Goal: Information Seeking & Learning: Understand process/instructions

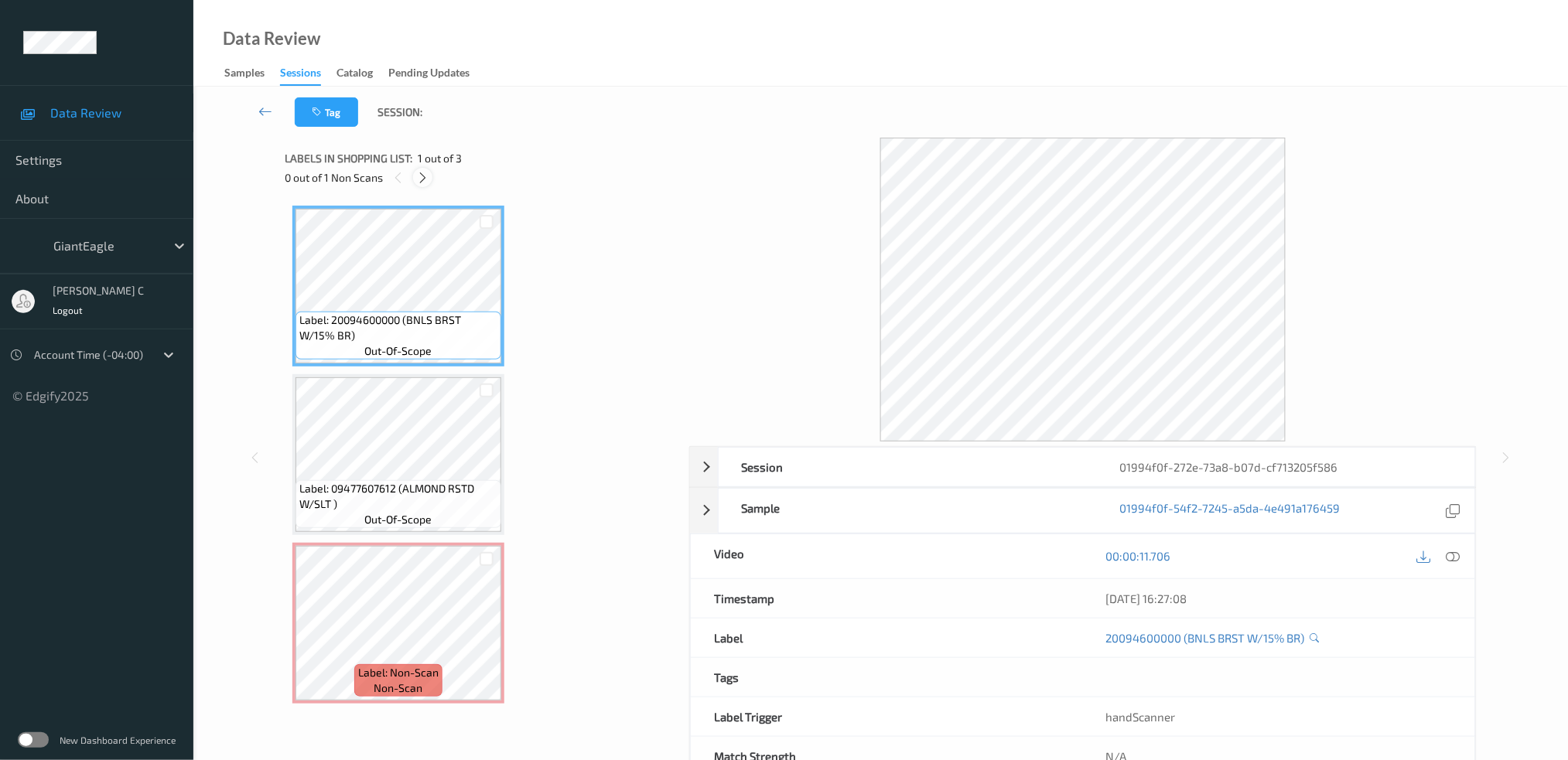
click at [417, 171] on icon at bounding box center [422, 178] width 13 height 14
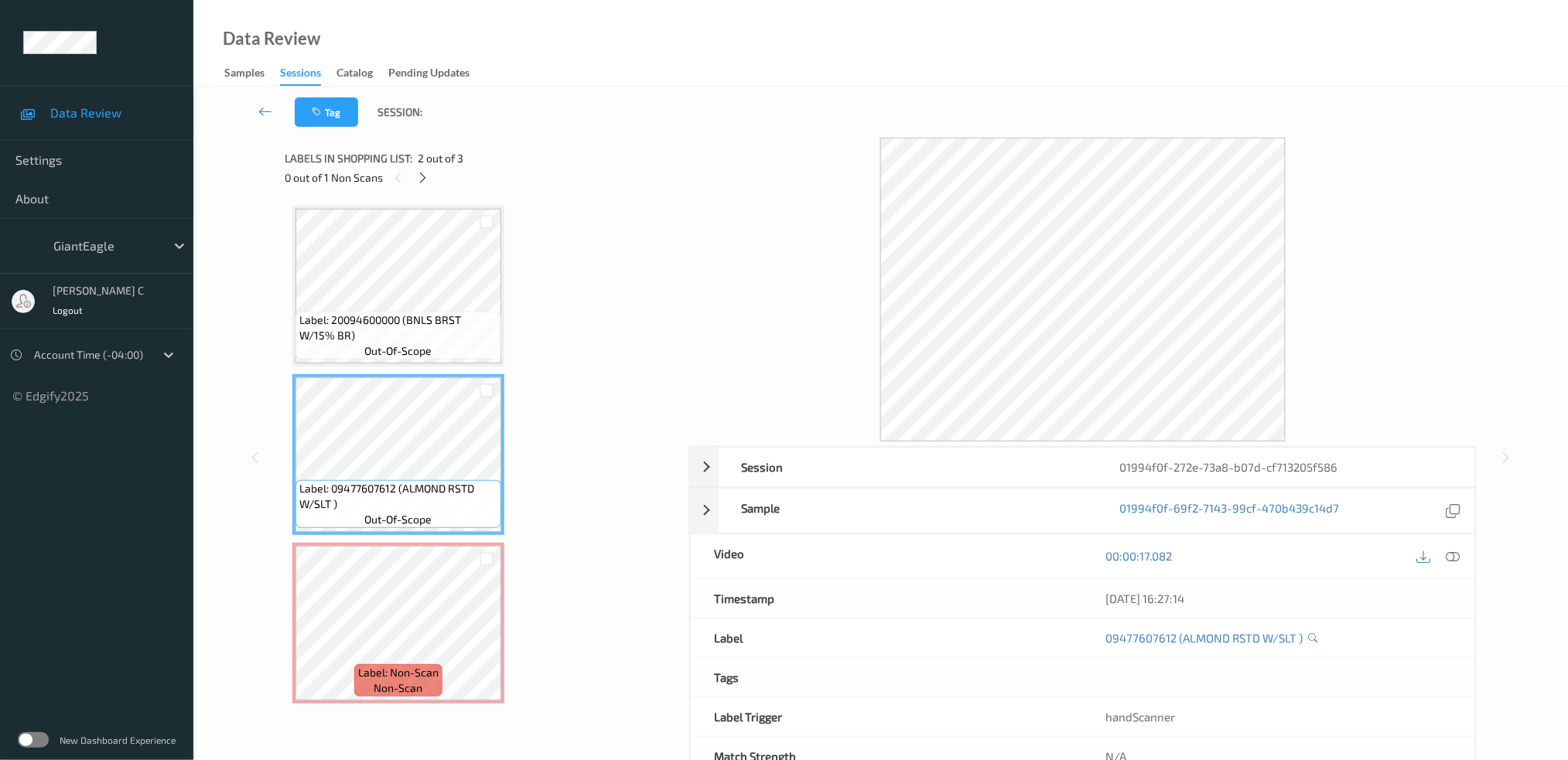
click at [1457, 555] on icon at bounding box center [1452, 555] width 14 height 14
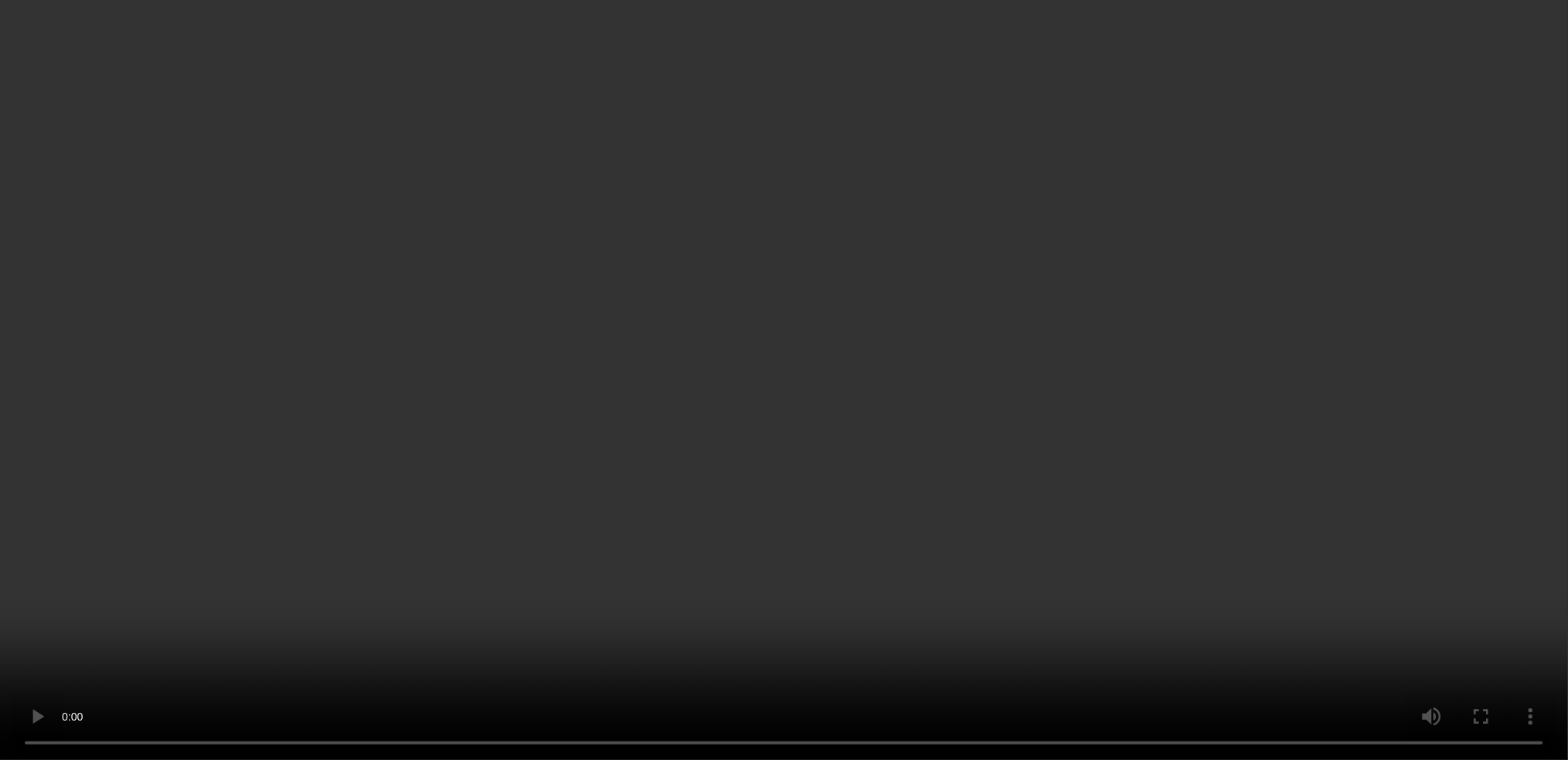
scroll to position [48, 0]
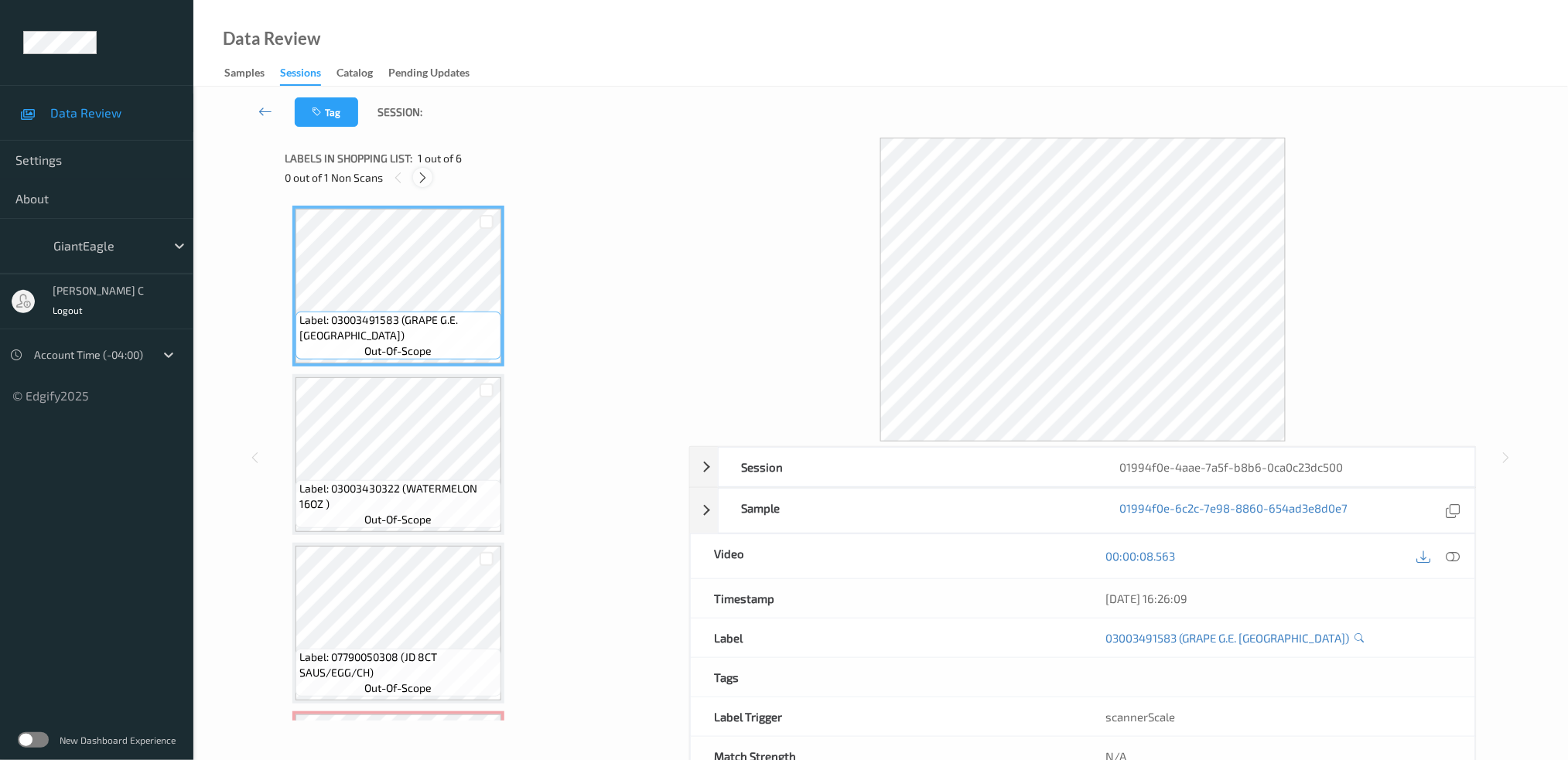
click at [424, 175] on icon at bounding box center [422, 178] width 13 height 14
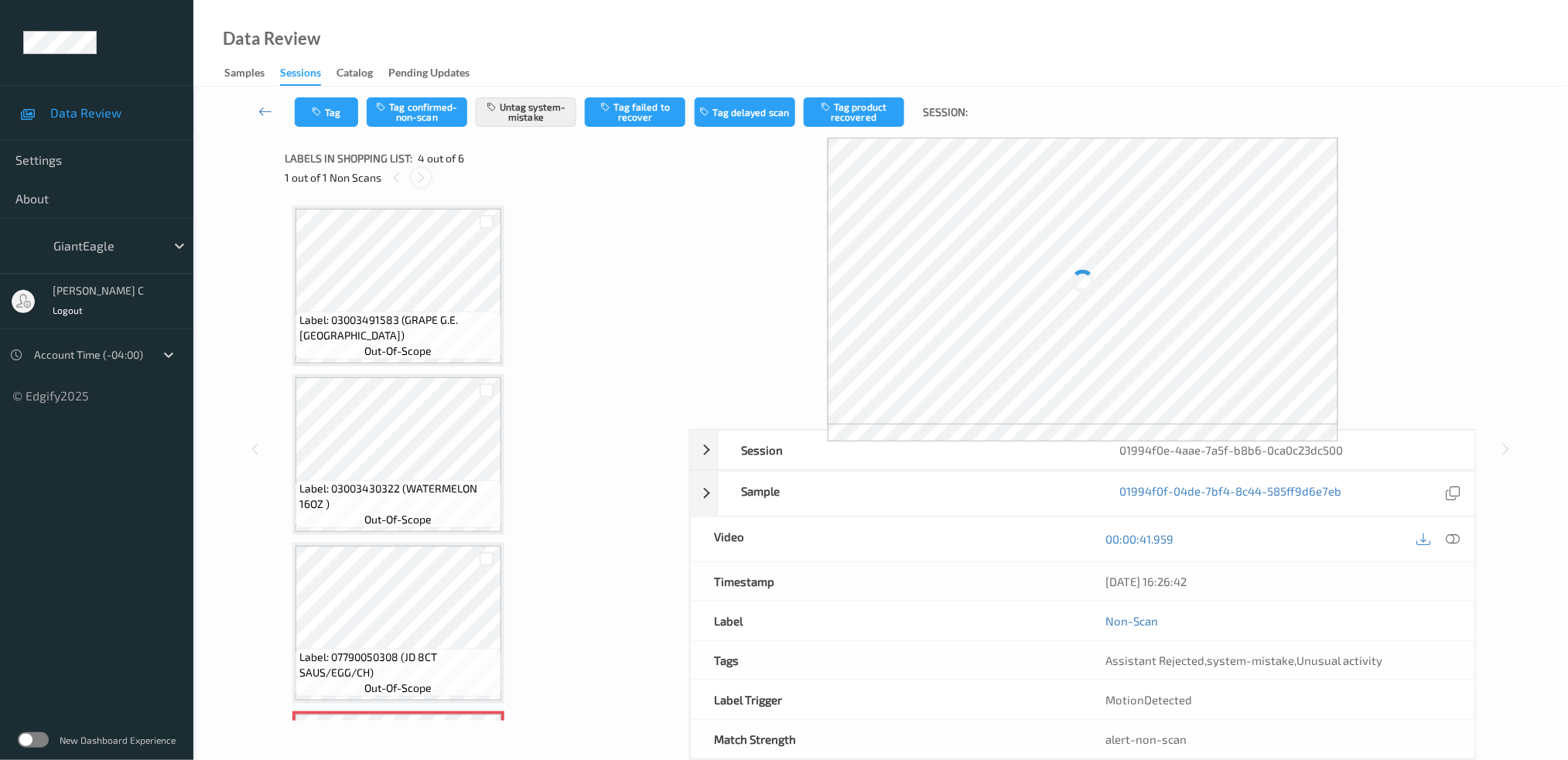
scroll to position [342, 0]
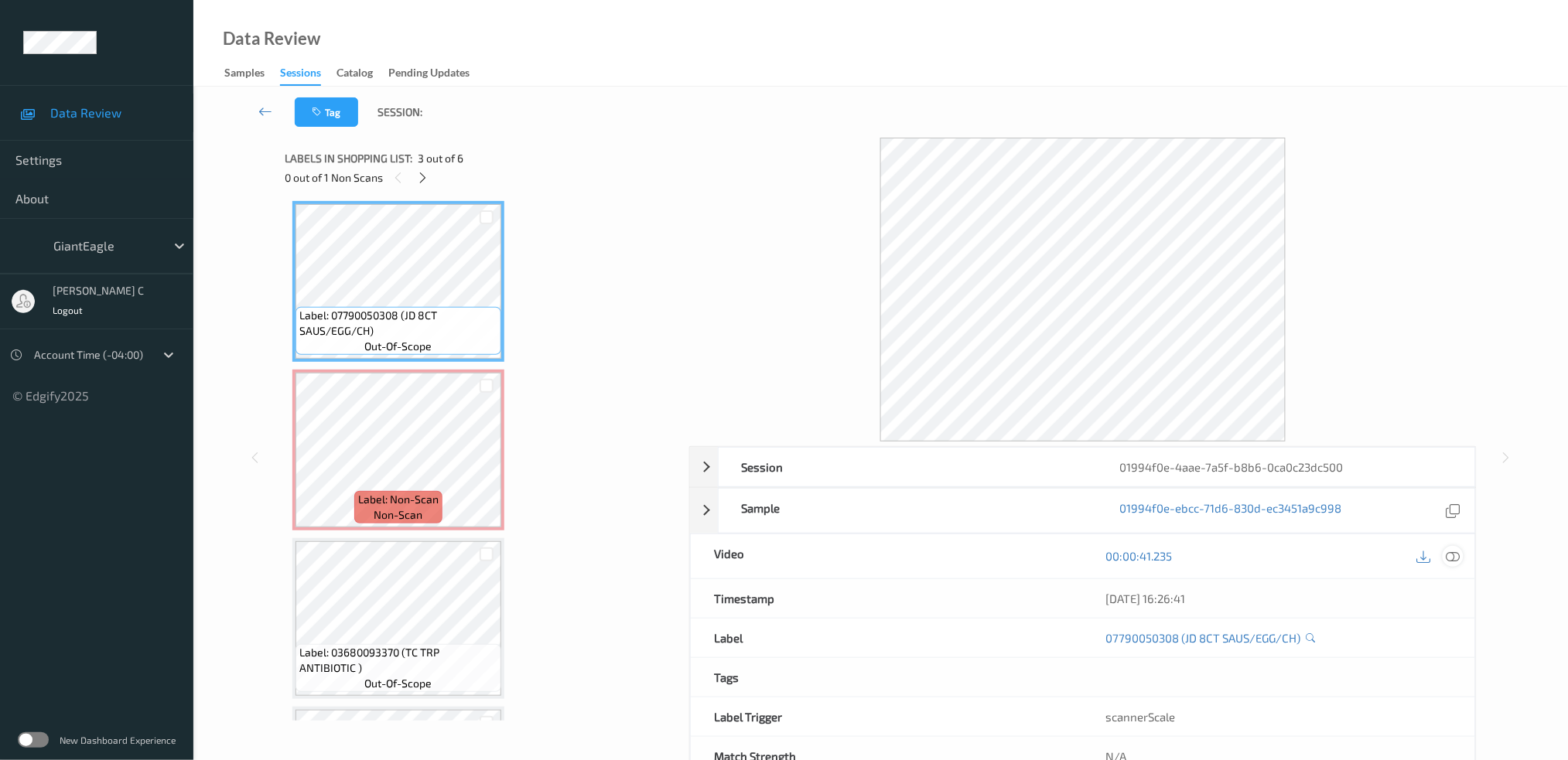
click at [1448, 556] on icon at bounding box center [1452, 555] width 14 height 14
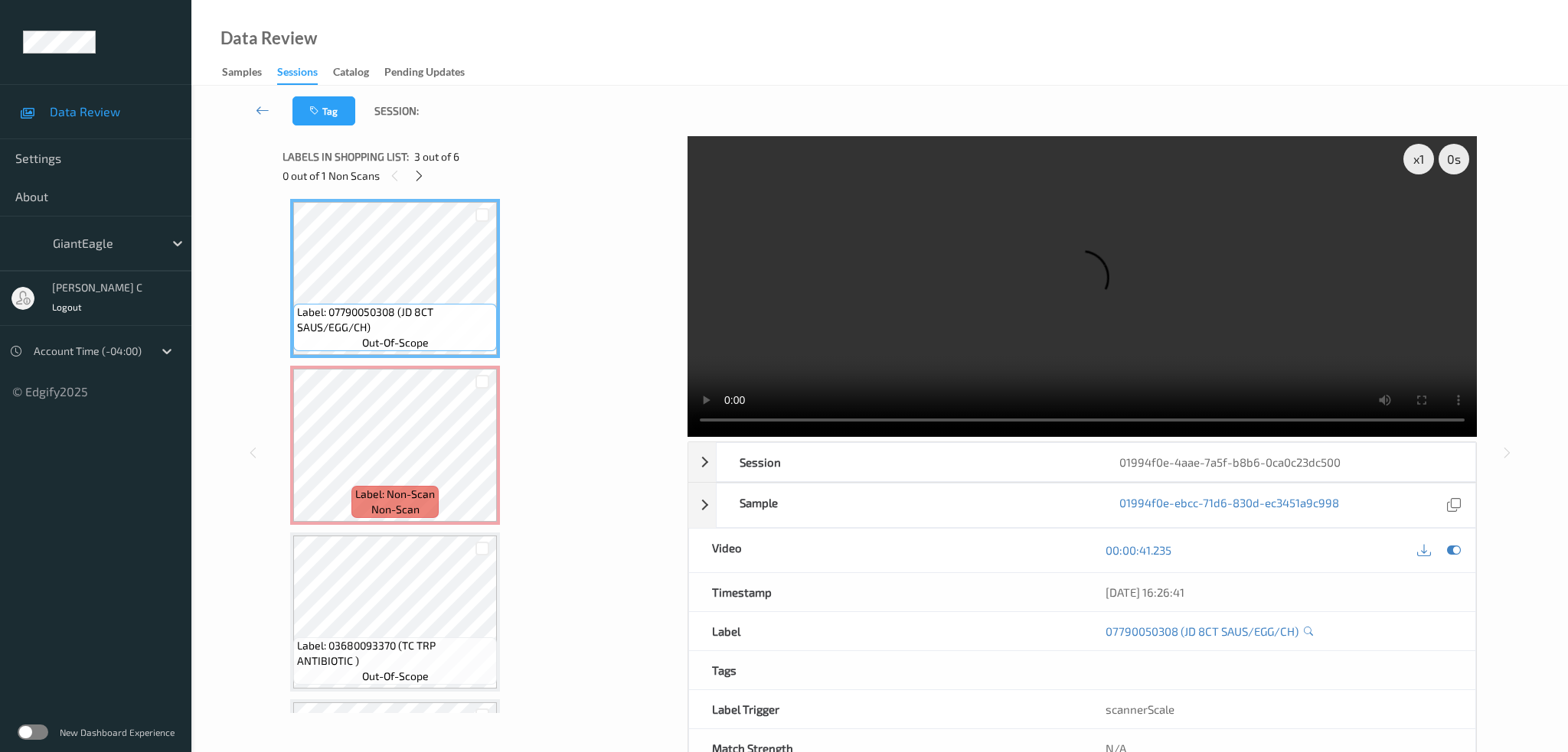
click at [683, 205] on div "x 1 0 s Session 01994f0e-4aae-7a5f-b8b6-0ca0c23dc500 Session ID 01994f0e-4aae-7…" at bounding box center [880, 453] width 1194 height 633
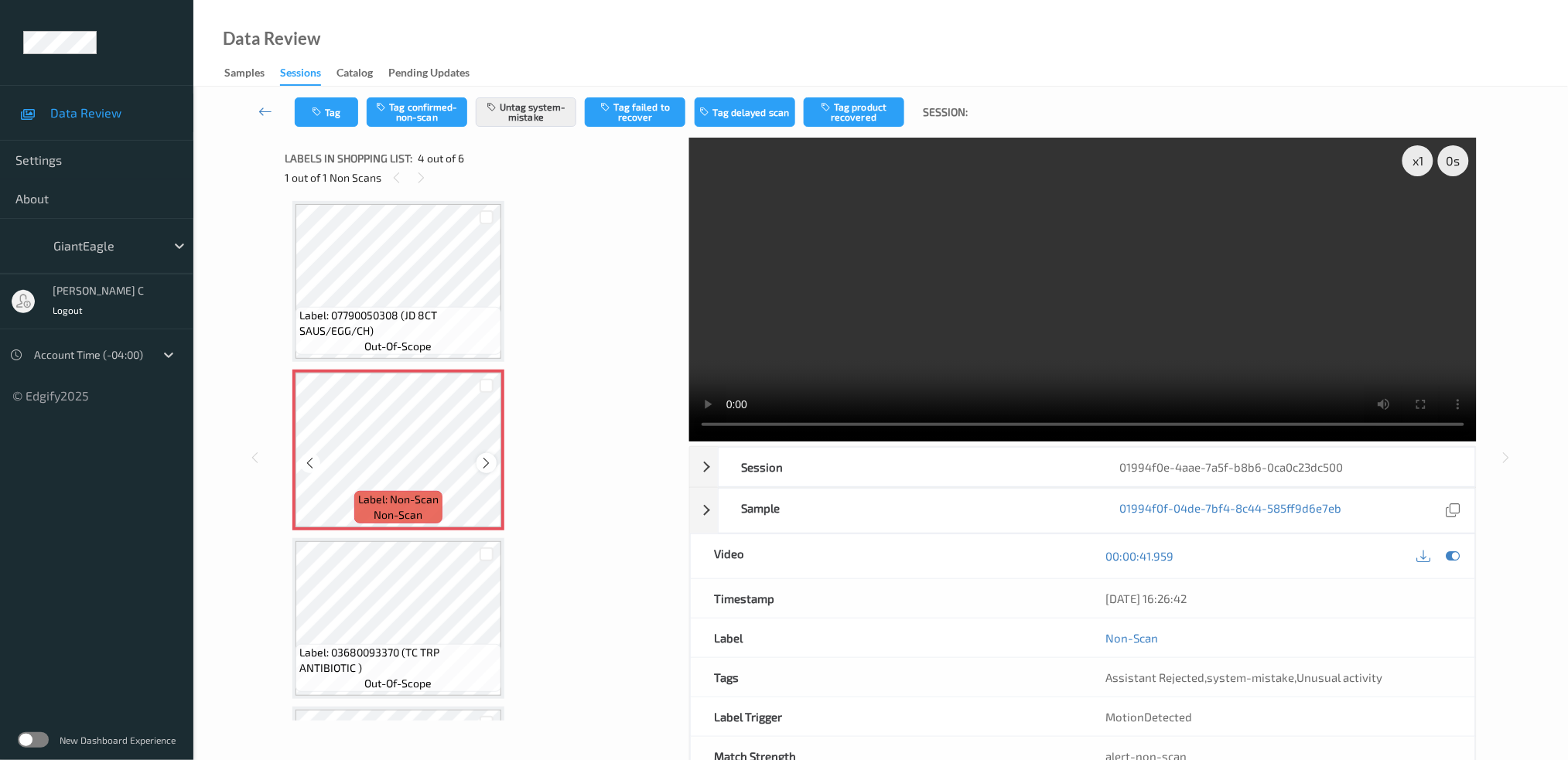
click at [489, 468] on div at bounding box center [486, 463] width 20 height 20
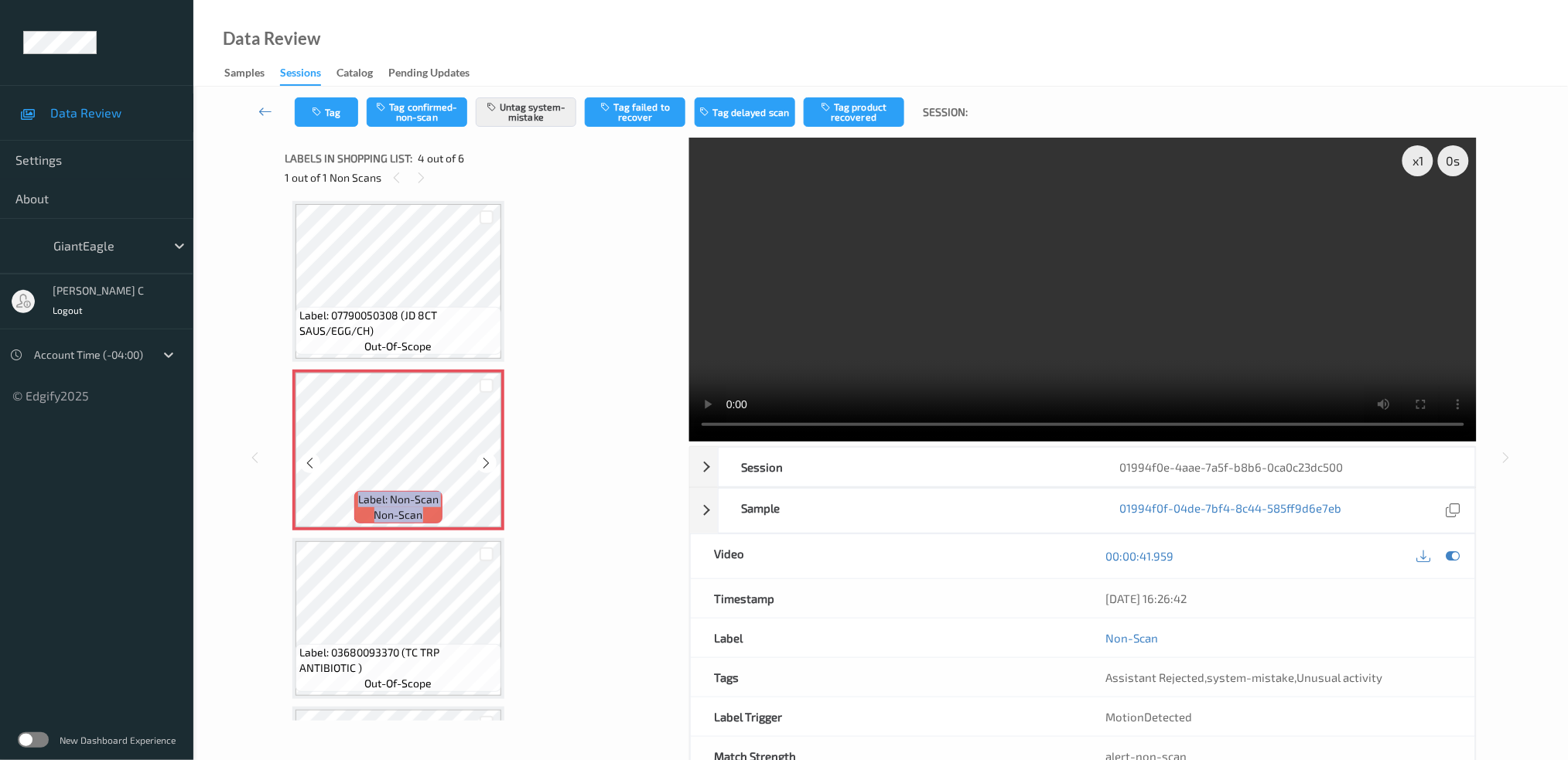
click at [489, 468] on div at bounding box center [486, 463] width 20 height 20
click at [488, 468] on div at bounding box center [486, 463] width 20 height 20
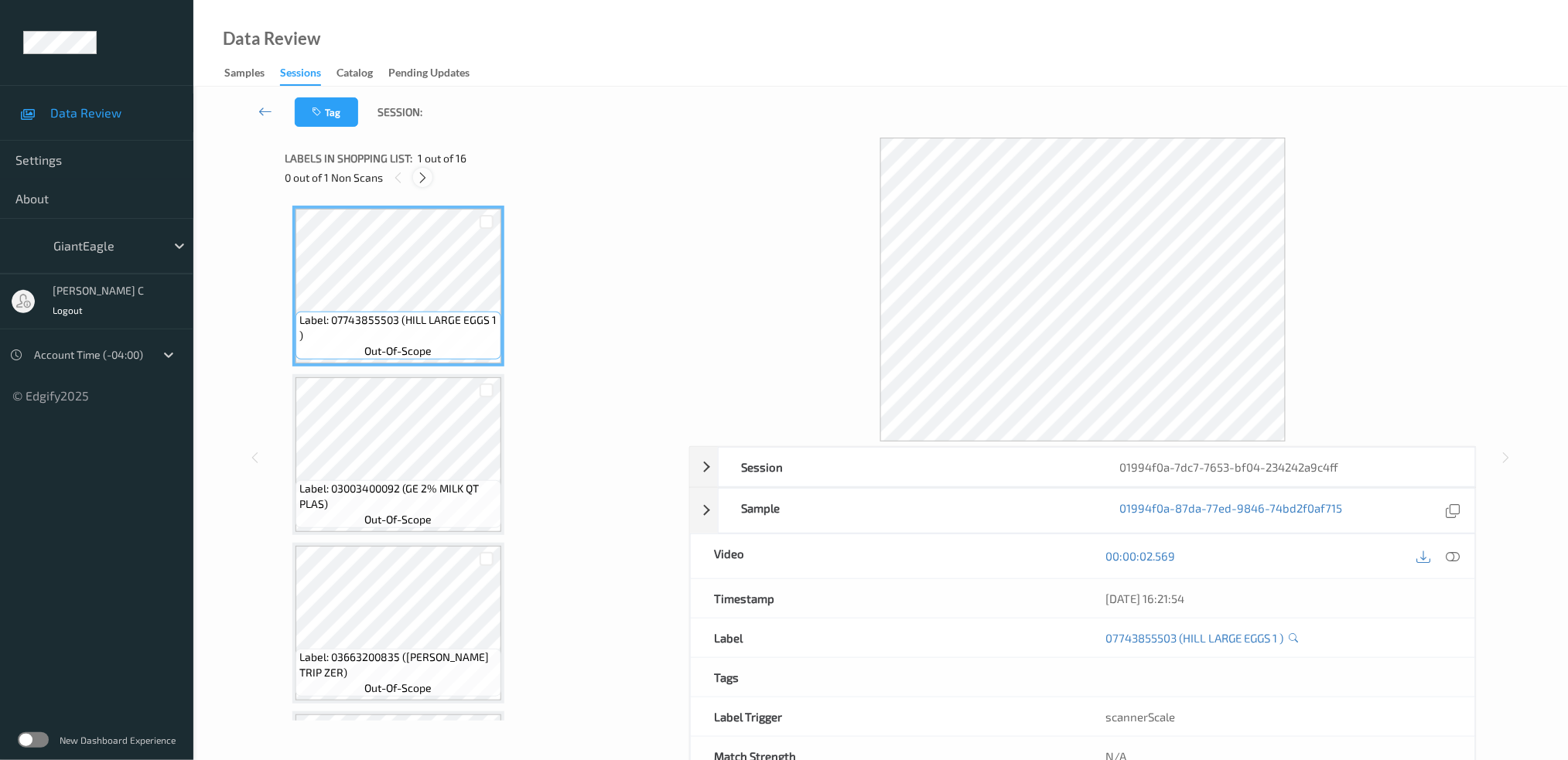
click at [426, 176] on icon at bounding box center [422, 178] width 13 height 14
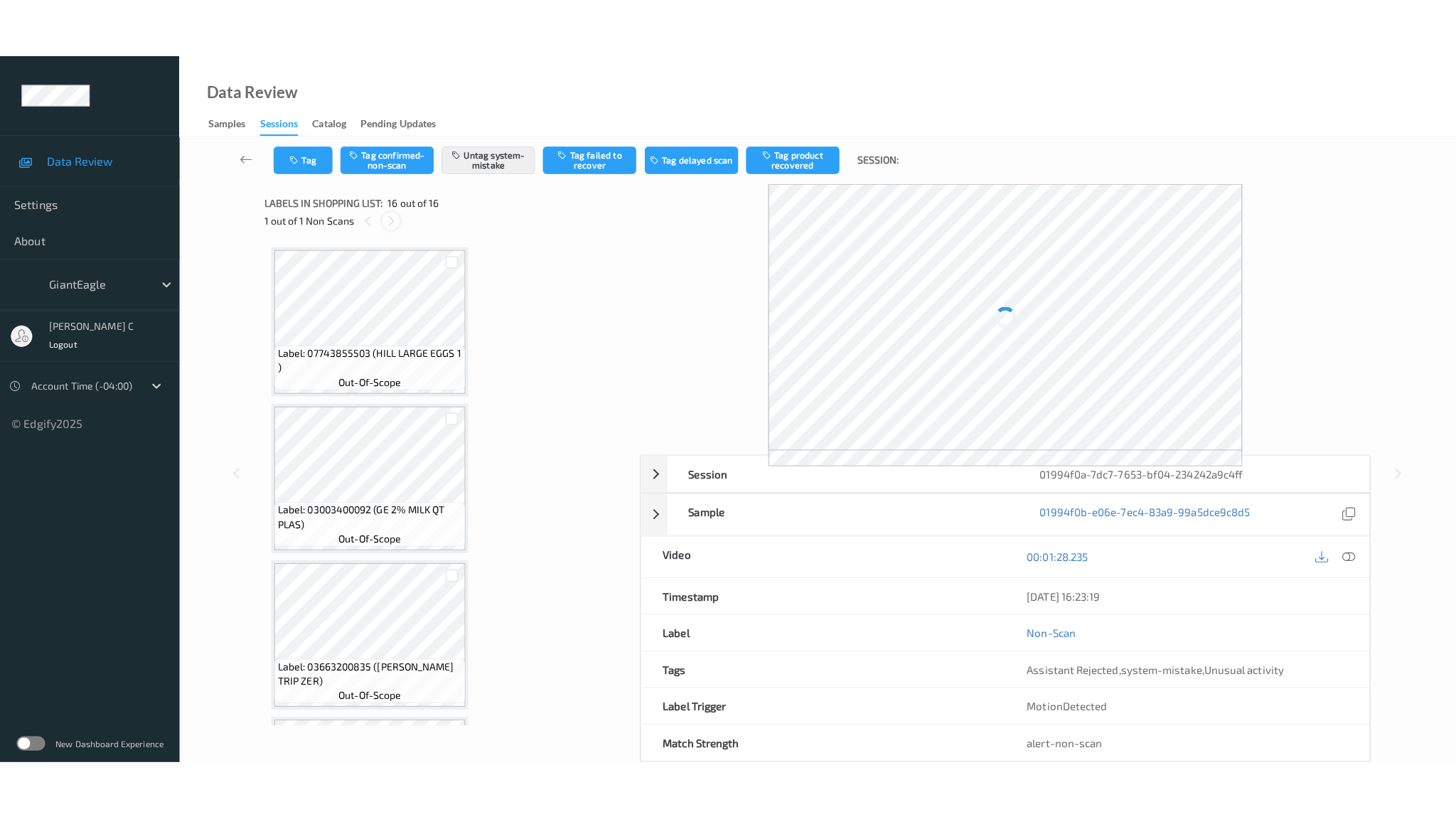
scroll to position [1986, 0]
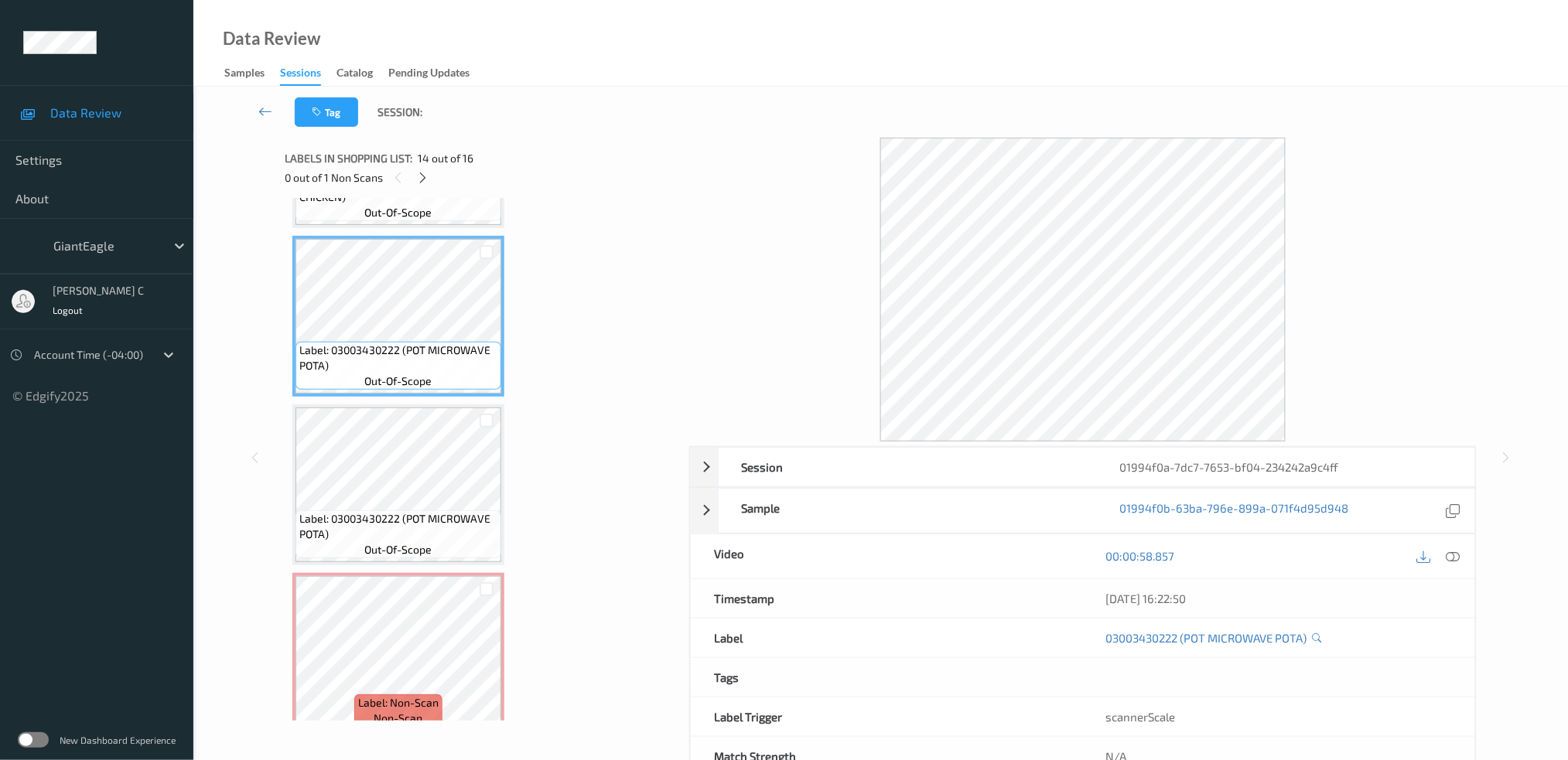
click at [1450, 544] on div "00:00:58.857" at bounding box center [1279, 556] width 392 height 44
click at [1460, 555] on icon at bounding box center [1452, 555] width 14 height 14
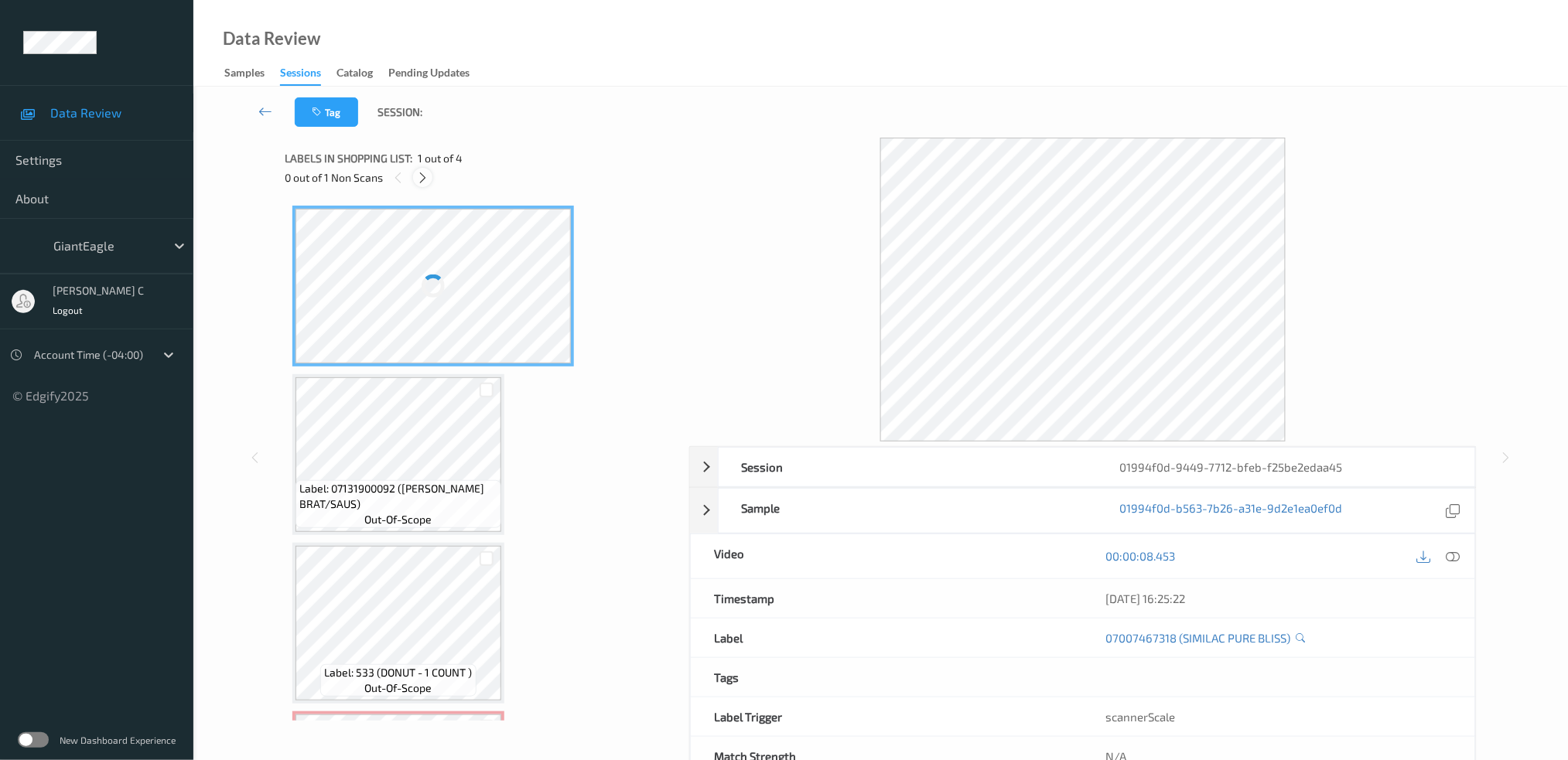
click at [422, 179] on icon at bounding box center [422, 178] width 13 height 14
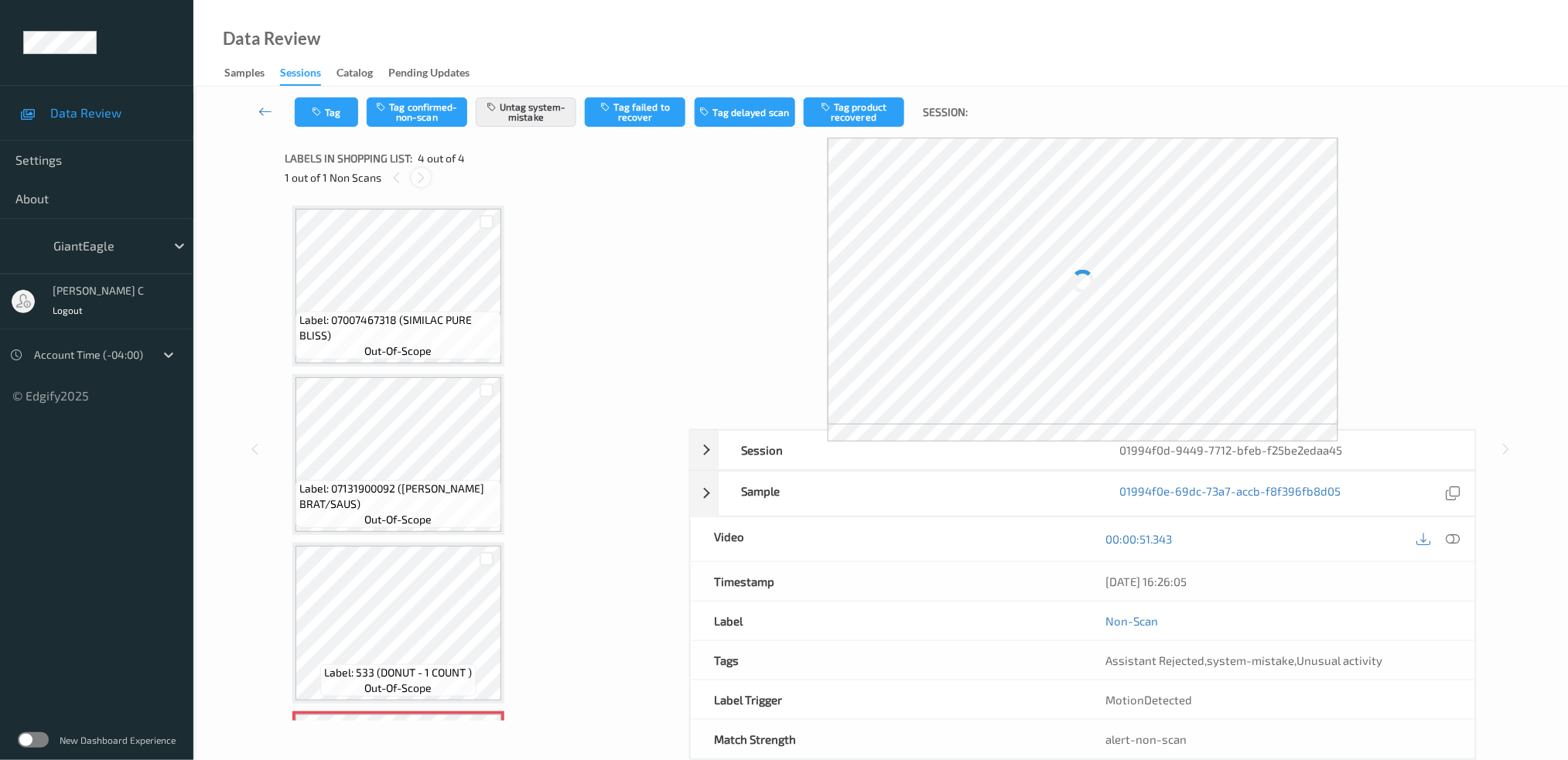
scroll to position [154, 0]
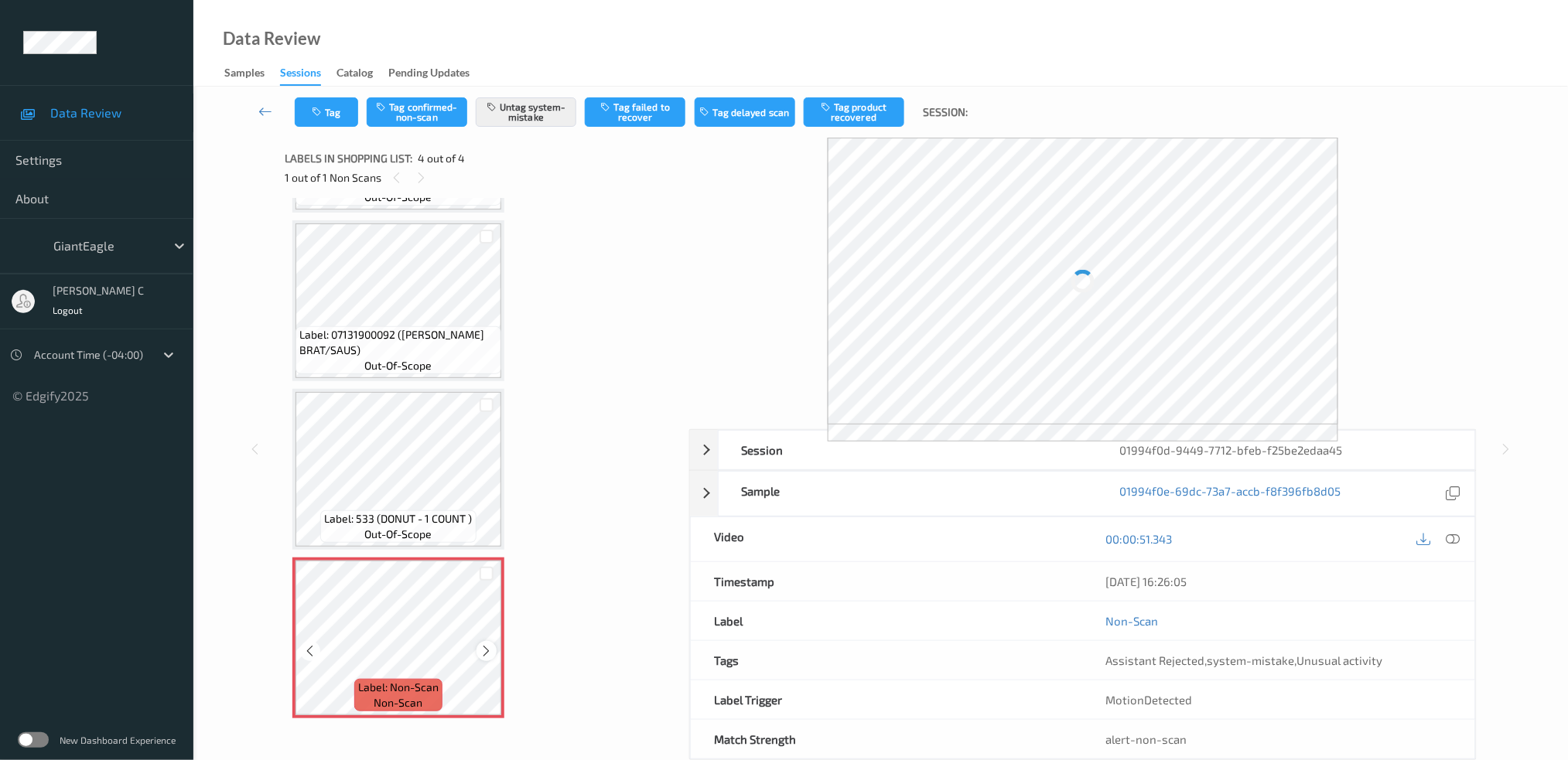
drag, startPoint x: 503, startPoint y: 653, endPoint x: 489, endPoint y: 649, distance: 14.6
click at [489, 649] on icon at bounding box center [487, 651] width 13 height 14
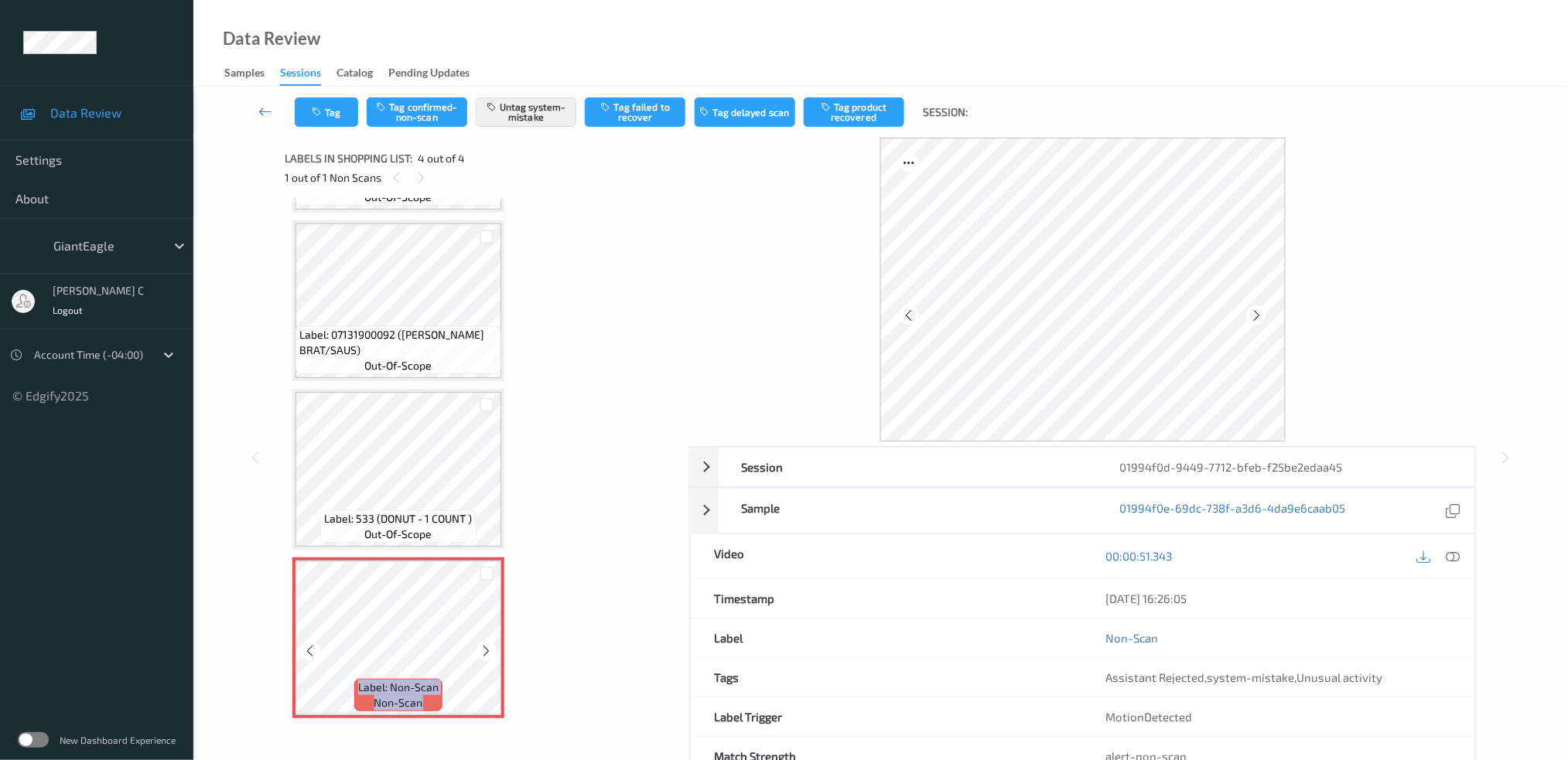
click at [489, 649] on icon at bounding box center [487, 651] width 13 height 14
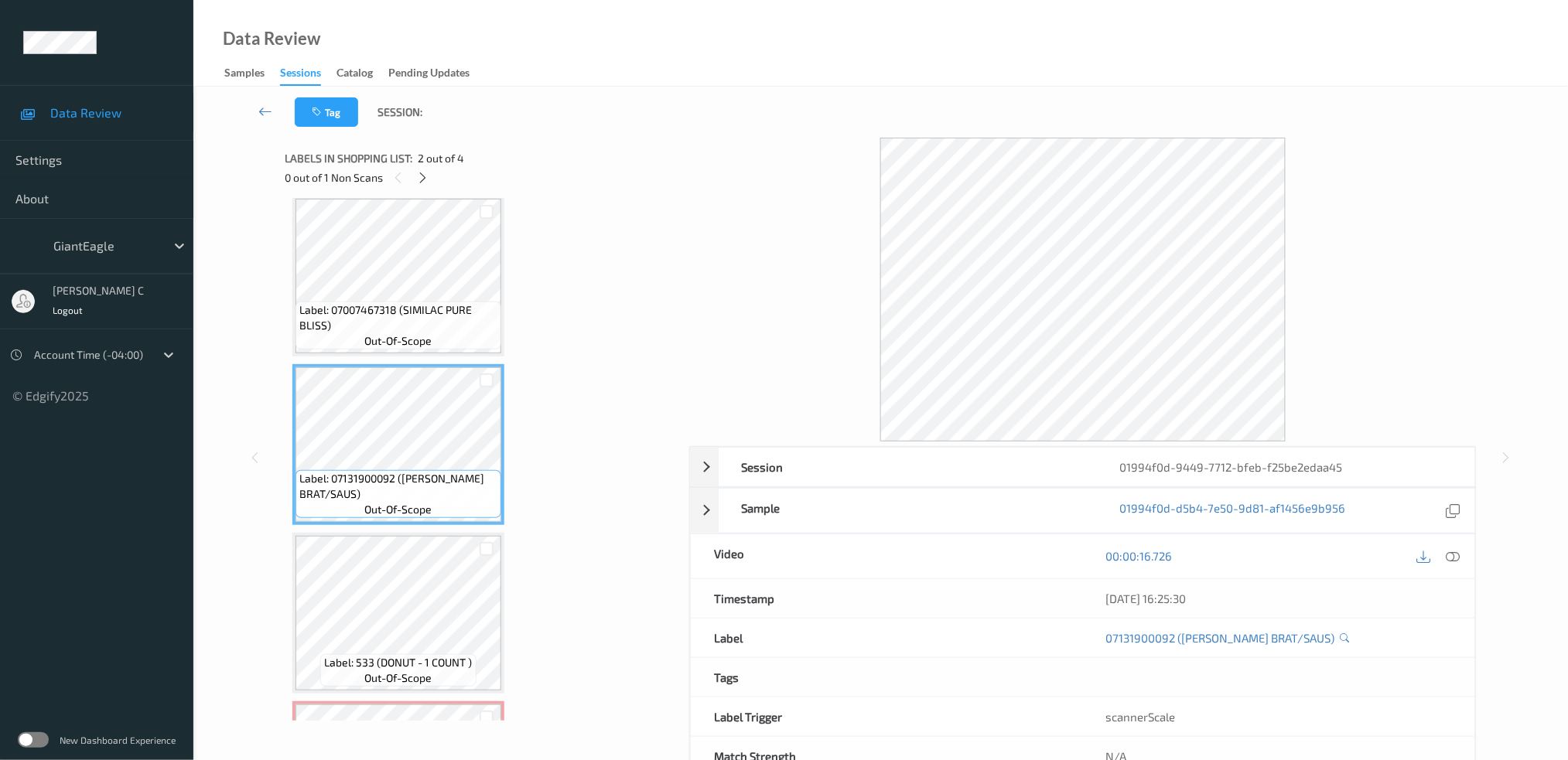
scroll to position [0, 0]
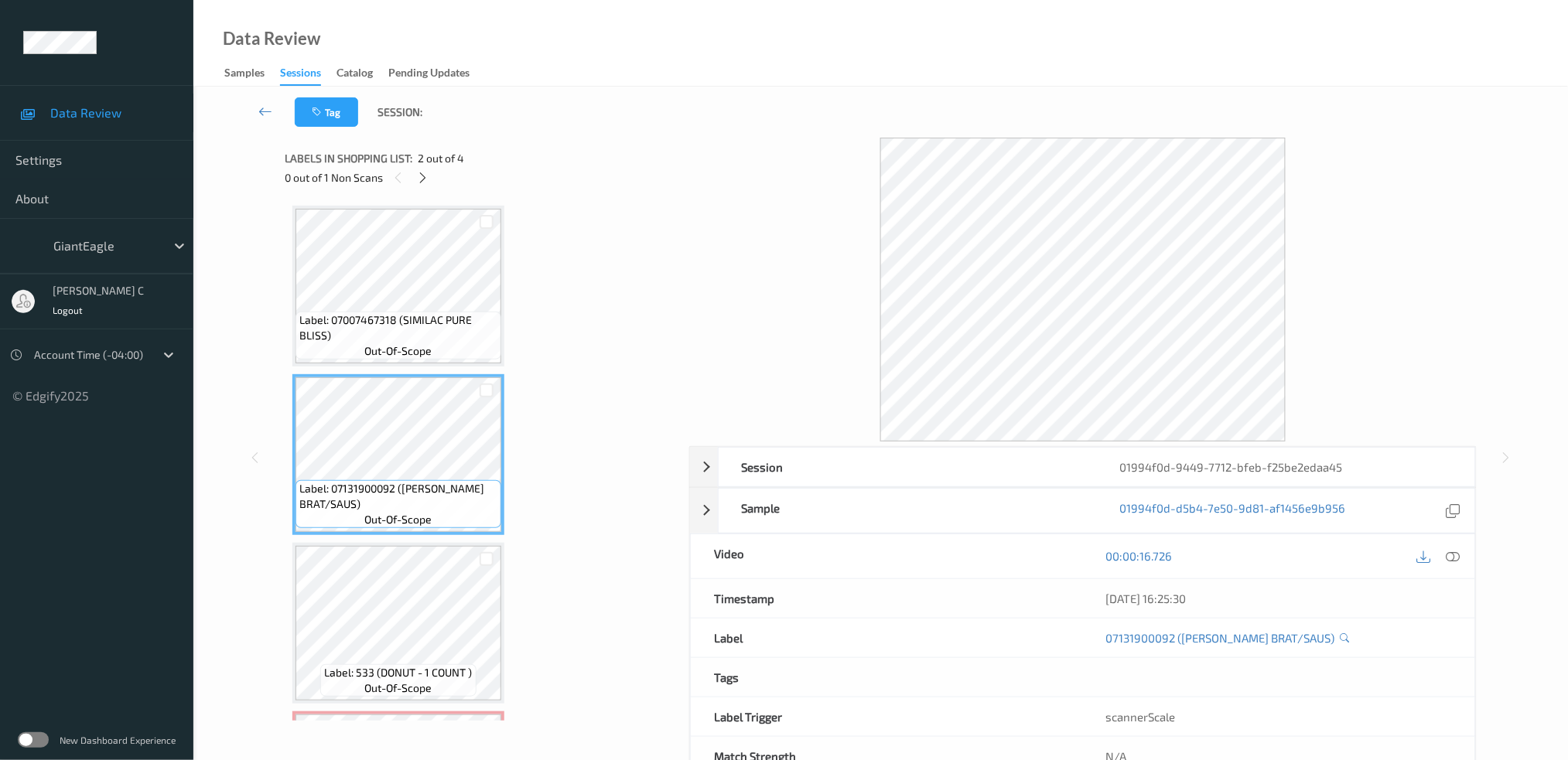
click at [428, 488] on span "Label: 07131900092 (SCHWEBEL BRAT/SAUS)" at bounding box center [398, 497] width 198 height 31
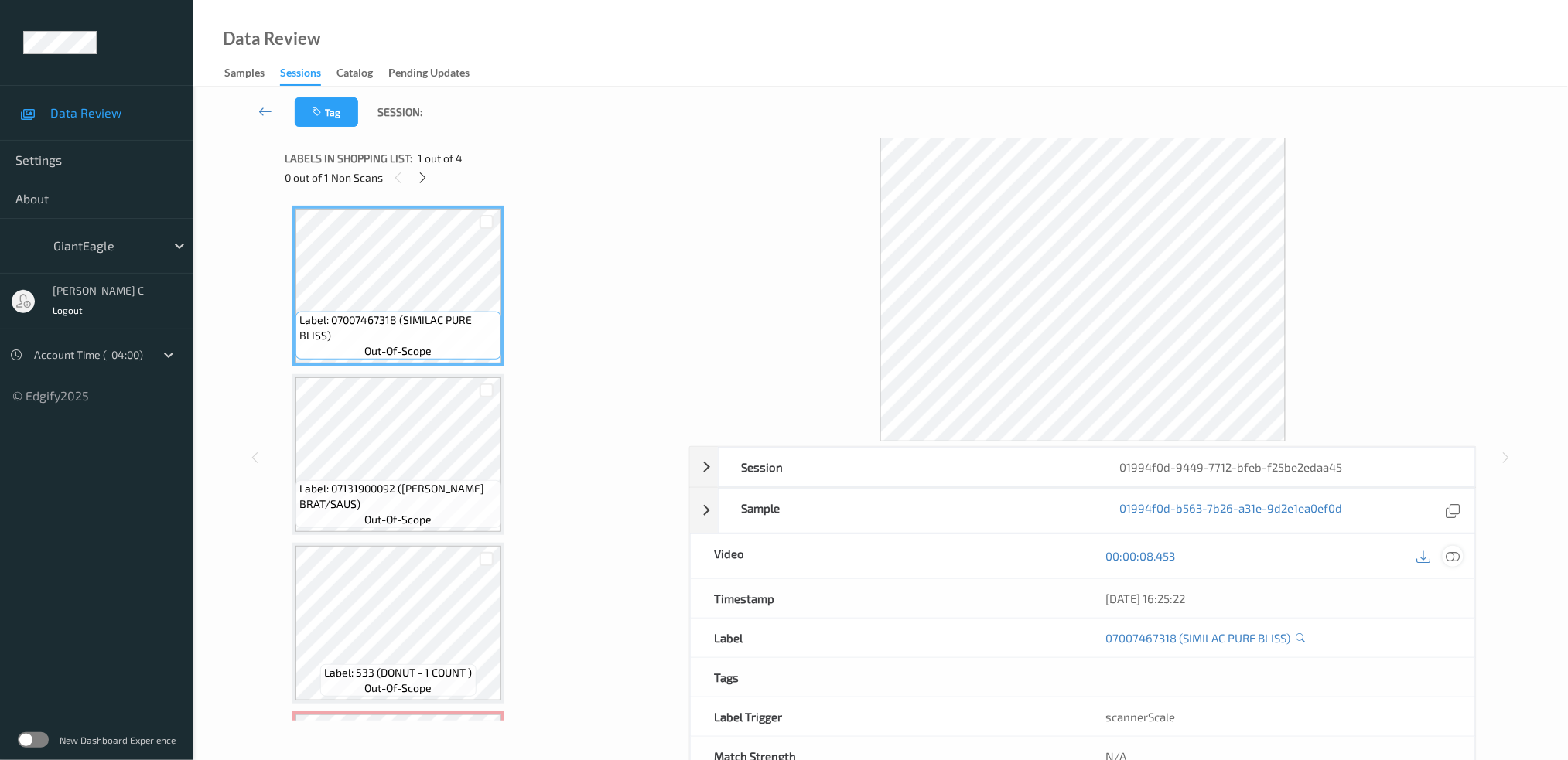
click at [1462, 557] on div at bounding box center [1453, 557] width 21 height 21
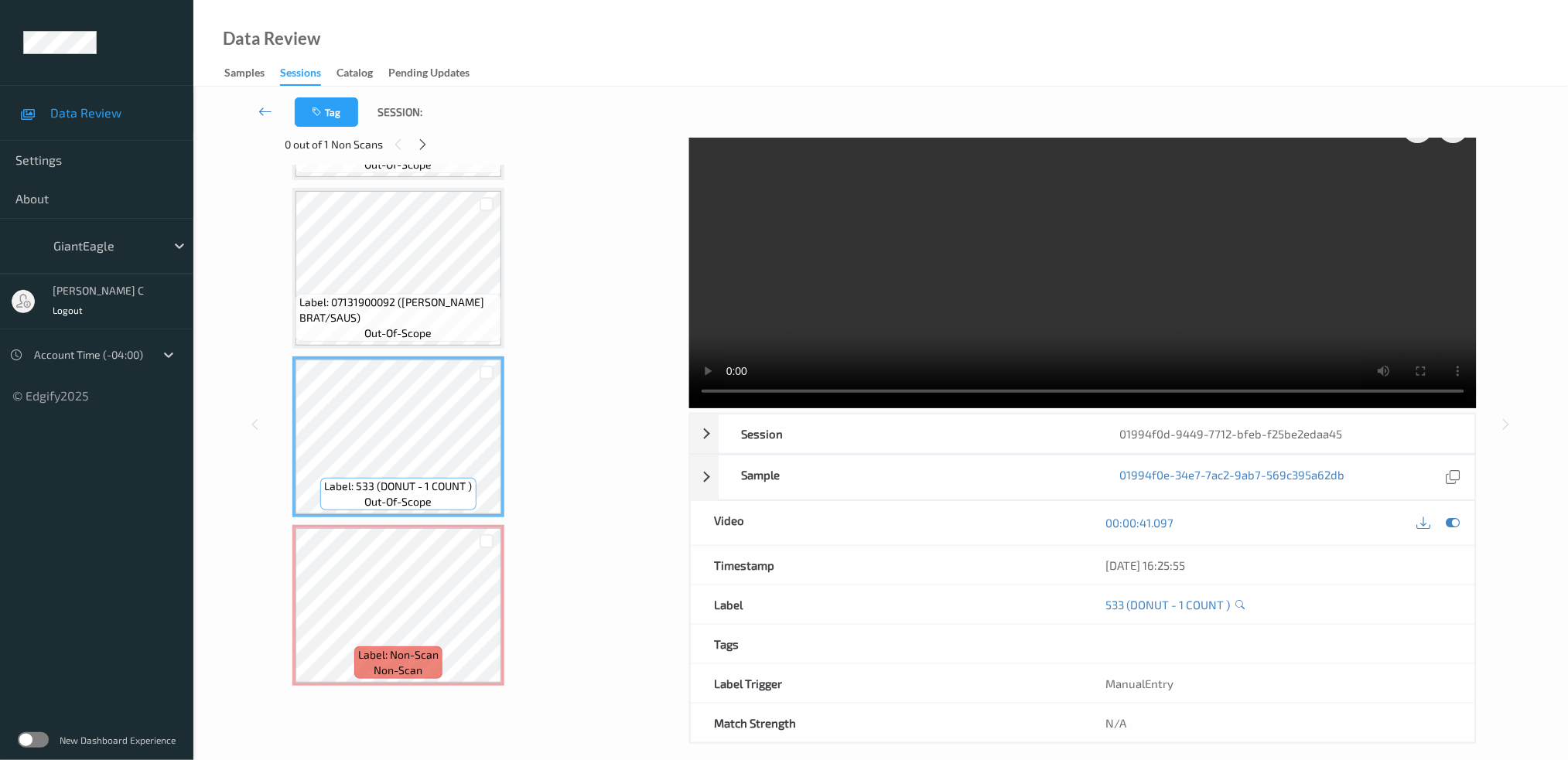
scroll to position [48, 0]
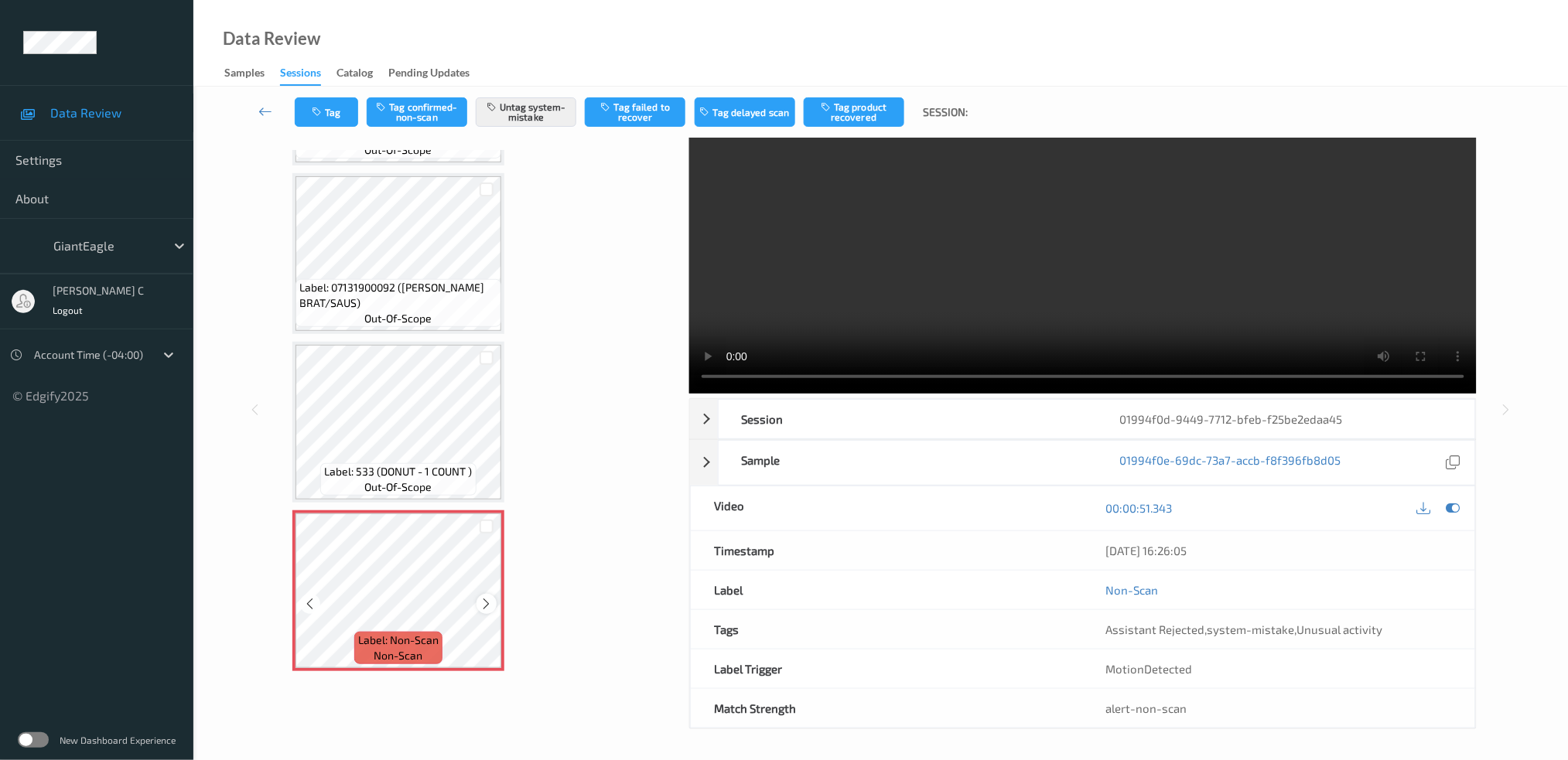
click at [484, 597] on icon at bounding box center [487, 603] width 13 height 14
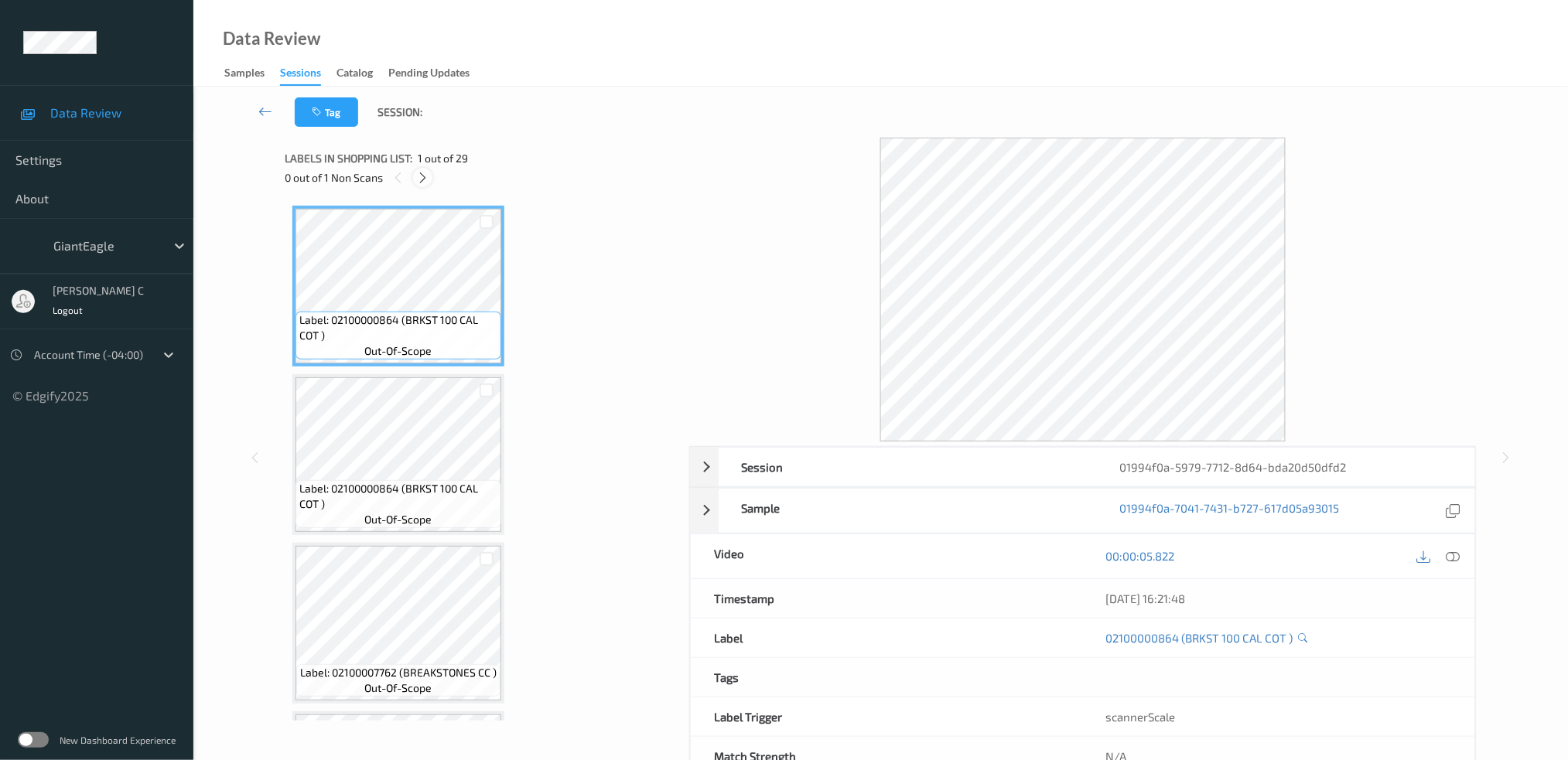
click at [423, 169] on div at bounding box center [423, 178] width 20 height 20
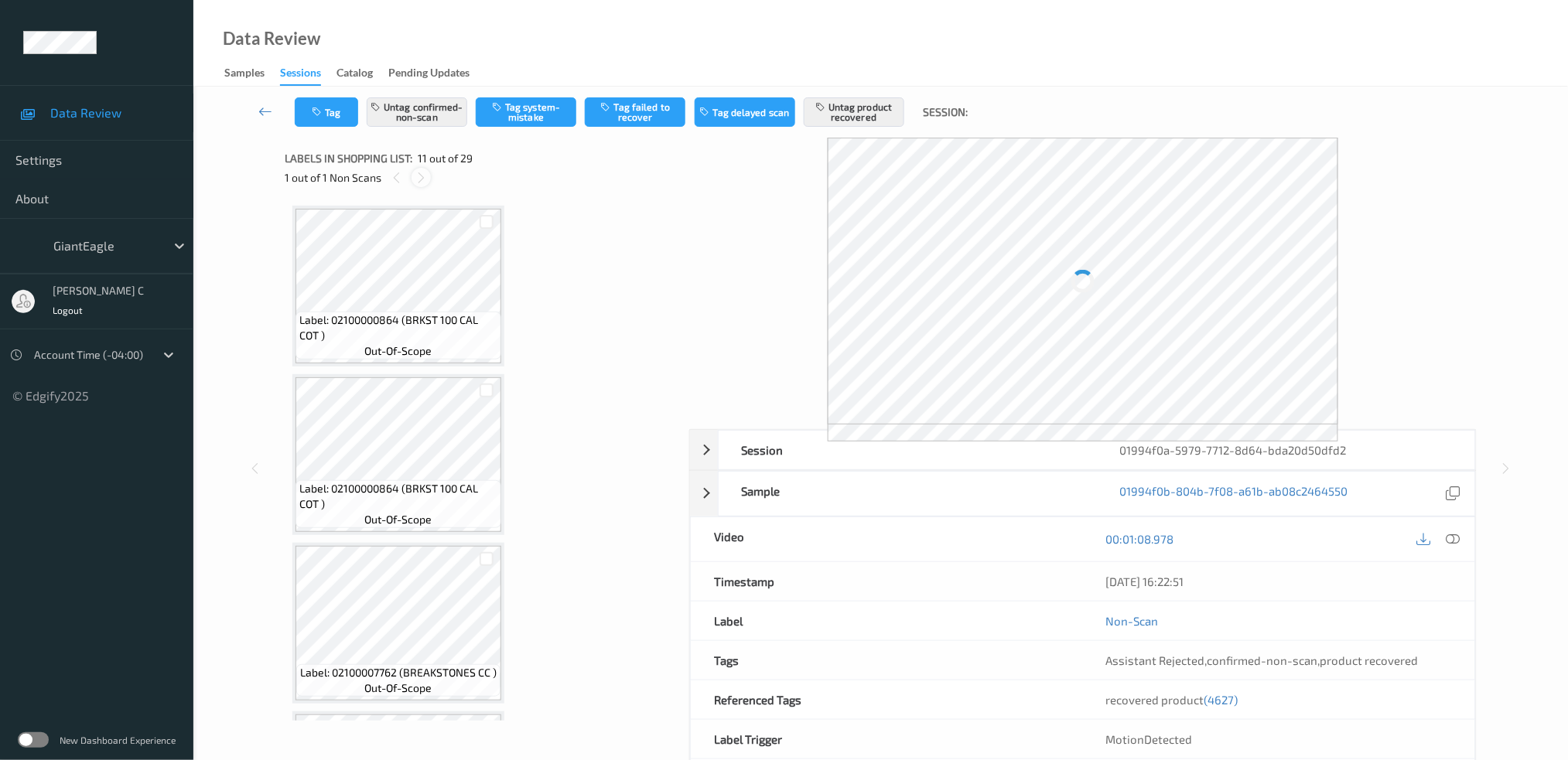
scroll to position [1514, 0]
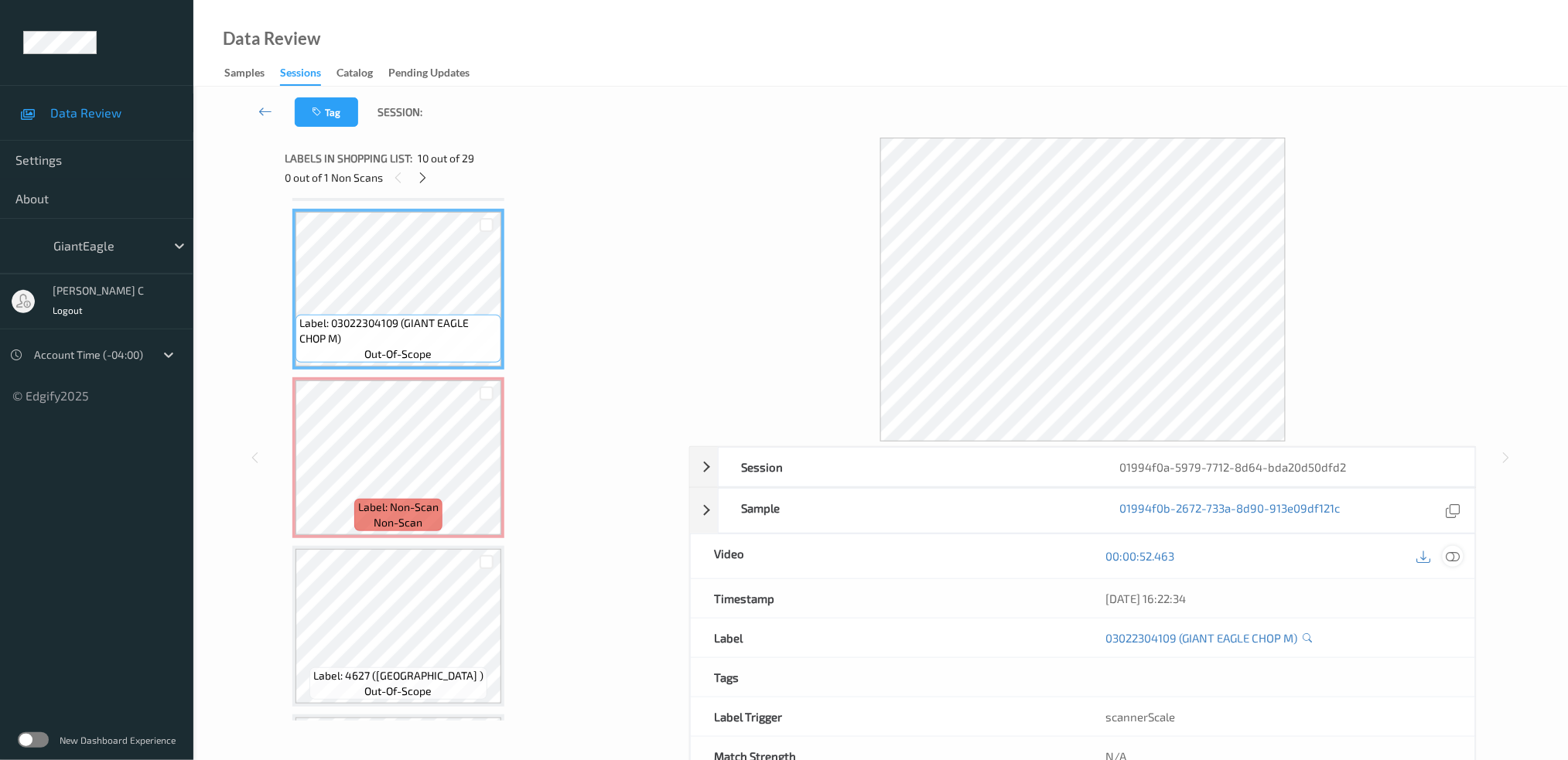
click at [1462, 562] on div at bounding box center [1453, 557] width 21 height 21
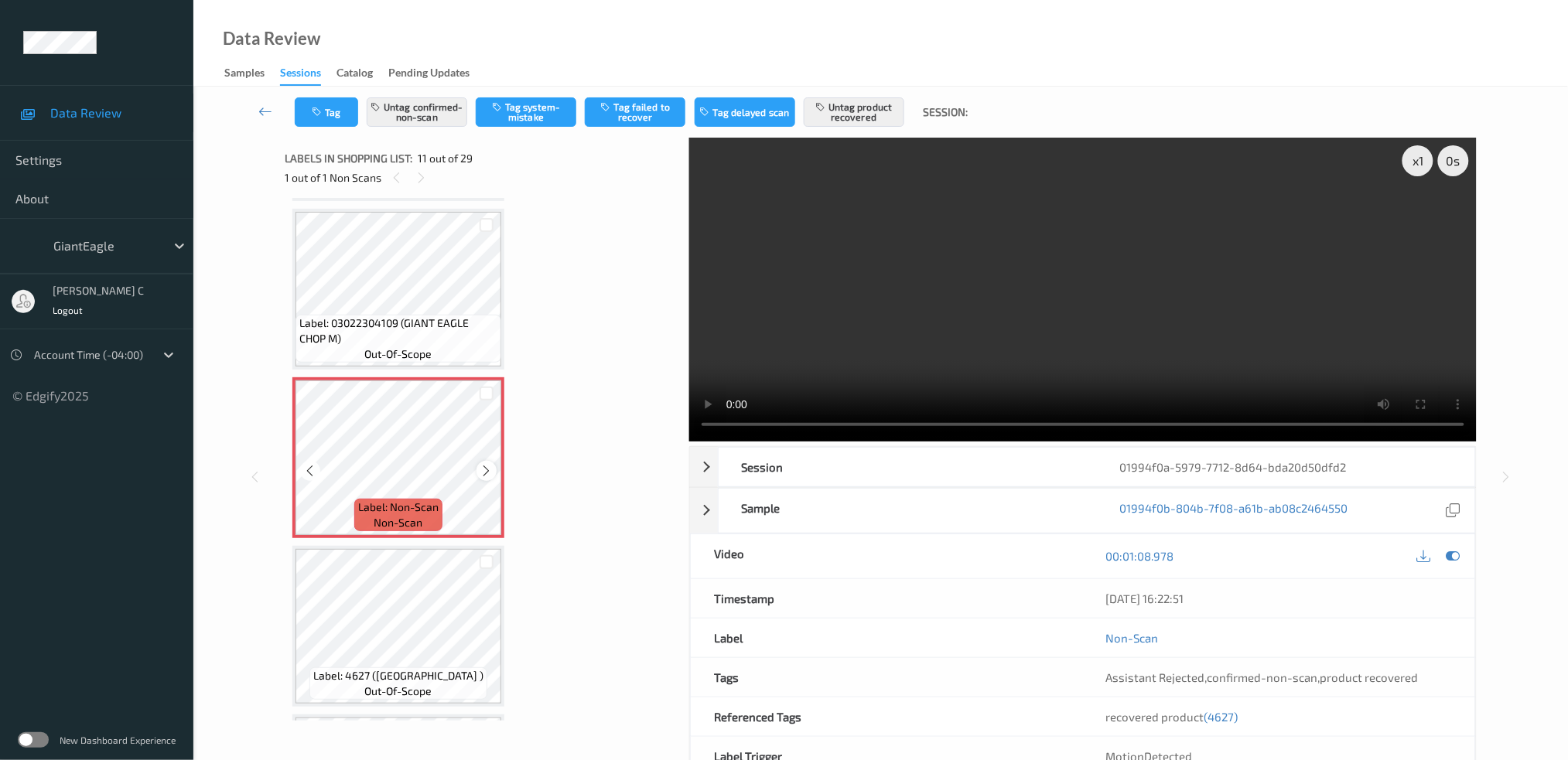
click at [486, 464] on icon at bounding box center [487, 471] width 13 height 14
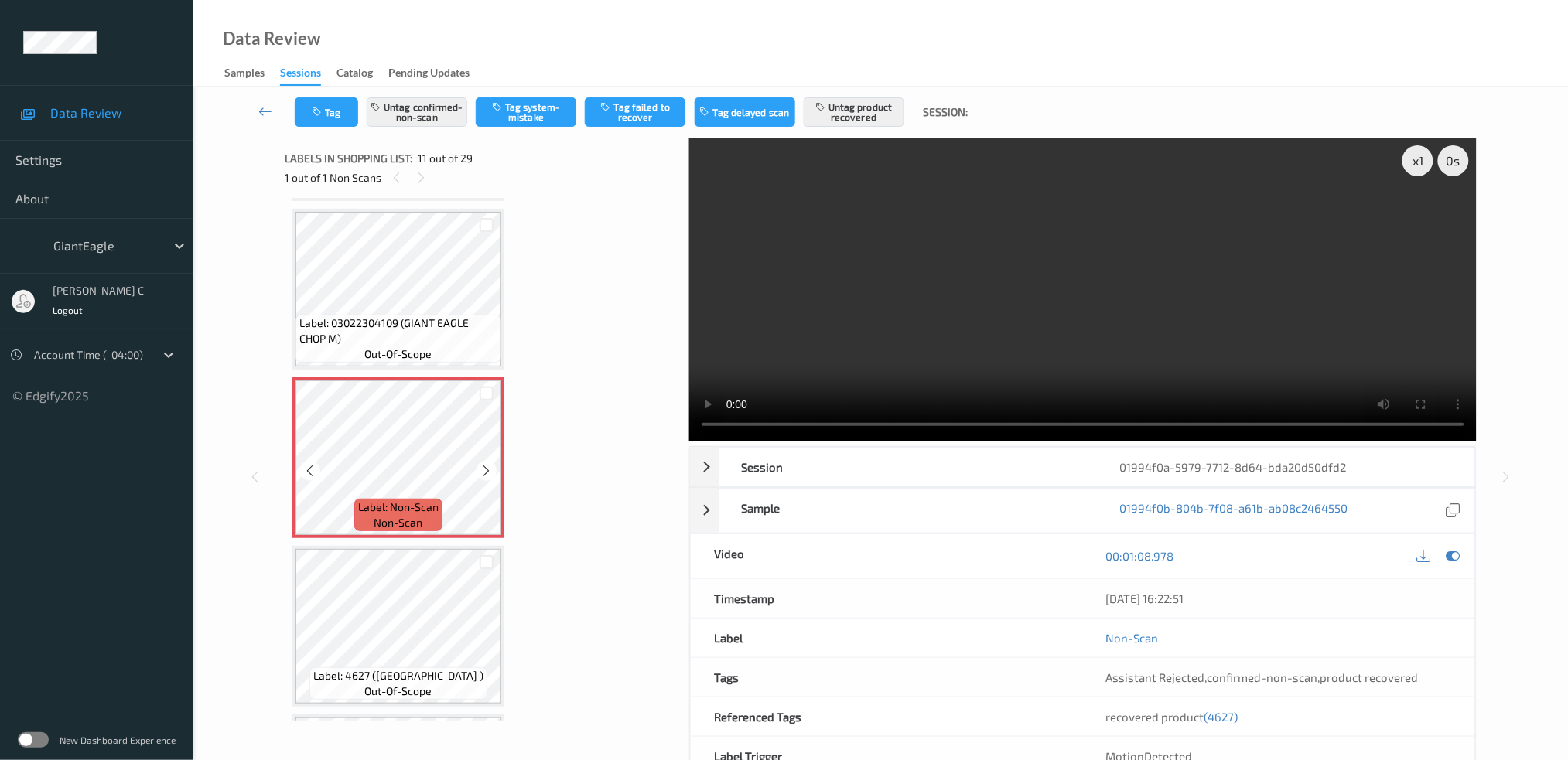
click at [486, 464] on icon at bounding box center [487, 471] width 13 height 14
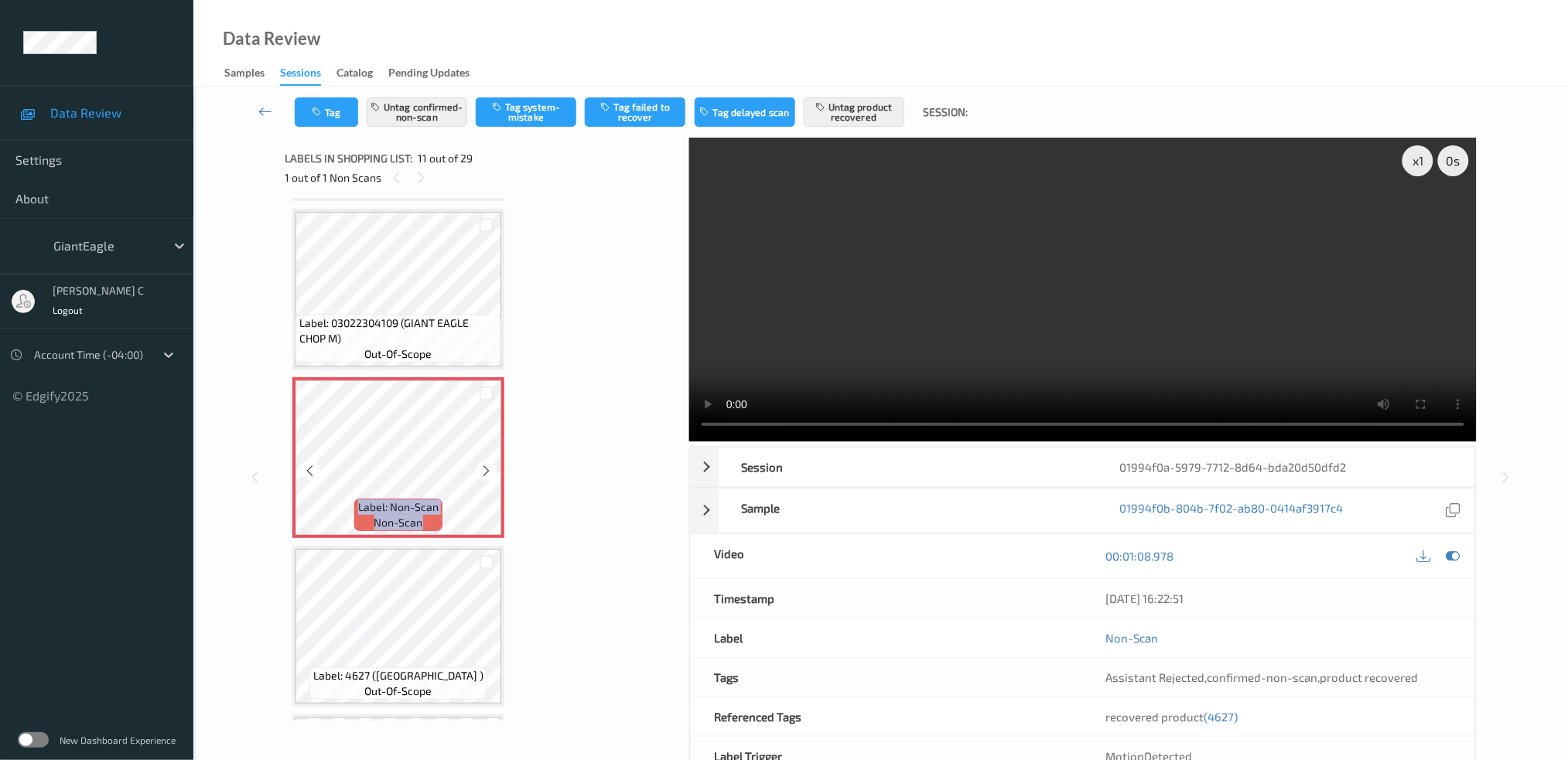
click at [486, 464] on icon at bounding box center [487, 471] width 13 height 14
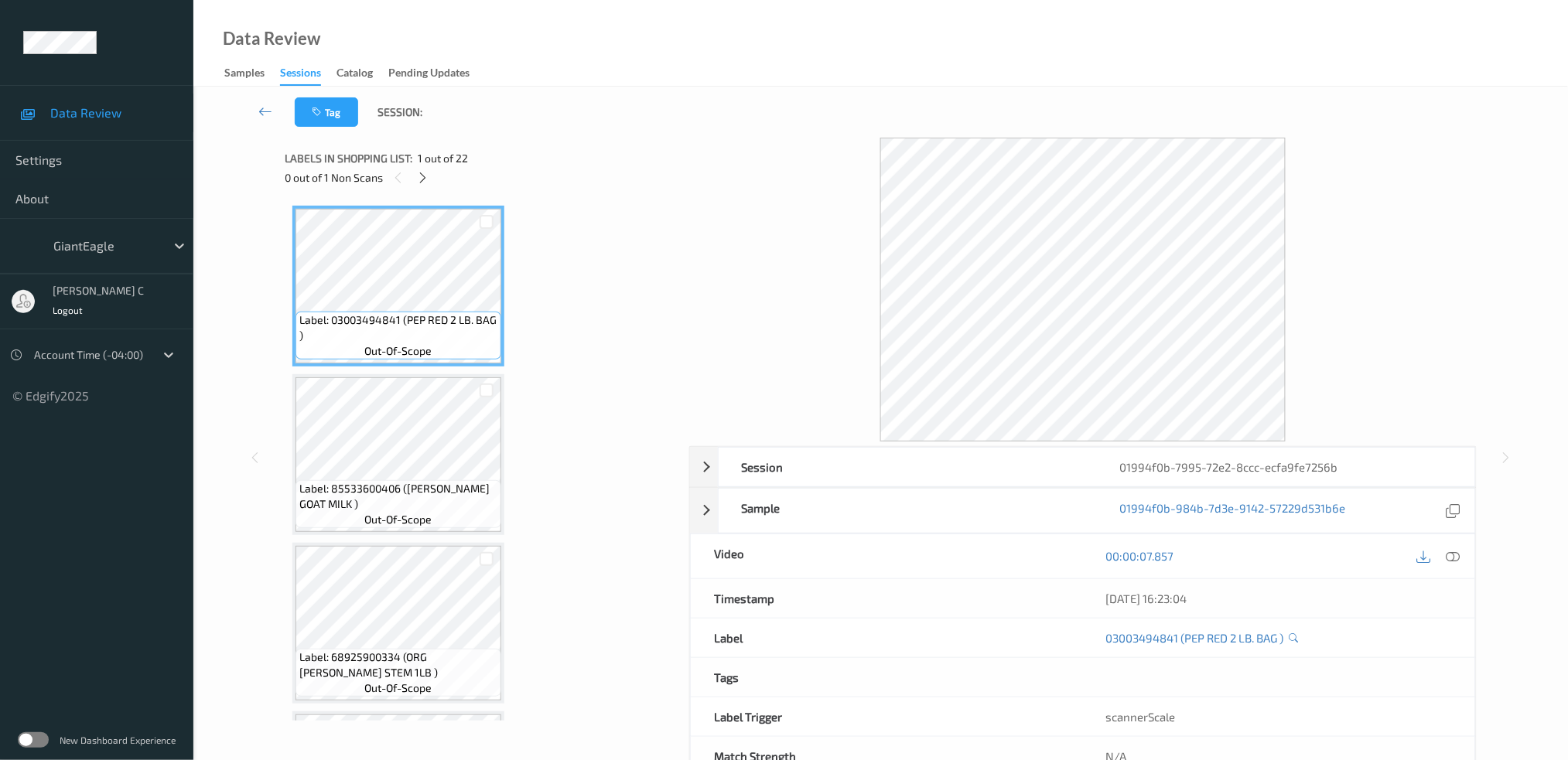
click at [412, 169] on div "0 out of 1 Non Scans" at bounding box center [481, 178] width 394 height 20
click at [416, 175] on icon at bounding box center [422, 178] width 13 height 14
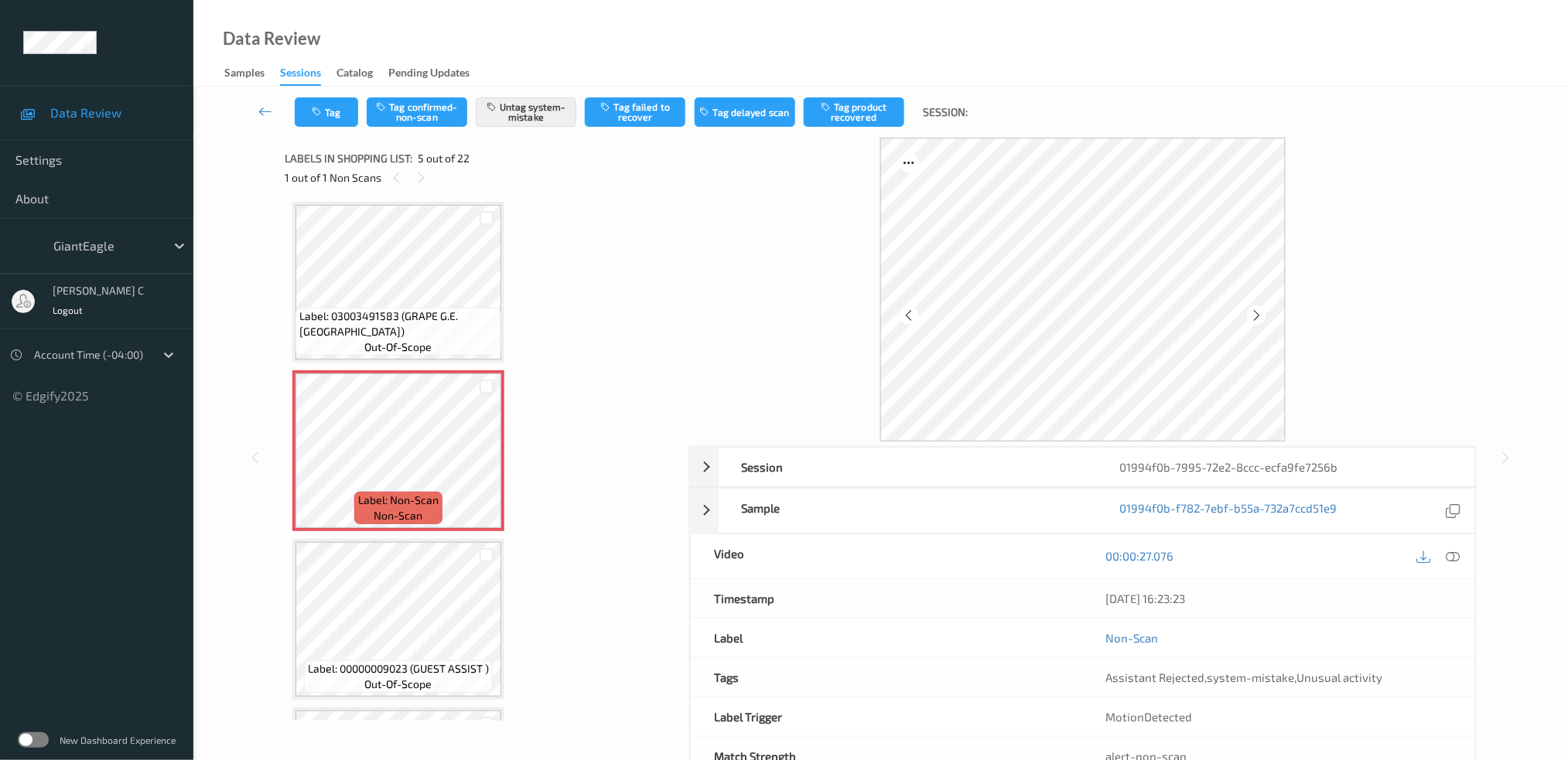
scroll to position [406, 0]
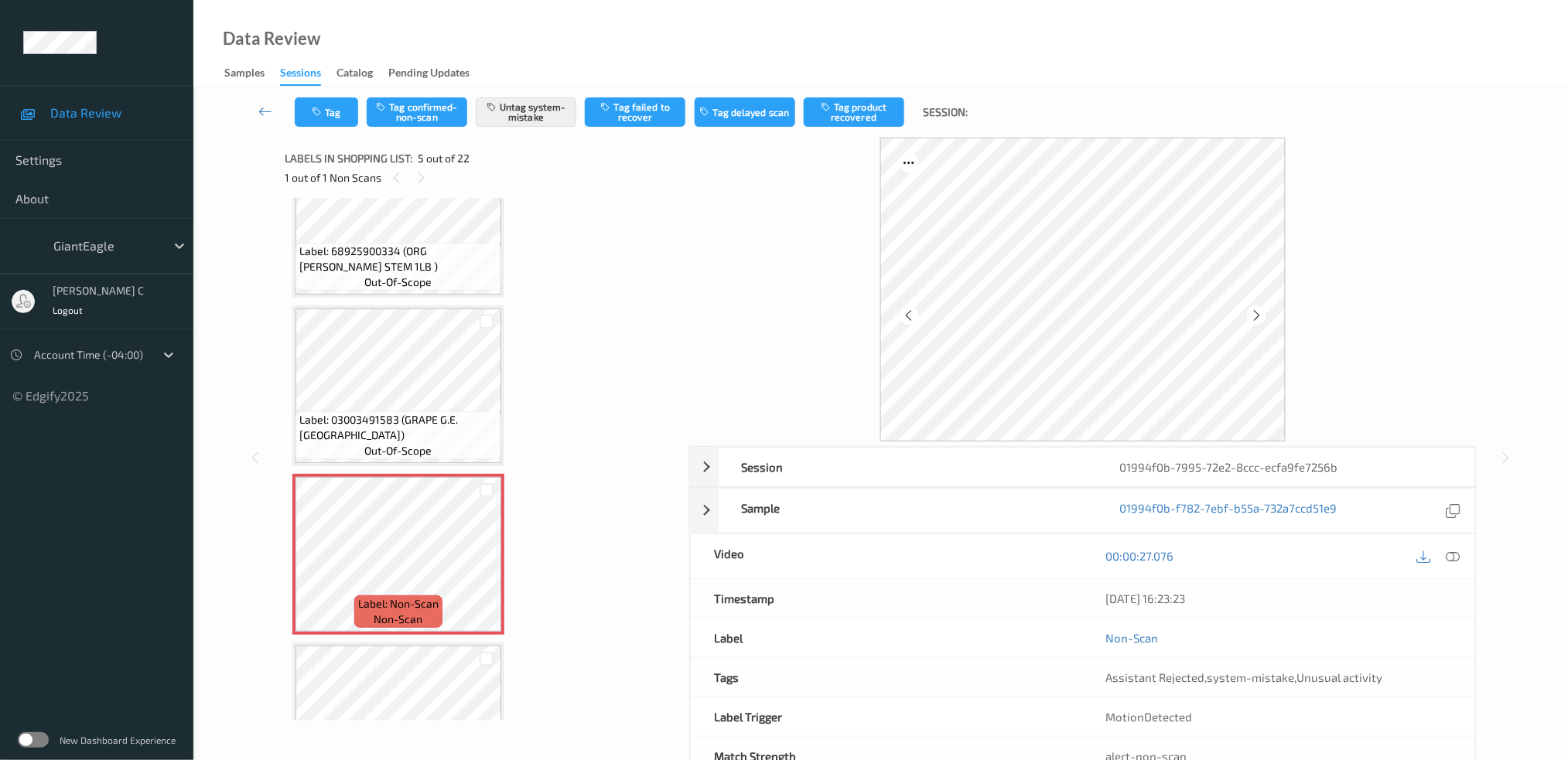
click at [410, 275] on span "out-of-scope" at bounding box center [399, 282] width 68 height 15
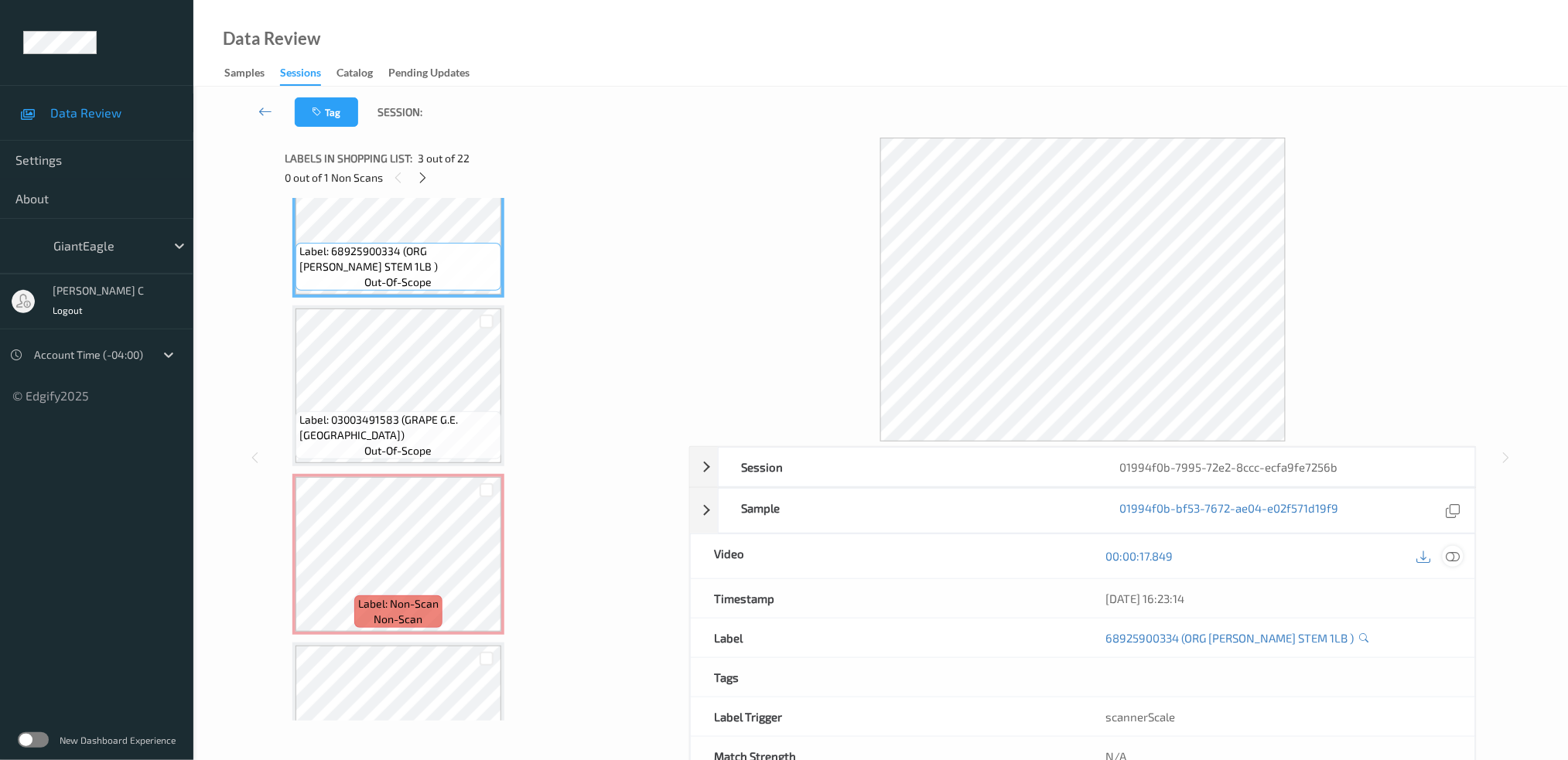
click at [1453, 557] on icon at bounding box center [1452, 555] width 14 height 14
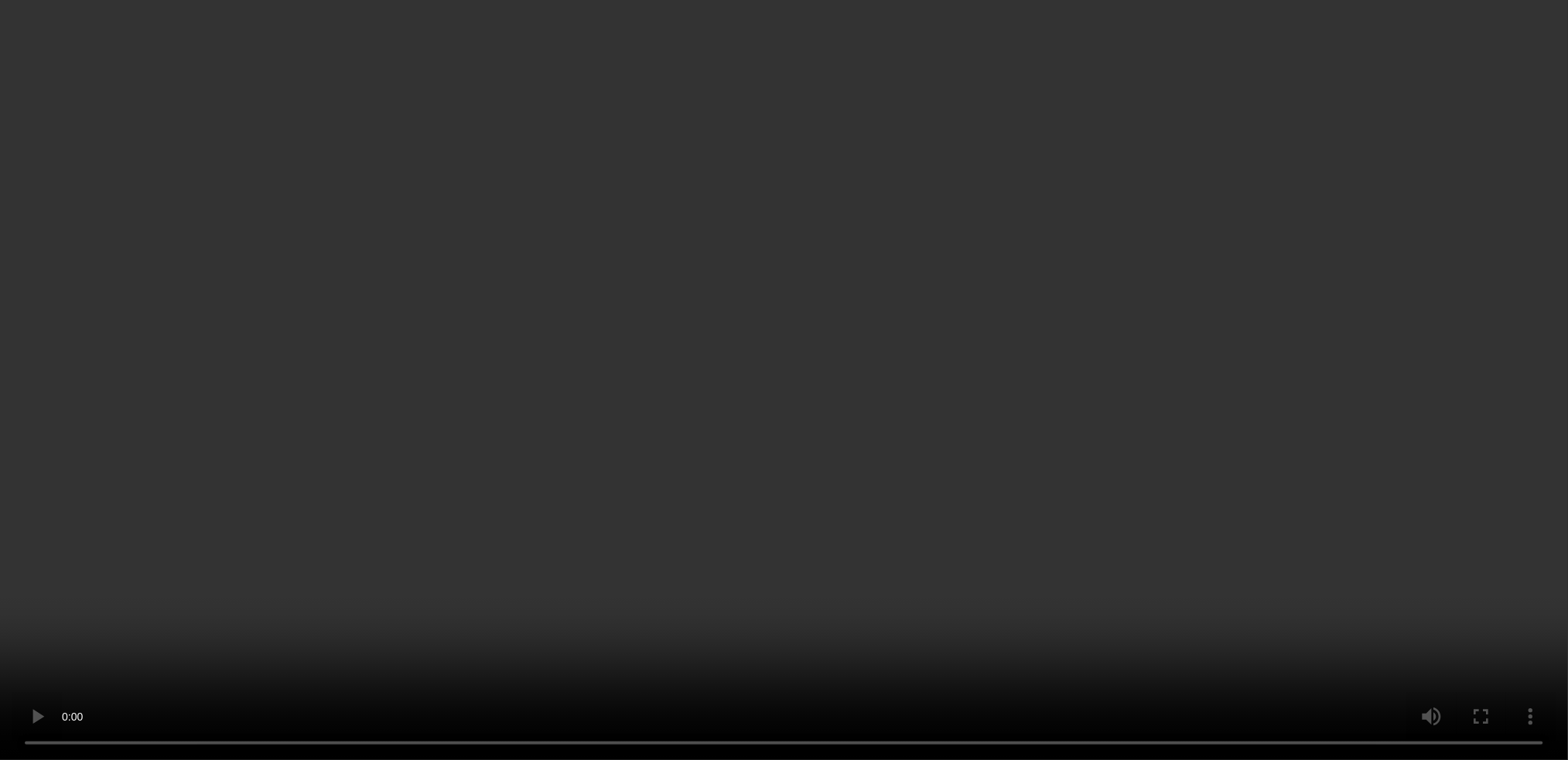
scroll to position [612, 0]
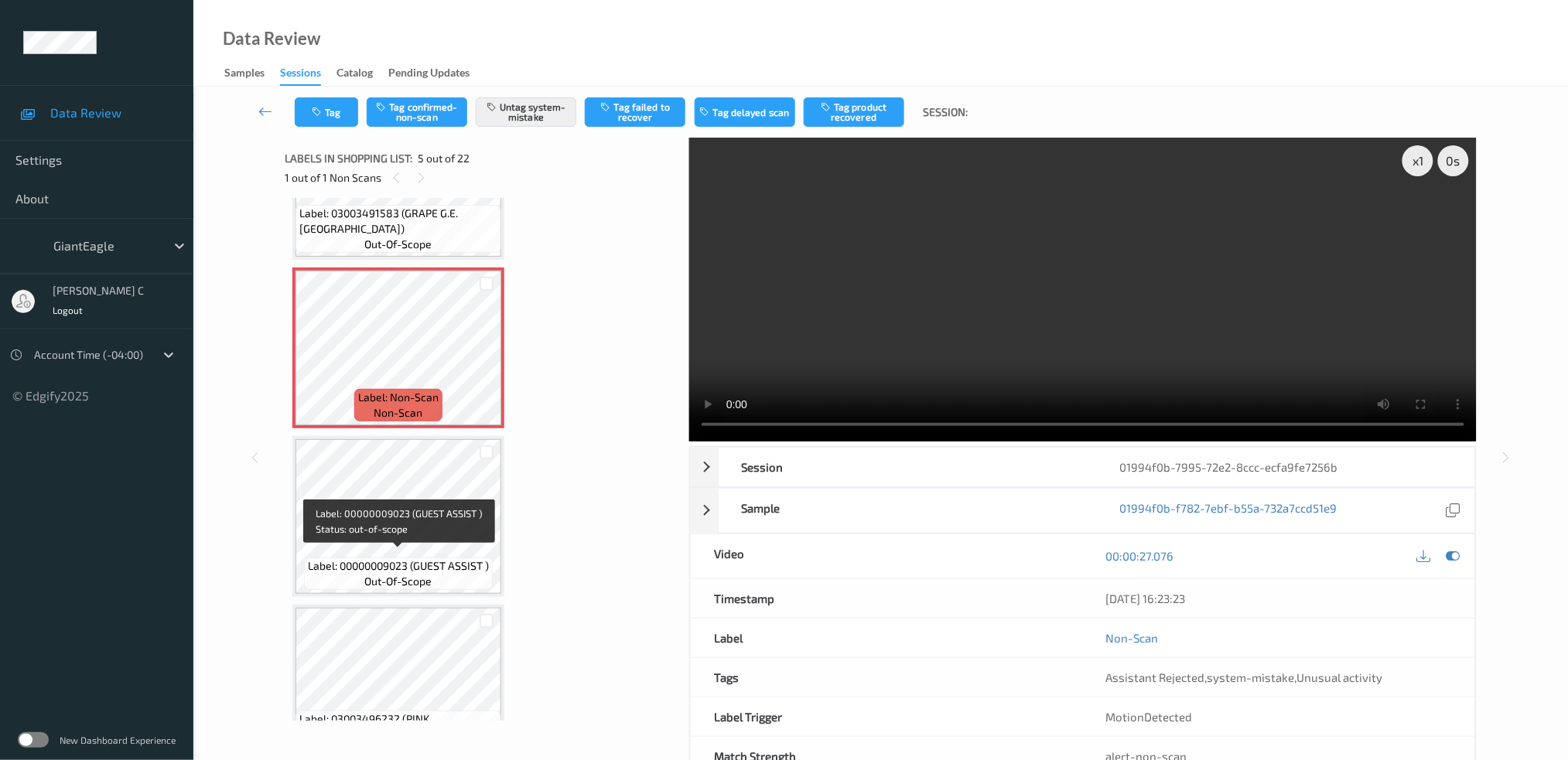
click at [444, 580] on div "Label: 00000009023 (GUEST ASSIST ) out-of-scope" at bounding box center [398, 574] width 188 height 33
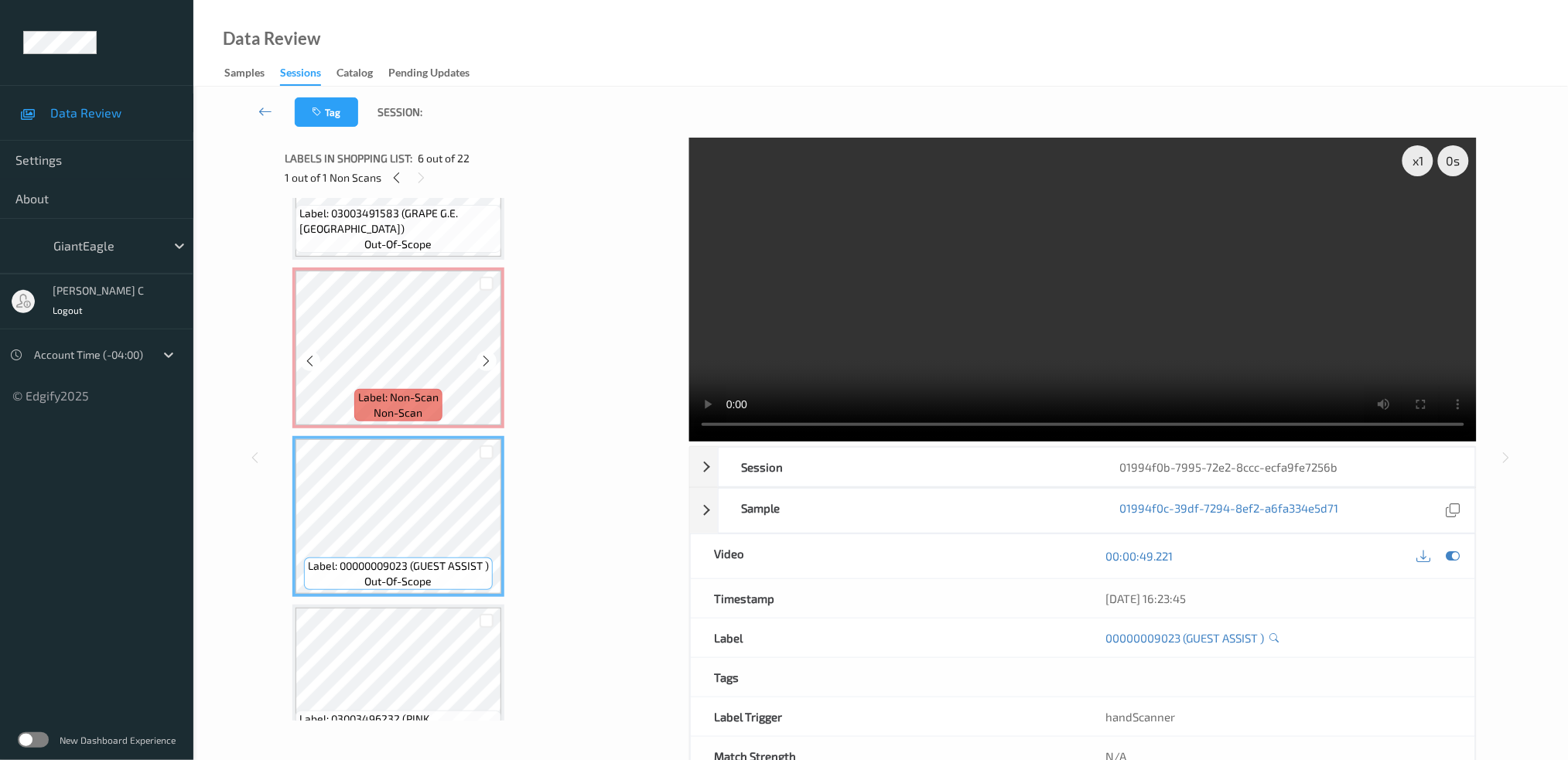
click at [429, 411] on div "Label: Non-Scan non-scan" at bounding box center [398, 405] width 88 height 33
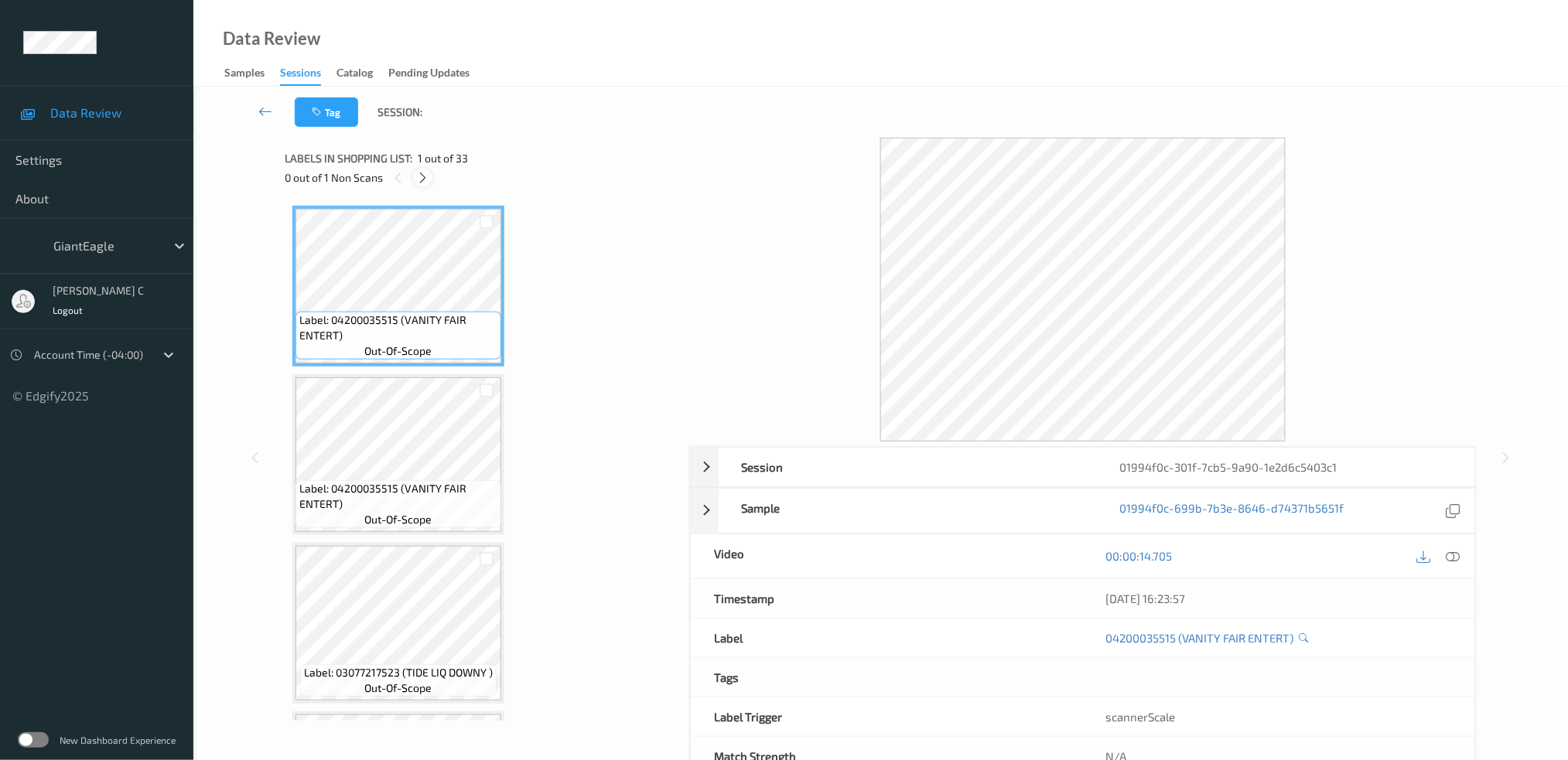
click at [424, 177] on icon at bounding box center [422, 178] width 13 height 14
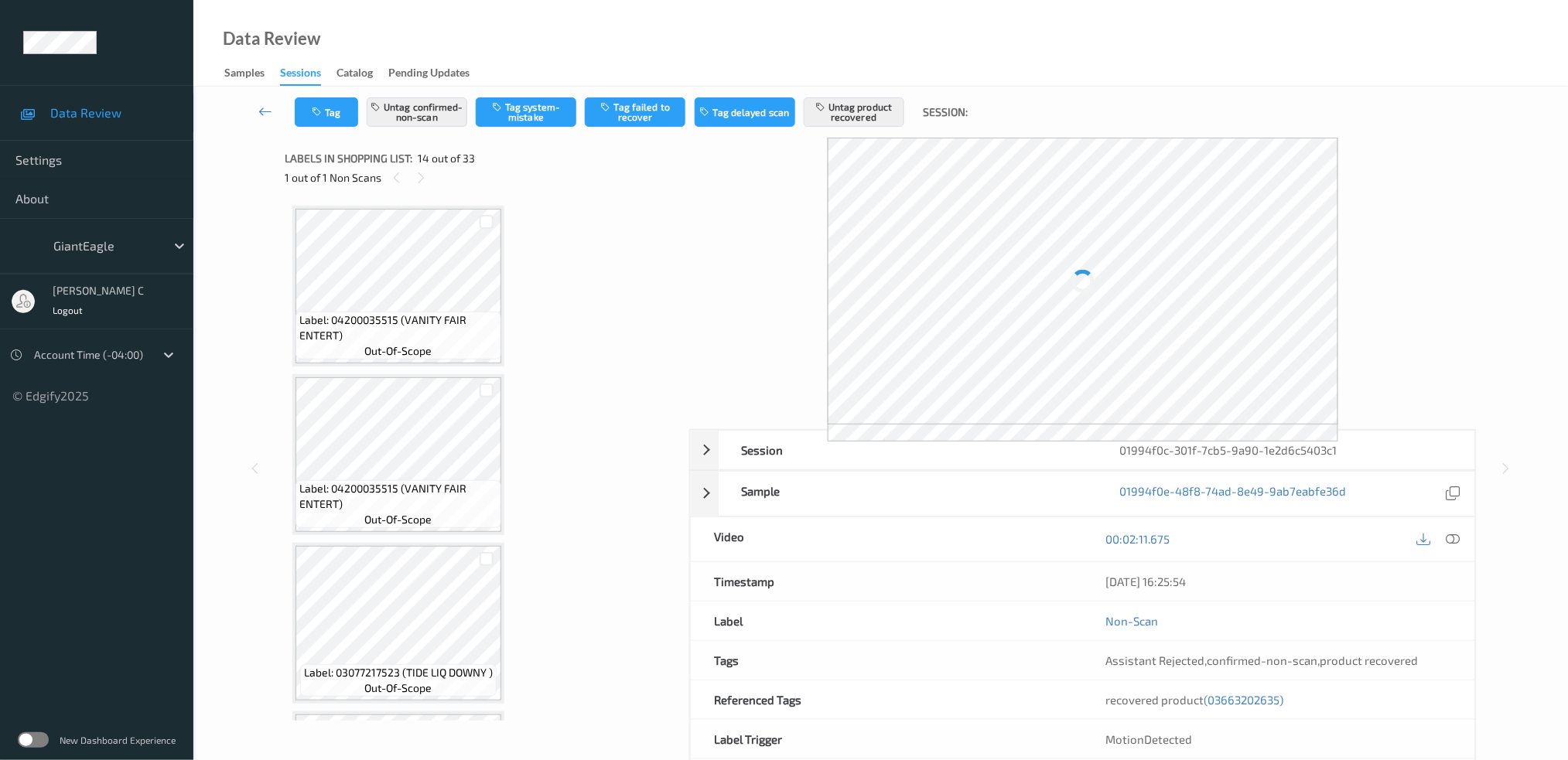
scroll to position [2016, 0]
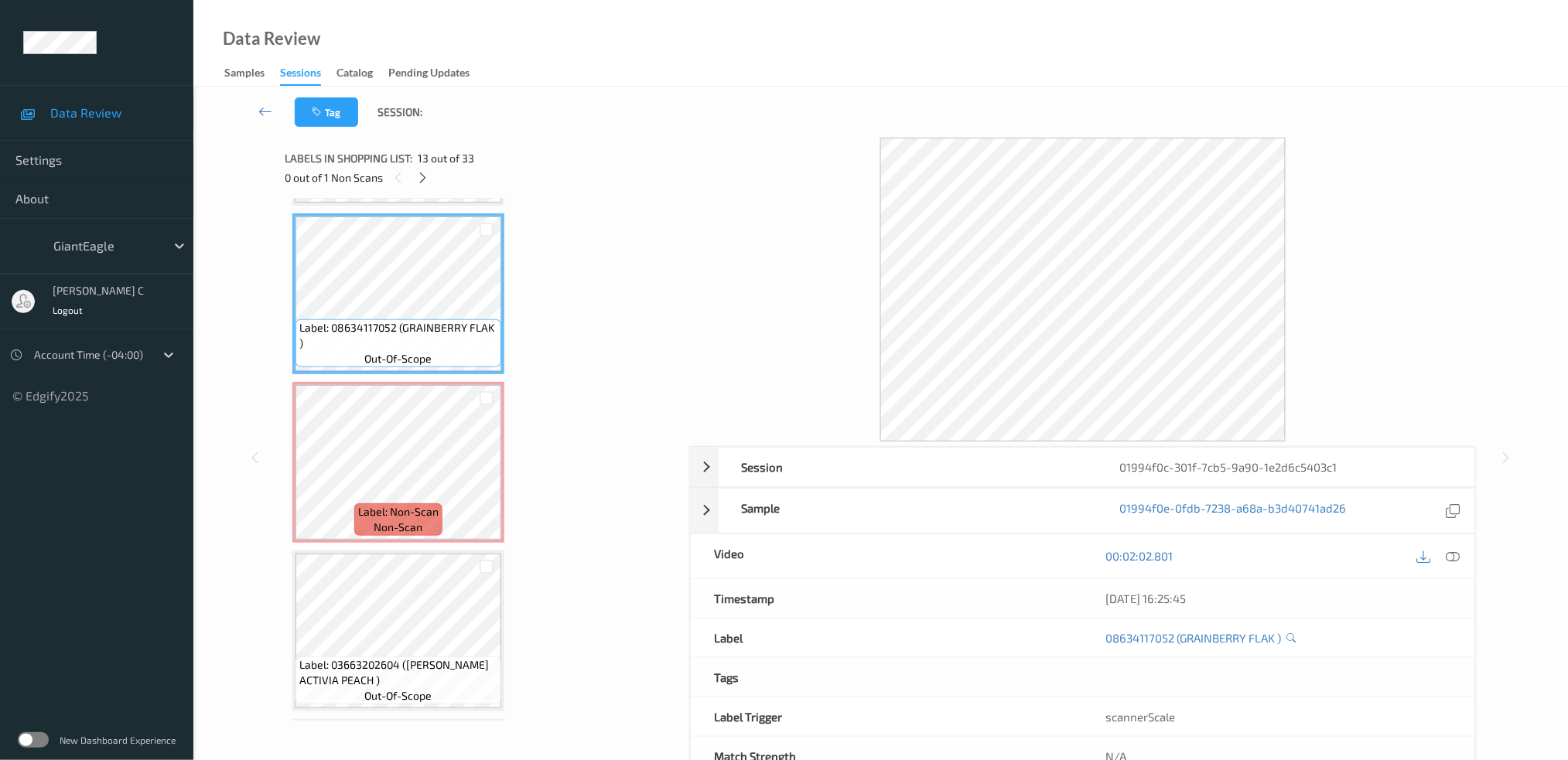
click at [1459, 555] on icon at bounding box center [1452, 555] width 14 height 14
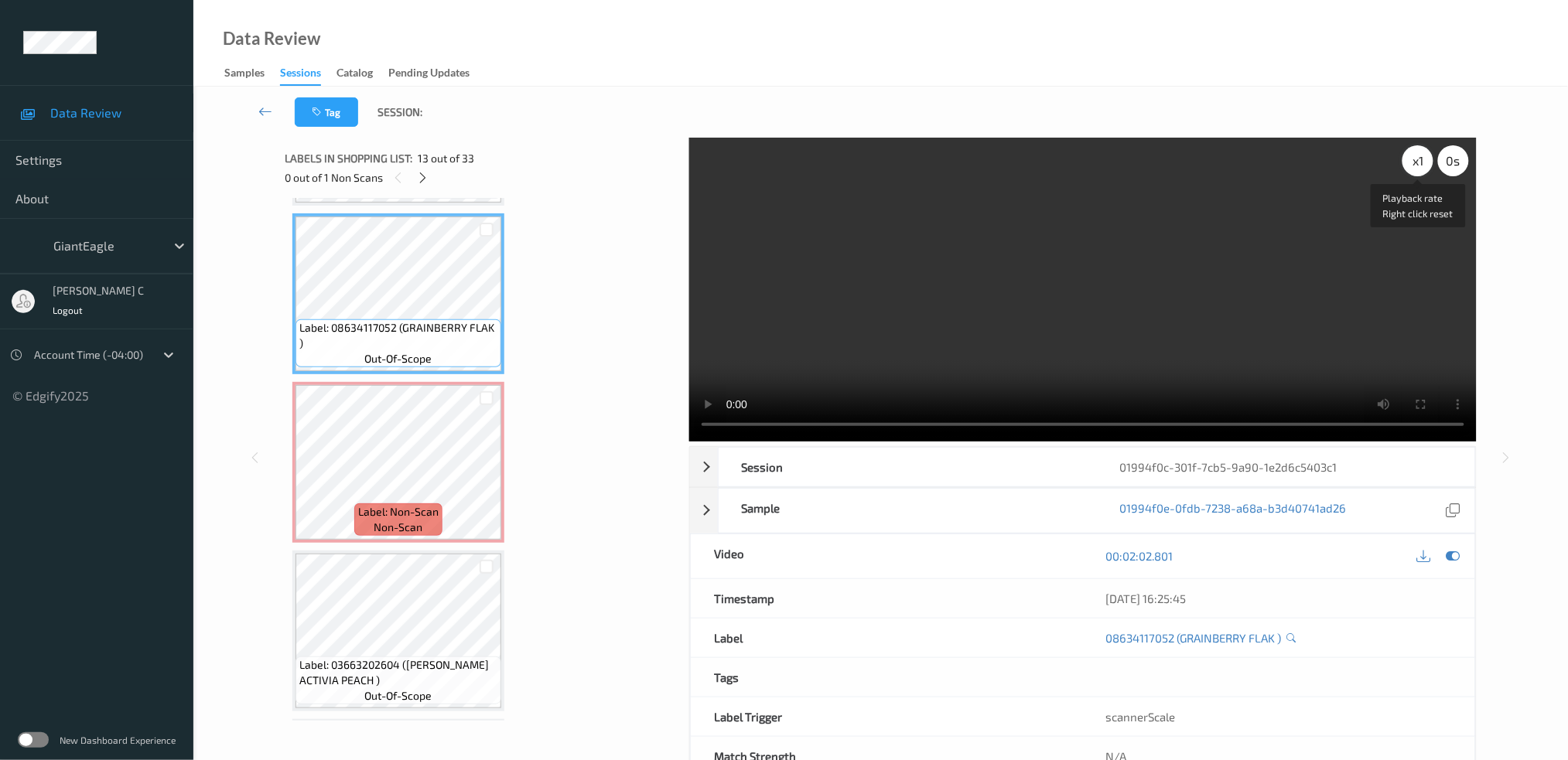
click at [1416, 158] on div "x 1" at bounding box center [1418, 161] width 31 height 31
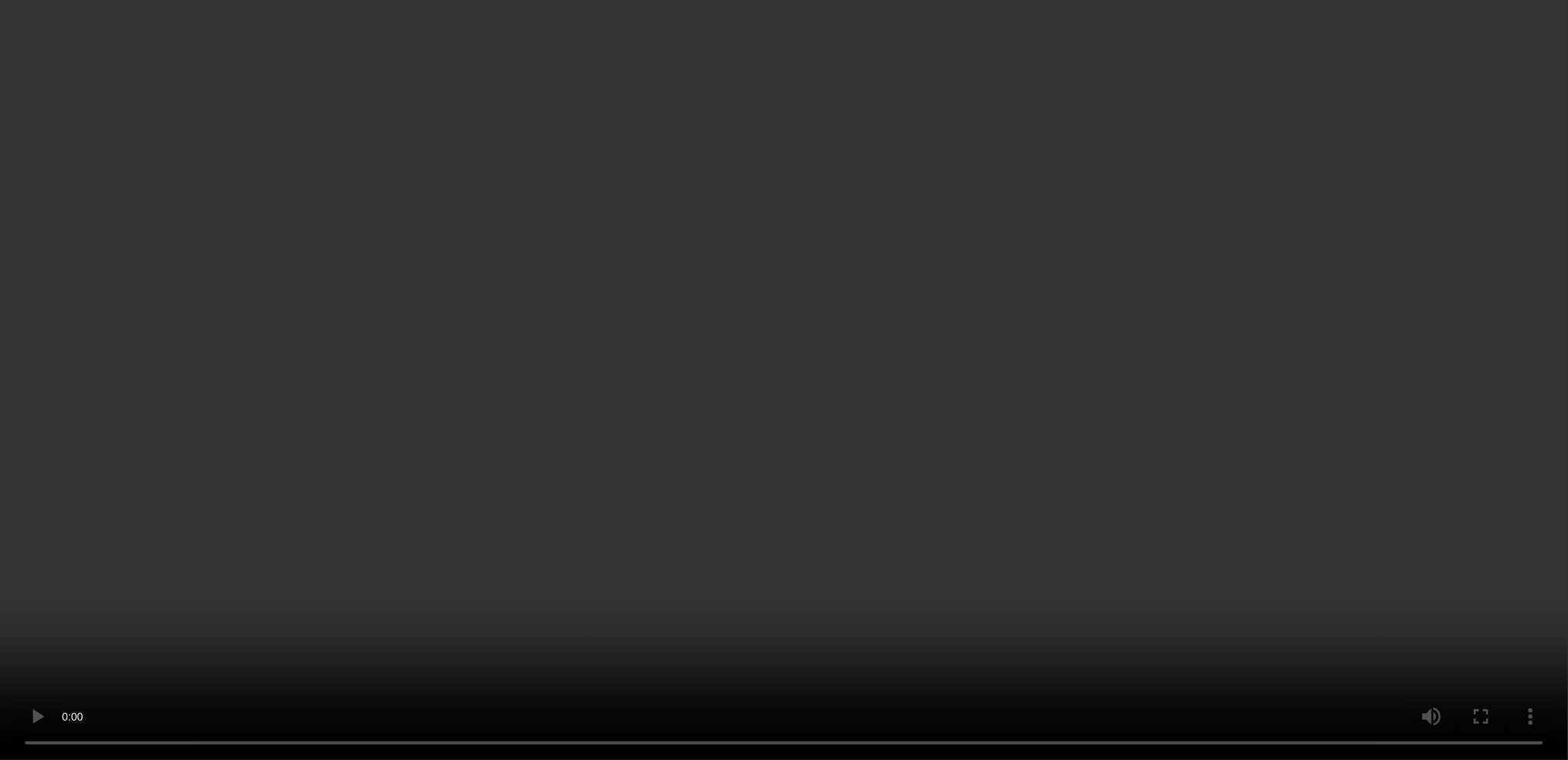
scroll to position [2325, 0]
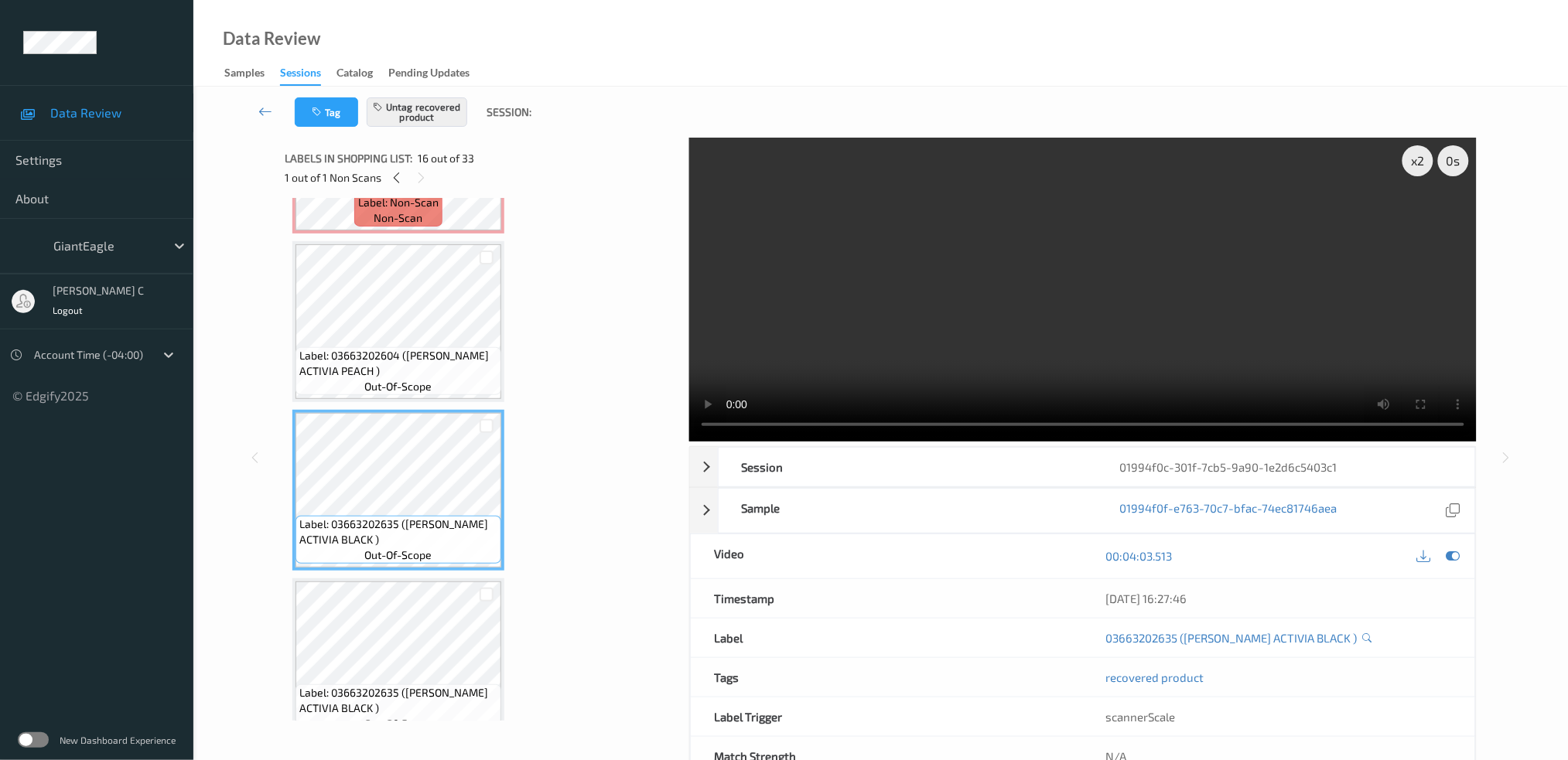
click at [438, 551] on div "Label: 04200035515 (VANITY FAIR ENTERT) out-of-scope Label: 04200035515 (VANITY…" at bounding box center [482, 659] width 378 height 5557
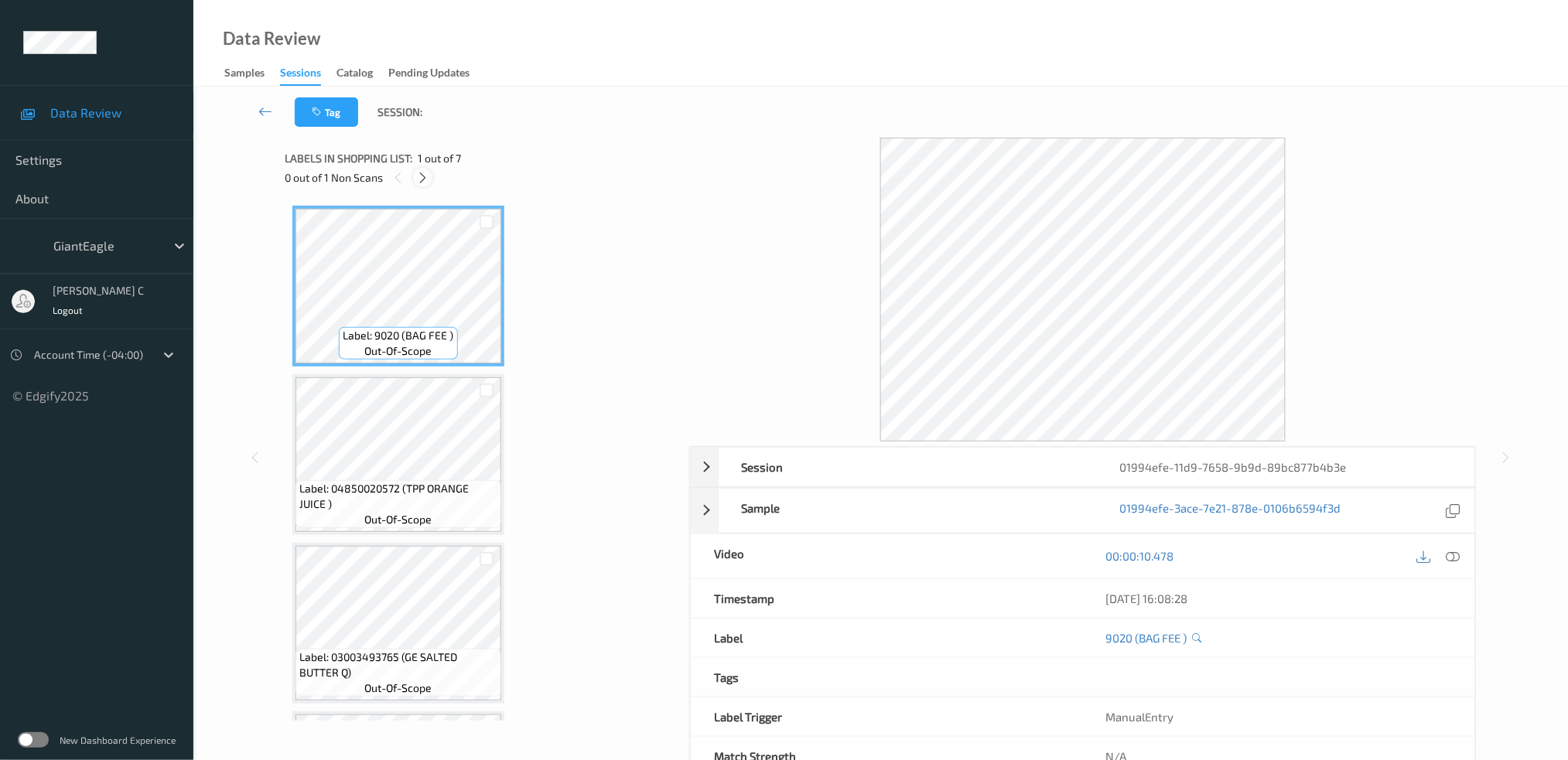
click at [429, 185] on div at bounding box center [423, 178] width 20 height 20
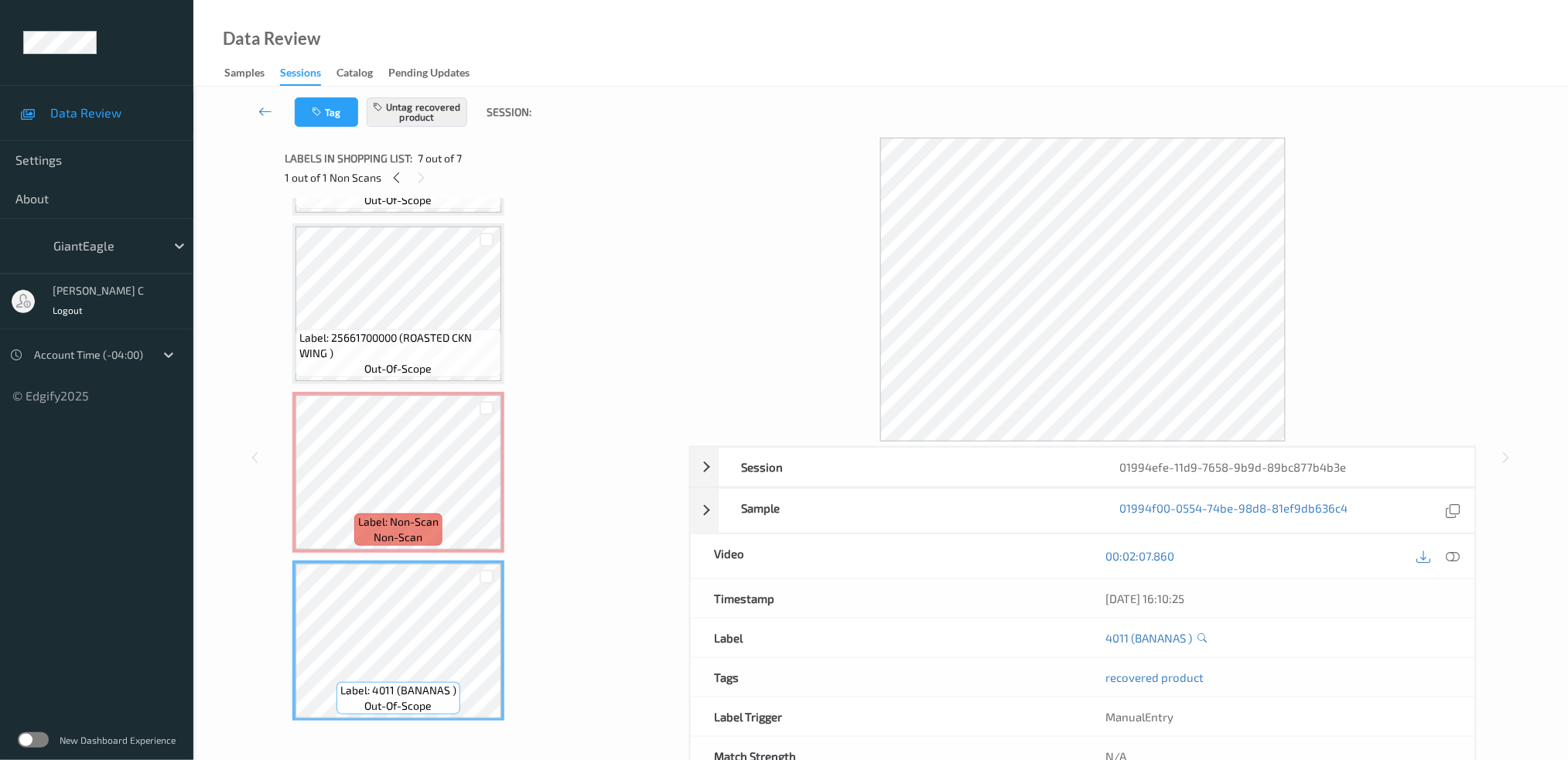
scroll to position [450, 0]
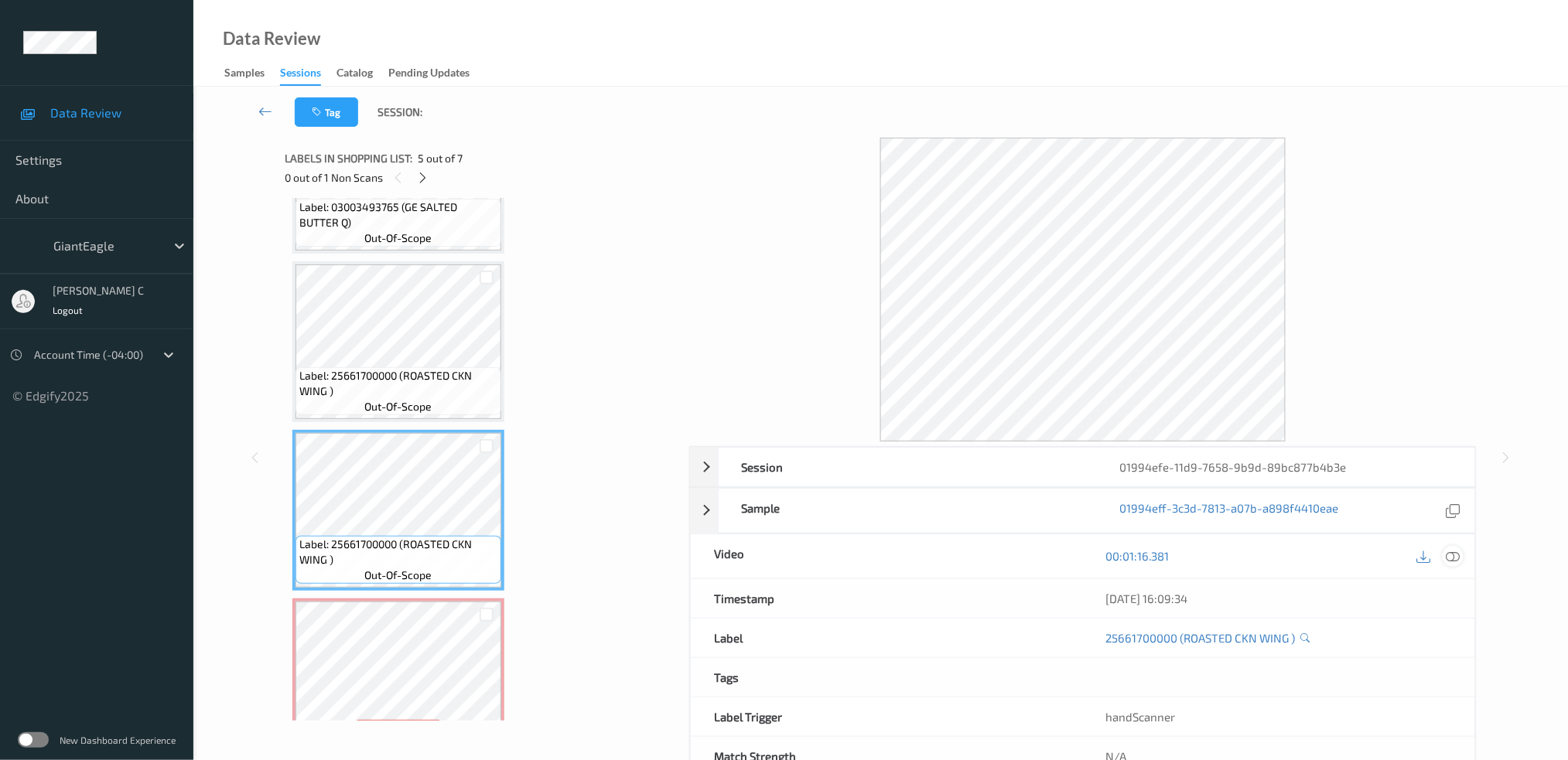
click at [1456, 555] on icon at bounding box center [1452, 555] width 14 height 14
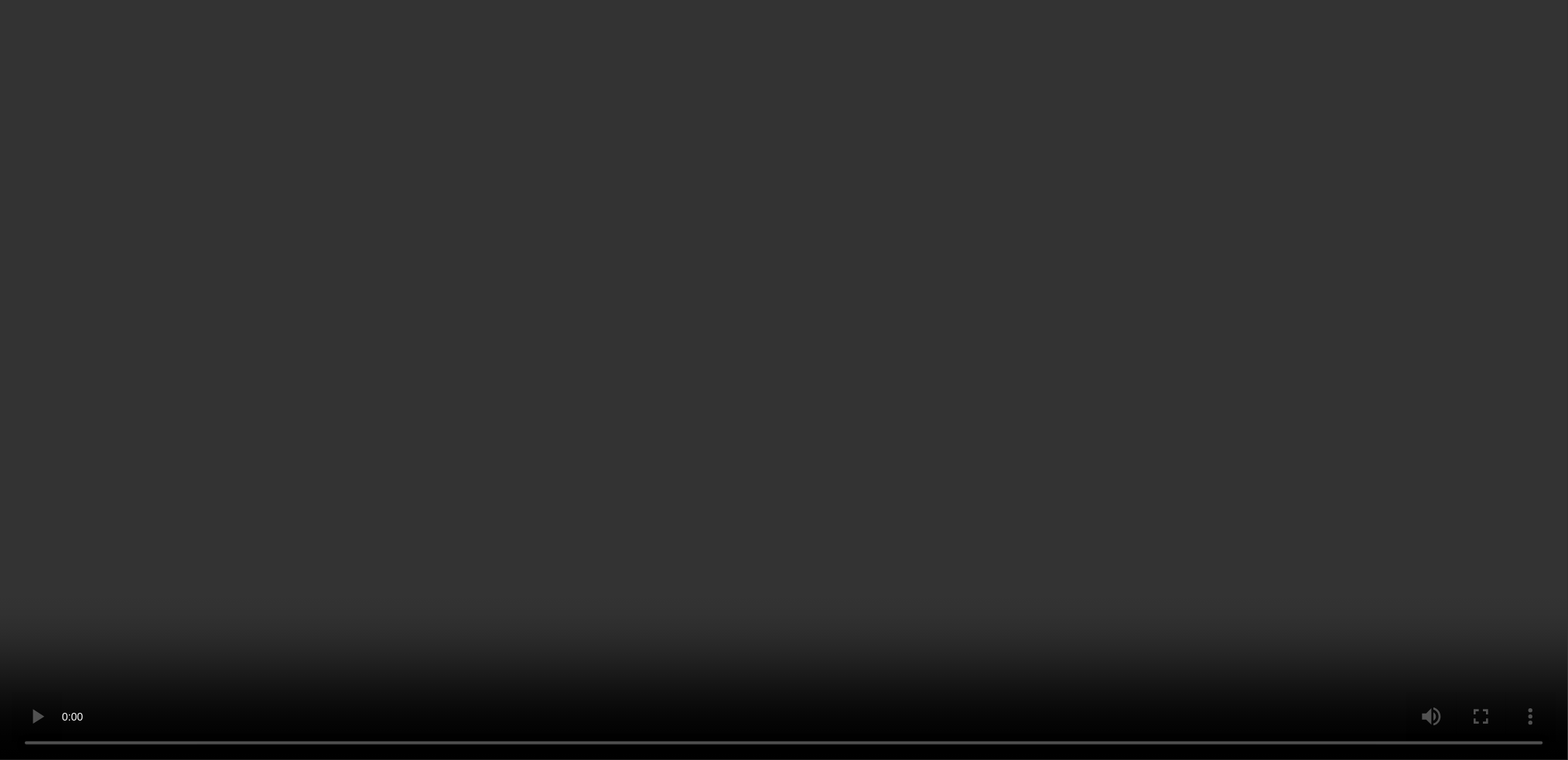
scroll to position [656, 0]
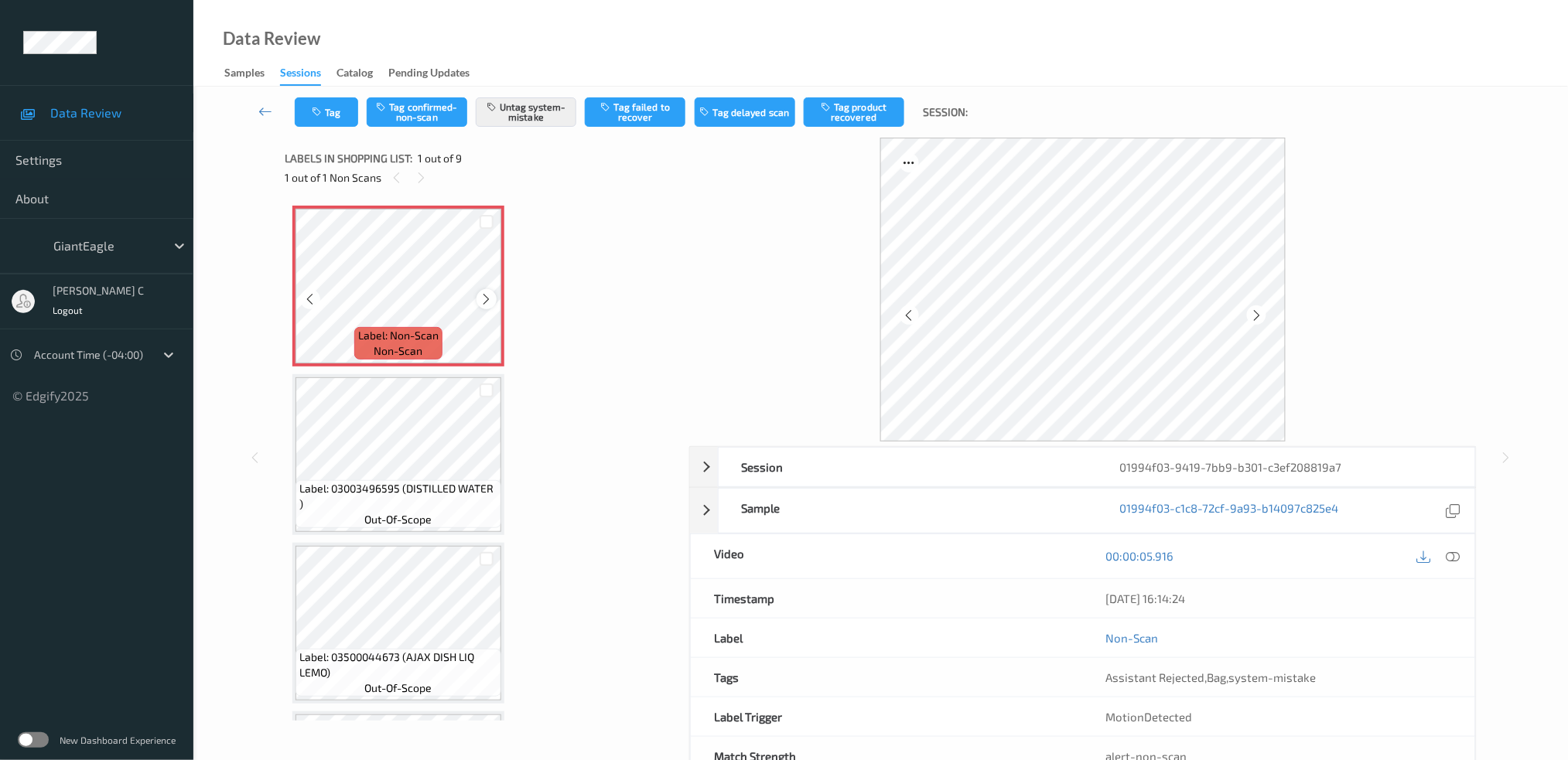
click at [489, 300] on icon at bounding box center [487, 299] width 13 height 14
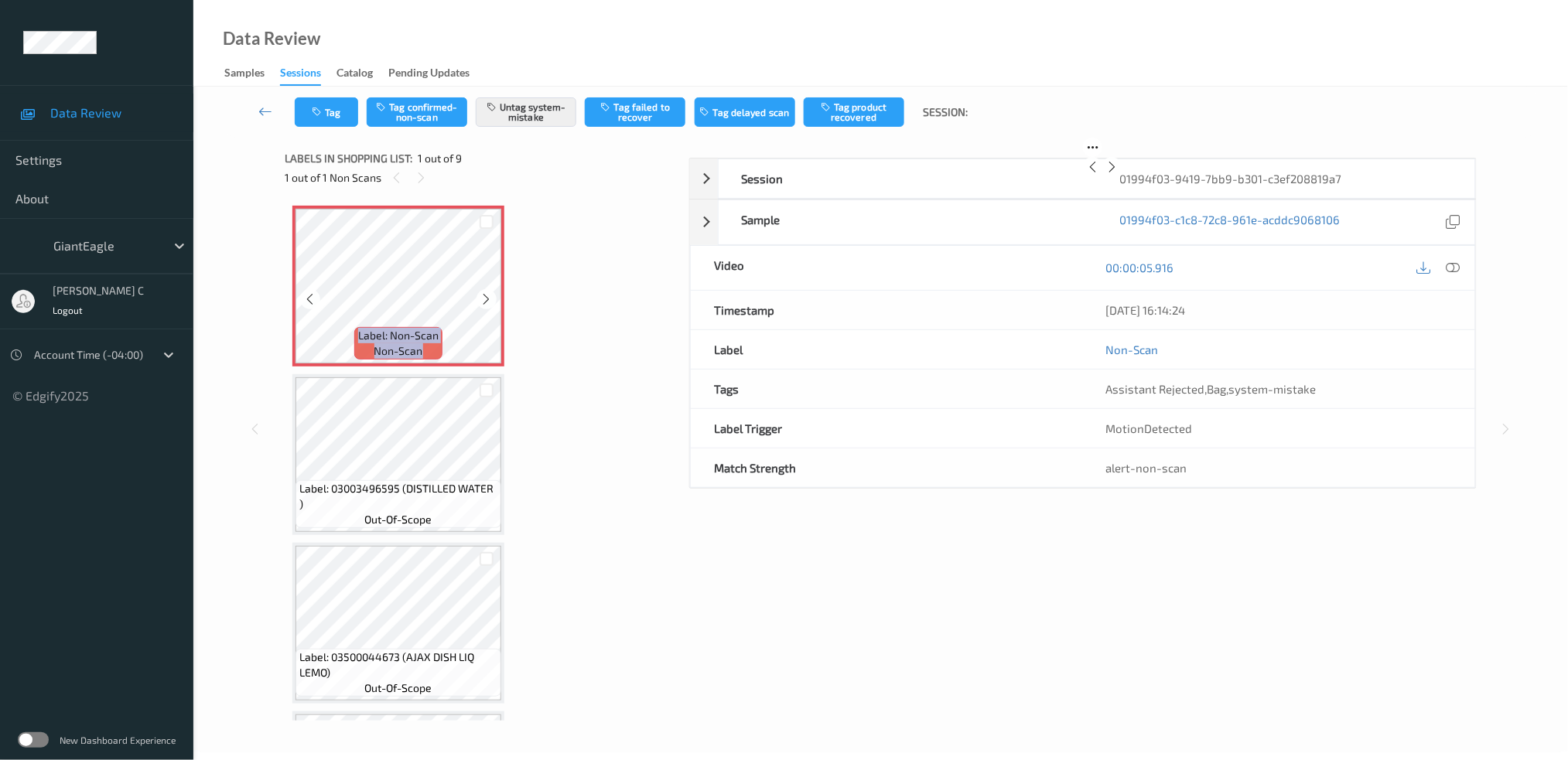
click at [489, 300] on icon at bounding box center [487, 299] width 13 height 14
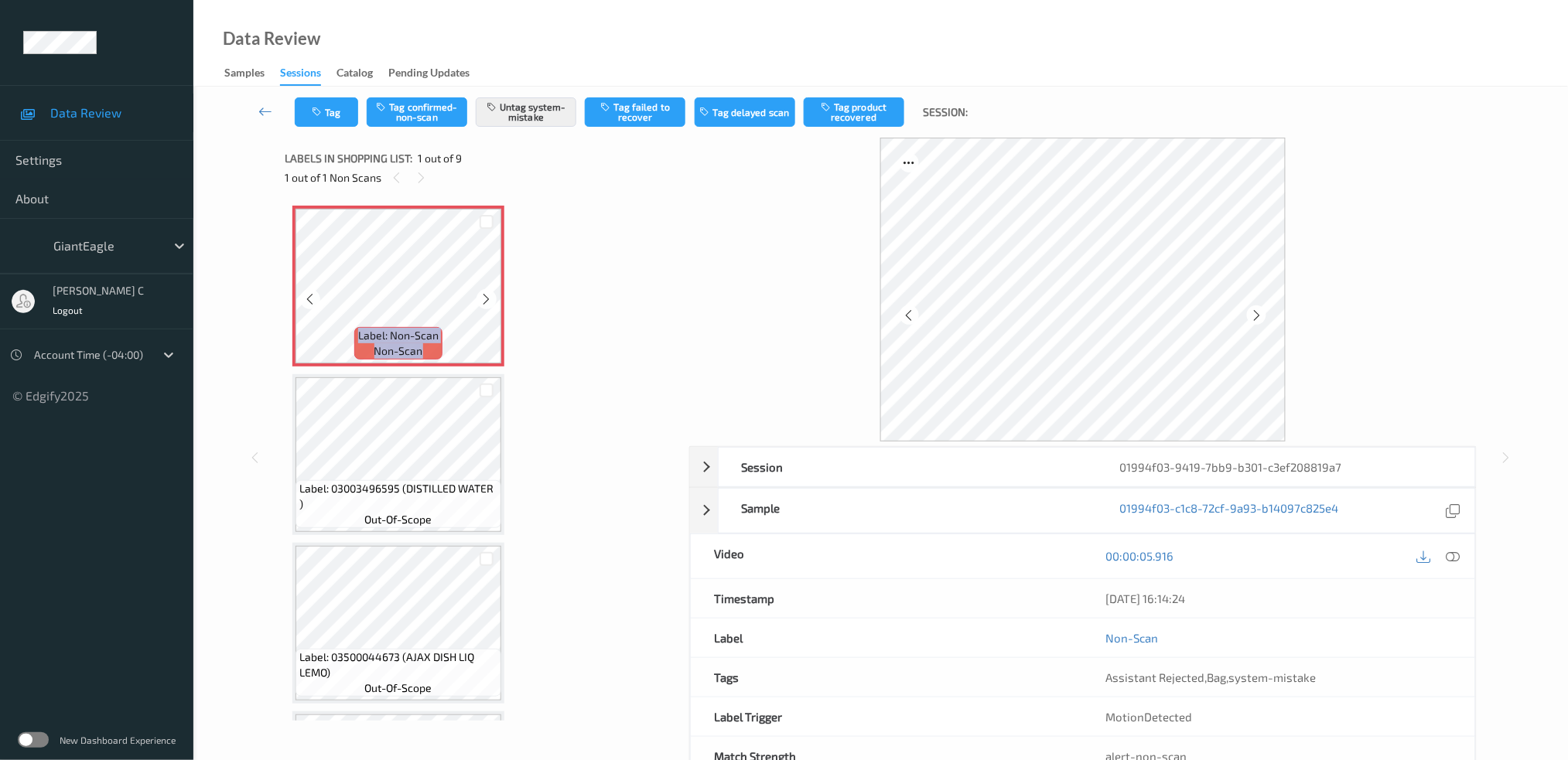
click at [489, 300] on icon at bounding box center [487, 299] width 13 height 14
click at [1454, 547] on div at bounding box center [1453, 557] width 21 height 21
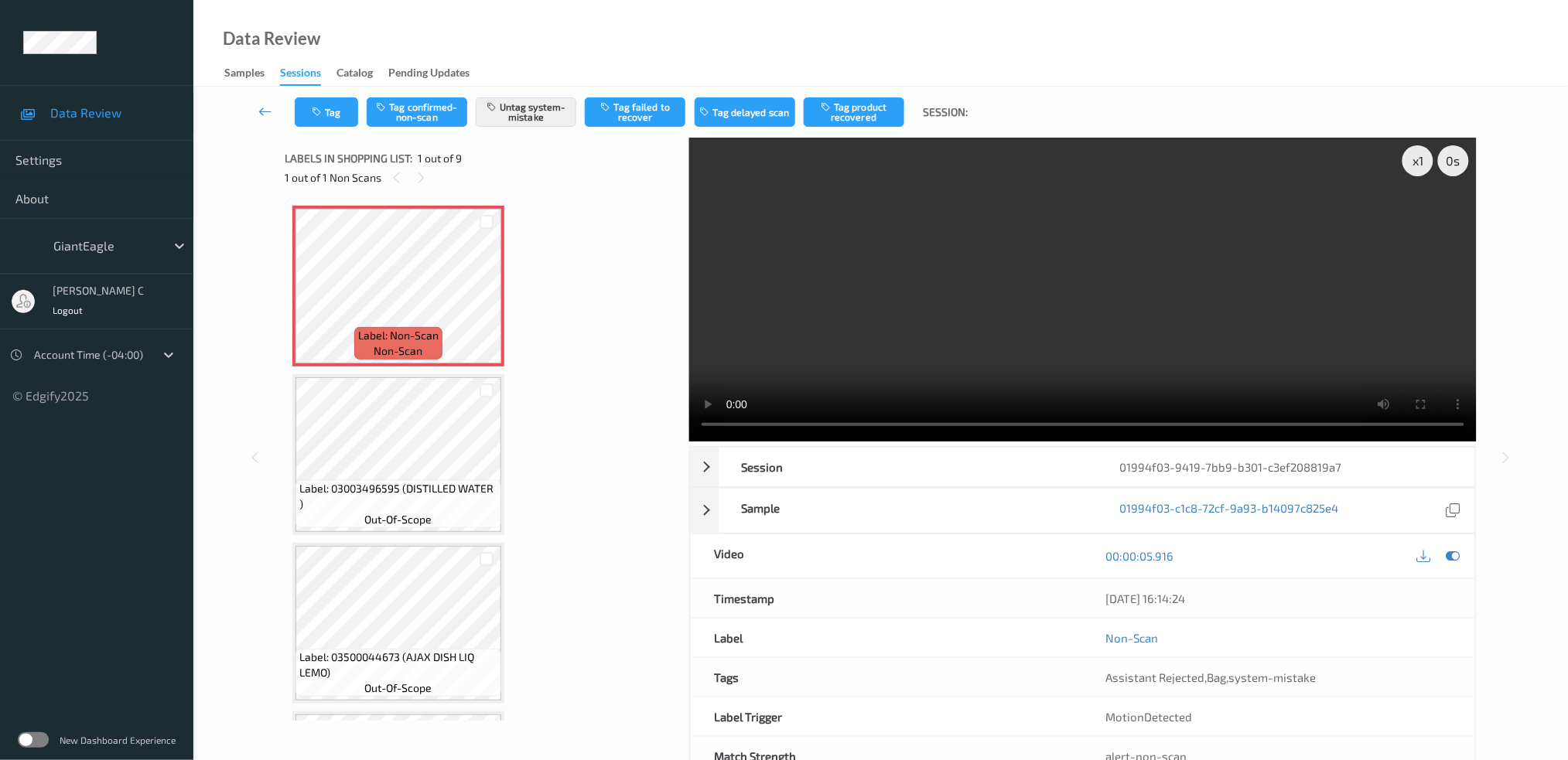
click at [311, 128] on div "Tag Tag confirmed-non-scan Untag system-mistake Tag failed to recover Tag delay…" at bounding box center [881, 112] width 1311 height 51
click at [323, 125] on button "Tag" at bounding box center [326, 113] width 64 height 29
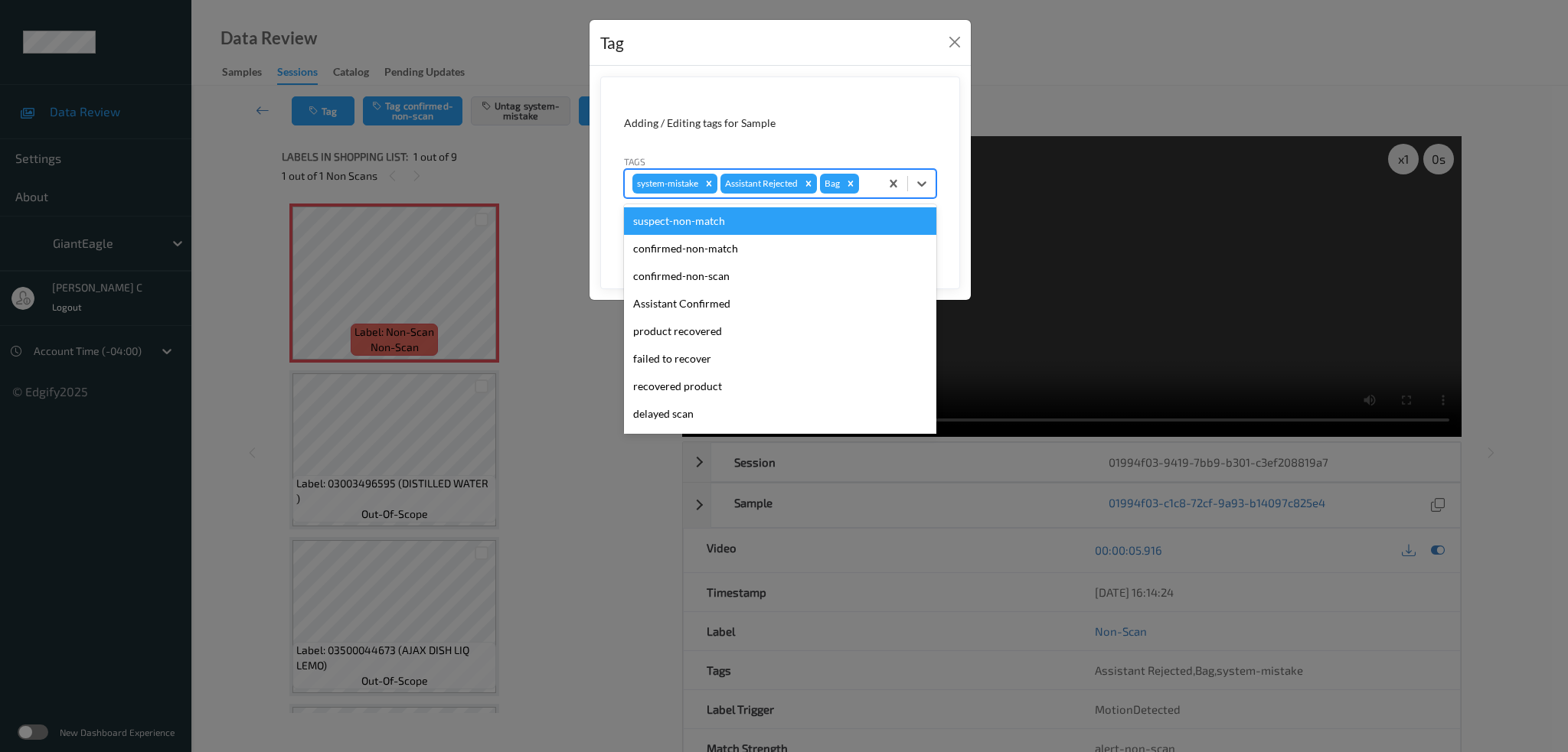
click at [871, 184] on div at bounding box center [867, 183] width 10 height 19
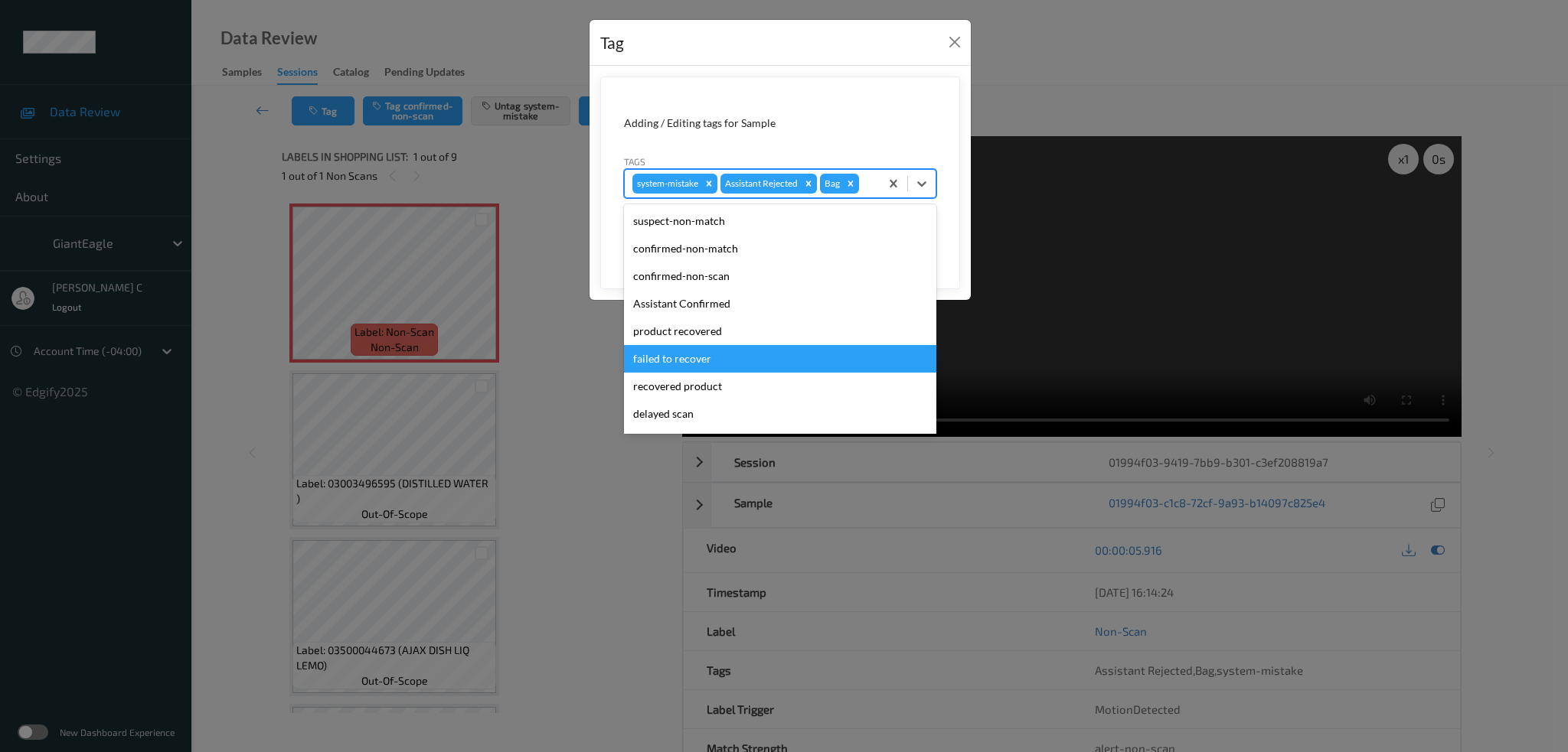
scroll to position [135, 0]
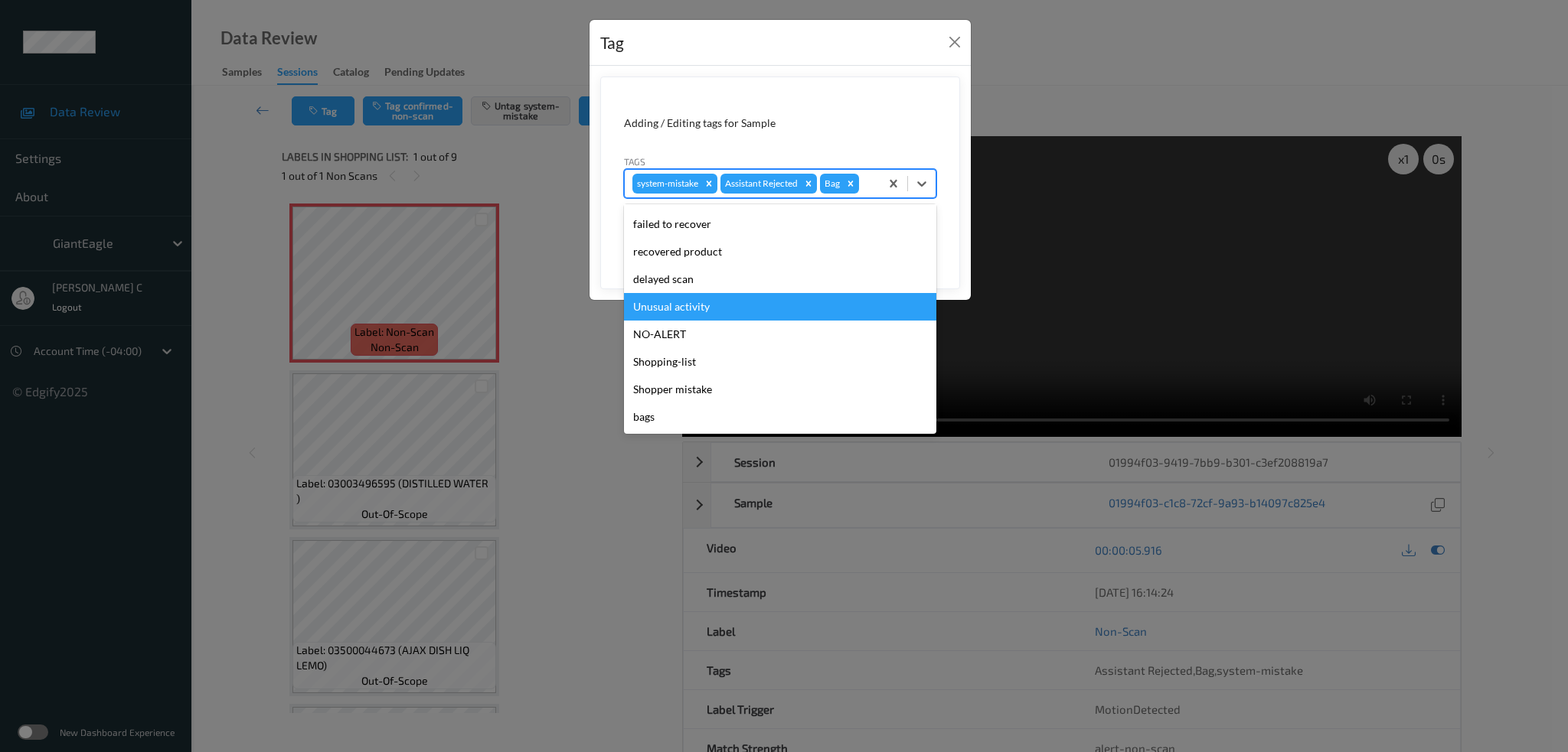
click at [692, 305] on div "Unusual activity" at bounding box center [780, 307] width 312 height 27
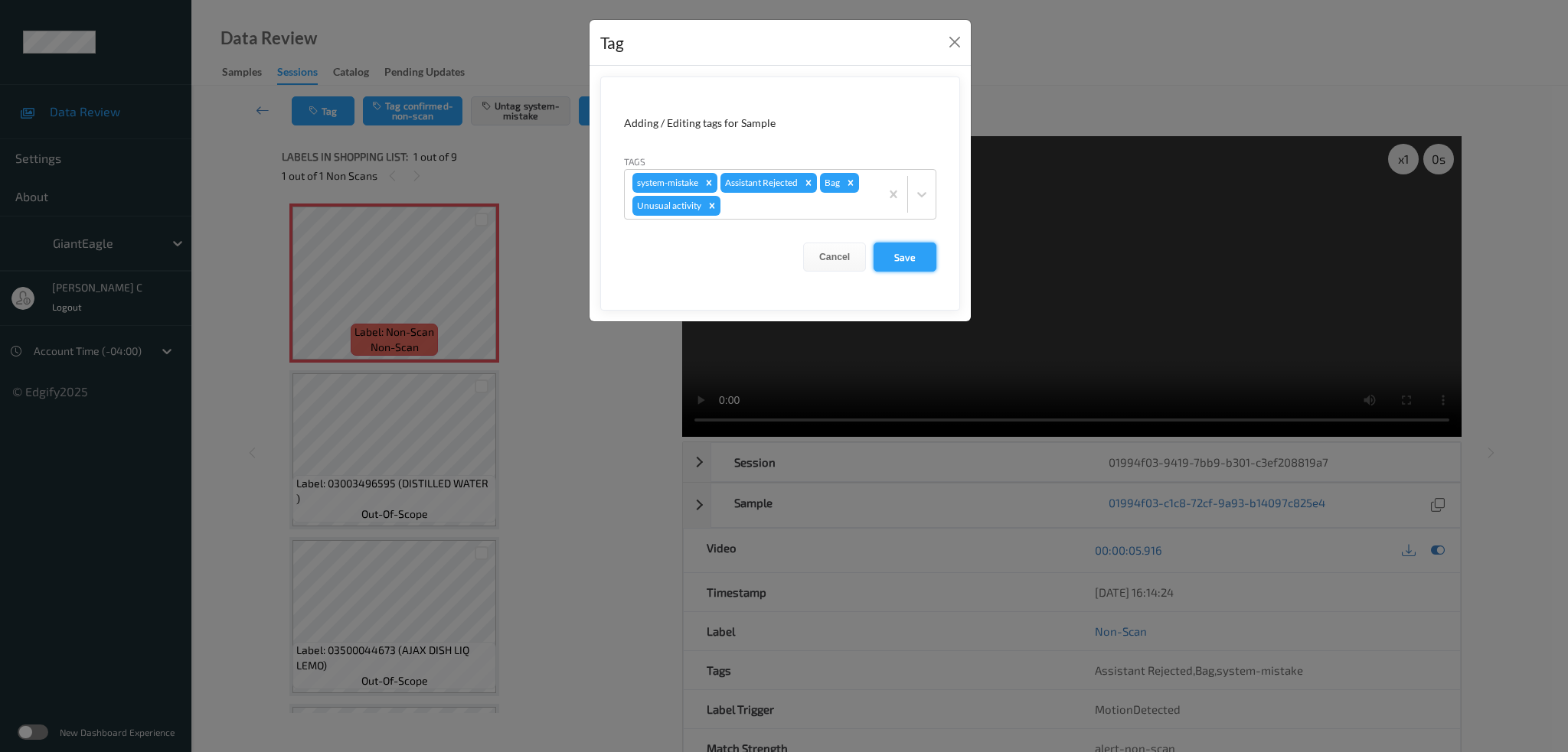
click at [883, 268] on button "Save" at bounding box center [905, 257] width 63 height 29
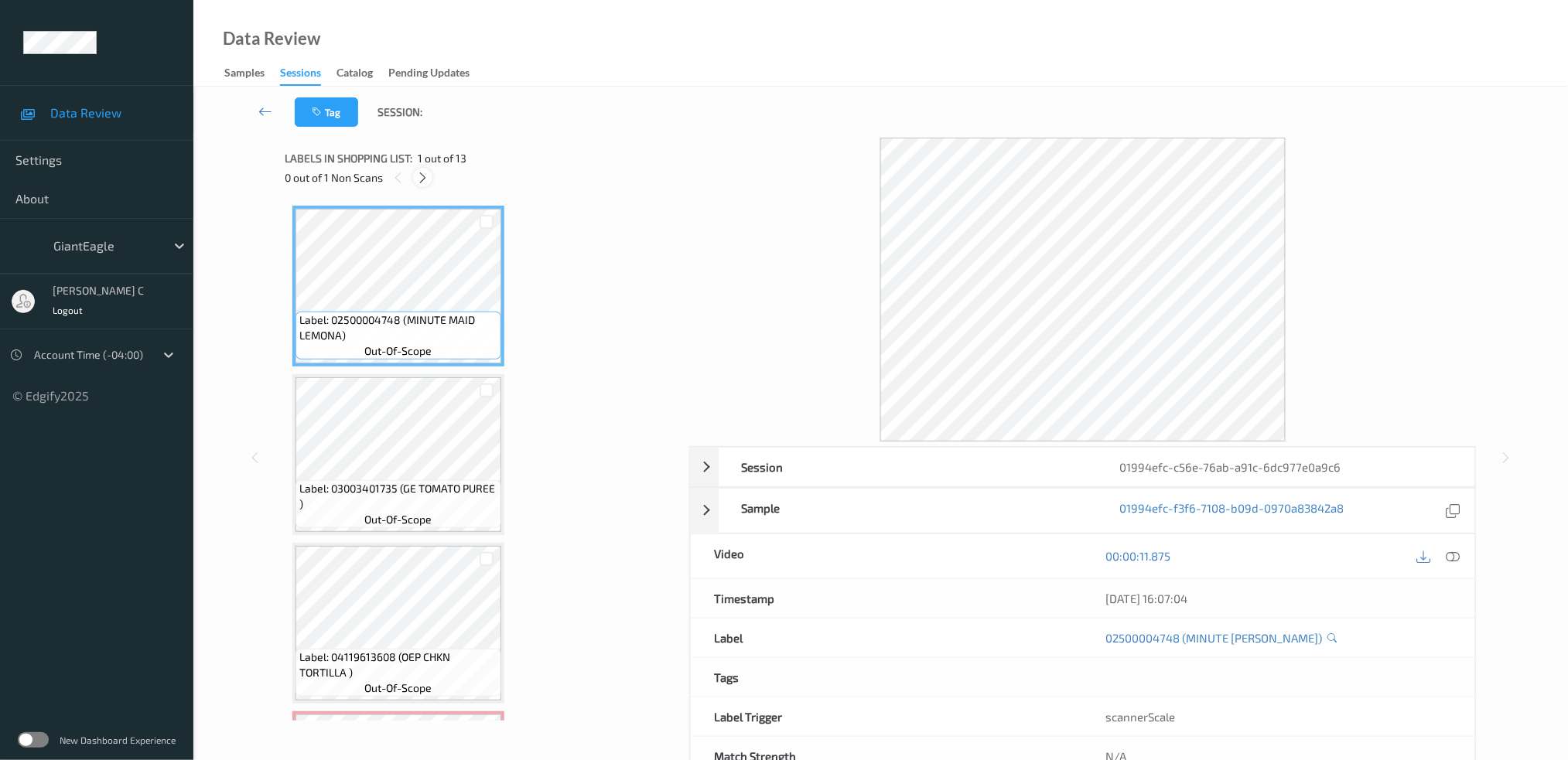
click at [425, 178] on icon at bounding box center [422, 178] width 13 height 14
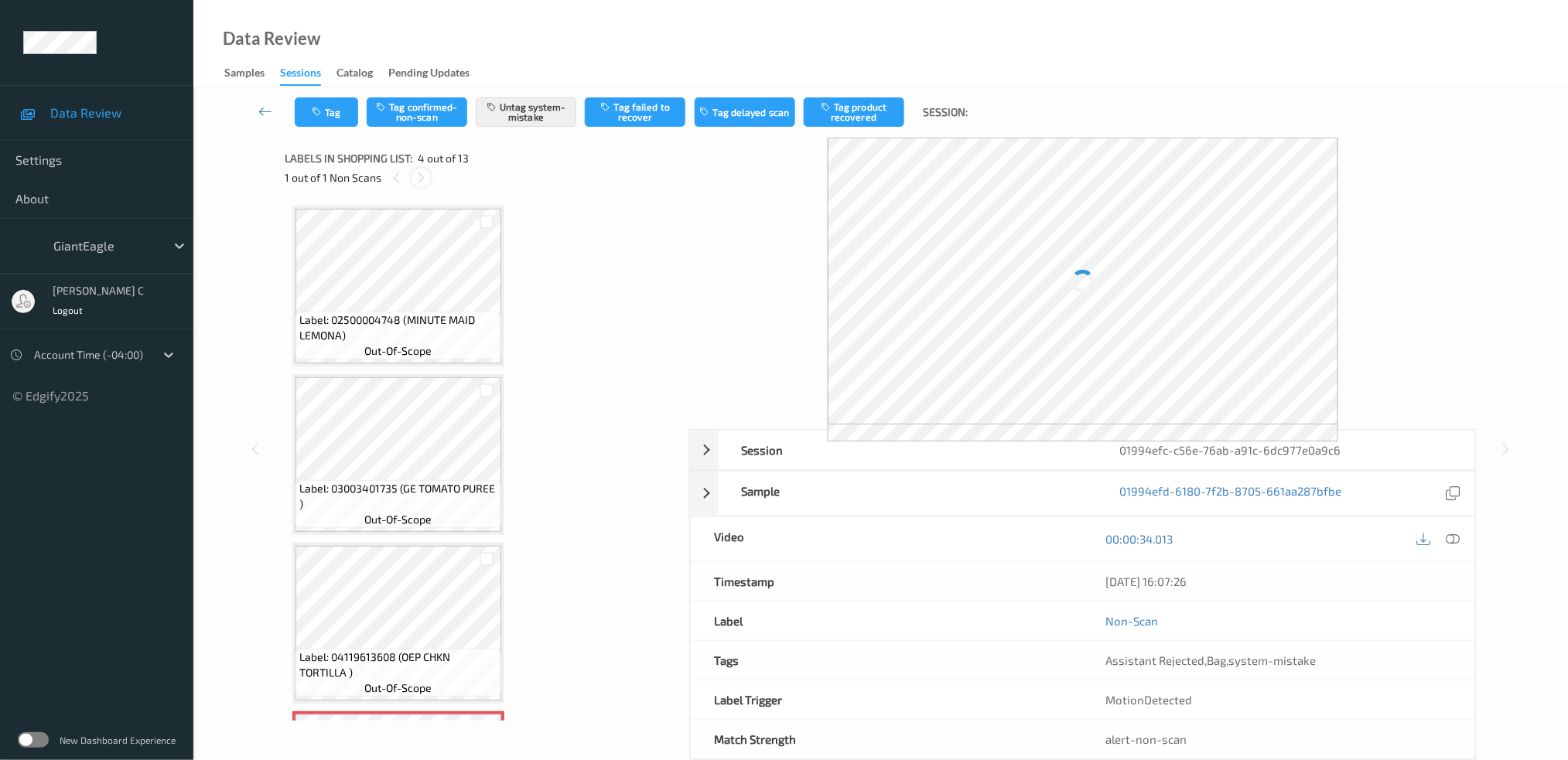
scroll to position [342, 0]
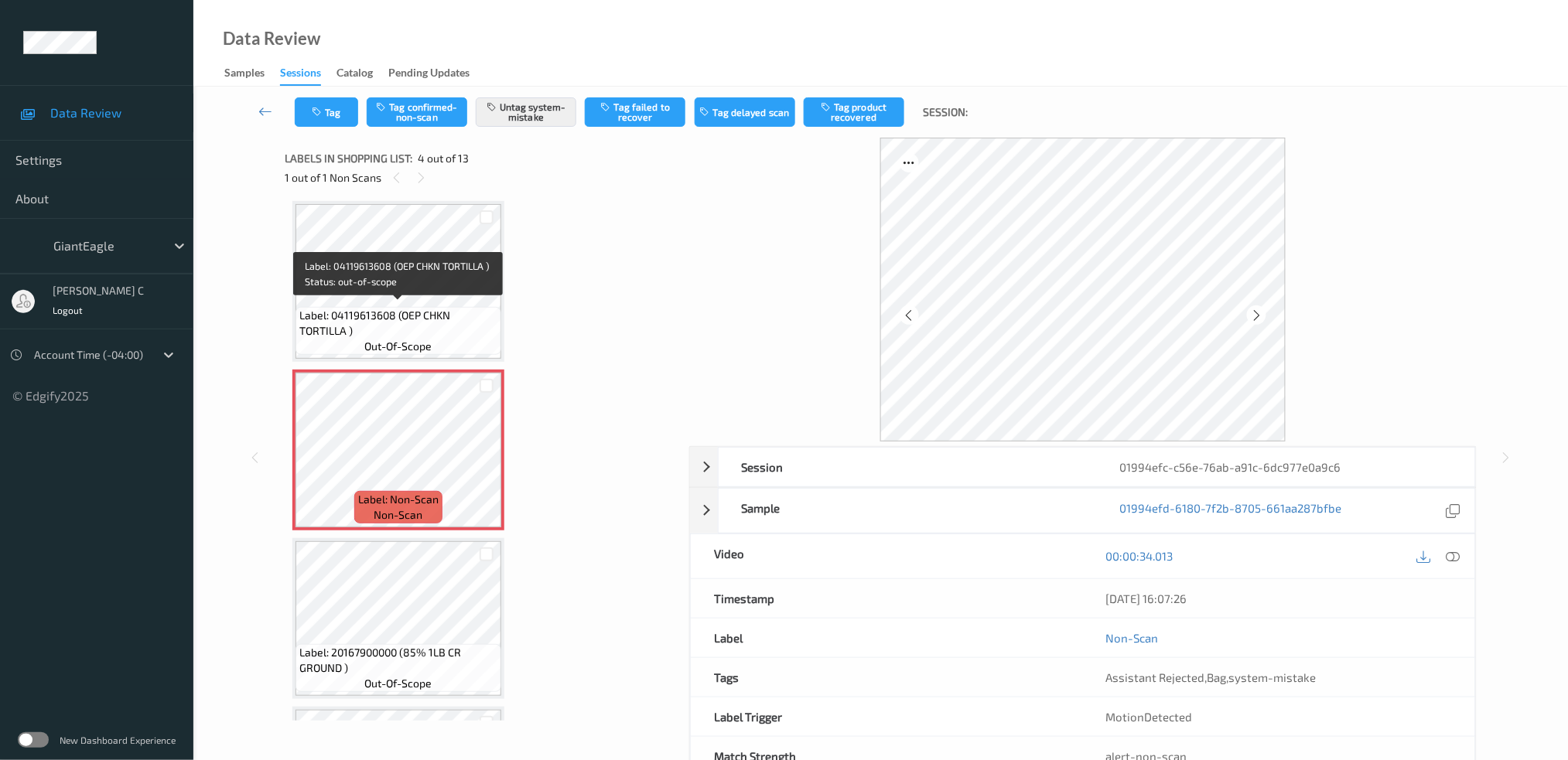
click at [367, 308] on span "Label: 04119613608 (OEP CHKN TORTILLA )" at bounding box center [398, 324] width 198 height 31
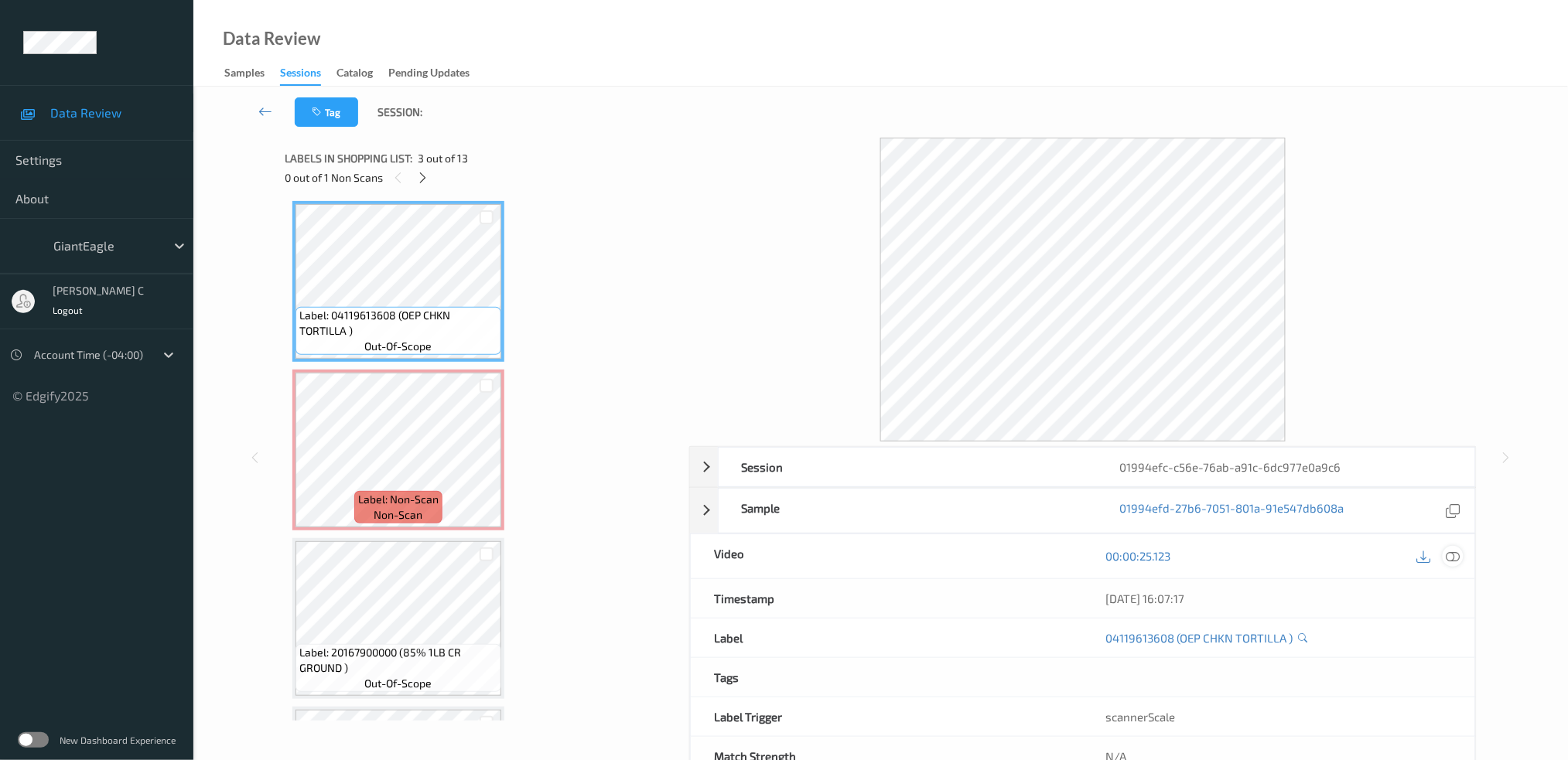
click at [1455, 549] on div at bounding box center [1453, 557] width 21 height 21
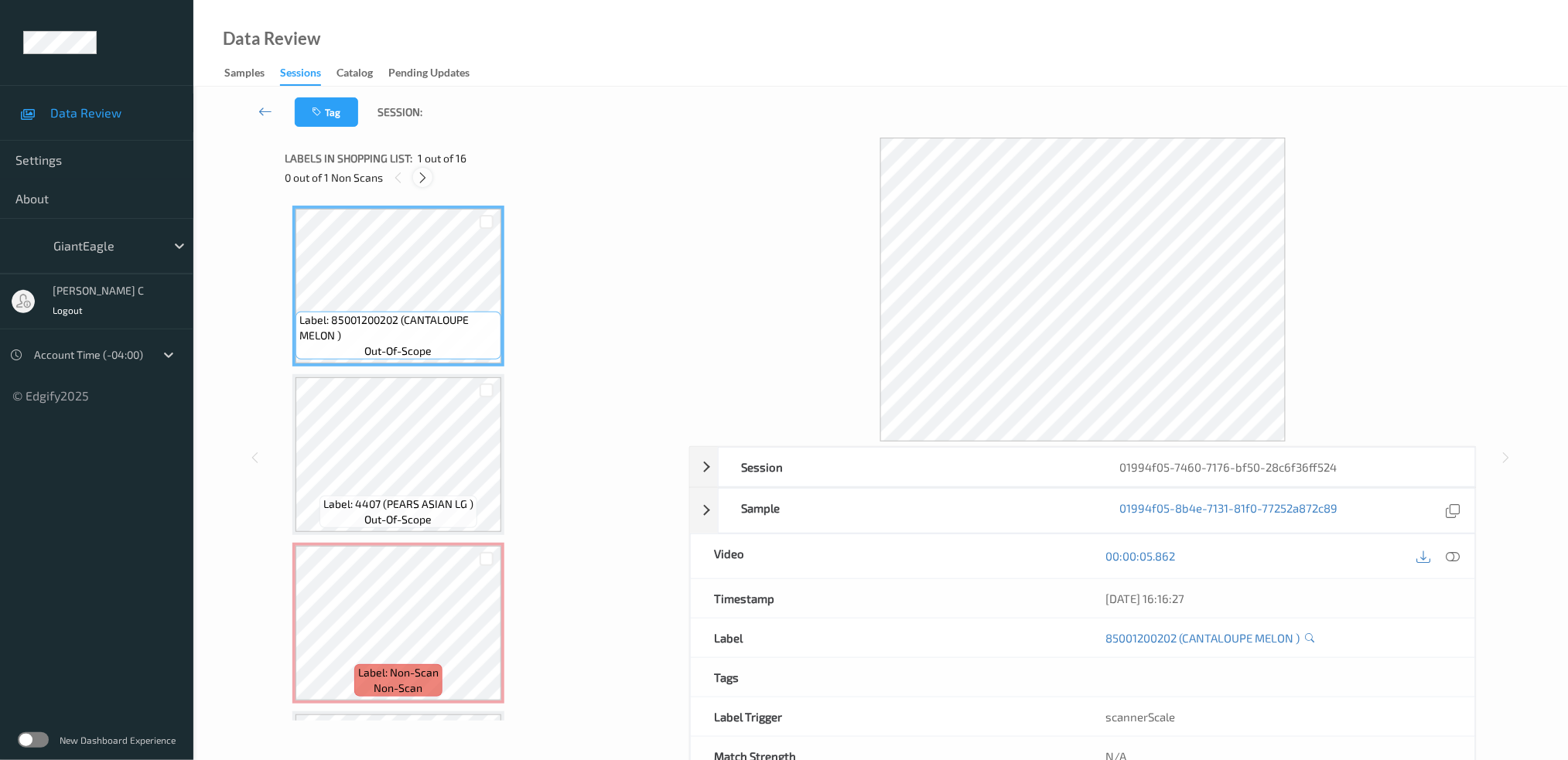
click at [422, 179] on icon at bounding box center [422, 178] width 13 height 14
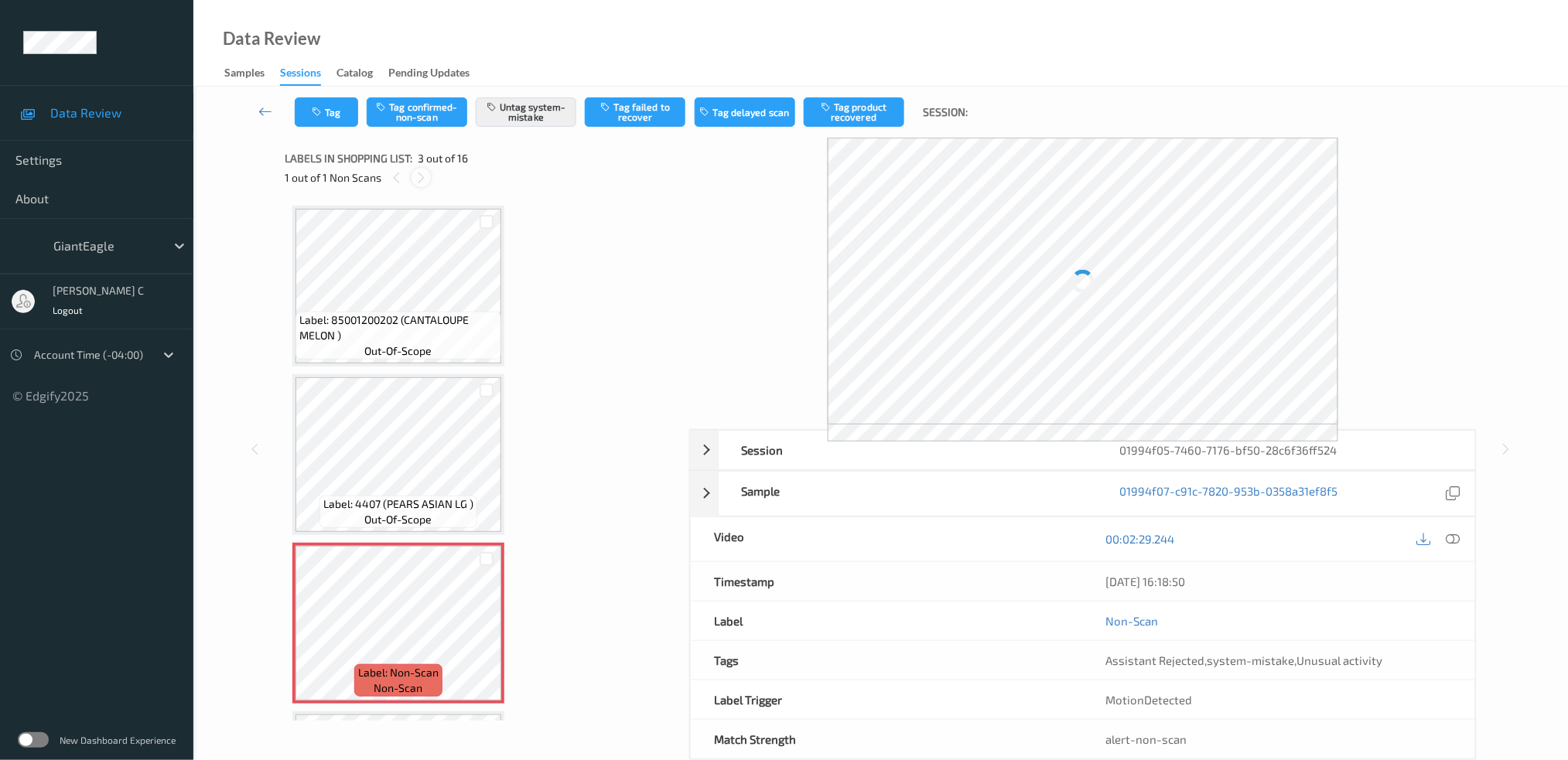
scroll to position [175, 0]
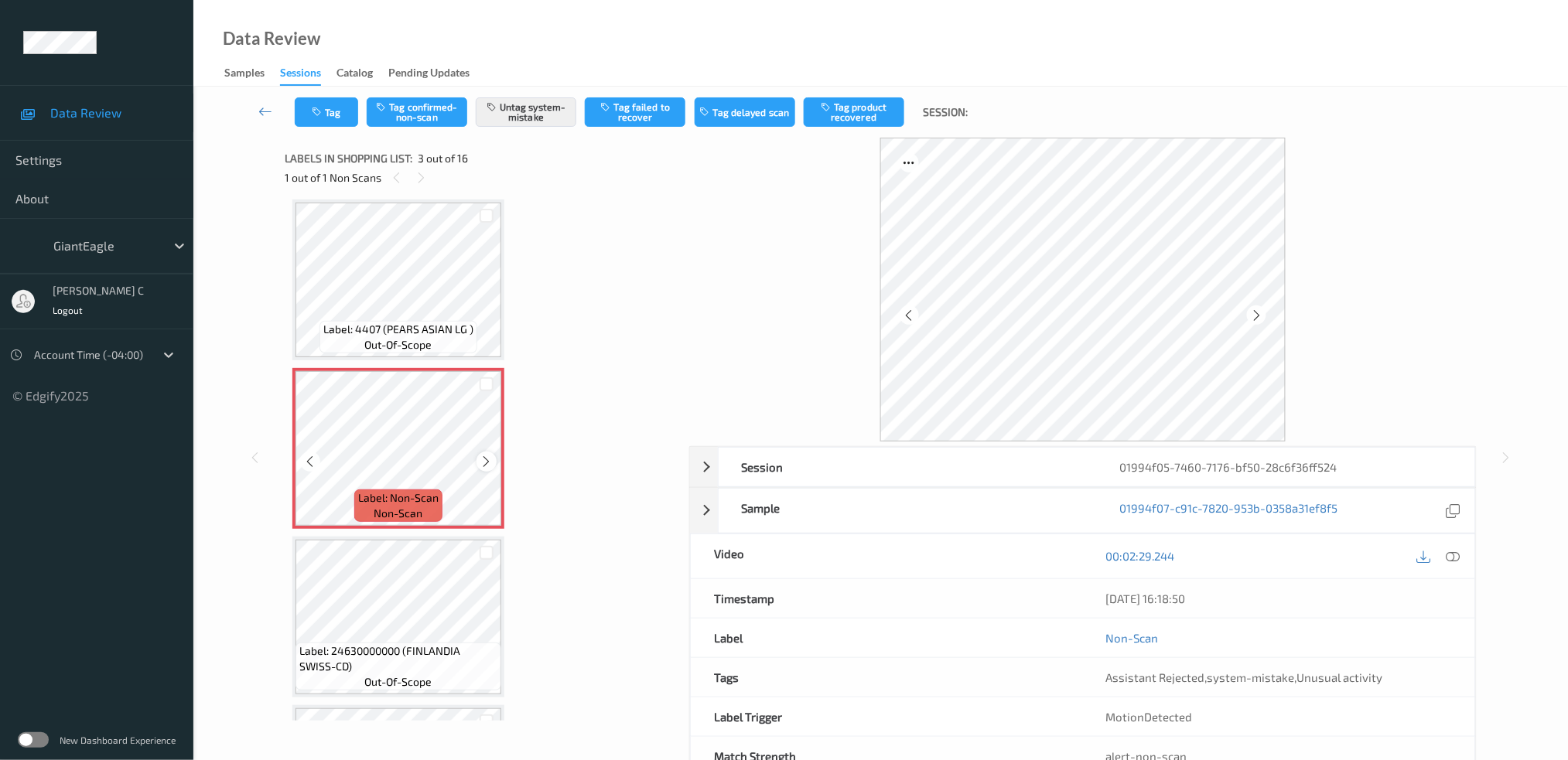
click at [483, 457] on icon at bounding box center [487, 462] width 13 height 14
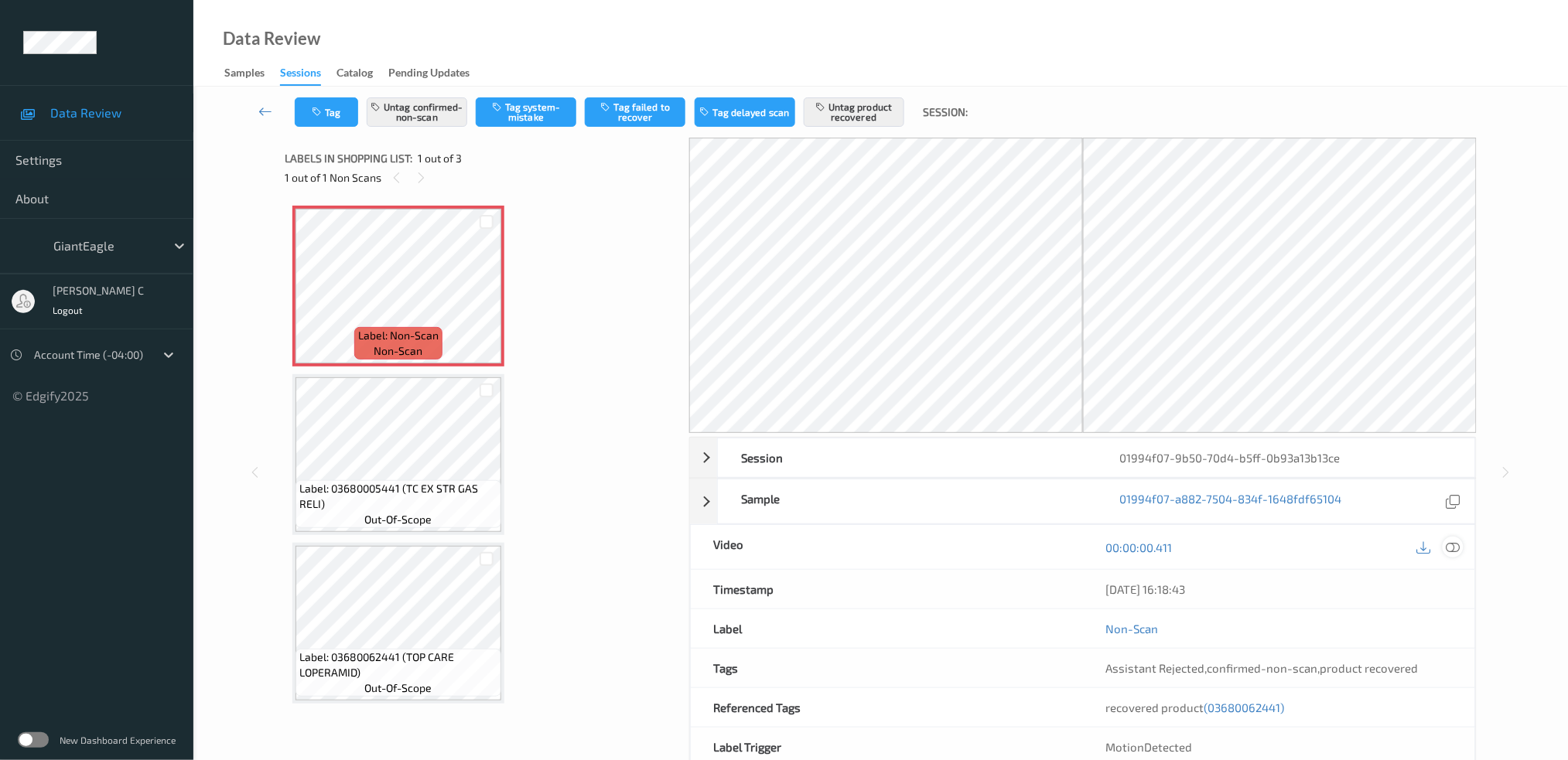
click at [1451, 545] on icon at bounding box center [1452, 547] width 14 height 14
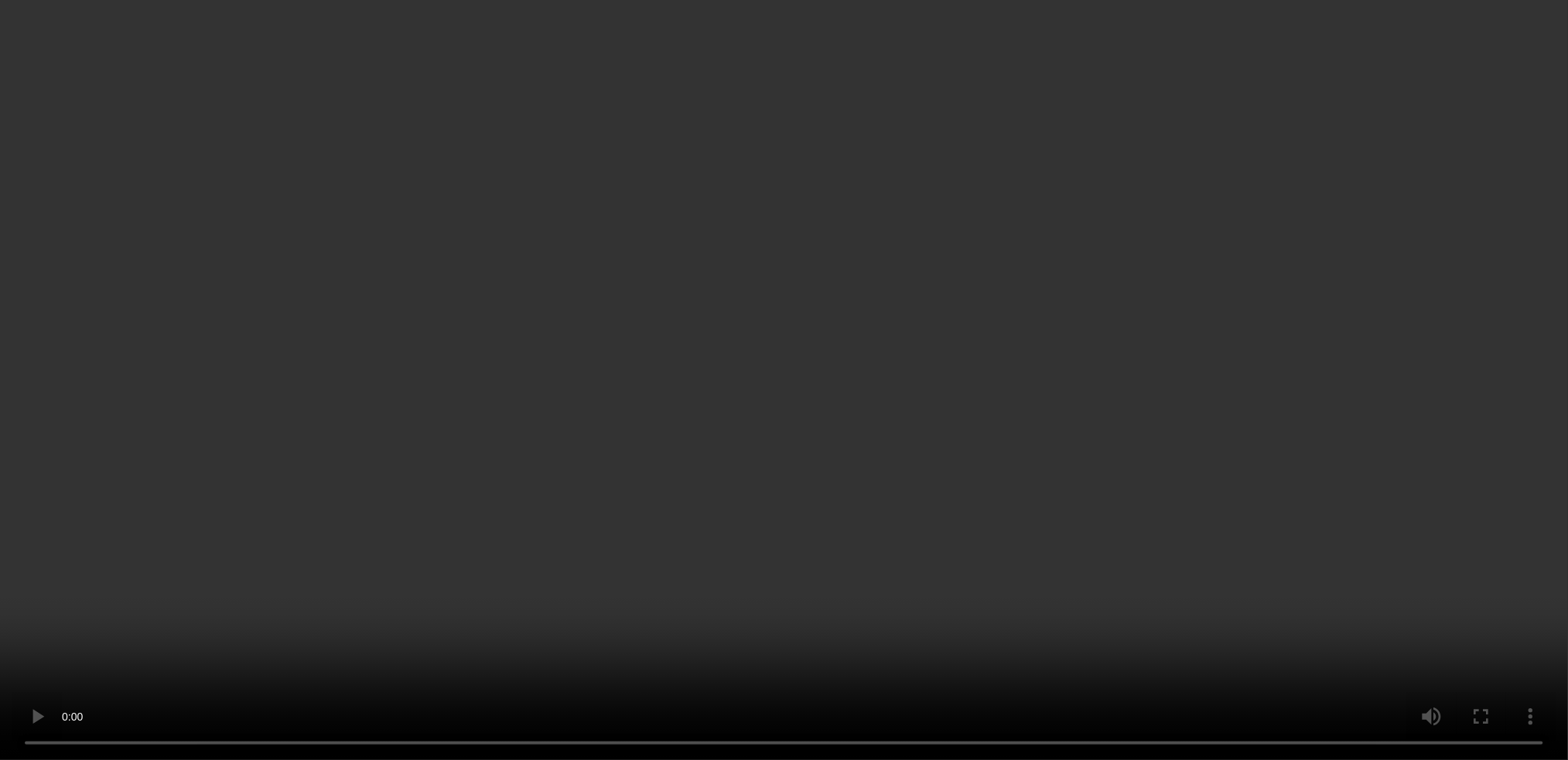
scroll to position [48, 0]
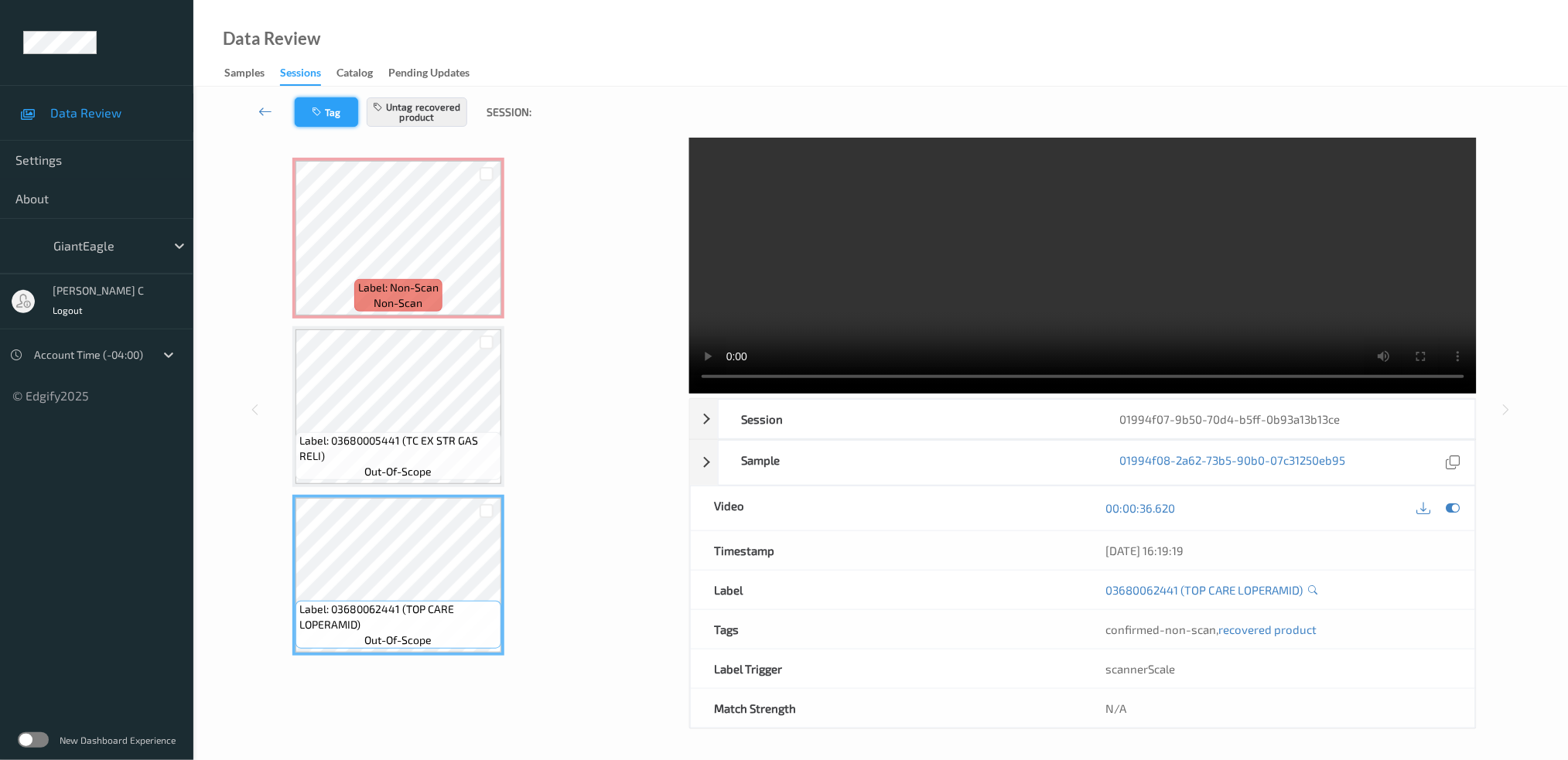
click at [337, 104] on button "Tag" at bounding box center [326, 113] width 64 height 29
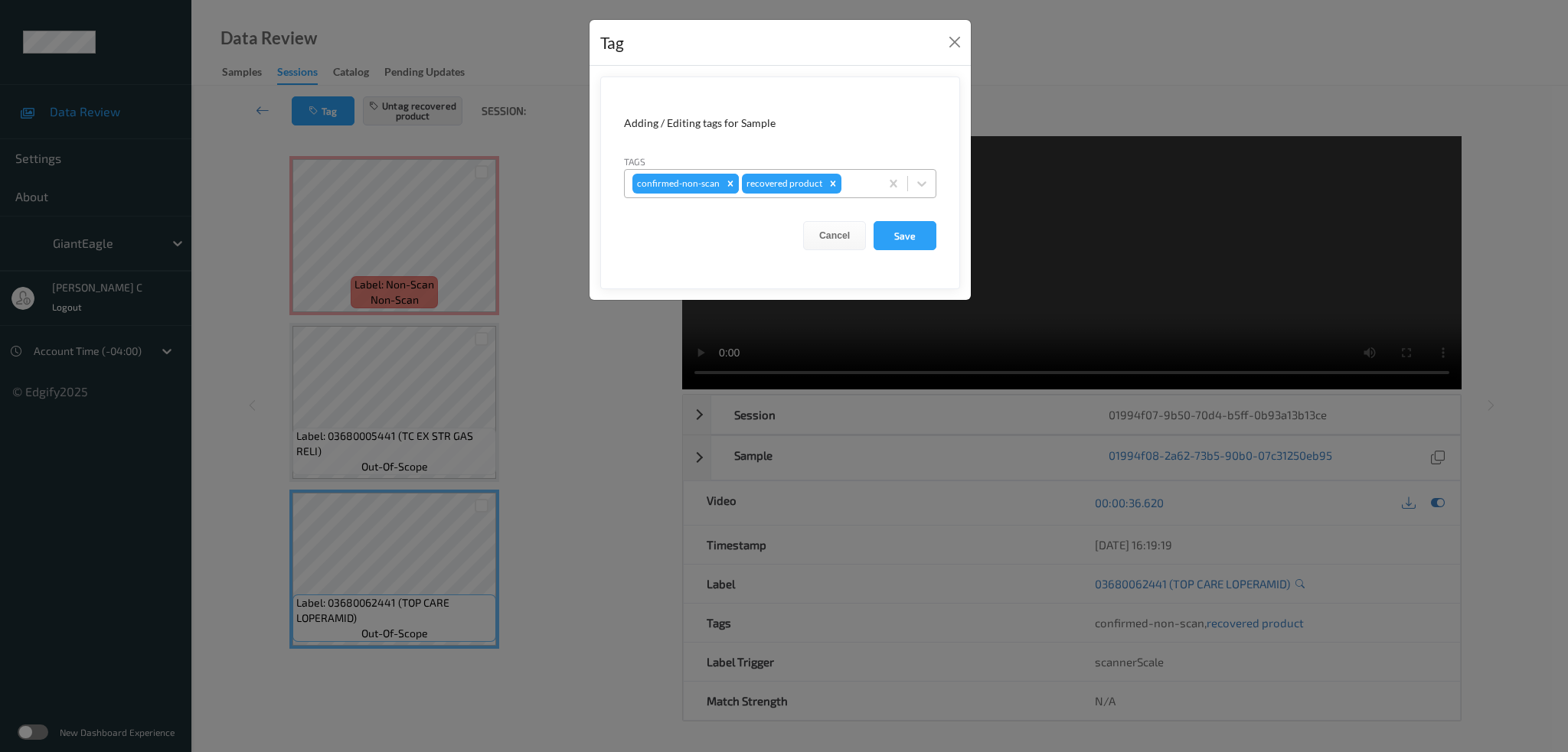
click at [722, 182] on div "Remove confirmed-non-scan" at bounding box center [730, 183] width 17 height 20
click at [908, 239] on button "Save" at bounding box center [905, 236] width 63 height 29
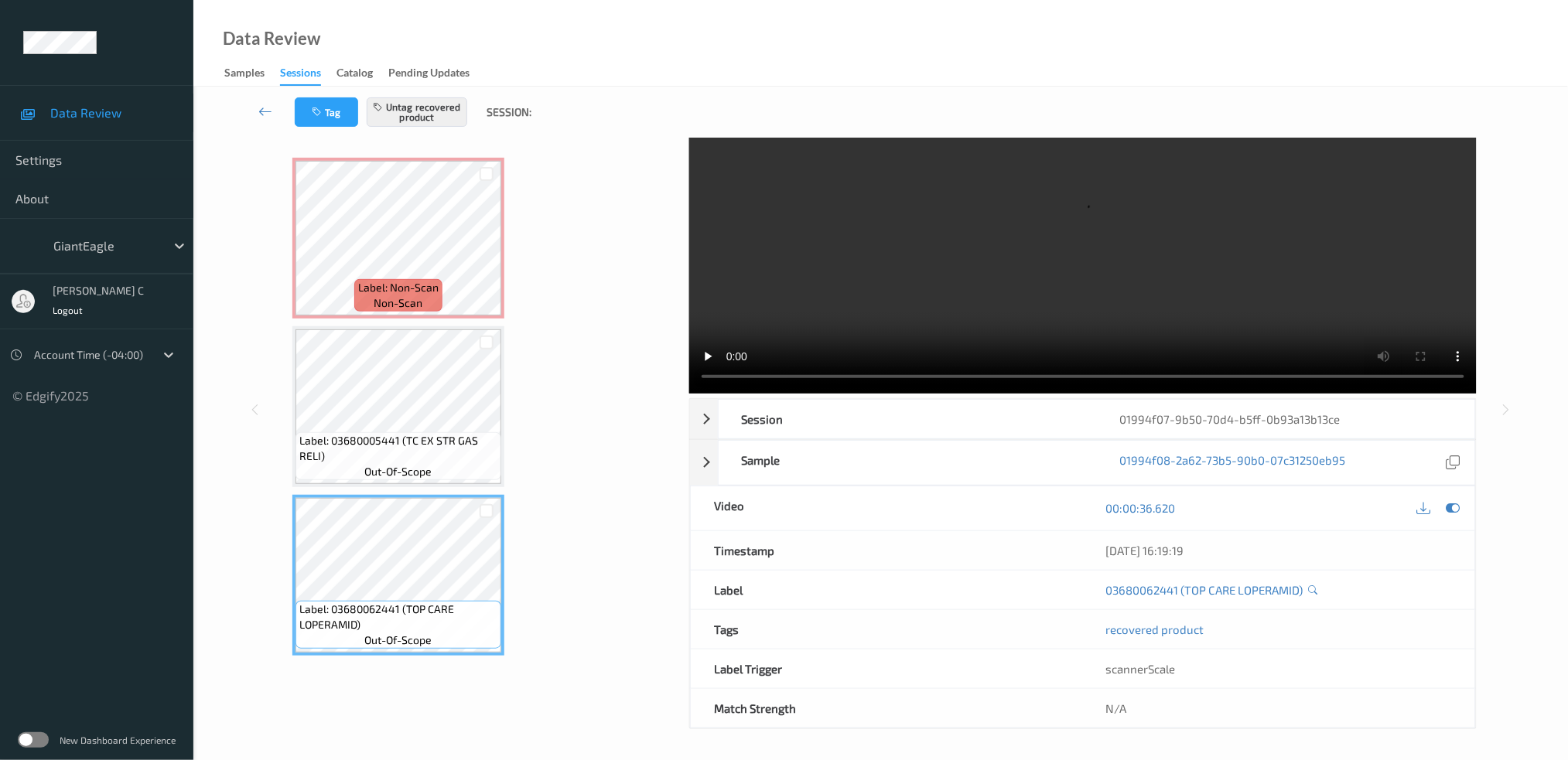
scroll to position [0, 0]
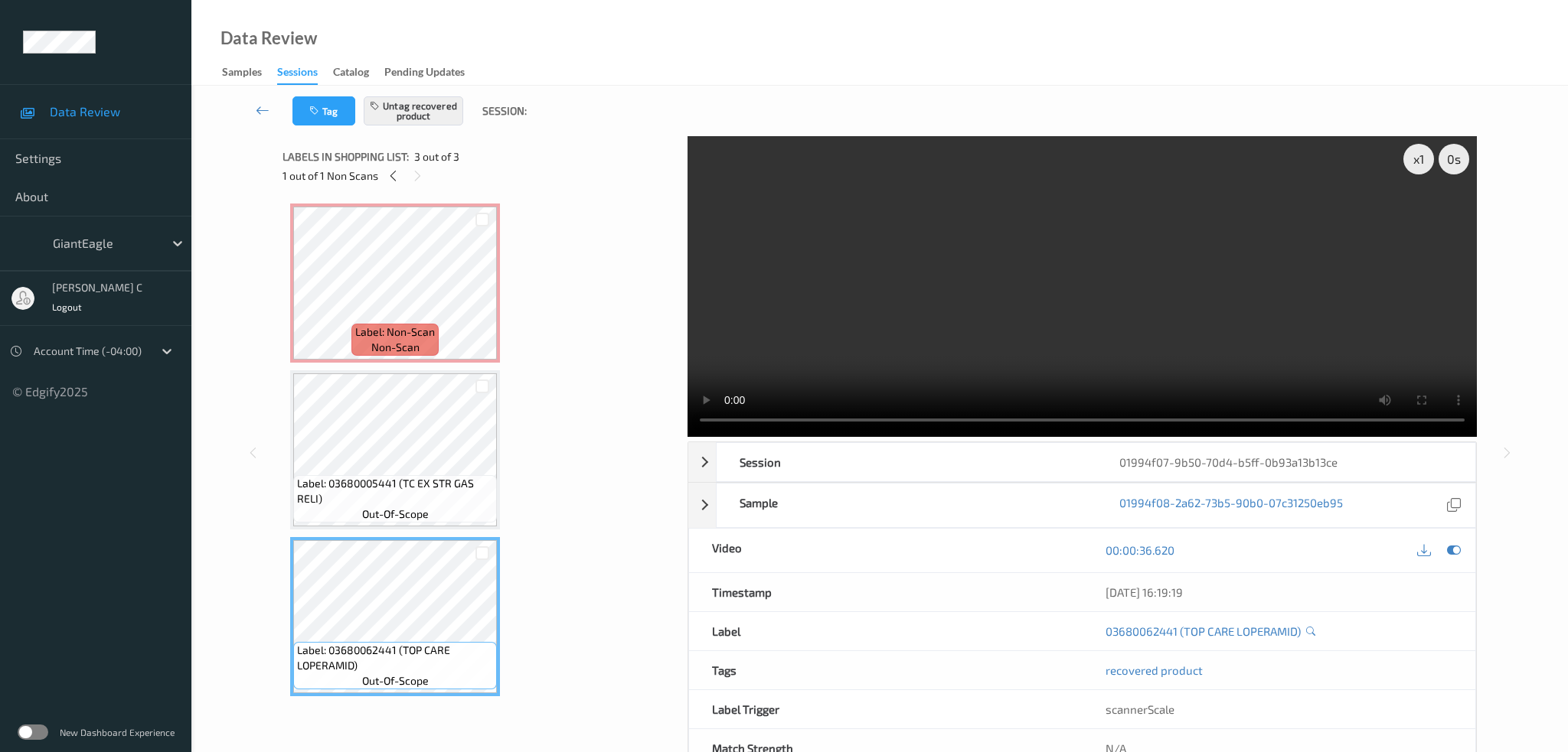
click at [408, 328] on span "Label: Non-Scan" at bounding box center [395, 332] width 80 height 15
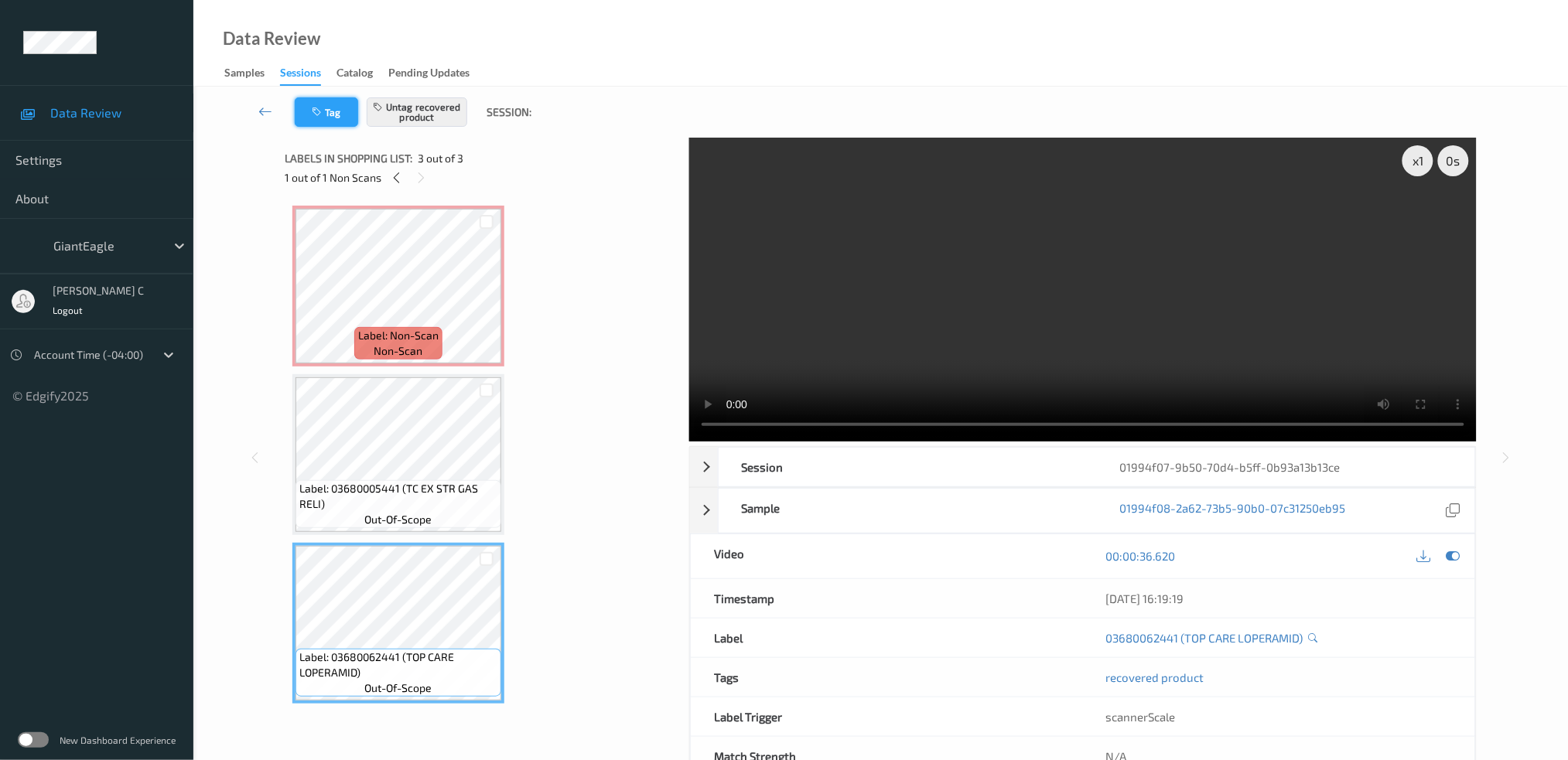
click at [339, 116] on button "Tag" at bounding box center [326, 113] width 64 height 29
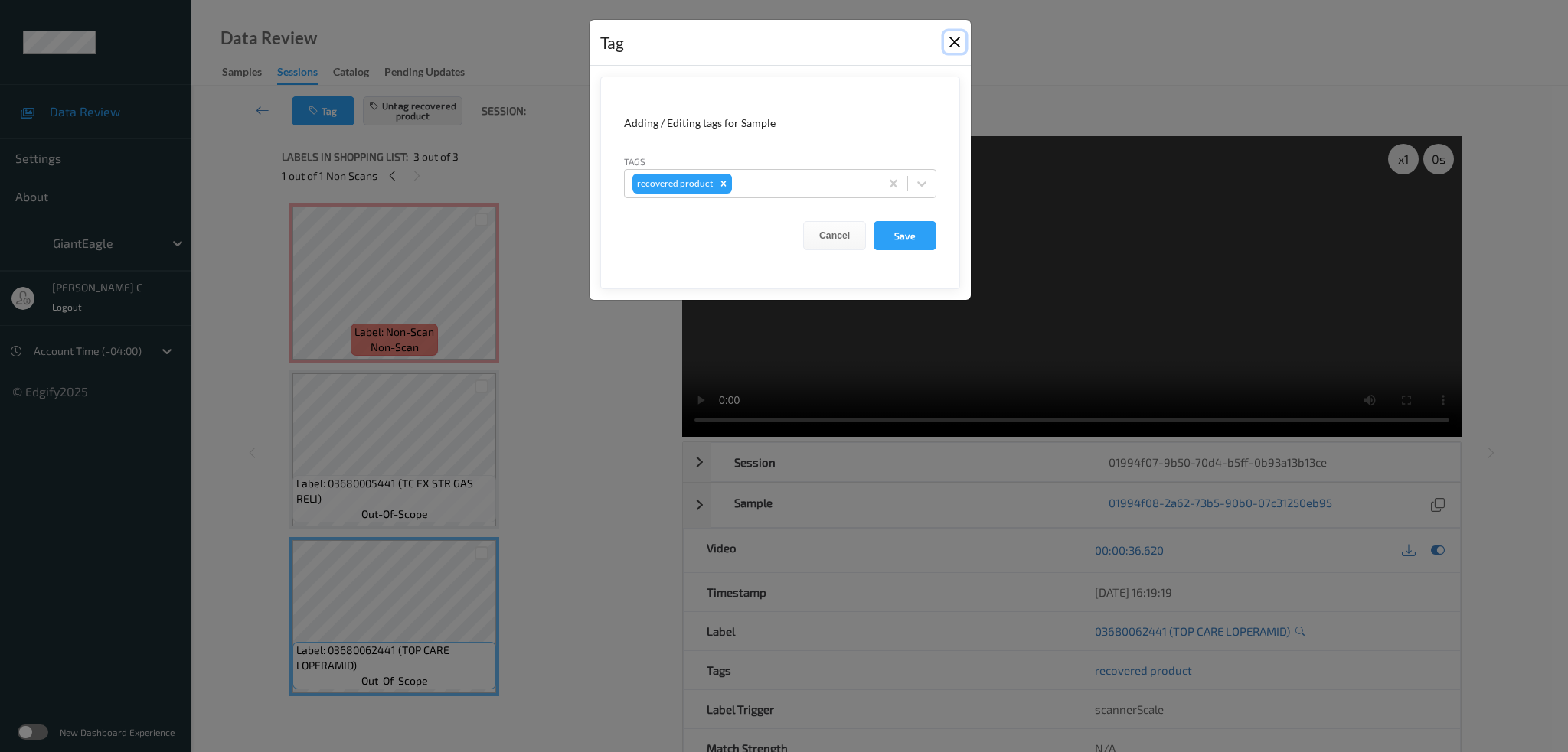
click at [957, 34] on button "Close" at bounding box center [955, 42] width 22 height 22
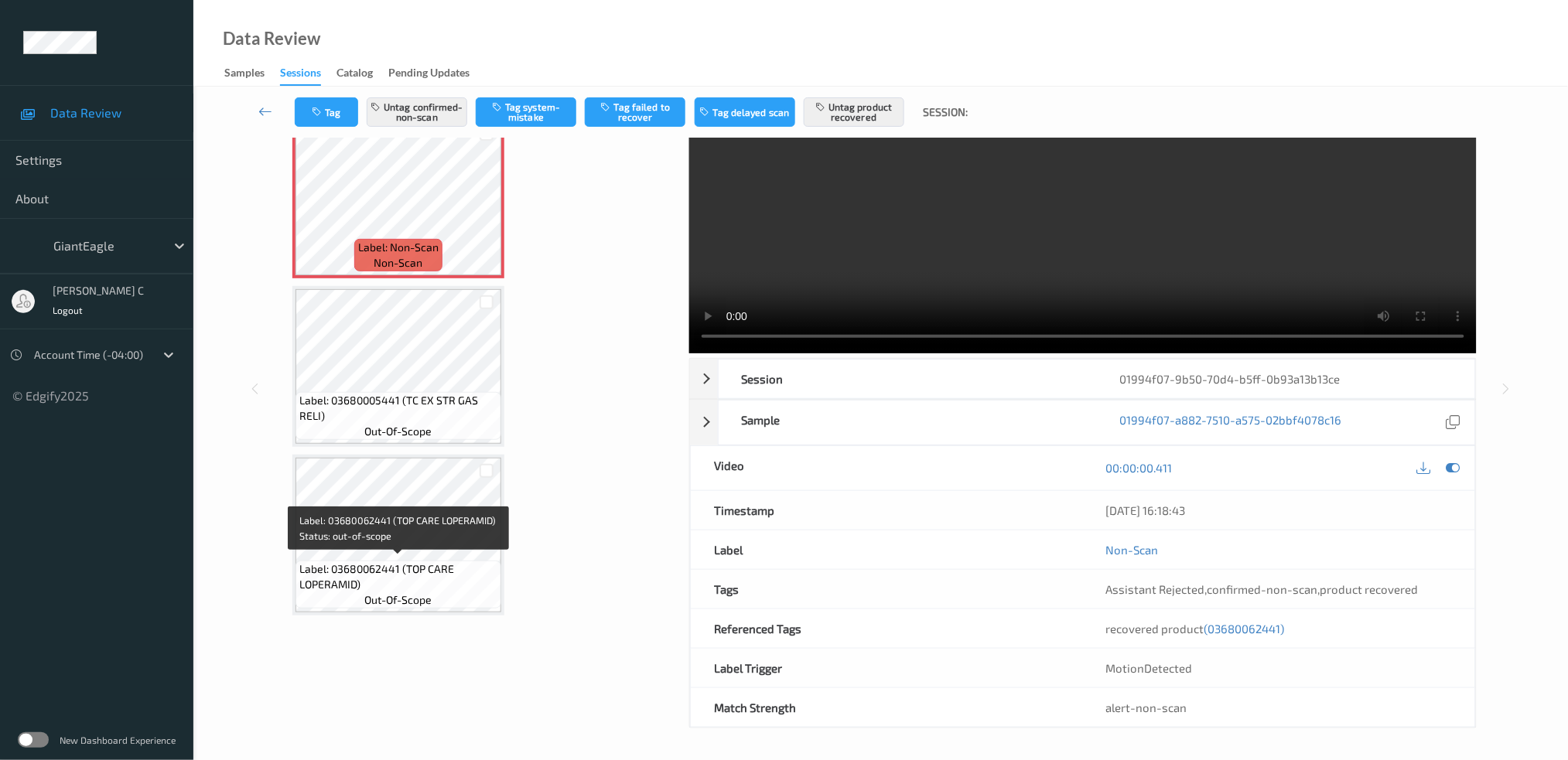
click at [375, 569] on span "Label: 03680062441 (TOP CARE LOPERAMID)" at bounding box center [398, 577] width 198 height 31
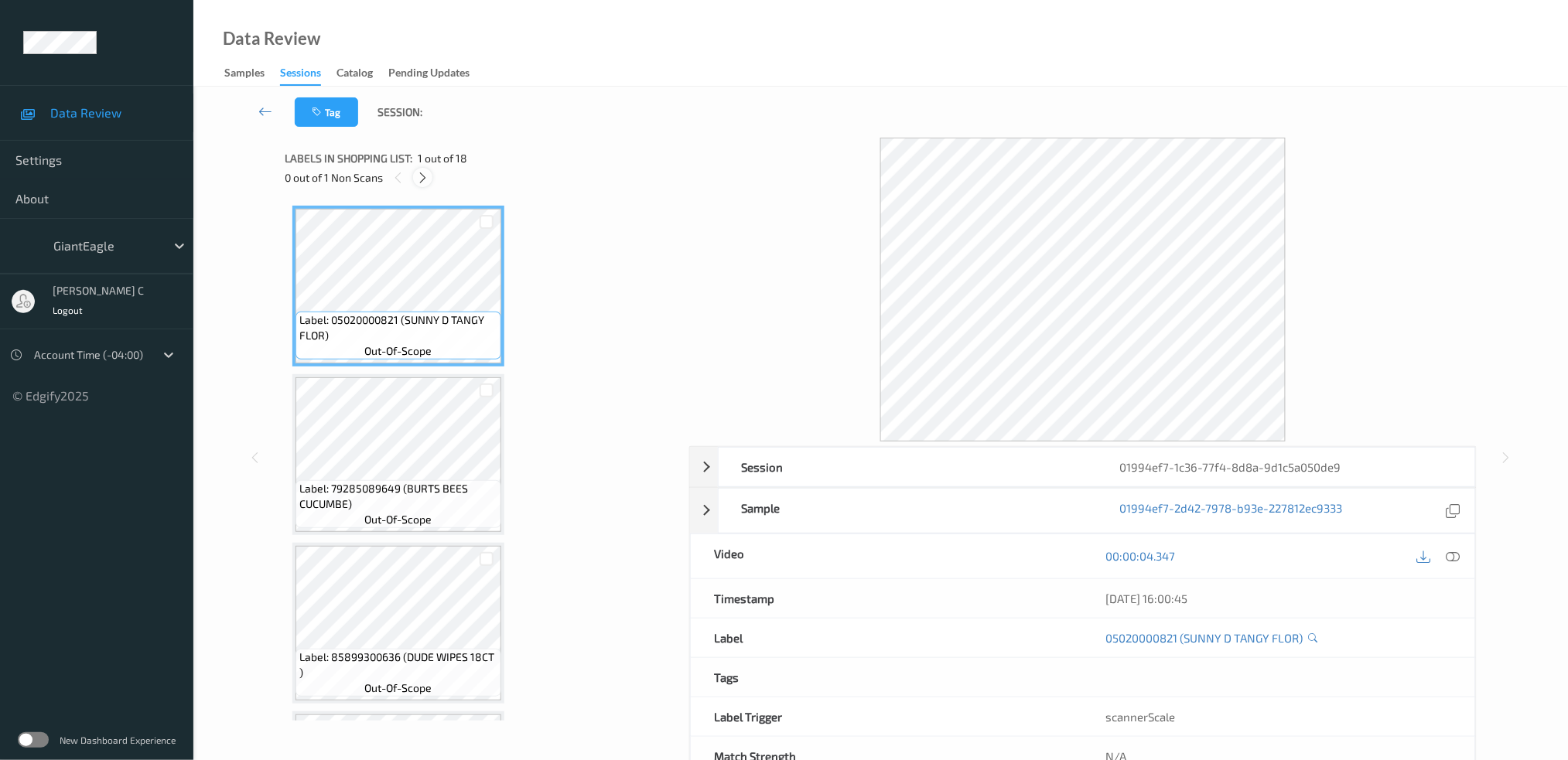
click at [431, 179] on div at bounding box center [423, 178] width 20 height 20
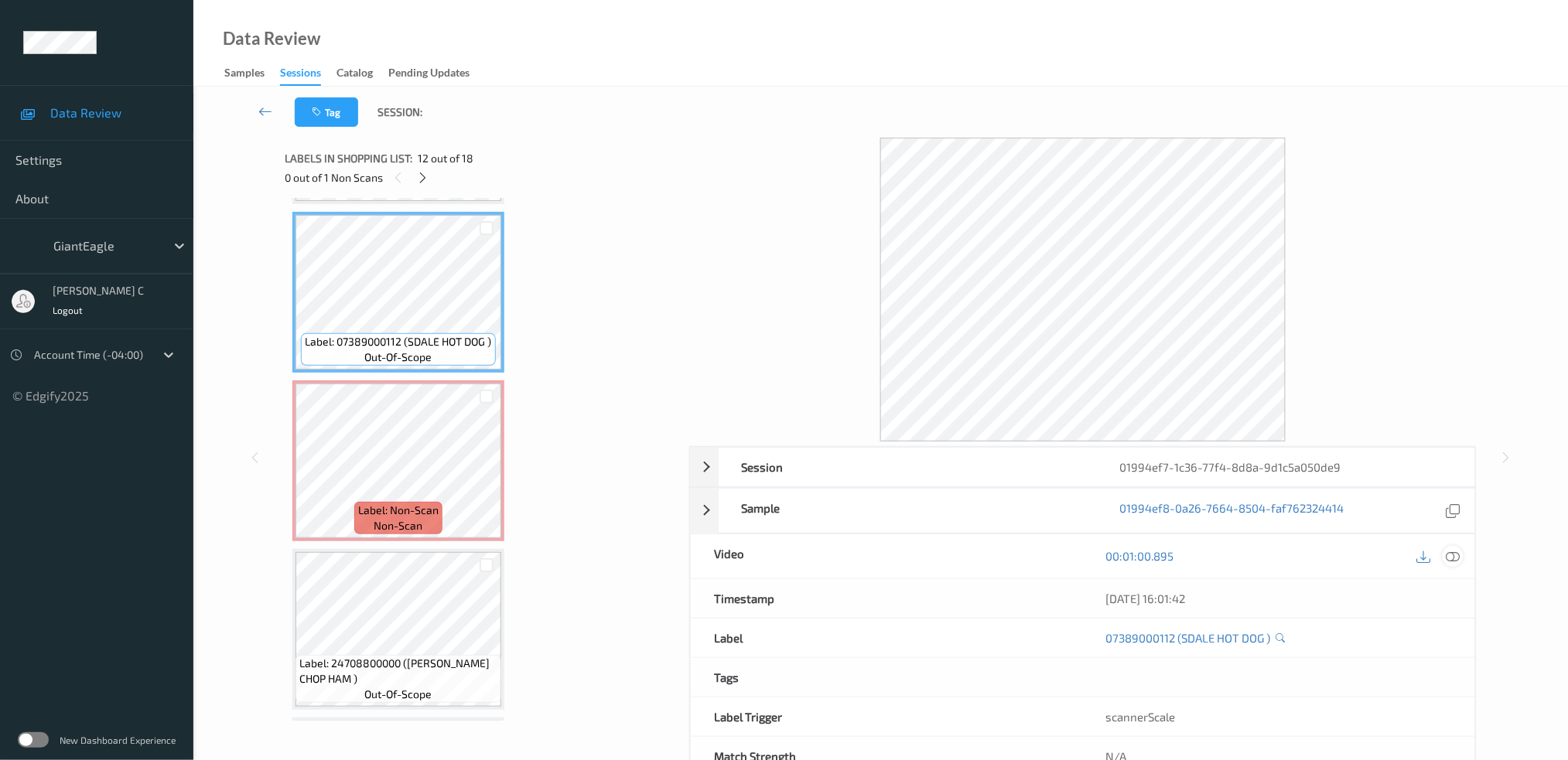
click at [1458, 554] on icon at bounding box center [1452, 555] width 14 height 14
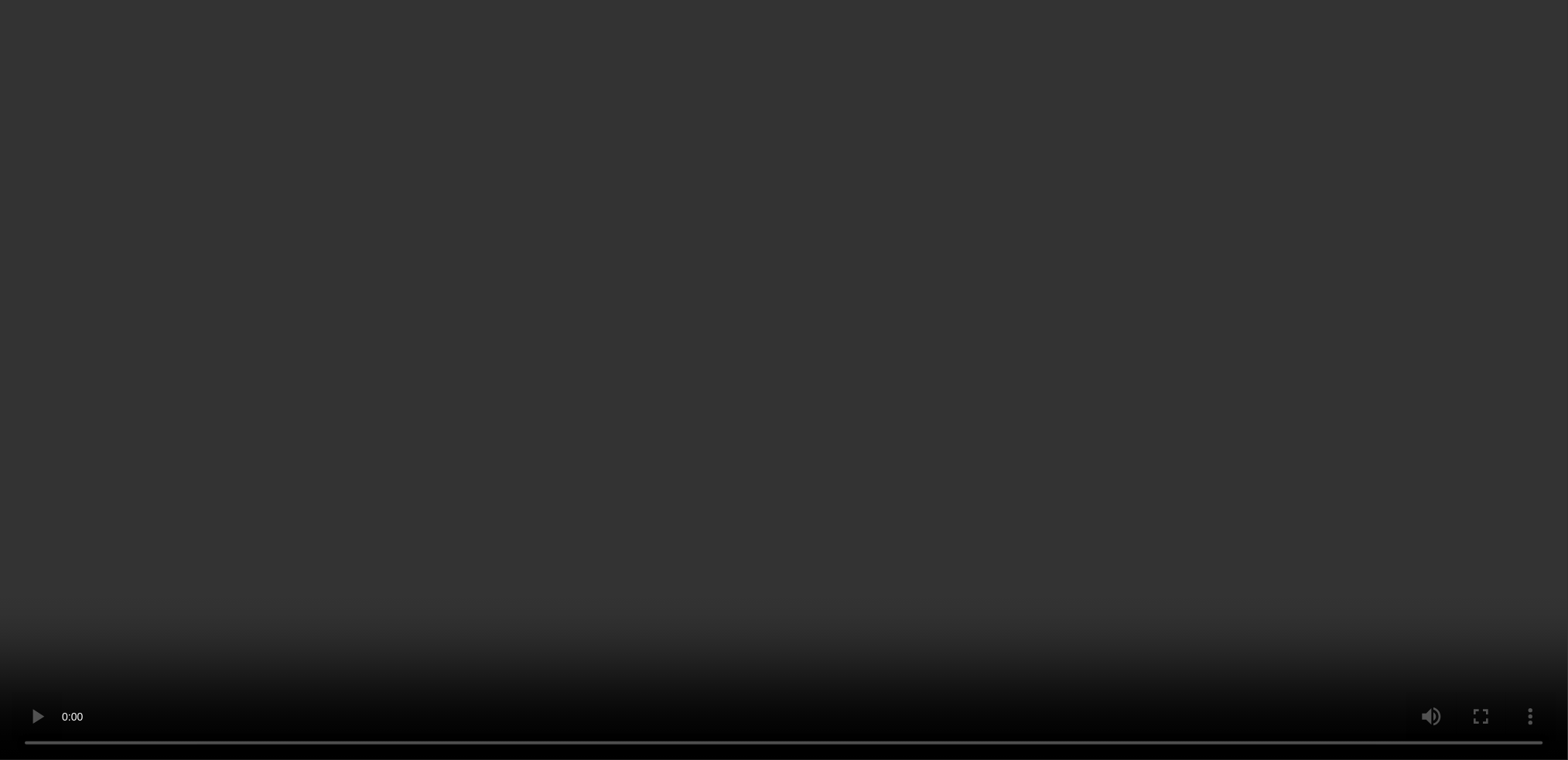
scroll to position [1951, 0]
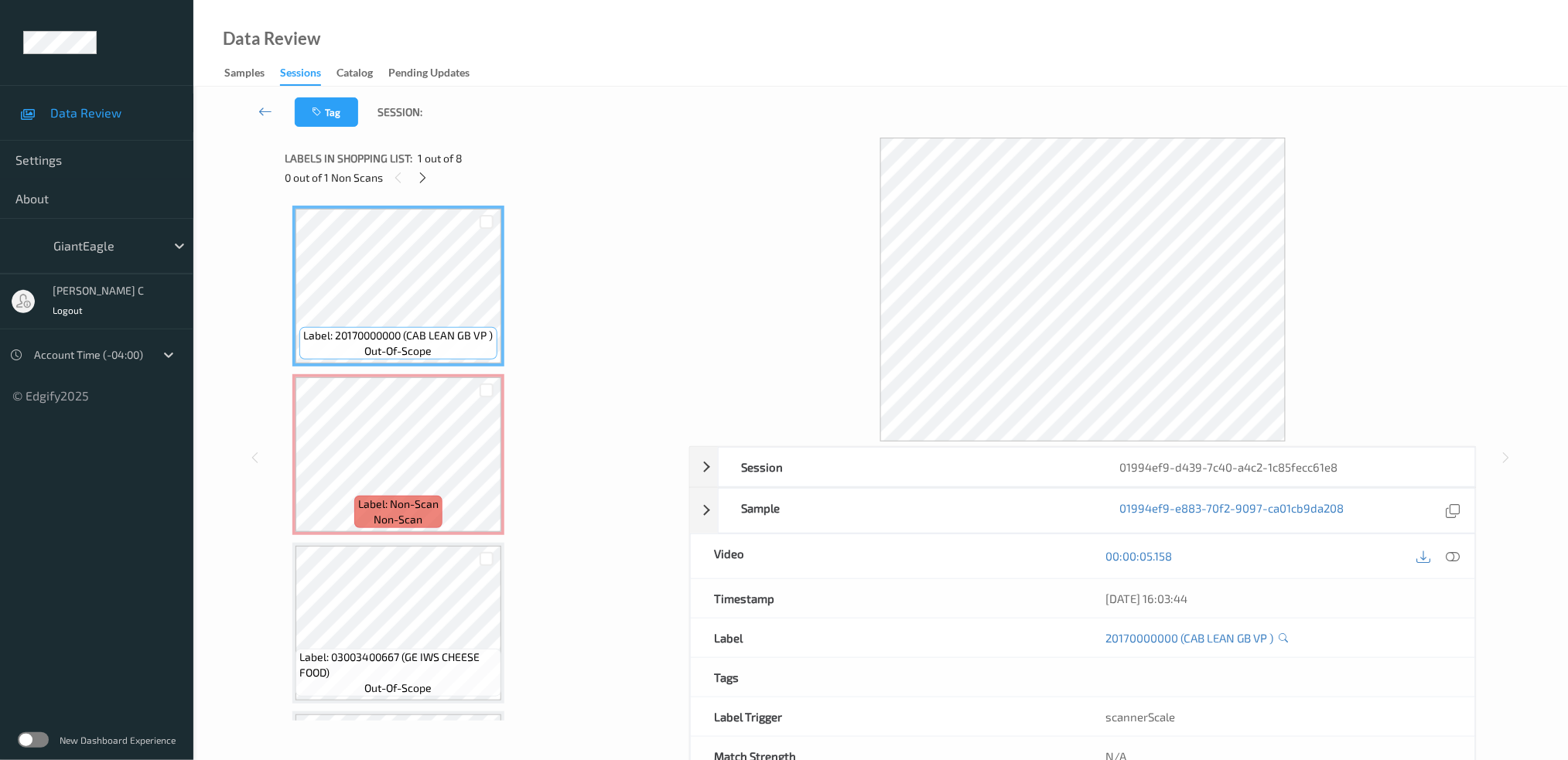
click at [418, 188] on div "Labels in shopping list: 1 out of 8 0 out of 1 Non Scans" at bounding box center [481, 168] width 394 height 60
click at [1463, 555] on div at bounding box center [1453, 557] width 21 height 21
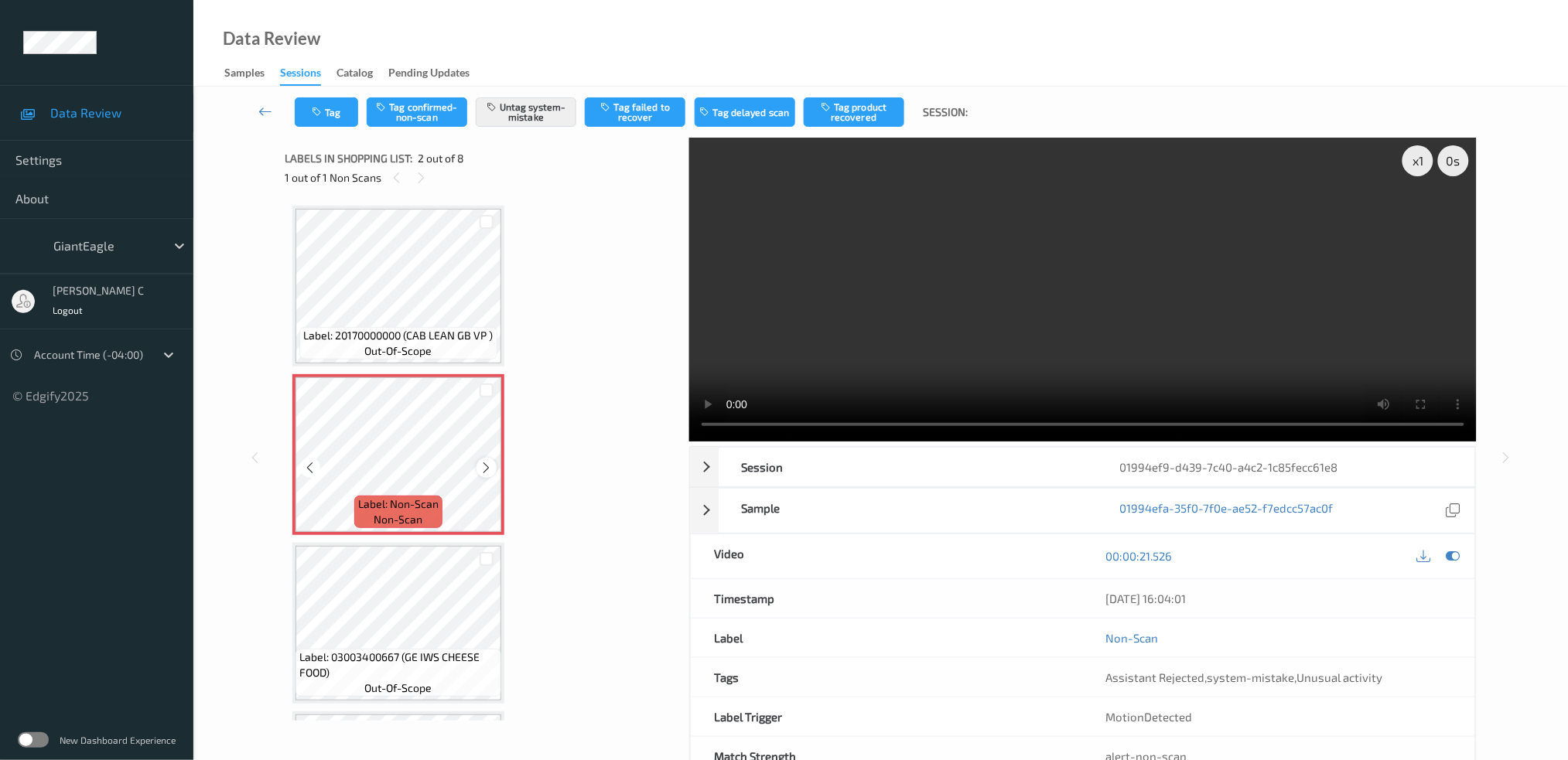
click at [489, 470] on icon at bounding box center [487, 467] width 13 height 14
click at [399, 665] on span "Label: 03003400667 (GE IWS CHEESE FOOD)" at bounding box center [398, 665] width 198 height 31
click at [1452, 560] on icon at bounding box center [1452, 555] width 14 height 14
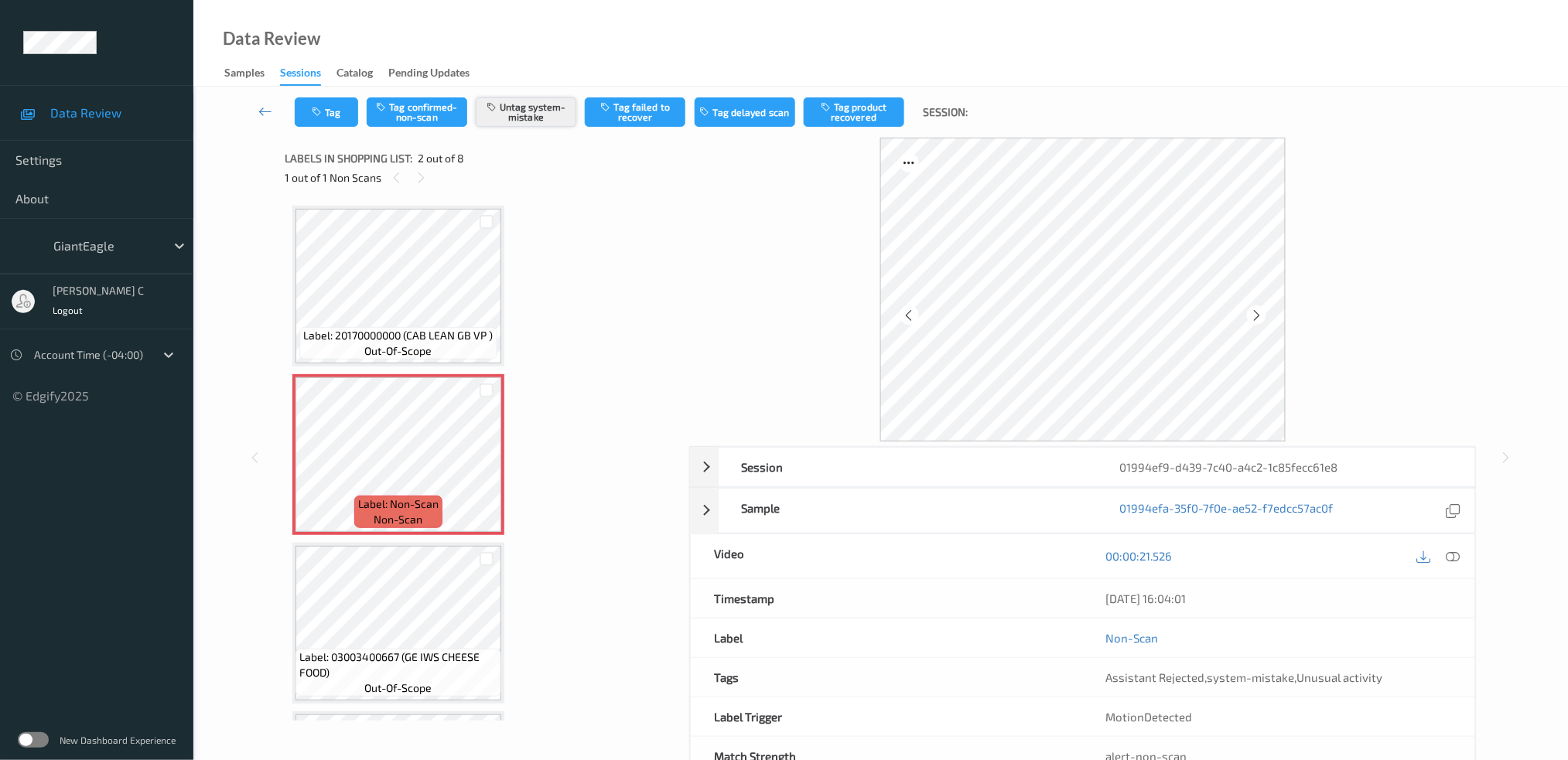
click at [530, 113] on button "Untag system-mistake" at bounding box center [525, 113] width 100 height 29
click at [323, 117] on button "Tag" at bounding box center [326, 113] width 64 height 29
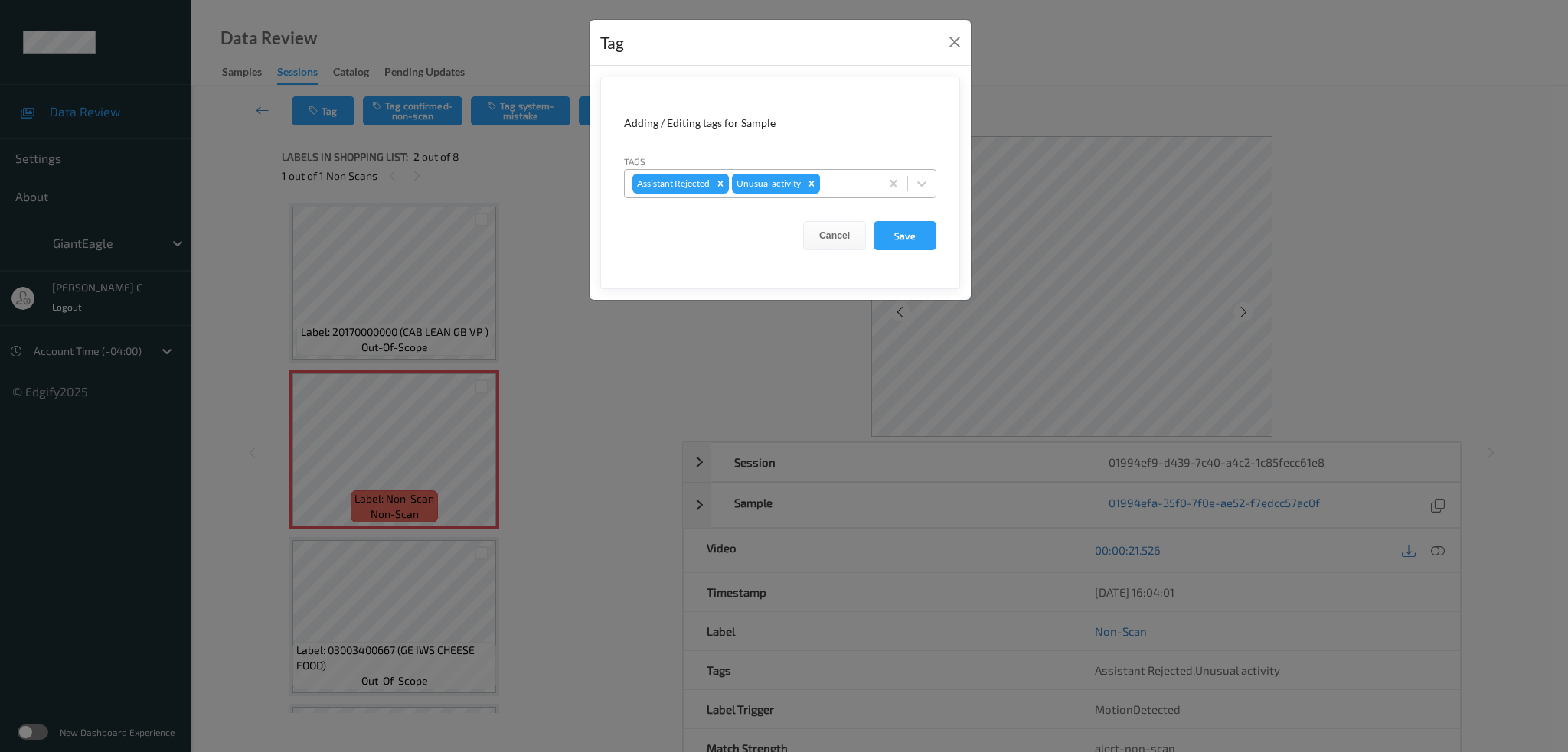
click at [811, 181] on icon "Remove Unusual activity" at bounding box center [811, 183] width 10 height 10
click at [897, 233] on button "Save" at bounding box center [905, 236] width 63 height 29
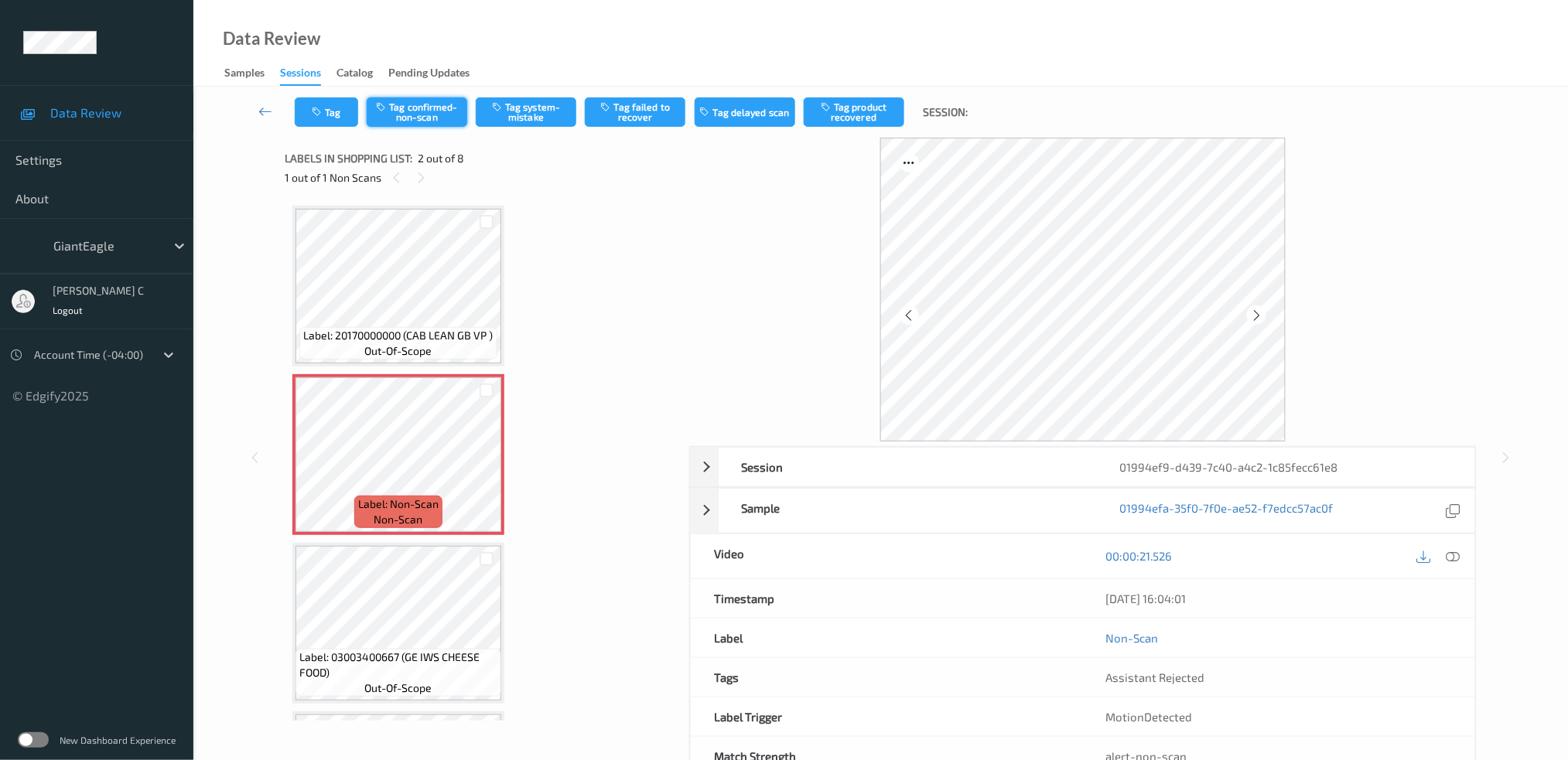
click at [442, 98] on button "Tag confirmed-non-scan" at bounding box center [417, 113] width 100 height 29
click at [872, 111] on button "Tag product recovered" at bounding box center [854, 113] width 100 height 29
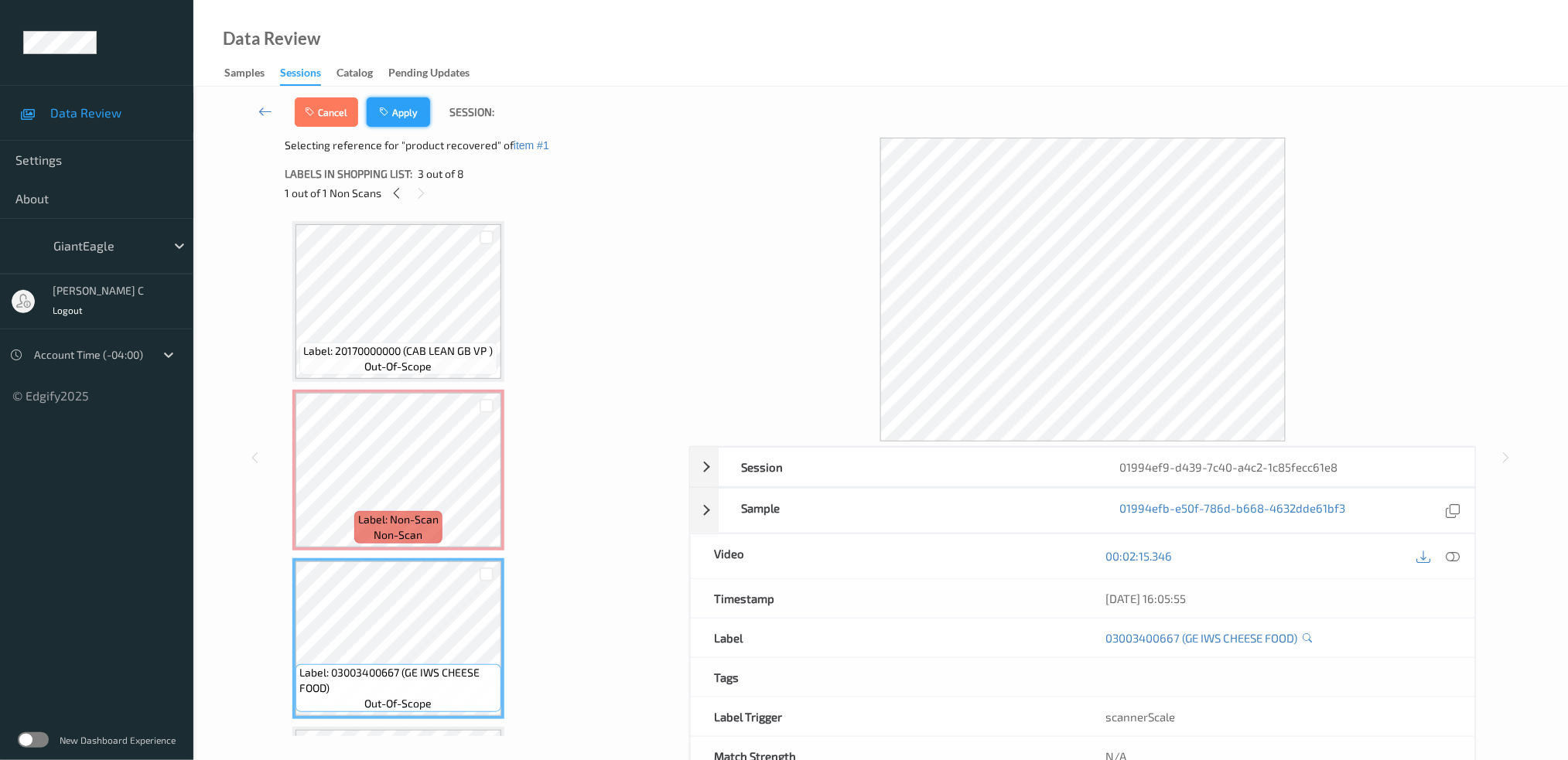
click at [400, 113] on button "Apply" at bounding box center [399, 113] width 64 height 29
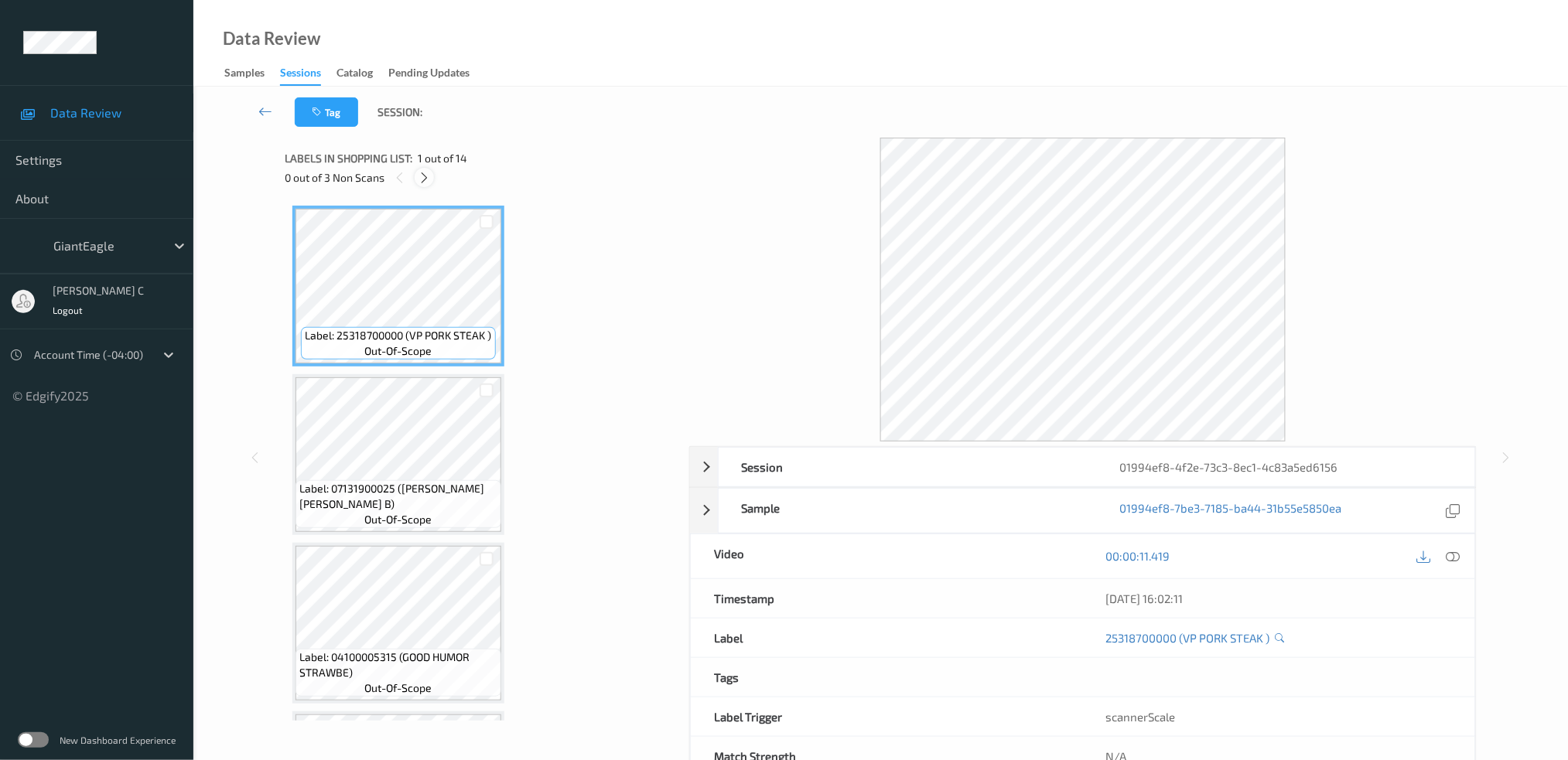
click at [422, 179] on icon at bounding box center [424, 178] width 13 height 14
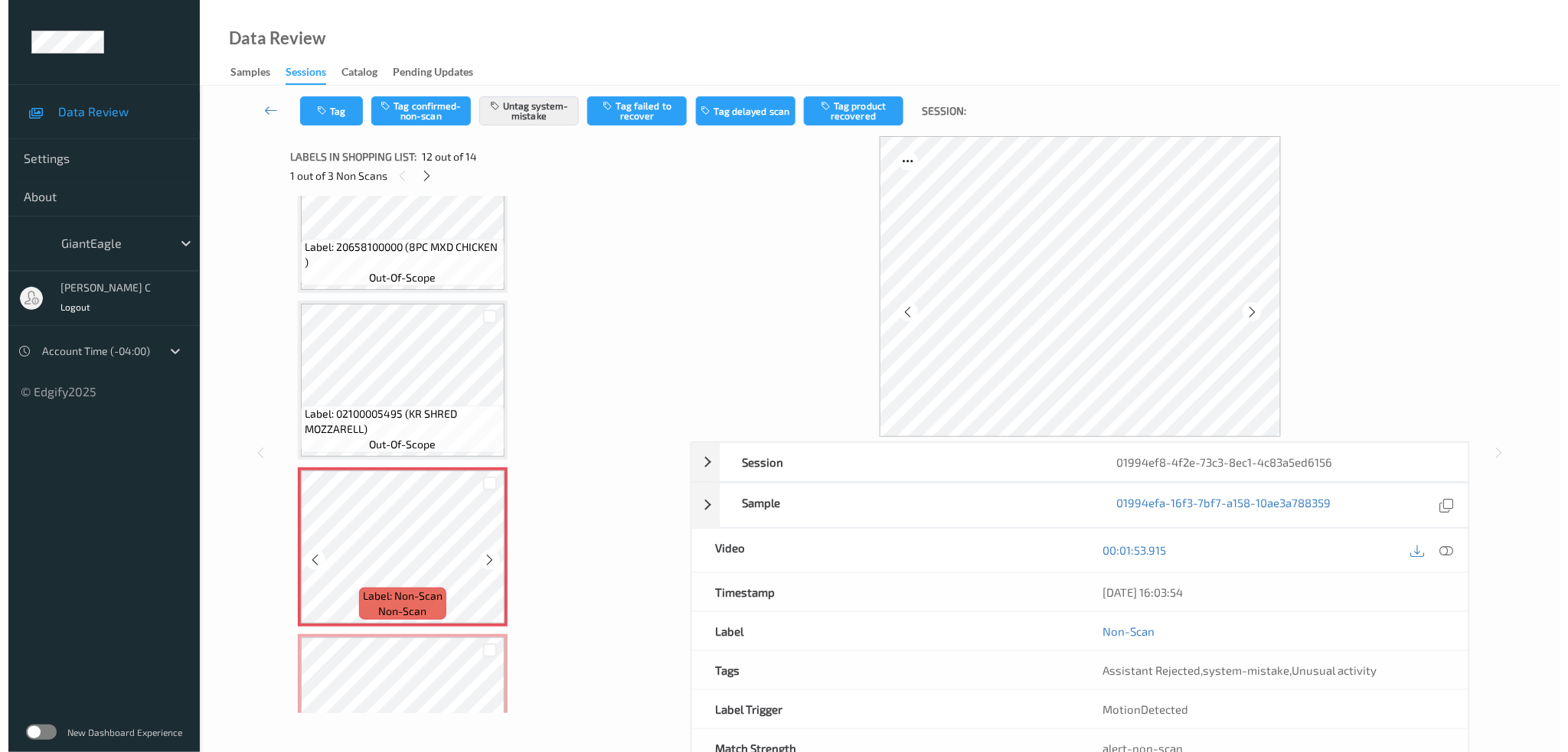
scroll to position [1460, 0]
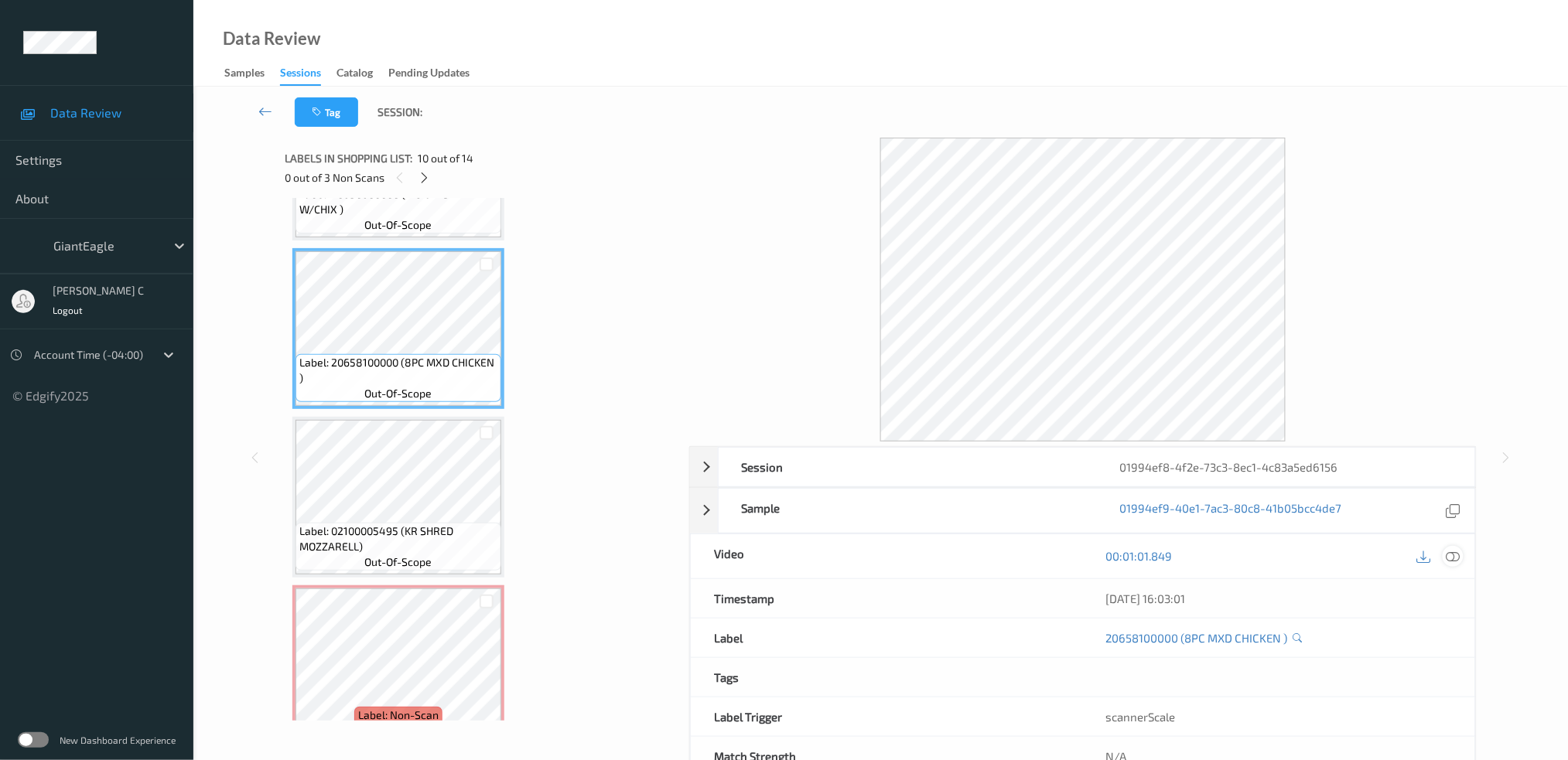
click at [1453, 557] on icon at bounding box center [1452, 555] width 14 height 14
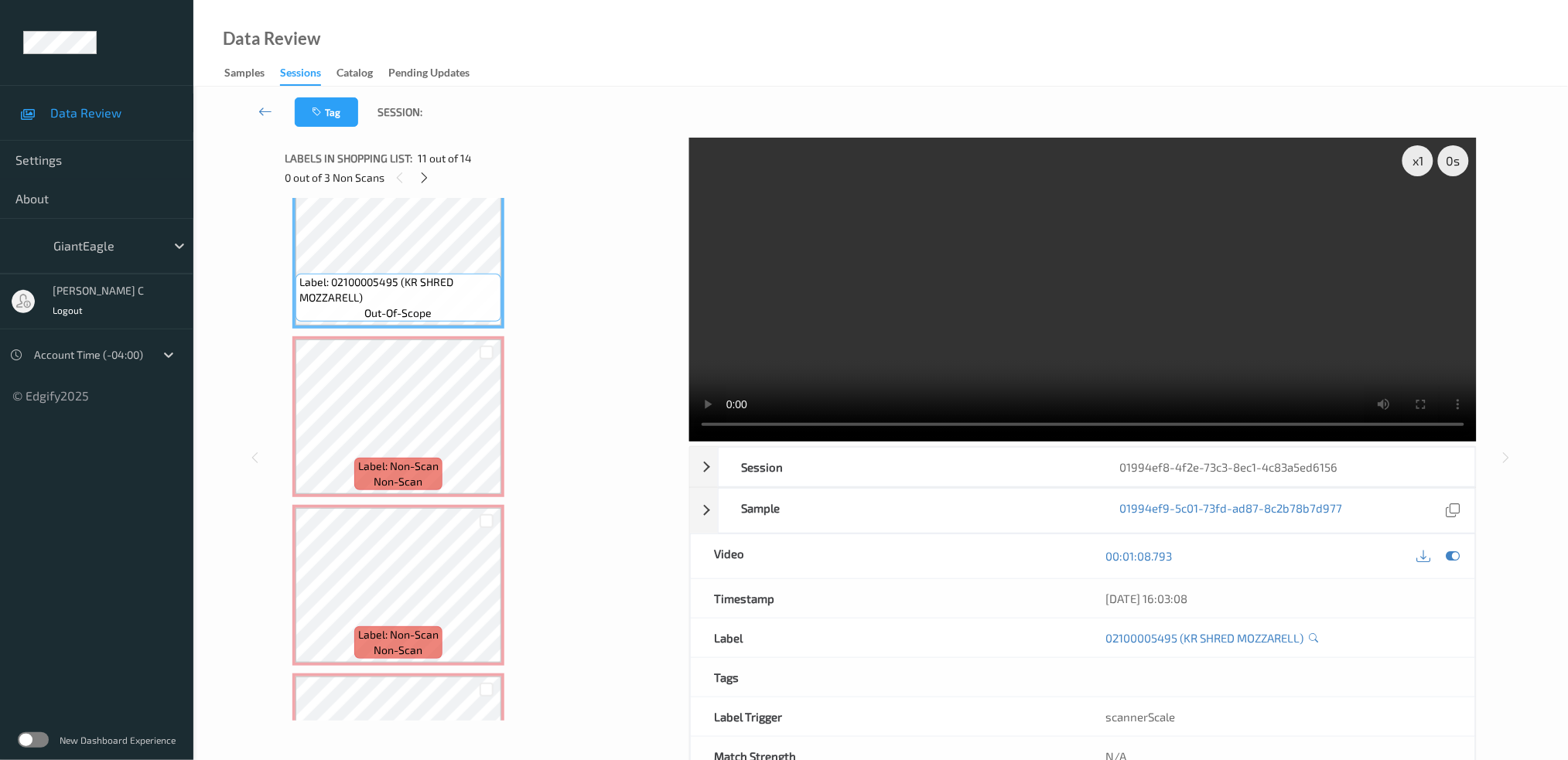
scroll to position [1698, 0]
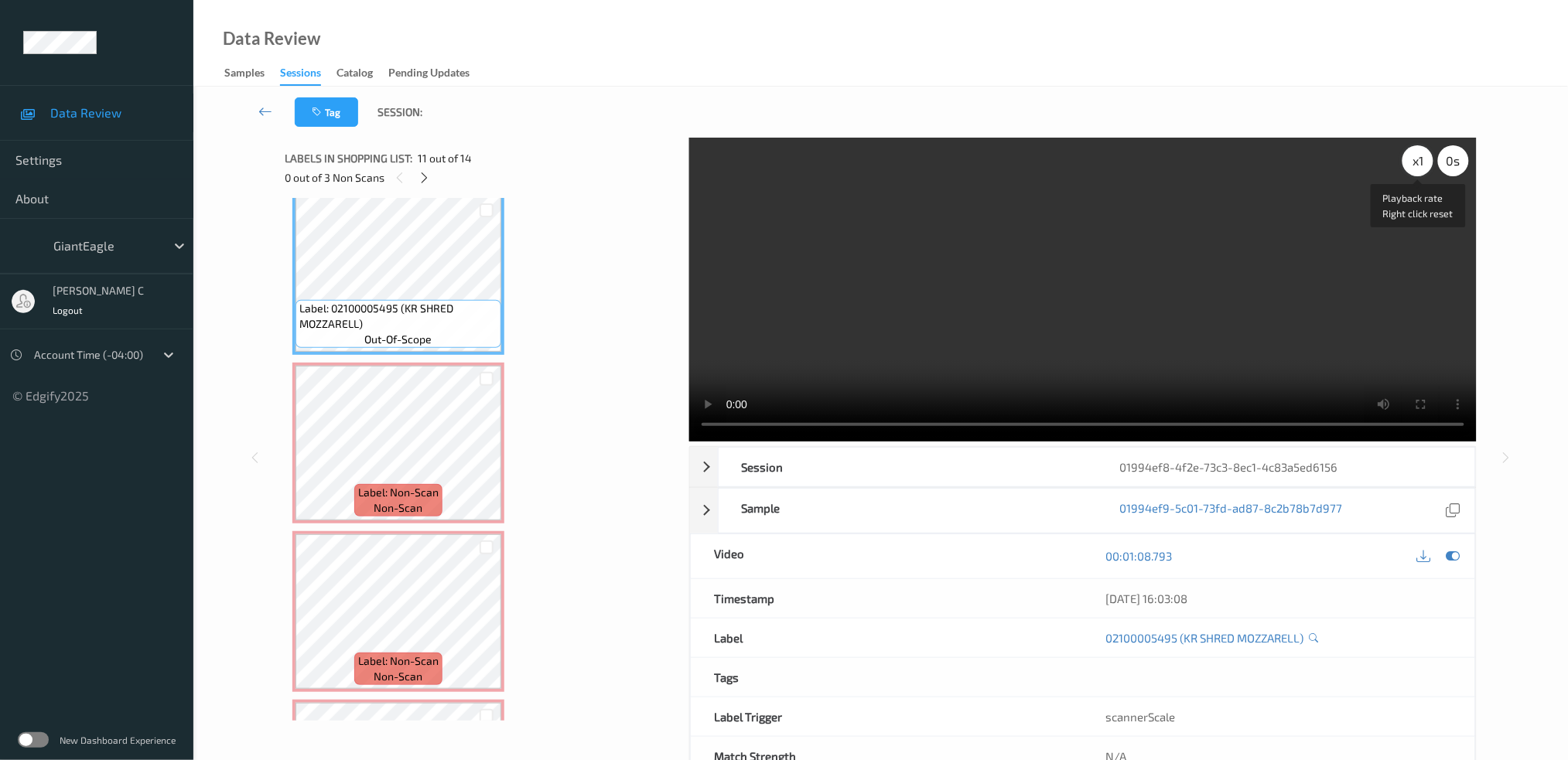
click at [1424, 161] on div "x 1" at bounding box center [1418, 161] width 31 height 31
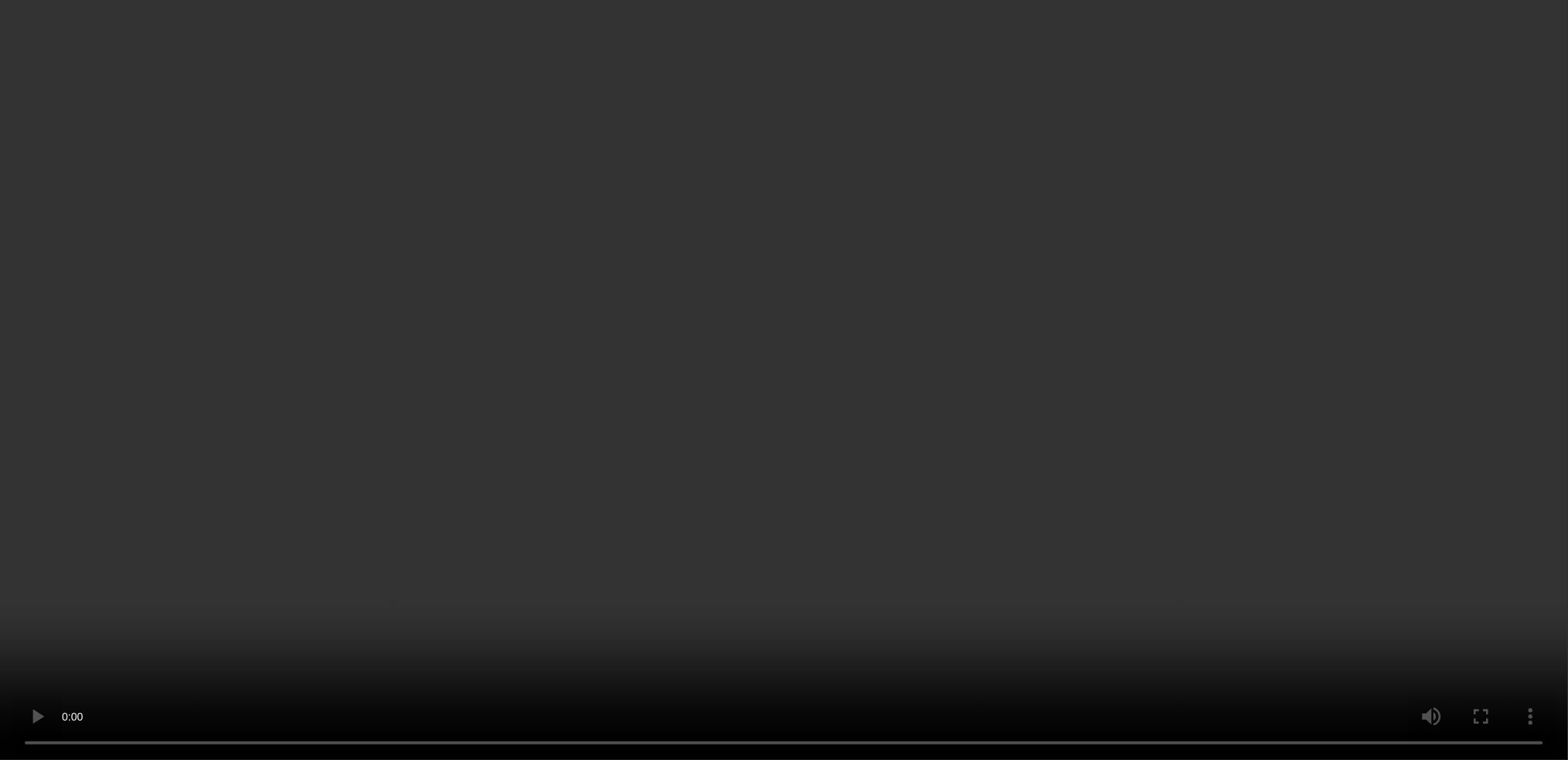
scroll to position [1827, 0]
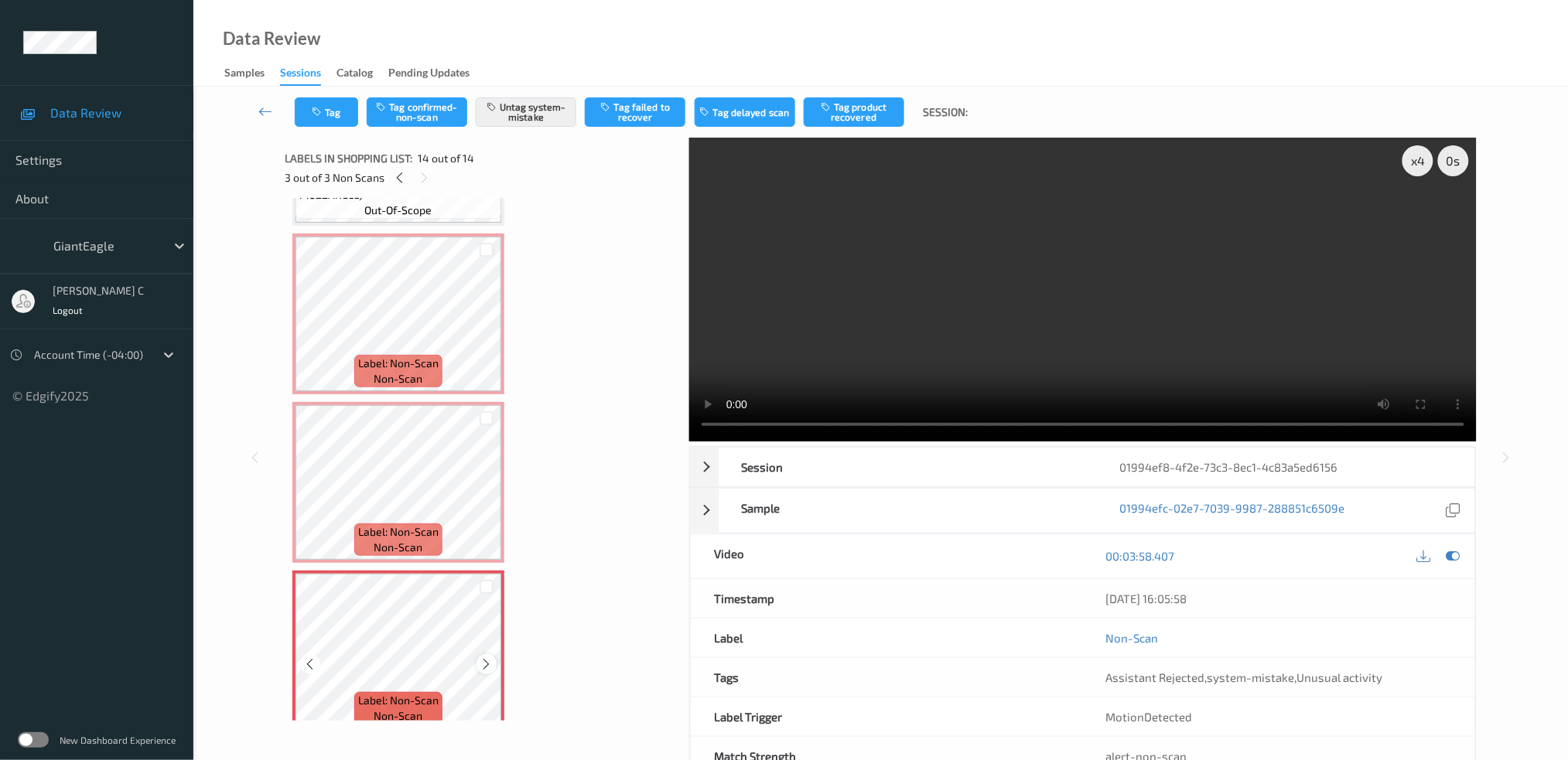
click at [481, 657] on icon at bounding box center [487, 664] width 13 height 14
click at [484, 657] on icon at bounding box center [487, 664] width 13 height 14
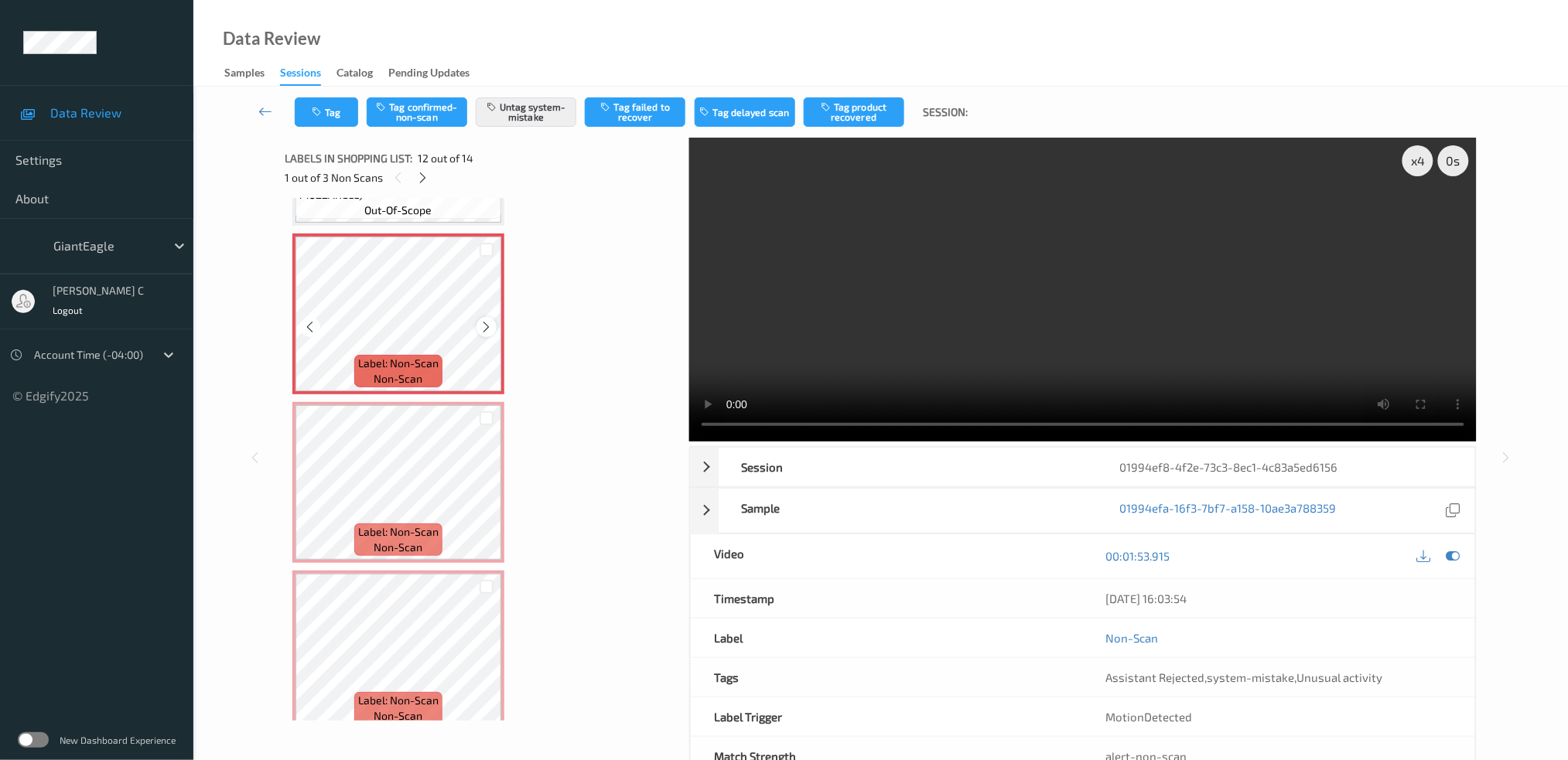
click at [485, 320] on icon at bounding box center [487, 327] width 13 height 14
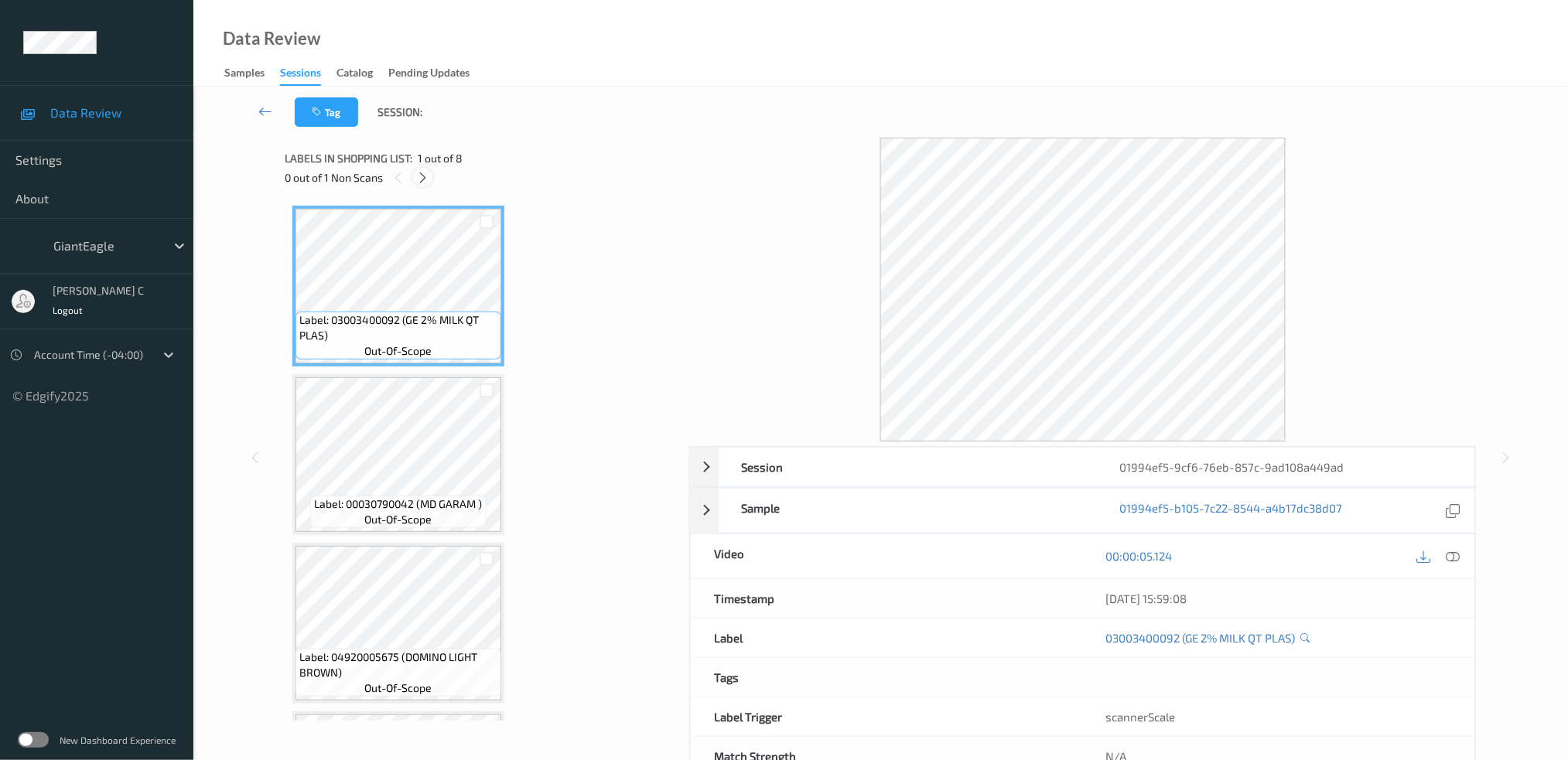
click at [421, 174] on icon at bounding box center [422, 178] width 13 height 14
drag, startPoint x: 1451, startPoint y: 558, endPoint x: 1432, endPoint y: 572, distance: 23.6
click at [1450, 558] on icon at bounding box center [1452, 555] width 14 height 14
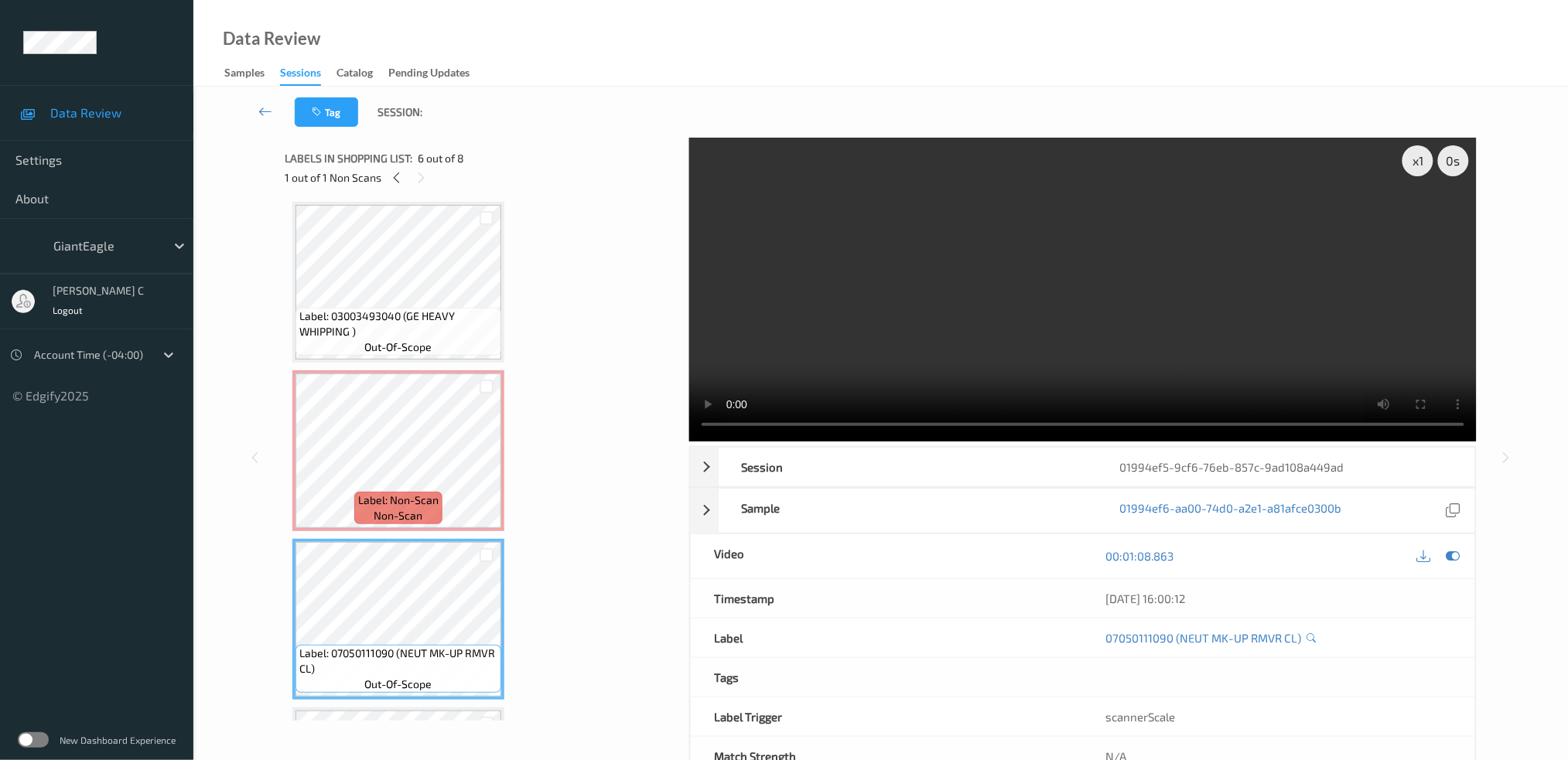
click at [1453, 556] on icon at bounding box center [1452, 555] width 14 height 14
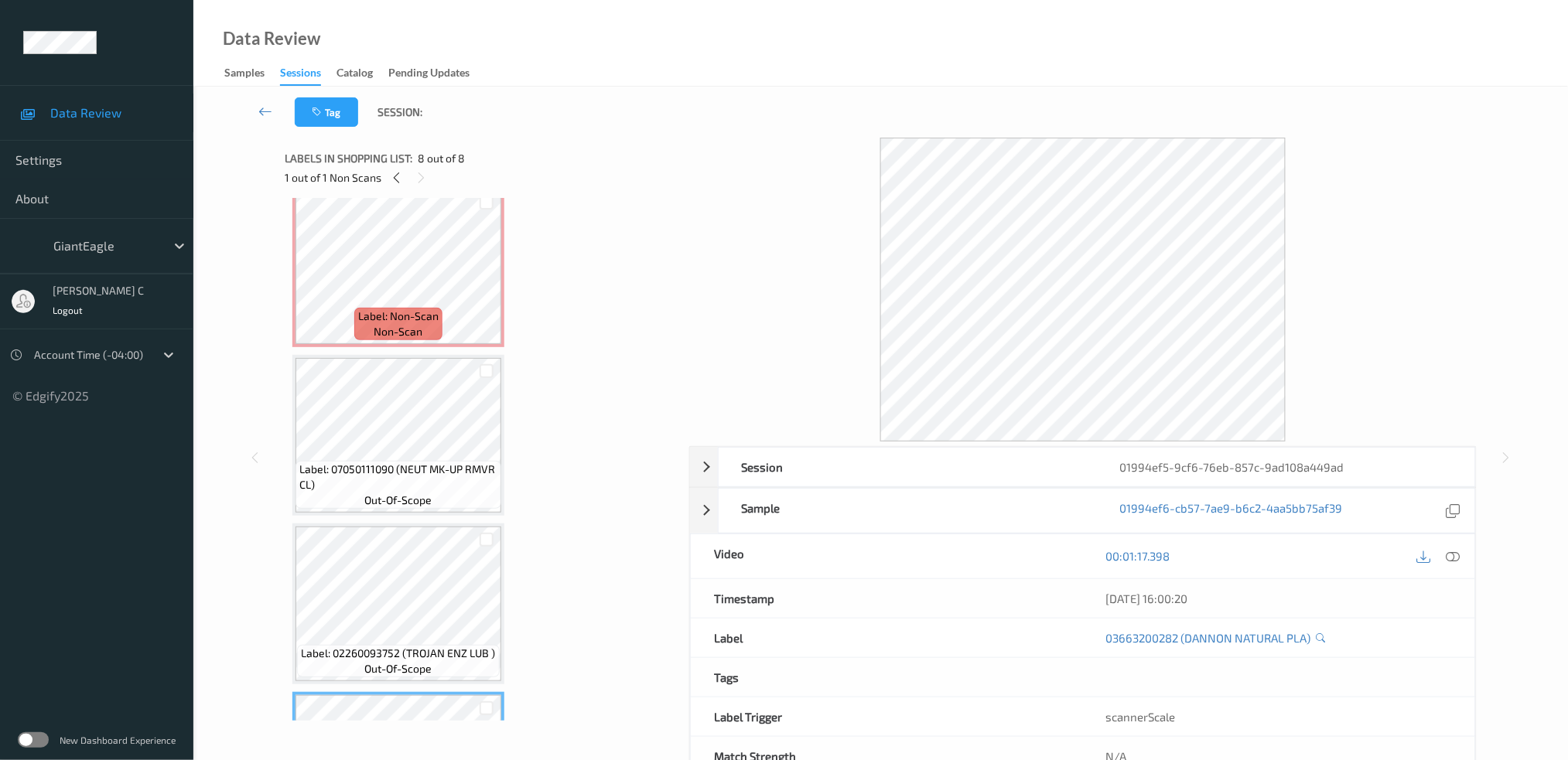
scroll to position [616, 0]
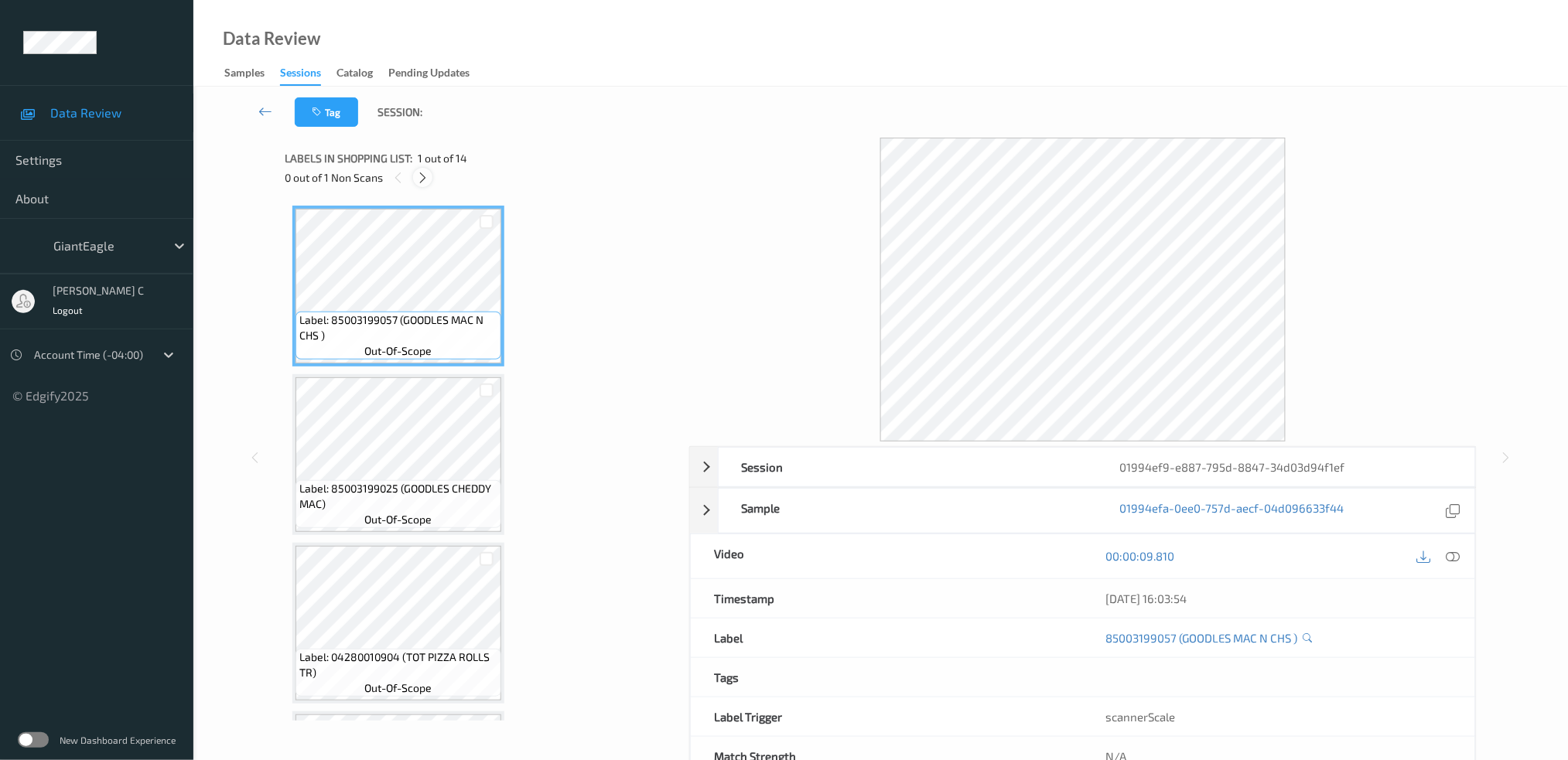
click at [421, 179] on icon at bounding box center [422, 178] width 13 height 14
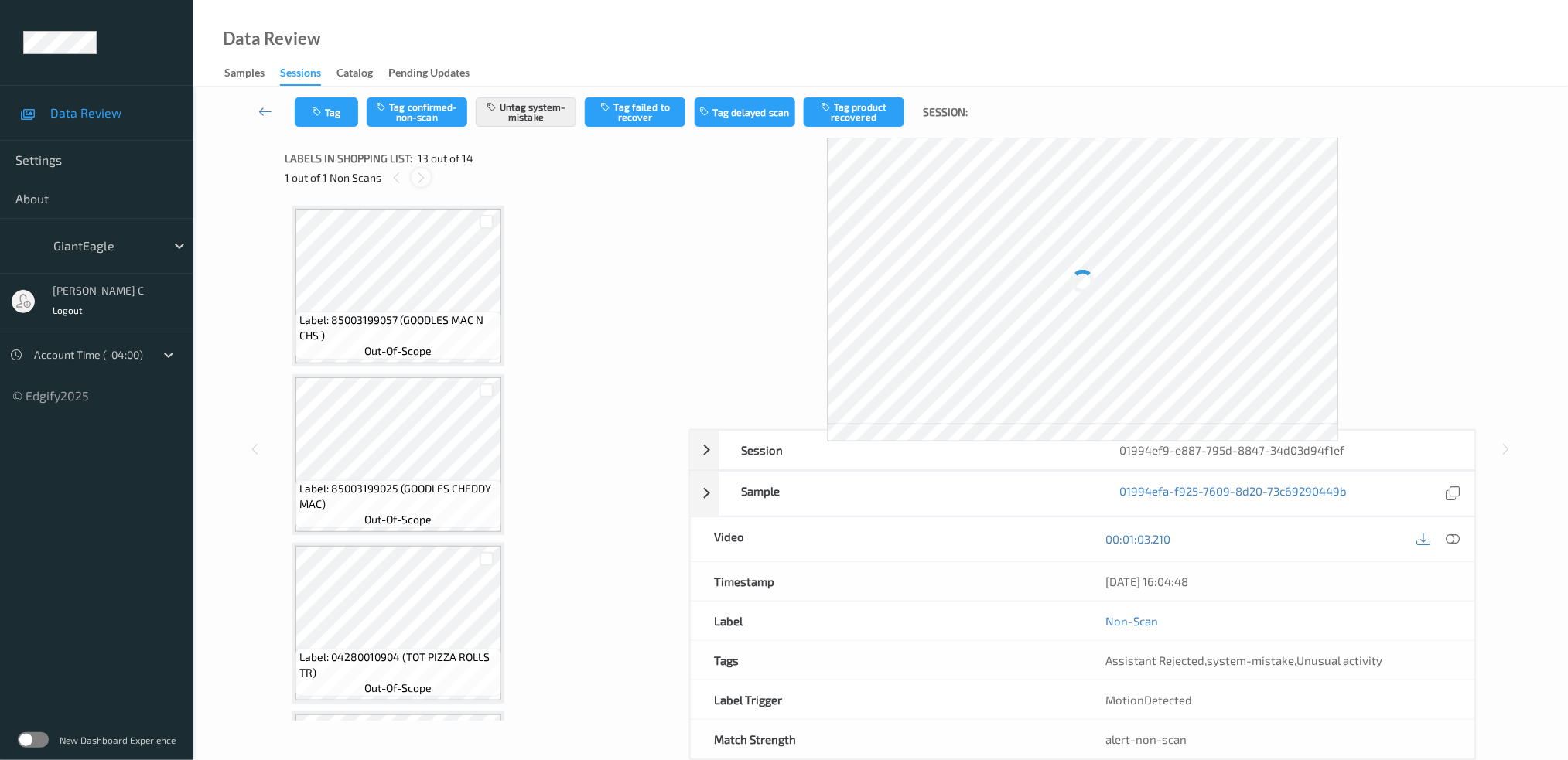
scroll to position [1827, 0]
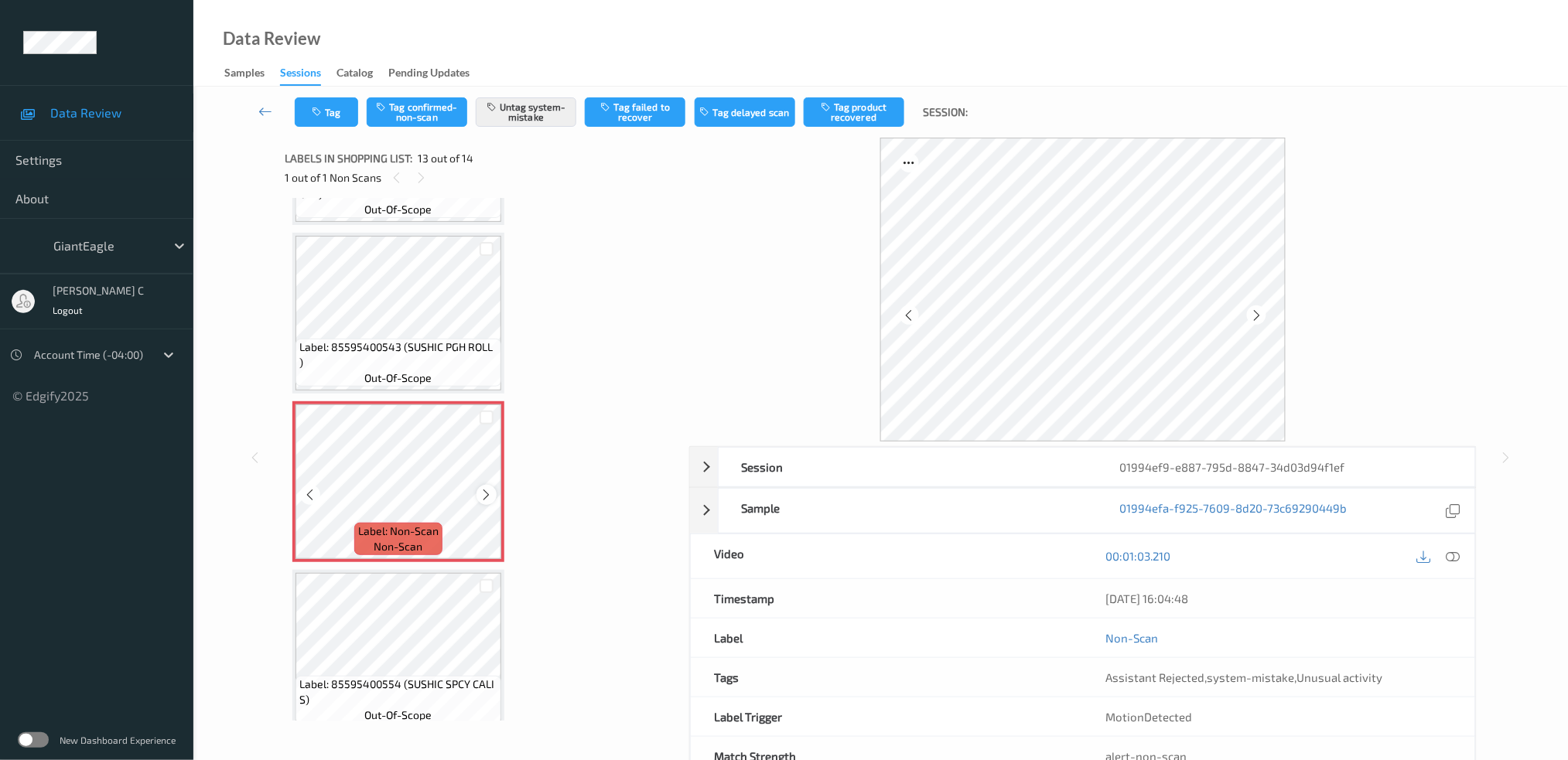
click at [489, 488] on icon at bounding box center [487, 495] width 13 height 14
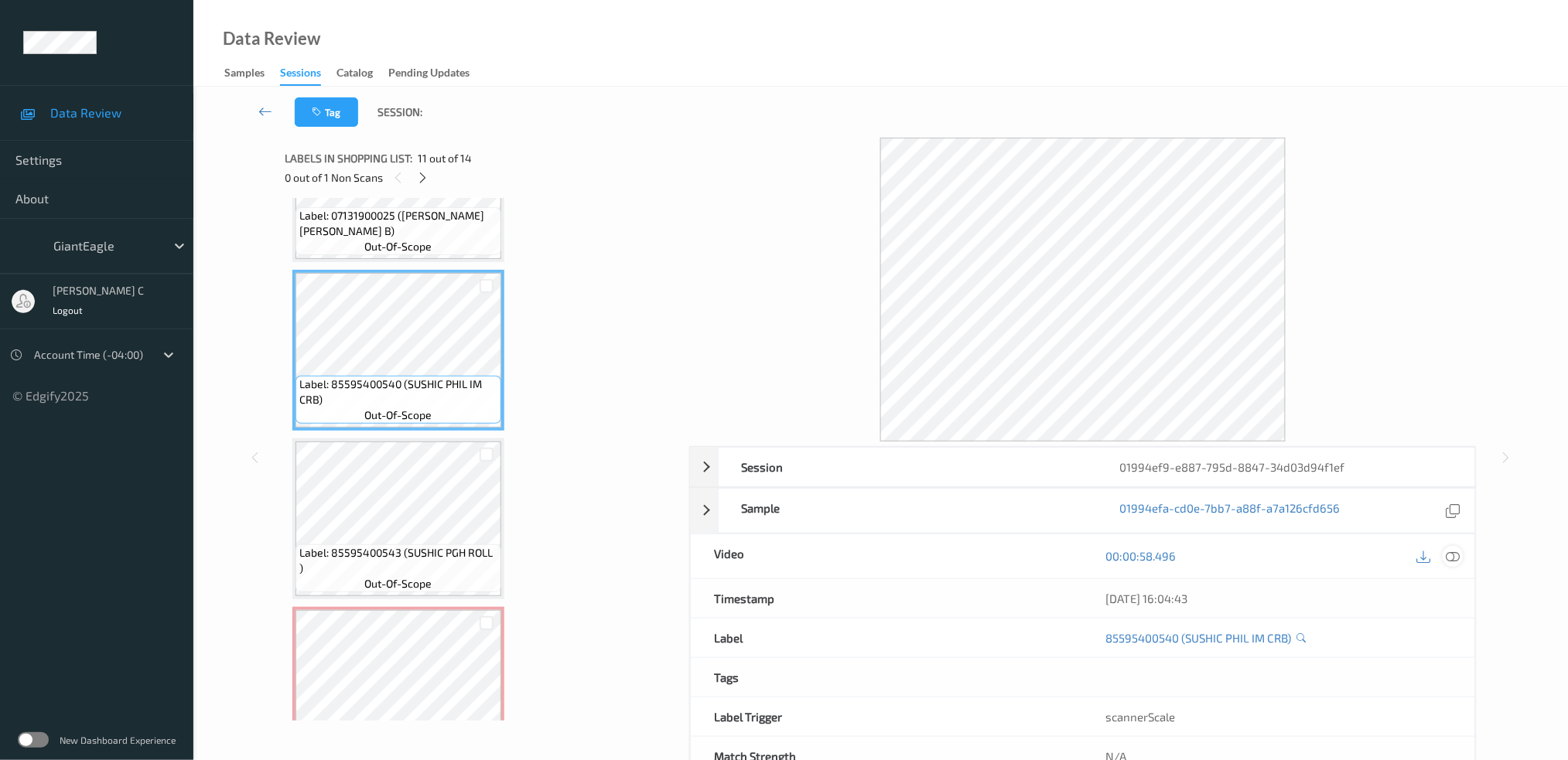
click at [1459, 558] on icon at bounding box center [1452, 555] width 14 height 14
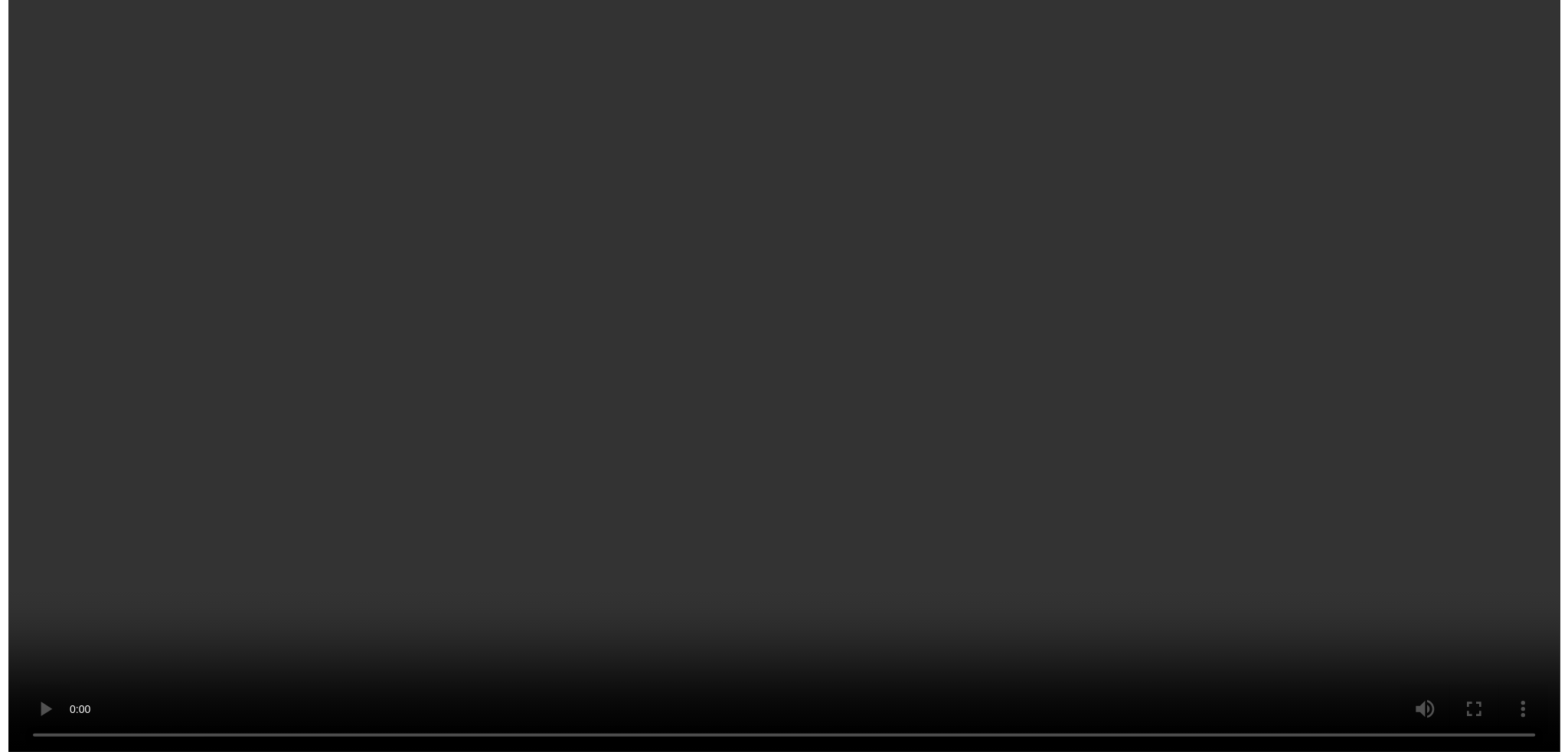
scroll to position [1808, 0]
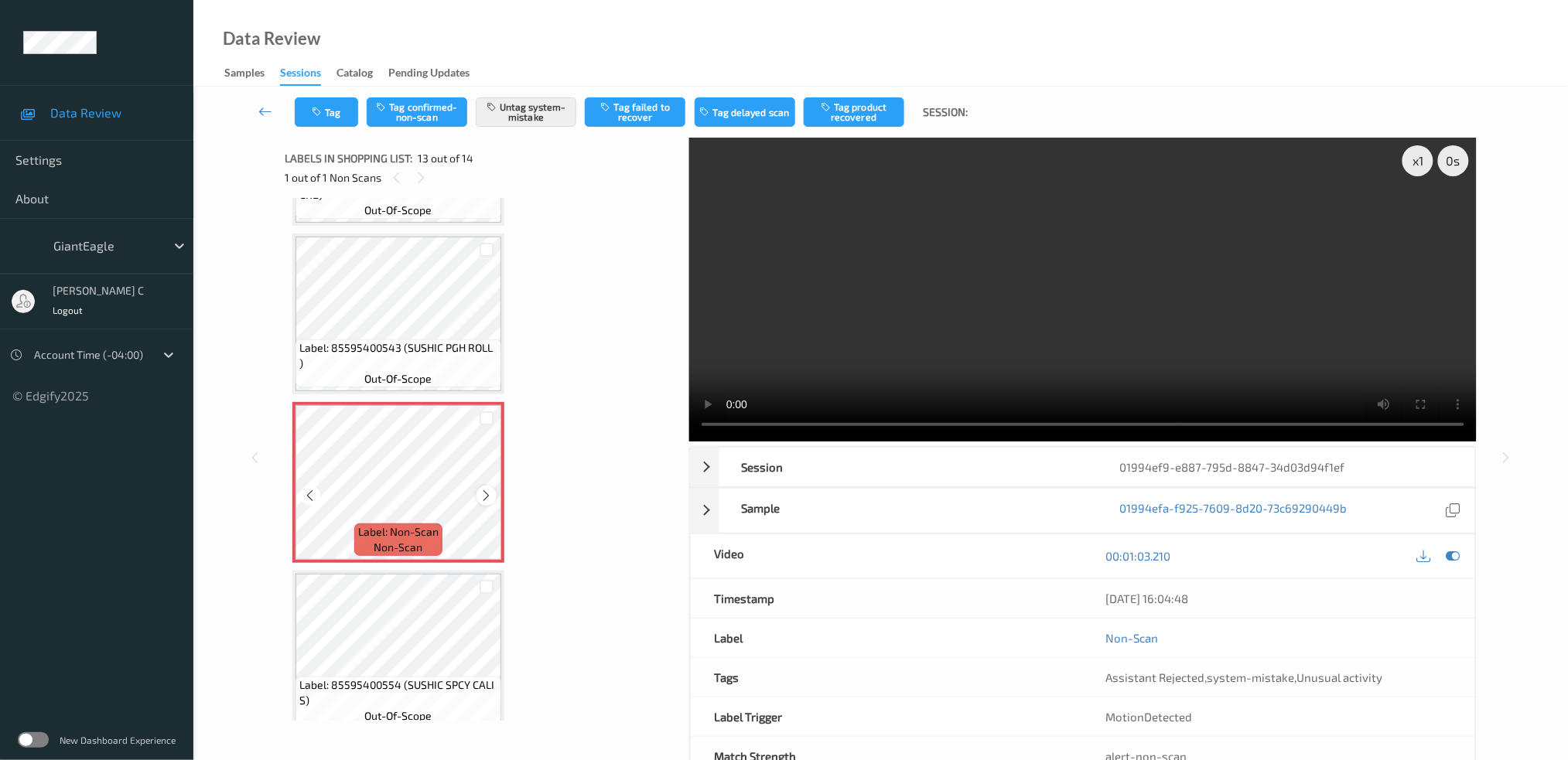
click at [487, 489] on icon at bounding box center [487, 496] width 13 height 14
click at [339, 119] on button "Tag" at bounding box center [326, 113] width 64 height 29
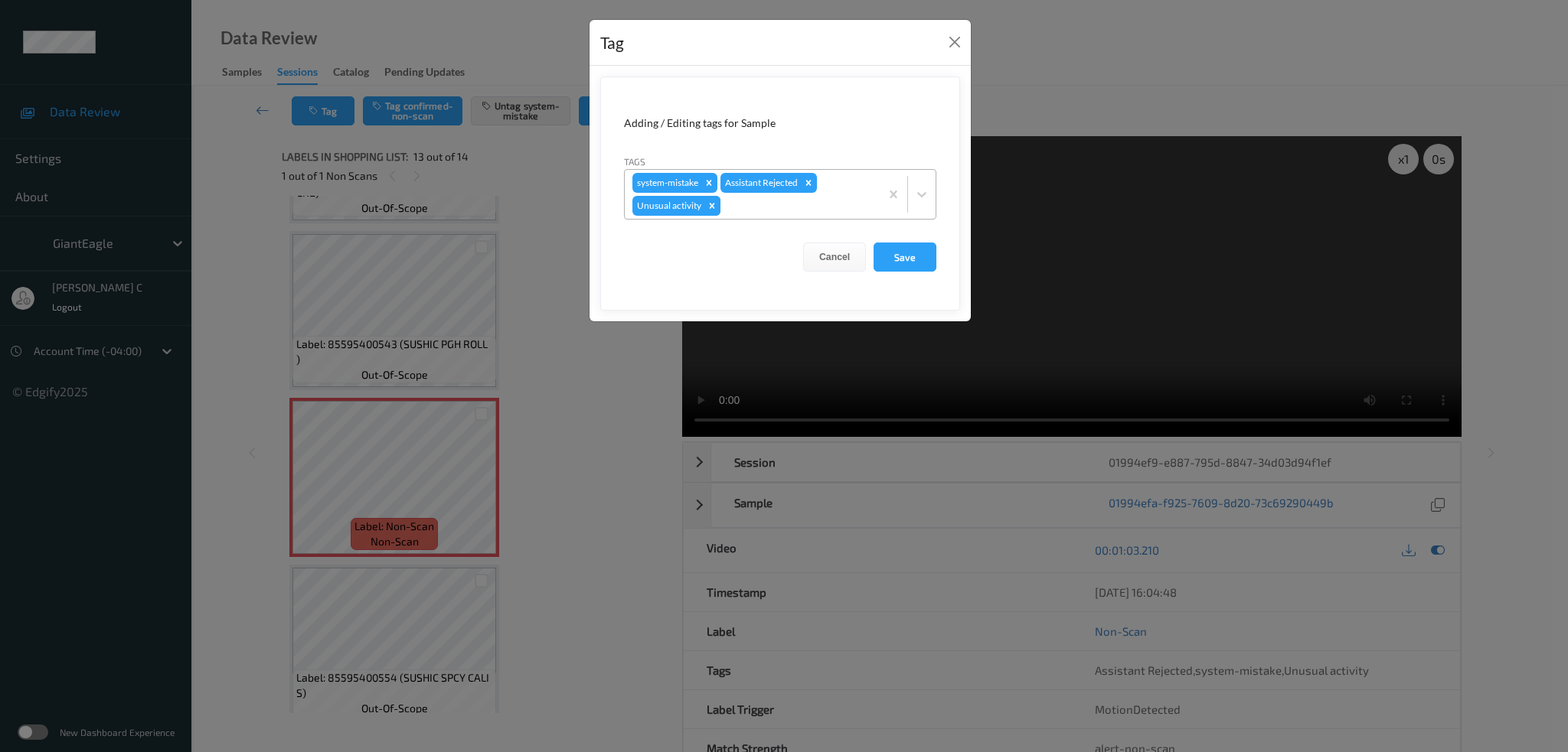
click at [718, 209] on div "Remove Unusual activity" at bounding box center [712, 206] width 17 height 20
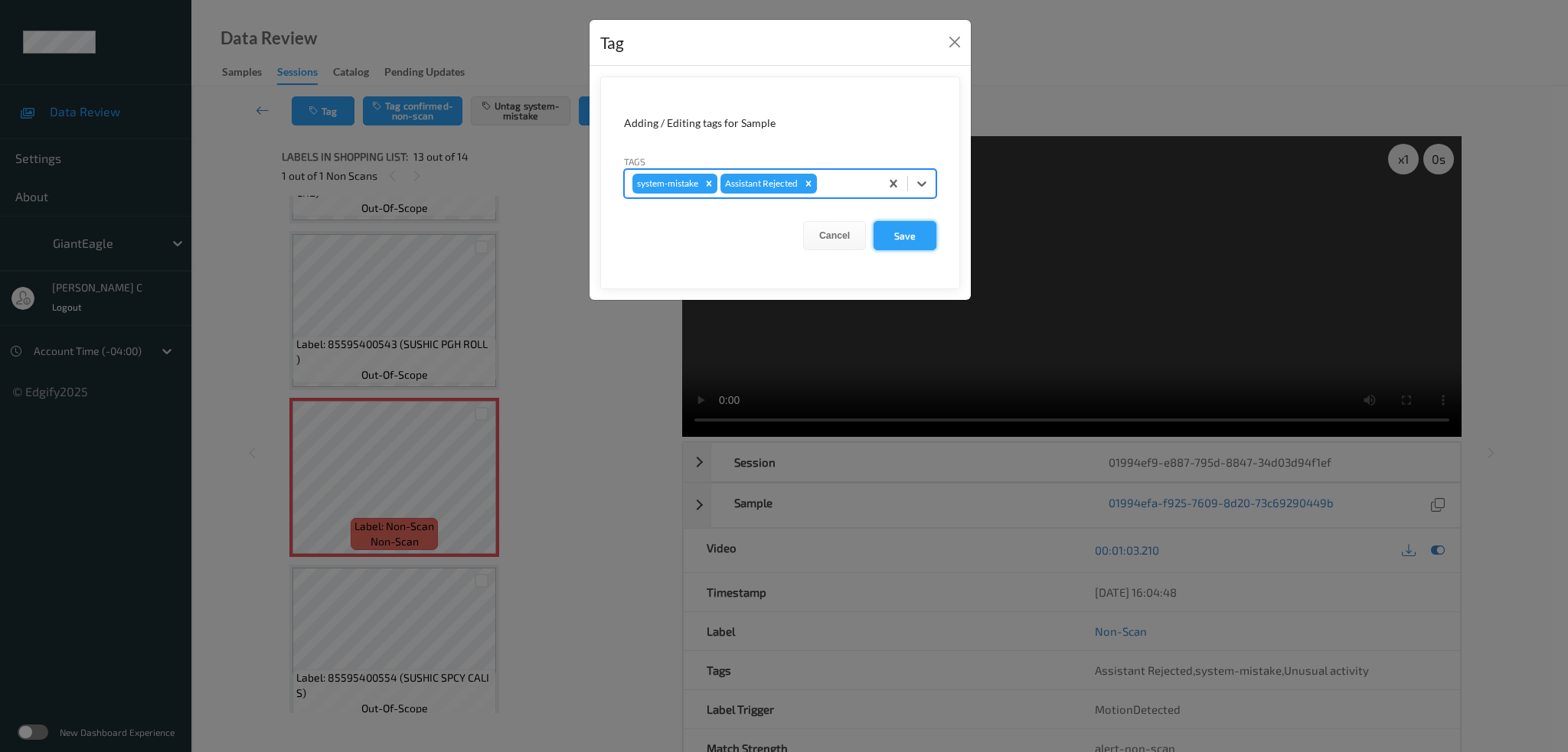
click at [895, 228] on button "Save" at bounding box center [905, 236] width 63 height 29
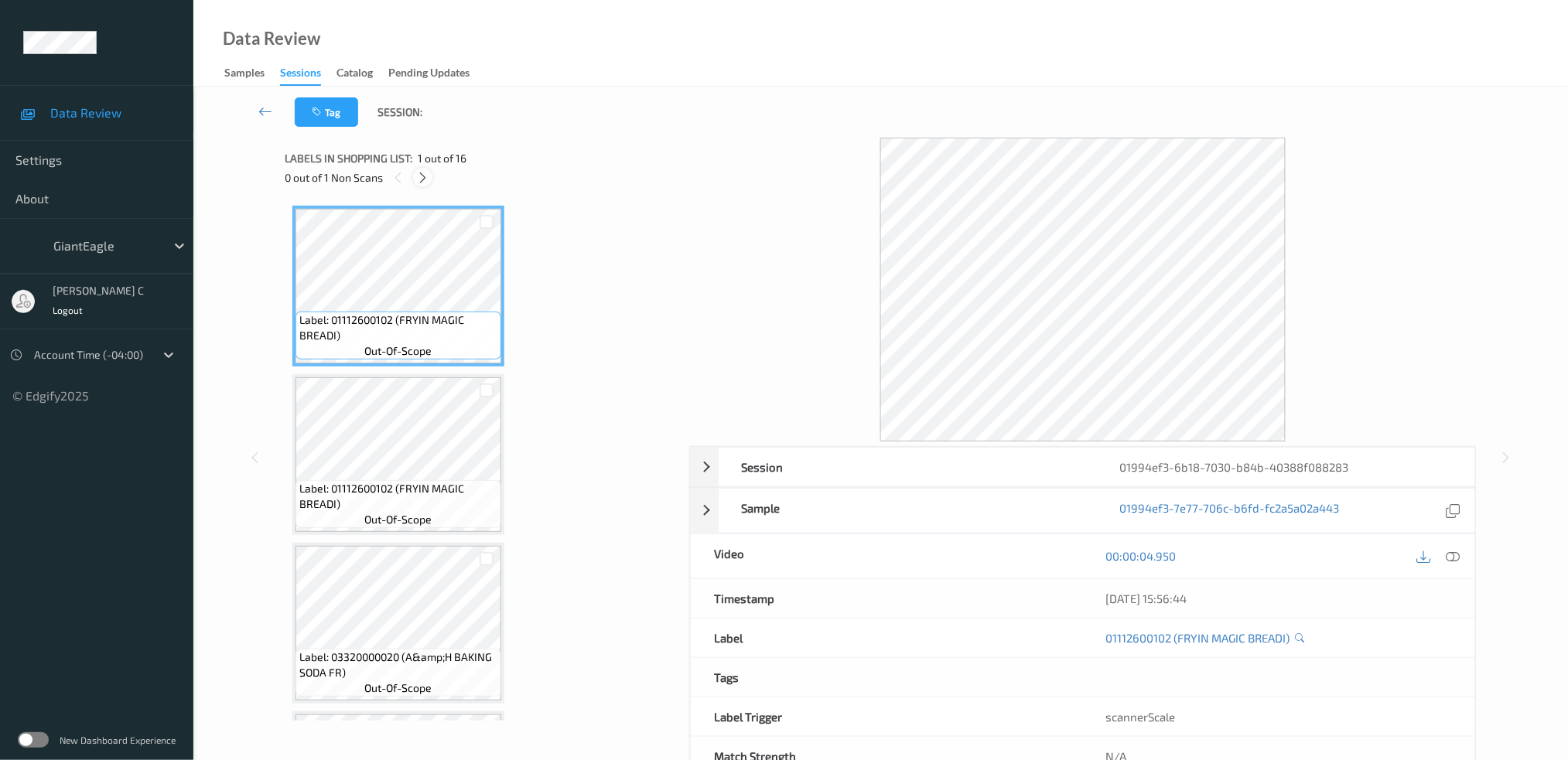
click at [423, 178] on icon at bounding box center [422, 178] width 13 height 14
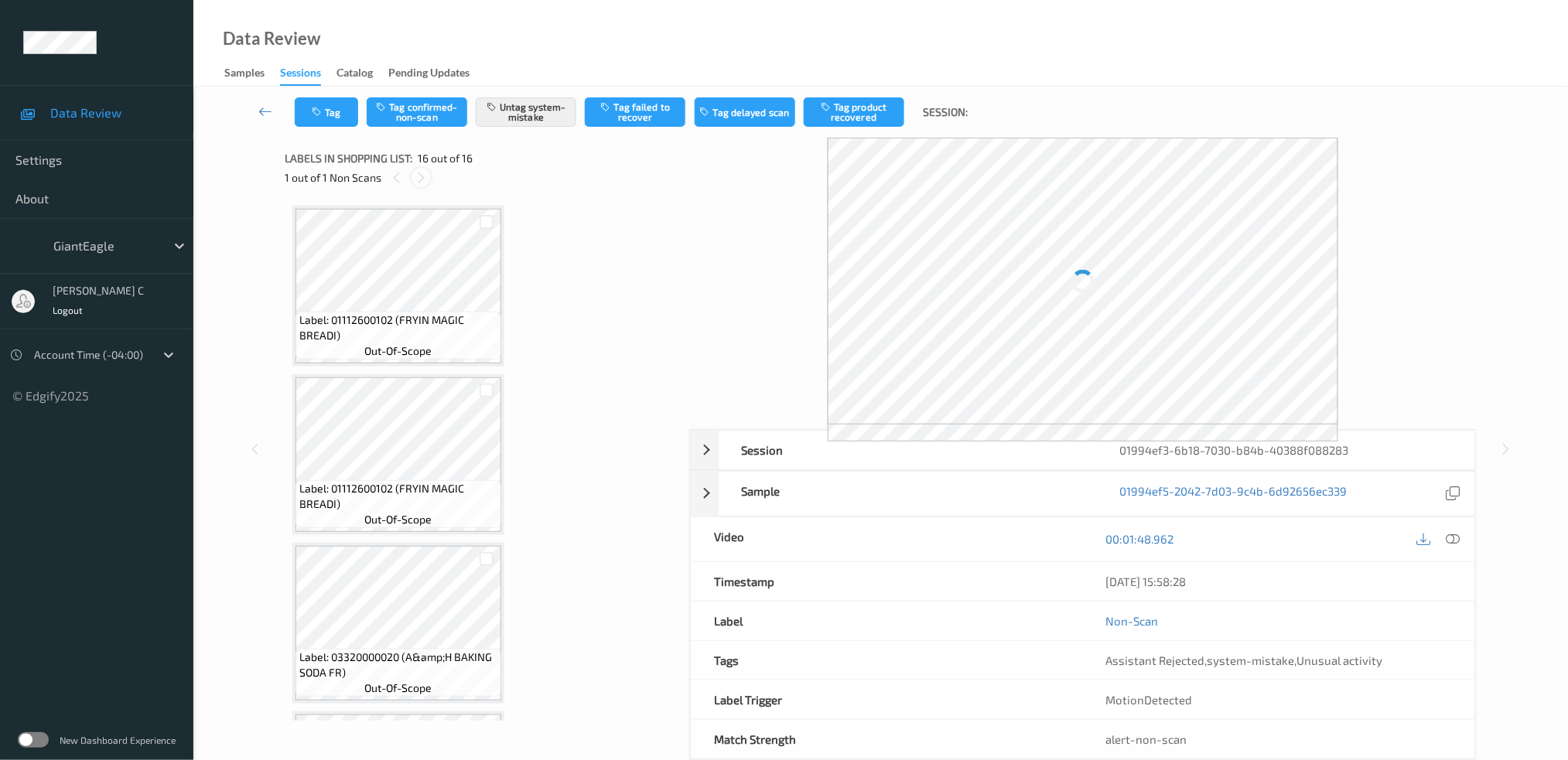
scroll to position [2162, 0]
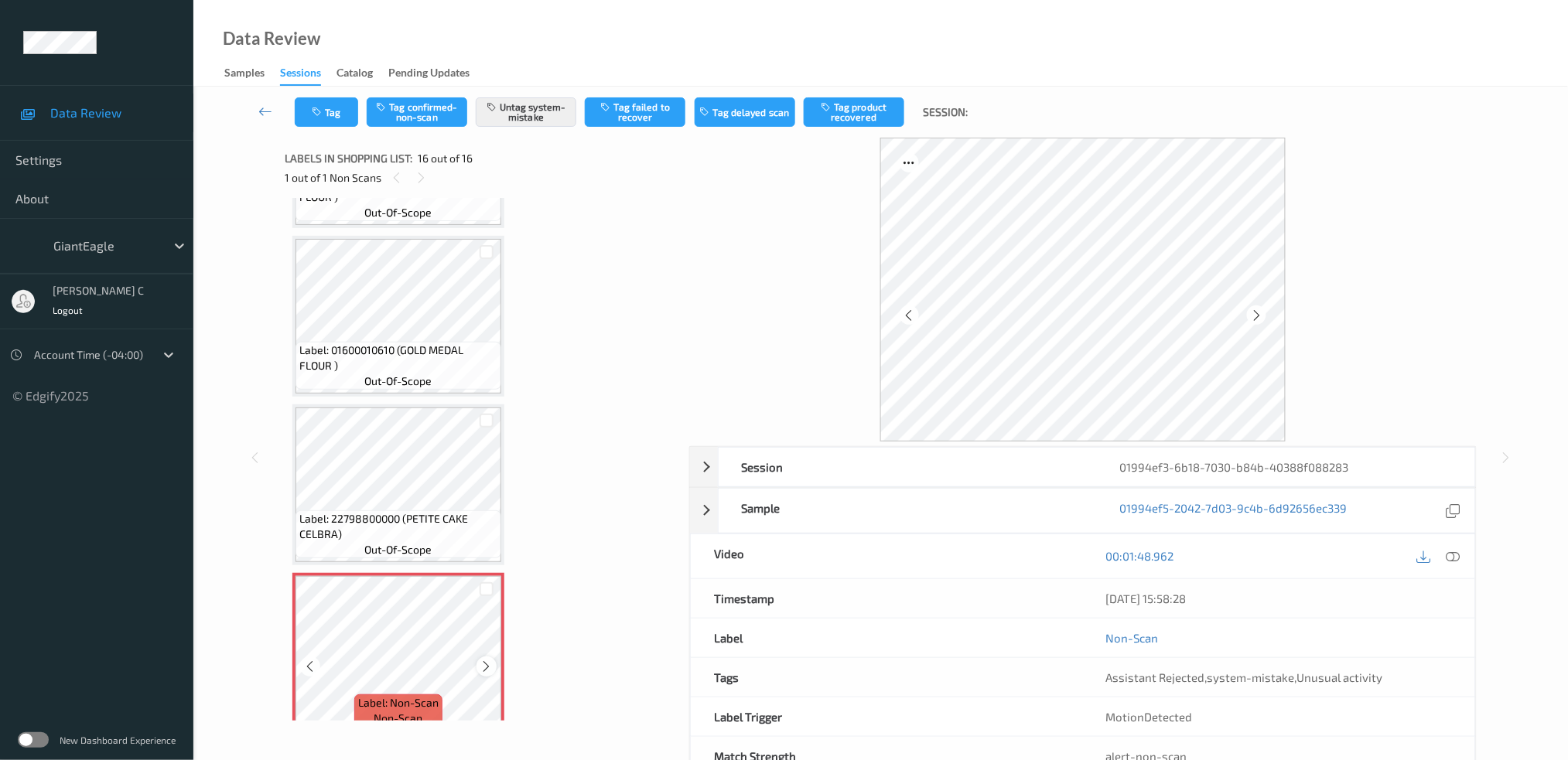
click at [485, 660] on icon at bounding box center [487, 666] width 13 height 14
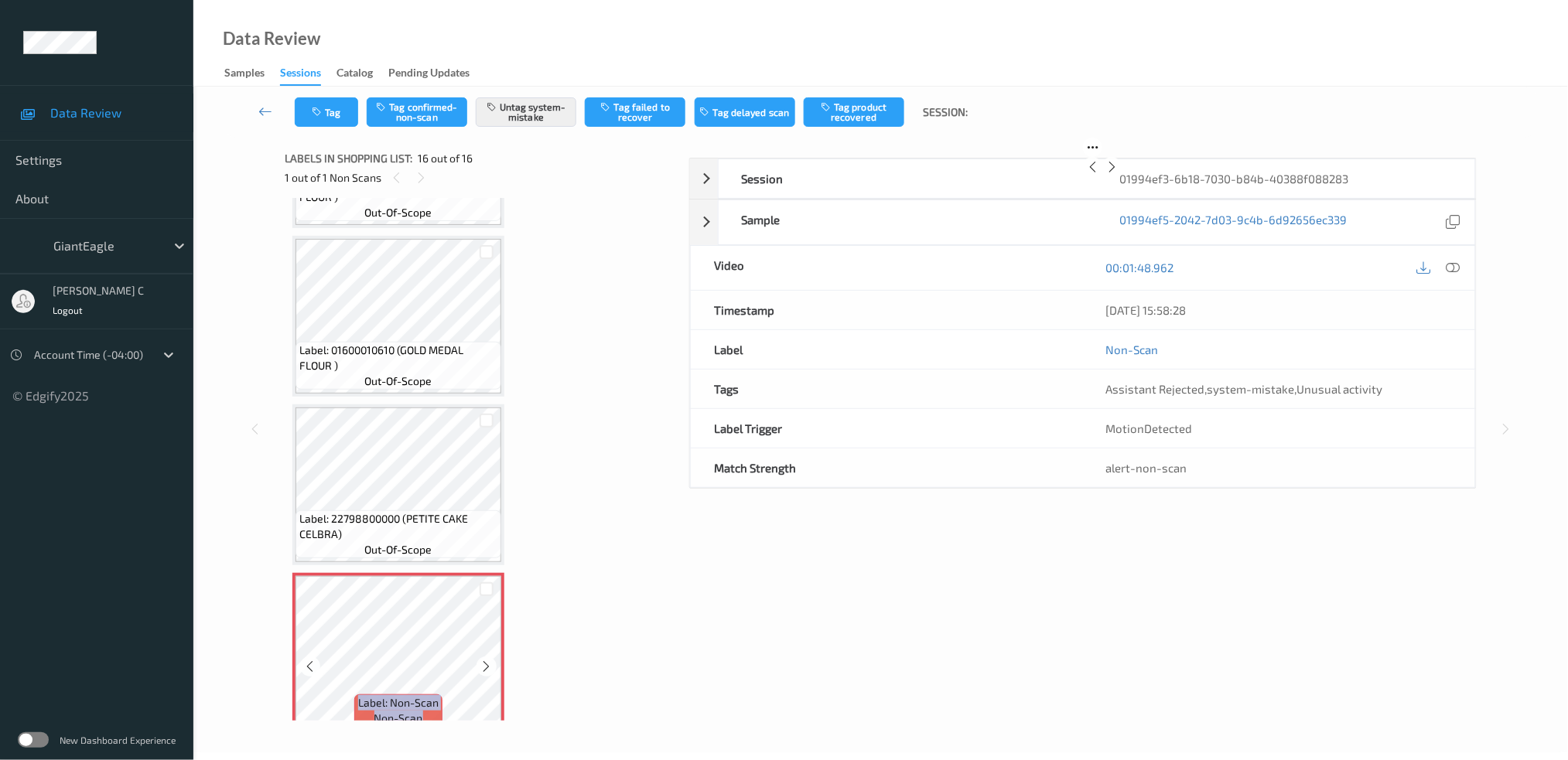
click at [485, 660] on icon at bounding box center [487, 666] width 13 height 14
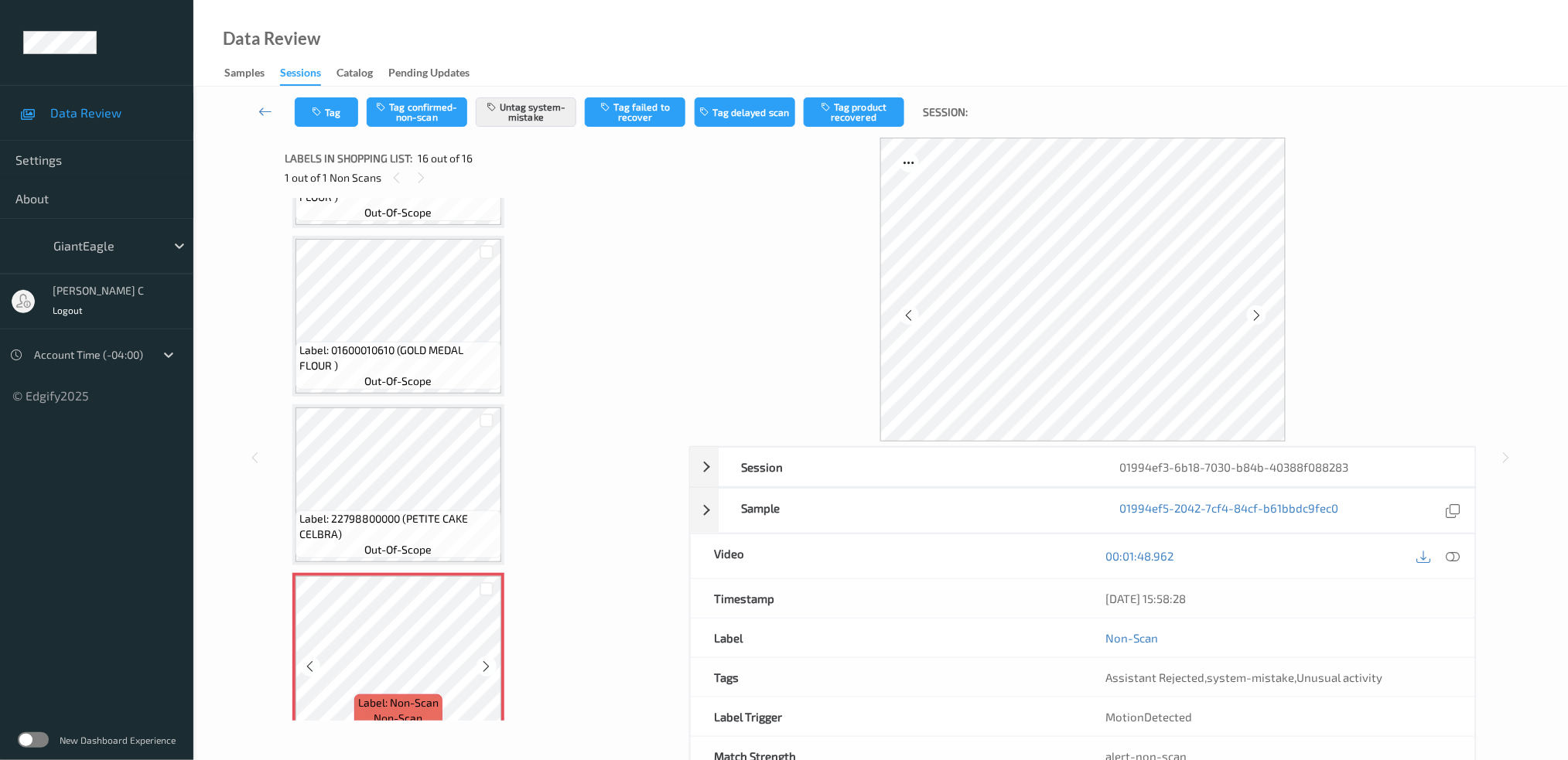
click at [485, 660] on icon at bounding box center [487, 666] width 13 height 14
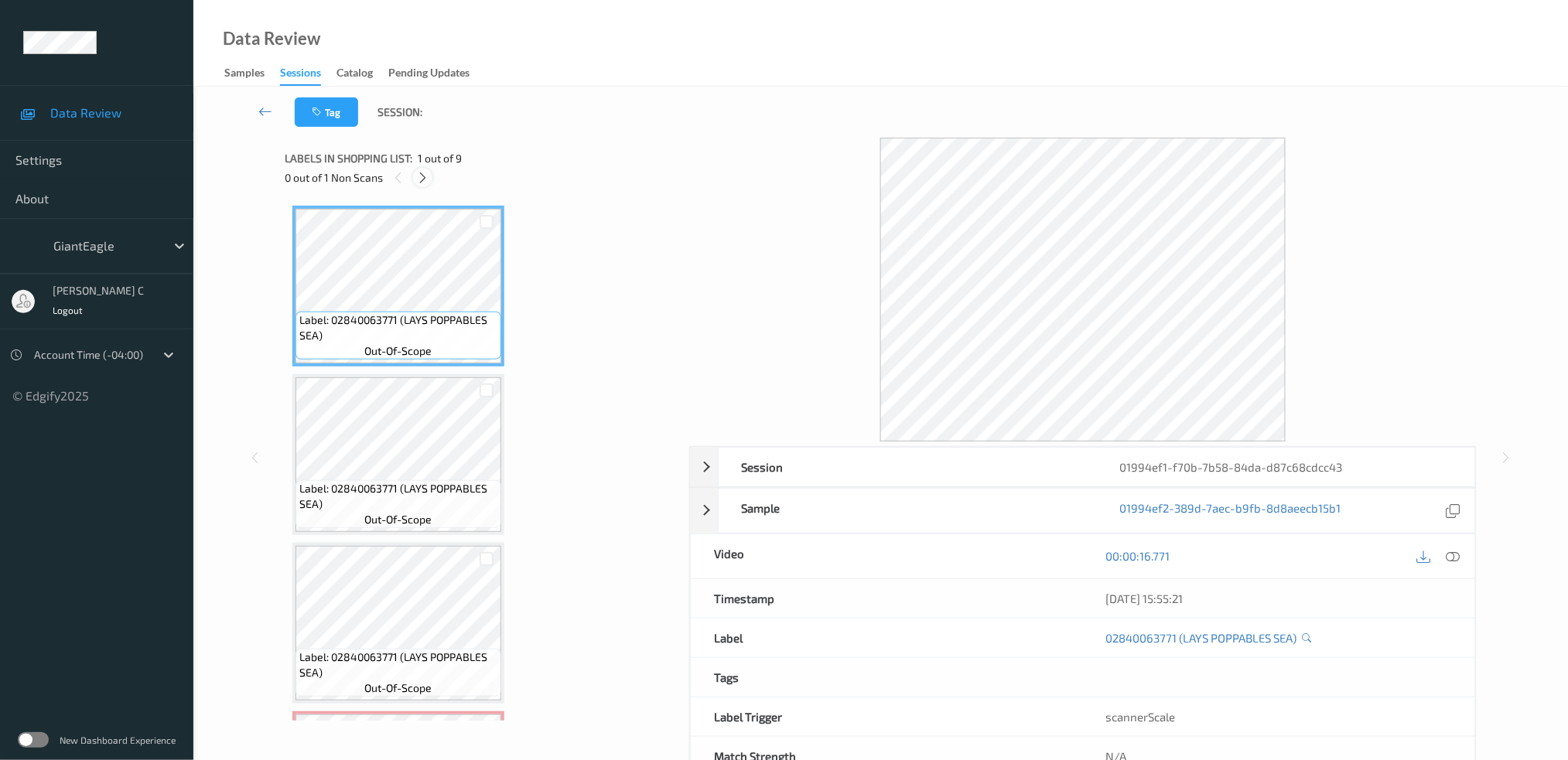
click at [425, 173] on icon at bounding box center [422, 178] width 13 height 14
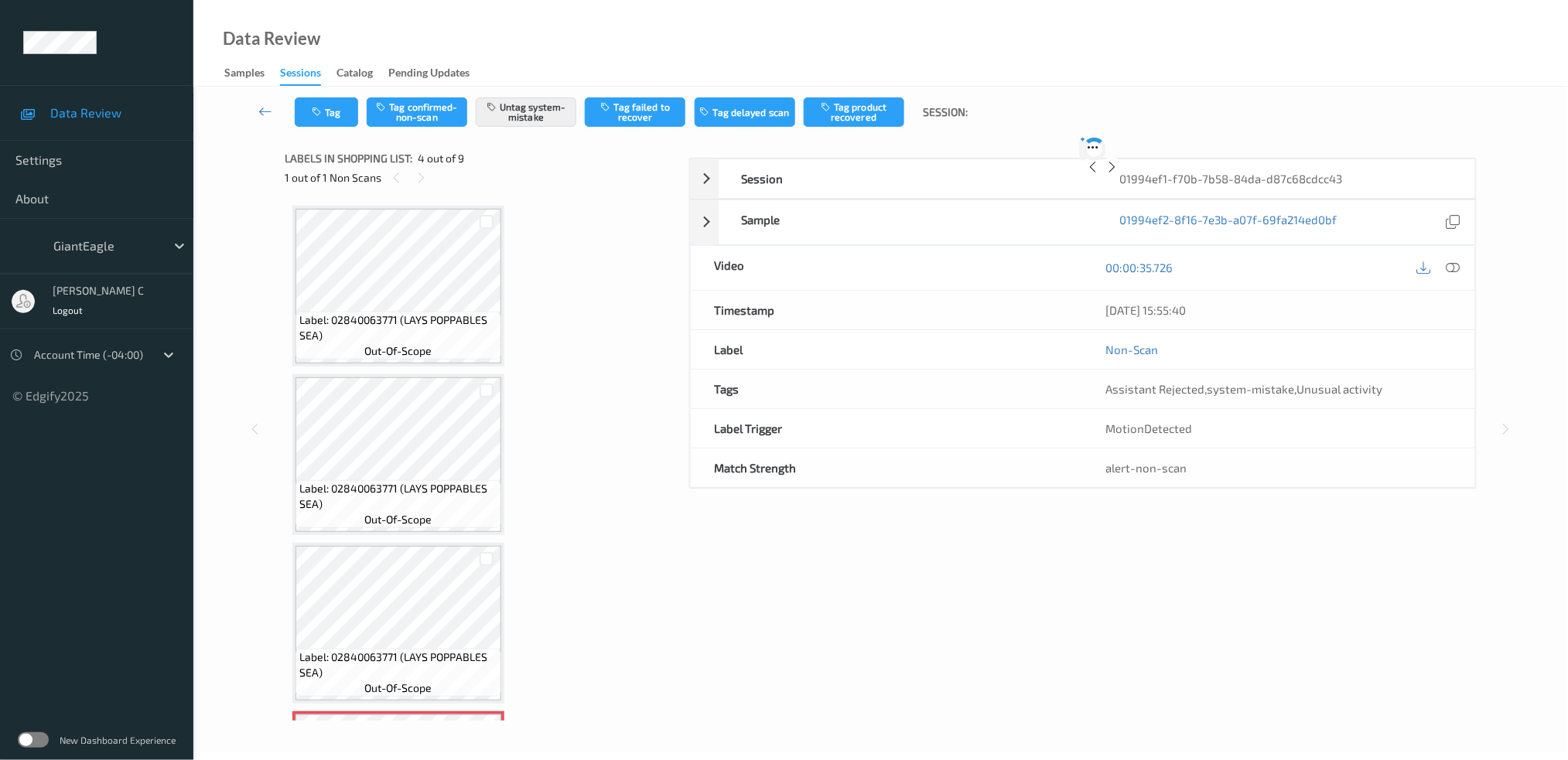
scroll to position [342, 0]
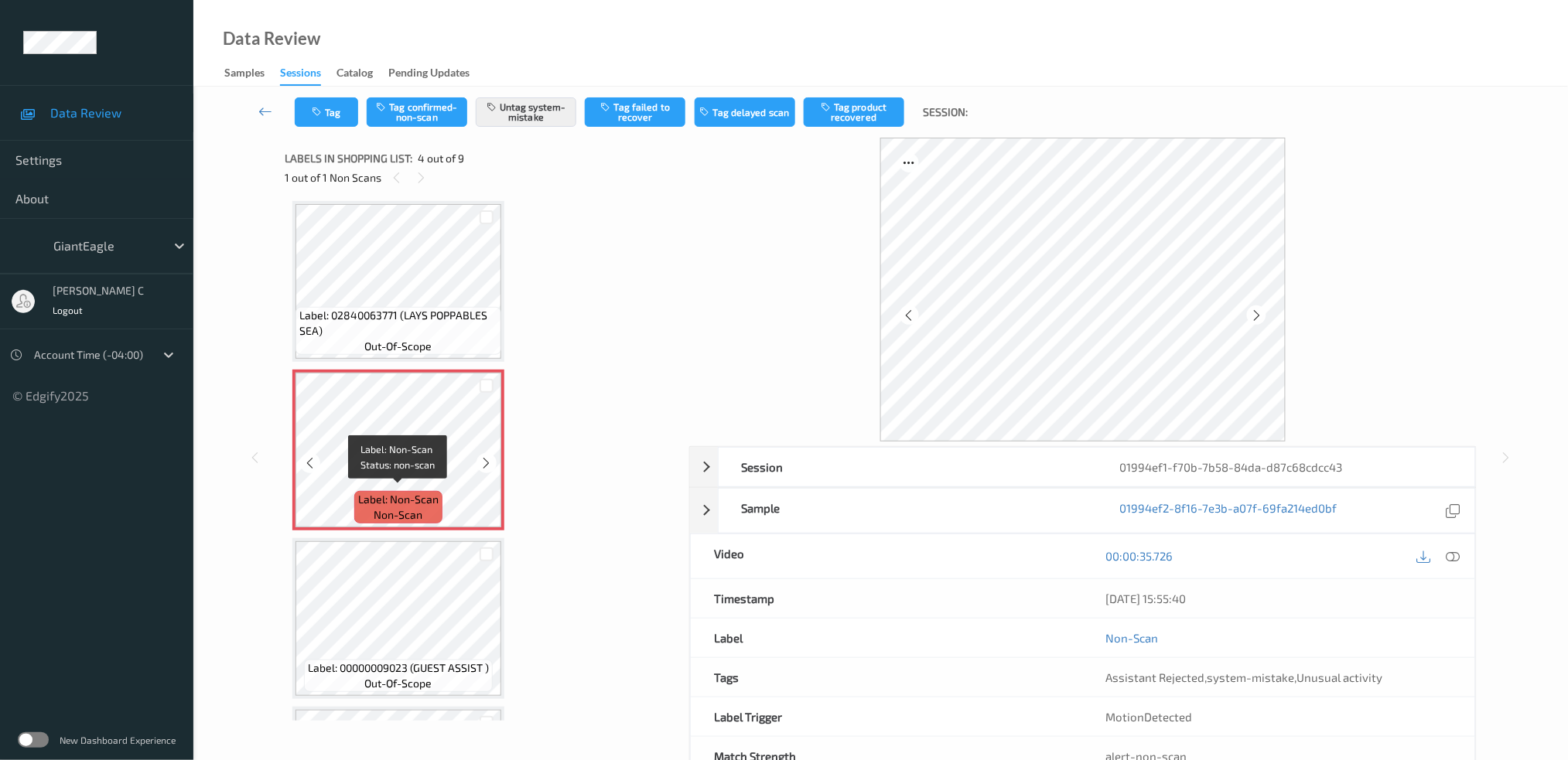
click at [411, 492] on span "Label: Non-Scan" at bounding box center [398, 499] width 81 height 15
click at [488, 459] on icon at bounding box center [487, 463] width 13 height 14
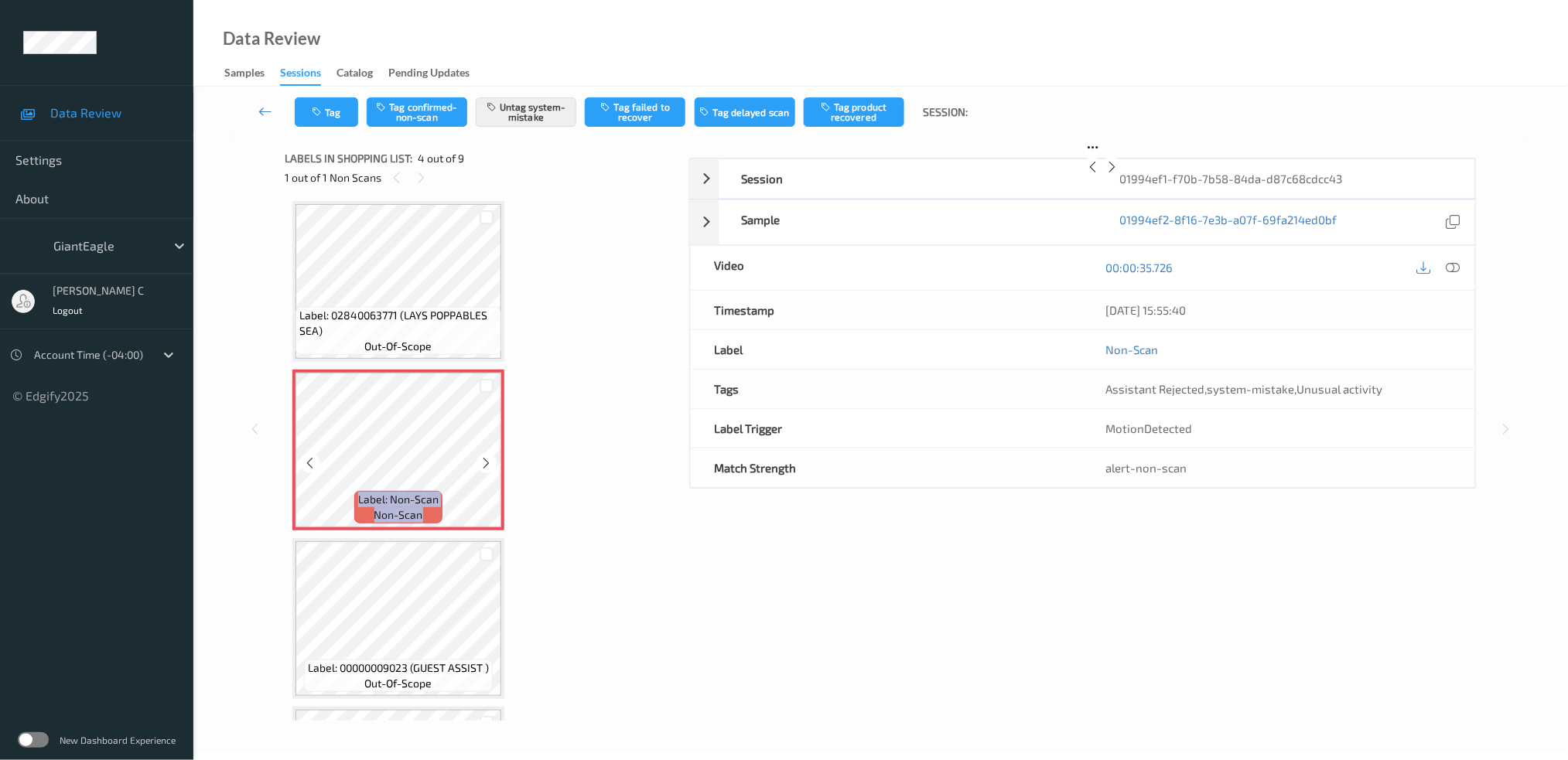
click at [488, 459] on icon at bounding box center [487, 463] width 13 height 14
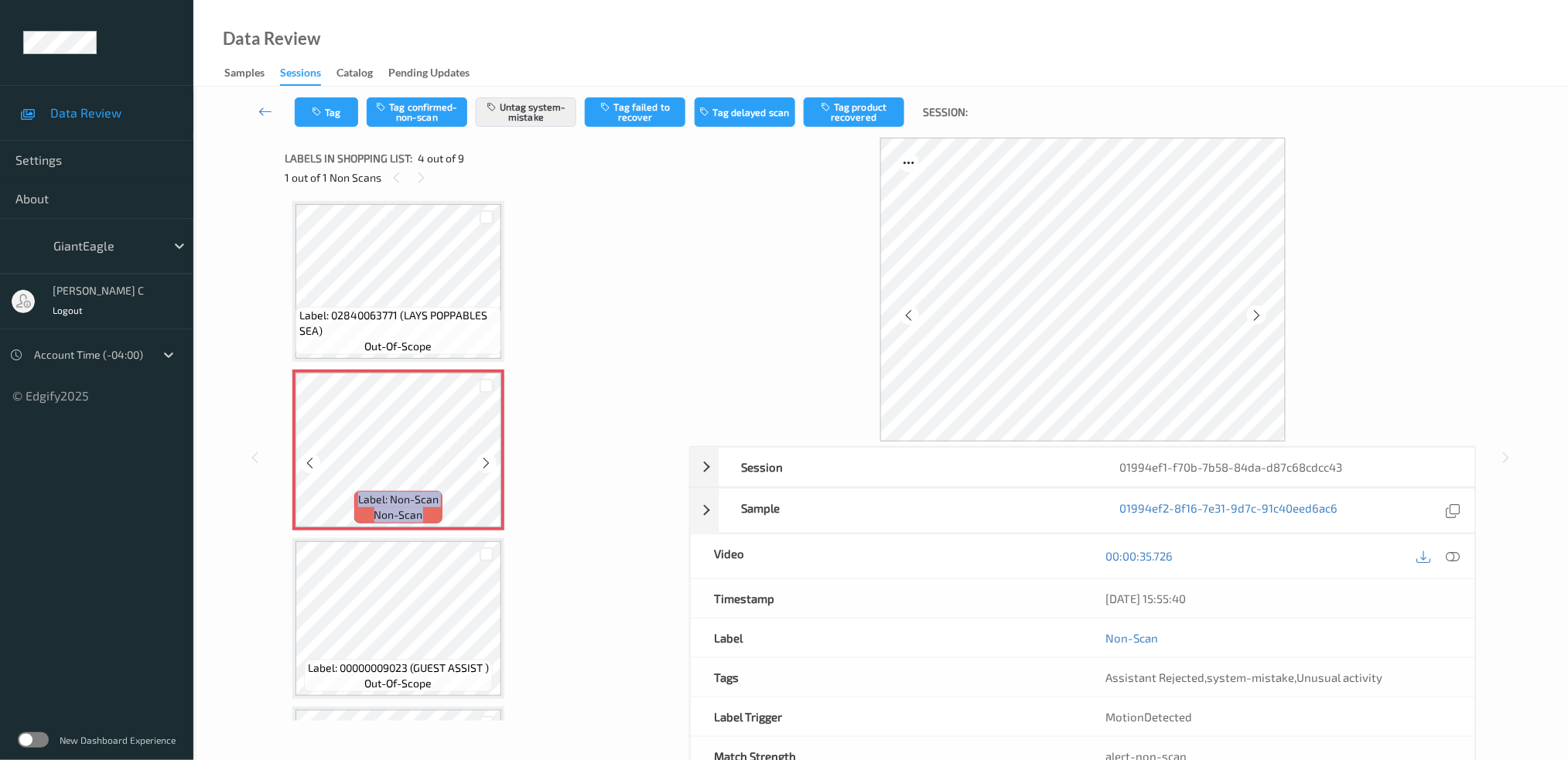
click at [488, 459] on icon at bounding box center [487, 463] width 13 height 14
click at [489, 457] on icon at bounding box center [487, 463] width 13 height 14
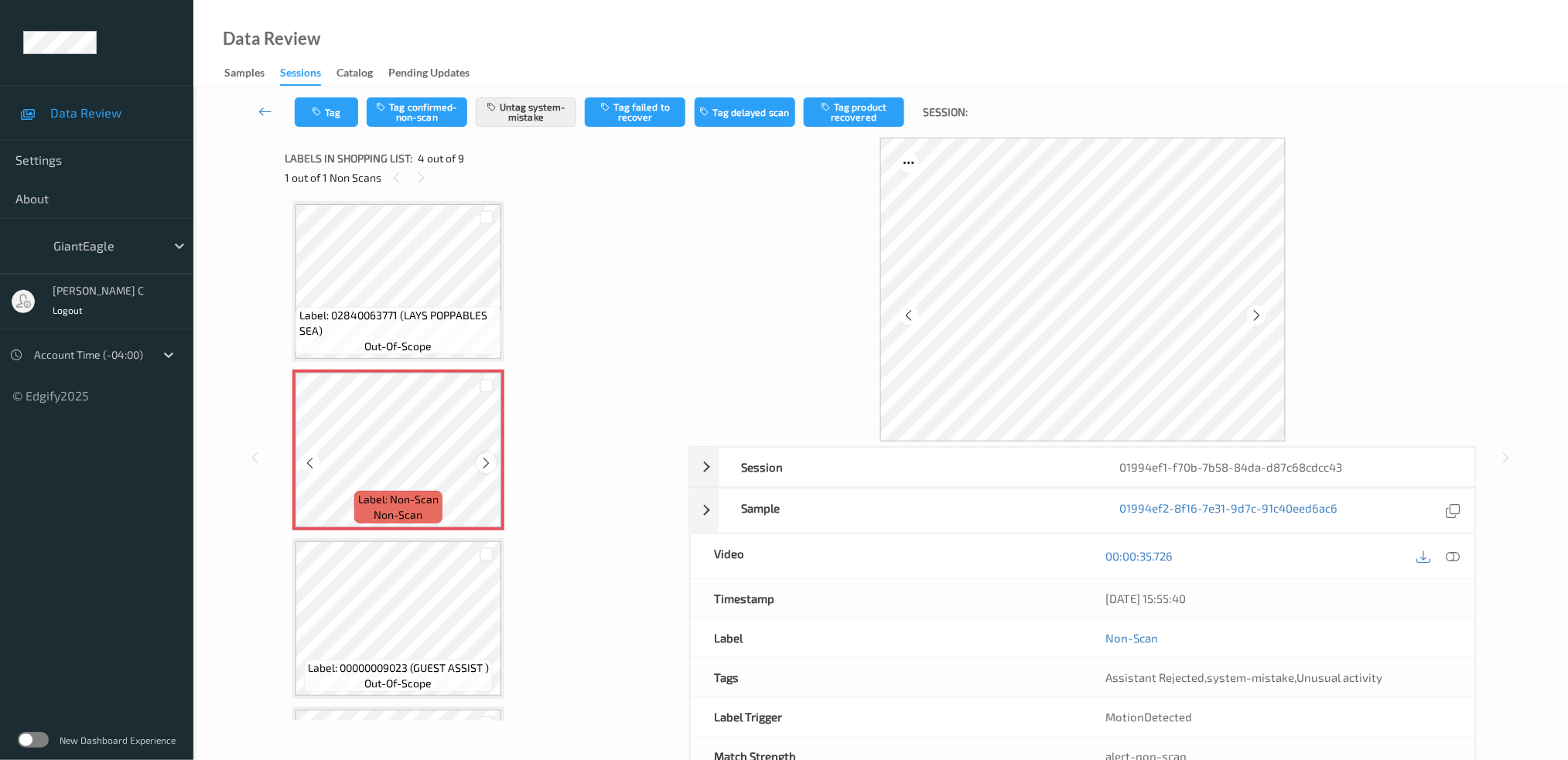
click at [477, 459] on div at bounding box center [486, 463] width 20 height 20
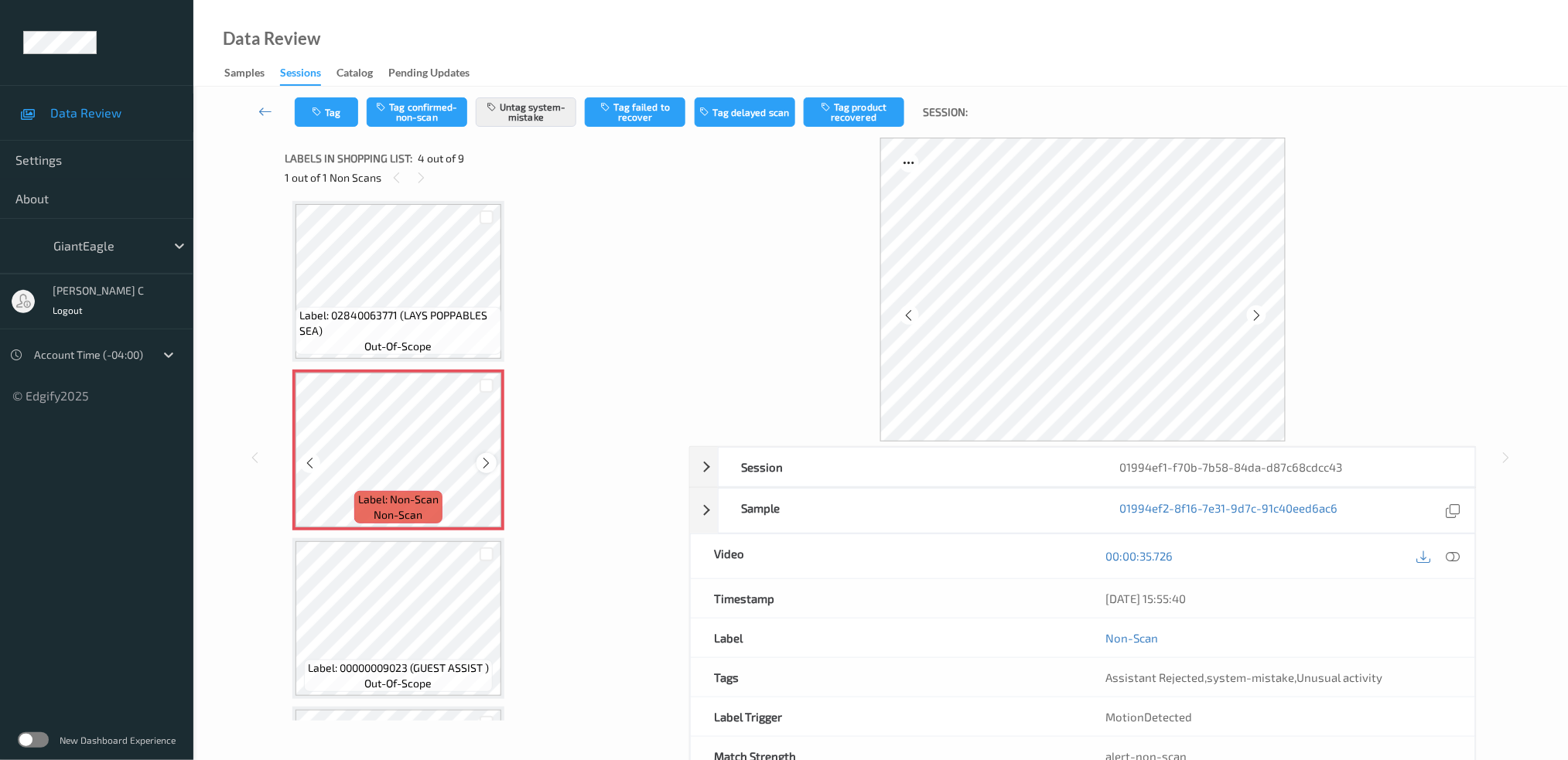
scroll to position [239, 0]
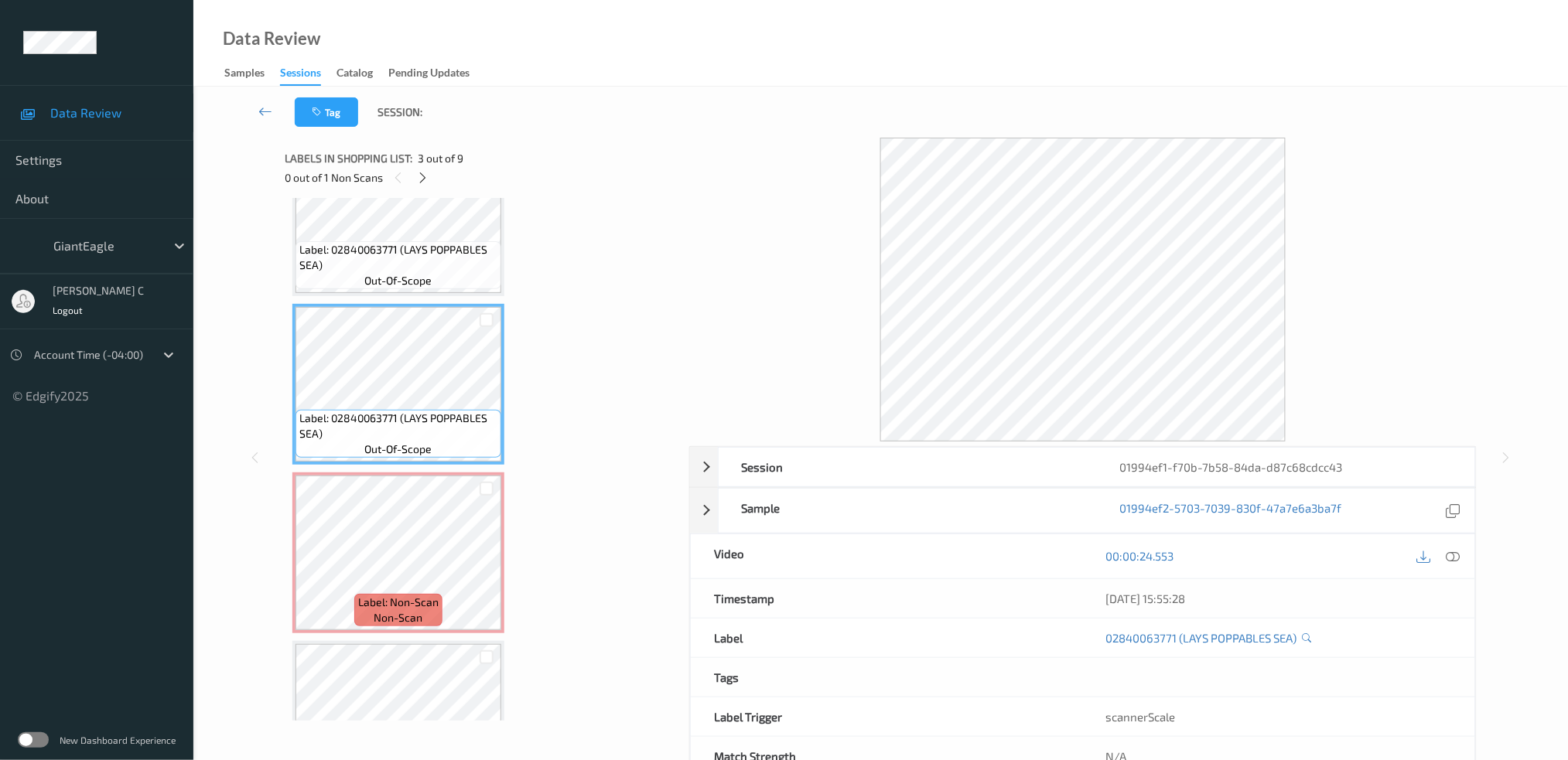
click at [411, 243] on span "Label: 02840063771 (LAYS POPPABLES SEA)" at bounding box center [398, 258] width 198 height 31
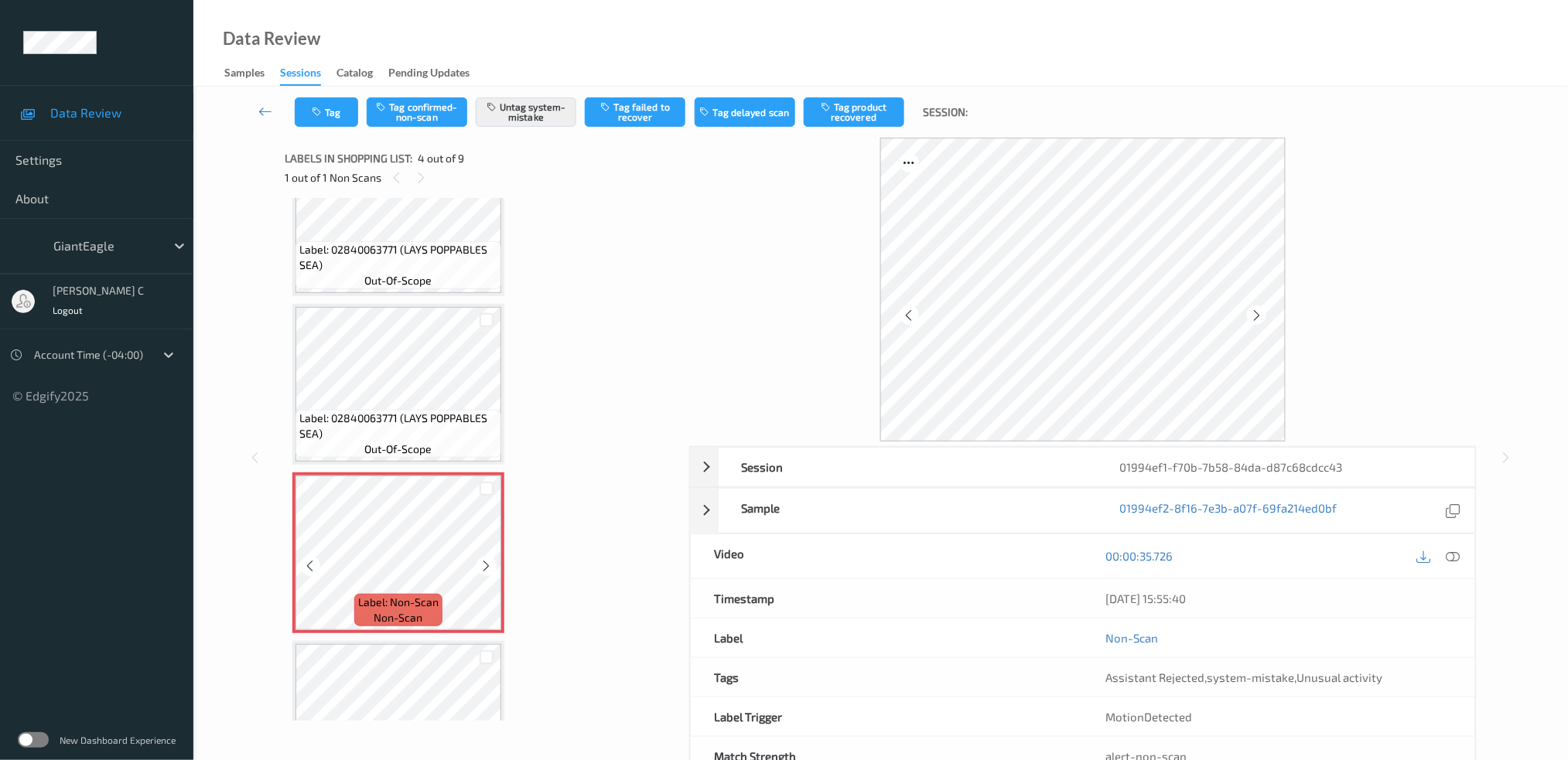
scroll to position [33, 0]
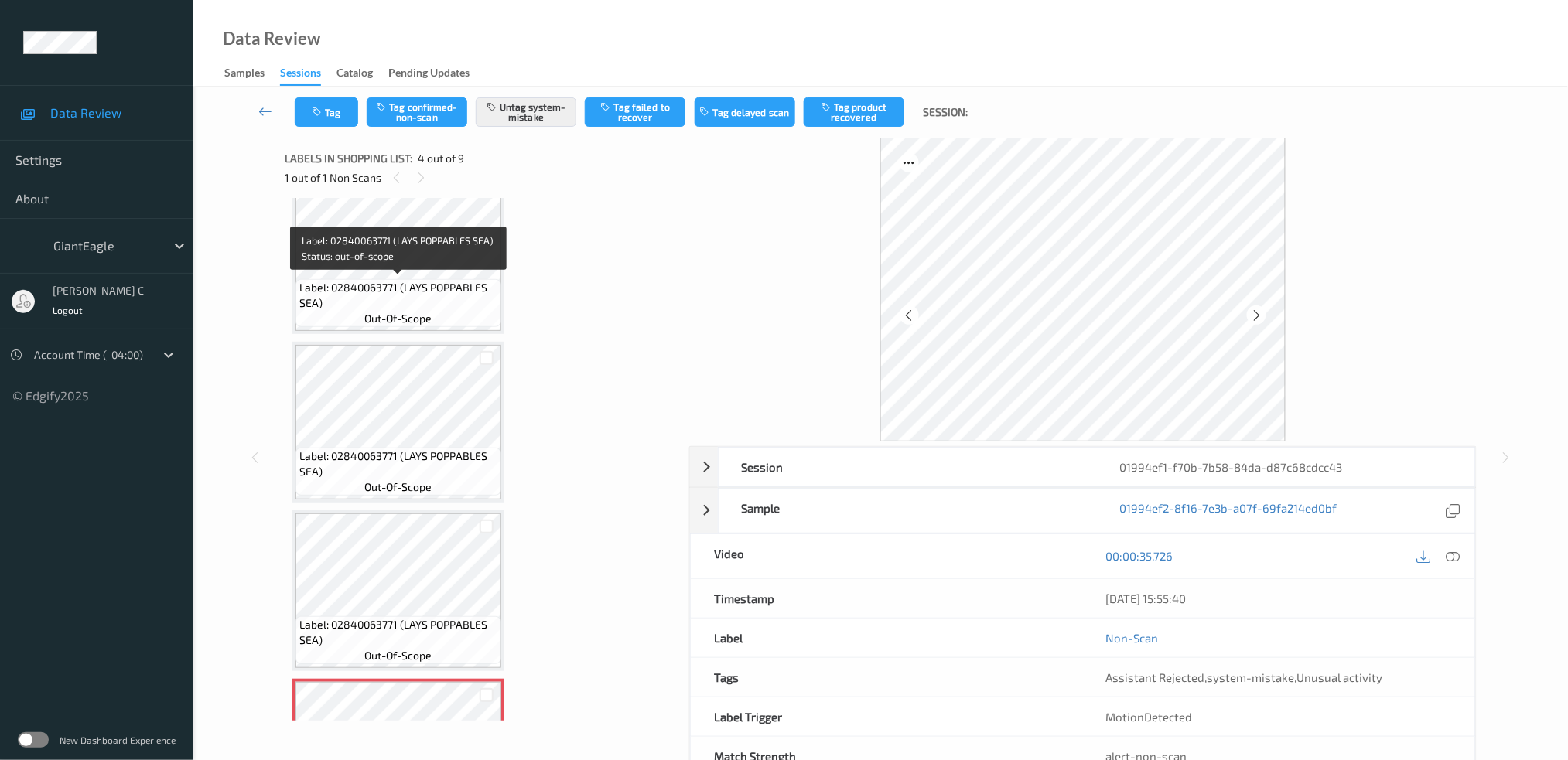
click at [396, 311] on span "out-of-scope" at bounding box center [399, 318] width 68 height 15
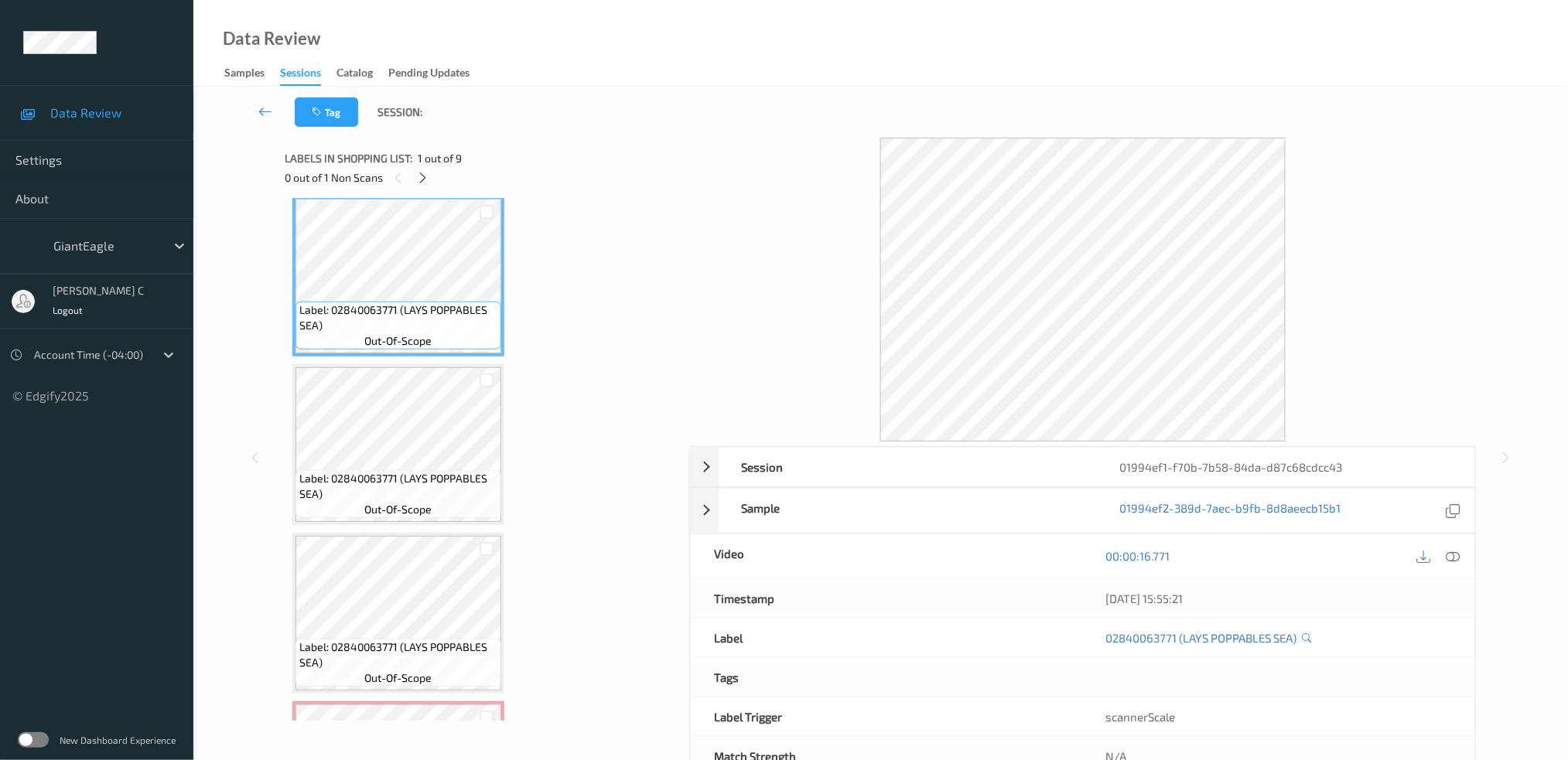
scroll to position [0, 0]
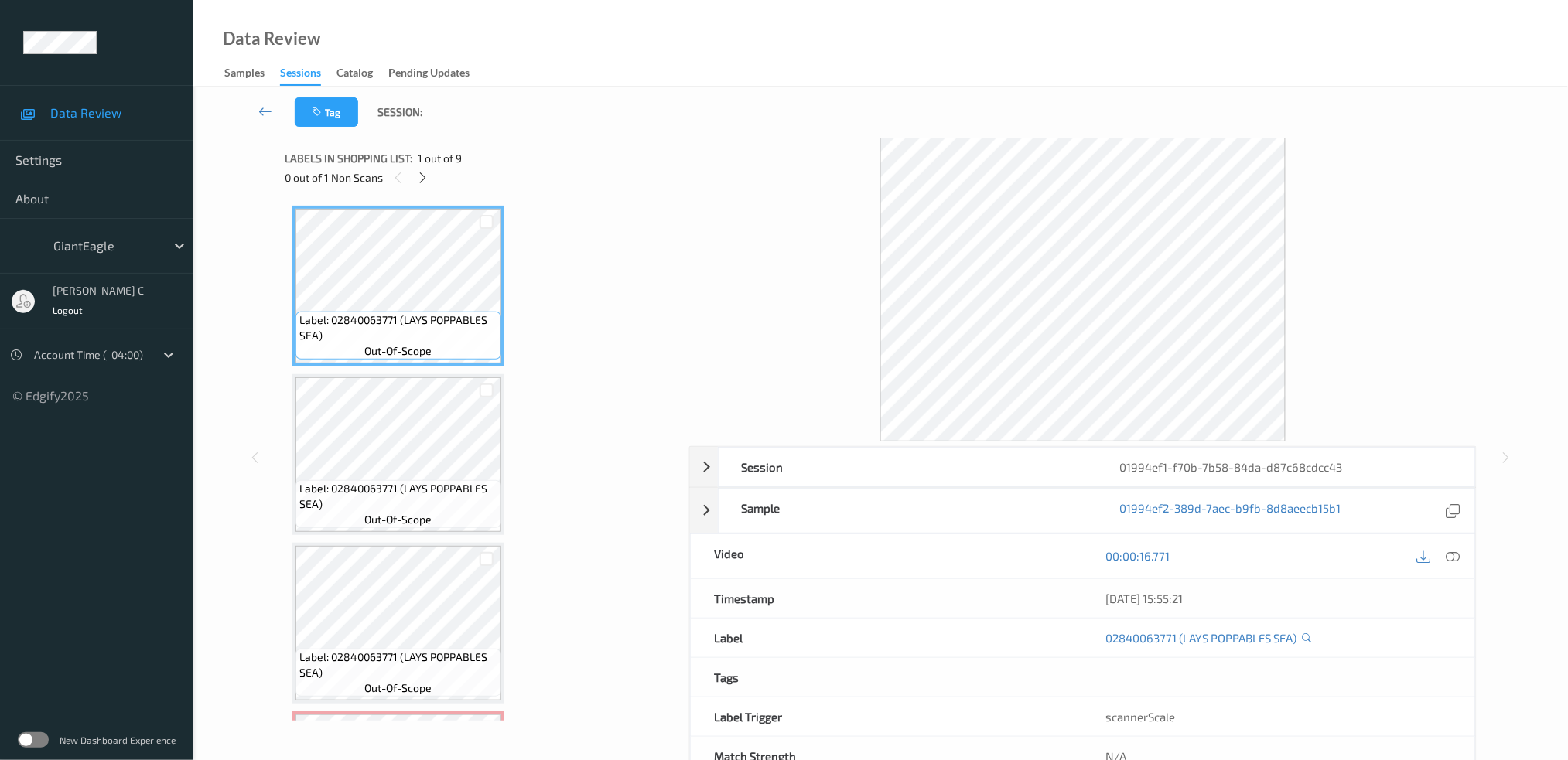
click at [1452, 551] on icon at bounding box center [1452, 555] width 14 height 14
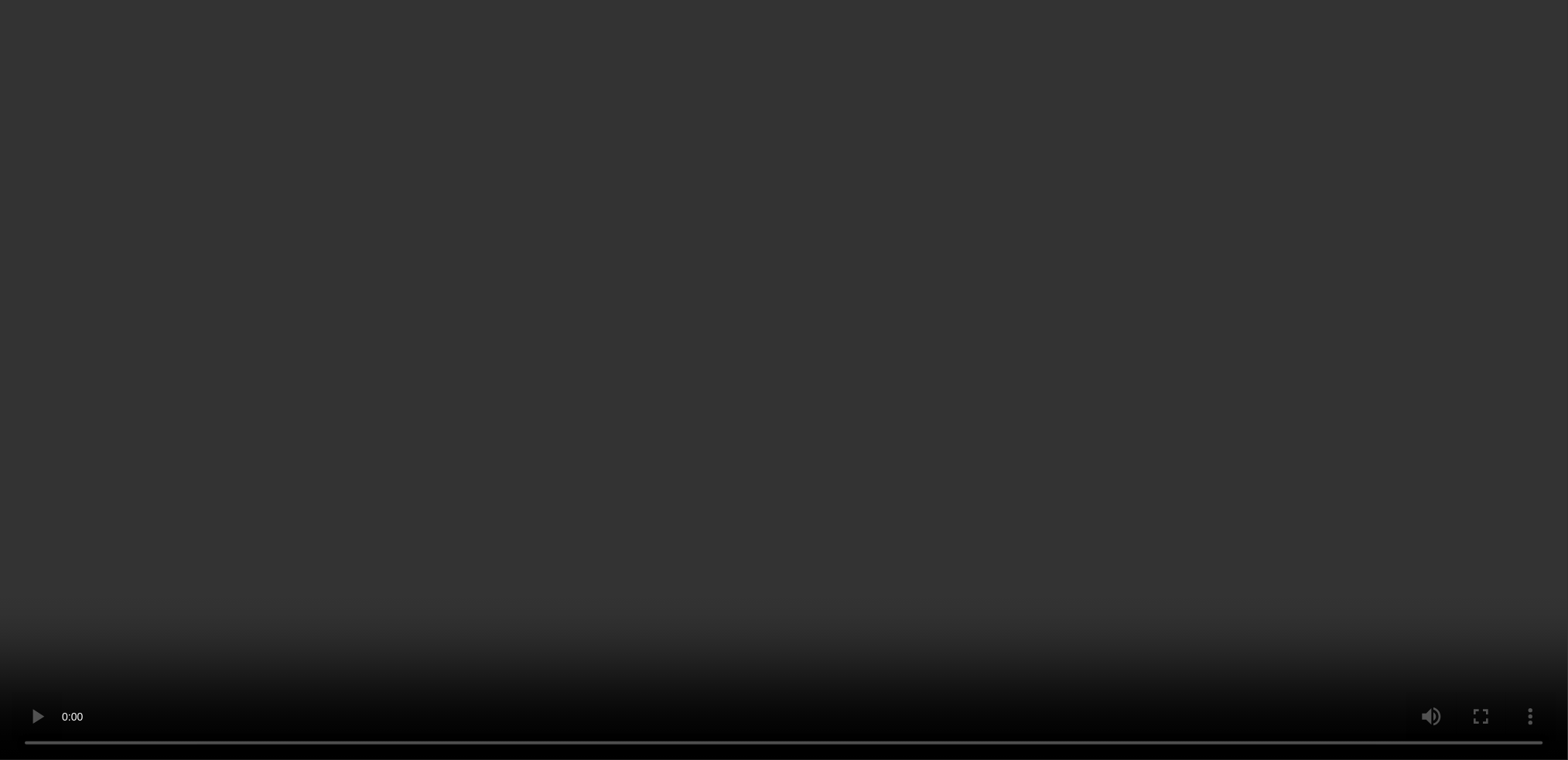
scroll to position [309, 0]
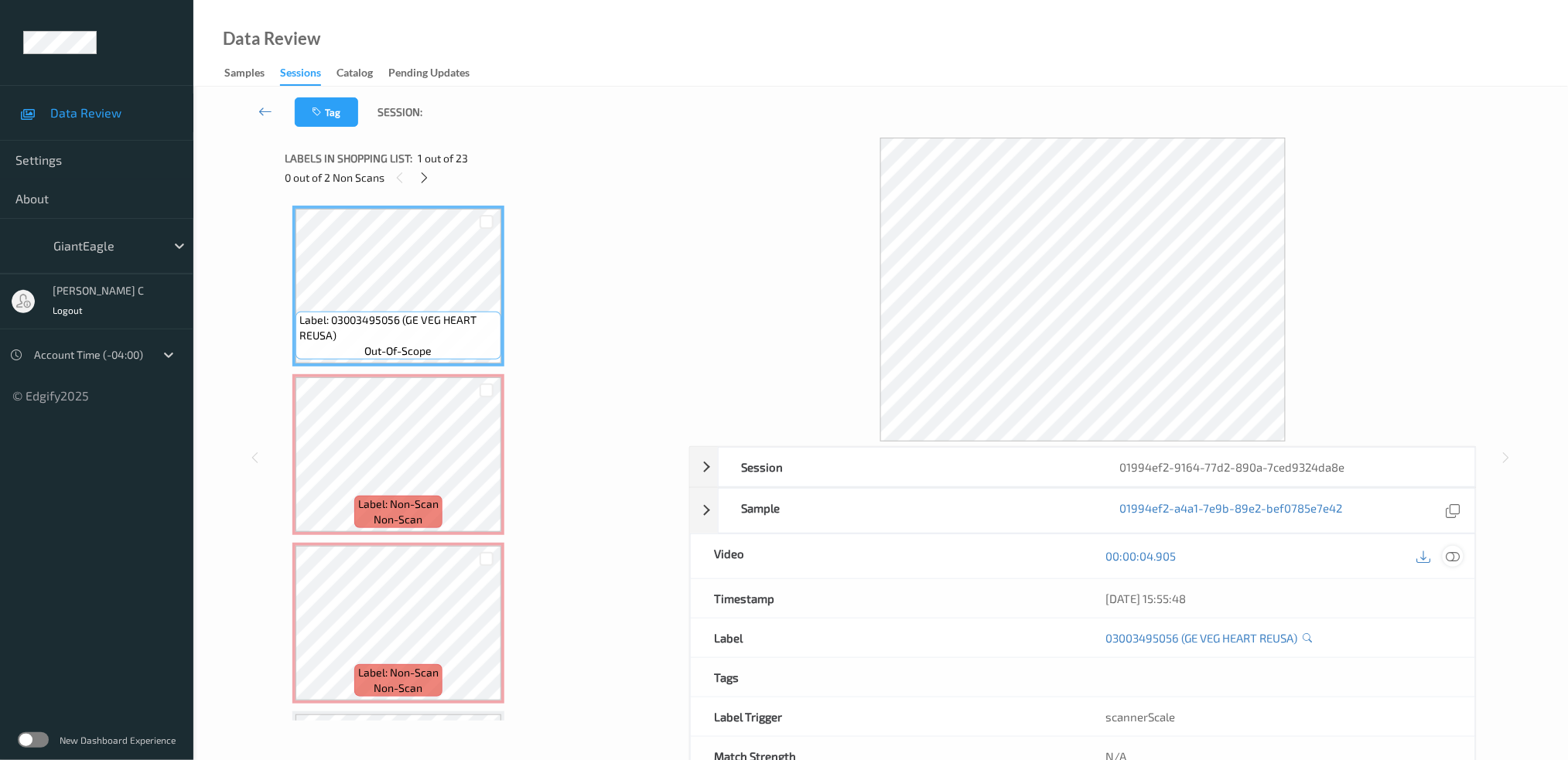
click at [1451, 552] on icon at bounding box center [1452, 555] width 14 height 14
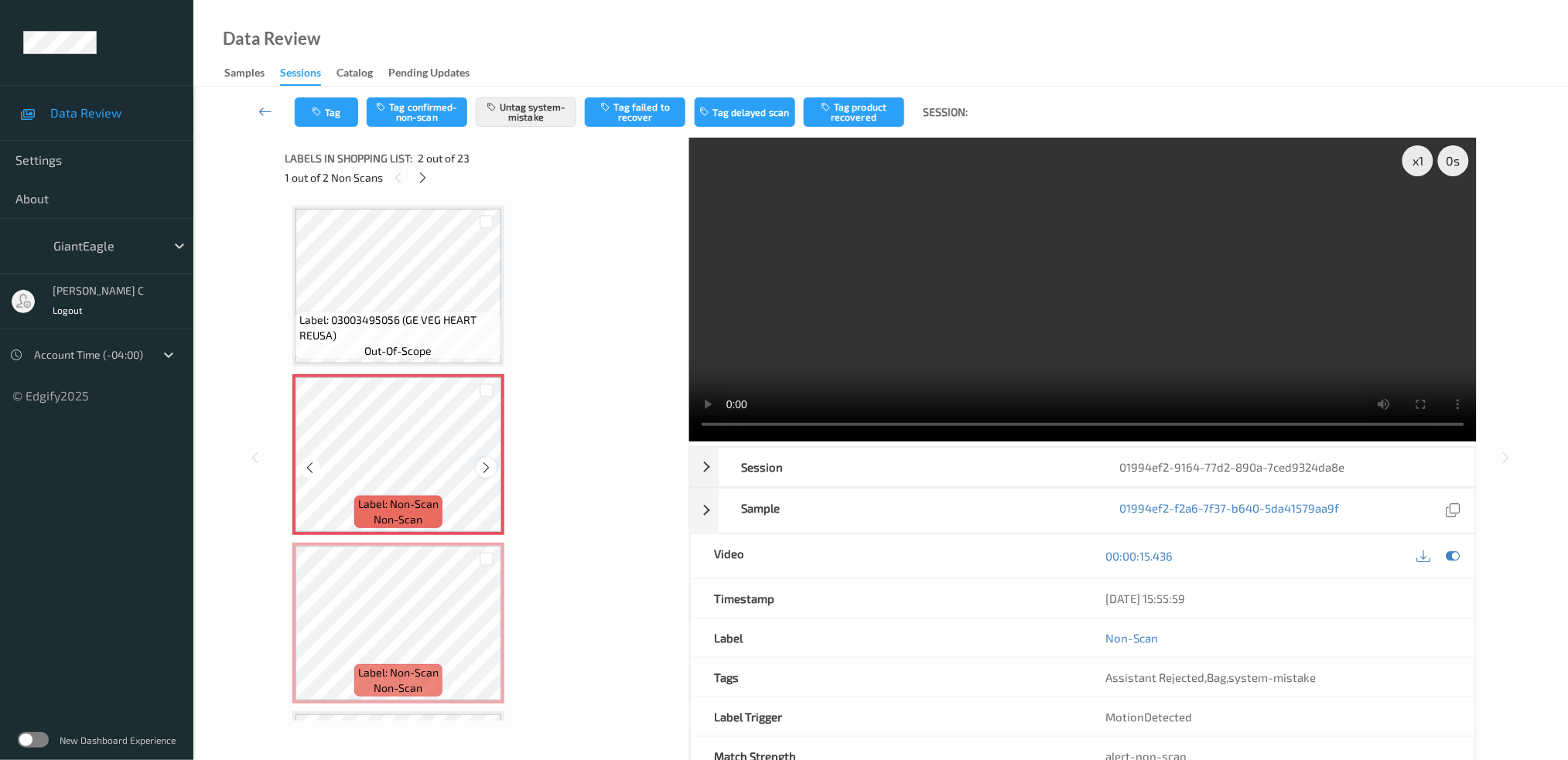
click at [484, 459] on div at bounding box center [486, 468] width 20 height 20
click at [484, 461] on icon at bounding box center [487, 467] width 13 height 14
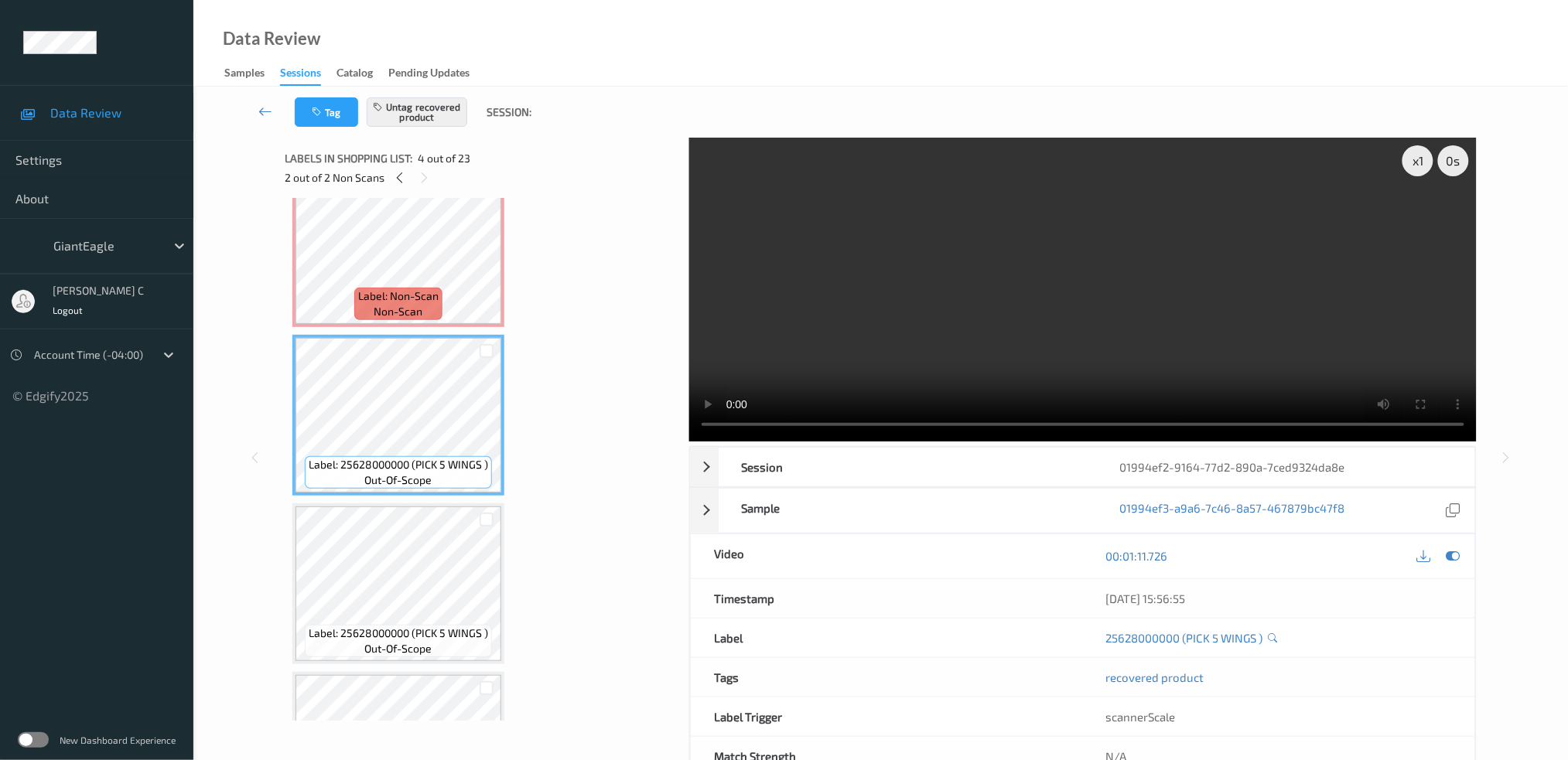
scroll to position [413, 0]
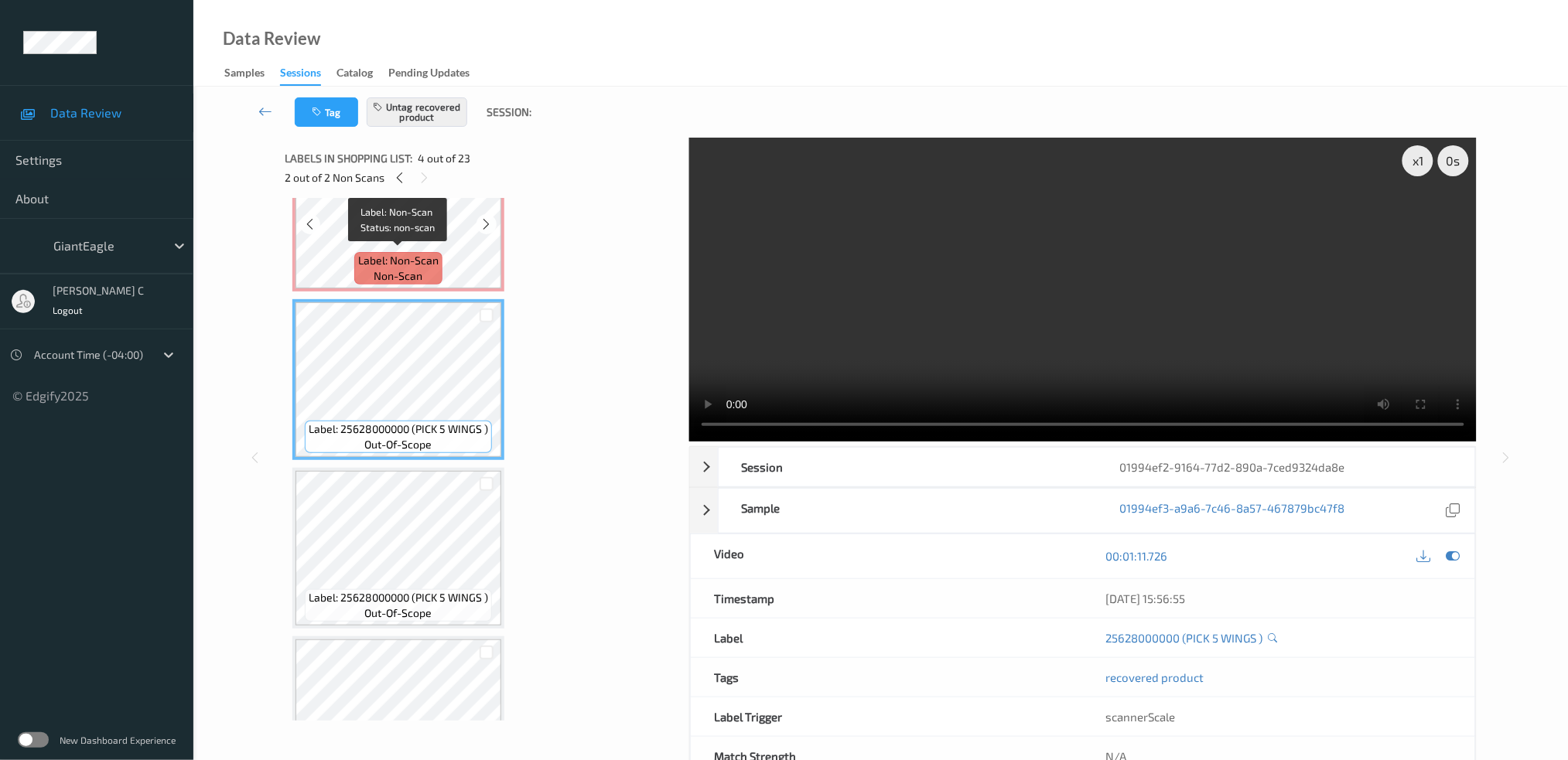
click at [390, 255] on span "Label: Non-Scan" at bounding box center [398, 260] width 81 height 15
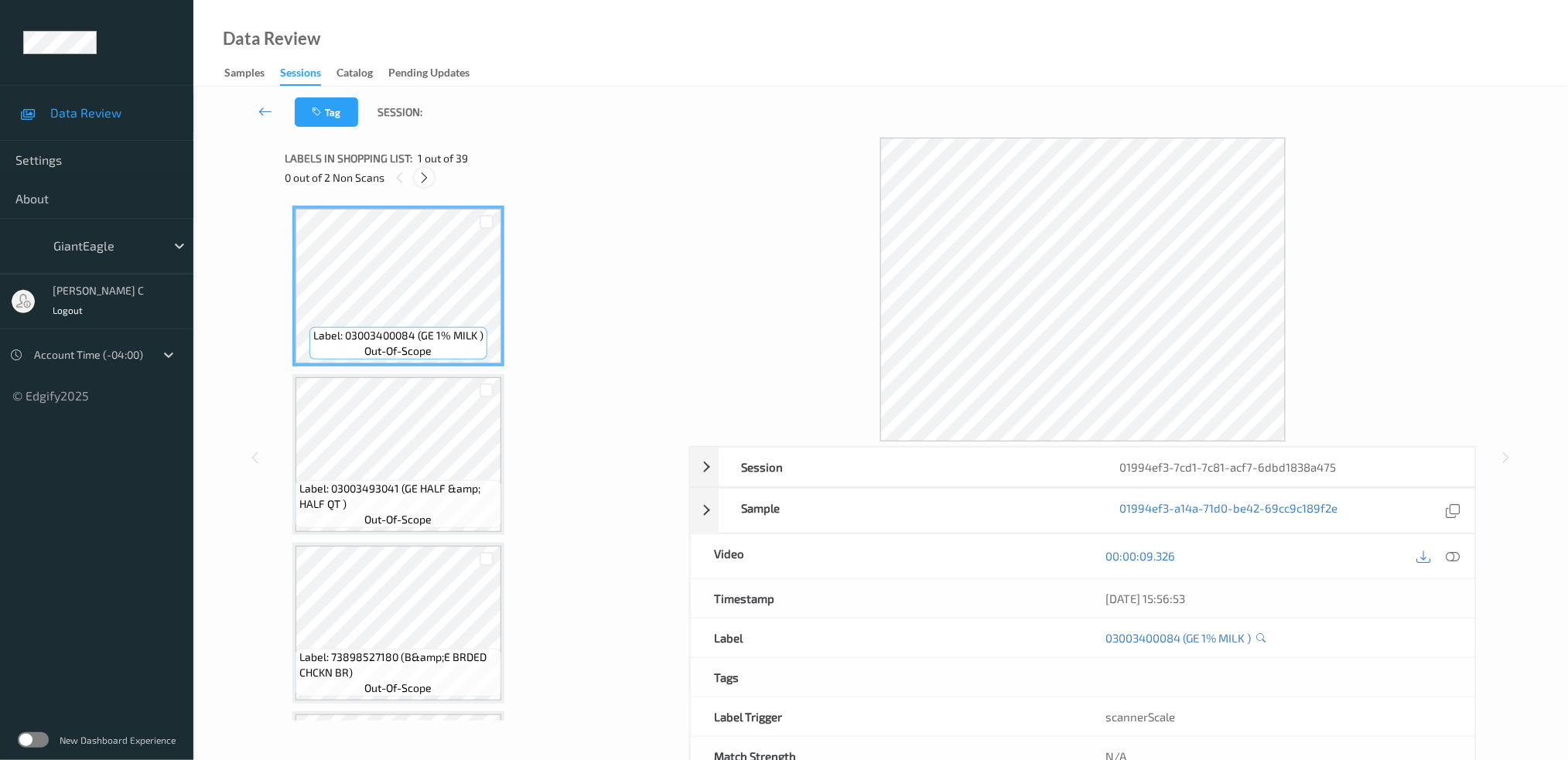
click at [429, 181] on icon at bounding box center [424, 178] width 13 height 14
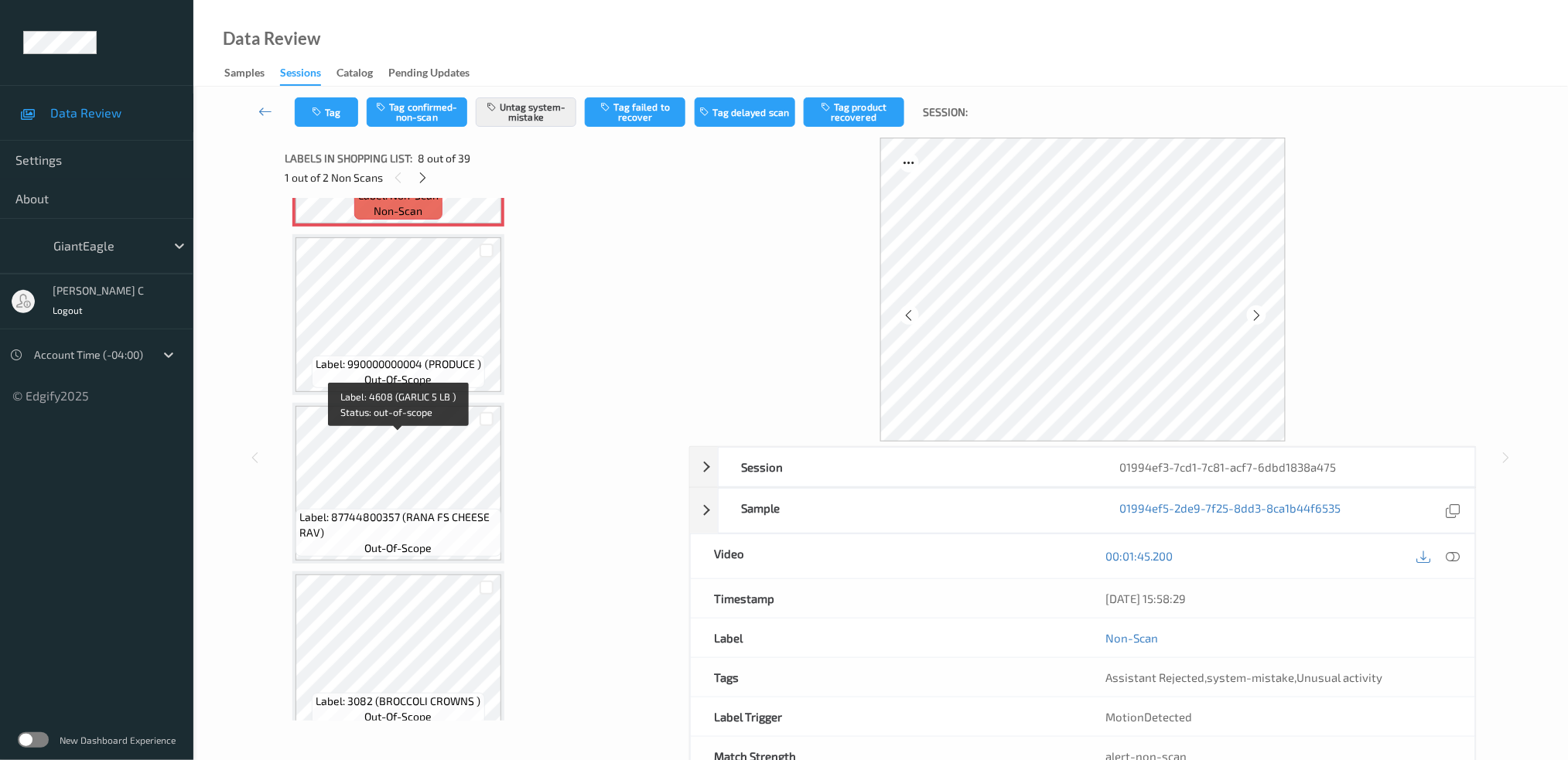
scroll to position [908, 0]
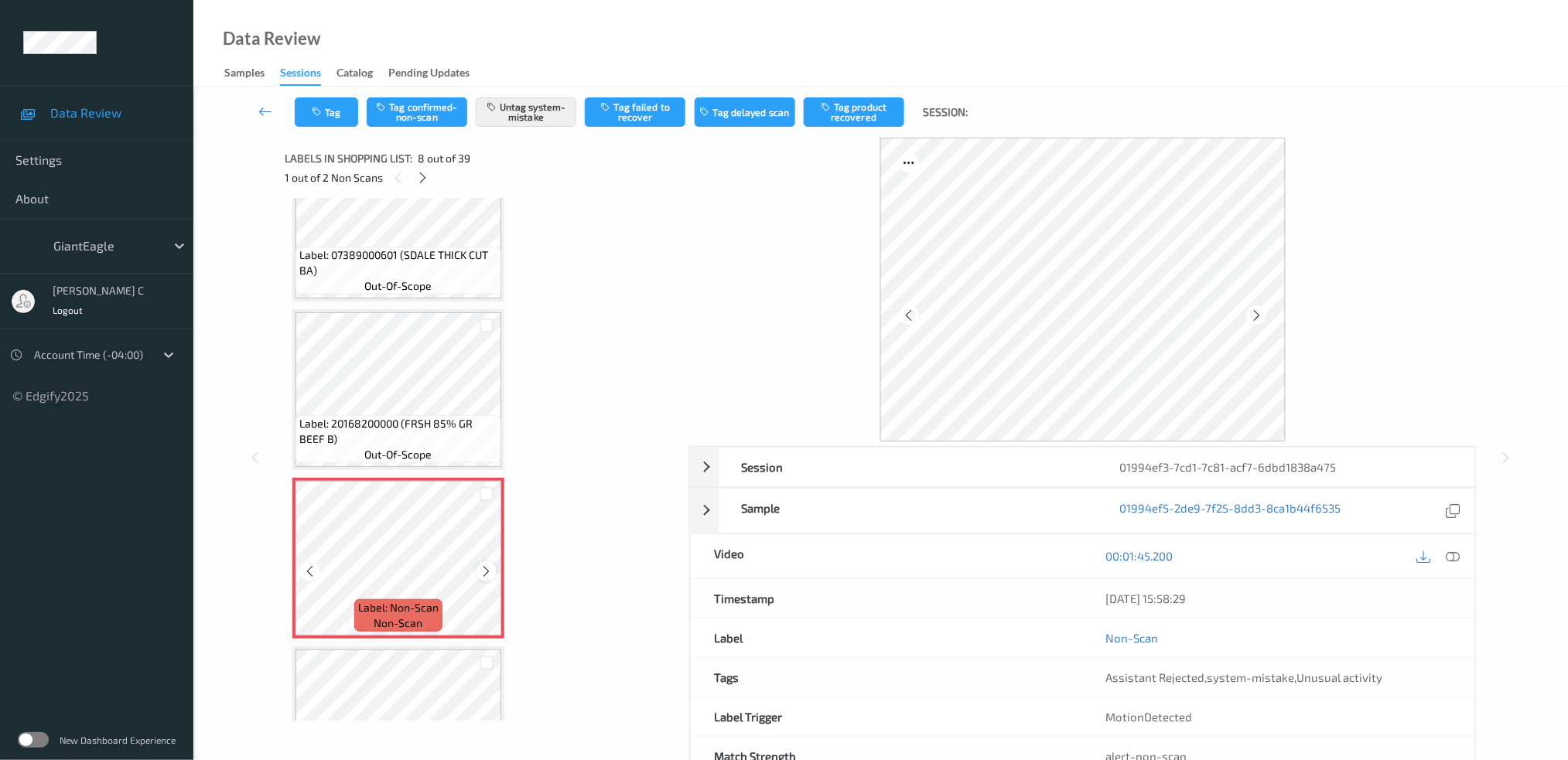
click at [488, 568] on icon at bounding box center [487, 571] width 13 height 14
click at [487, 568] on icon at bounding box center [487, 571] width 13 height 14
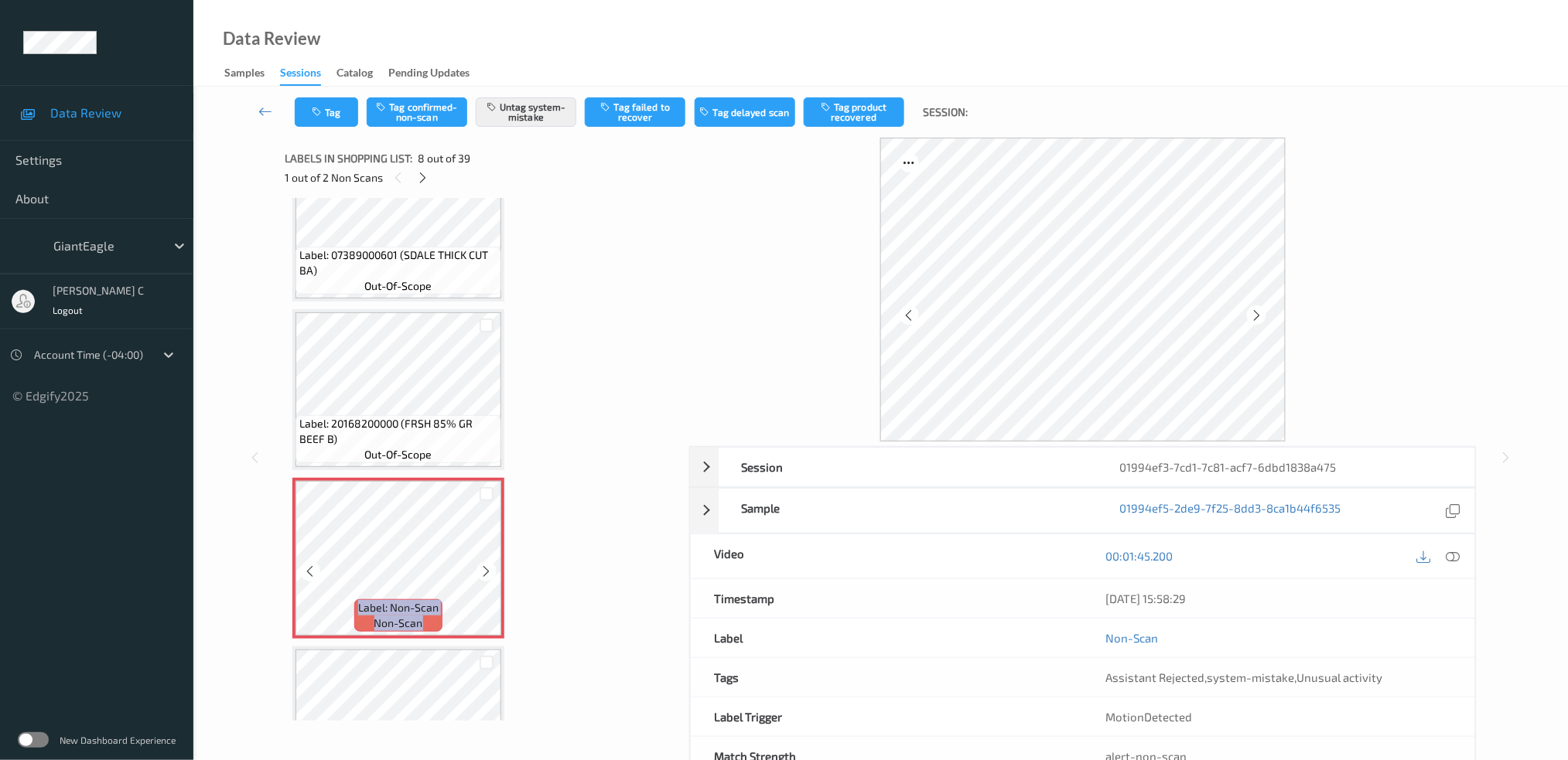
click at [487, 568] on icon at bounding box center [487, 571] width 13 height 14
click at [416, 309] on div "Label: 20168200000 (FRSH 85% GR BEEF B) out-of-scope" at bounding box center [399, 389] width 212 height 161
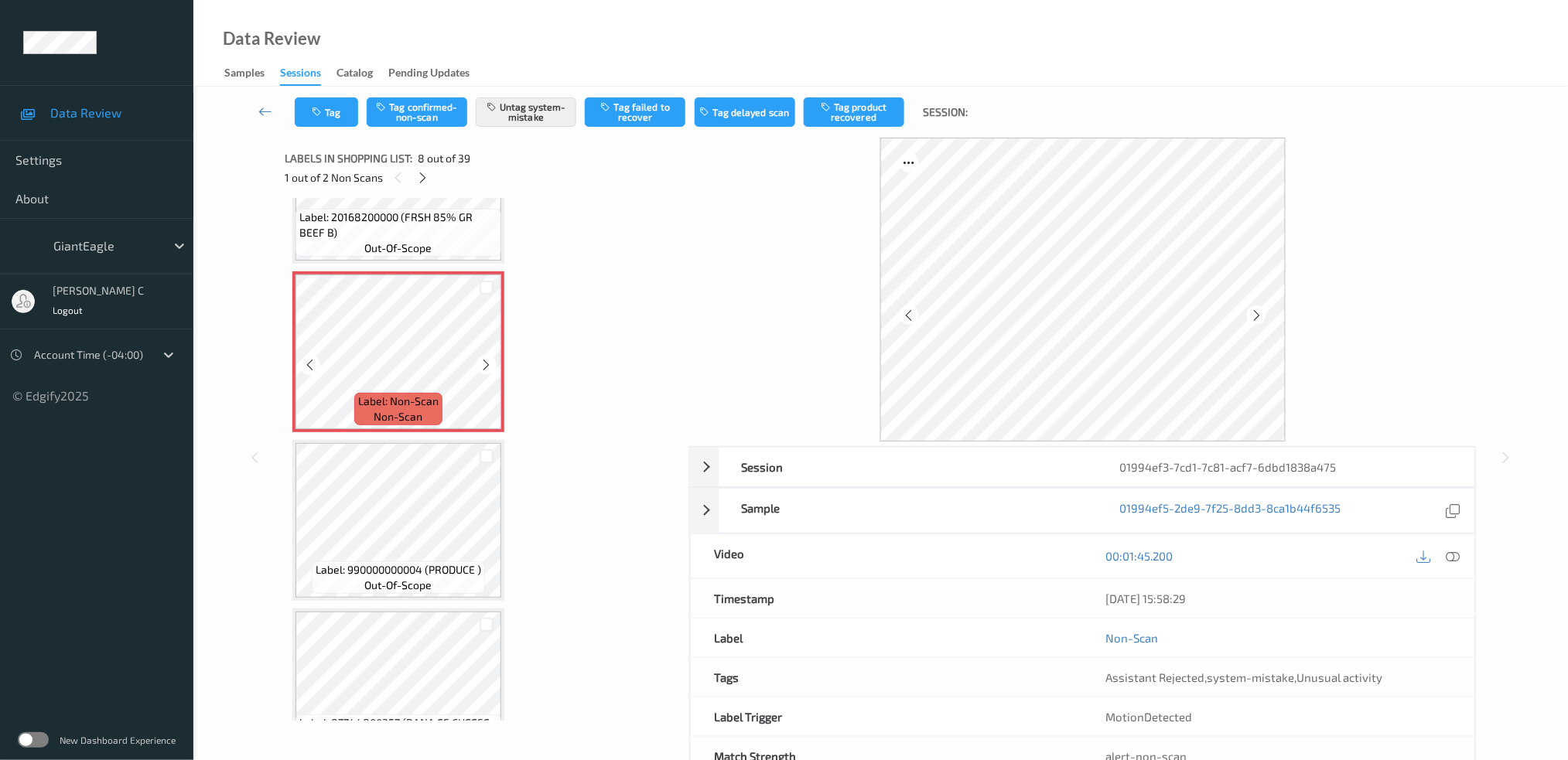
click at [404, 578] on span "out-of-scope" at bounding box center [399, 585] width 68 height 15
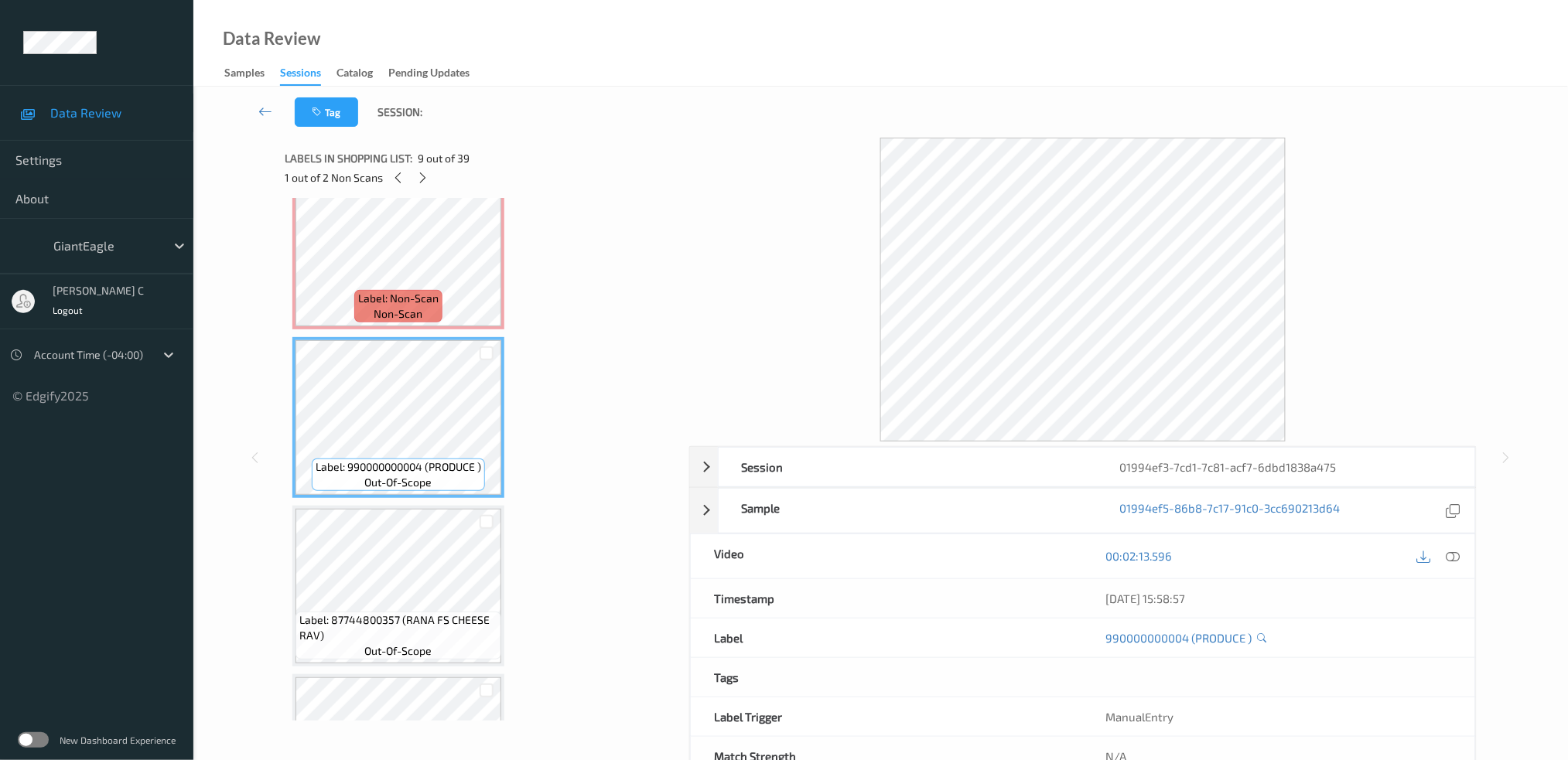
click at [413, 612] on span "Label: 87744800357 (RANA FS CHEESE RAV)" at bounding box center [398, 628] width 198 height 31
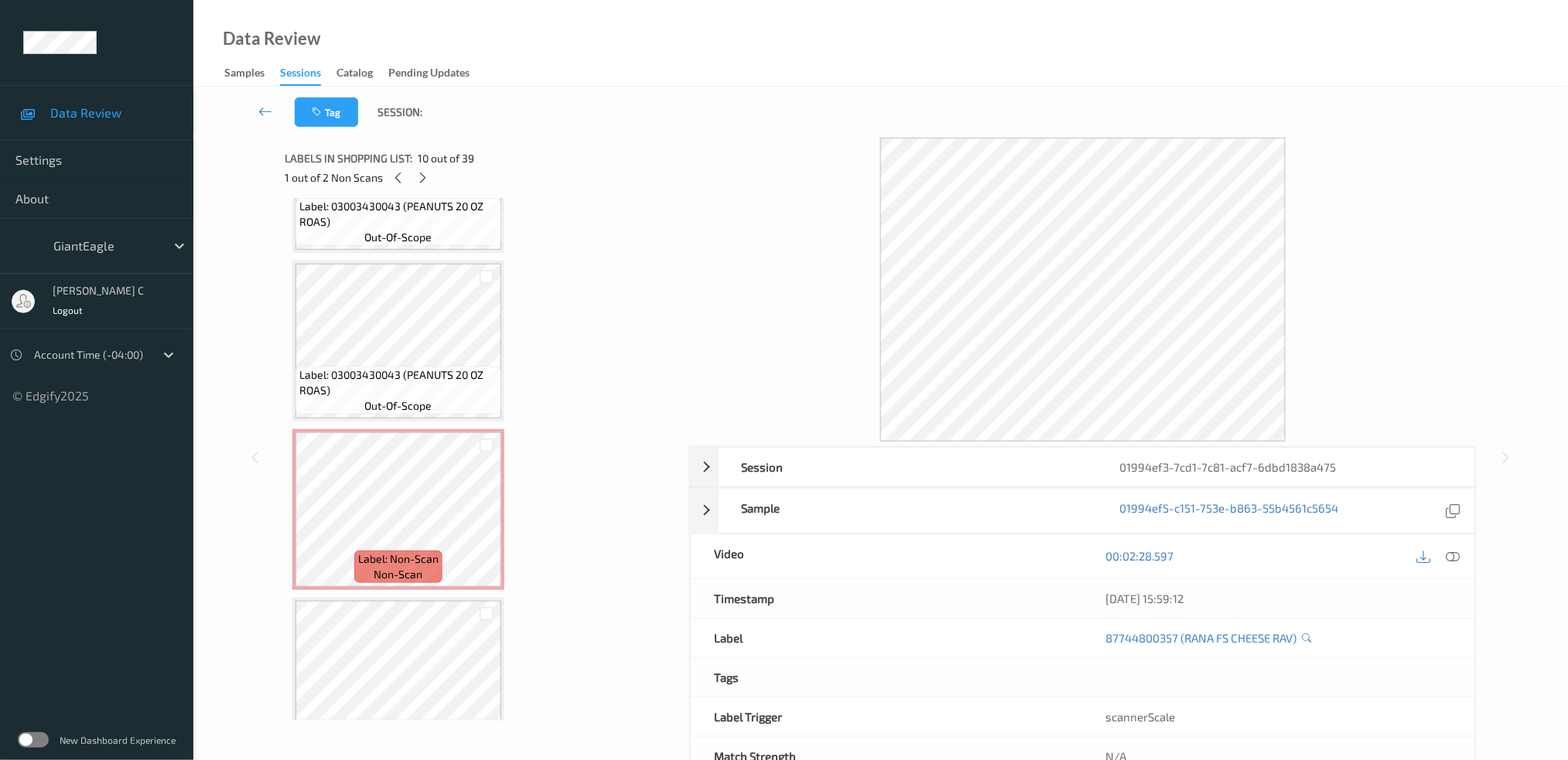
scroll to position [5600, 0]
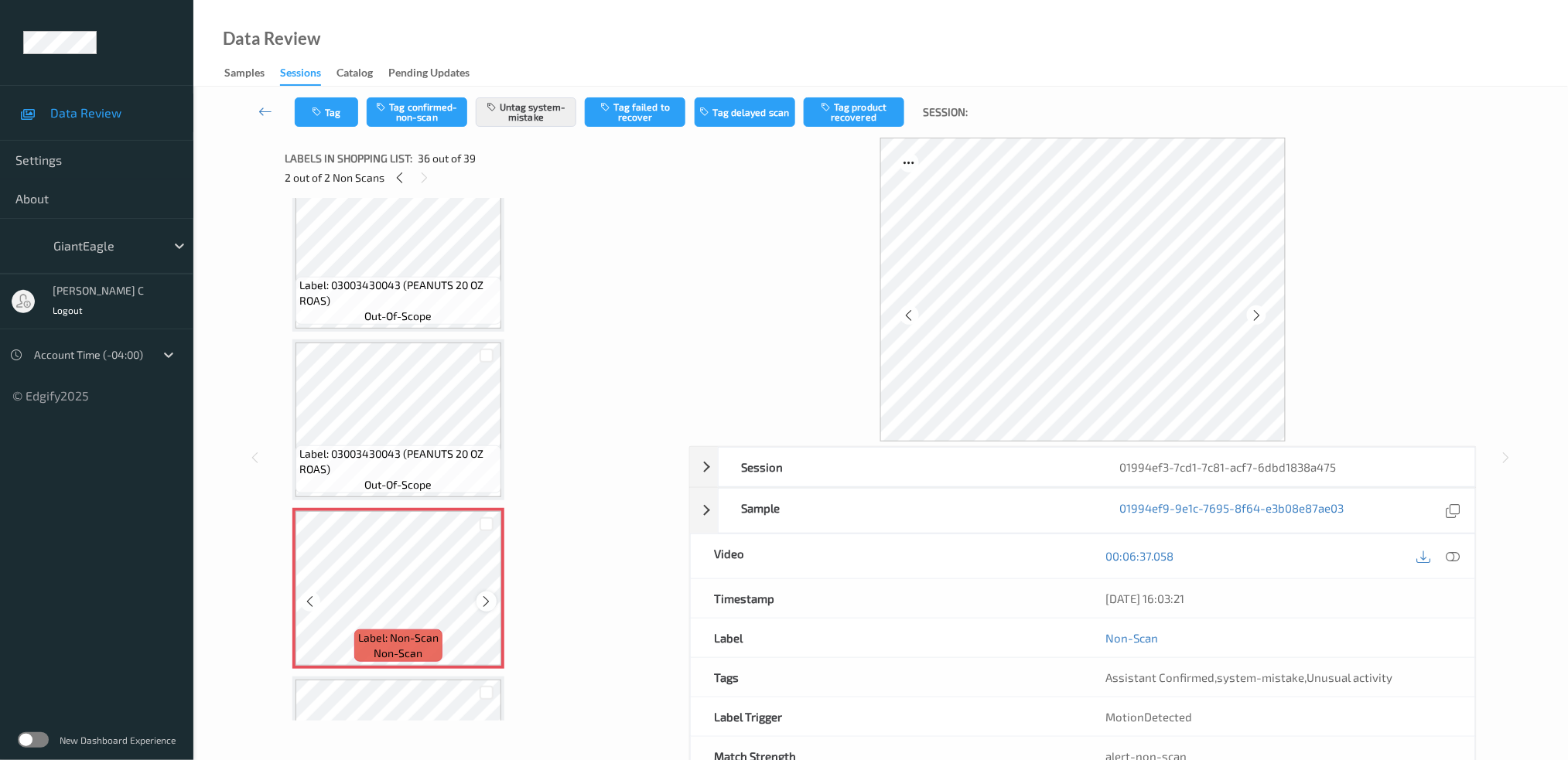
click at [484, 594] on icon at bounding box center [487, 601] width 13 height 14
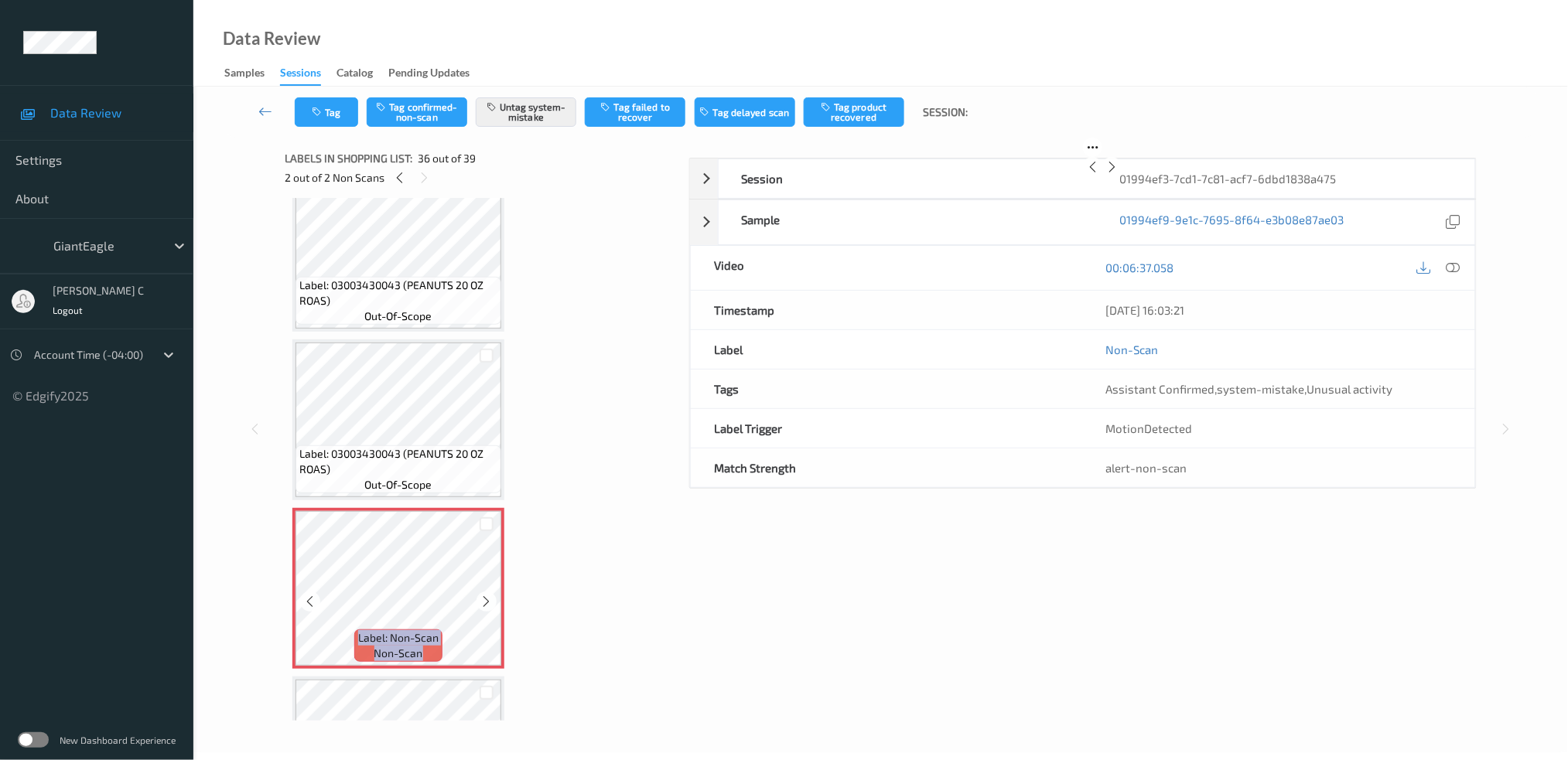
click at [484, 594] on icon at bounding box center [487, 601] width 13 height 14
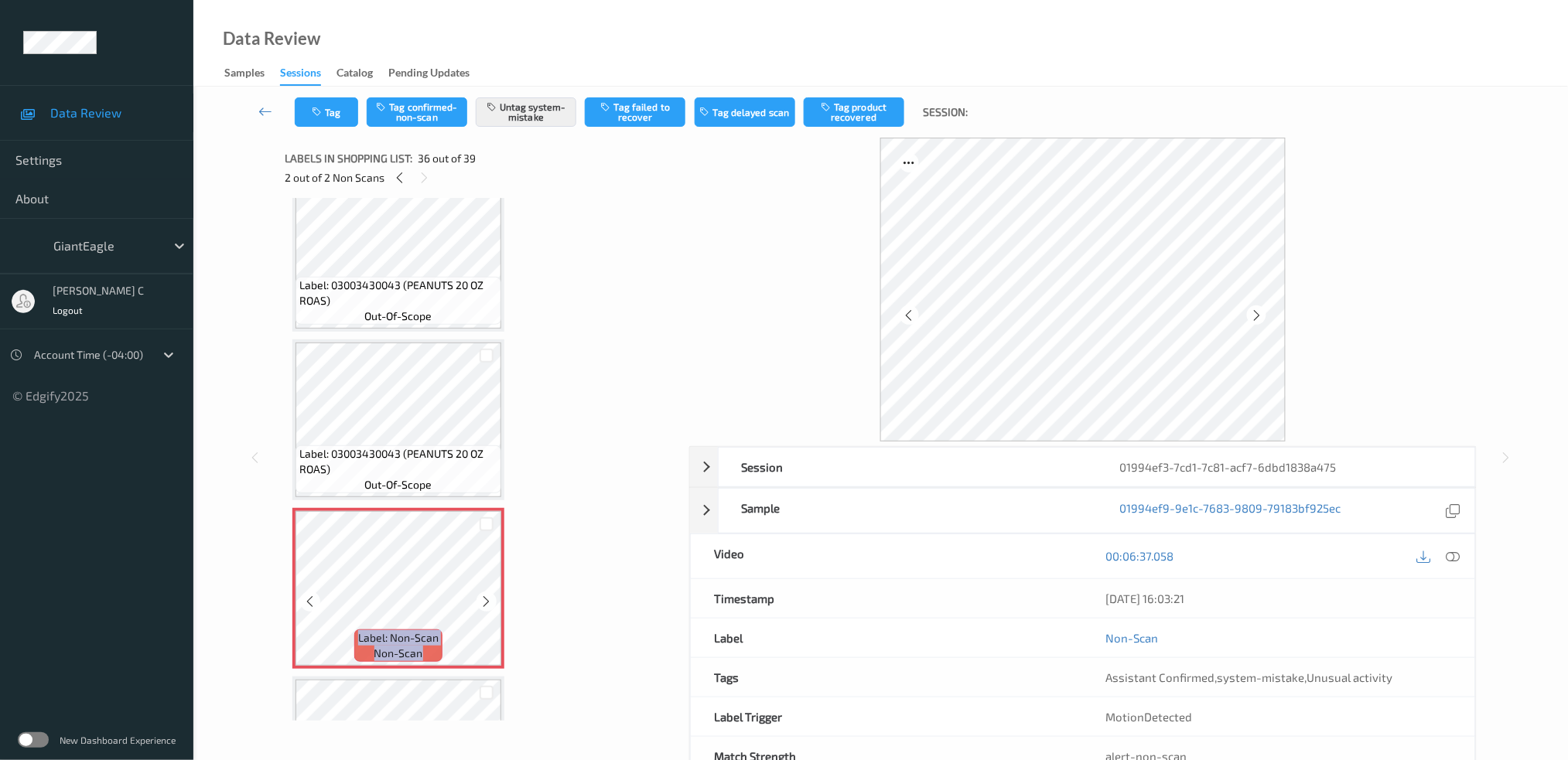
click at [484, 594] on icon at bounding box center [487, 601] width 13 height 14
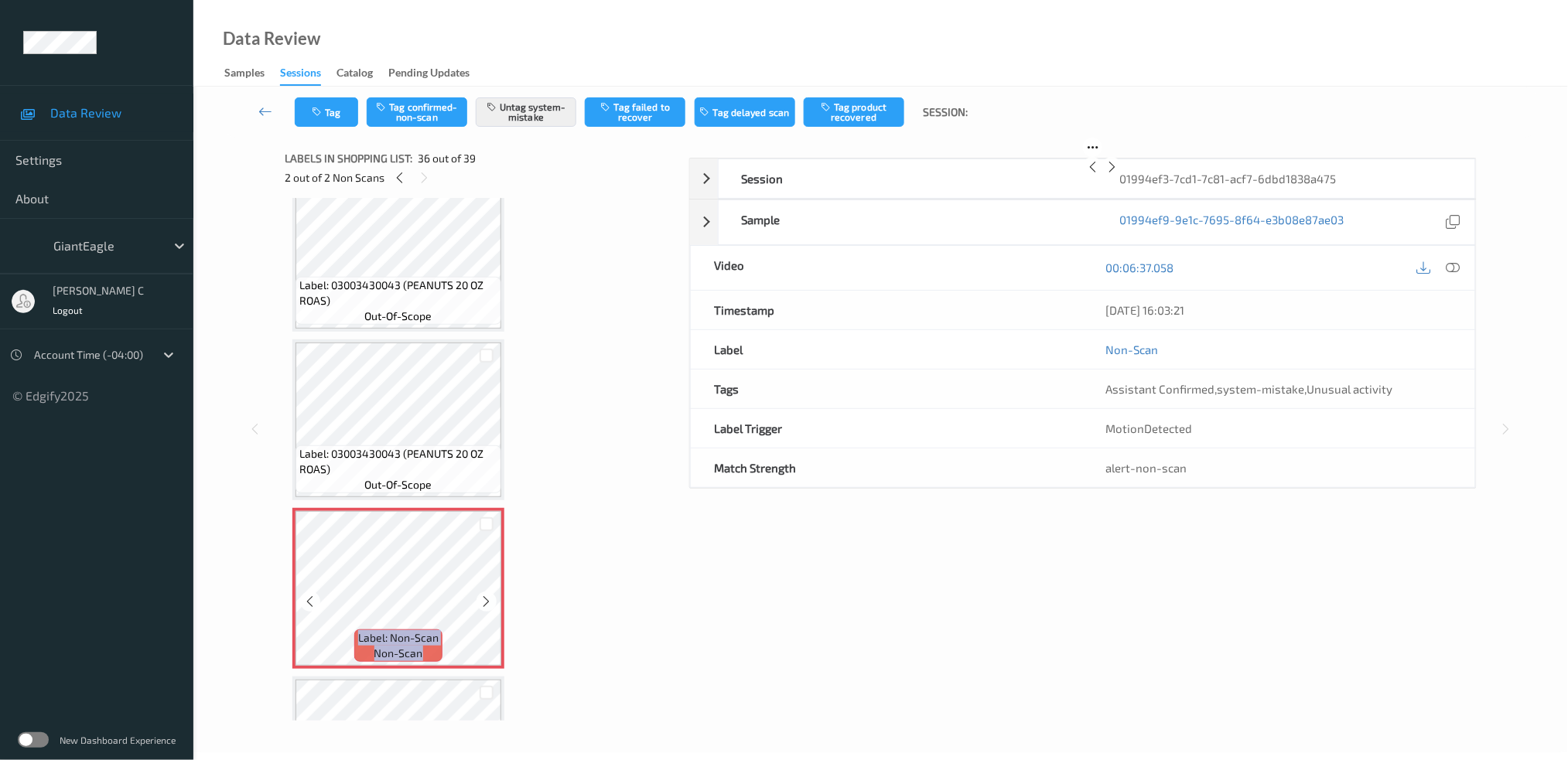
click at [484, 594] on icon at bounding box center [487, 601] width 13 height 14
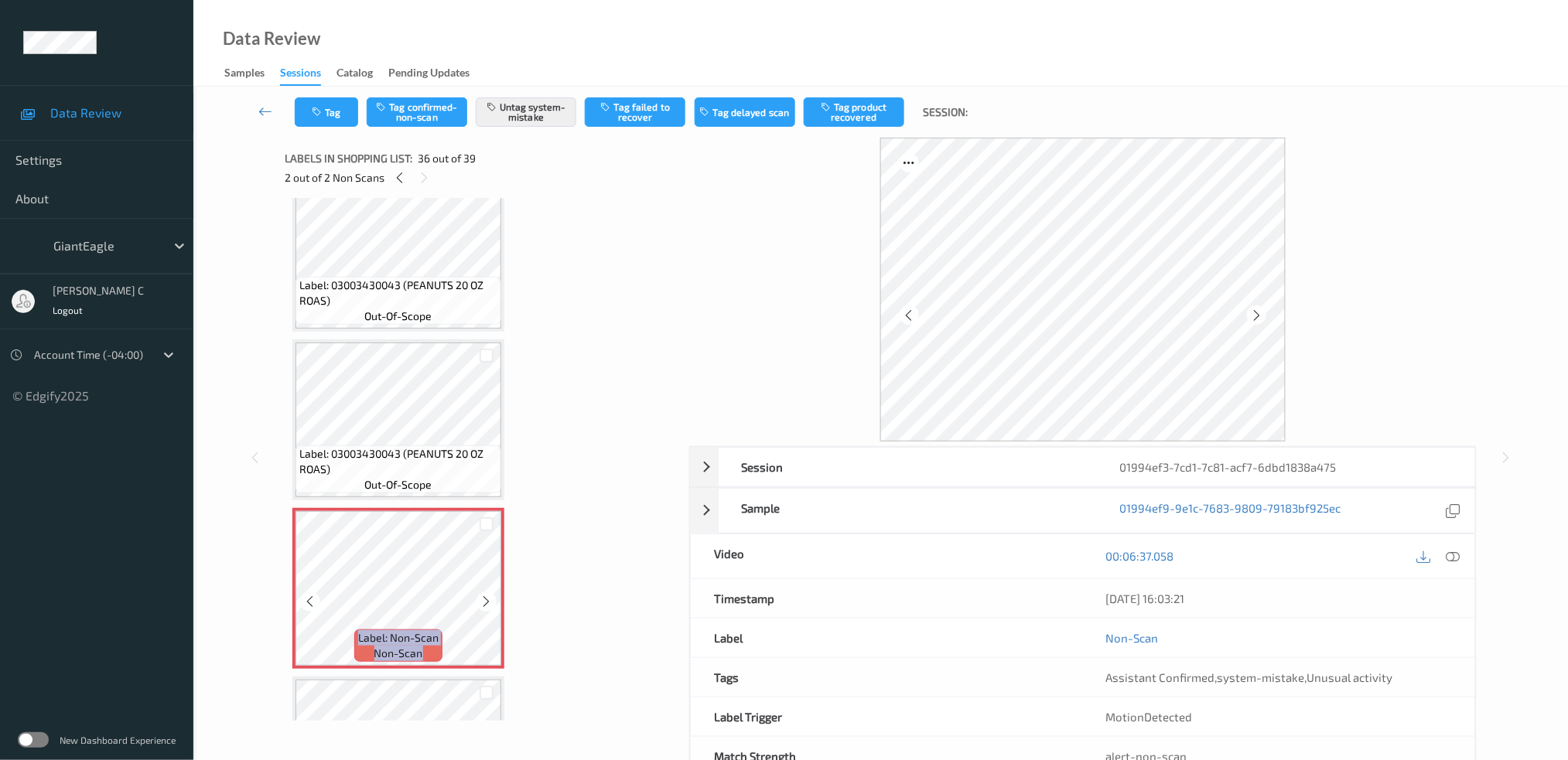
click at [484, 594] on icon at bounding box center [487, 601] width 13 height 14
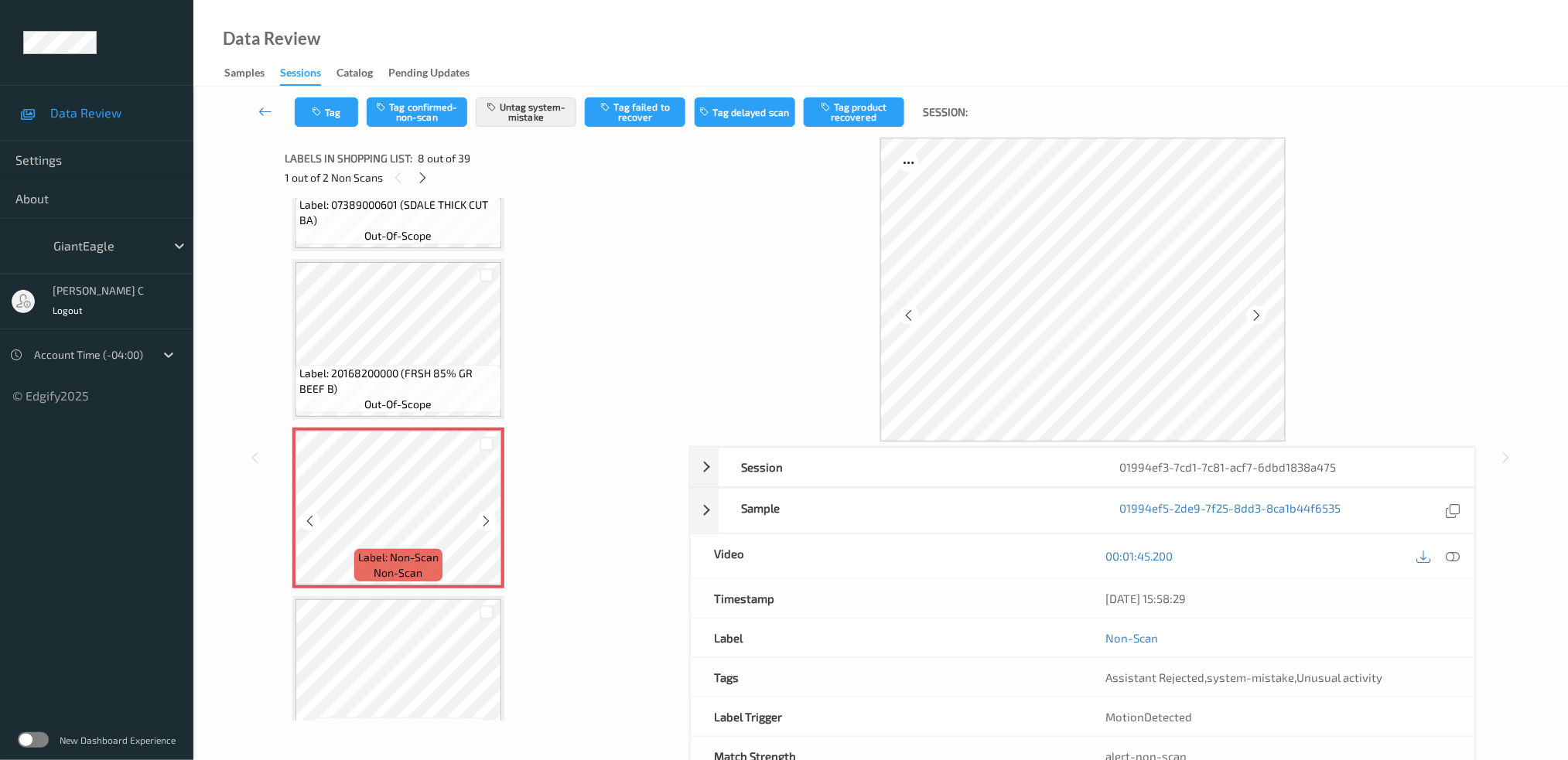
scroll to position [855, 0]
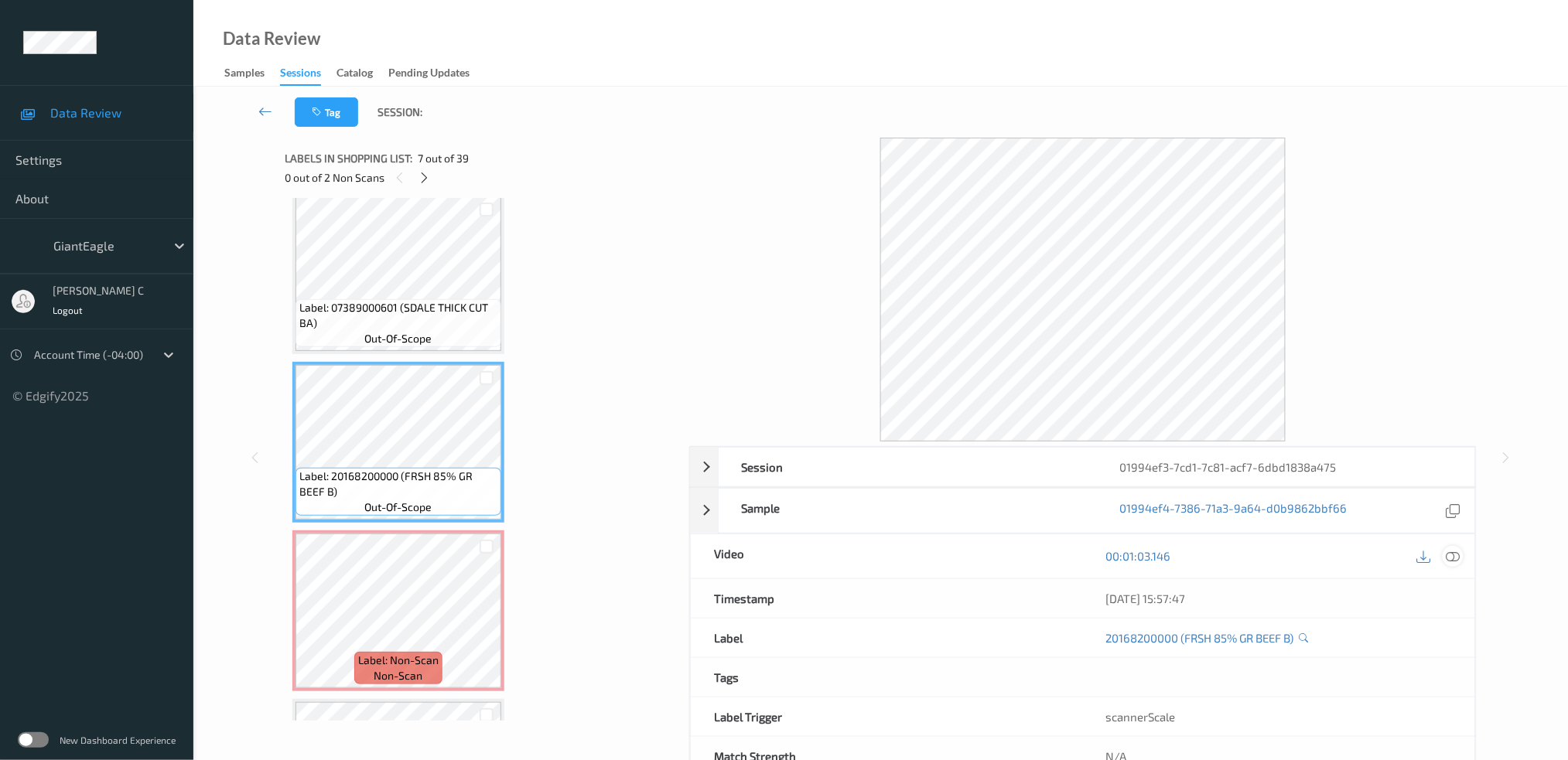
click at [1455, 550] on icon at bounding box center [1452, 555] width 14 height 14
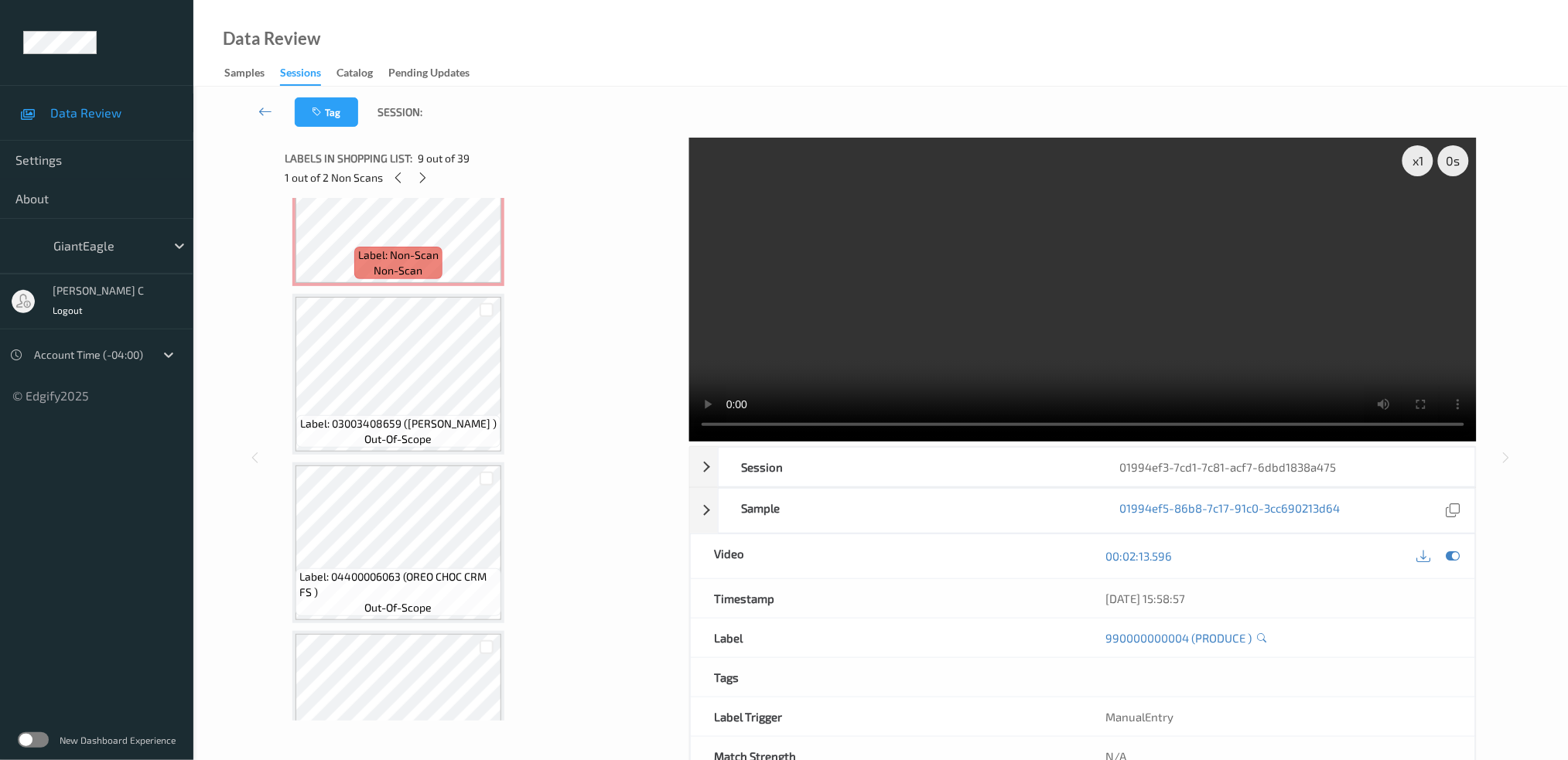
scroll to position [5601, 0]
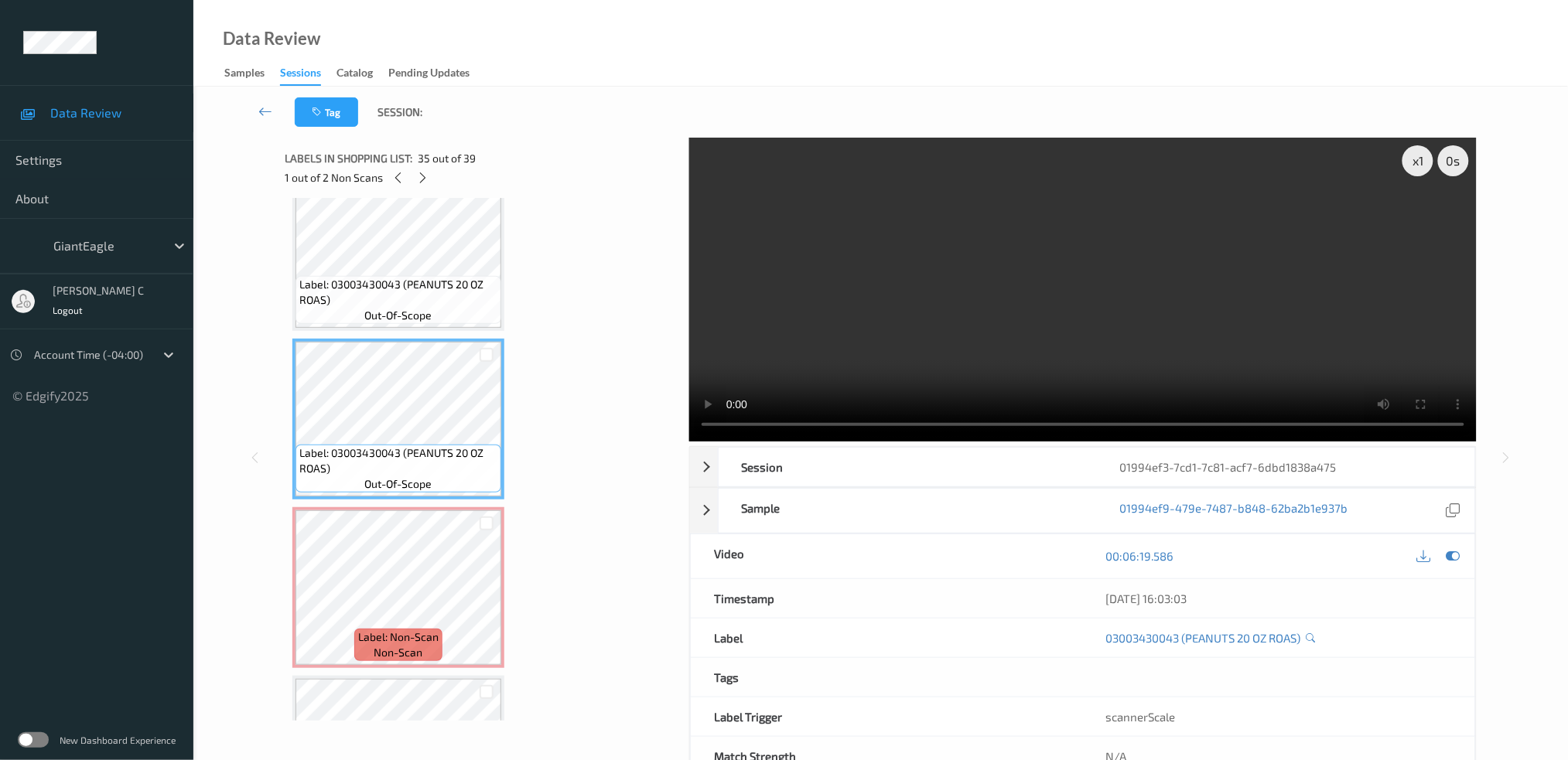
click at [393, 277] on span "Label: 03003430043 (PEANUTS 20 OZ ROAS)" at bounding box center [398, 293] width 198 height 31
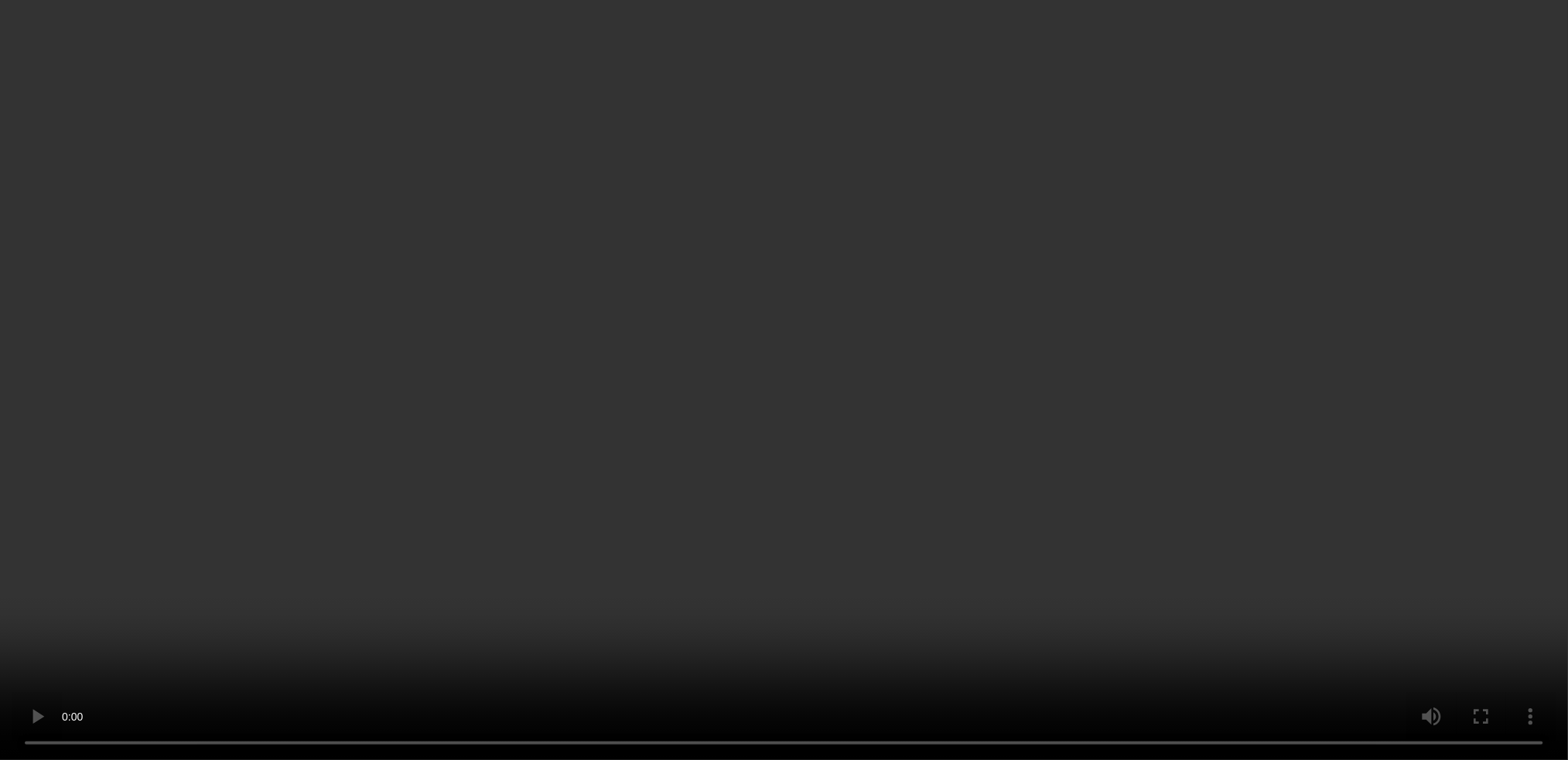
scroll to position [5703, 0]
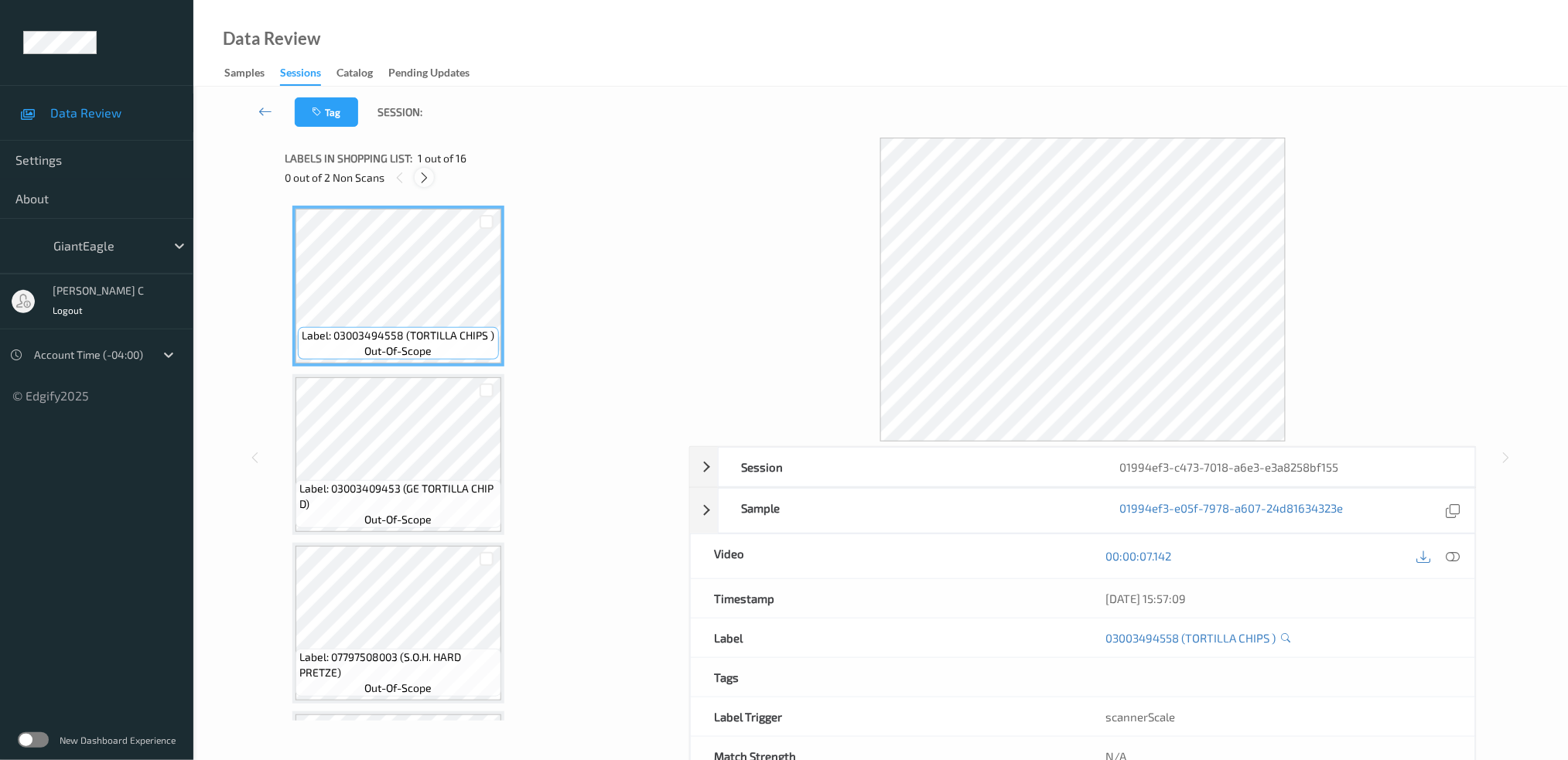
click at [418, 183] on icon at bounding box center [424, 178] width 13 height 14
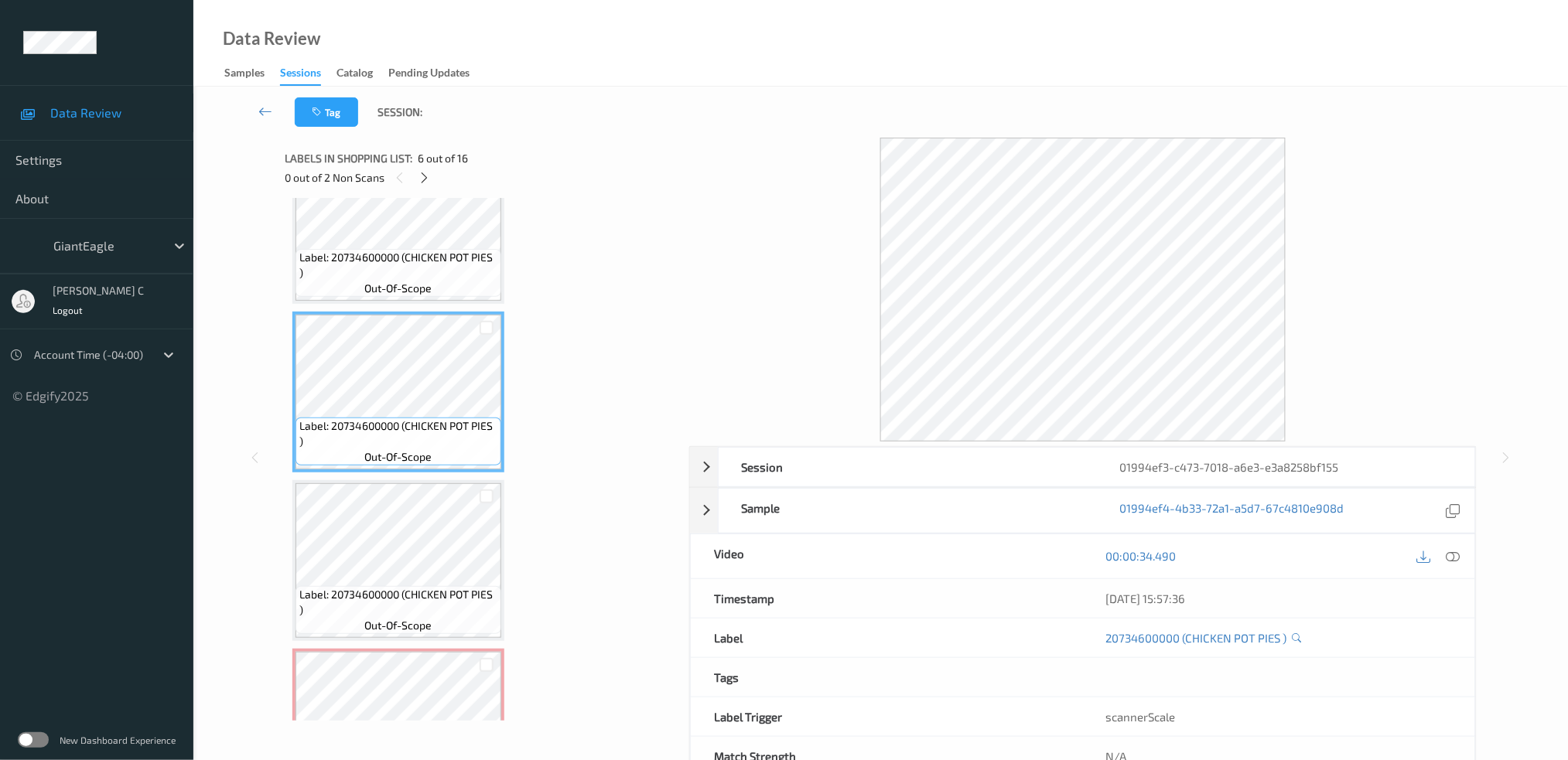
scroll to position [701, 0]
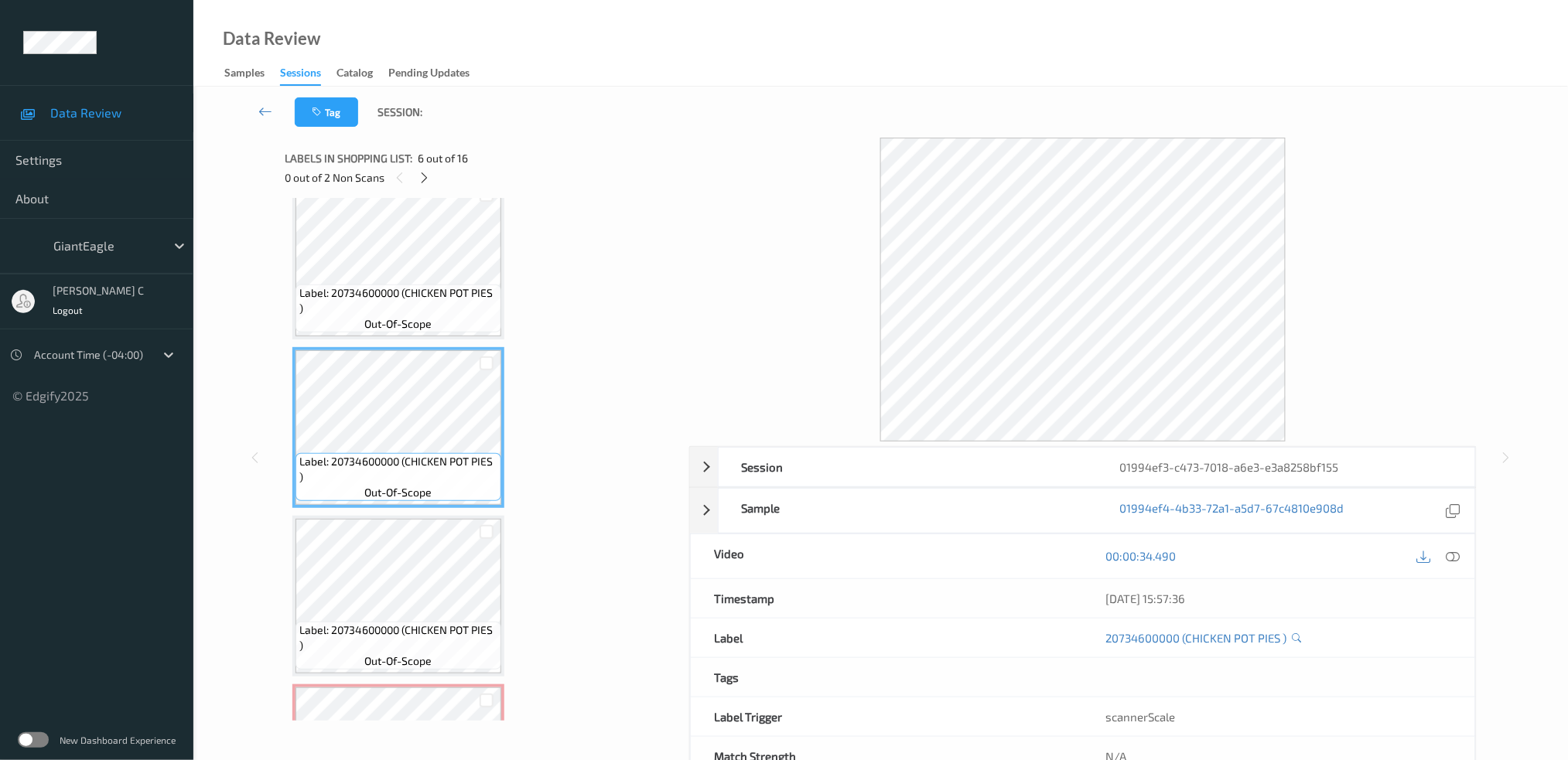
click at [400, 295] on span "Label: 20734600000 (CHICKEN POT PIES )" at bounding box center [398, 301] width 198 height 31
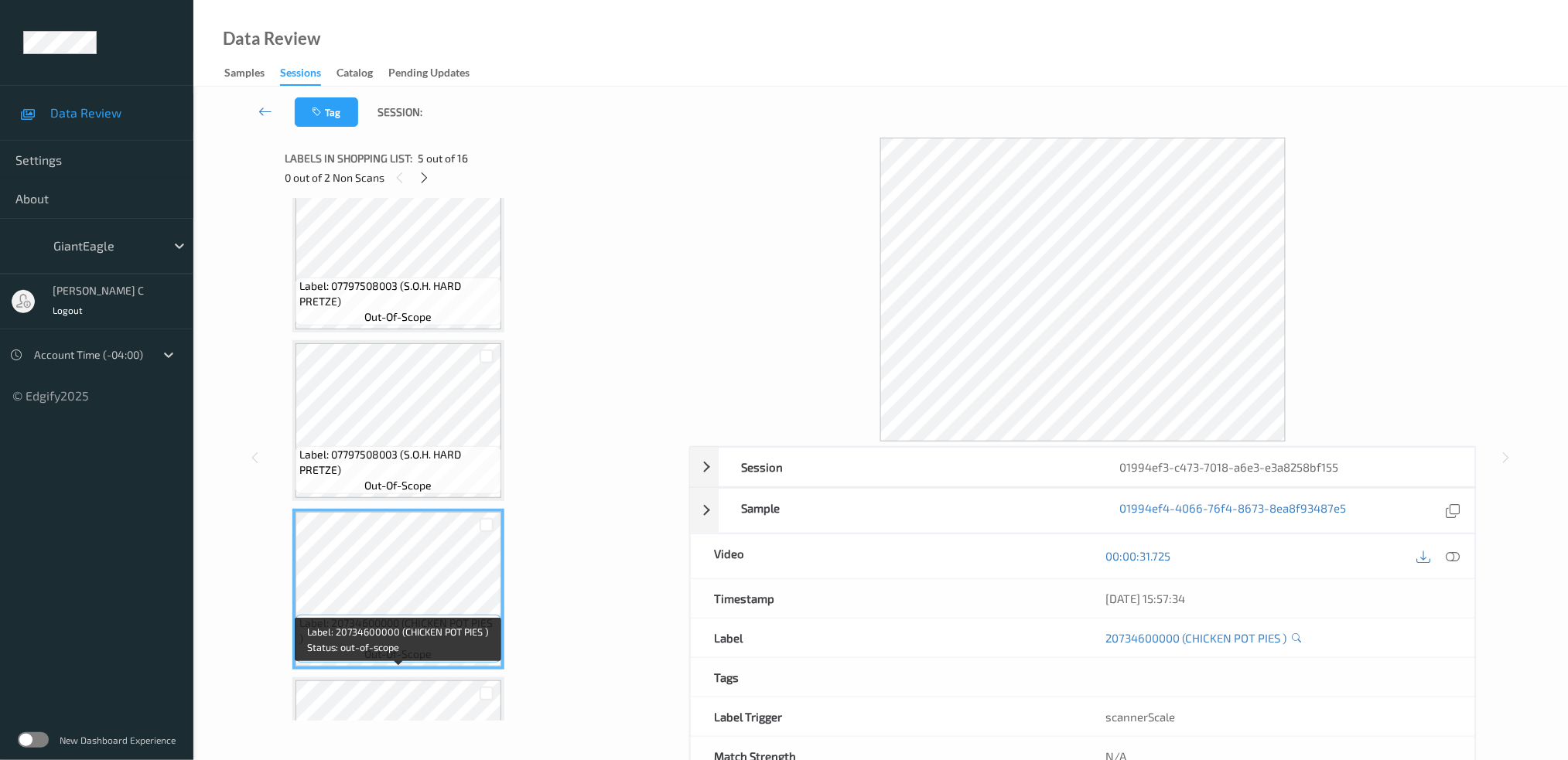
scroll to position [289, 0]
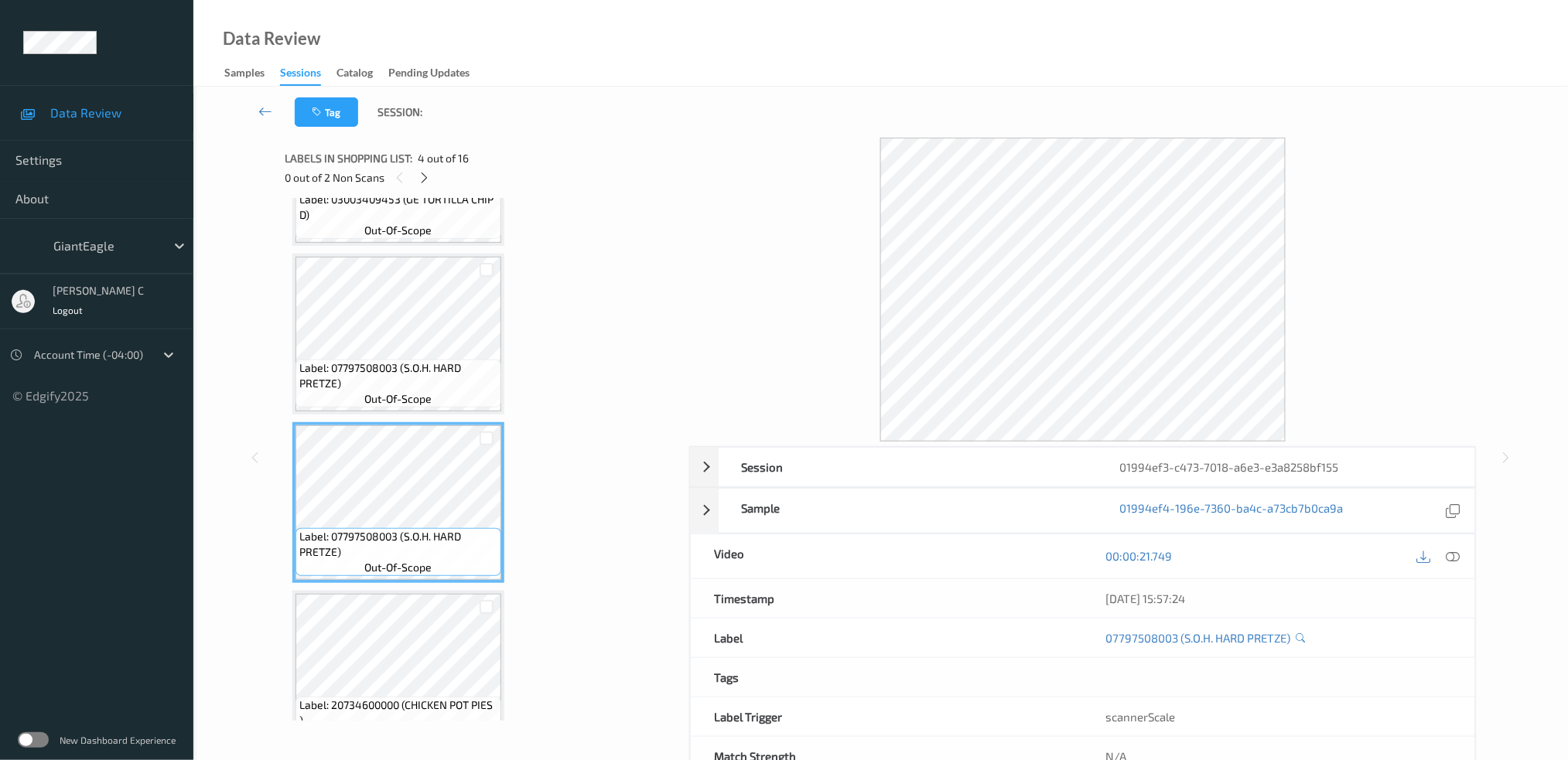
click at [1457, 555] on icon at bounding box center [1452, 555] width 14 height 14
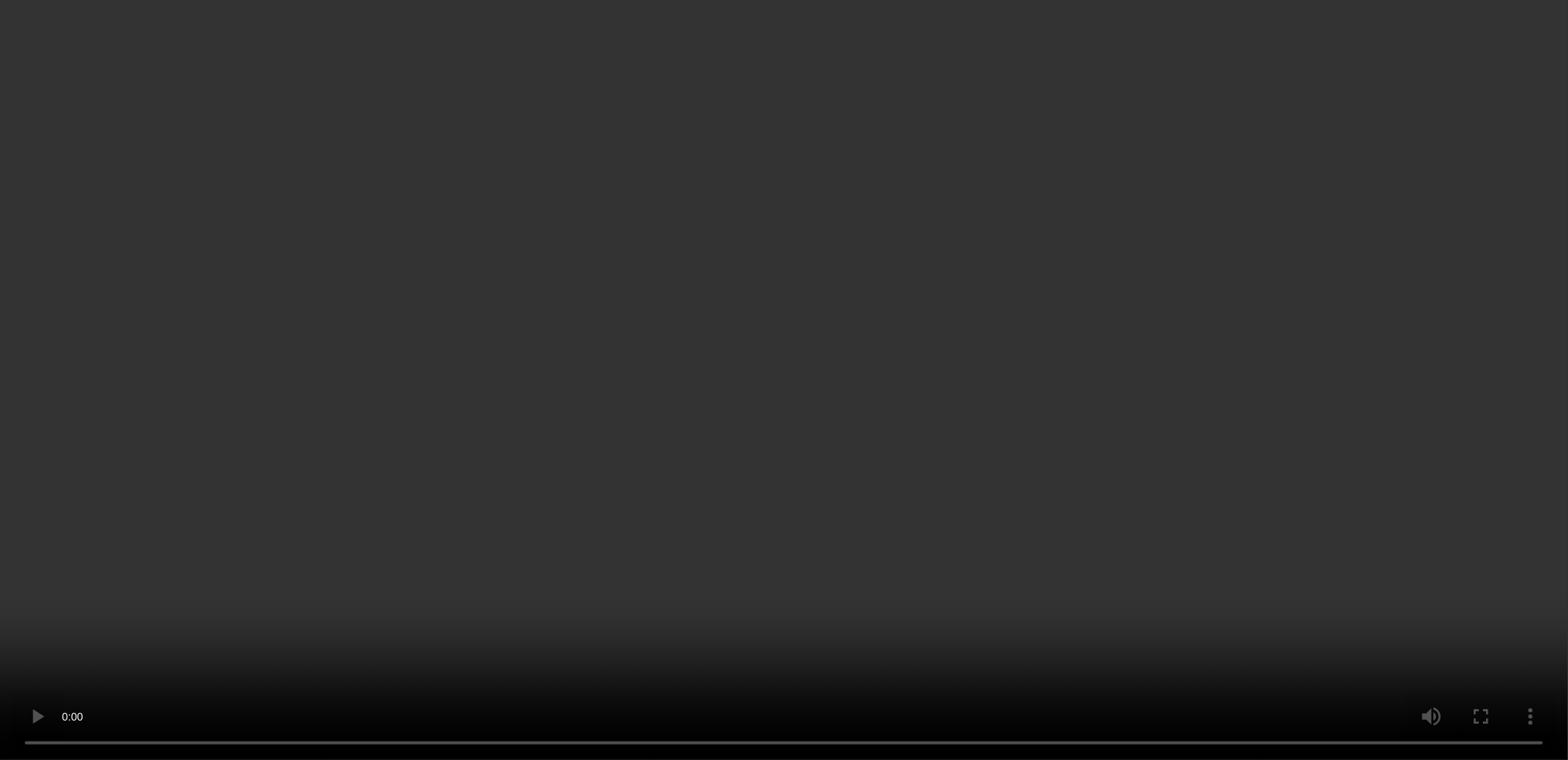
scroll to position [908, 0]
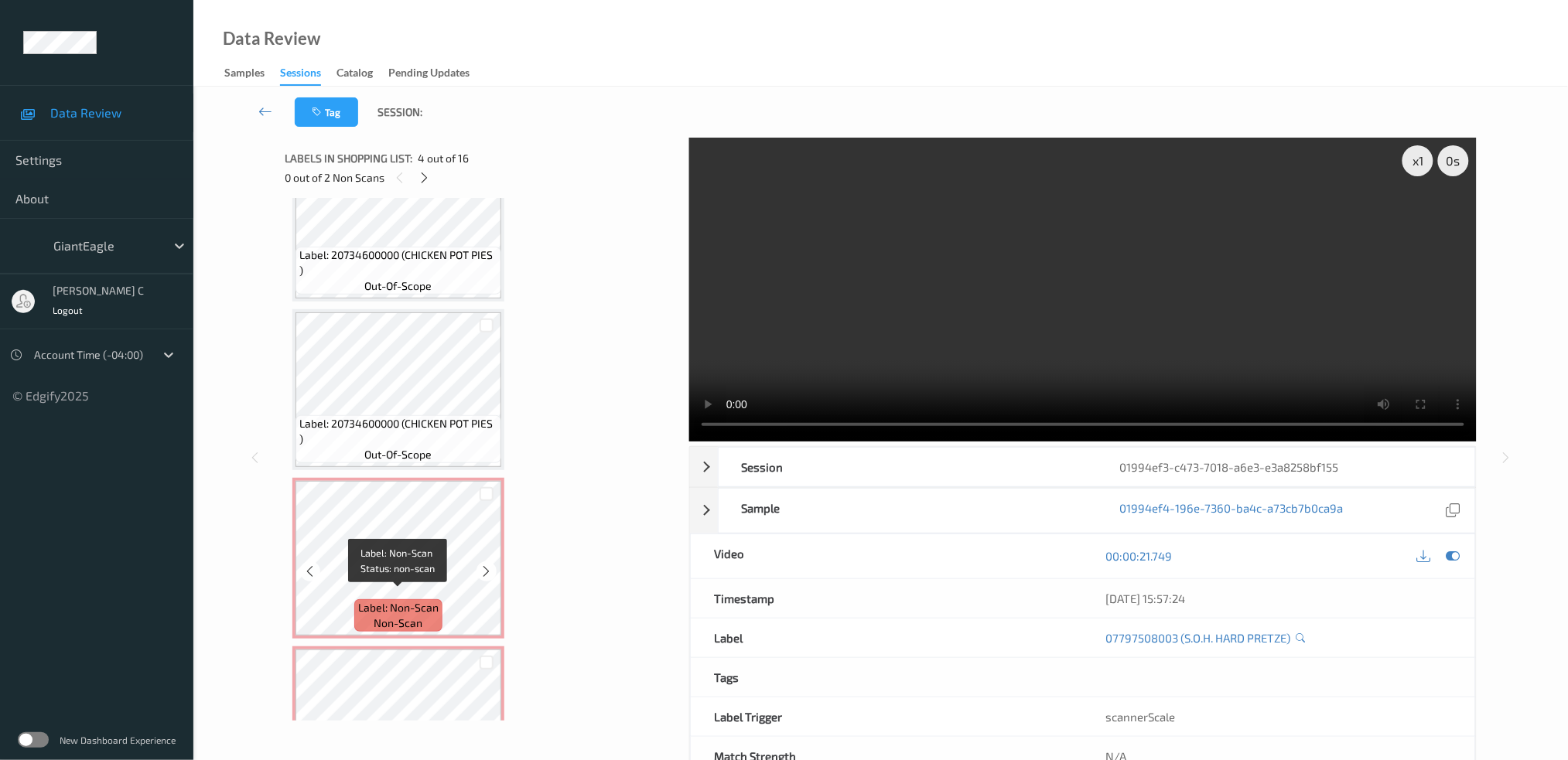
click at [391, 600] on span "Label: Non-Scan" at bounding box center [398, 608] width 81 height 15
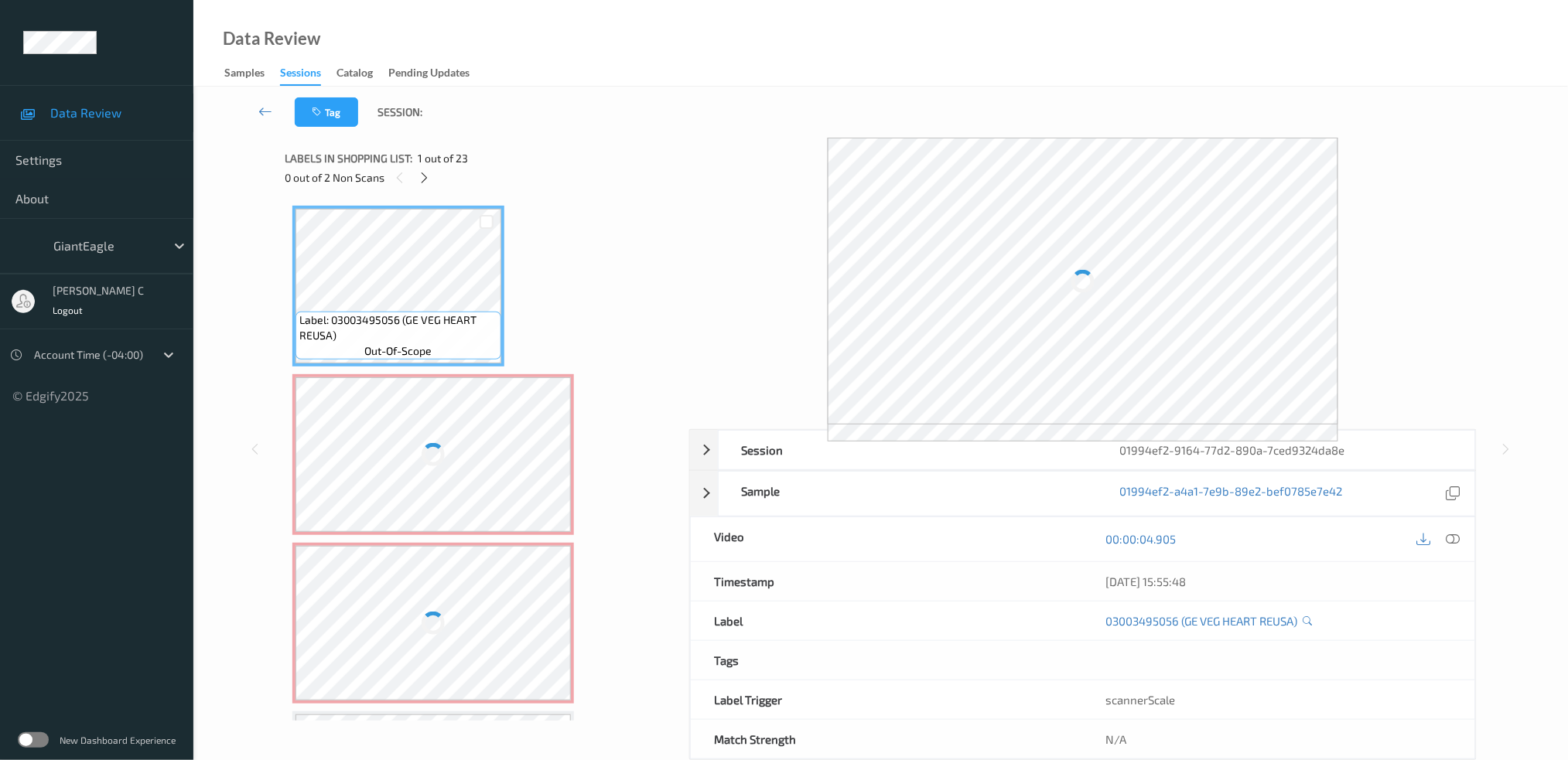
click at [378, 467] on div at bounding box center [433, 455] width 276 height 155
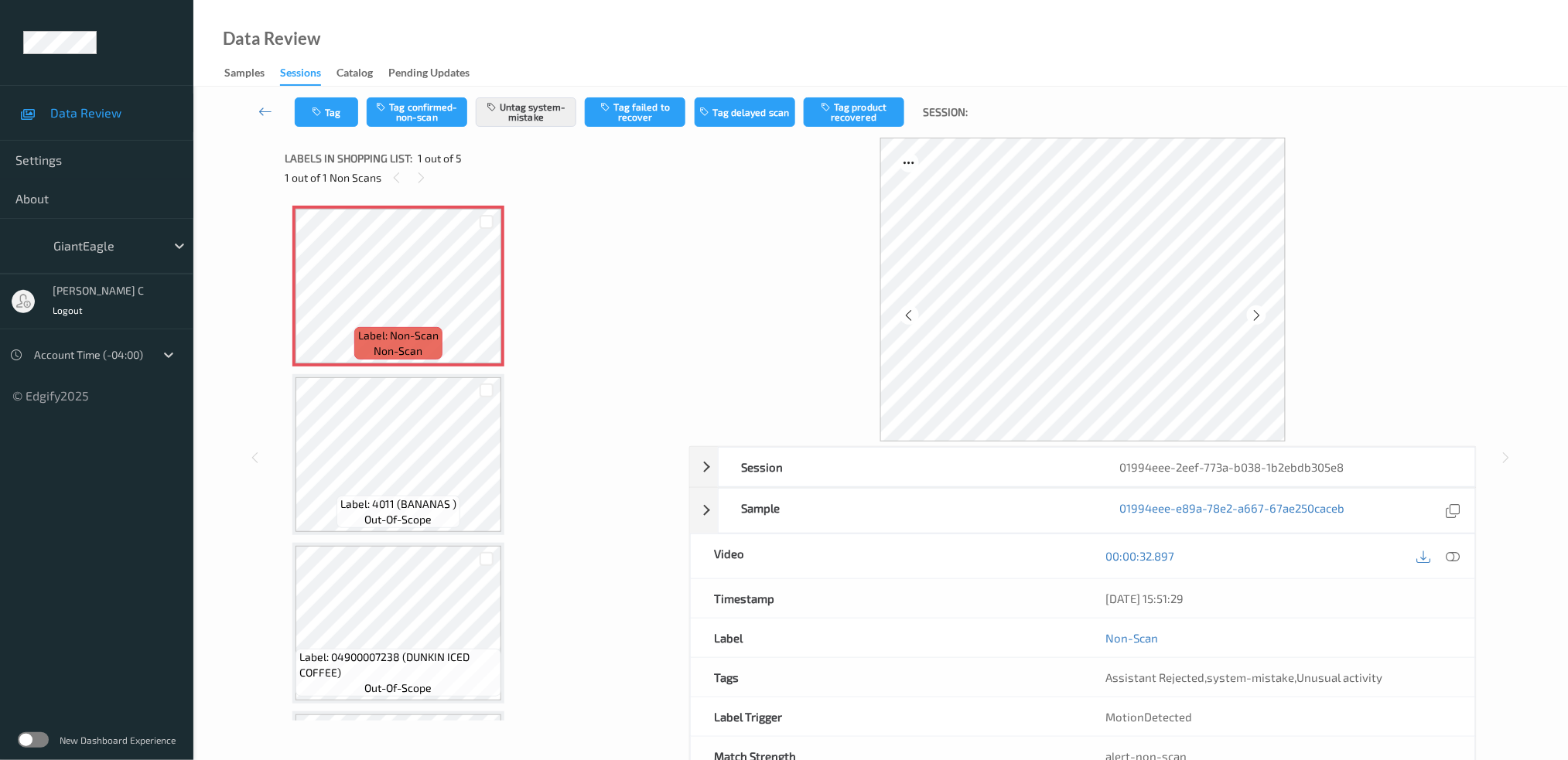
click at [1446, 550] on icon at bounding box center [1452, 555] width 14 height 14
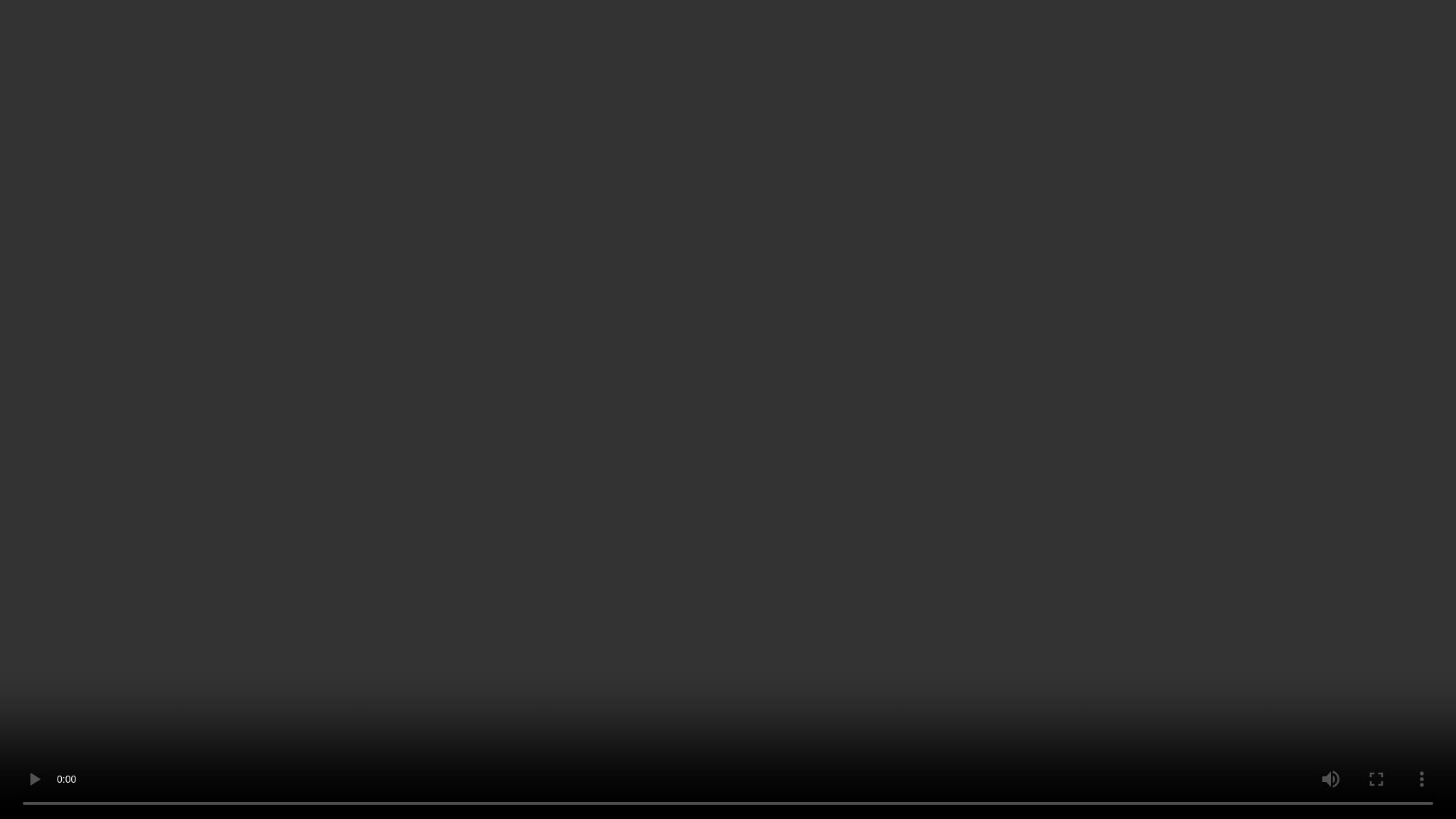
click at [941, 597] on video at bounding box center [728, 409] width 1456 height 819
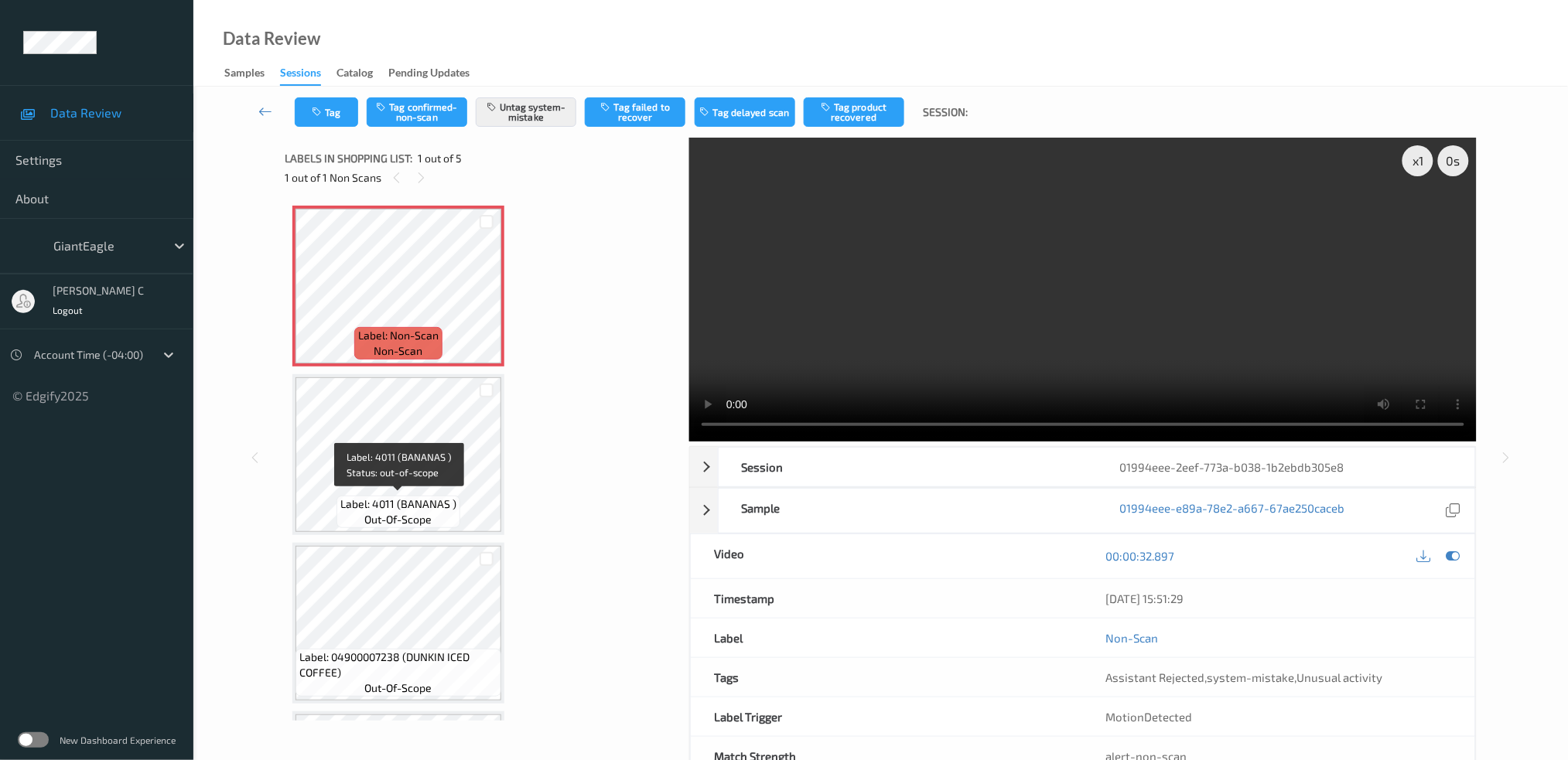
click at [404, 505] on span "Label: 4011 (BANANAS )" at bounding box center [398, 504] width 116 height 15
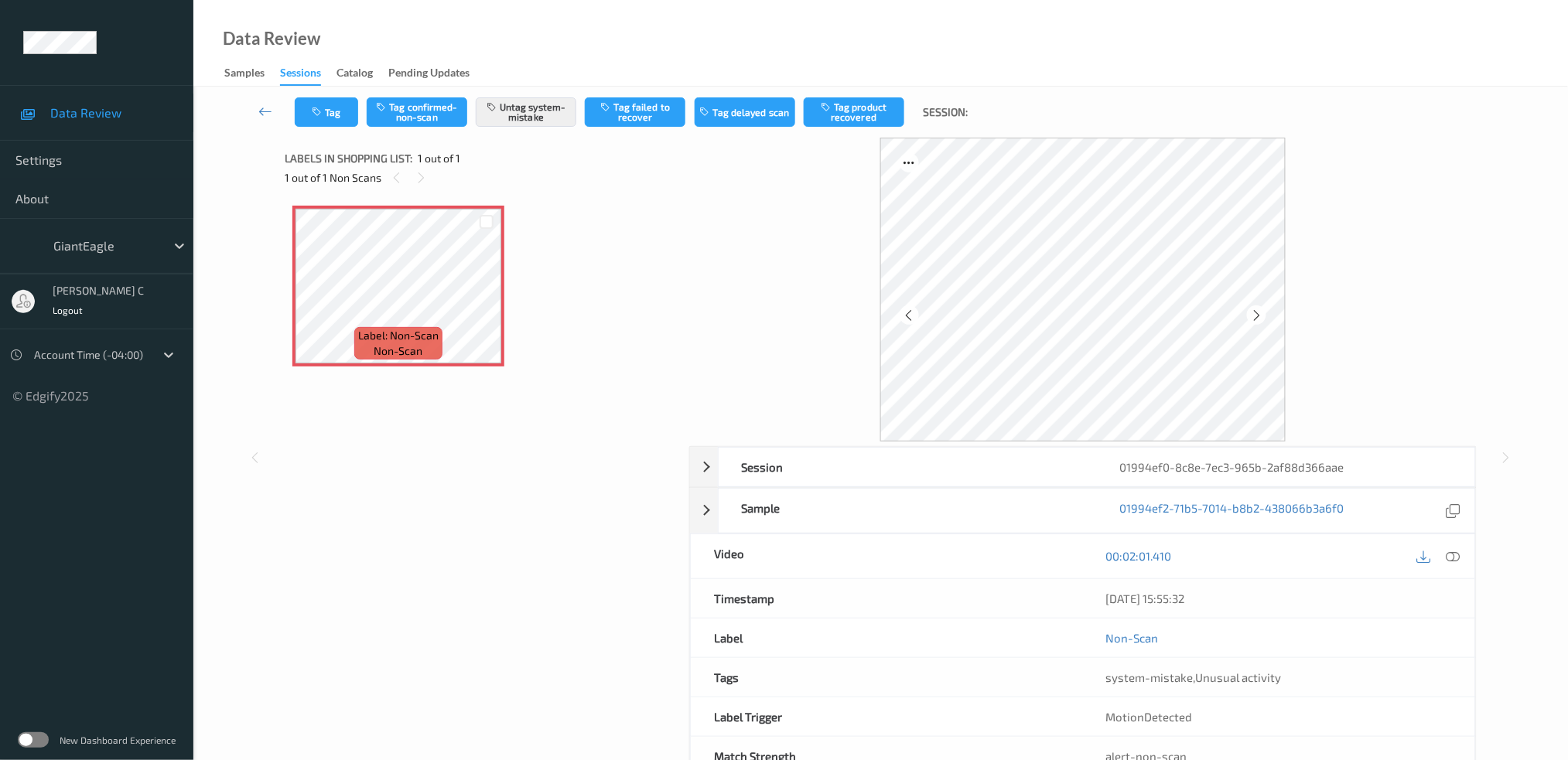
click at [1456, 551] on icon at bounding box center [1452, 555] width 14 height 14
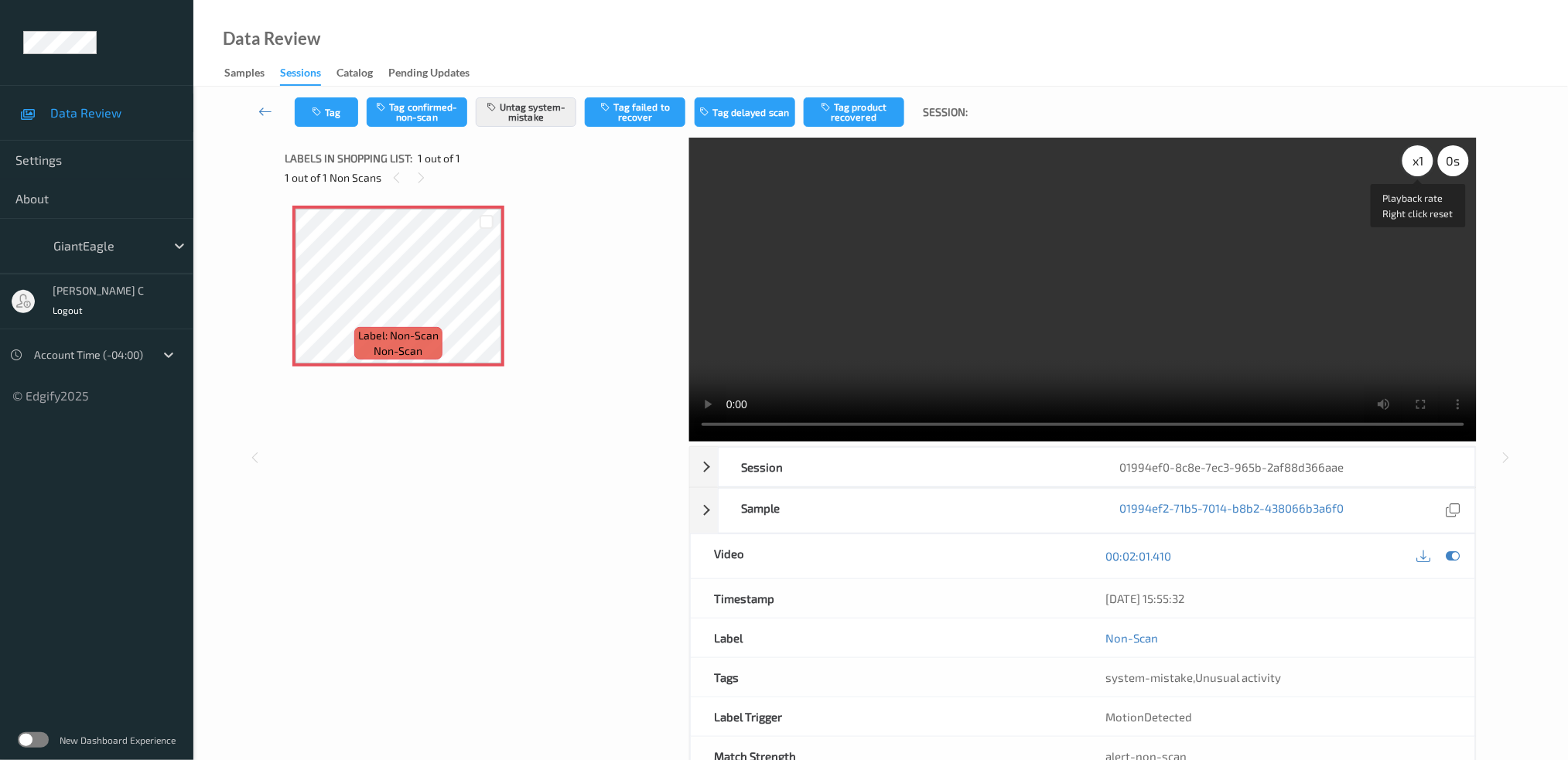
click at [1418, 161] on div "x 1" at bounding box center [1418, 161] width 31 height 31
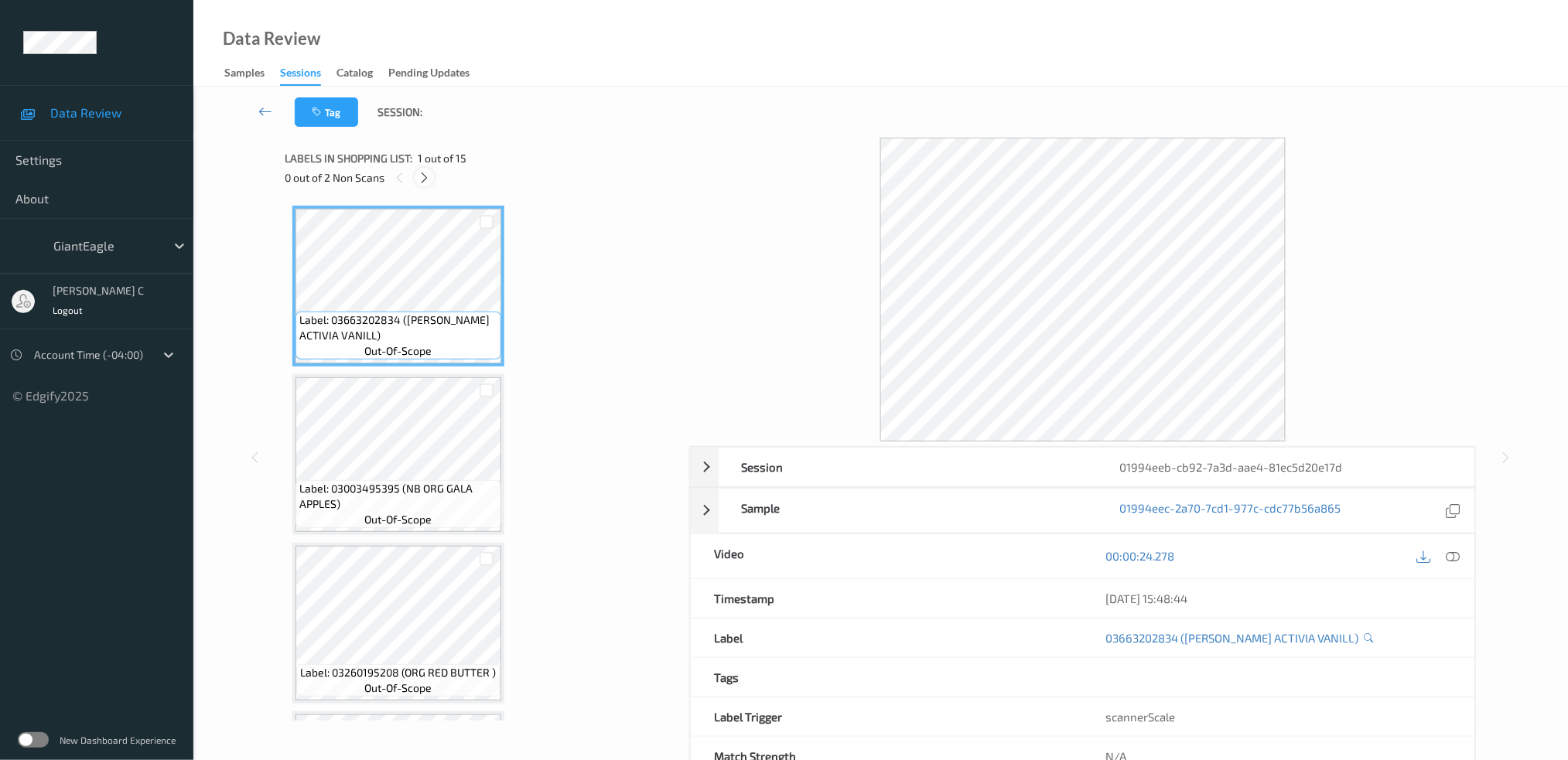
click at [433, 172] on div at bounding box center [424, 178] width 20 height 20
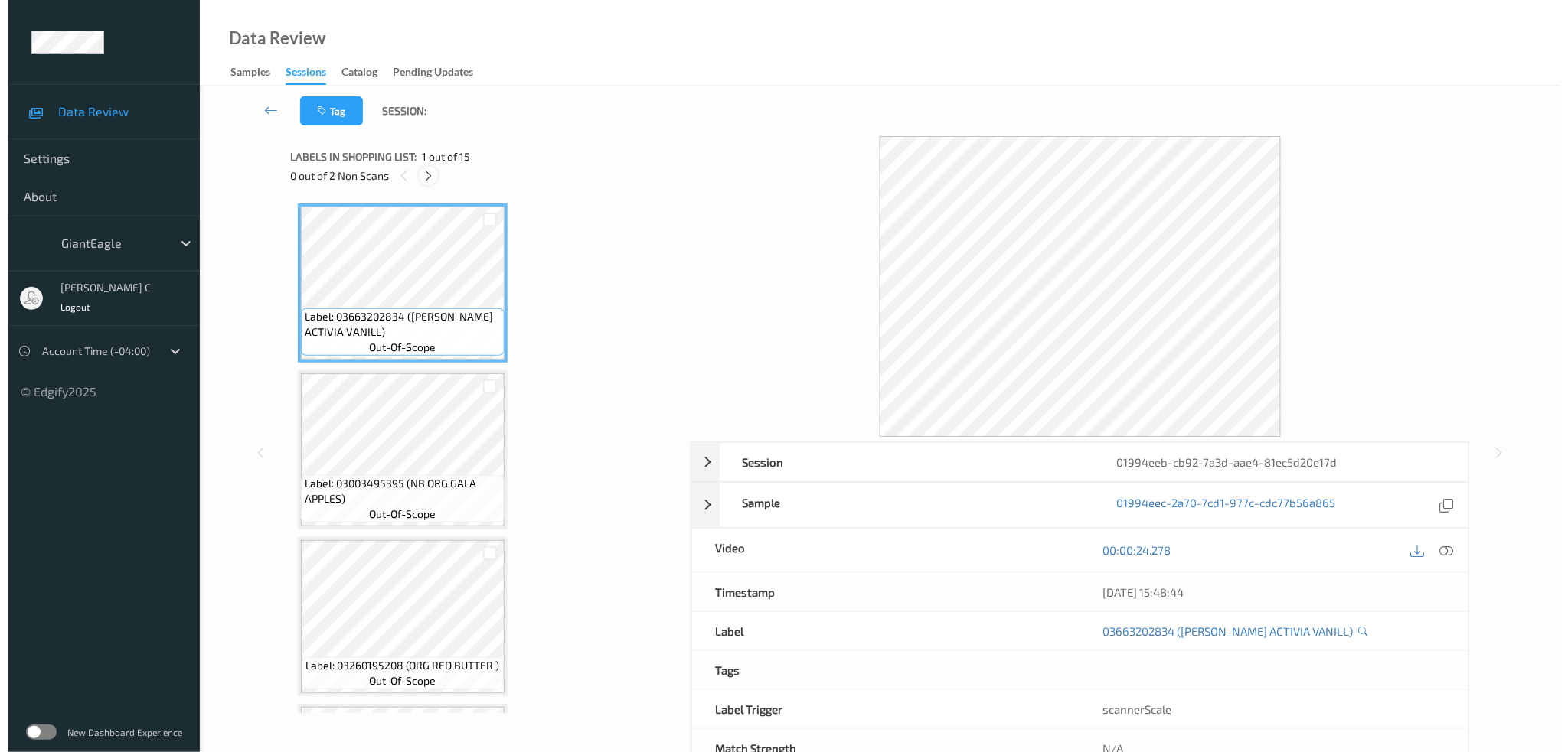
scroll to position [1498, 0]
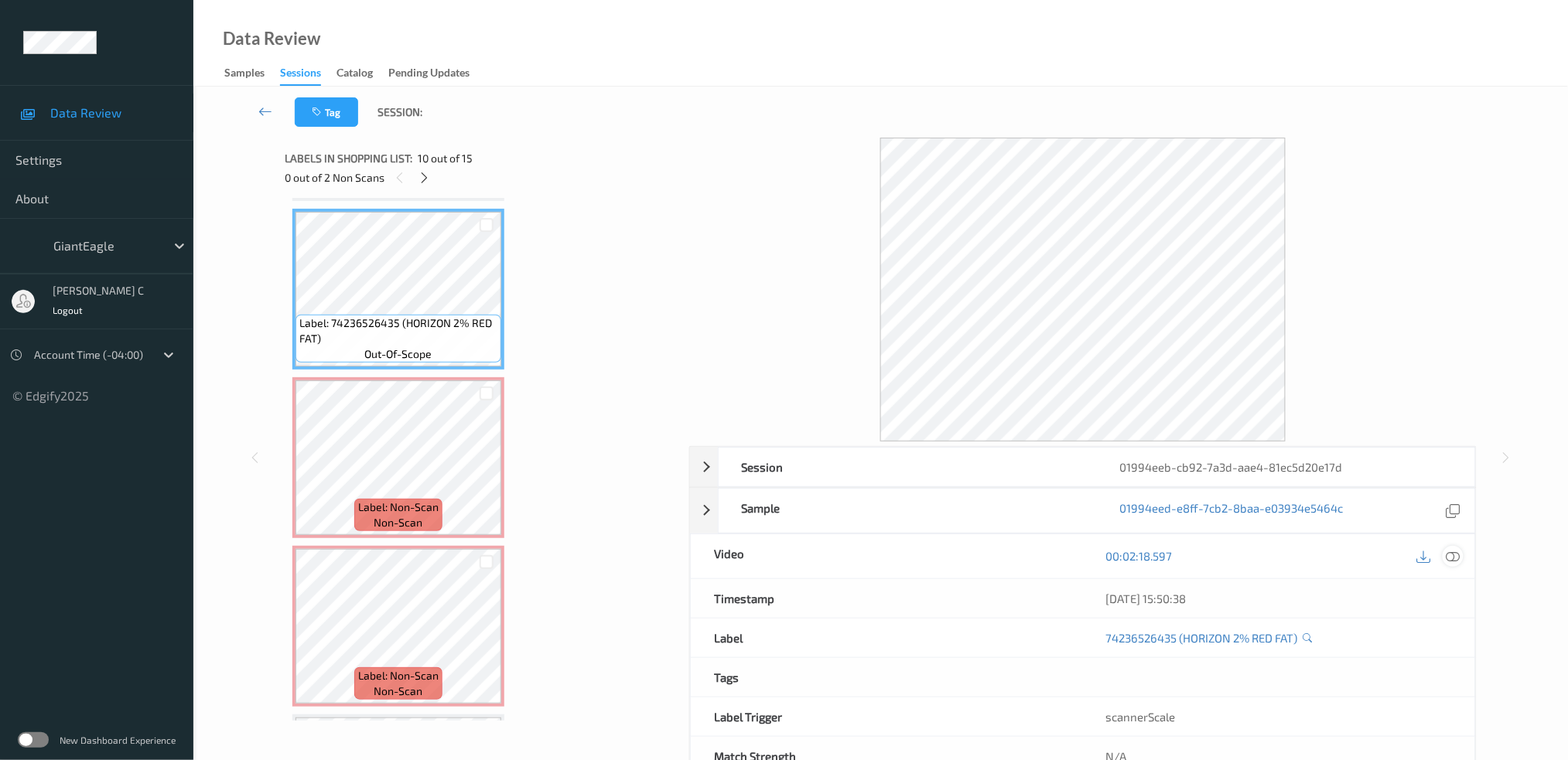
click at [1454, 550] on icon at bounding box center [1452, 555] width 14 height 14
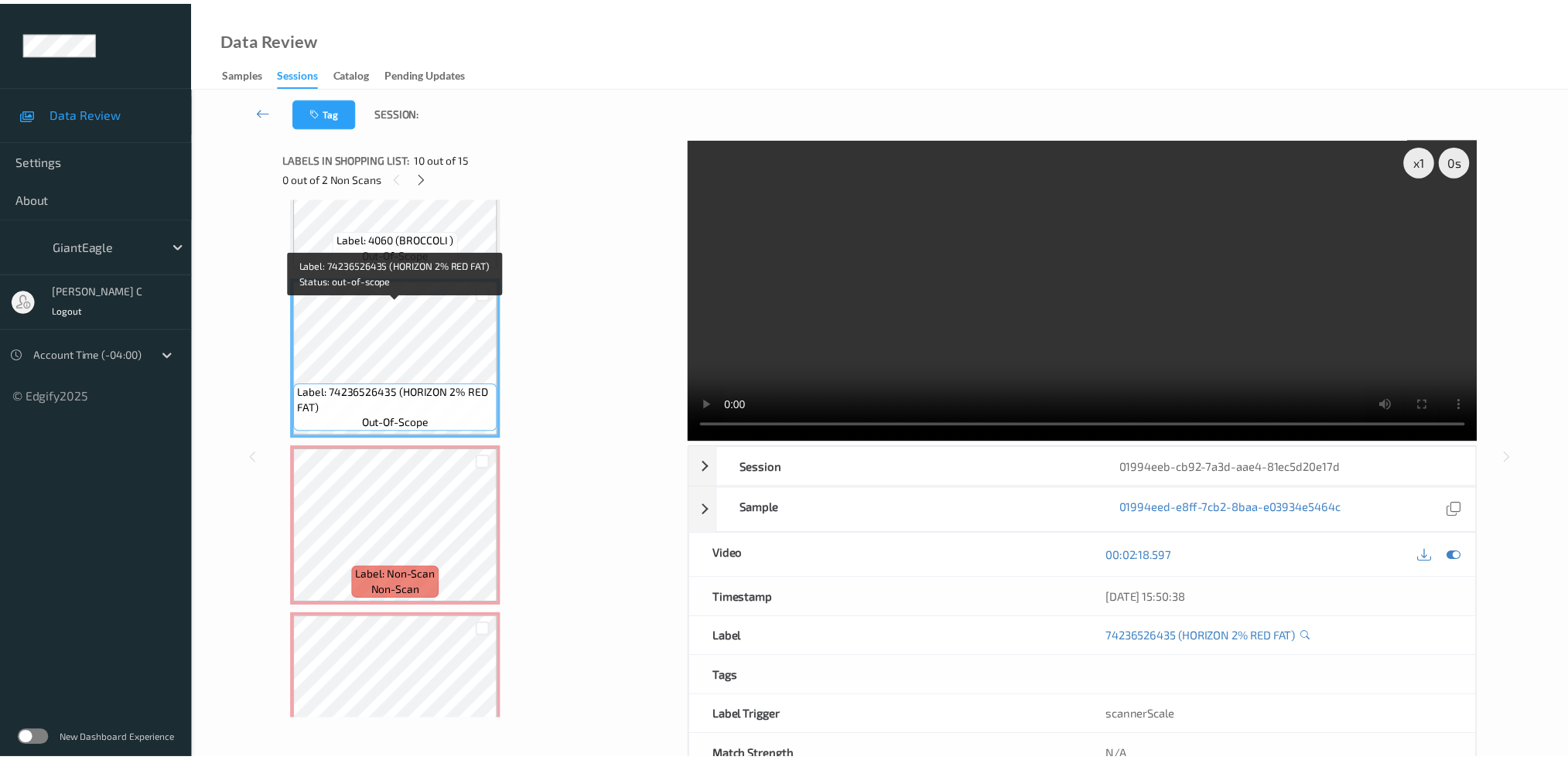
scroll to position [1412, 0]
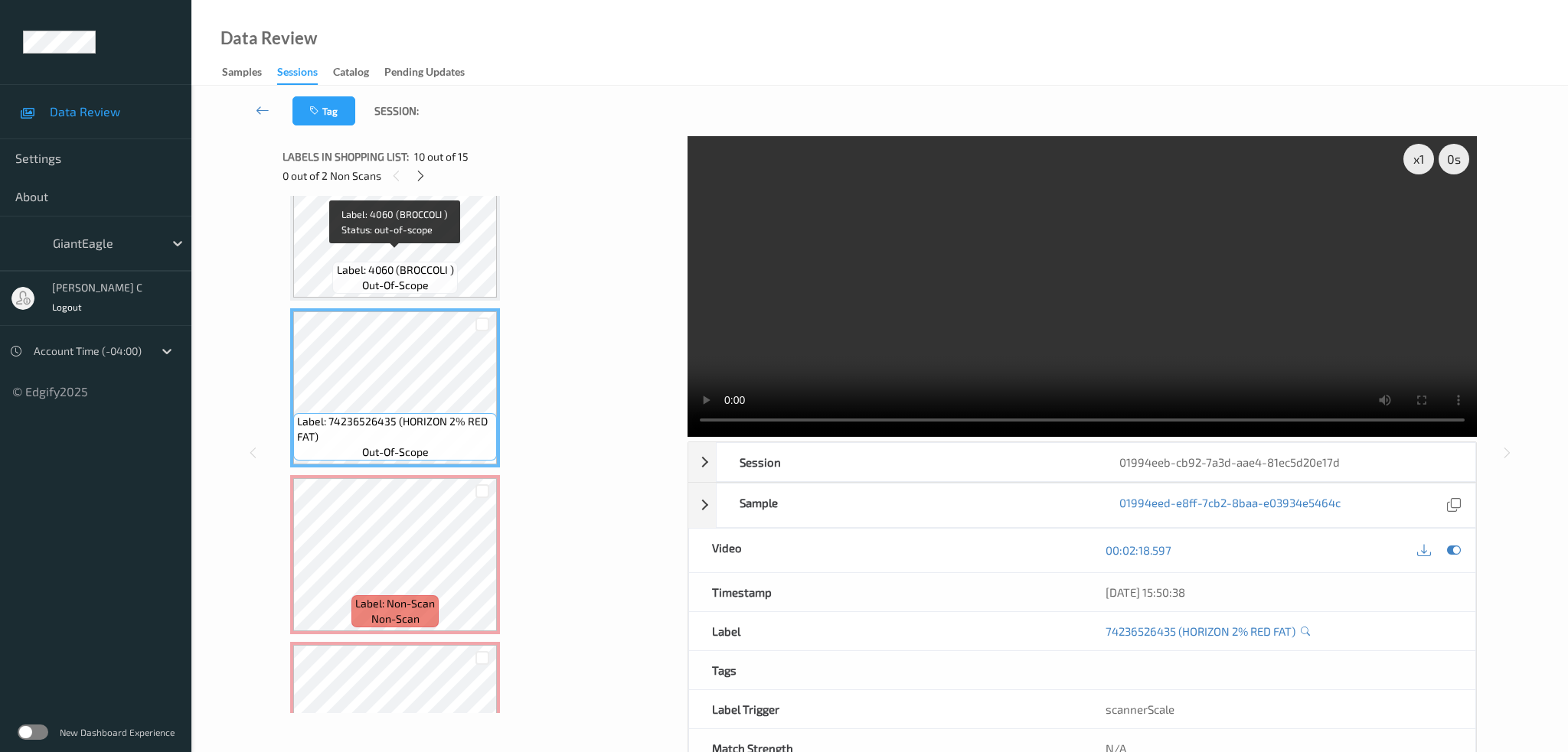
click at [381, 278] on span "out-of-scope" at bounding box center [395, 285] width 67 height 15
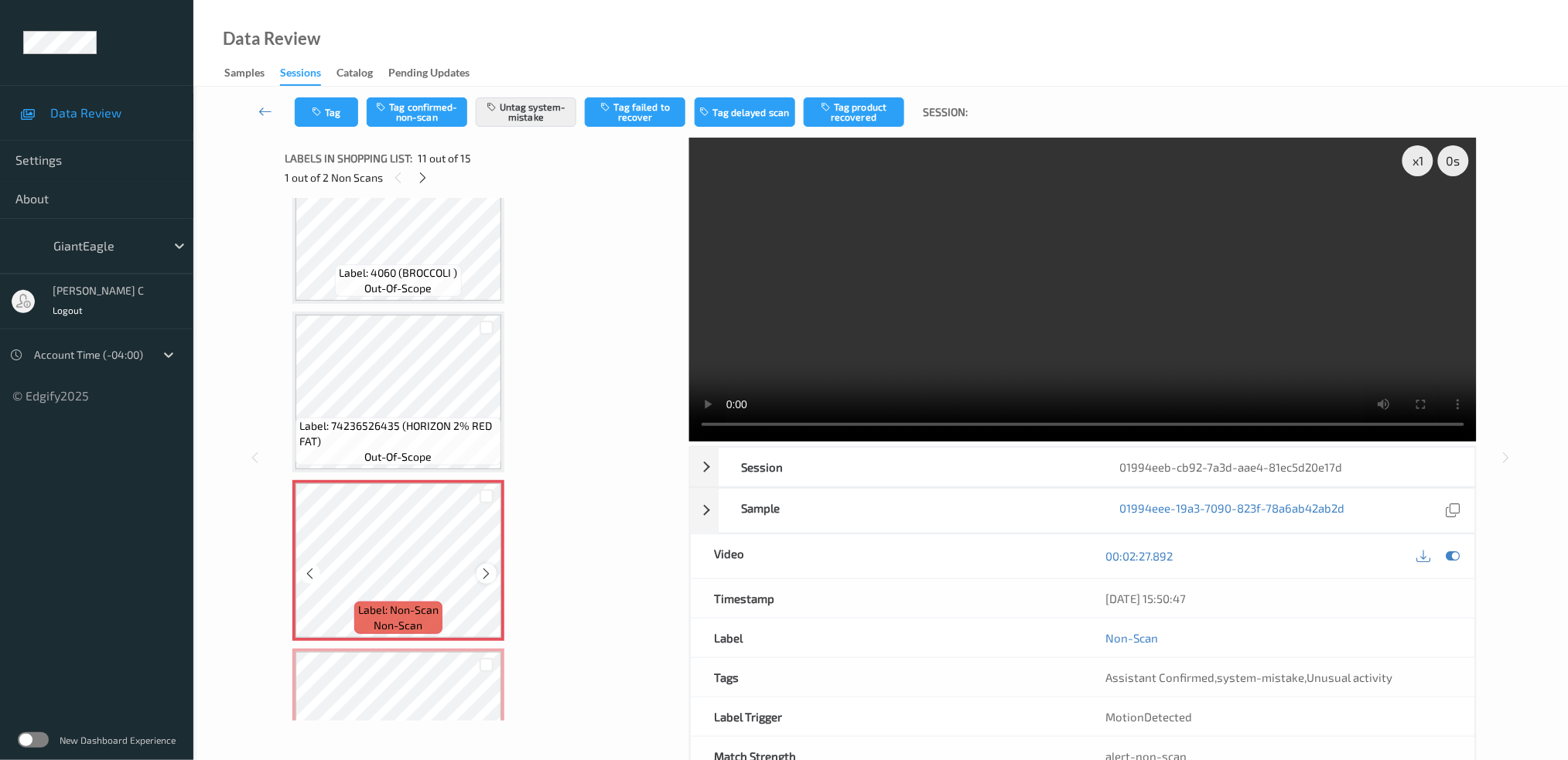
click at [491, 567] on icon at bounding box center [487, 573] width 13 height 14
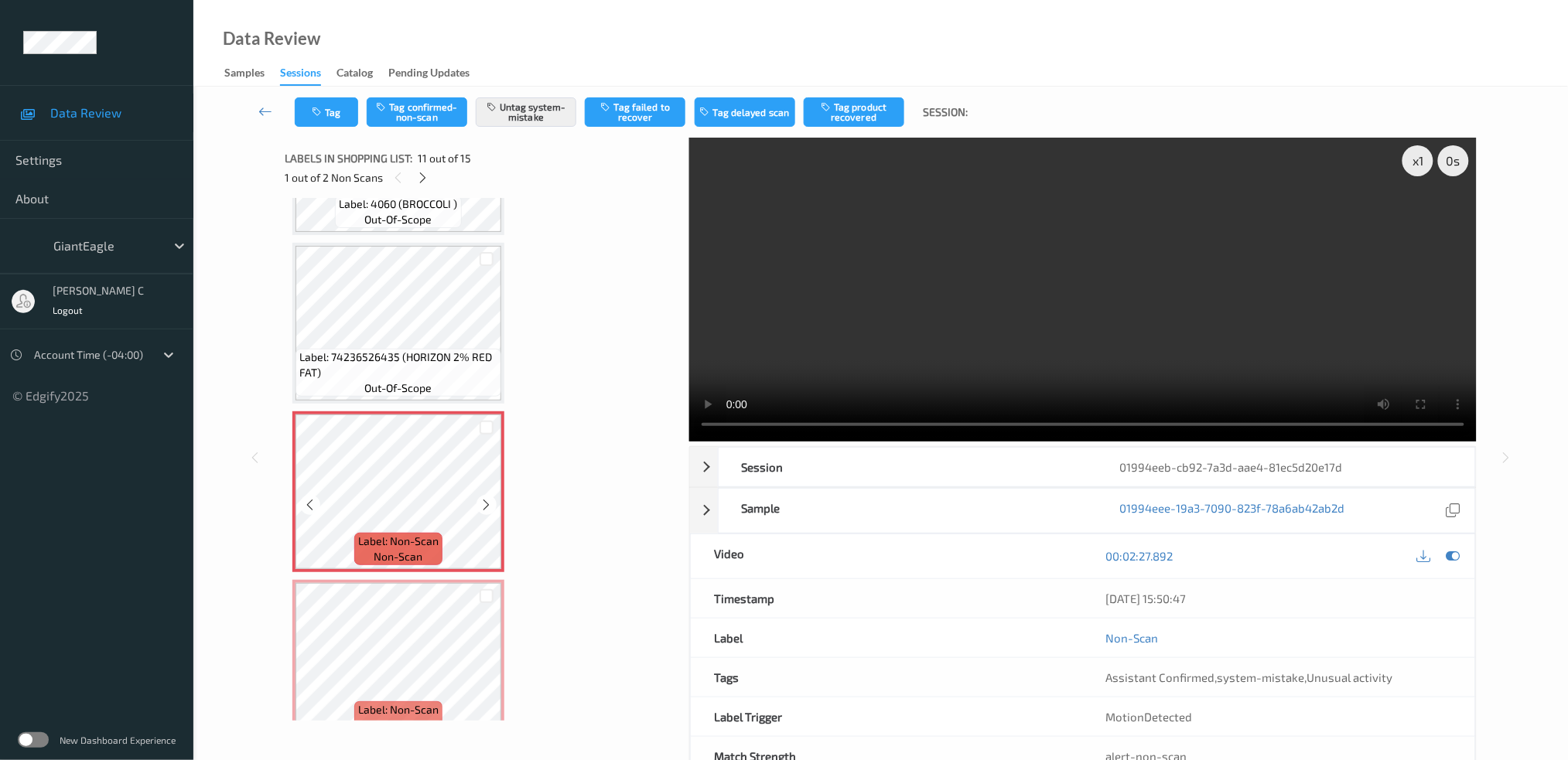
scroll to position [1514, 0]
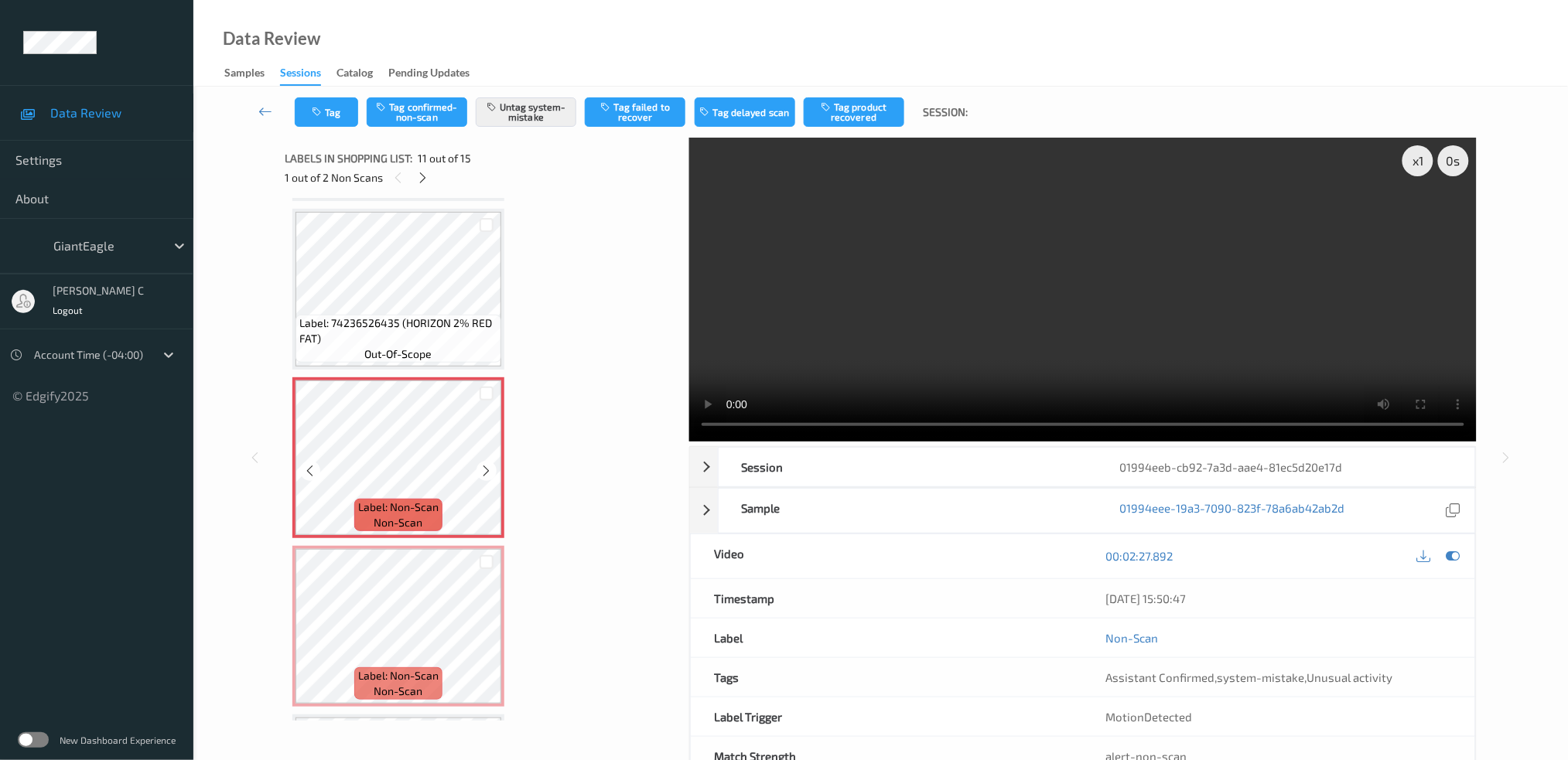
click at [366, 546] on div "Label: Non-Scan non-scan" at bounding box center [399, 626] width 212 height 161
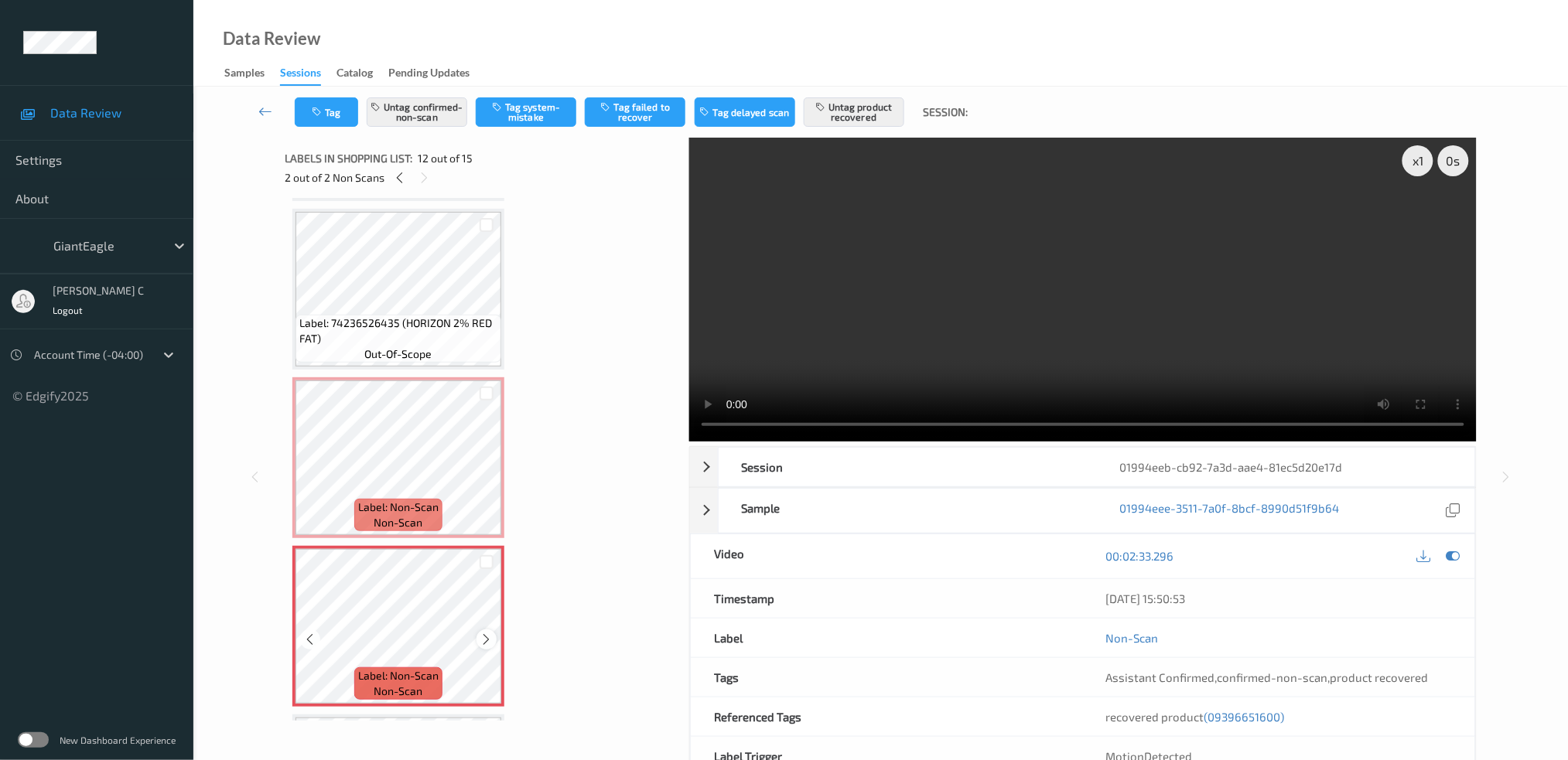
click at [484, 633] on icon at bounding box center [487, 639] width 13 height 14
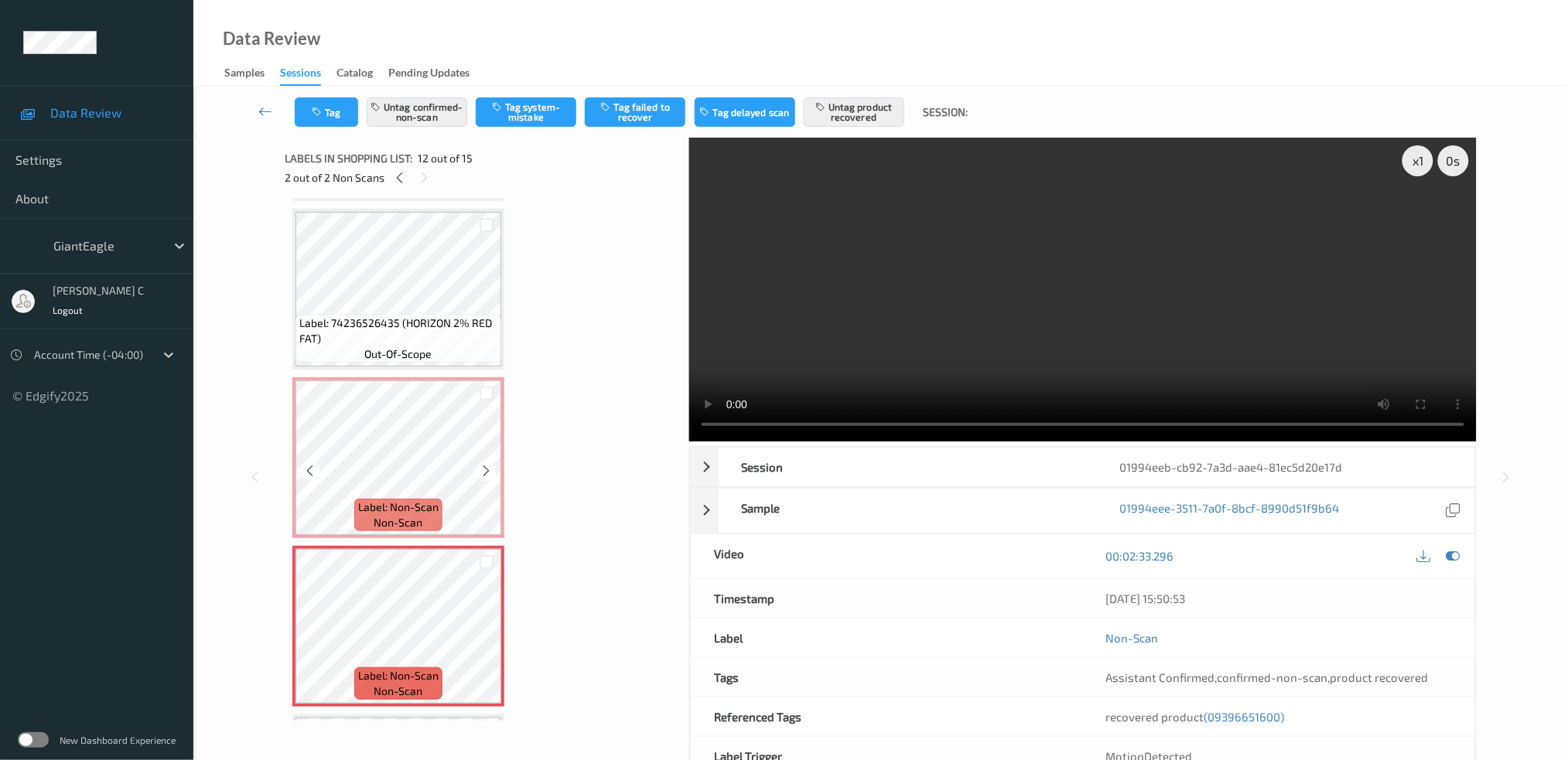
scroll to position [1721, 0]
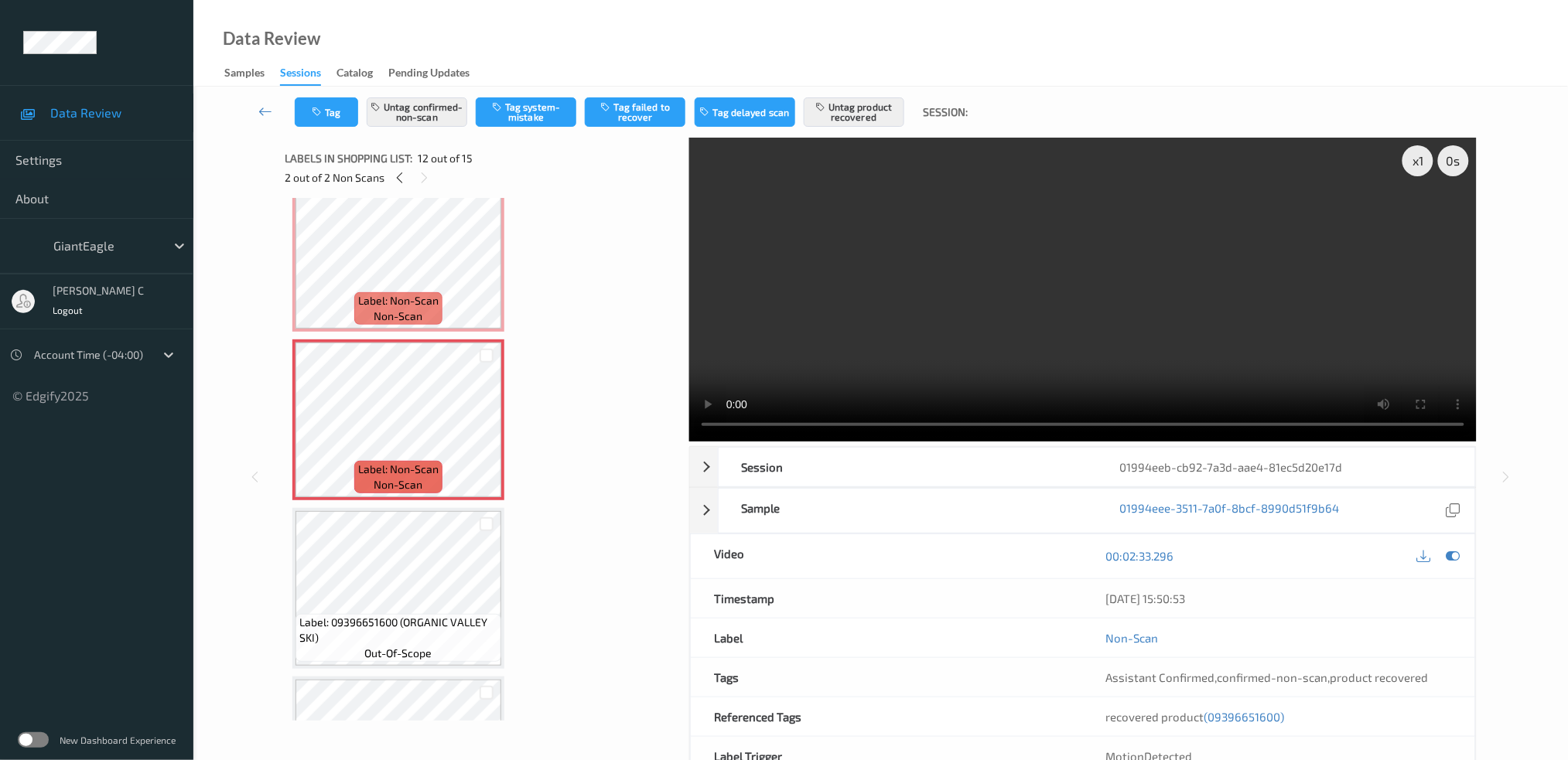
click at [429, 646] on span "out-of-scope" at bounding box center [399, 653] width 68 height 15
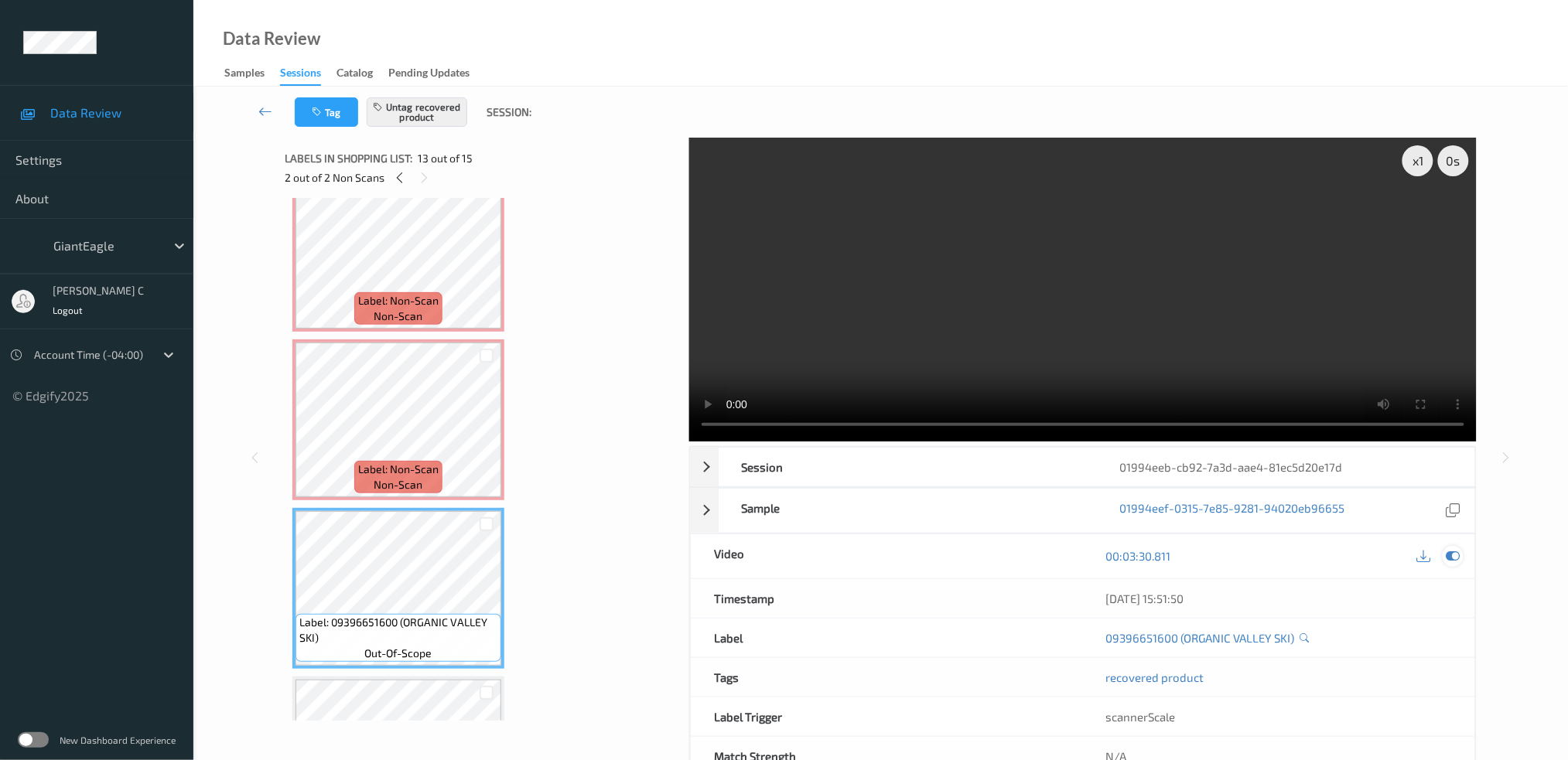
click at [1453, 560] on icon at bounding box center [1452, 555] width 14 height 14
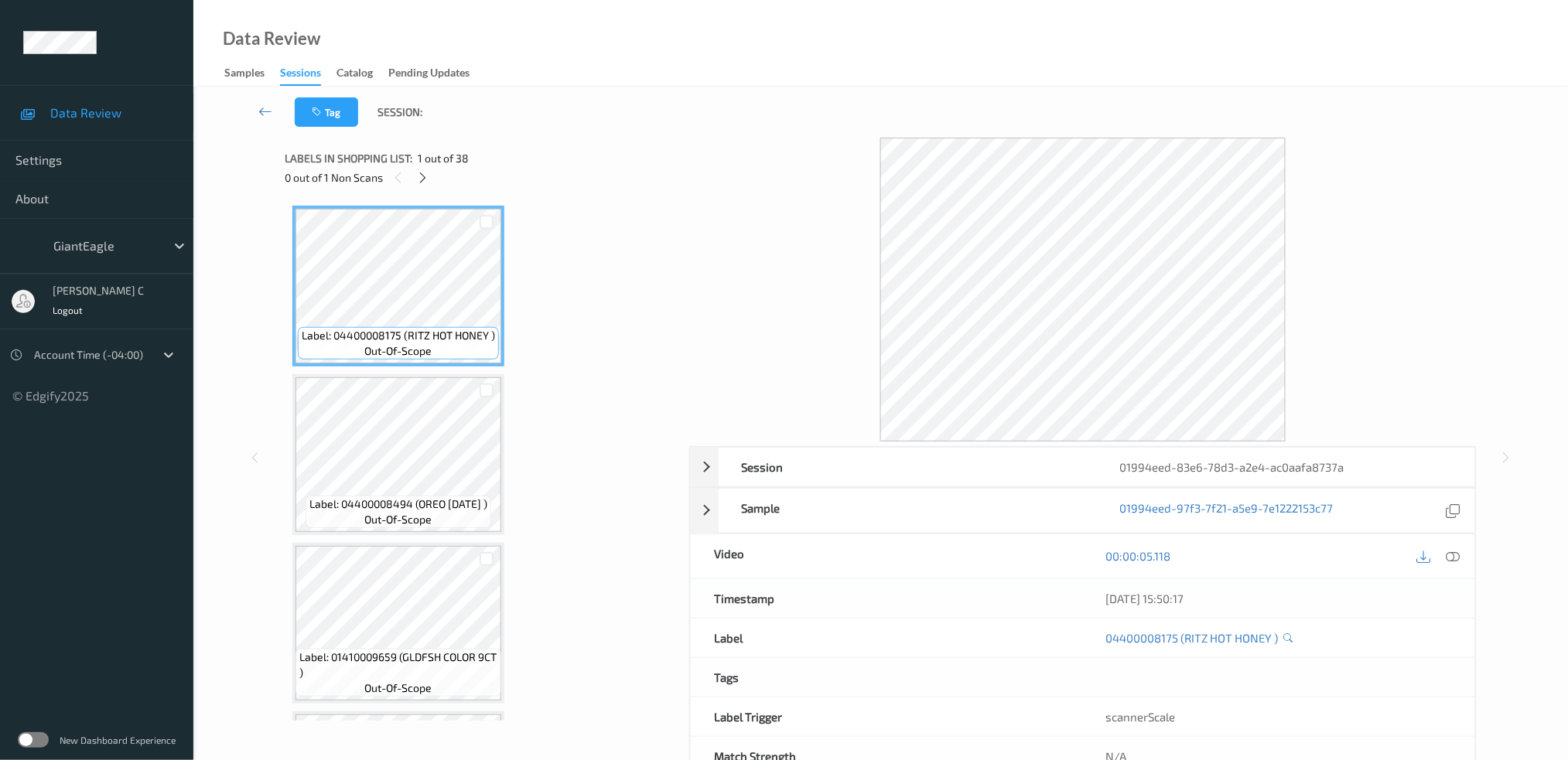
click at [419, 163] on span "1 out of 38" at bounding box center [443, 158] width 51 height 15
click at [422, 172] on icon at bounding box center [422, 178] width 13 height 14
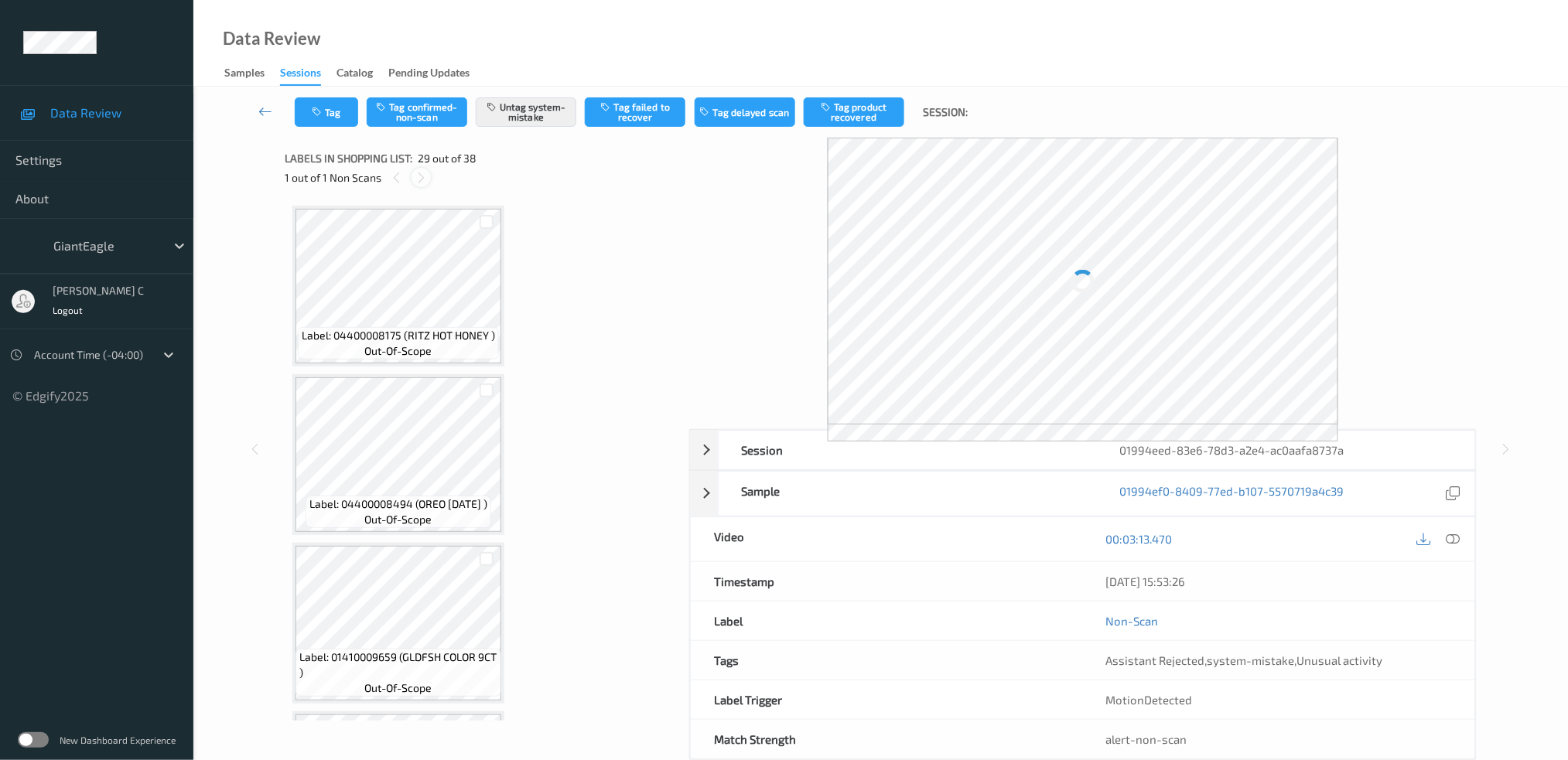
scroll to position [4527, 0]
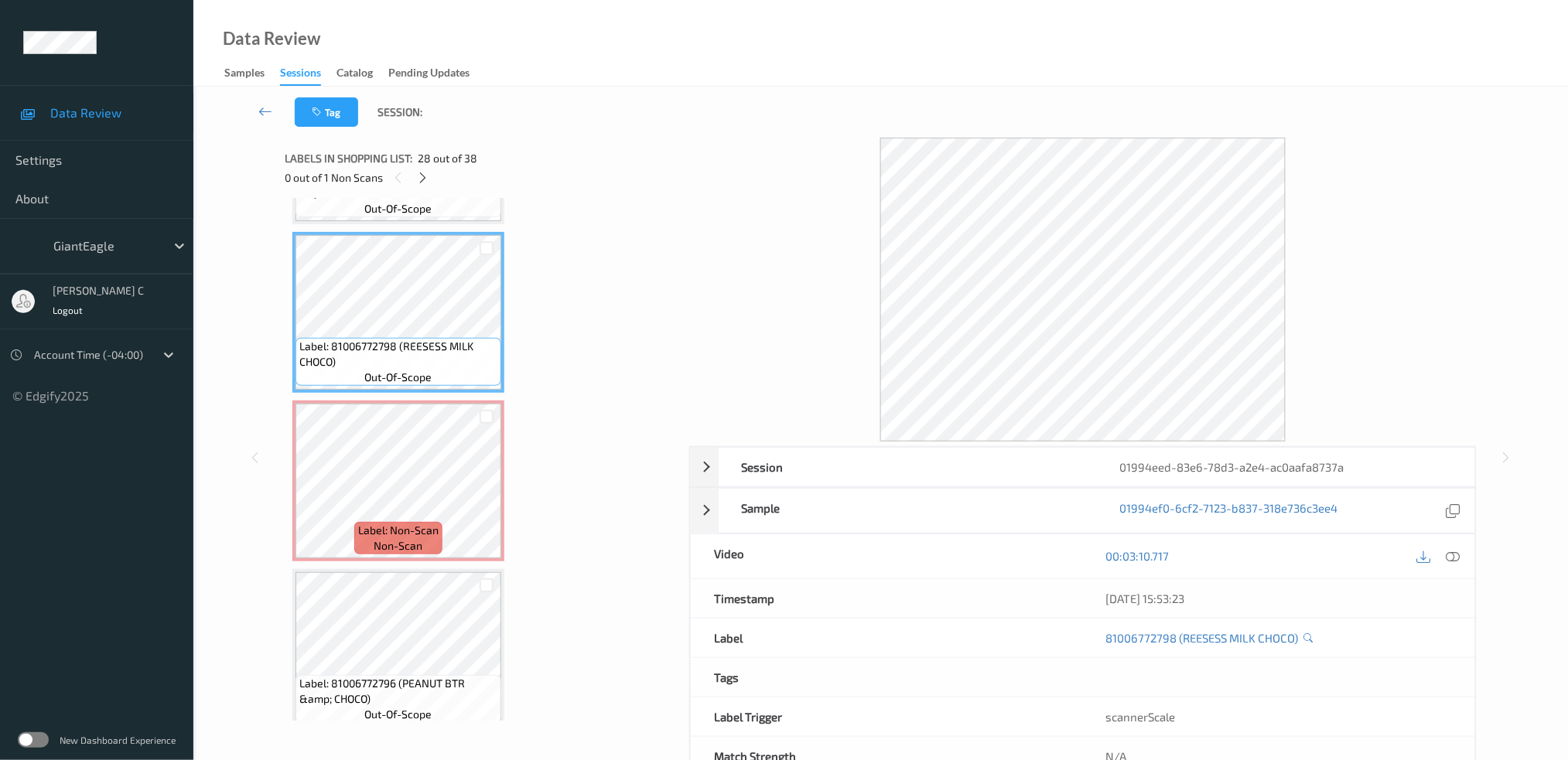
click at [1451, 554] on icon at bounding box center [1452, 555] width 14 height 14
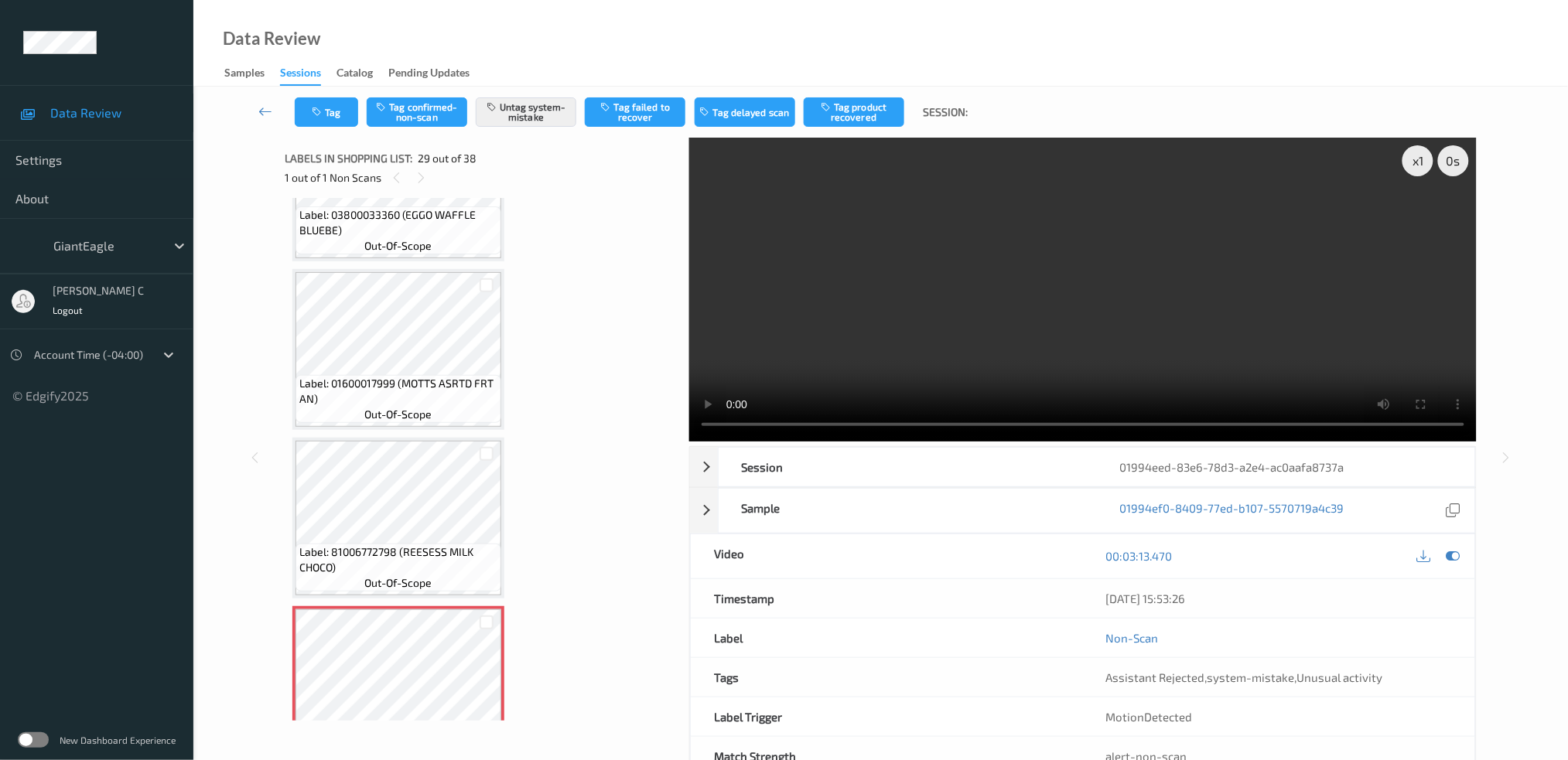
click at [428, 376] on span "Label: 01600017999 (MOTTS ASRTD FRT AN)" at bounding box center [398, 391] width 198 height 31
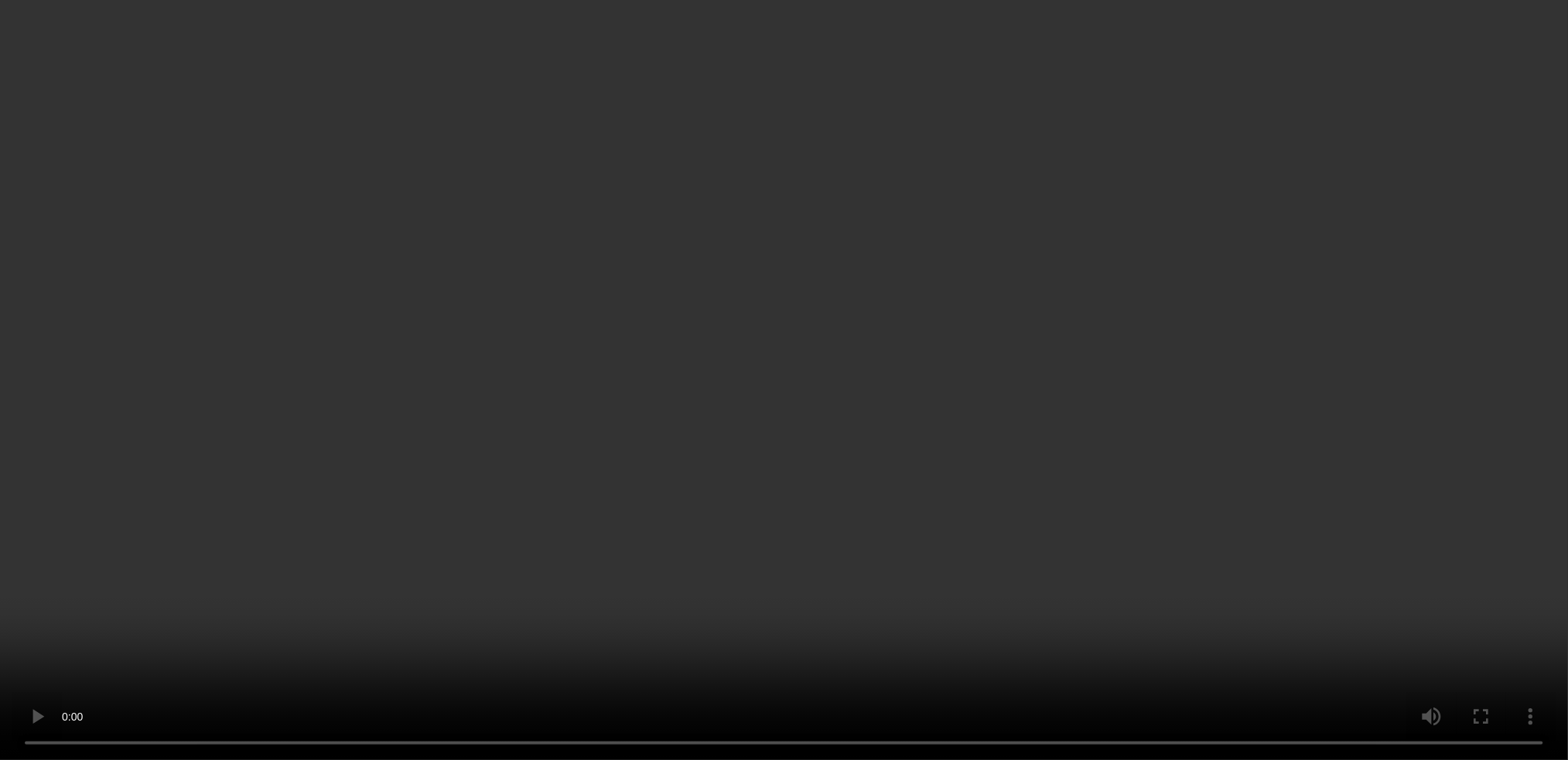
scroll to position [4630, 0]
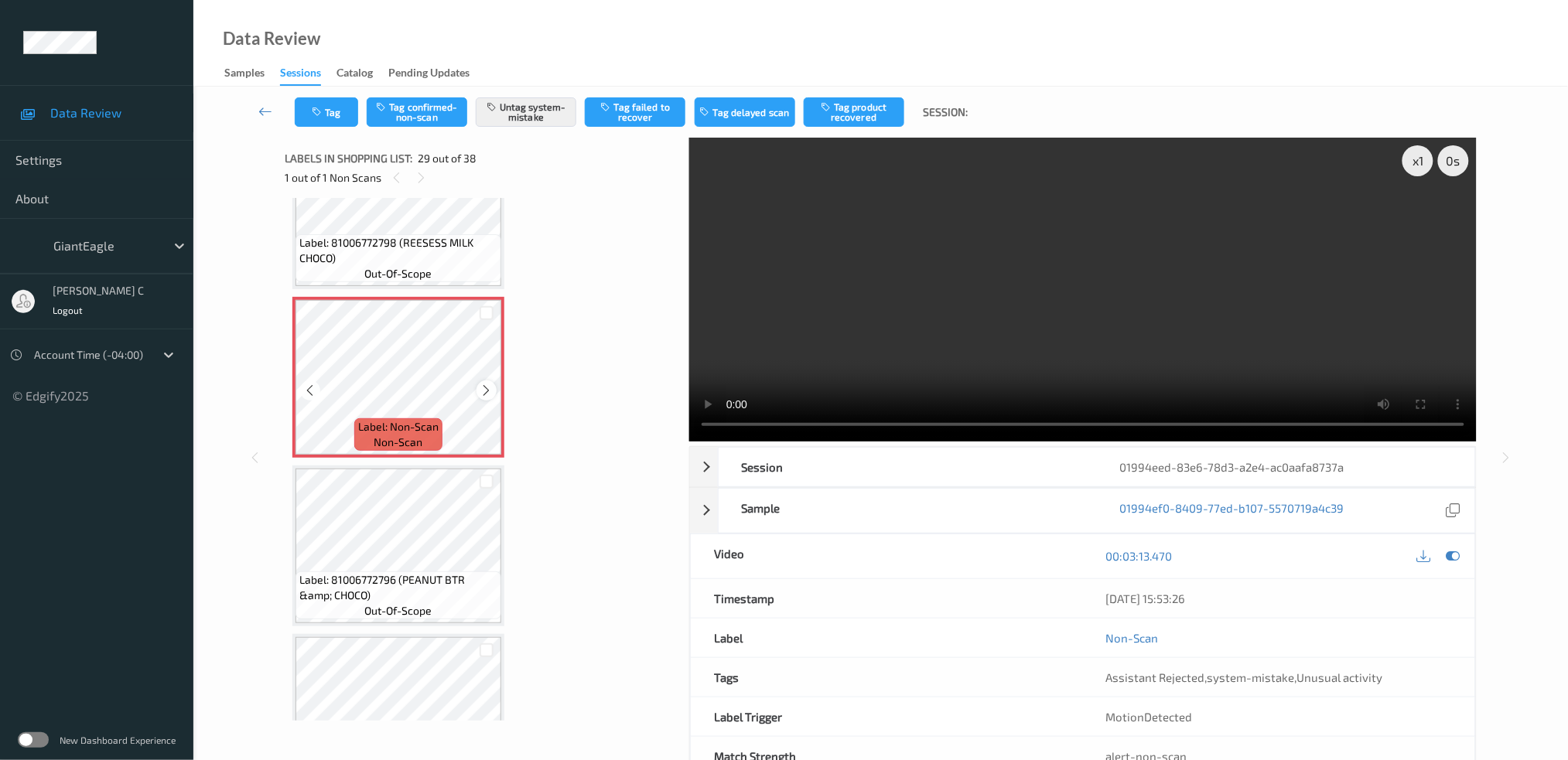
click at [484, 383] on icon at bounding box center [487, 390] width 13 height 14
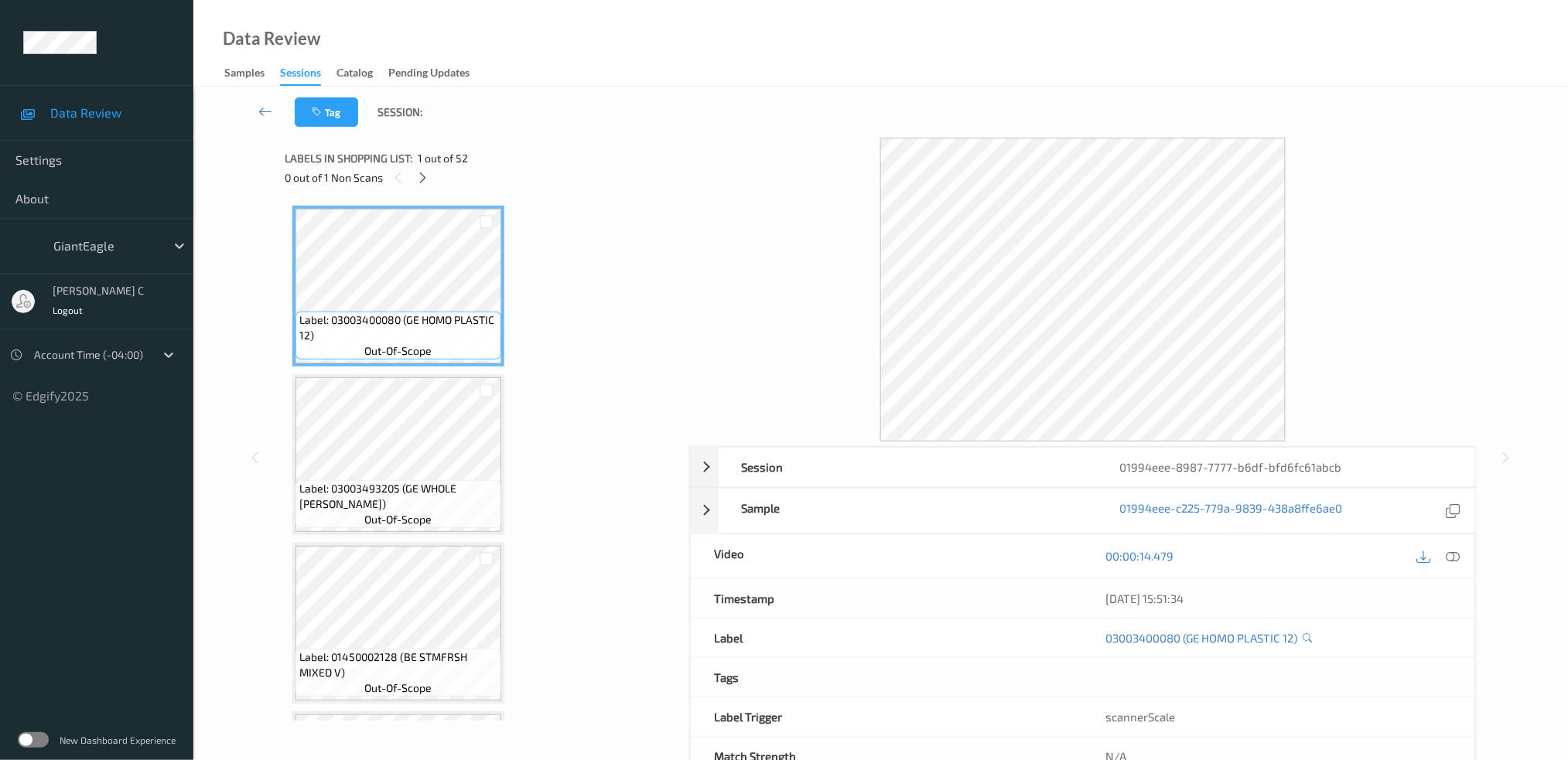
drag, startPoint x: 435, startPoint y: 172, endPoint x: 433, endPoint y: 183, distance: 11.2
click at [434, 179] on div "0 out of 1 Non Scans" at bounding box center [481, 178] width 394 height 20
click at [433, 184] on div "0 out of 1 Non Scans" at bounding box center [481, 178] width 394 height 20
click at [417, 184] on icon at bounding box center [422, 178] width 13 height 14
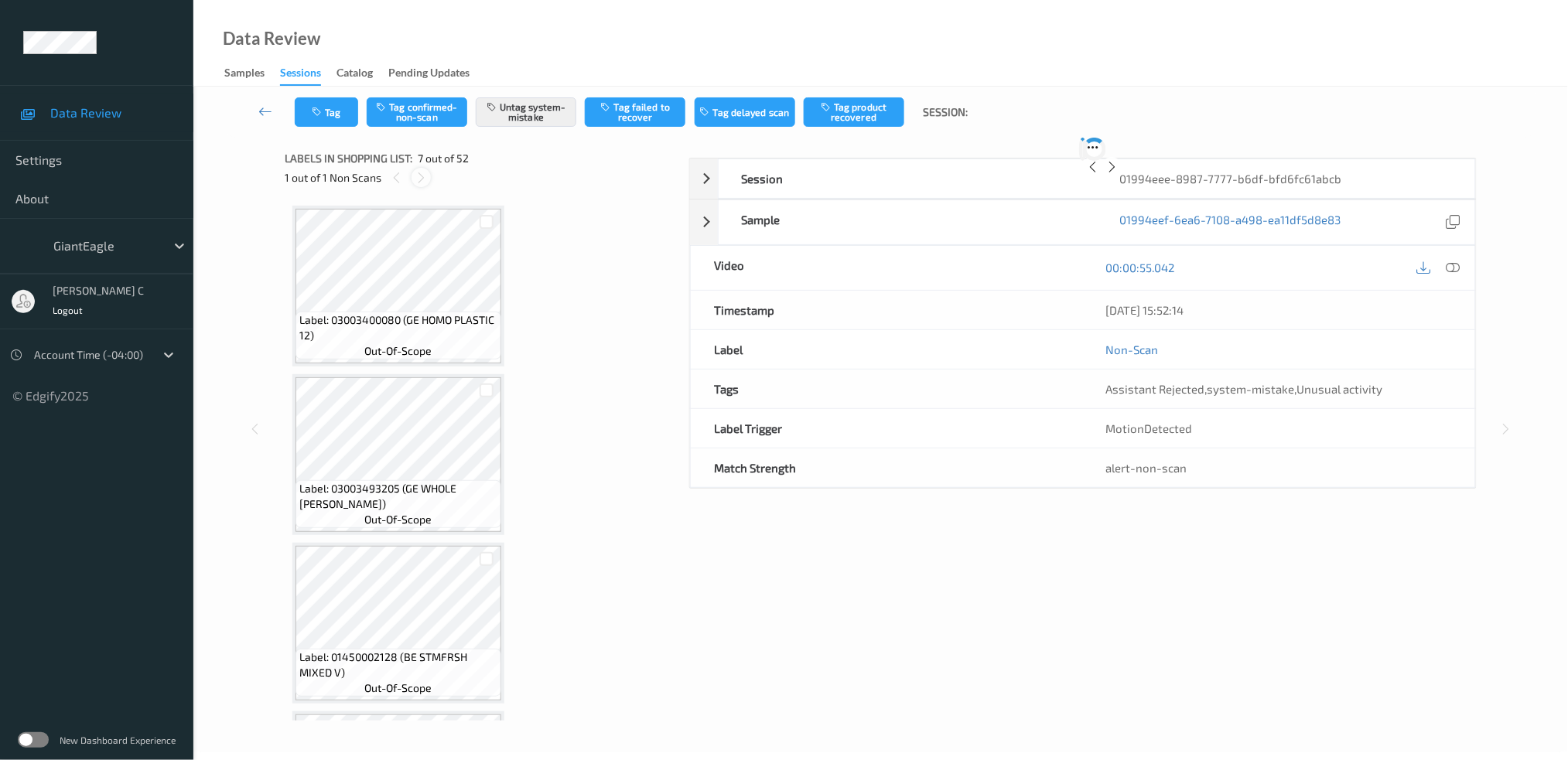
scroll to position [845, 0]
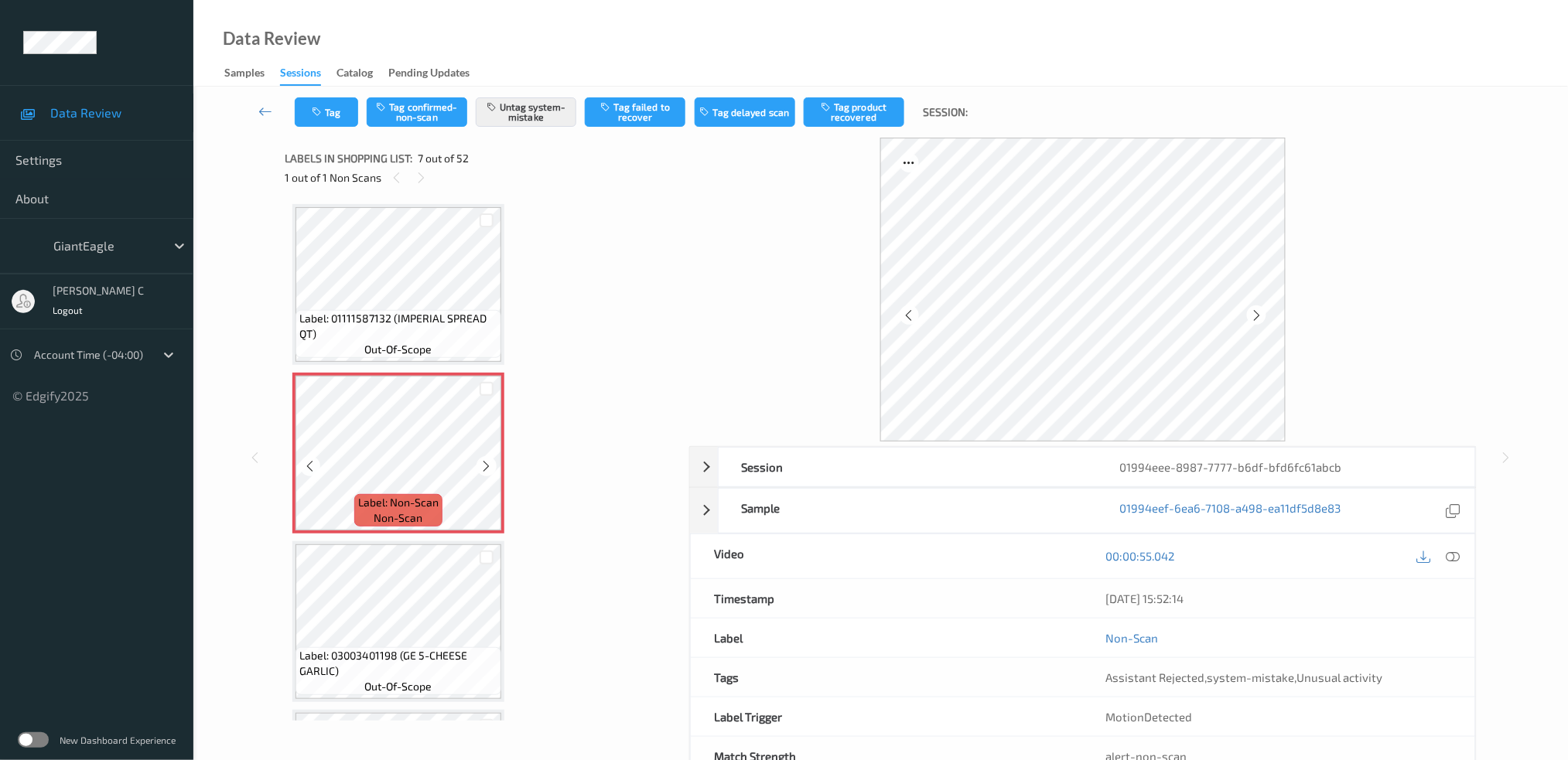
click at [456, 351] on div "Label: 01111587132 (IMPERIAL SPREAD QT) out-of-scope" at bounding box center [398, 334] width 205 height 48
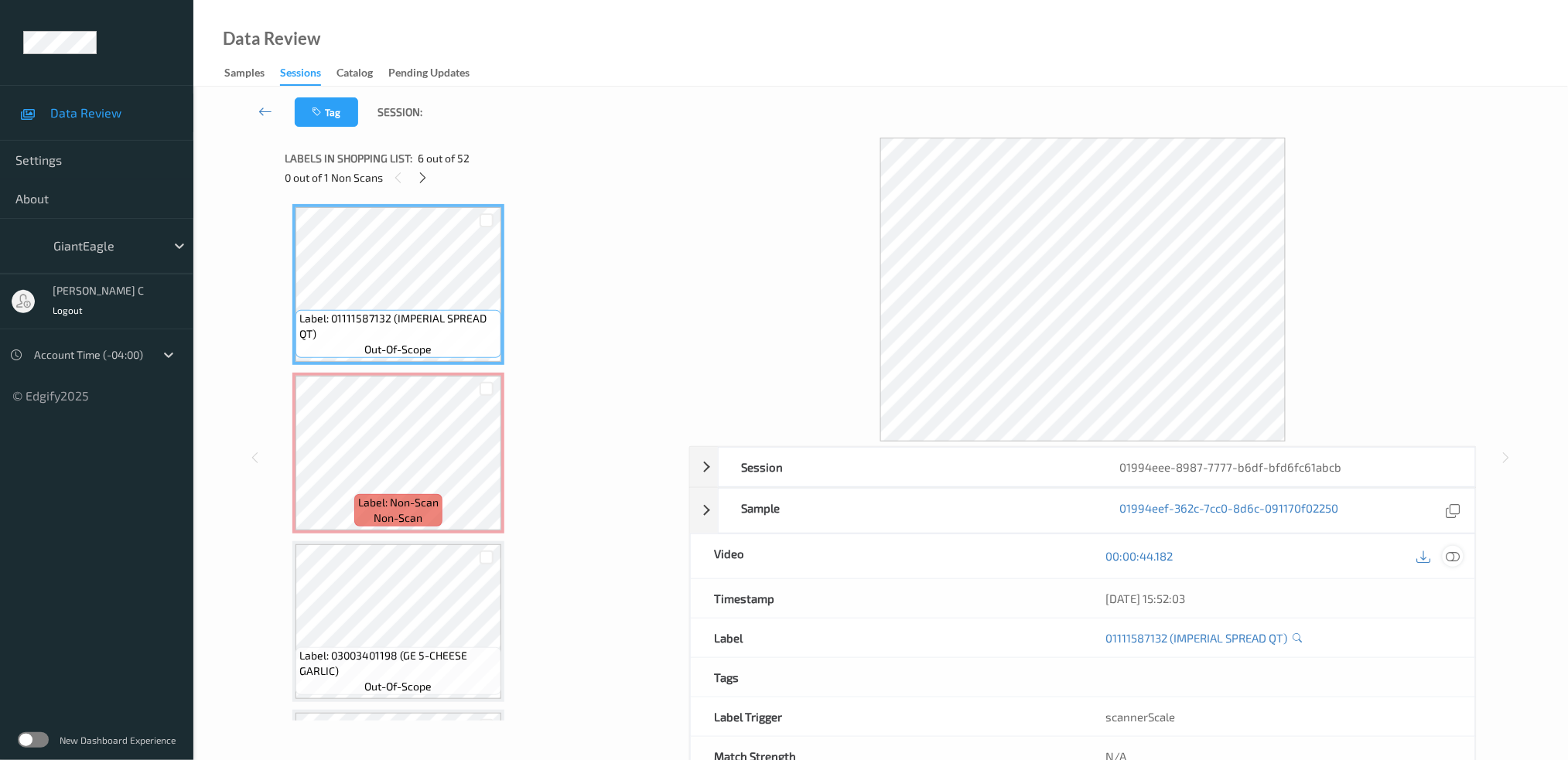
click at [1451, 556] on icon at bounding box center [1452, 555] width 14 height 14
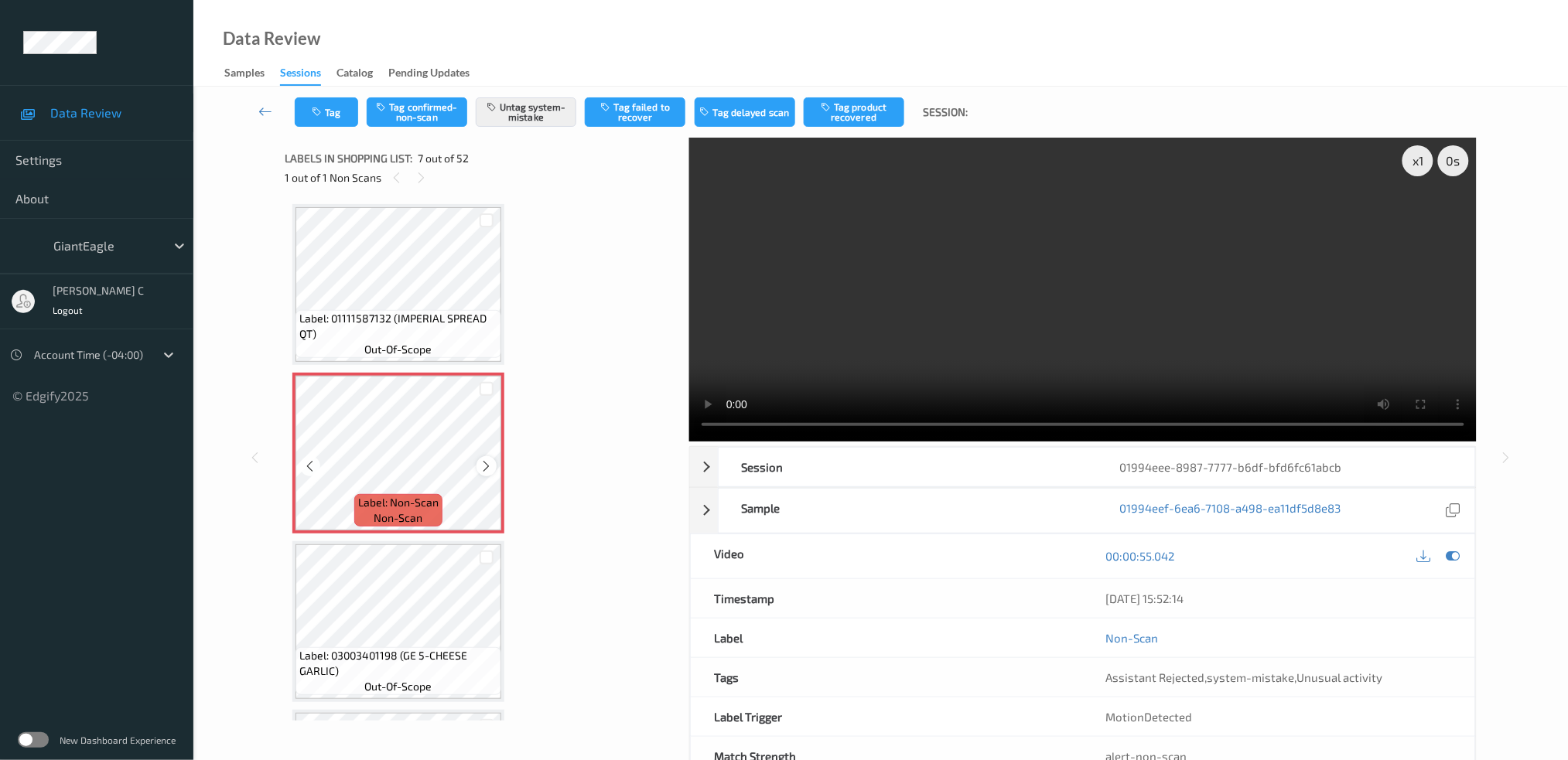
click at [491, 459] on icon at bounding box center [487, 466] width 13 height 14
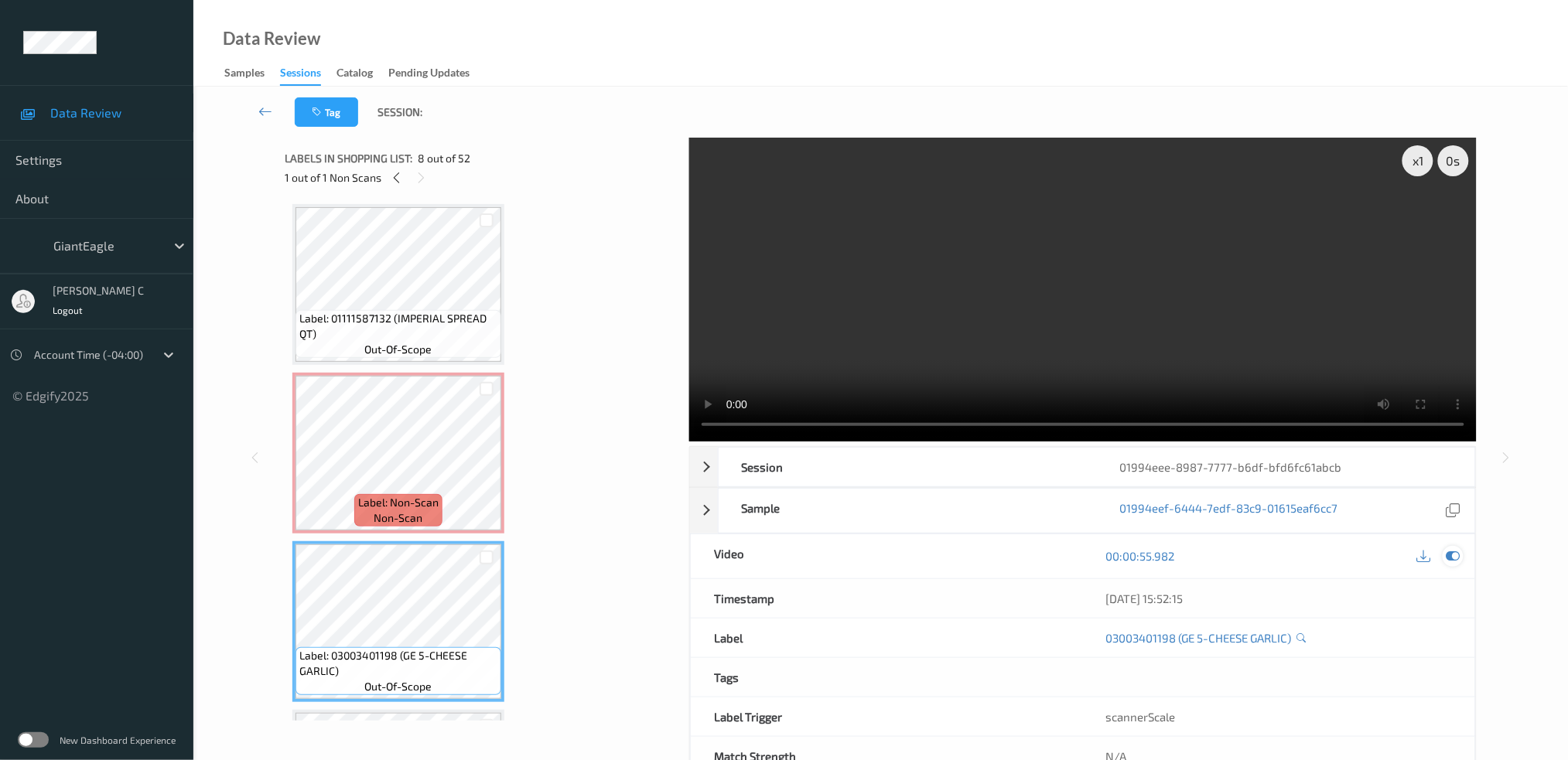
click at [1452, 555] on icon at bounding box center [1452, 555] width 14 height 14
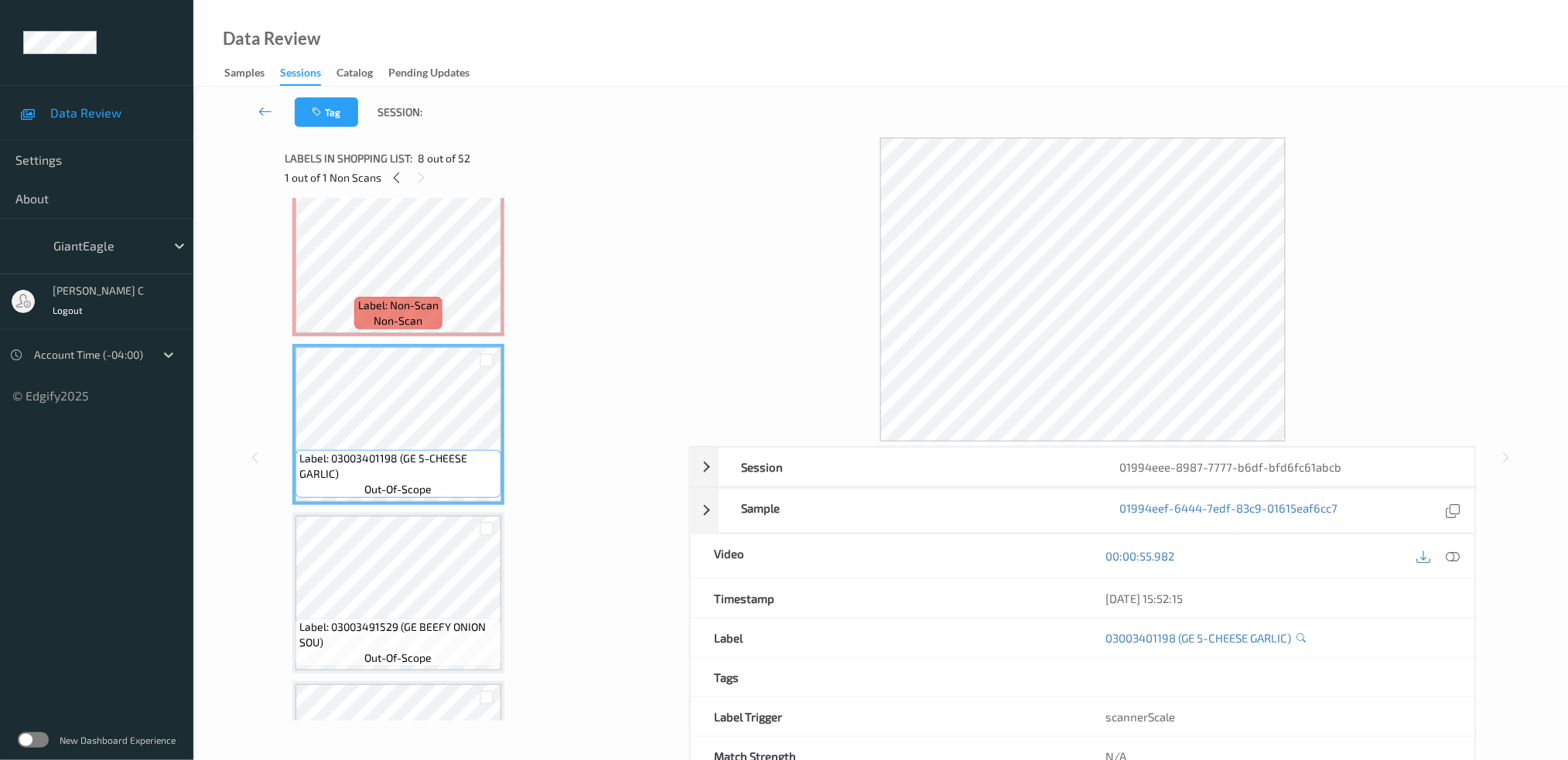
scroll to position [1050, 0]
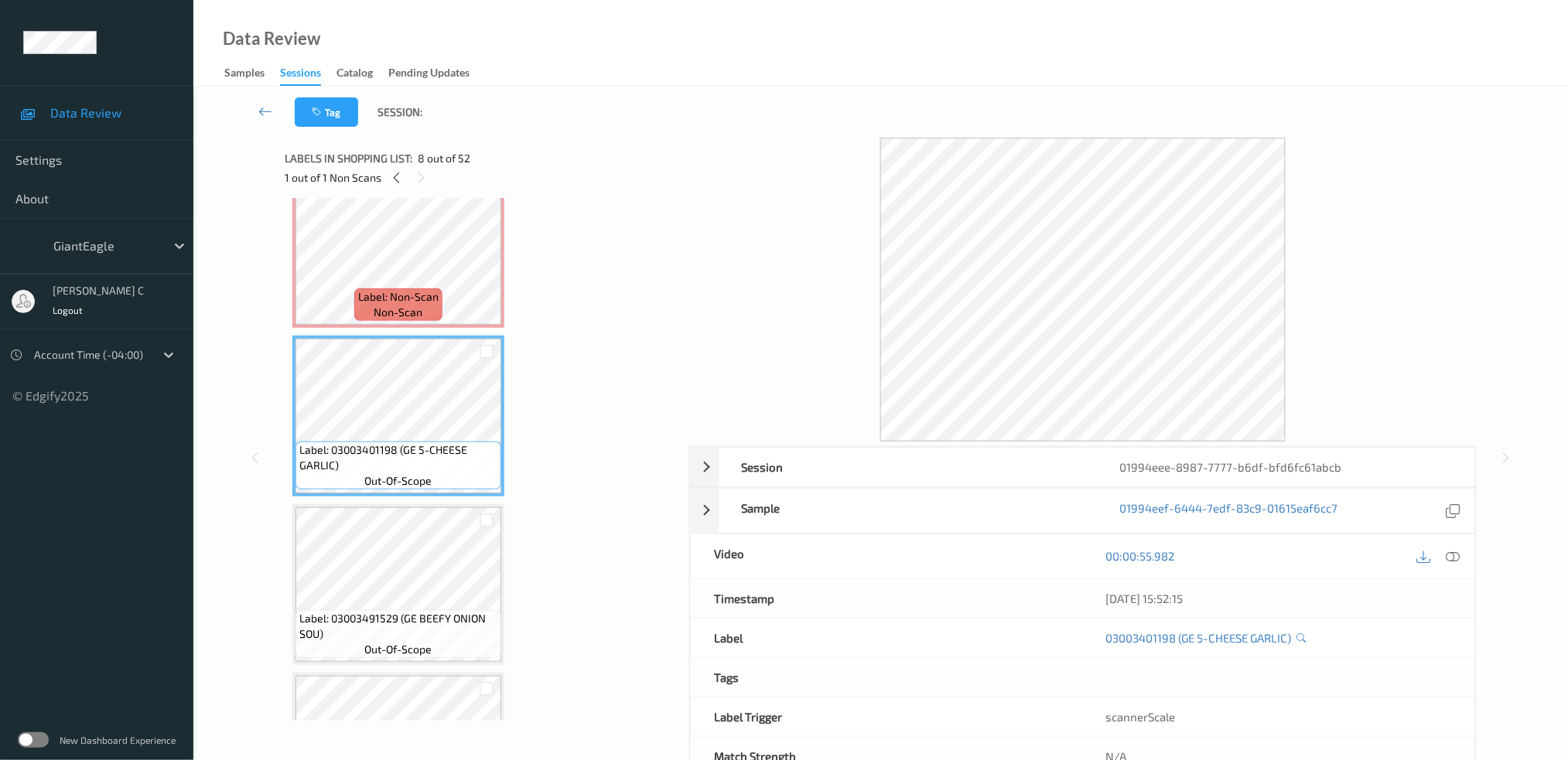
click at [399, 611] on span "Label: 03003491529 (GE BEEFY ONION SOU)" at bounding box center [398, 626] width 198 height 31
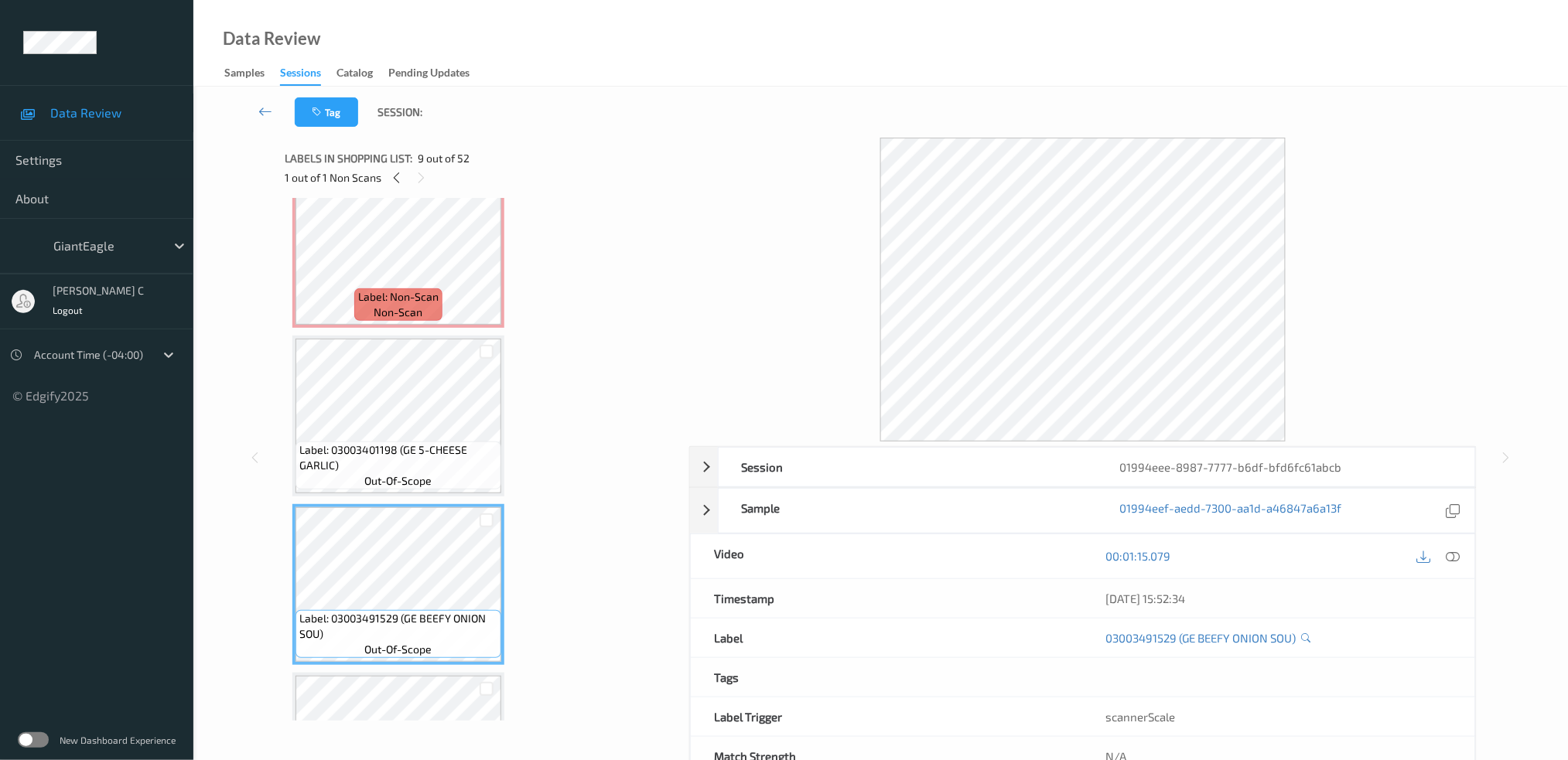
click at [392, 443] on span "Label: 03003401198 (GE 5-CHEESE GARLIC)" at bounding box center [398, 458] width 198 height 31
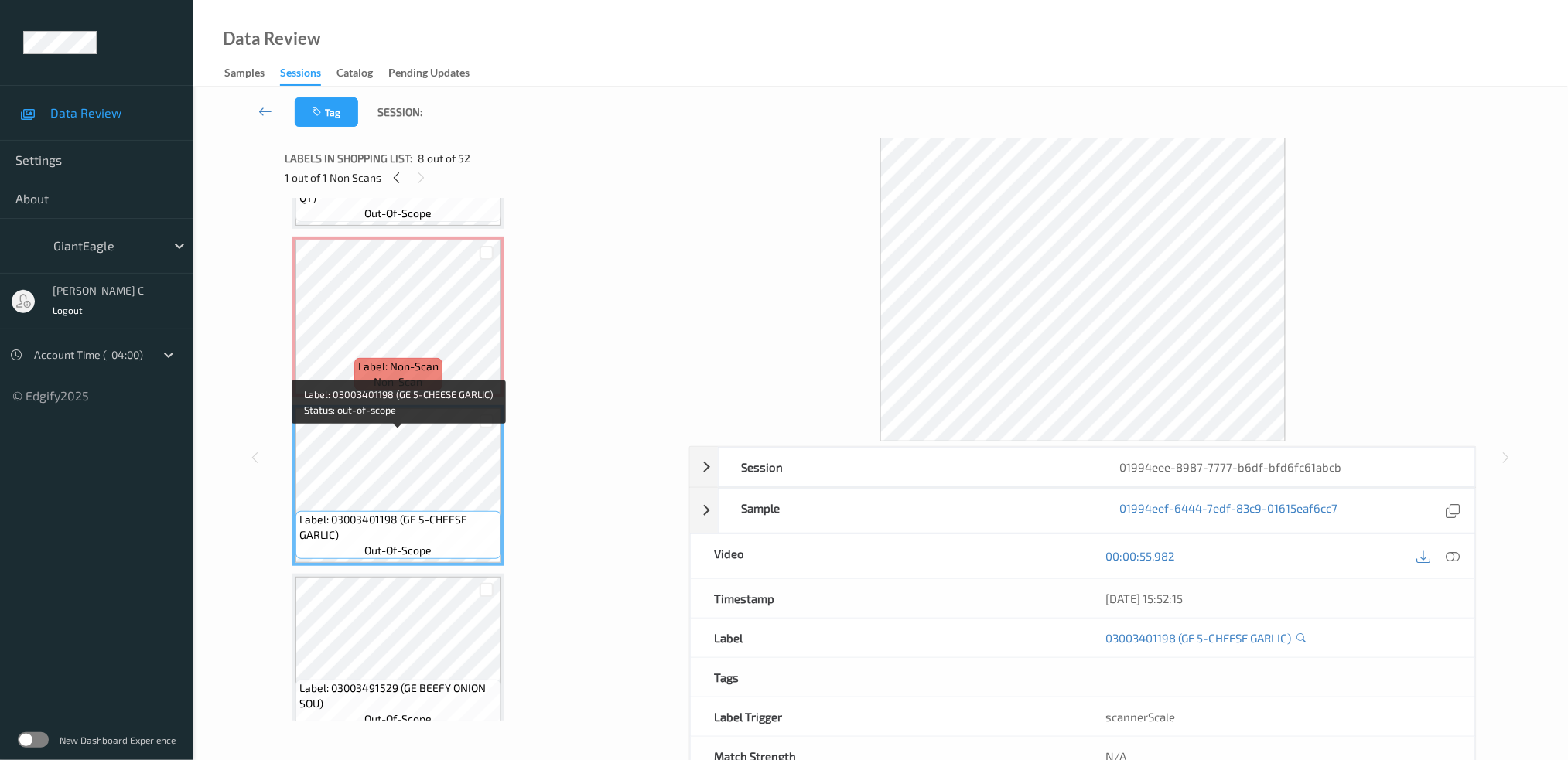
scroll to position [948, 0]
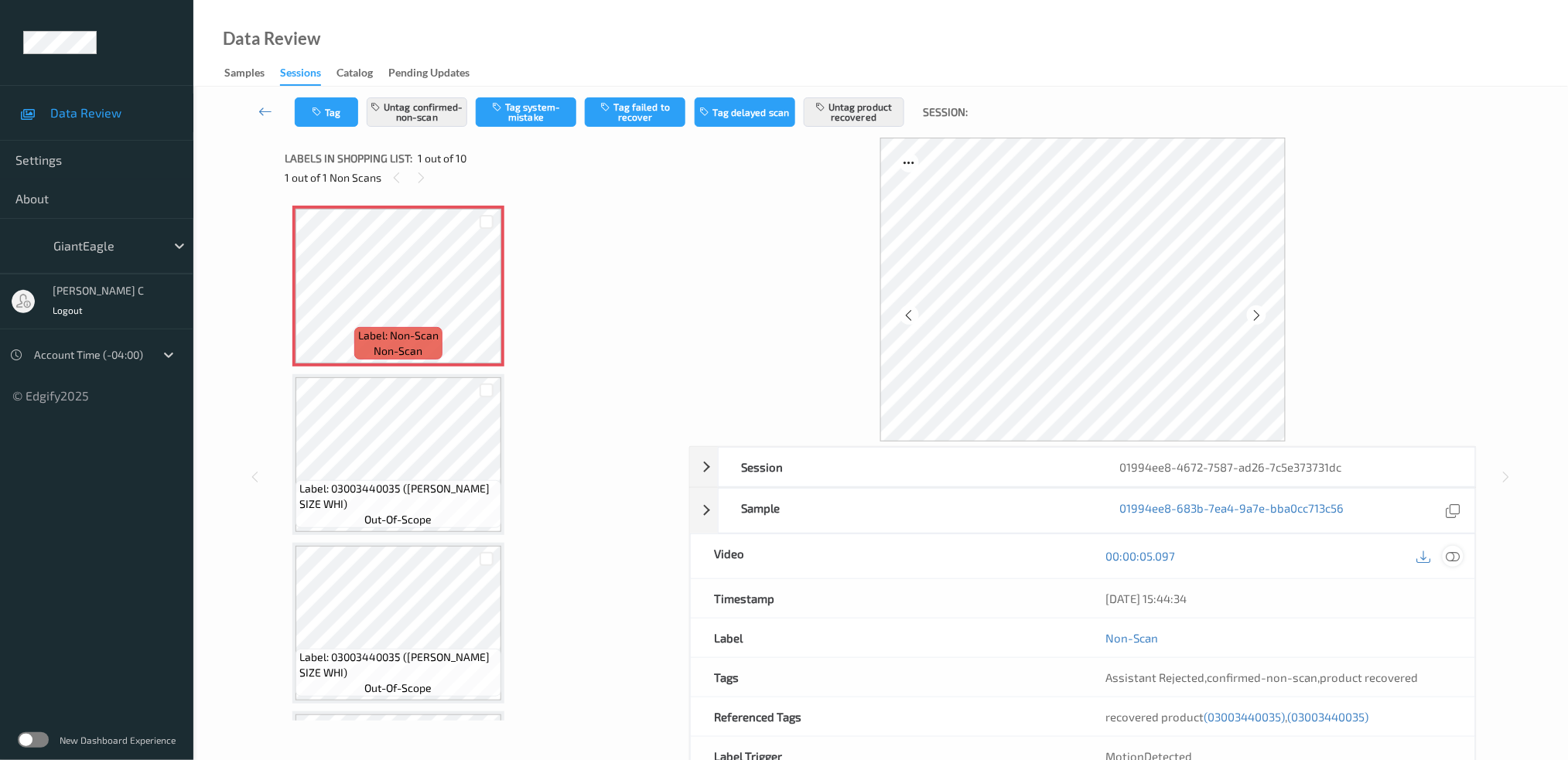
click at [1448, 550] on icon at bounding box center [1452, 555] width 14 height 14
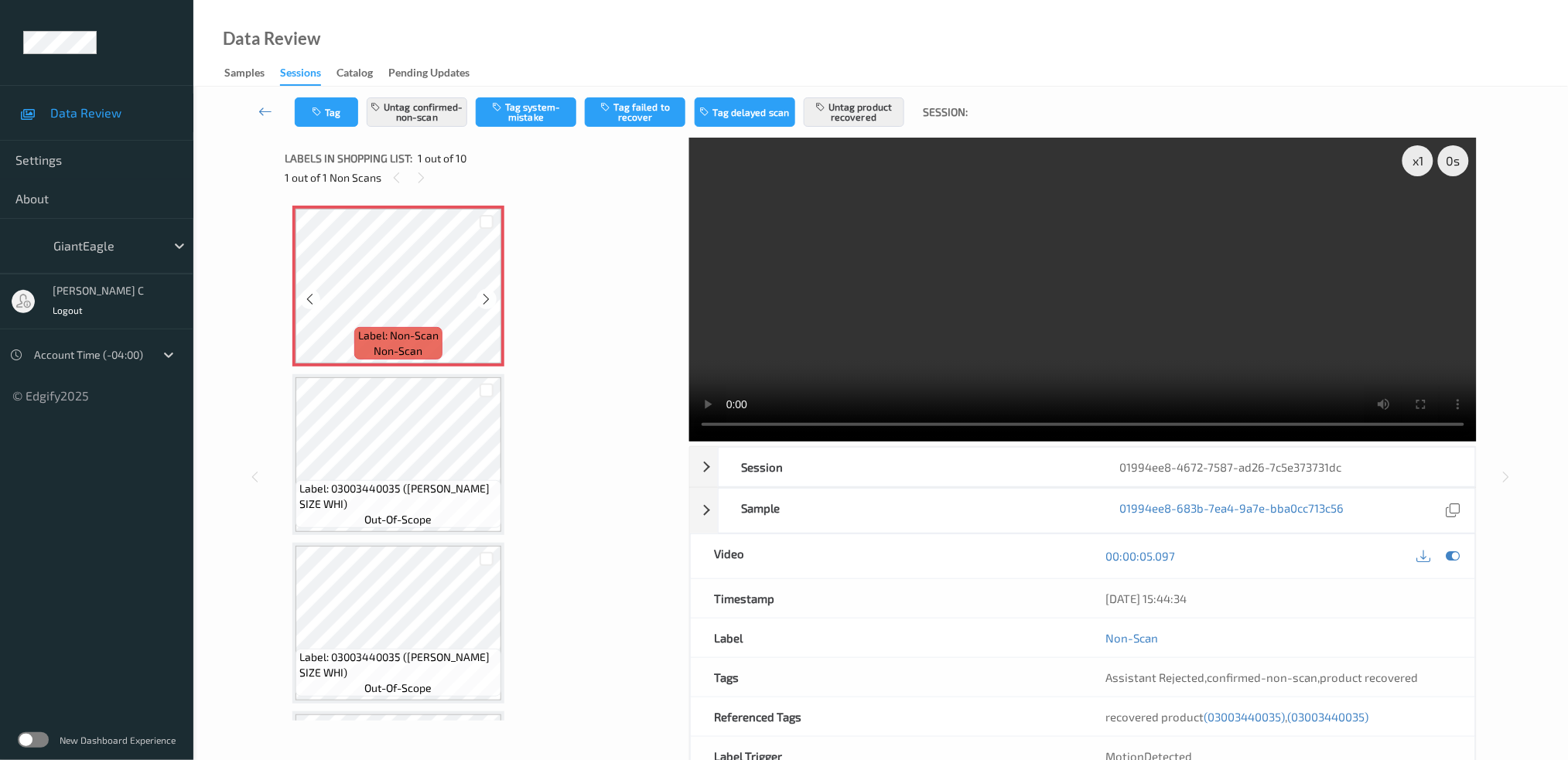
click at [402, 483] on span "Label: 03003440035 (G.E. KING SIZE WHI)" at bounding box center [398, 497] width 198 height 31
click at [486, 301] on icon at bounding box center [487, 299] width 13 height 14
click at [401, 118] on button "Untag confirmed-non-scan" at bounding box center [417, 113] width 100 height 29
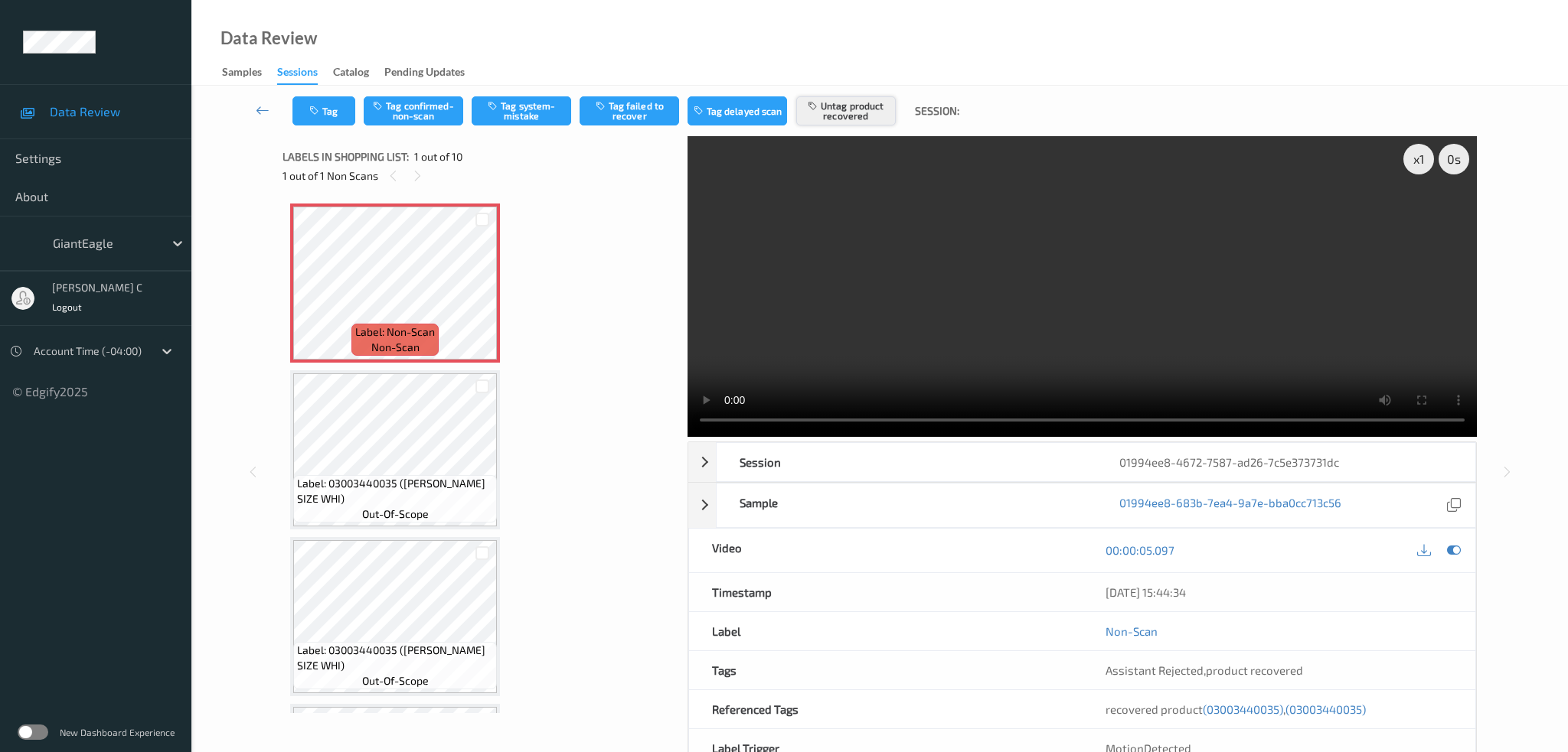
click at [843, 105] on button "Untag product recovered" at bounding box center [846, 111] width 99 height 29
click at [405, 123] on button "Tag confirmed-non-scan" at bounding box center [413, 111] width 99 height 29
click at [871, 98] on button "Tag product recovered" at bounding box center [846, 111] width 99 height 29
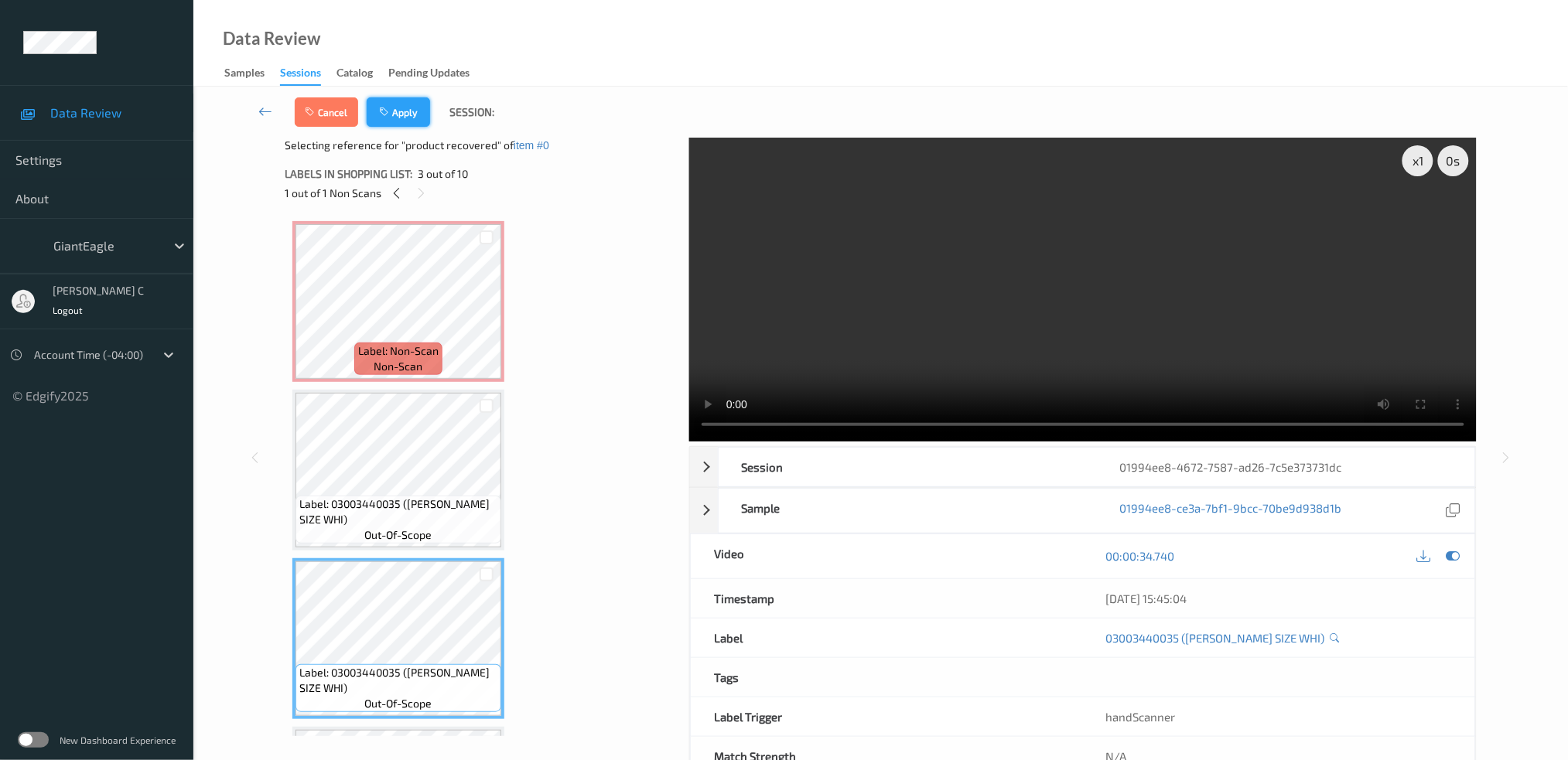
click at [395, 102] on button "Apply" at bounding box center [399, 113] width 64 height 29
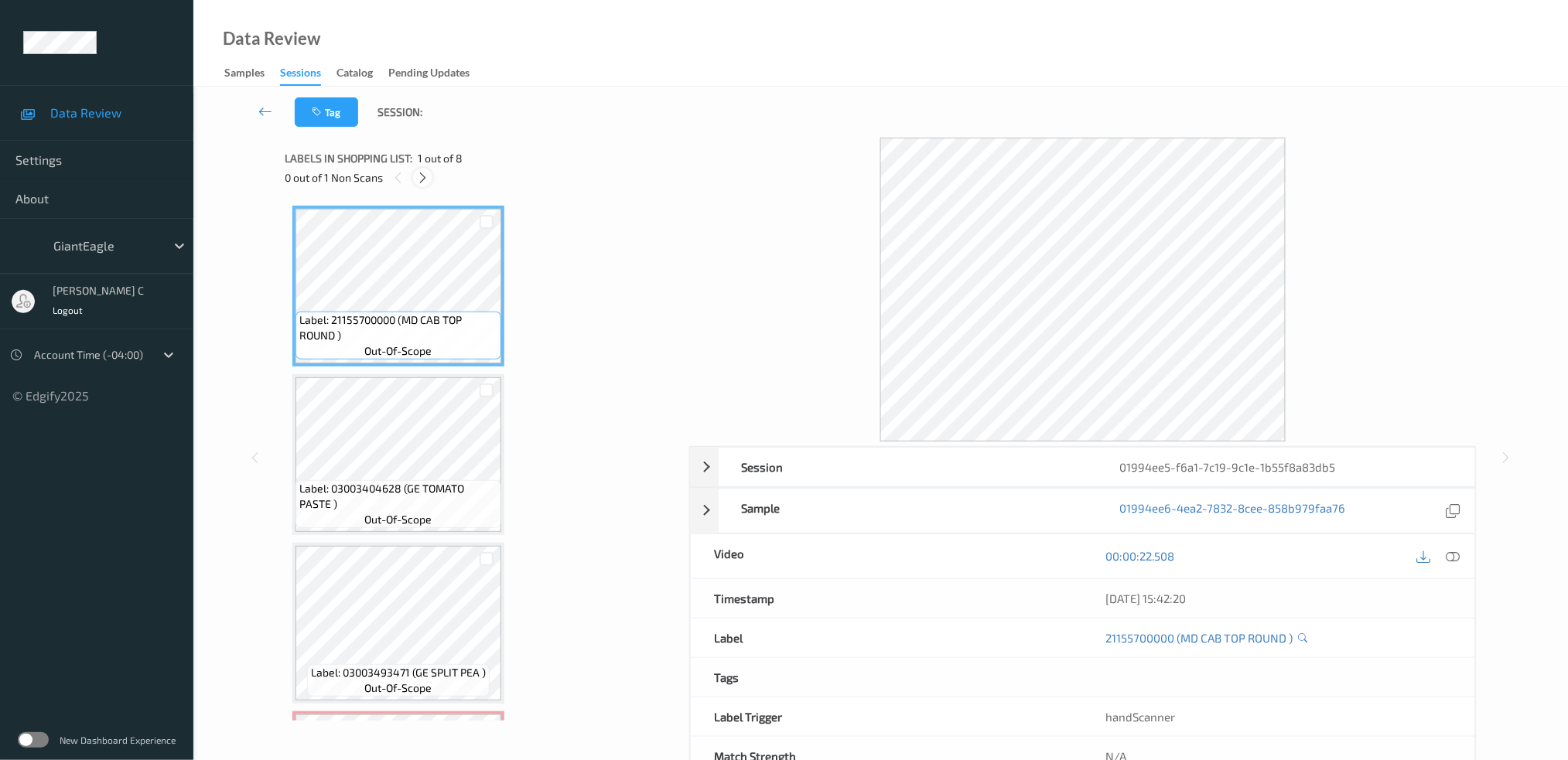
click at [426, 180] on icon at bounding box center [422, 178] width 13 height 14
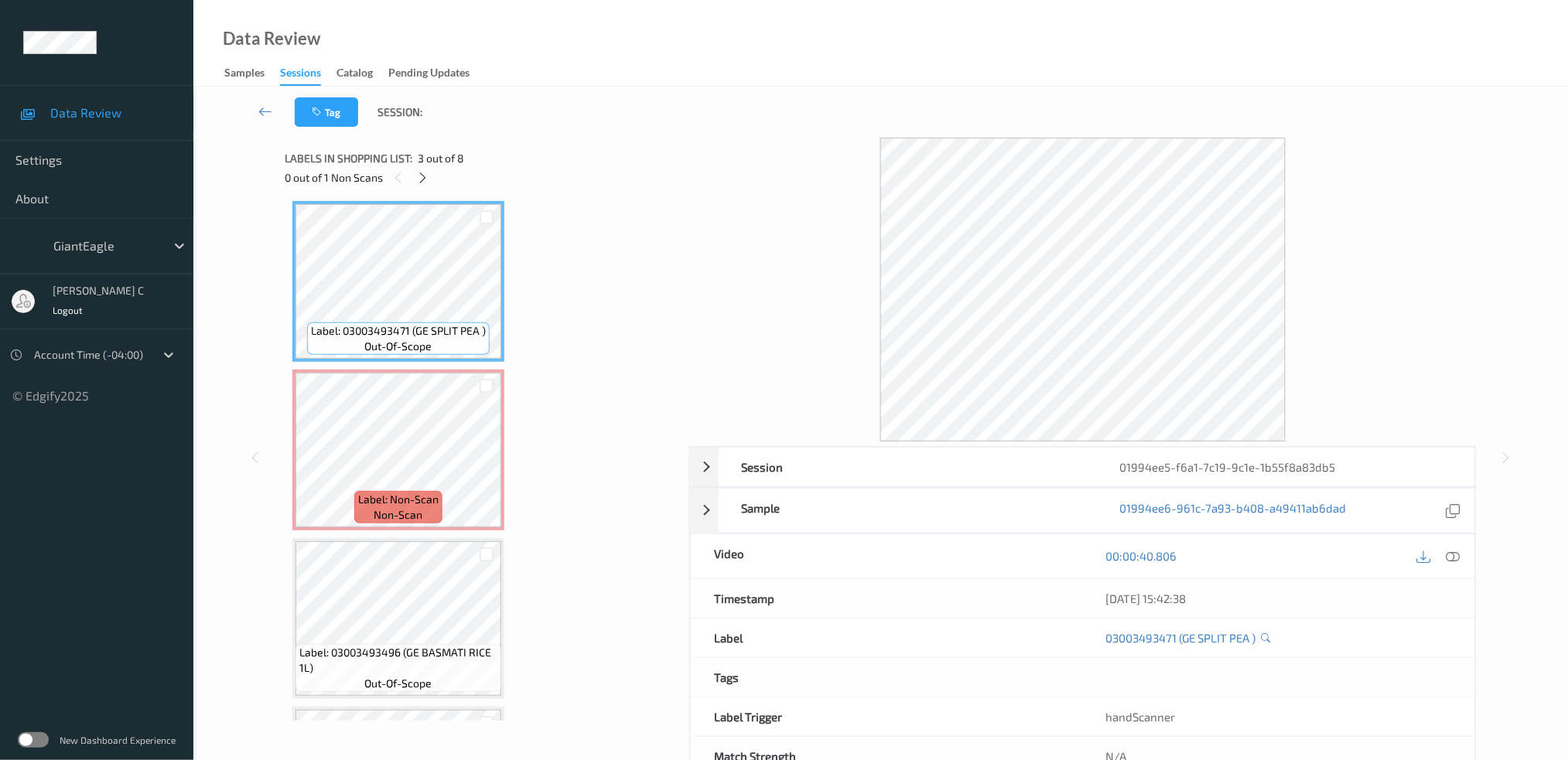
click at [1454, 555] on icon at bounding box center [1452, 555] width 14 height 14
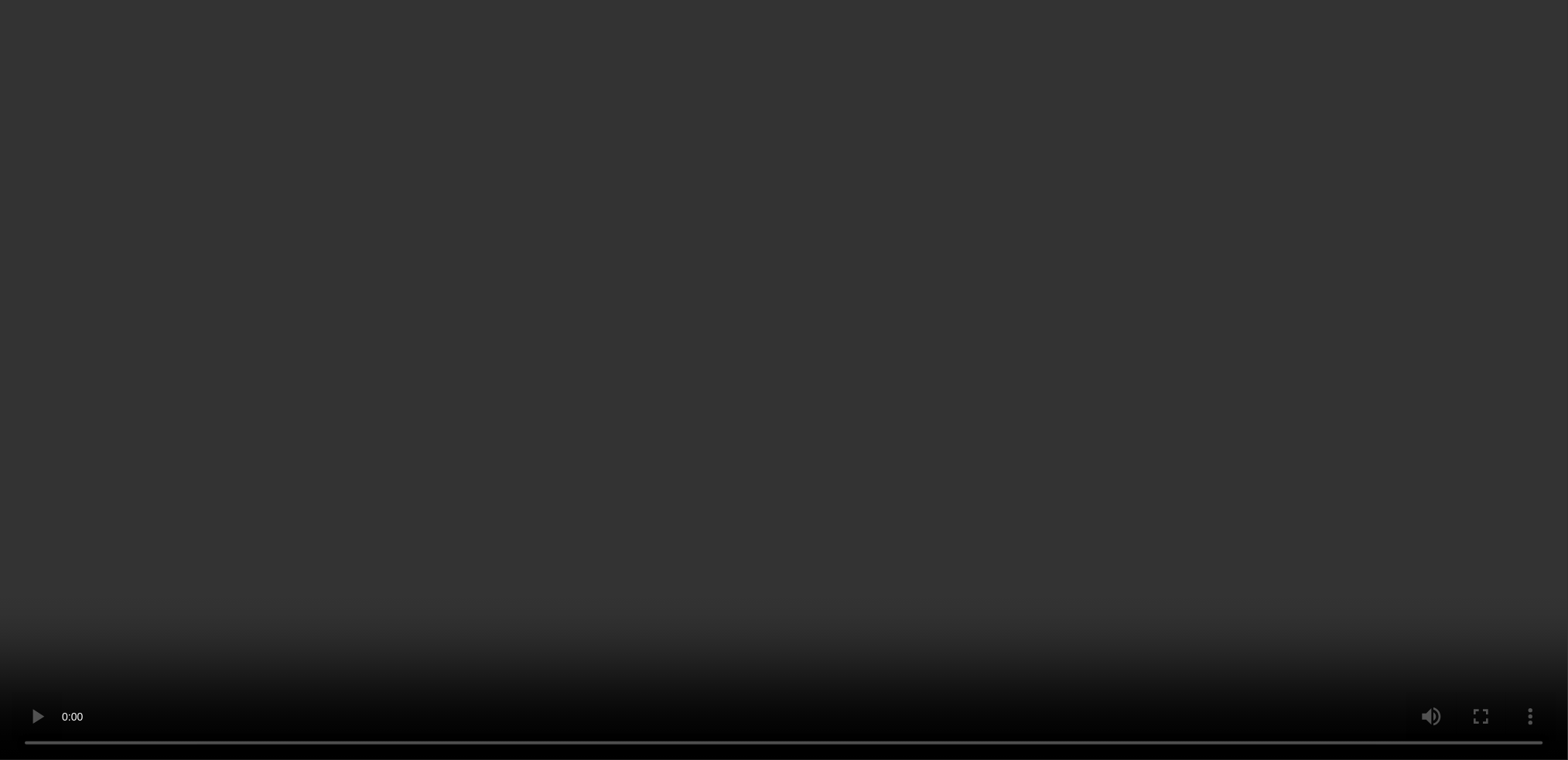
scroll to position [549, 0]
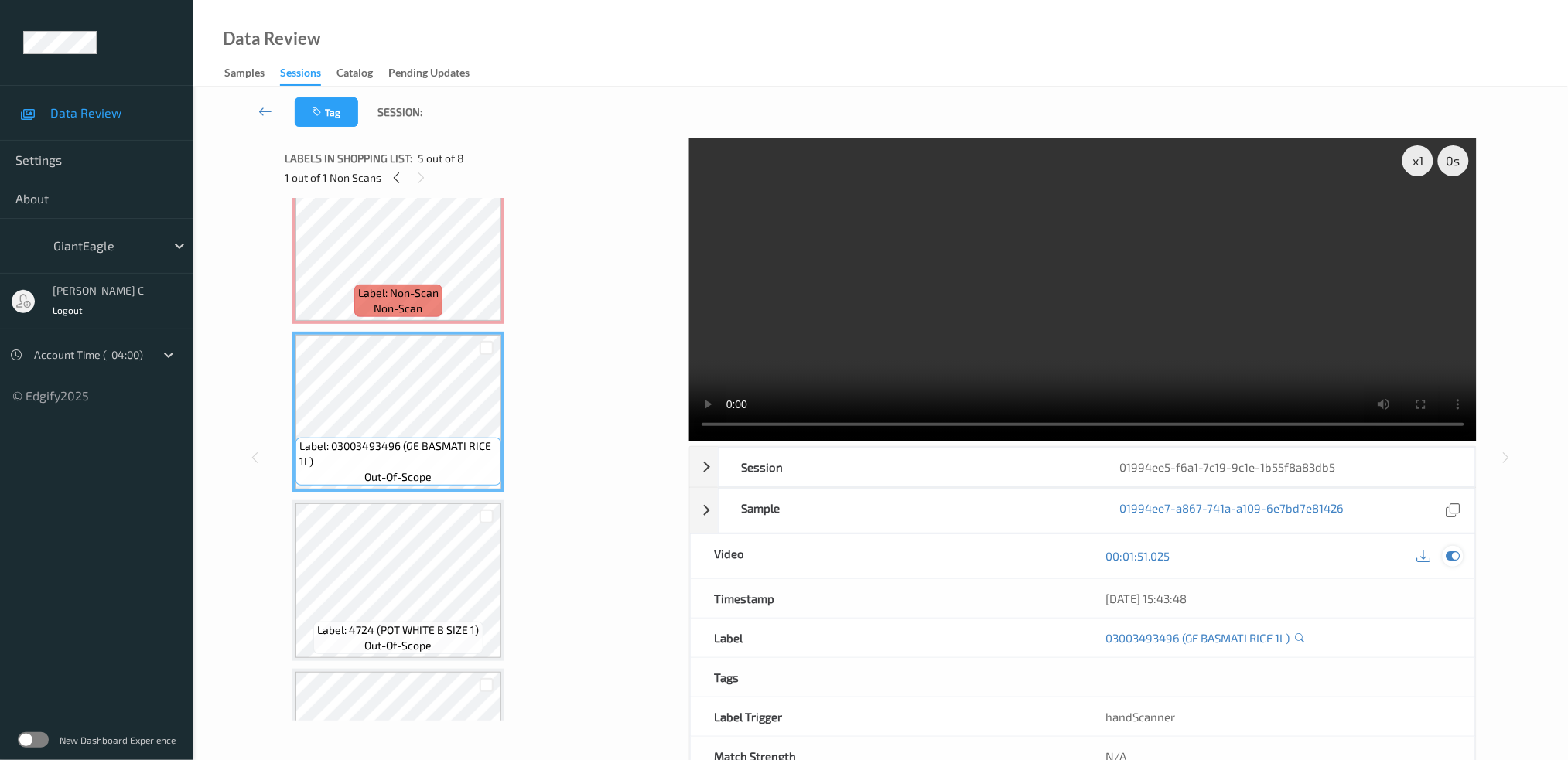
click at [1457, 562] on icon at bounding box center [1452, 555] width 14 height 14
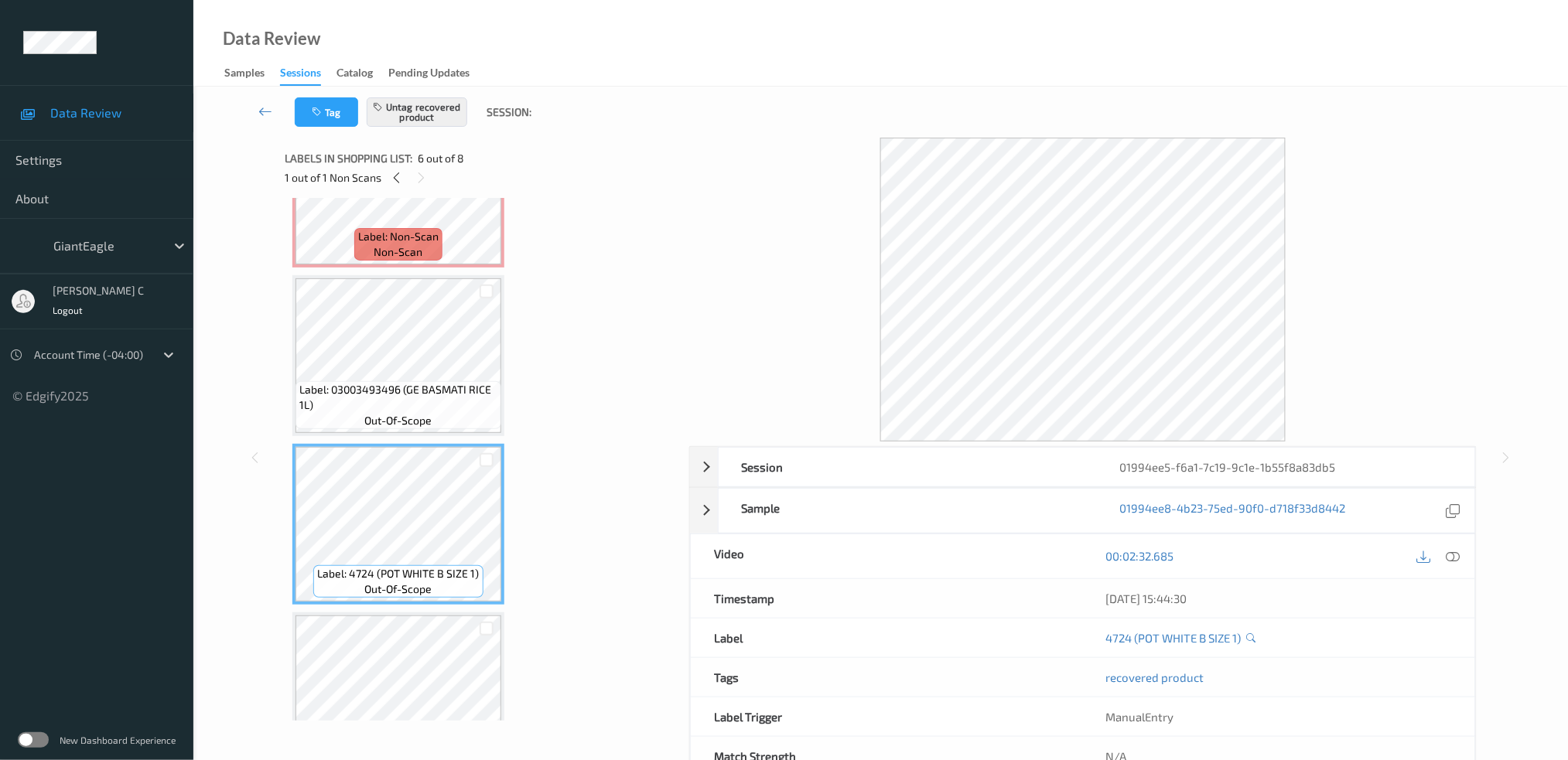
scroll to position [652, 0]
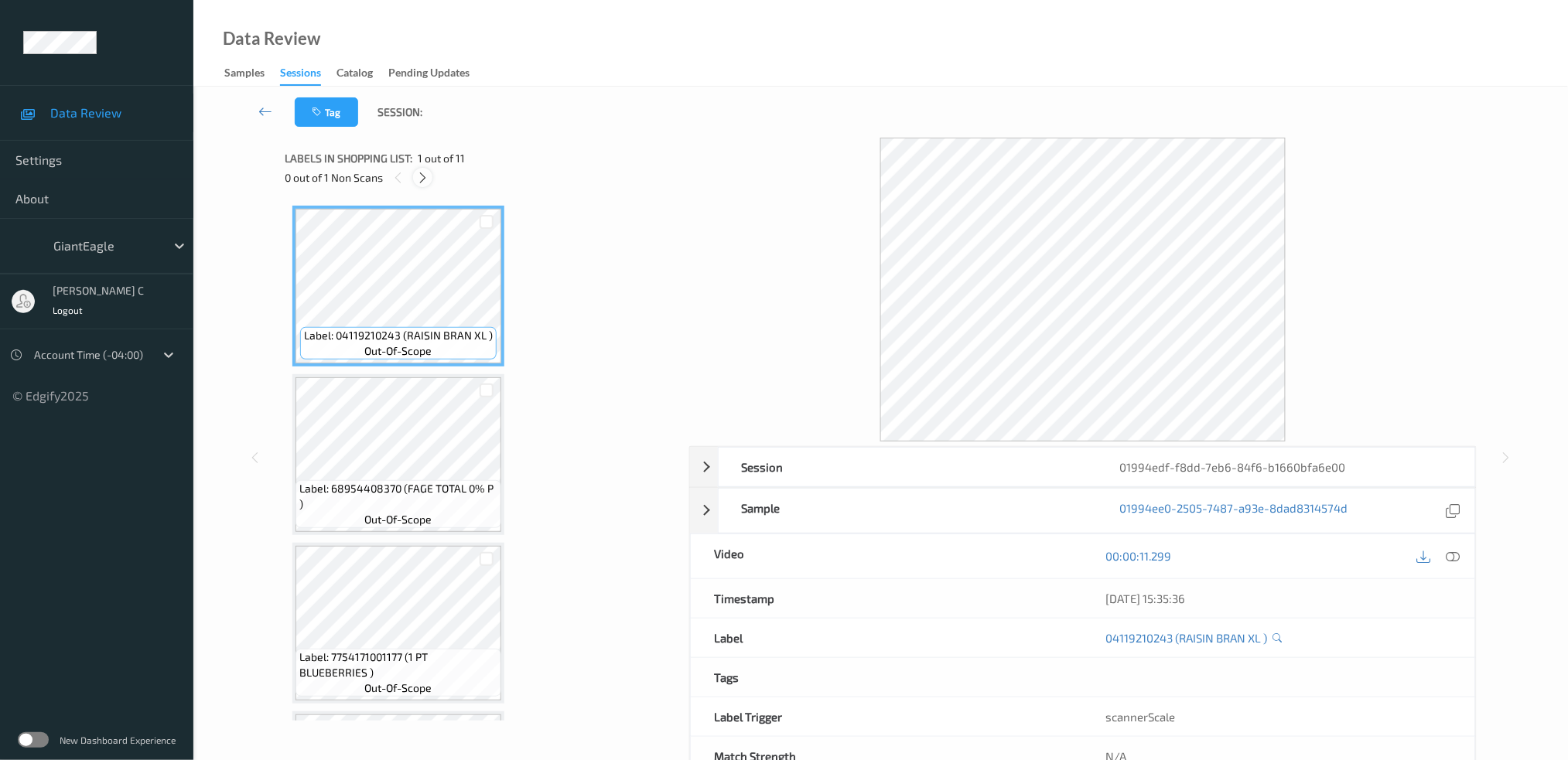
click at [417, 184] on icon at bounding box center [422, 178] width 13 height 14
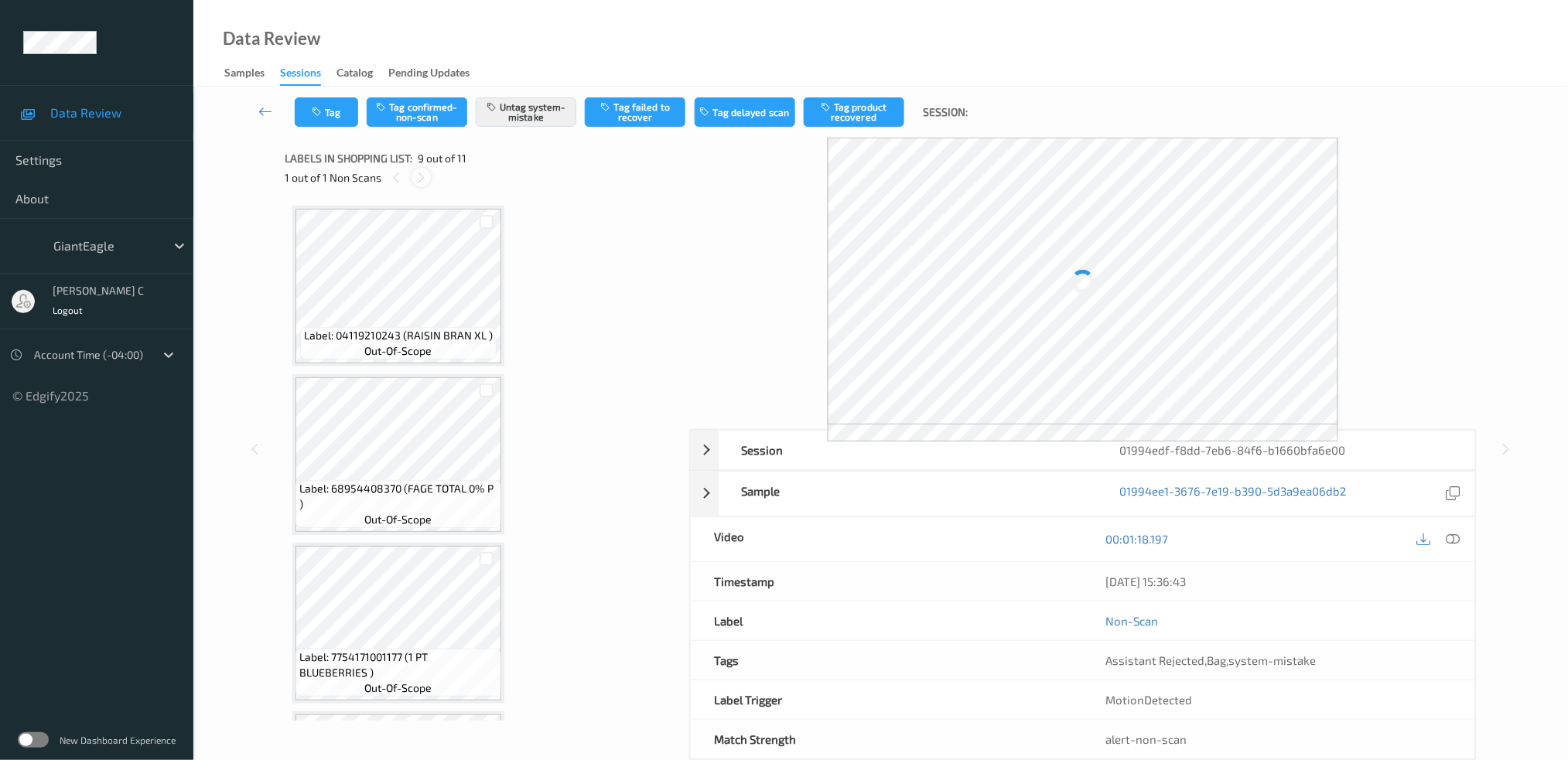
scroll to position [1180, 0]
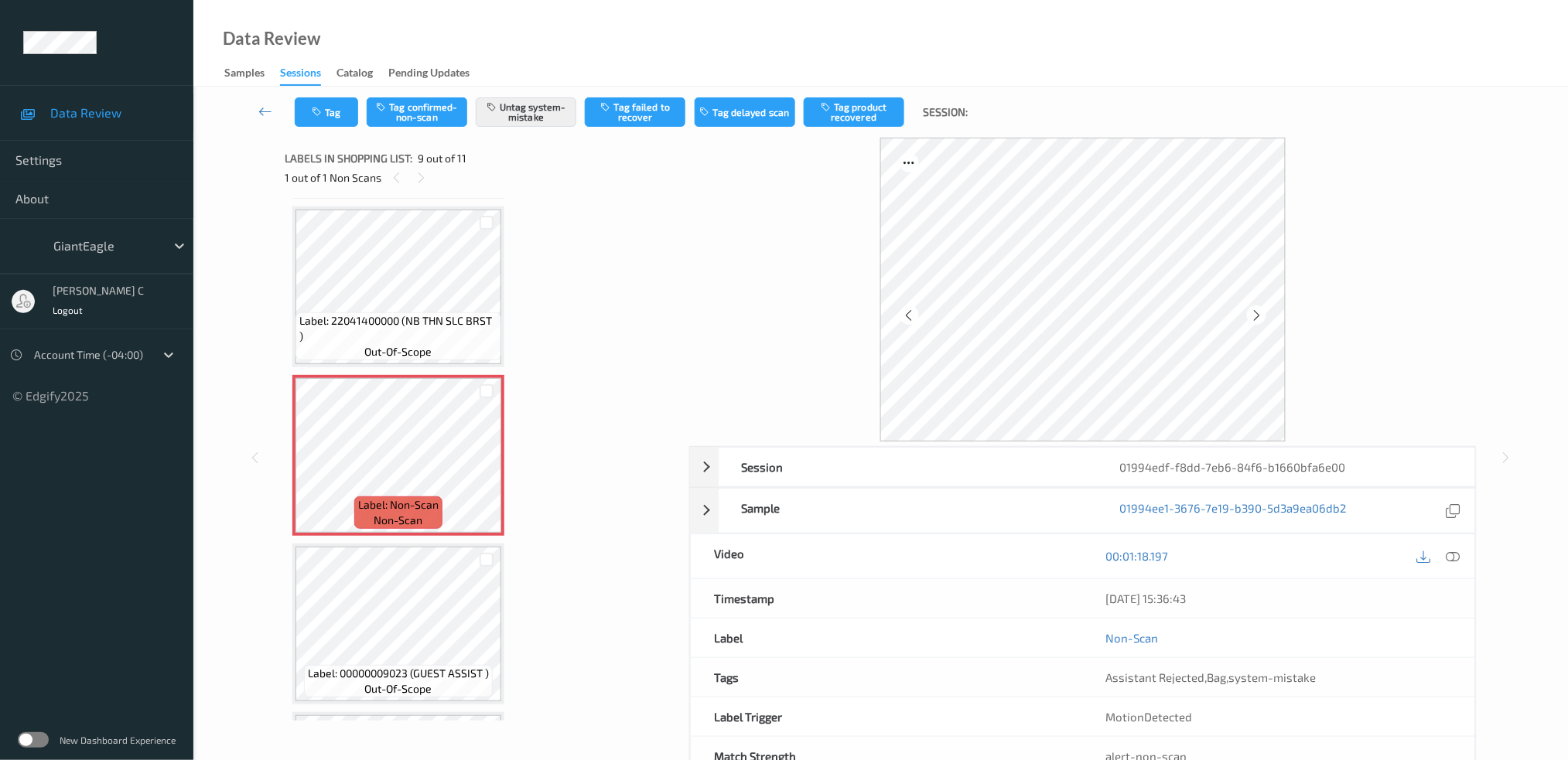
click at [1443, 546] on div at bounding box center [1438, 557] width 51 height 21
click at [1458, 554] on icon at bounding box center [1452, 555] width 14 height 14
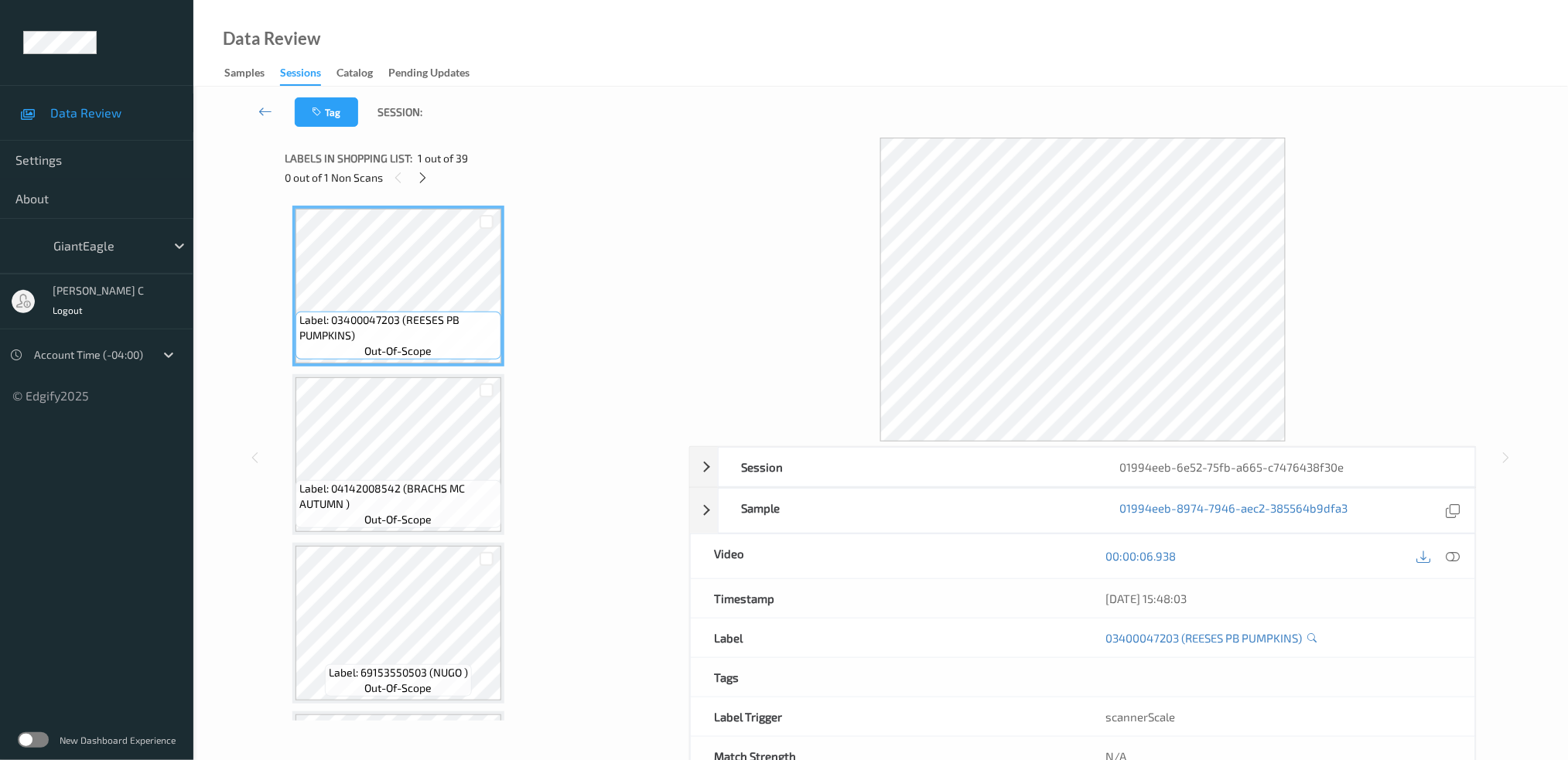
click at [422, 188] on div "Labels in shopping list: 1 out of 39 0 out of 1 Non Scans" at bounding box center [481, 168] width 394 height 60
click at [422, 184] on icon at bounding box center [422, 178] width 13 height 14
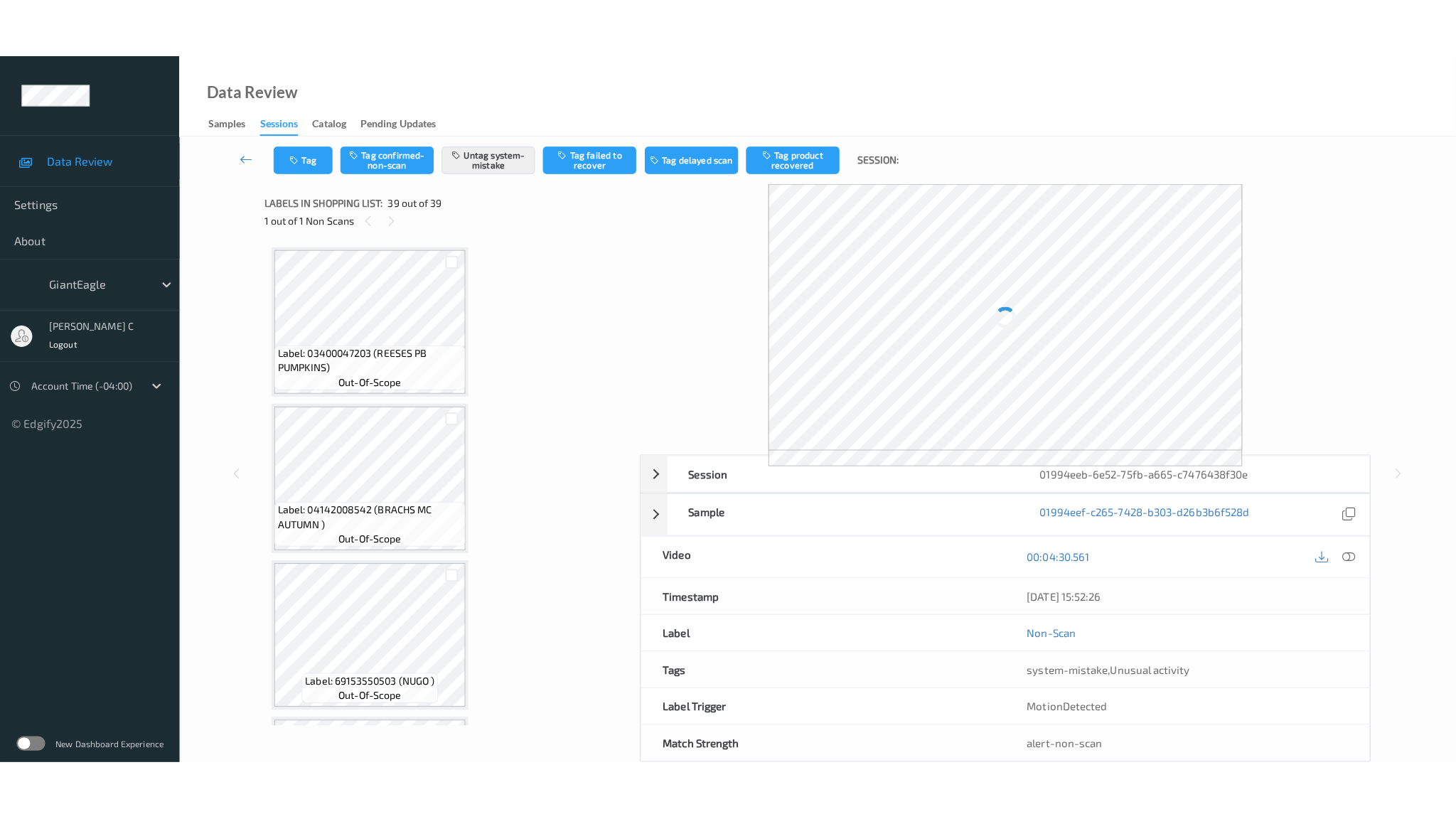
scroll to position [5525, 0]
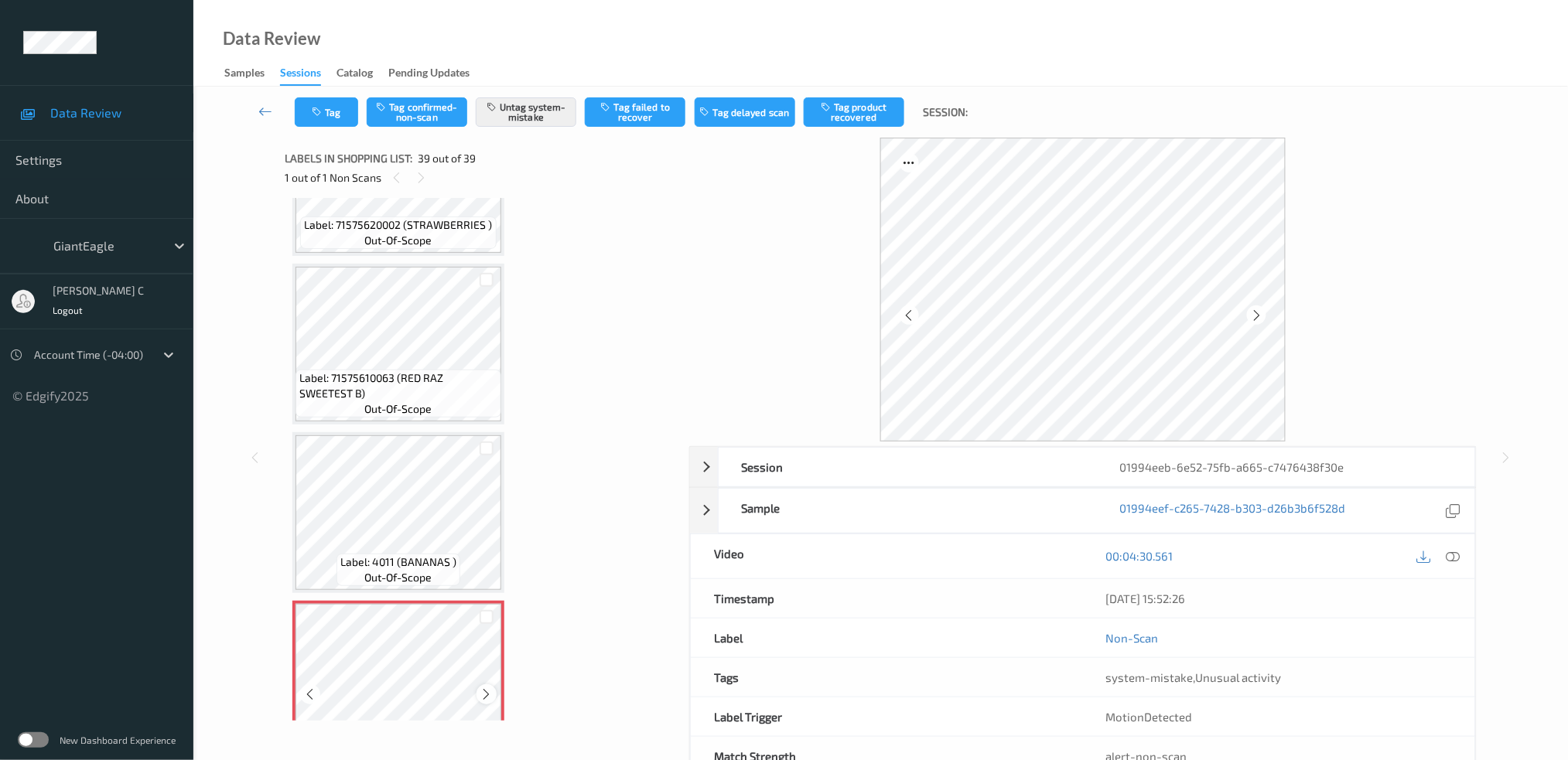
click at [480, 687] on icon at bounding box center [487, 694] width 13 height 14
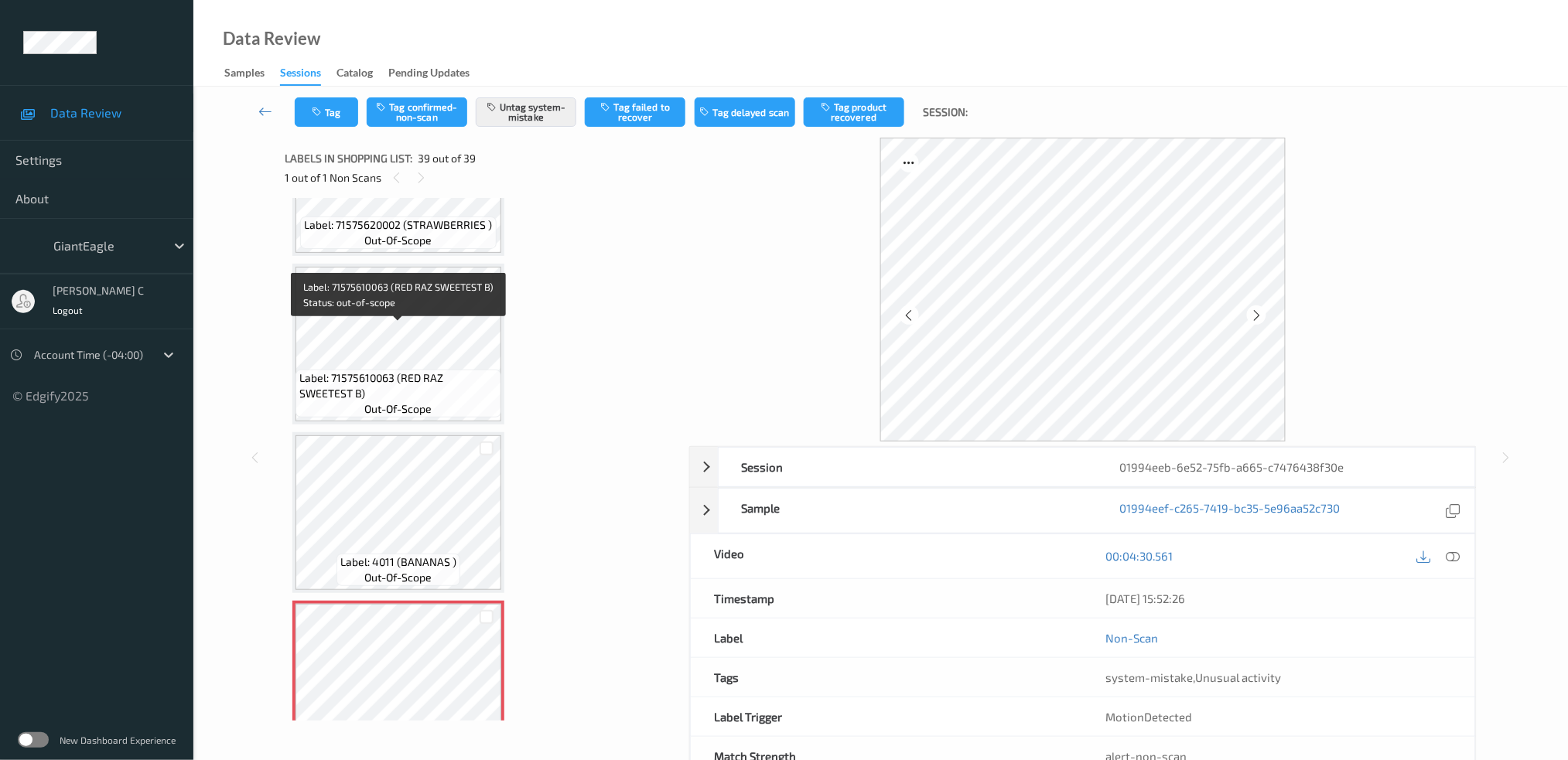
click at [418, 370] on span "Label: 71575610063 (RED RAZ SWEETEST B)" at bounding box center [398, 386] width 198 height 31
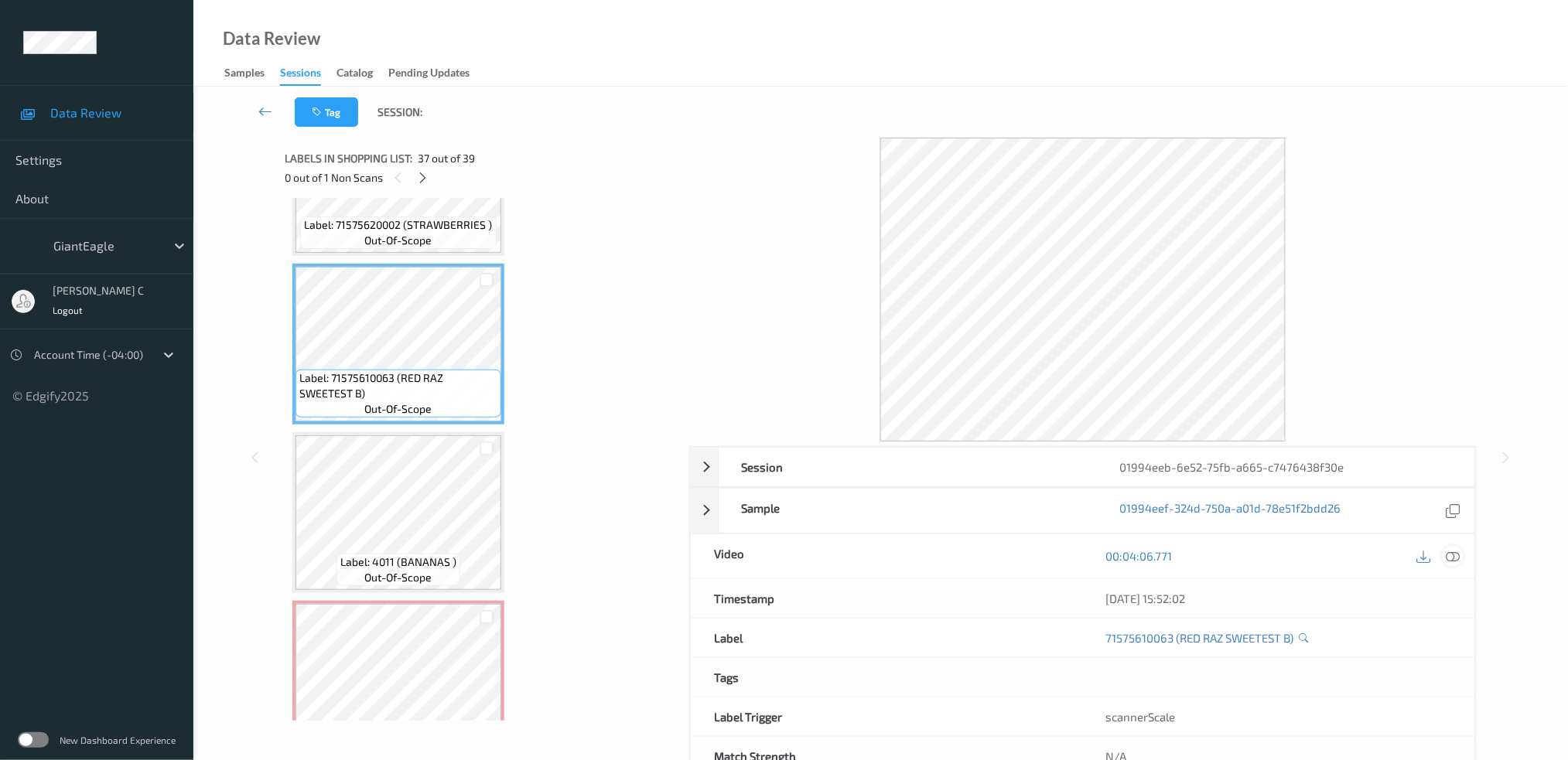
click at [1456, 563] on icon at bounding box center [1452, 555] width 14 height 14
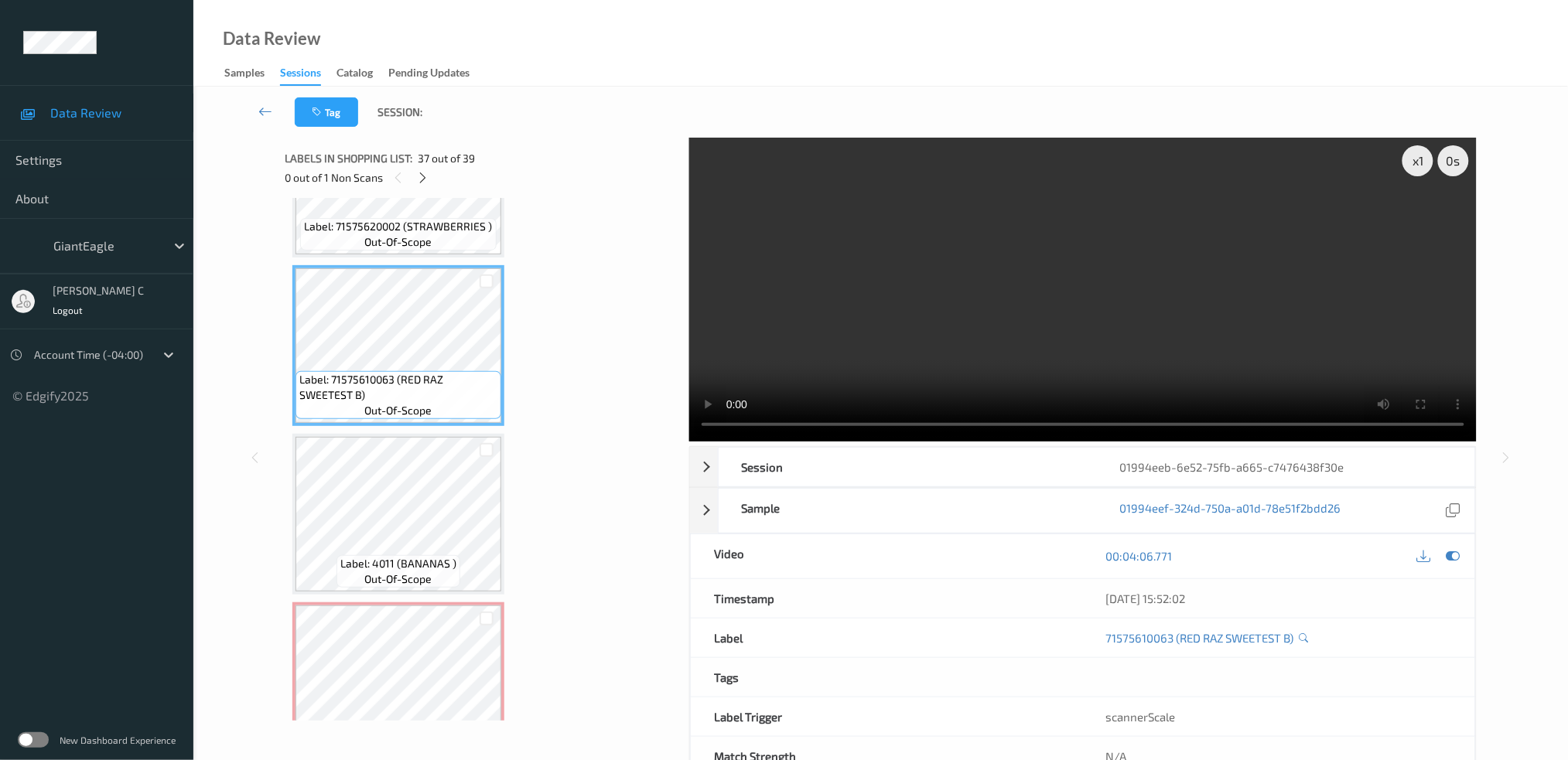
scroll to position [6012, 0]
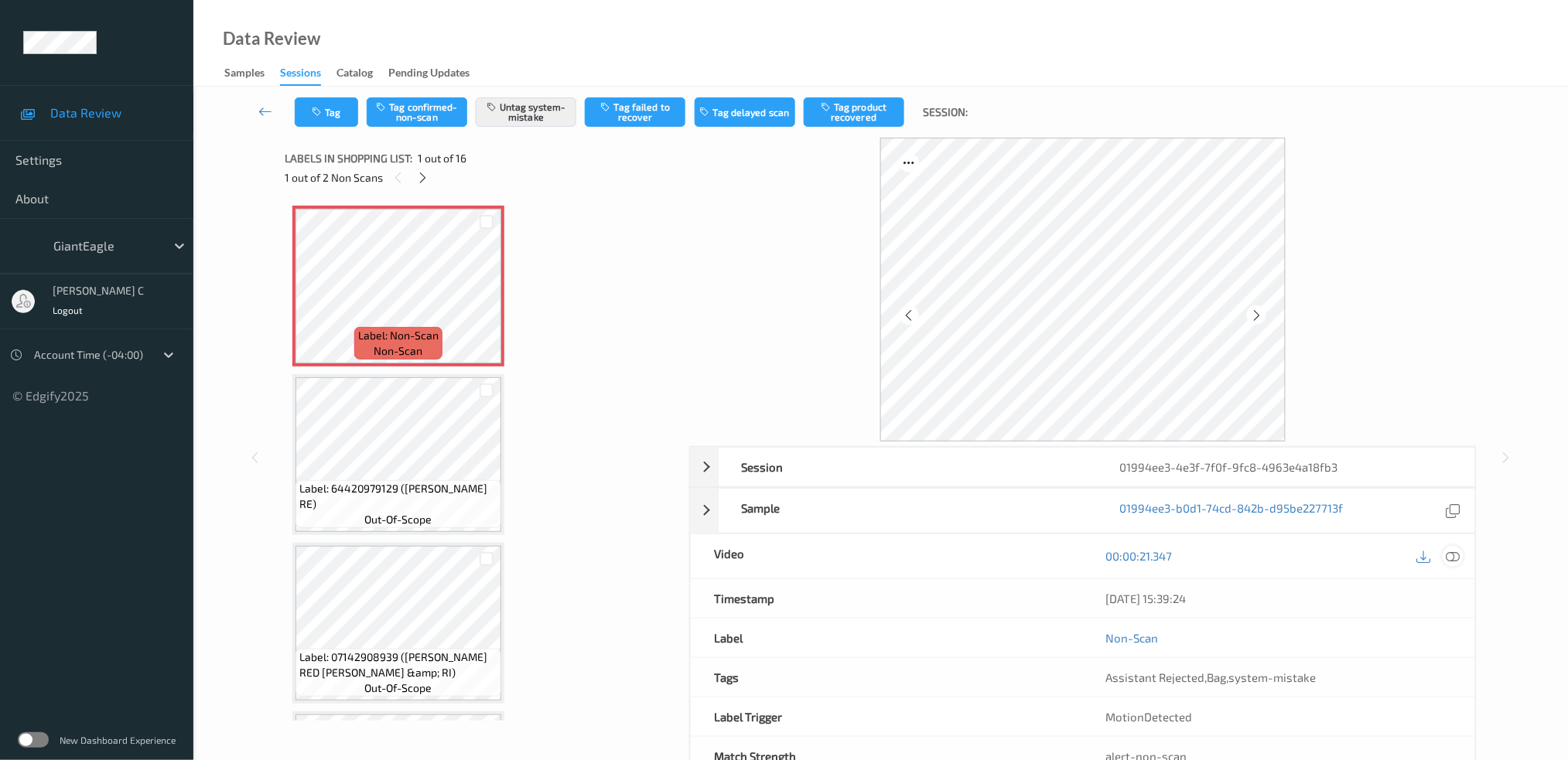
click at [1462, 554] on div at bounding box center [1453, 557] width 21 height 21
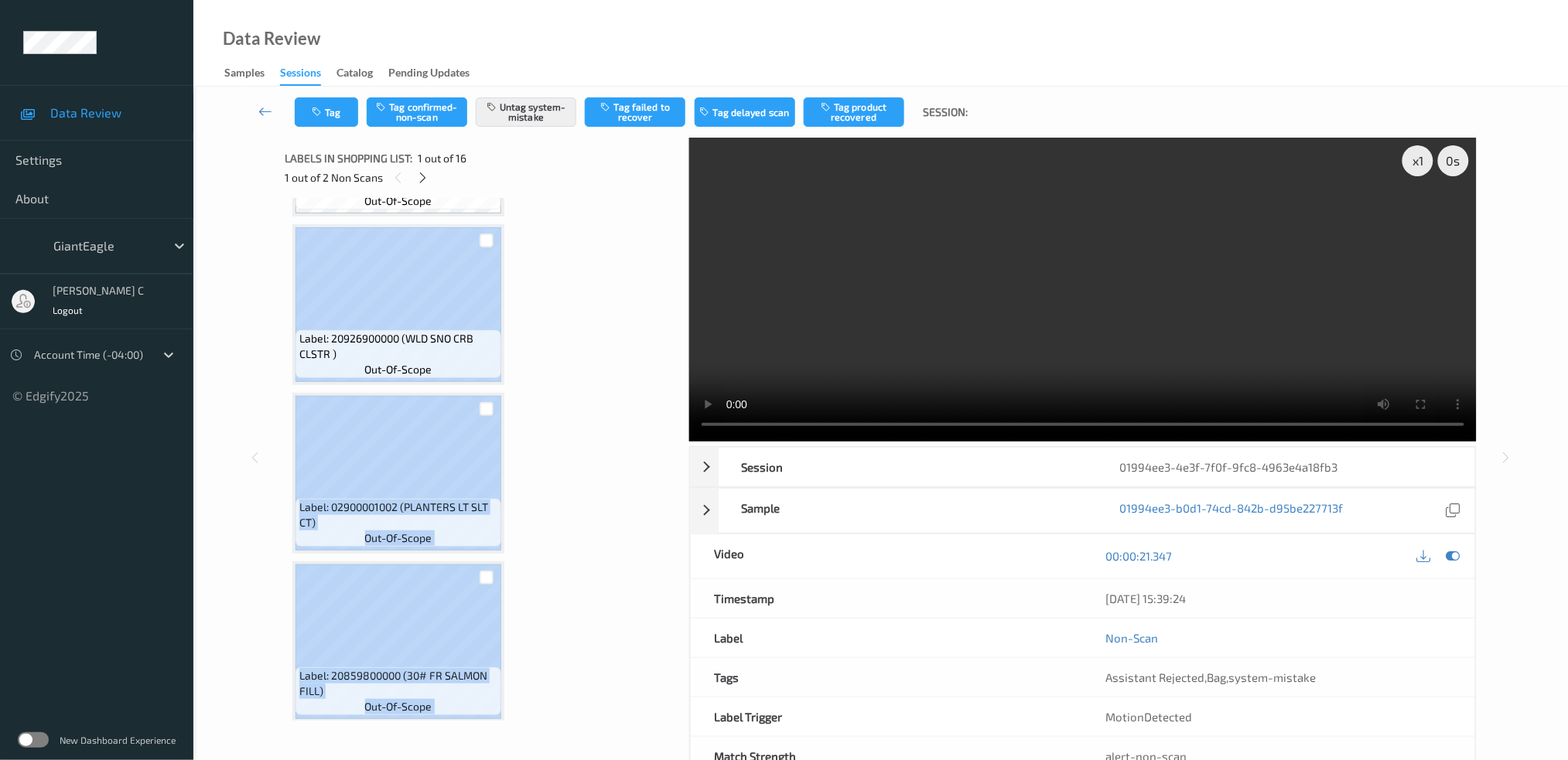
scroll to position [1045, 0]
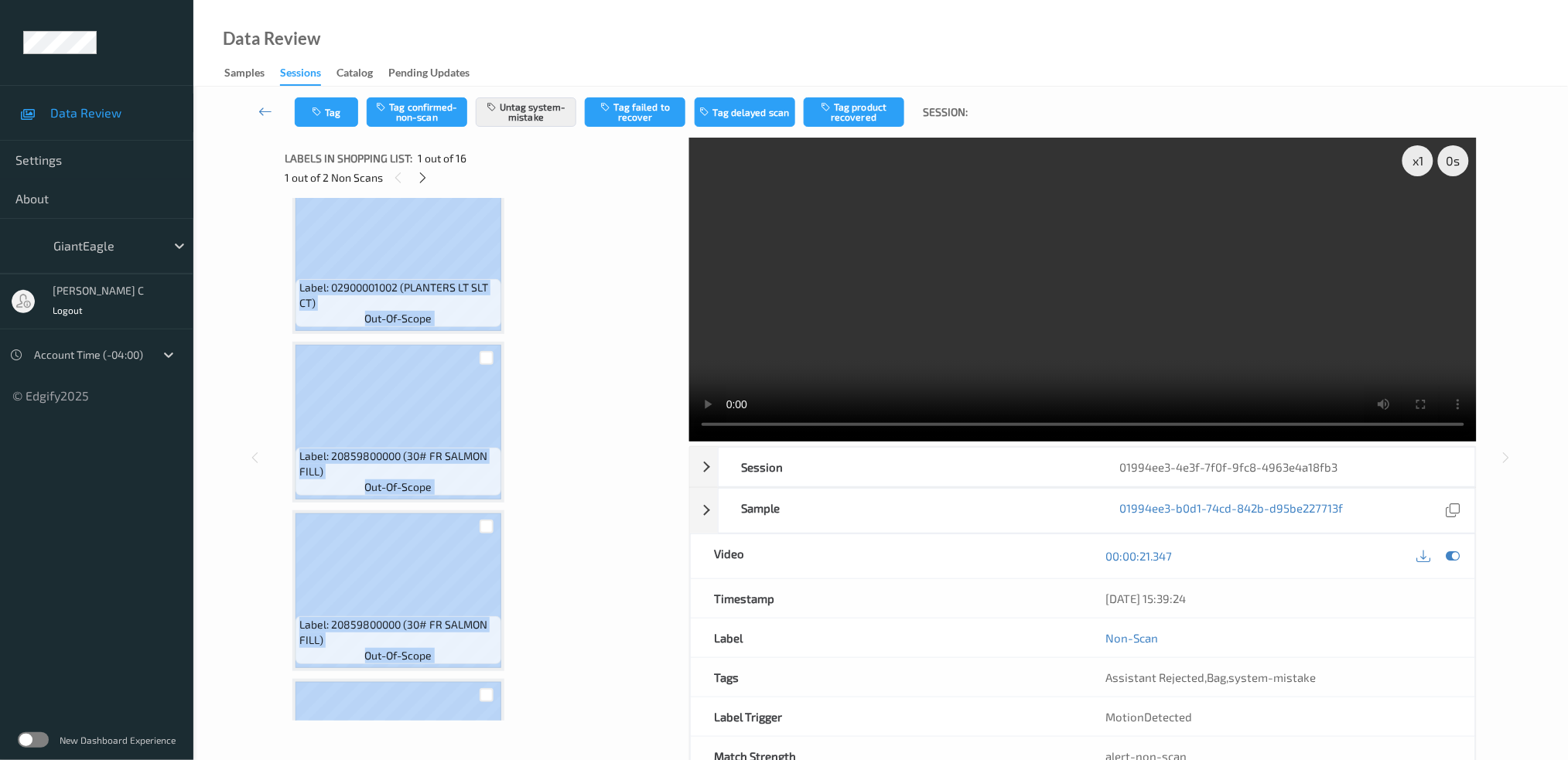
drag, startPoint x: 674, startPoint y: 407, endPoint x: 678, endPoint y: 745, distance: 338.0
click at [678, 724] on div "x 1 0 s Session 01994ee3-4e3f-7f0f-9fc8-4963e4a18fb3 Session ID 01994ee3-4e3f-7…" at bounding box center [881, 457] width 1192 height 639
click at [628, 374] on div "Label: Non-Scan non-scan Label: Non-Scan non-scan Label: Non-Scan non-scan Labe…" at bounding box center [482, 506] width 378 height 2690
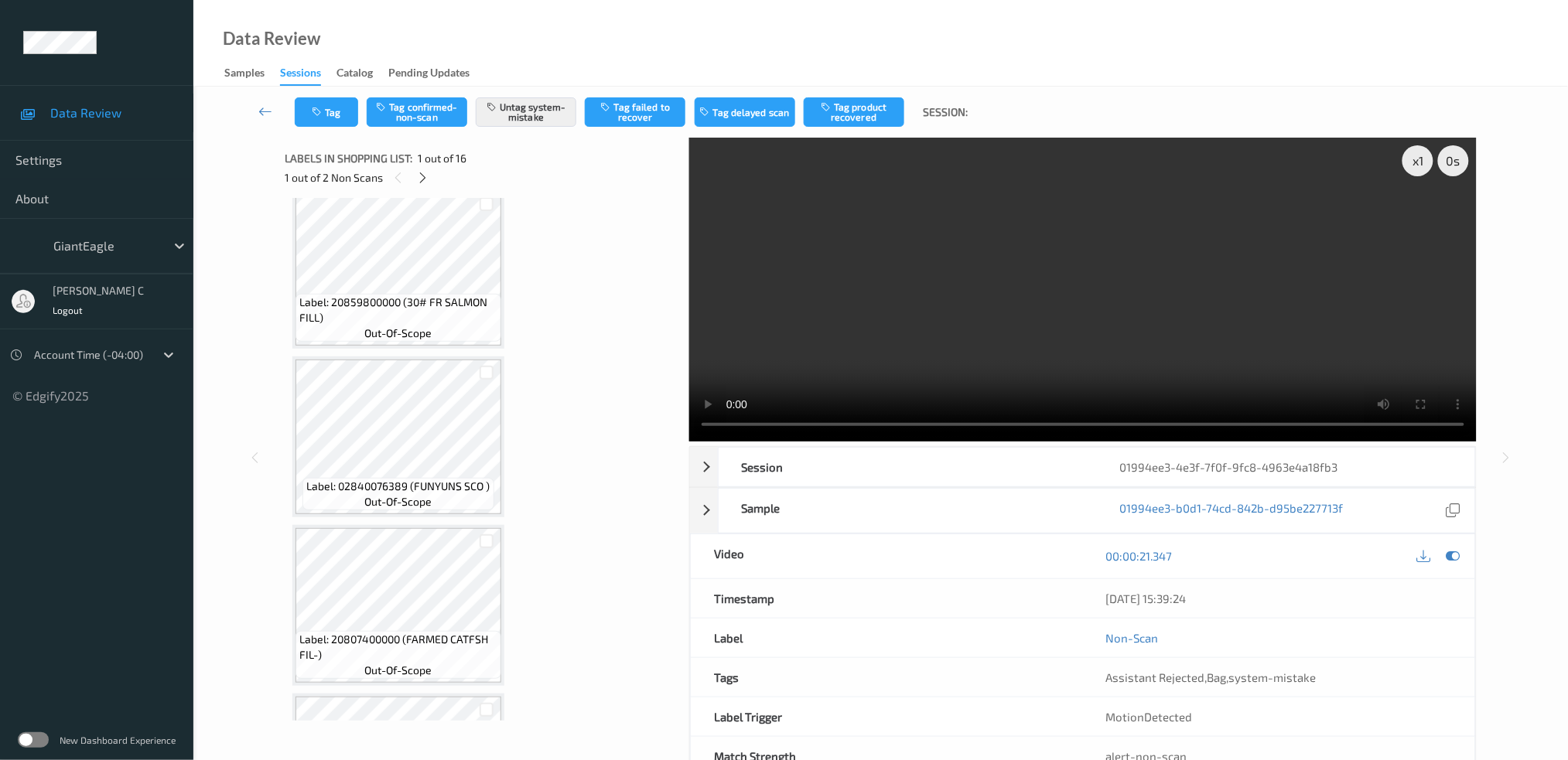
scroll to position [2162, 0]
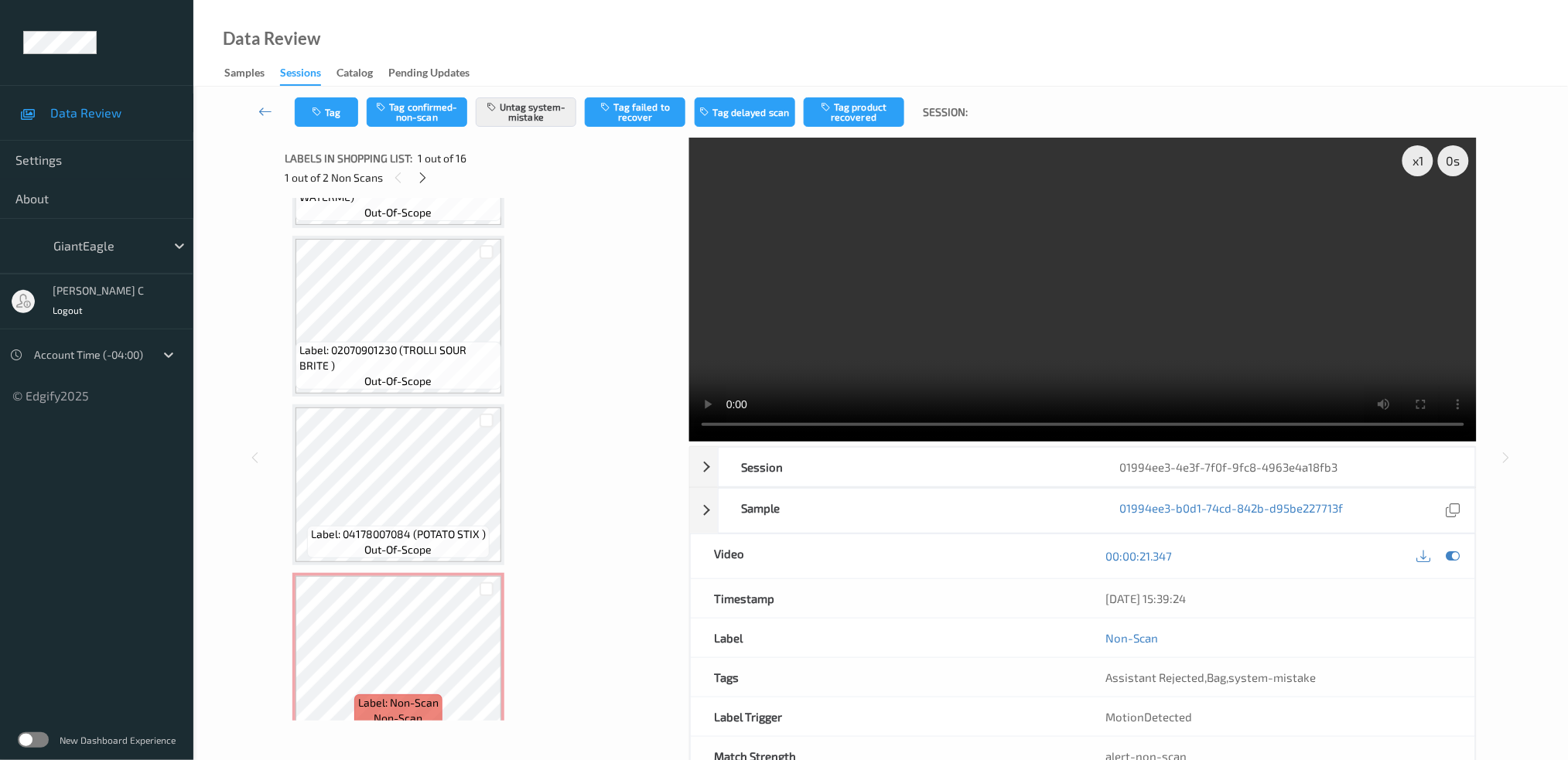
click at [409, 696] on span "Label: Non-Scan" at bounding box center [398, 703] width 81 height 15
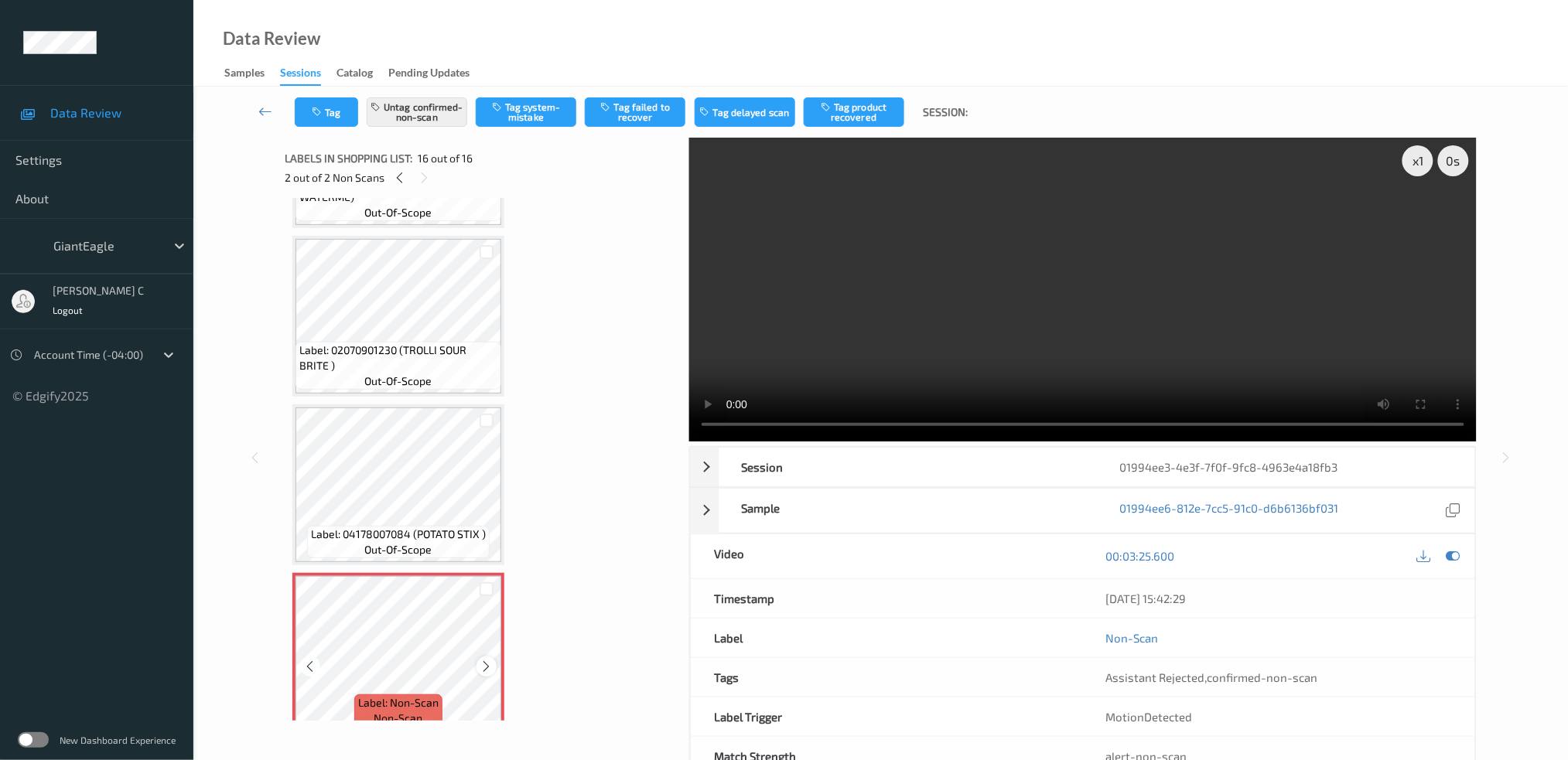
click at [490, 660] on icon at bounding box center [487, 666] width 13 height 14
click at [495, 656] on div at bounding box center [486, 666] width 20 height 20
click at [493, 656] on div at bounding box center [486, 666] width 20 height 20
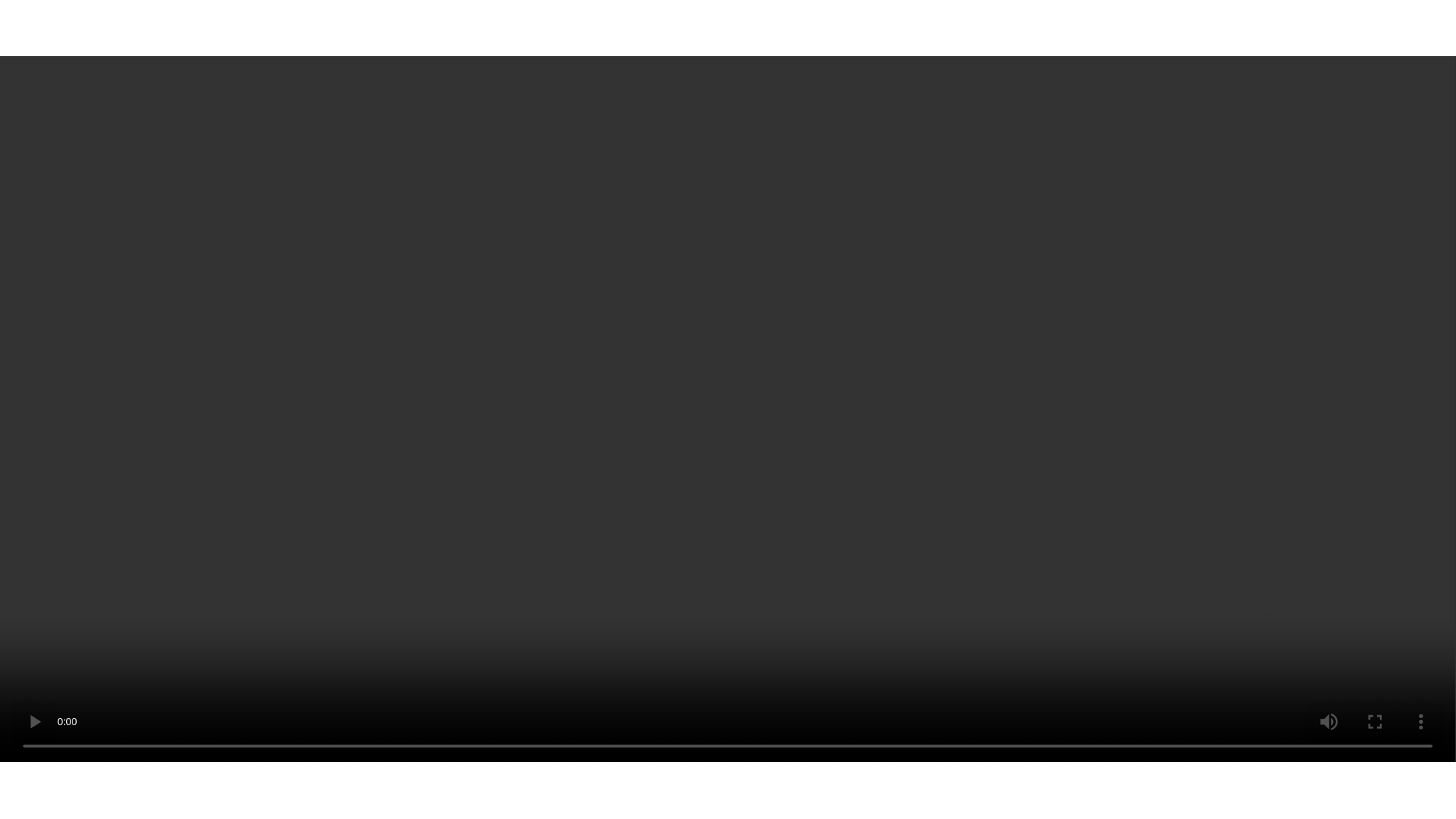
scroll to position [1962, 0]
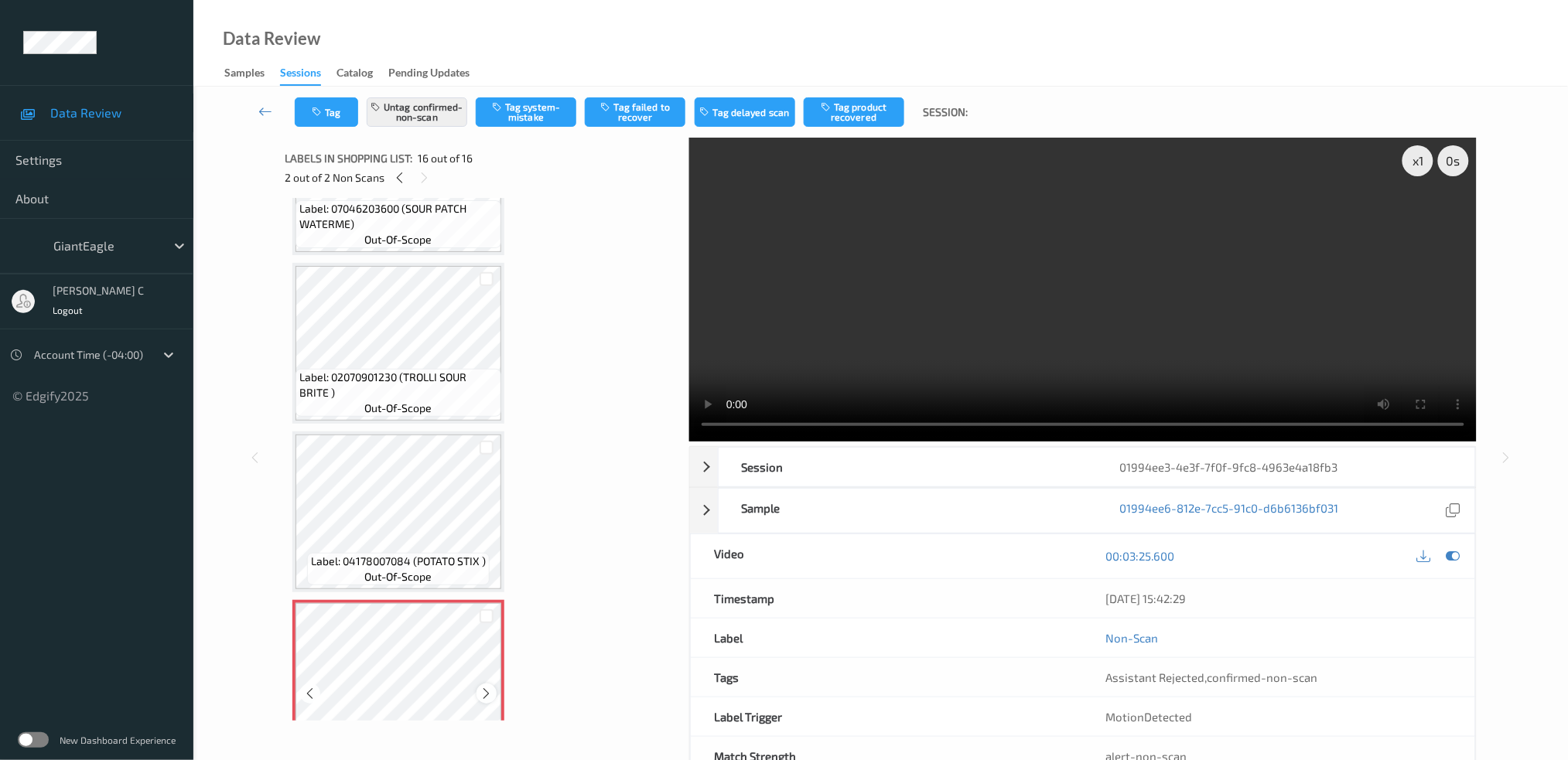
click at [492, 684] on div at bounding box center [486, 694] width 20 height 20
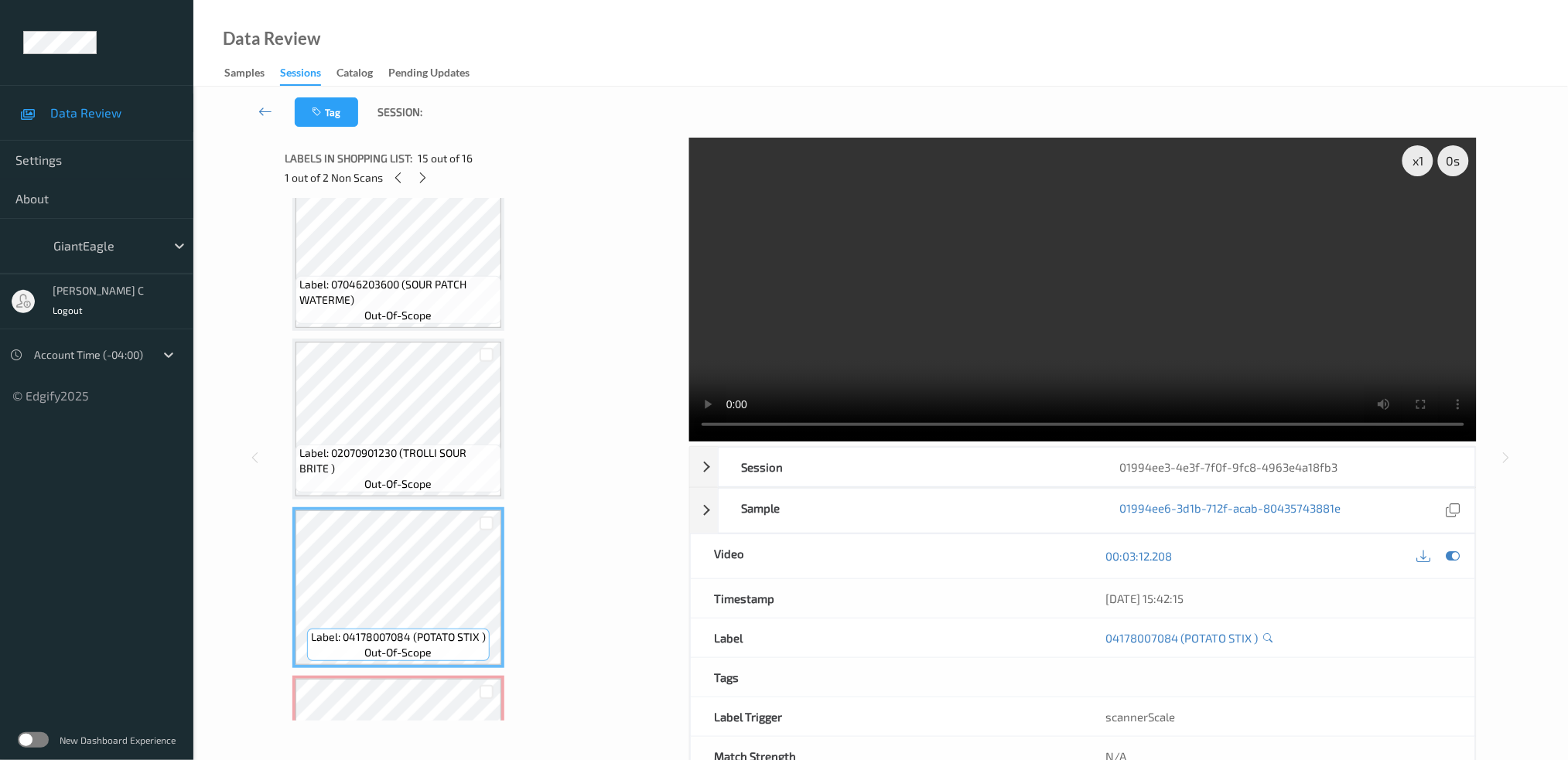
scroll to position [1956, 0]
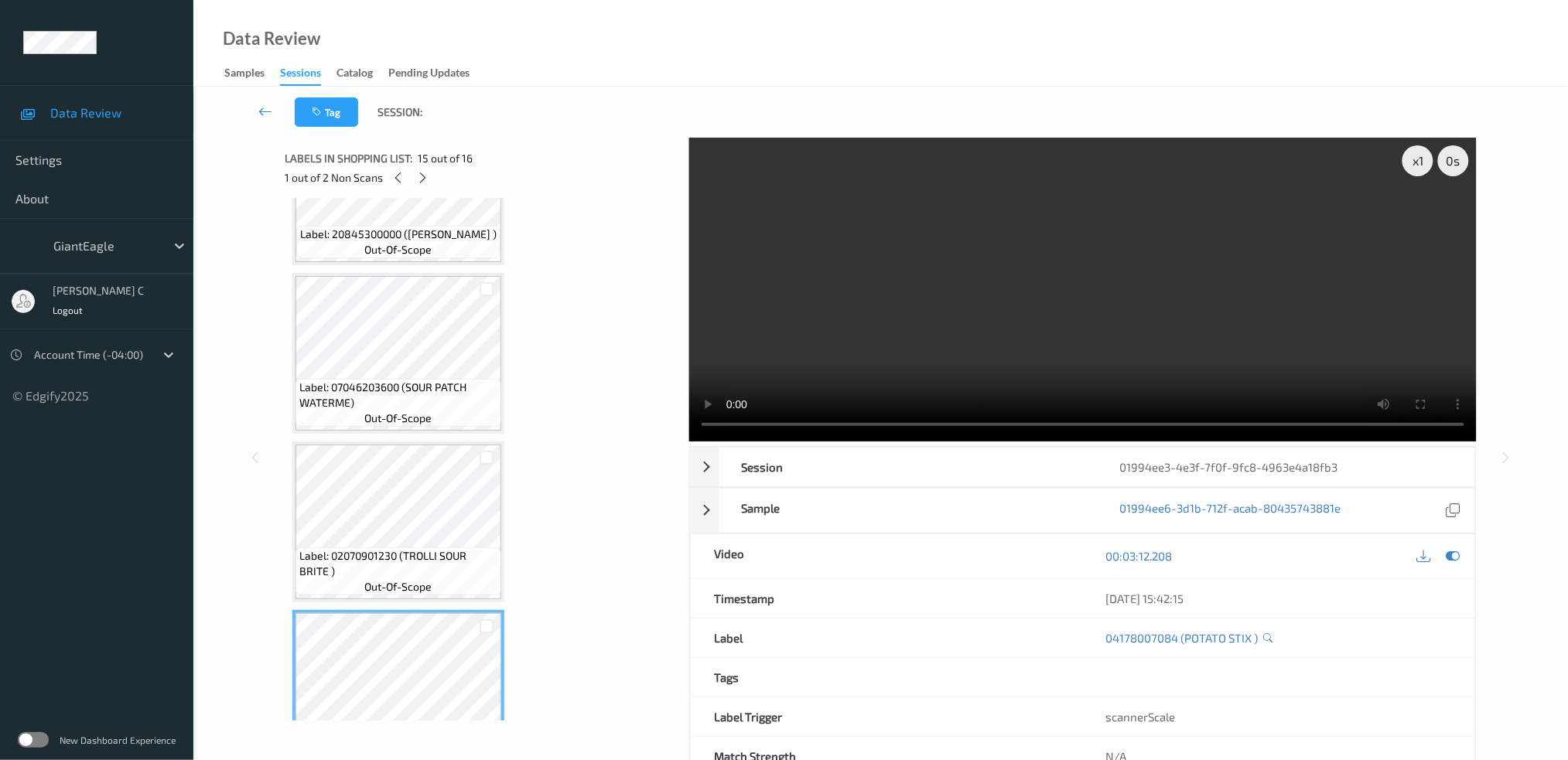
click at [382, 549] on span "Label: 02070901230 (TROLLI SOUR BRITE )" at bounding box center [398, 564] width 198 height 31
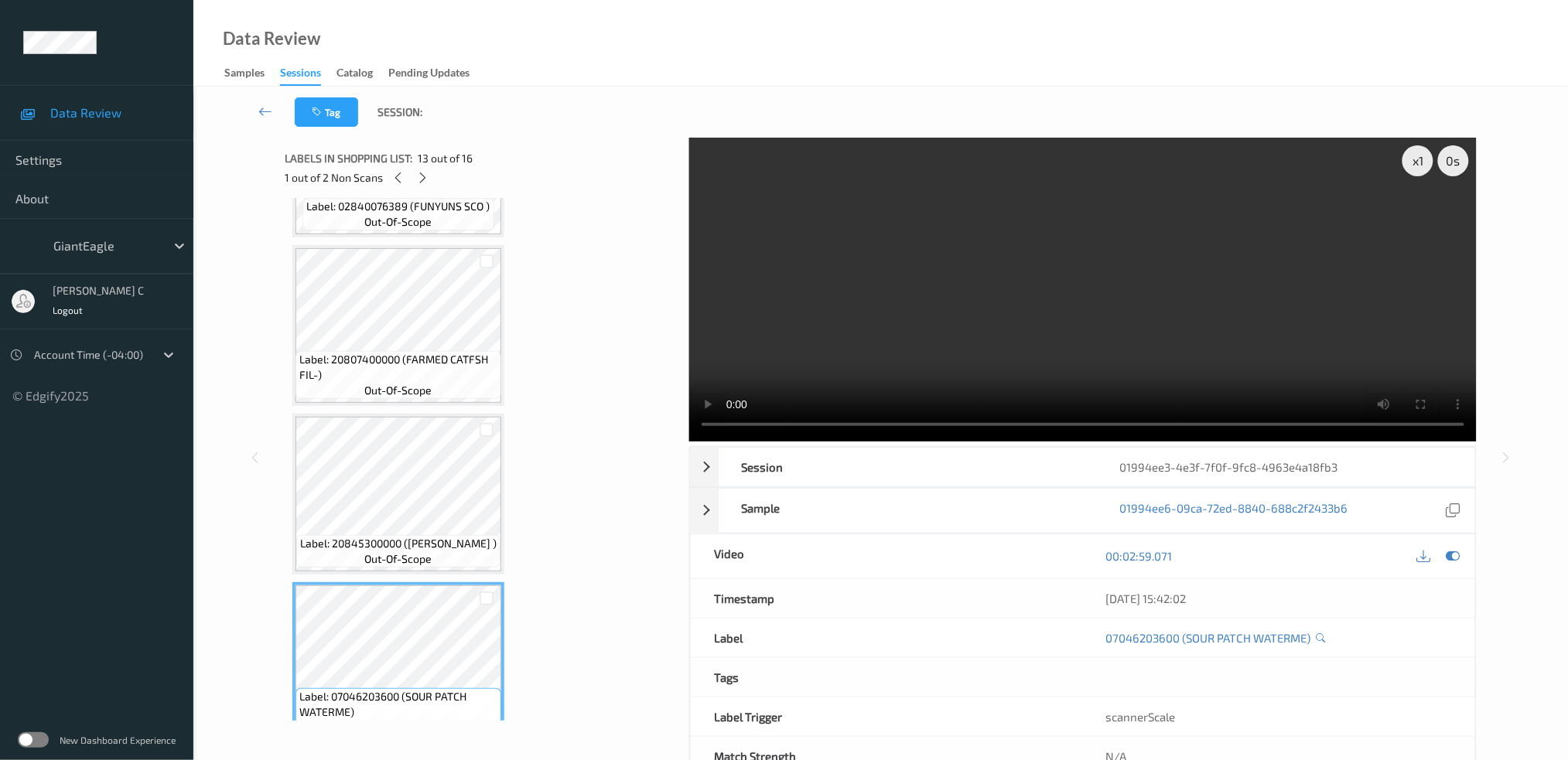
click at [407, 383] on span "out-of-scope" at bounding box center [399, 391] width 68 height 15
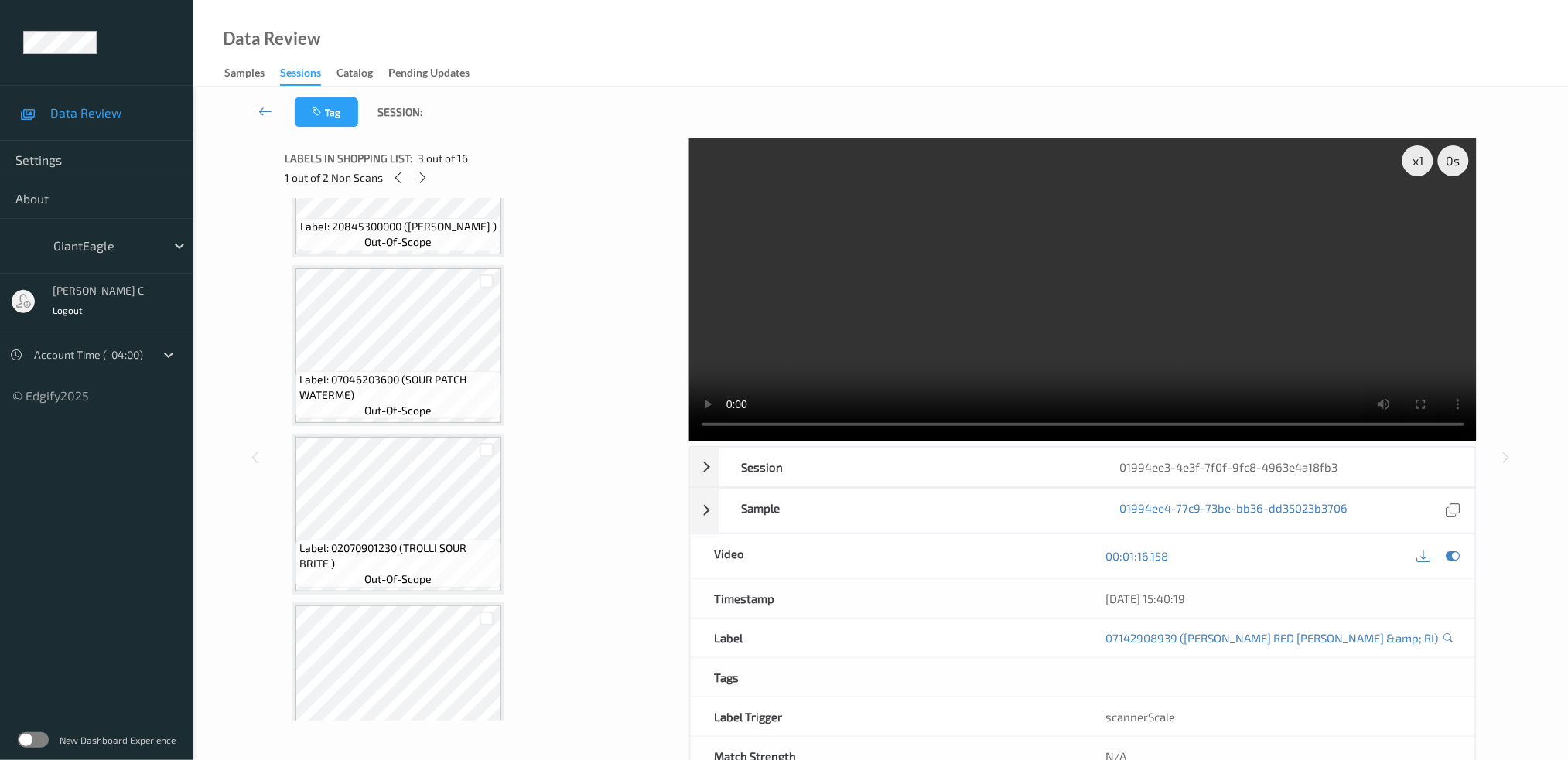
scroll to position [2162, 0]
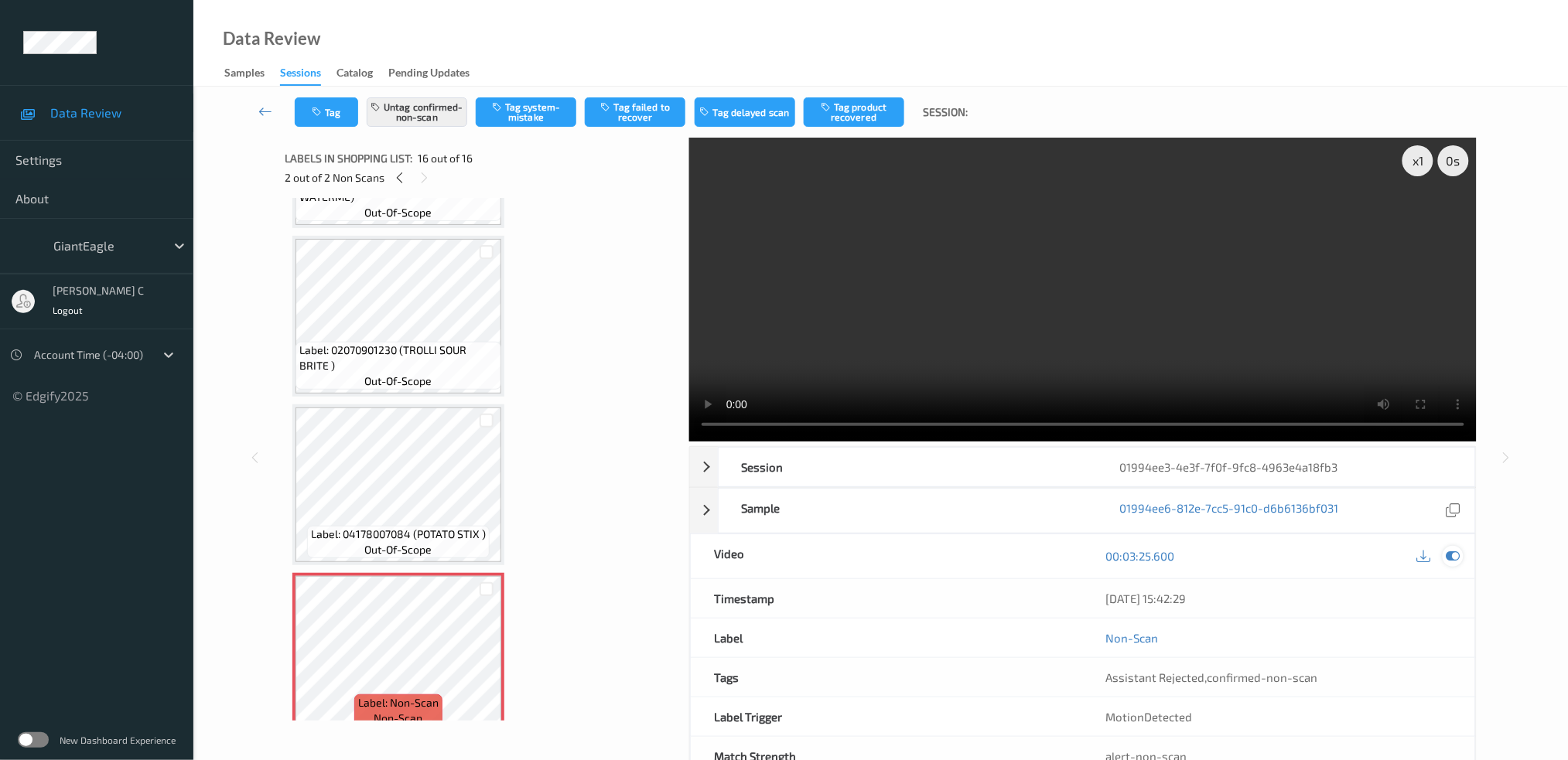
click at [1455, 555] on icon at bounding box center [1452, 555] width 14 height 14
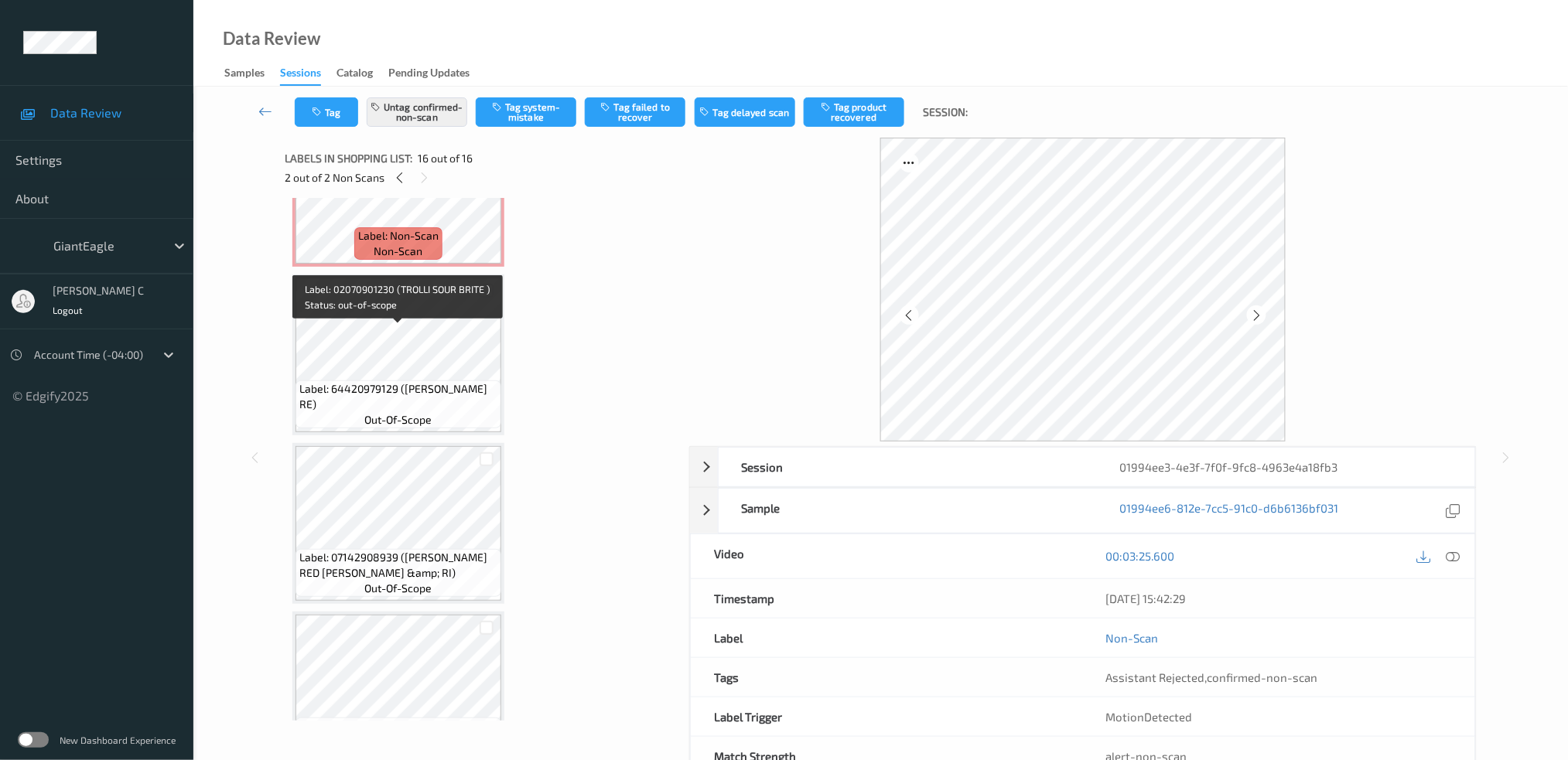
scroll to position [0, 0]
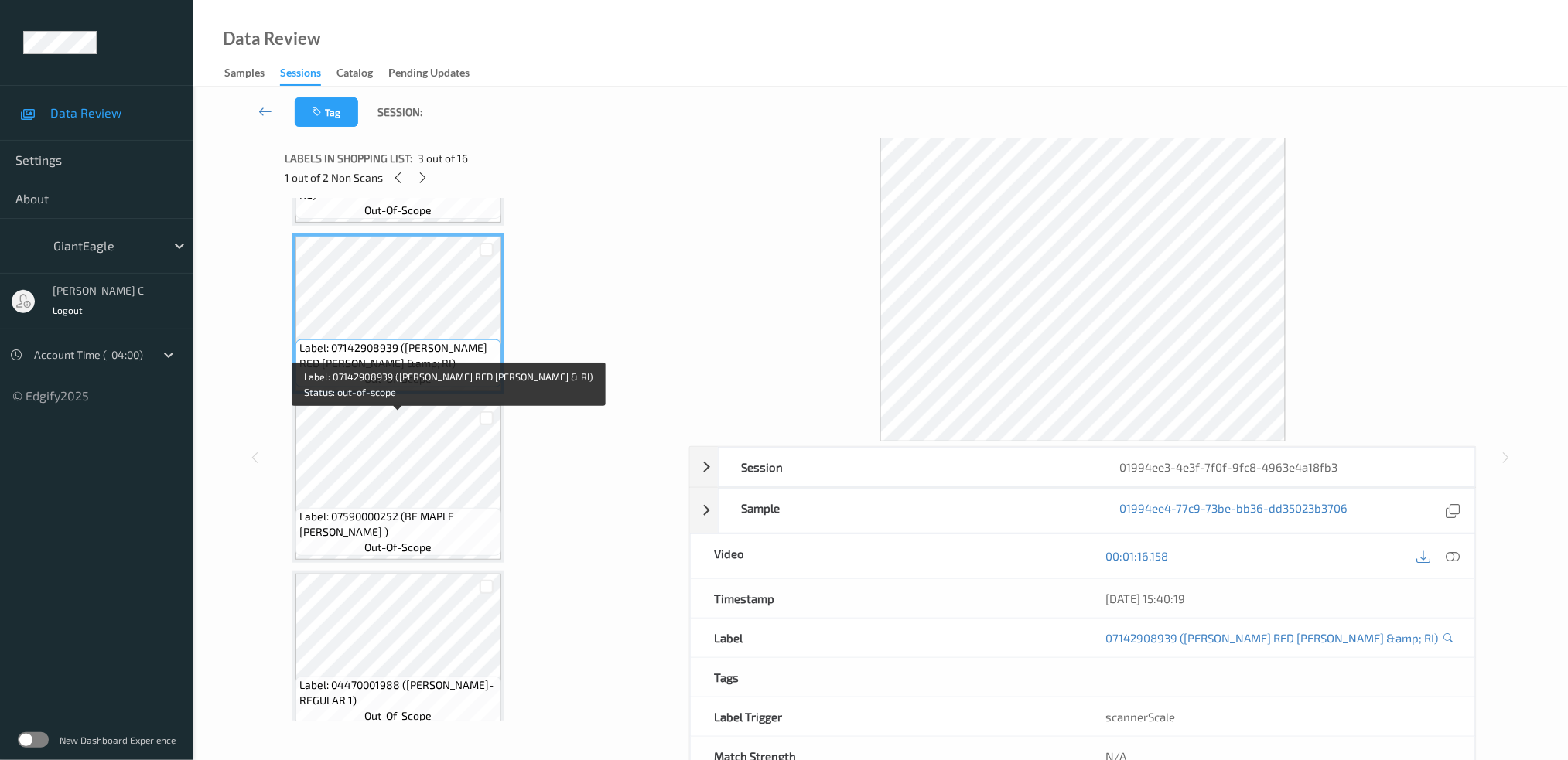
click at [389, 544] on span "out-of-scope" at bounding box center [399, 547] width 68 height 15
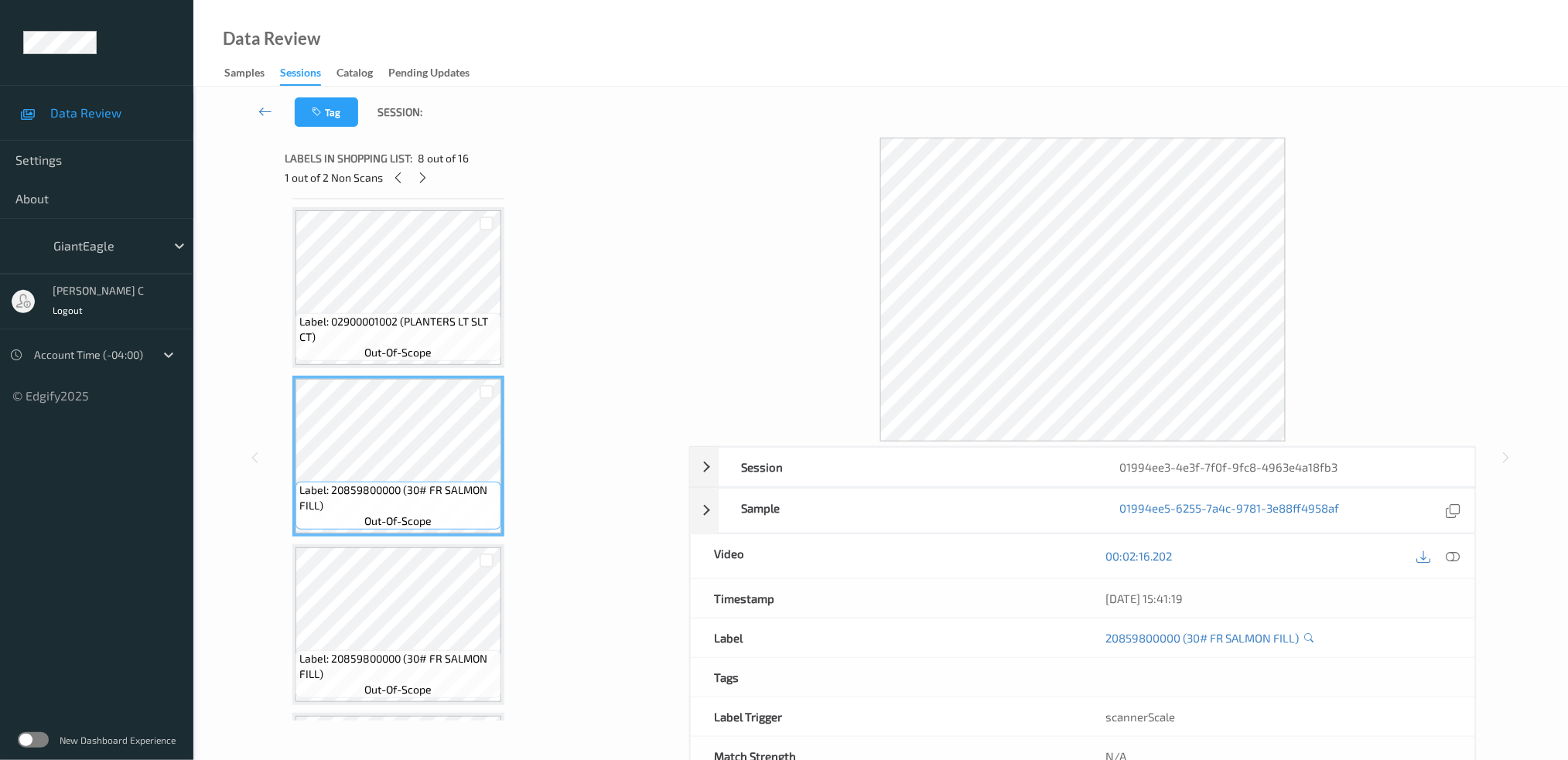
scroll to position [1134, 0]
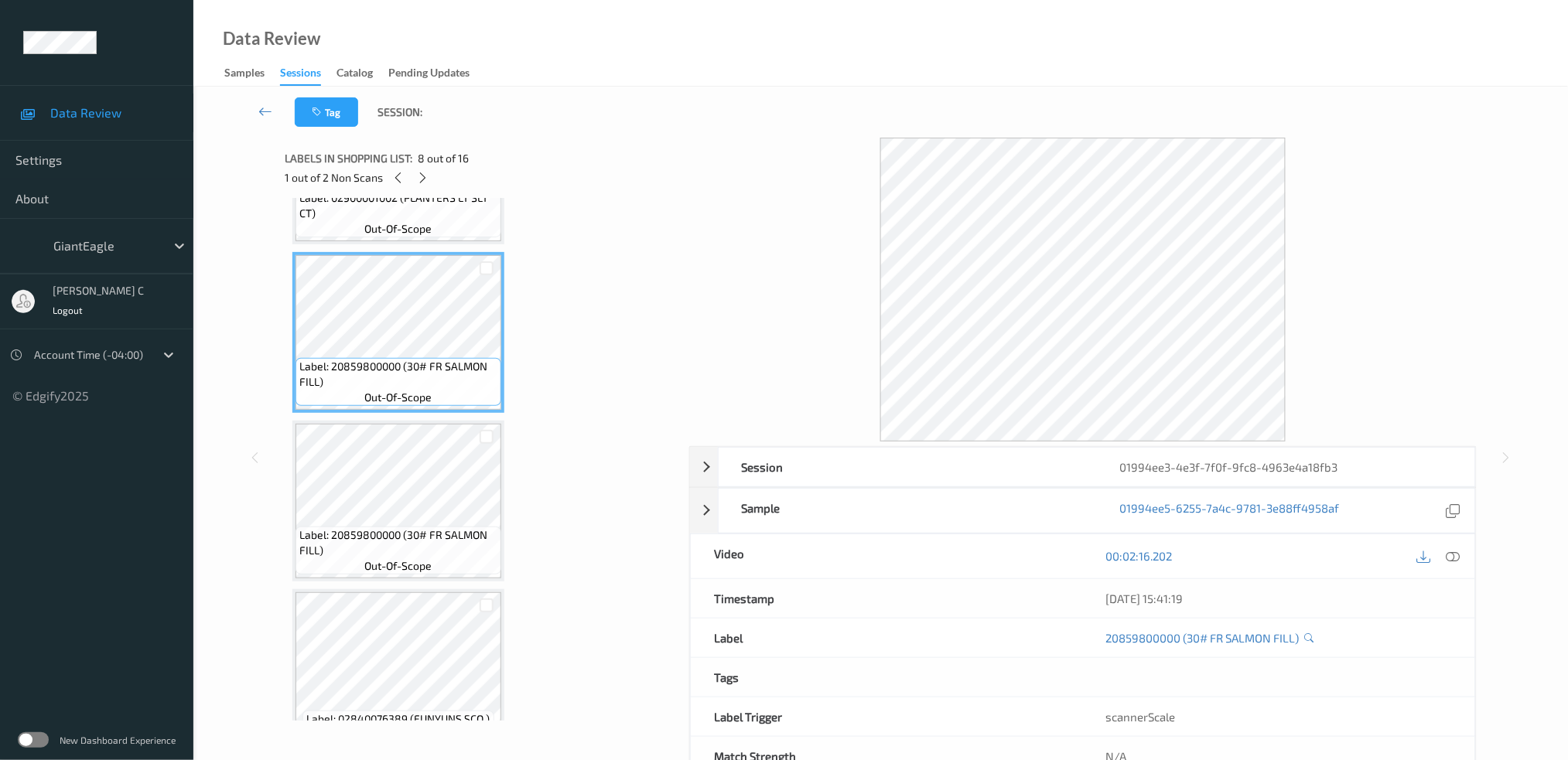
click at [385, 537] on span "Label: 20859800000 (30# FR SALMON FILL)" at bounding box center [398, 543] width 198 height 31
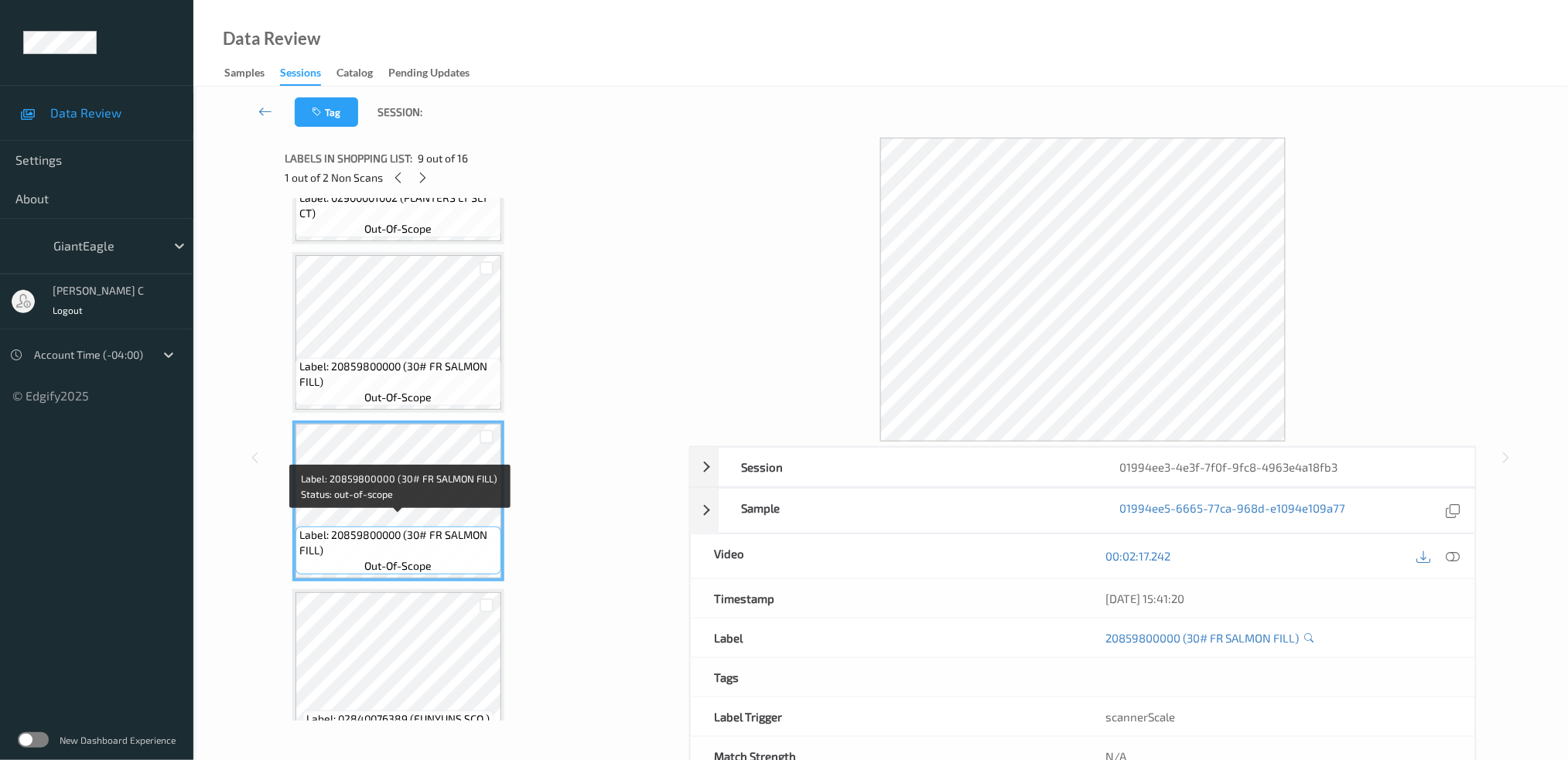
scroll to position [1238, 0]
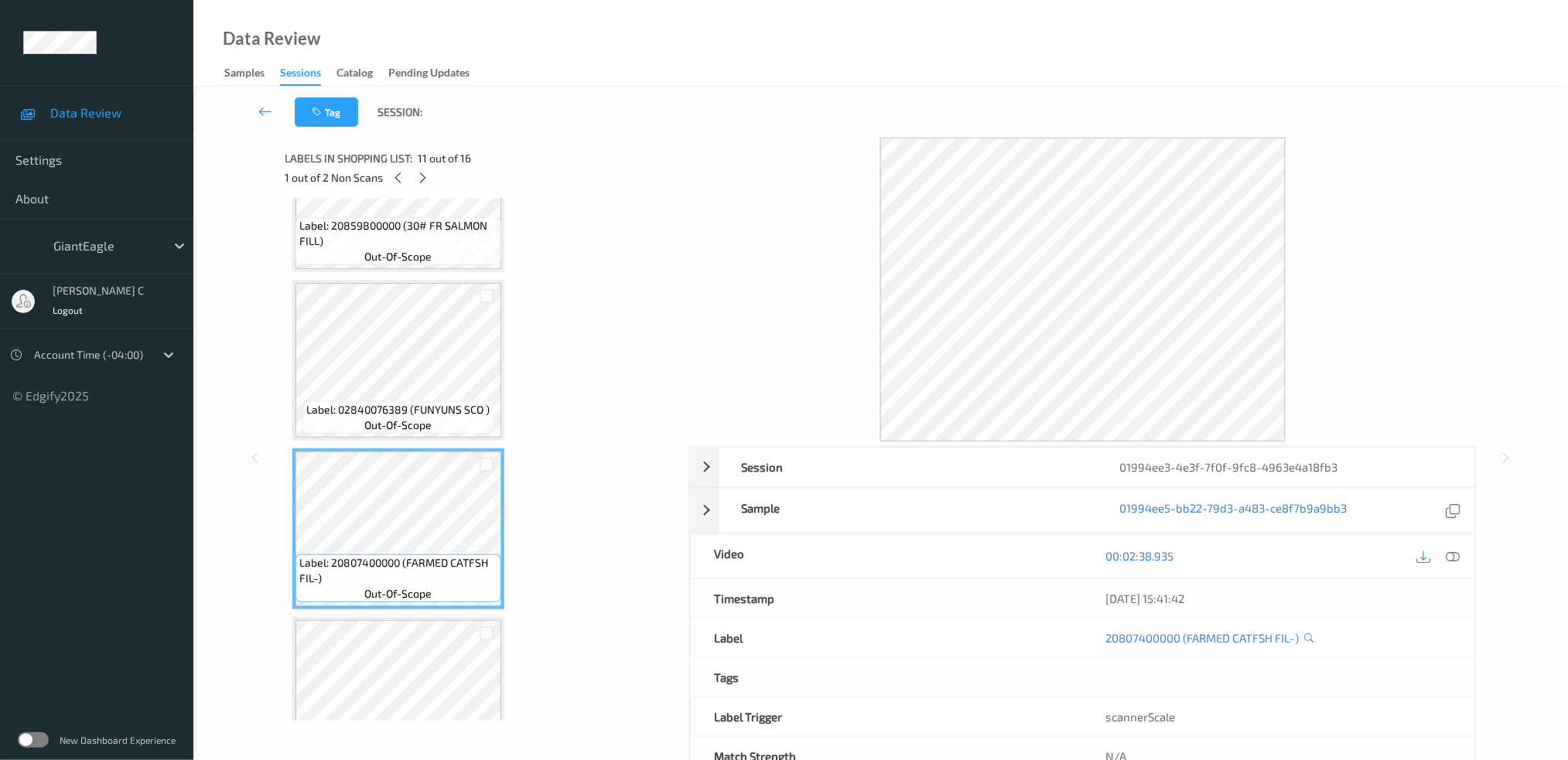
click at [383, 571] on span "Label: 20807400000 (FARMED CATFSH FIL-)" at bounding box center [398, 571] width 198 height 31
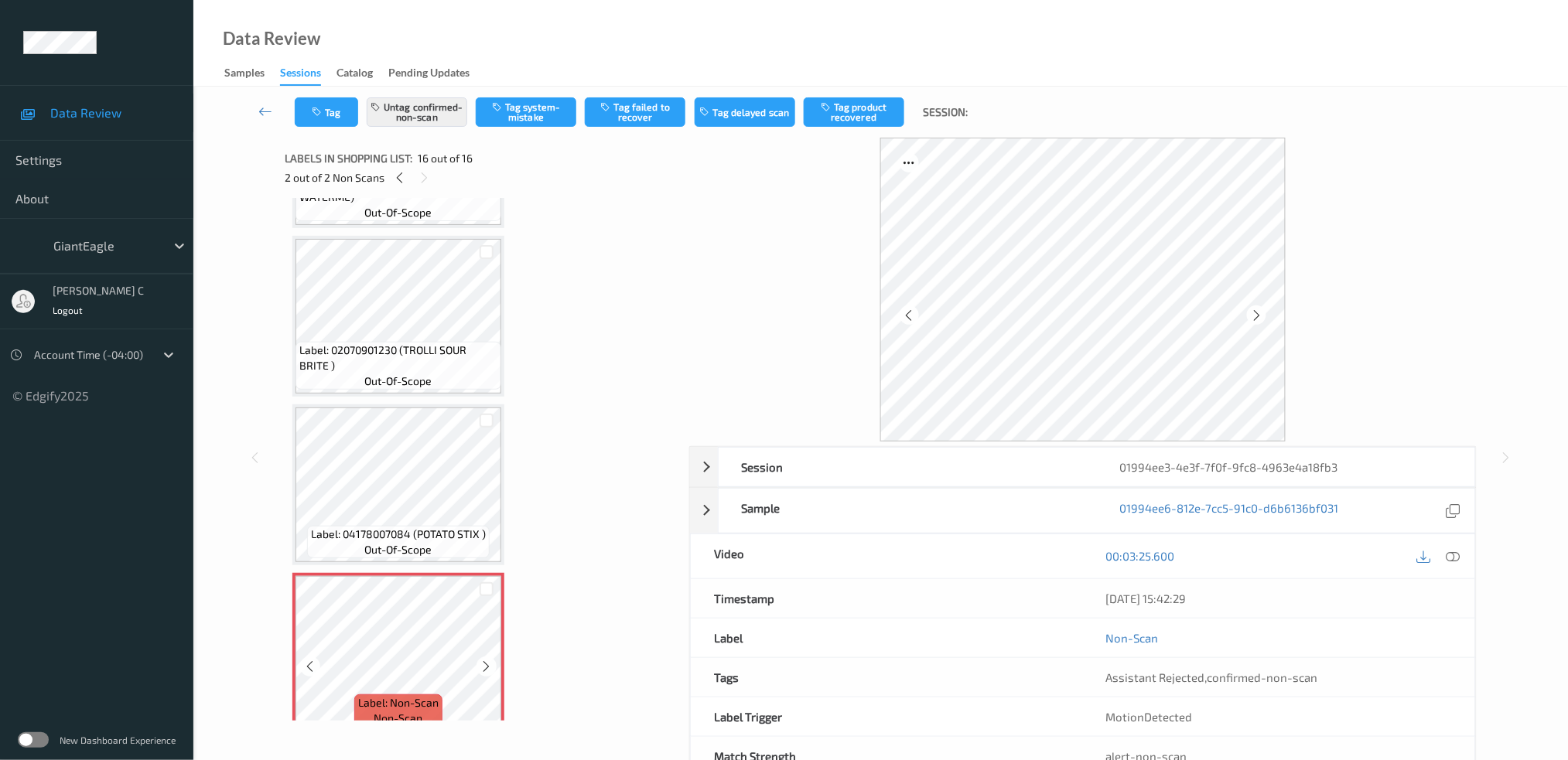
scroll to position [48, 0]
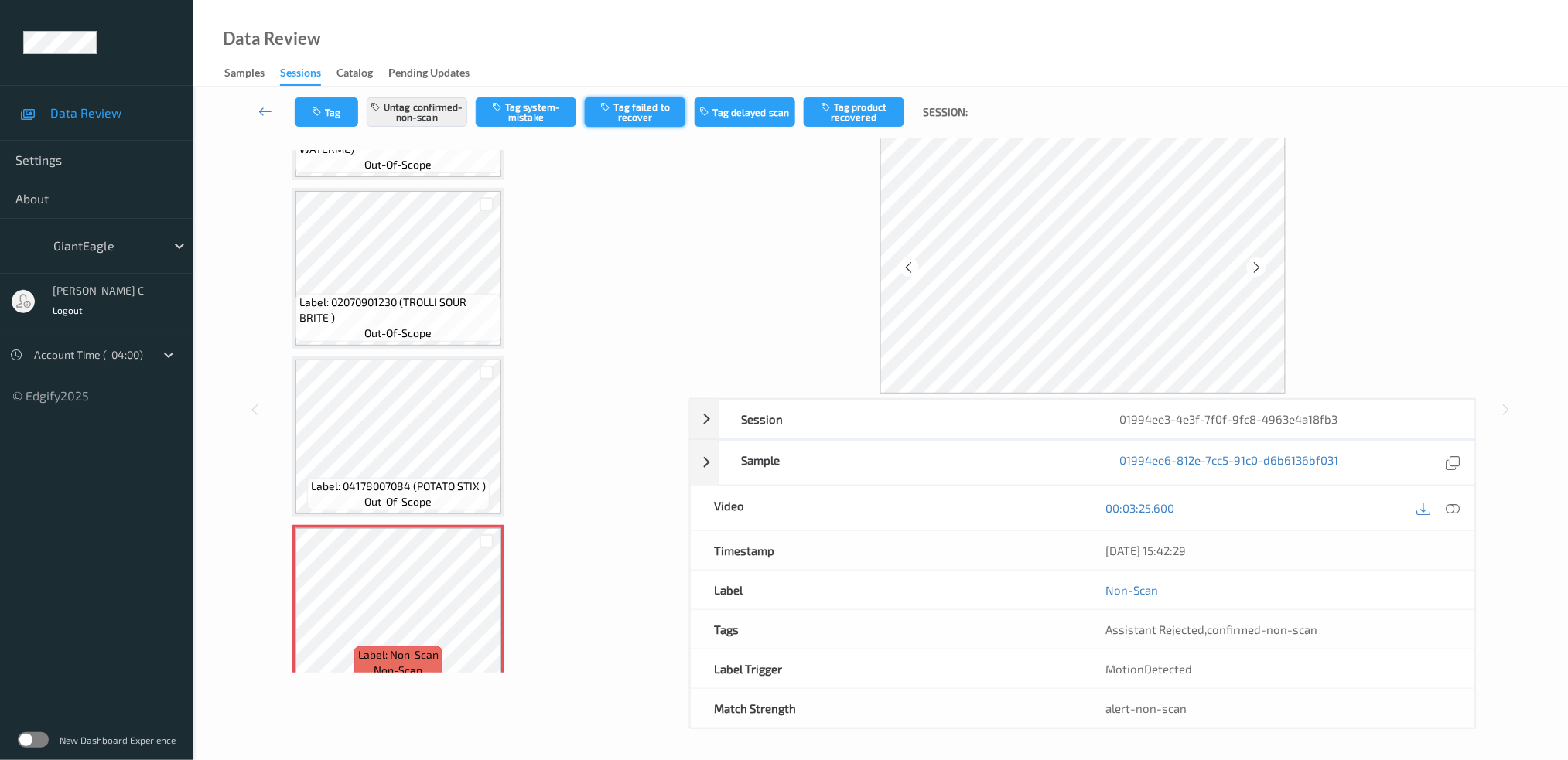
click at [642, 122] on button "Tag failed to recover" at bounding box center [634, 113] width 100 height 29
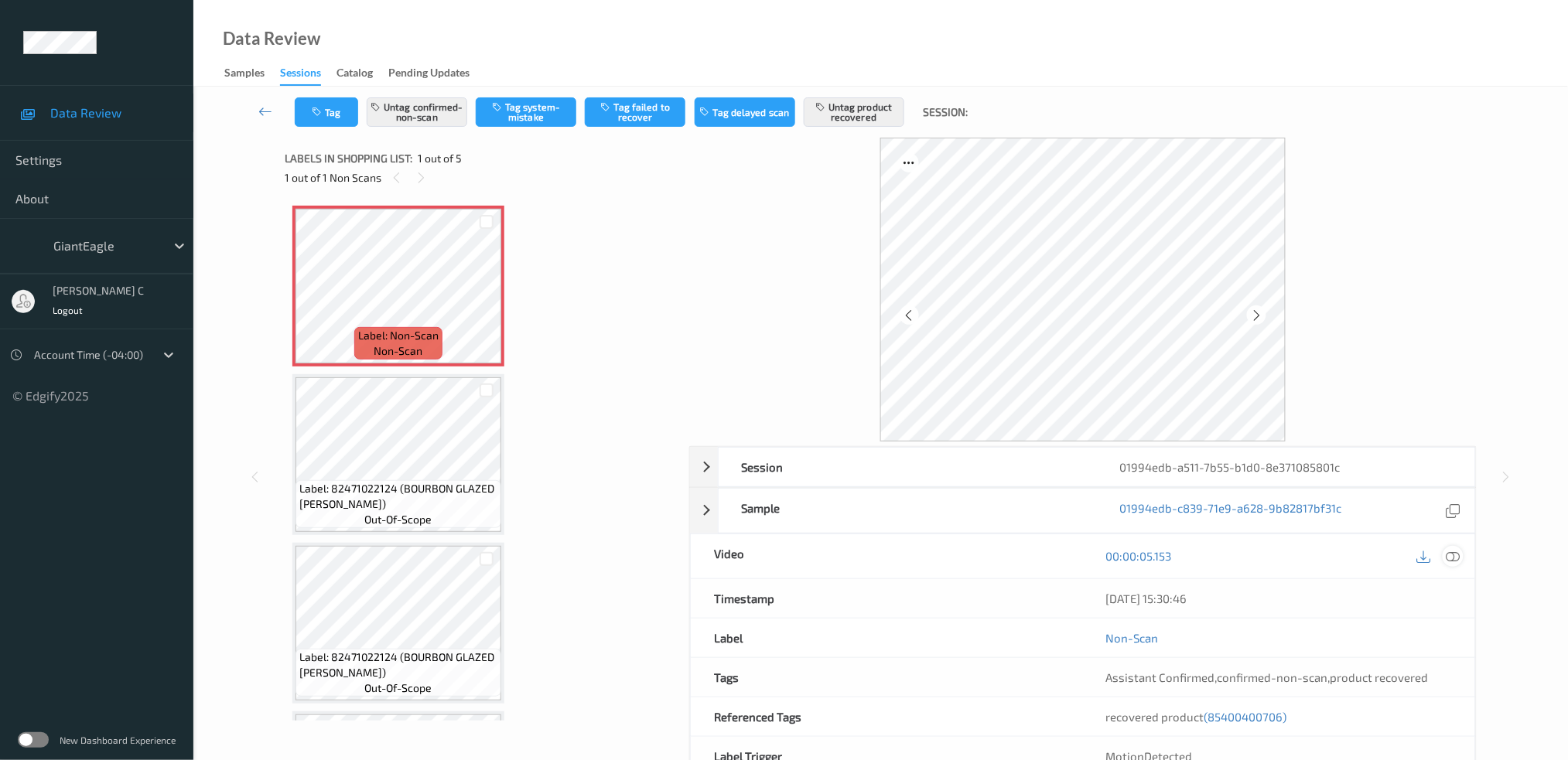
click at [1451, 552] on icon at bounding box center [1452, 555] width 14 height 14
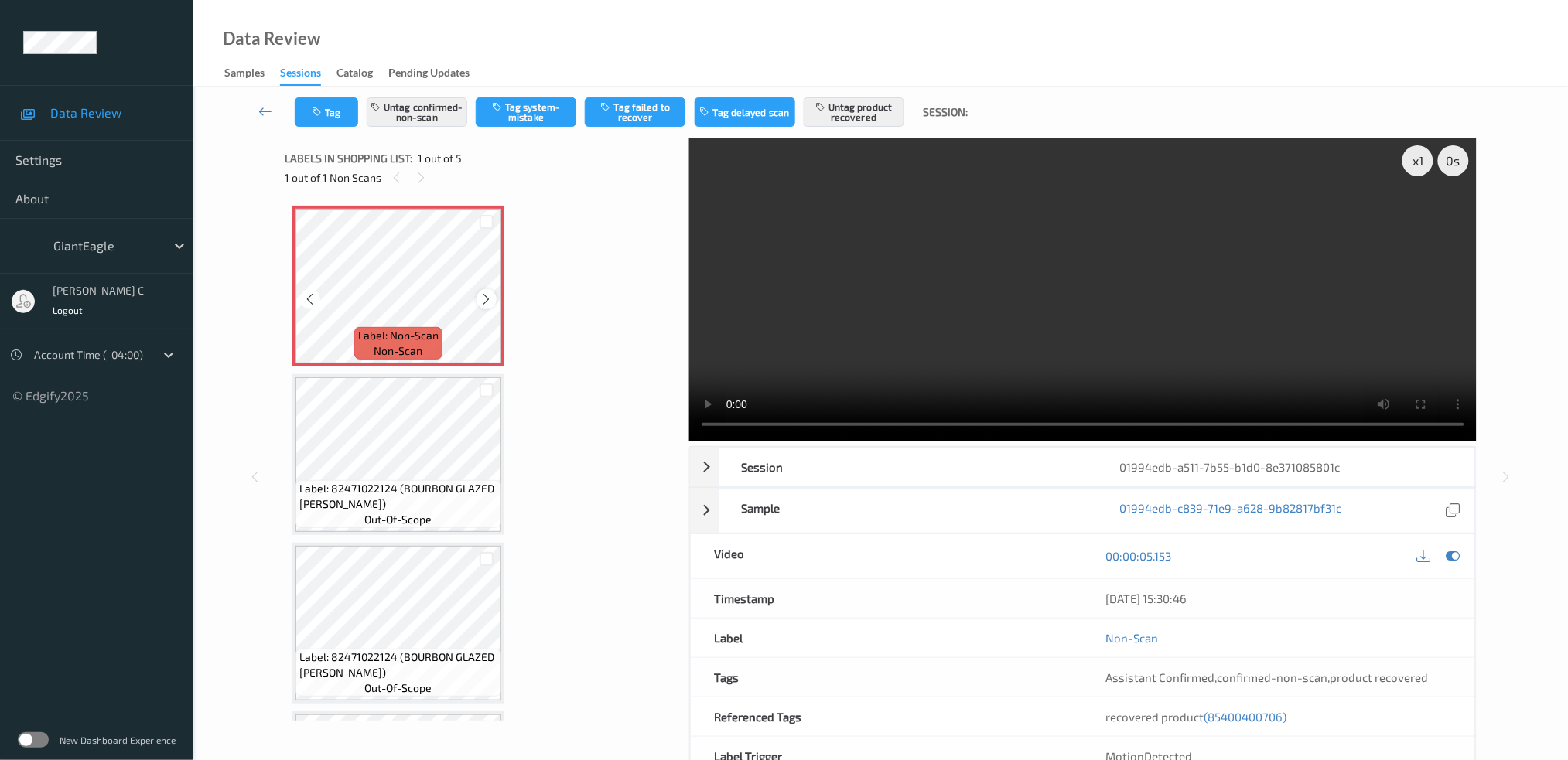
click at [481, 297] on icon at bounding box center [487, 299] width 13 height 14
click at [483, 297] on icon at bounding box center [487, 299] width 13 height 14
click at [487, 298] on icon at bounding box center [487, 299] width 13 height 14
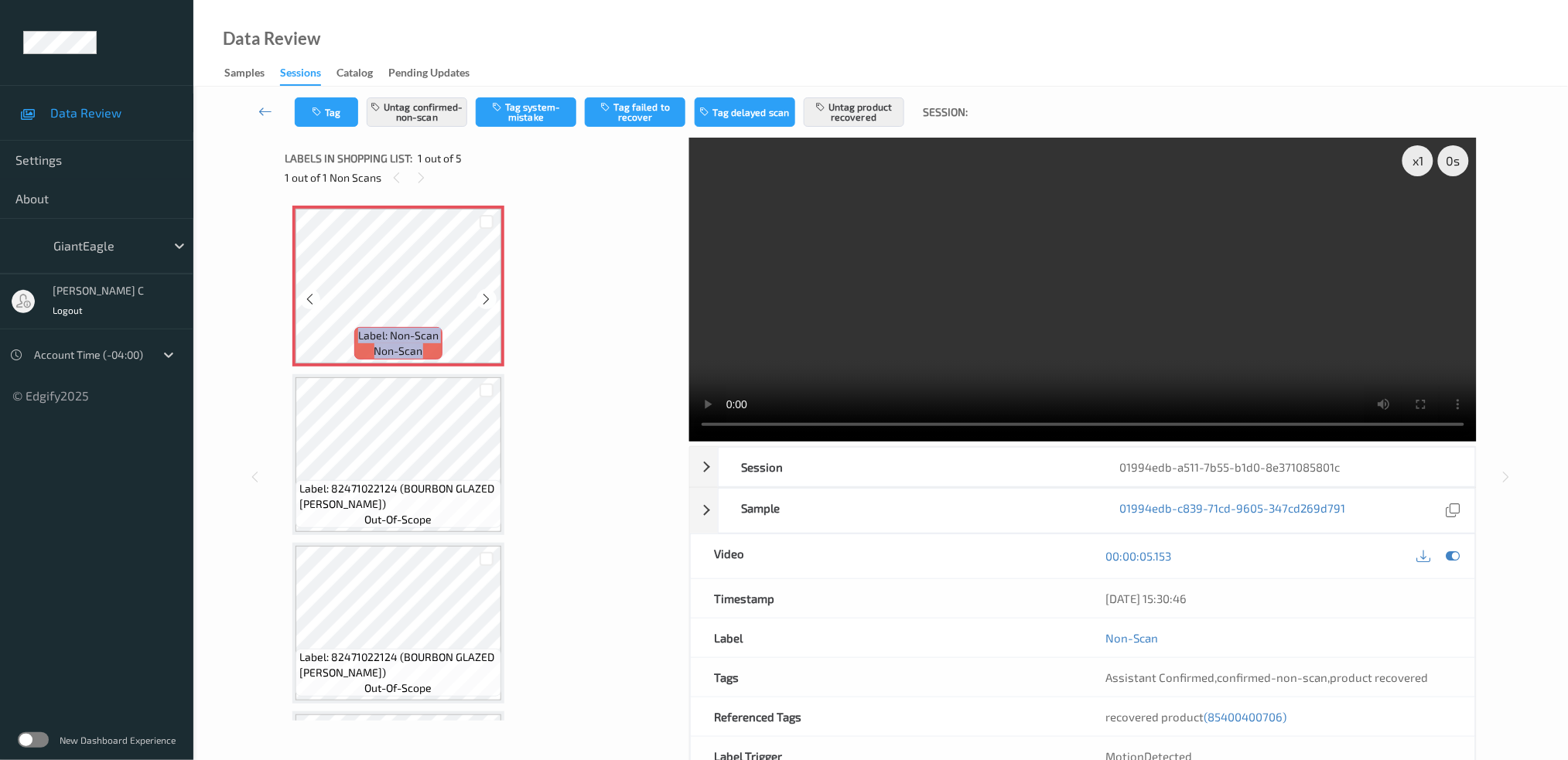
click at [487, 298] on icon at bounding box center [487, 299] width 13 height 14
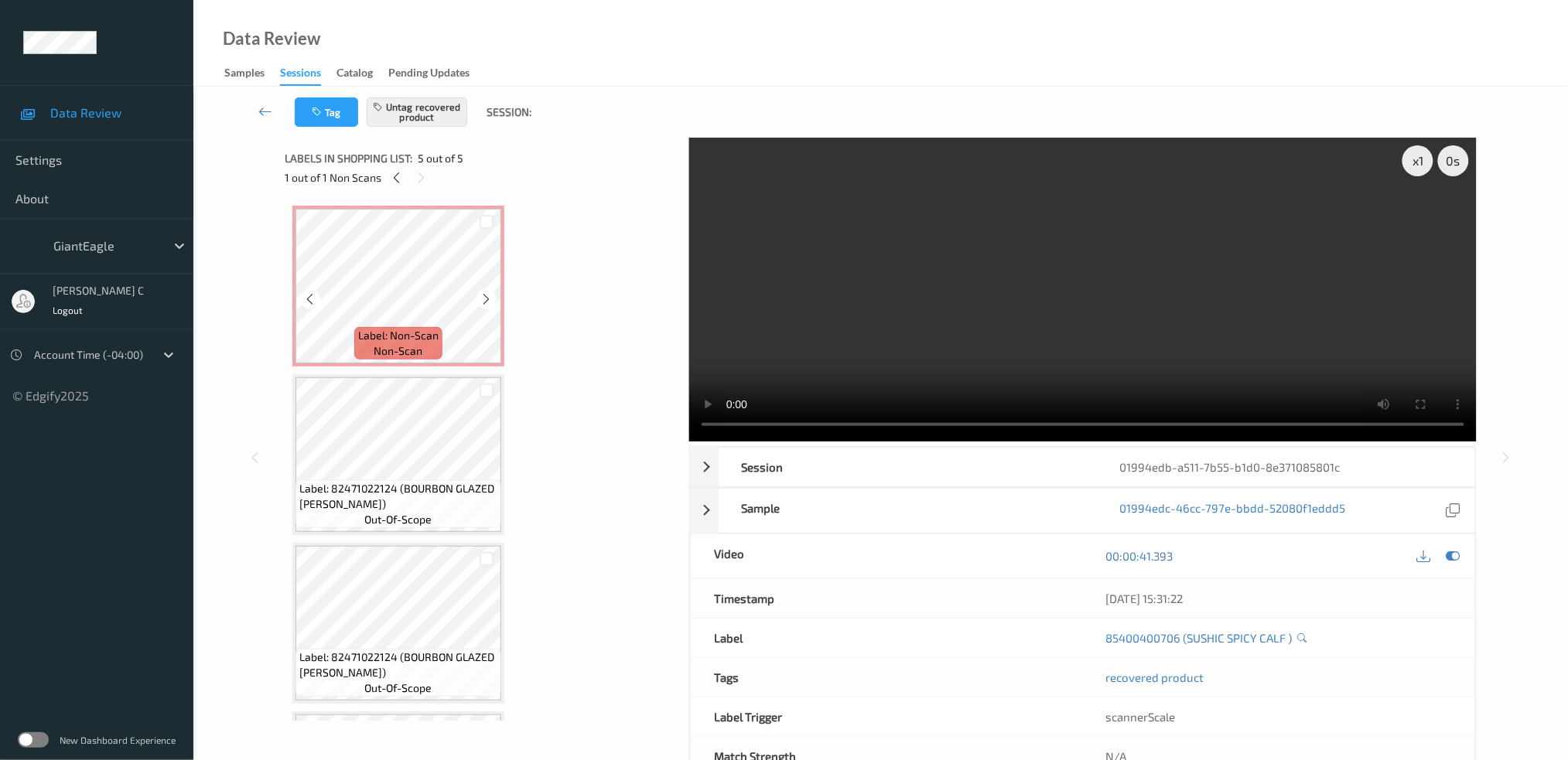
click at [431, 338] on span "Label: Non-Scan" at bounding box center [398, 335] width 81 height 15
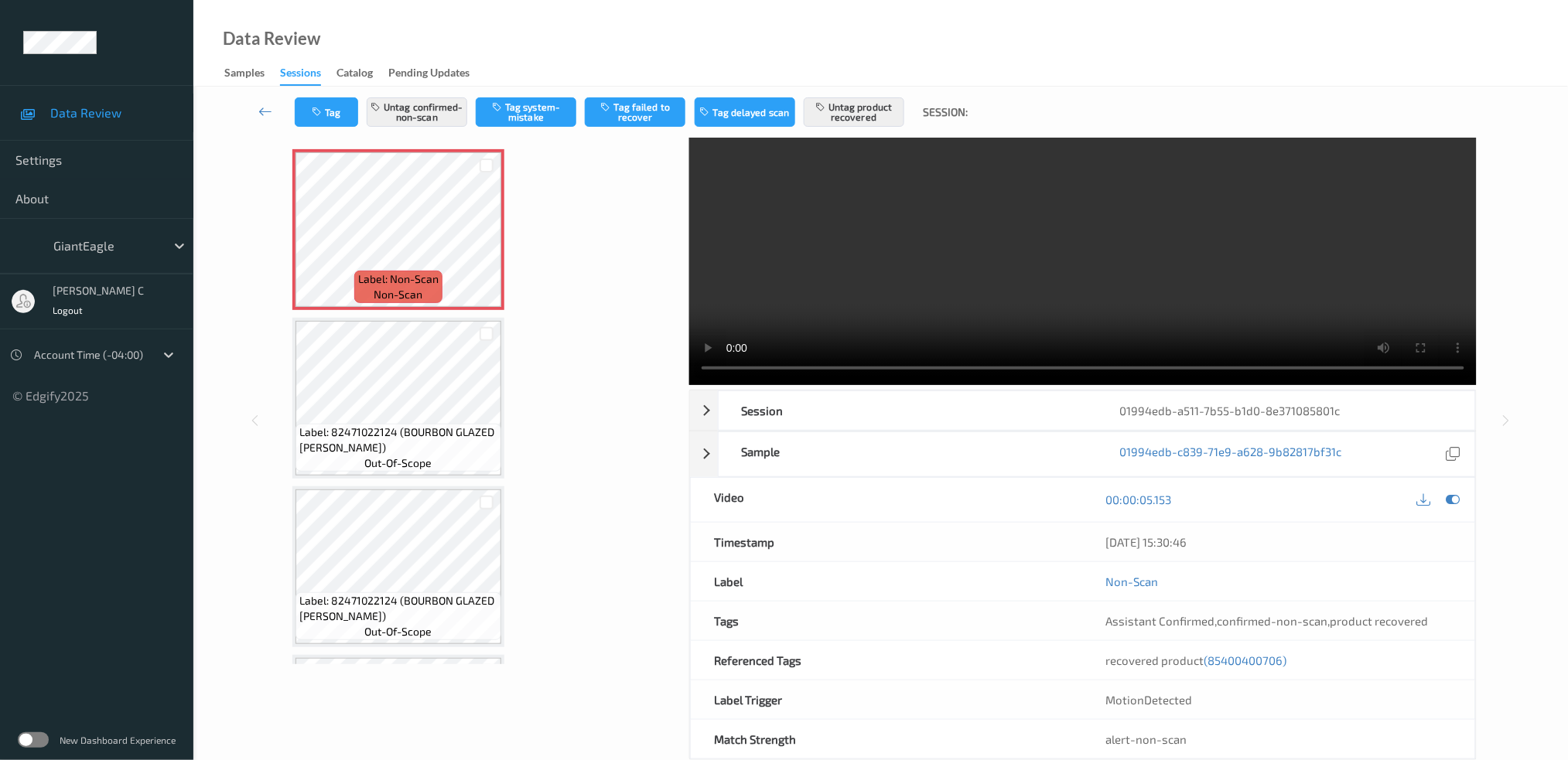
scroll to position [88, 0]
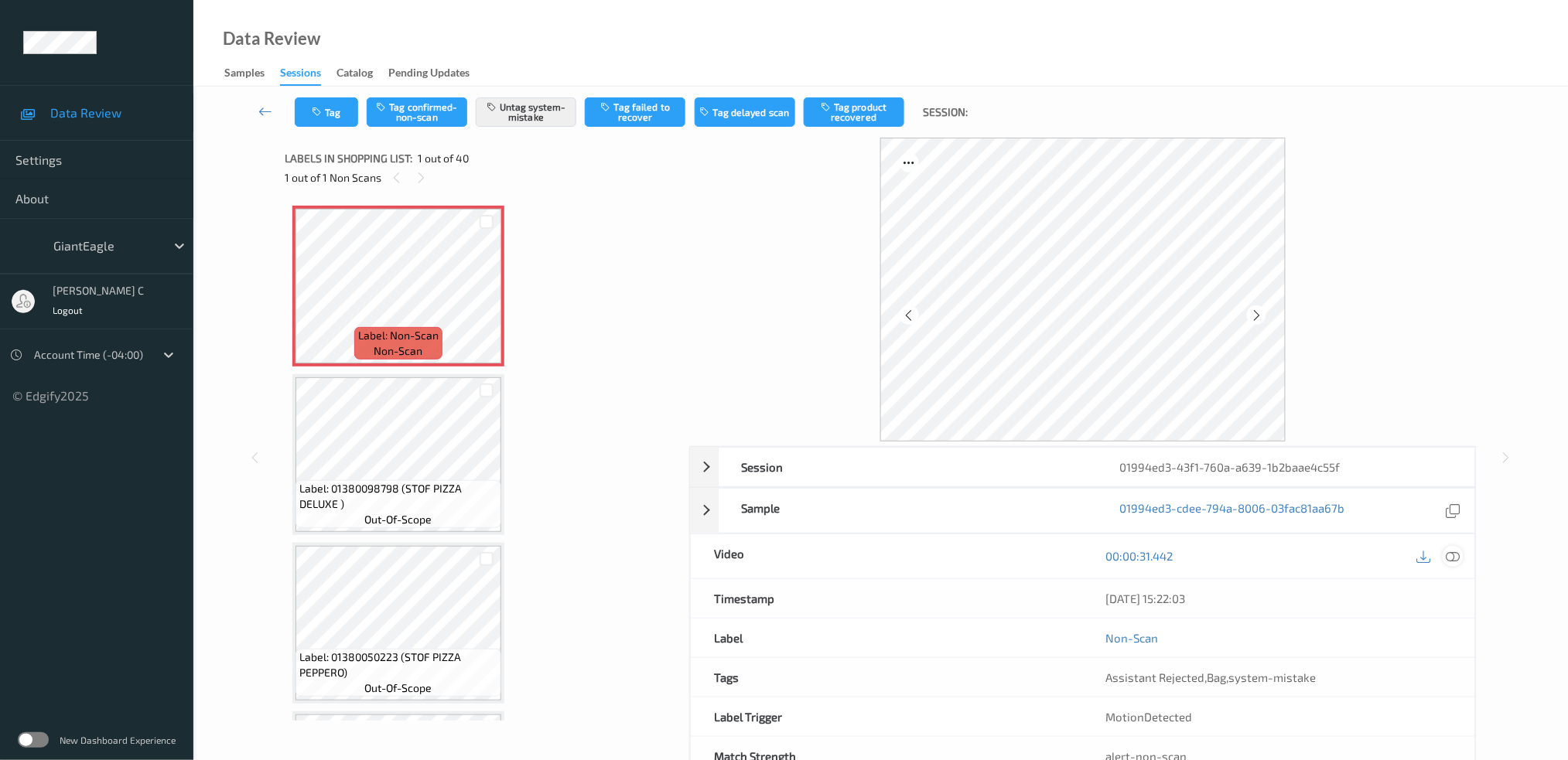
click at [1457, 559] on icon at bounding box center [1452, 555] width 14 height 14
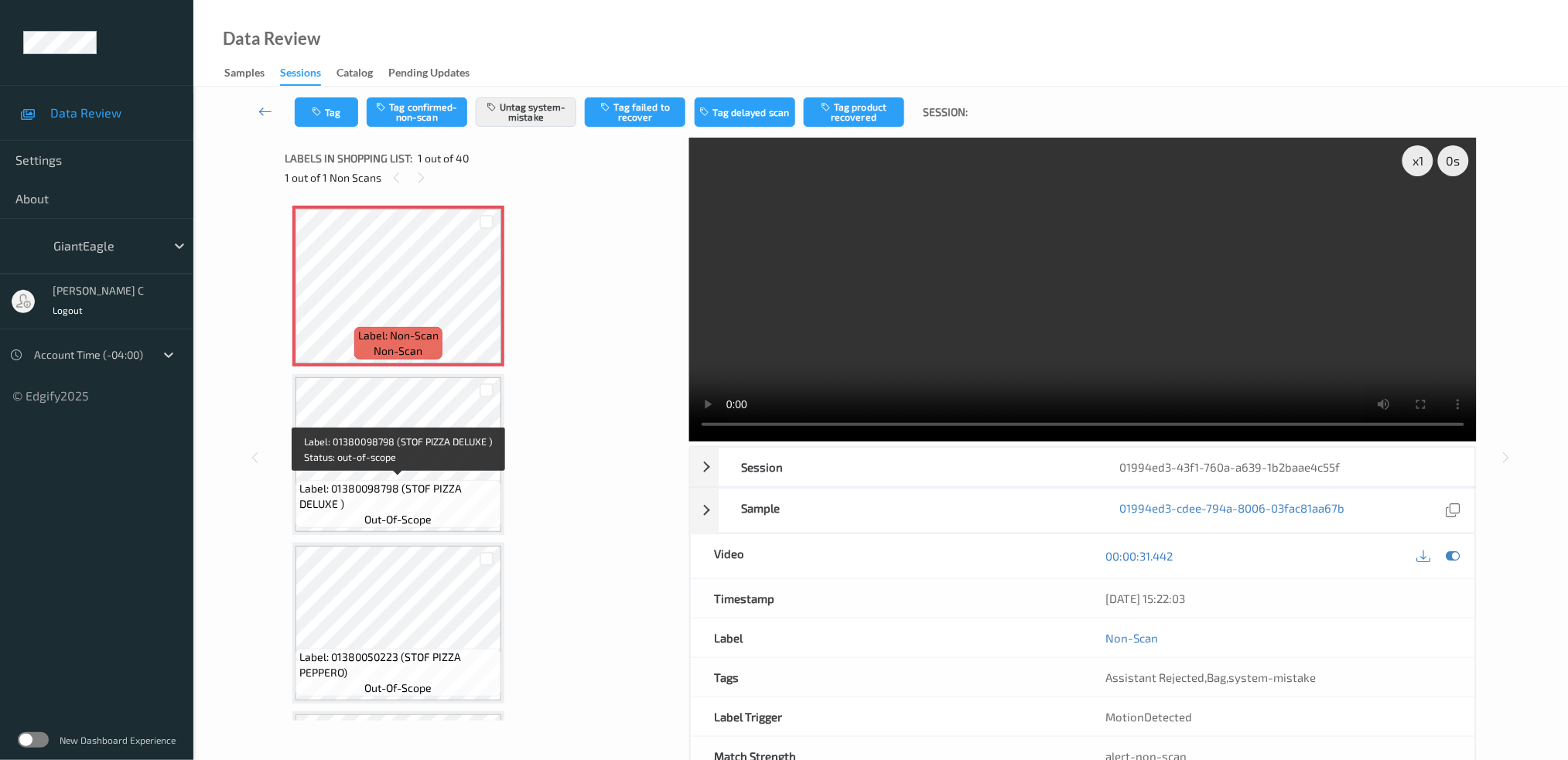
click at [384, 327] on div "Label: Non-Scan non-scan" at bounding box center [398, 343] width 88 height 33
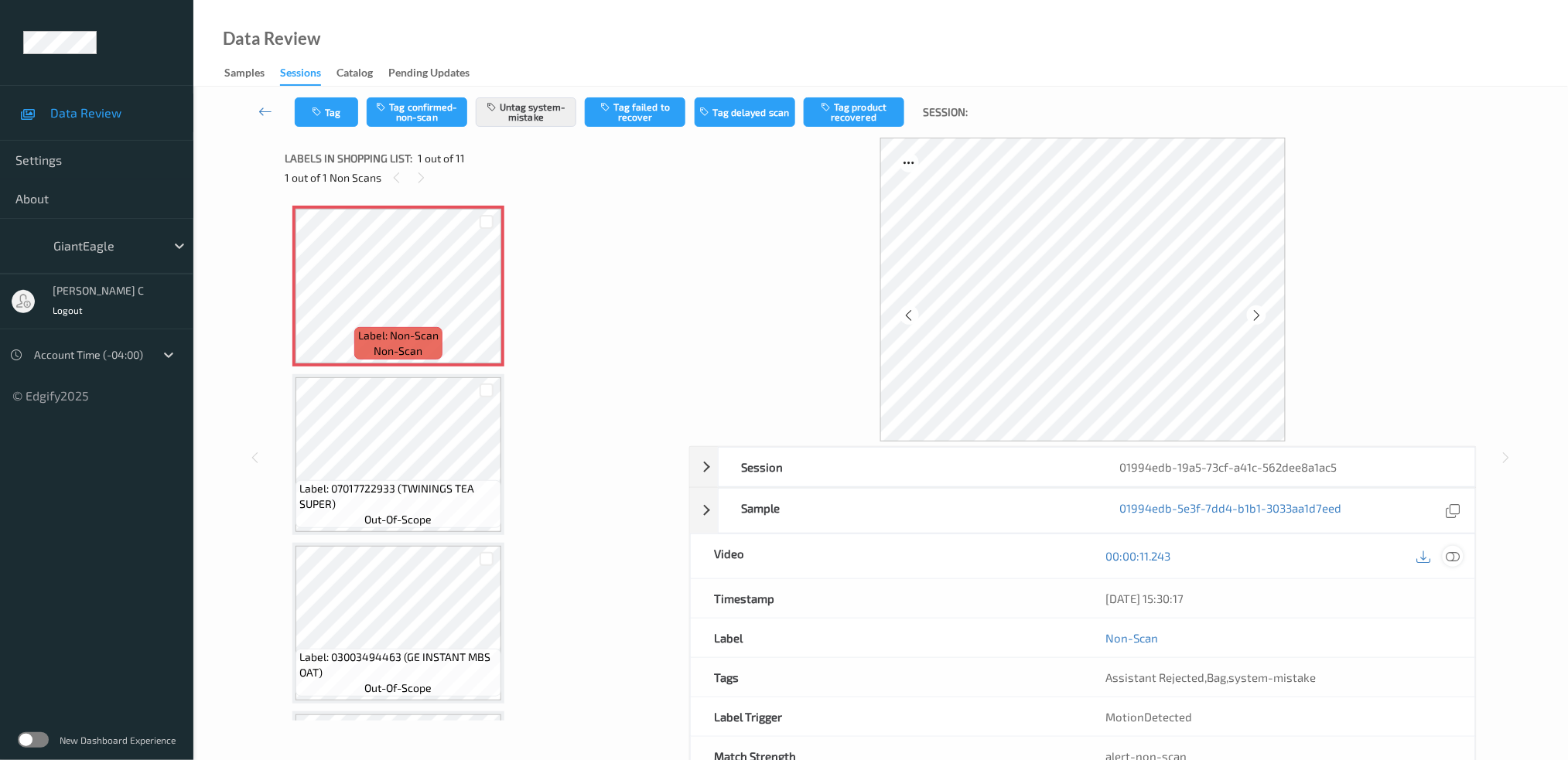
click at [1456, 548] on div at bounding box center [1453, 557] width 21 height 21
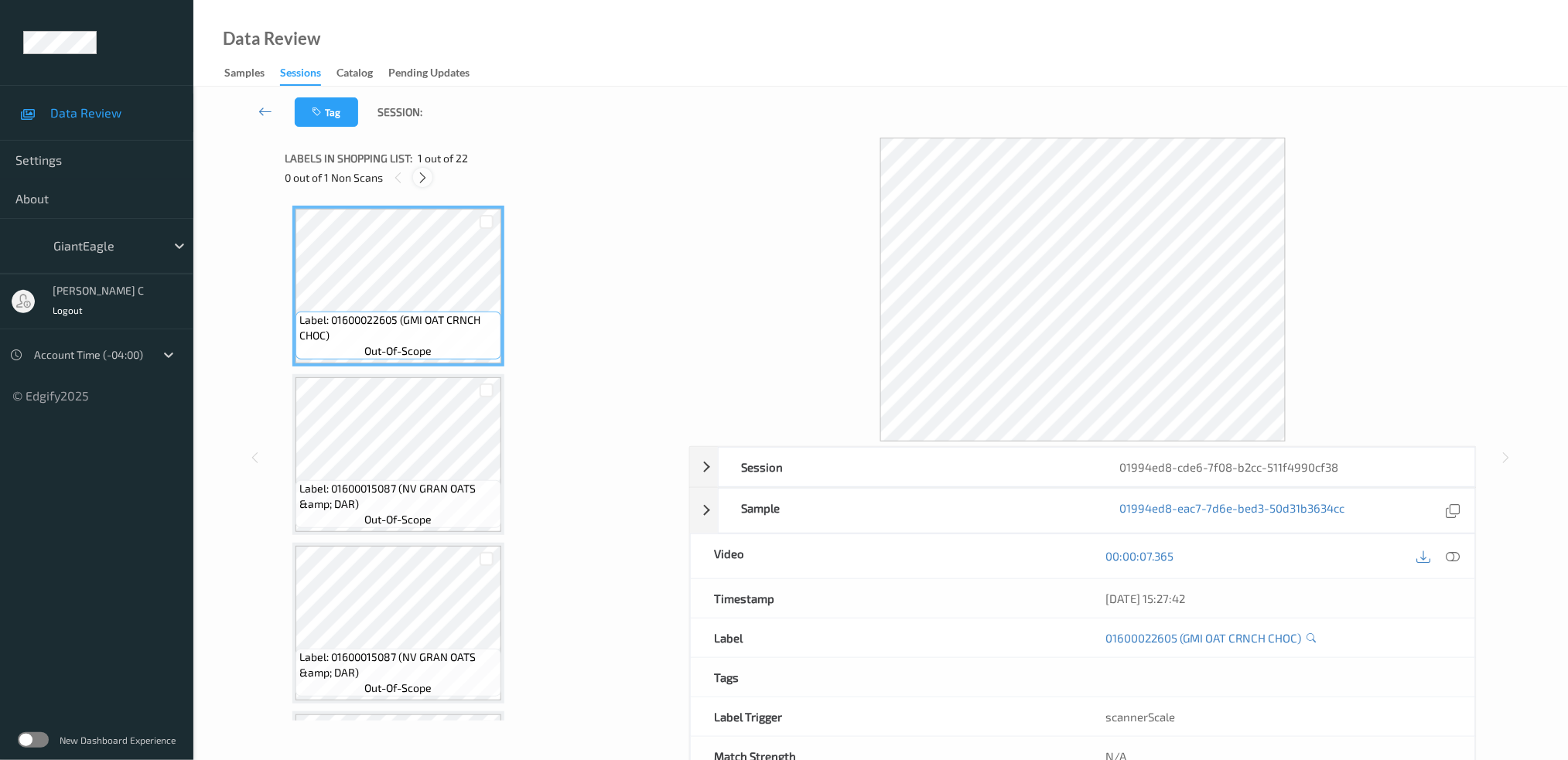
click at [422, 174] on icon at bounding box center [422, 178] width 13 height 14
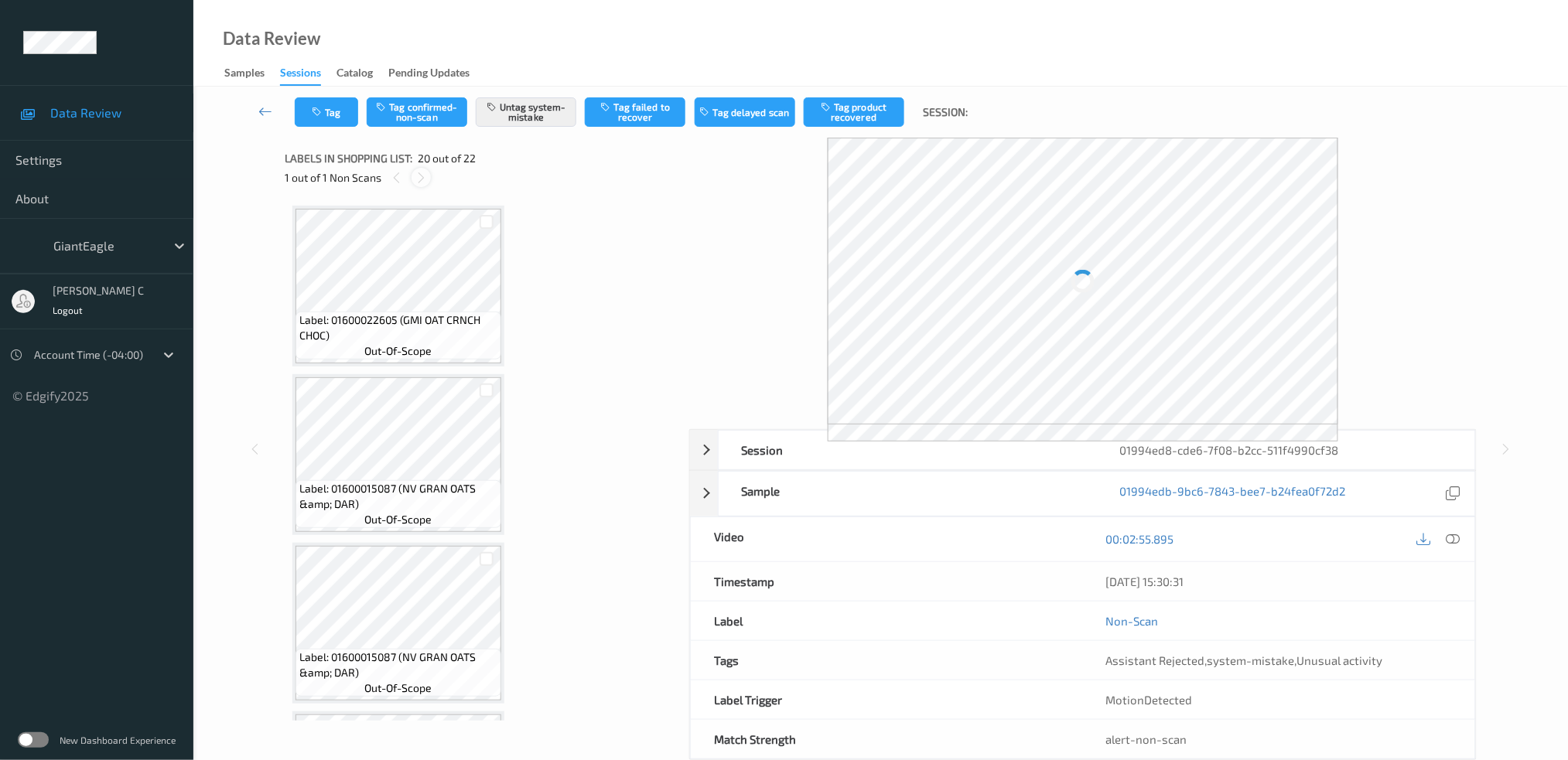
scroll to position [3020, 0]
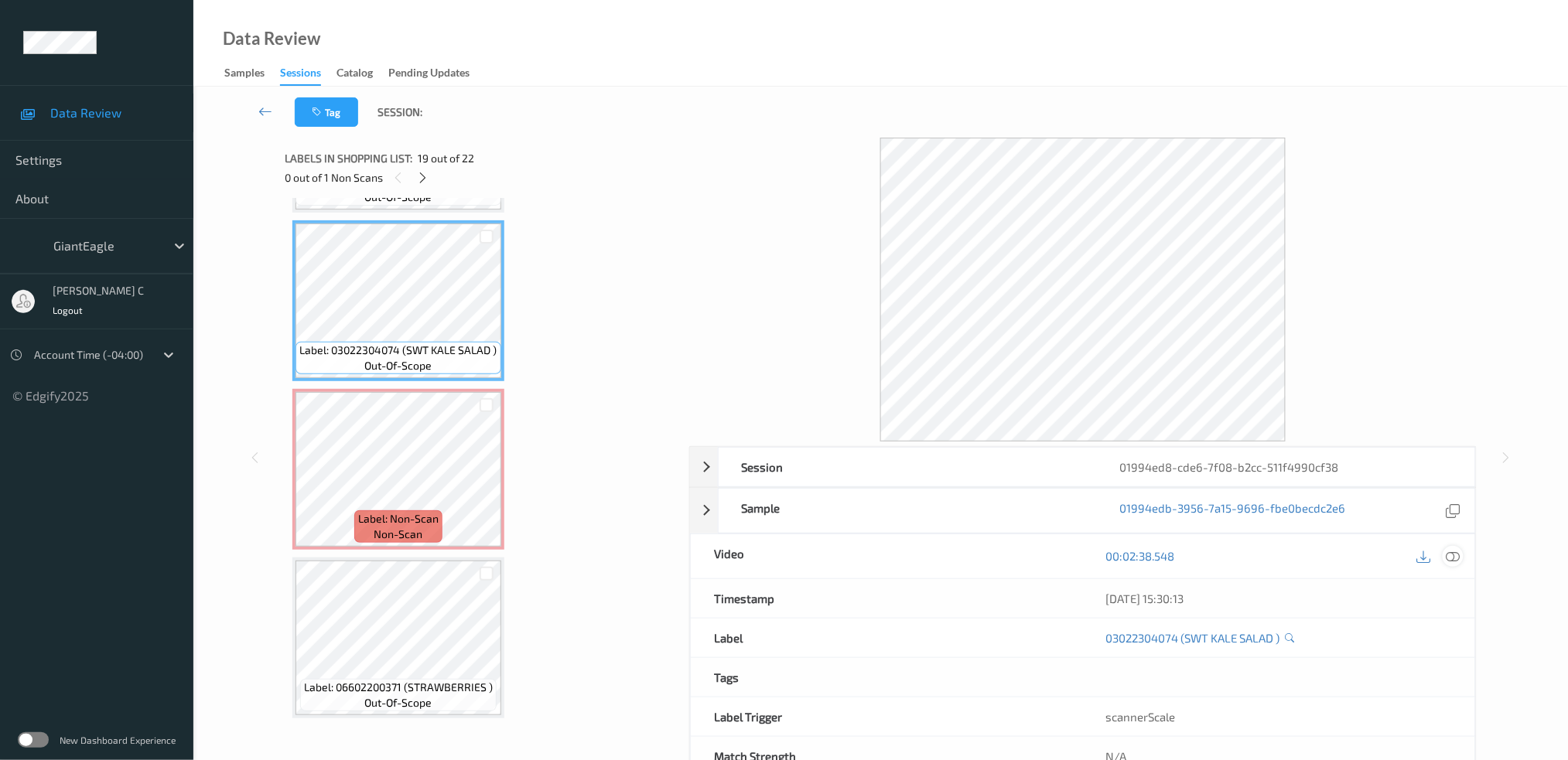
click at [1453, 560] on icon at bounding box center [1452, 555] width 14 height 14
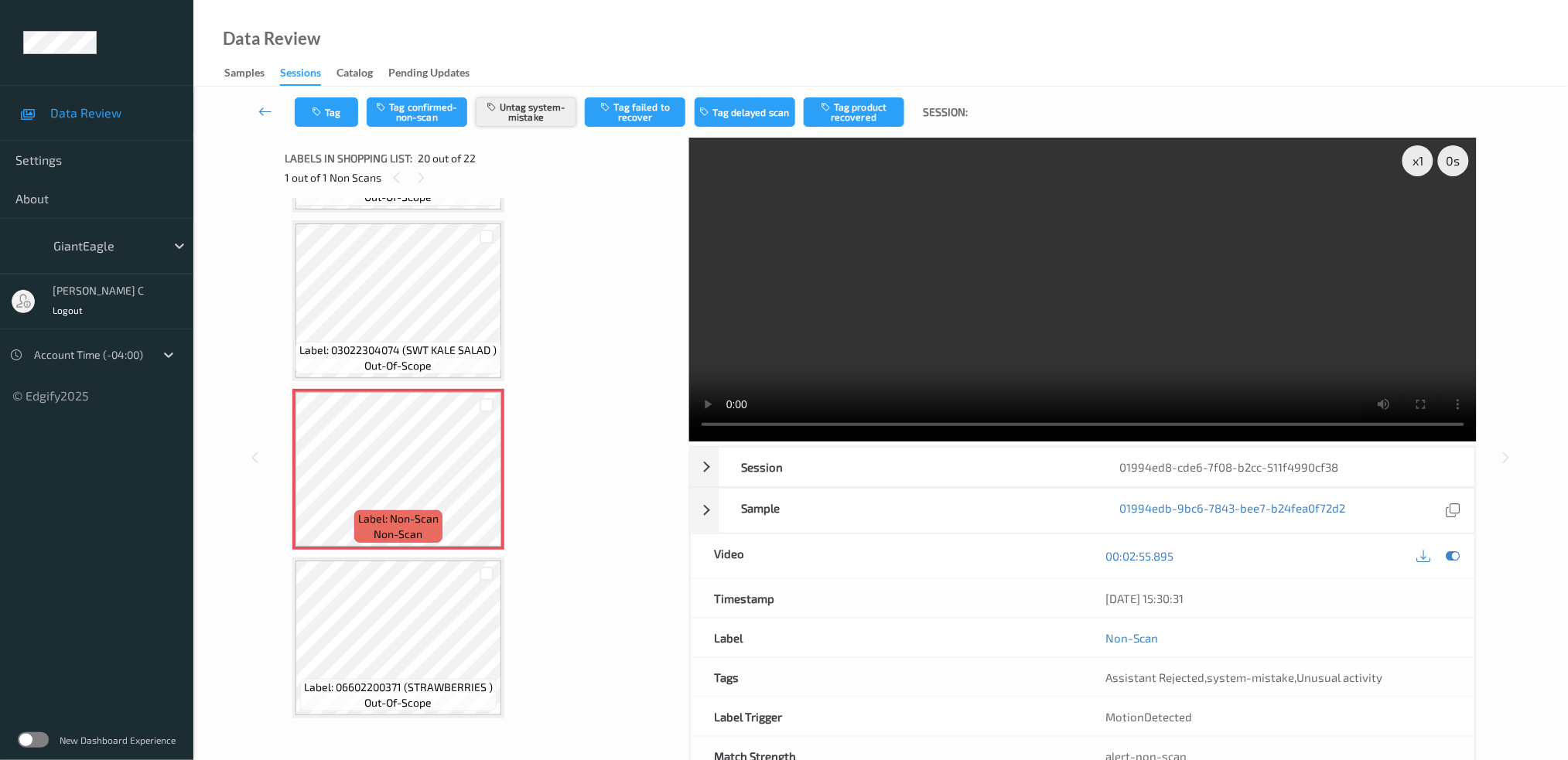
click at [525, 122] on button "Untag system-mistake" at bounding box center [525, 113] width 100 height 29
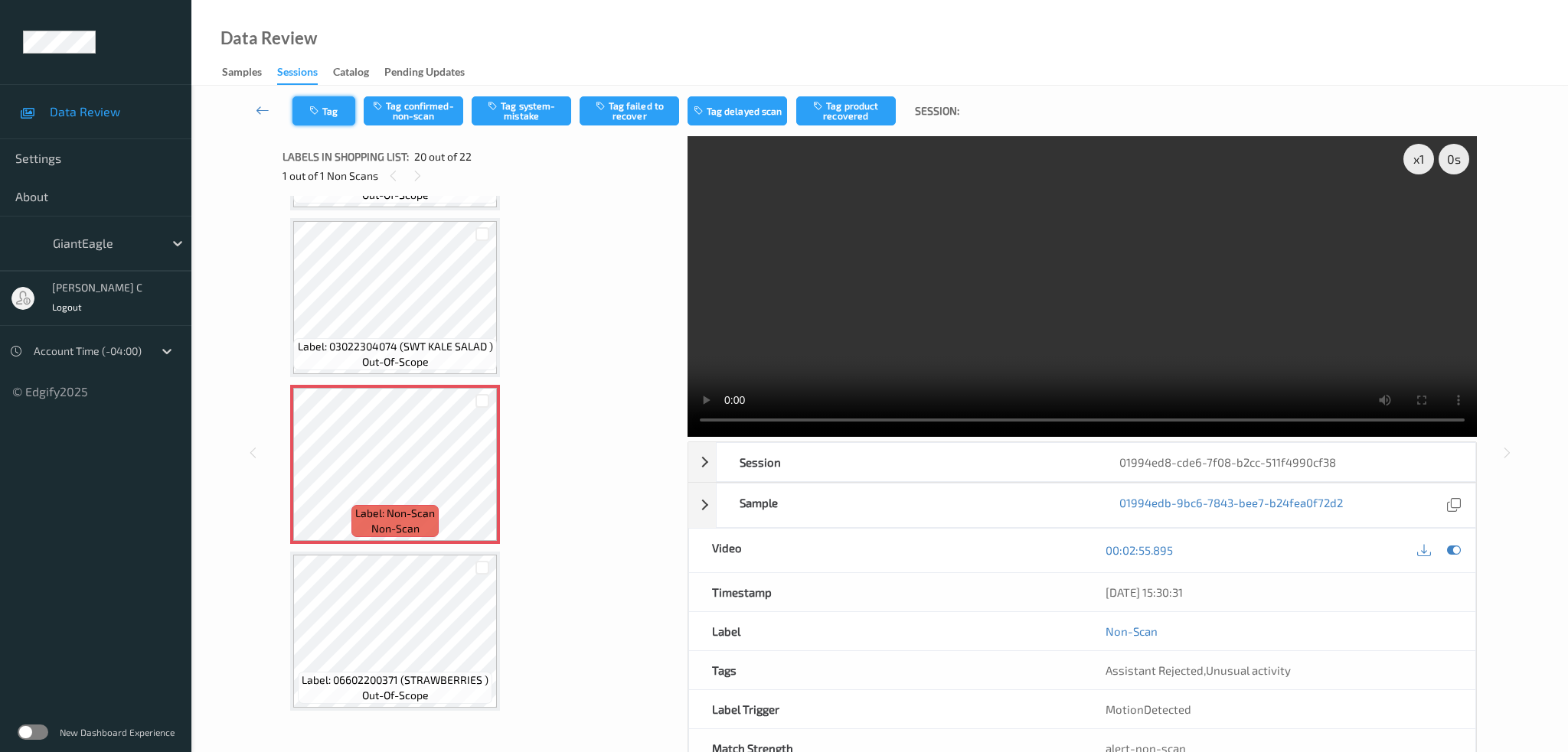
click at [335, 104] on button "Tag" at bounding box center [324, 111] width 63 height 29
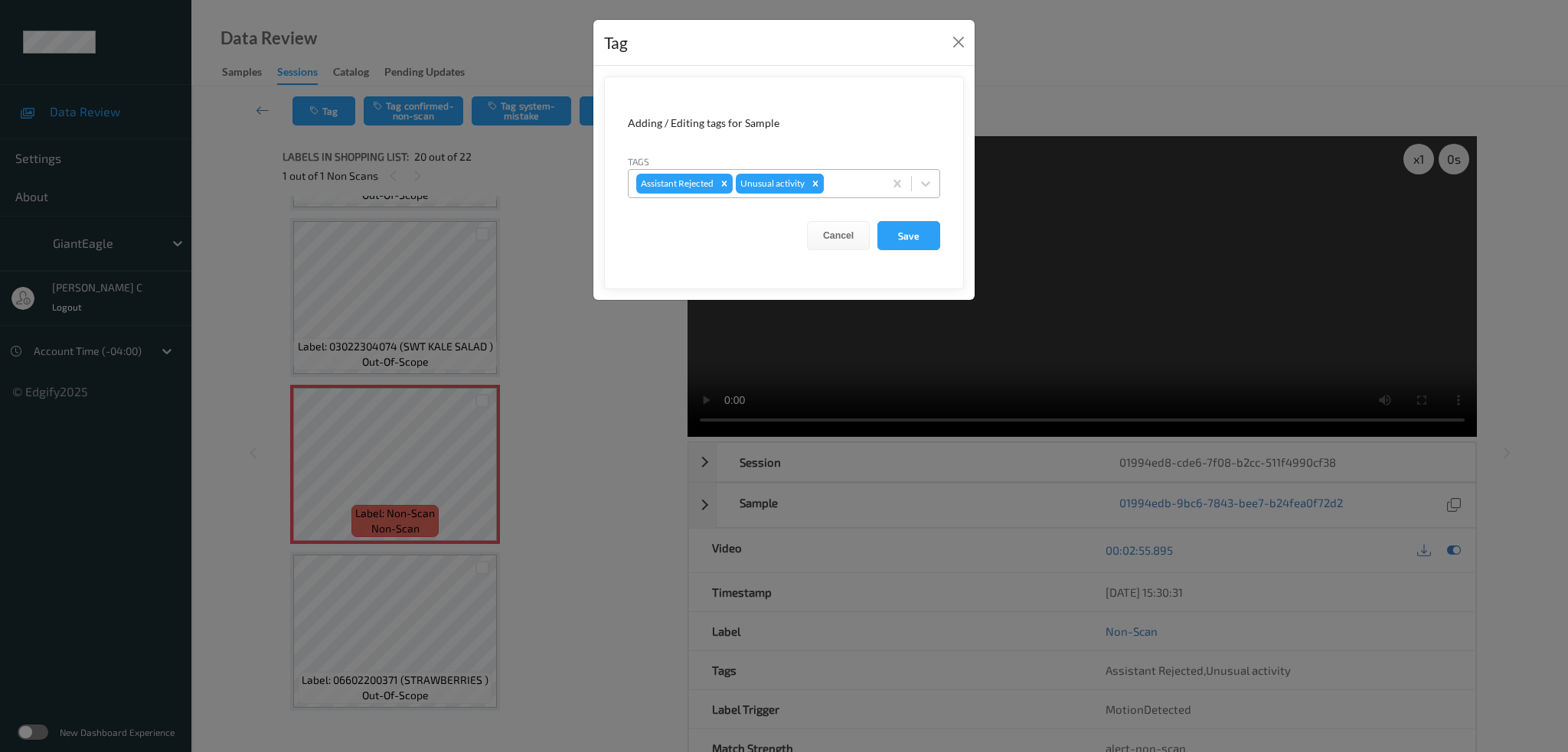
click at [824, 182] on div "Remove Unusual activity" at bounding box center [815, 183] width 17 height 20
click at [901, 233] on button "Save" at bounding box center [909, 236] width 63 height 29
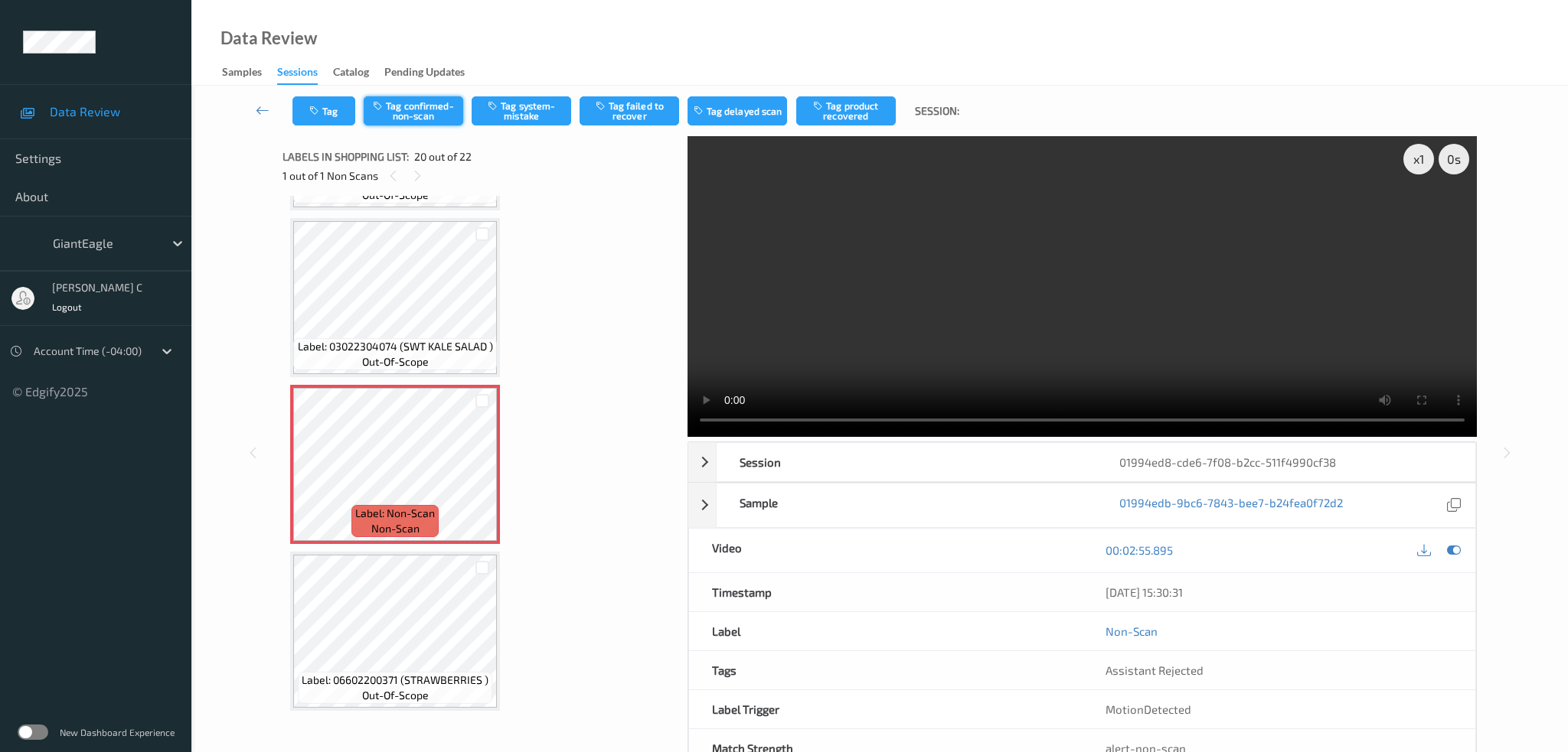
click at [415, 109] on button "Tag confirmed-non-scan" at bounding box center [413, 111] width 99 height 29
click at [861, 110] on button "Tag product recovered" at bounding box center [846, 111] width 99 height 29
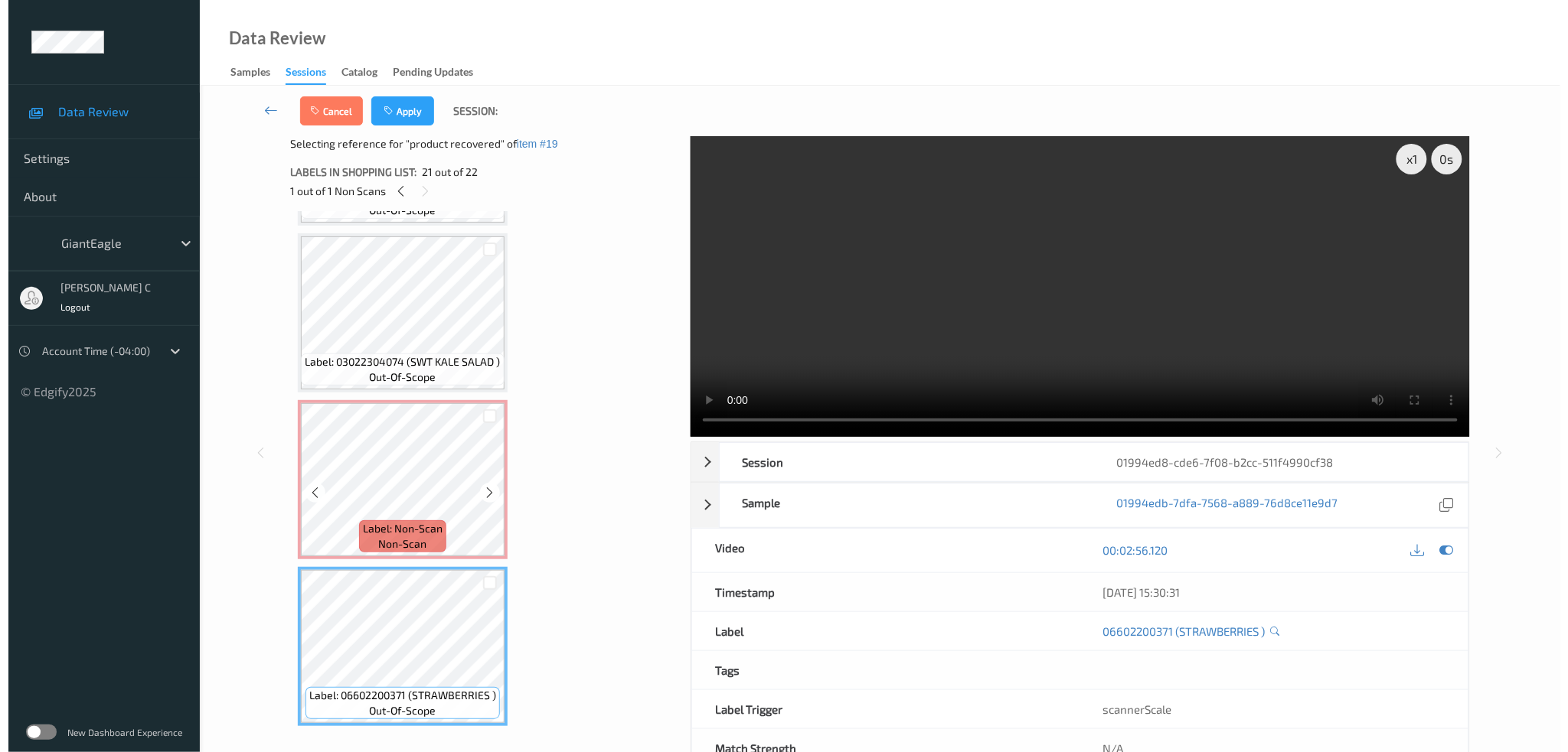
scroll to position [3090, 0]
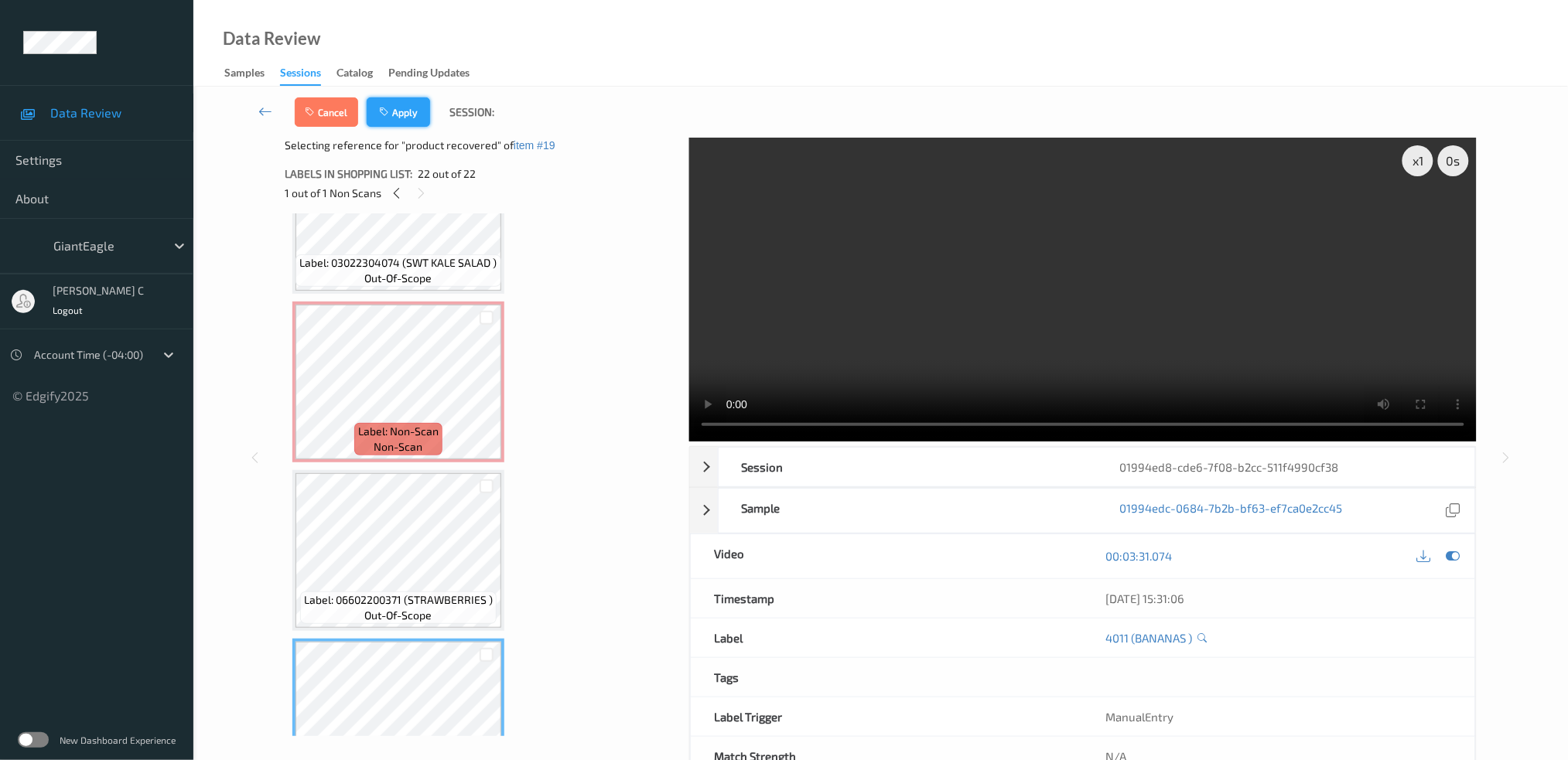
click at [403, 121] on button "Apply" at bounding box center [399, 113] width 64 height 29
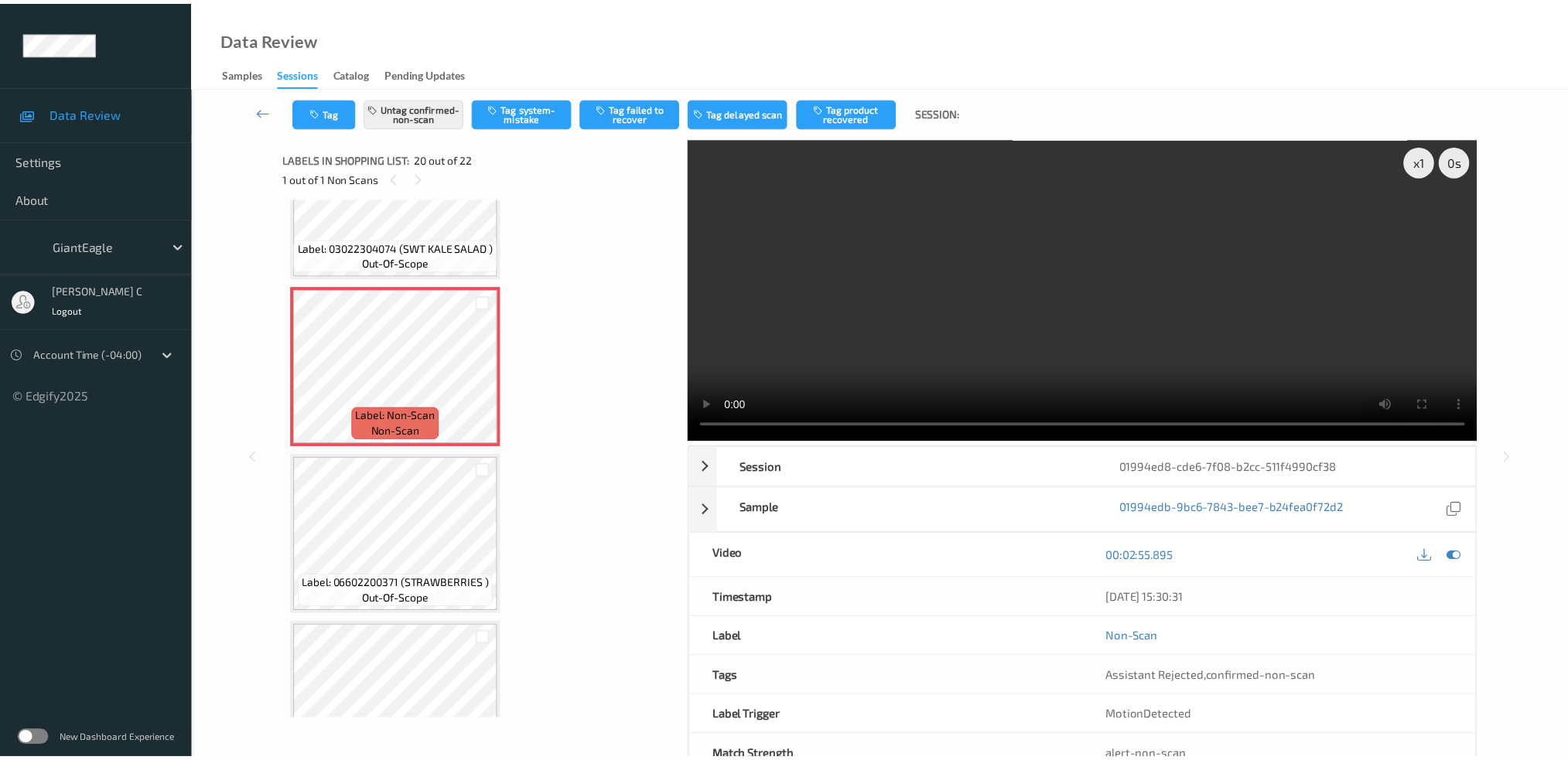
scroll to position [3020, 0]
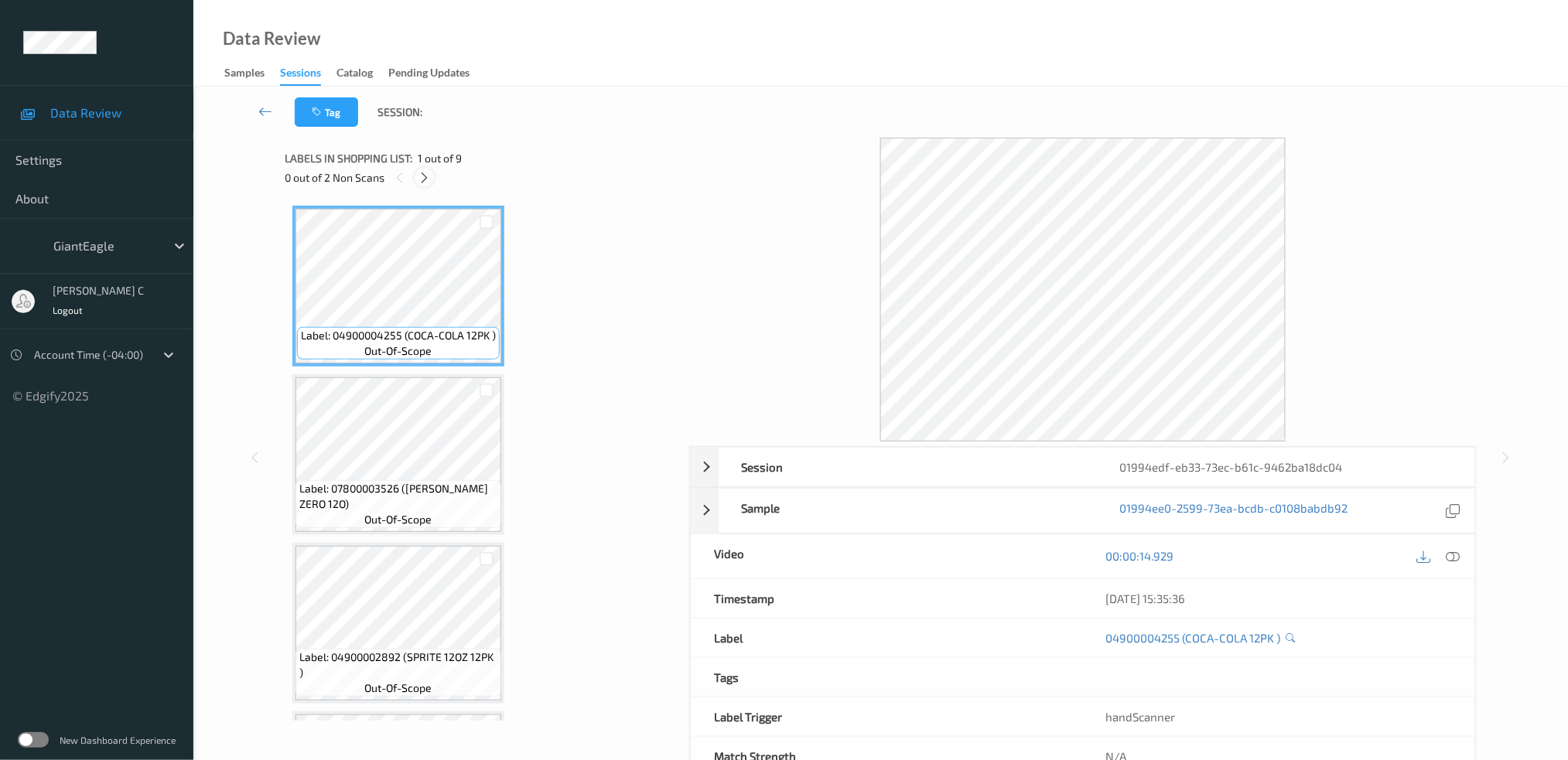
click at [428, 174] on icon at bounding box center [424, 178] width 13 height 14
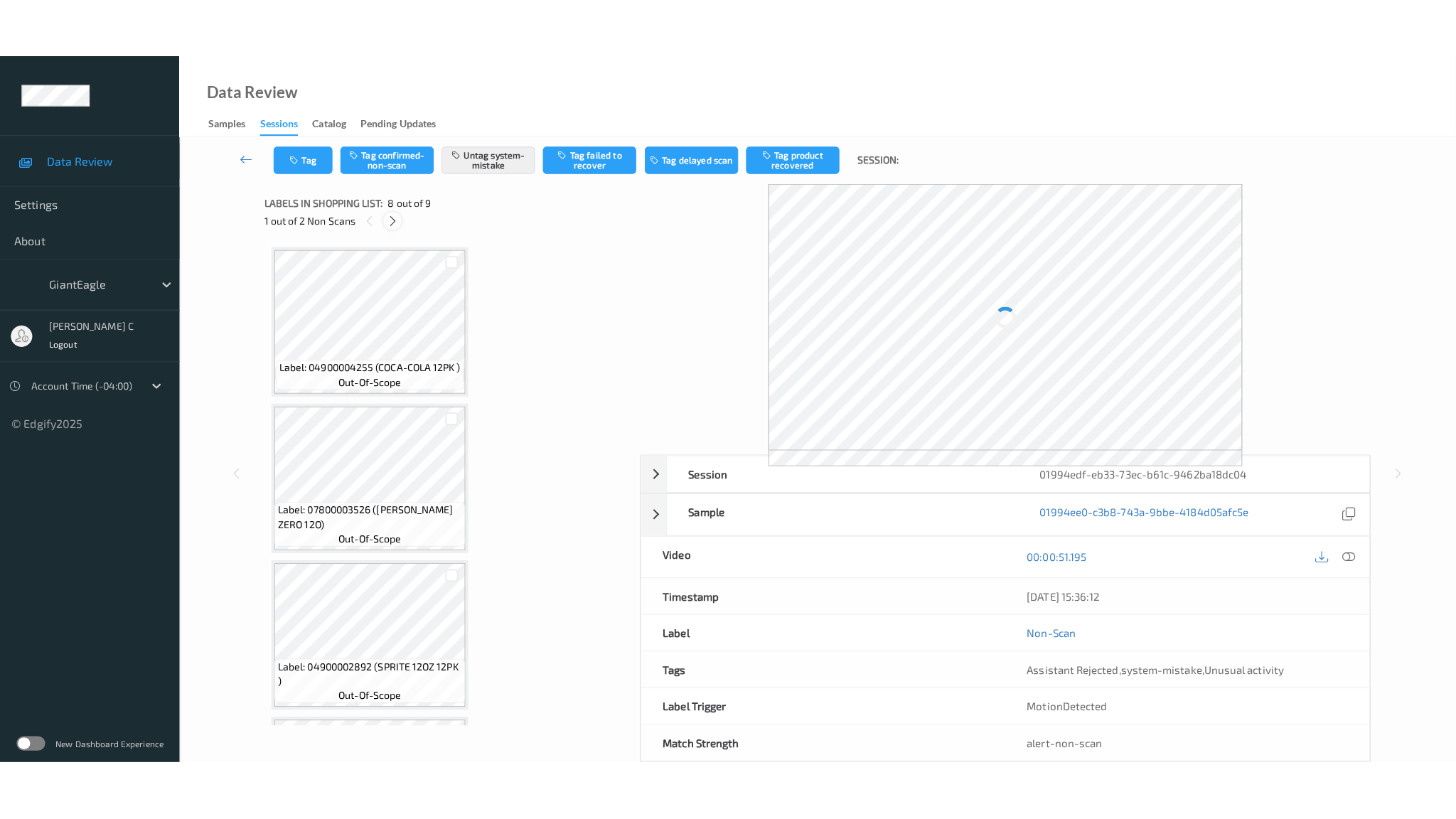
scroll to position [910, 0]
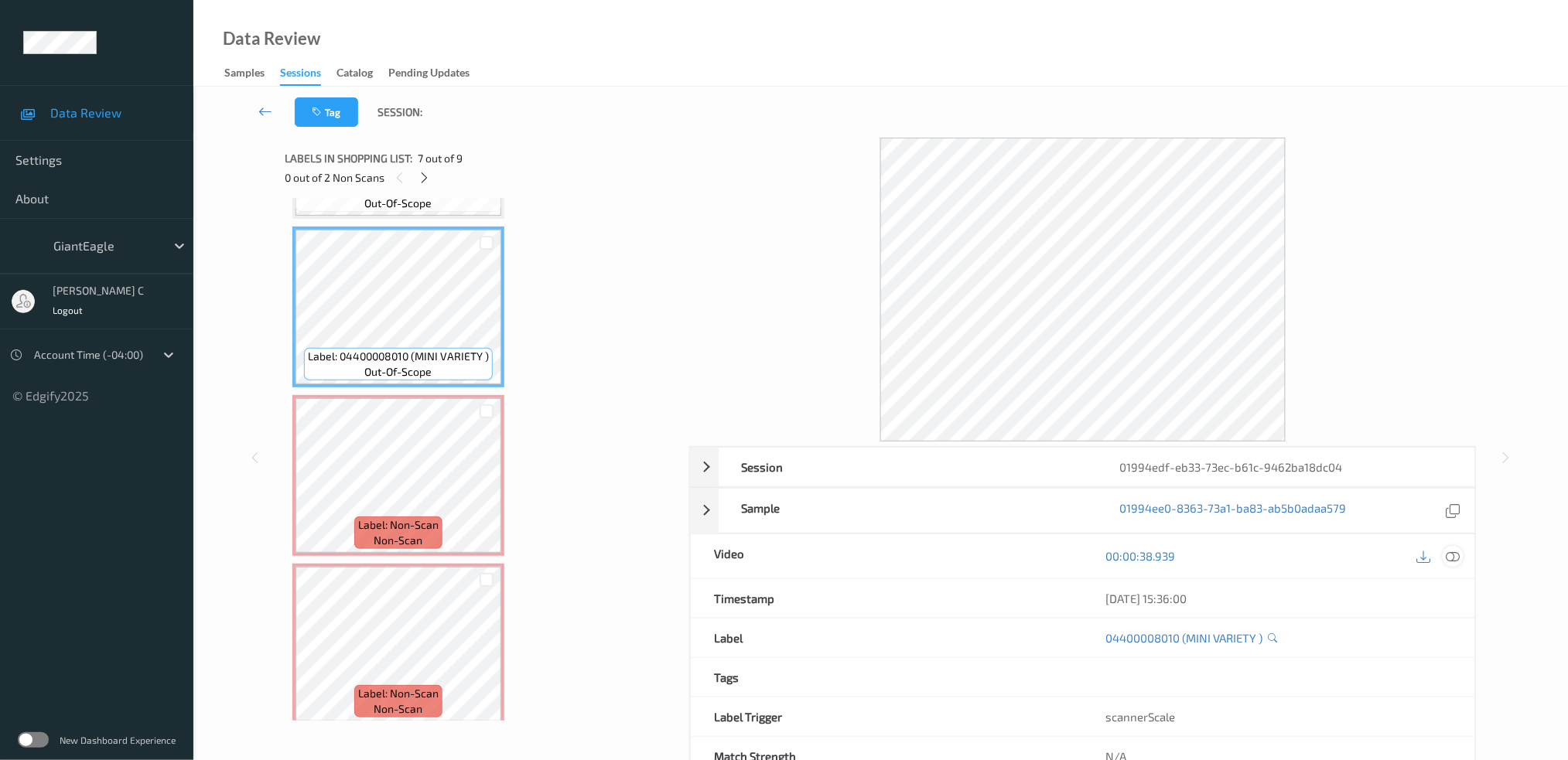
click at [1451, 554] on icon at bounding box center [1452, 555] width 14 height 14
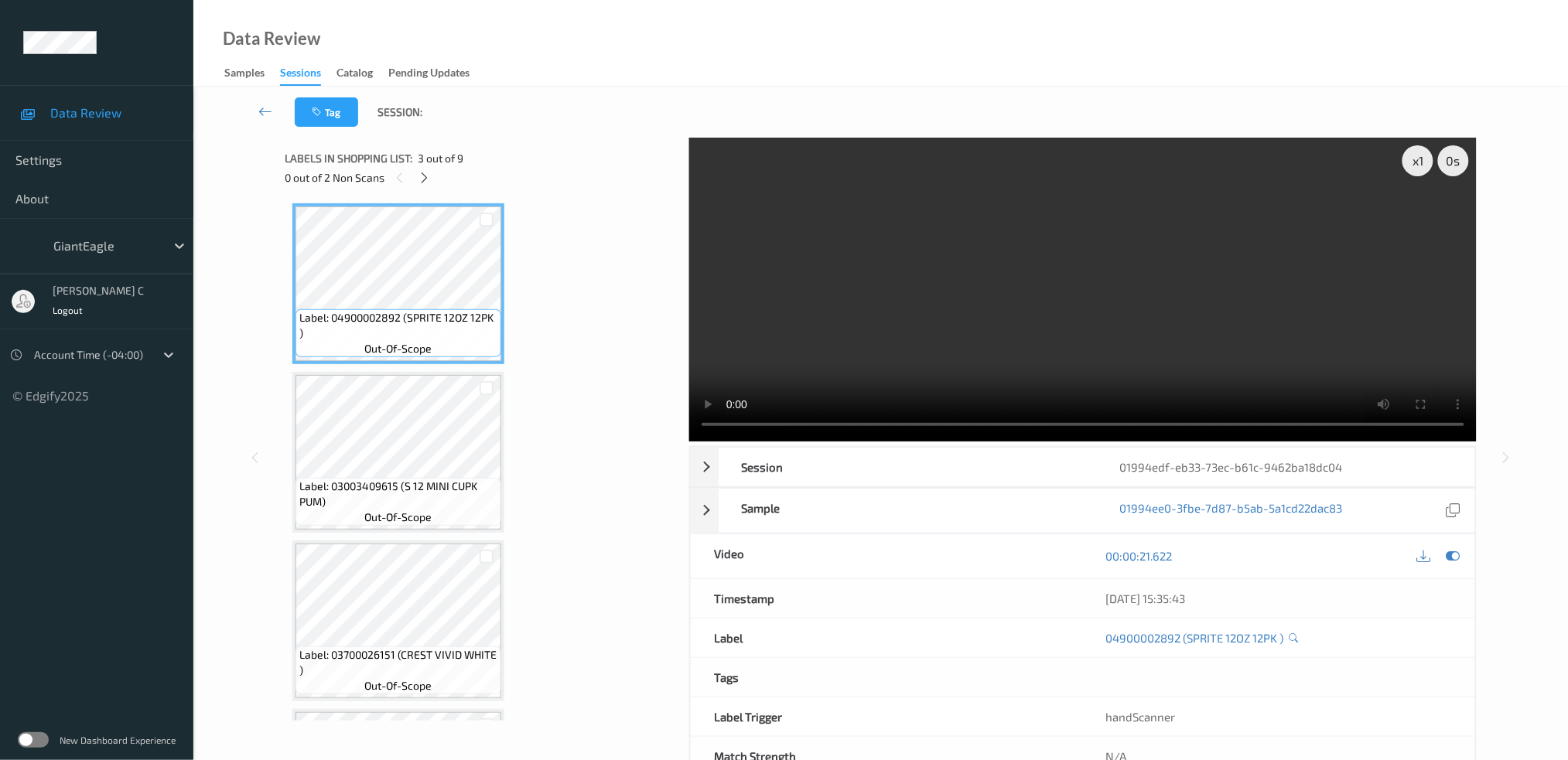
scroll to position [344, 0]
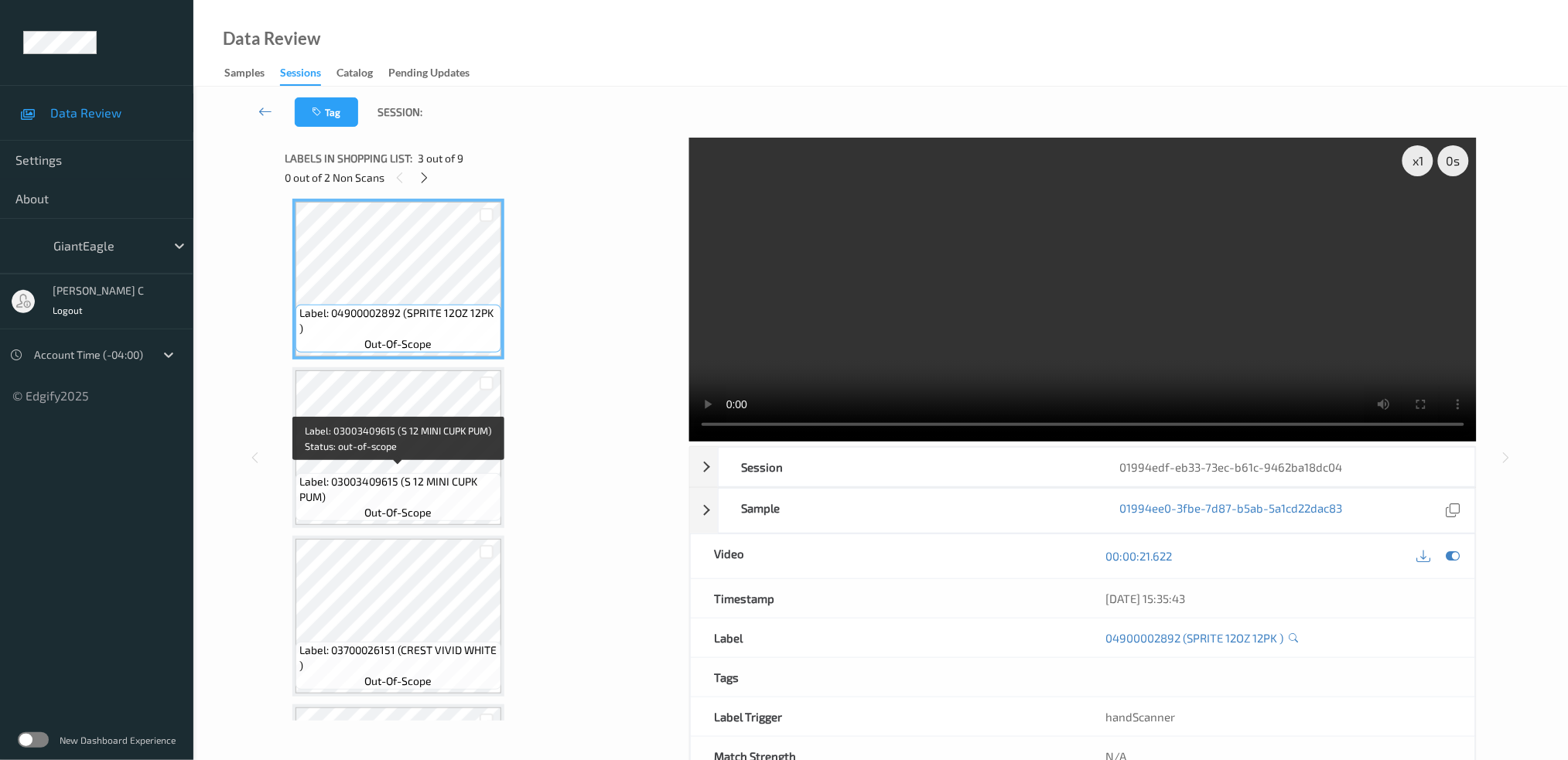
click at [405, 509] on span "out-of-scope" at bounding box center [399, 512] width 68 height 15
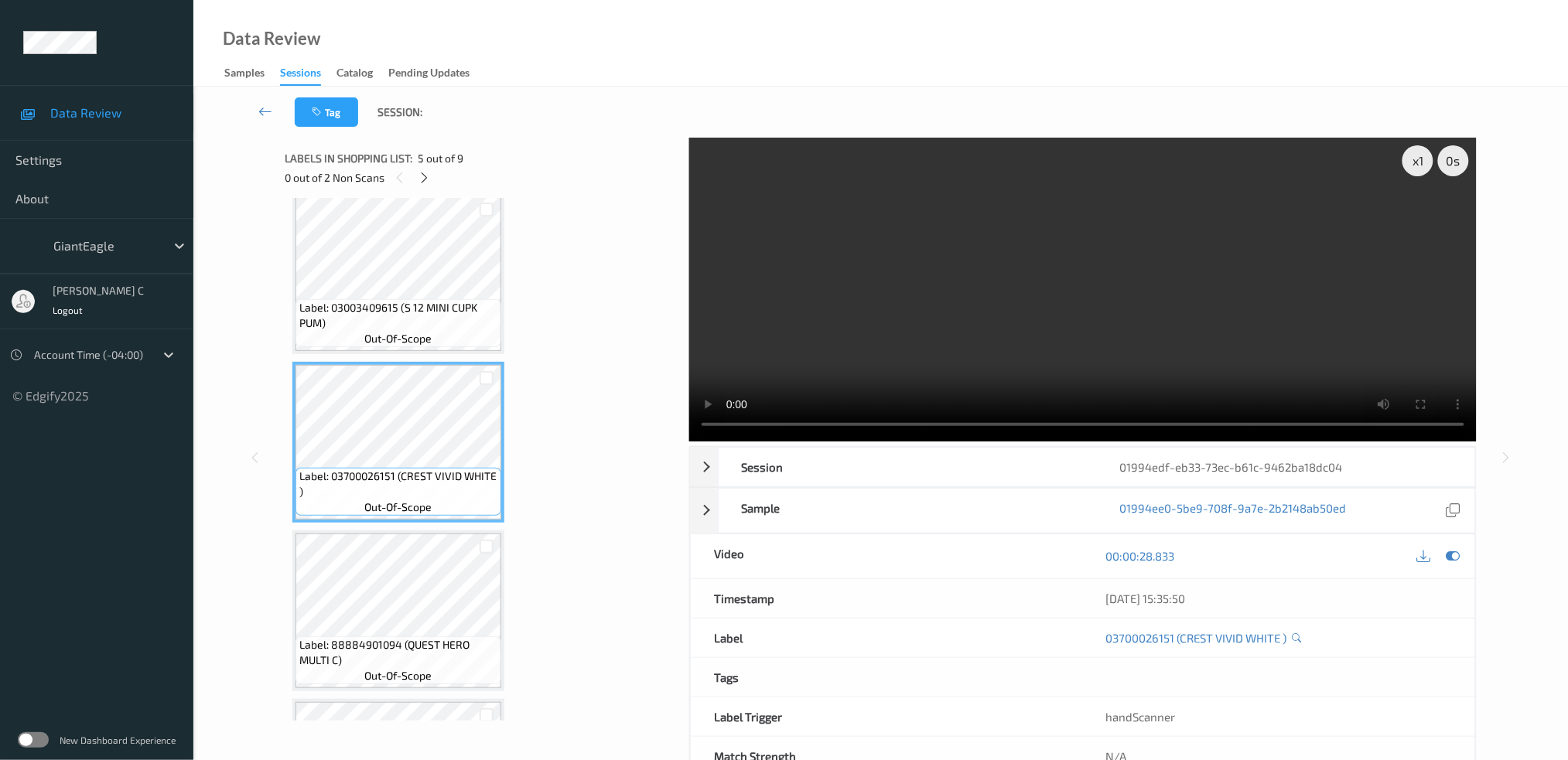
scroll to position [550, 0]
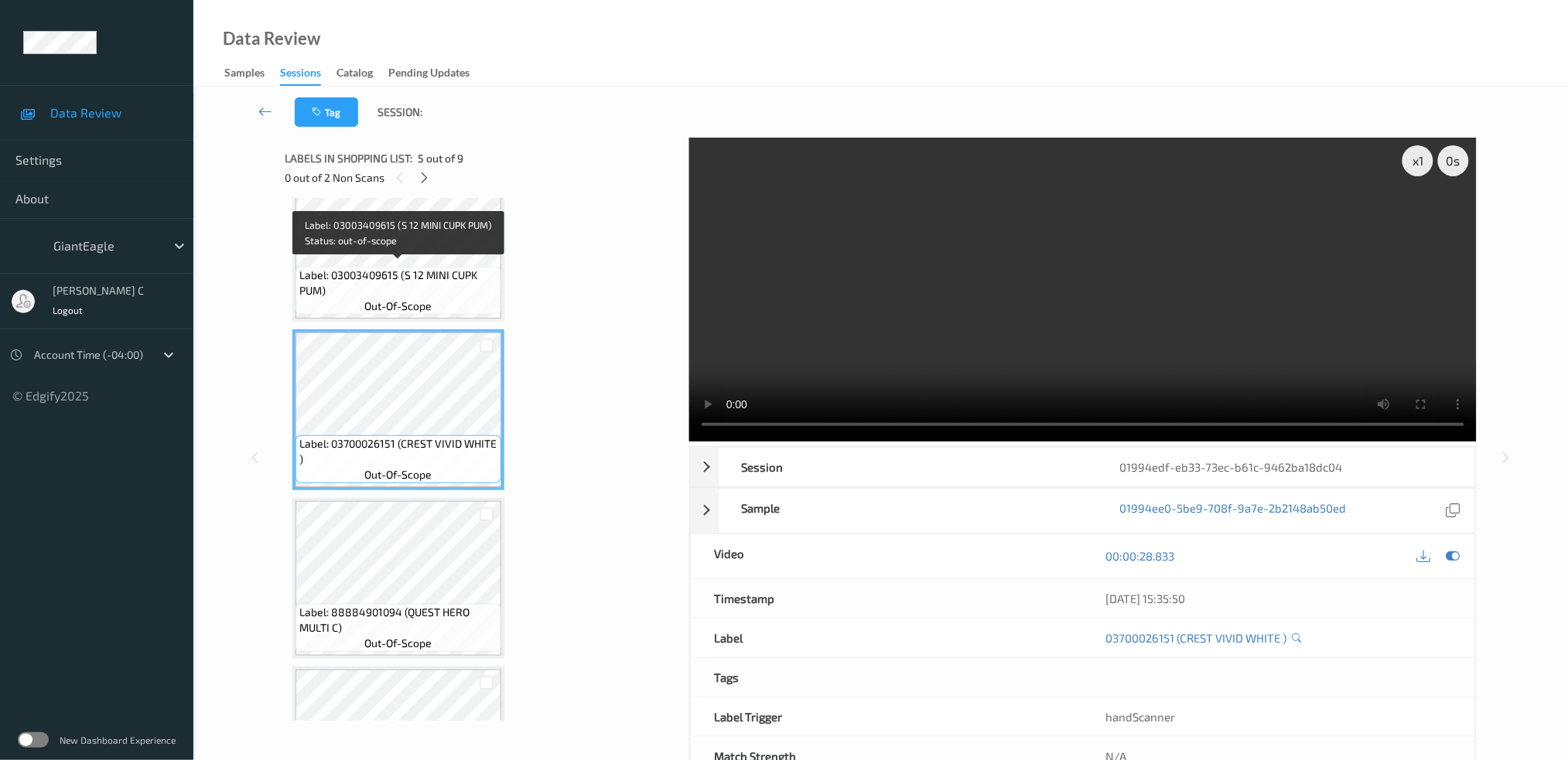
click at [401, 270] on span "Label: 03003409615 (S 12 MINI CUPK PUM)" at bounding box center [398, 283] width 198 height 31
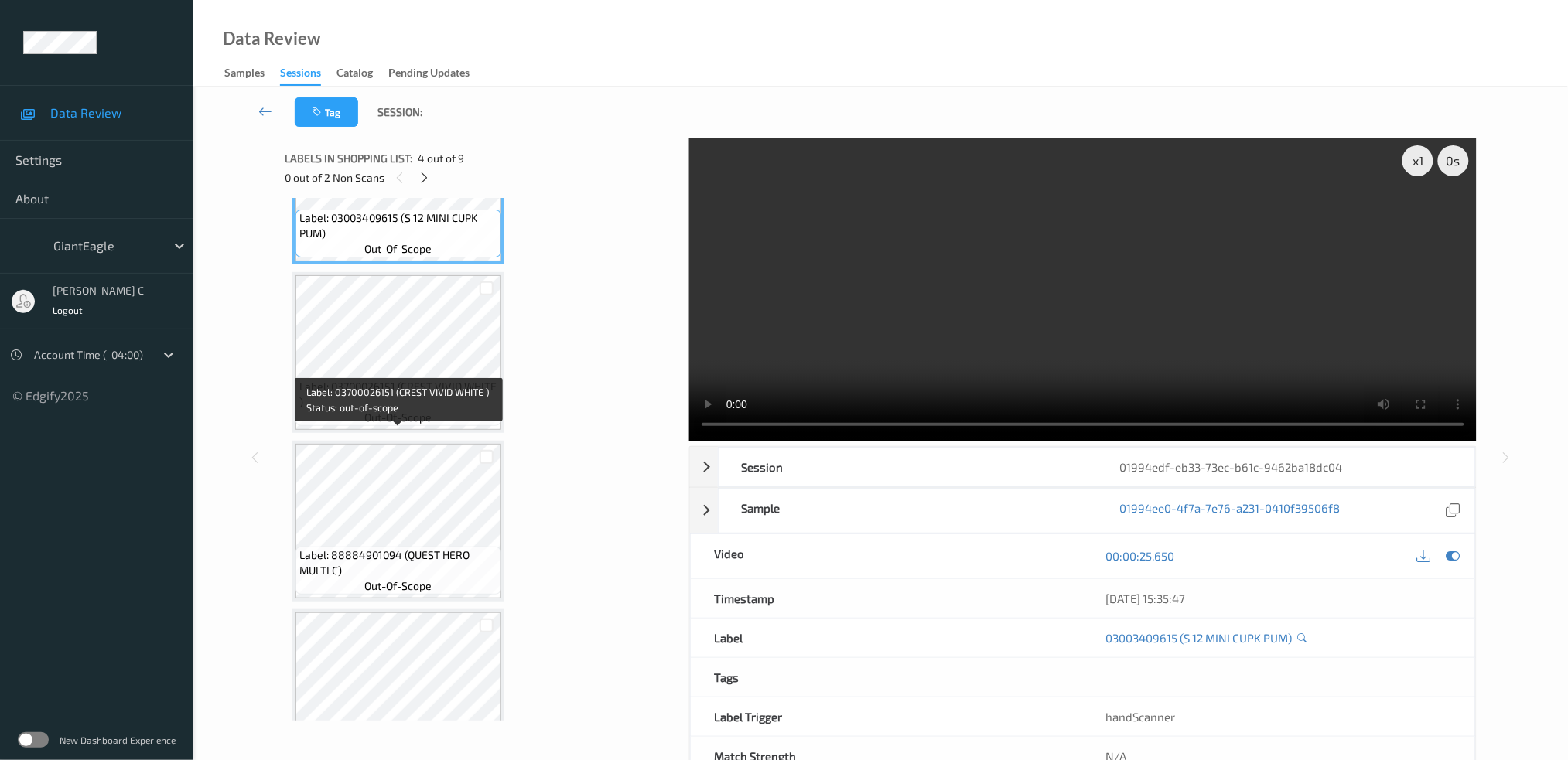
scroll to position [654, 0]
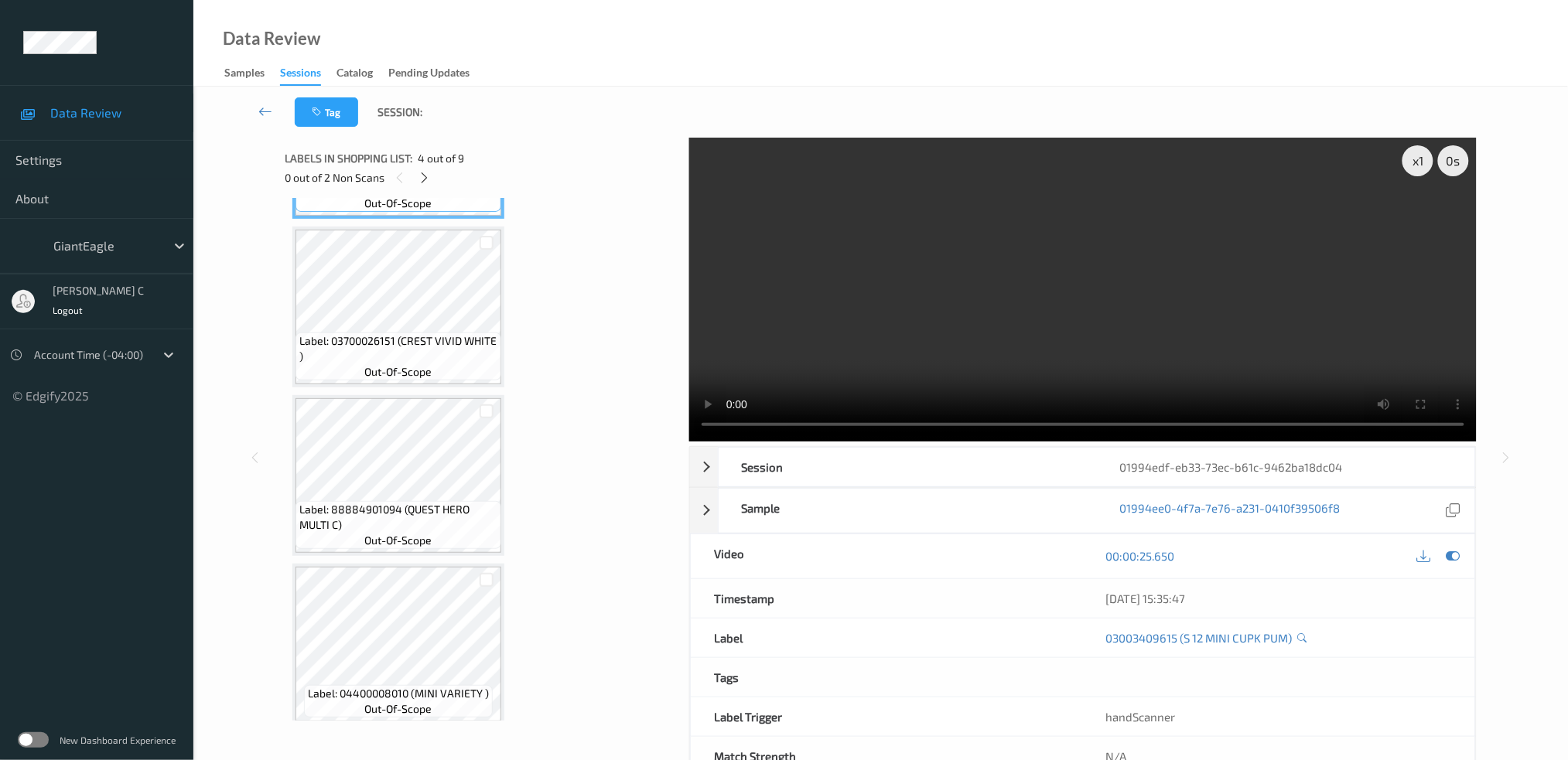
click at [387, 548] on div "Label: 88884901094 (QUEST HERO MULTI C) out-of-scope" at bounding box center [399, 475] width 212 height 161
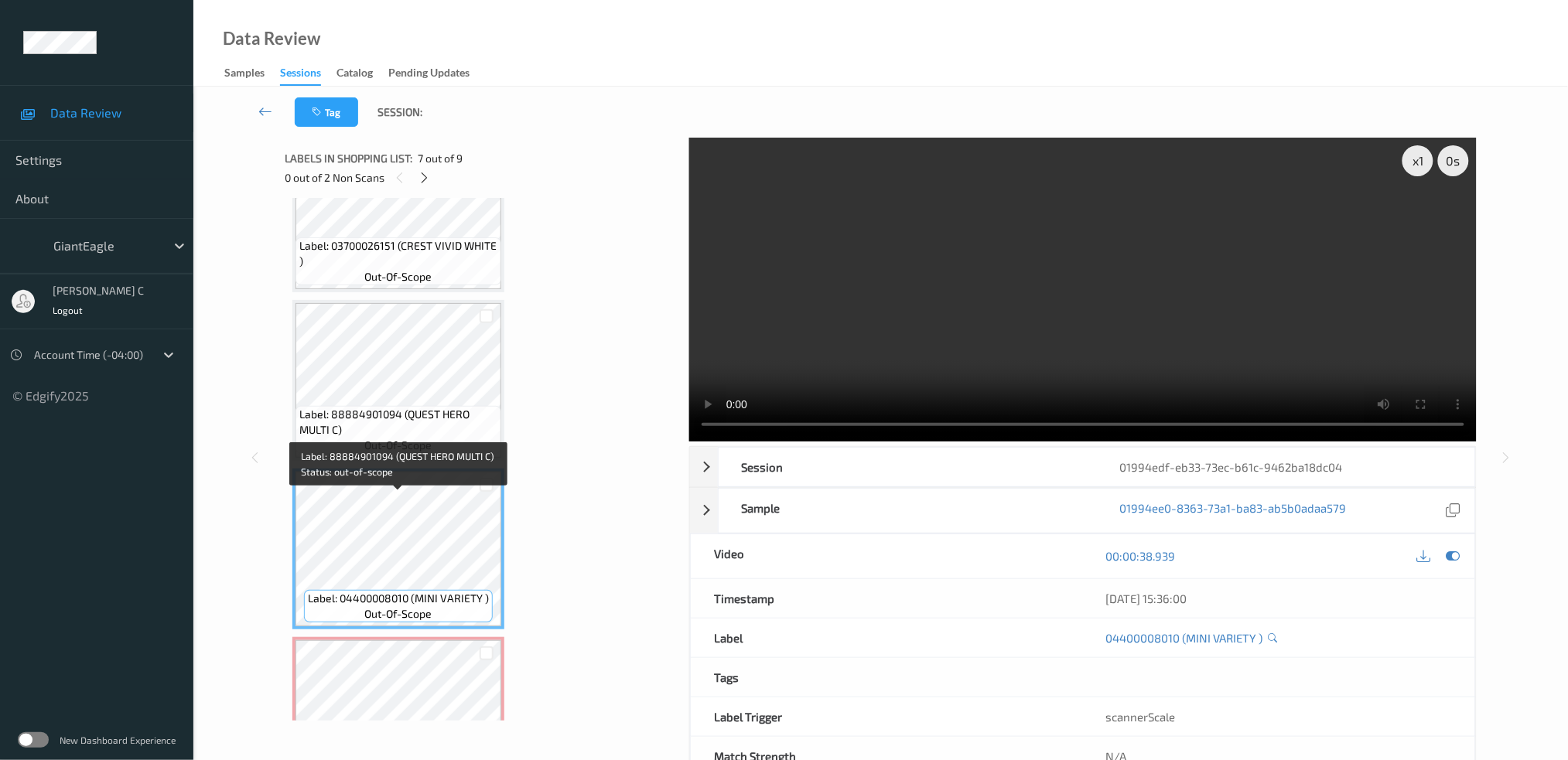
scroll to position [860, 0]
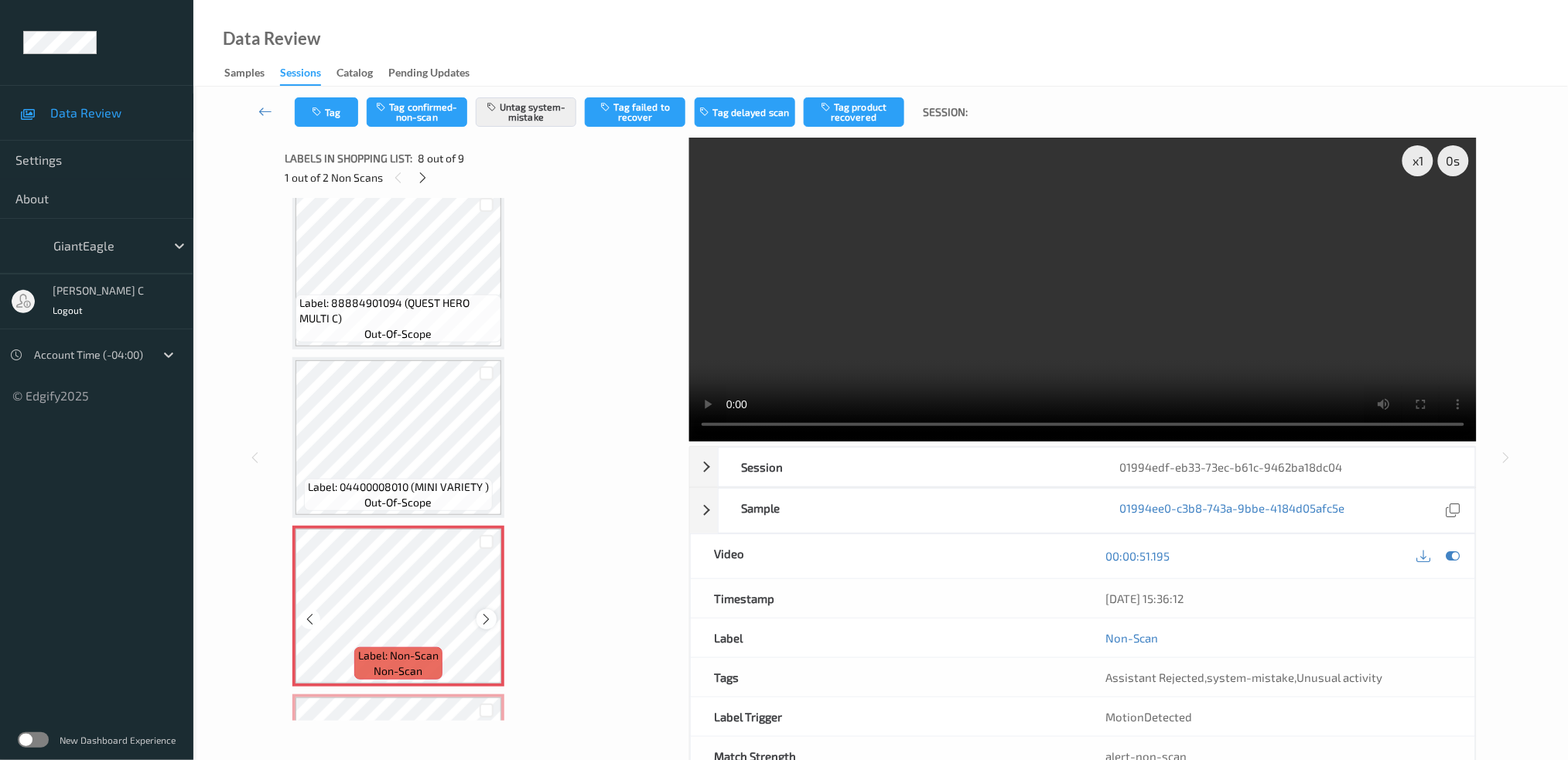
click at [486, 612] on icon at bounding box center [487, 619] width 13 height 14
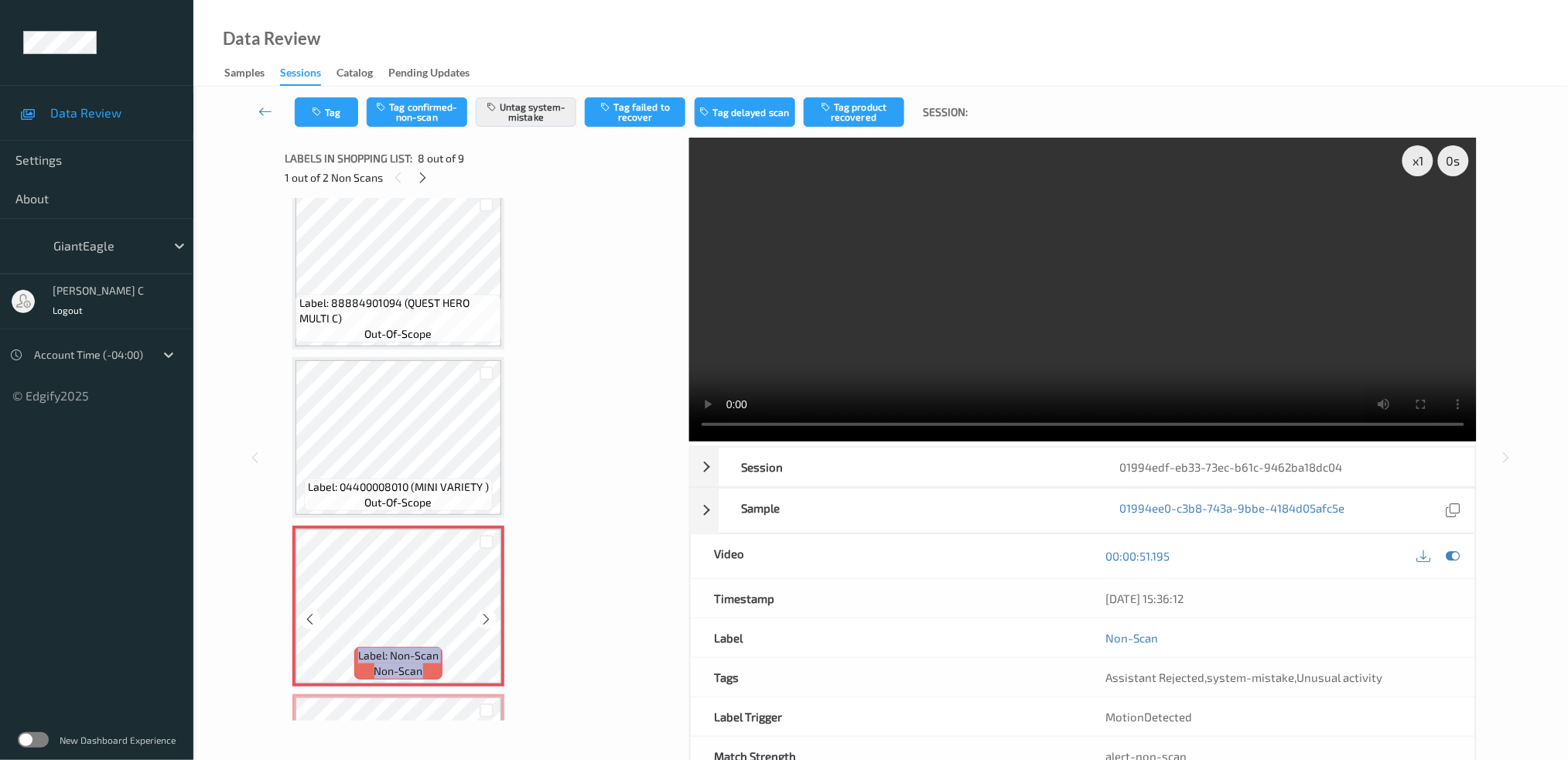
click at [486, 612] on icon at bounding box center [487, 619] width 13 height 14
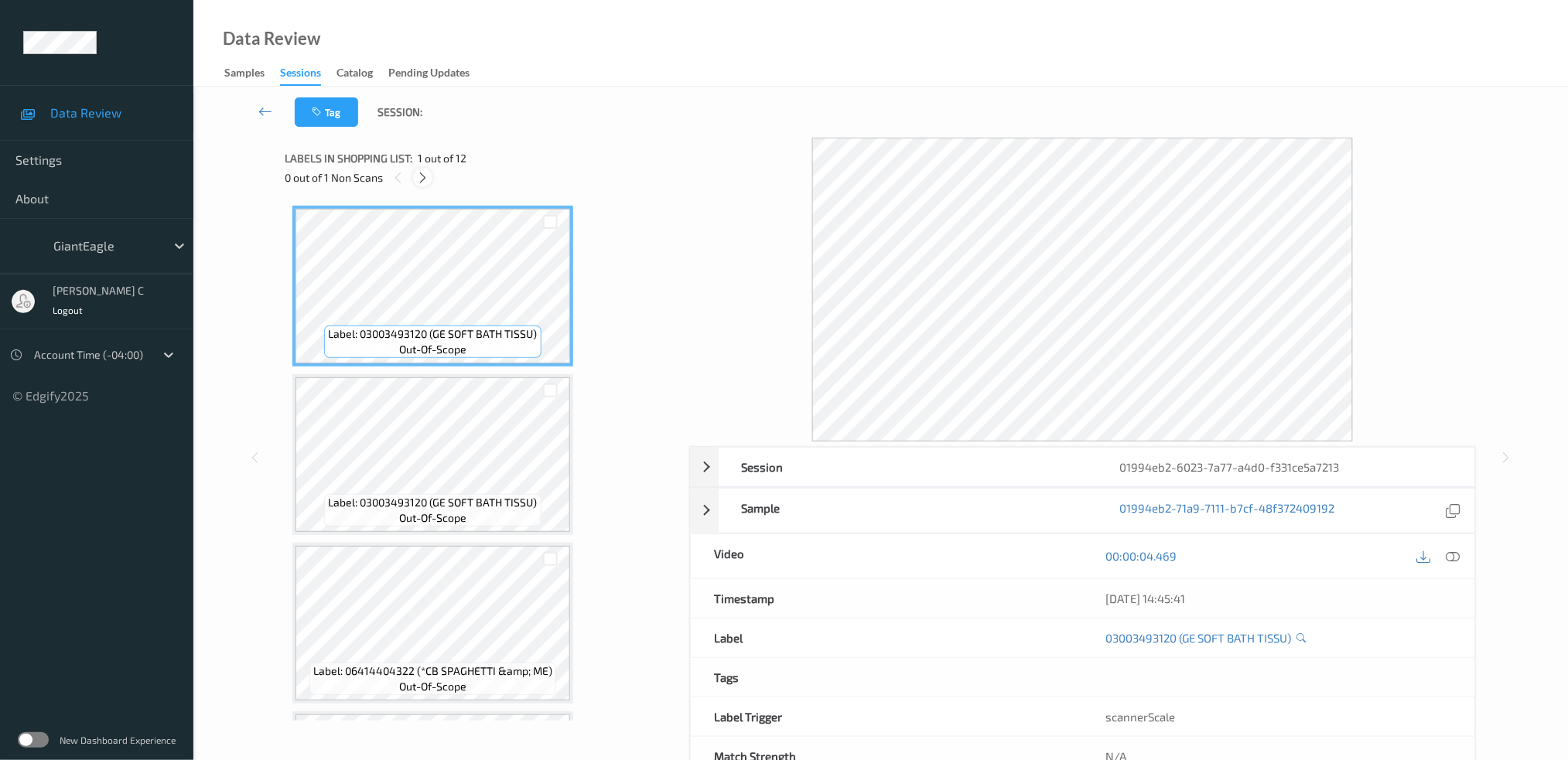
click at [417, 171] on icon at bounding box center [422, 178] width 13 height 14
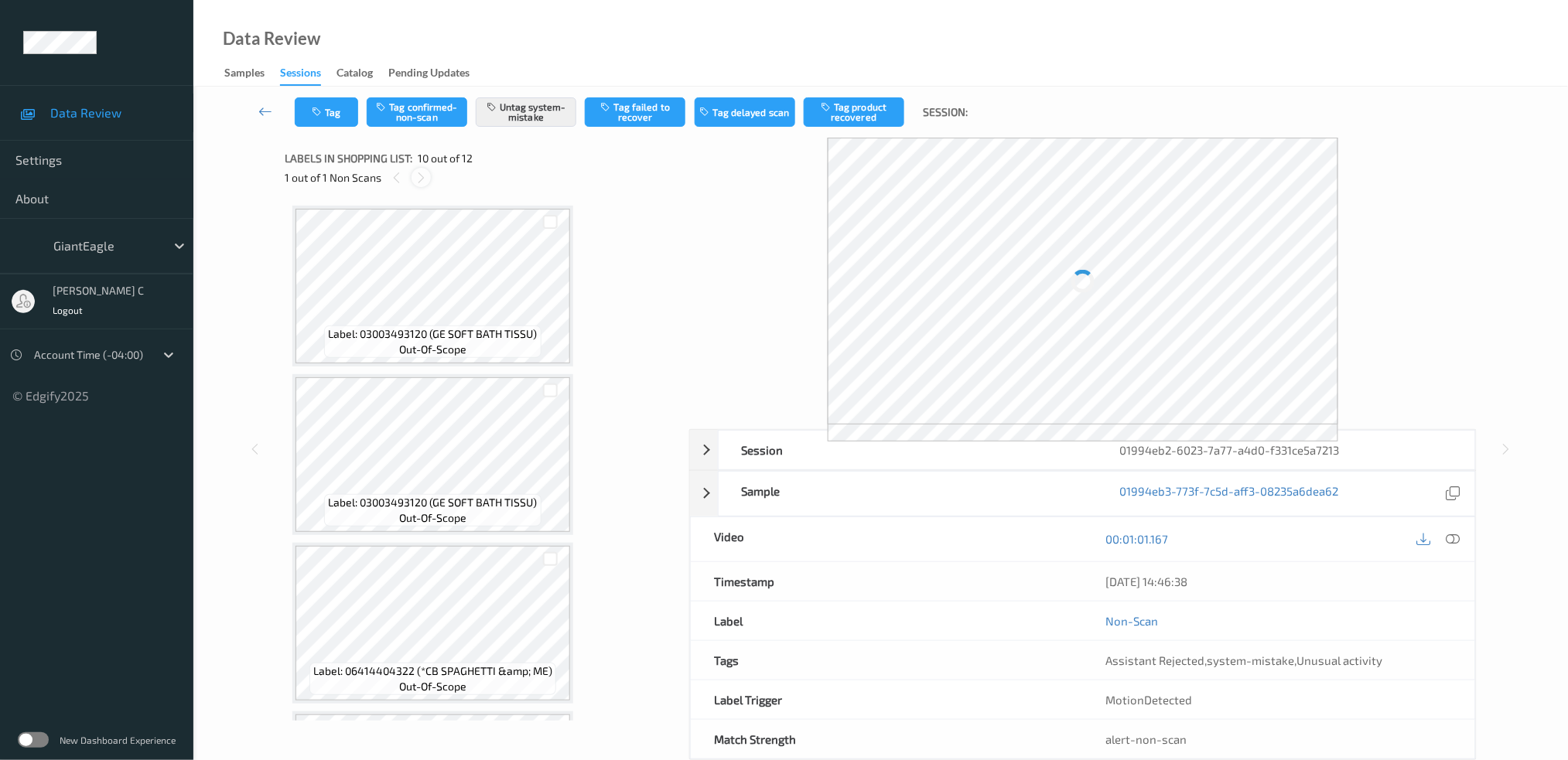
scroll to position [1346, 0]
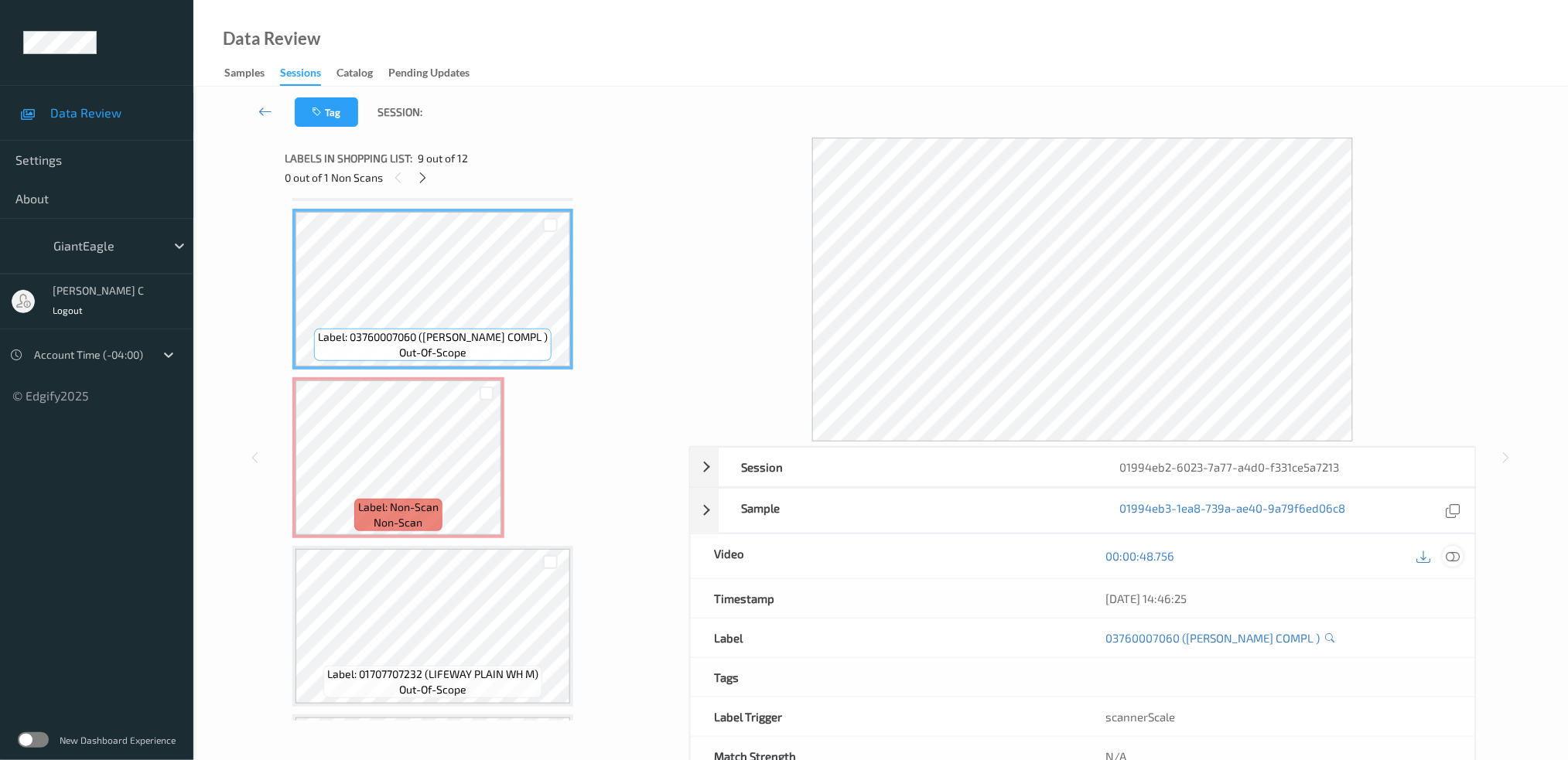
click at [1453, 555] on icon at bounding box center [1452, 555] width 14 height 14
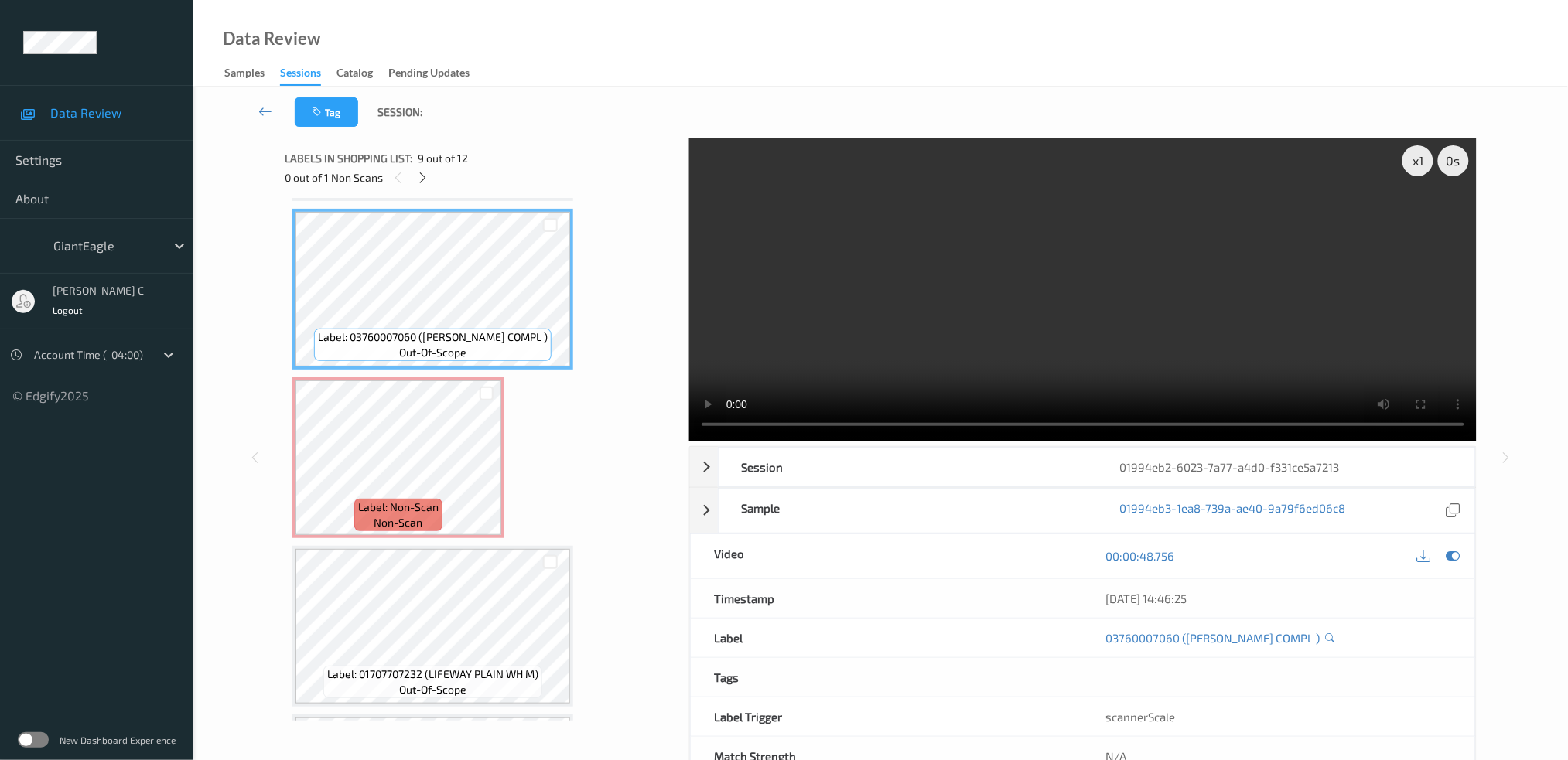
click at [400, 500] on span "Label: Non-Scan" at bounding box center [398, 507] width 81 height 15
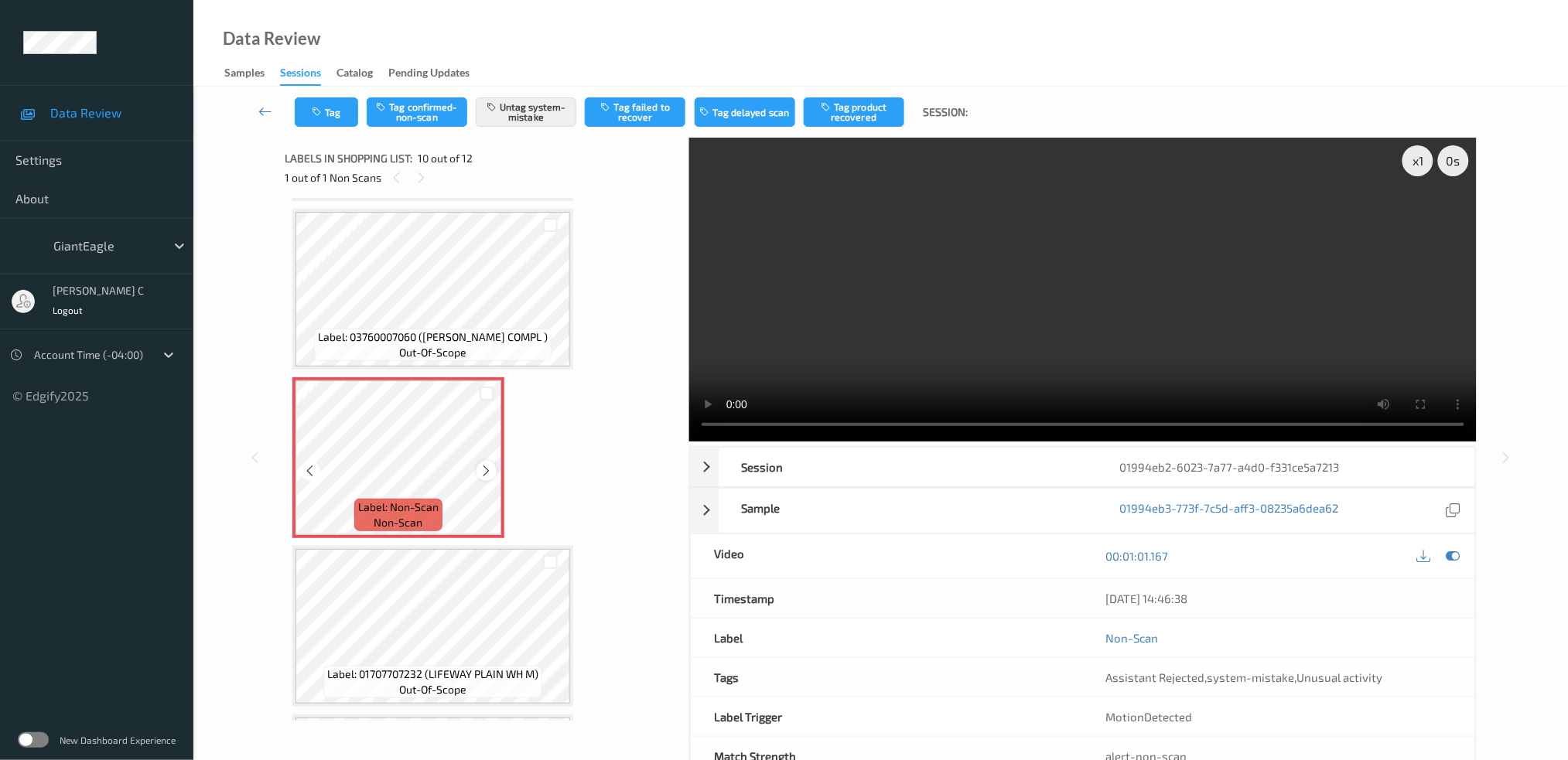
click at [483, 461] on div at bounding box center [486, 471] width 20 height 20
click at [483, 464] on icon at bounding box center [487, 471] width 13 height 14
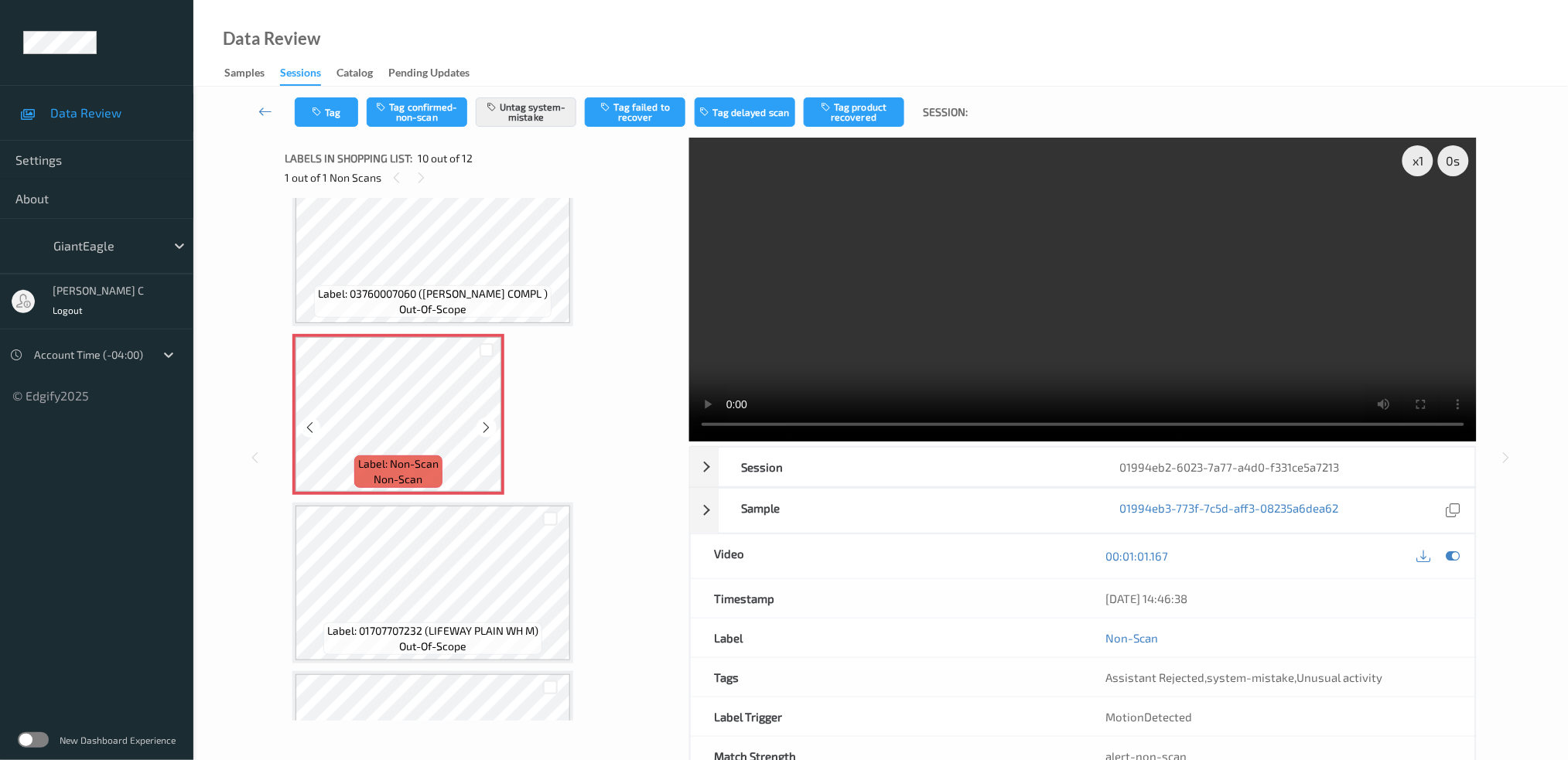
scroll to position [1080, 0]
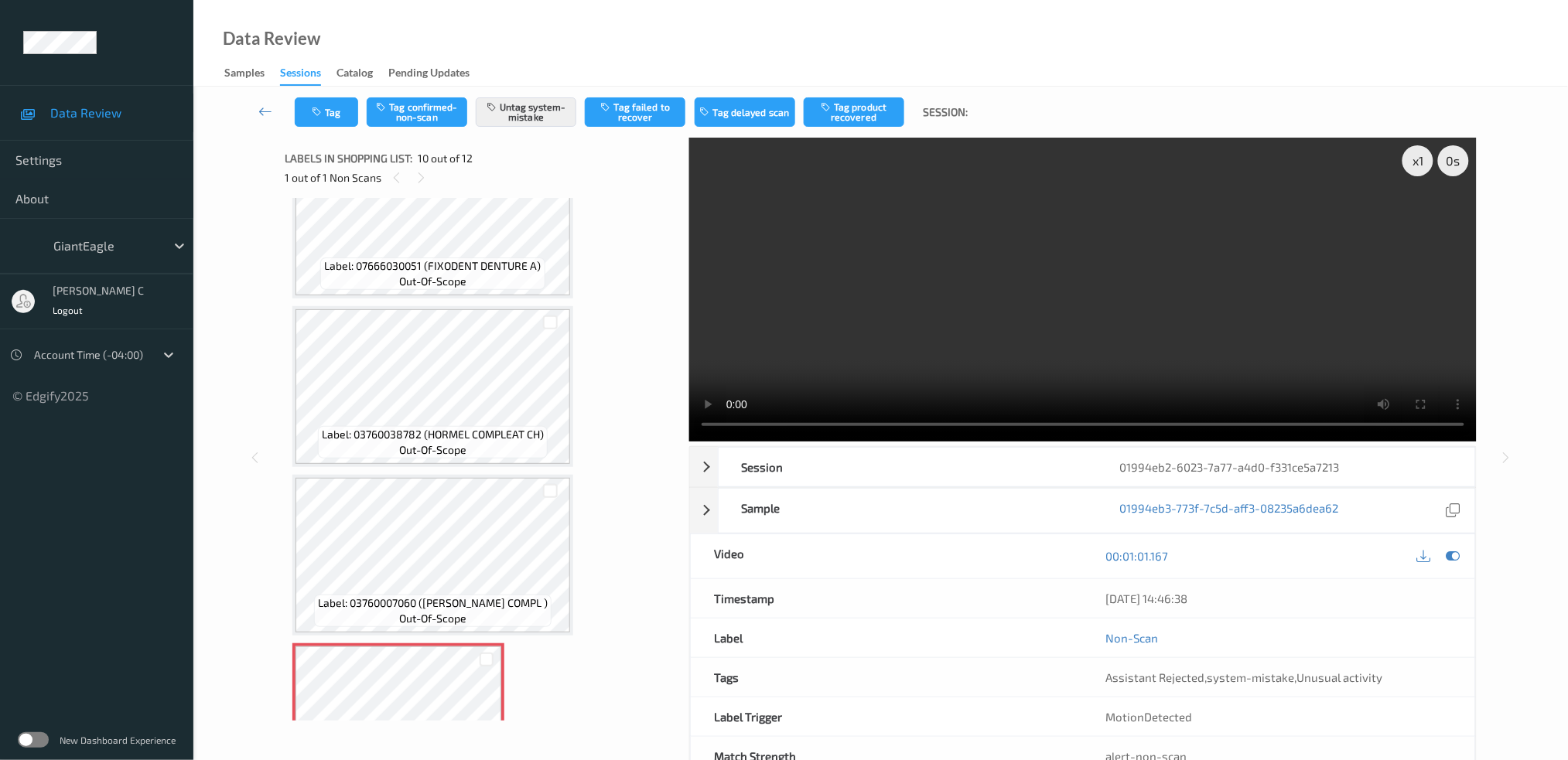
click at [429, 460] on div "Label: 03003493120 (GE SOFT BATH TISSU) out-of-scope Label: 03003493120 (GE SOF…" at bounding box center [482, 134] width 378 height 2016
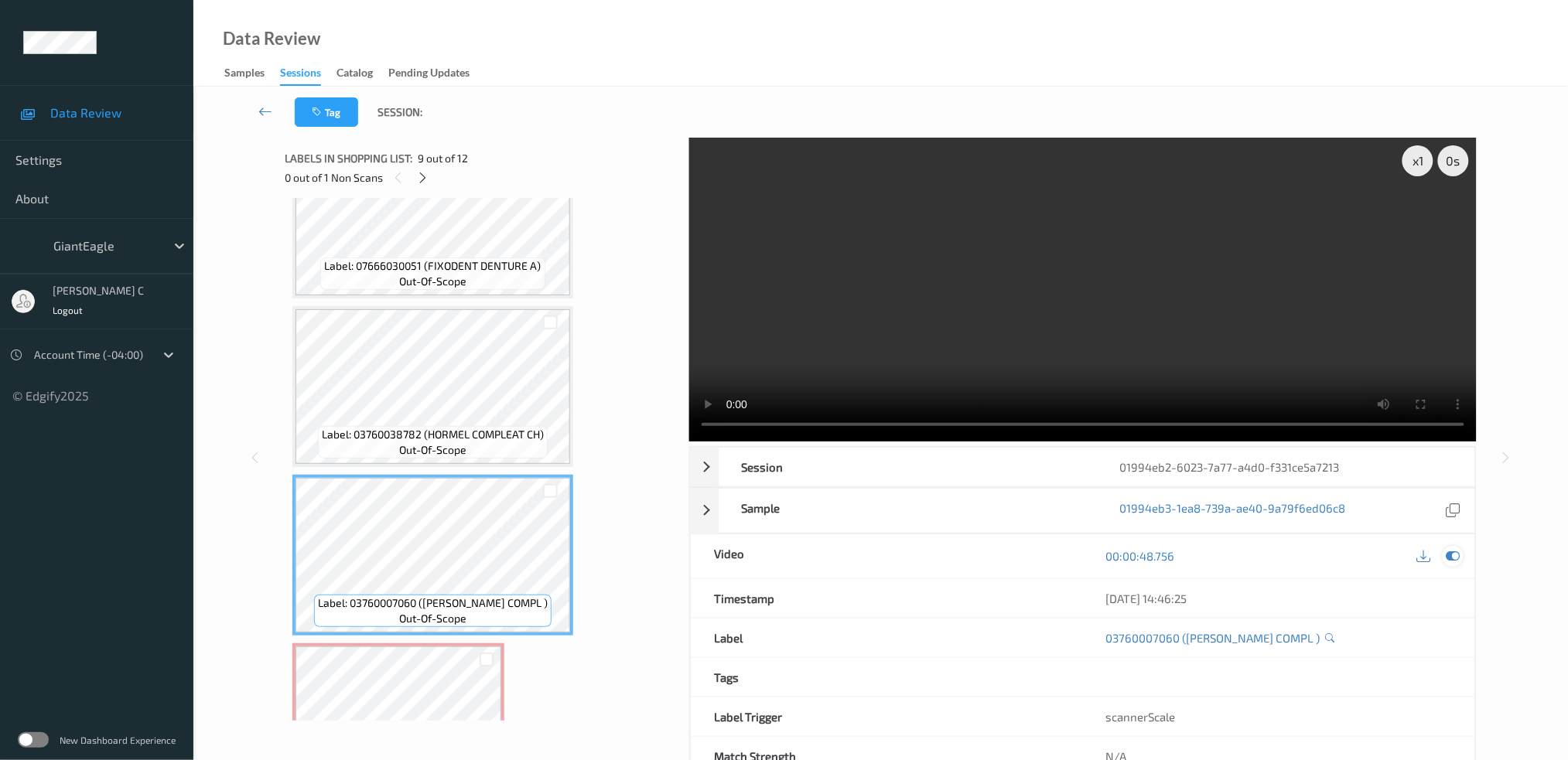
click at [1457, 559] on icon at bounding box center [1452, 555] width 14 height 14
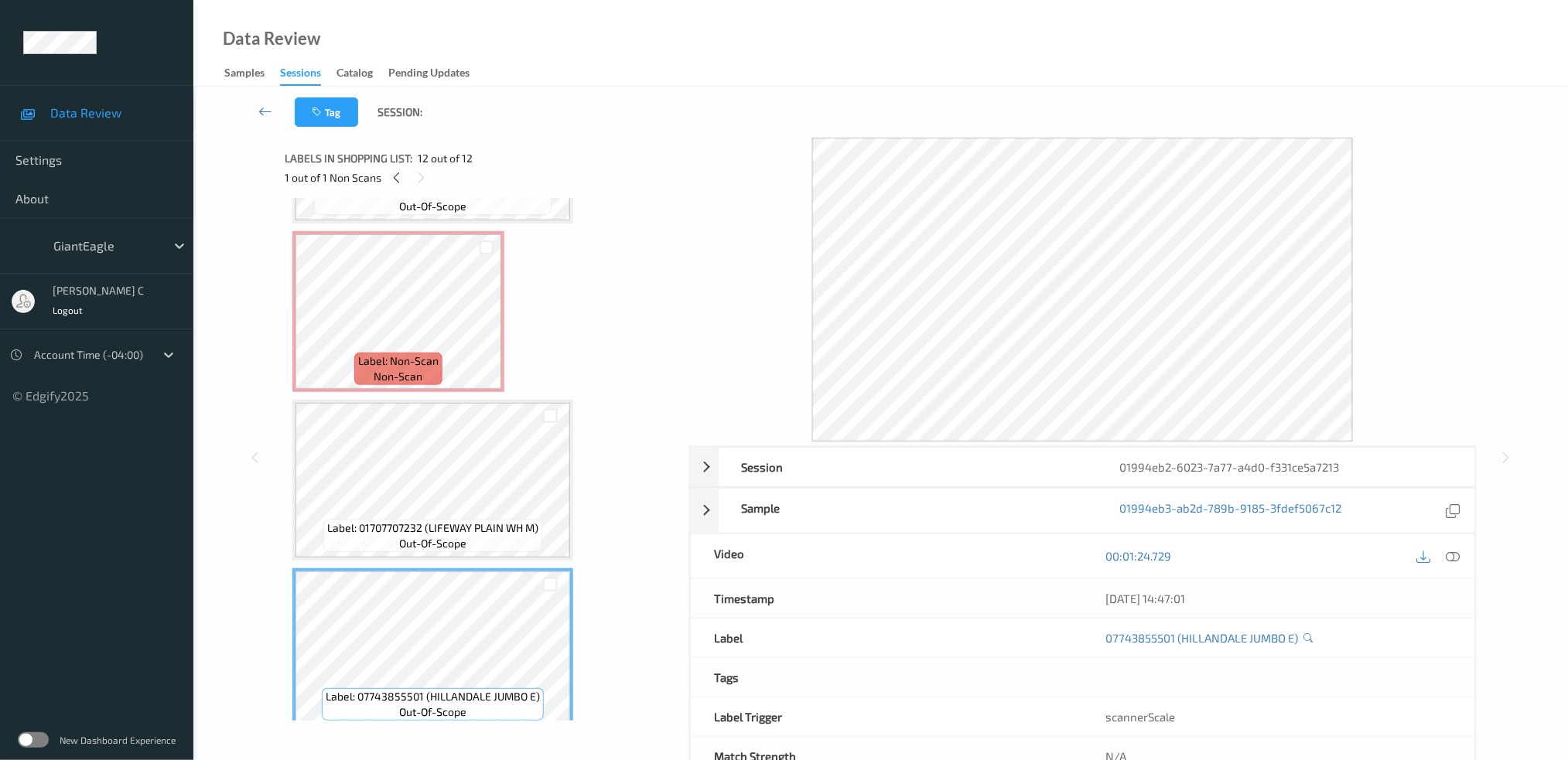
scroll to position [48, 0]
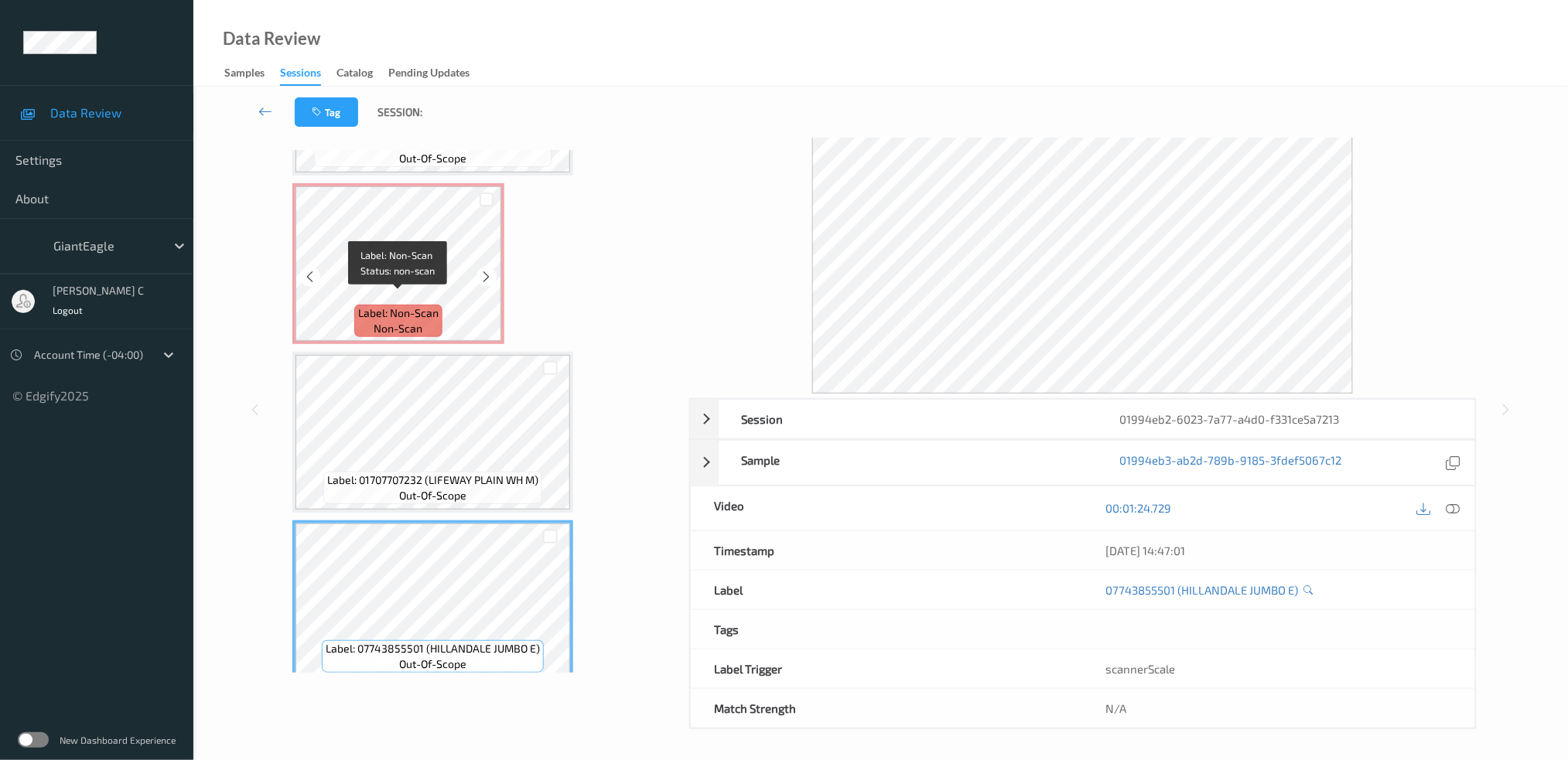
click at [397, 306] on span "Label: Non-Scan" at bounding box center [398, 313] width 81 height 15
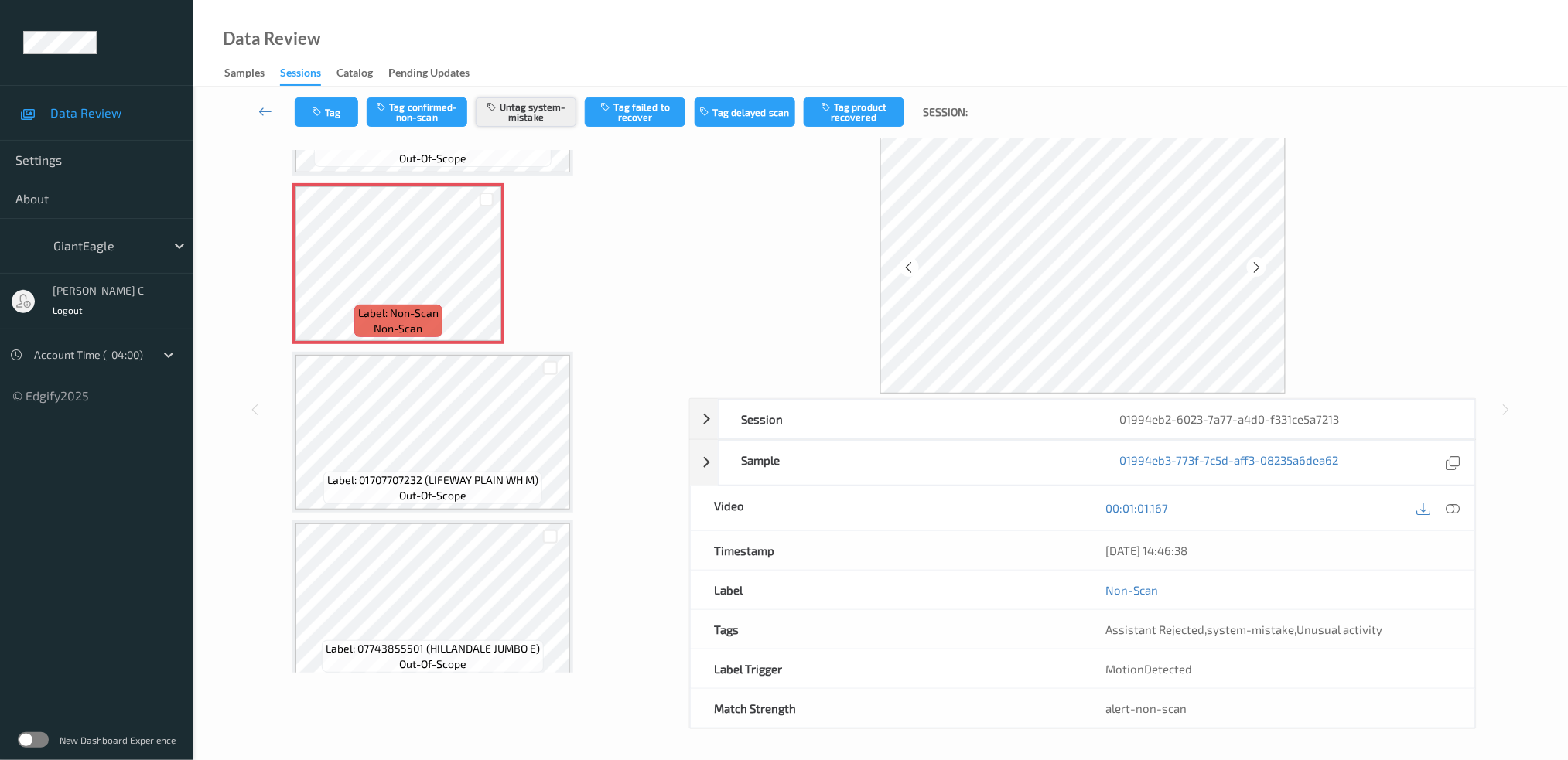
click at [527, 107] on button "Untag system-mistake" at bounding box center [525, 113] width 100 height 29
click at [329, 111] on button "Tag" at bounding box center [326, 113] width 64 height 29
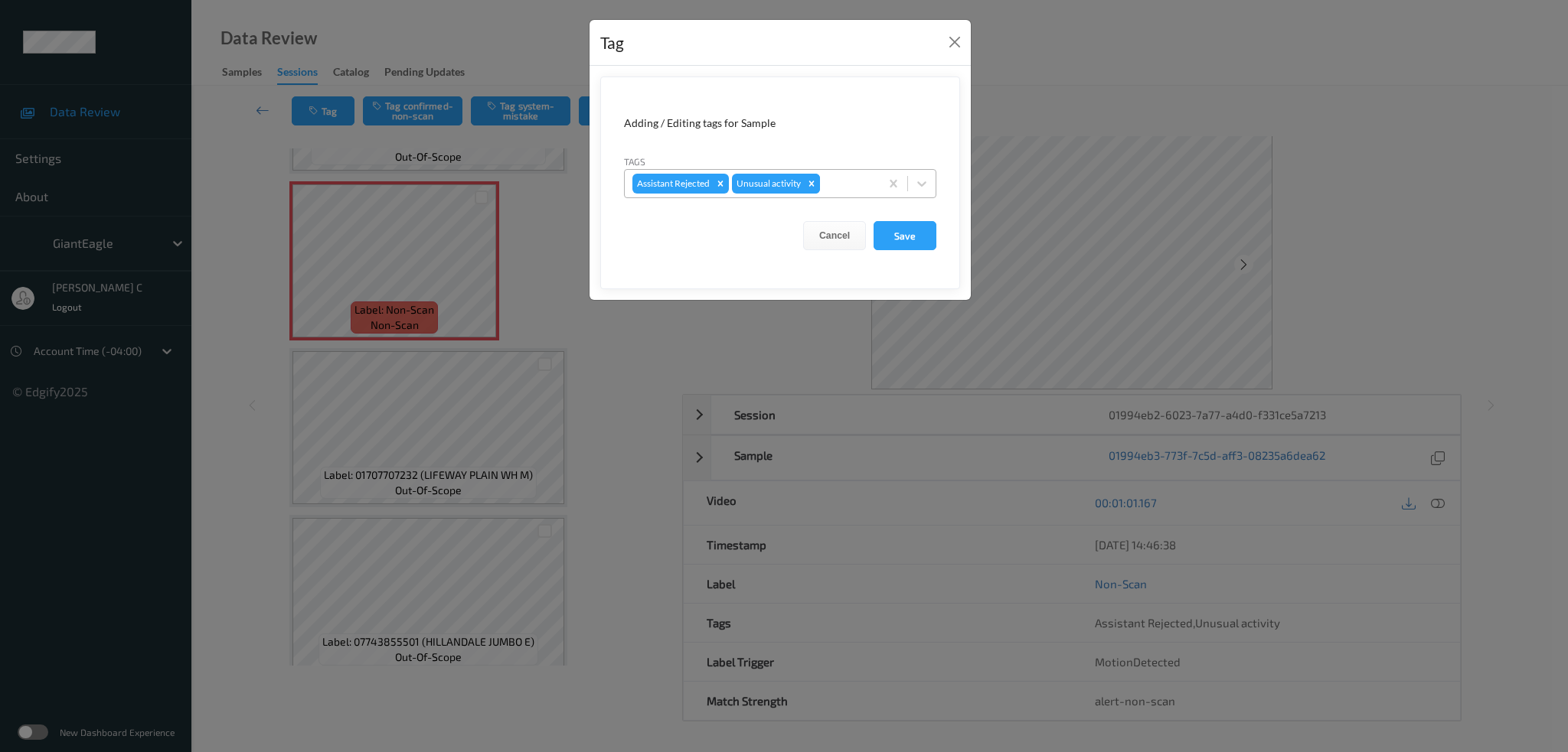
click at [810, 178] on icon "Remove Unusual activity" at bounding box center [811, 183] width 10 height 10
click at [917, 245] on button "Save" at bounding box center [905, 236] width 63 height 29
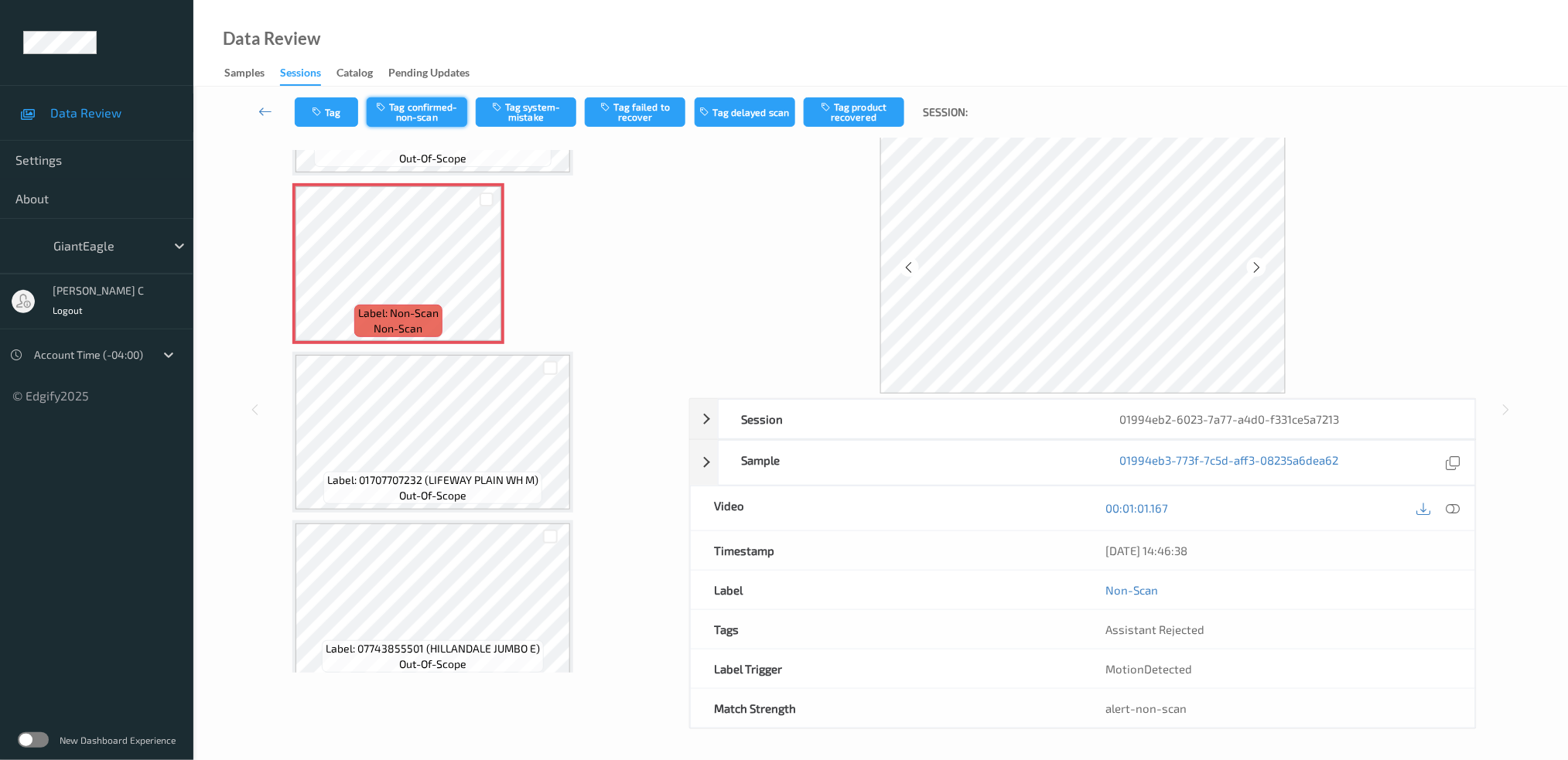
click at [463, 102] on button "Tag confirmed-non-scan" at bounding box center [417, 113] width 100 height 29
click at [640, 116] on button "Tag failed to recover" at bounding box center [634, 113] width 100 height 29
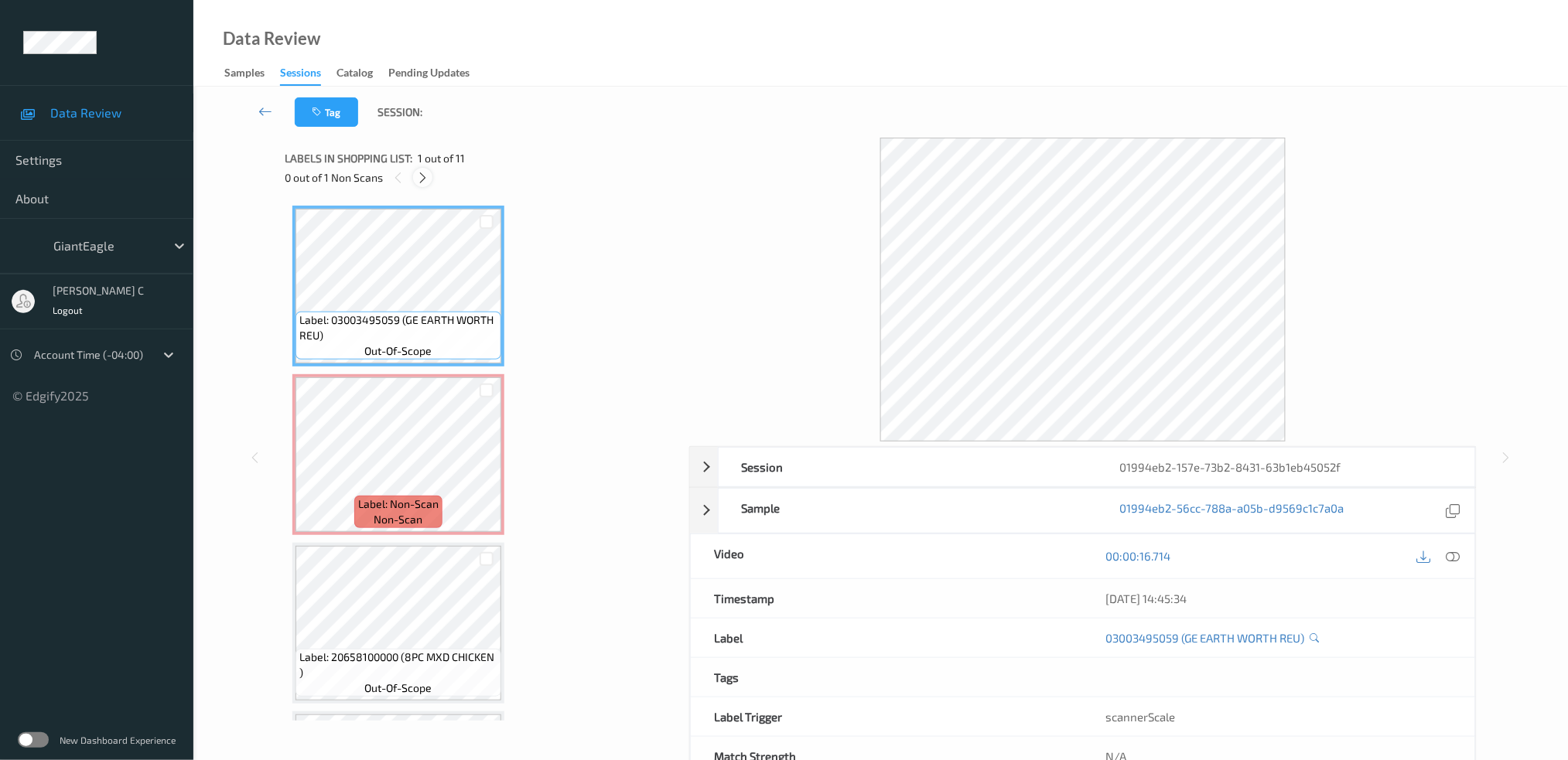
click at [426, 173] on icon at bounding box center [422, 178] width 13 height 14
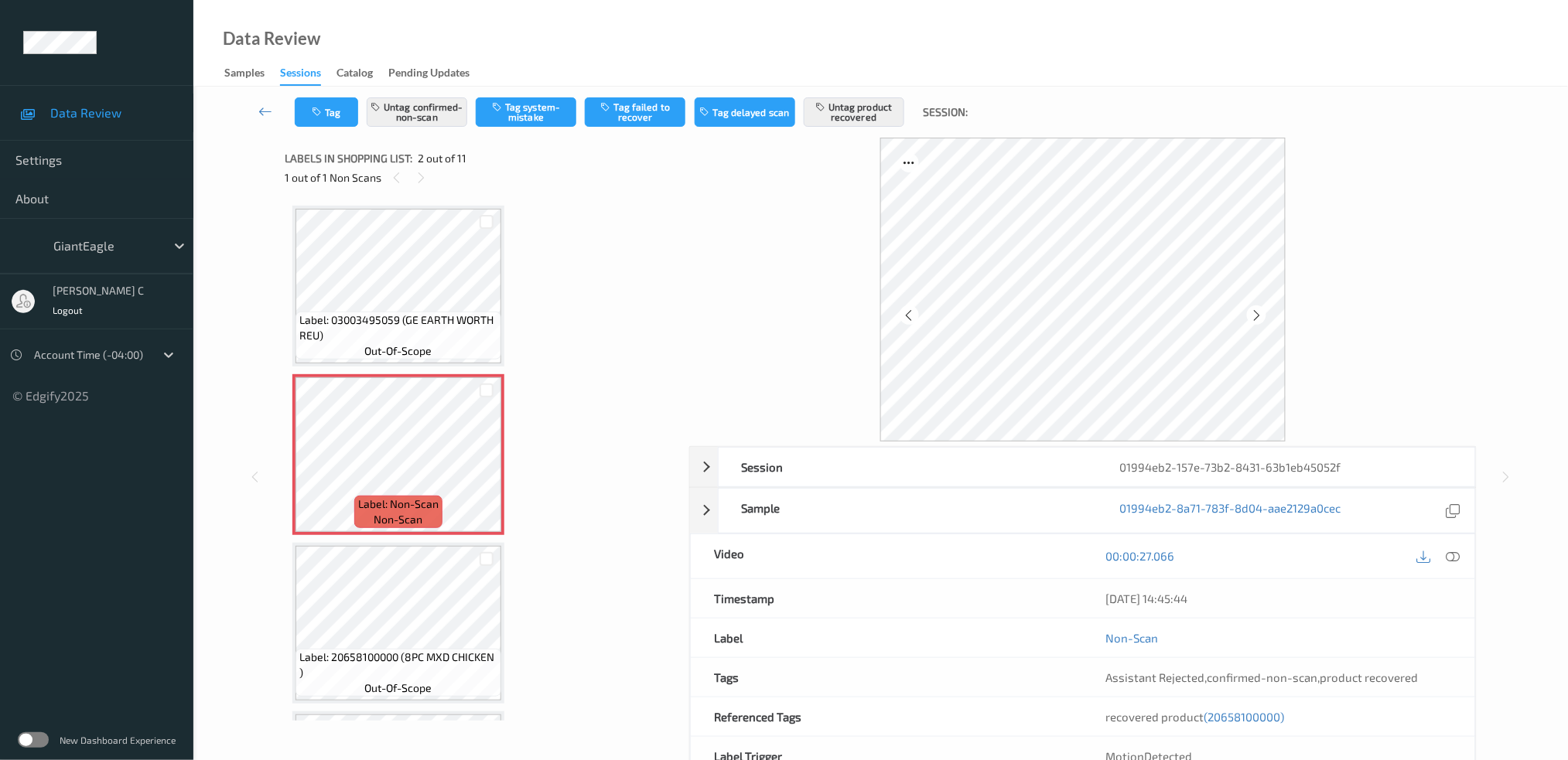
click at [429, 331] on span "Label: 03003495059 (GE EARTH WORTH REU)" at bounding box center [398, 328] width 198 height 31
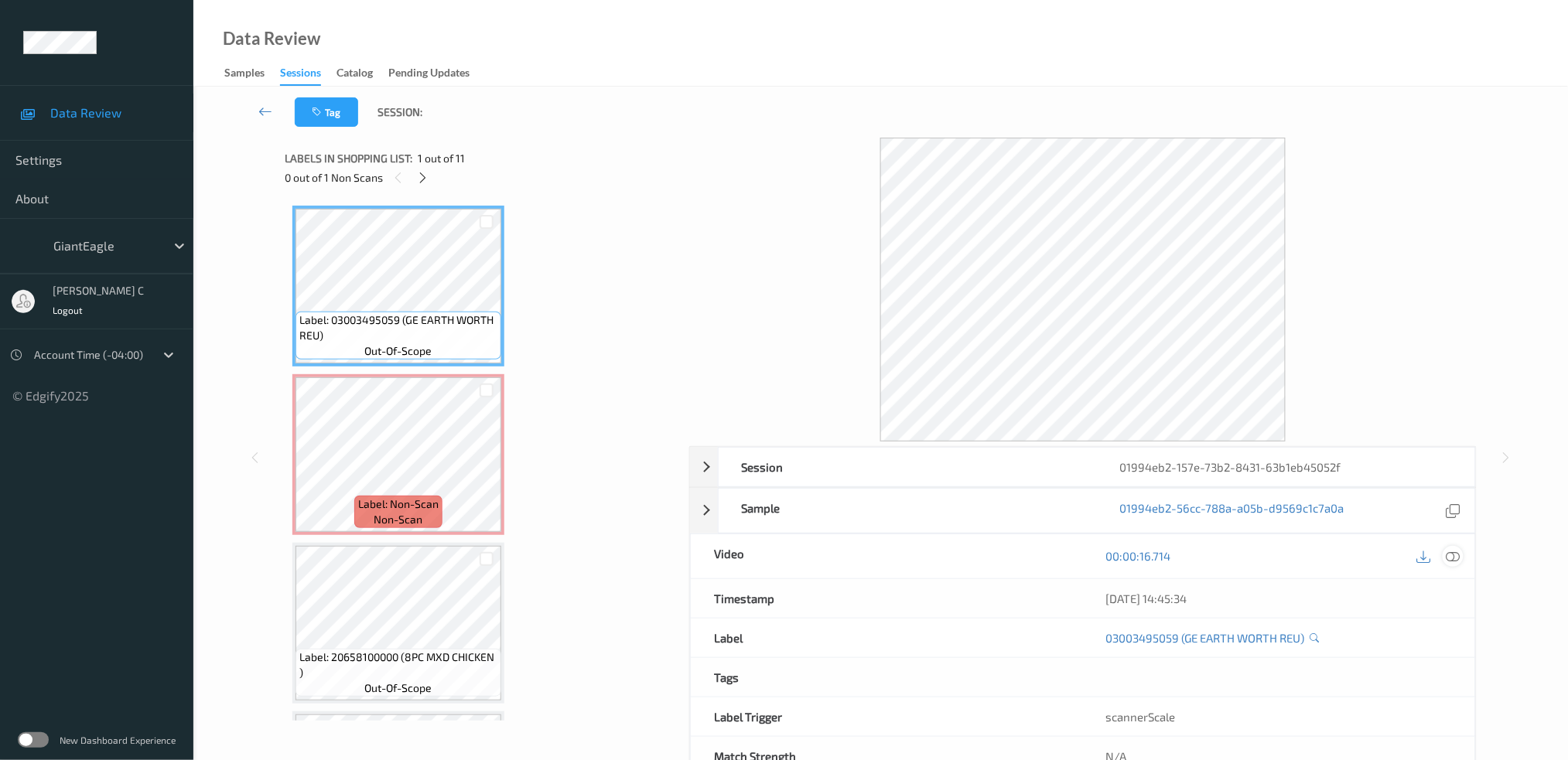
click at [1455, 560] on icon at bounding box center [1452, 555] width 14 height 14
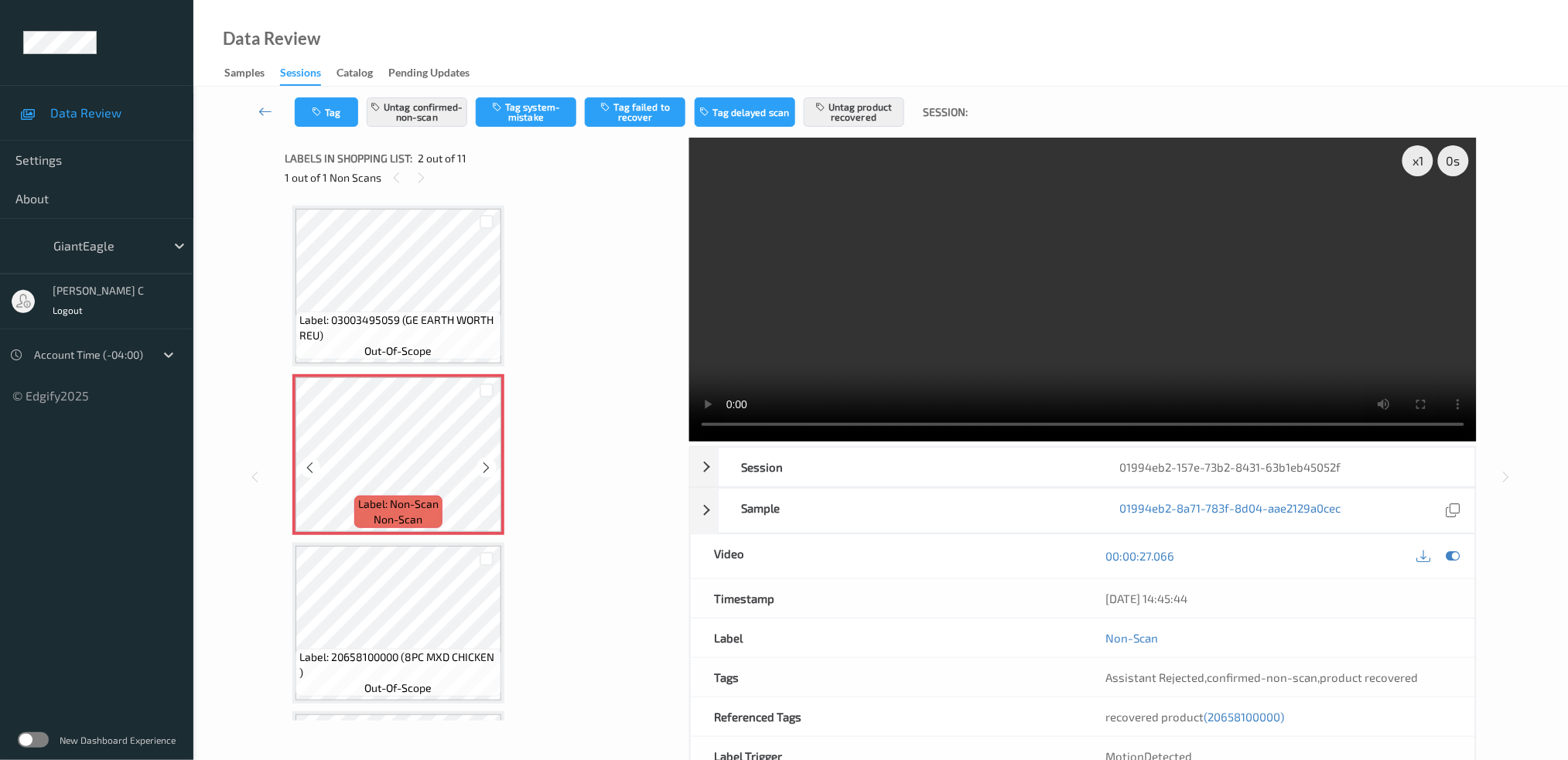
click at [487, 468] on icon at bounding box center [487, 467] width 13 height 14
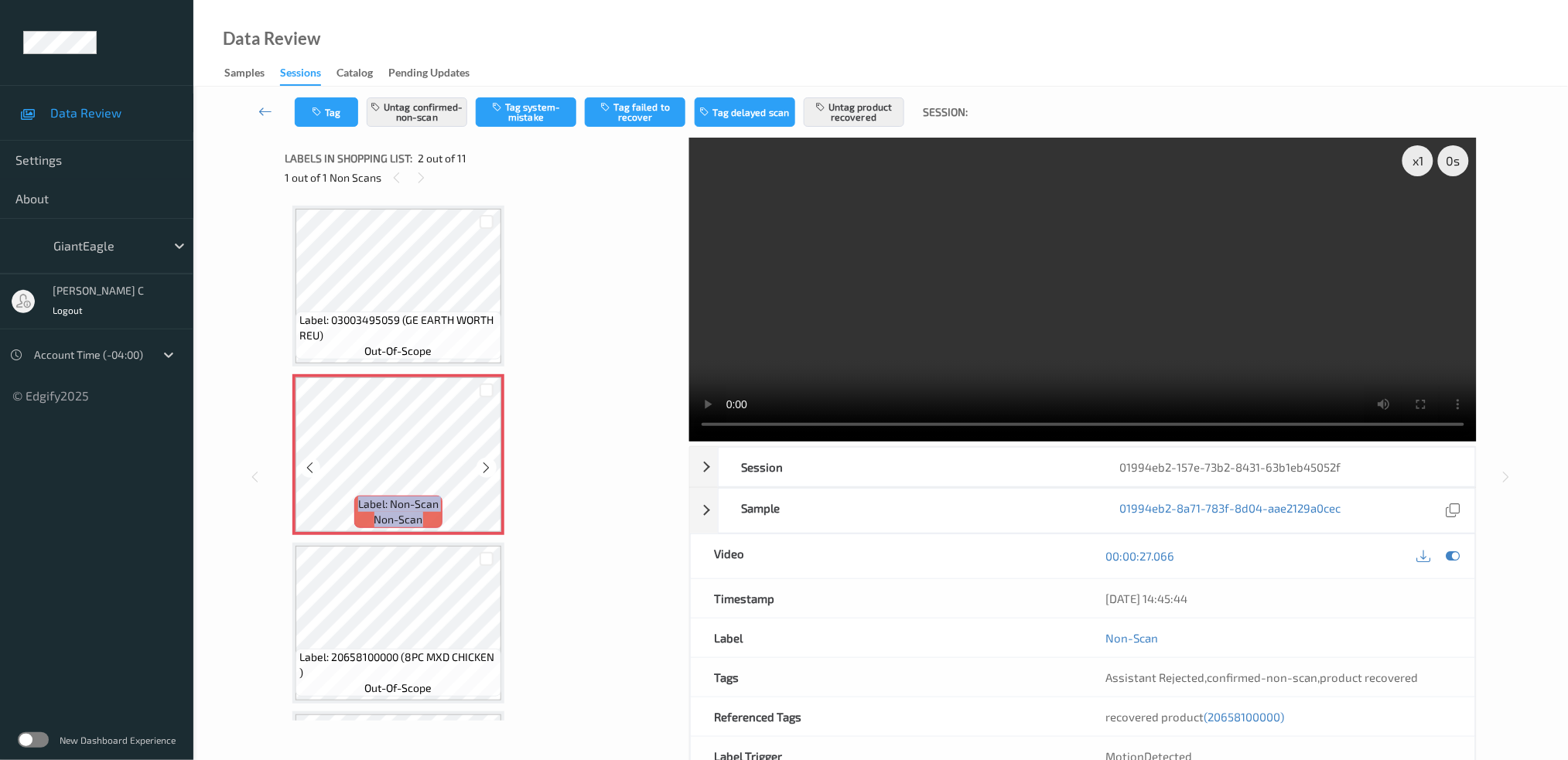
click at [487, 468] on icon at bounding box center [487, 467] width 13 height 14
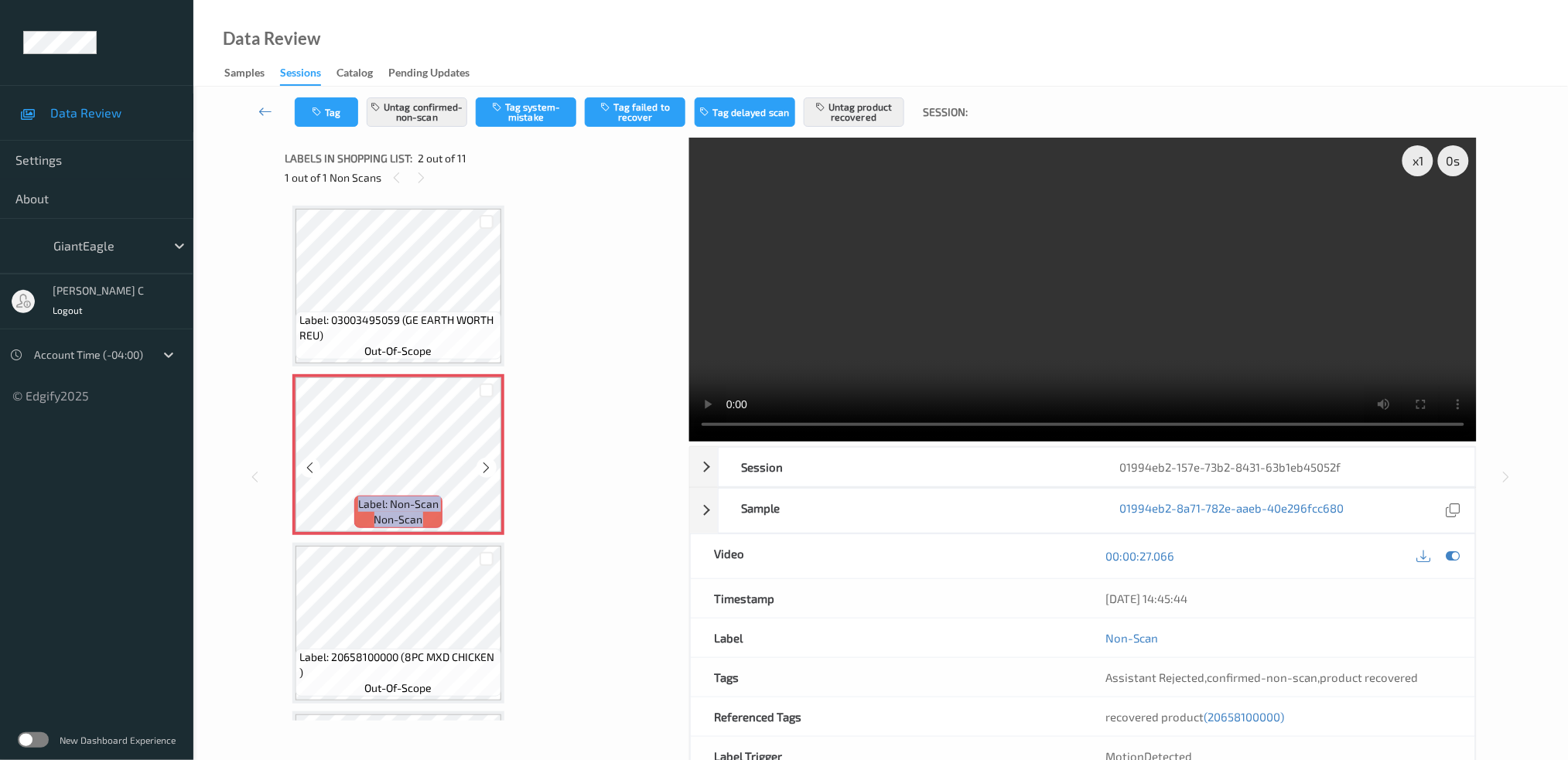
click at [487, 468] on icon at bounding box center [487, 467] width 13 height 14
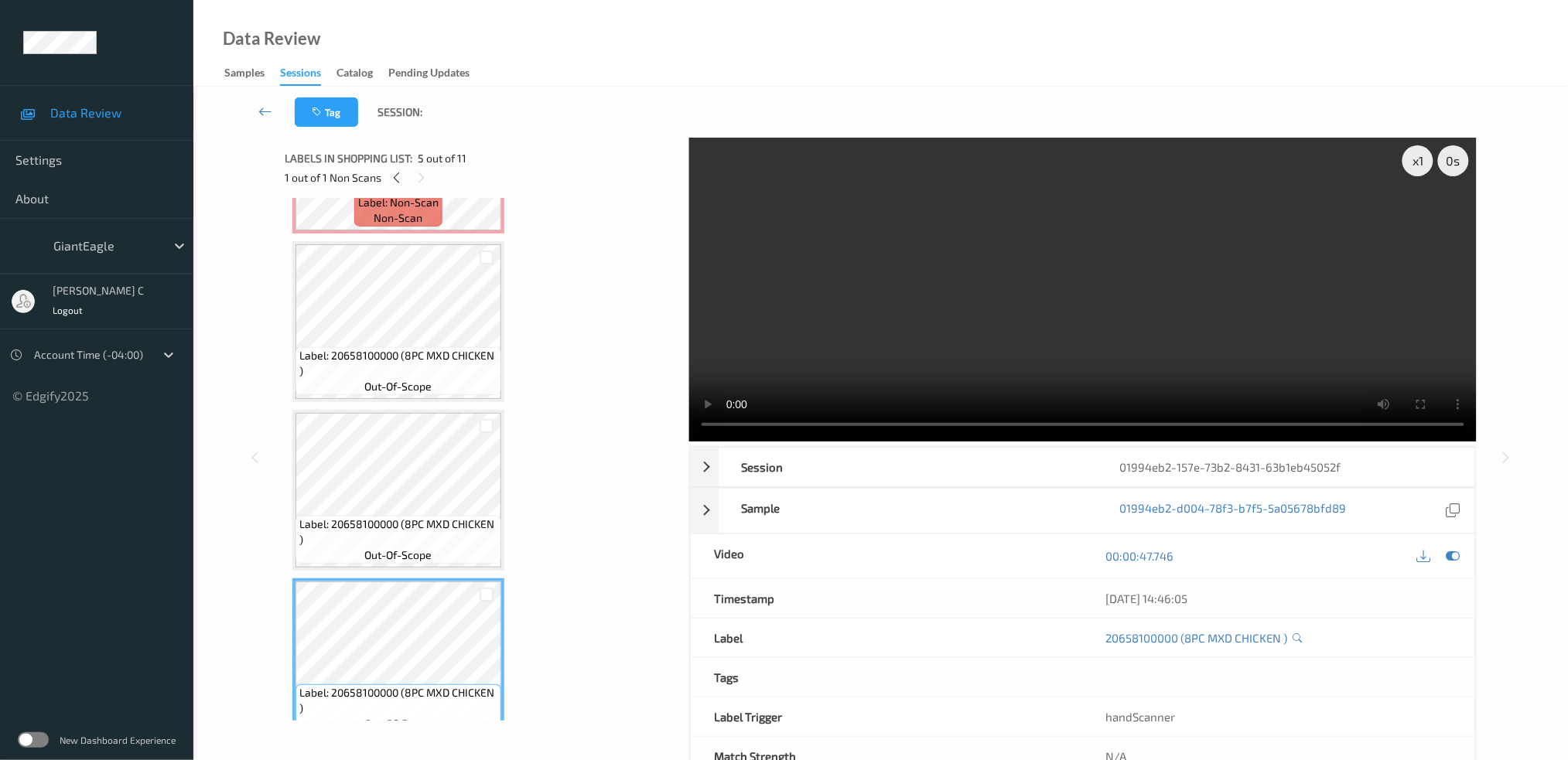
scroll to position [205, 0]
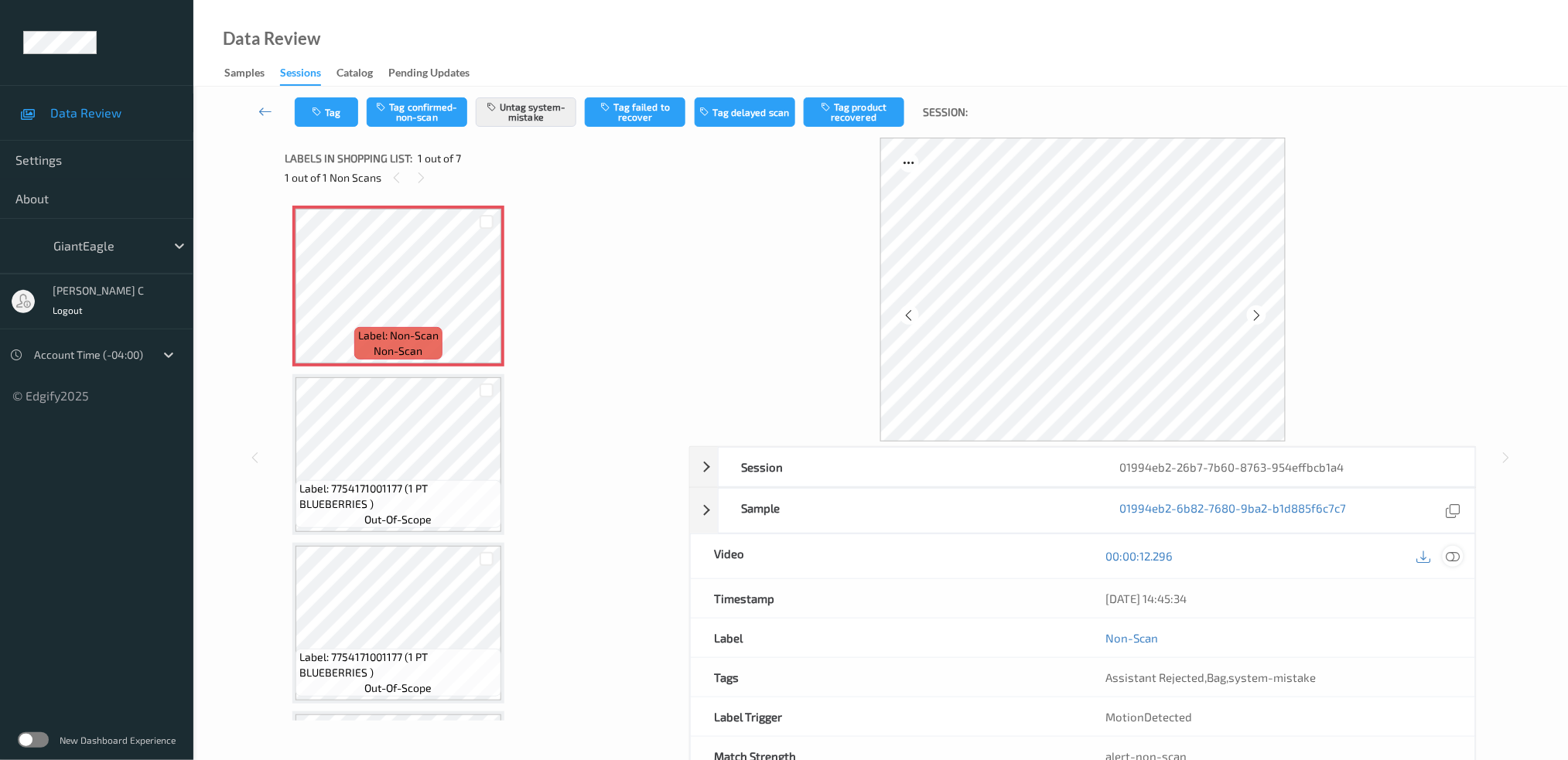
click at [1455, 555] on icon at bounding box center [1452, 555] width 14 height 14
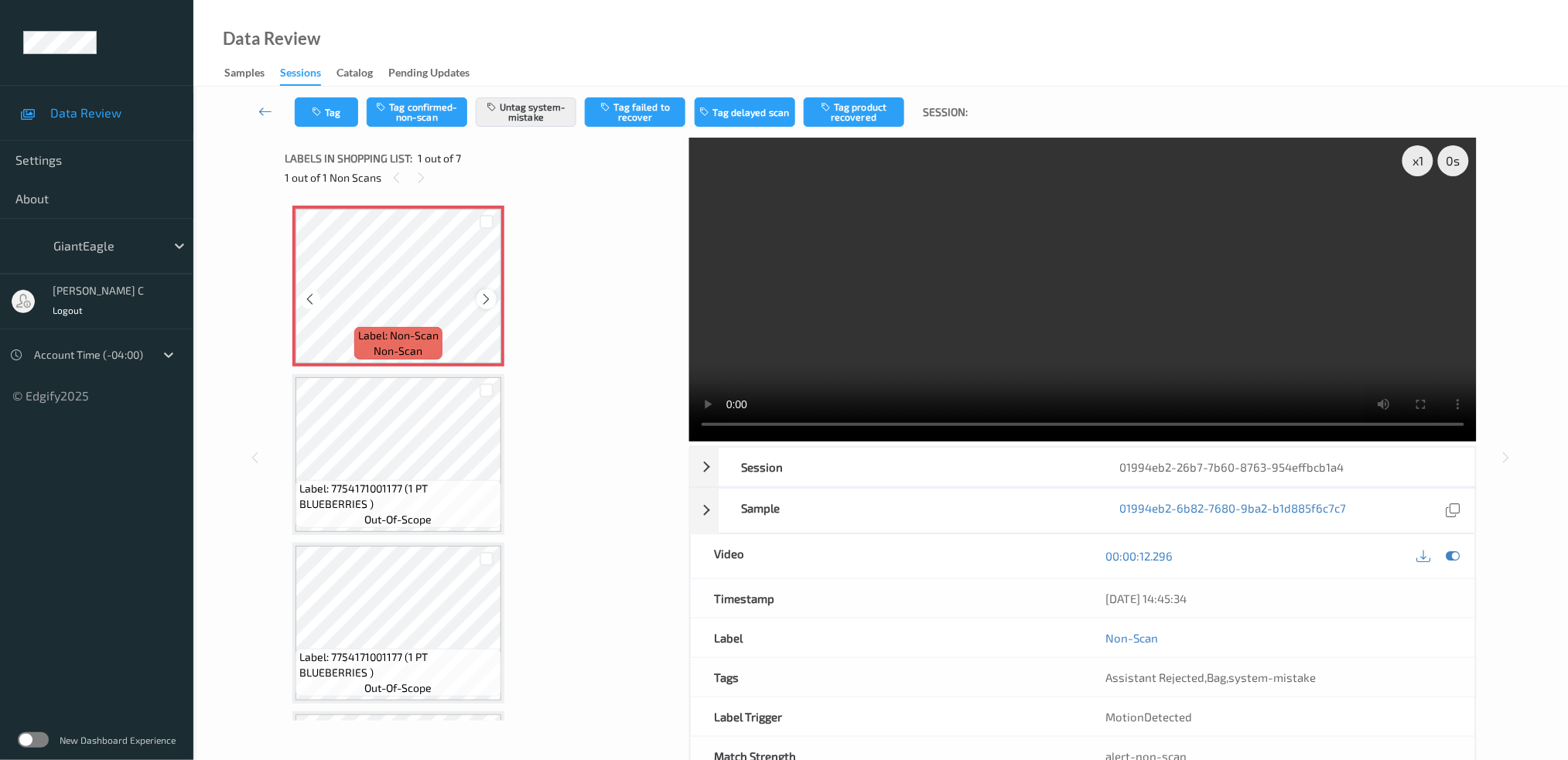
click at [476, 300] on div at bounding box center [486, 299] width 20 height 20
click at [394, 497] on span "Label: 7754171001177 (1 PT BLUEBERRIES )" at bounding box center [398, 497] width 198 height 31
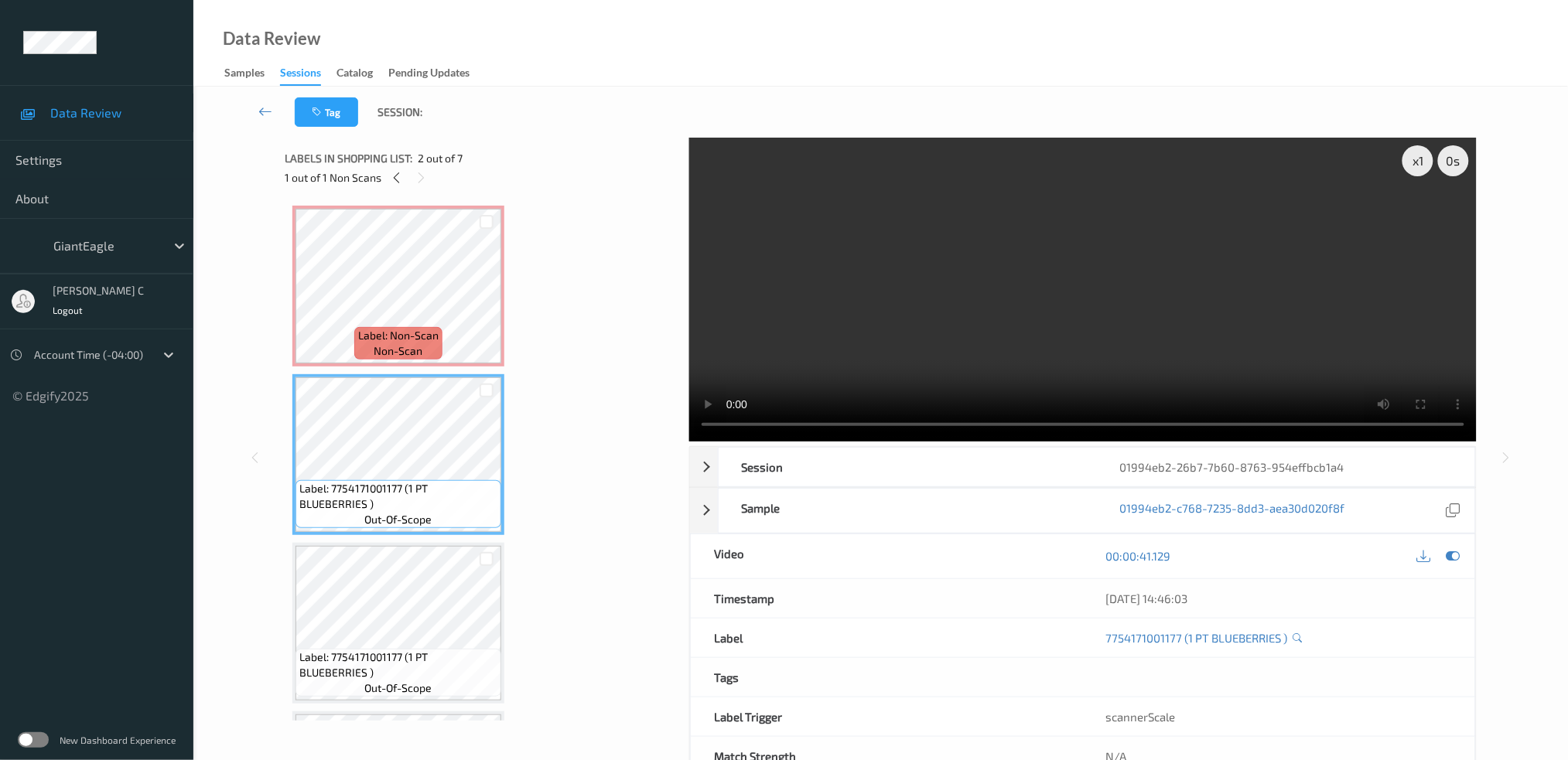
click at [1464, 552] on div "00:00:41.129" at bounding box center [1279, 556] width 392 height 44
click at [1447, 559] on icon at bounding box center [1452, 555] width 14 height 14
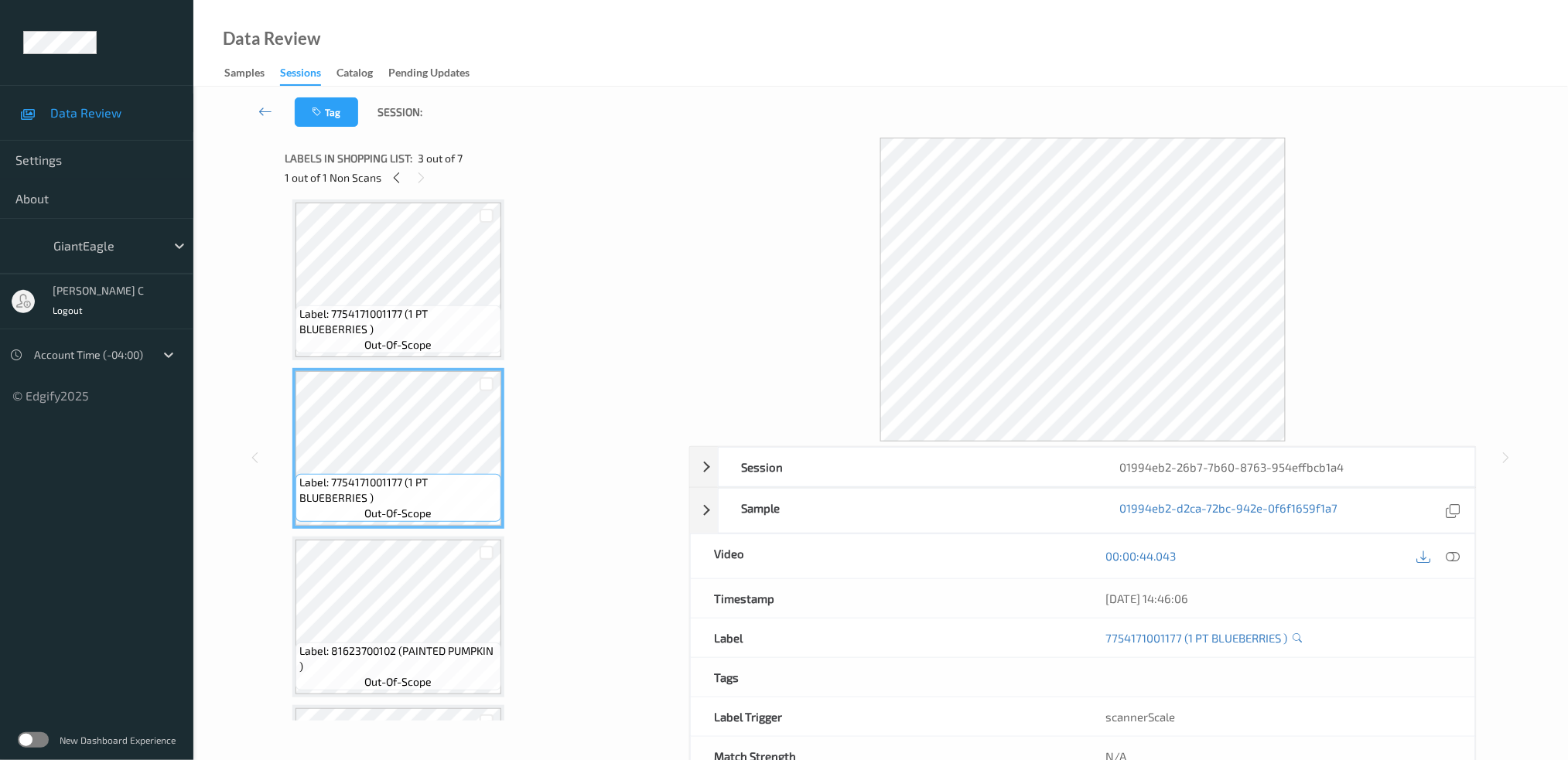
scroll to position [205, 0]
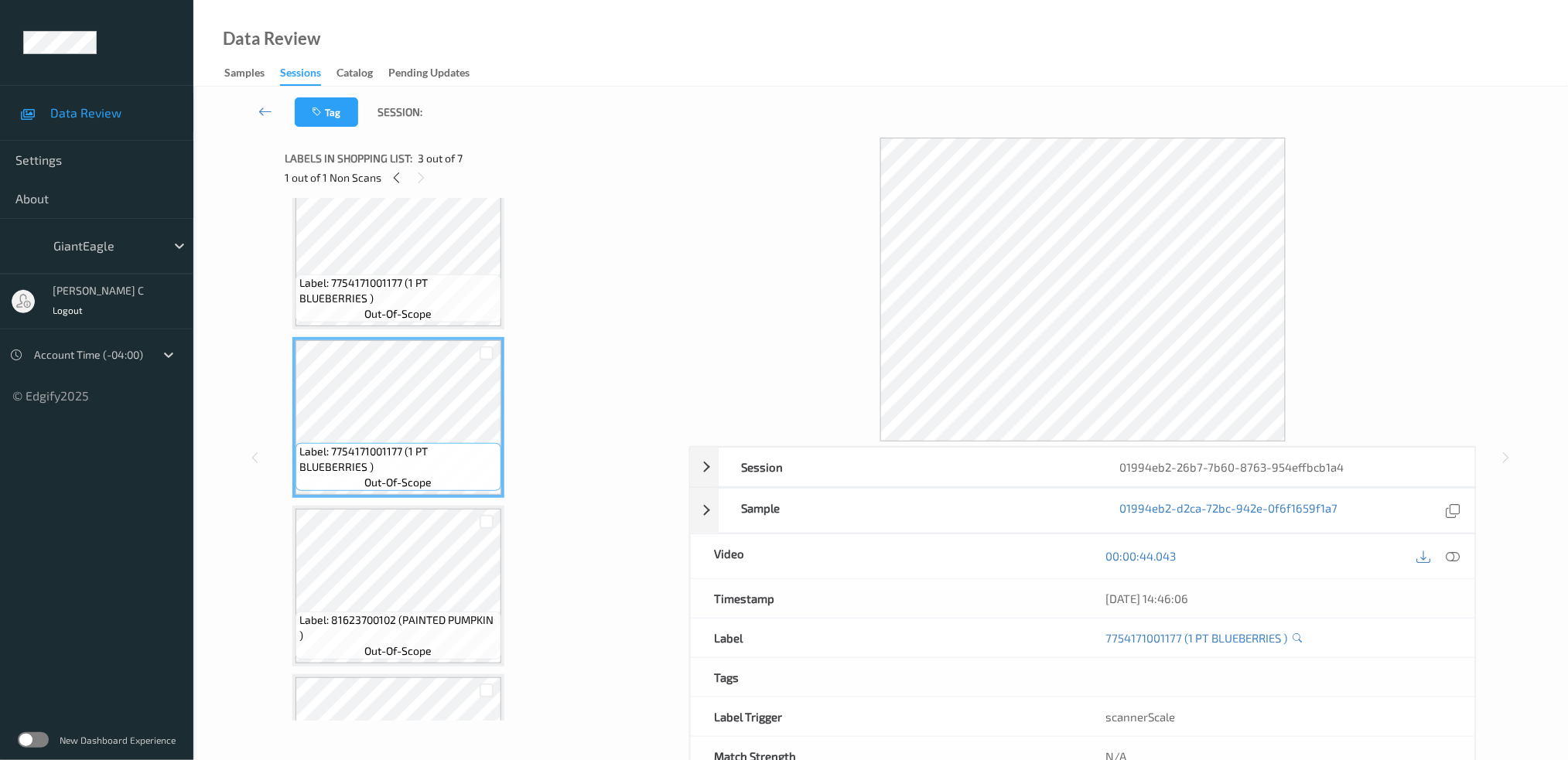
click at [403, 612] on span "Label: 81623700102 (PAINTED PUMPKIN )" at bounding box center [398, 628] width 198 height 31
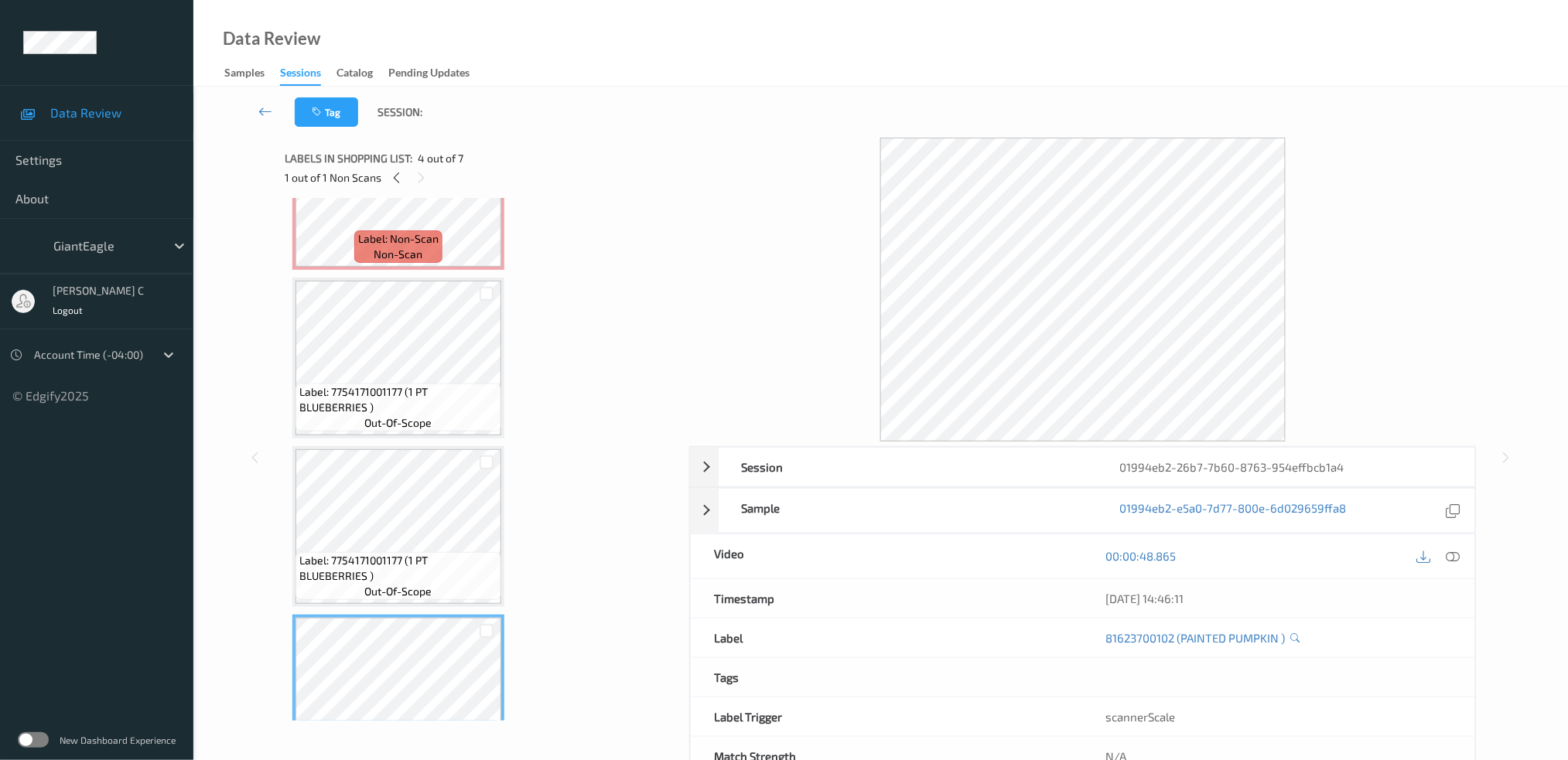
scroll to position [0, 0]
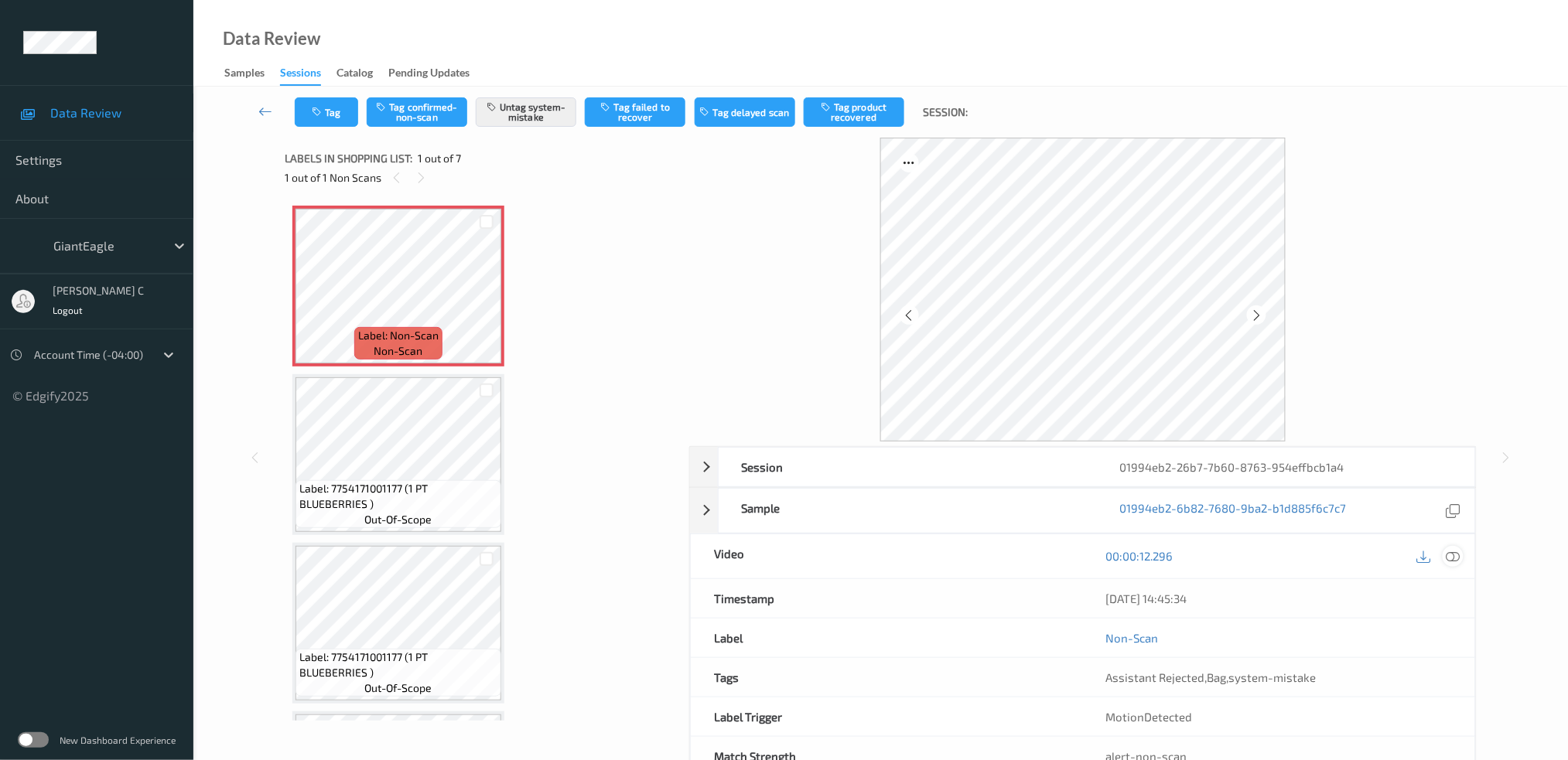
click at [1446, 558] on icon at bounding box center [1452, 555] width 14 height 14
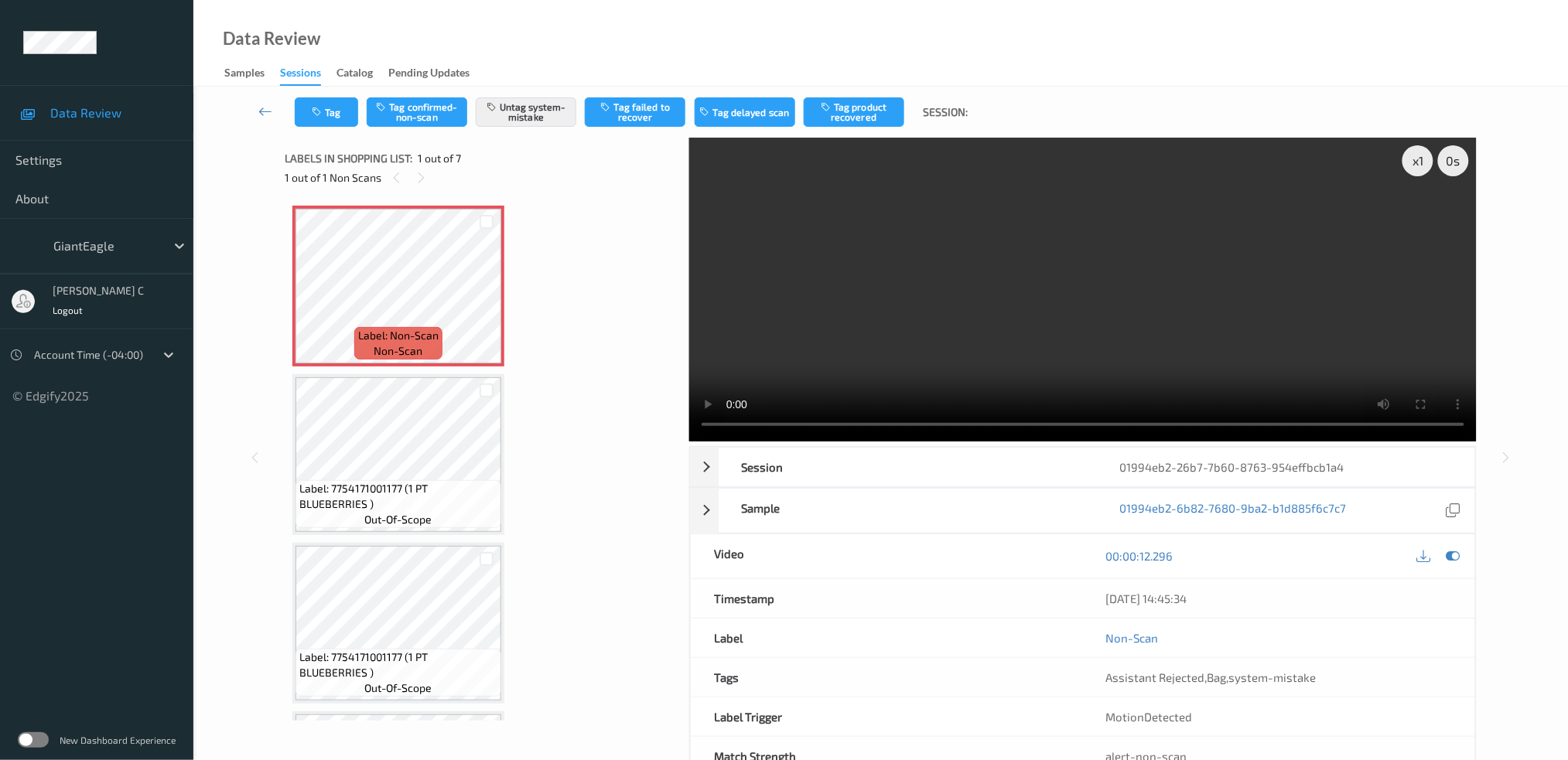
click at [1436, 214] on video at bounding box center [1083, 289] width 788 height 304
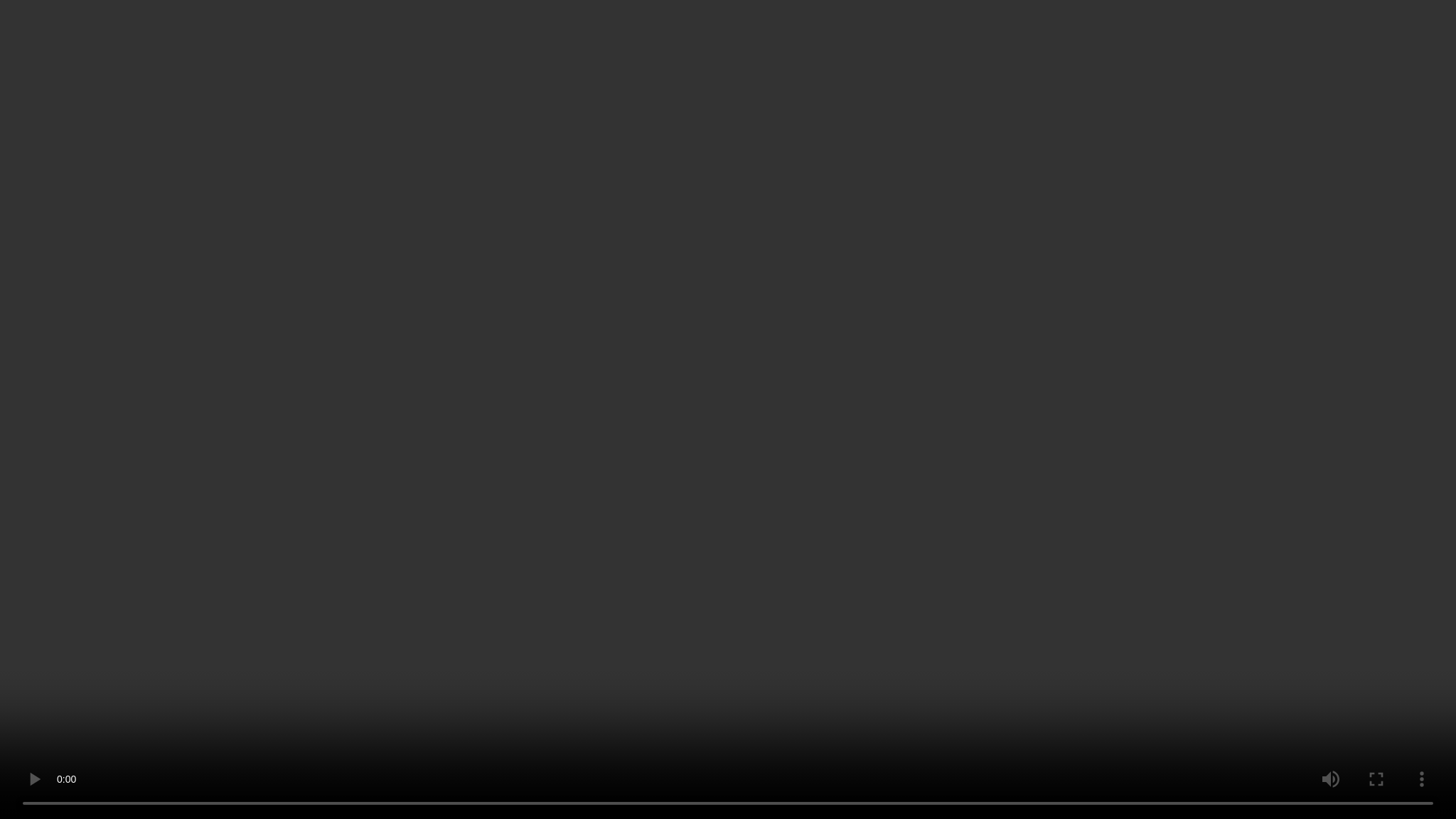
drag, startPoint x: 10, startPoint y: 738, endPoint x: 19, endPoint y: 740, distance: 9.2
click at [11, 665] on video at bounding box center [728, 409] width 1456 height 819
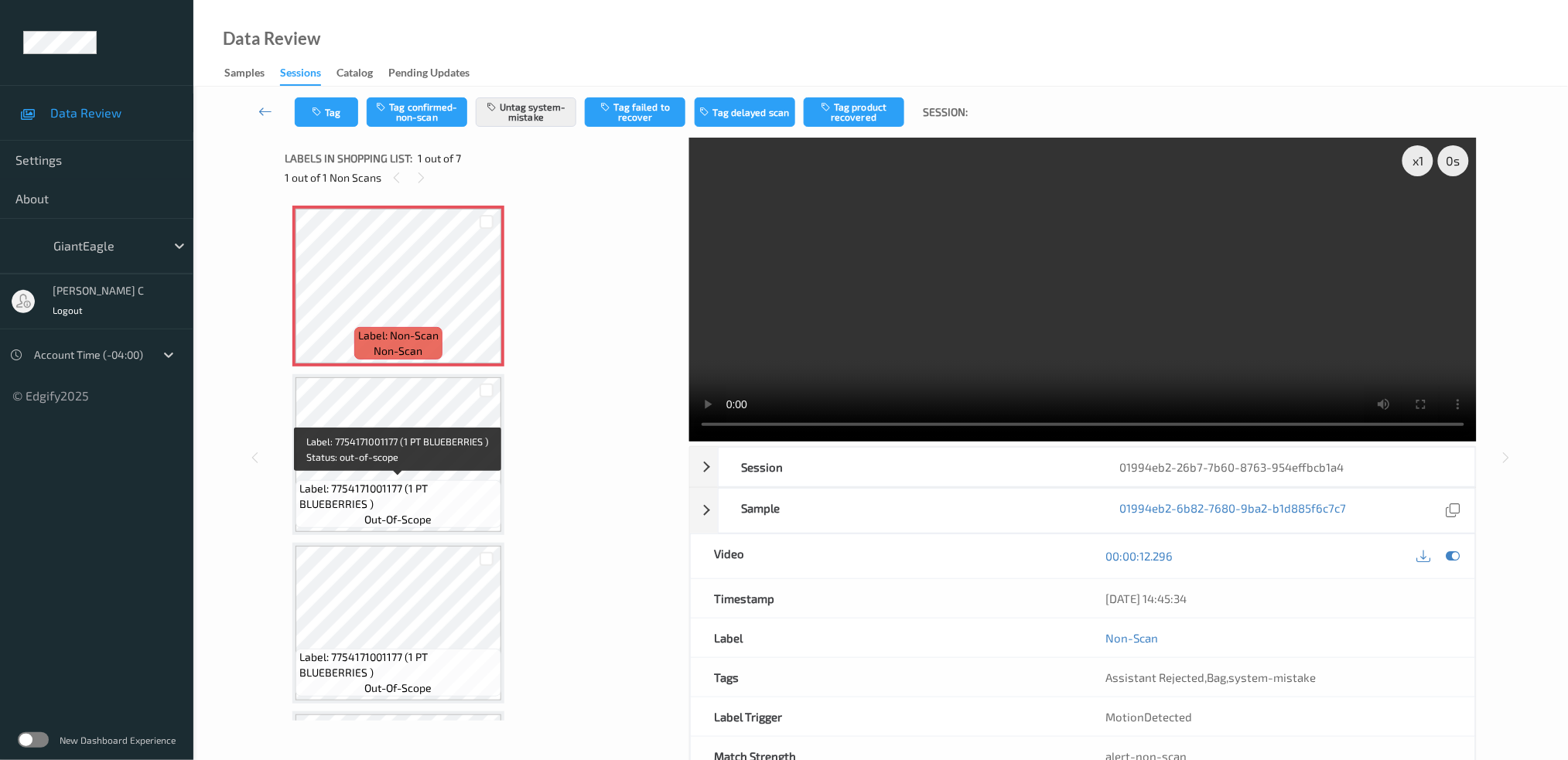
click at [386, 496] on span "Label: 7754171001177 (1 PT BLUEBERRIES )" at bounding box center [398, 497] width 198 height 31
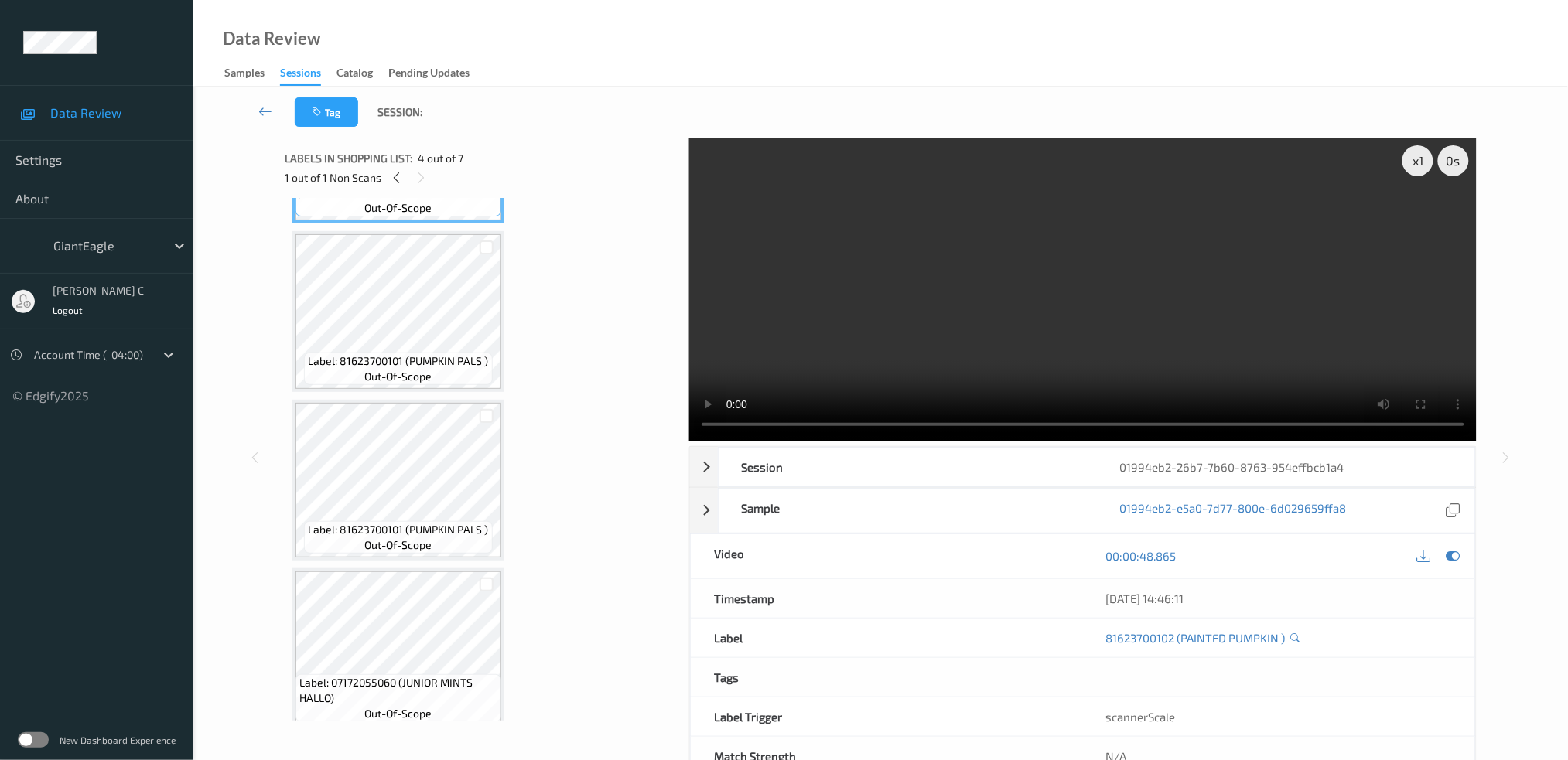
scroll to position [656, 0]
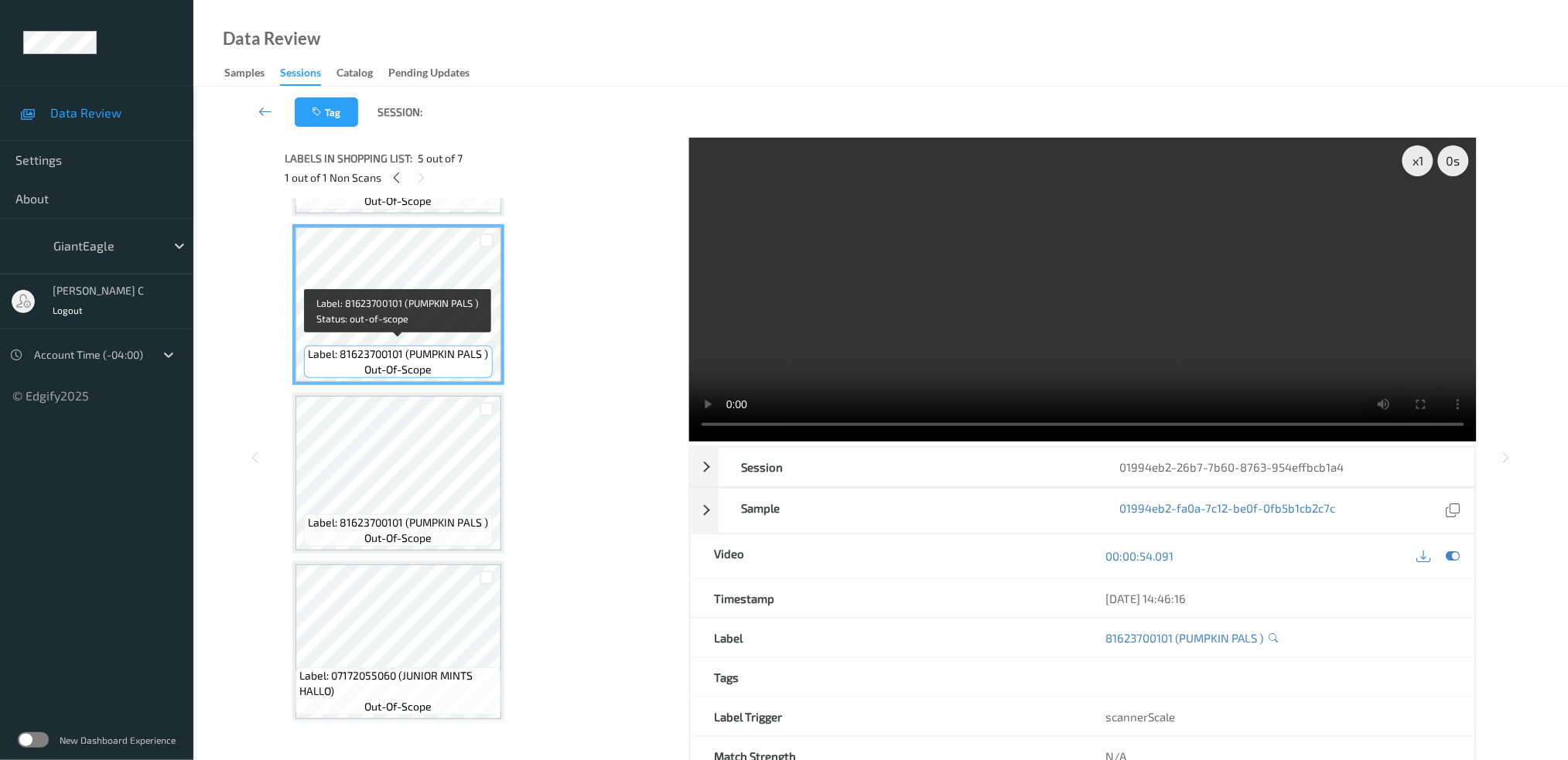
click at [417, 515] on span "Label: 81623700101 (PUMPKIN PALS )" at bounding box center [398, 523] width 180 height 15
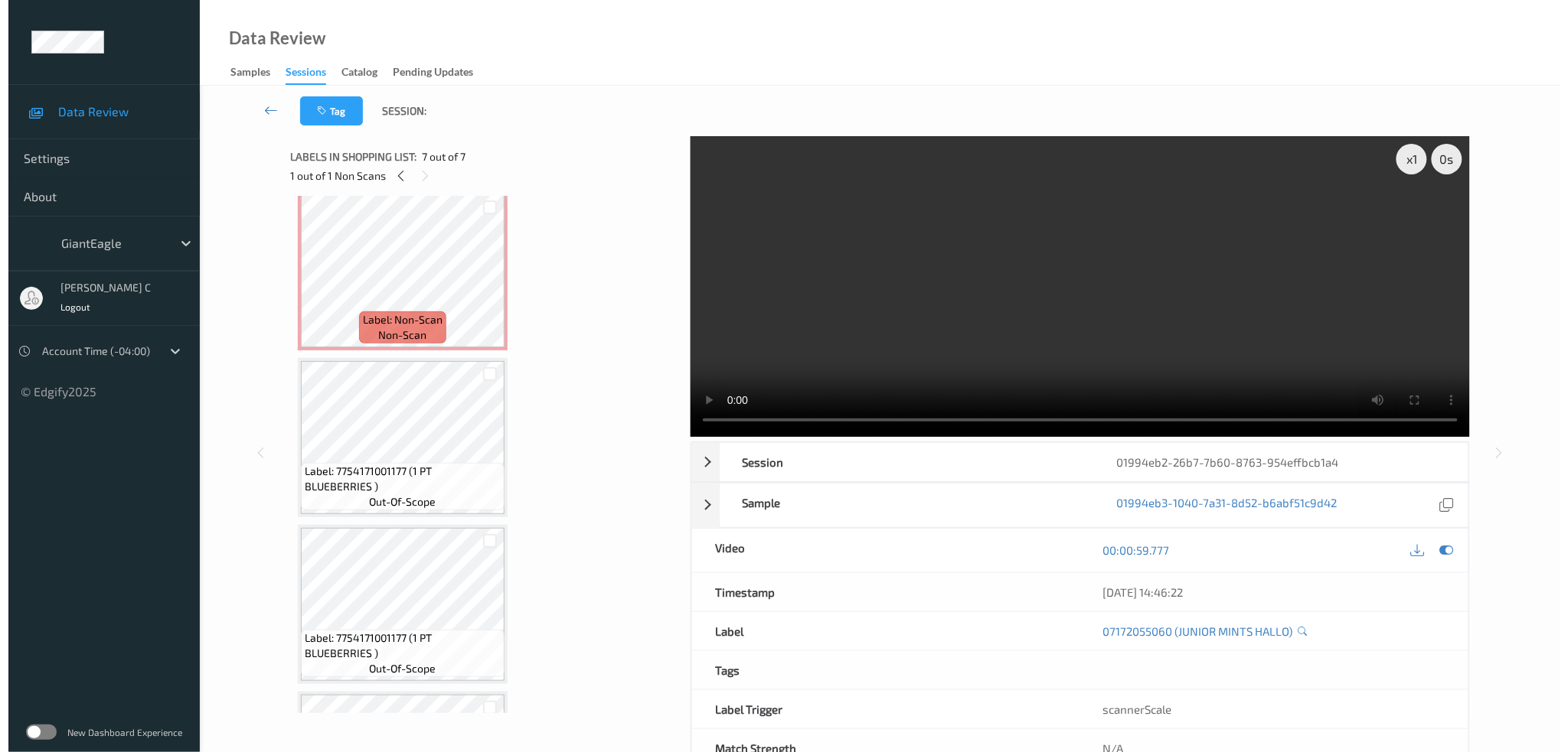
scroll to position [0, 0]
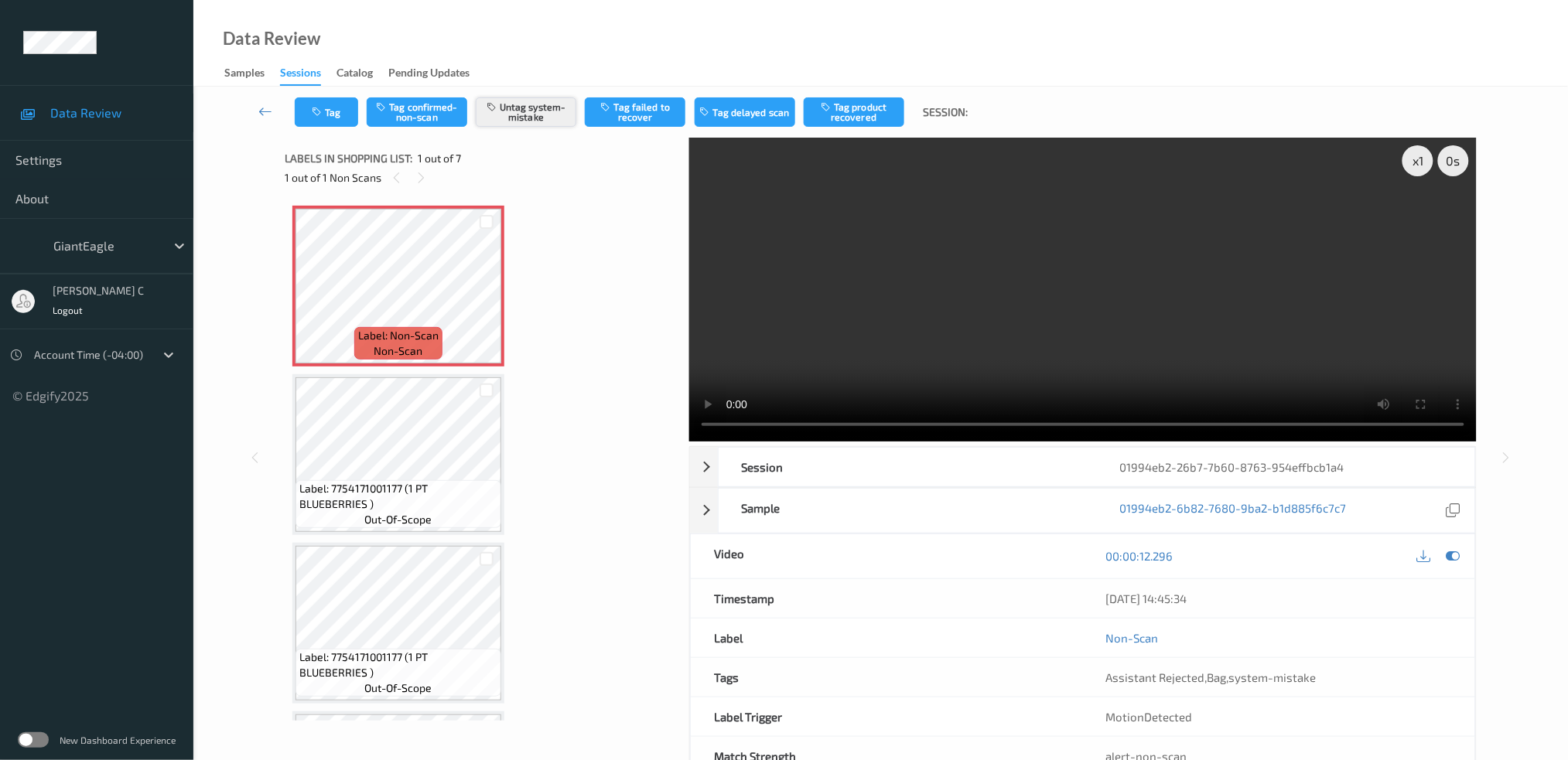
click at [549, 113] on button "Untag system-mistake" at bounding box center [525, 113] width 100 height 29
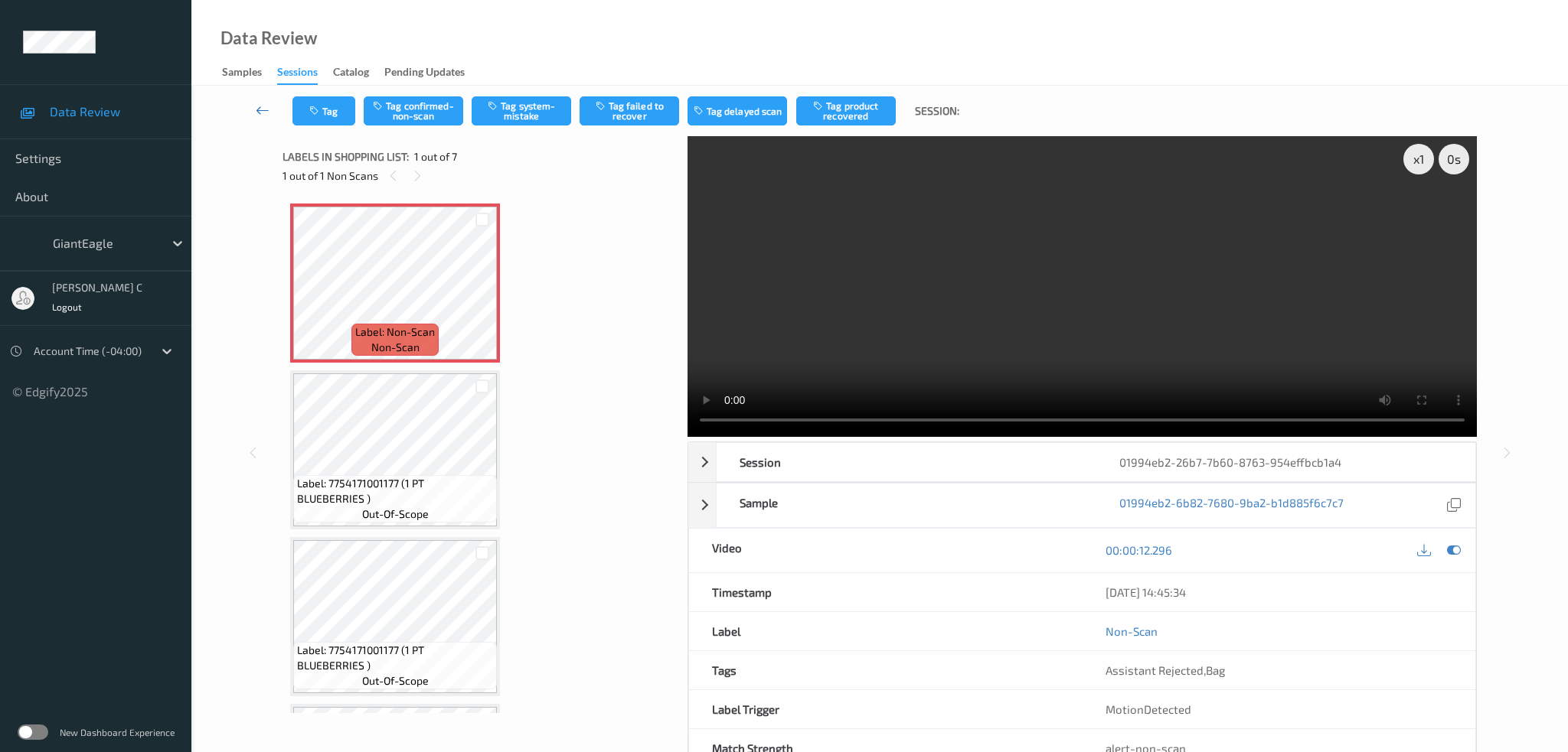
click at [291, 111] on link at bounding box center [262, 111] width 59 height 29
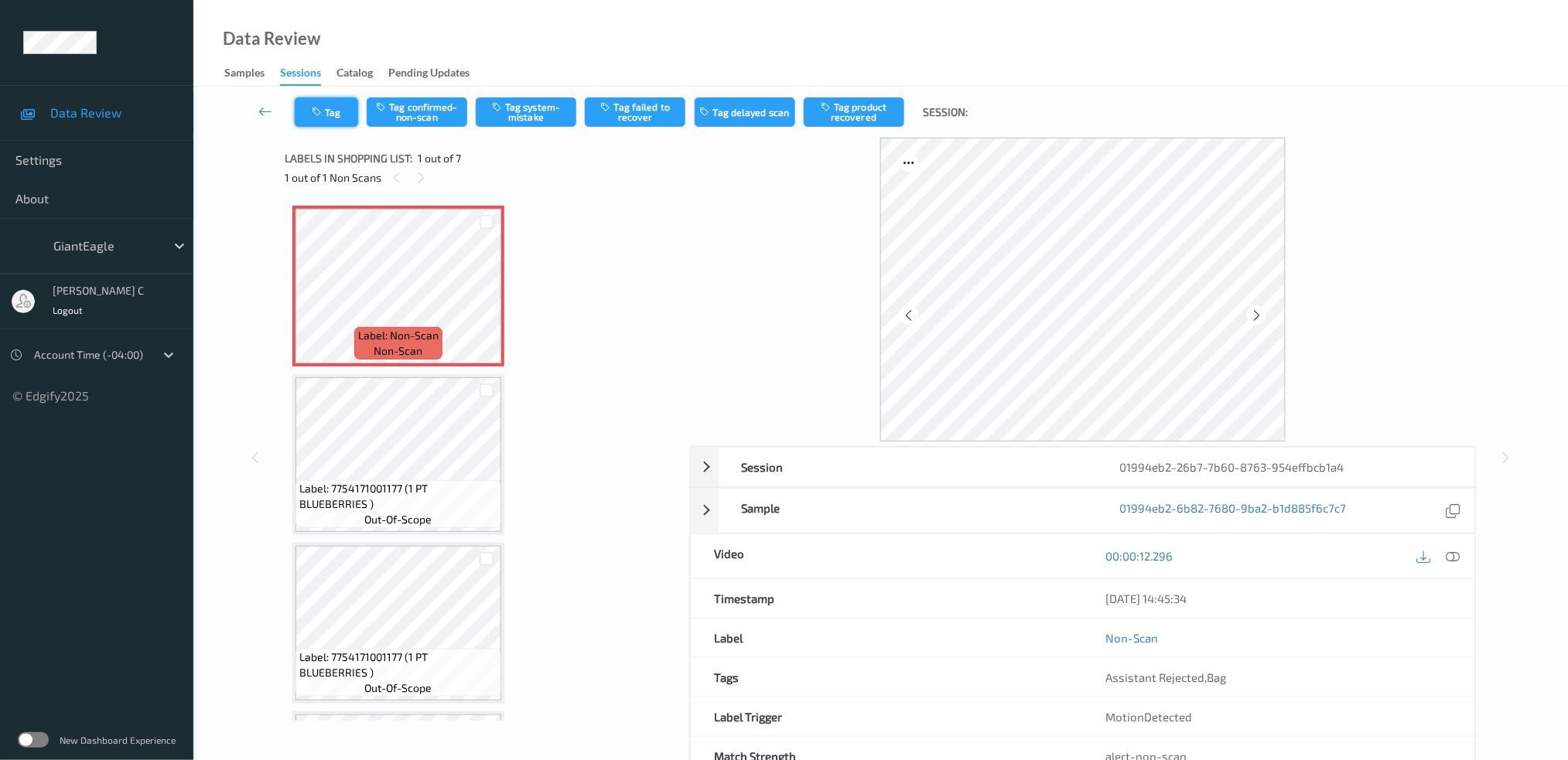
click at [316, 113] on icon "button" at bounding box center [318, 112] width 13 height 11
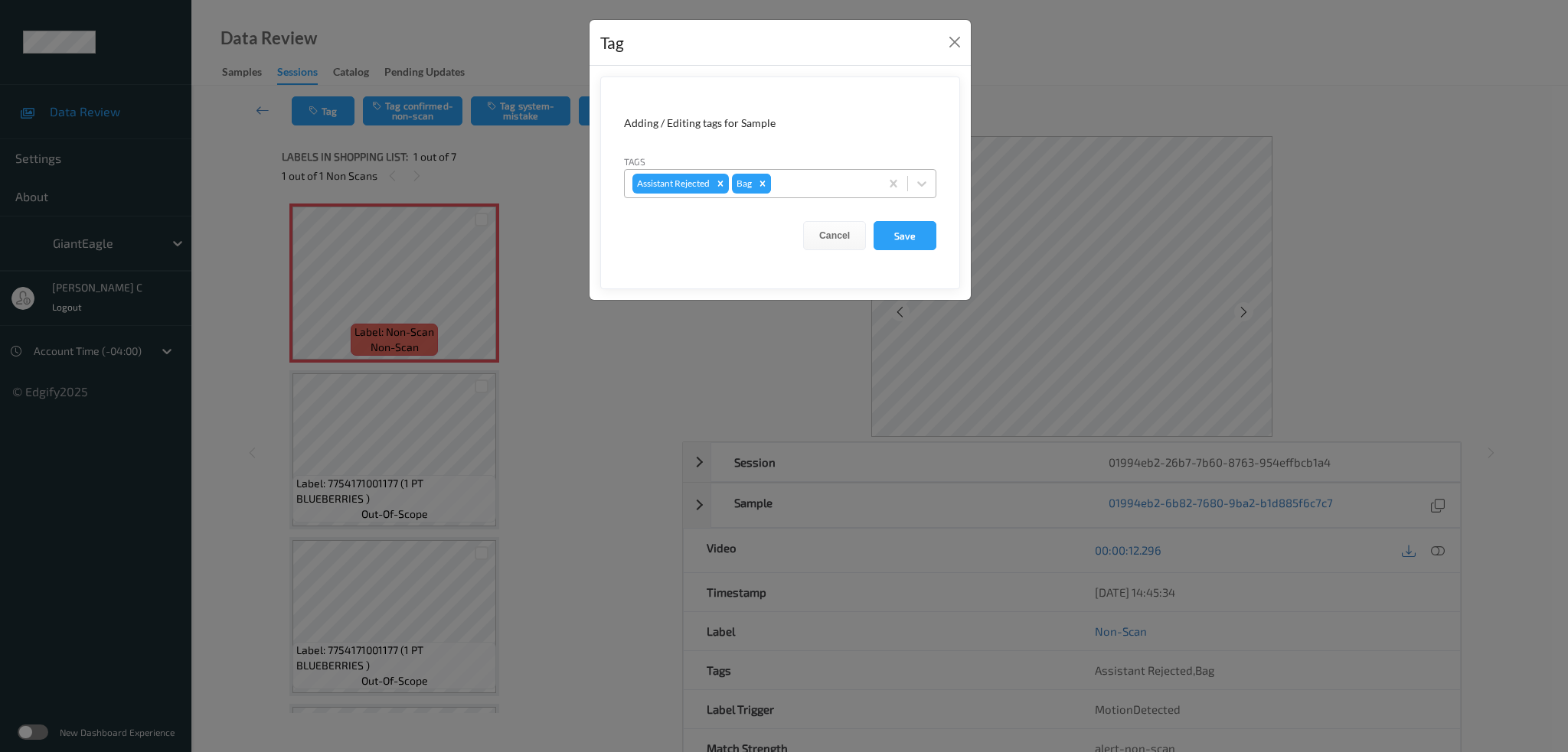
click at [761, 186] on icon "Remove Bag" at bounding box center [762, 183] width 10 height 10
click at [908, 246] on button "Save" at bounding box center [905, 236] width 63 height 29
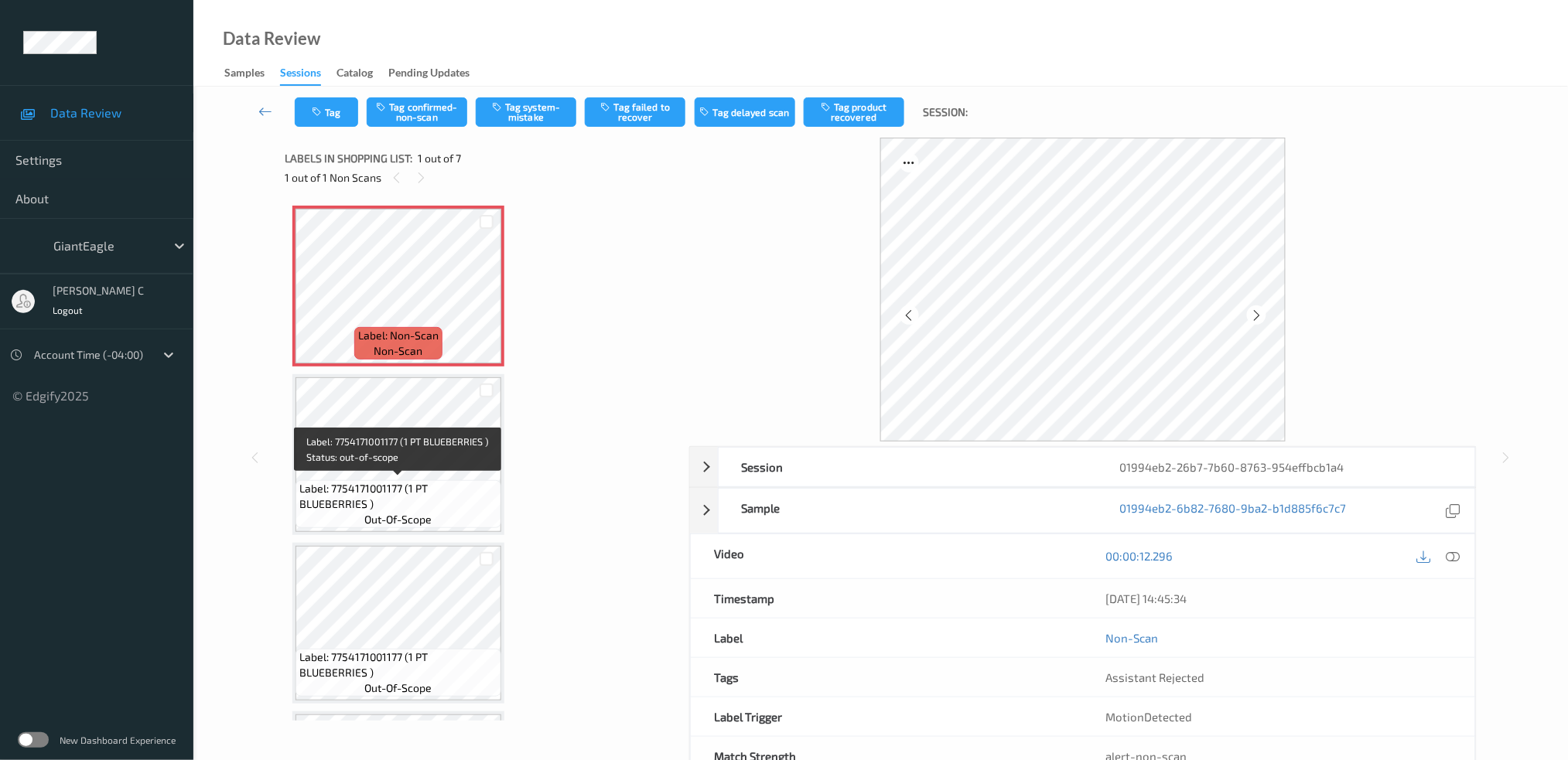
click at [369, 482] on span "Label: 7754171001177 (1 PT BLUEBERRIES )" at bounding box center [398, 497] width 198 height 31
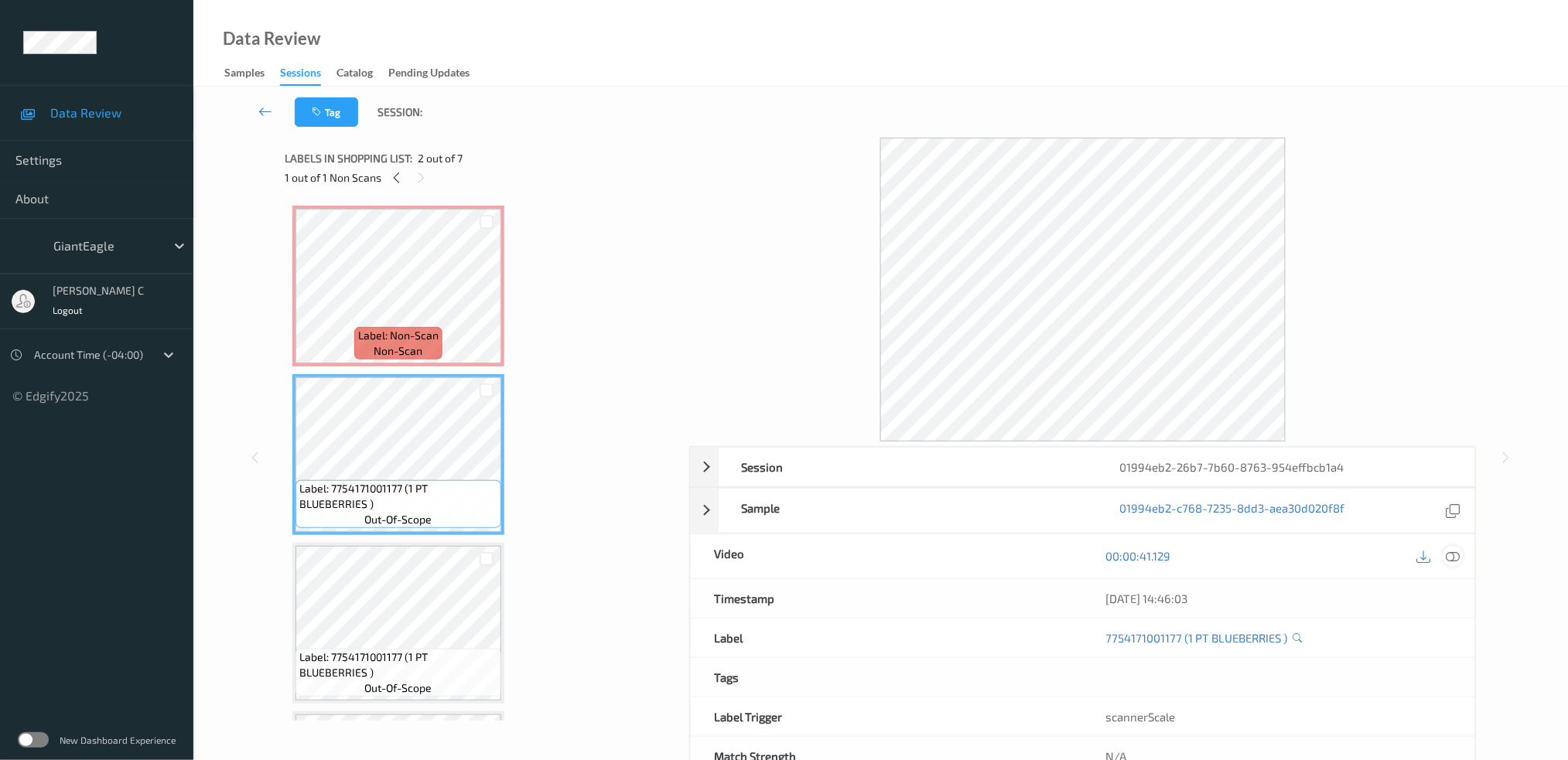
click at [1458, 556] on icon at bounding box center [1452, 555] width 14 height 14
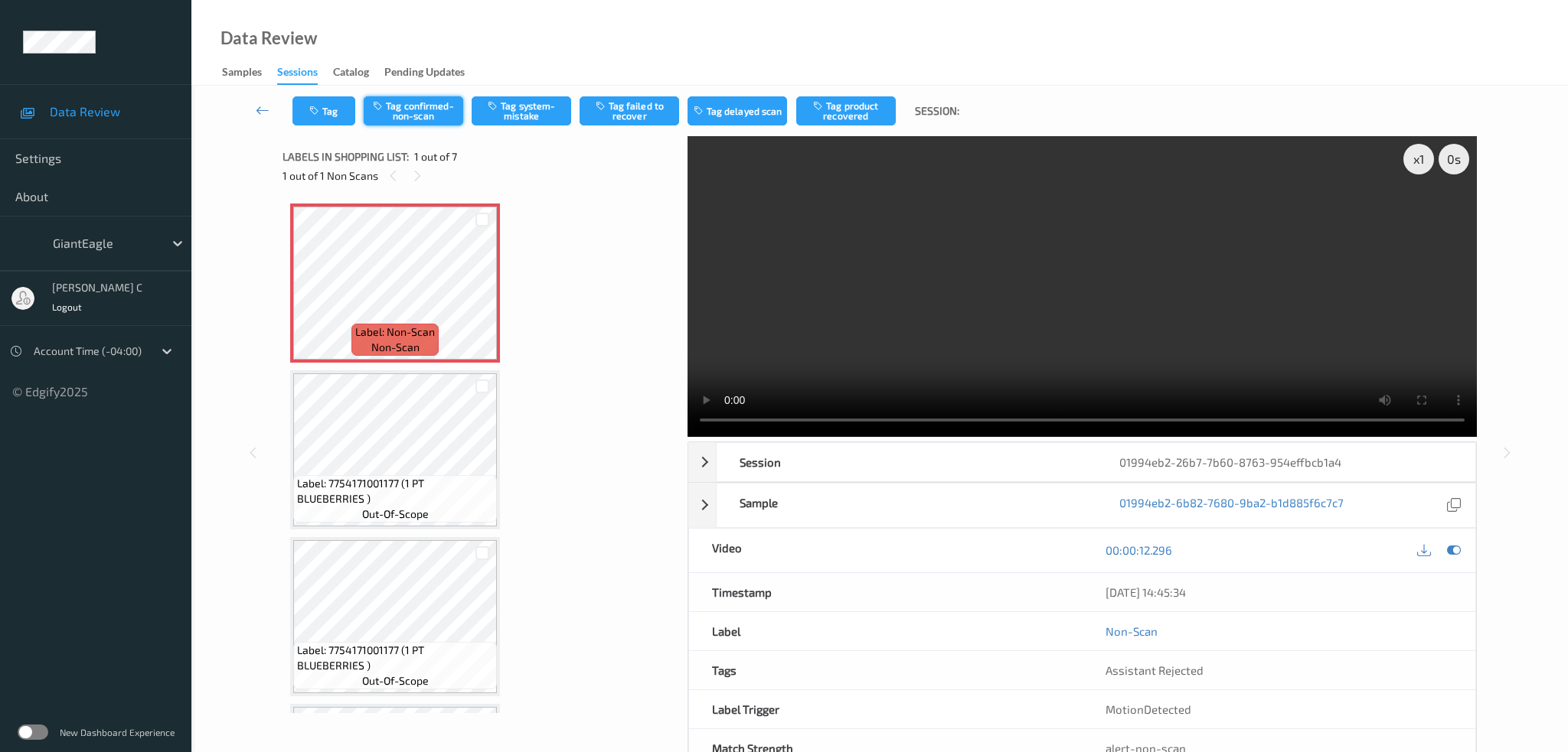
click at [413, 103] on button "Tag confirmed-non-scan" at bounding box center [413, 111] width 99 height 29
click at [613, 115] on button "Tag failed to recover" at bounding box center [629, 111] width 99 height 29
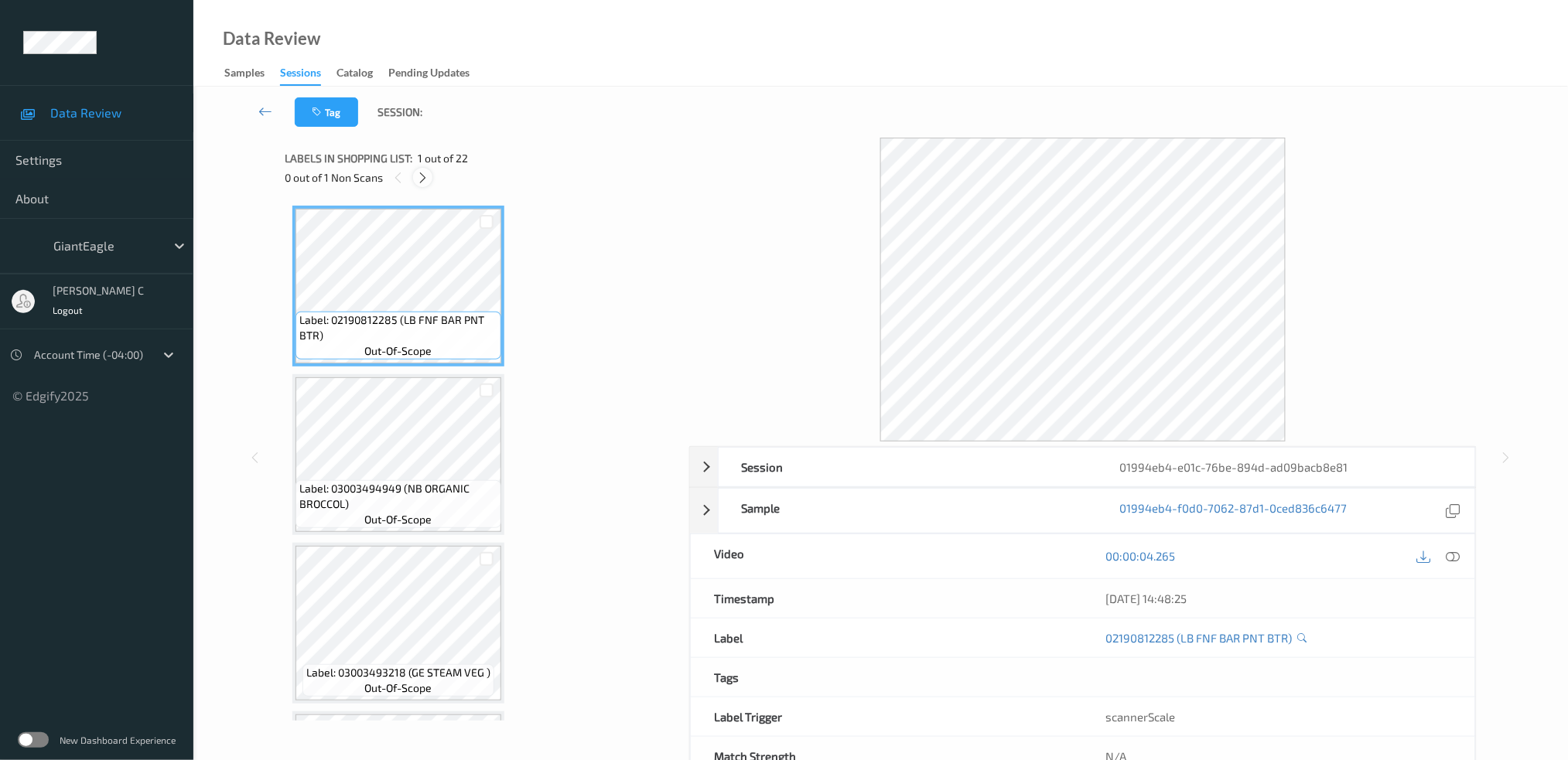
click at [425, 174] on icon at bounding box center [422, 178] width 13 height 14
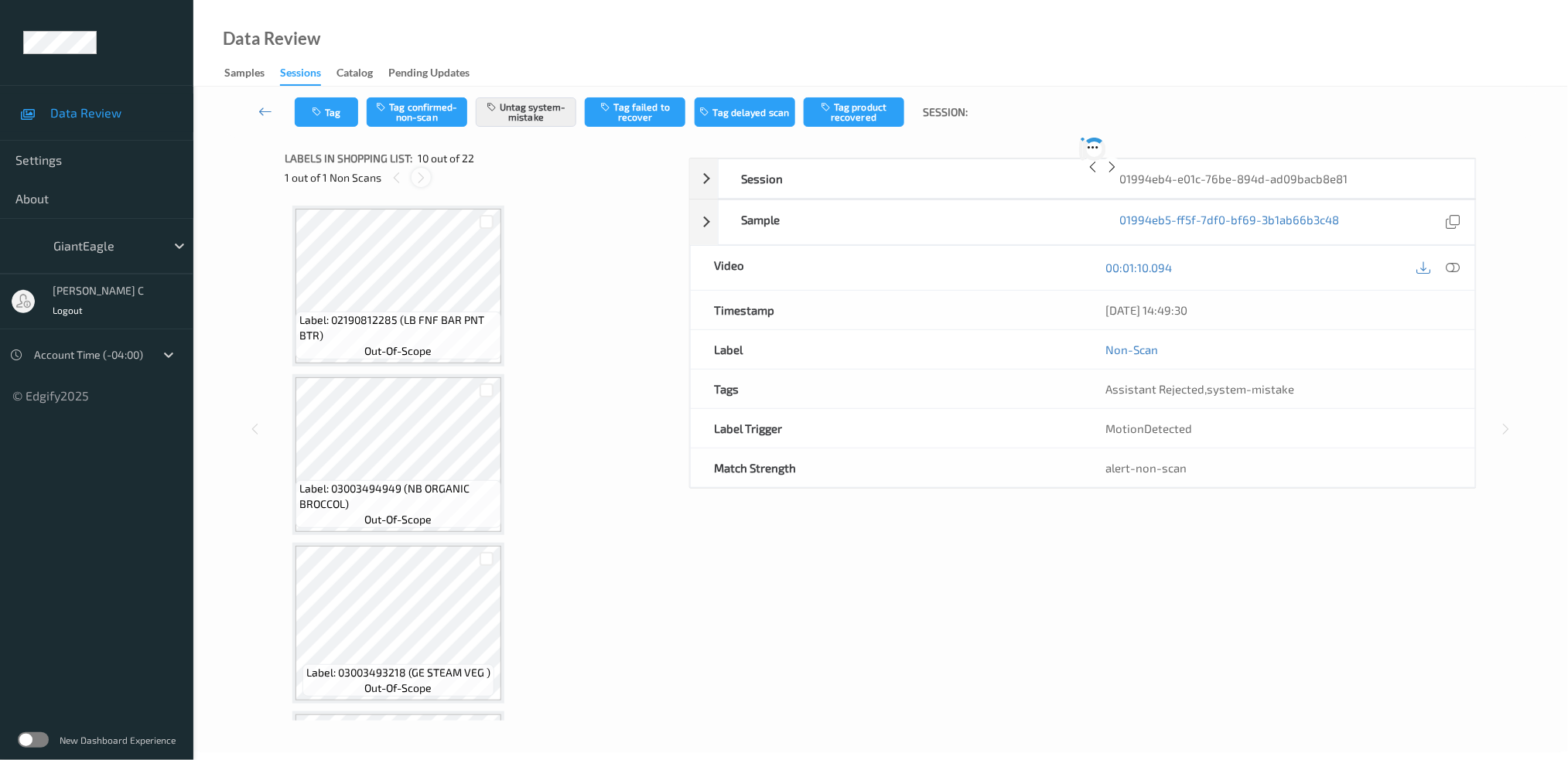
scroll to position [1346, 0]
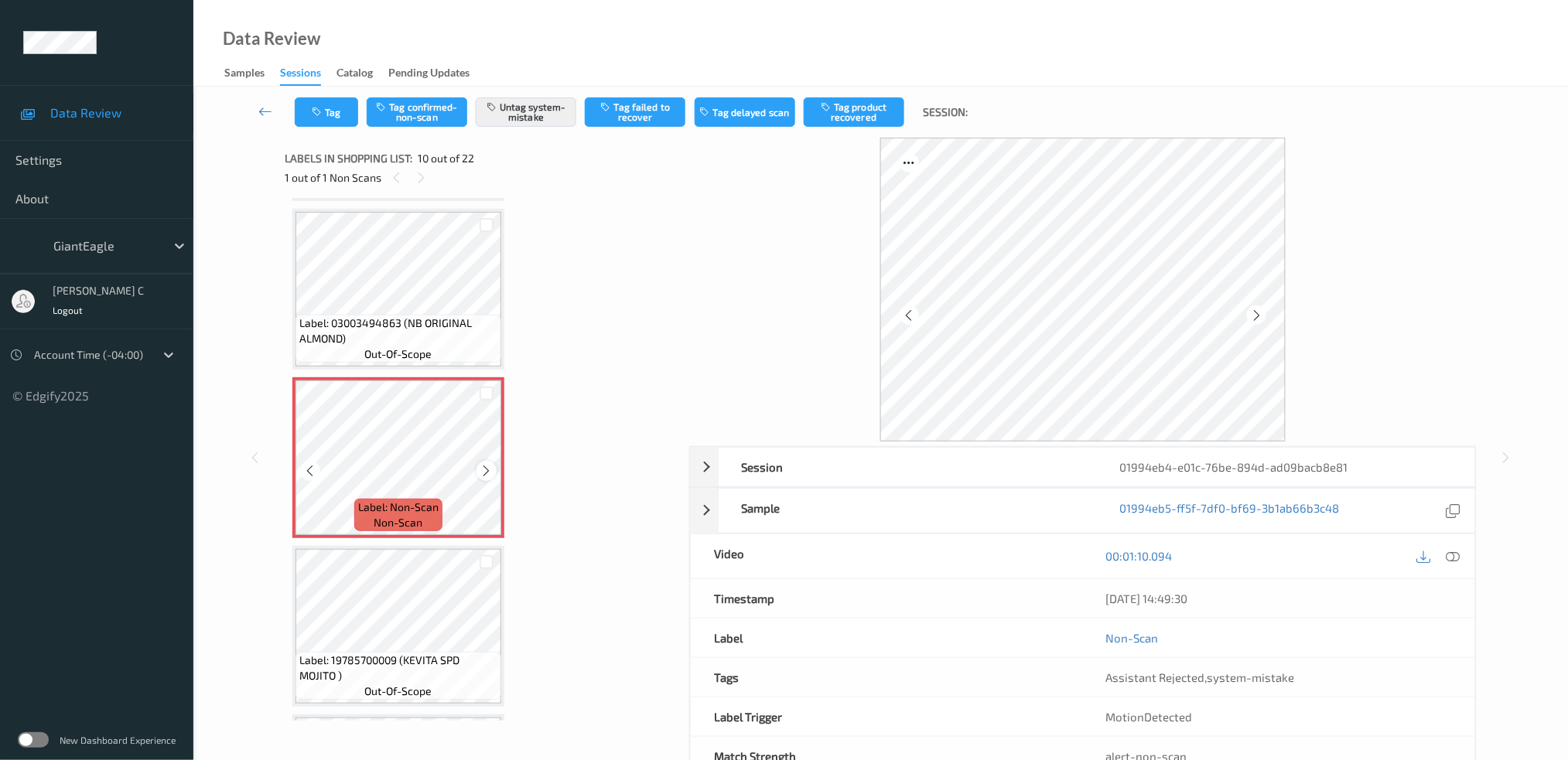
click at [477, 461] on div at bounding box center [486, 471] width 20 height 20
click at [480, 464] on icon at bounding box center [487, 471] width 13 height 14
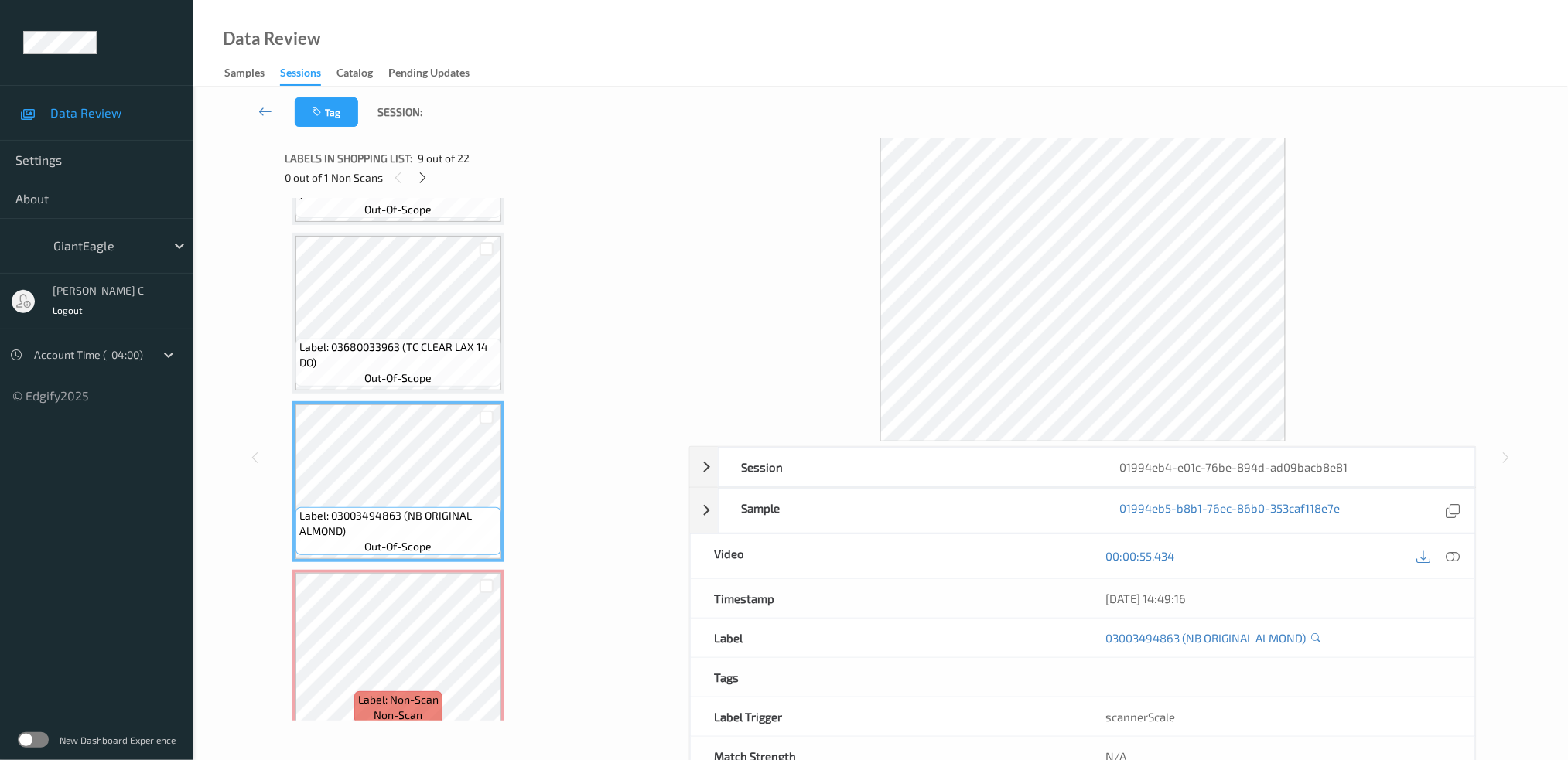
scroll to position [1140, 0]
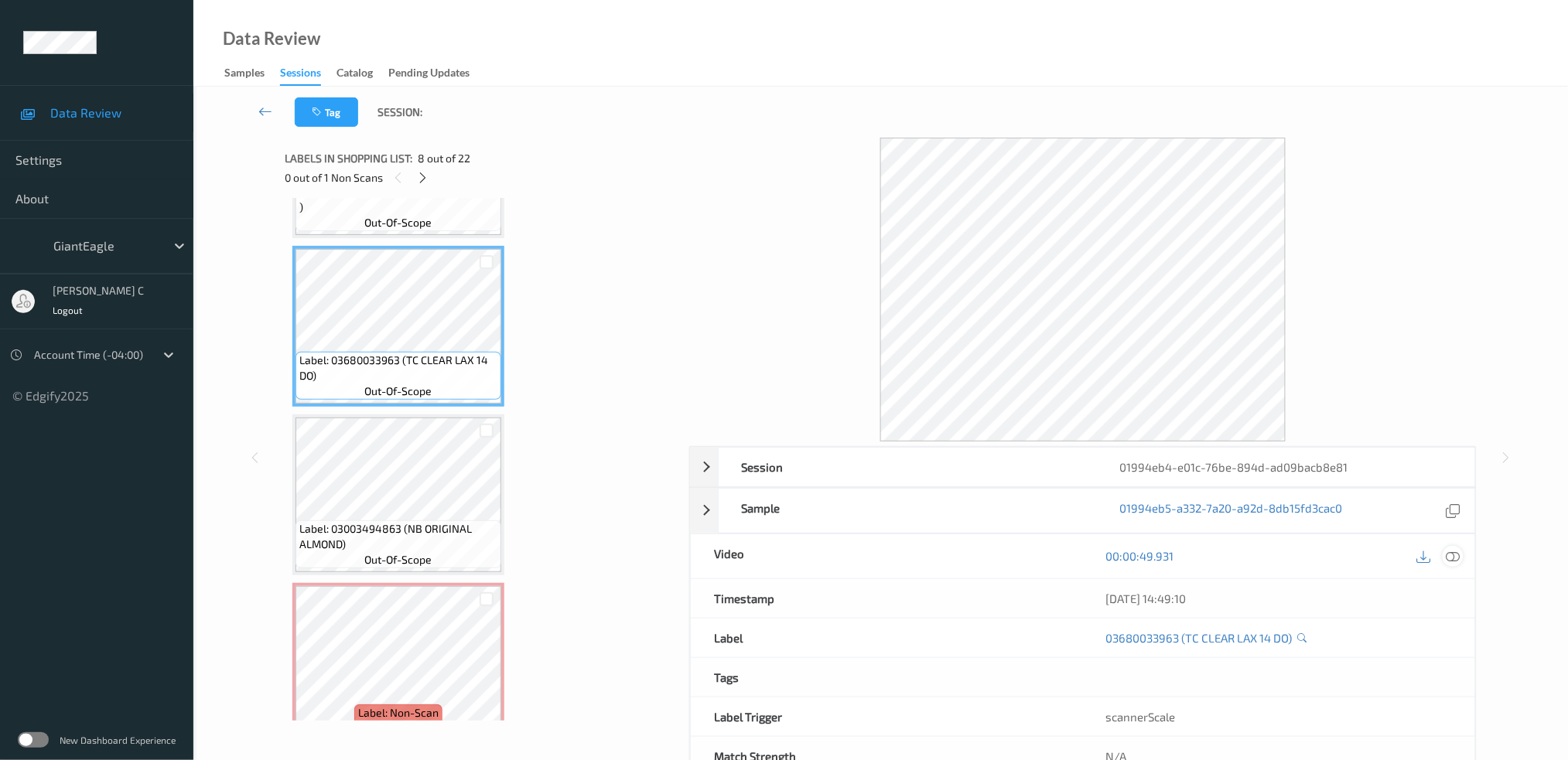
click at [1456, 550] on icon at bounding box center [1452, 555] width 14 height 14
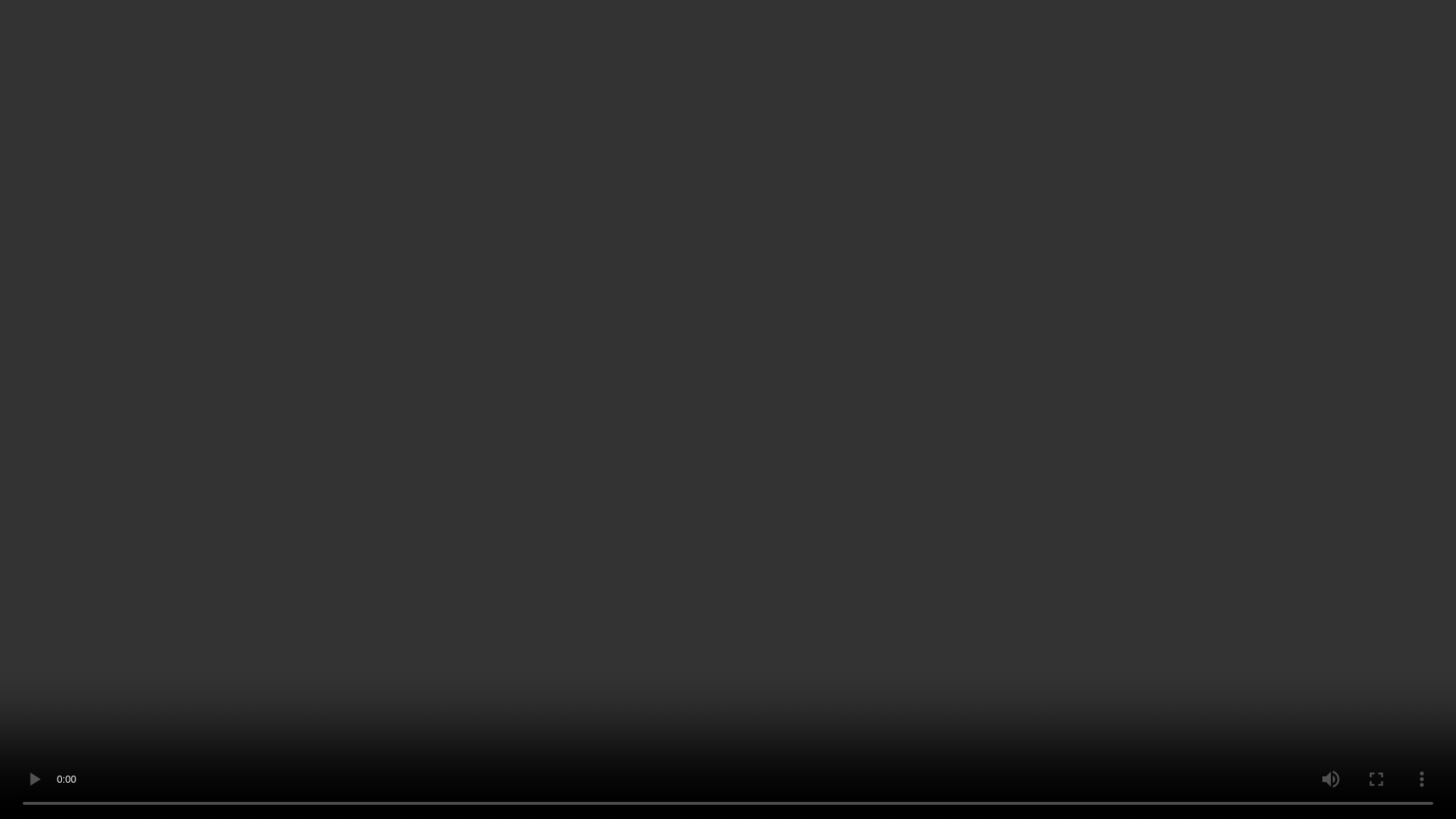
click at [736, 31] on video at bounding box center [728, 409] width 1456 height 819
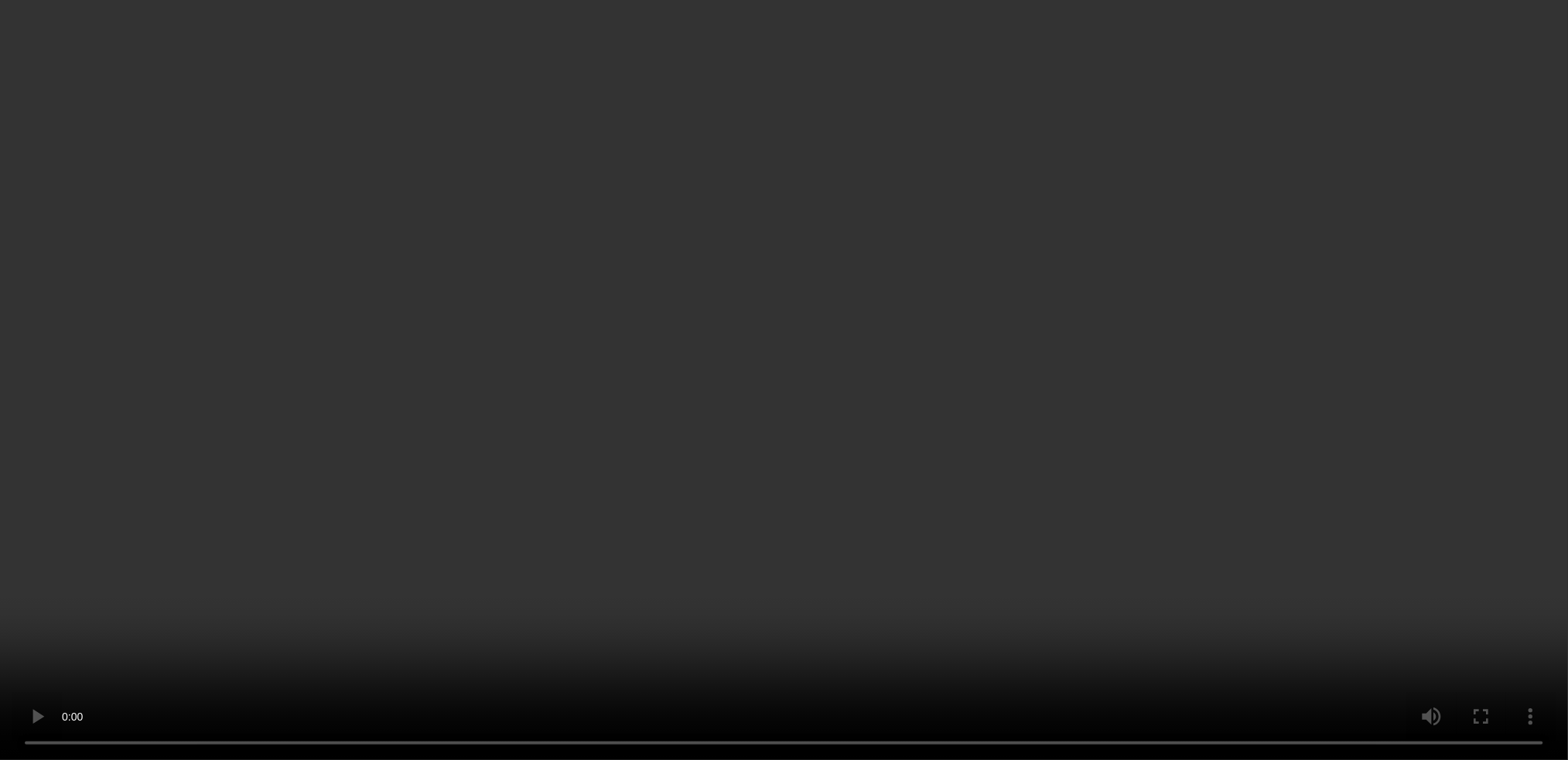
scroll to position [1346, 0]
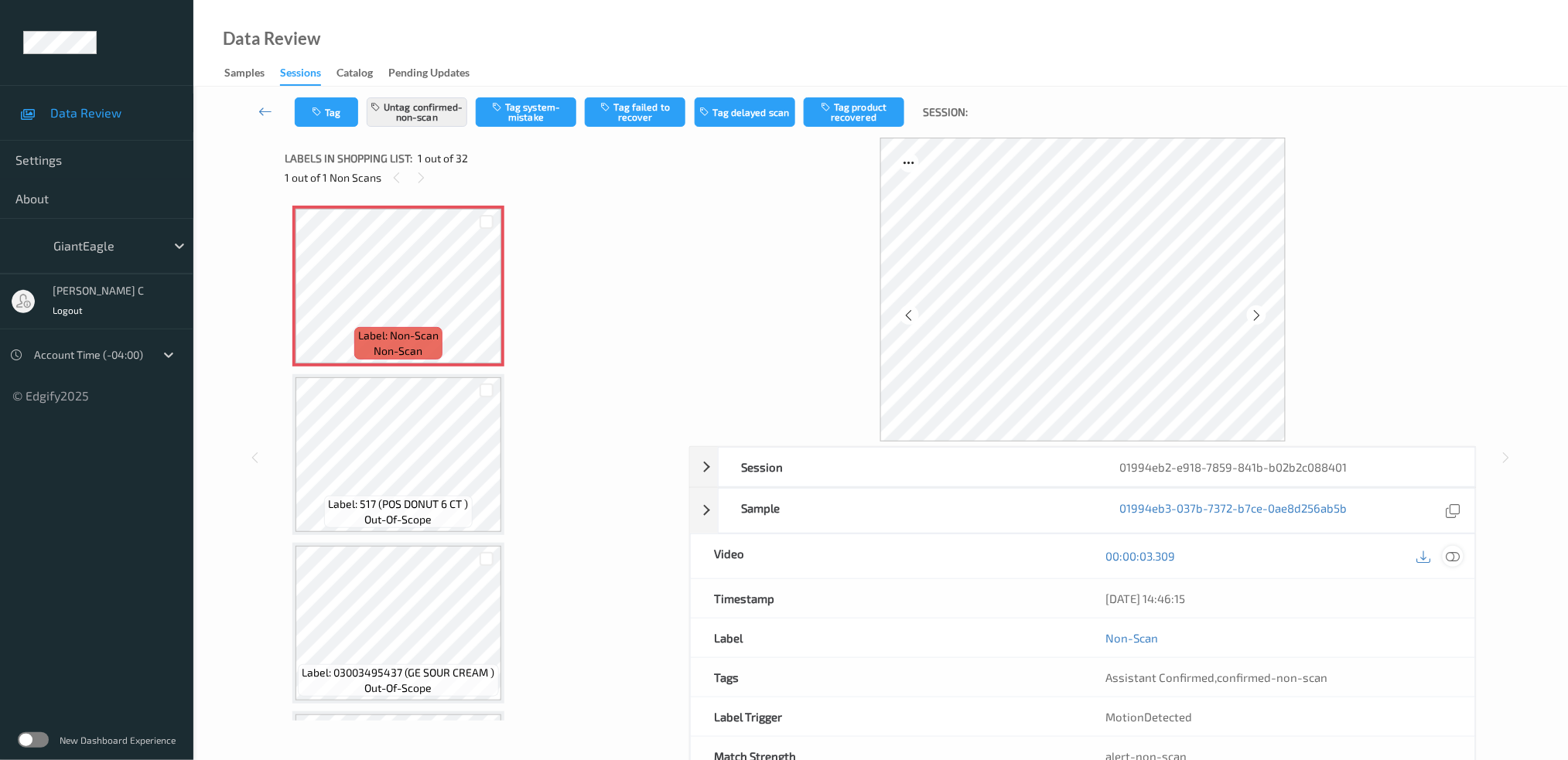
click at [1459, 560] on icon at bounding box center [1452, 555] width 14 height 14
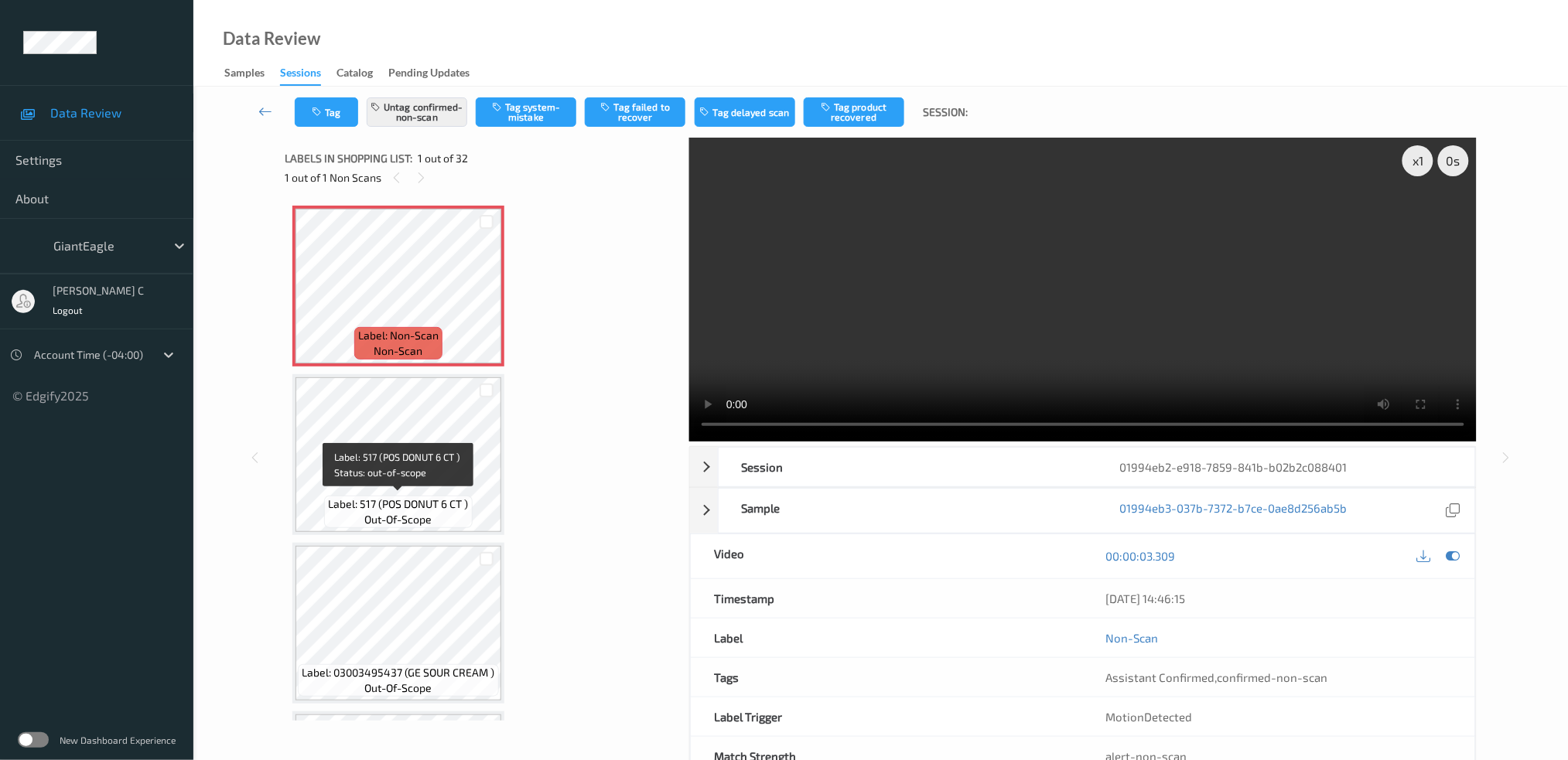
click at [375, 497] on span "Label: 517 (POS DONUT 6 CT )" at bounding box center [399, 504] width 140 height 15
click at [850, 113] on button "Tag product recovered" at bounding box center [854, 113] width 100 height 29
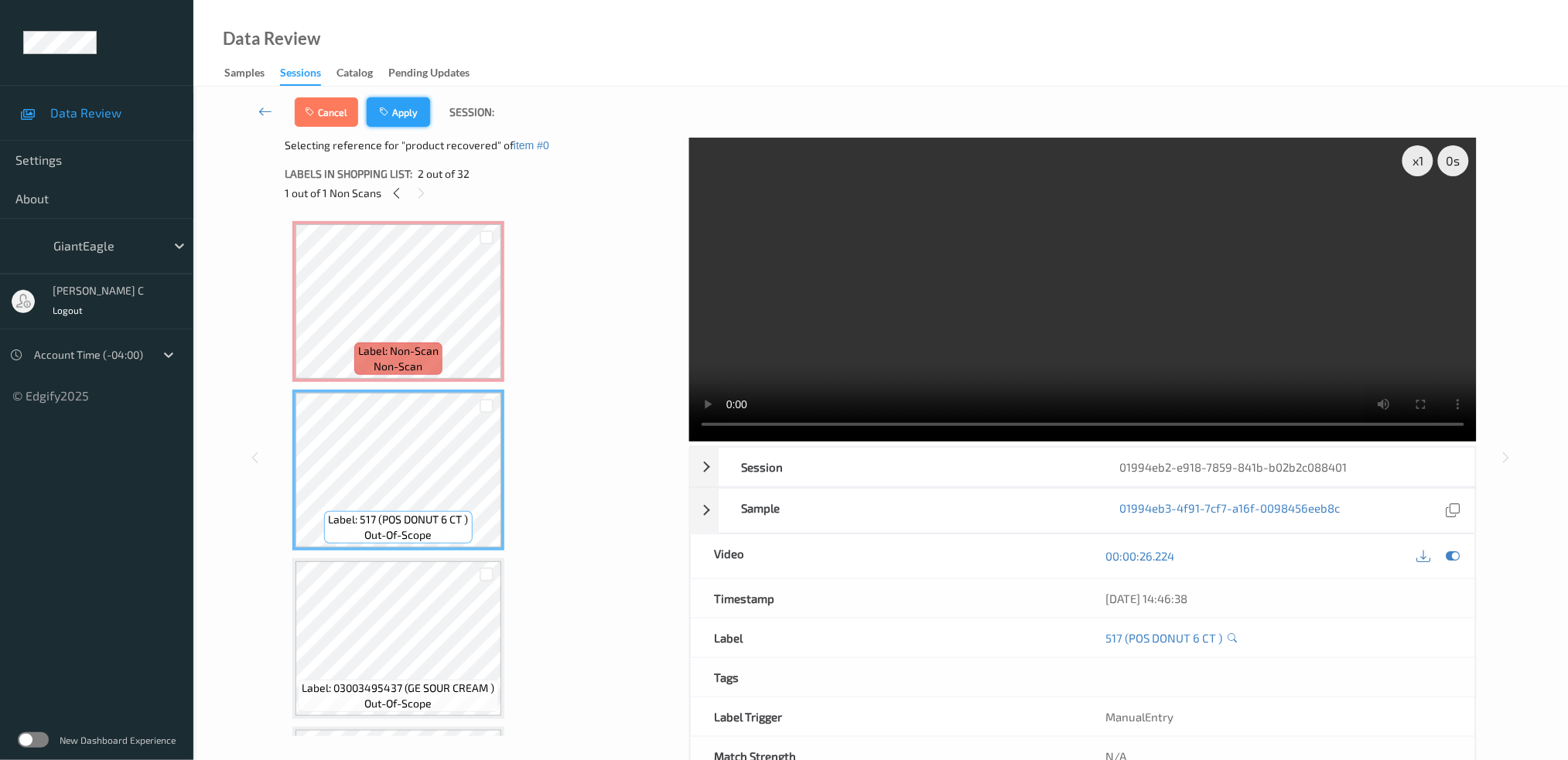
click at [416, 116] on button "Apply" at bounding box center [399, 113] width 64 height 29
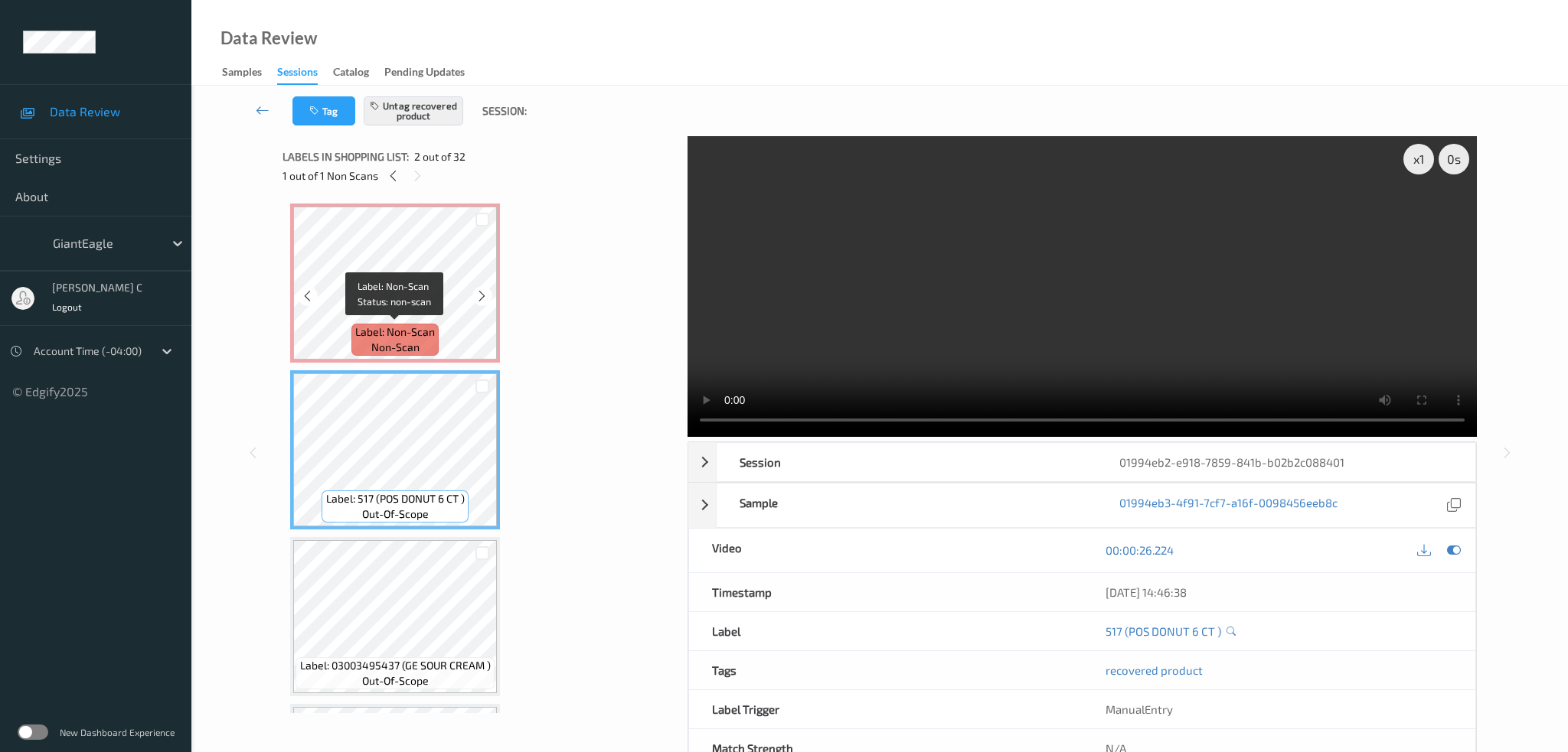
click at [390, 328] on span "Label: Non-Scan" at bounding box center [395, 332] width 80 height 15
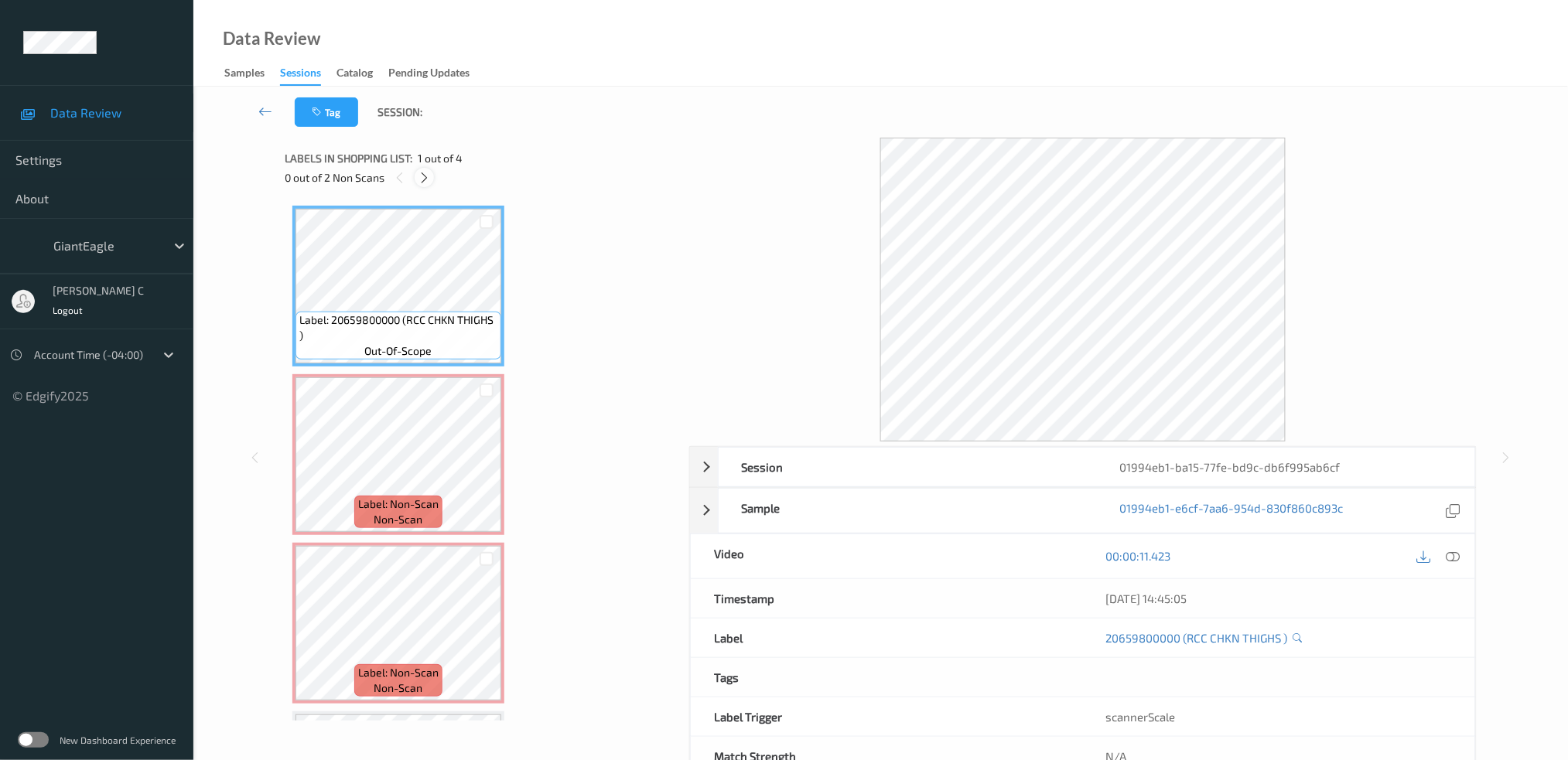
click at [429, 175] on icon at bounding box center [424, 178] width 13 height 14
click at [1455, 559] on icon at bounding box center [1452, 555] width 14 height 14
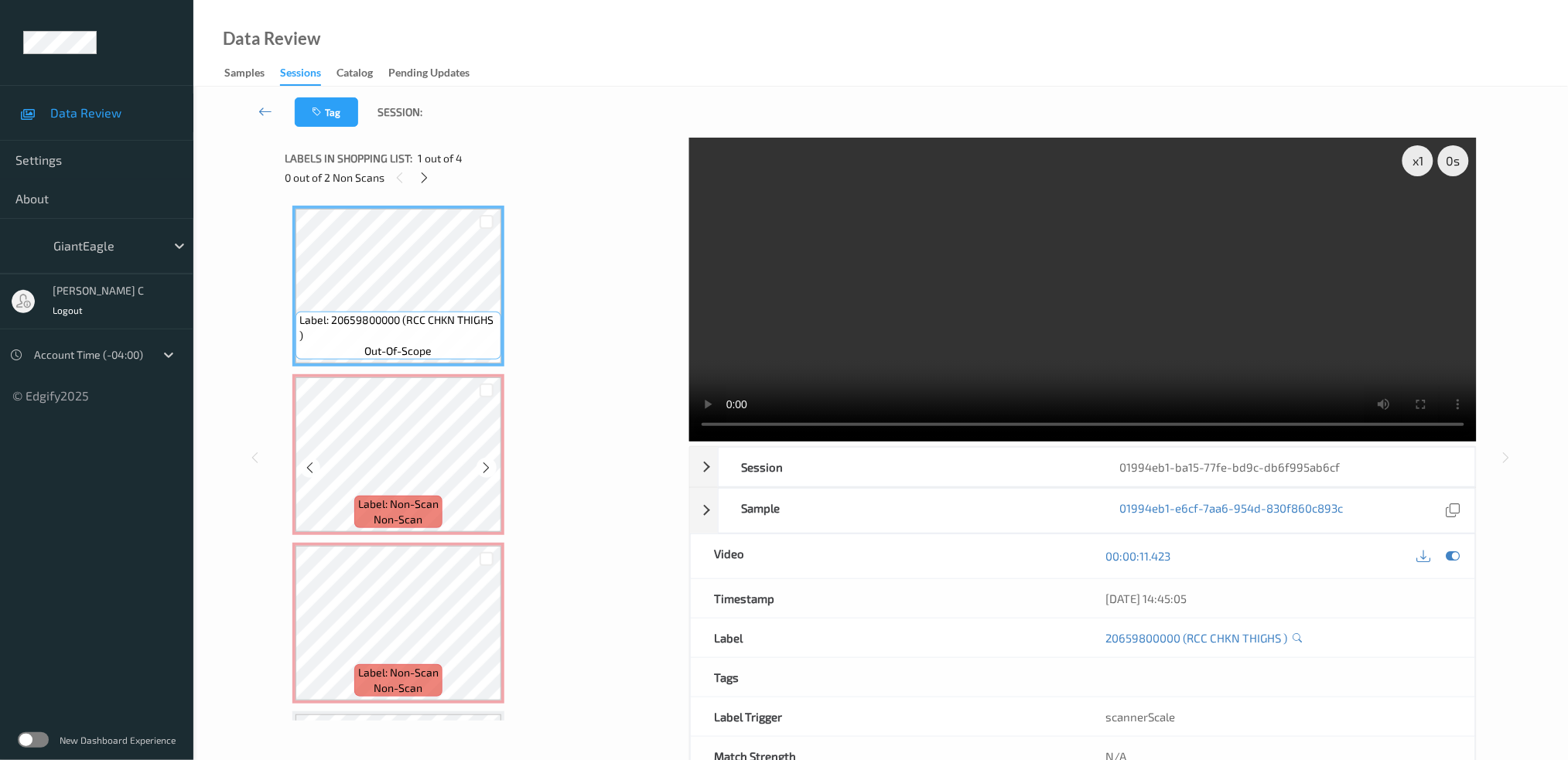
click at [474, 388] on div at bounding box center [487, 390] width 29 height 25
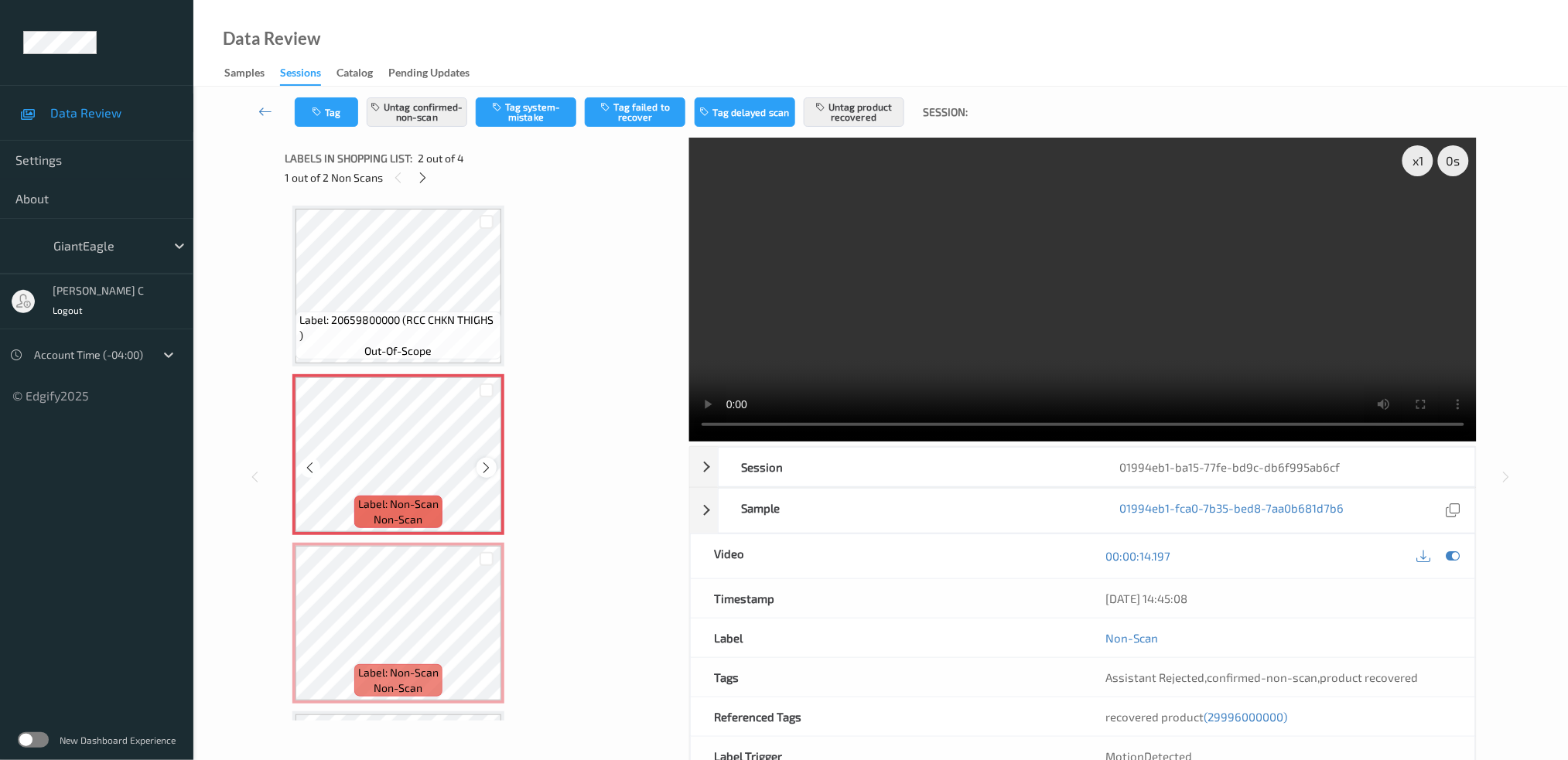
click at [484, 464] on icon at bounding box center [487, 467] width 13 height 14
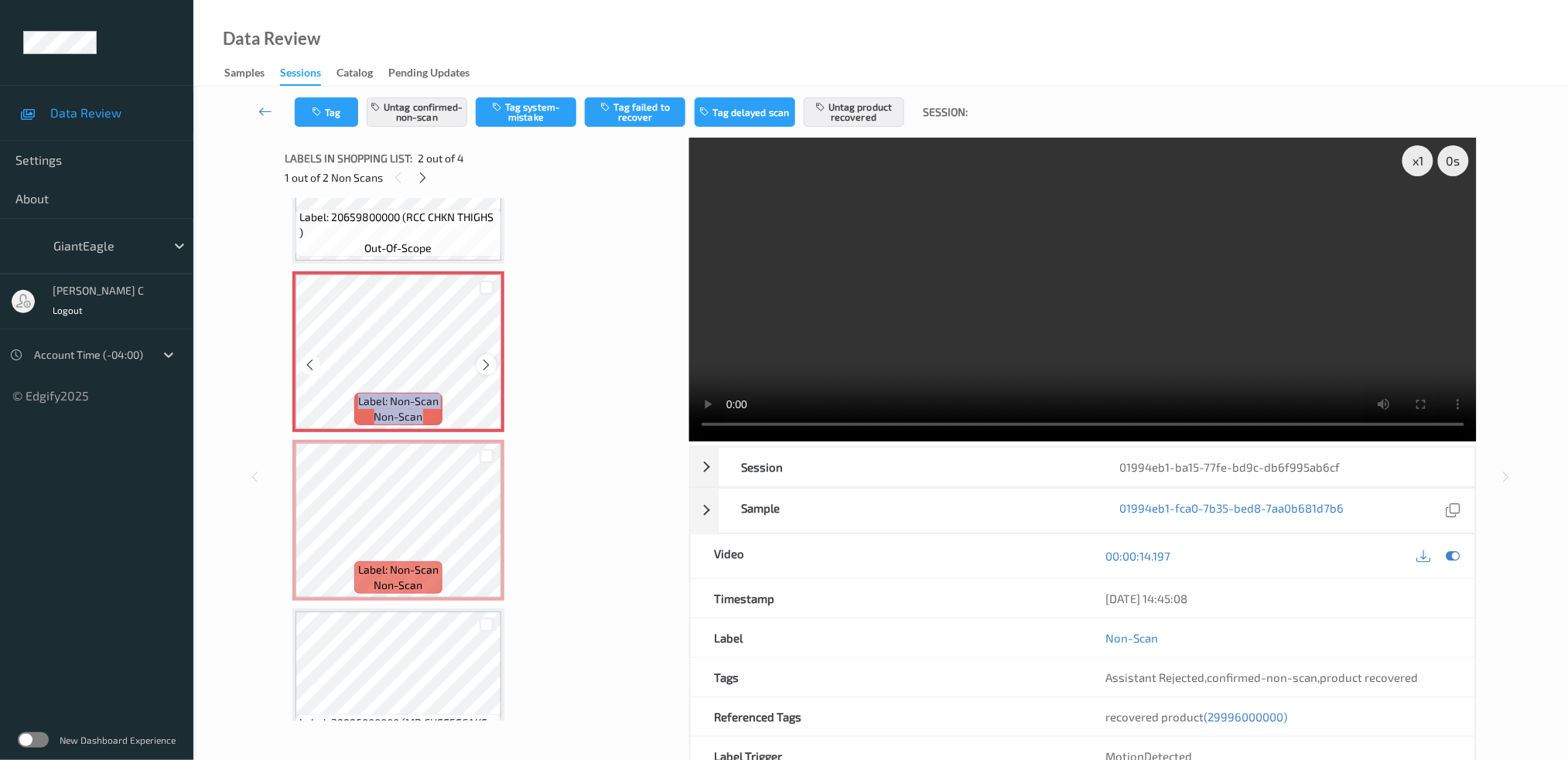
click at [488, 364] on icon at bounding box center [487, 365] width 13 height 14
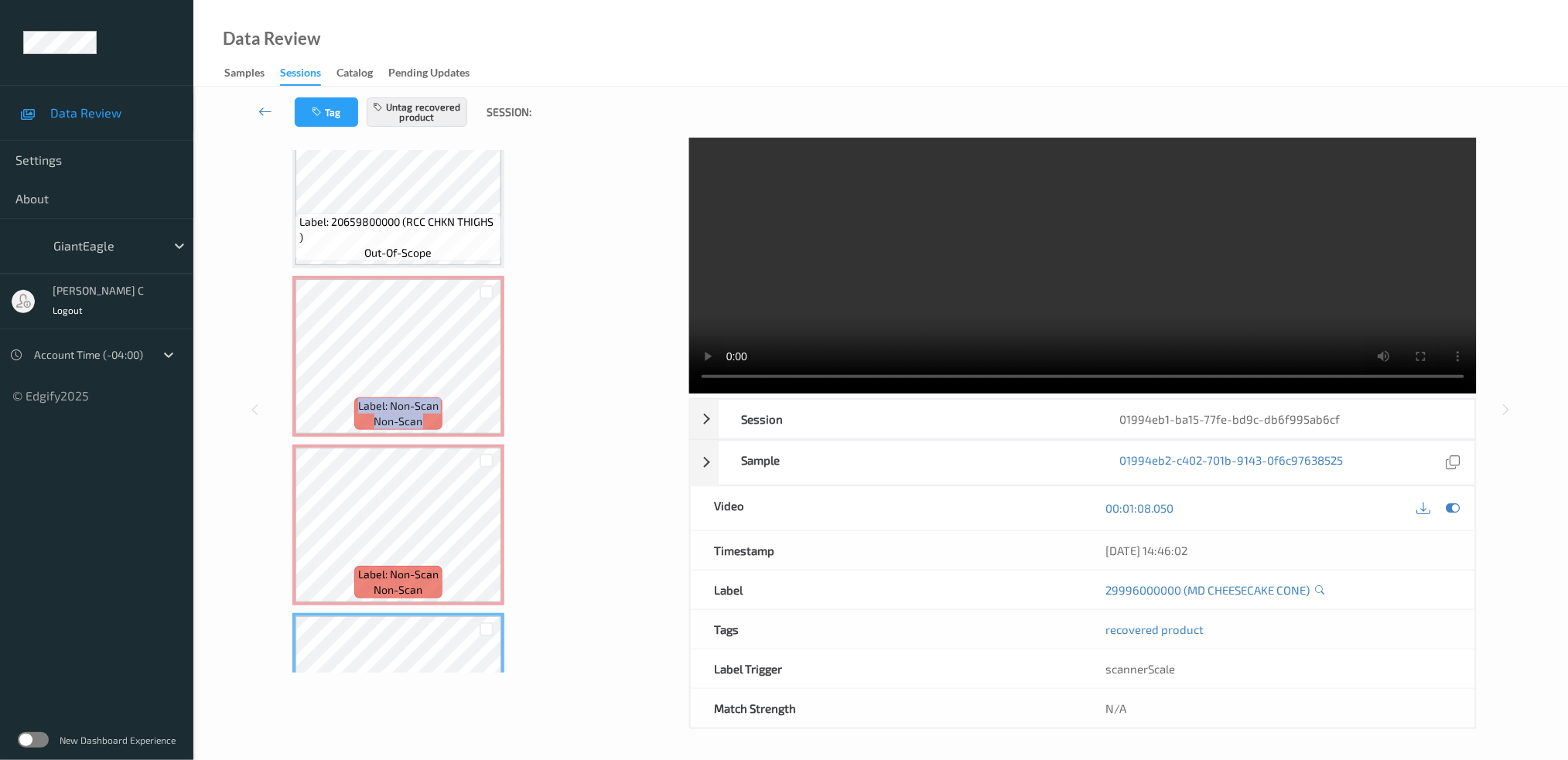
scroll to position [0, 0]
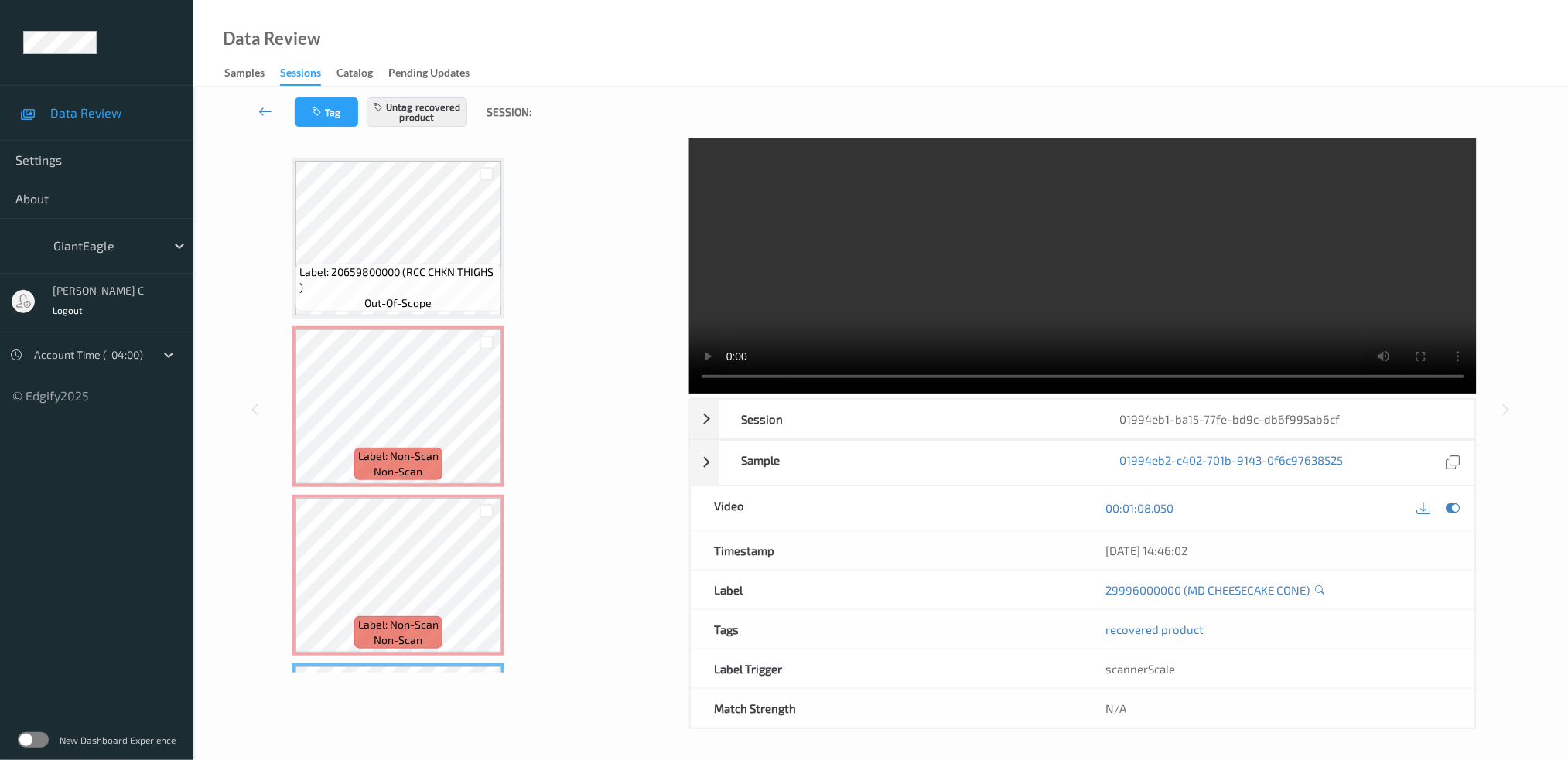
click at [387, 458] on span "Label: Non-Scan" at bounding box center [398, 456] width 81 height 15
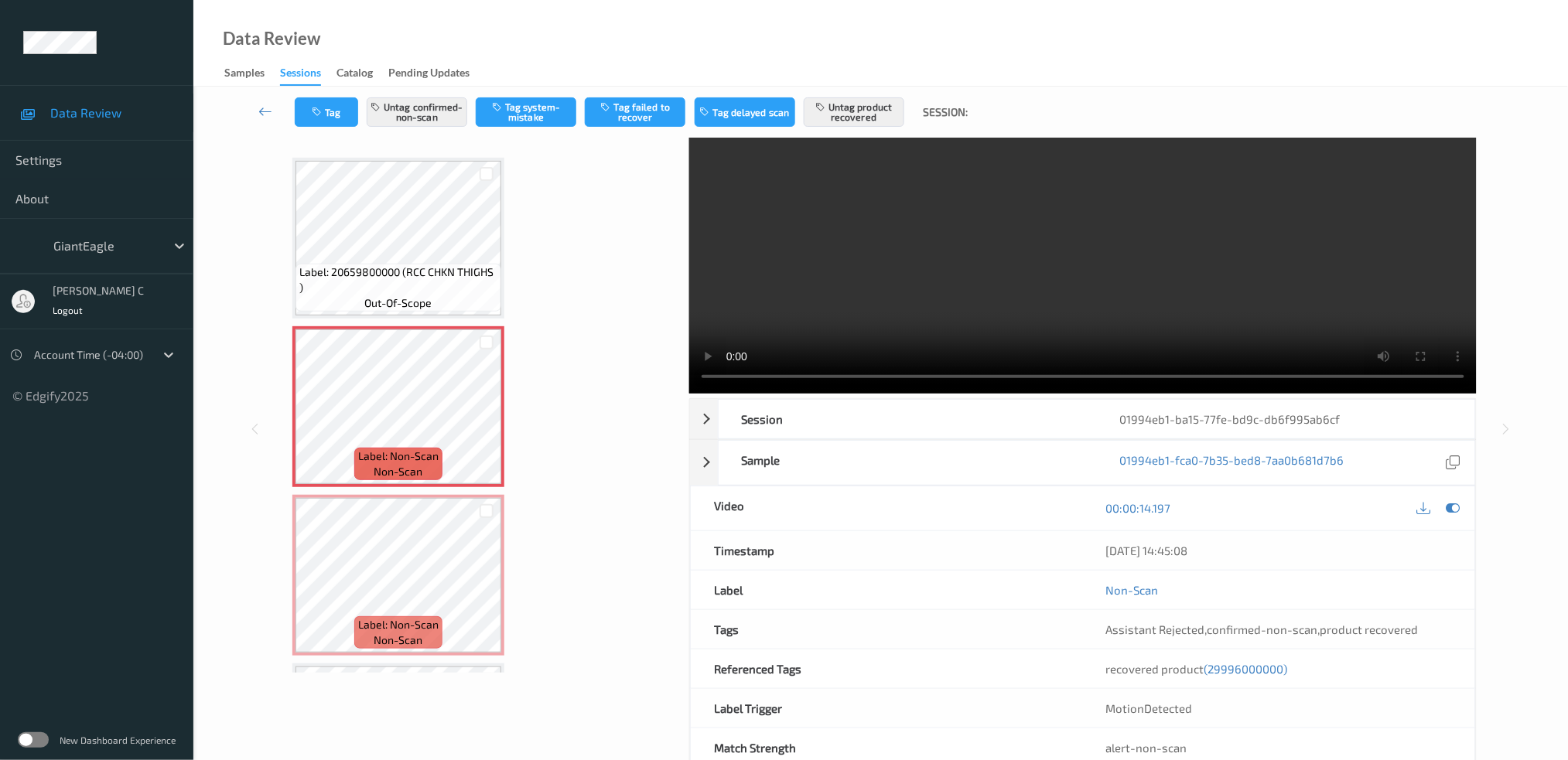
click at [1277, 662] on span "(29996000000)" at bounding box center [1246, 669] width 83 height 14
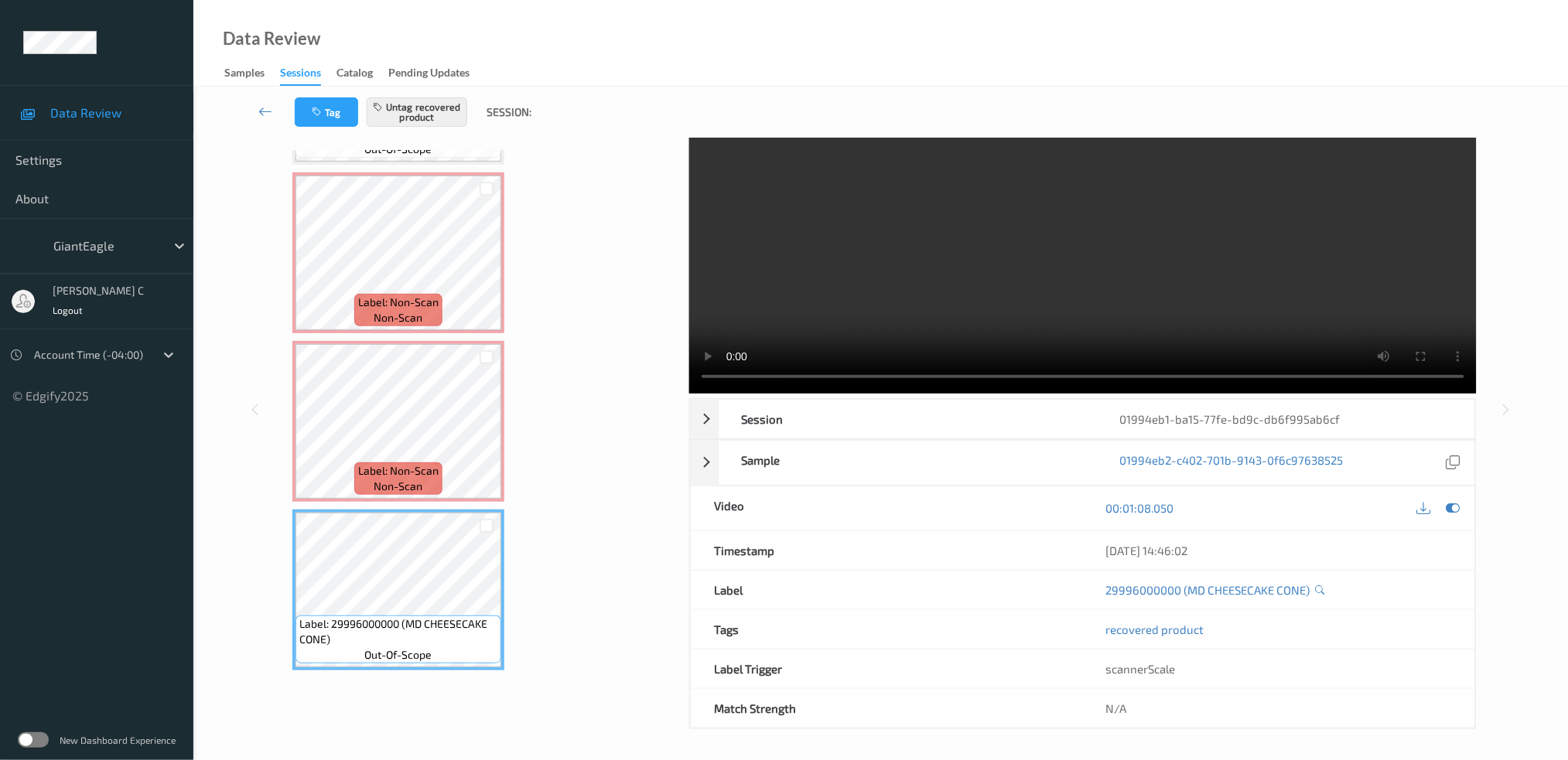
scroll to position [51, 0]
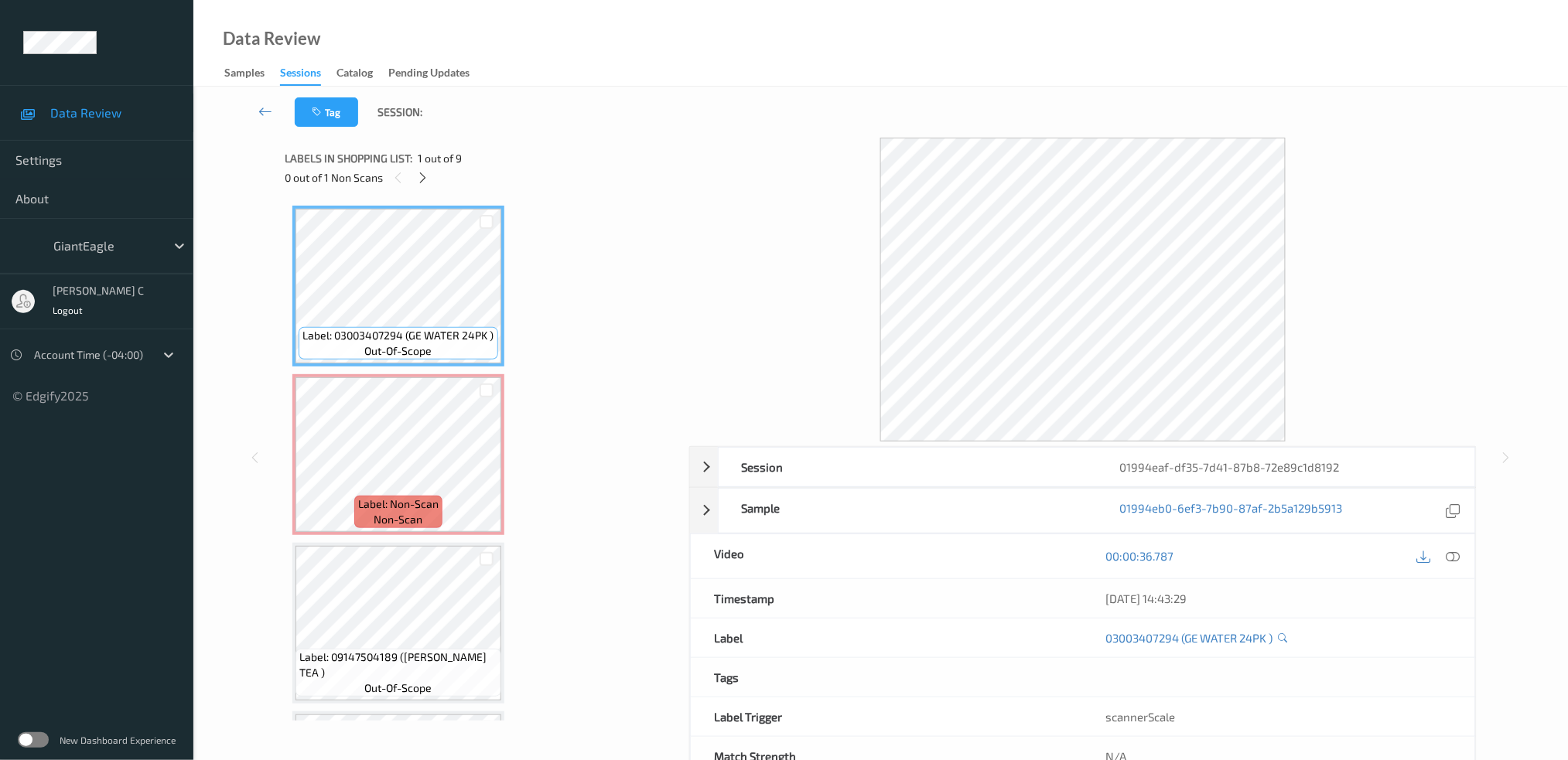
click at [1453, 562] on icon at bounding box center [1452, 555] width 14 height 14
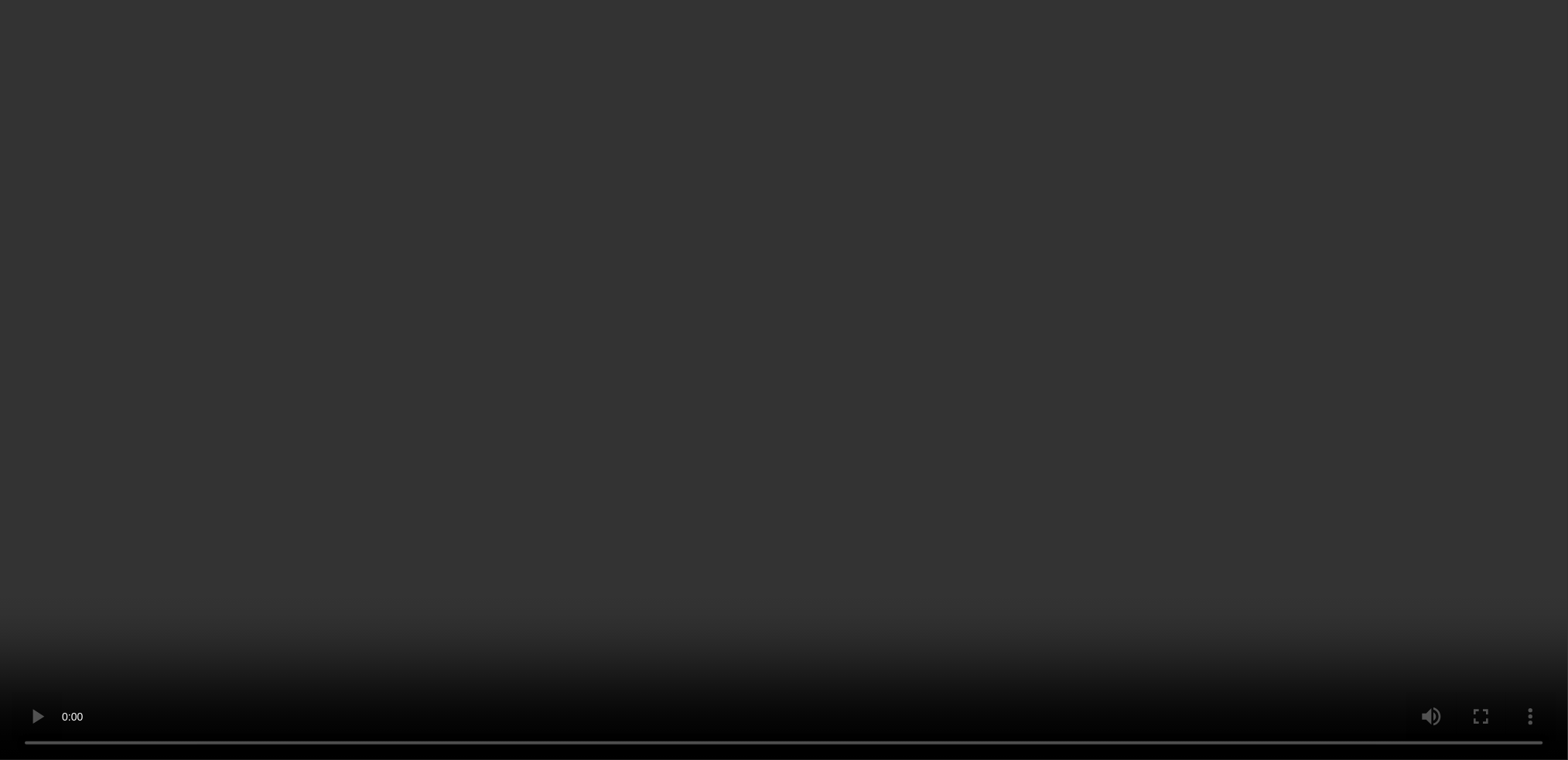
scroll to position [991, 0]
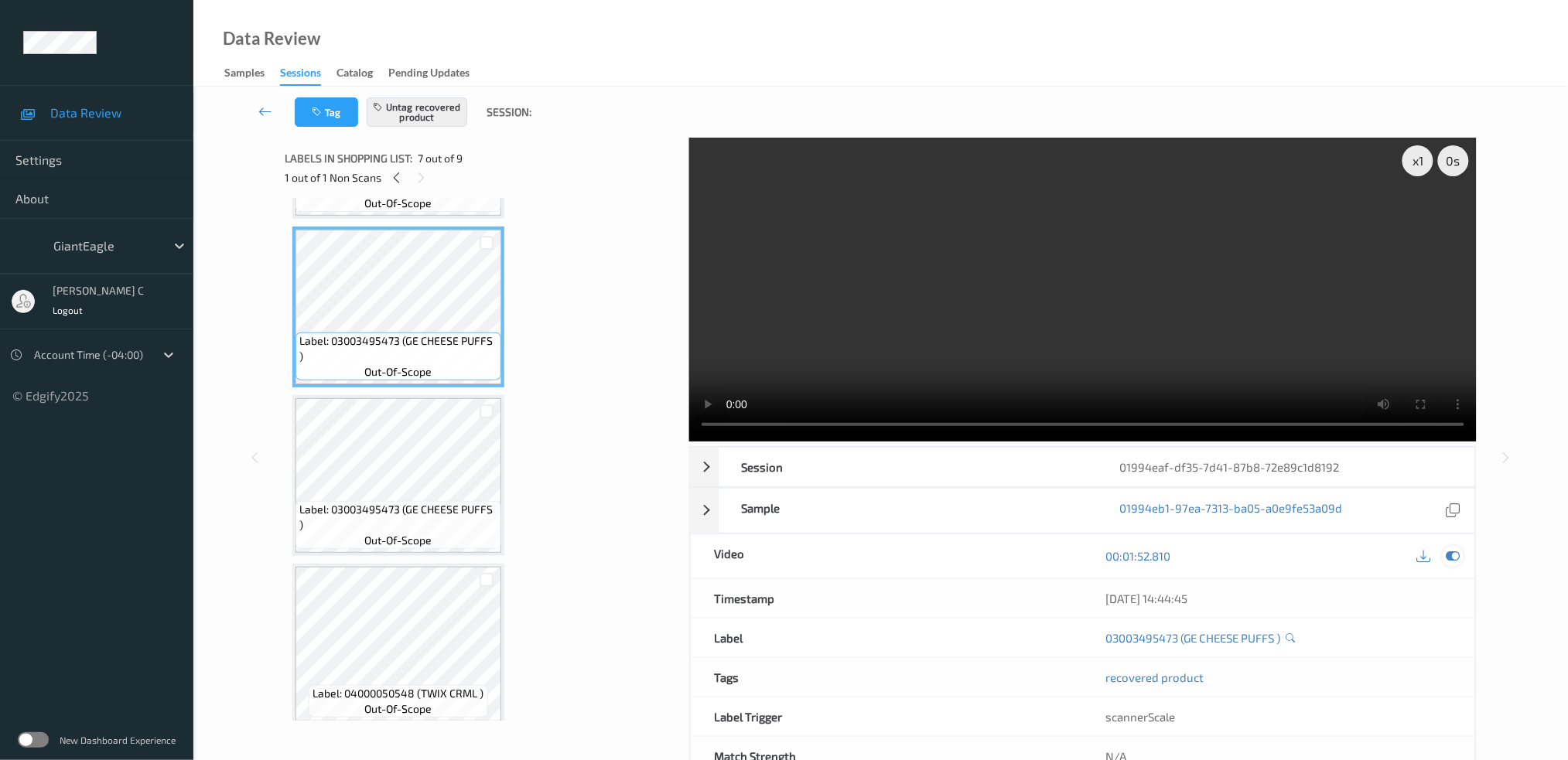
click at [1451, 554] on icon at bounding box center [1452, 555] width 14 height 14
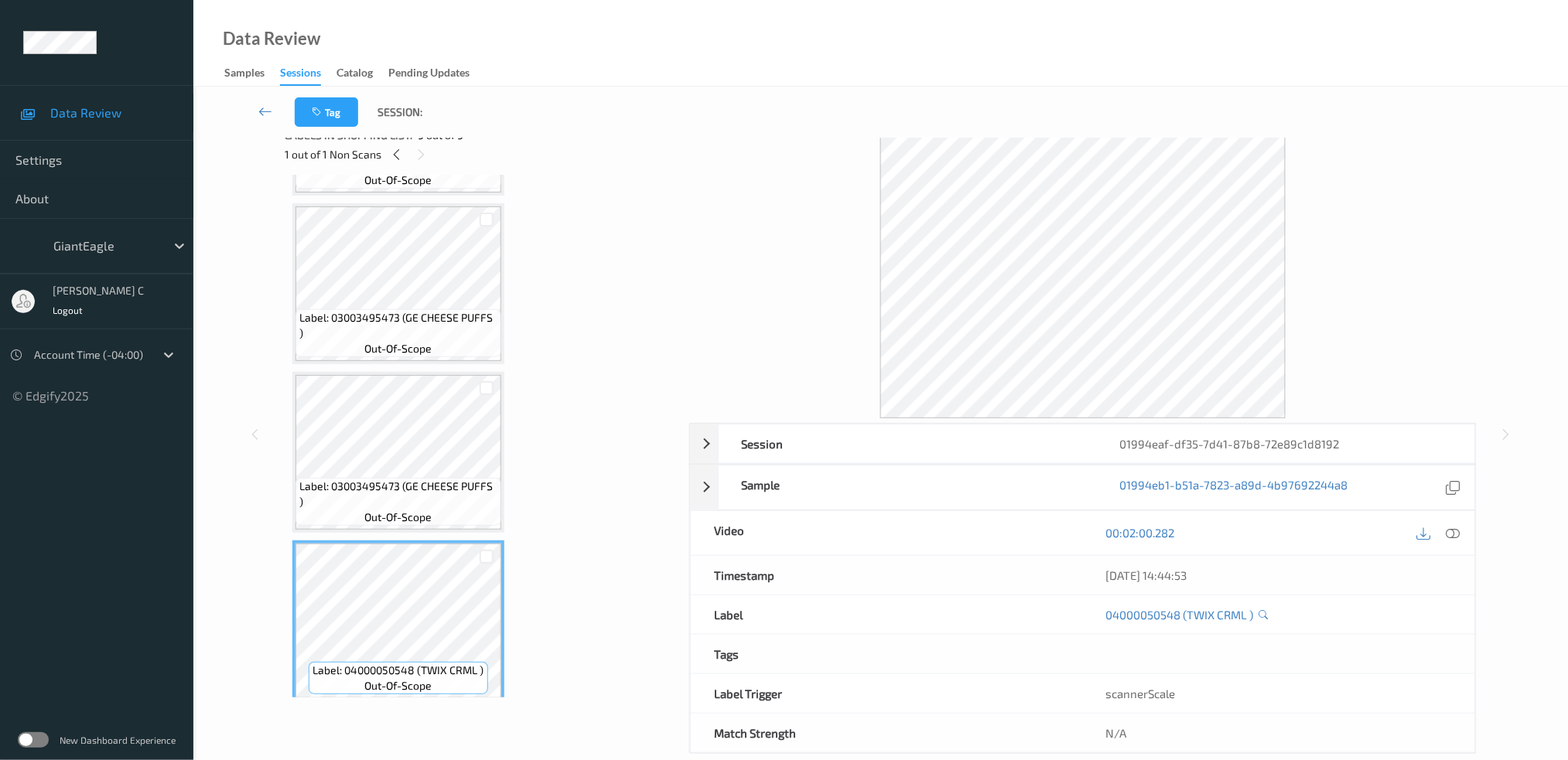
scroll to position [0, 0]
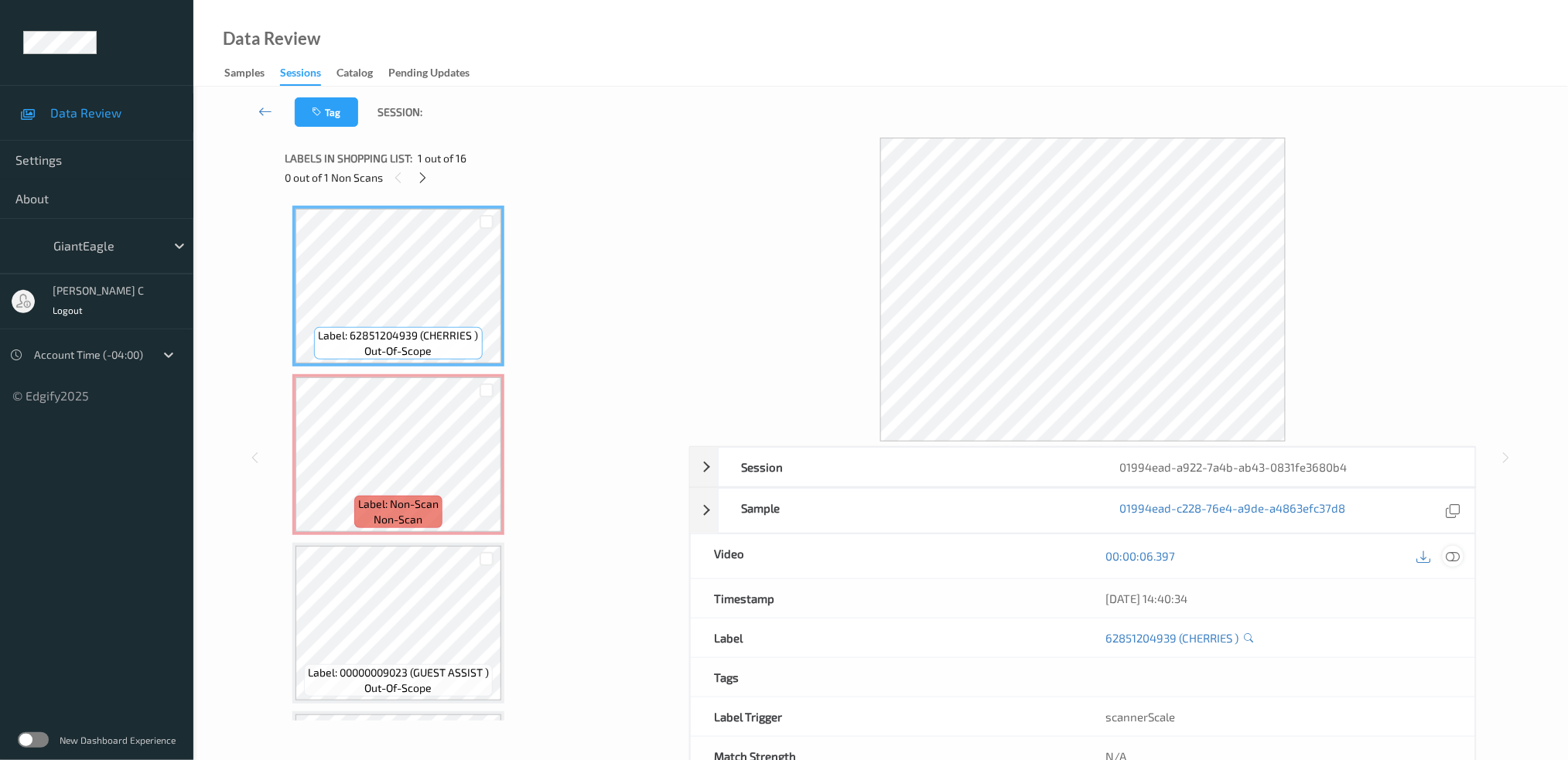
click at [1451, 559] on icon at bounding box center [1452, 555] width 14 height 14
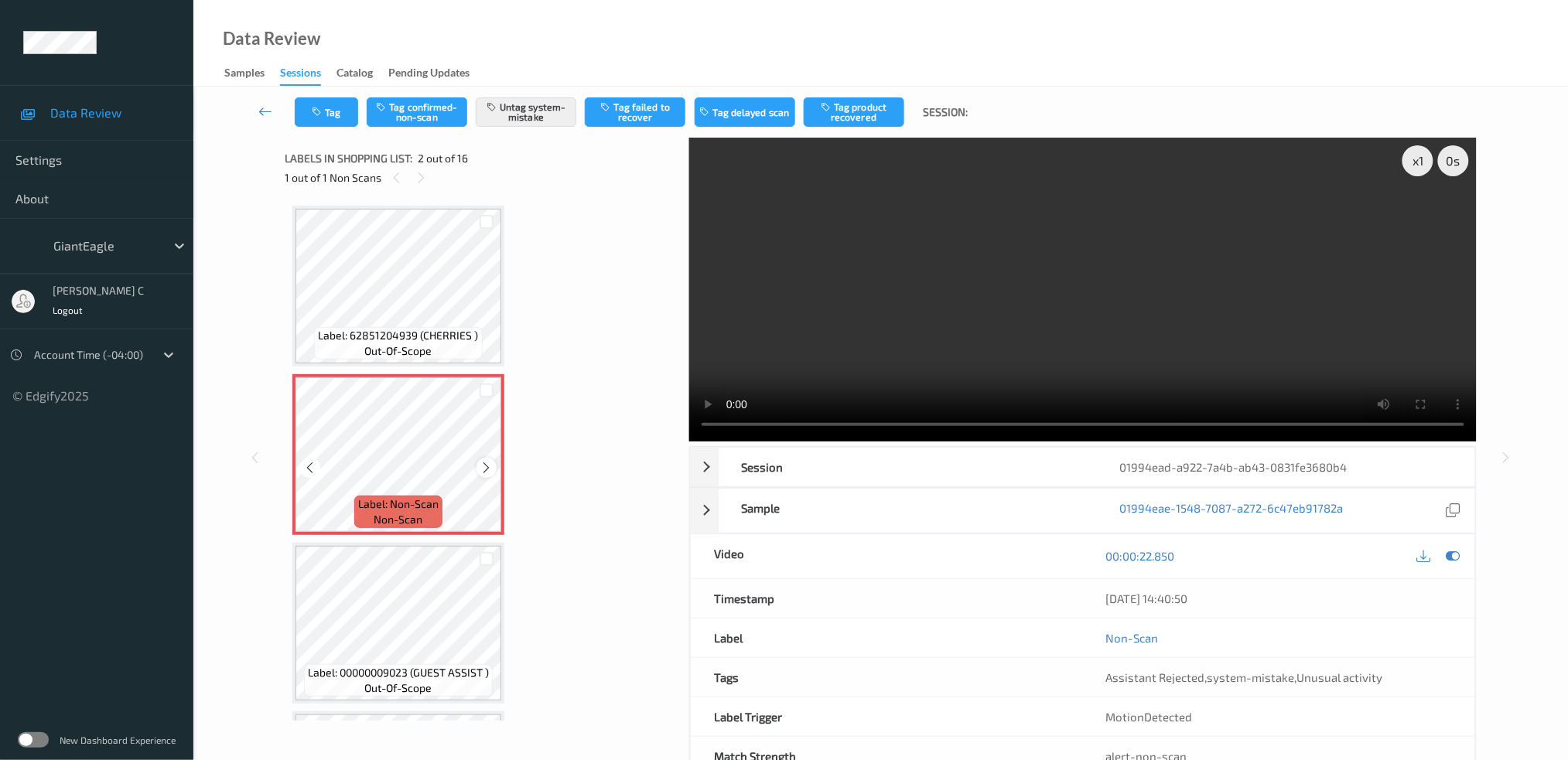
click at [488, 465] on icon at bounding box center [487, 467] width 13 height 14
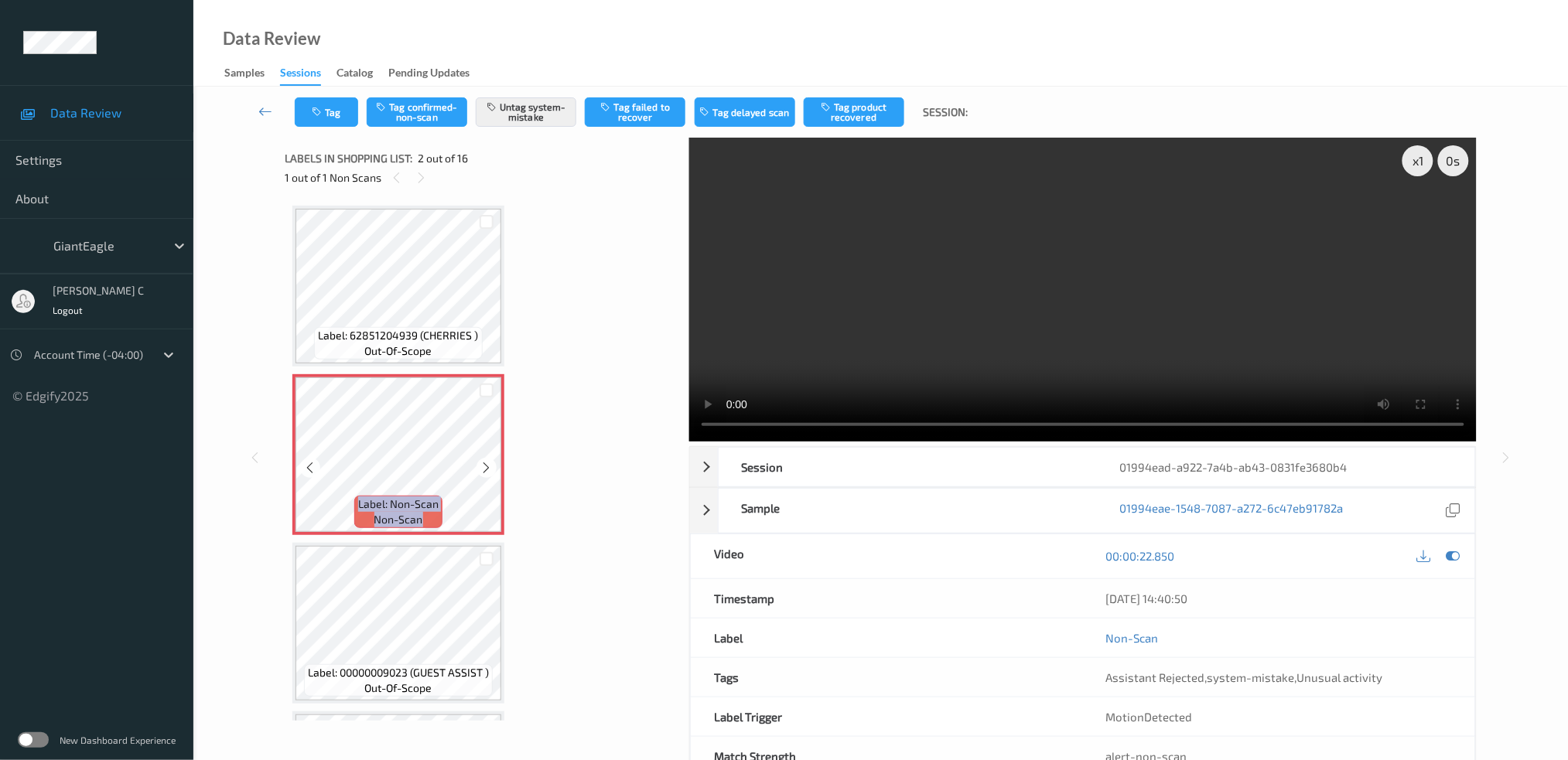
click at [488, 465] on icon at bounding box center [487, 467] width 13 height 14
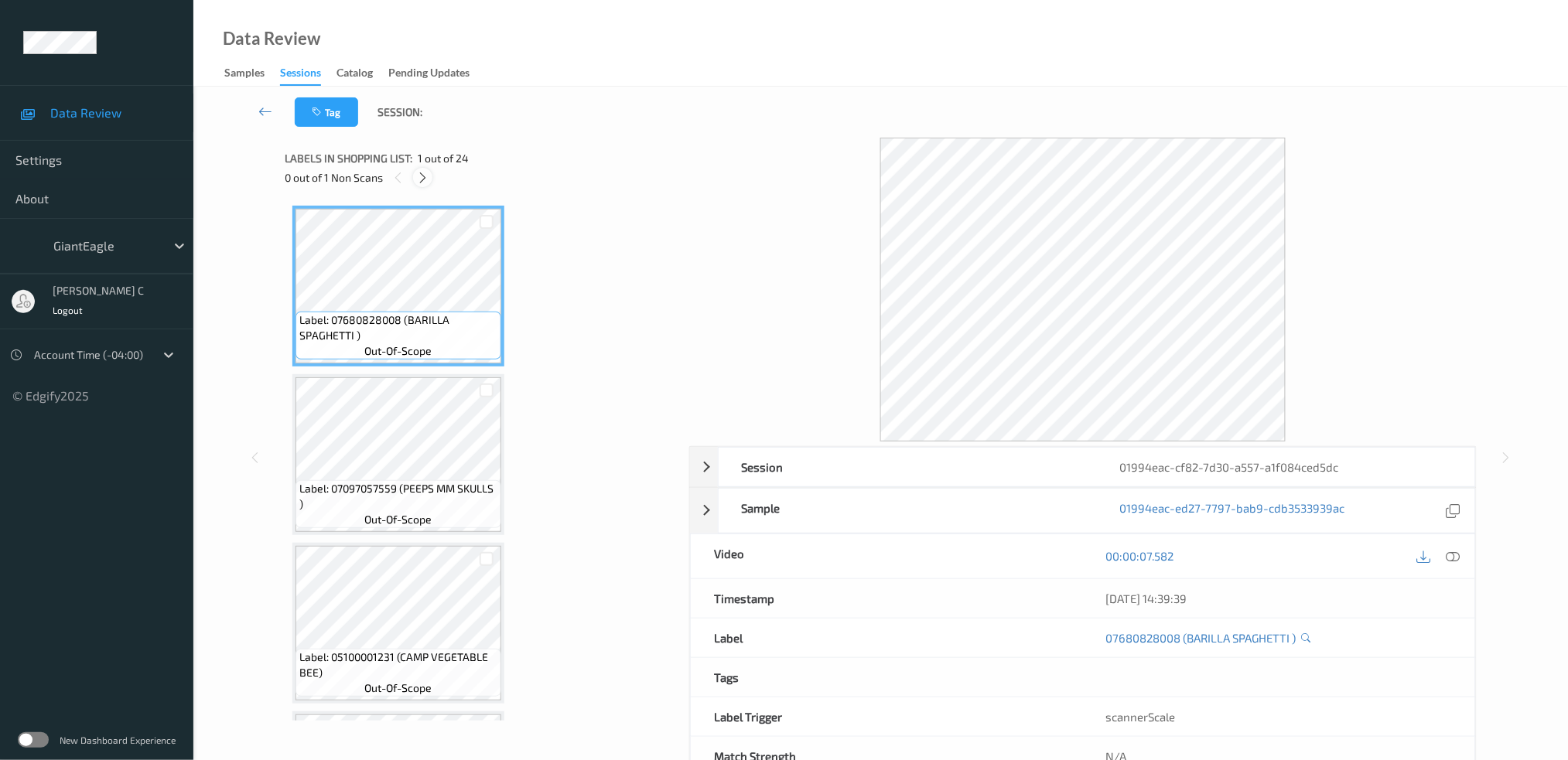
click at [427, 180] on icon at bounding box center [422, 178] width 13 height 14
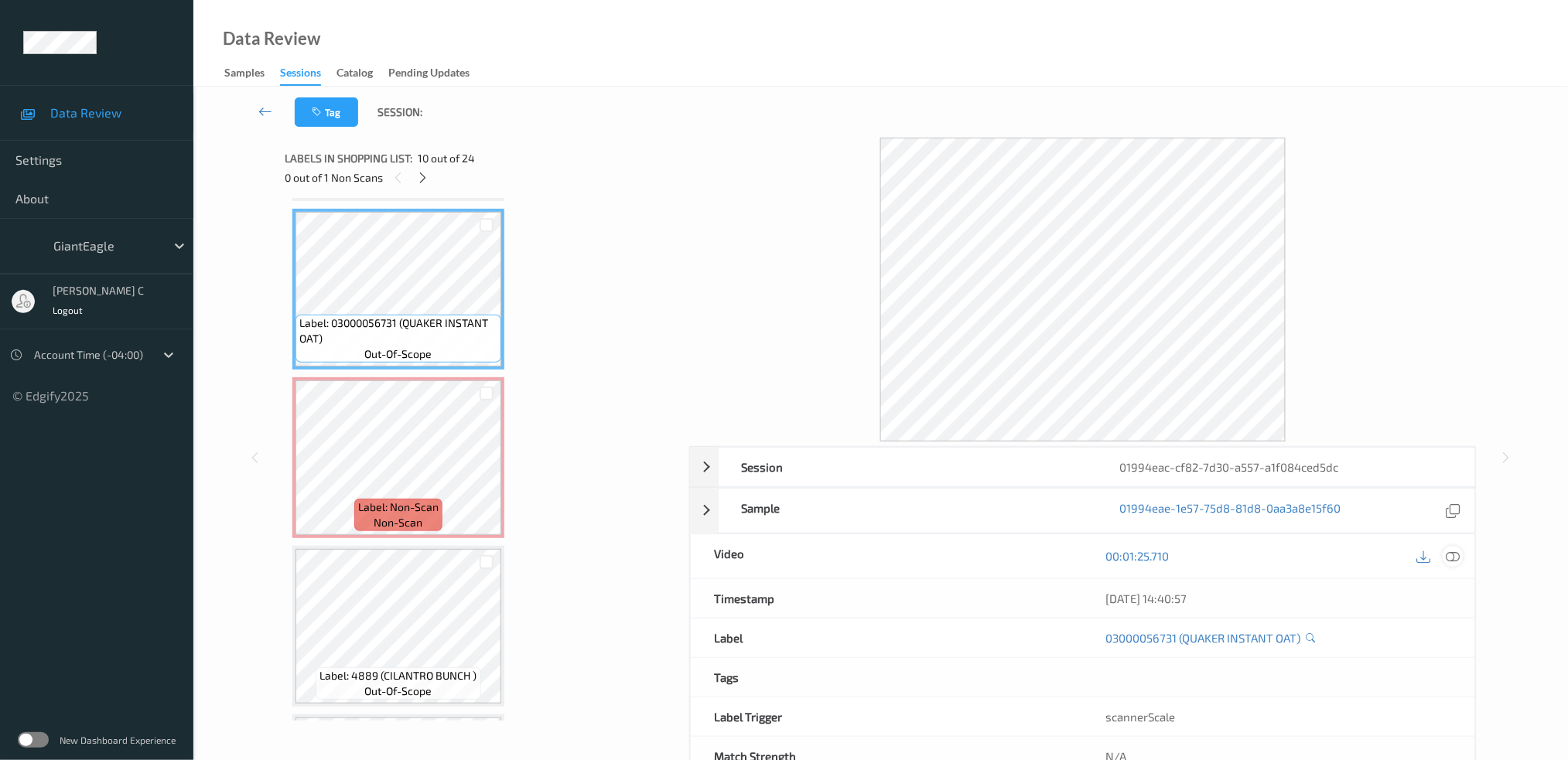
click at [1454, 546] on div "00:01:25.710" at bounding box center [1279, 556] width 392 height 44
drag, startPoint x: 1448, startPoint y: 551, endPoint x: 1292, endPoint y: 653, distance: 186.4
click at [1451, 551] on icon at bounding box center [1452, 555] width 14 height 14
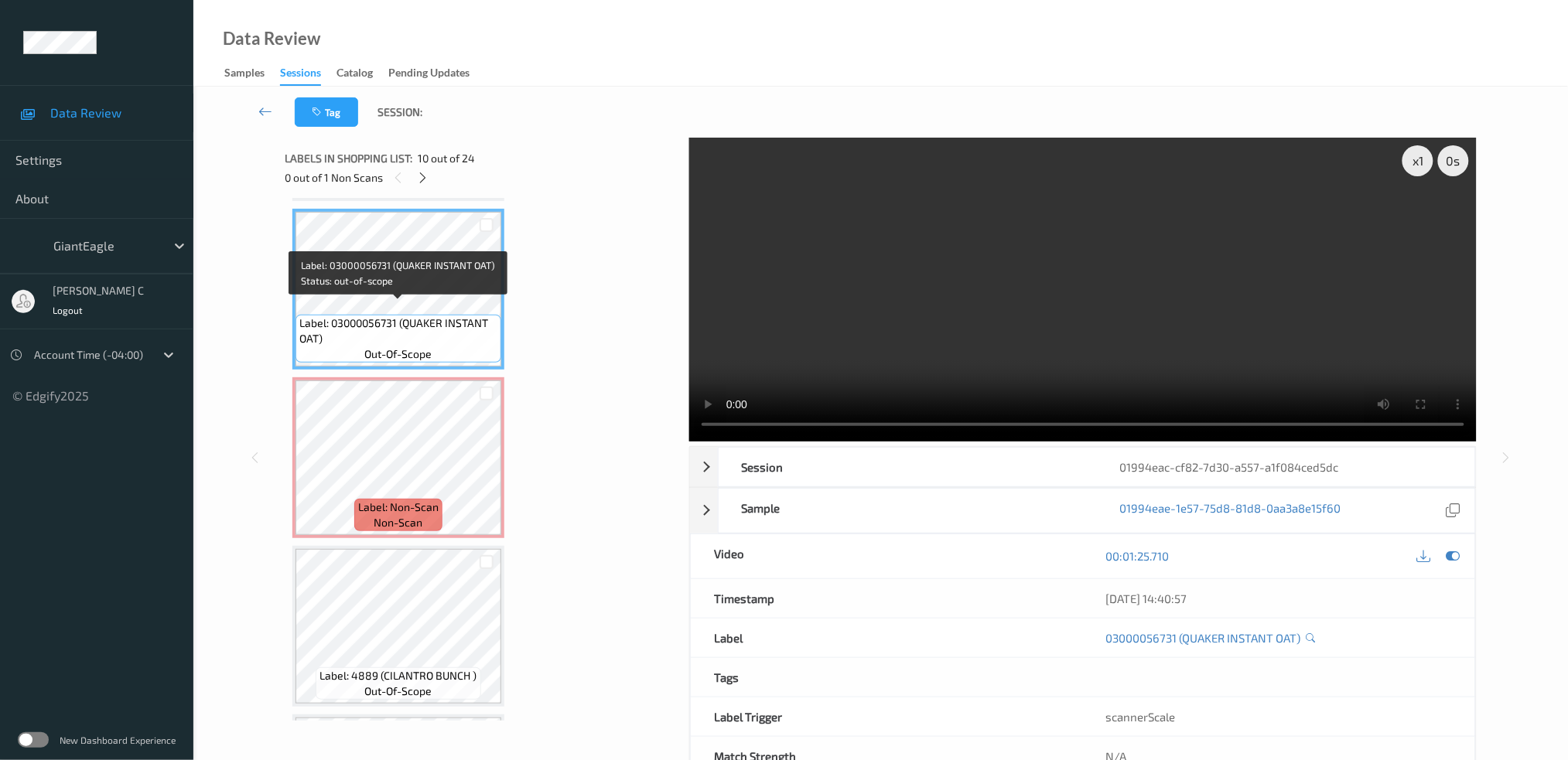
click at [456, 316] on span "Label: 03000056731 (QUAKER INSTANT OAT)" at bounding box center [398, 331] width 198 height 31
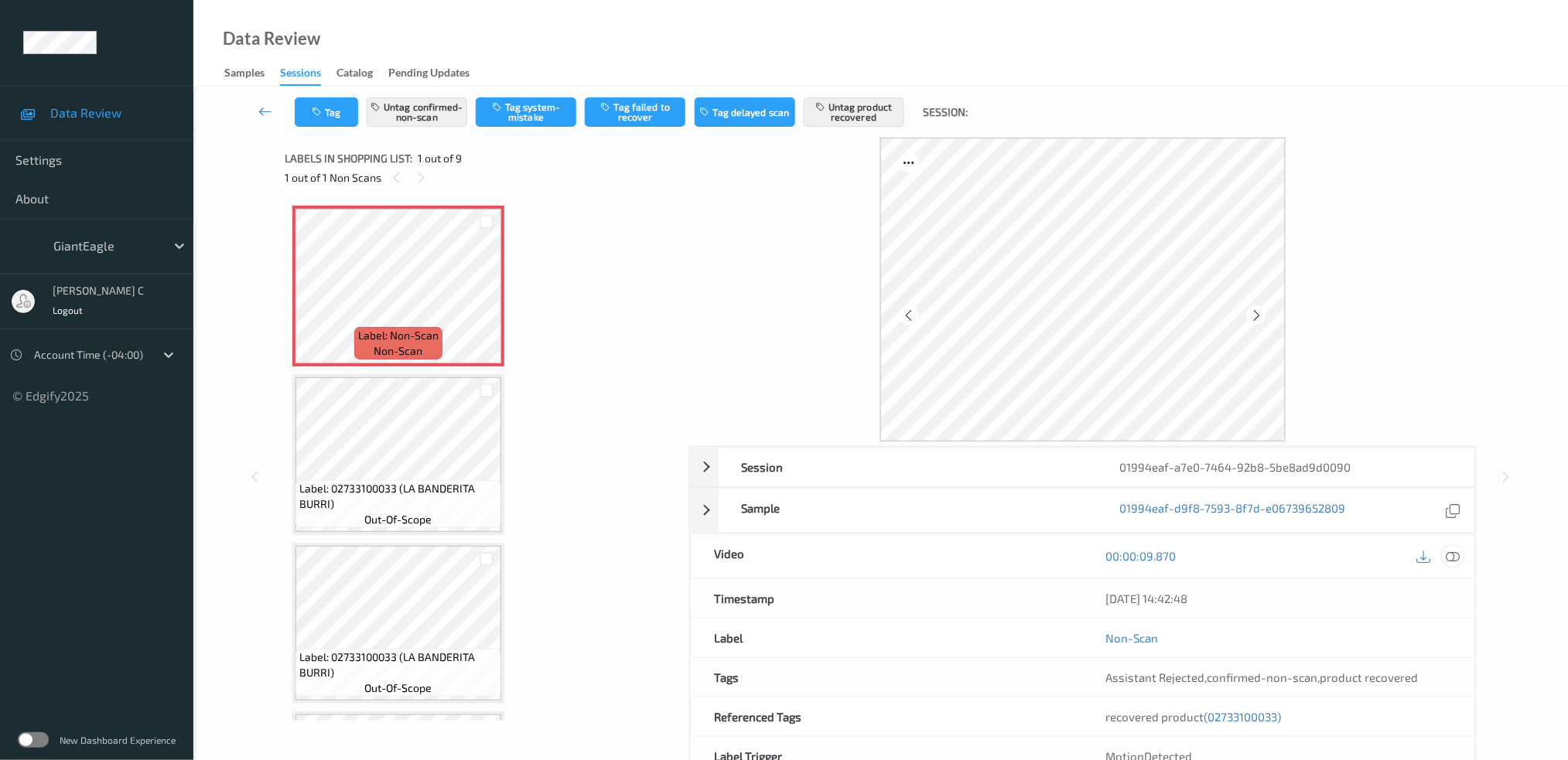
click at [1451, 560] on icon at bounding box center [1452, 555] width 14 height 14
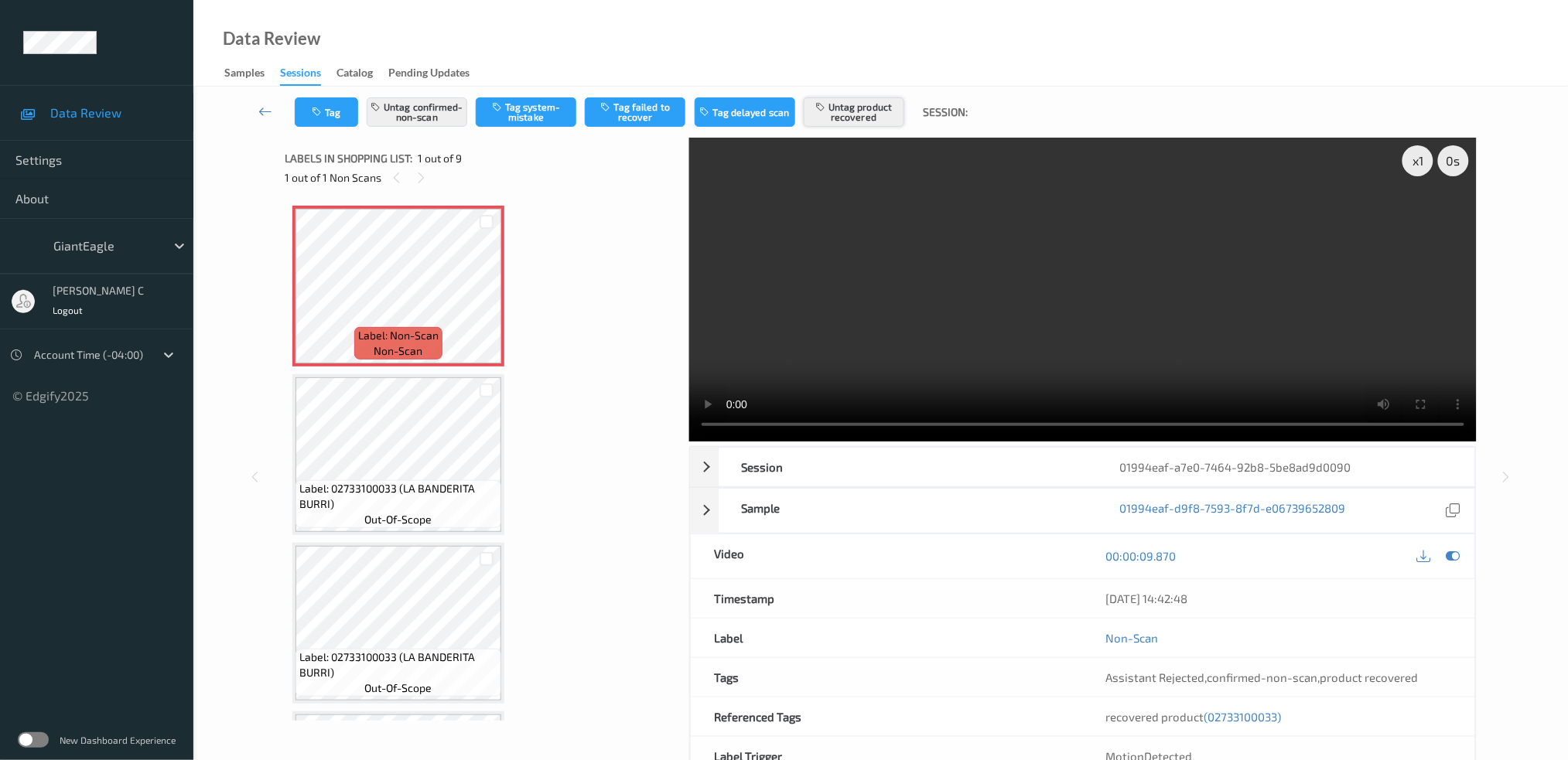
click at [864, 113] on button "Untag product recovered" at bounding box center [854, 113] width 100 height 29
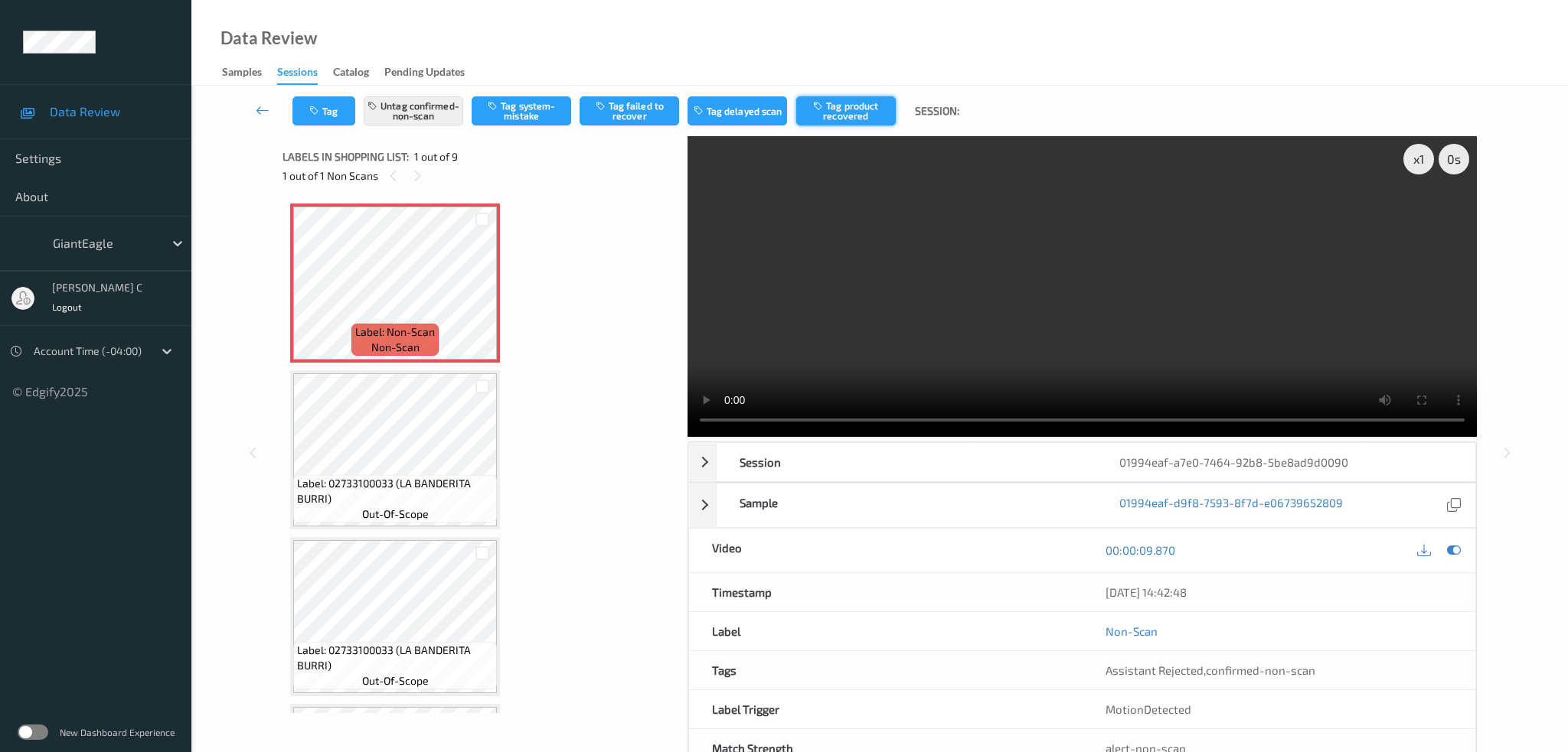
click at [855, 112] on button "Tag product recovered" at bounding box center [846, 111] width 99 height 29
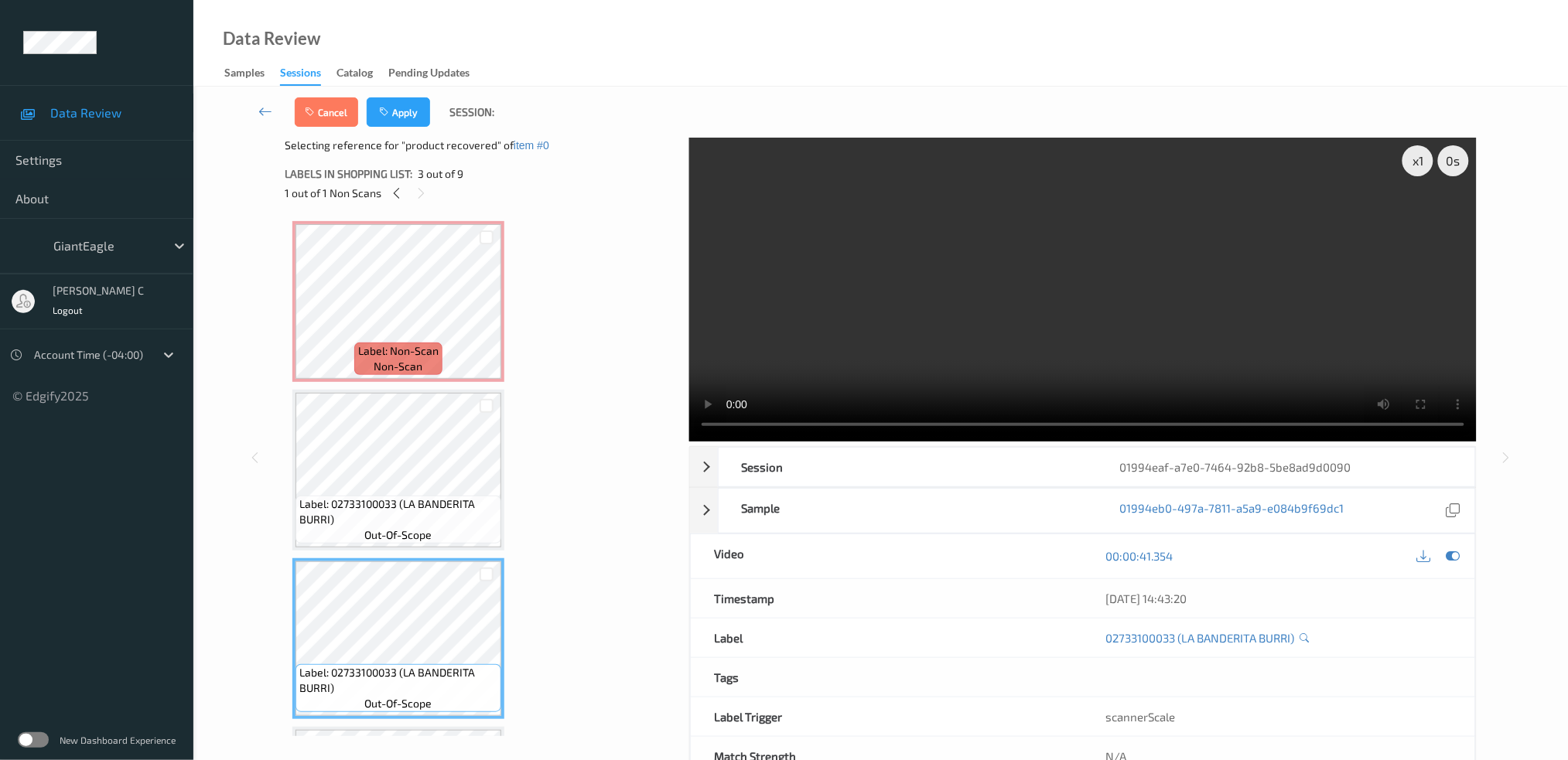
click at [401, 95] on div "Cancel Apply Session:" at bounding box center [881, 112] width 1311 height 51
click at [404, 105] on button "Apply" at bounding box center [399, 113] width 64 height 29
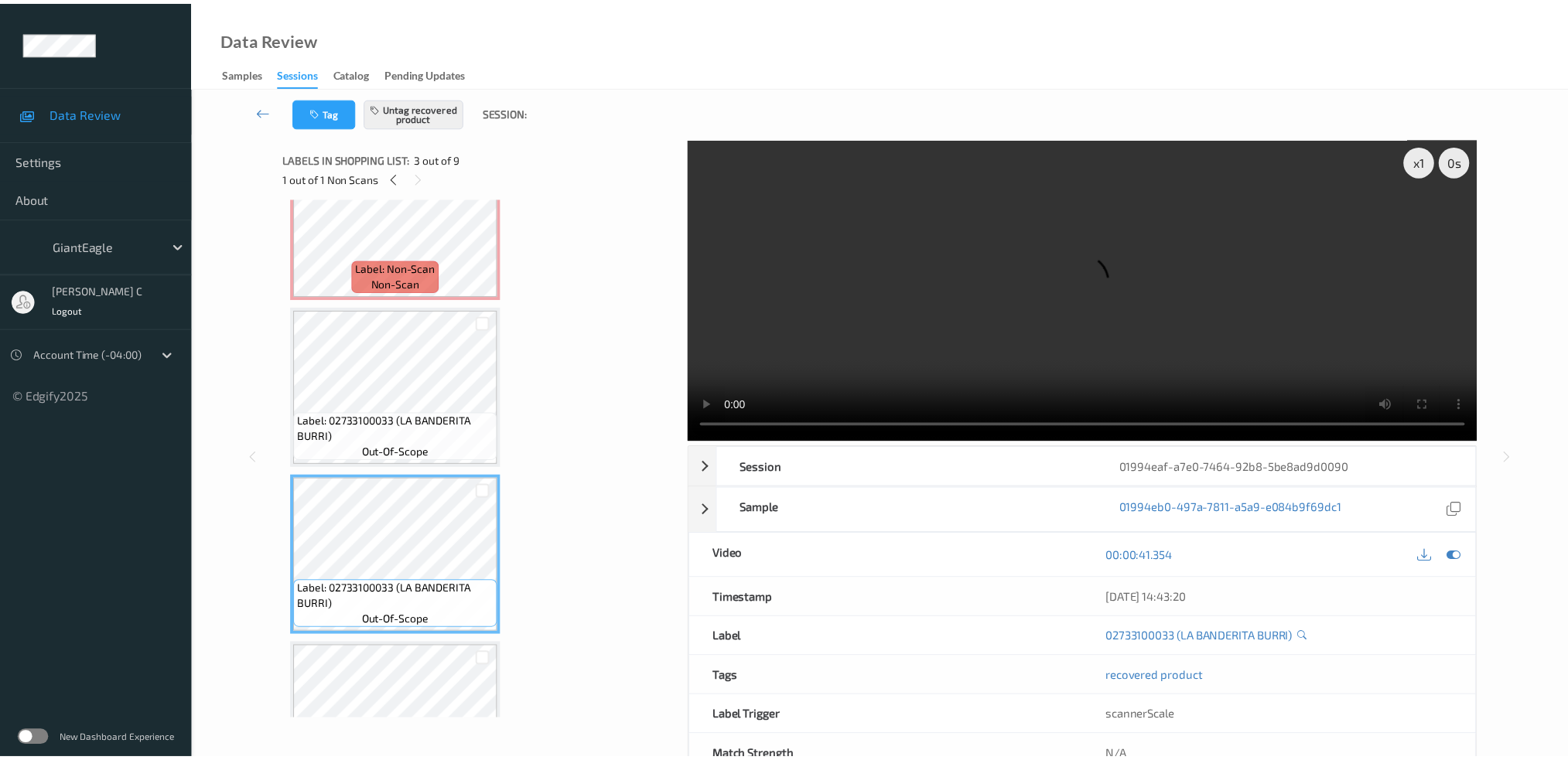
scroll to position [103, 0]
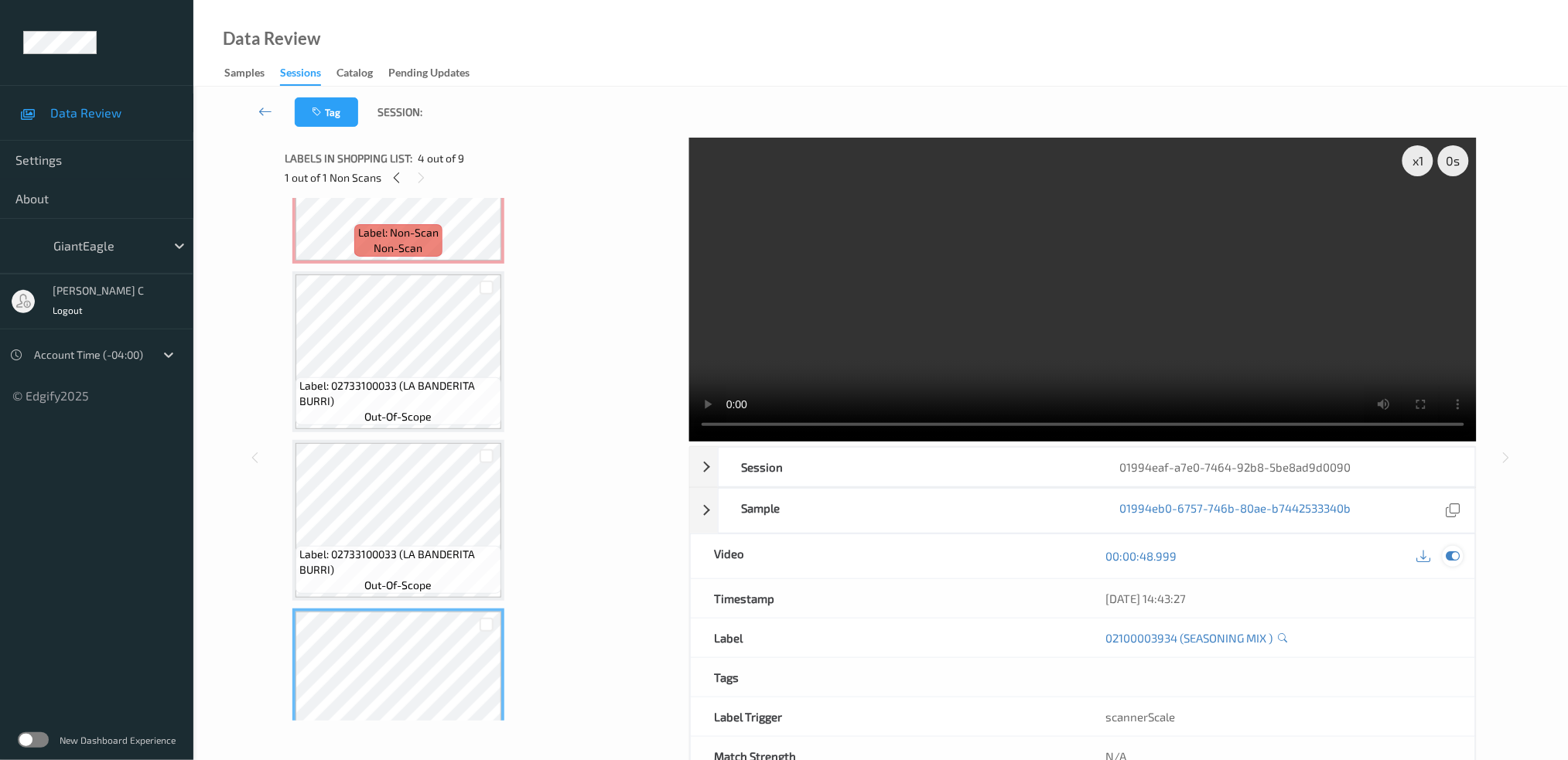
click at [1462, 555] on div at bounding box center [1453, 557] width 21 height 21
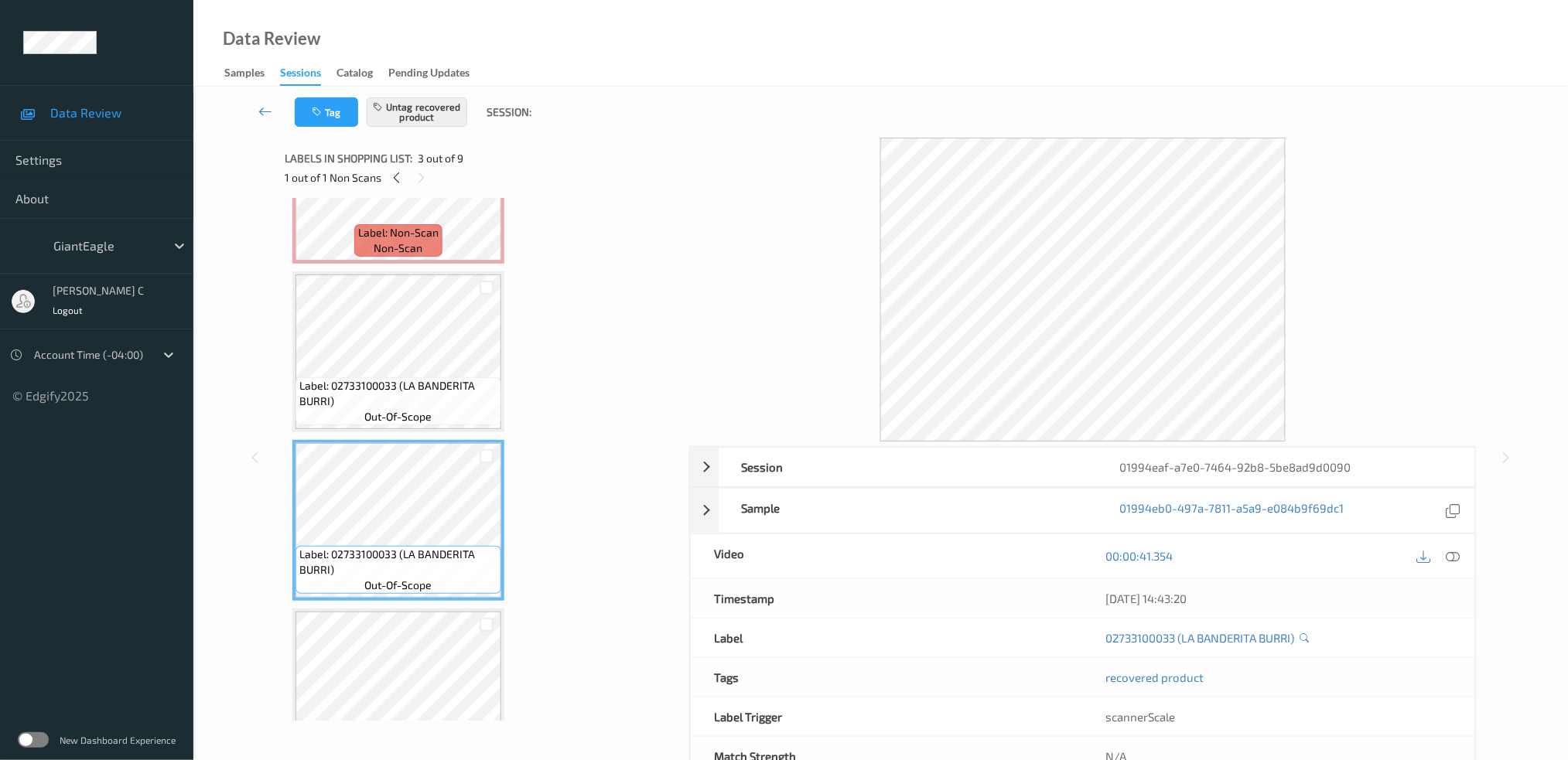
scroll to position [0, 0]
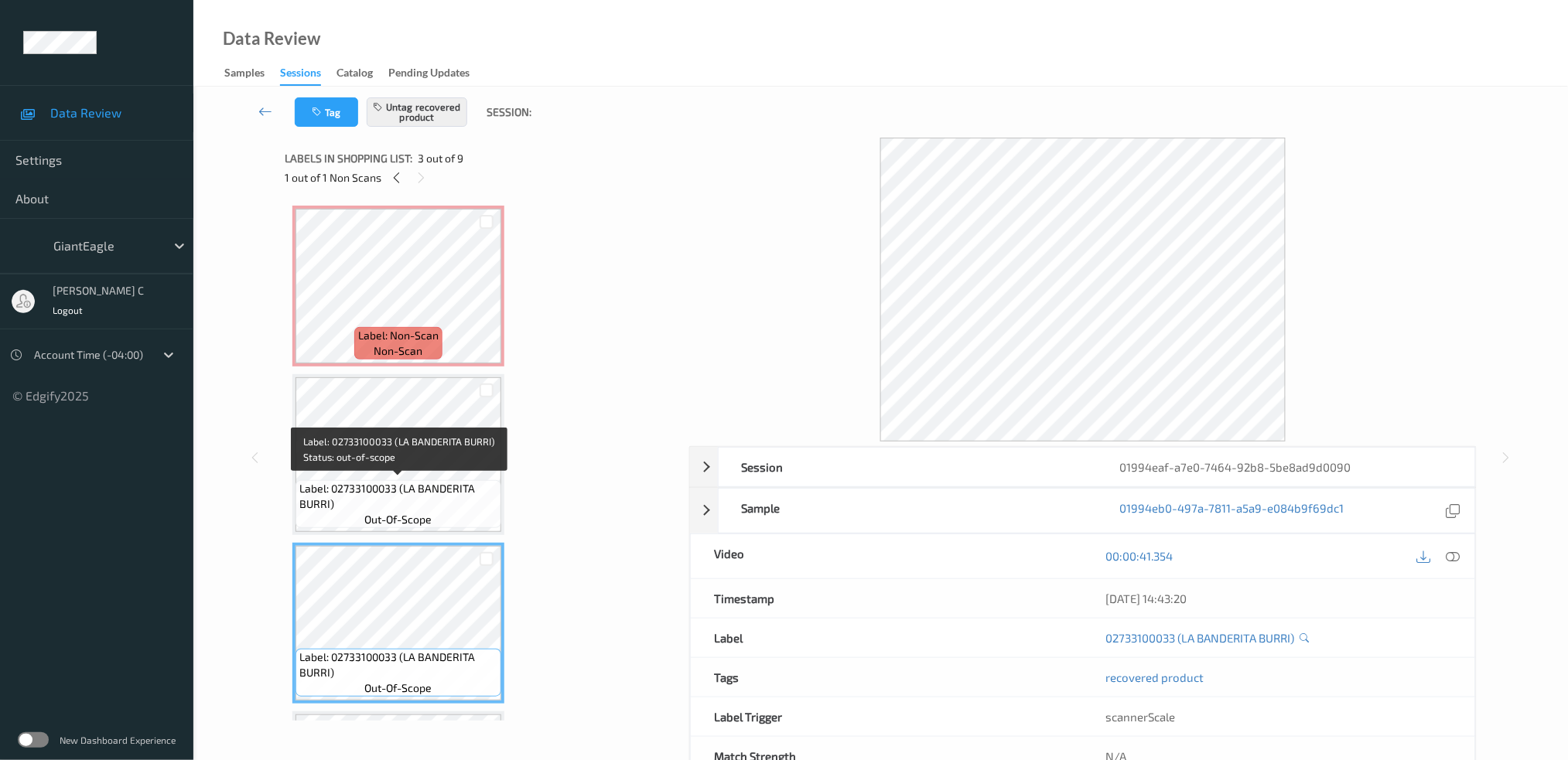
click at [411, 347] on span "non-scan" at bounding box center [399, 351] width 49 height 15
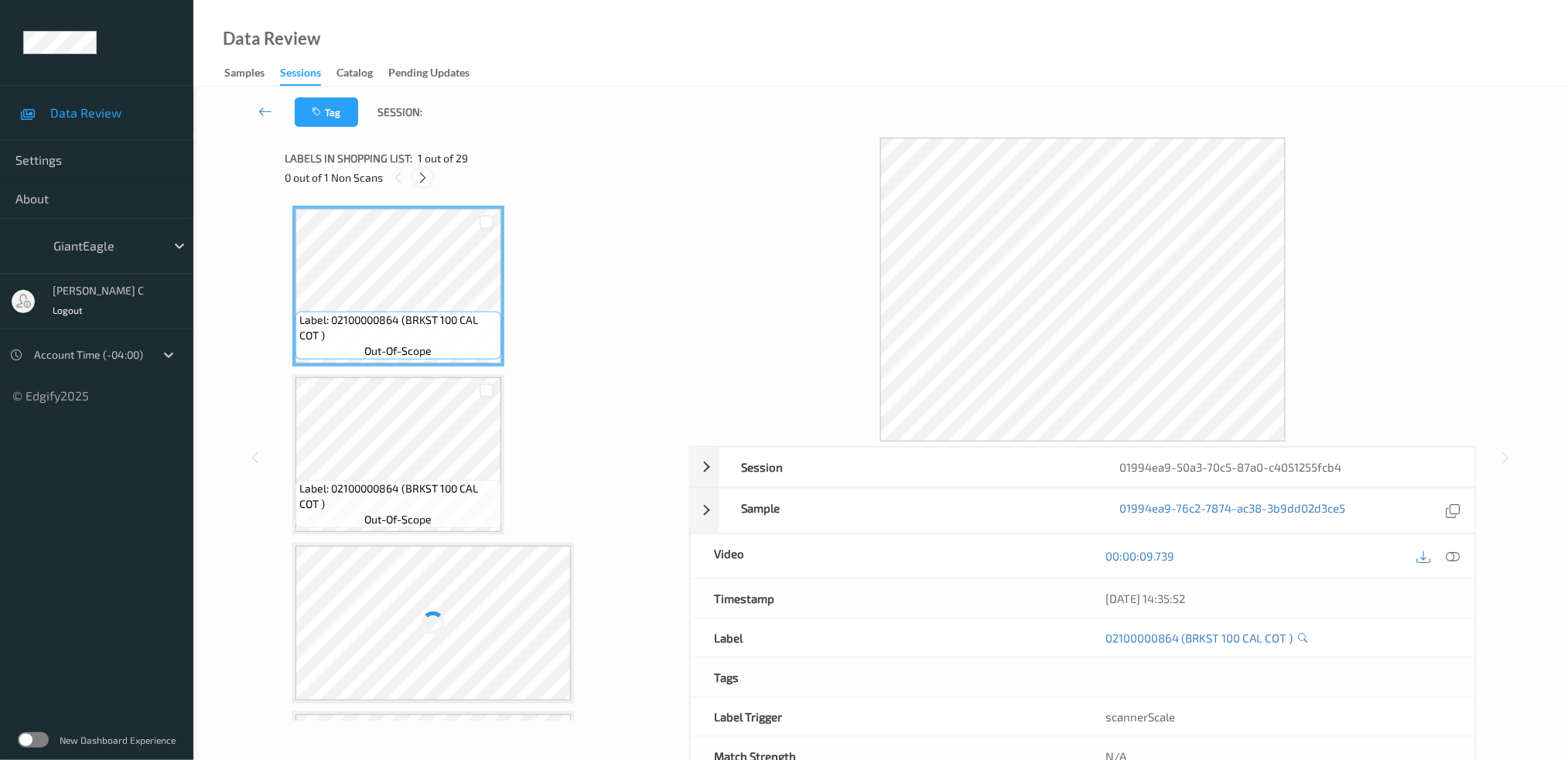
click at [422, 175] on icon at bounding box center [422, 178] width 13 height 14
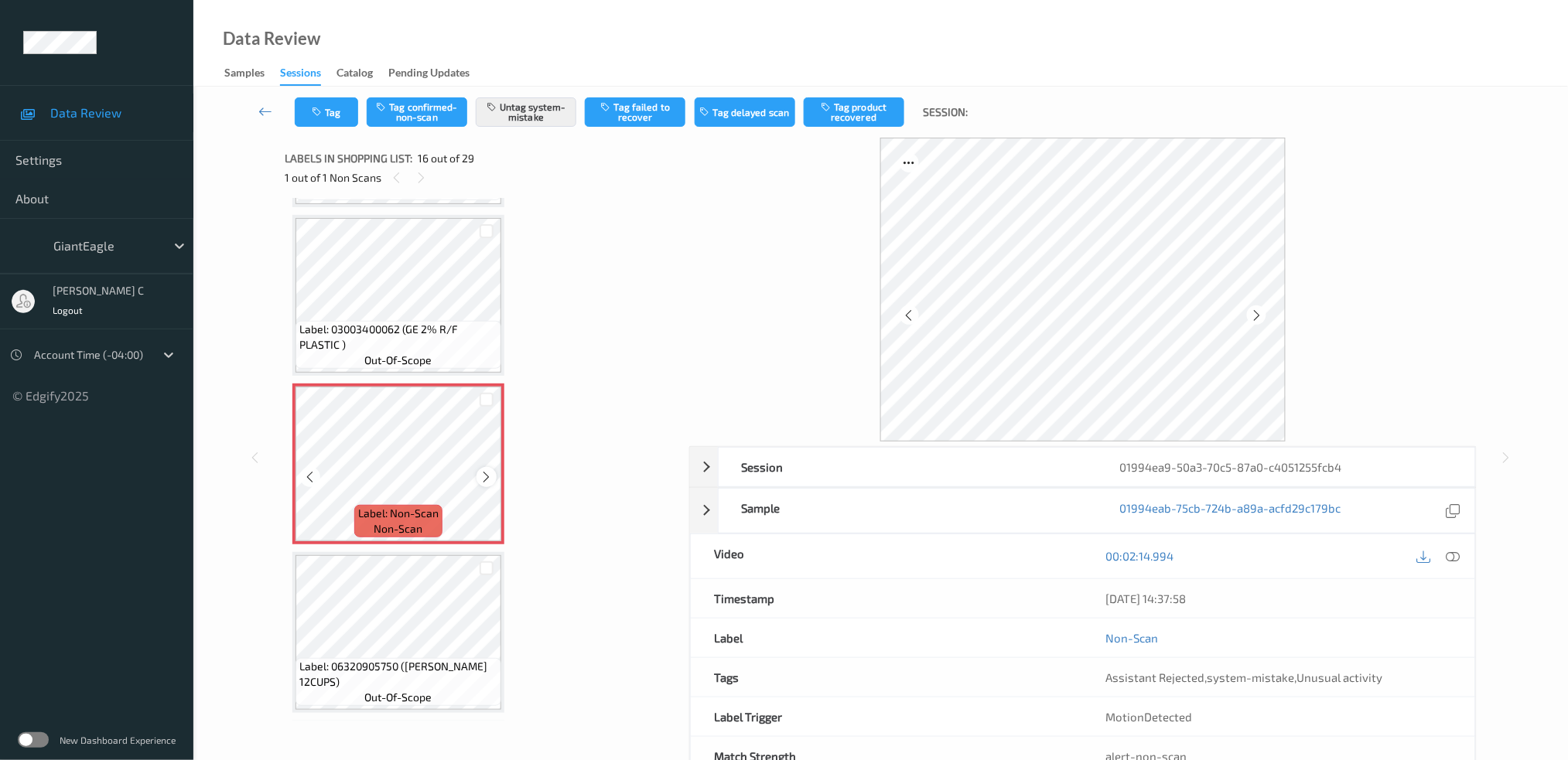
click at [487, 471] on icon at bounding box center [487, 477] width 13 height 14
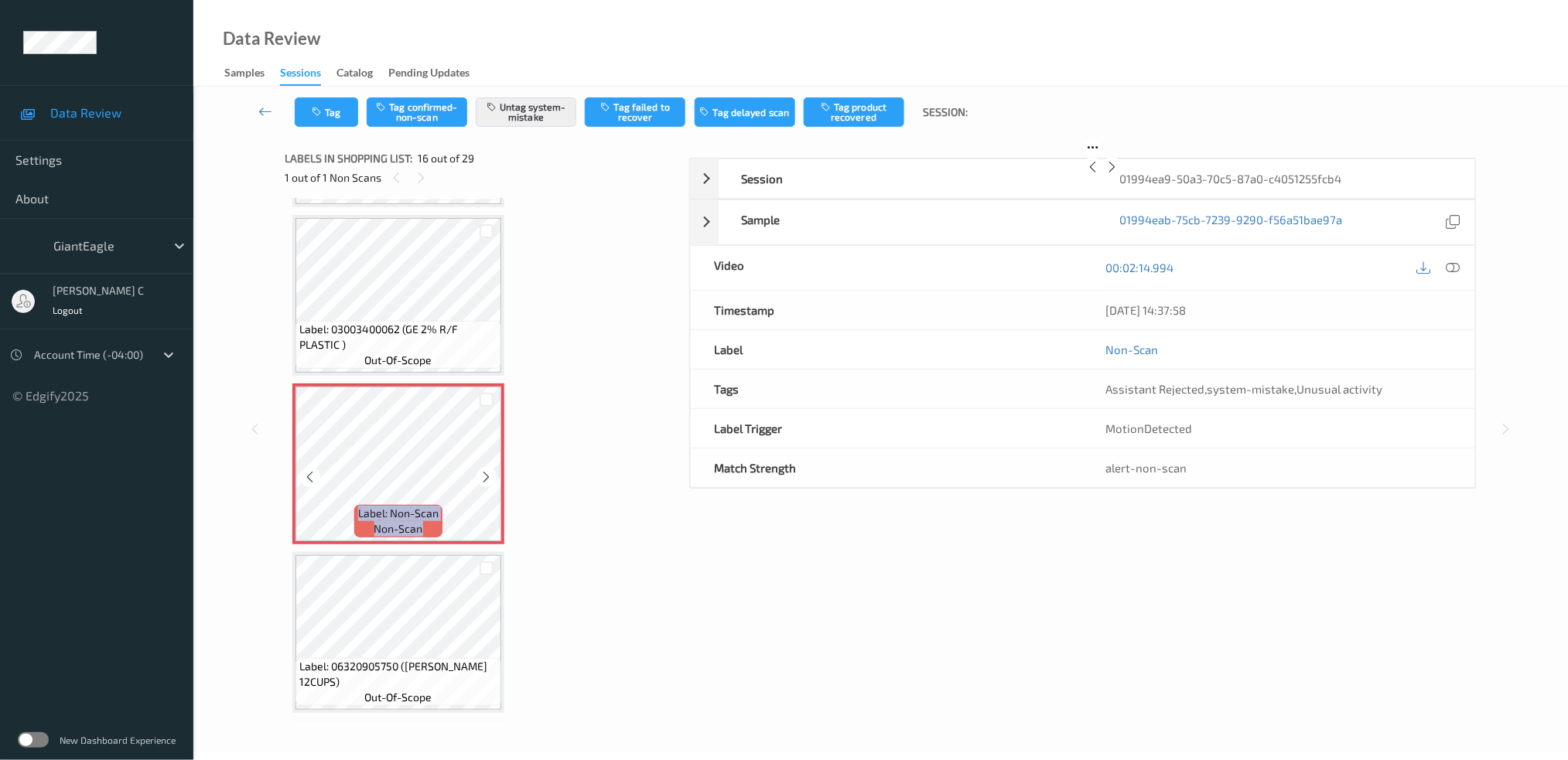
click at [487, 471] on icon at bounding box center [487, 477] width 13 height 14
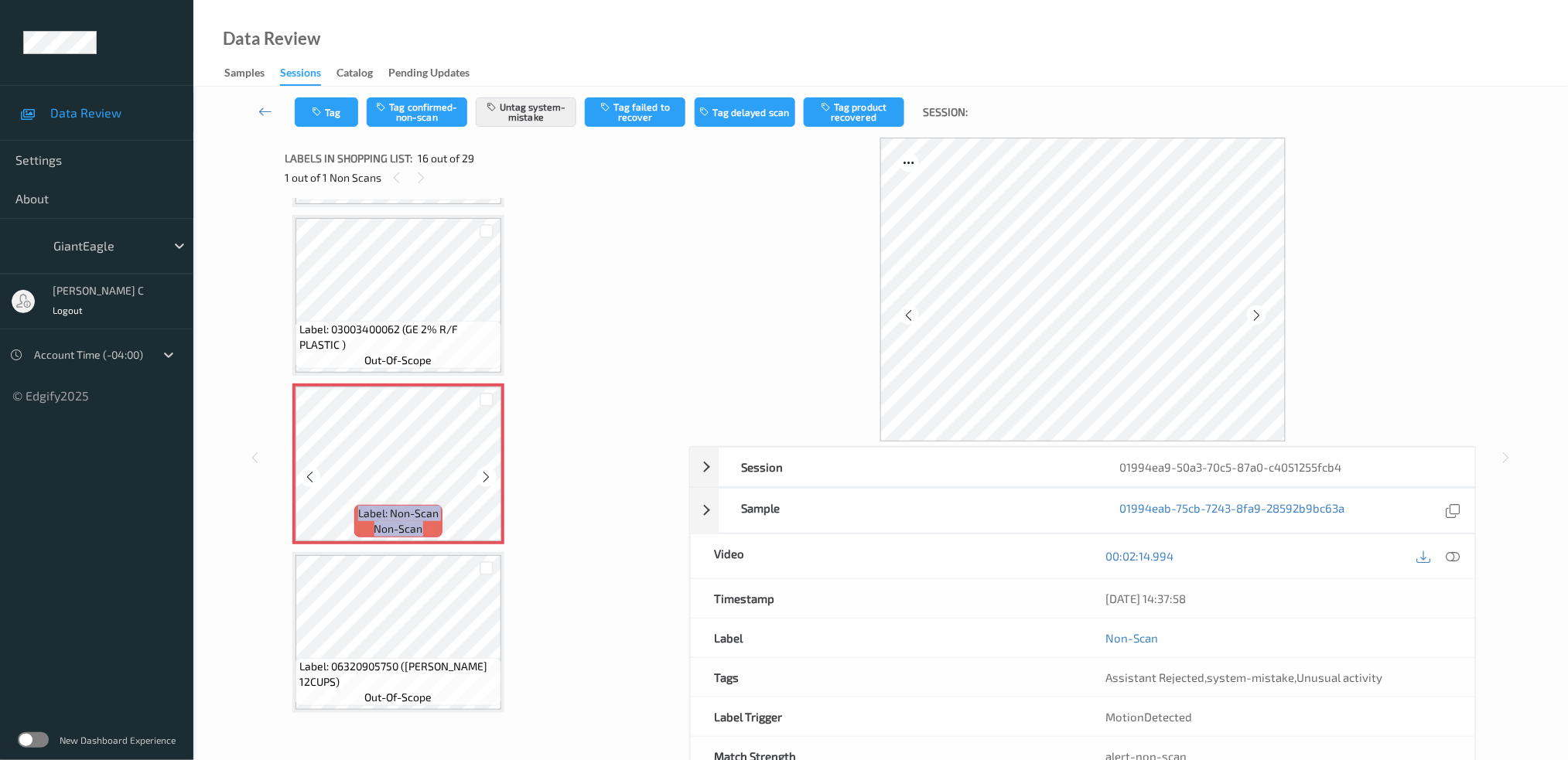
click at [487, 471] on icon at bounding box center [487, 477] width 13 height 14
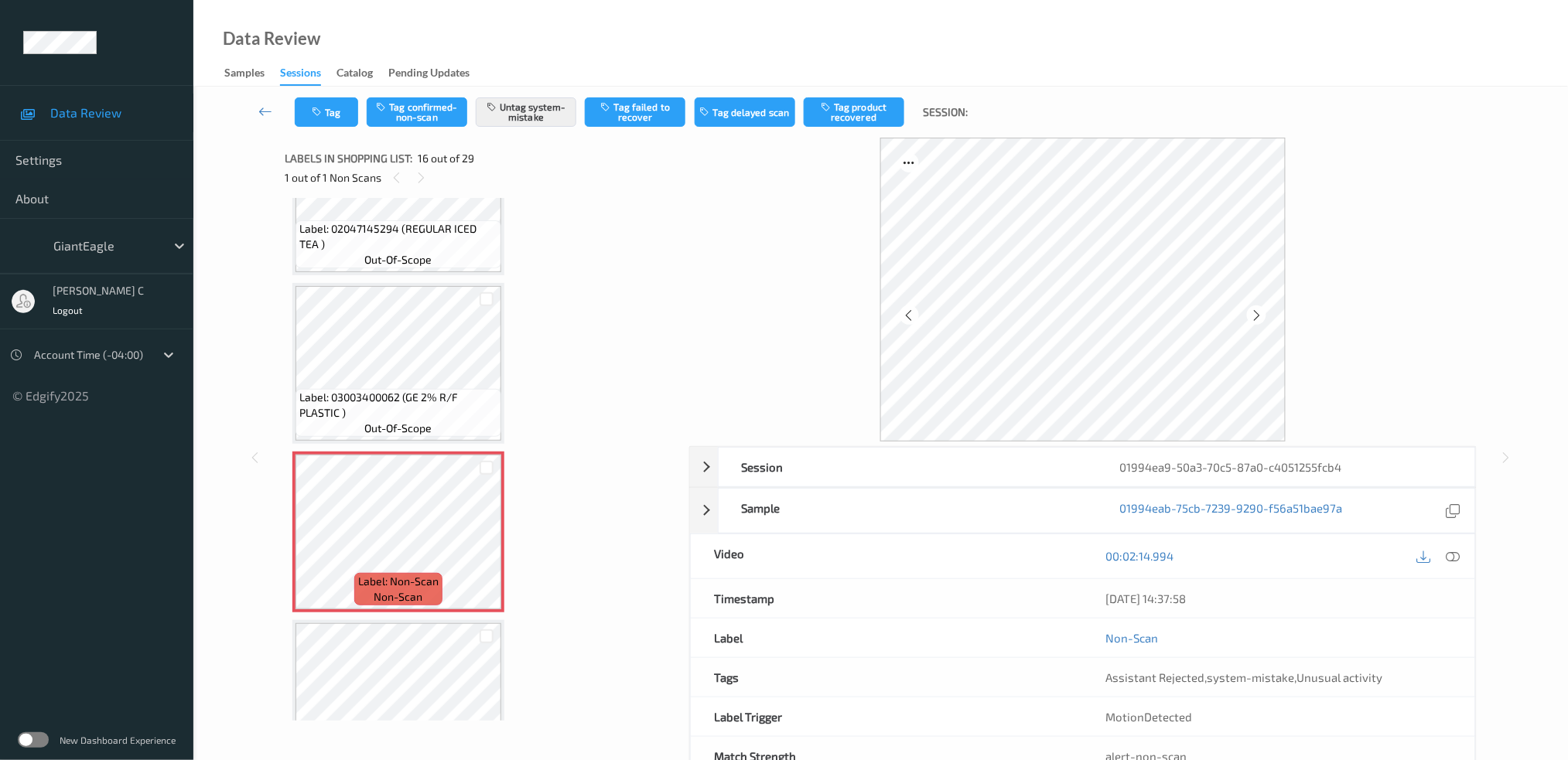
scroll to position [2248, 0]
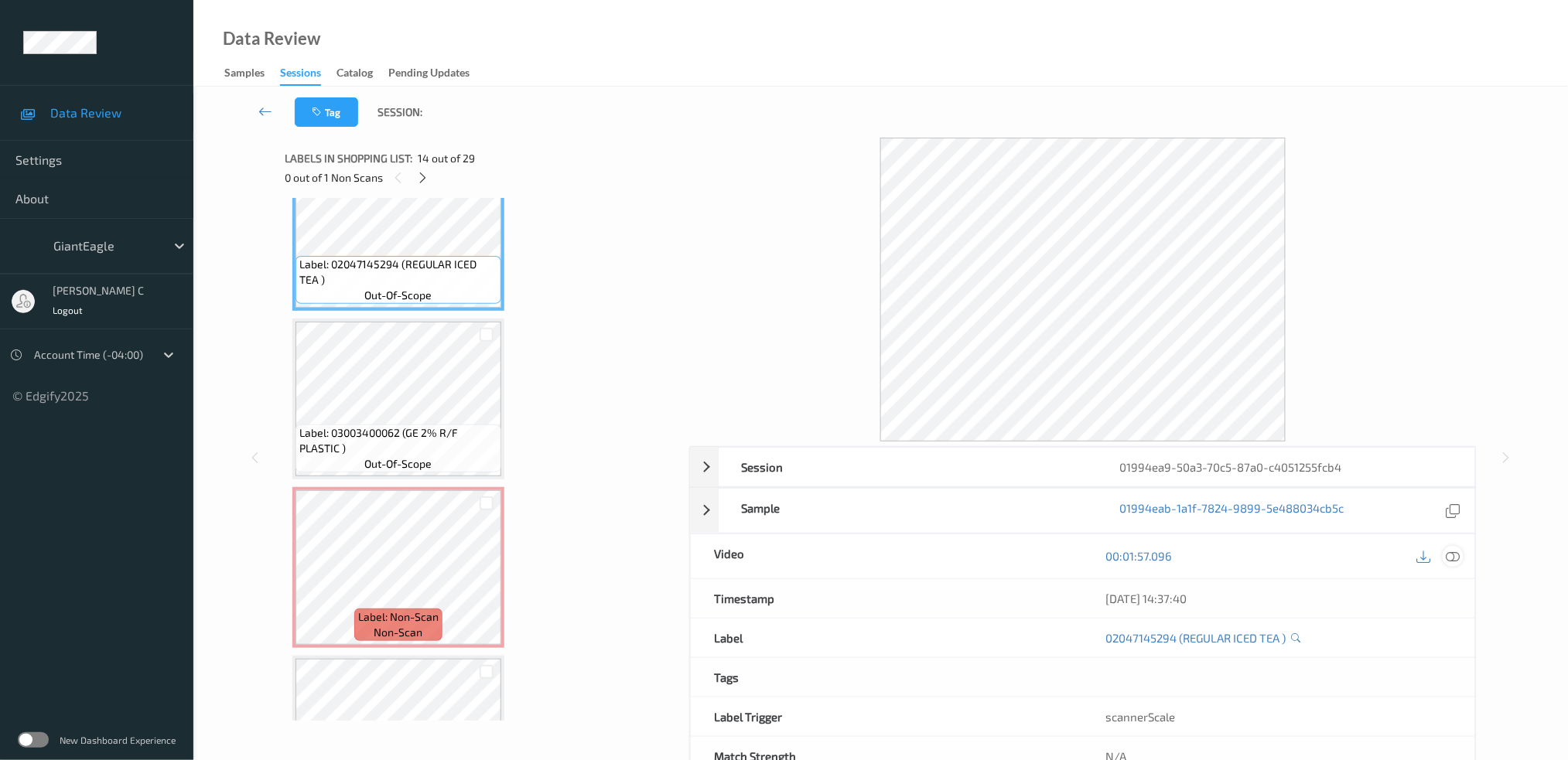
click at [1455, 555] on icon at bounding box center [1452, 555] width 14 height 14
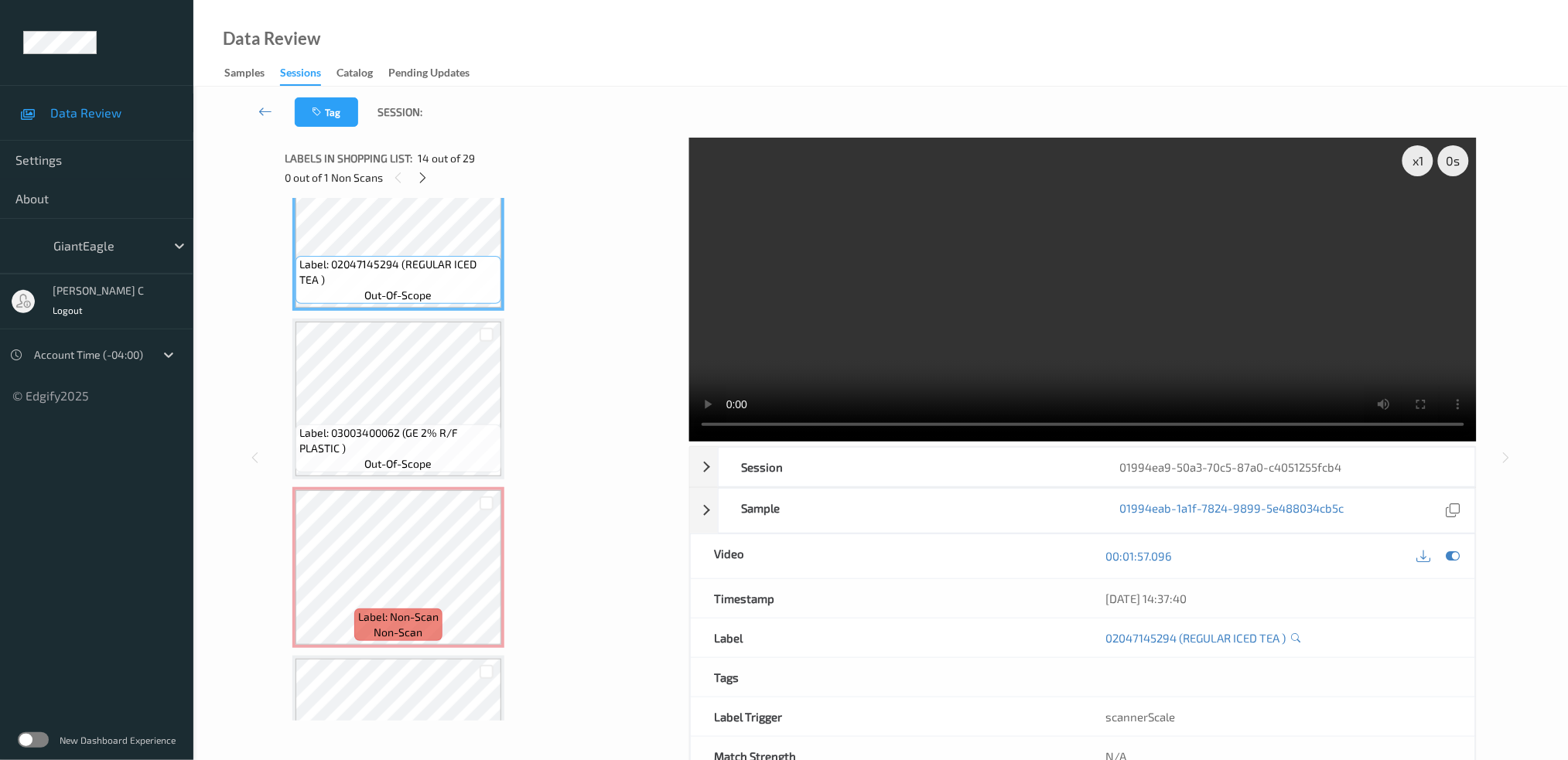
click at [462, 263] on span "Label: 02047145294 (REGULAR ICED TEA )" at bounding box center [398, 272] width 198 height 31
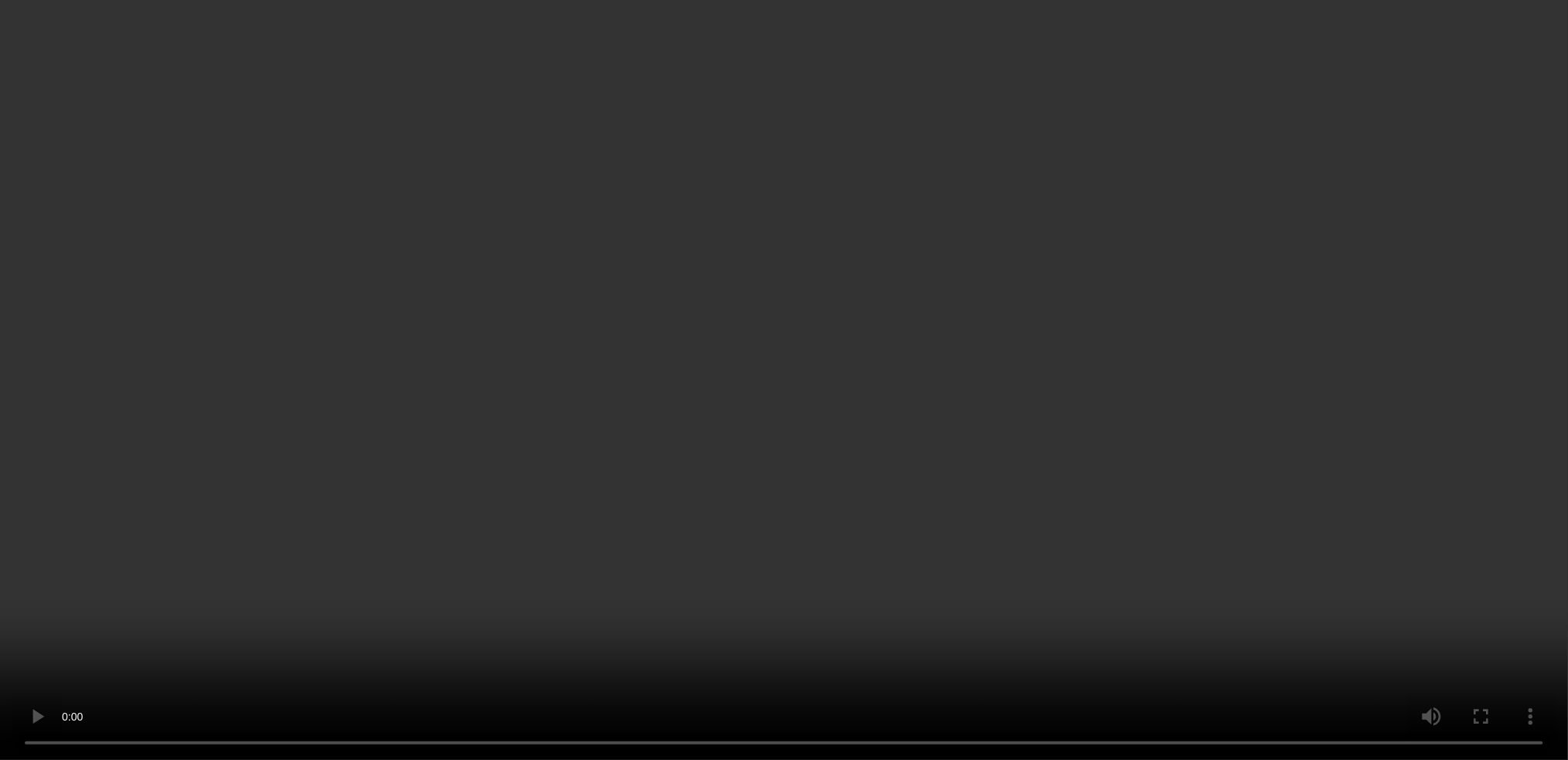
scroll to position [2455, 0]
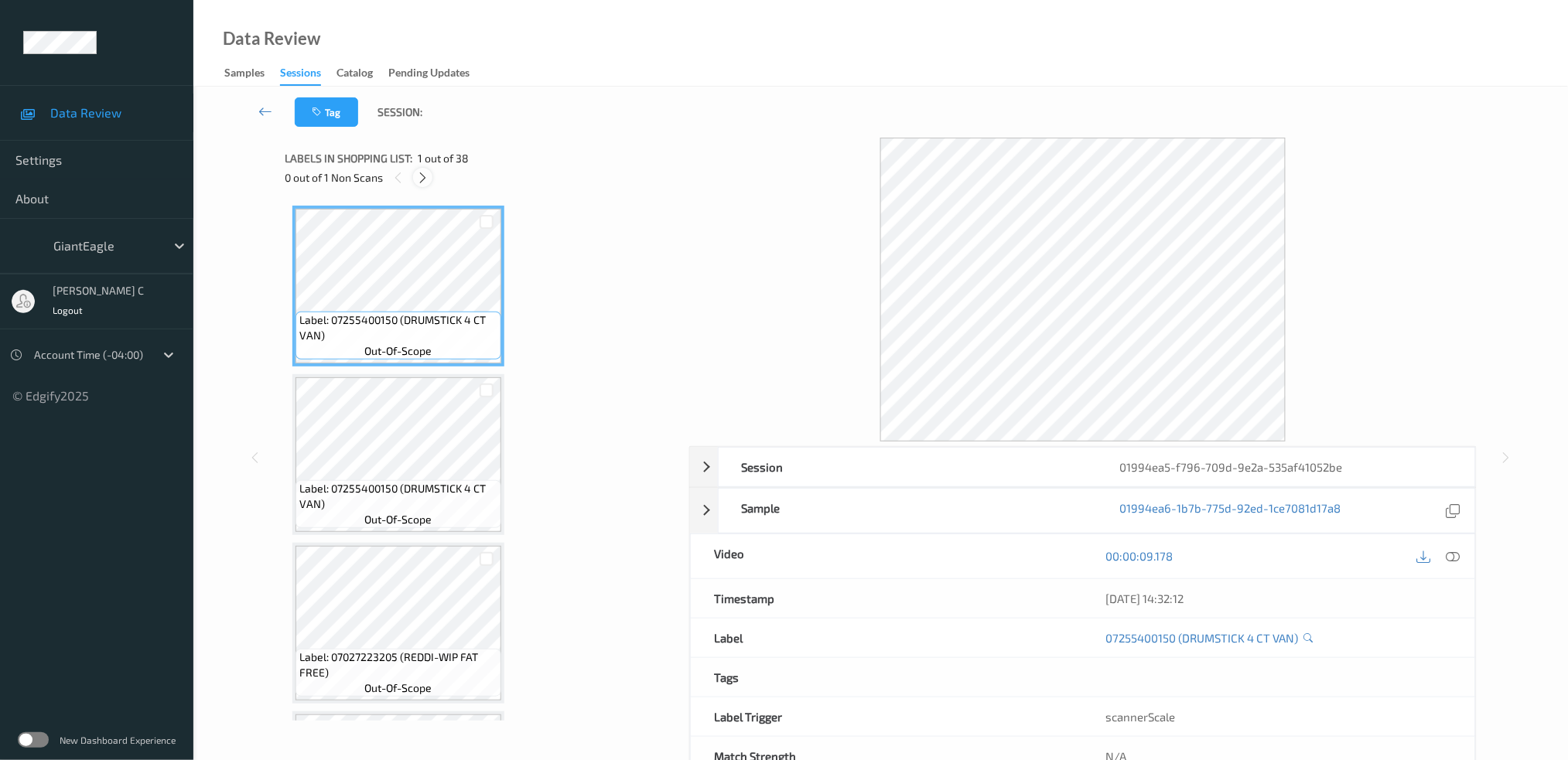
click at [415, 173] on div at bounding box center [423, 178] width 20 height 20
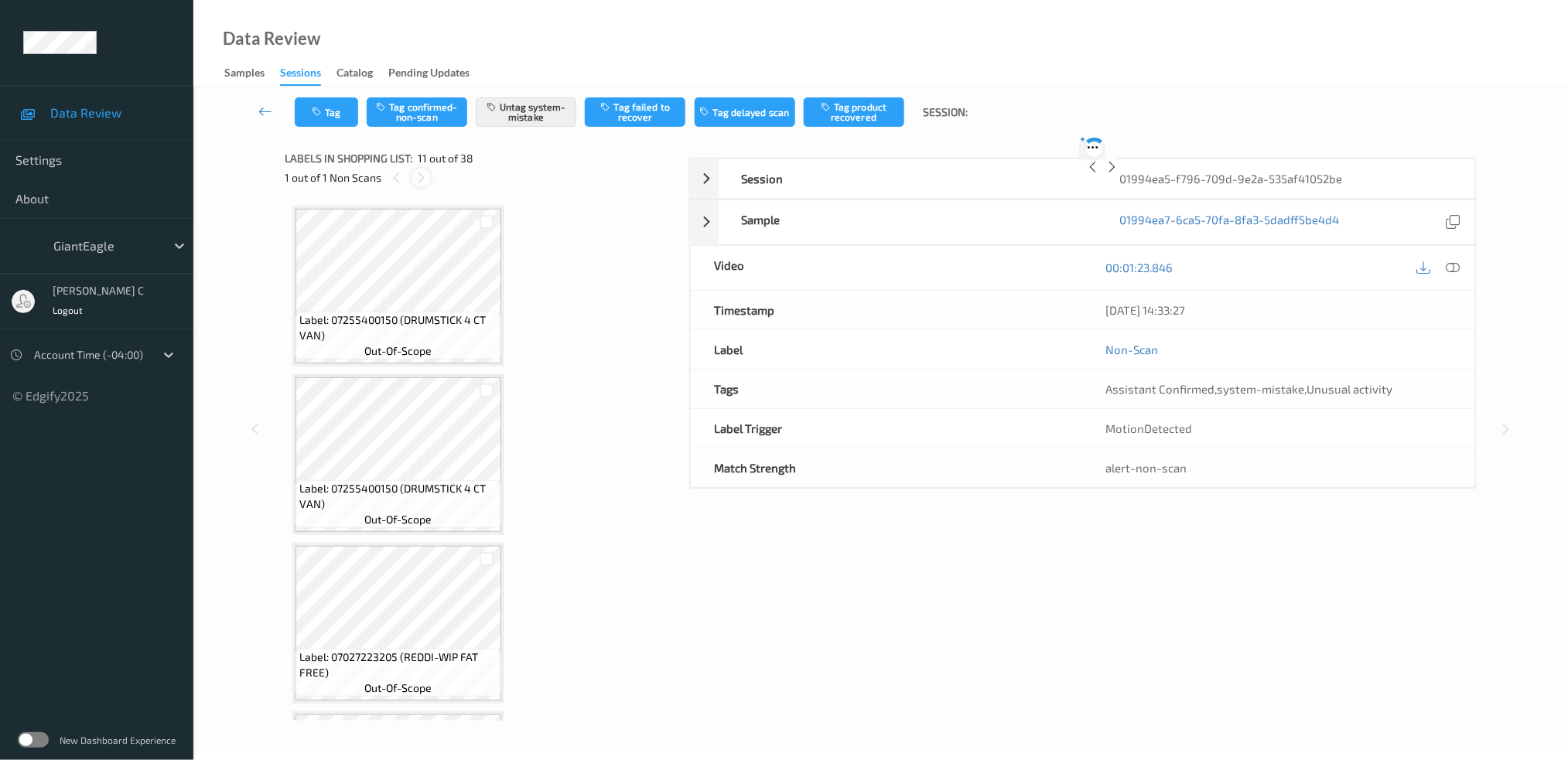
scroll to position [1514, 0]
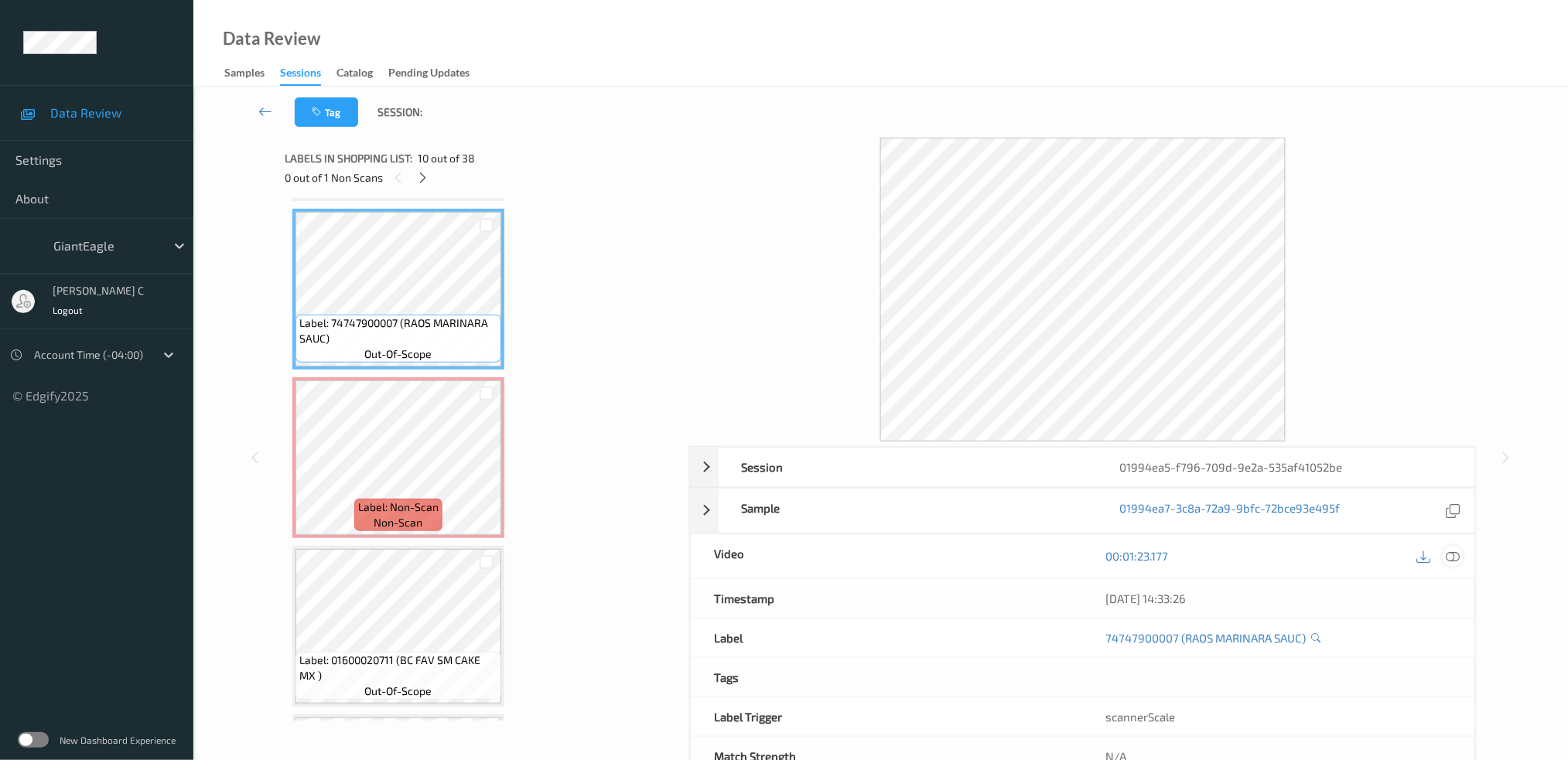
click at [1448, 554] on icon at bounding box center [1452, 555] width 14 height 14
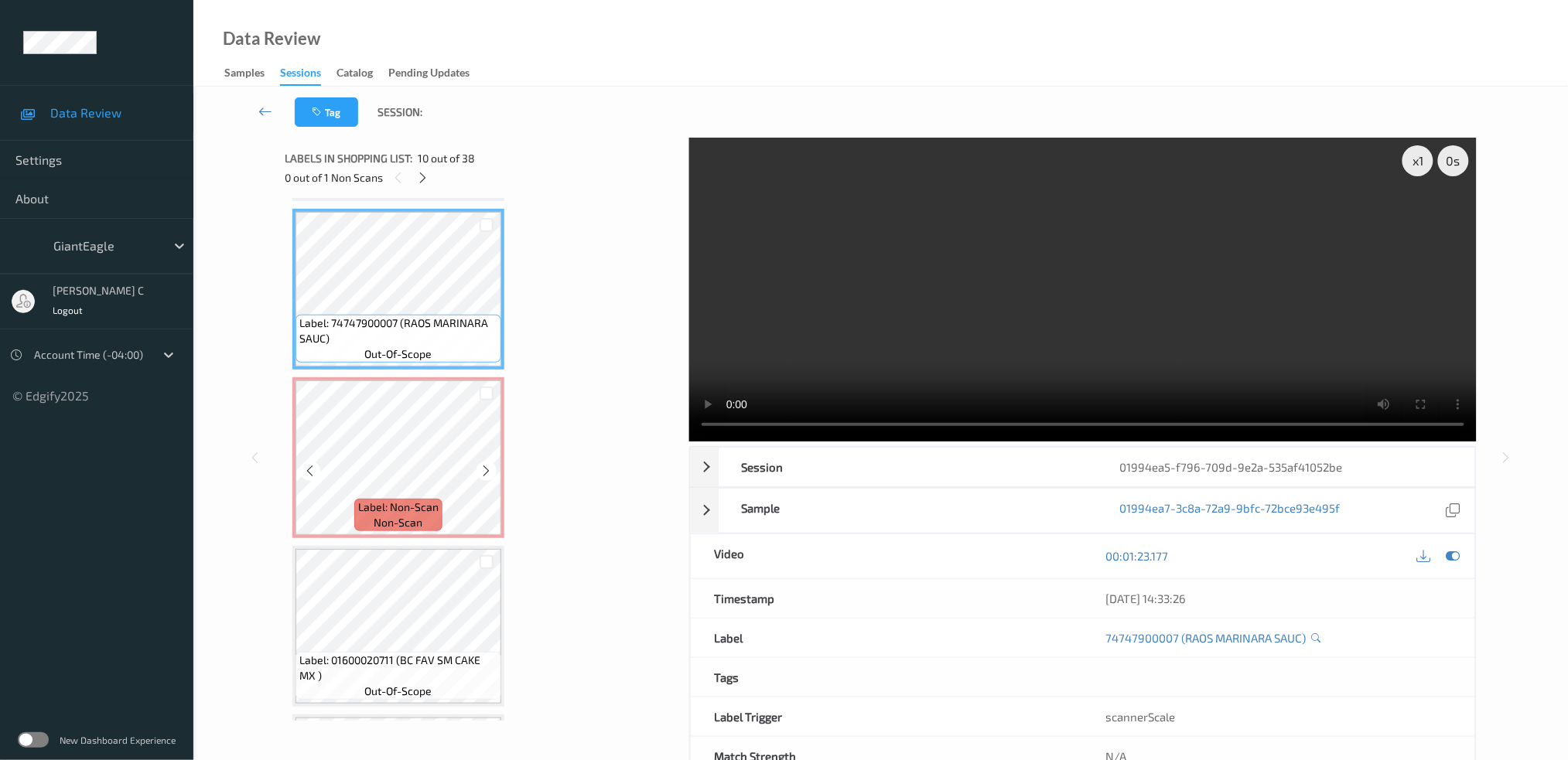
click at [391, 500] on span "Label: Non-Scan" at bounding box center [398, 507] width 81 height 15
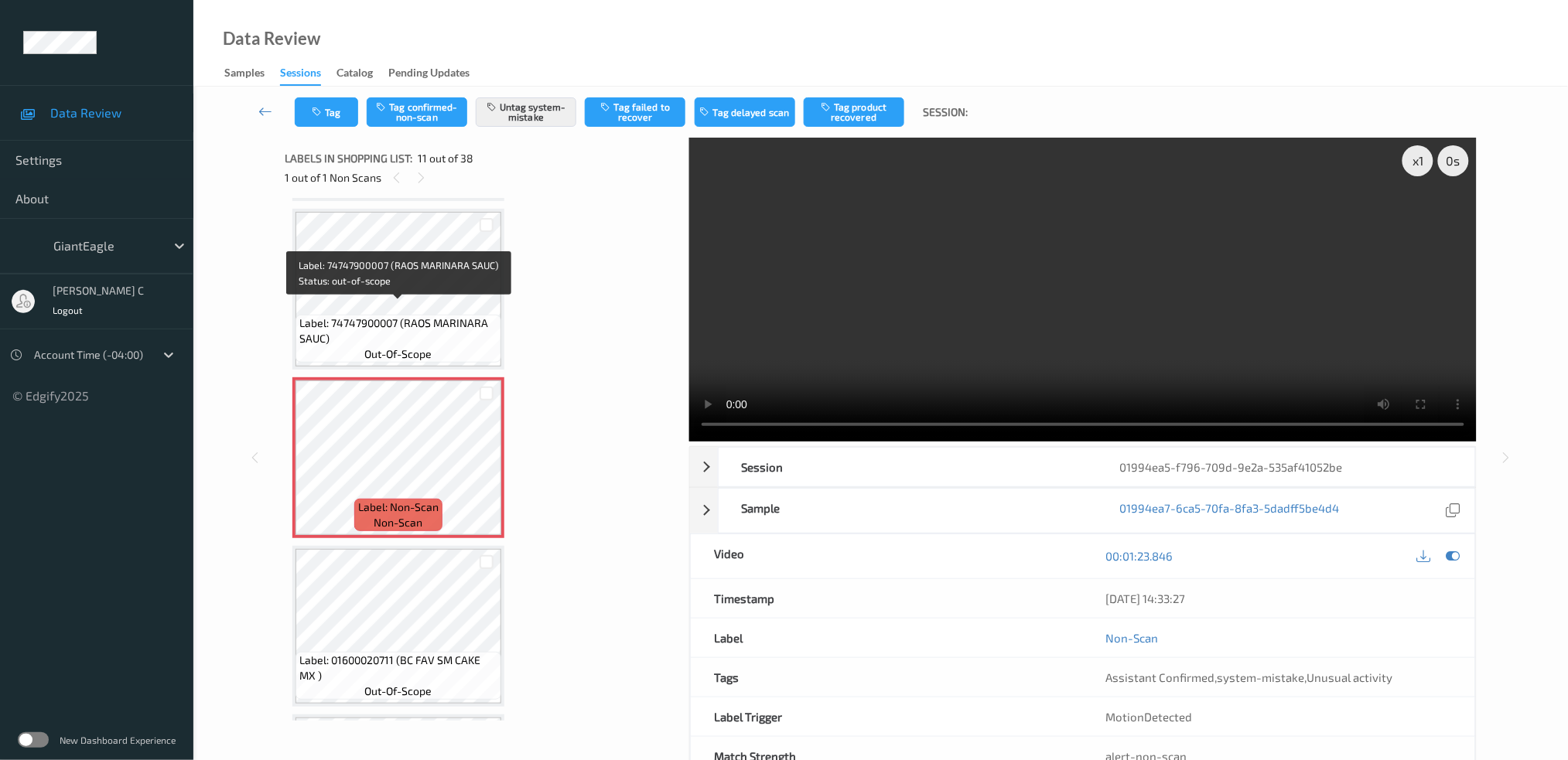
click at [399, 316] on span "Label: 74747900007 (RAOS MARINARA SAUC)" at bounding box center [398, 331] width 198 height 31
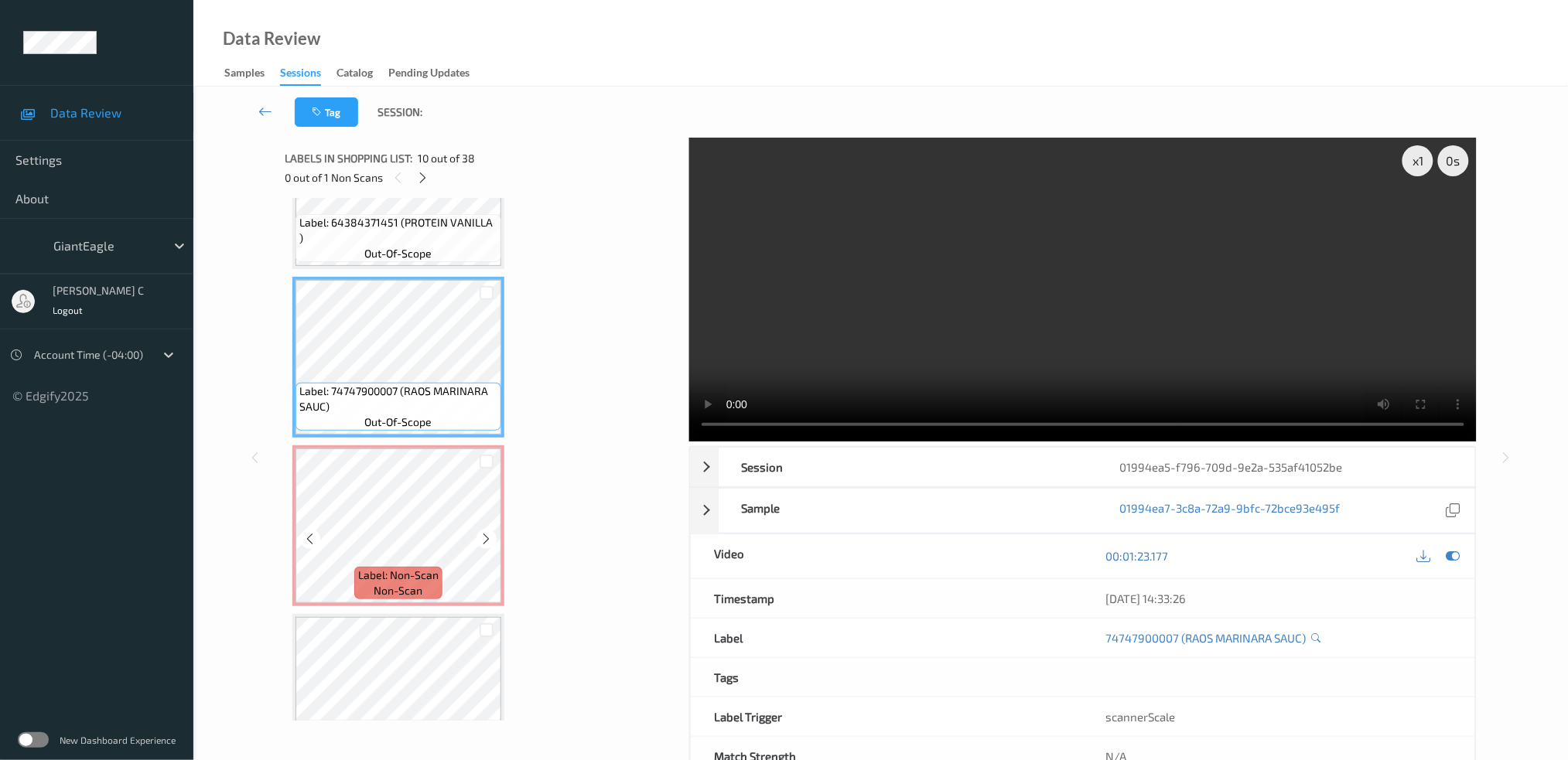
scroll to position [1412, 0]
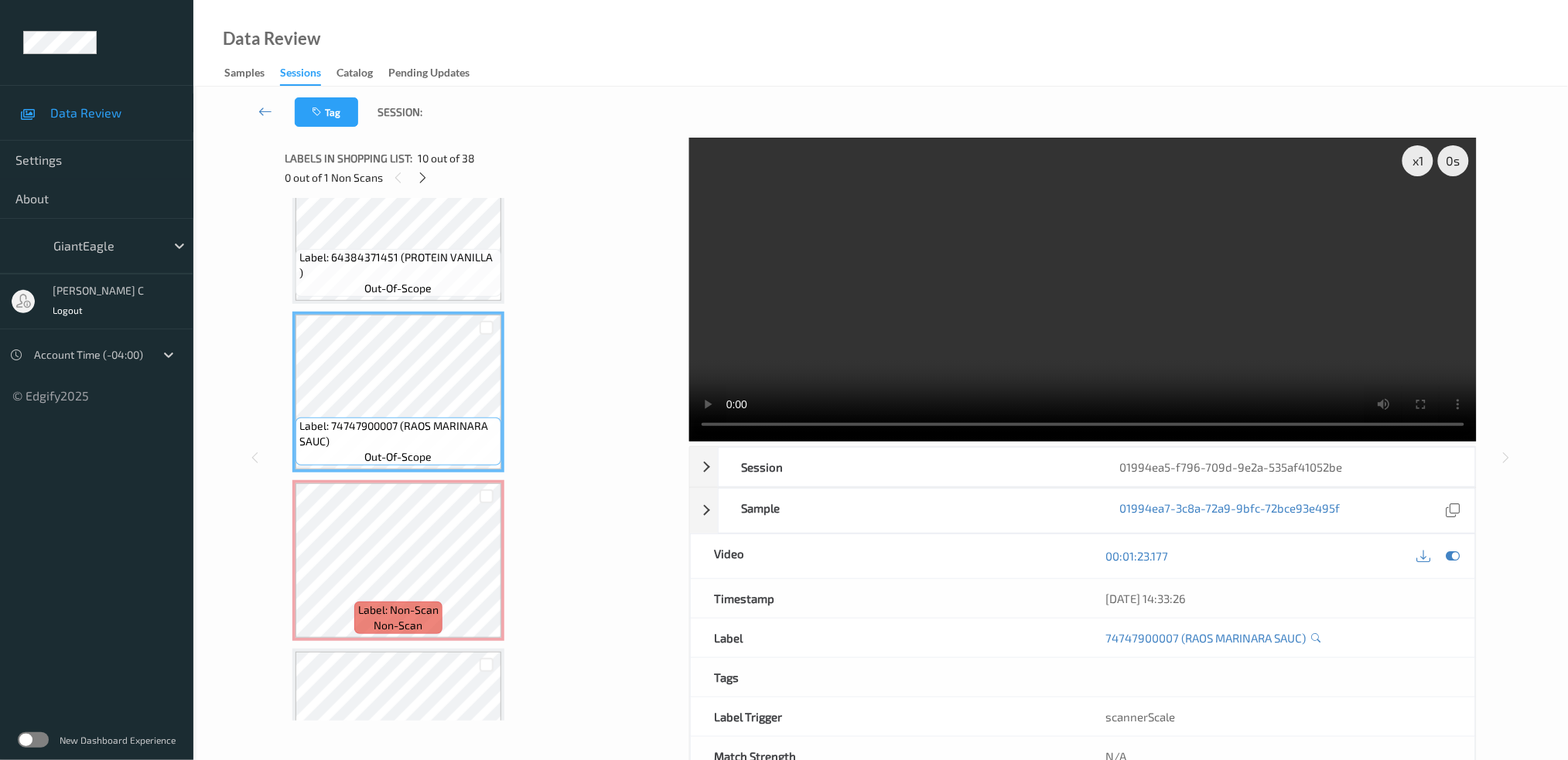
click at [416, 291] on div "Label: 64384371451 (PROTEIN VANILLA ) out-of-scope" at bounding box center [399, 223] width 212 height 161
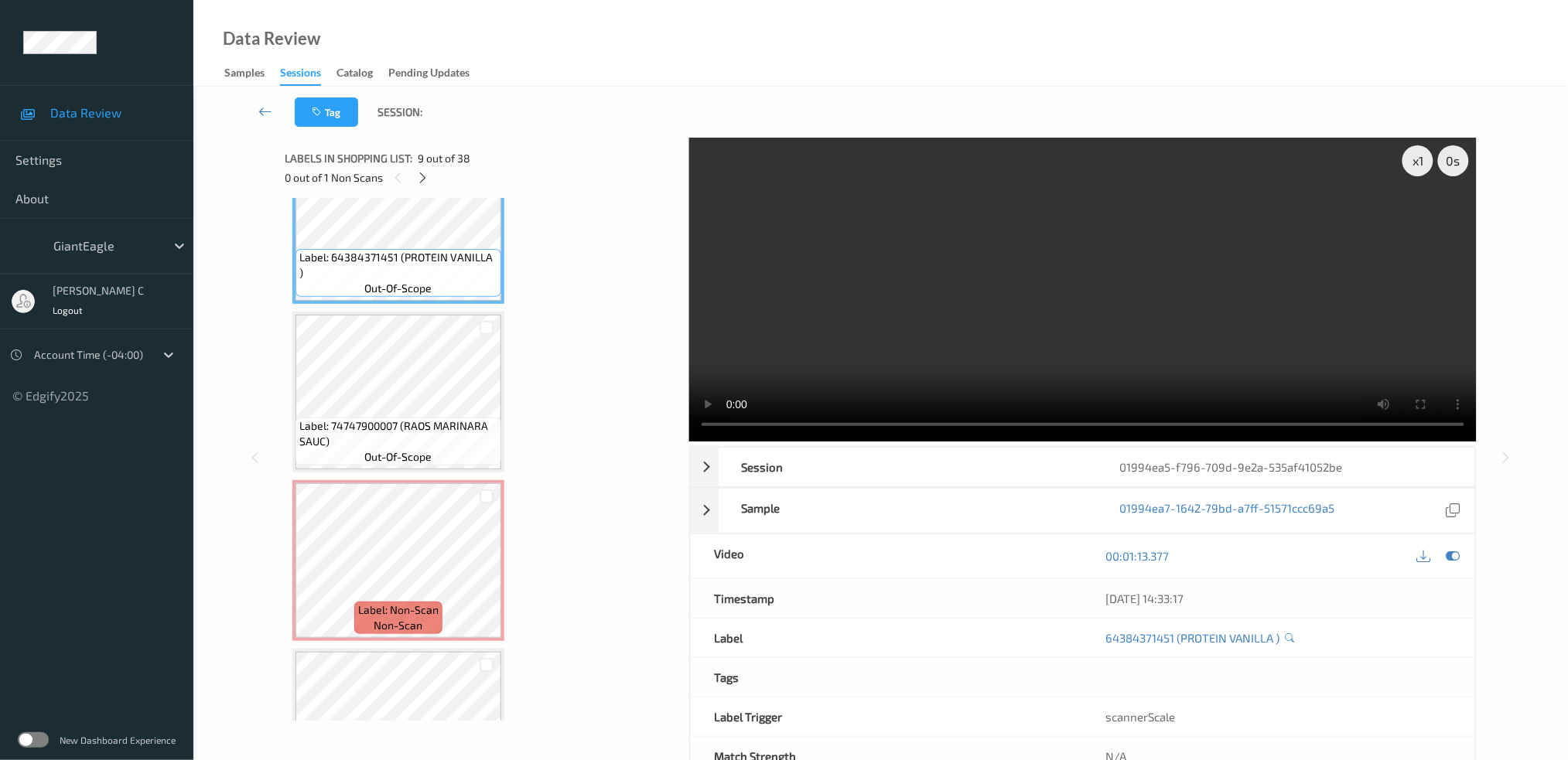
click at [414, 263] on span "Label: 64384371451 (PROTEIN VANILLA )" at bounding box center [398, 265] width 198 height 31
click at [411, 197] on div "Labels in shopping list: 9 out of 38 0 out of 1 Non Scans" at bounding box center [481, 168] width 394 height 60
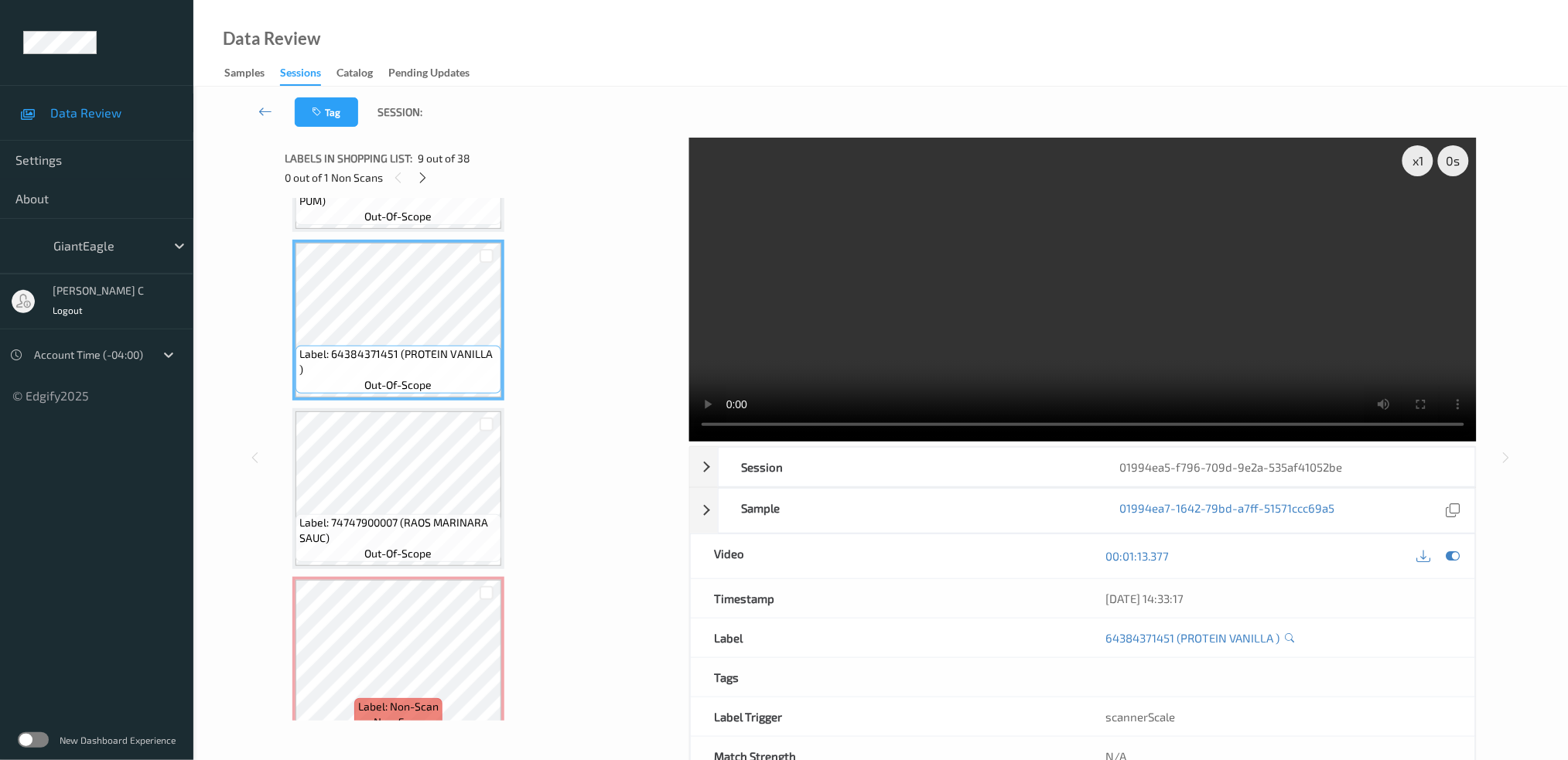
scroll to position [1205, 0]
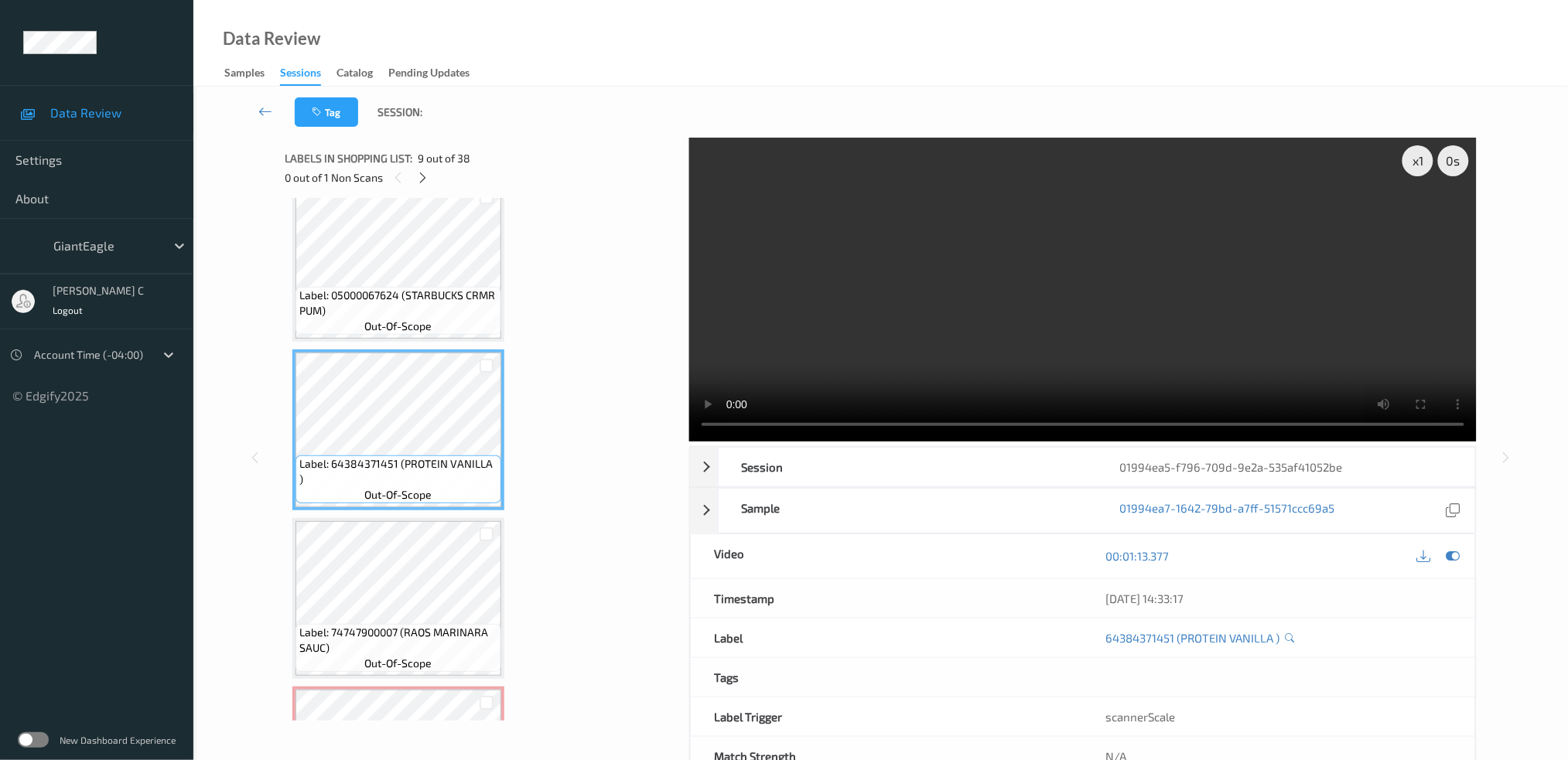
click at [423, 288] on span "Label: 05000067624 (STARBUCKS CRMR PUM)" at bounding box center [398, 303] width 198 height 31
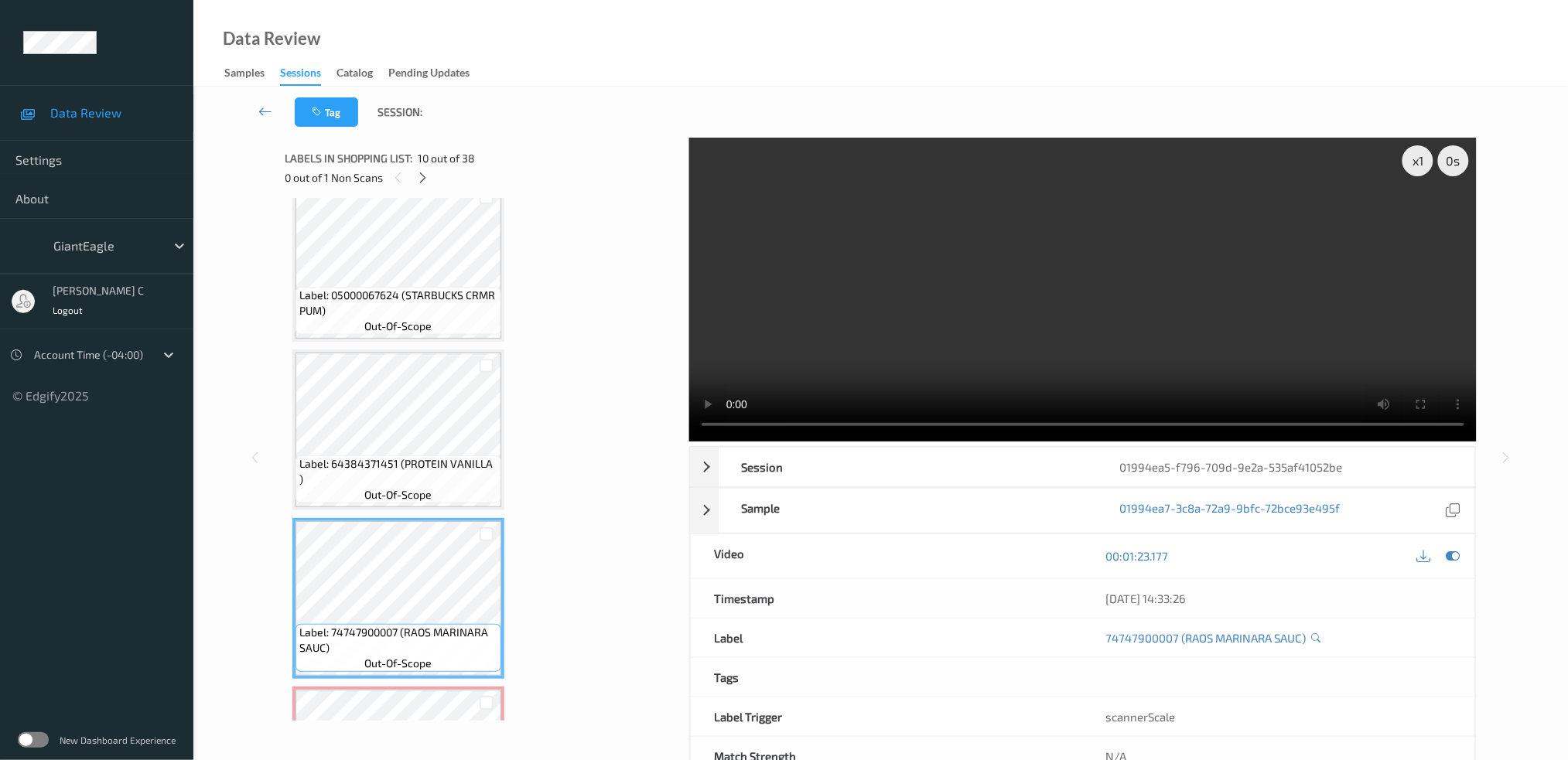
click at [403, 467] on span "Label: 64384371451 (PROTEIN VANILLA )" at bounding box center [398, 472] width 198 height 31
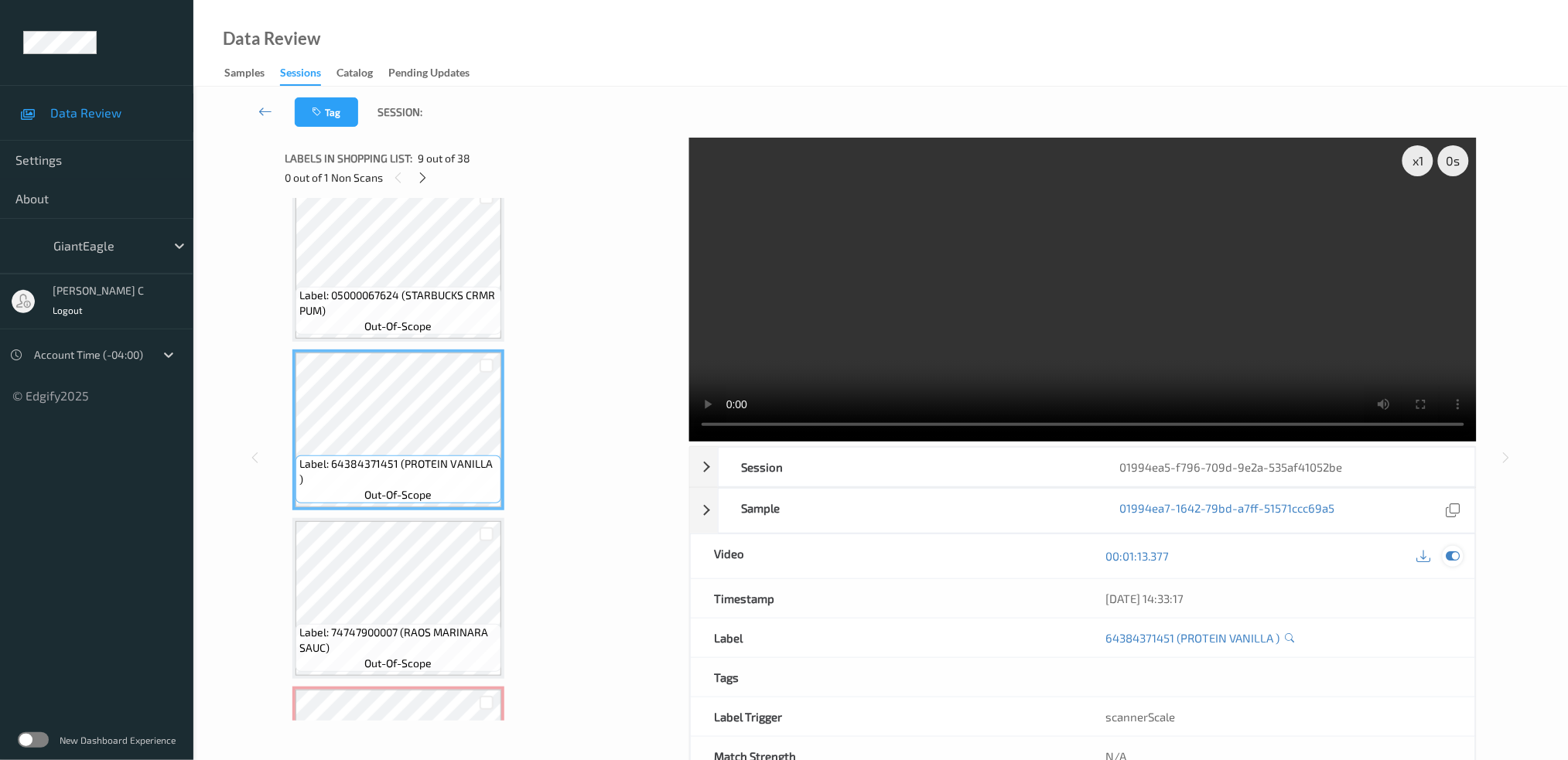
click at [1449, 560] on icon at bounding box center [1452, 555] width 14 height 14
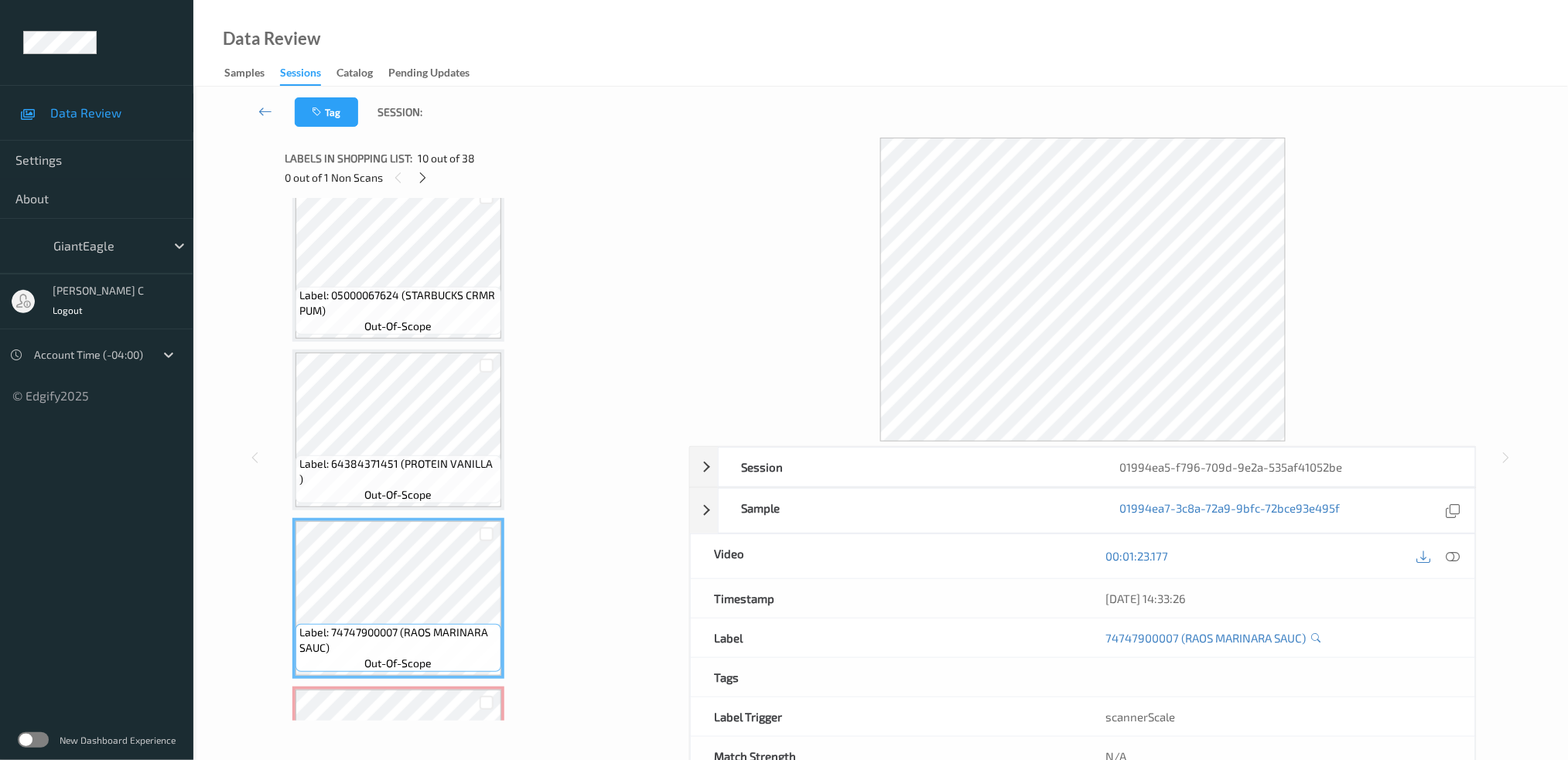
scroll to position [1412, 0]
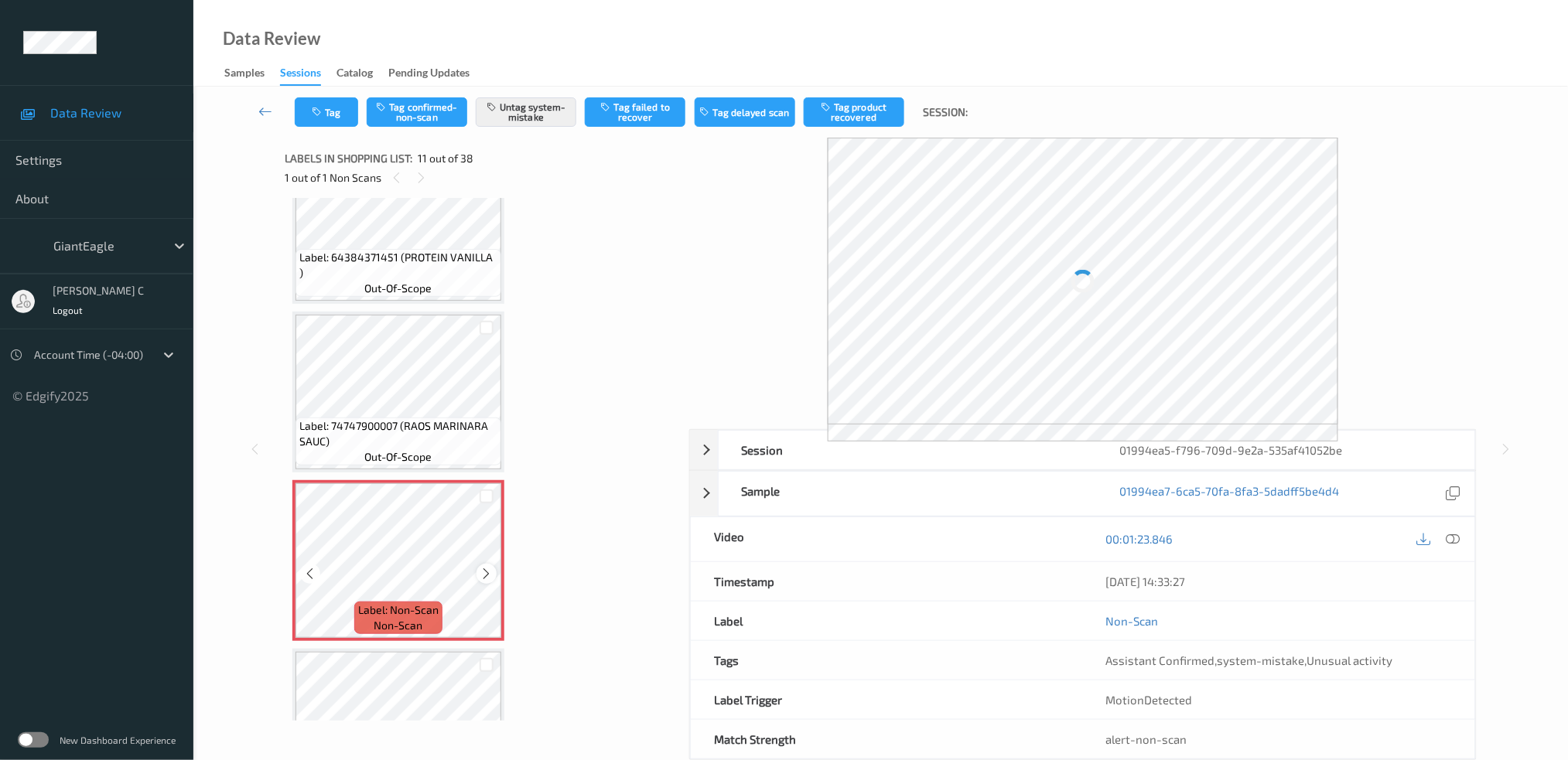
click at [489, 567] on icon at bounding box center [487, 573] width 13 height 14
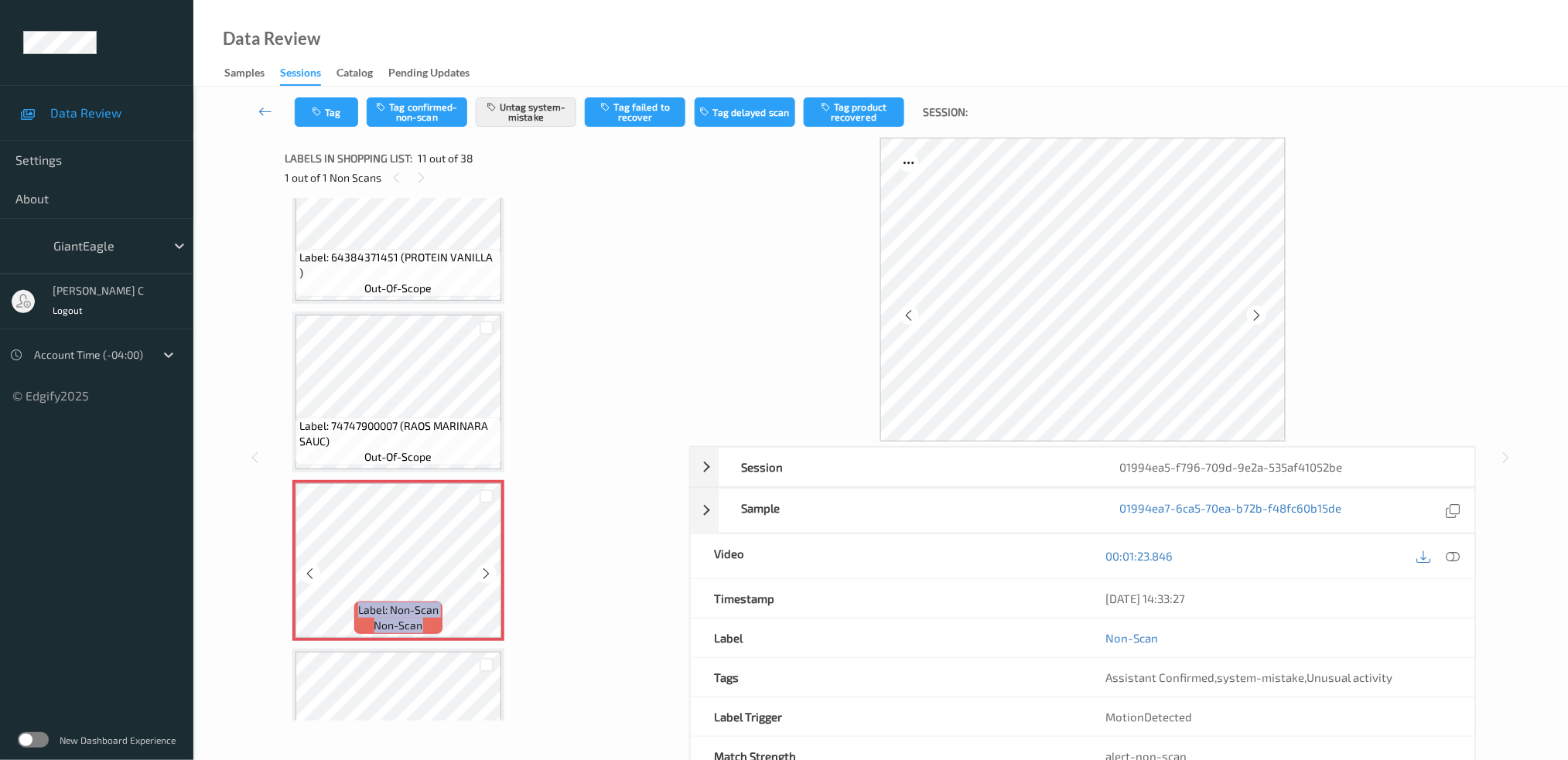
click at [489, 567] on icon at bounding box center [487, 573] width 13 height 14
click at [555, 124] on button "Untag system-mistake" at bounding box center [525, 113] width 100 height 29
click at [325, 118] on button "Tag" at bounding box center [326, 113] width 64 height 29
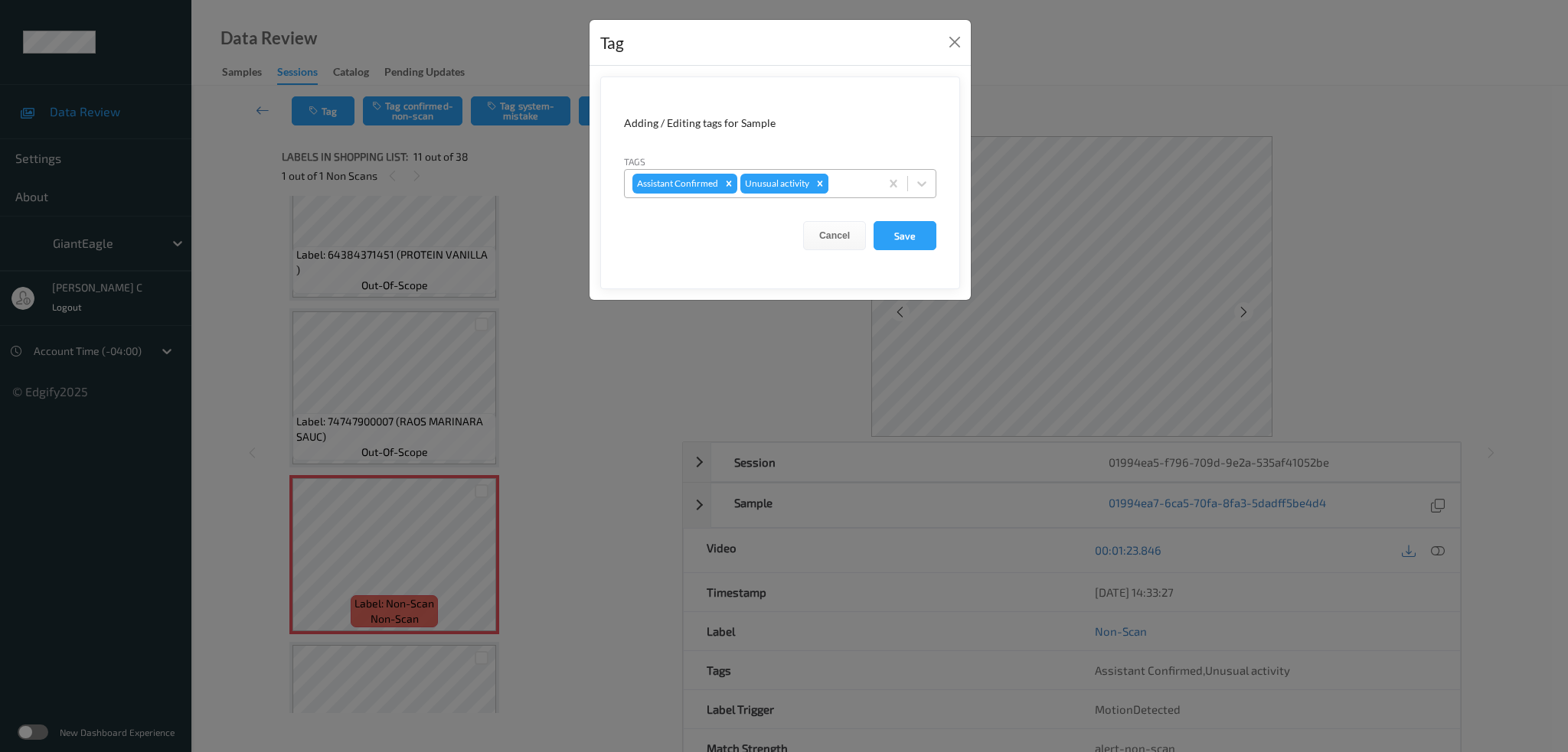
click at [826, 190] on div "Remove Unusual activity" at bounding box center [819, 183] width 17 height 20
click at [898, 228] on button "Save" at bounding box center [905, 236] width 63 height 29
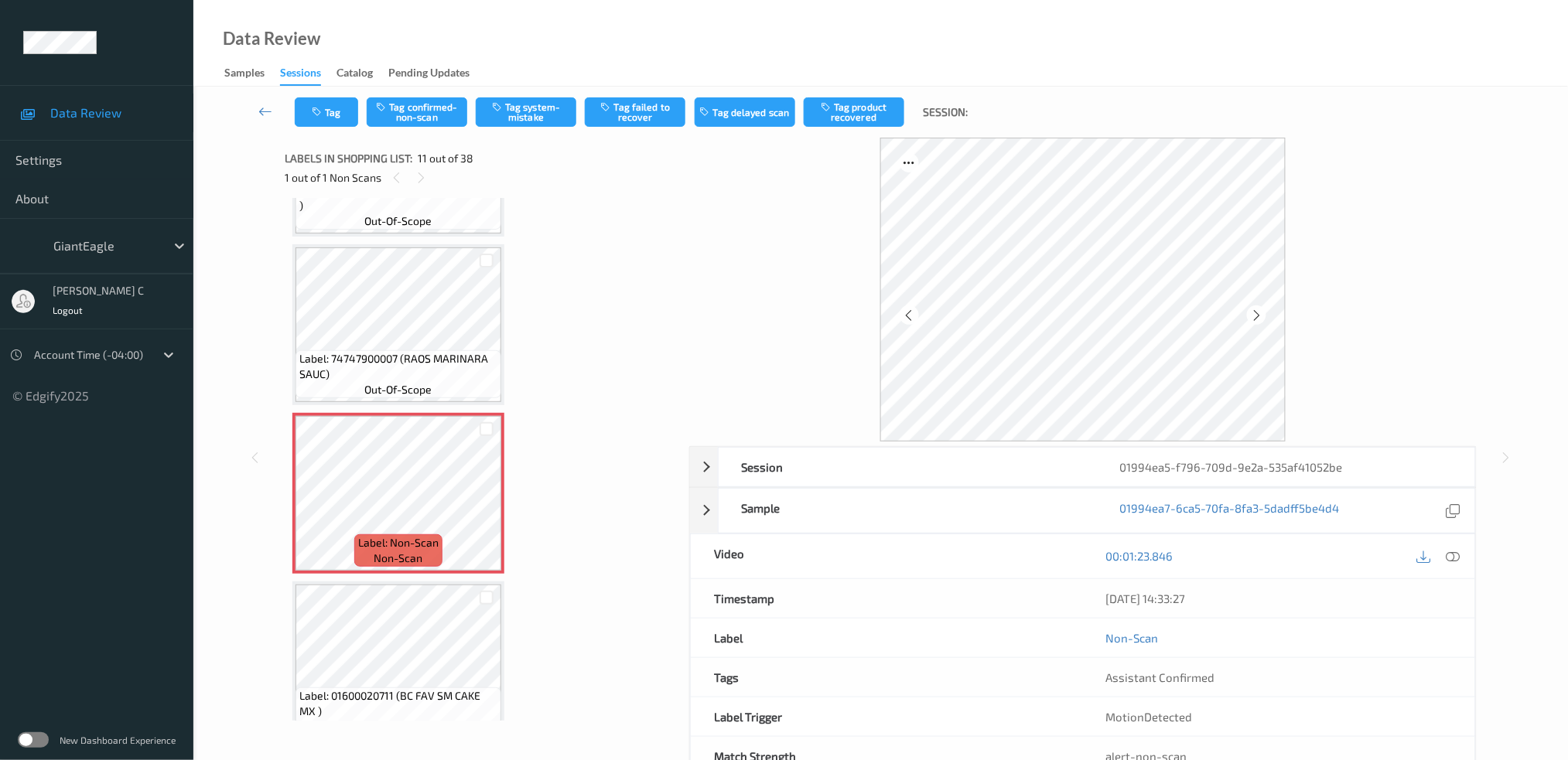
scroll to position [1514, 0]
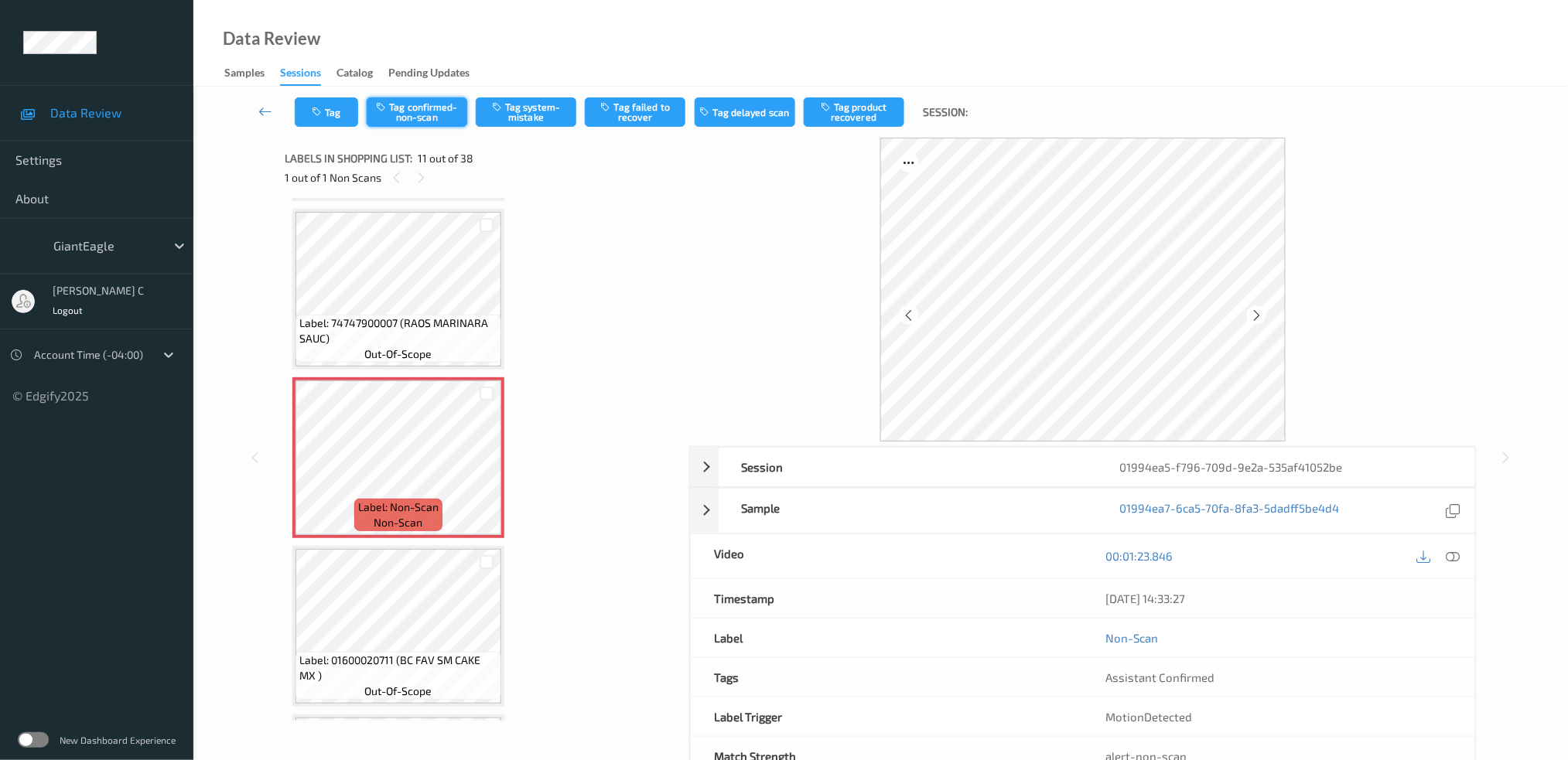
click at [399, 102] on button "Tag confirmed-non-scan" at bounding box center [417, 113] width 100 height 29
click at [860, 126] on button "Tag product recovered" at bounding box center [854, 113] width 100 height 29
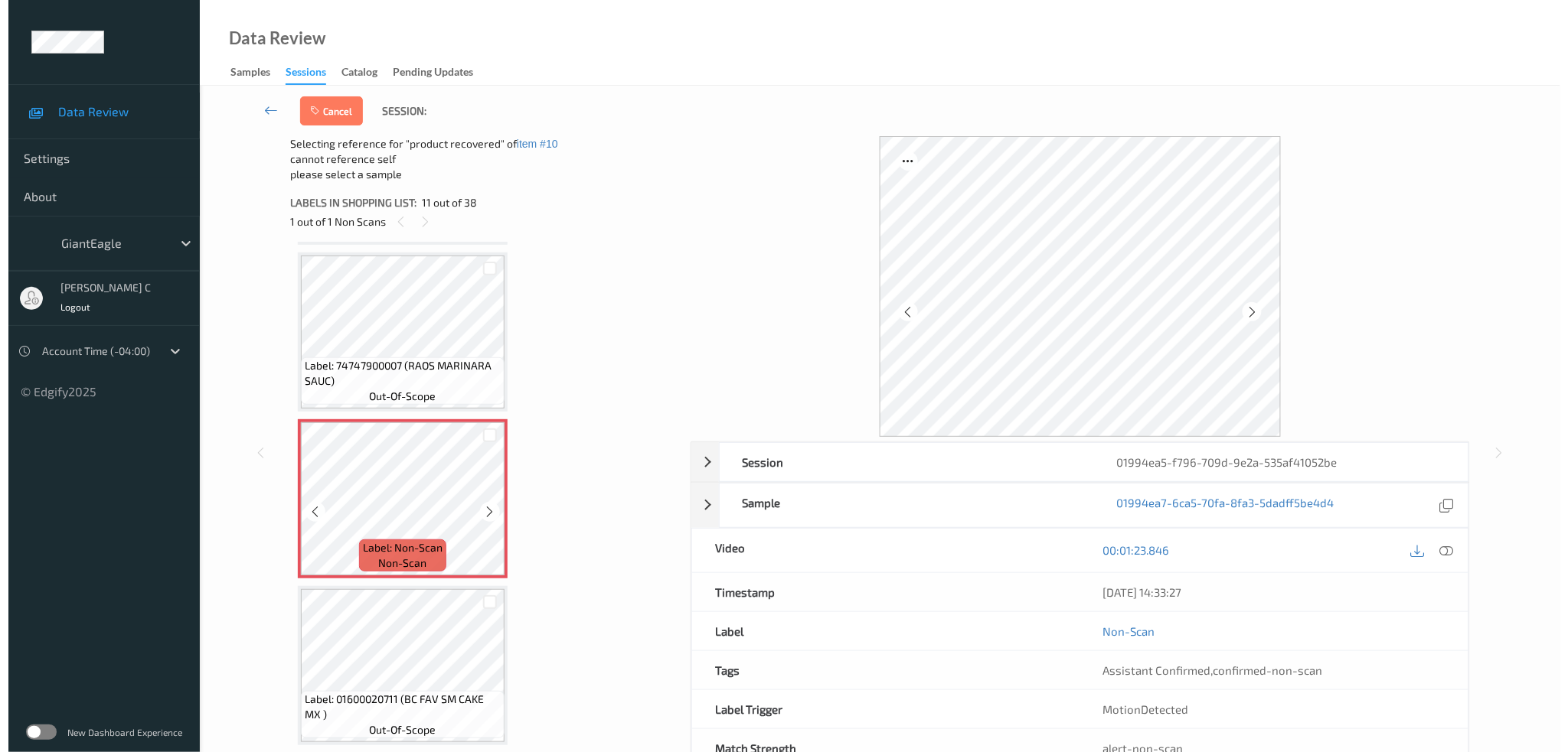
scroll to position [1703, 0]
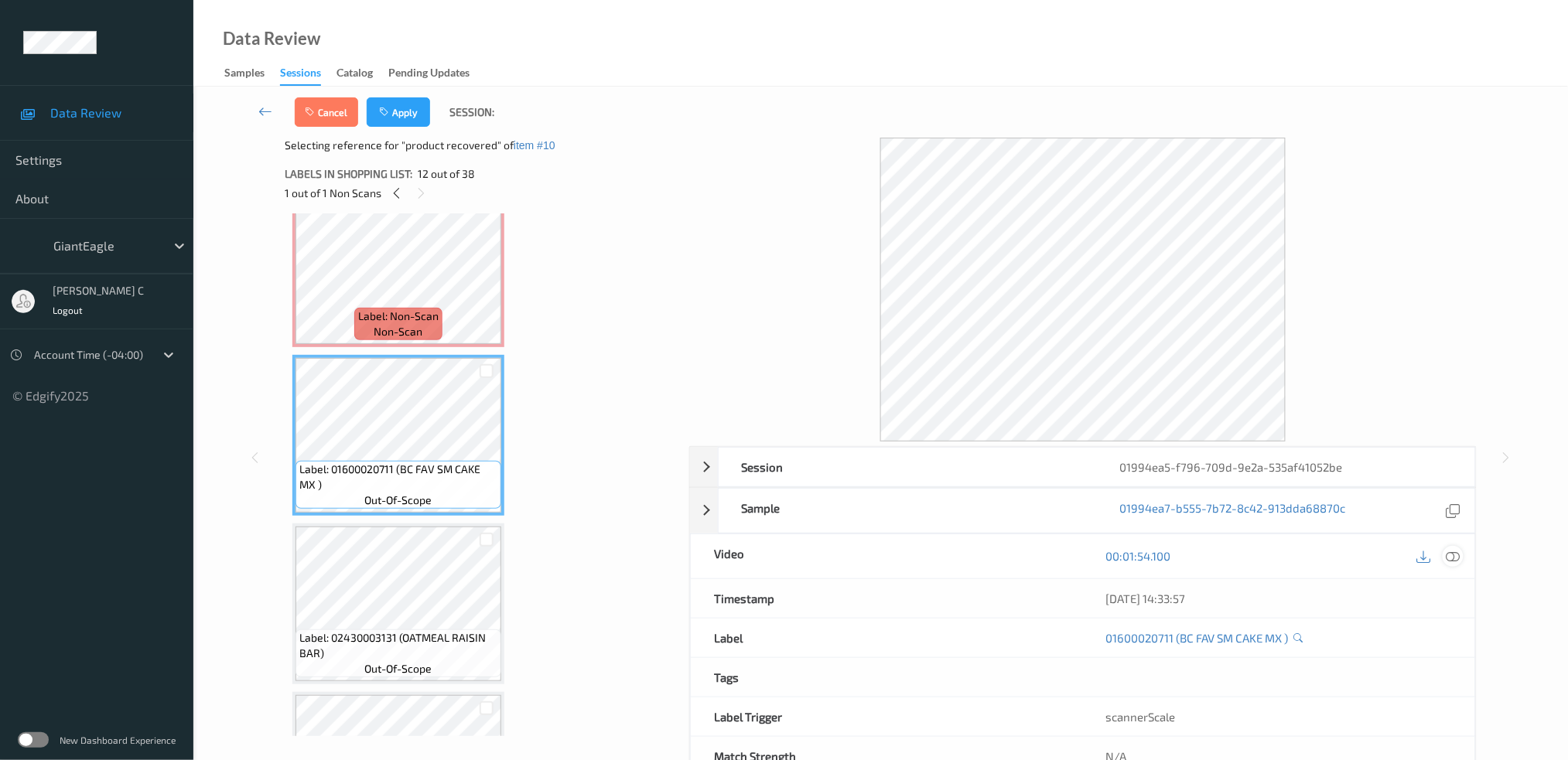
click at [1451, 558] on icon at bounding box center [1452, 555] width 14 height 14
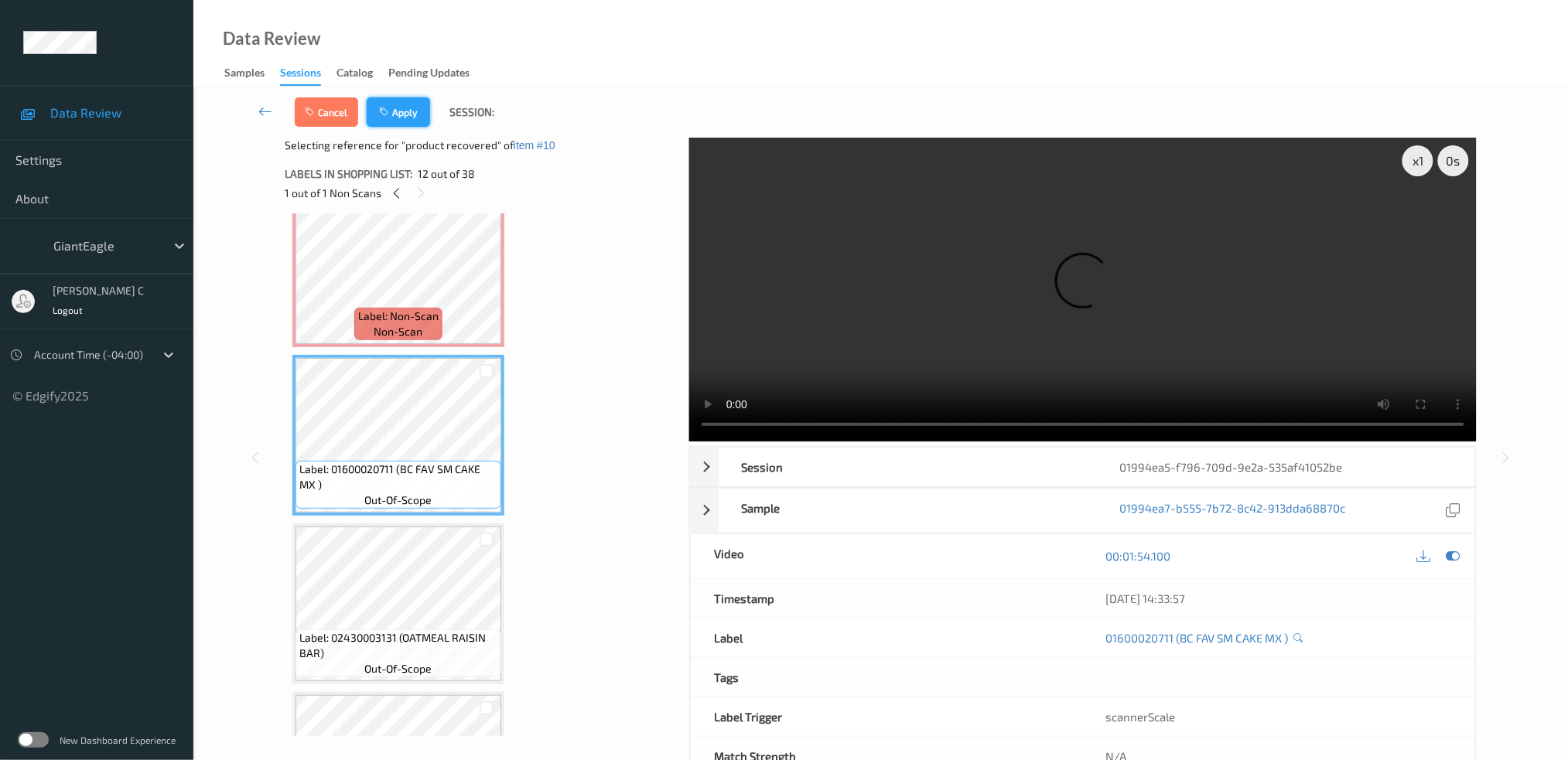
click at [403, 118] on button "Apply" at bounding box center [399, 113] width 64 height 29
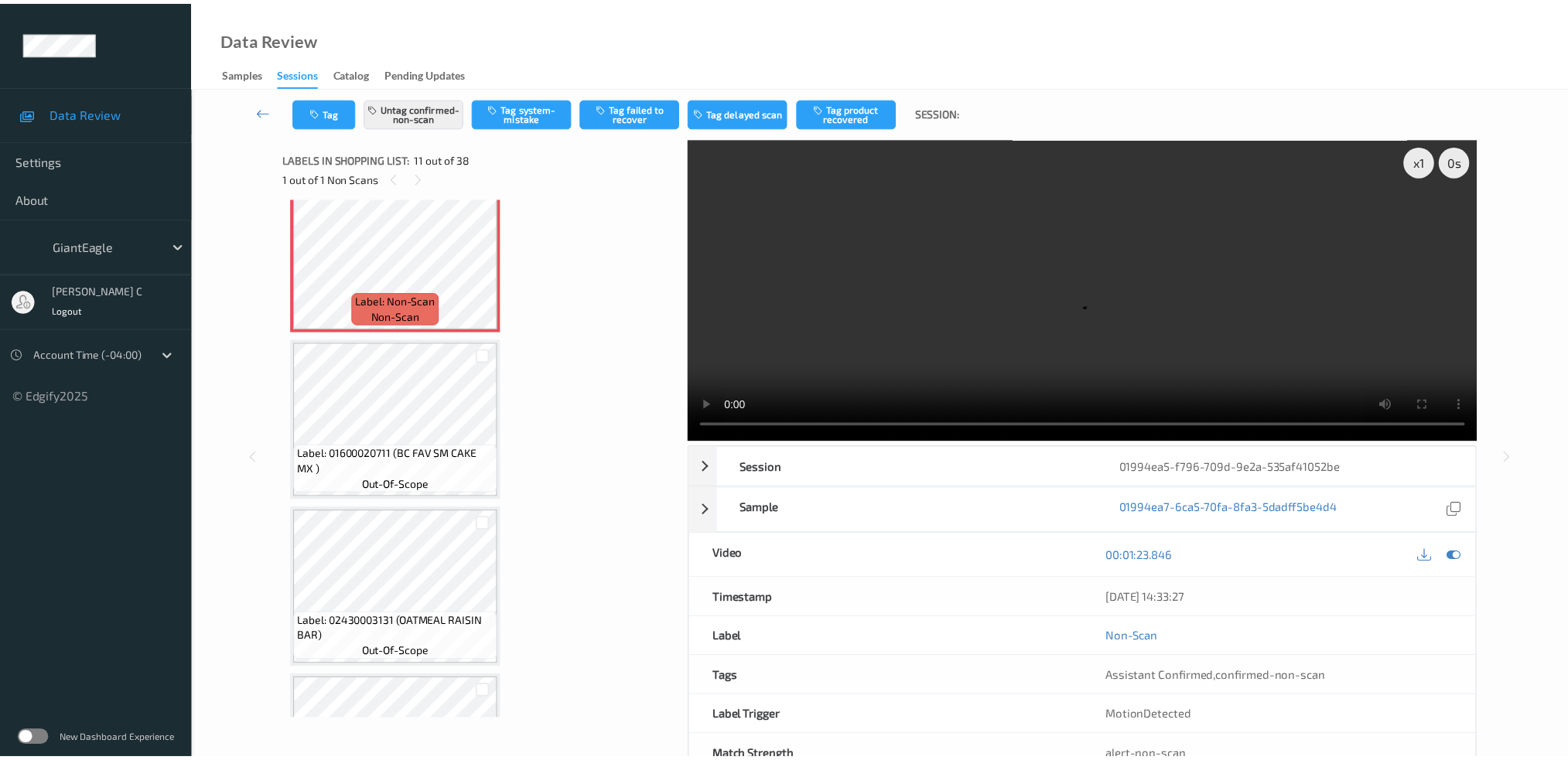
scroll to position [1514, 0]
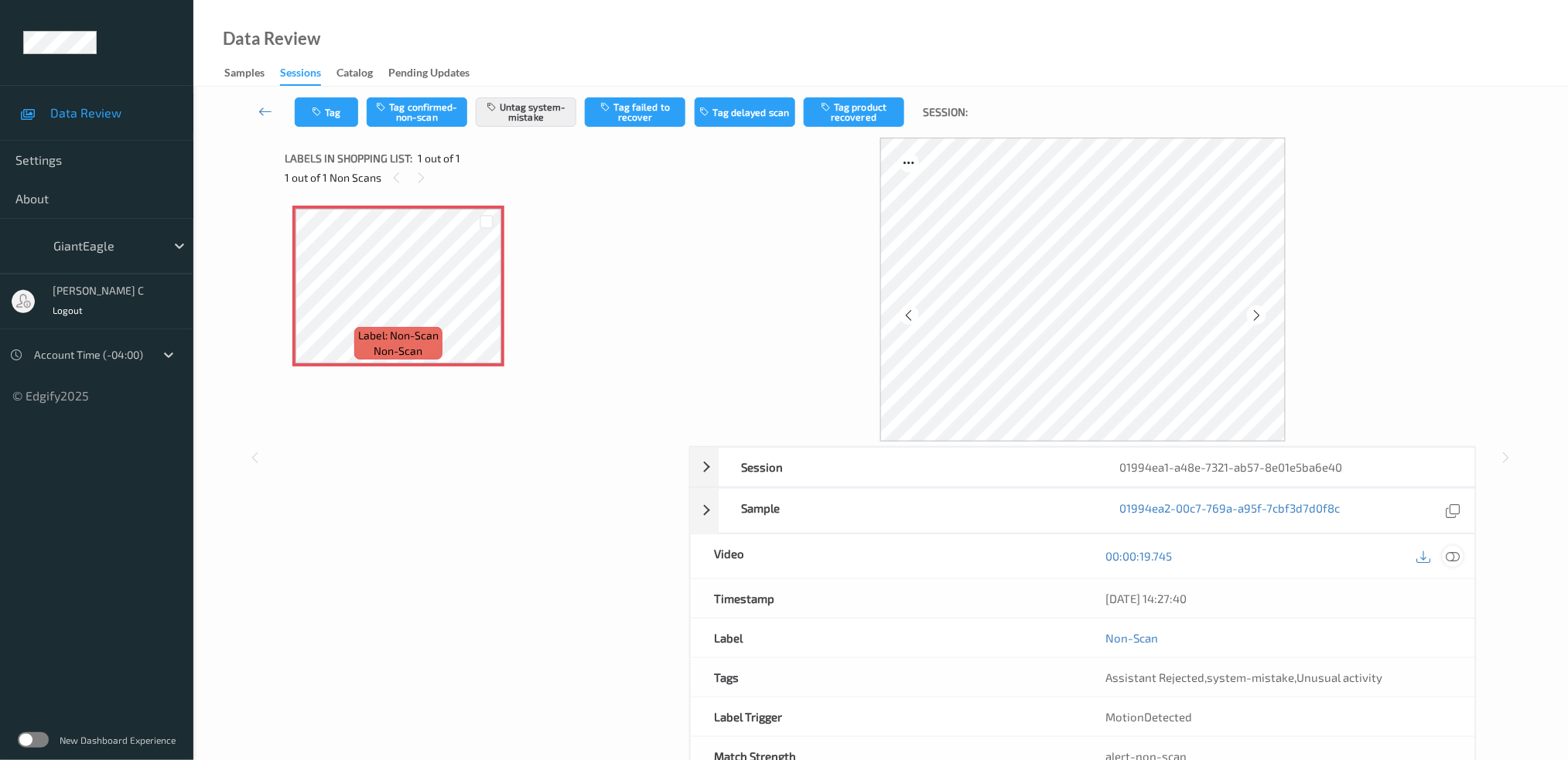
click at [1454, 550] on icon at bounding box center [1452, 555] width 14 height 14
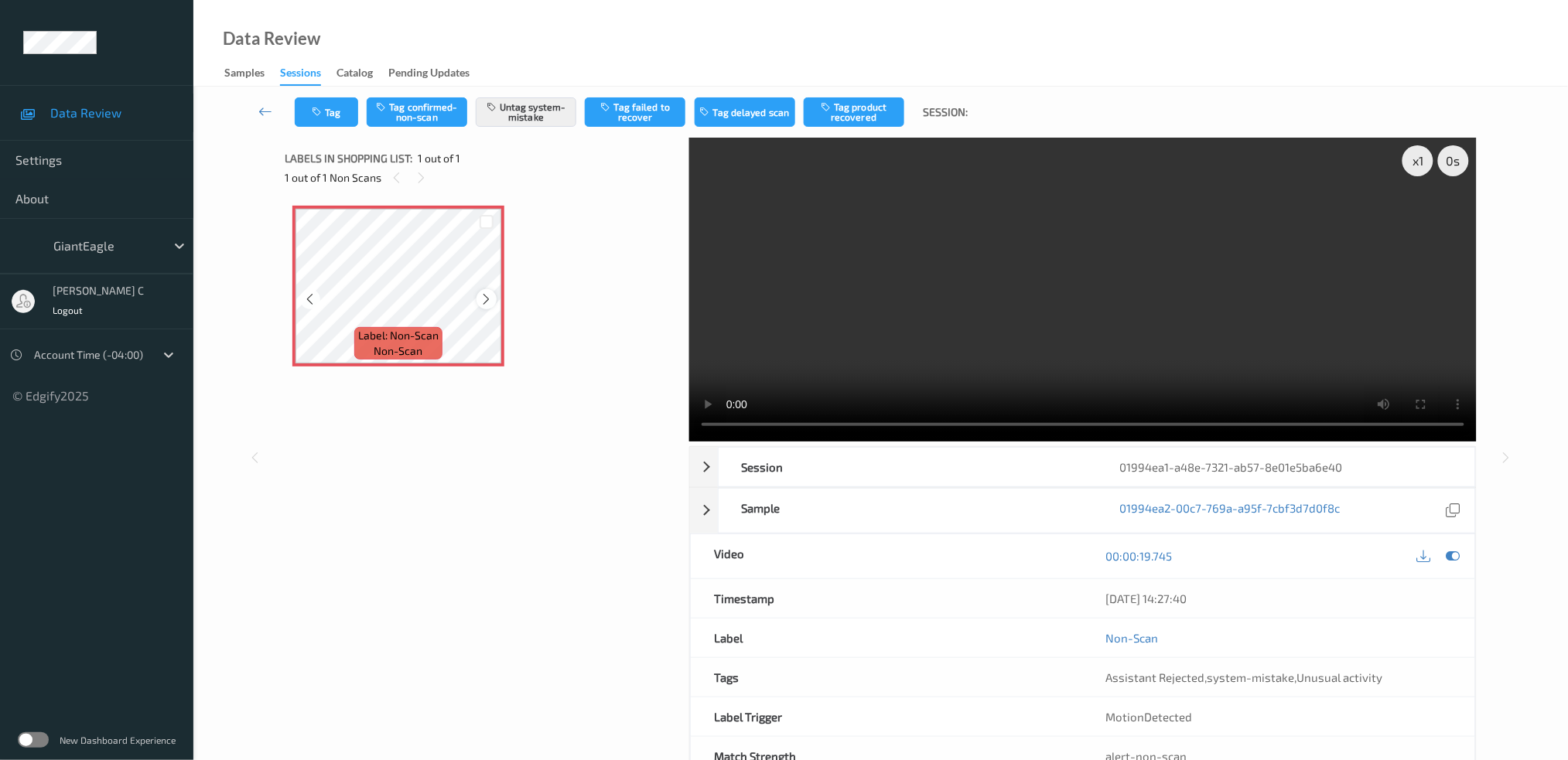
click at [485, 294] on icon at bounding box center [487, 299] width 13 height 14
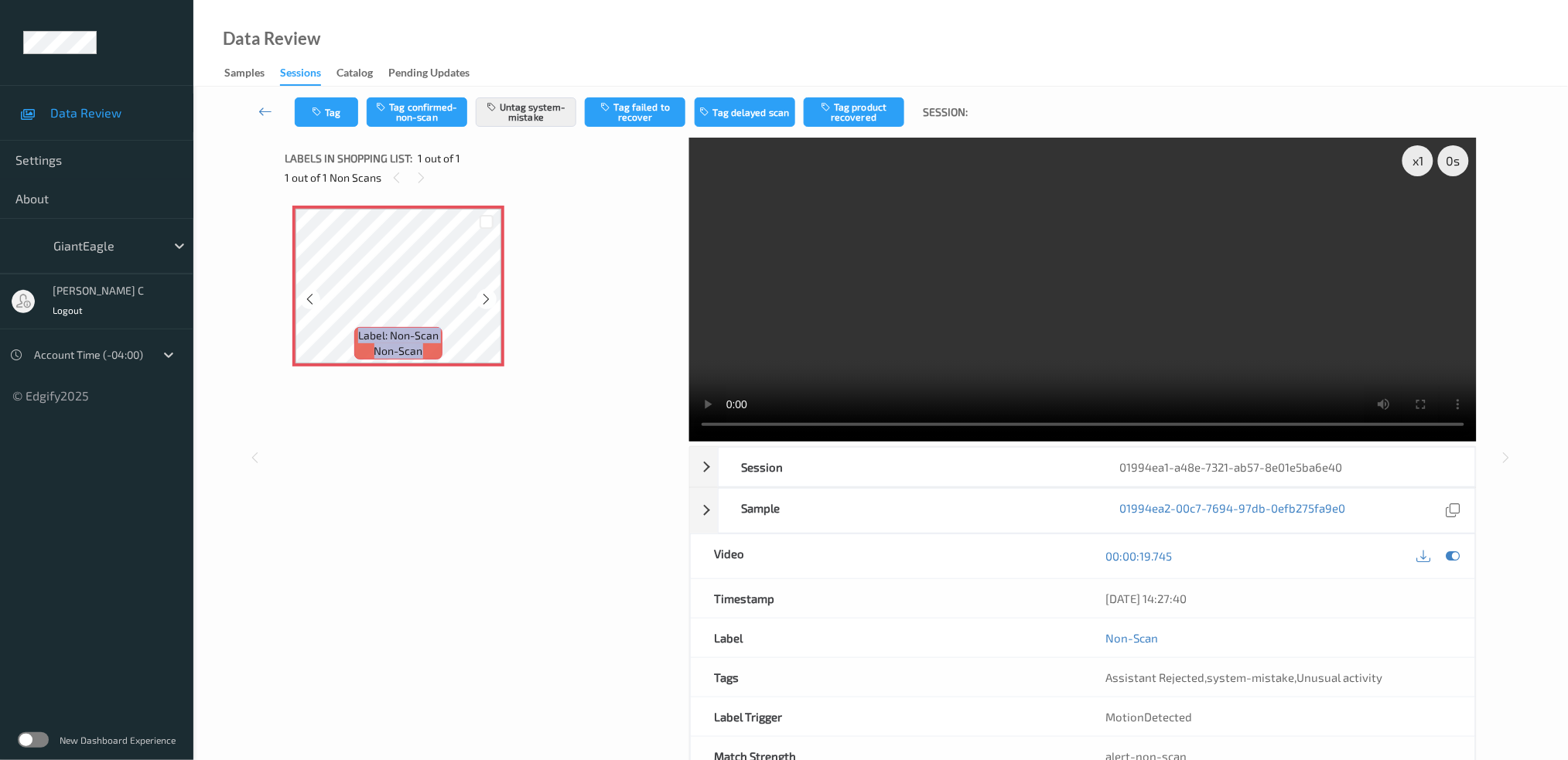
click at [485, 294] on icon at bounding box center [487, 299] width 13 height 14
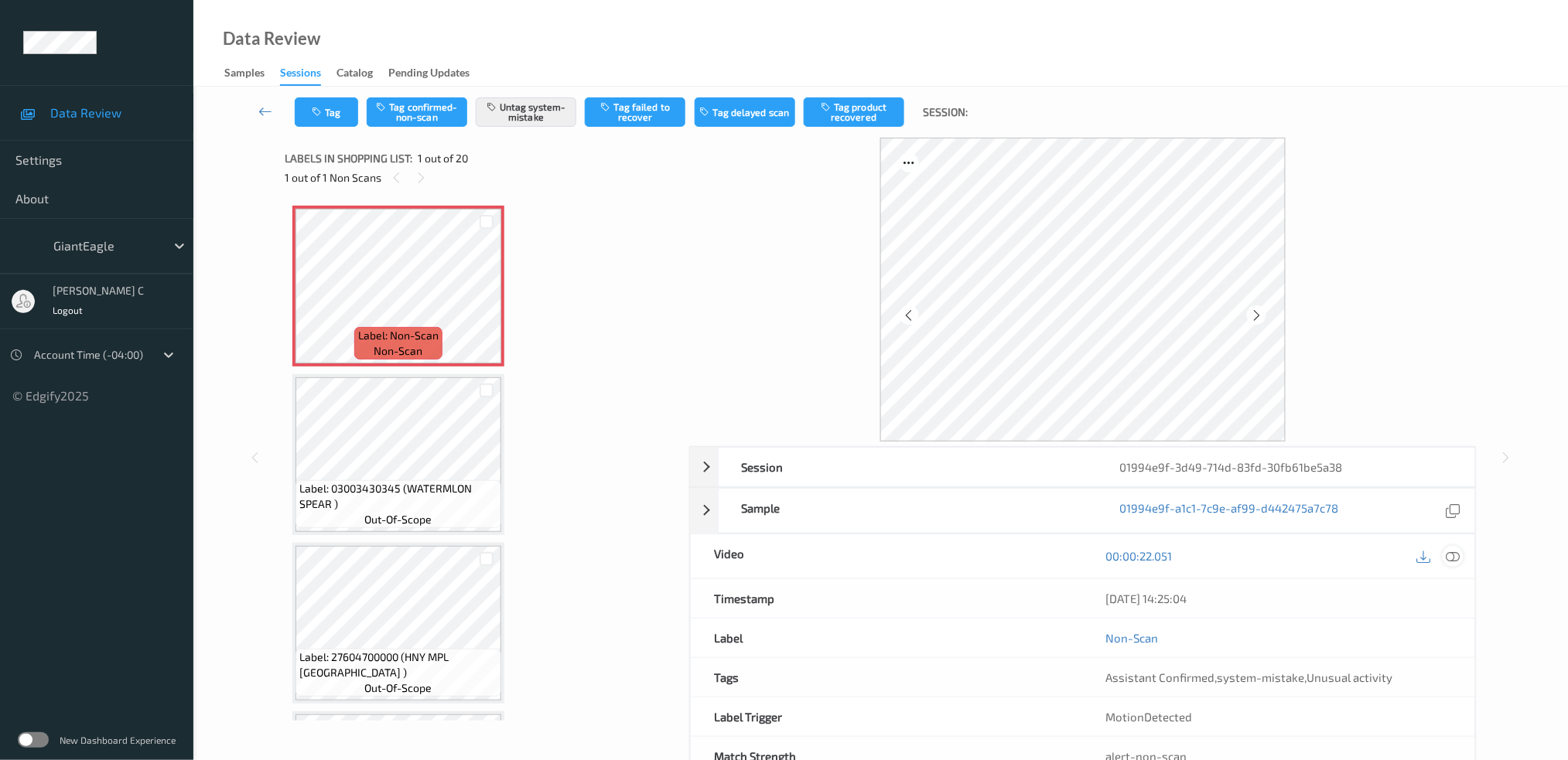
click at [1455, 561] on icon at bounding box center [1452, 555] width 14 height 14
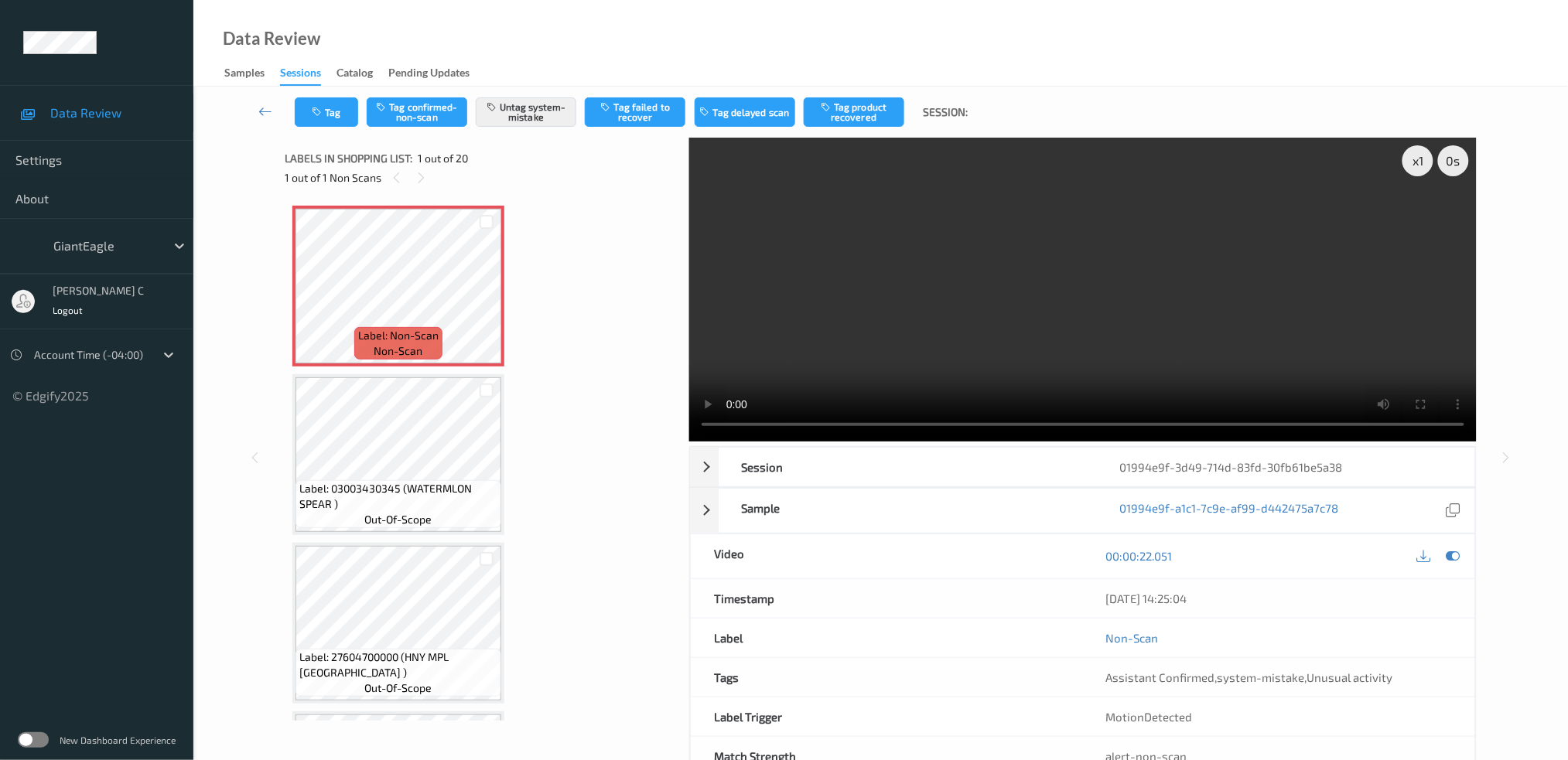
click at [391, 338] on span "Label: Non-Scan" at bounding box center [398, 335] width 81 height 15
click at [484, 302] on icon at bounding box center [487, 299] width 13 height 14
click at [489, 303] on icon at bounding box center [487, 299] width 13 height 14
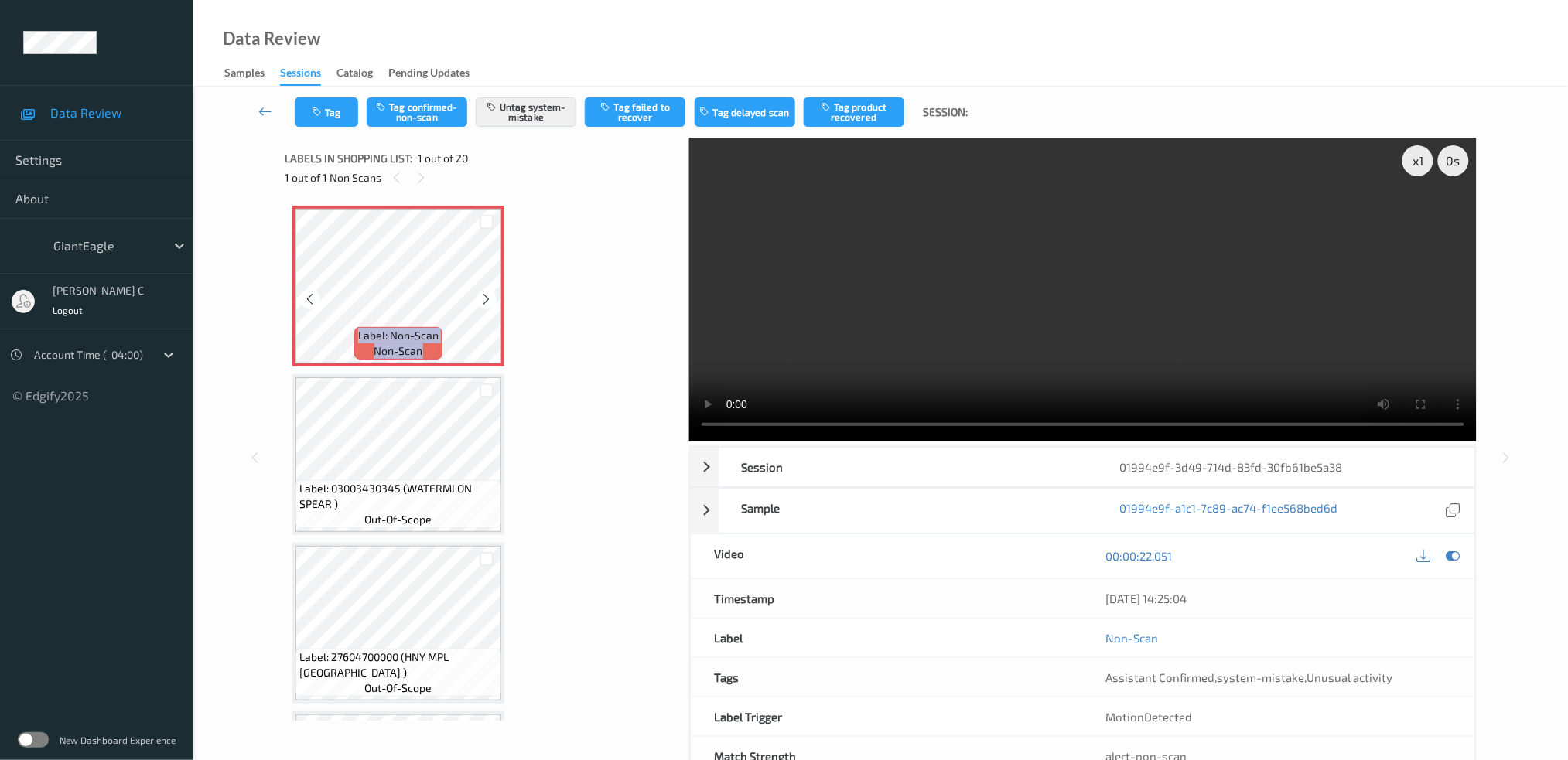
click at [489, 303] on icon at bounding box center [487, 299] width 13 height 14
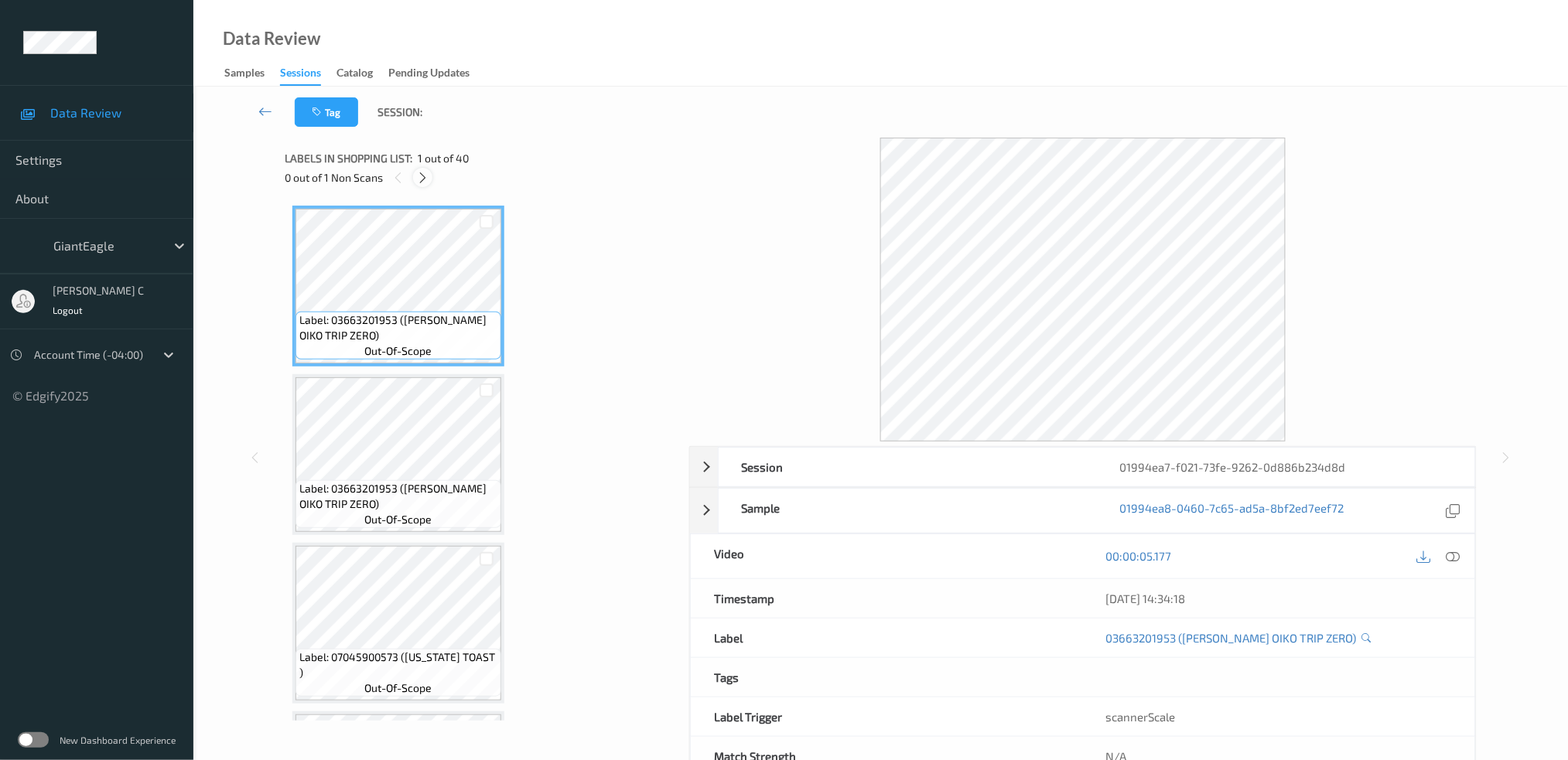
click at [423, 172] on icon at bounding box center [422, 178] width 13 height 14
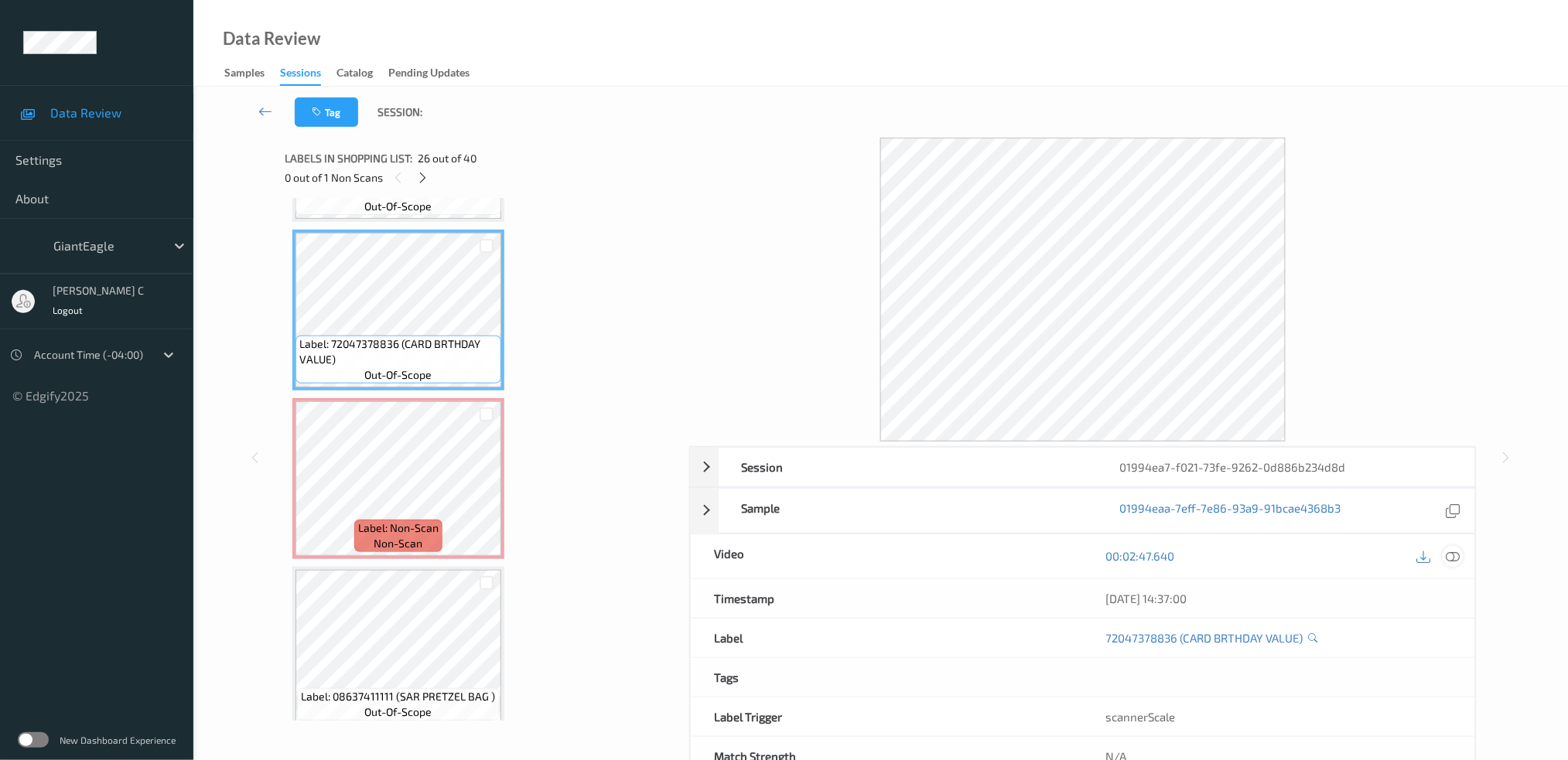
click at [1458, 554] on icon at bounding box center [1452, 555] width 14 height 14
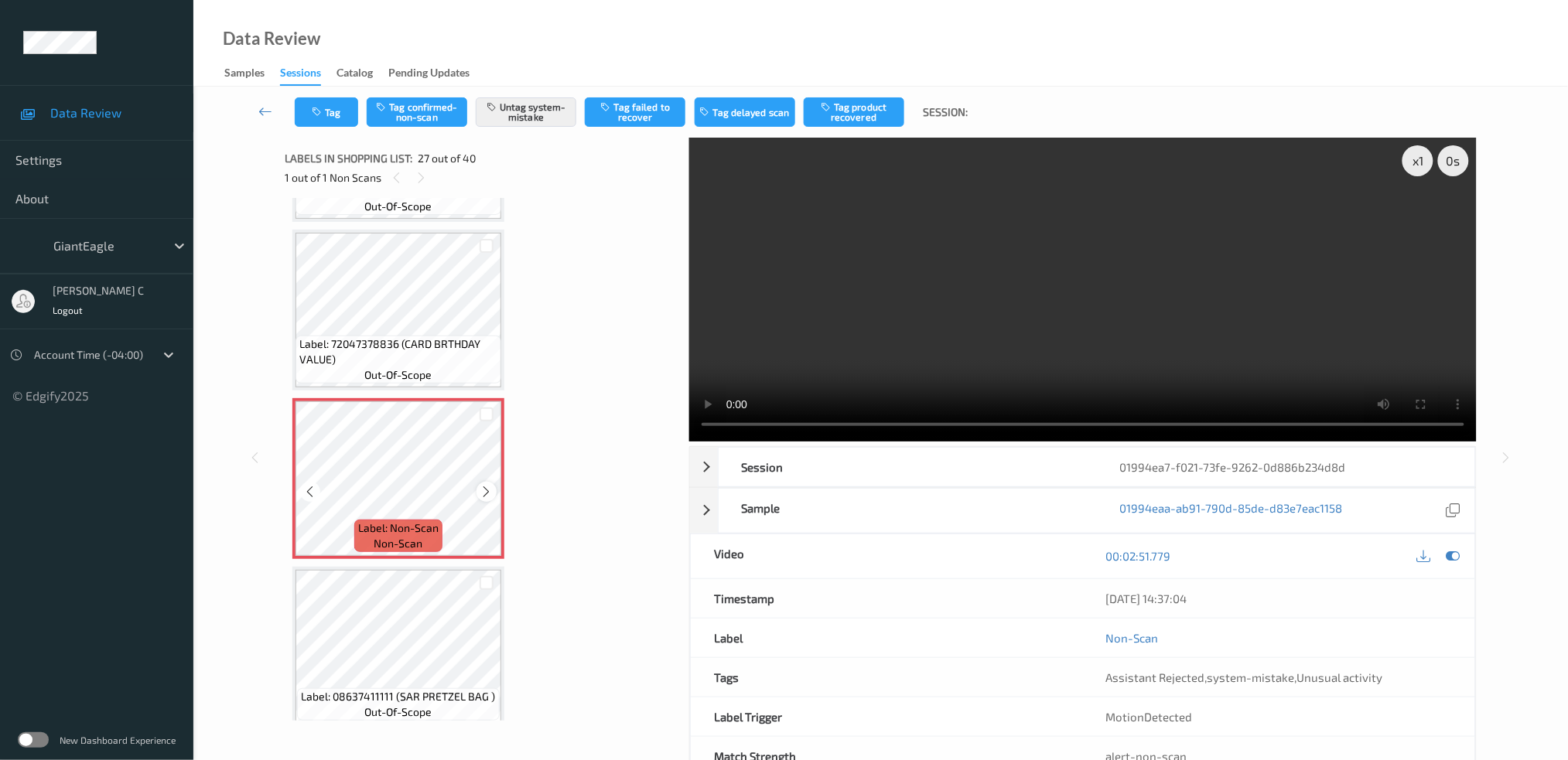
click at [489, 485] on icon at bounding box center [487, 492] width 13 height 14
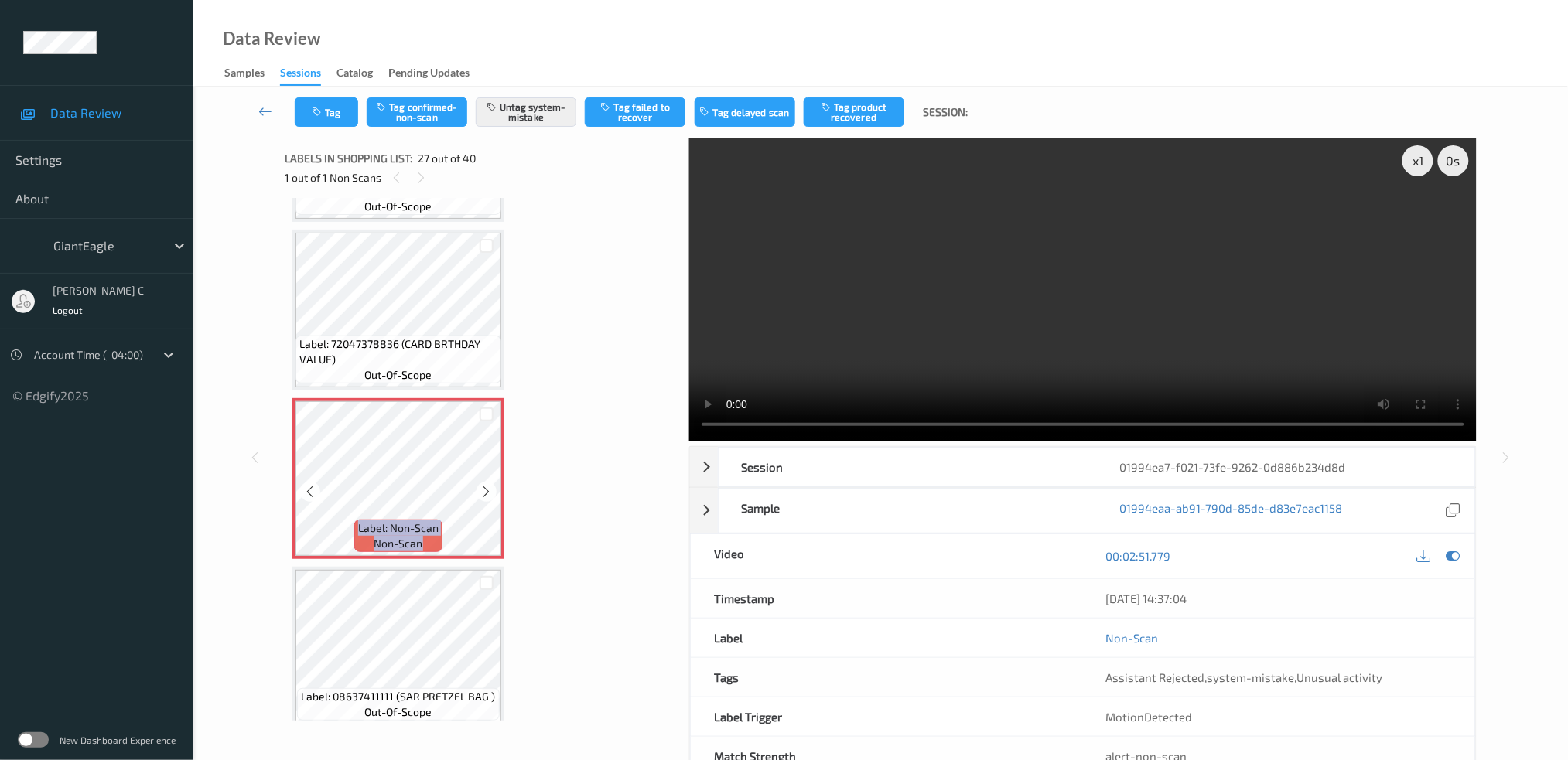
click at [489, 485] on icon at bounding box center [487, 492] width 13 height 14
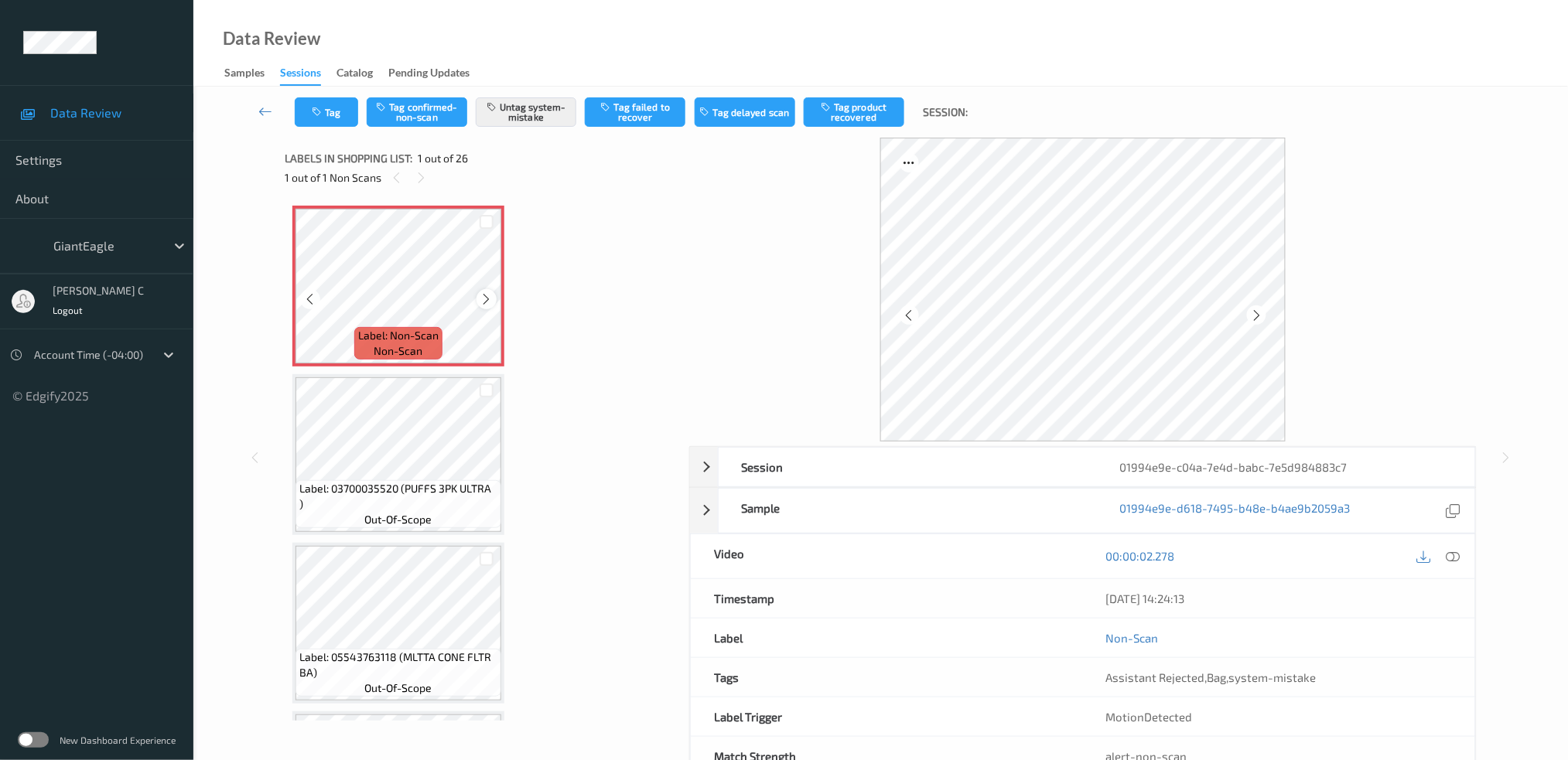
click at [488, 299] on icon at bounding box center [487, 299] width 13 height 14
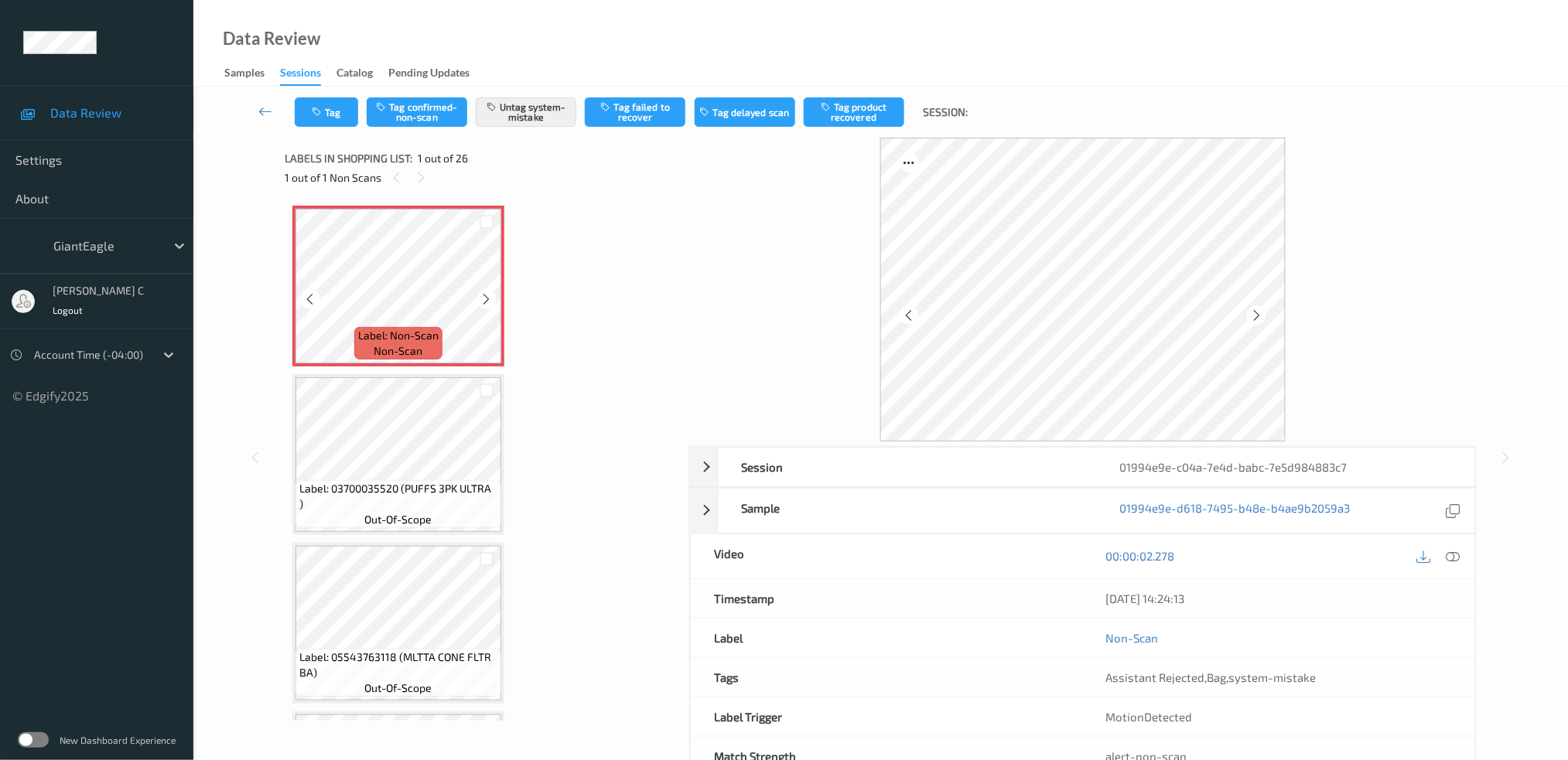
click at [488, 299] on icon at bounding box center [487, 299] width 13 height 14
click at [1461, 552] on div at bounding box center [1453, 557] width 21 height 21
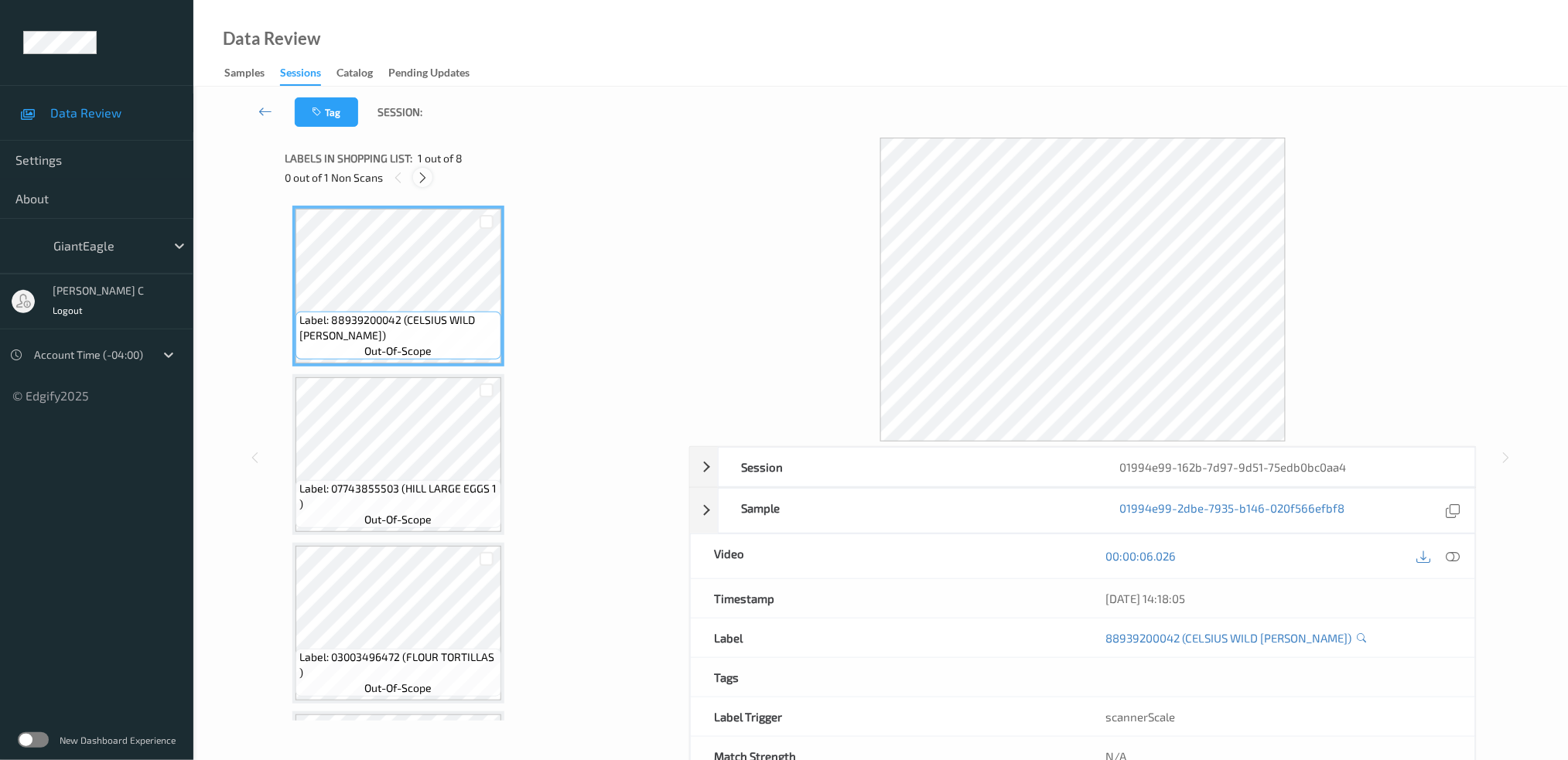
click at [424, 183] on icon at bounding box center [422, 178] width 13 height 14
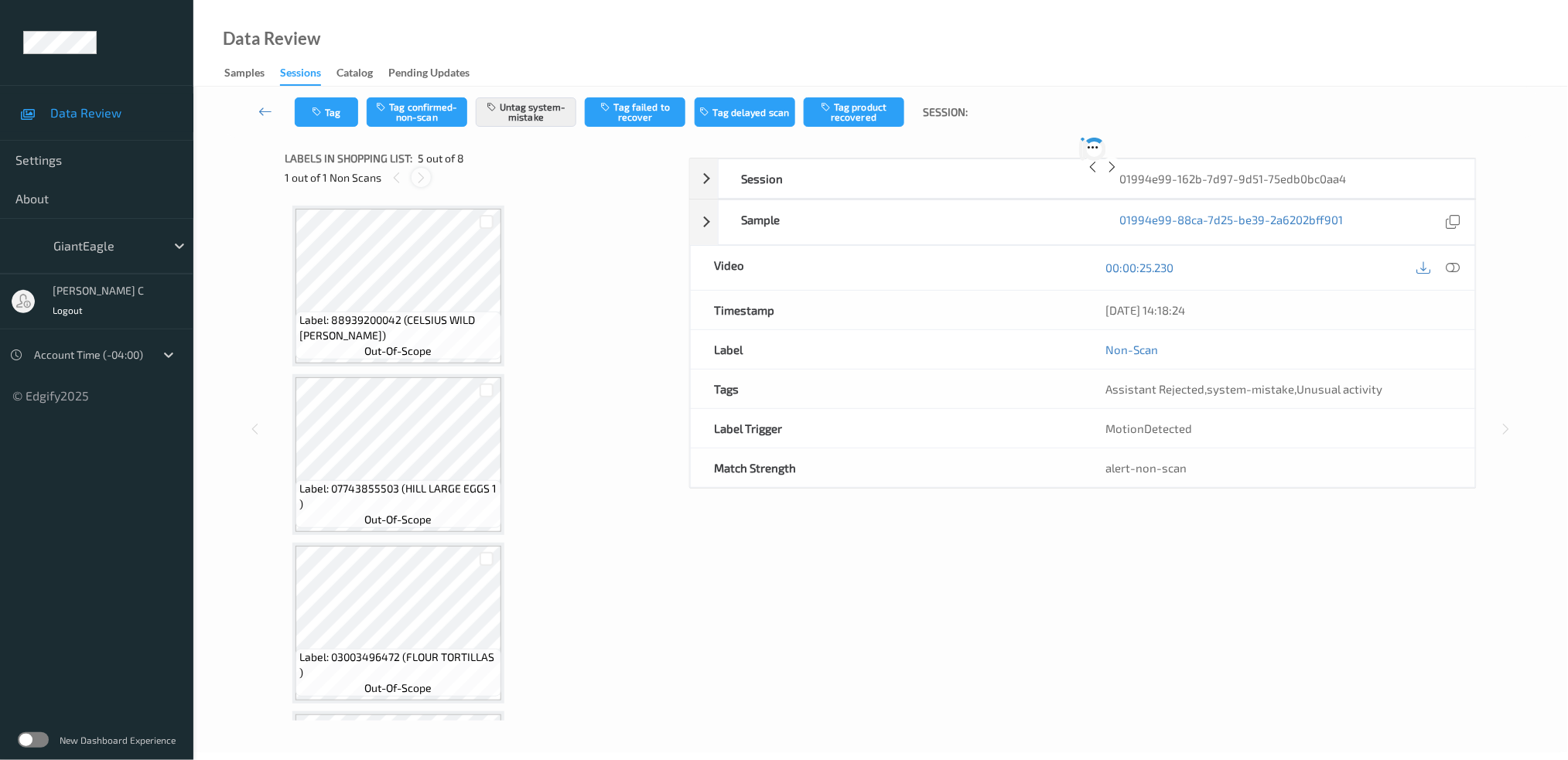
scroll to position [510, 0]
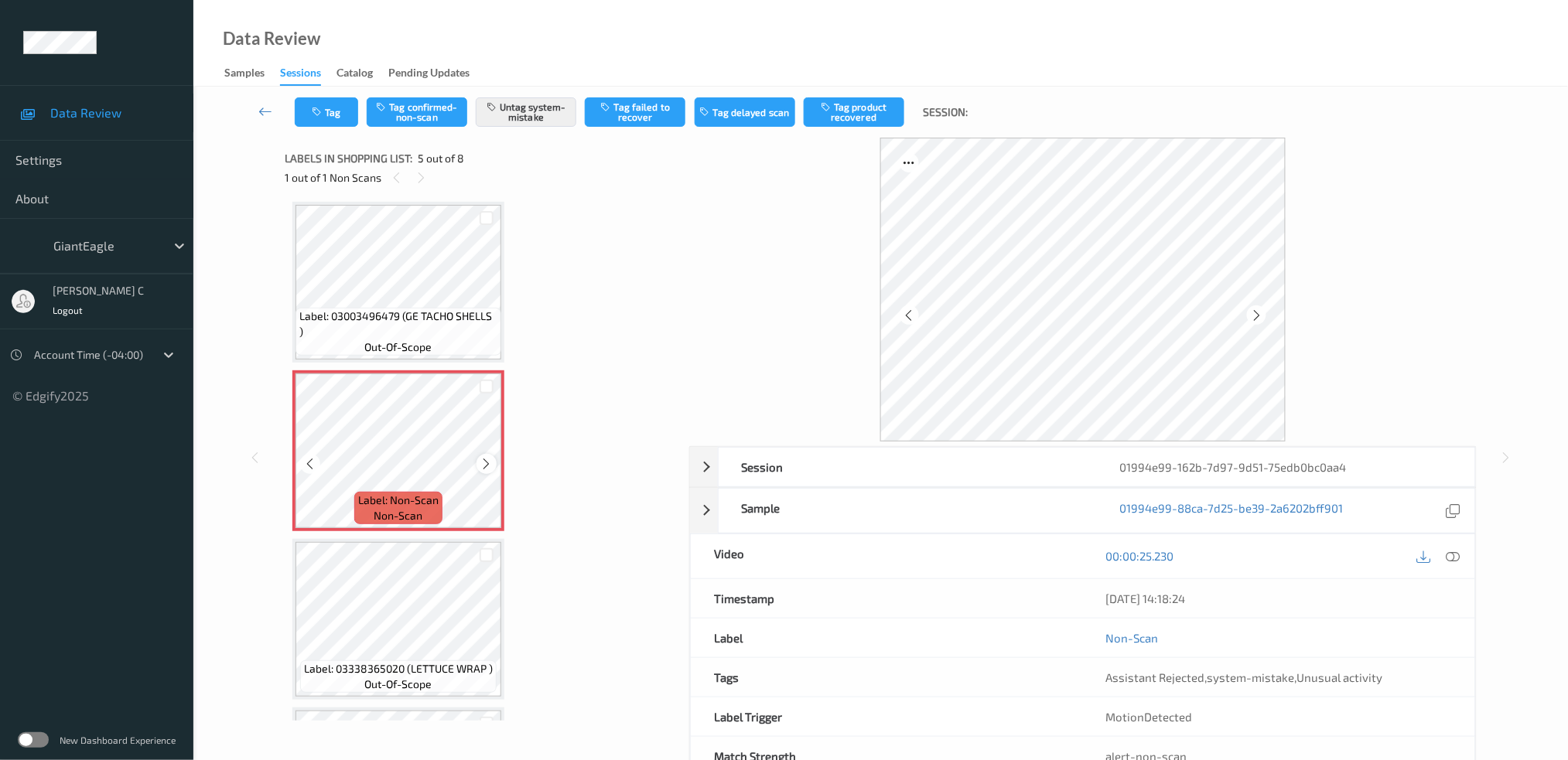
click at [483, 462] on icon at bounding box center [487, 464] width 13 height 14
click at [484, 462] on icon at bounding box center [487, 464] width 13 height 14
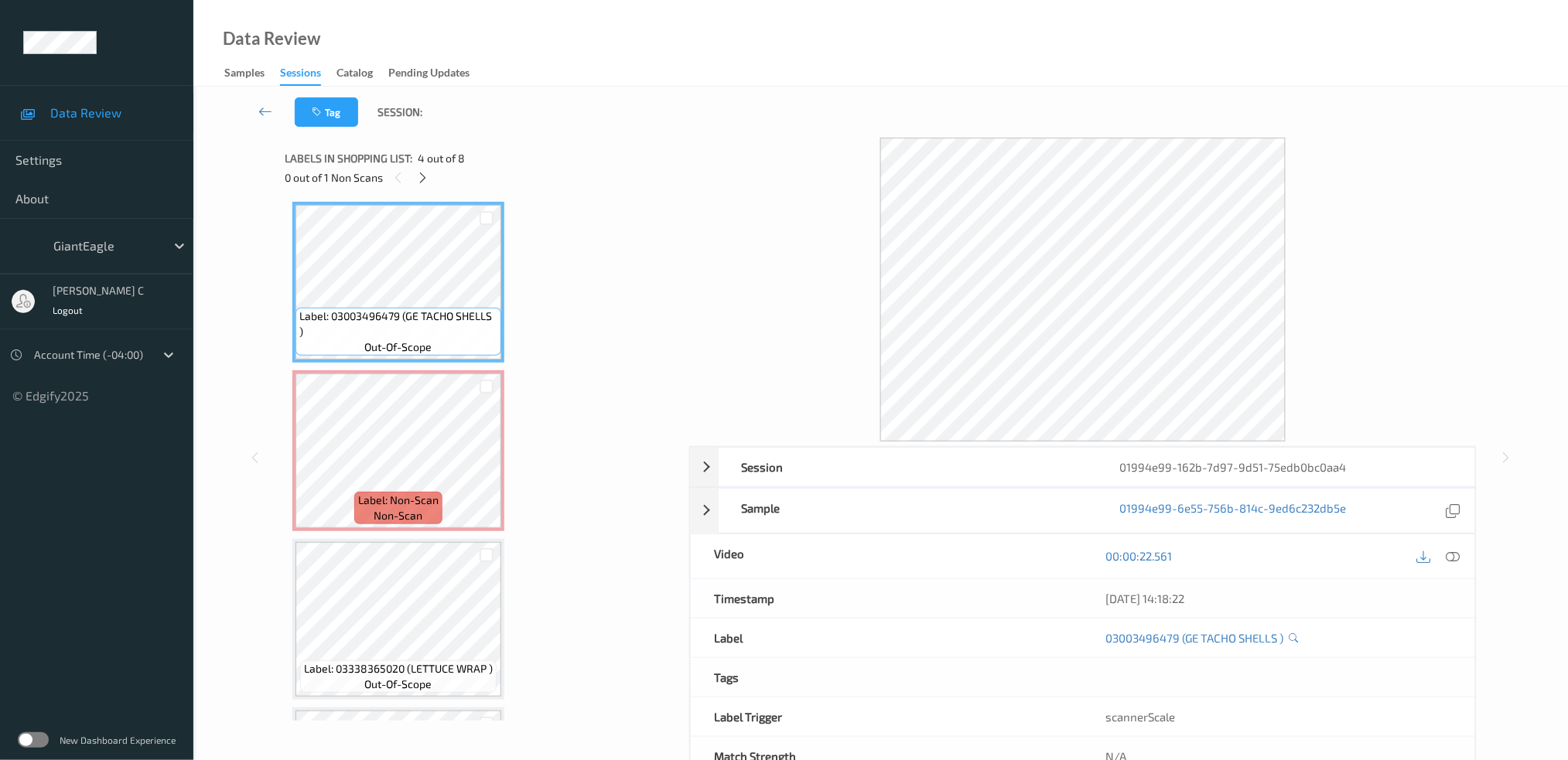
click at [1453, 551] on icon at bounding box center [1452, 555] width 14 height 14
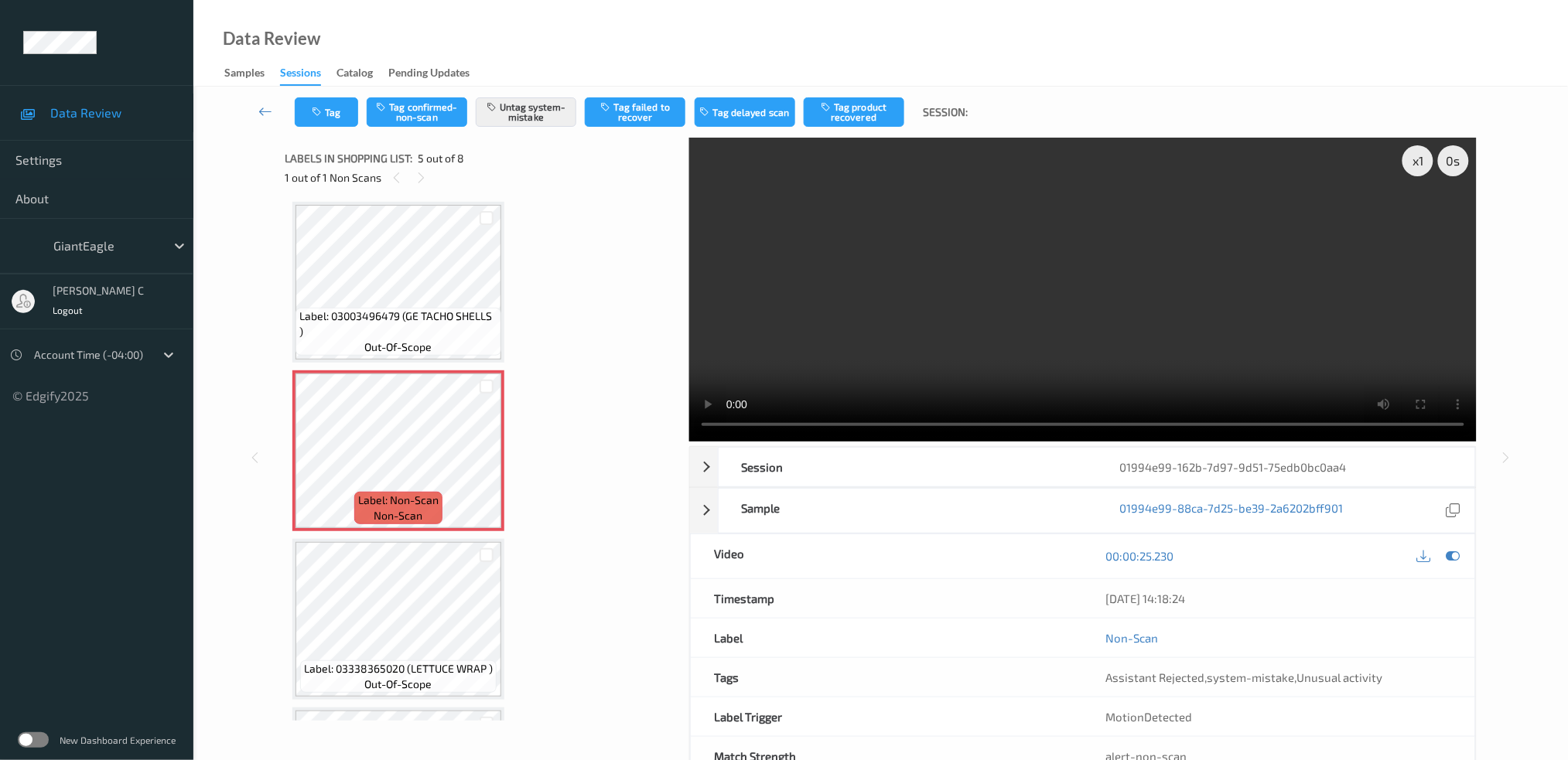
click at [417, 303] on div "Label: 03003496479 (GE TACHO SHELLS ) out-of-scope" at bounding box center [399, 282] width 212 height 161
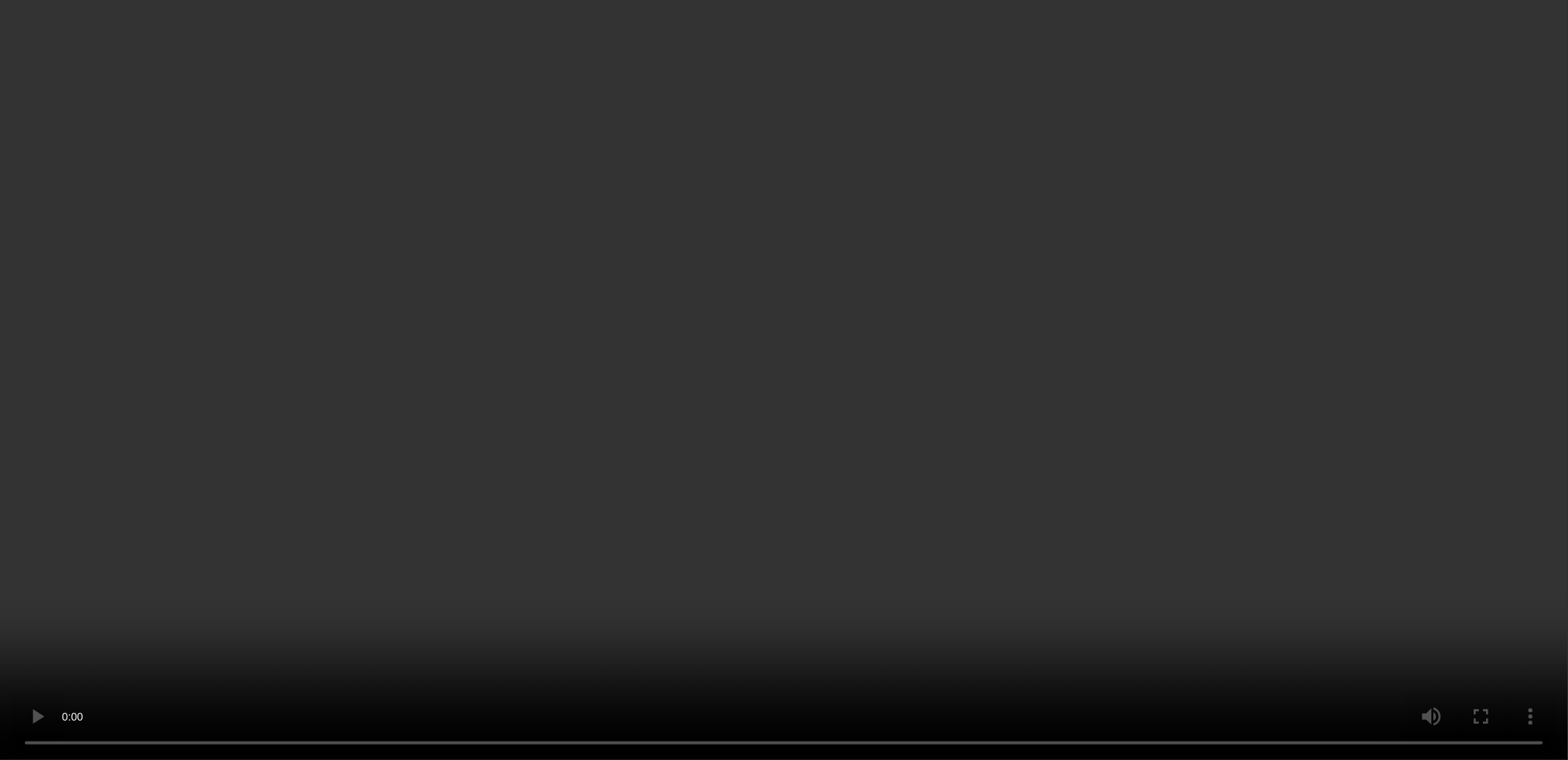
scroll to position [619, 0]
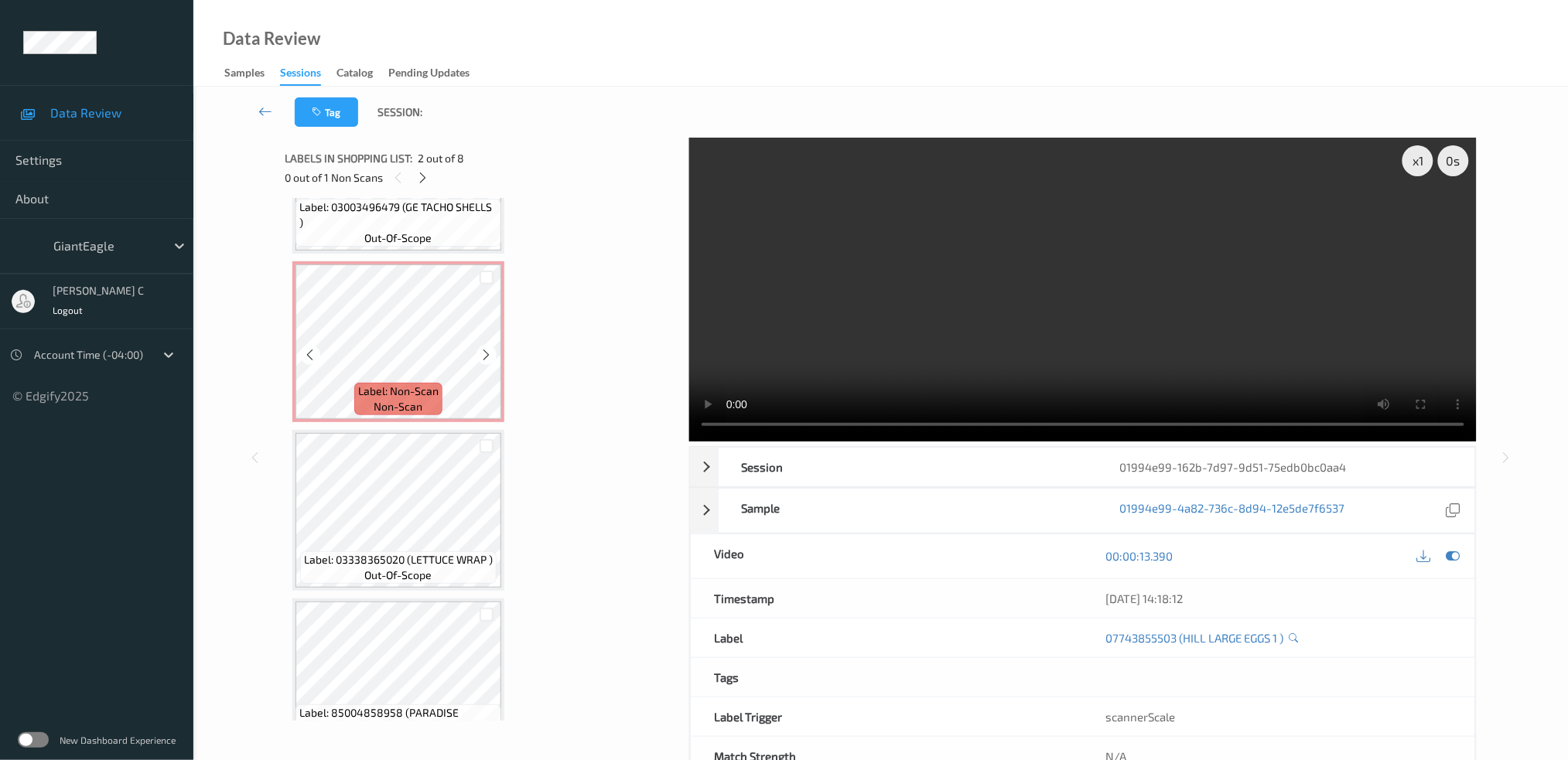
click at [404, 399] on span "non-scan" at bounding box center [399, 406] width 49 height 15
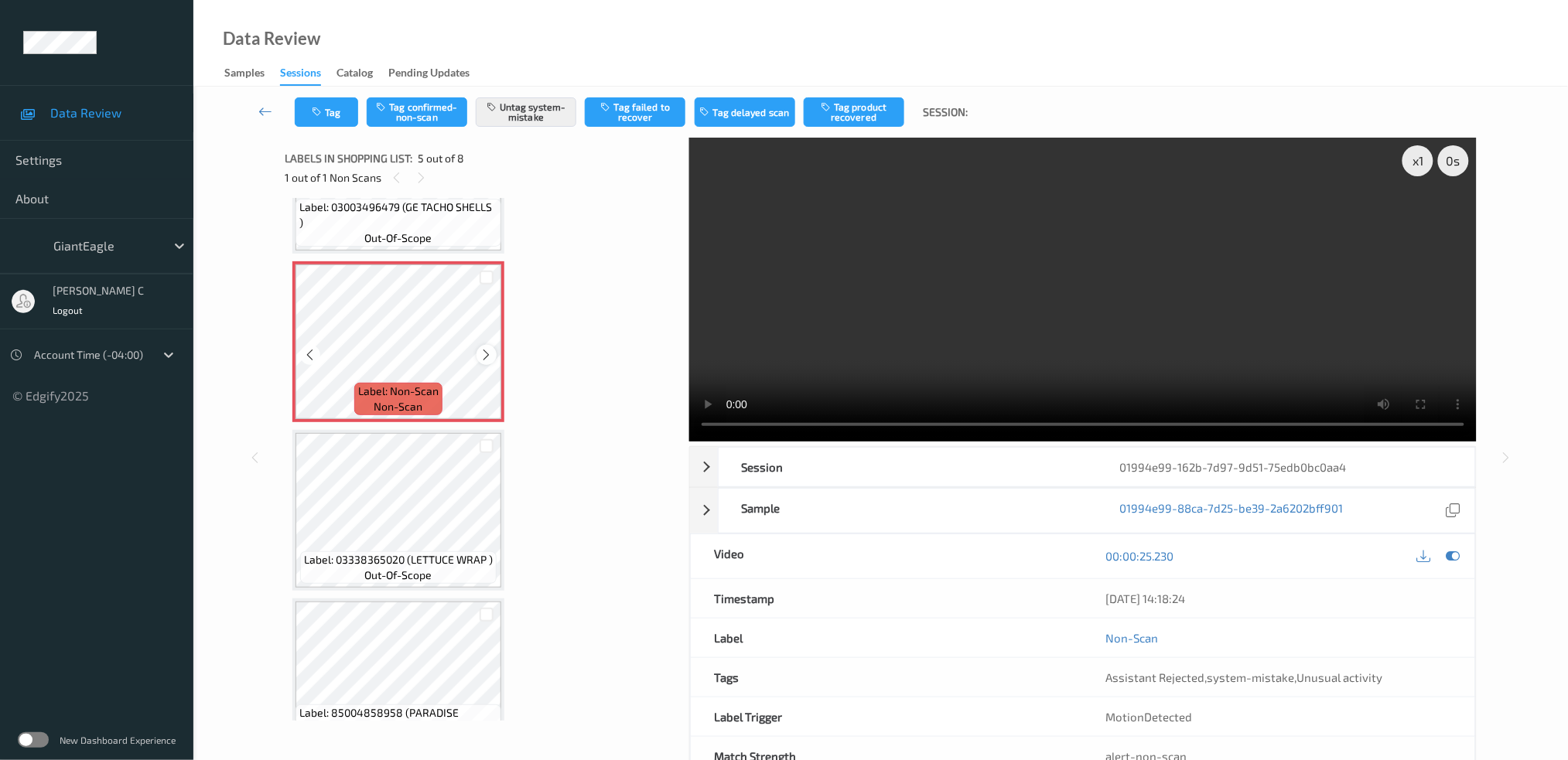
click at [491, 348] on icon at bounding box center [487, 355] width 13 height 14
click at [490, 348] on icon at bounding box center [487, 355] width 13 height 14
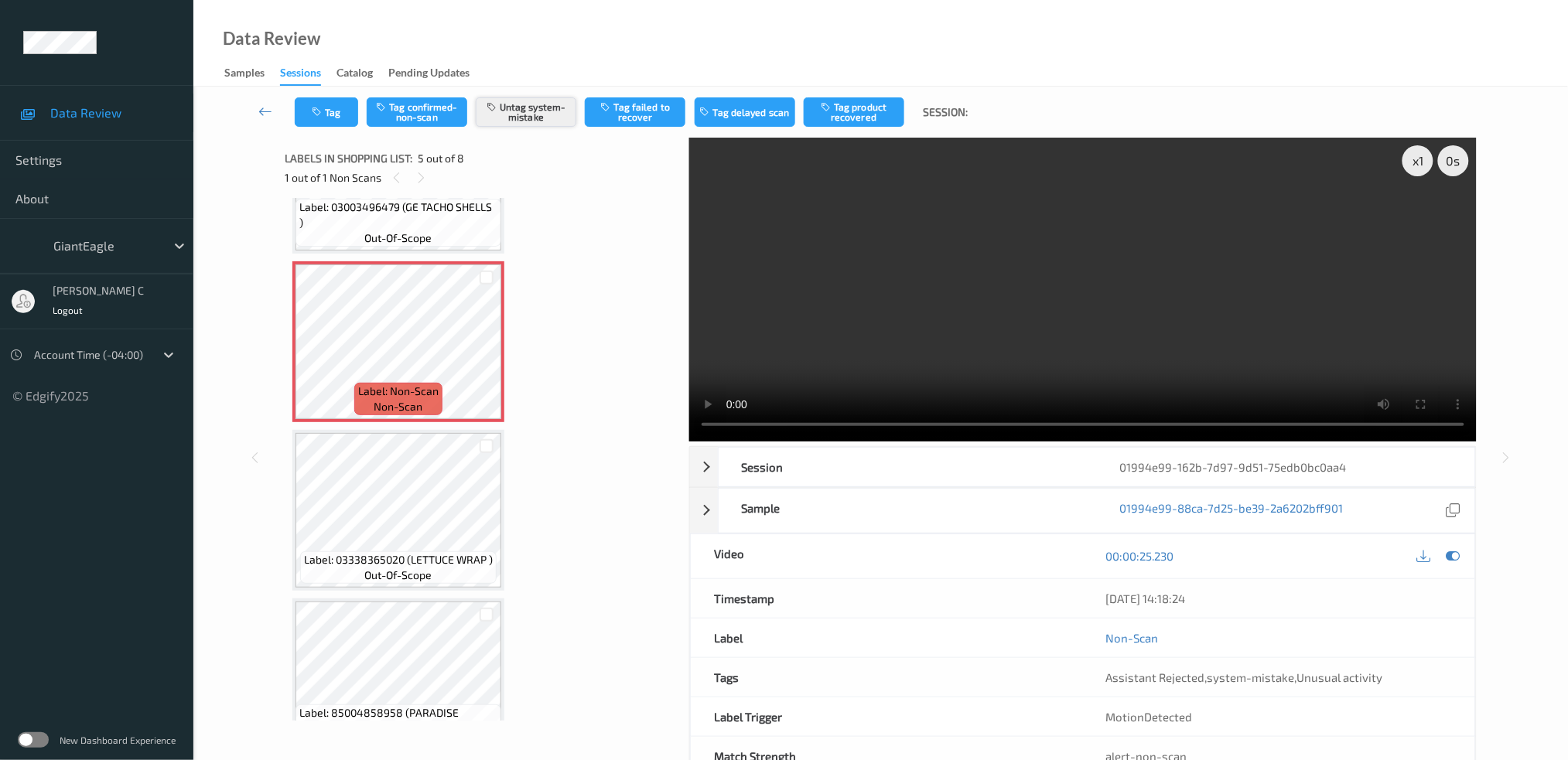
click at [548, 99] on button "Untag system-mistake" at bounding box center [525, 113] width 100 height 29
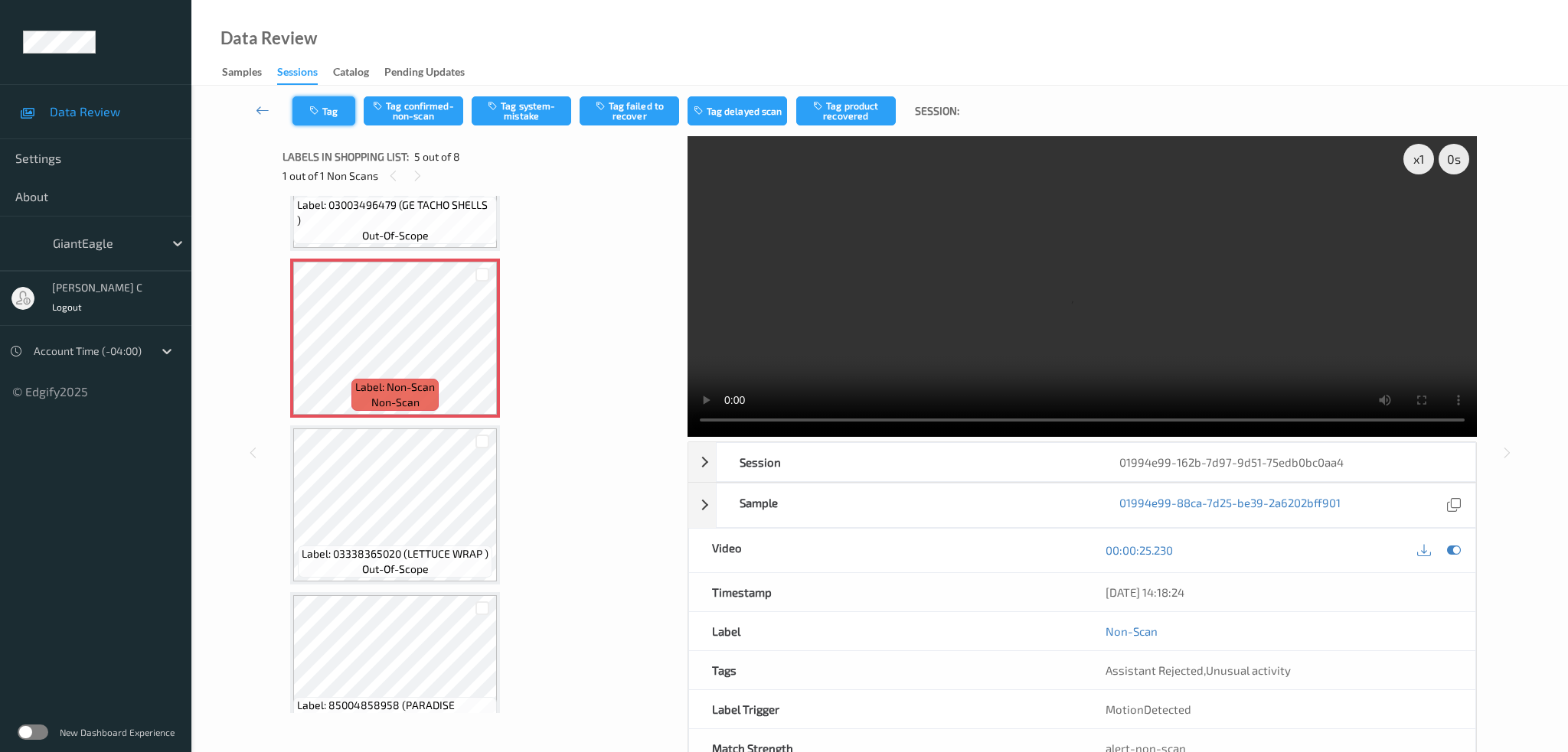
click at [301, 115] on button "Tag" at bounding box center [324, 111] width 63 height 29
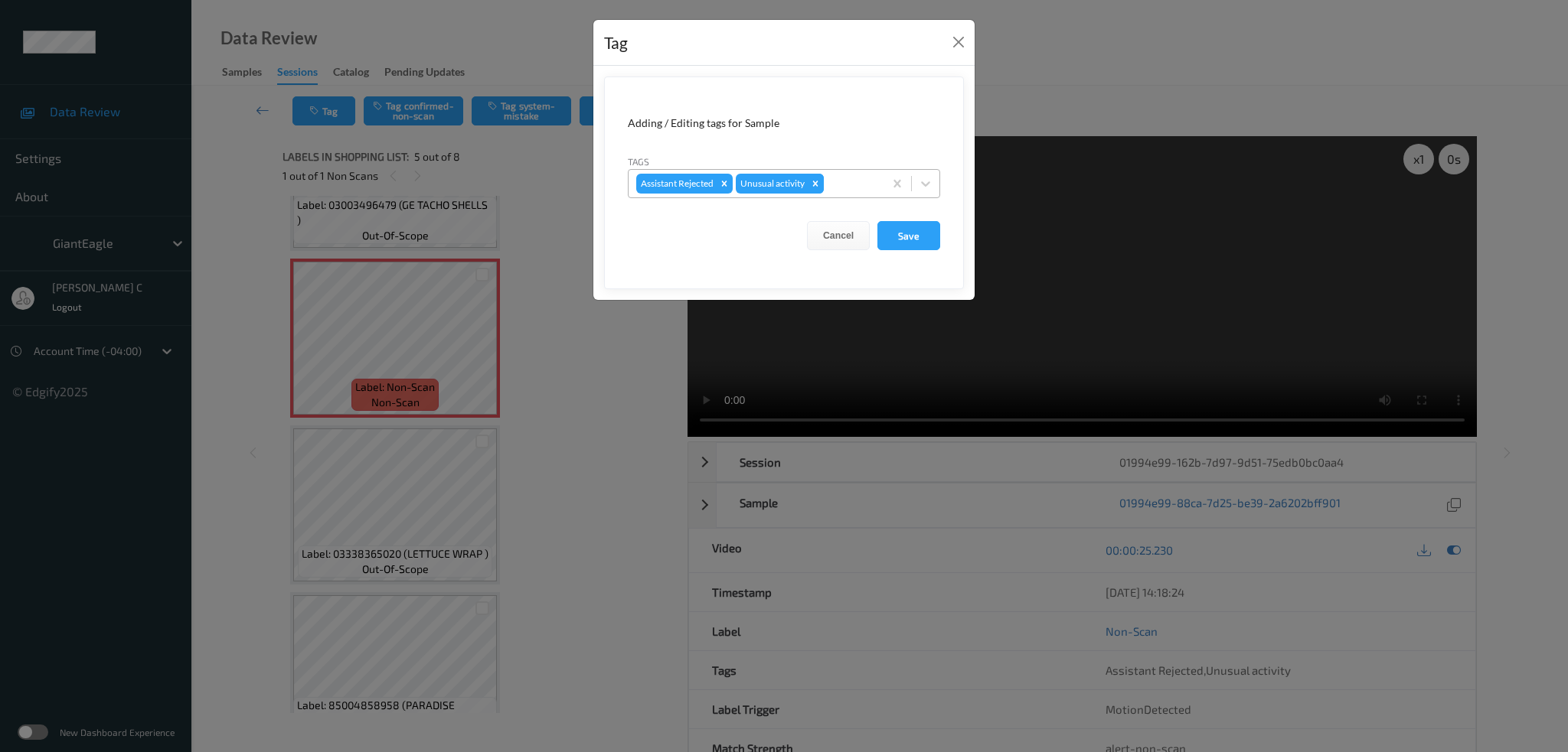
click at [817, 181] on icon "Remove Unusual activity" at bounding box center [815, 183] width 10 height 10
click at [916, 238] on button "Save" at bounding box center [909, 236] width 63 height 29
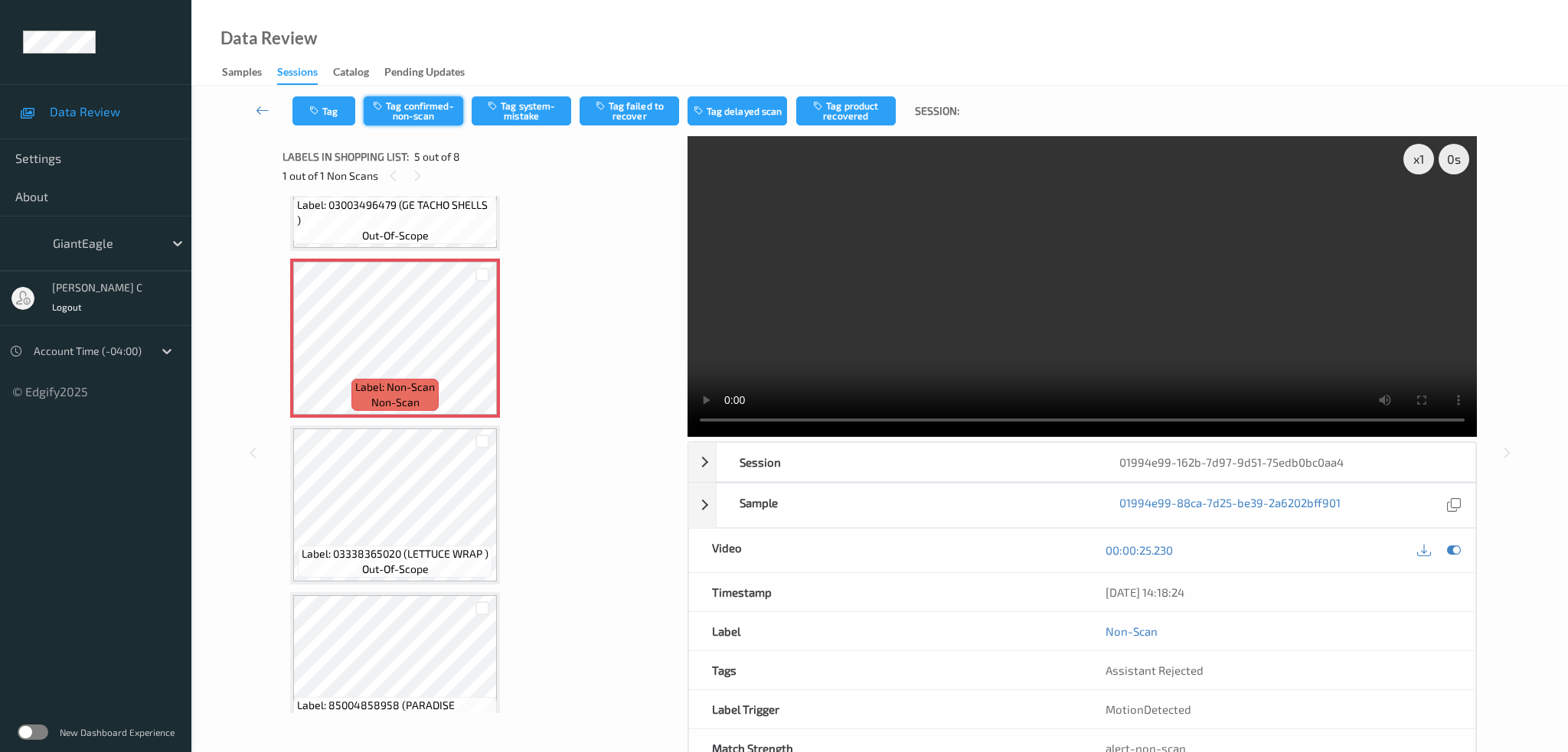
click at [403, 110] on button "Tag confirmed-non-scan" at bounding box center [413, 111] width 99 height 29
click at [614, 116] on button "Tag failed to recover" at bounding box center [629, 111] width 99 height 29
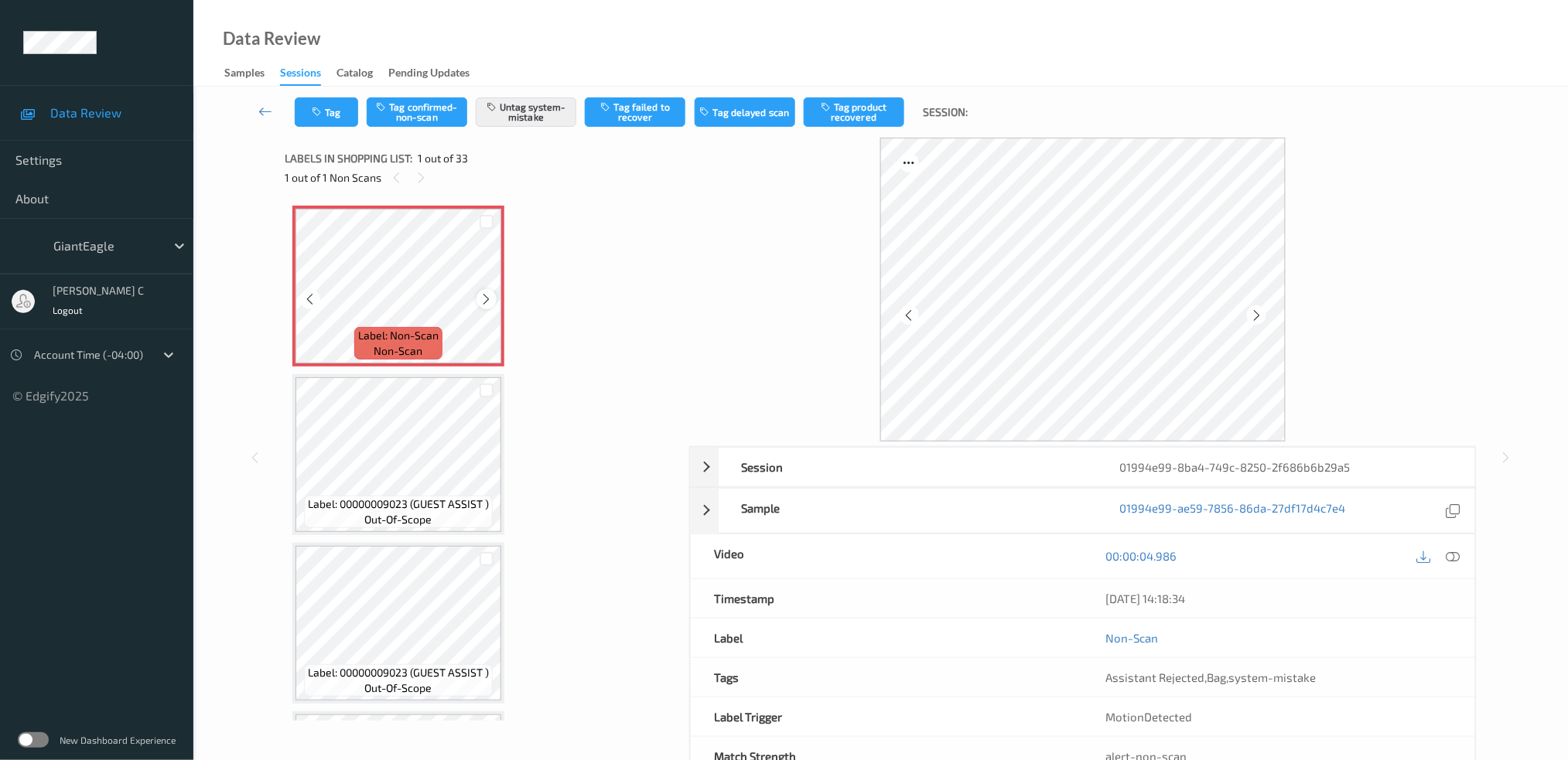
click at [491, 303] on icon at bounding box center [487, 299] width 13 height 14
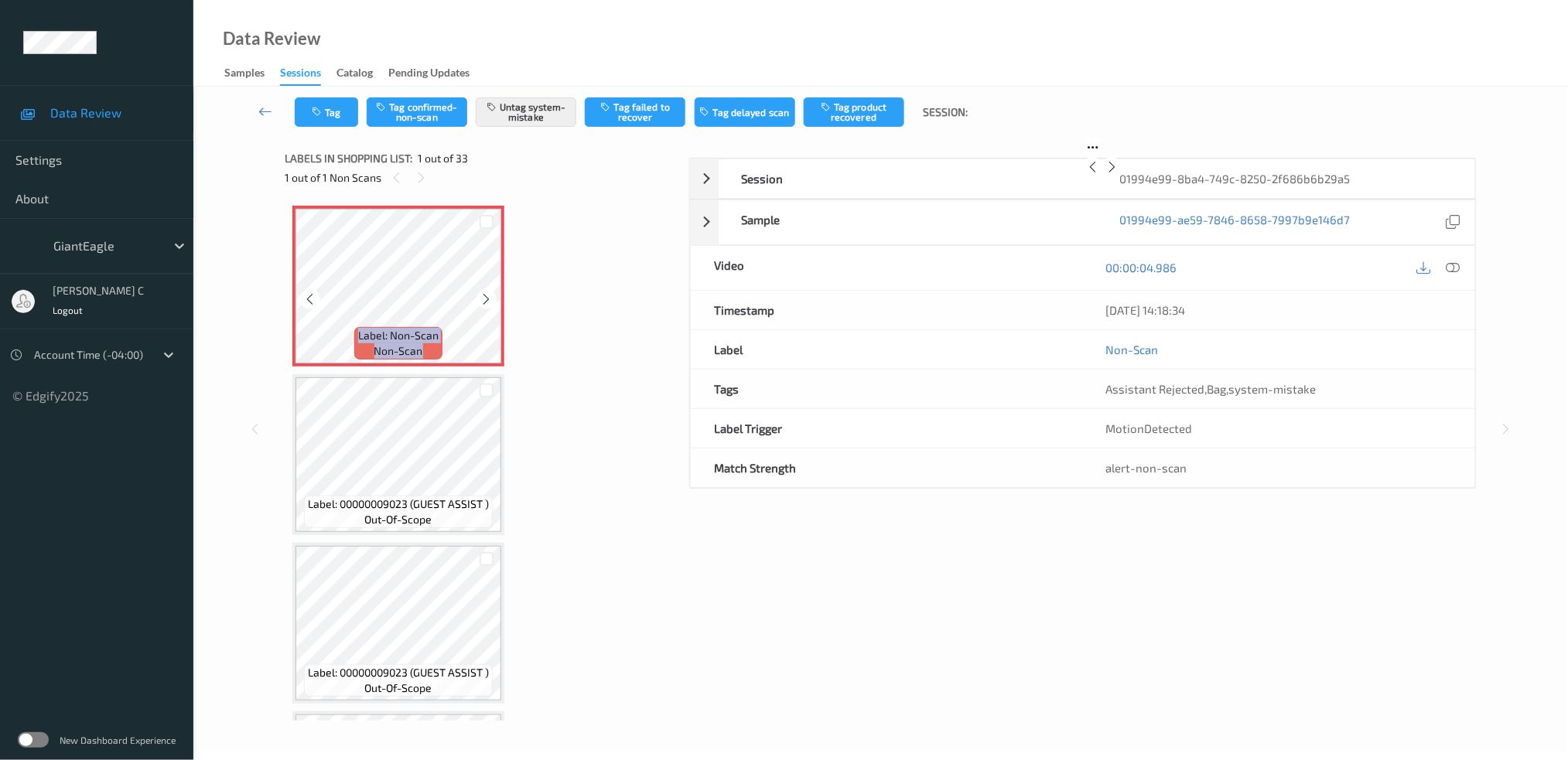
click at [491, 303] on icon at bounding box center [487, 299] width 13 height 14
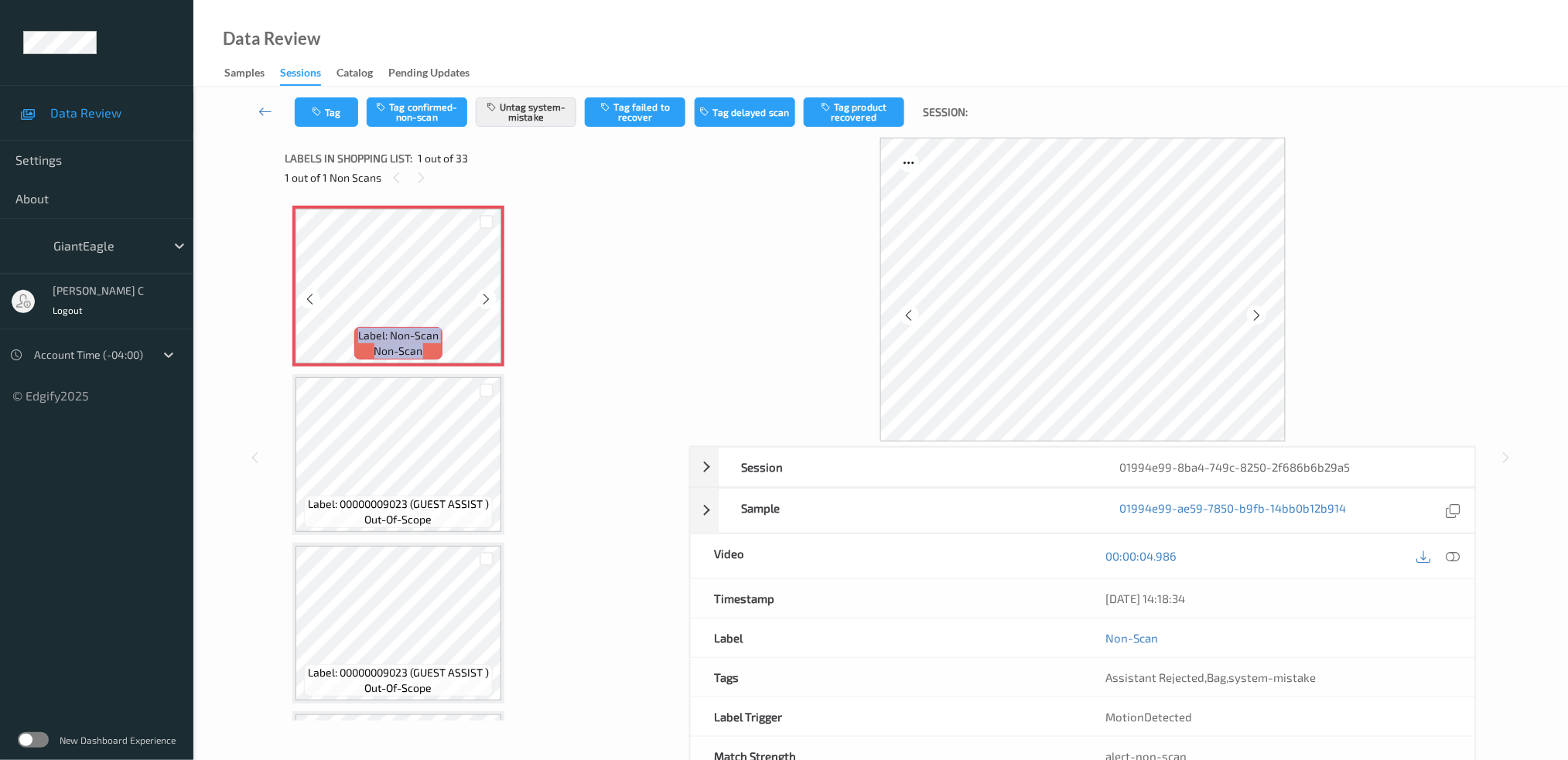
click at [491, 303] on icon at bounding box center [487, 299] width 13 height 14
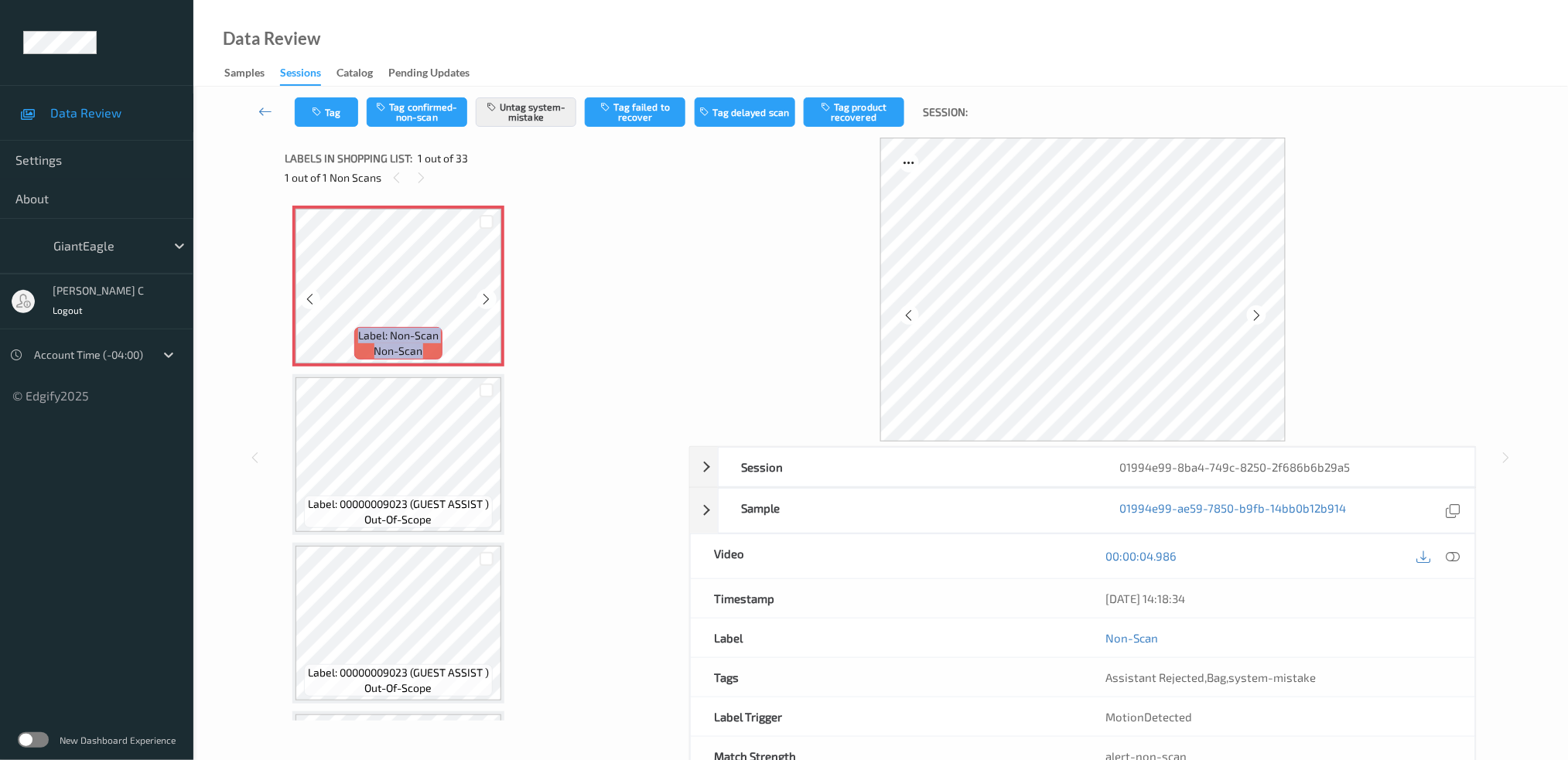
click at [491, 303] on icon at bounding box center [487, 299] width 13 height 14
click at [1457, 549] on icon at bounding box center [1452, 555] width 14 height 14
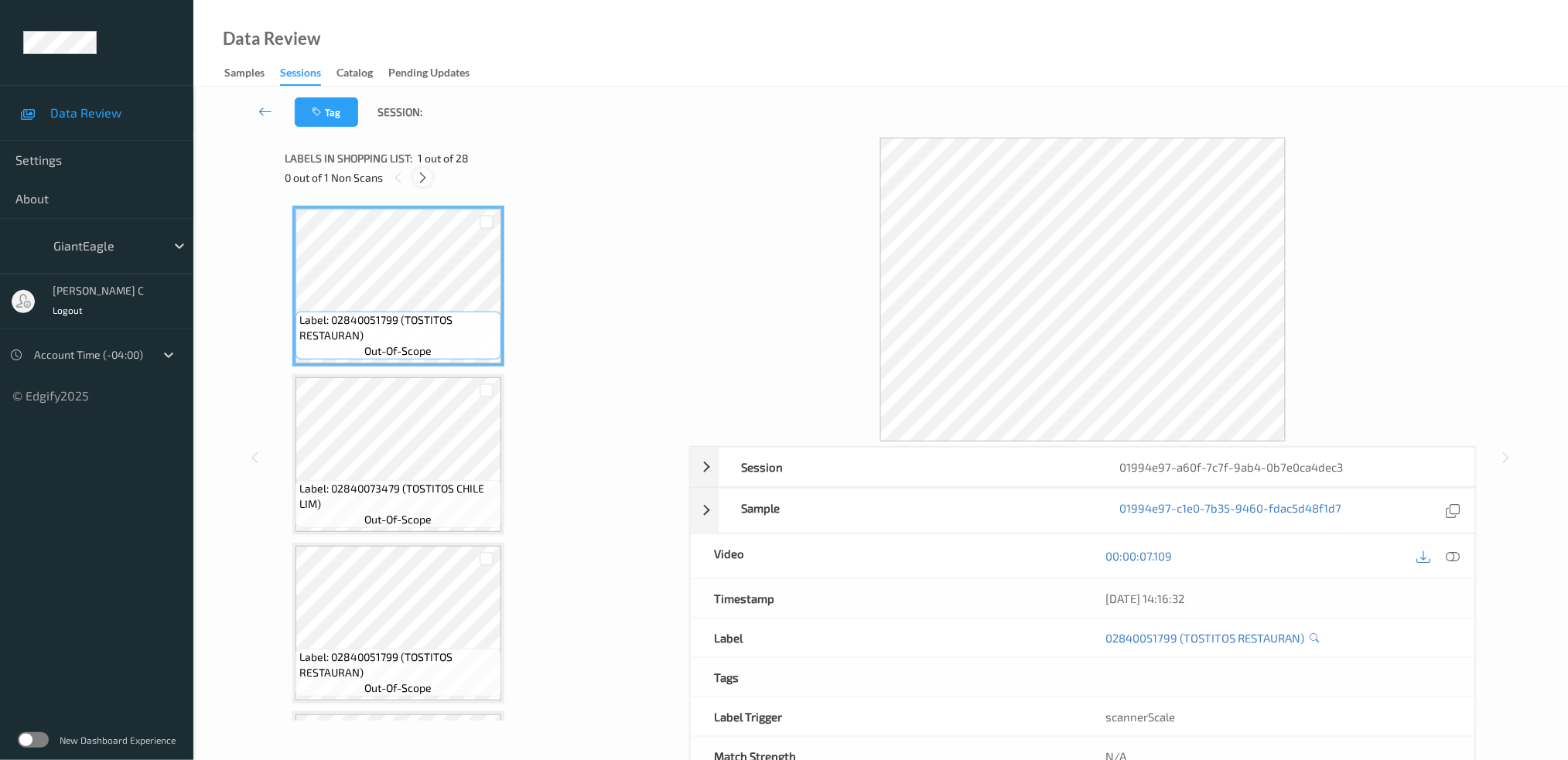
click at [429, 170] on div at bounding box center [423, 178] width 20 height 20
click at [413, 186] on div "0 out of 2 Non Scans" at bounding box center [481, 178] width 394 height 20
click at [417, 180] on icon at bounding box center [424, 178] width 13 height 14
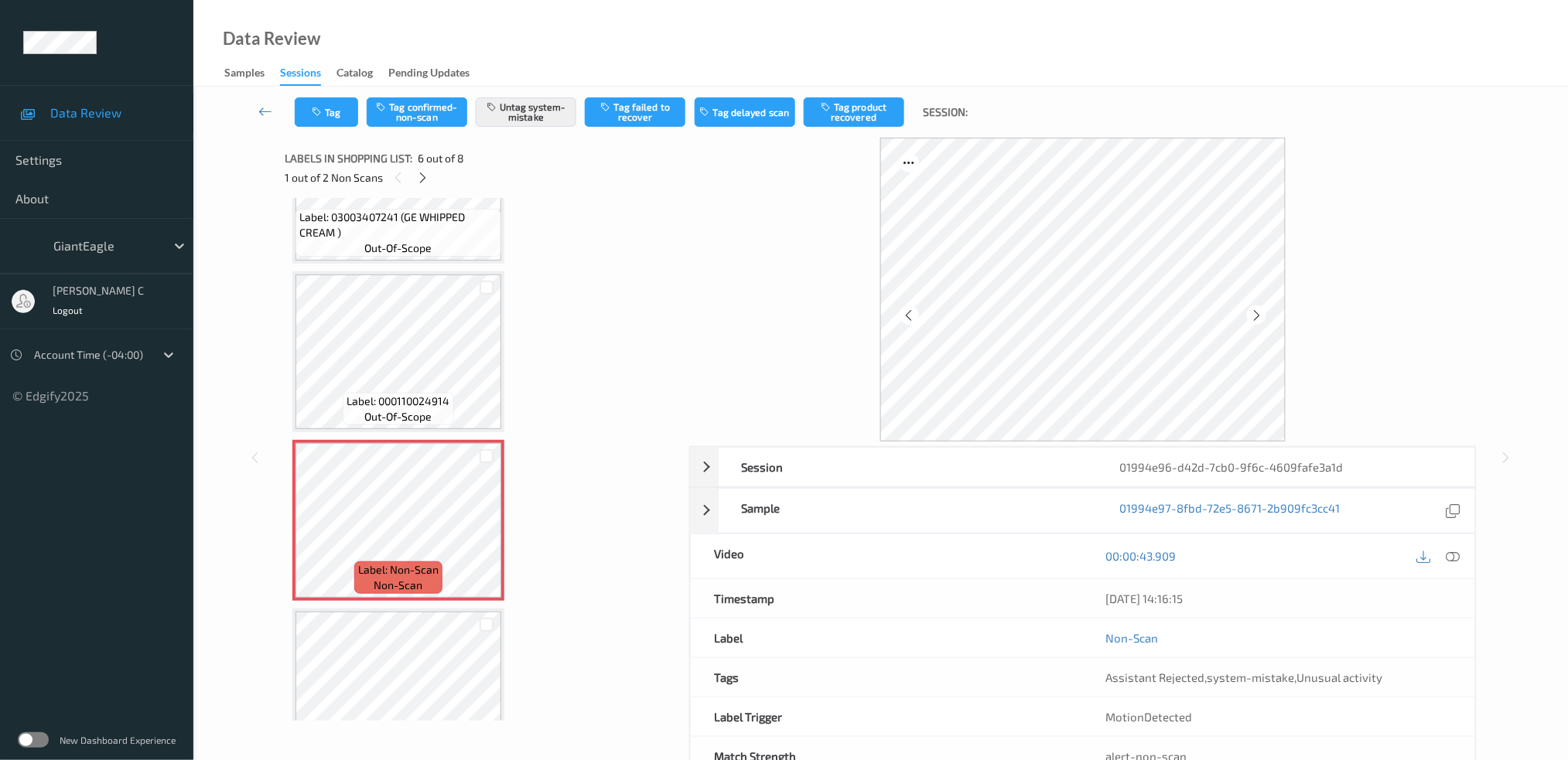
scroll to position [574, 0]
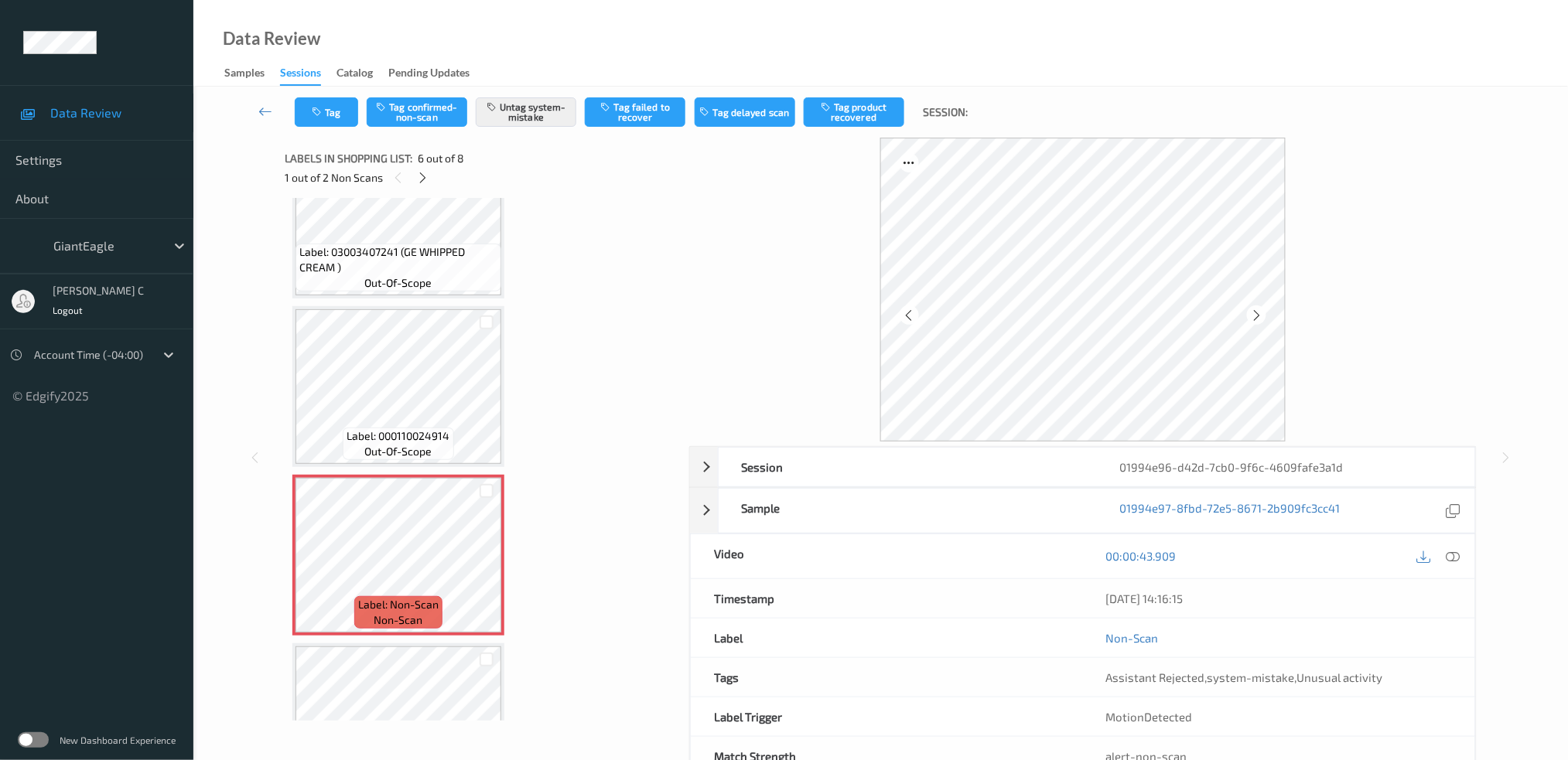
click at [399, 267] on span "Label: 03003407241 (GE WHIPPED CREAM )" at bounding box center [398, 260] width 198 height 31
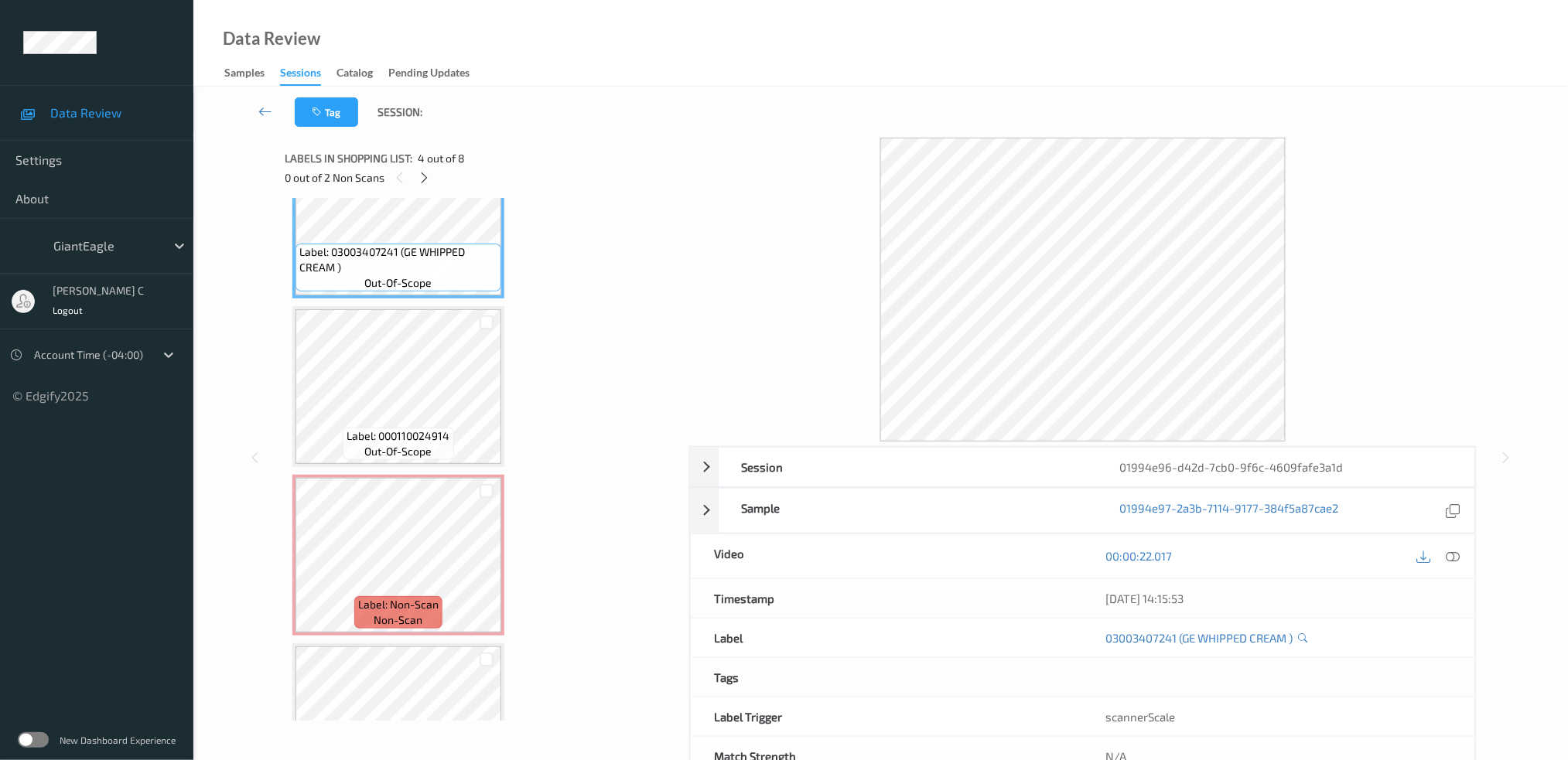
click at [1453, 556] on icon at bounding box center [1452, 555] width 14 height 14
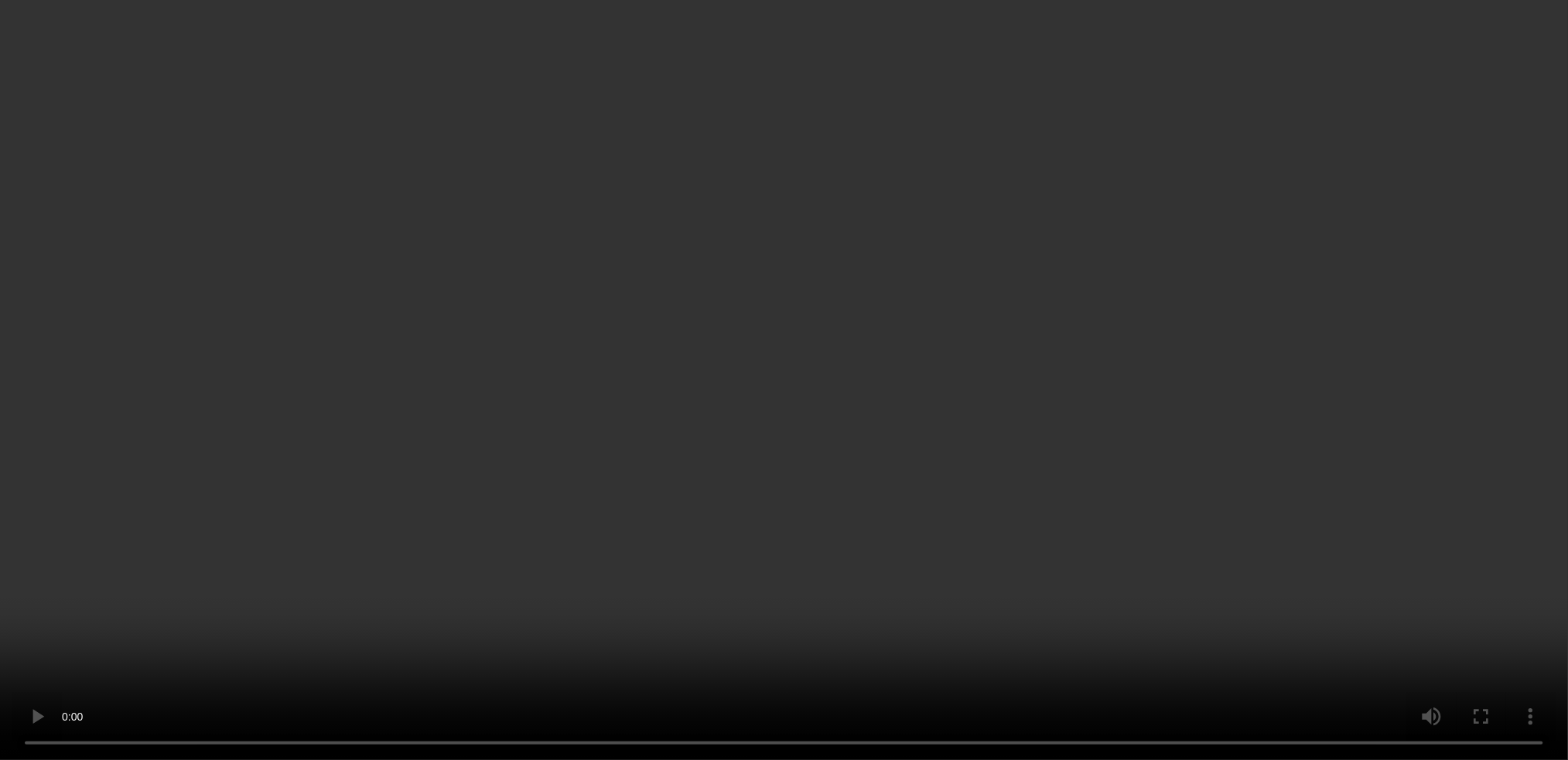
scroll to position [780, 0]
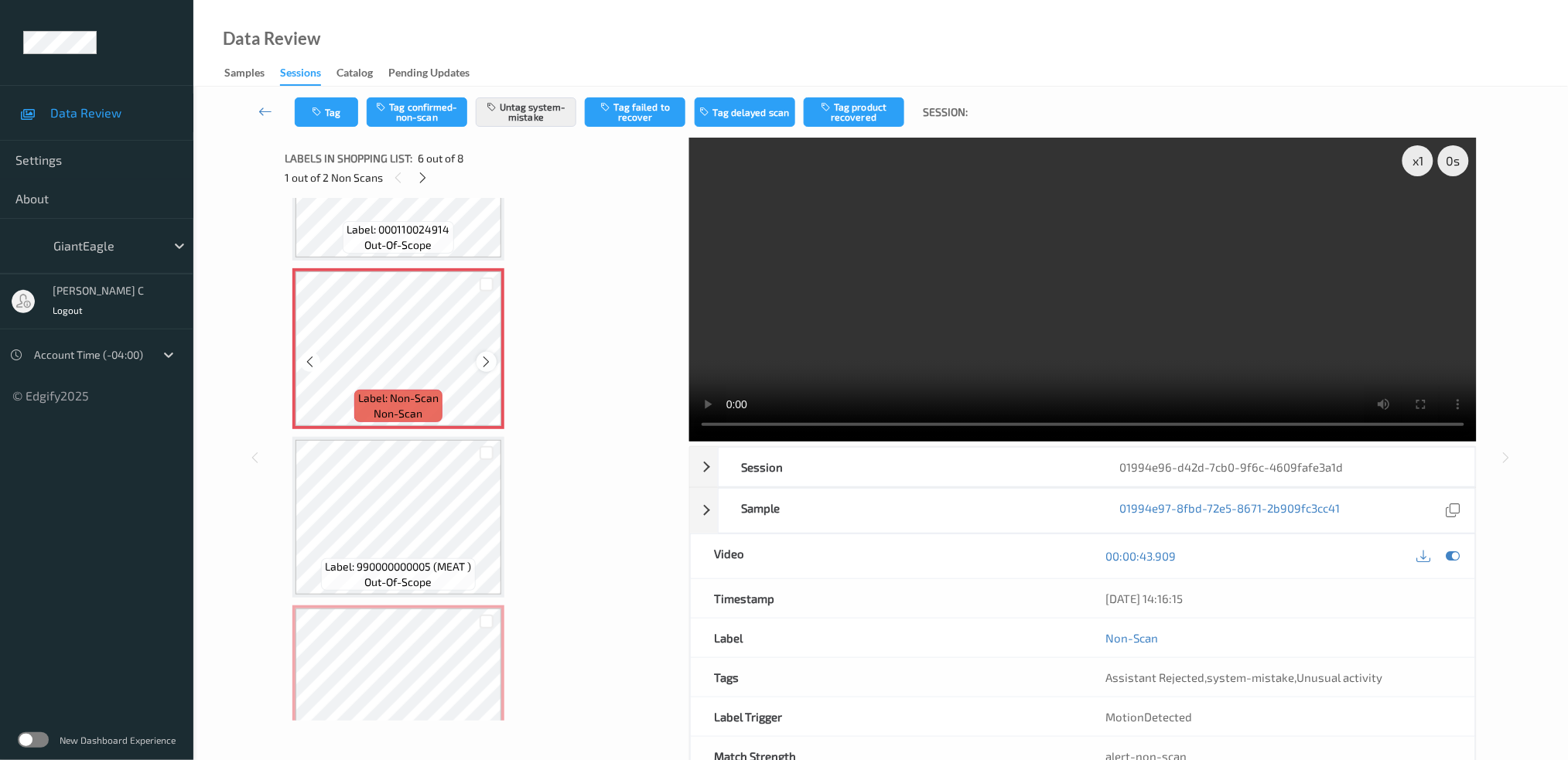
click at [487, 361] on icon at bounding box center [487, 361] width 13 height 14
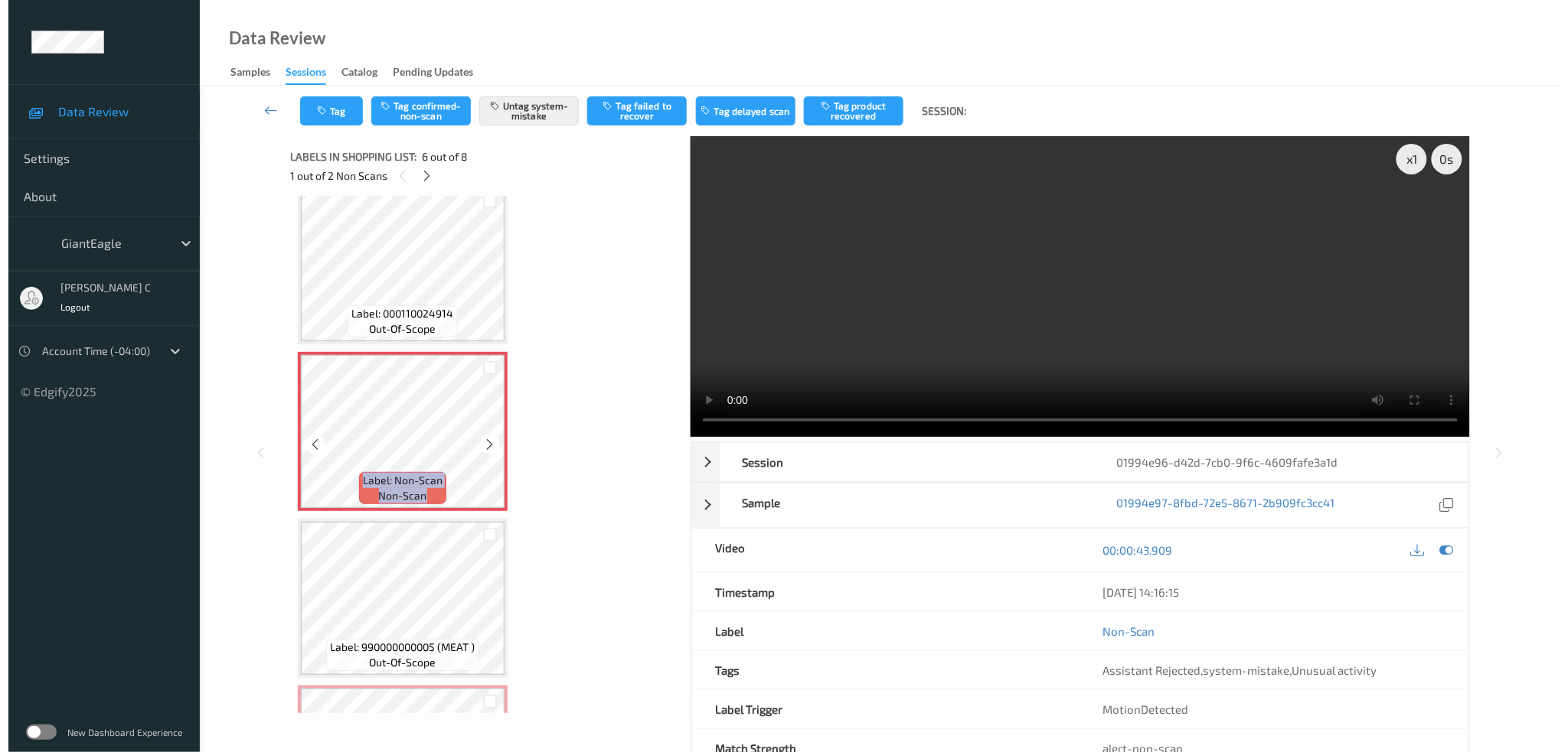
scroll to position [814, 0]
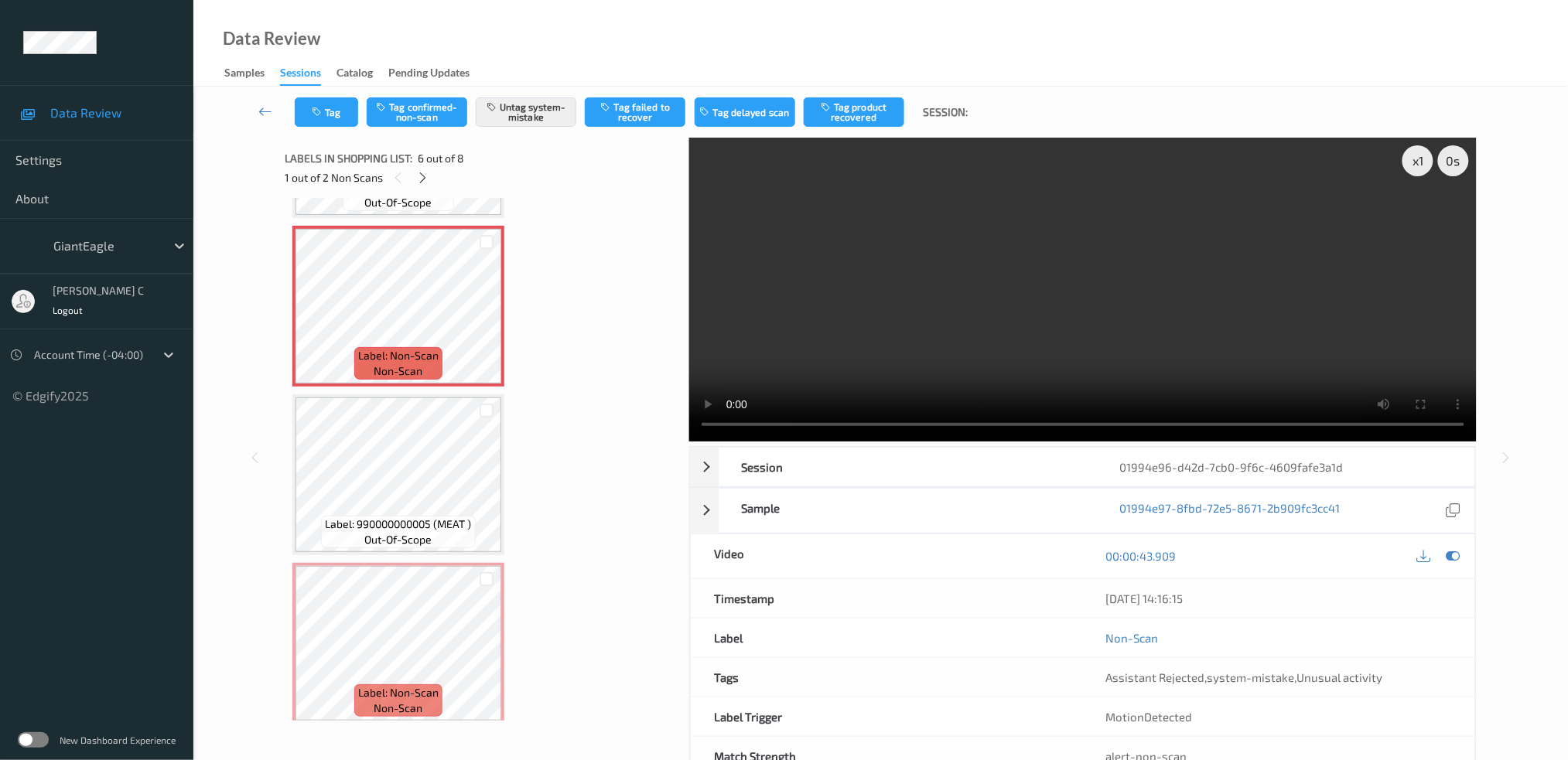
click at [395, 724] on div "Labels in shopping list: 6 out of 8 1 out of 2 Non Scans Label: 03003493046 (GE…" at bounding box center [481, 457] width 394 height 639
click at [413, 685] on span "Label: Non-Scan" at bounding box center [398, 692] width 81 height 15
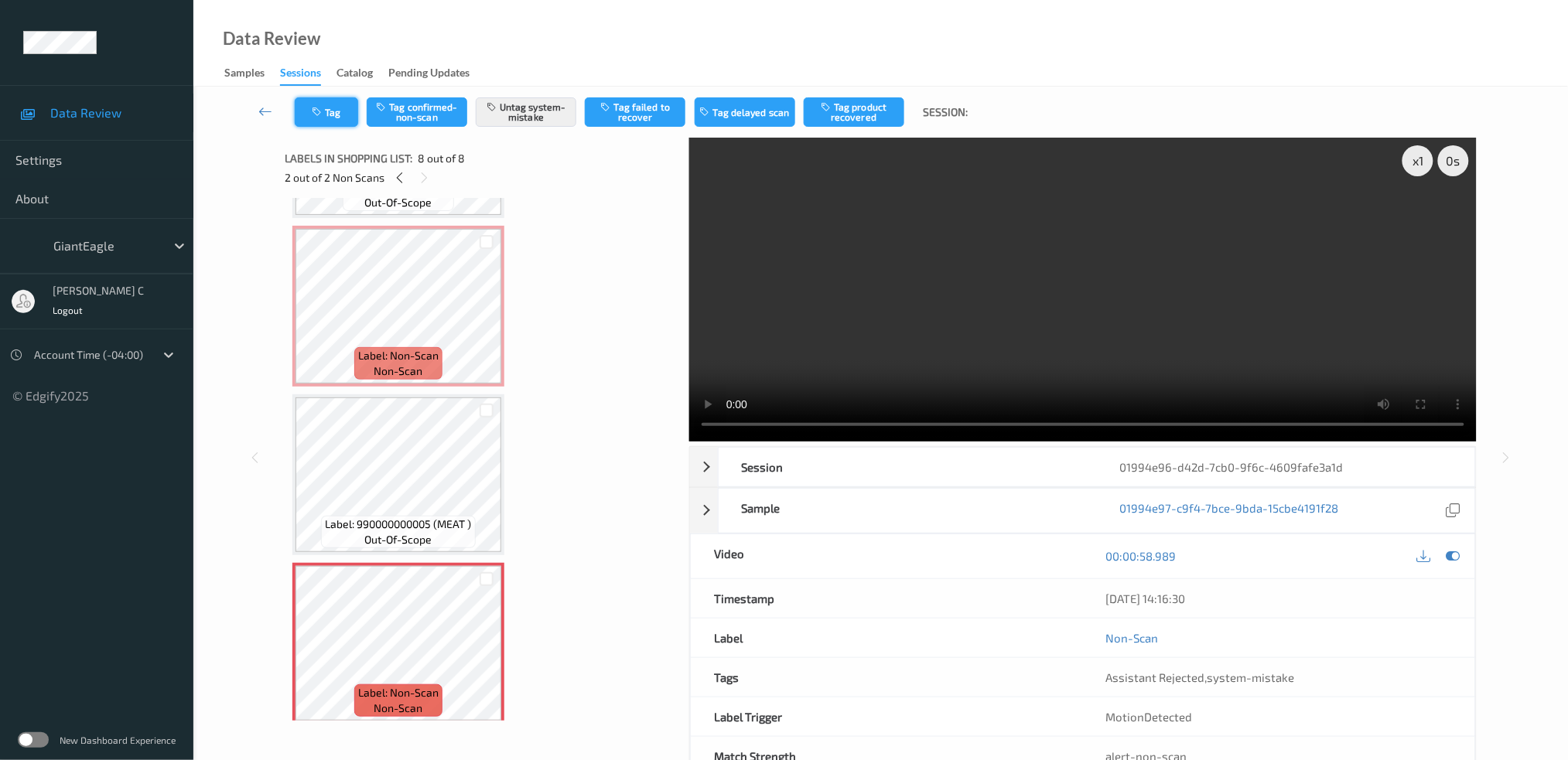
click at [314, 121] on button "Tag" at bounding box center [326, 113] width 64 height 29
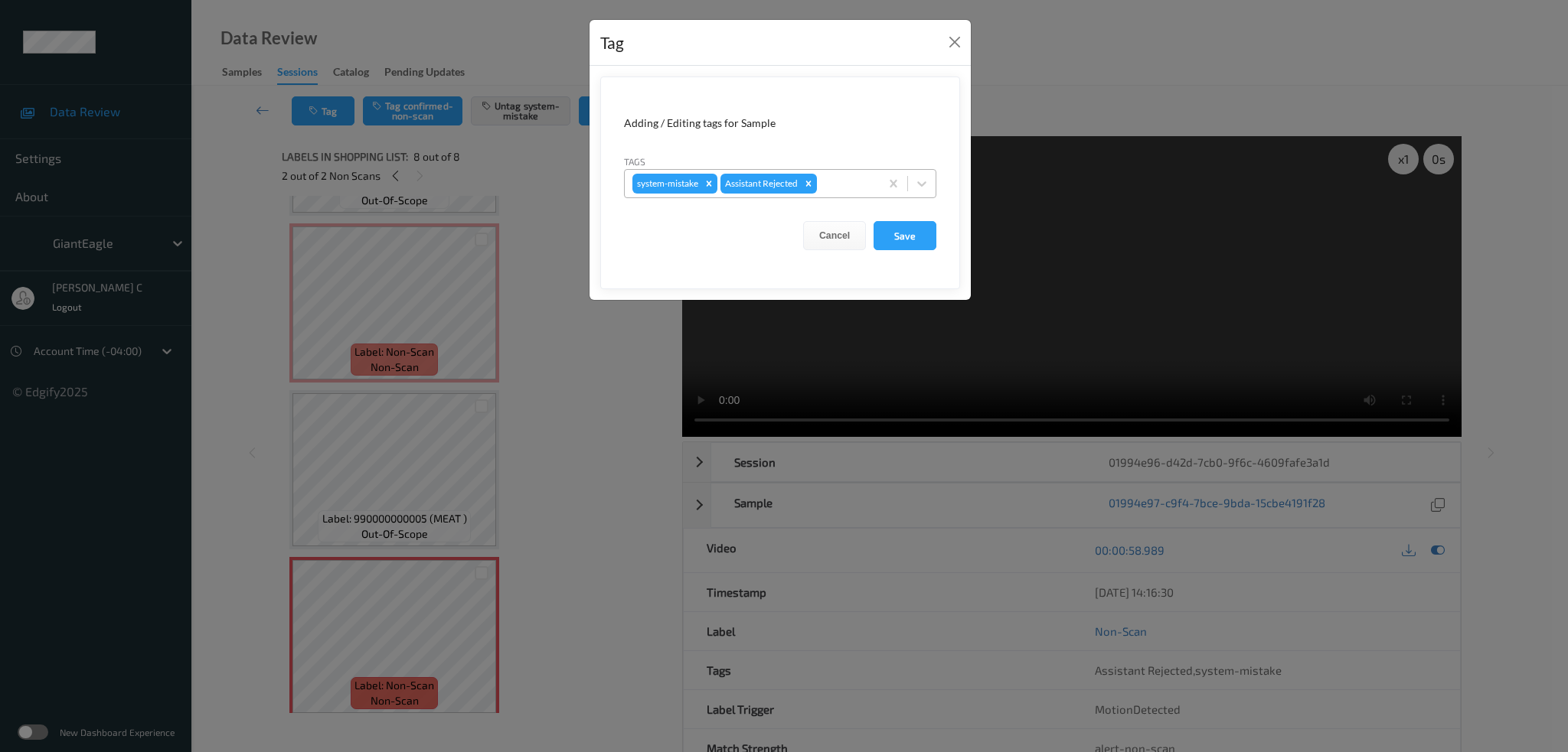
click at [836, 185] on div at bounding box center [846, 183] width 52 height 19
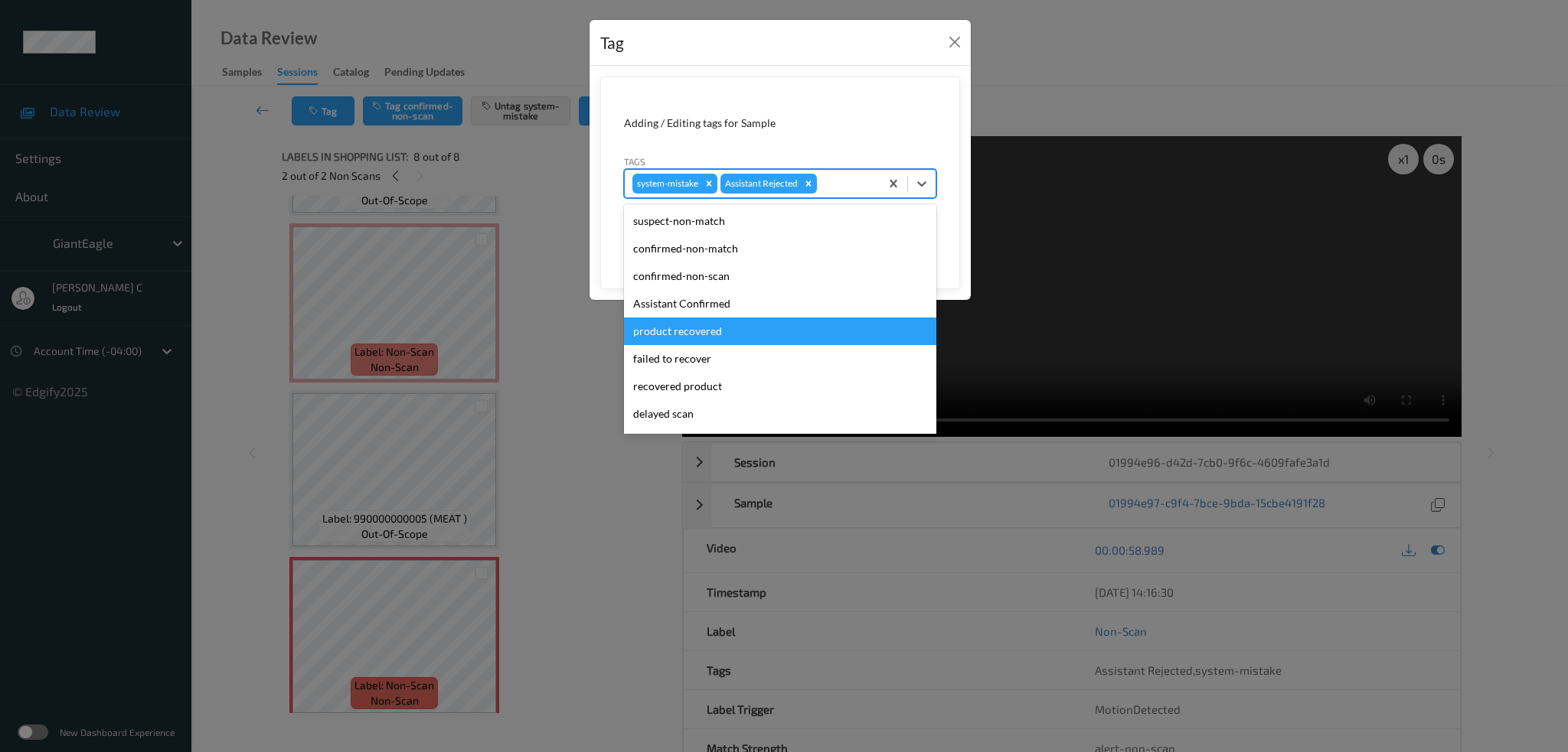
scroll to position [162, 0]
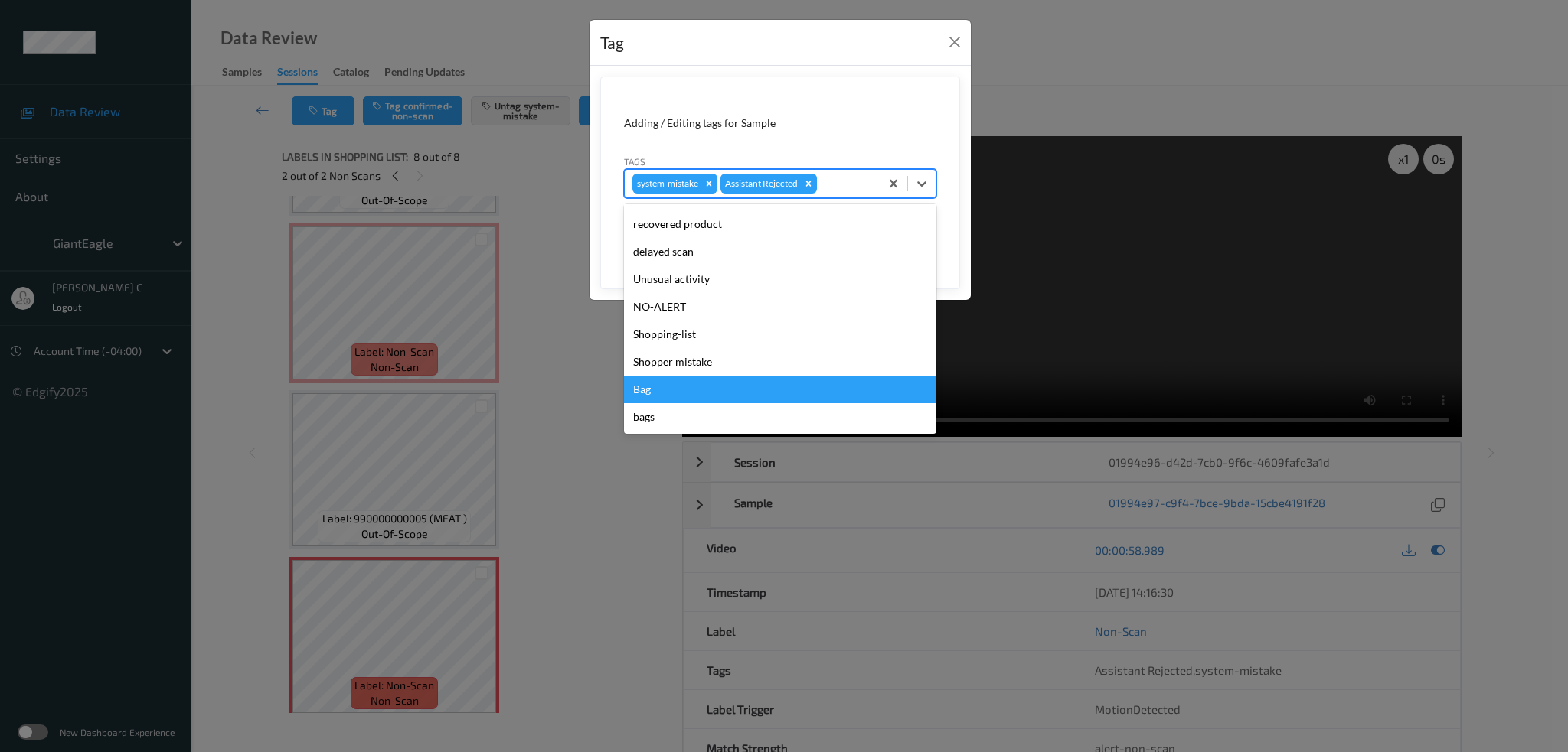
click at [663, 392] on div "Bag" at bounding box center [780, 390] width 312 height 27
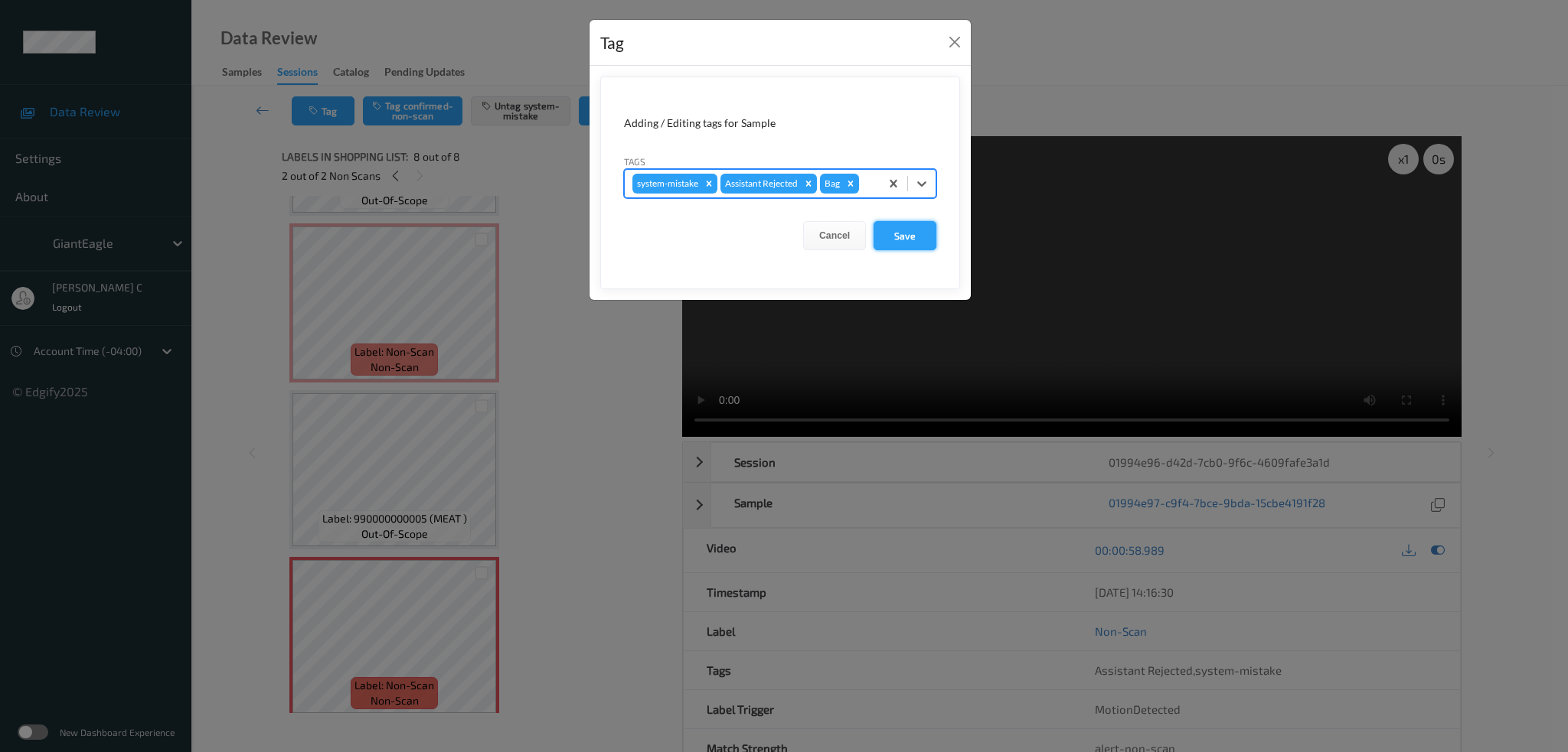
click at [898, 236] on button "Save" at bounding box center [905, 236] width 63 height 29
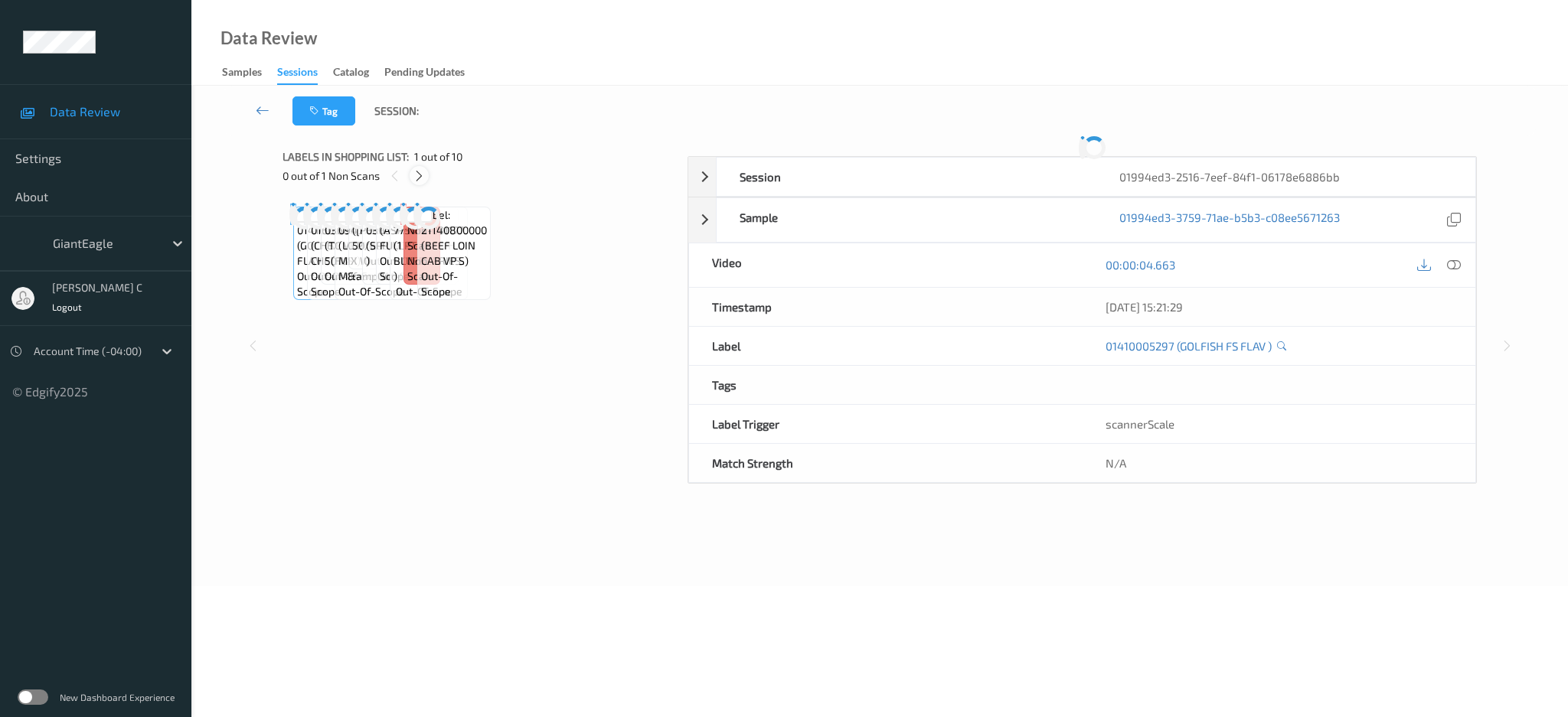
click at [422, 173] on icon at bounding box center [419, 176] width 13 height 14
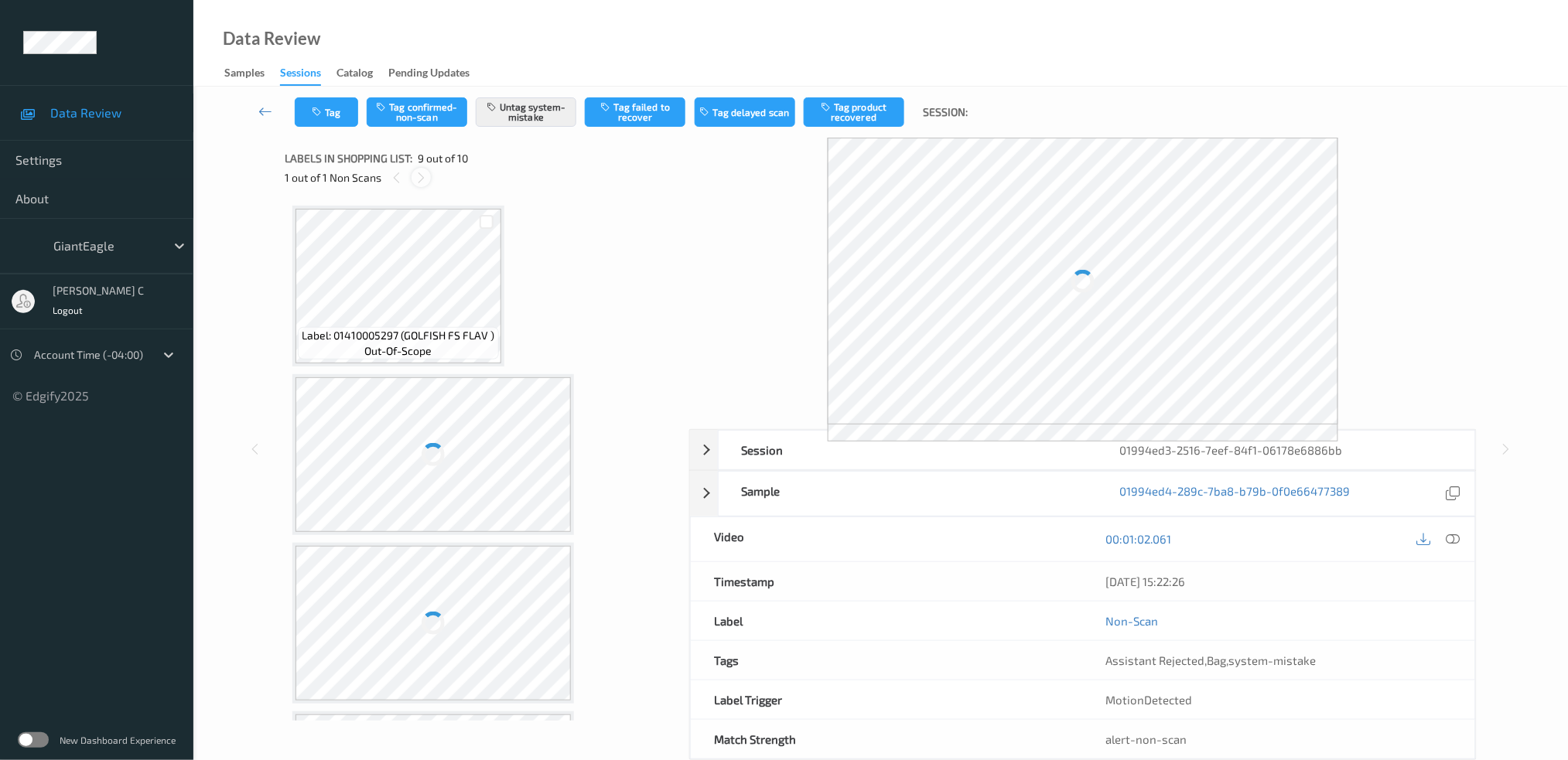
scroll to position [1158, 0]
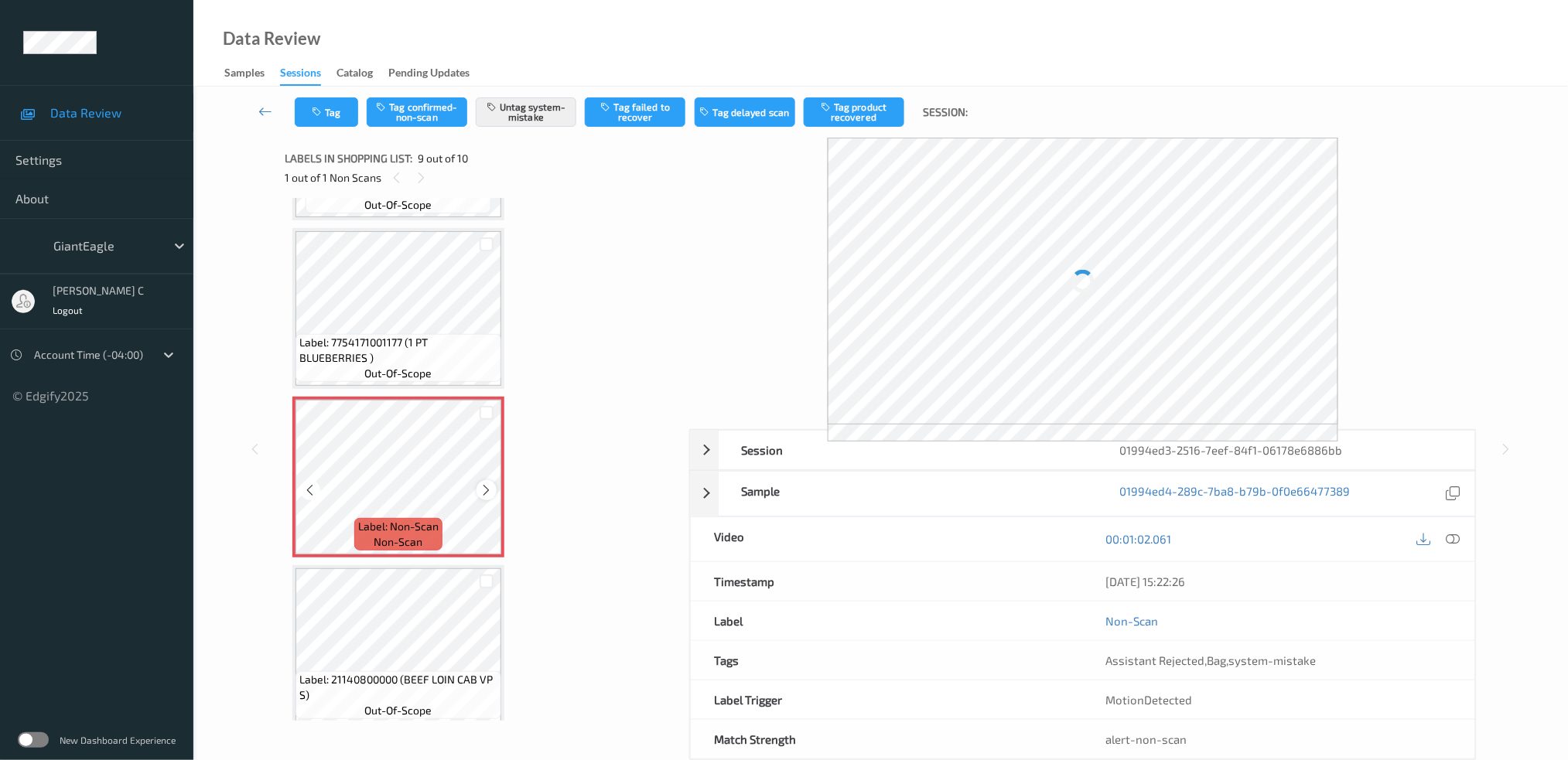
click at [487, 484] on icon at bounding box center [487, 490] width 13 height 14
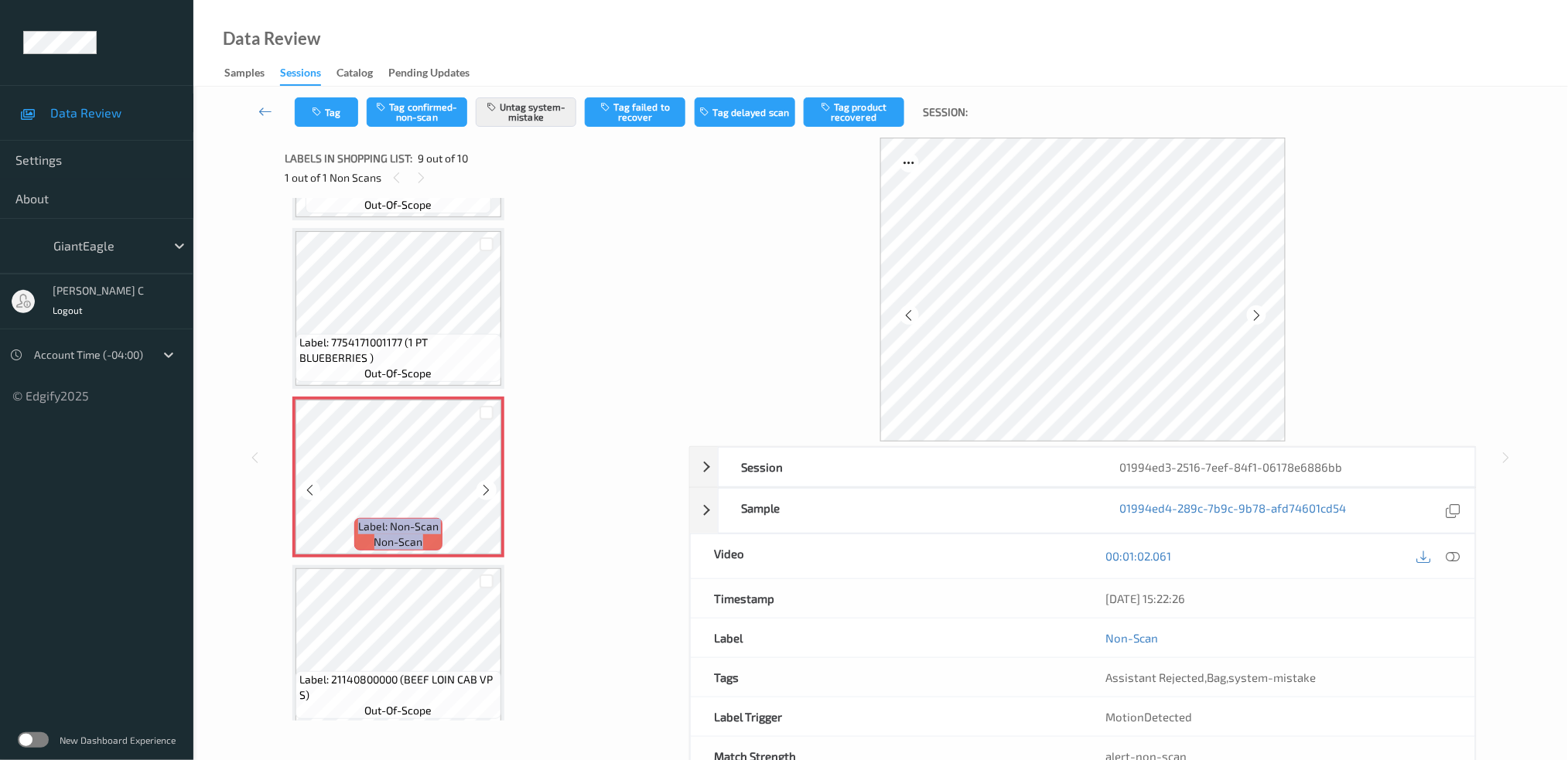
click at [487, 484] on icon at bounding box center [487, 490] width 13 height 14
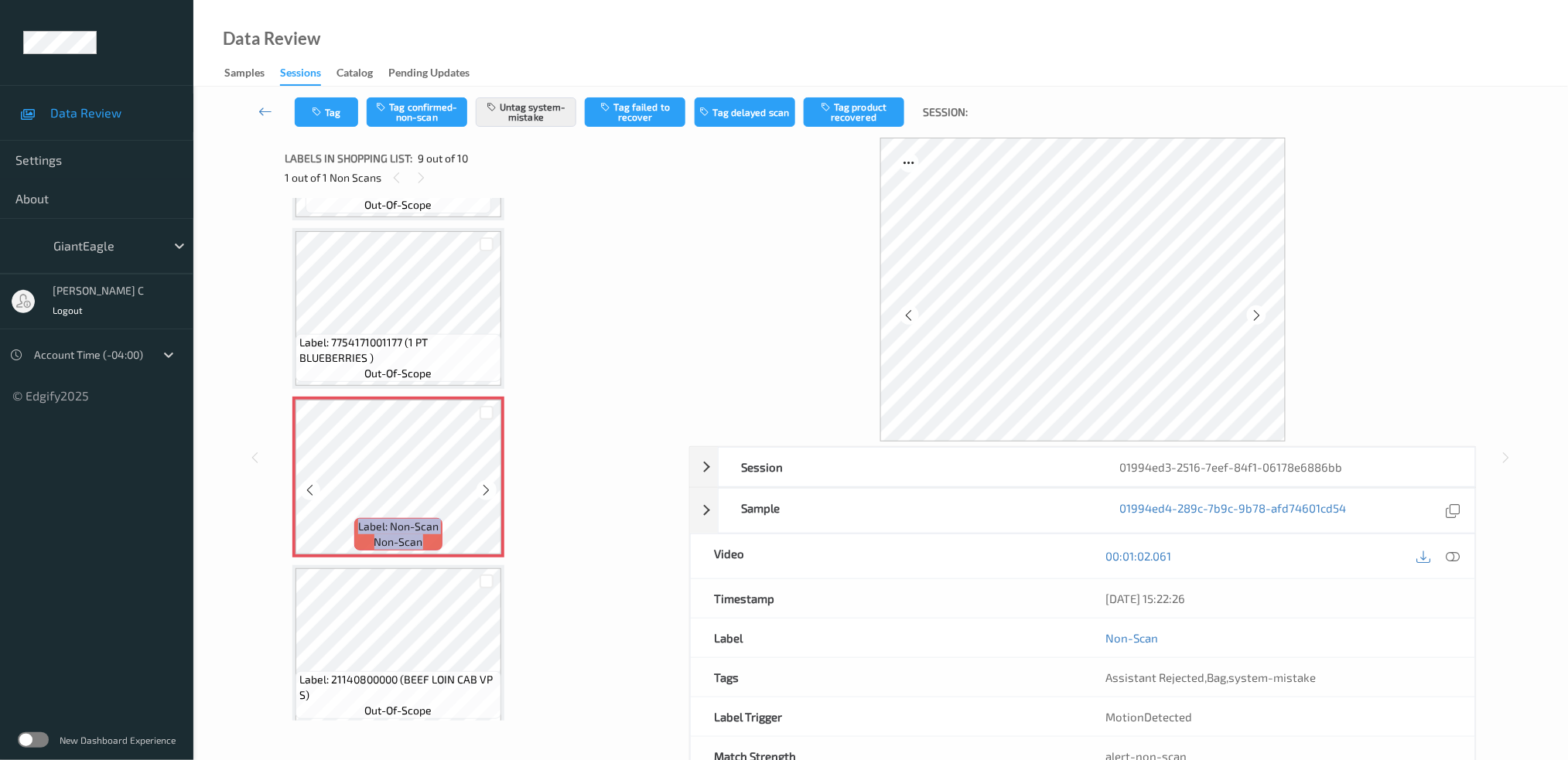
click at [487, 484] on icon at bounding box center [487, 490] width 13 height 14
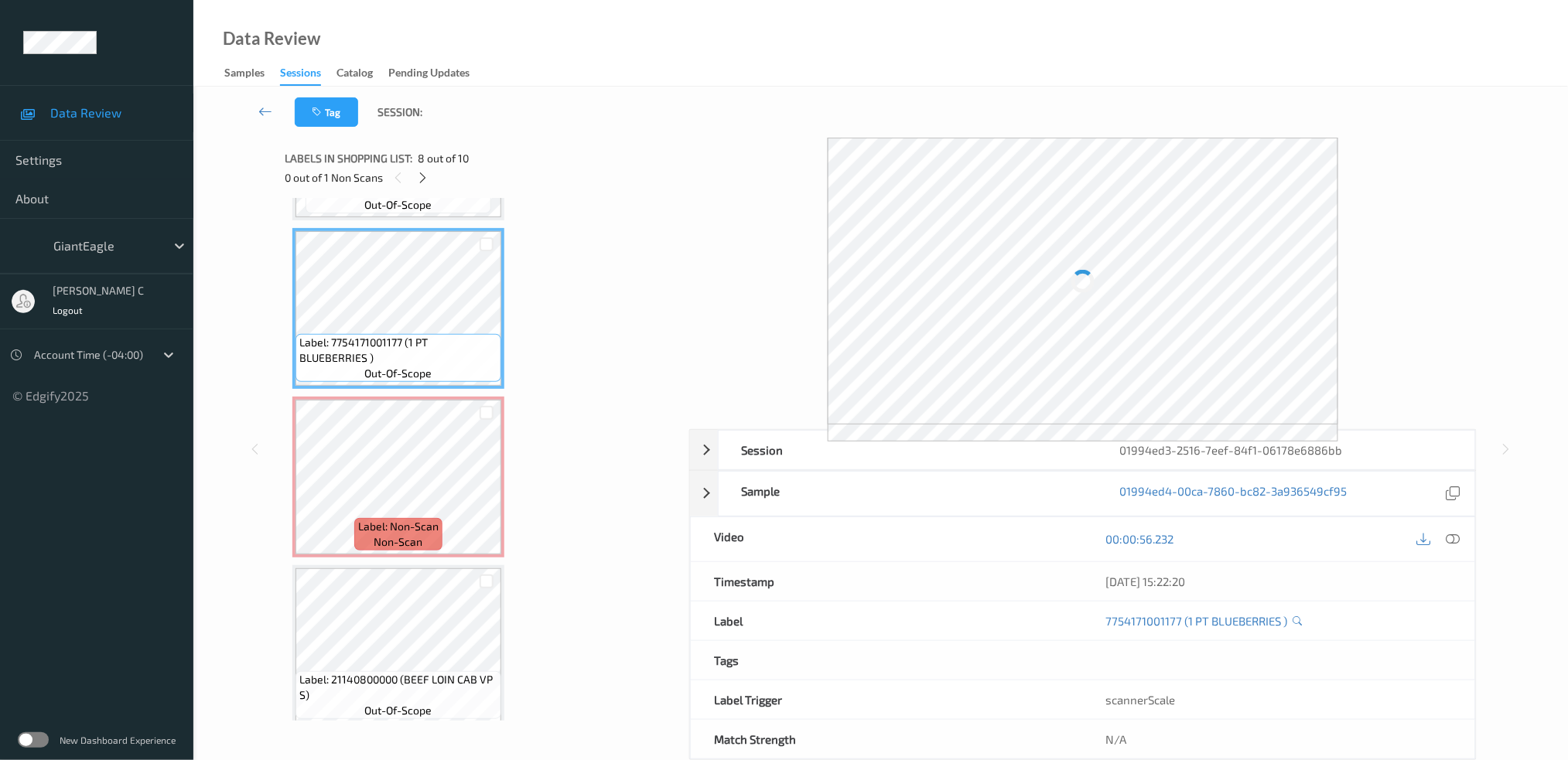
click at [1455, 537] on icon at bounding box center [1452, 539] width 14 height 14
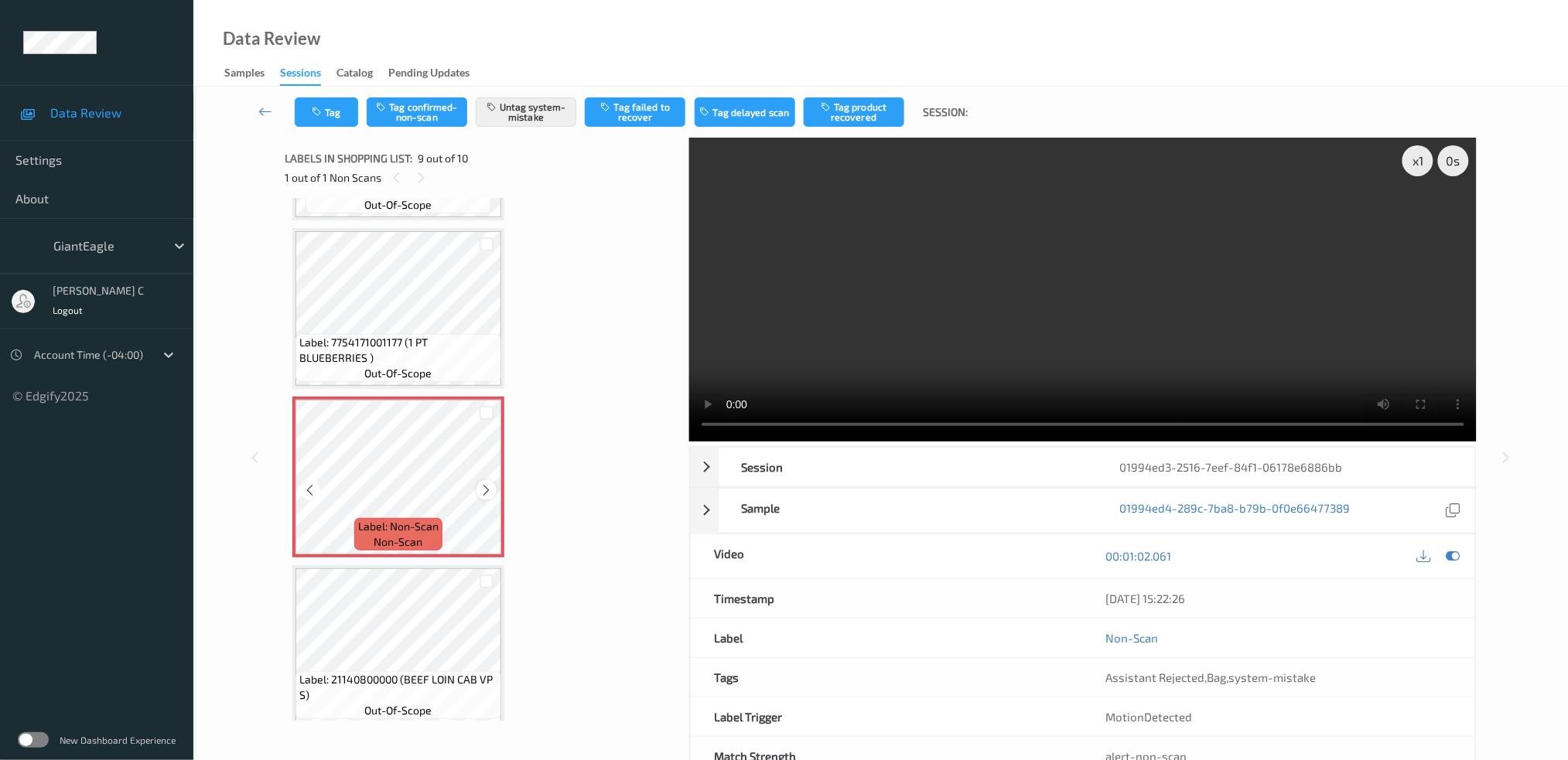
click at [495, 480] on div at bounding box center [486, 490] width 20 height 20
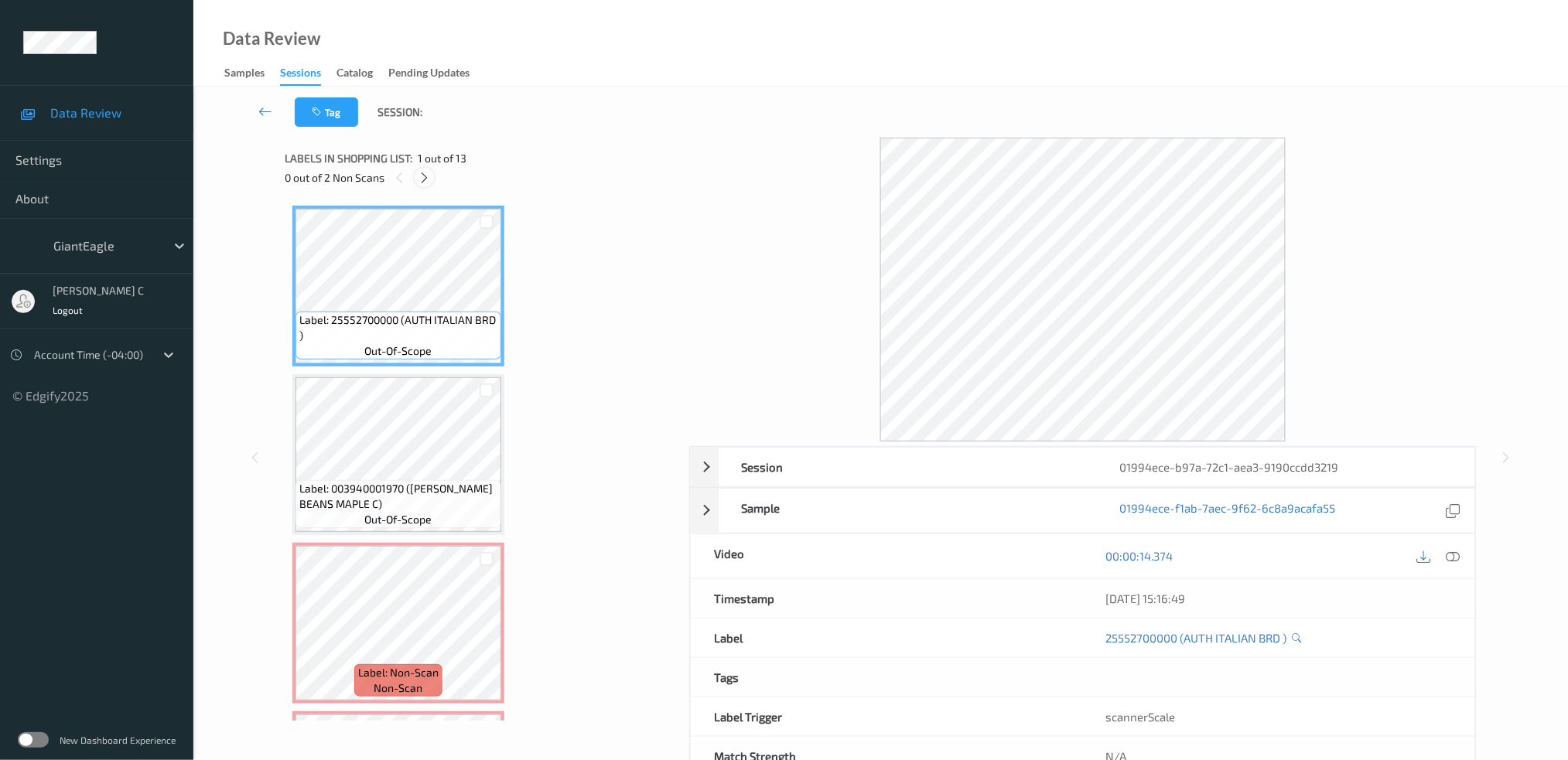
click at [429, 174] on div at bounding box center [424, 178] width 20 height 20
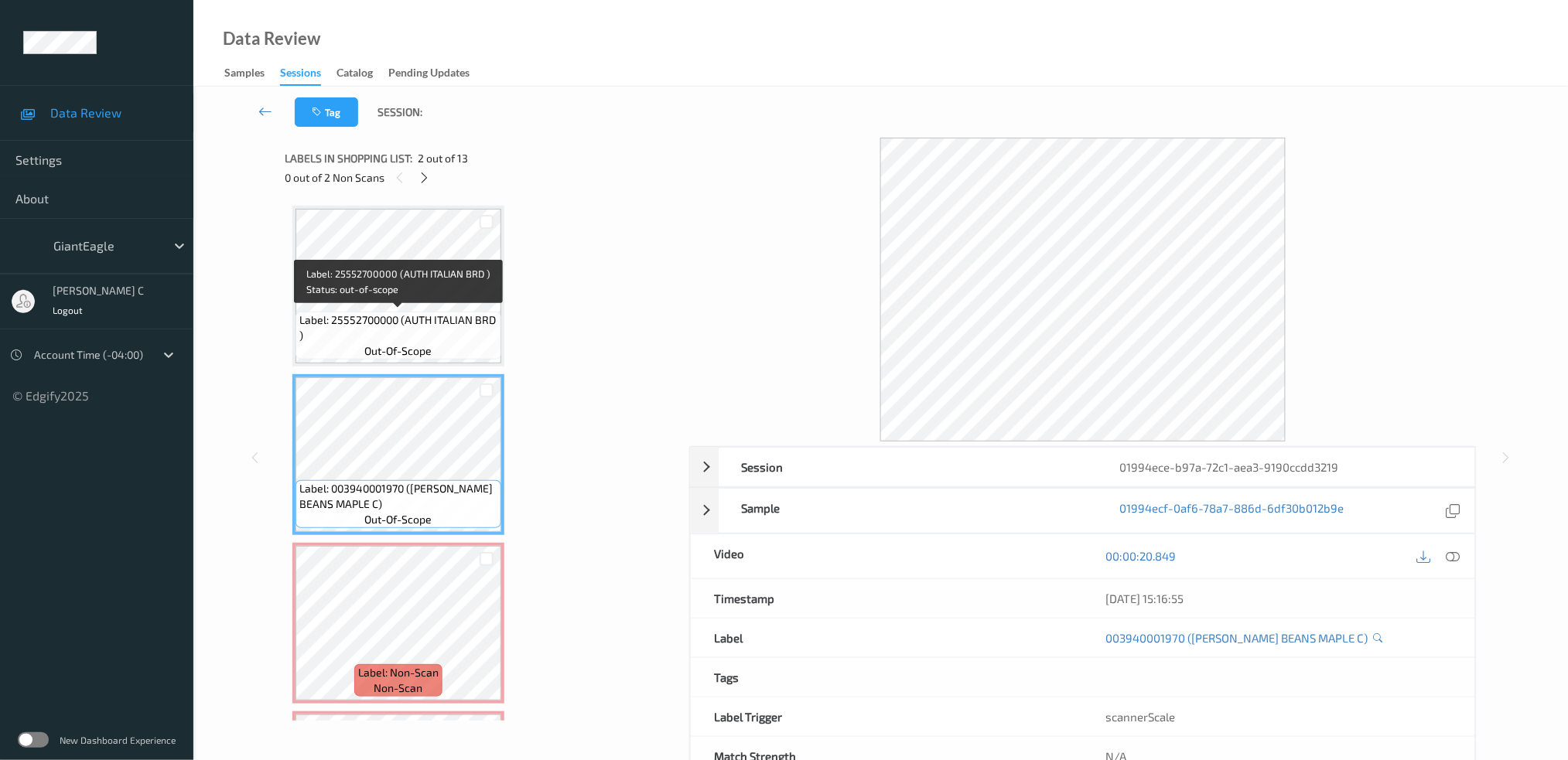
click at [423, 326] on span "Label: 25552700000 (AUTH ITALIAN BRD )" at bounding box center [398, 328] width 198 height 31
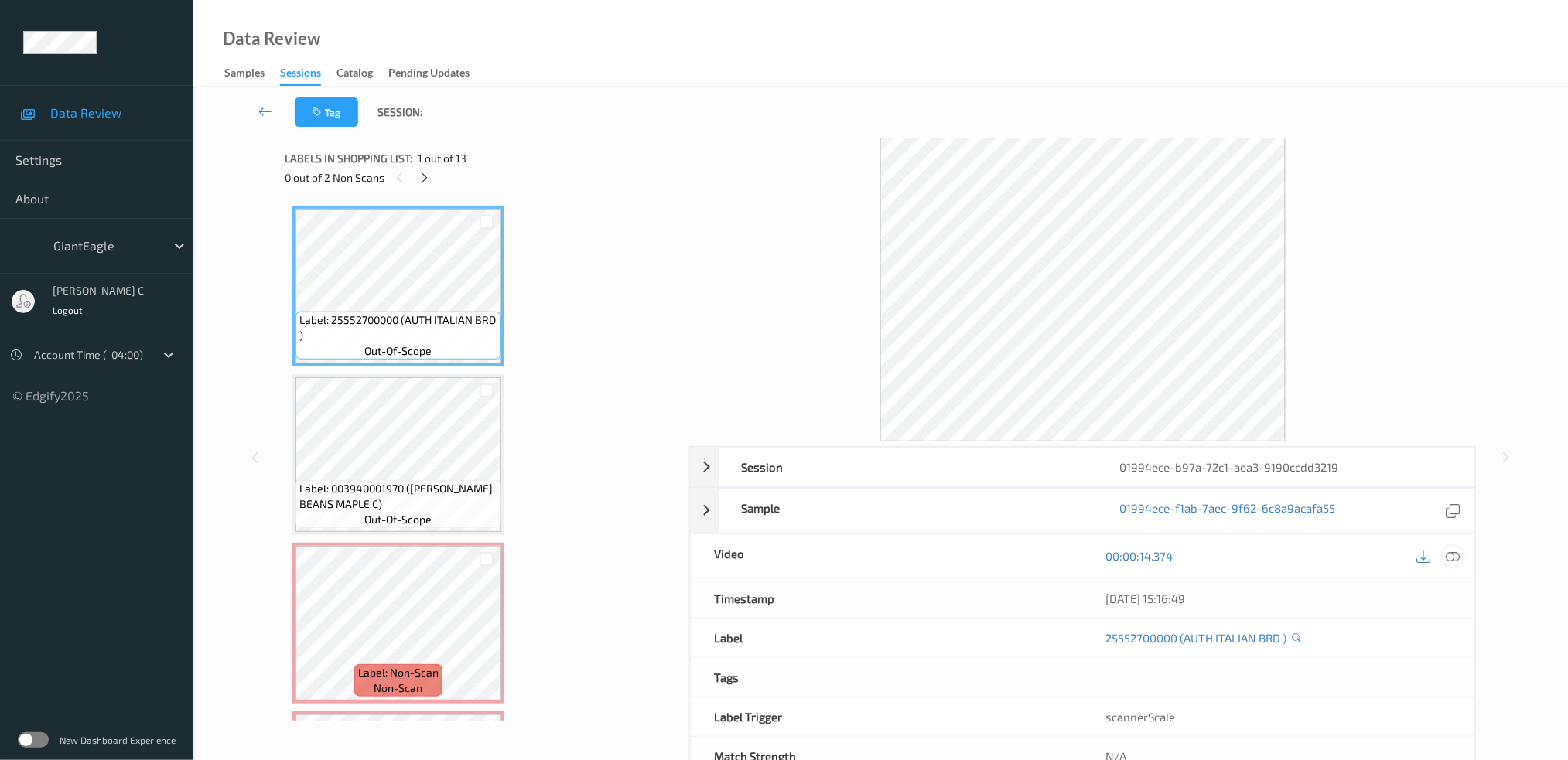
click at [1450, 559] on icon at bounding box center [1452, 555] width 14 height 14
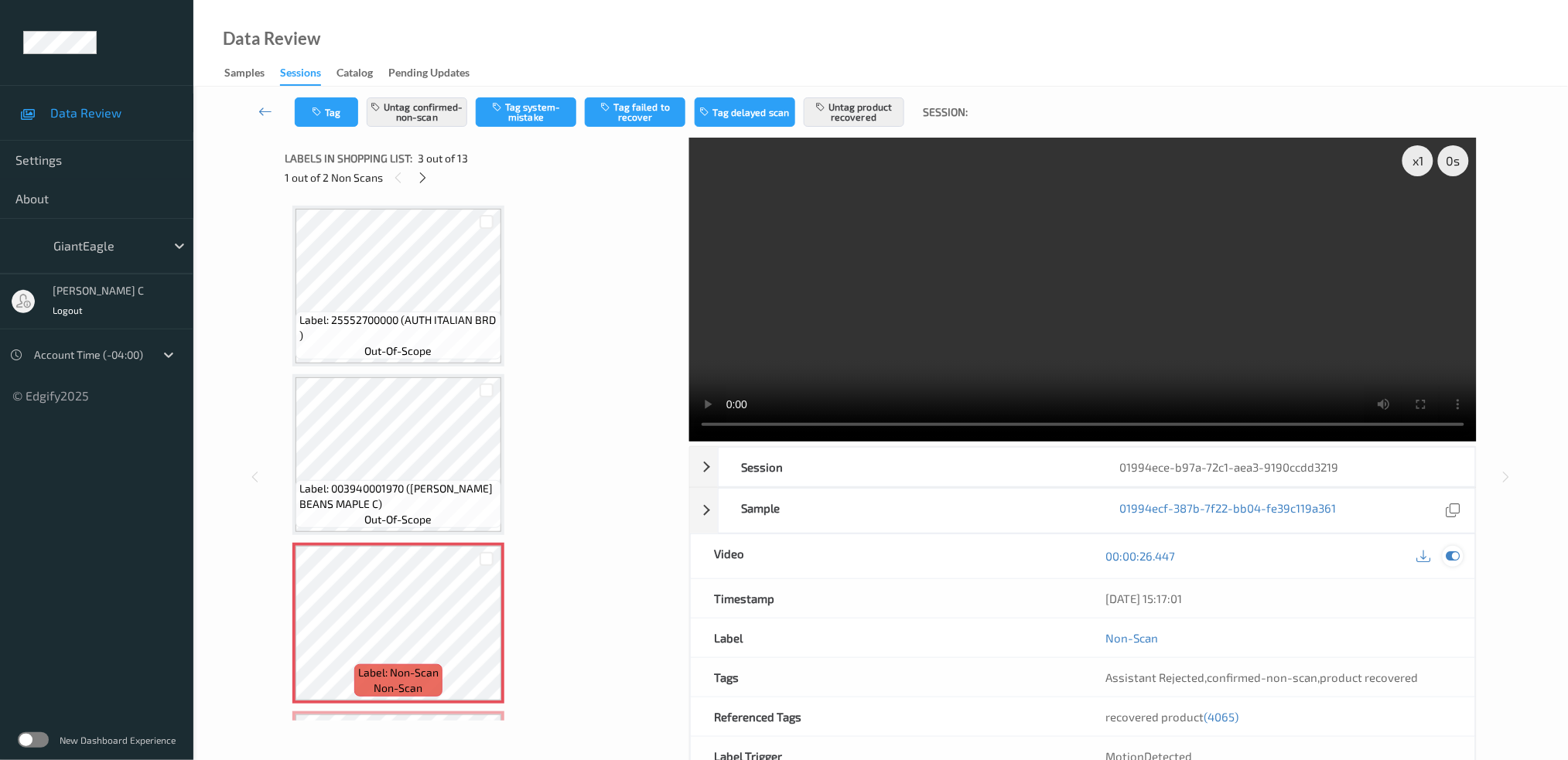
click at [1451, 563] on icon at bounding box center [1452, 555] width 14 height 14
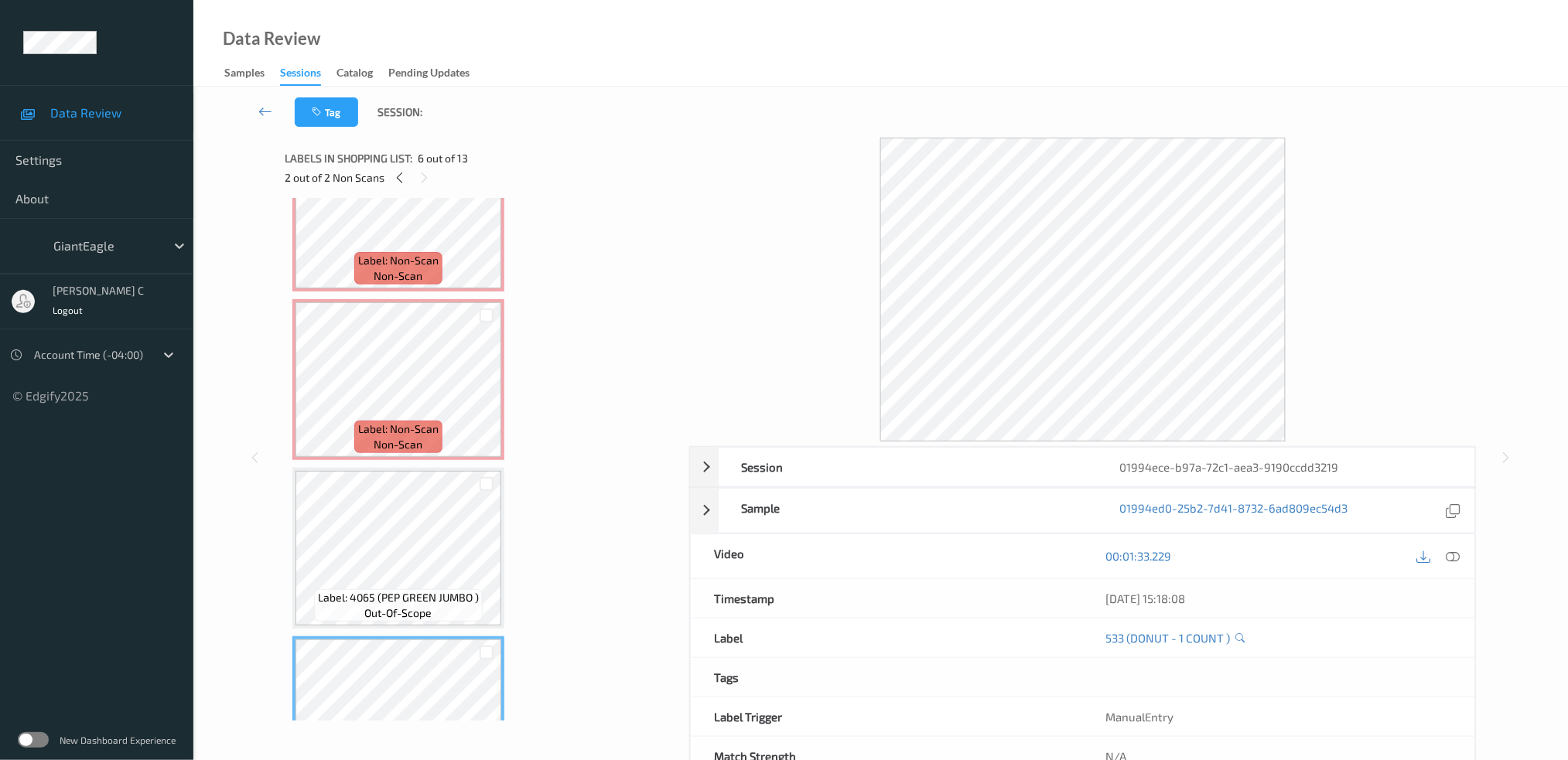
scroll to position [205, 0]
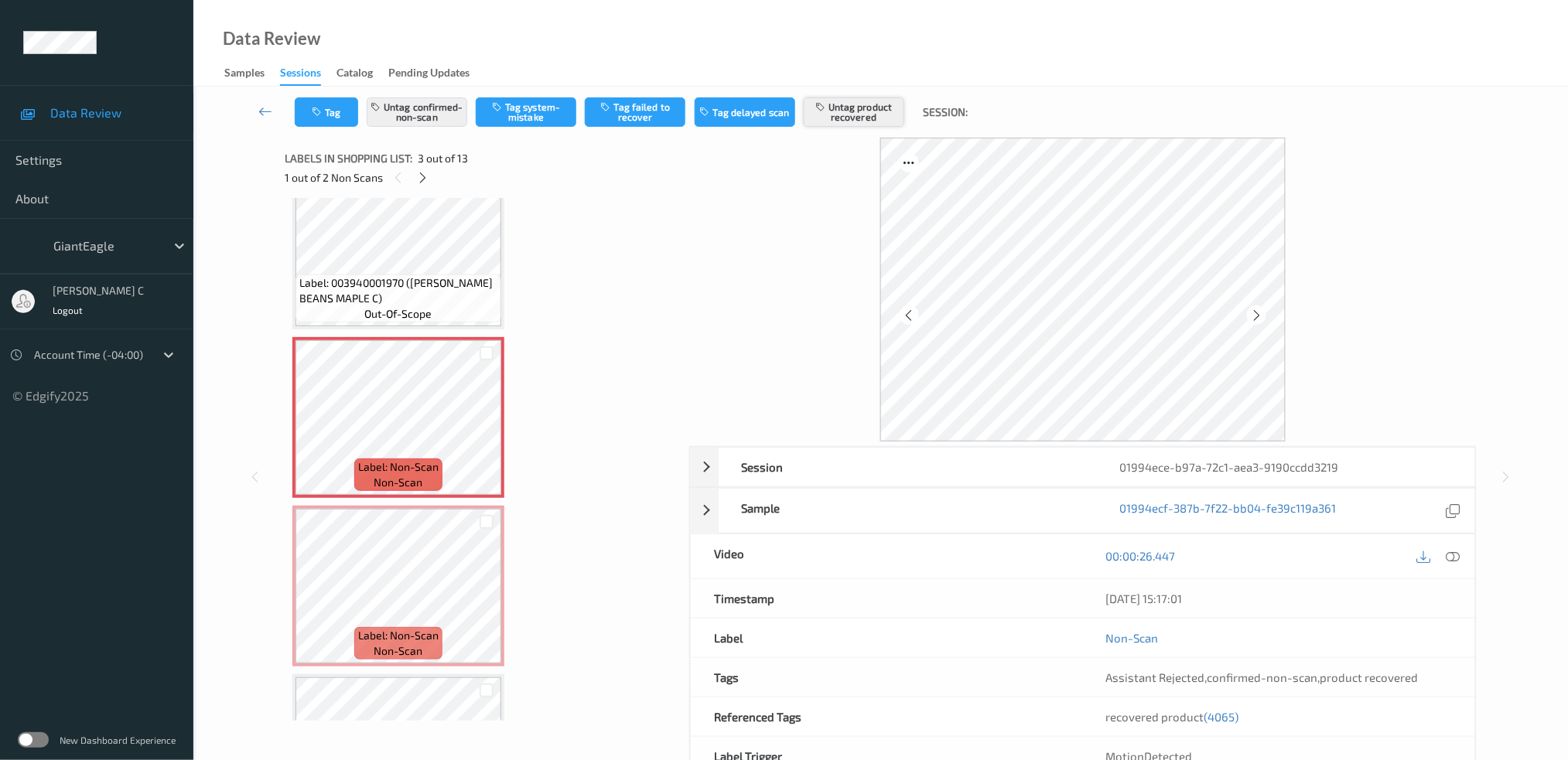
click at [855, 105] on button "Untag product recovered" at bounding box center [854, 113] width 100 height 29
click at [855, 102] on button "Tag product recovered" at bounding box center [854, 113] width 100 height 29
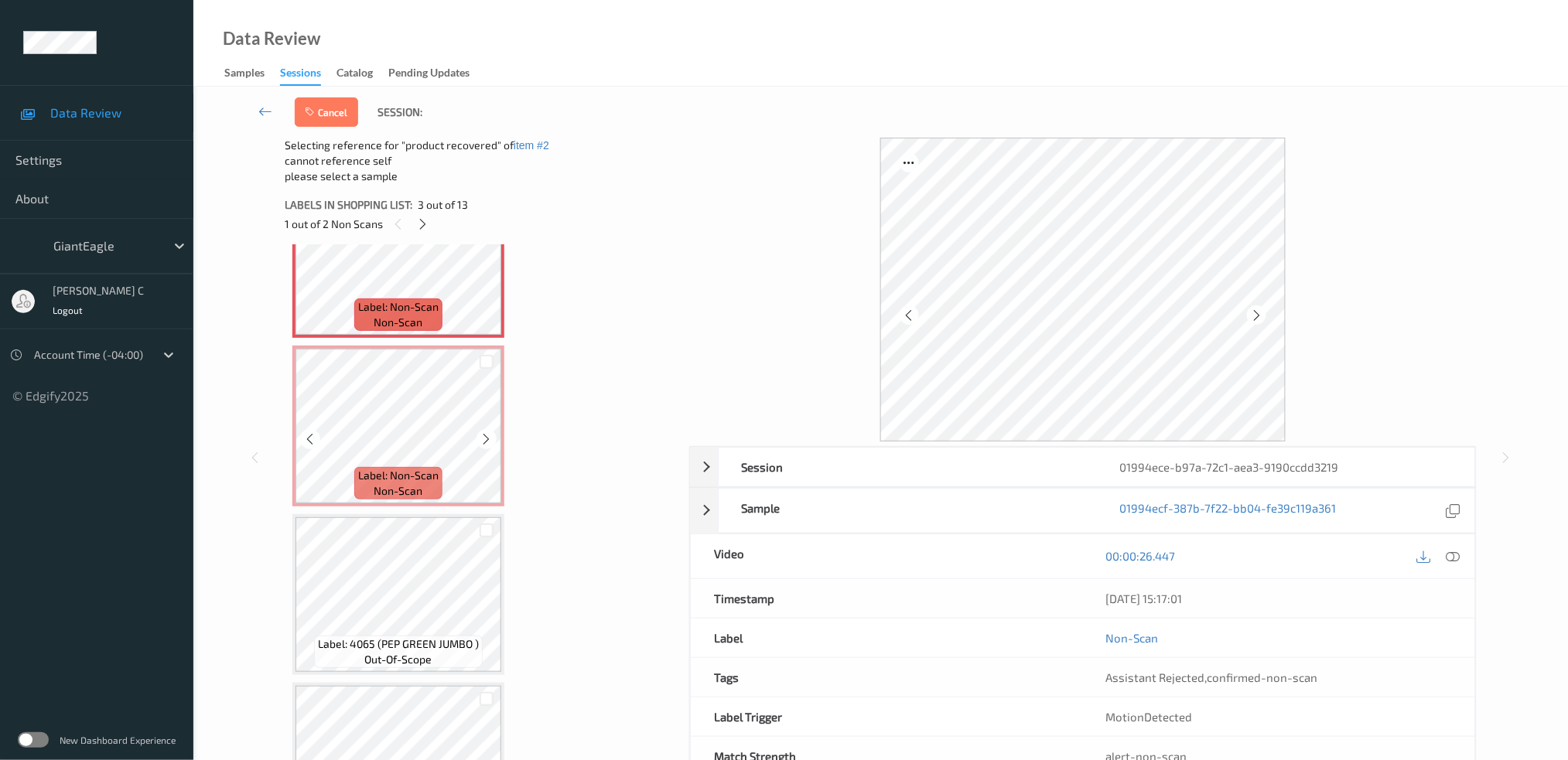
scroll to position [619, 0]
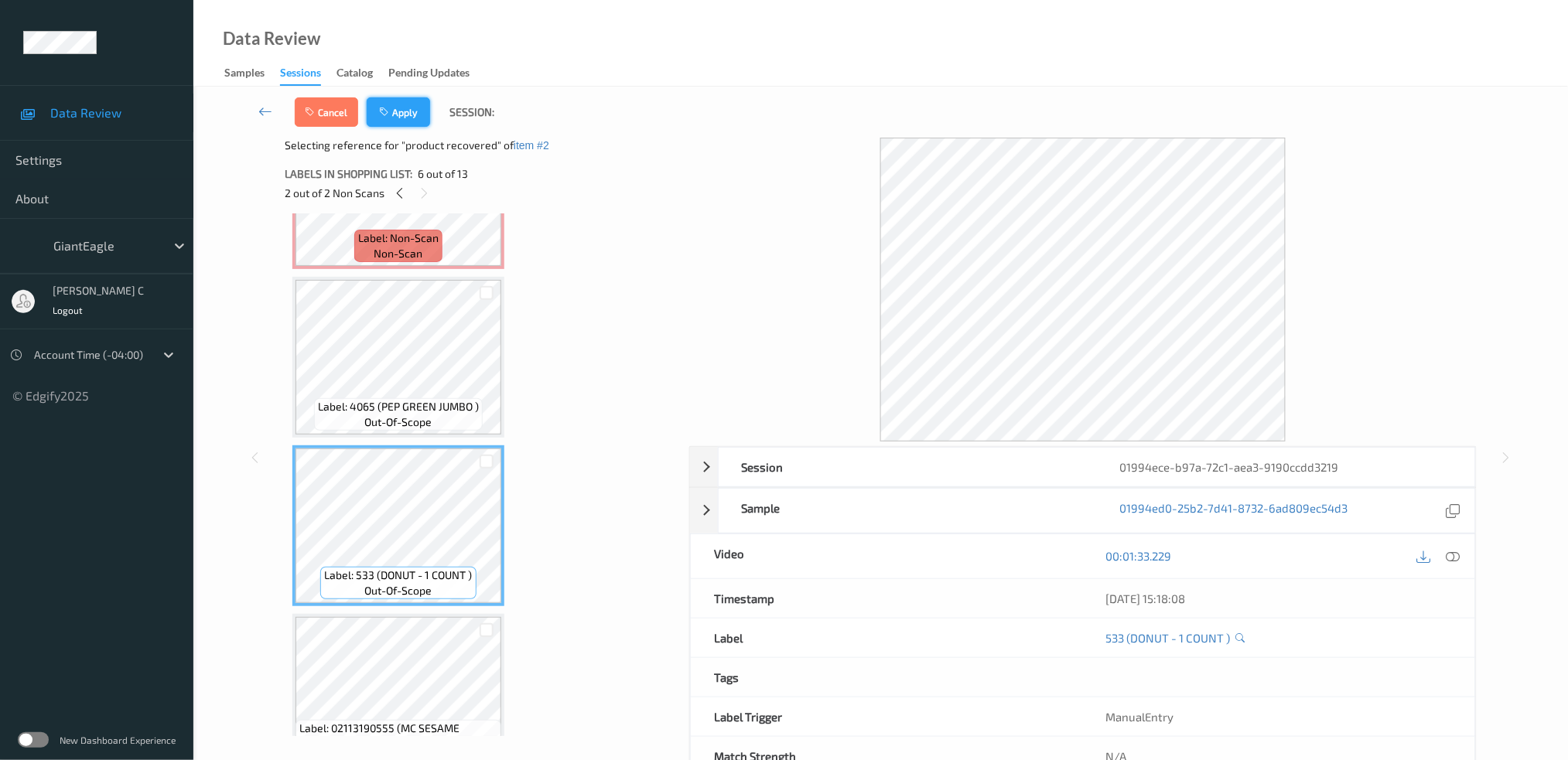
click at [387, 123] on button "Apply" at bounding box center [399, 113] width 64 height 29
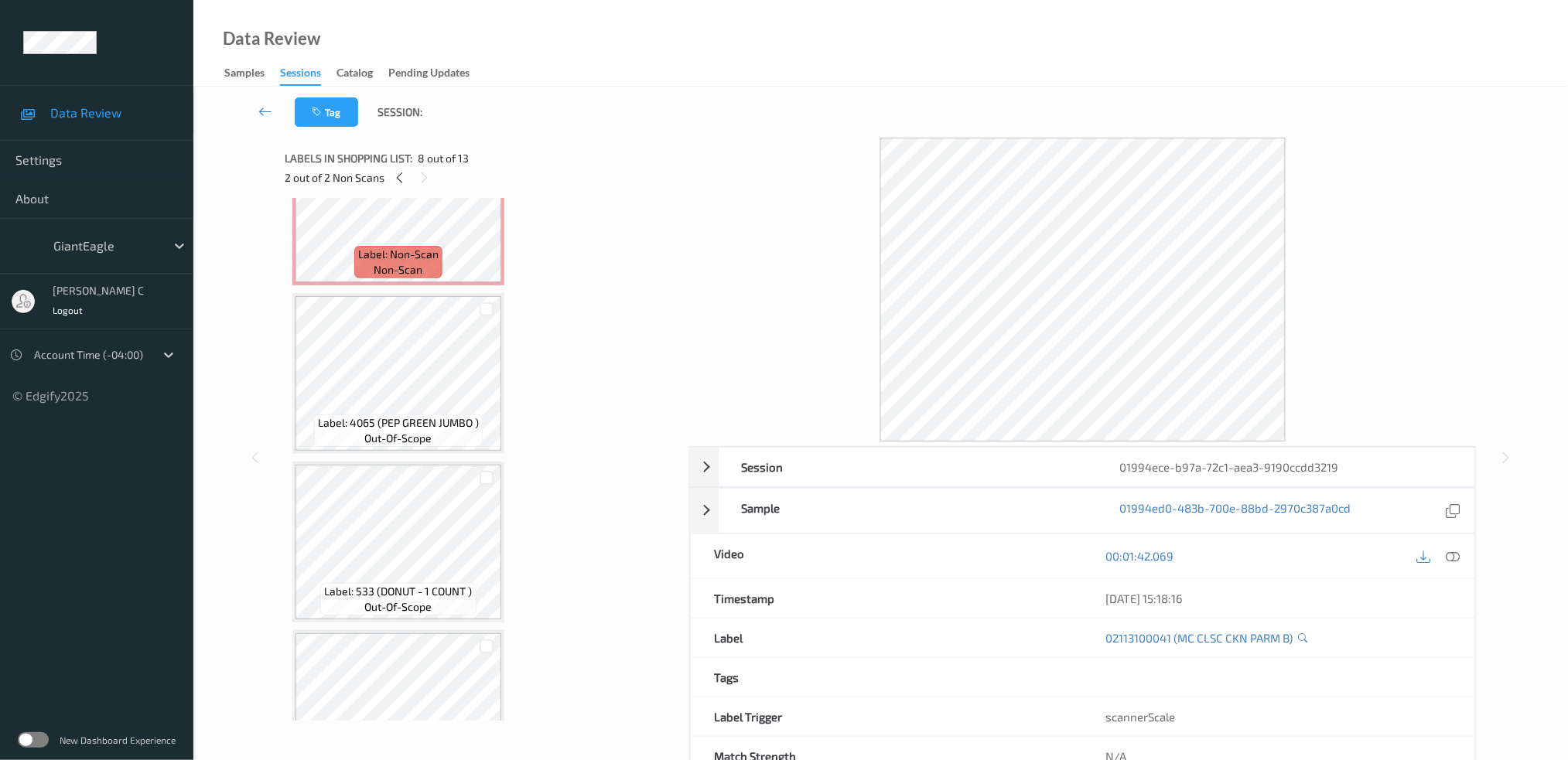
scroll to position [484, 0]
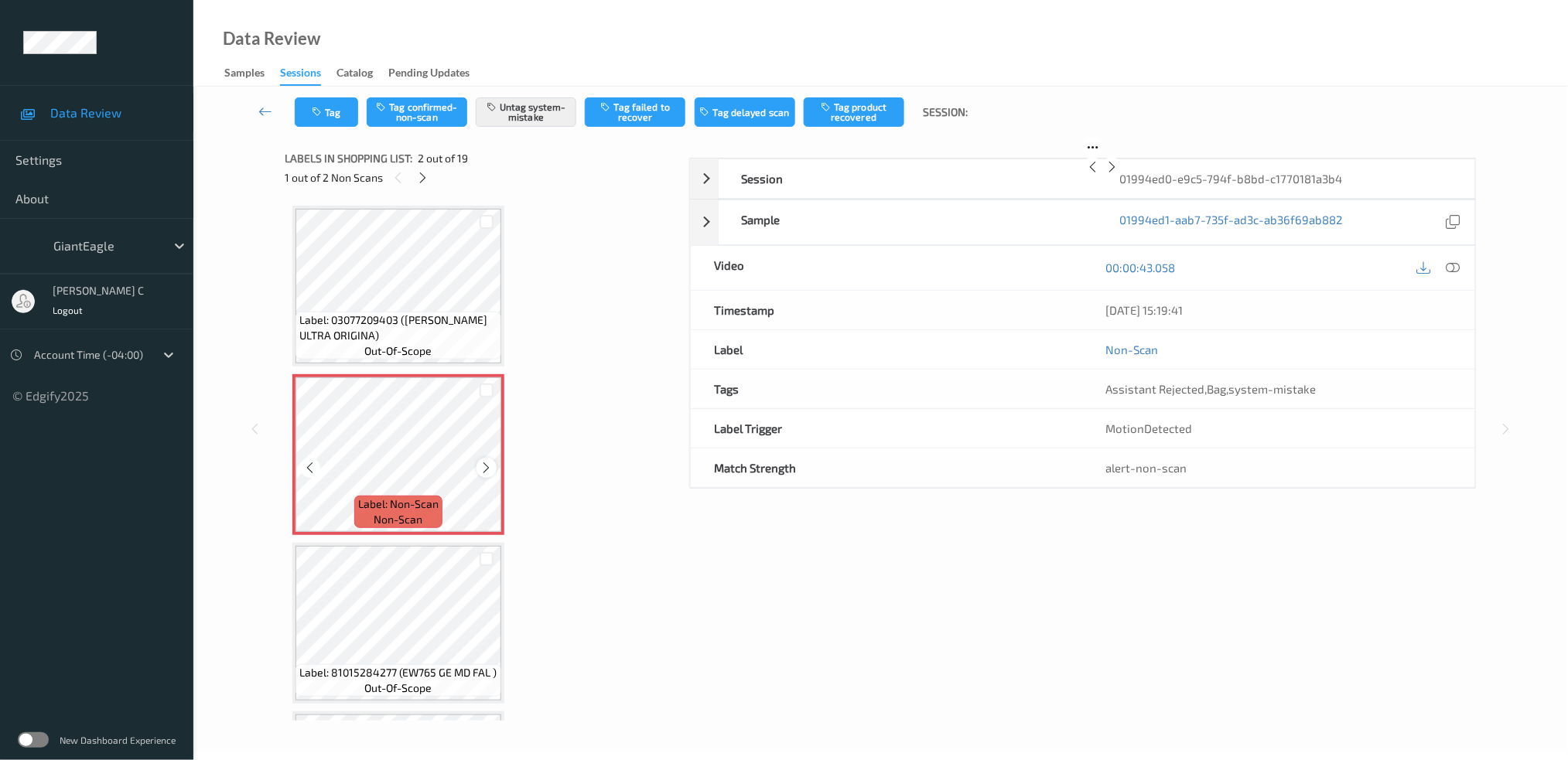
click at [485, 472] on icon at bounding box center [487, 467] width 13 height 14
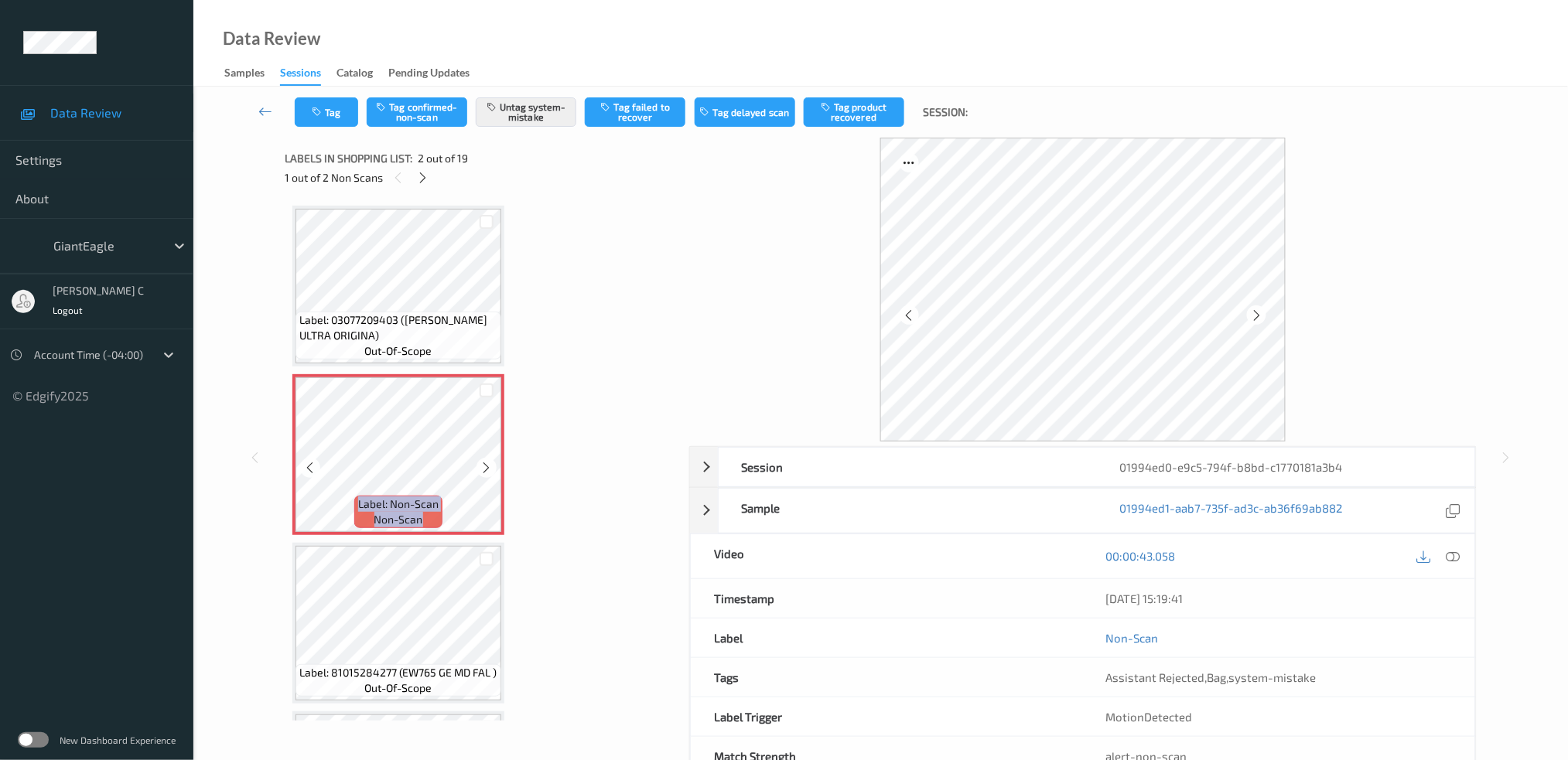
click at [485, 472] on icon at bounding box center [487, 467] width 13 height 14
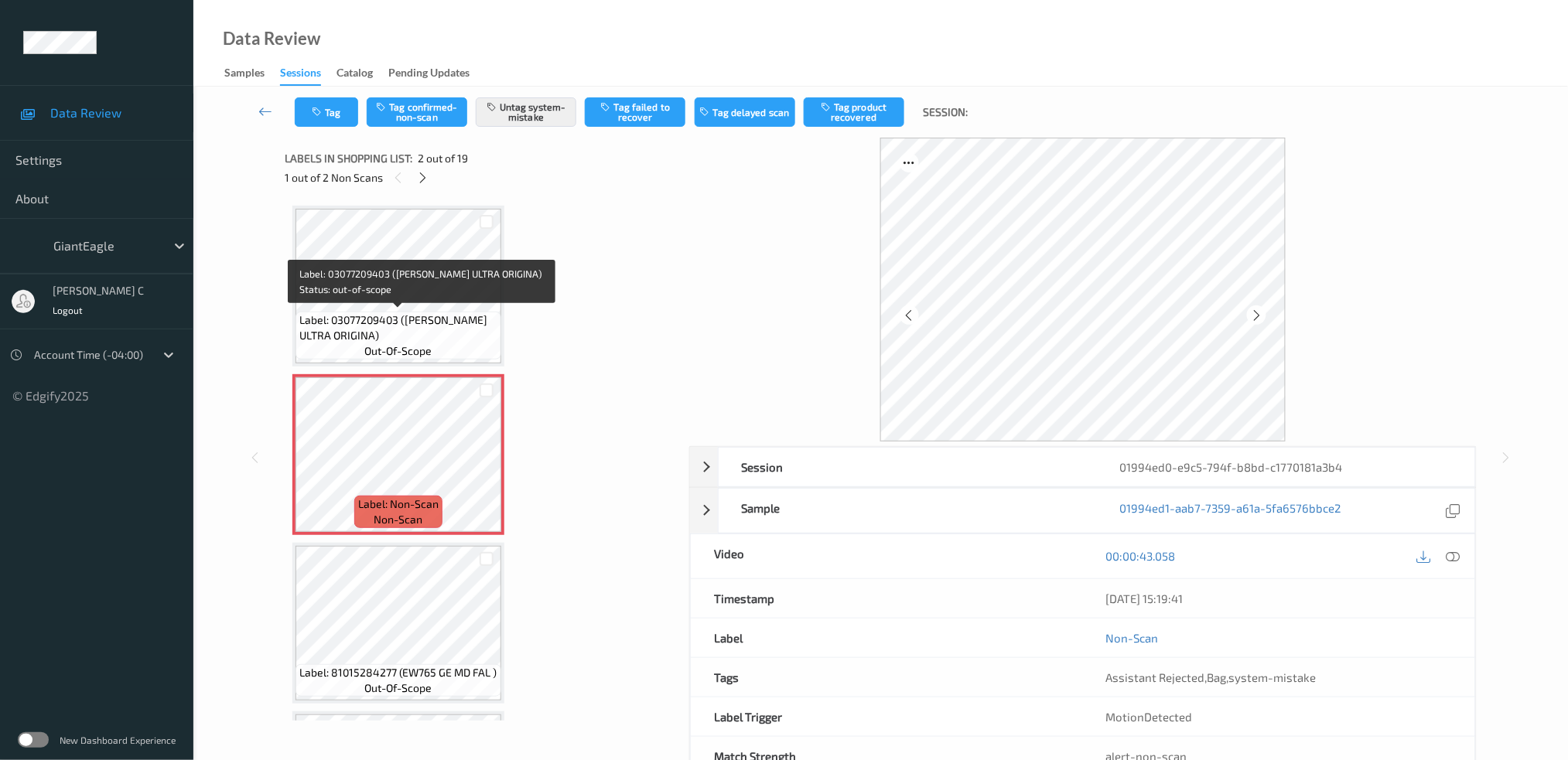
click at [440, 323] on span "Label: 03077209403 (DAWN ULTRA ORIGINA)" at bounding box center [398, 328] width 198 height 31
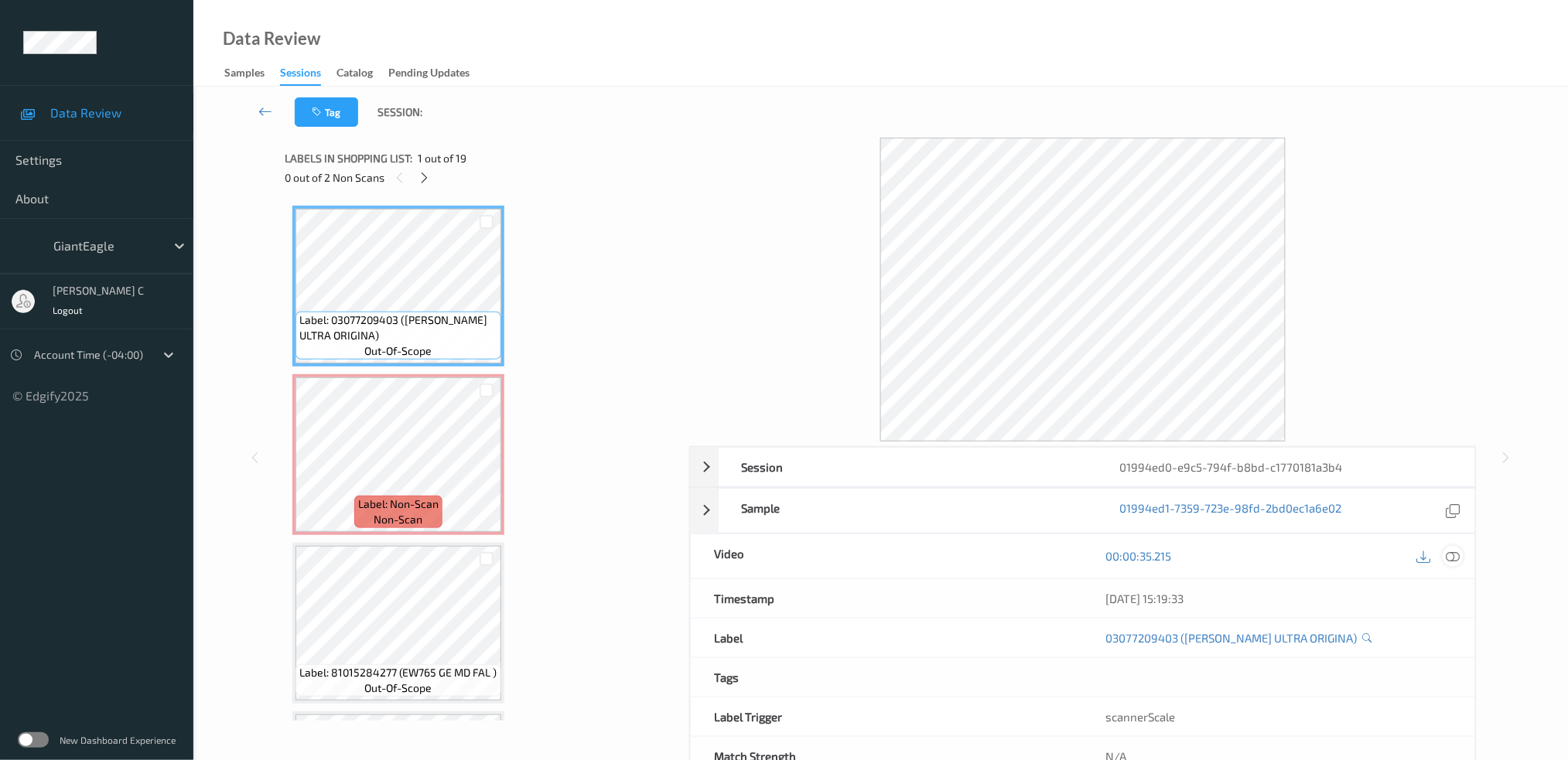
click at [1463, 559] on div at bounding box center [1453, 557] width 21 height 21
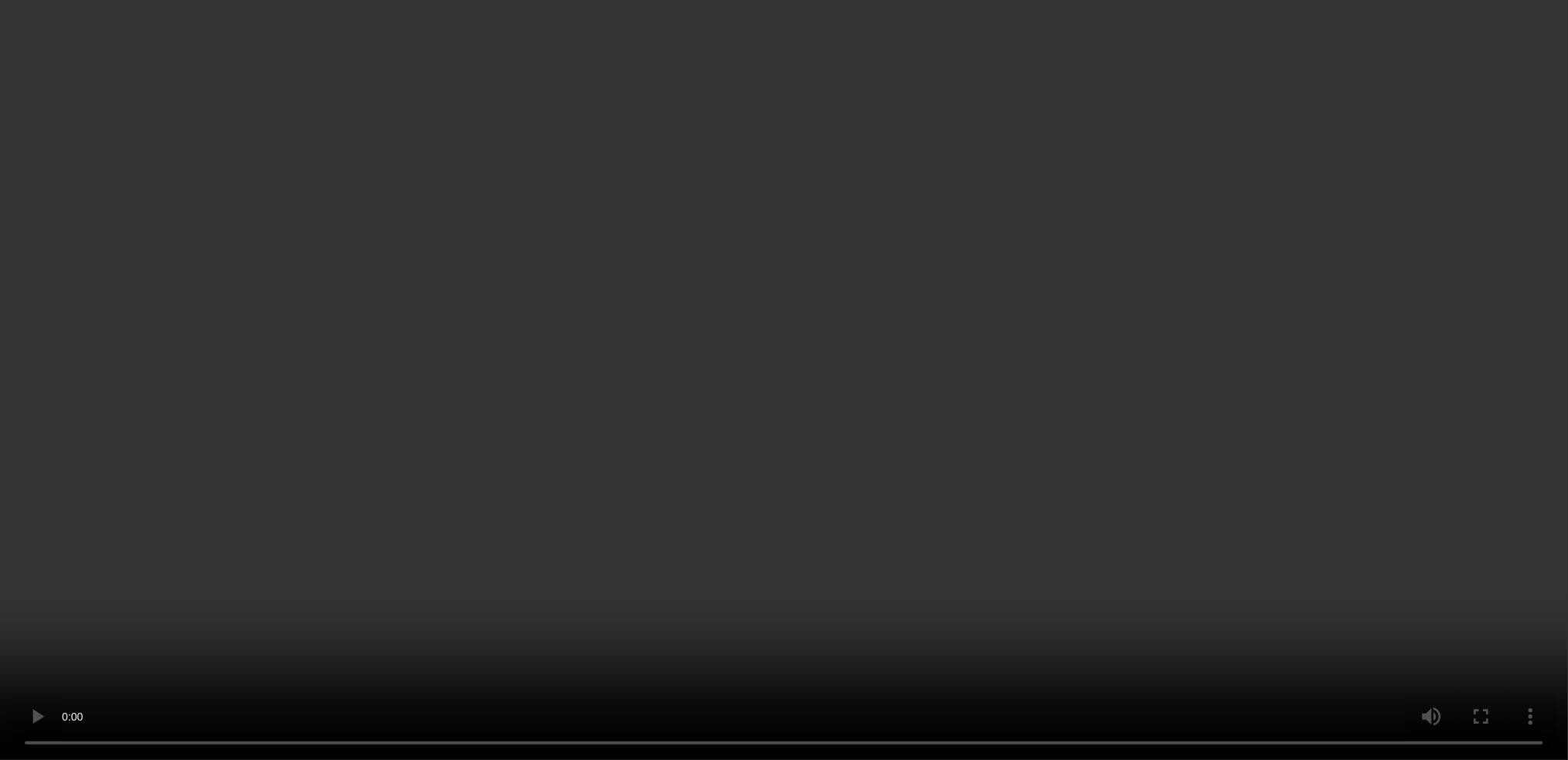
scroll to position [103, 0]
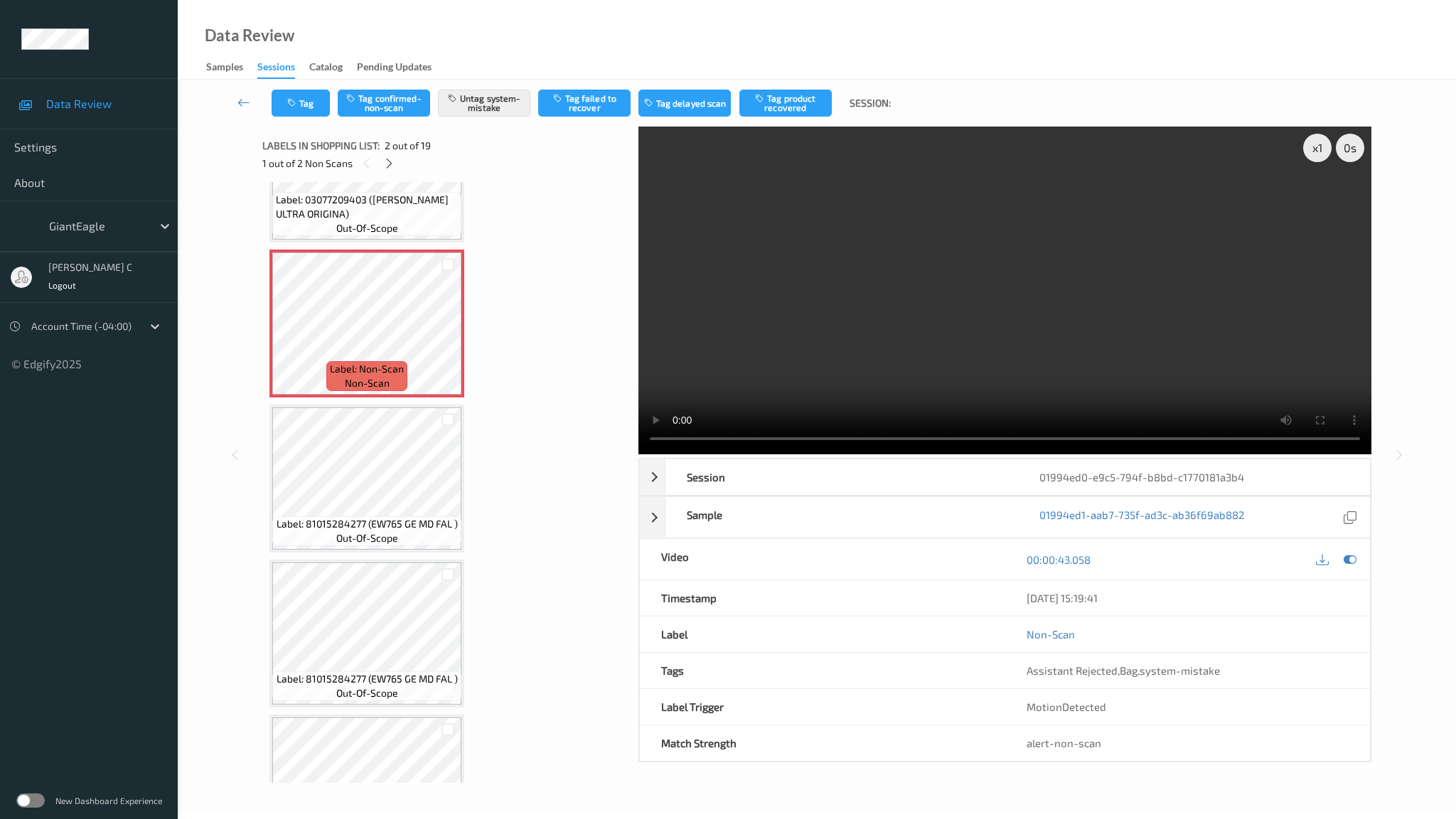
click at [638, 454] on video at bounding box center [1005, 290] width 733 height 327
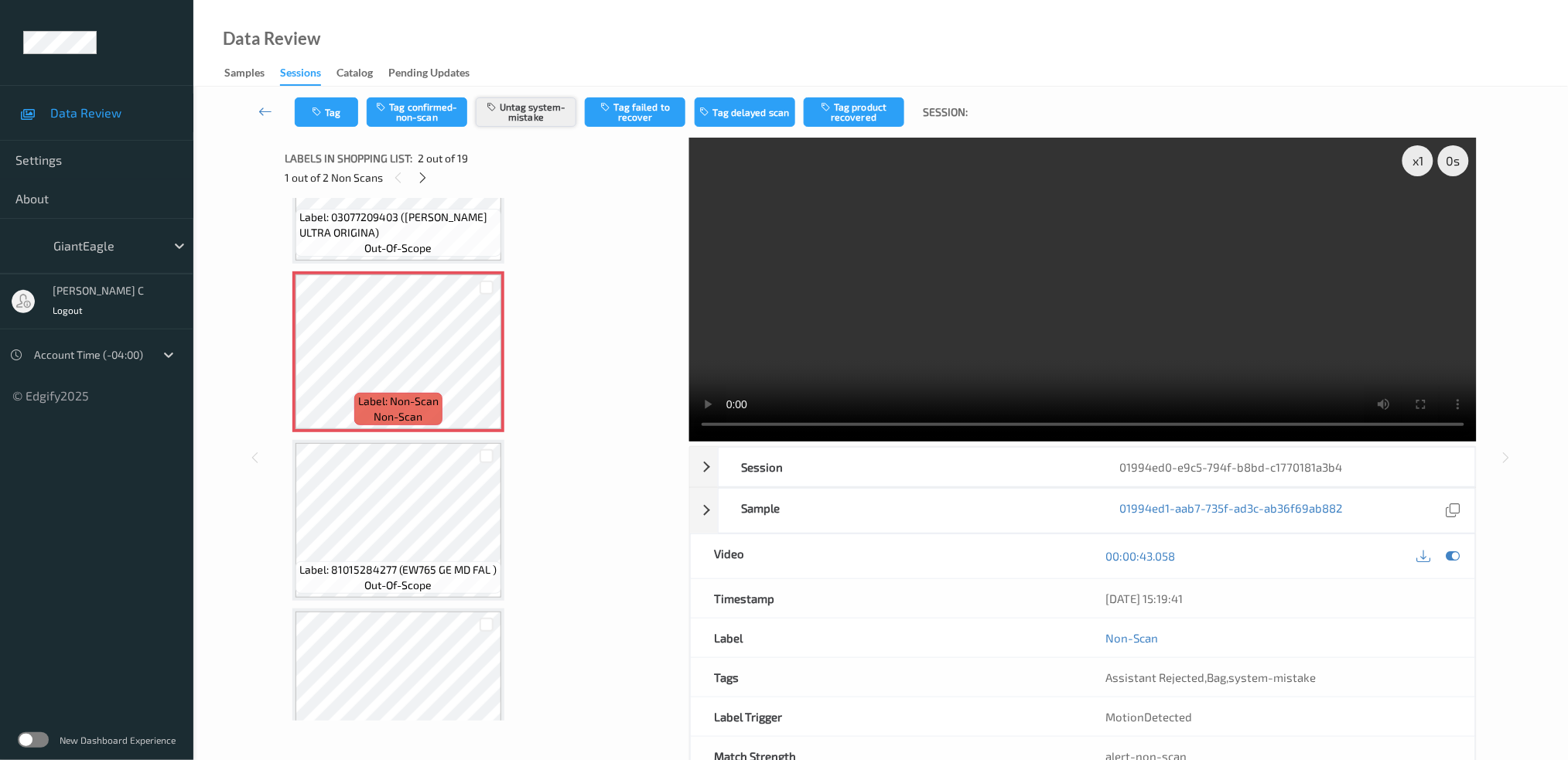
click at [558, 107] on button "Untag system-mistake" at bounding box center [525, 113] width 100 height 29
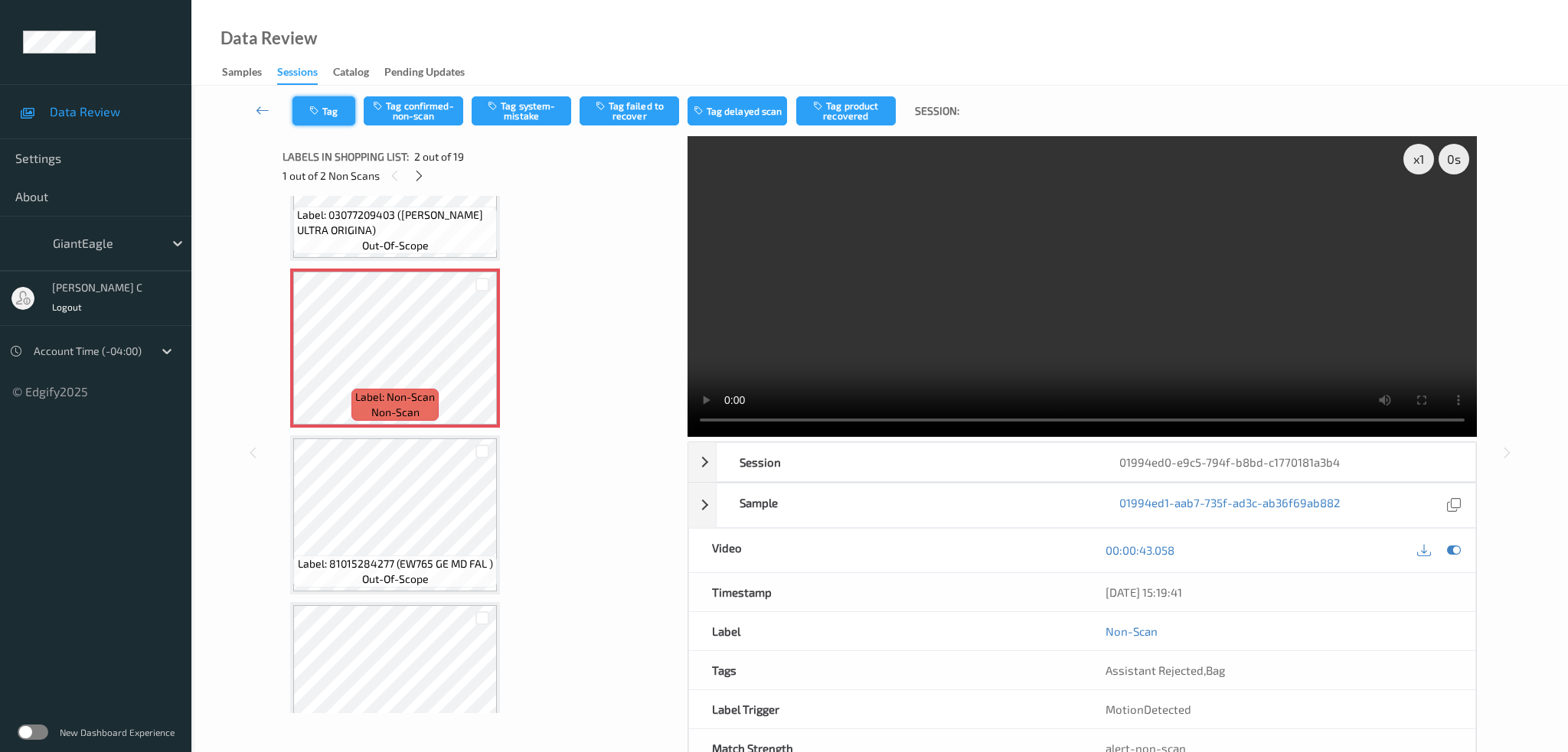
click at [303, 117] on button "Tag" at bounding box center [324, 111] width 63 height 29
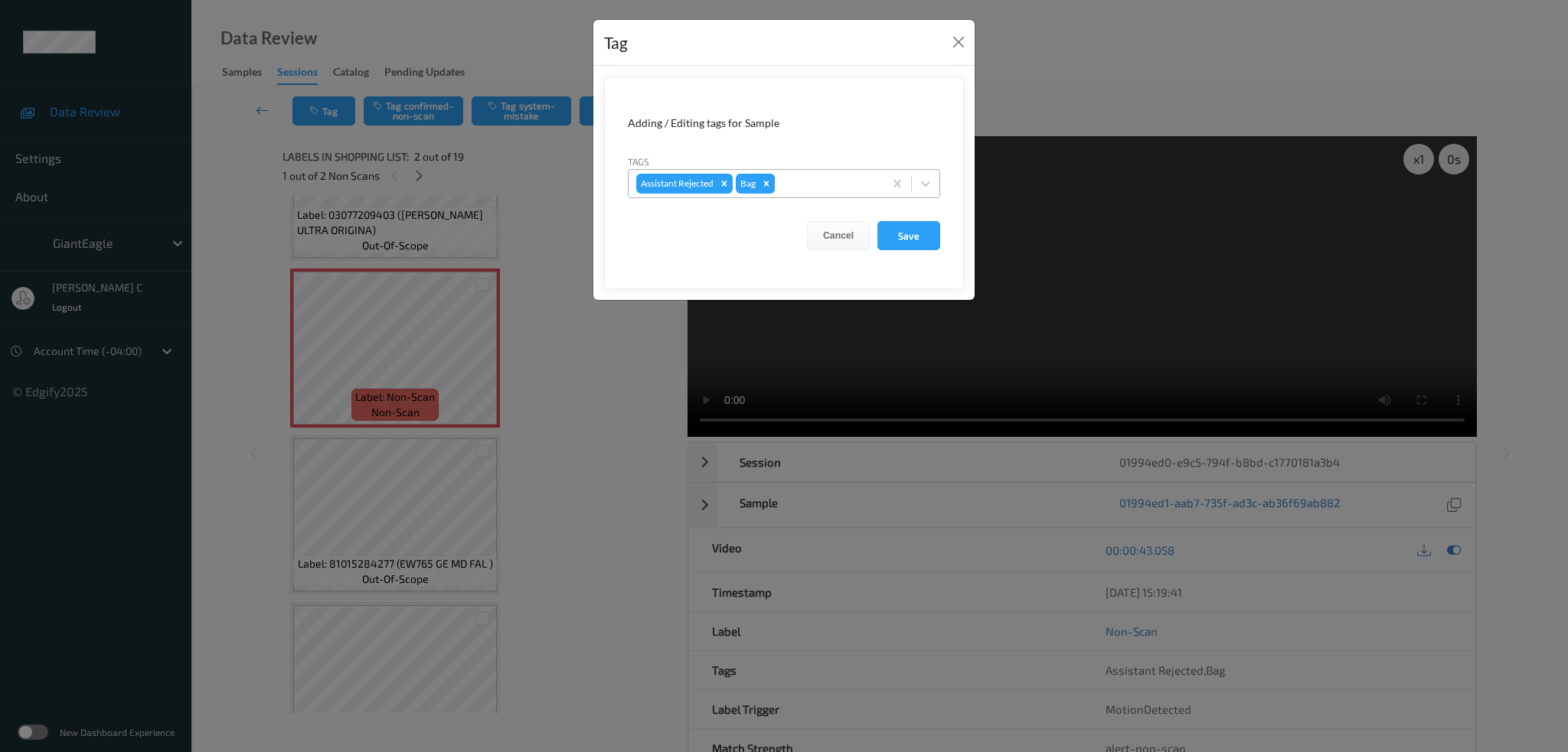
click at [768, 179] on icon "Remove Bag" at bounding box center [766, 183] width 10 height 10
click at [918, 233] on button "Save" at bounding box center [909, 236] width 63 height 29
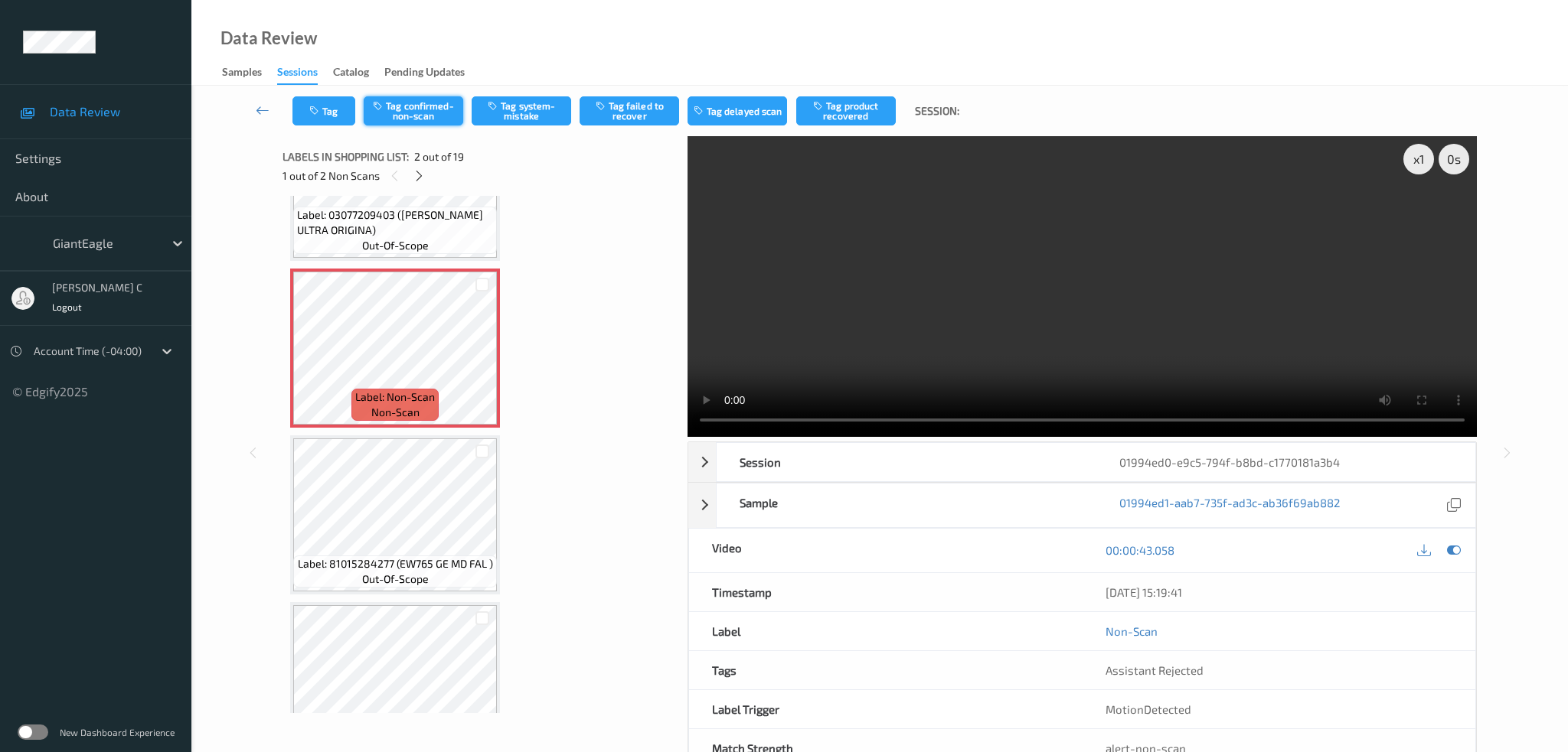
click at [423, 103] on button "Tag confirmed-non-scan" at bounding box center [413, 111] width 99 height 29
click at [875, 100] on button "Tag product recovered" at bounding box center [846, 111] width 99 height 29
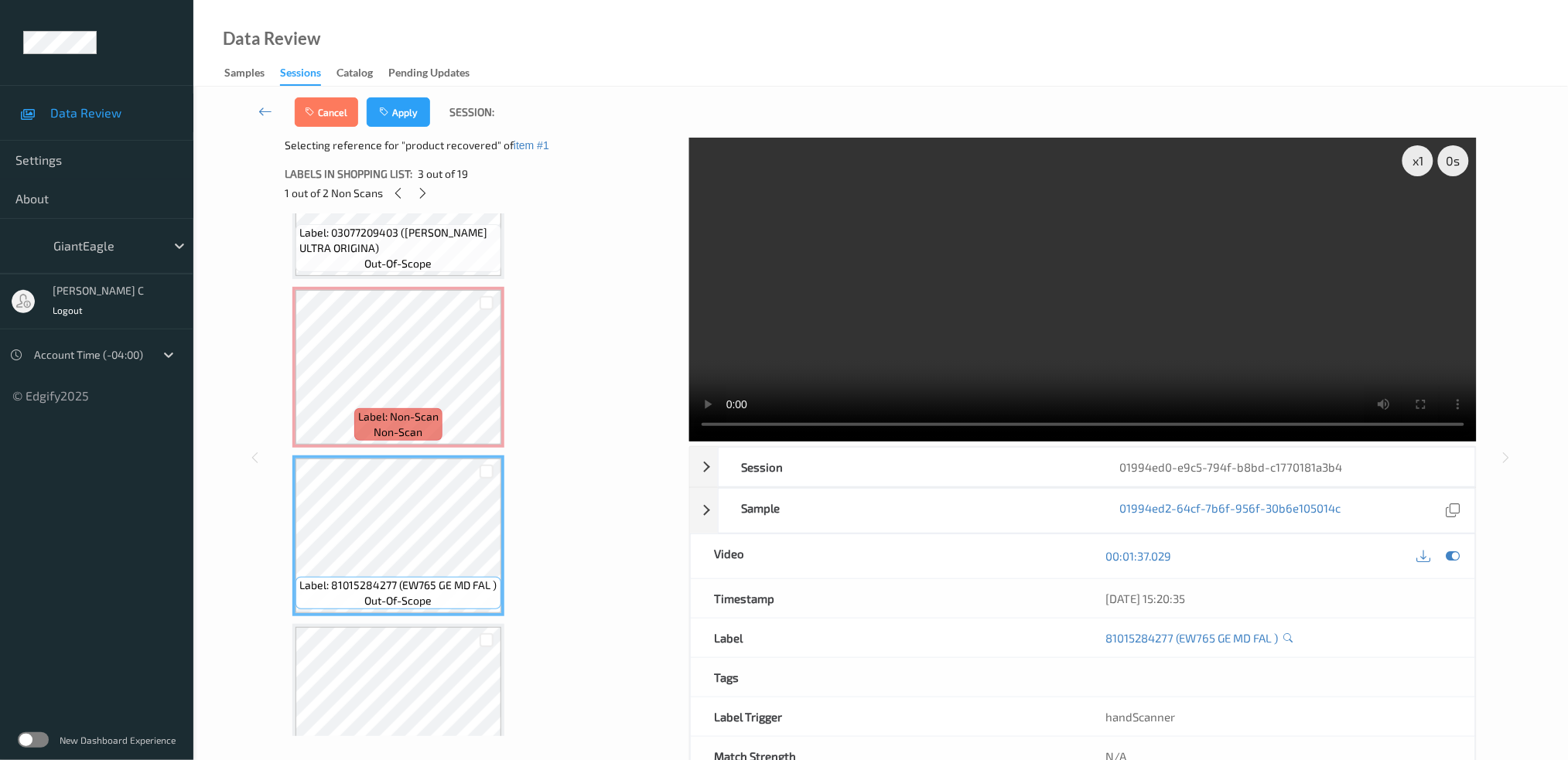
scroll to position [205, 0]
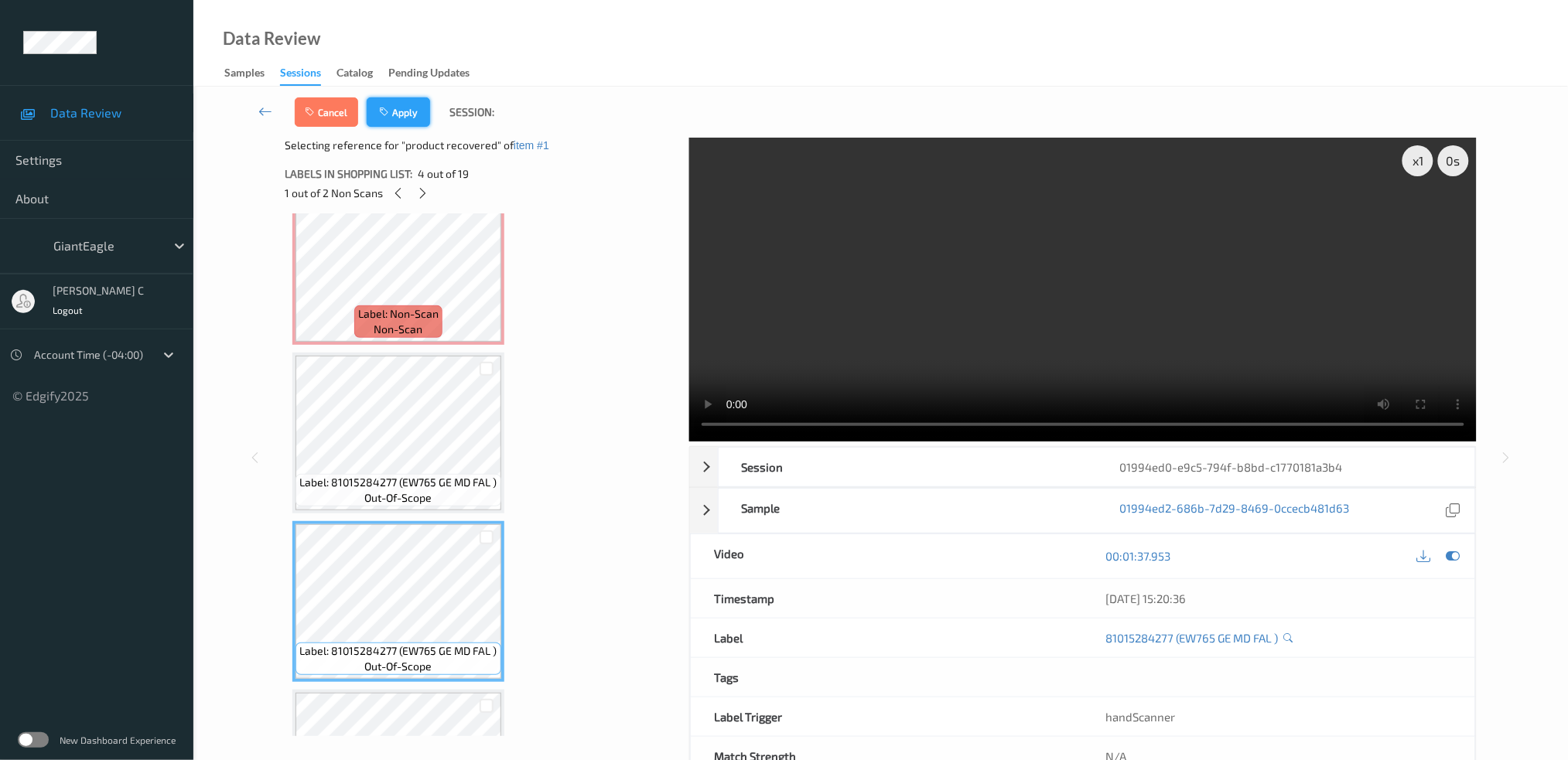
click at [415, 110] on button "Apply" at bounding box center [399, 113] width 64 height 29
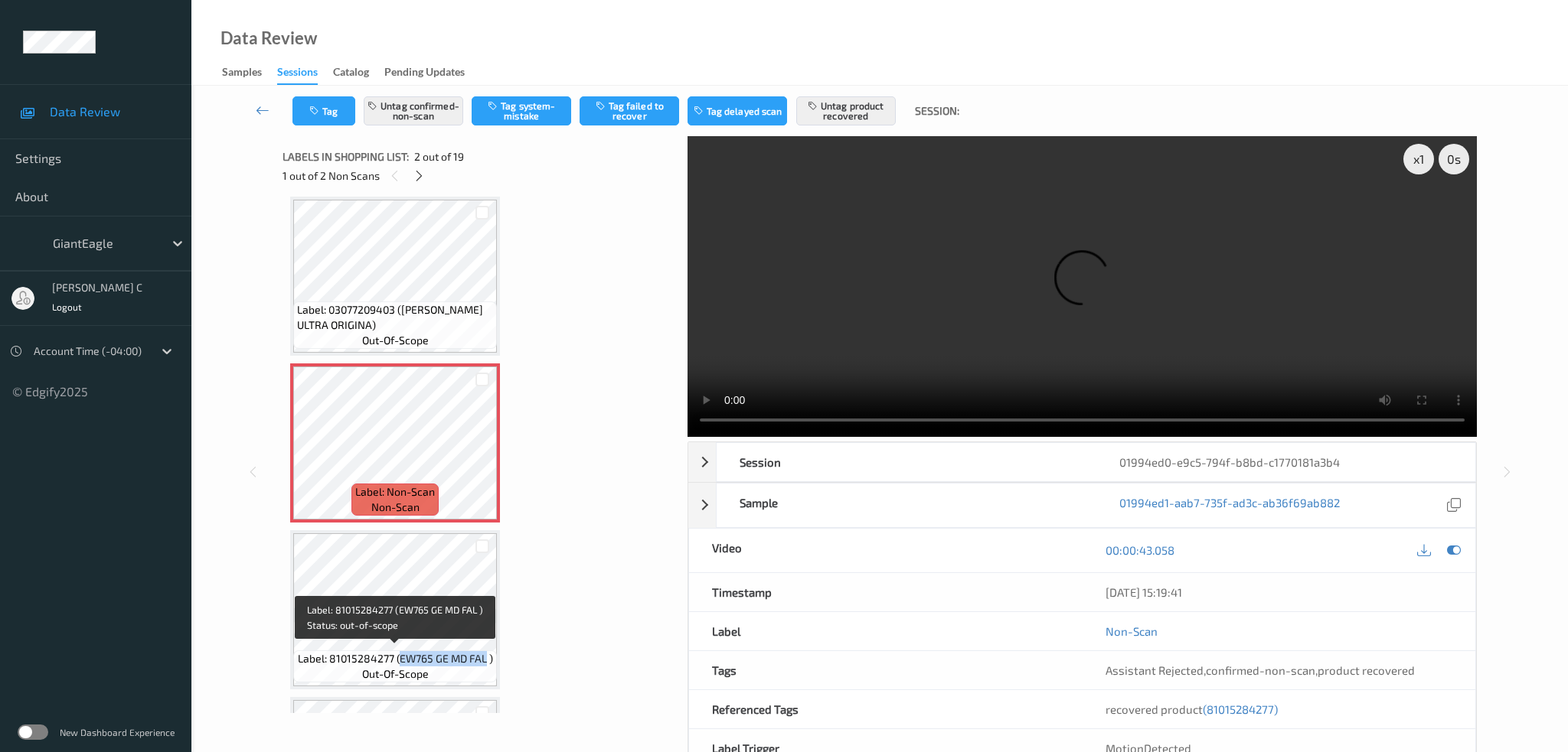
drag, startPoint x: 400, startPoint y: 656, endPoint x: 483, endPoint y: 655, distance: 83.0
click at [483, 655] on span "Label: 81015284277 (EW765 GE MD FAL )" at bounding box center [395, 658] width 195 height 15
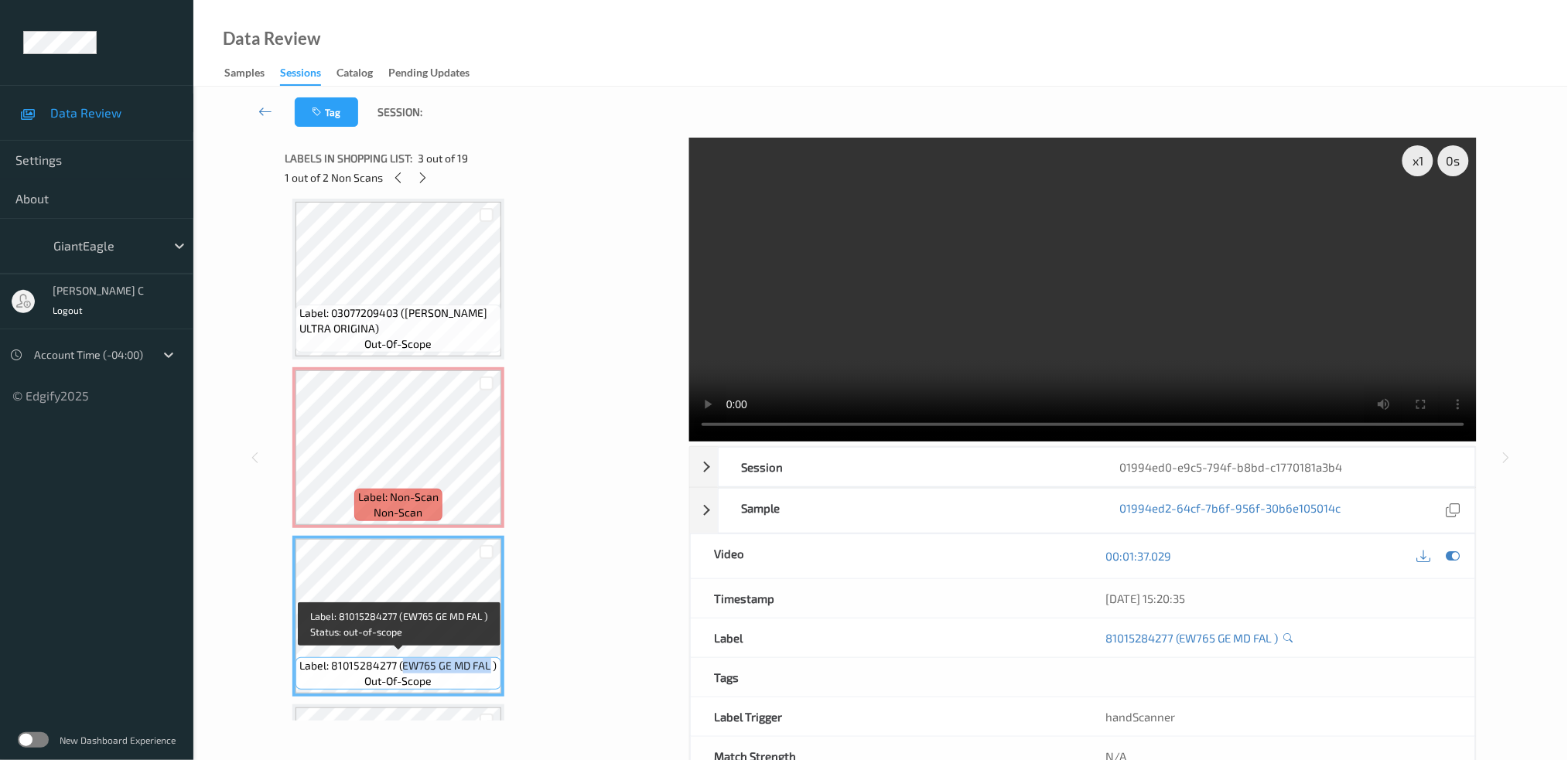
copy span "EW765 GE MD FAL"
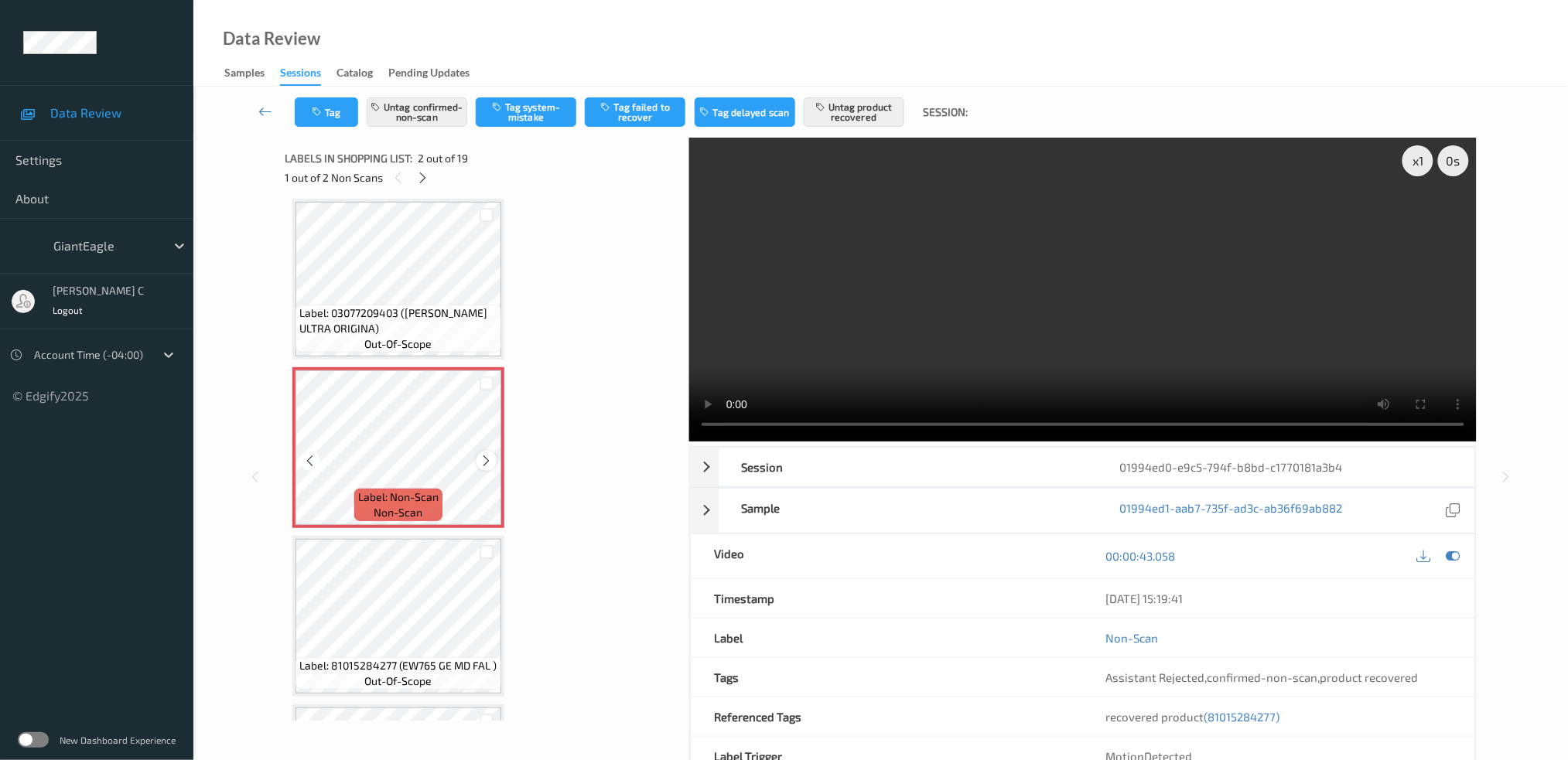
click at [480, 457] on icon at bounding box center [487, 461] width 13 height 14
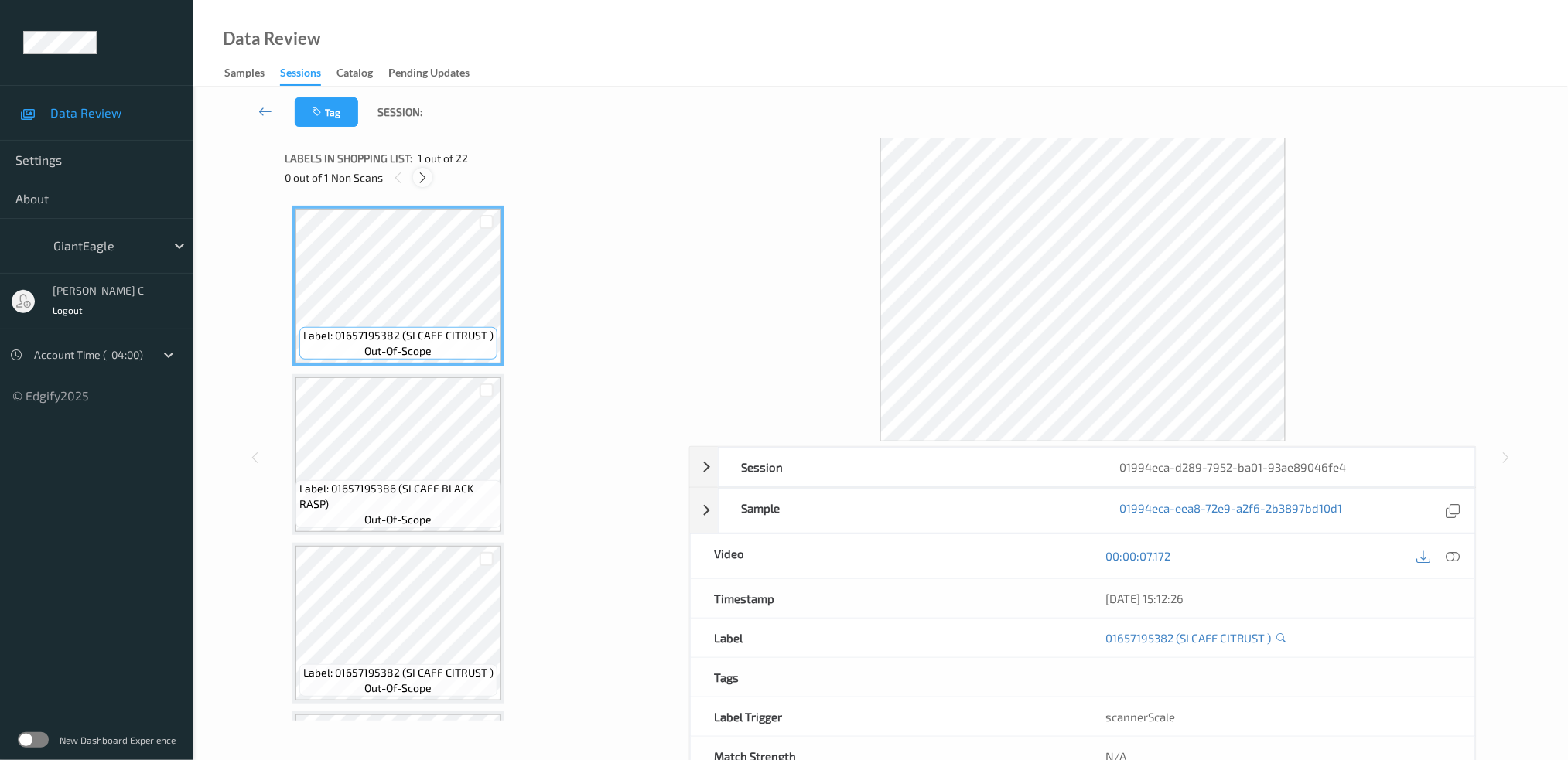
click at [415, 170] on div "0 out of 1 Non Scans" at bounding box center [481, 178] width 394 height 20
click at [417, 175] on icon at bounding box center [422, 178] width 13 height 14
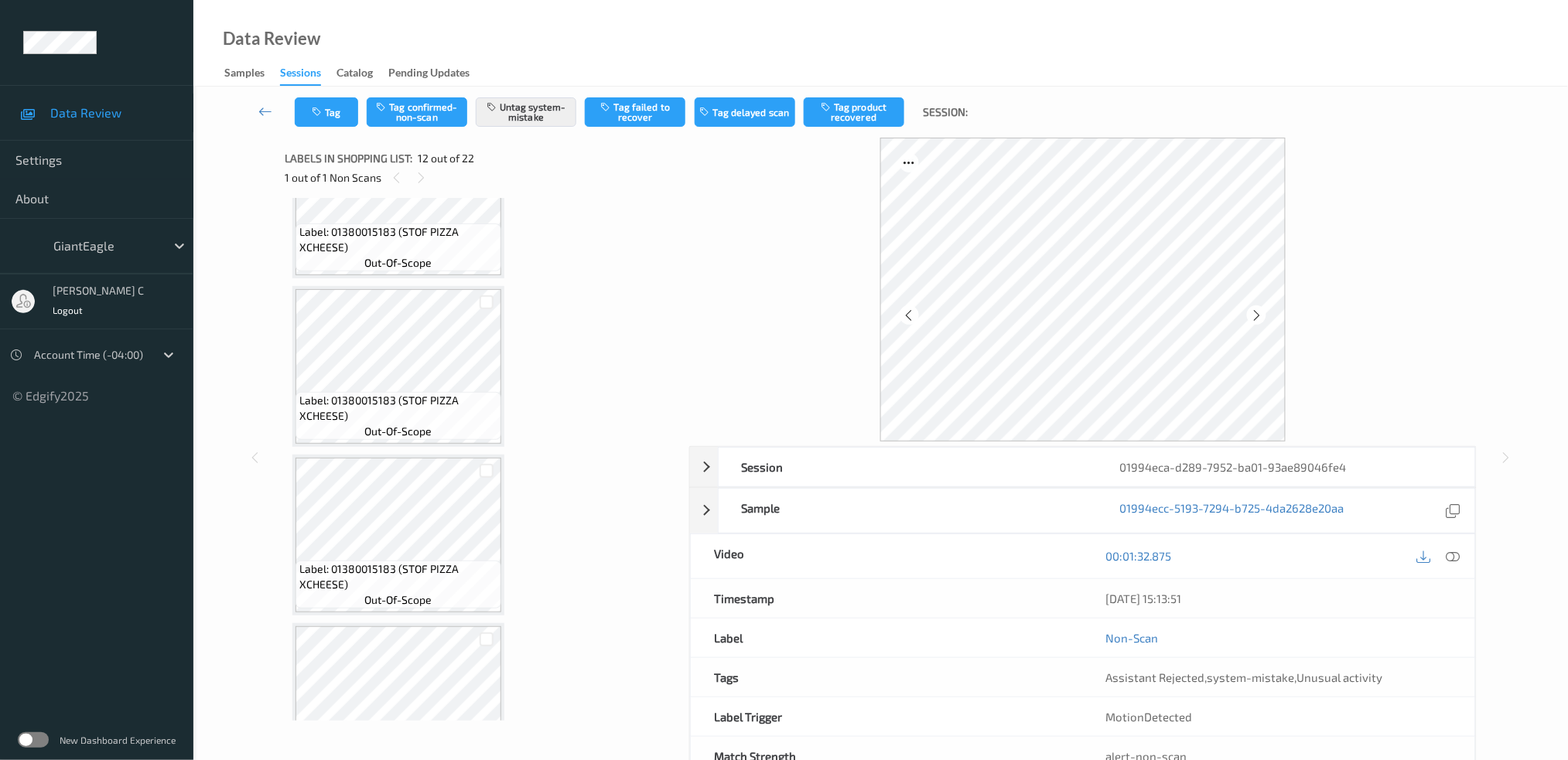
scroll to position [1372, 0]
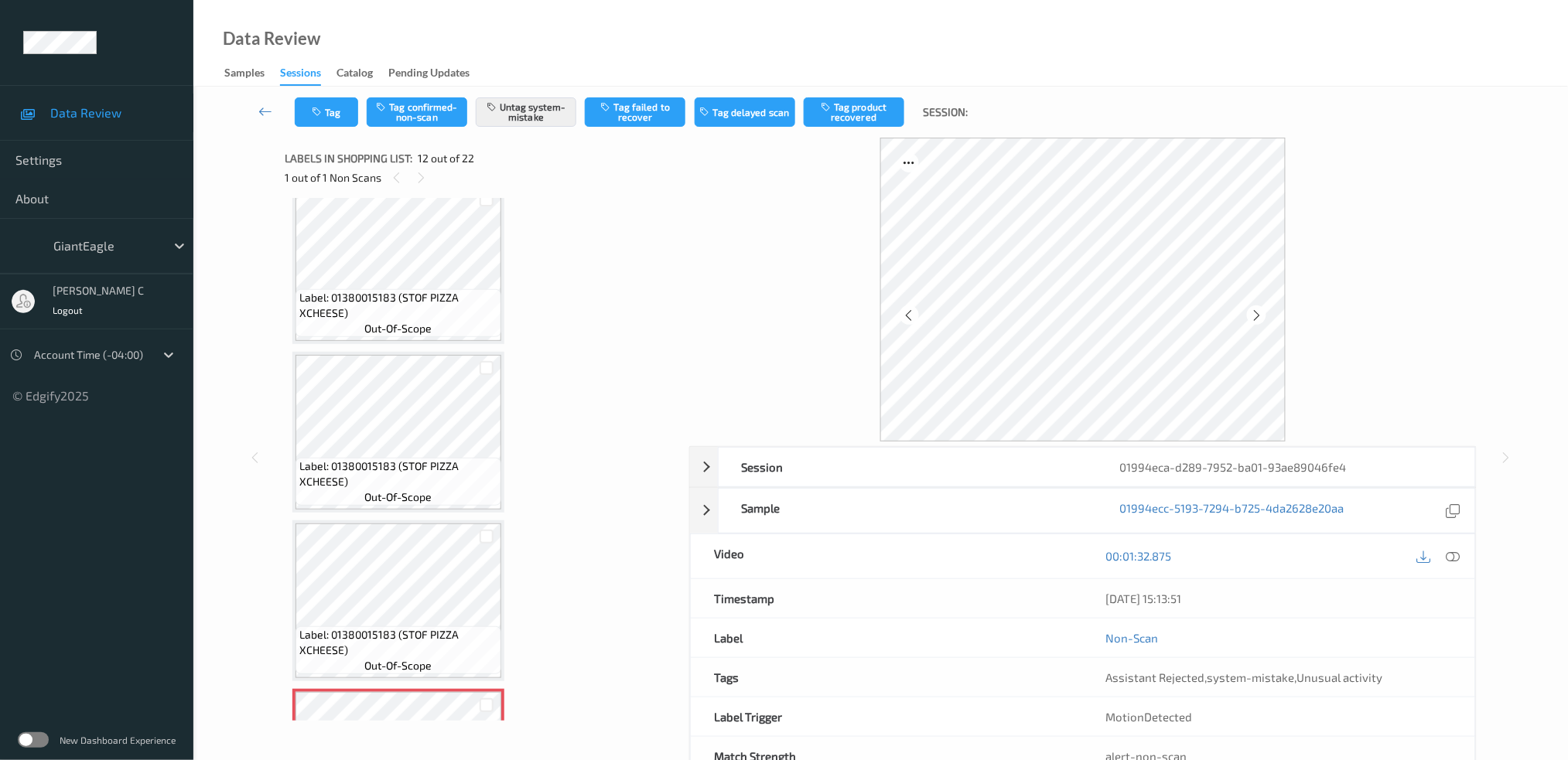
click at [405, 321] on span "out-of-scope" at bounding box center [399, 329] width 68 height 15
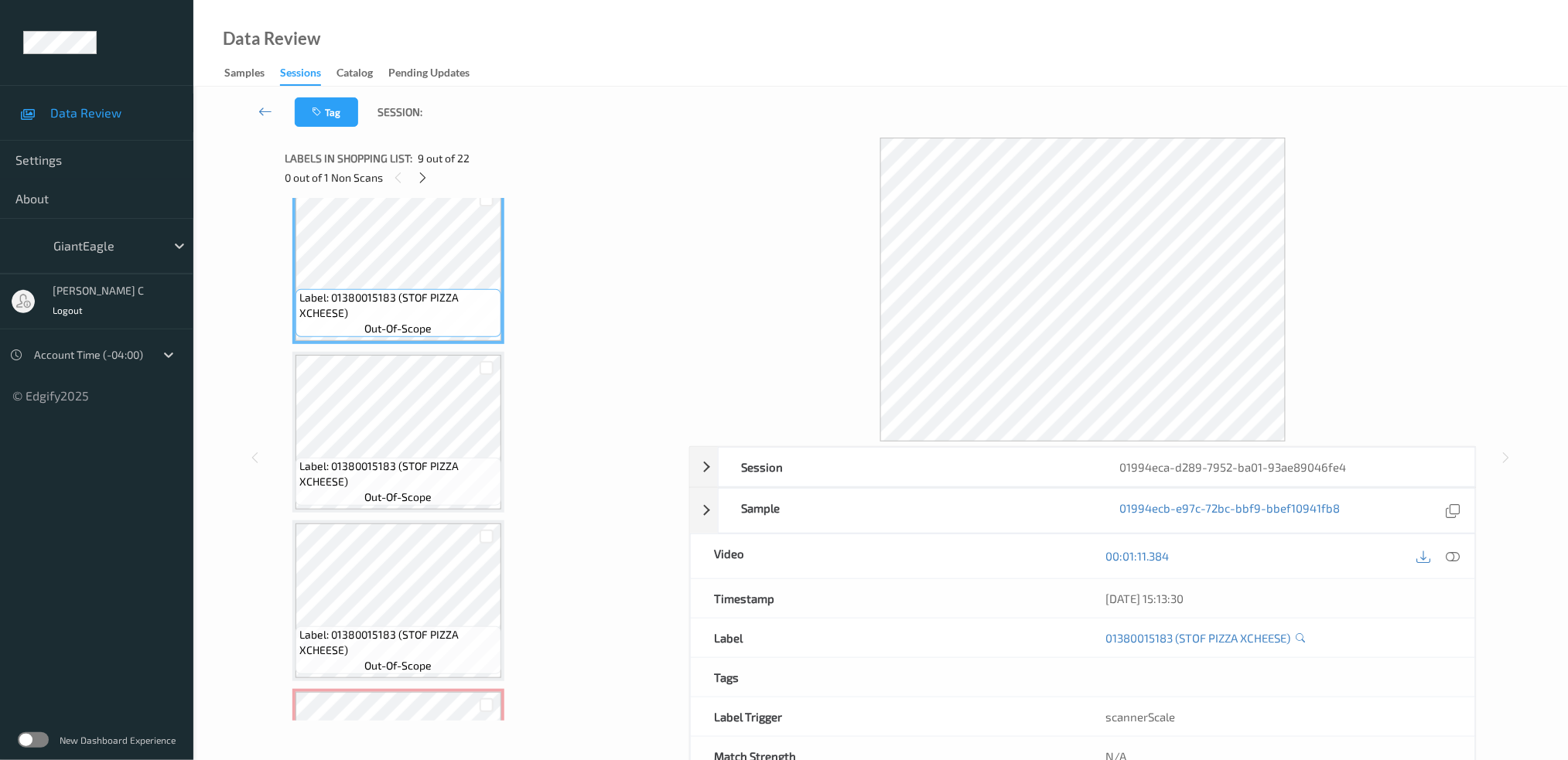
click at [1449, 538] on div "00:01:11.384" at bounding box center [1279, 556] width 392 height 44
click at [1455, 550] on icon at bounding box center [1452, 555] width 14 height 14
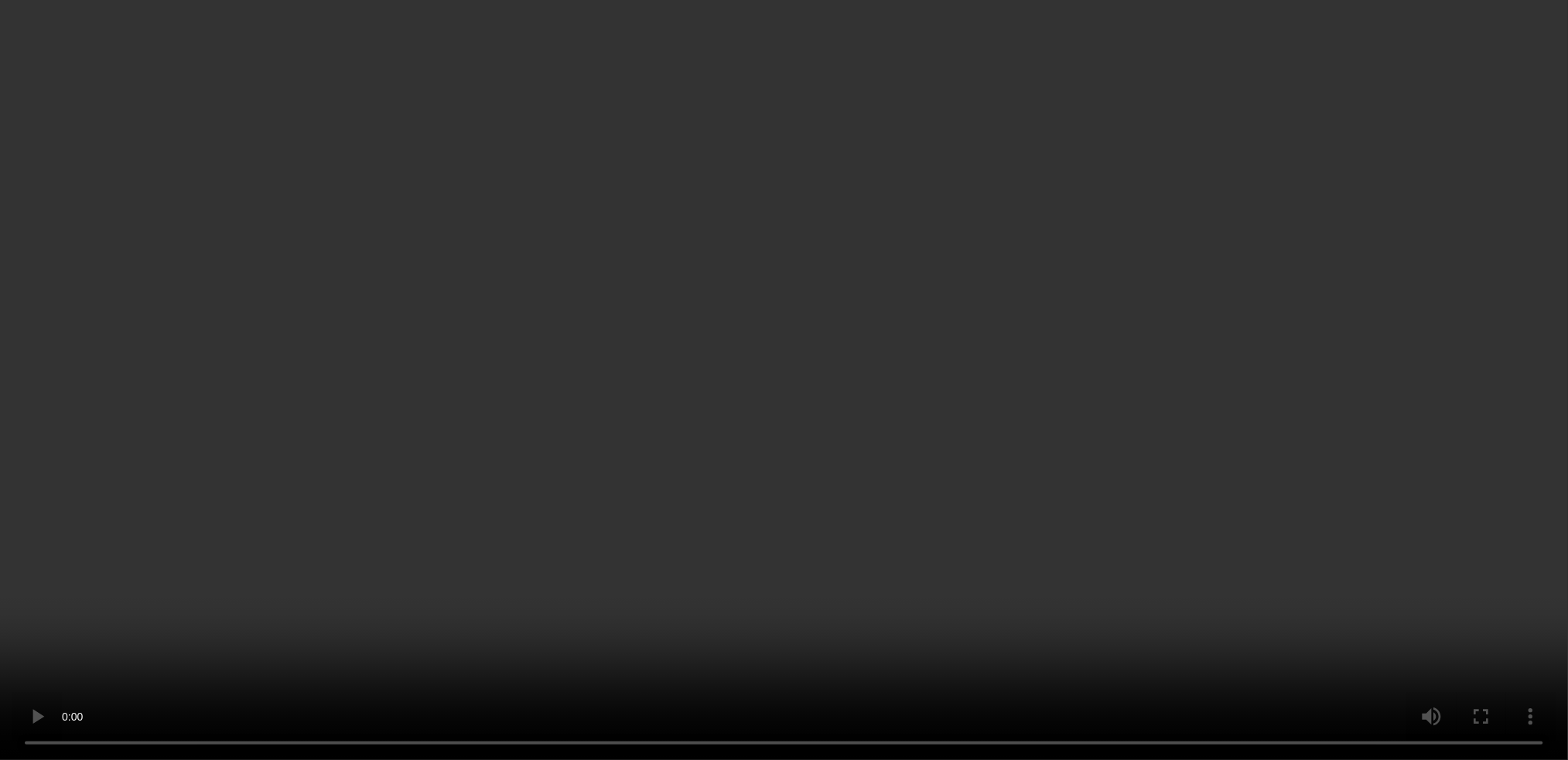
scroll to position [1475, 0]
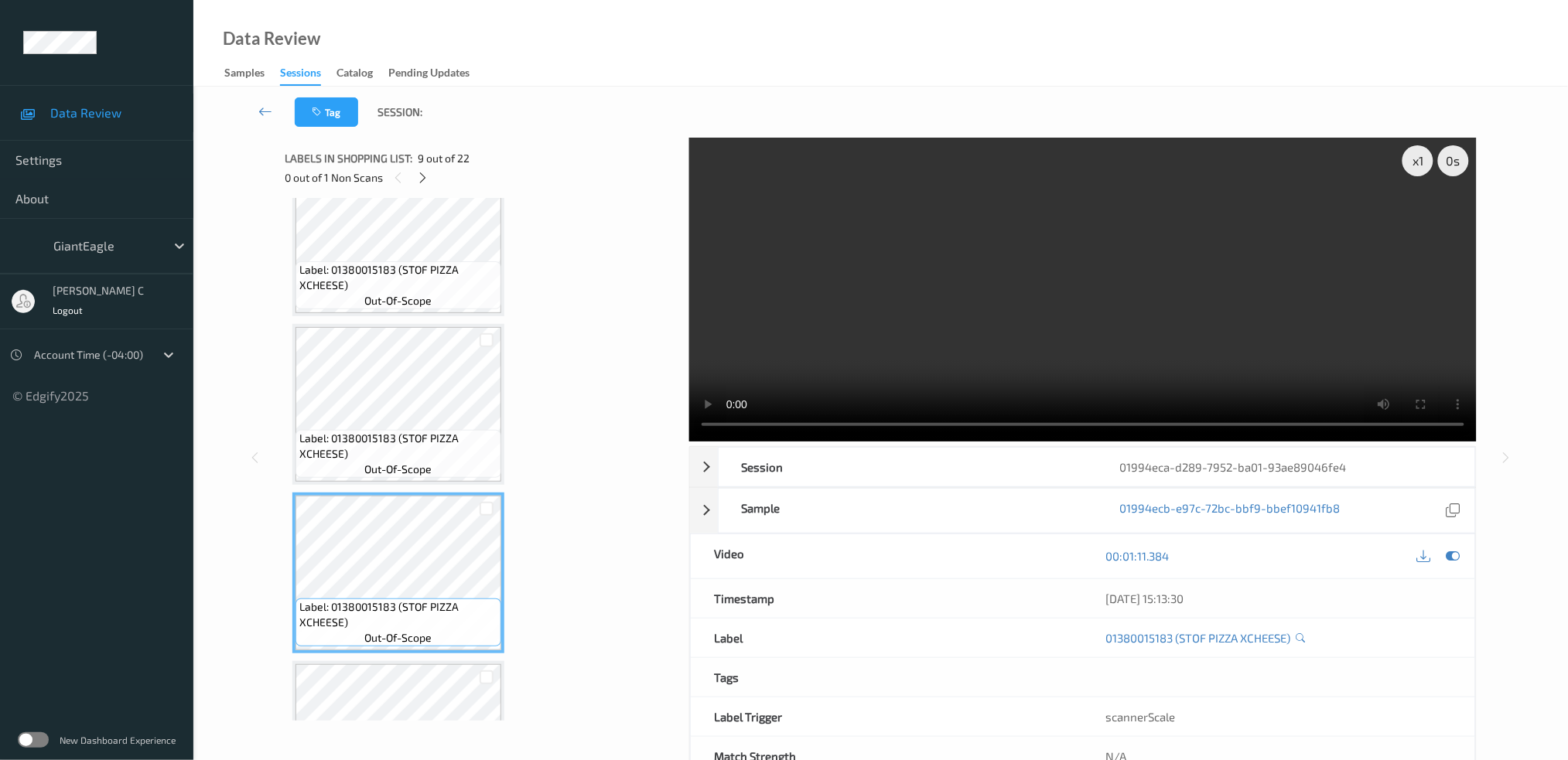
click at [423, 305] on div "Label: 01380015183 (STOF PIZZA XCHEESE) out-of-scope" at bounding box center [399, 236] width 212 height 161
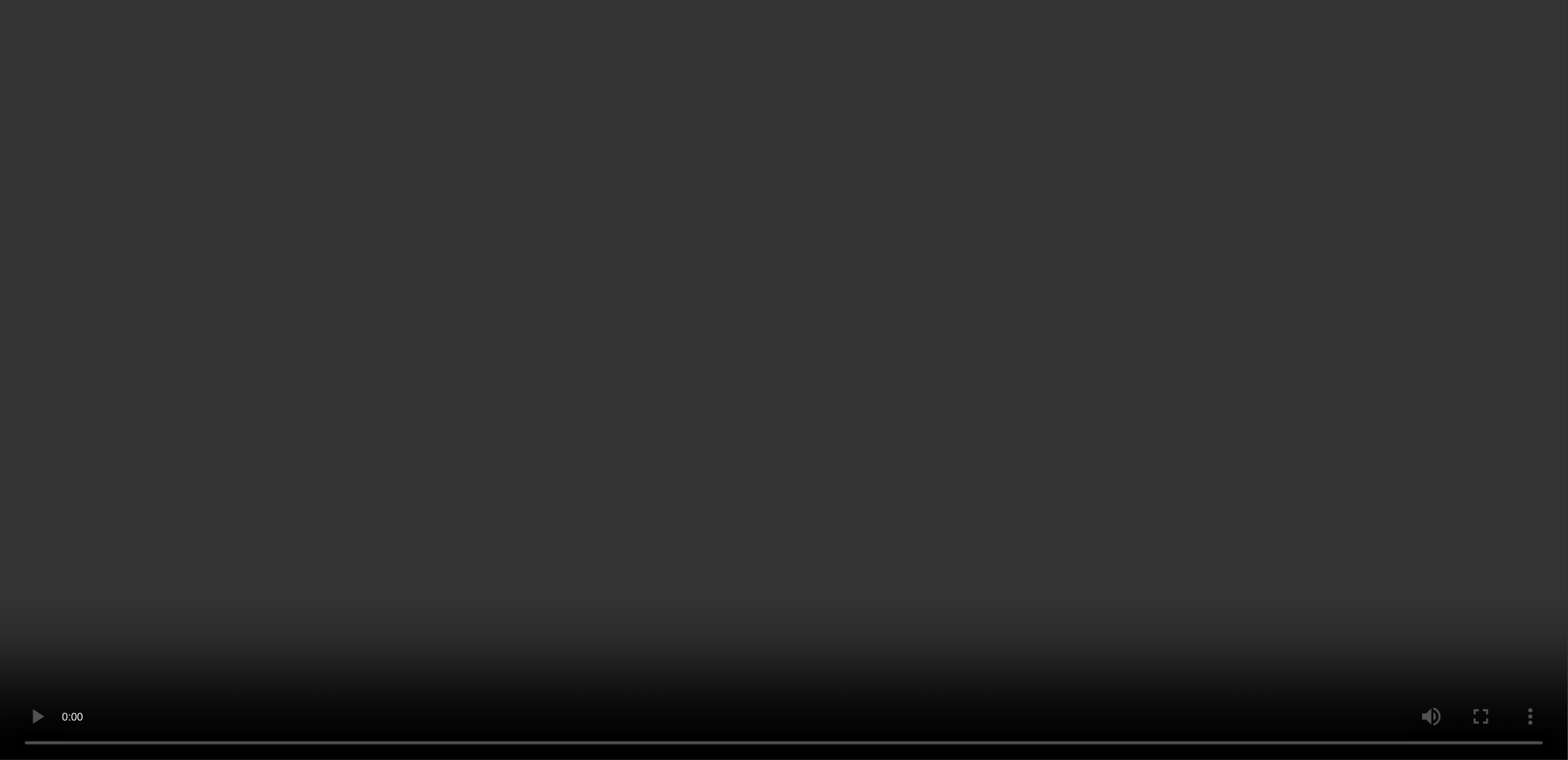
scroll to position [1578, 0]
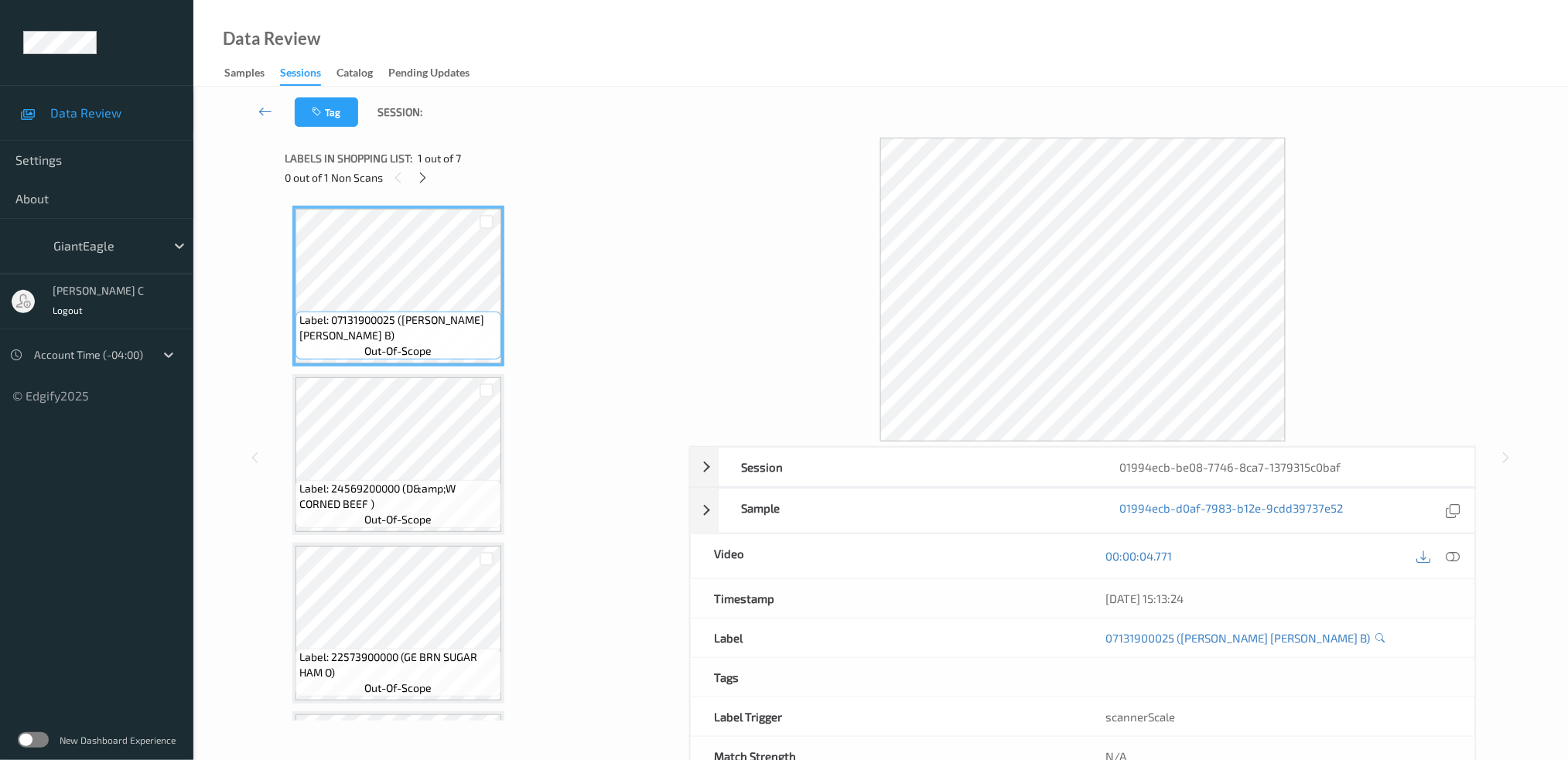
click at [410, 172] on div "0 out of 1 Non Scans" at bounding box center [481, 178] width 394 height 20
click at [419, 179] on icon at bounding box center [422, 178] width 13 height 14
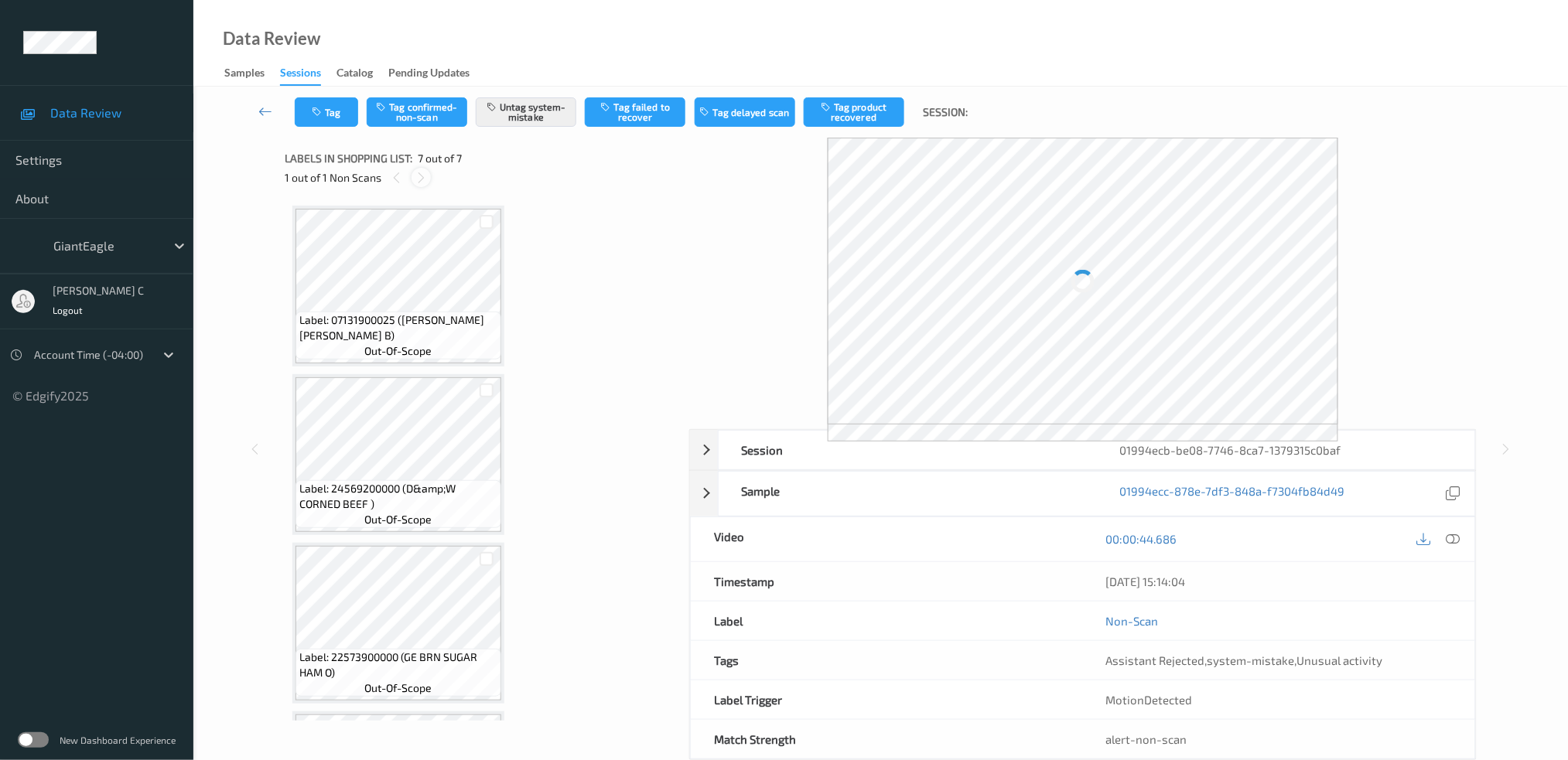
scroll to position [656, 0]
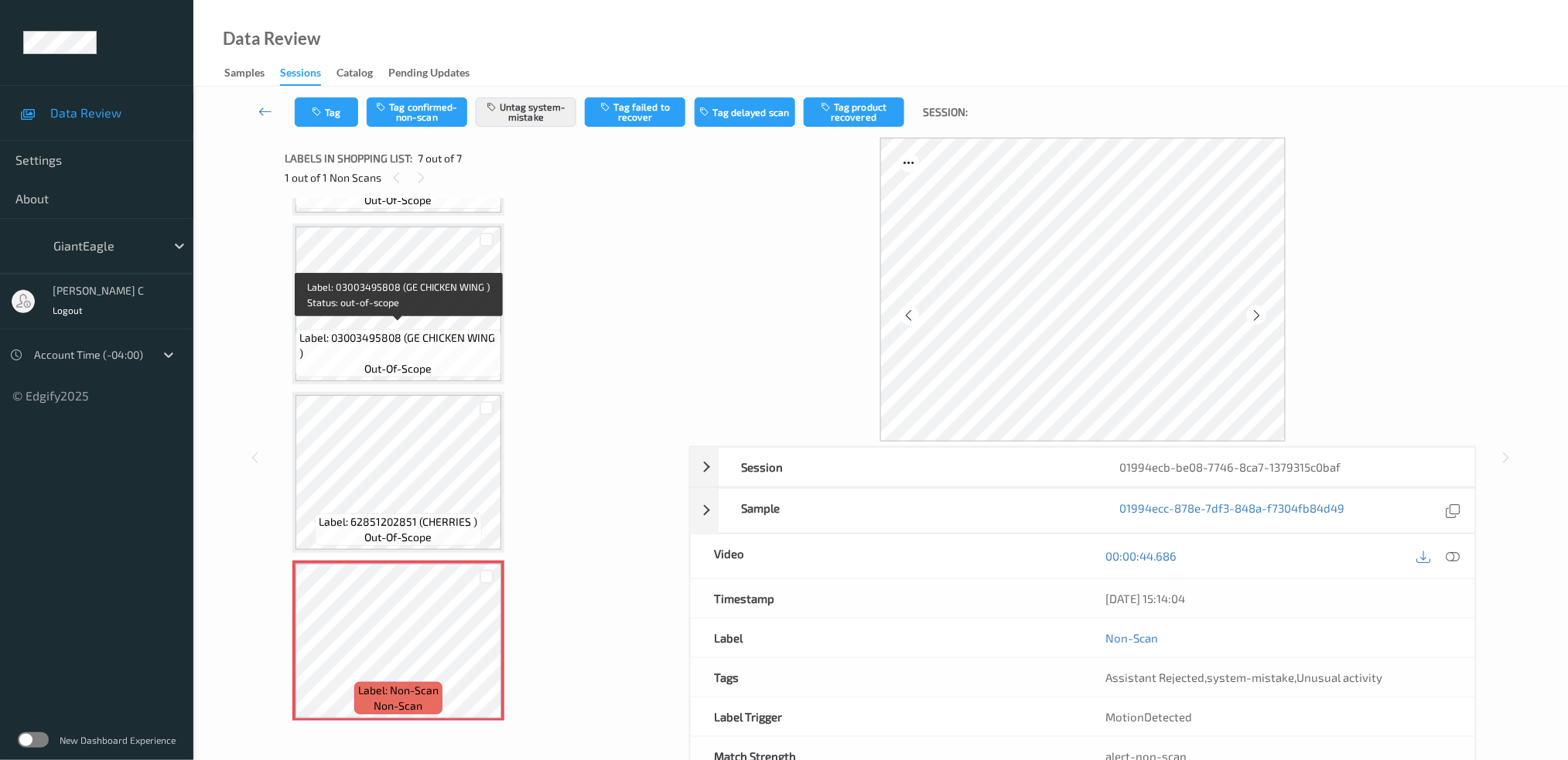
click at [429, 330] on span "Label: 03003495808 (GE CHICKEN WING )" at bounding box center [398, 346] width 198 height 31
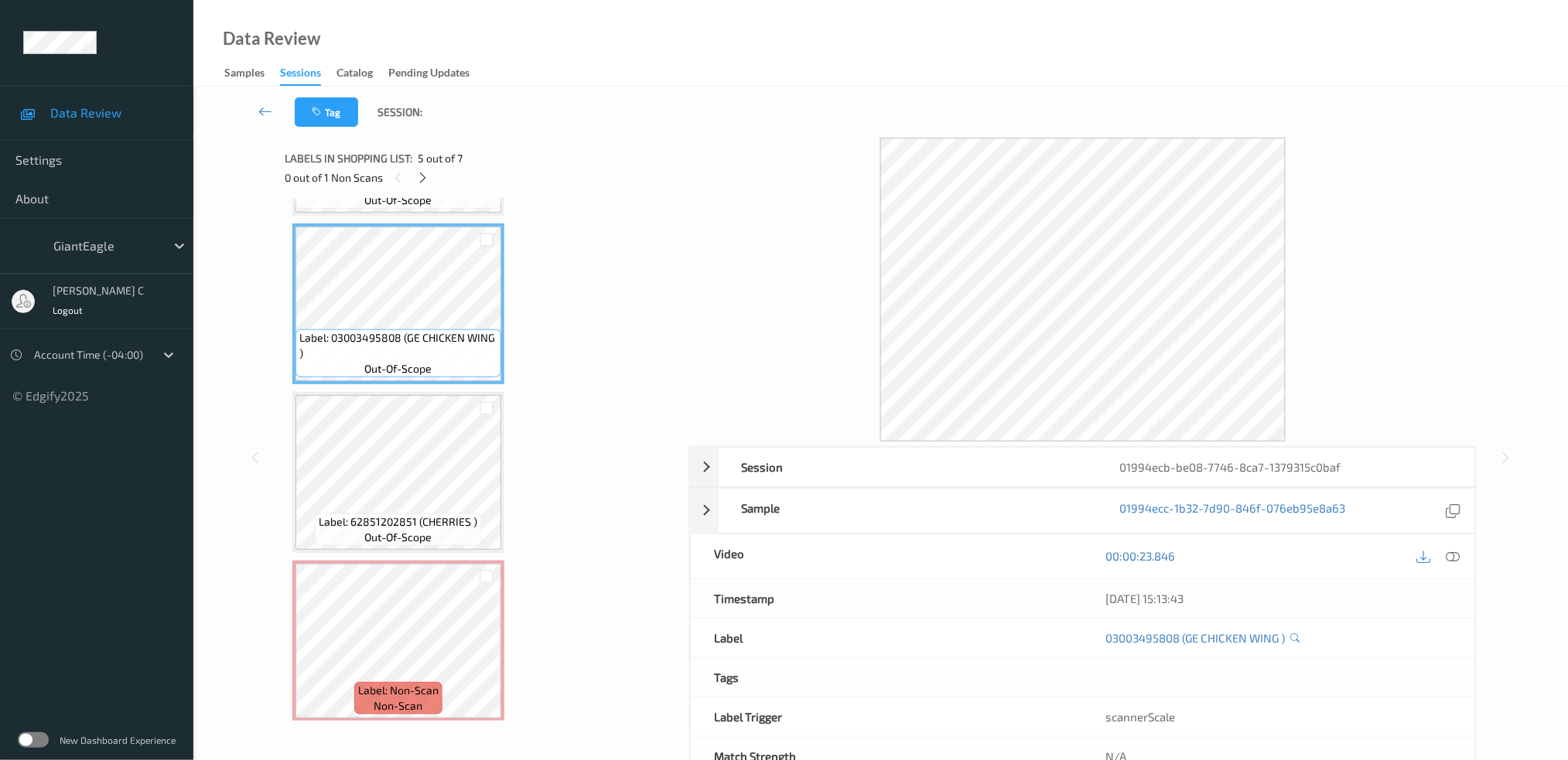
click at [1446, 547] on div at bounding box center [1438, 557] width 51 height 21
click at [1455, 559] on icon at bounding box center [1452, 555] width 14 height 14
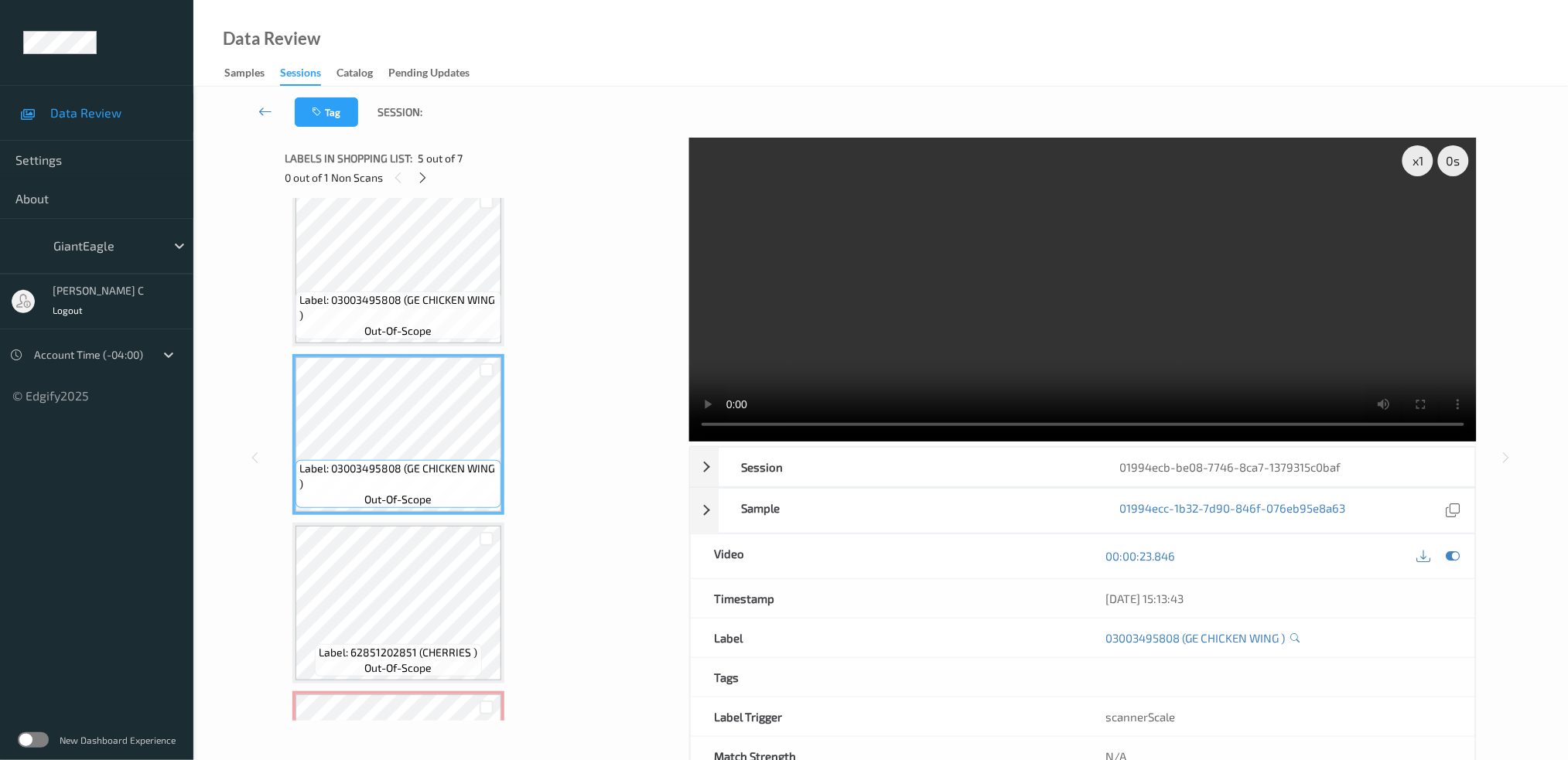
scroll to position [656, 0]
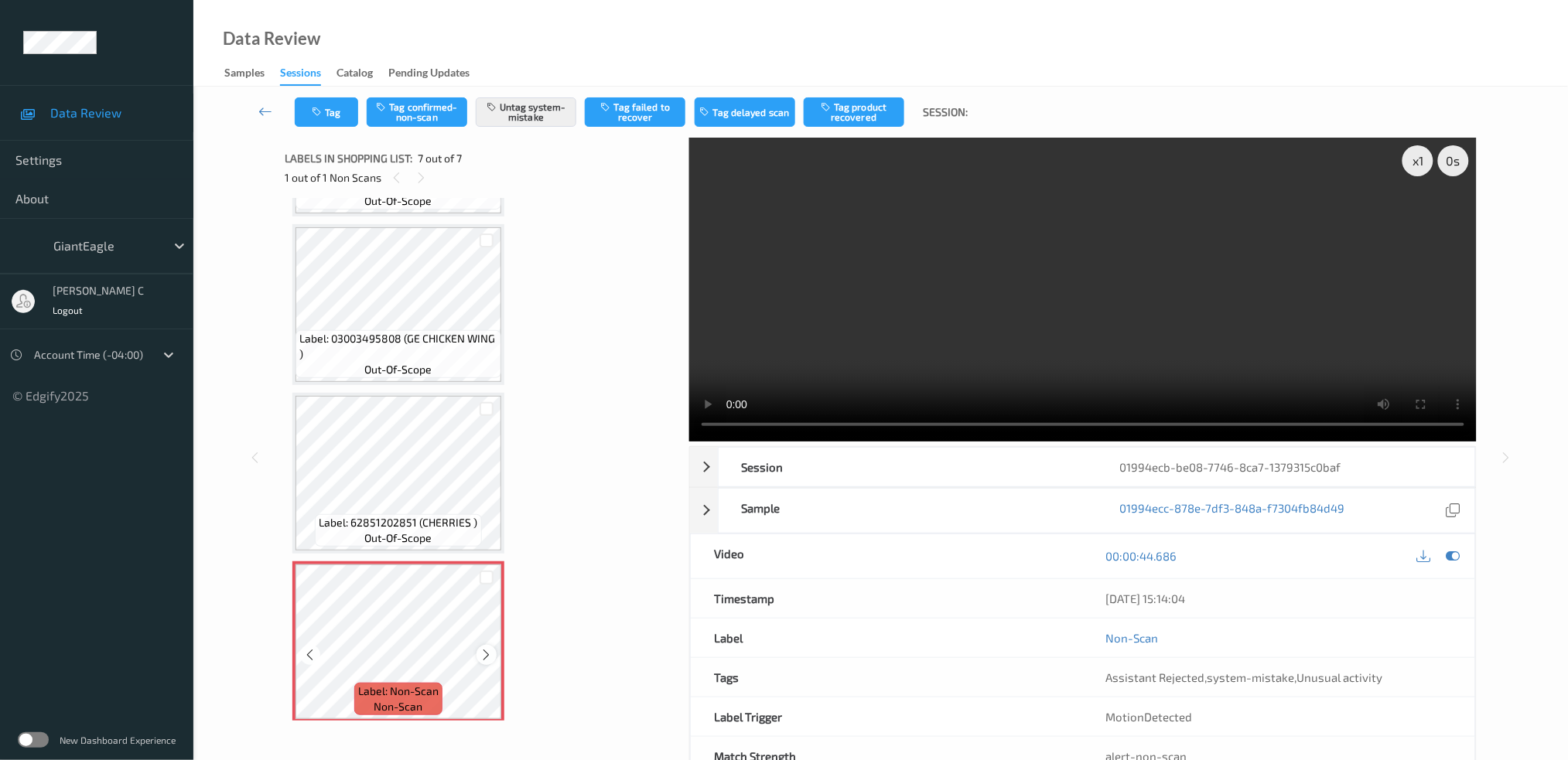
click at [484, 648] on icon at bounding box center [487, 655] width 13 height 14
click at [485, 648] on icon at bounding box center [487, 655] width 13 height 14
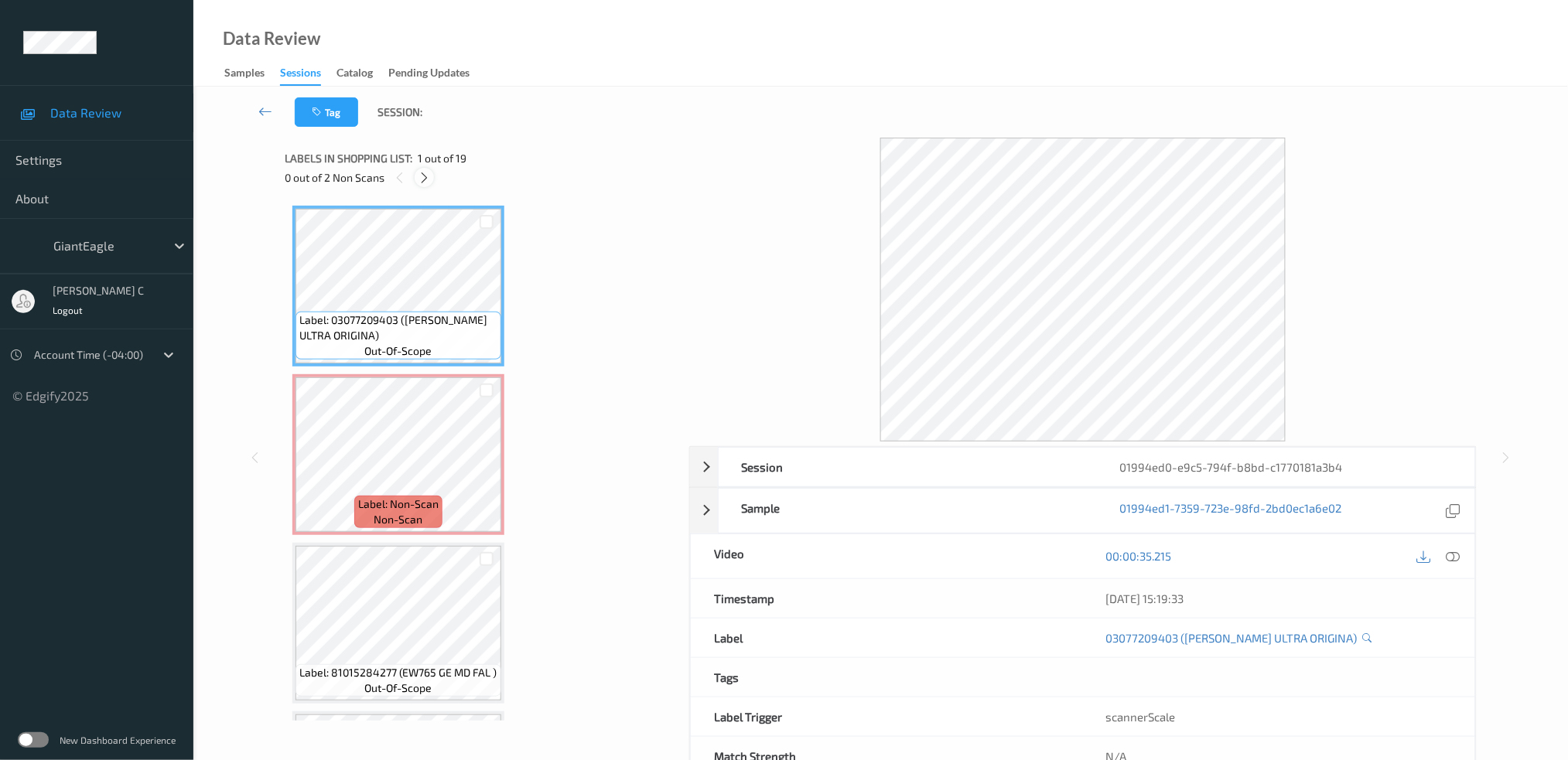
click at [427, 175] on icon at bounding box center [424, 178] width 13 height 14
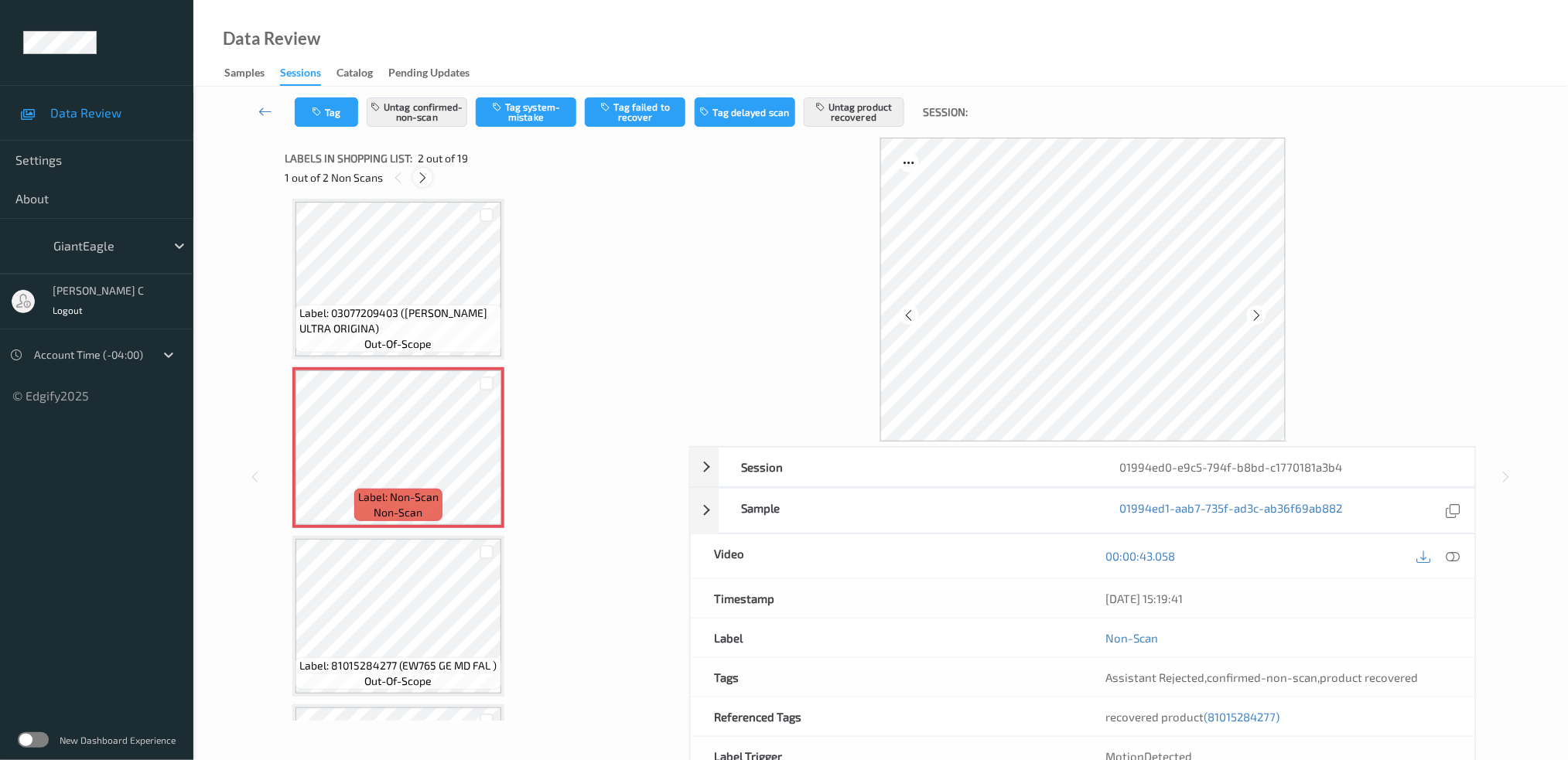
click at [422, 179] on icon at bounding box center [422, 178] width 13 height 14
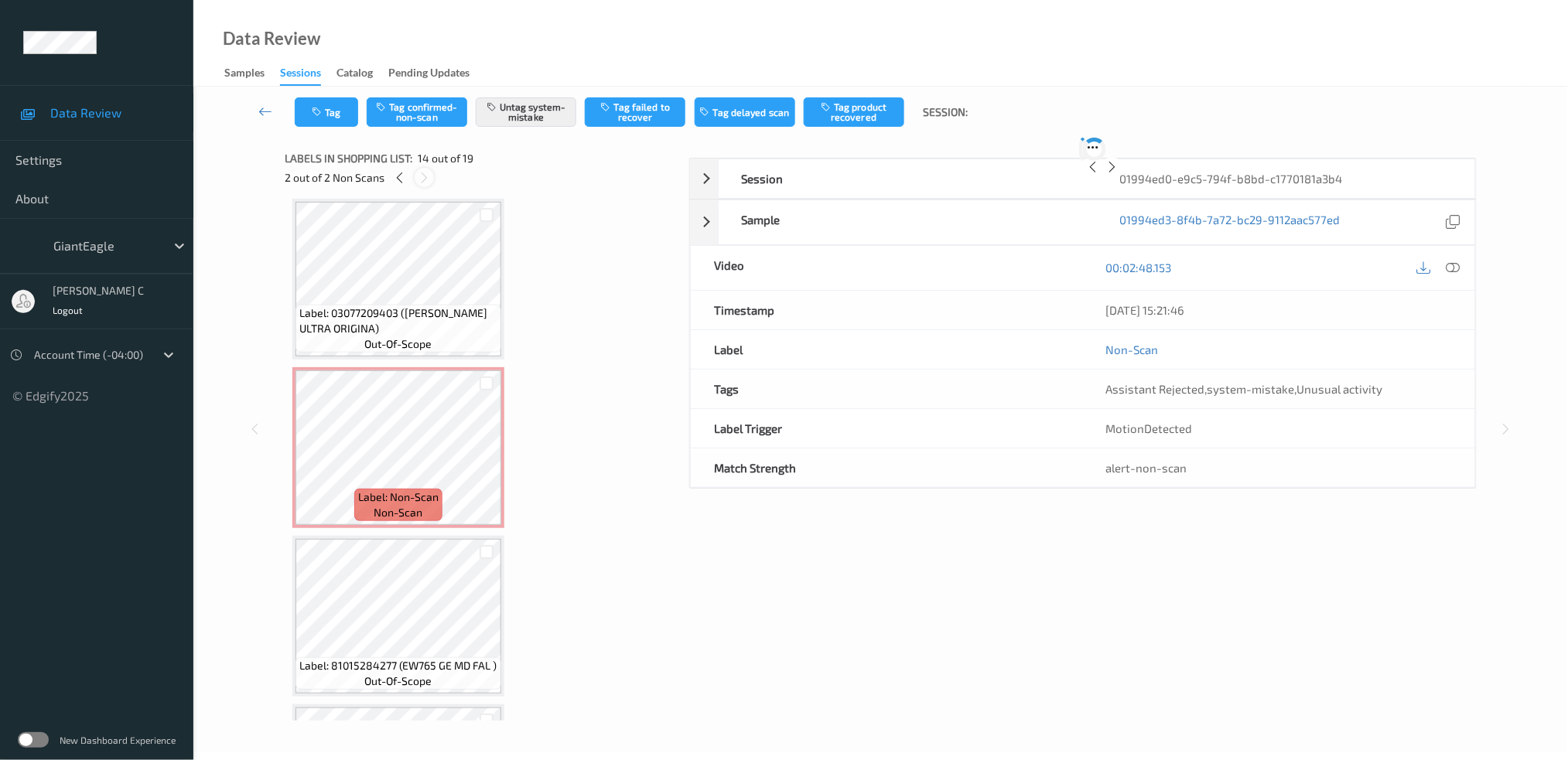
scroll to position [2016, 0]
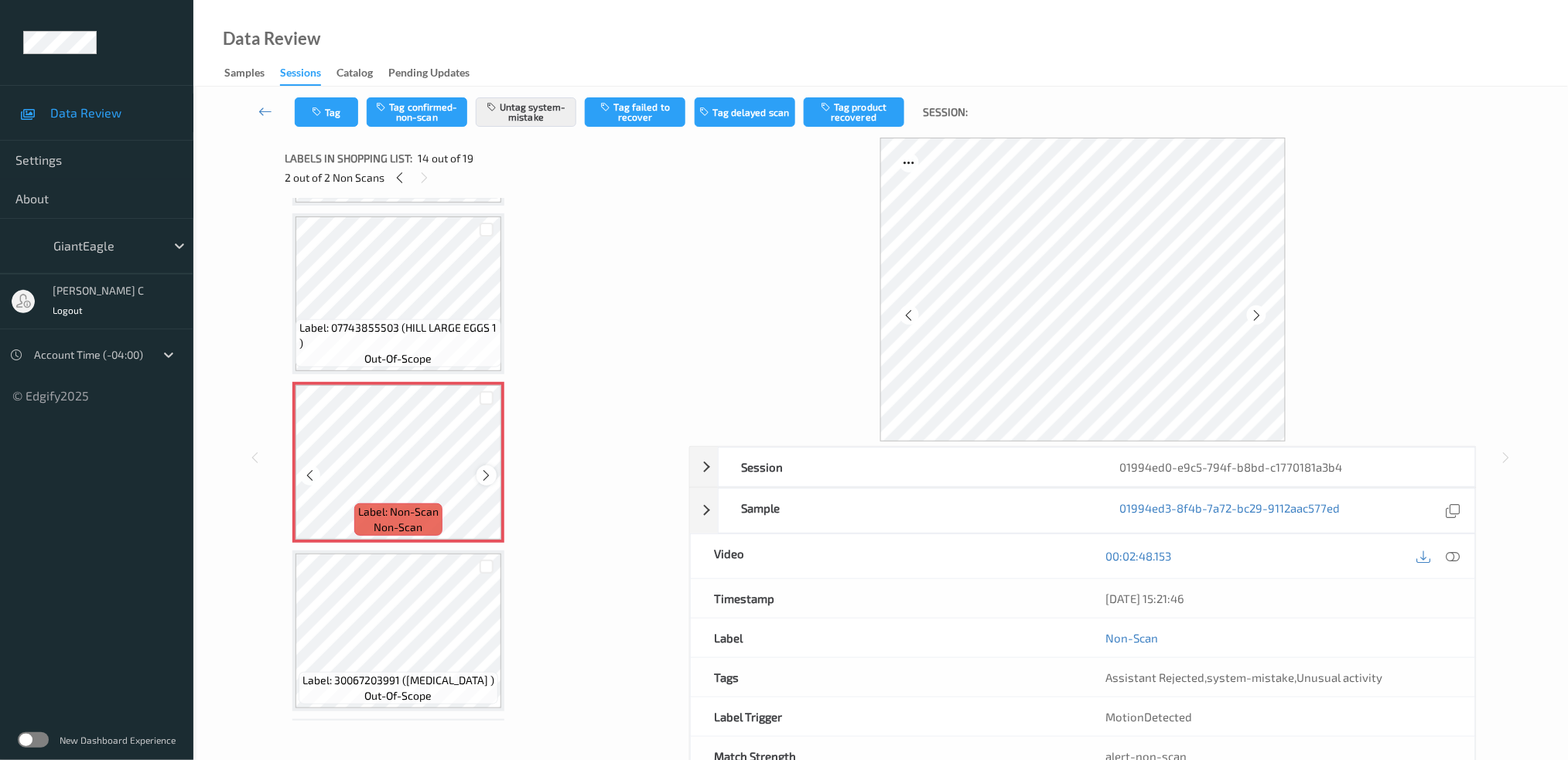
click at [484, 469] on icon at bounding box center [487, 475] width 13 height 14
click at [485, 469] on icon at bounding box center [487, 475] width 13 height 14
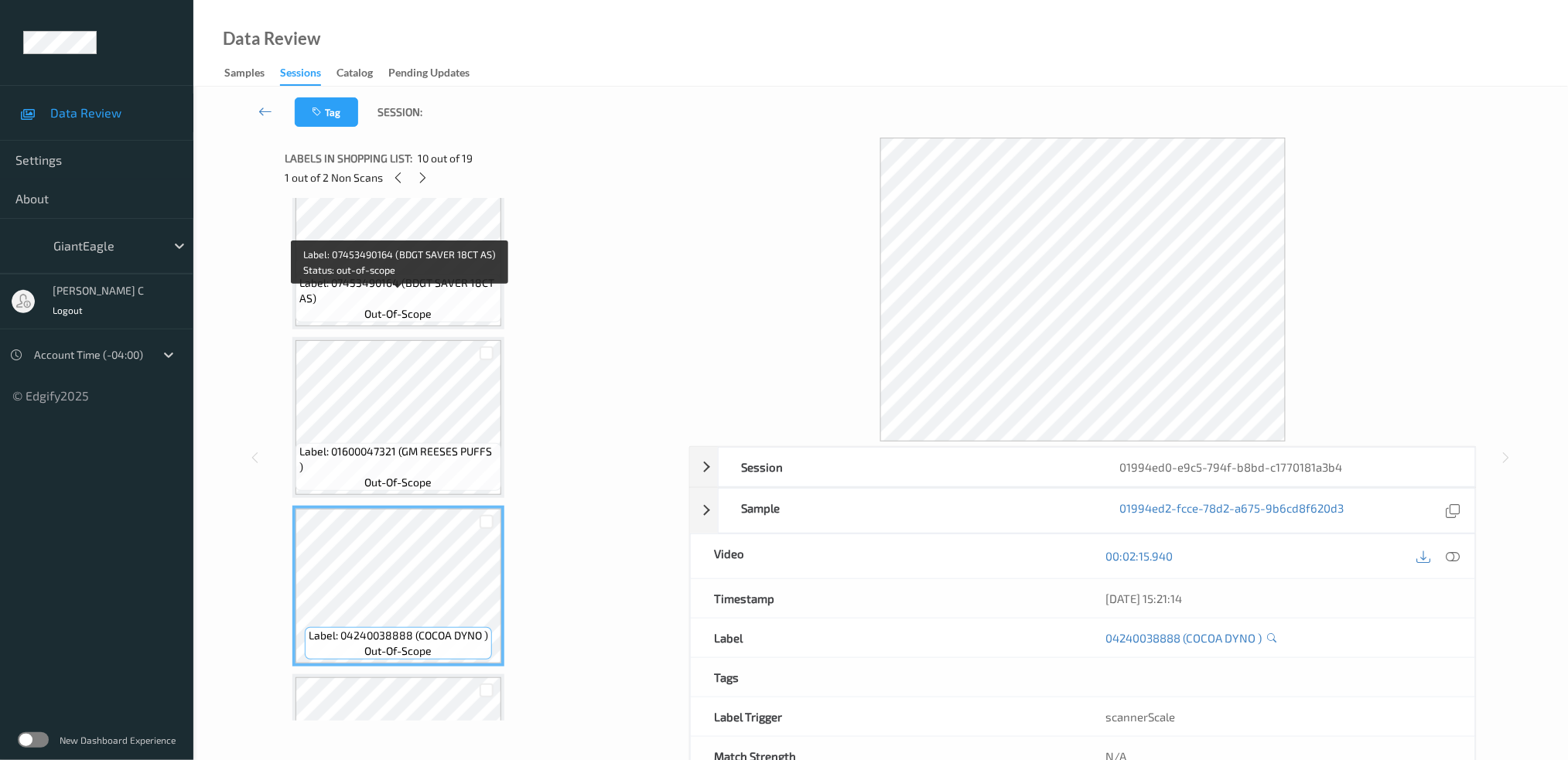
scroll to position [1191, 0]
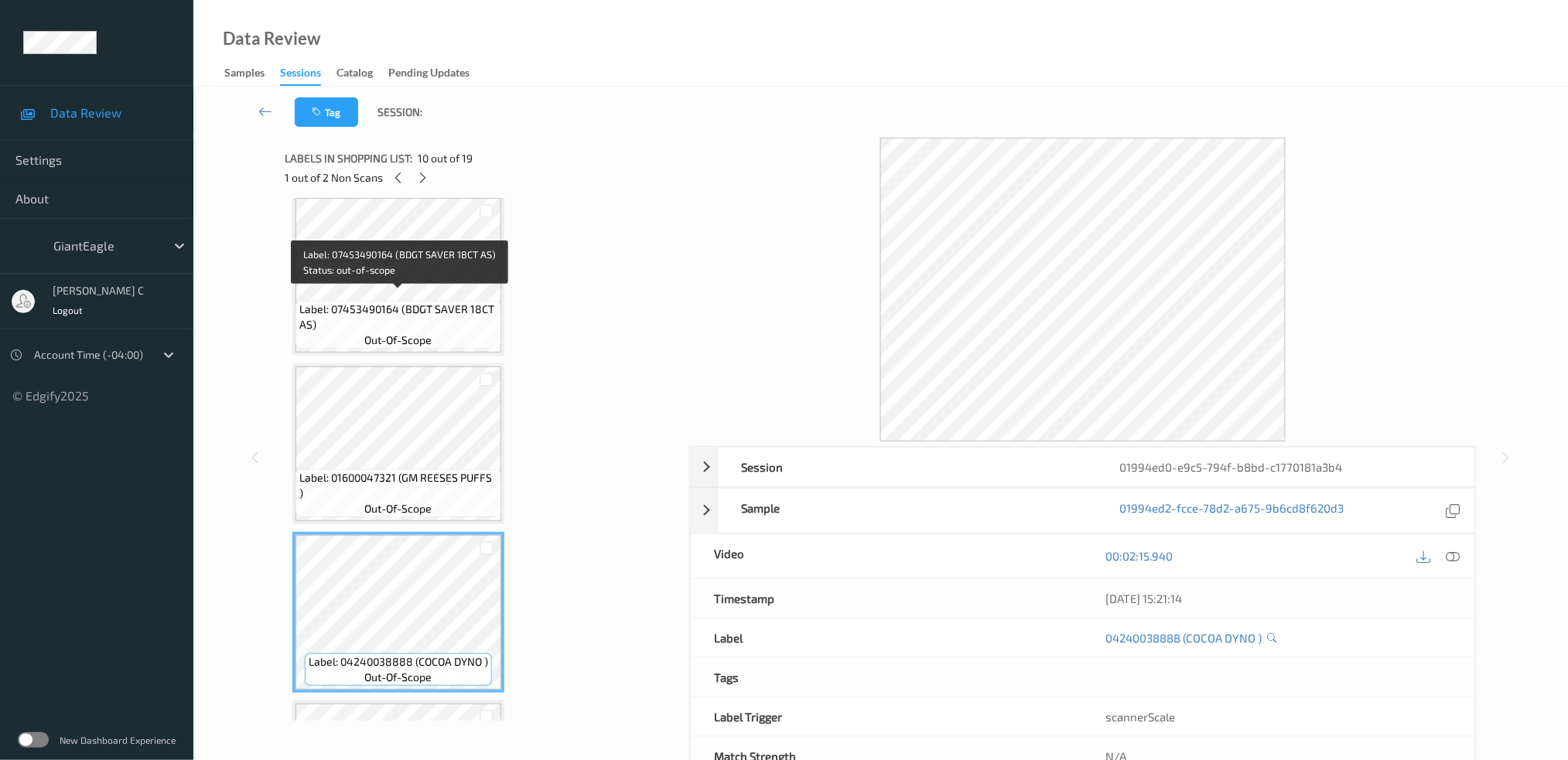
click at [422, 302] on span "Label: 07453490164 (BDGT SAVER 18CT AS)" at bounding box center [398, 317] width 198 height 31
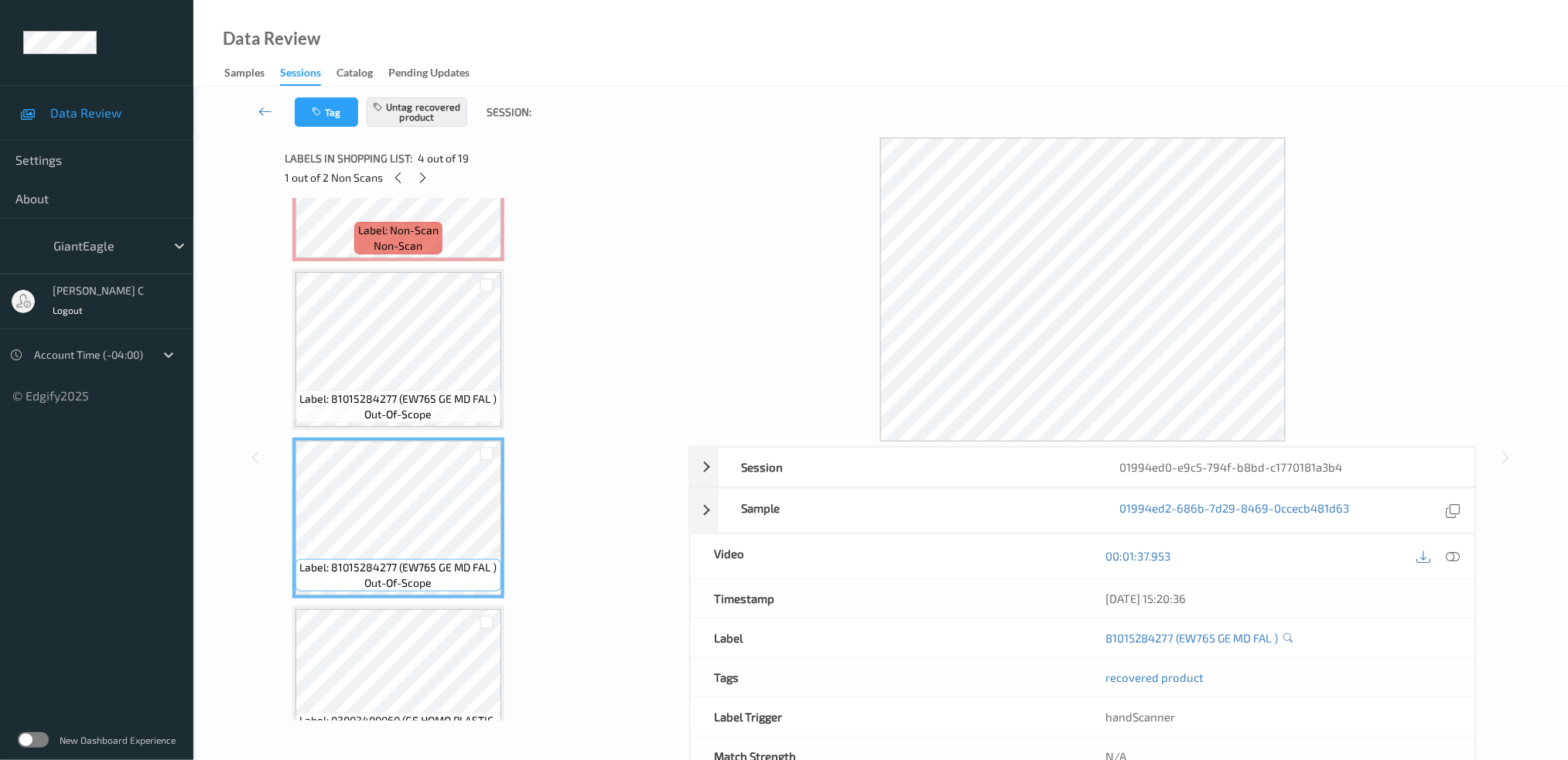
scroll to position [309, 0]
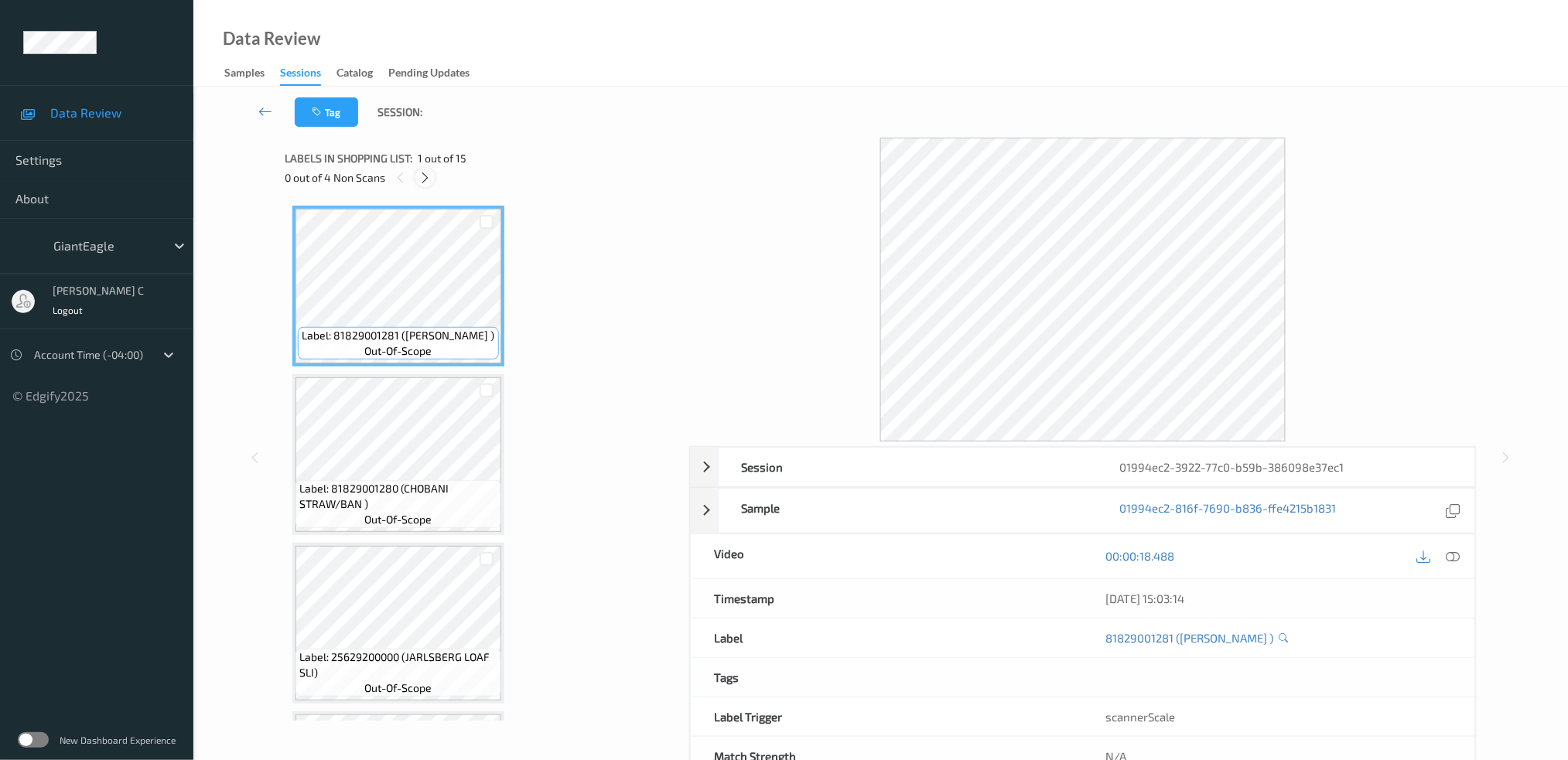
click at [424, 175] on icon at bounding box center [425, 178] width 13 height 14
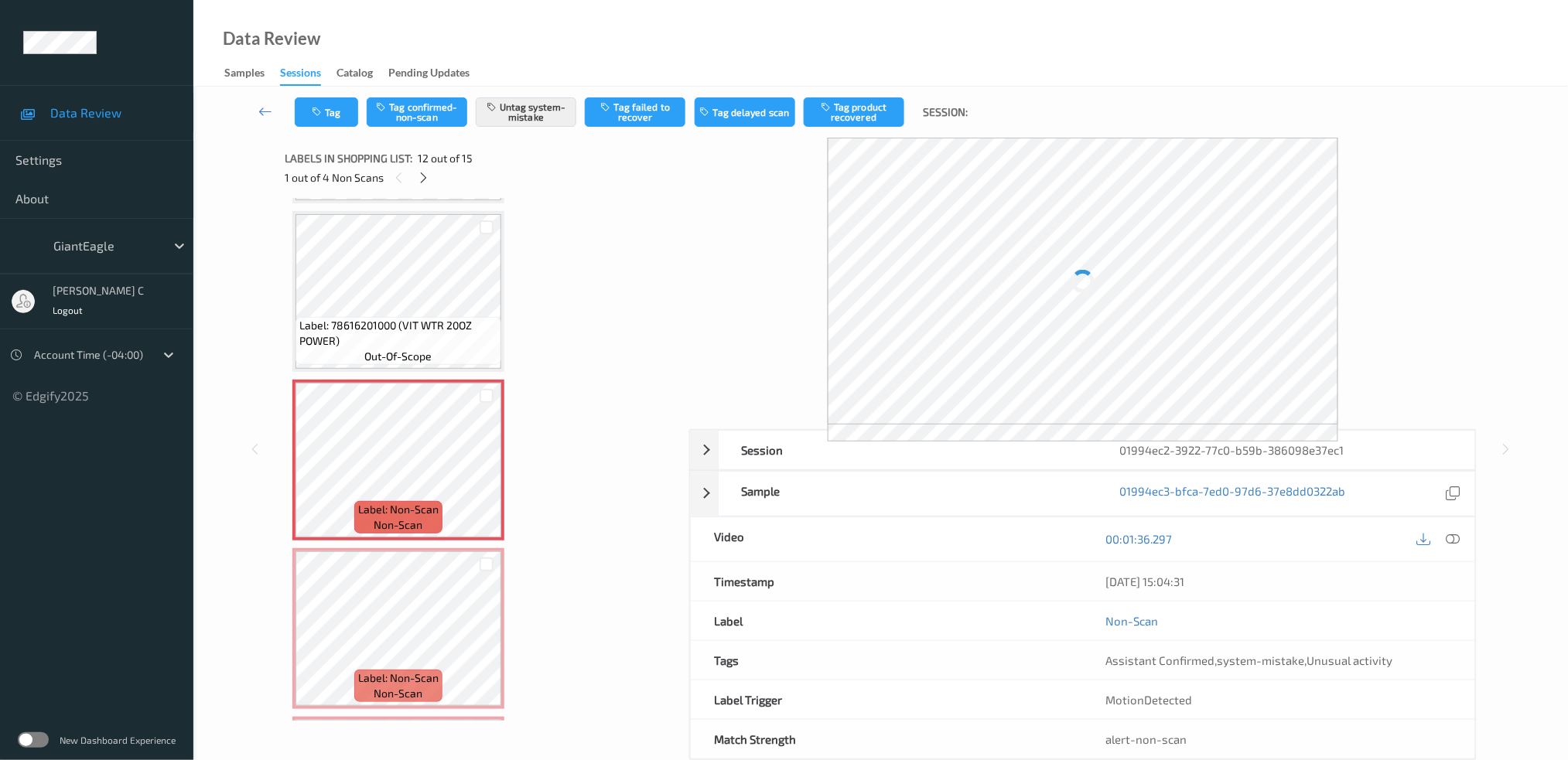
scroll to position [1475, 0]
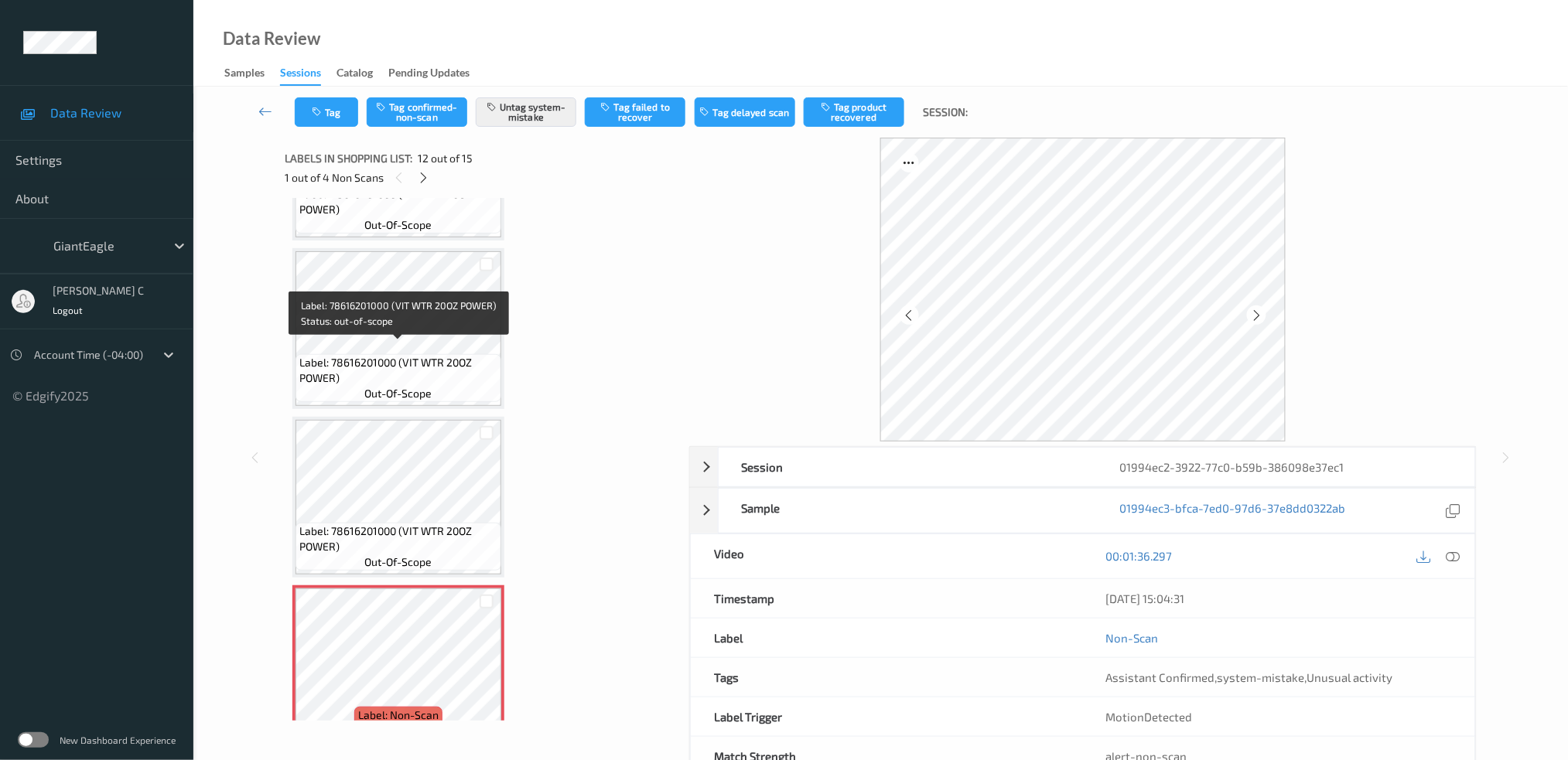
click at [437, 363] on span "Label: 78616201000 (VIT WTR 20OZ POWER)" at bounding box center [398, 370] width 198 height 31
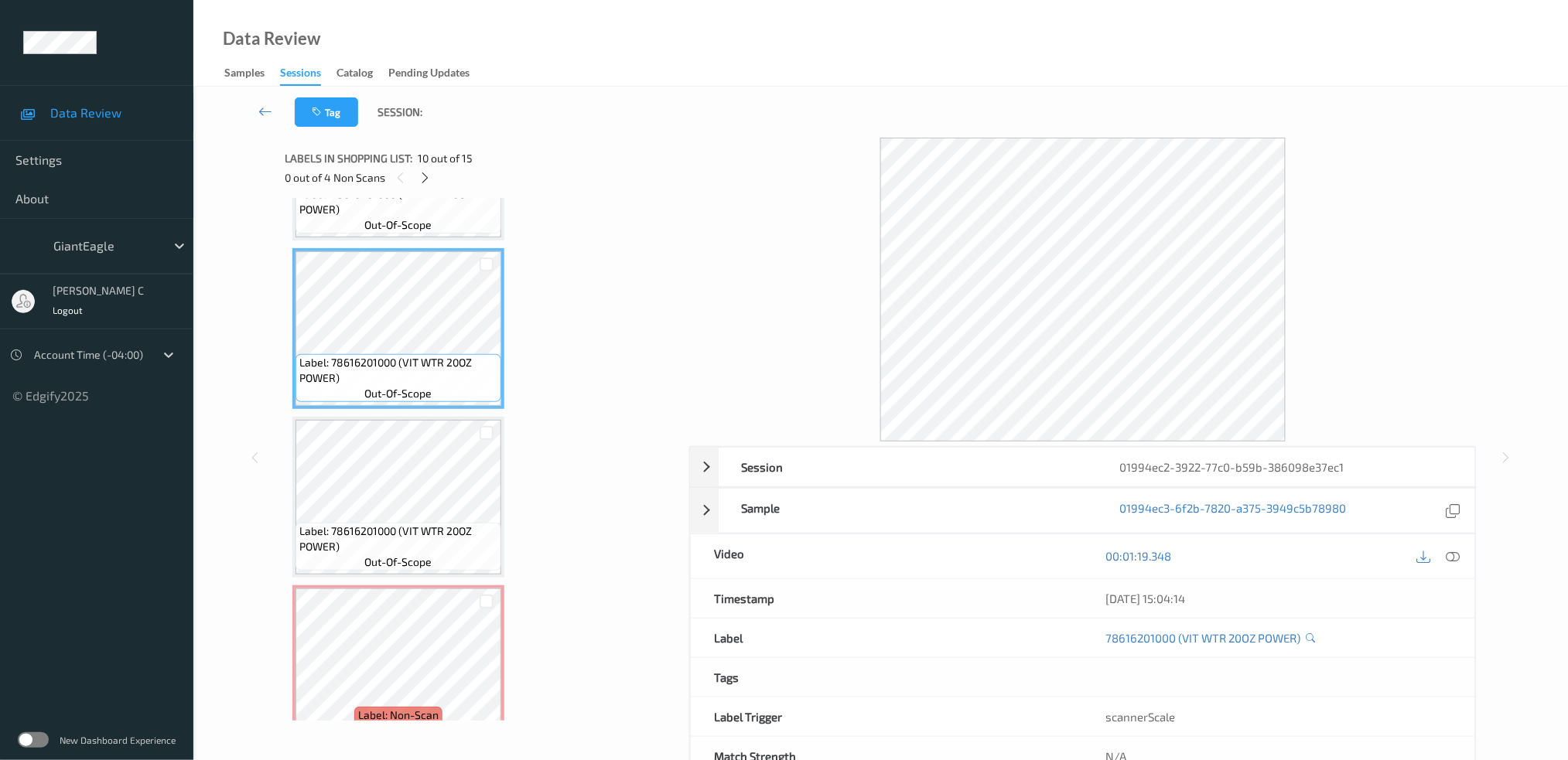
click at [1457, 559] on icon at bounding box center [1452, 555] width 14 height 14
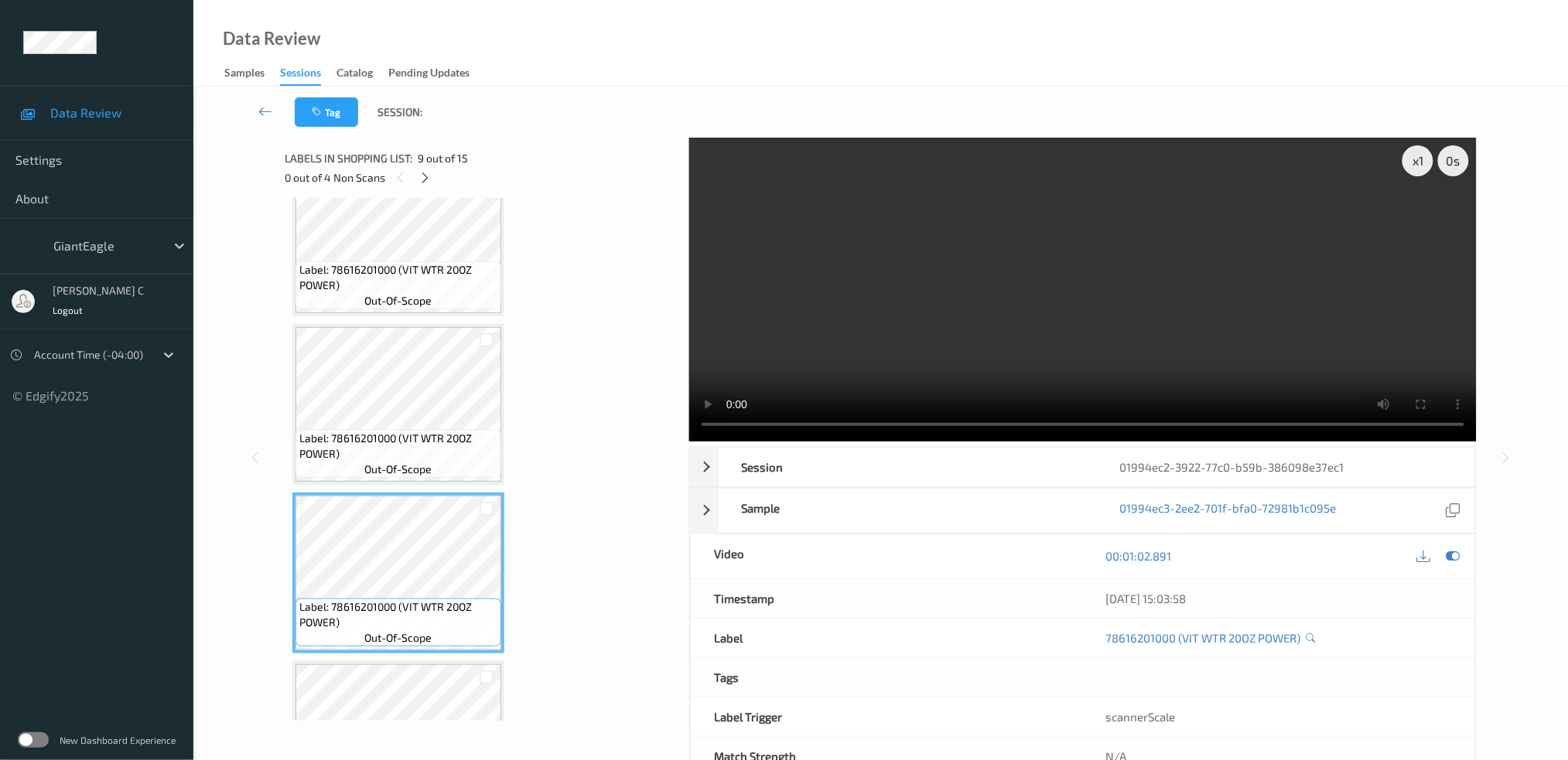
drag, startPoint x: 381, startPoint y: 450, endPoint x: 384, endPoint y: 428, distance: 22.2
click at [384, 431] on span "Label: 78616201000 (VIT WTR 20OZ POWER)" at bounding box center [398, 446] width 198 height 31
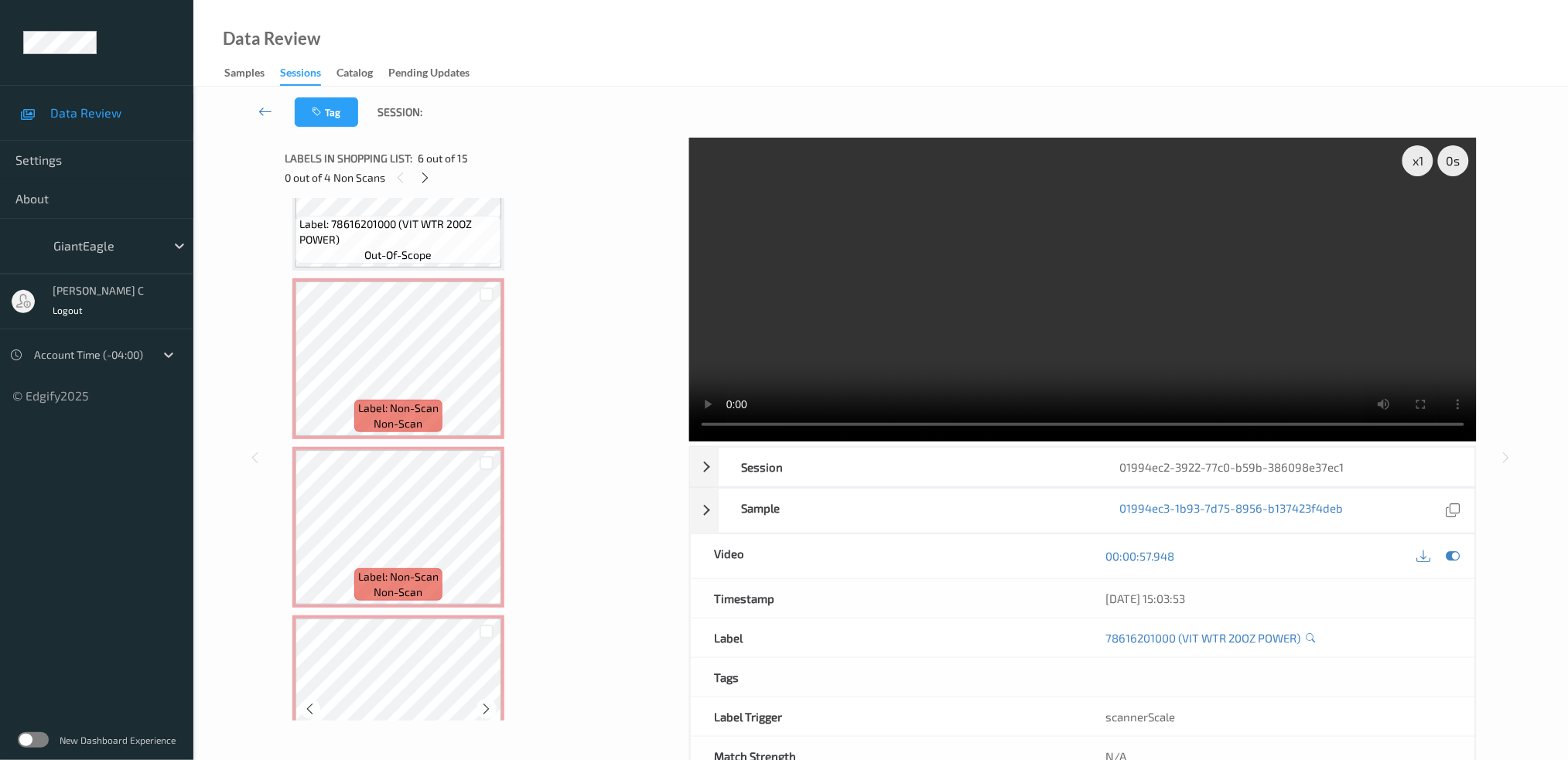
scroll to position [1784, 0]
click at [433, 399] on span "Label: Non-Scan" at bounding box center [398, 406] width 81 height 15
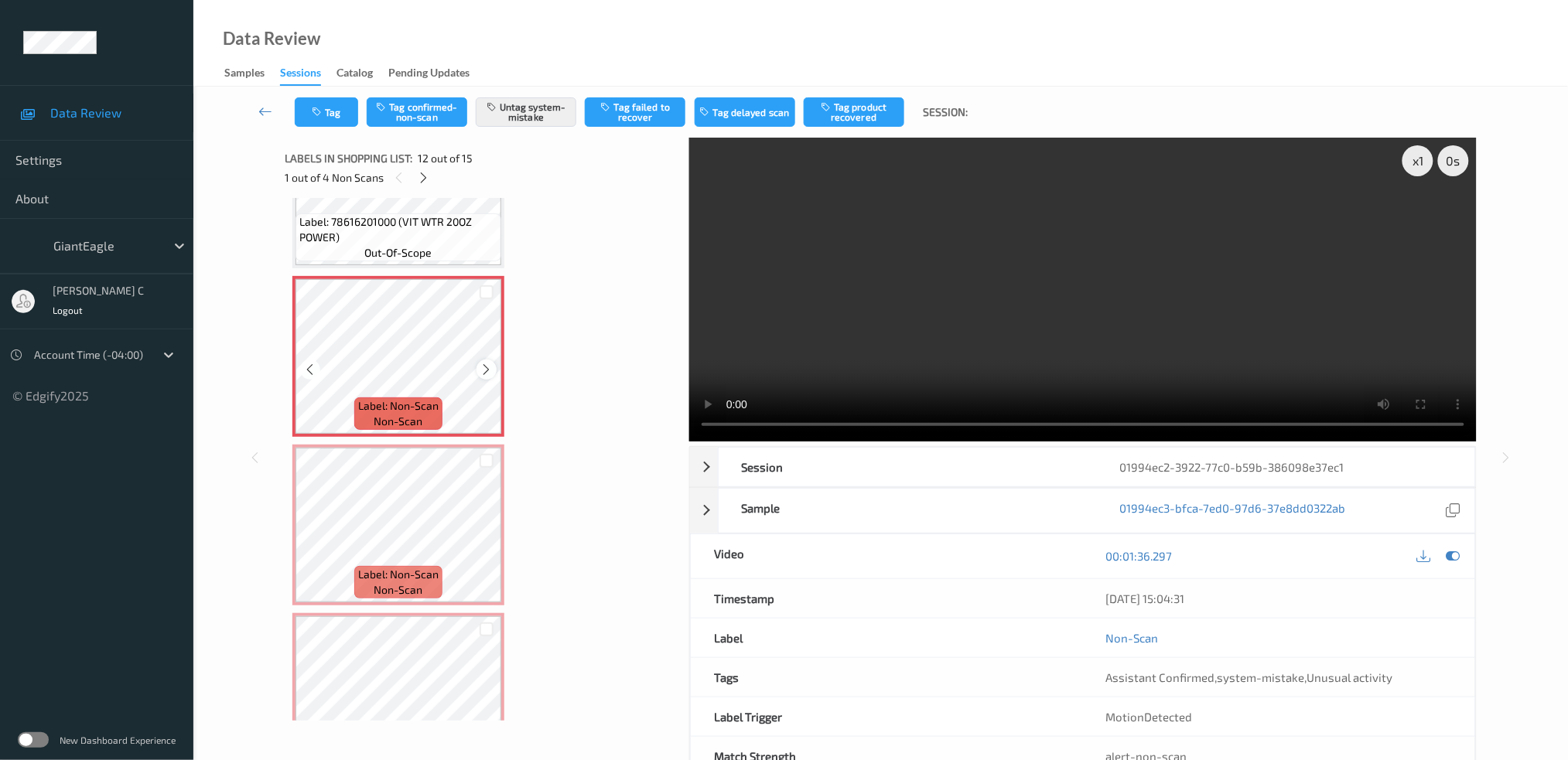
click at [489, 363] on icon at bounding box center [487, 369] width 13 height 14
click at [491, 363] on icon at bounding box center [487, 369] width 13 height 14
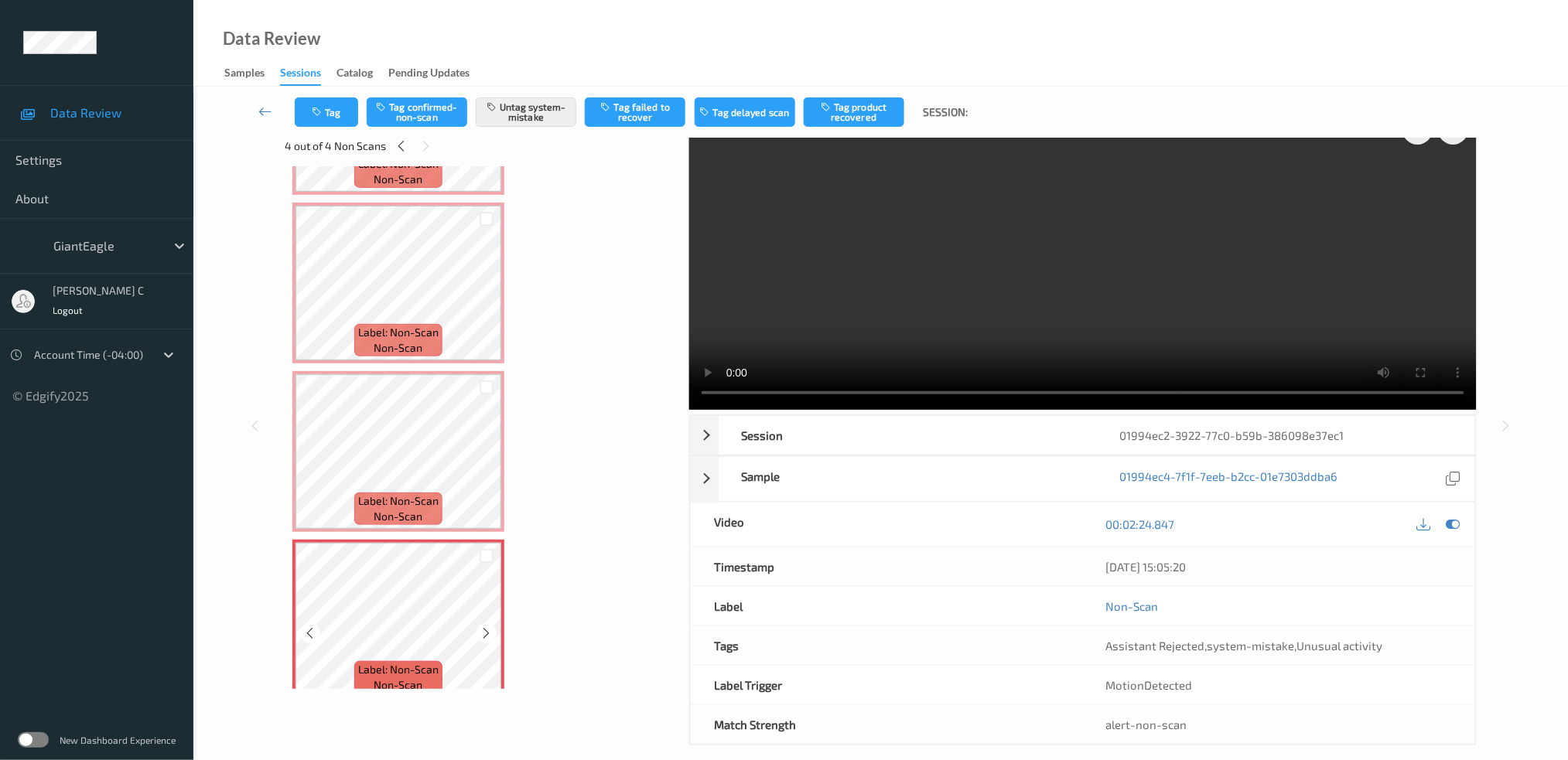
scroll to position [48, 0]
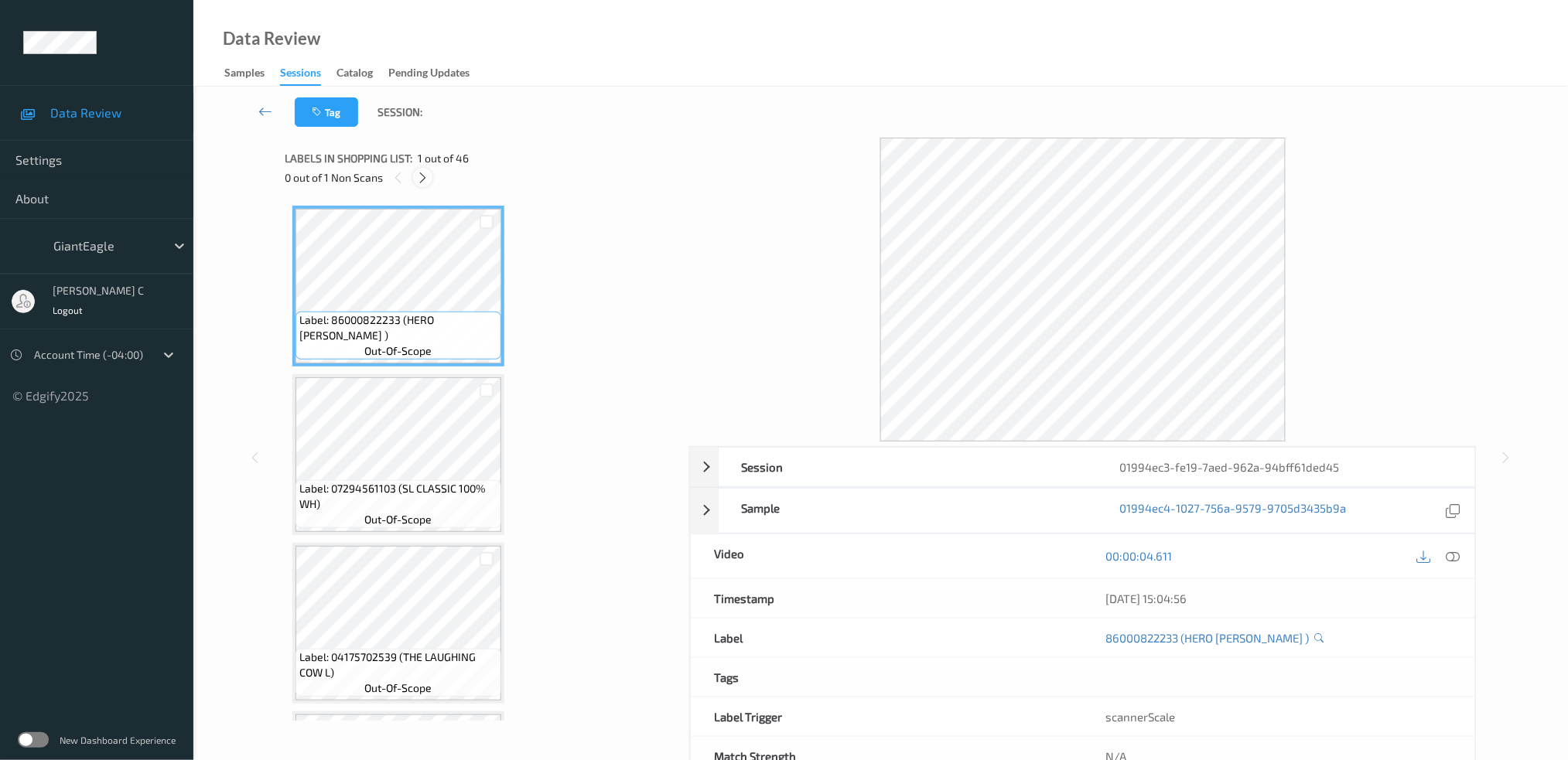
click at [426, 183] on icon at bounding box center [422, 178] width 13 height 14
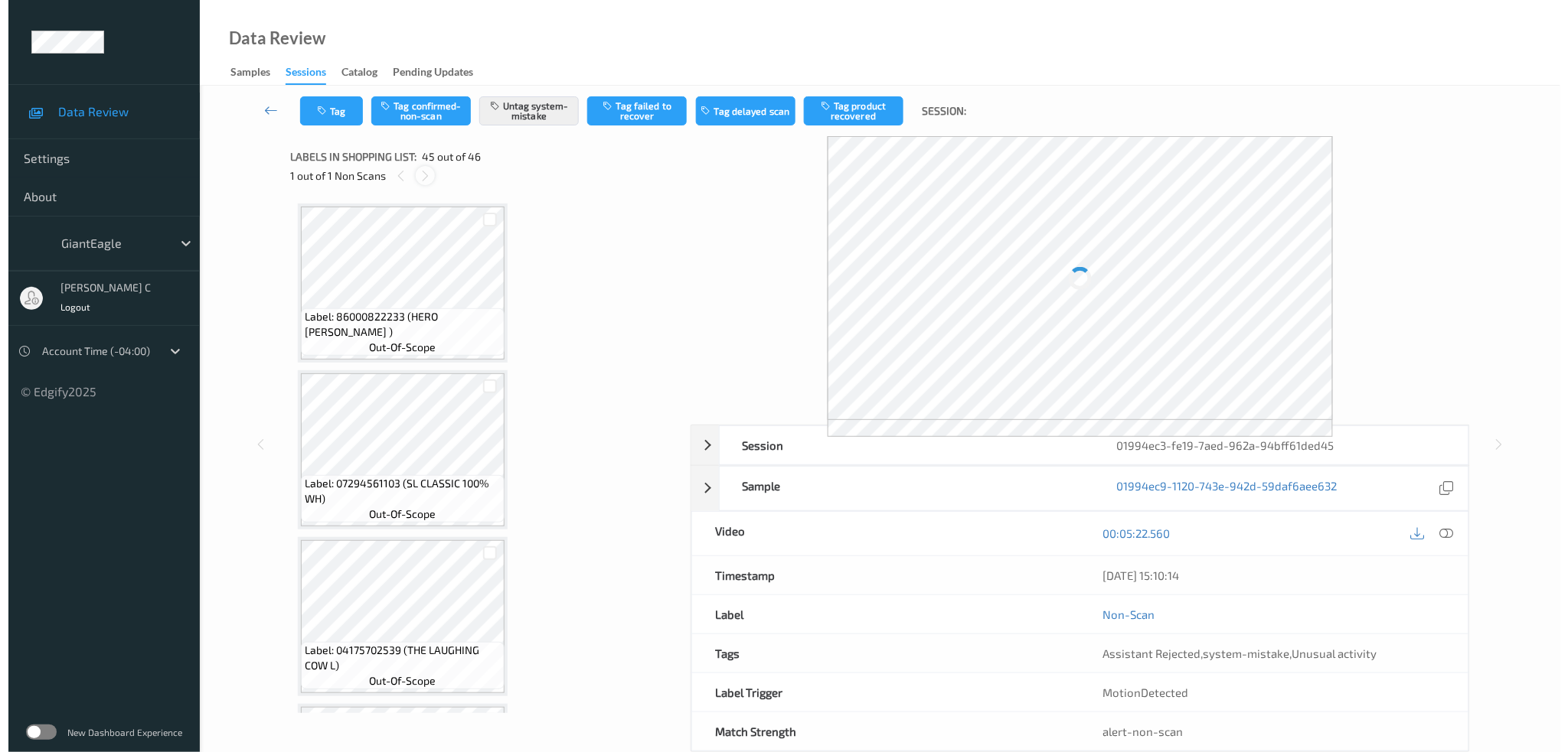
scroll to position [7108, 0]
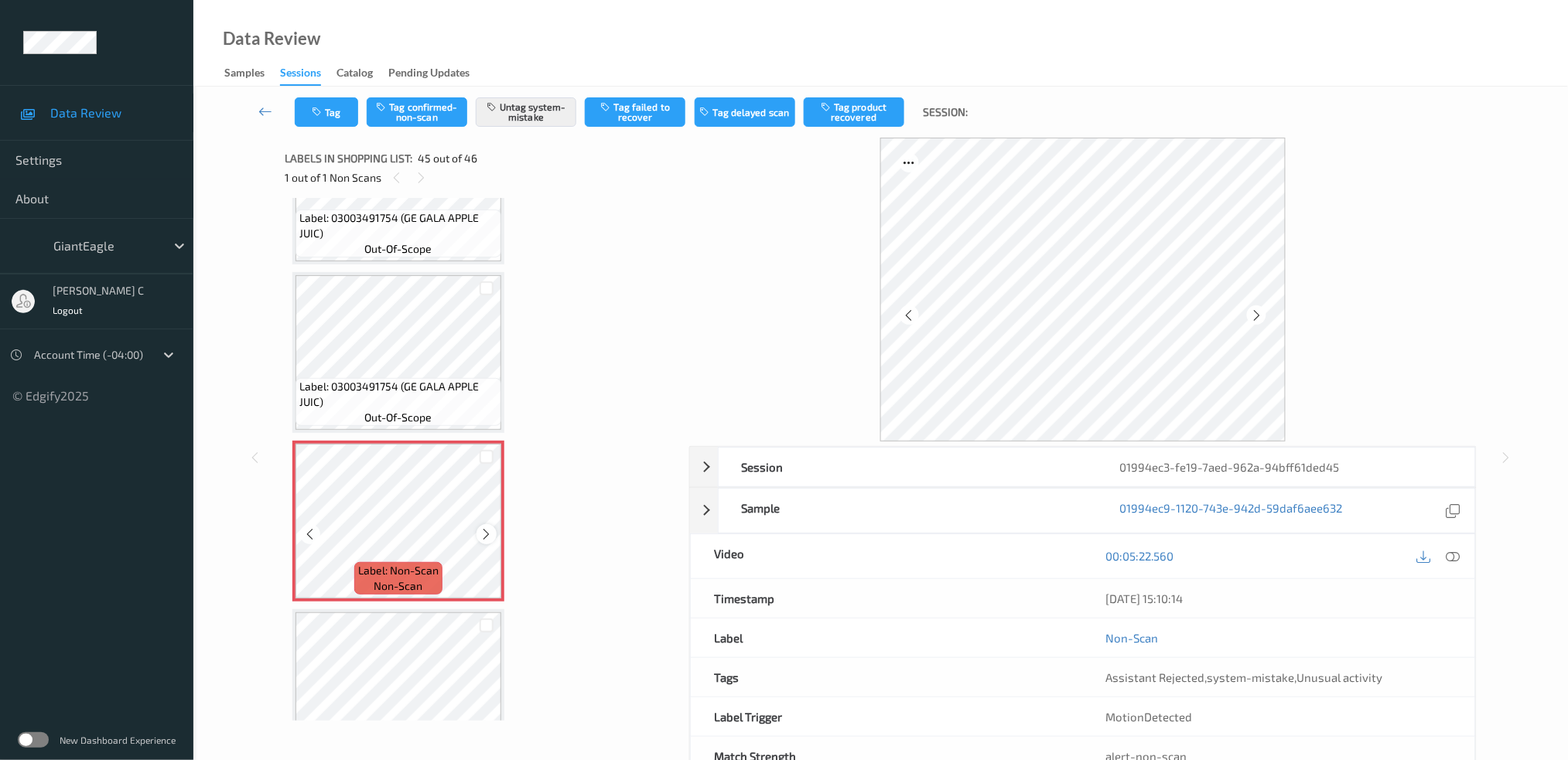
click at [483, 528] on icon at bounding box center [487, 534] width 13 height 14
click at [484, 528] on icon at bounding box center [487, 534] width 13 height 14
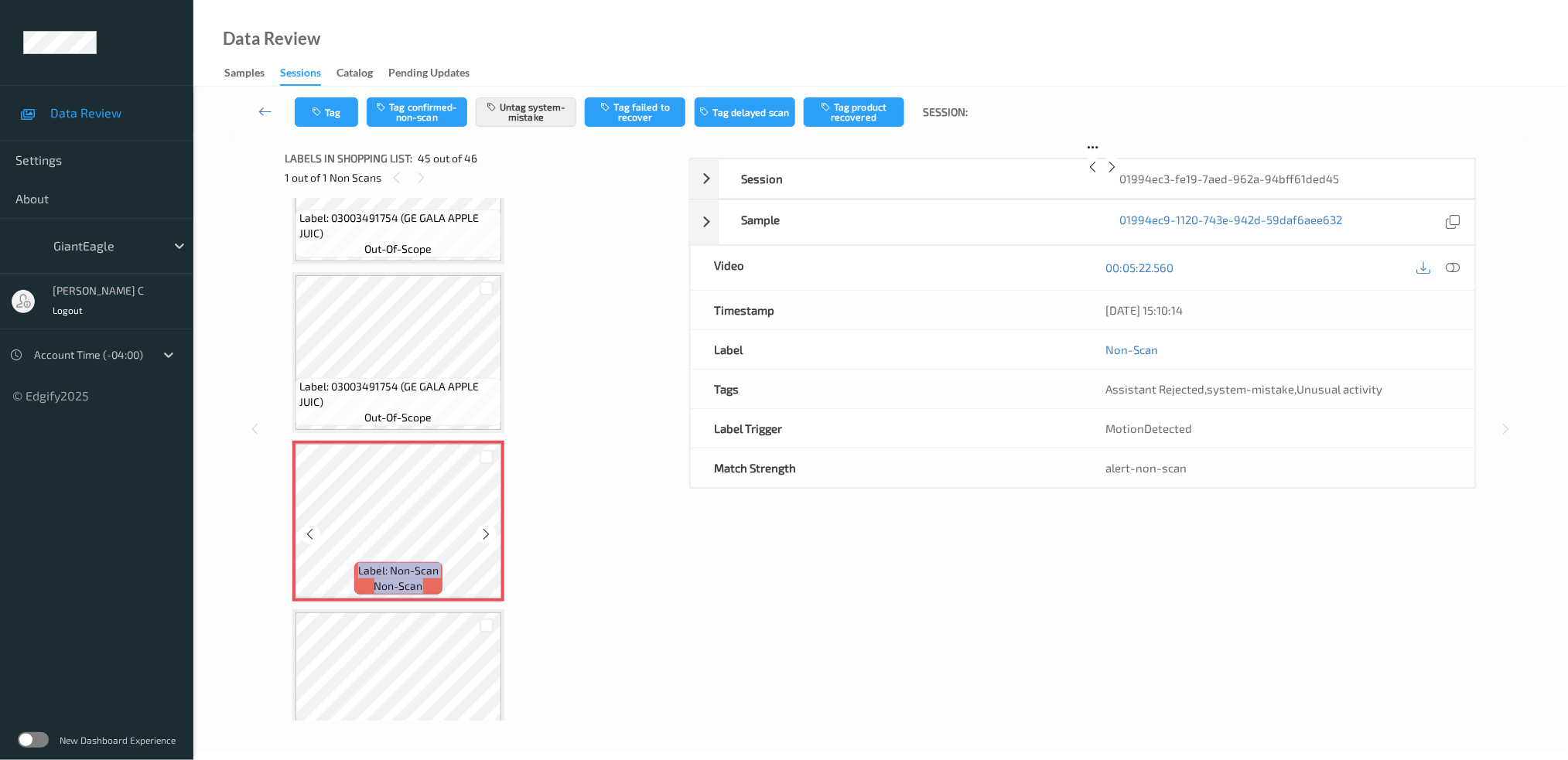
click at [484, 528] on icon at bounding box center [487, 534] width 13 height 14
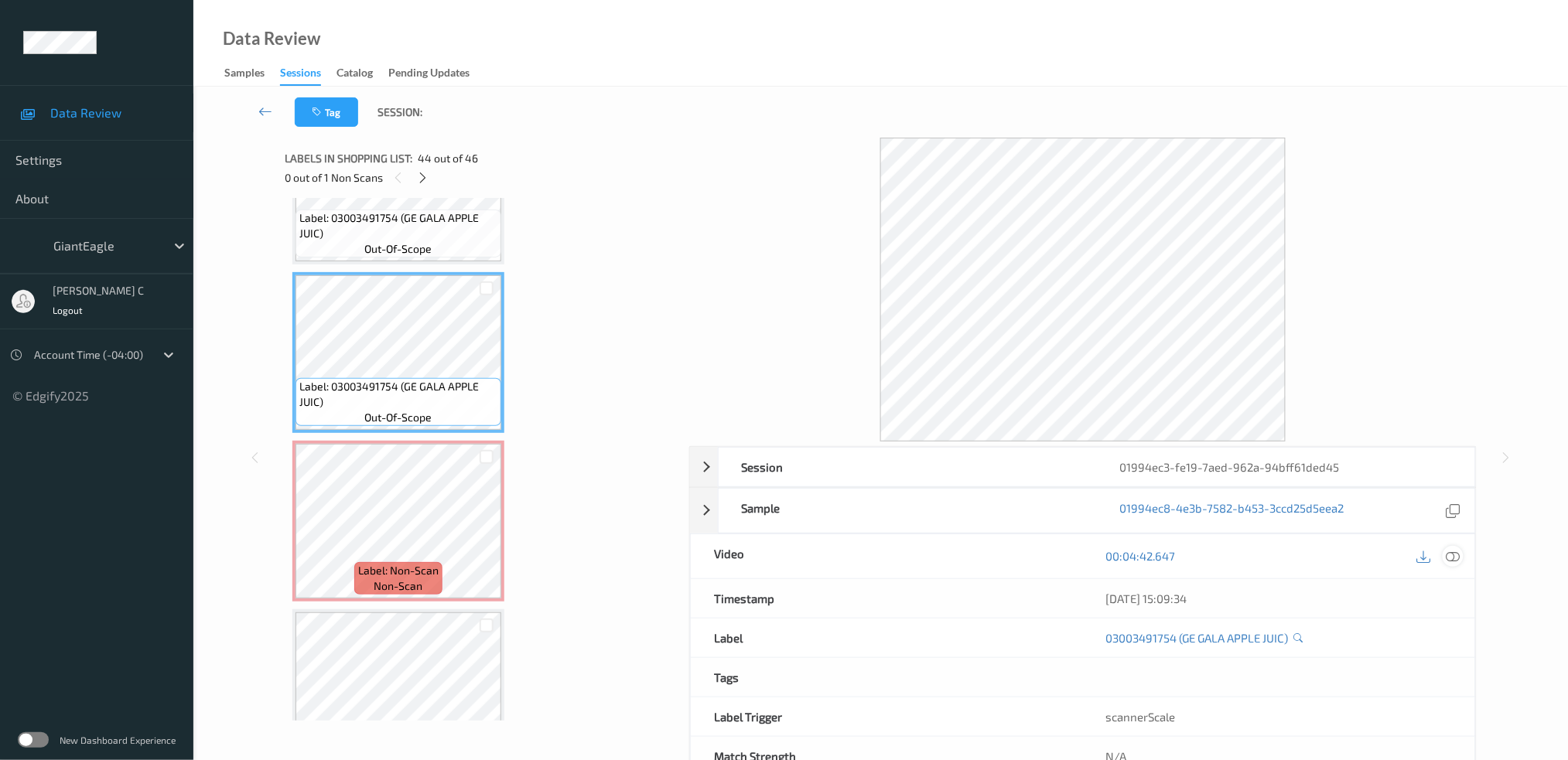
click at [1455, 560] on icon at bounding box center [1452, 555] width 14 height 14
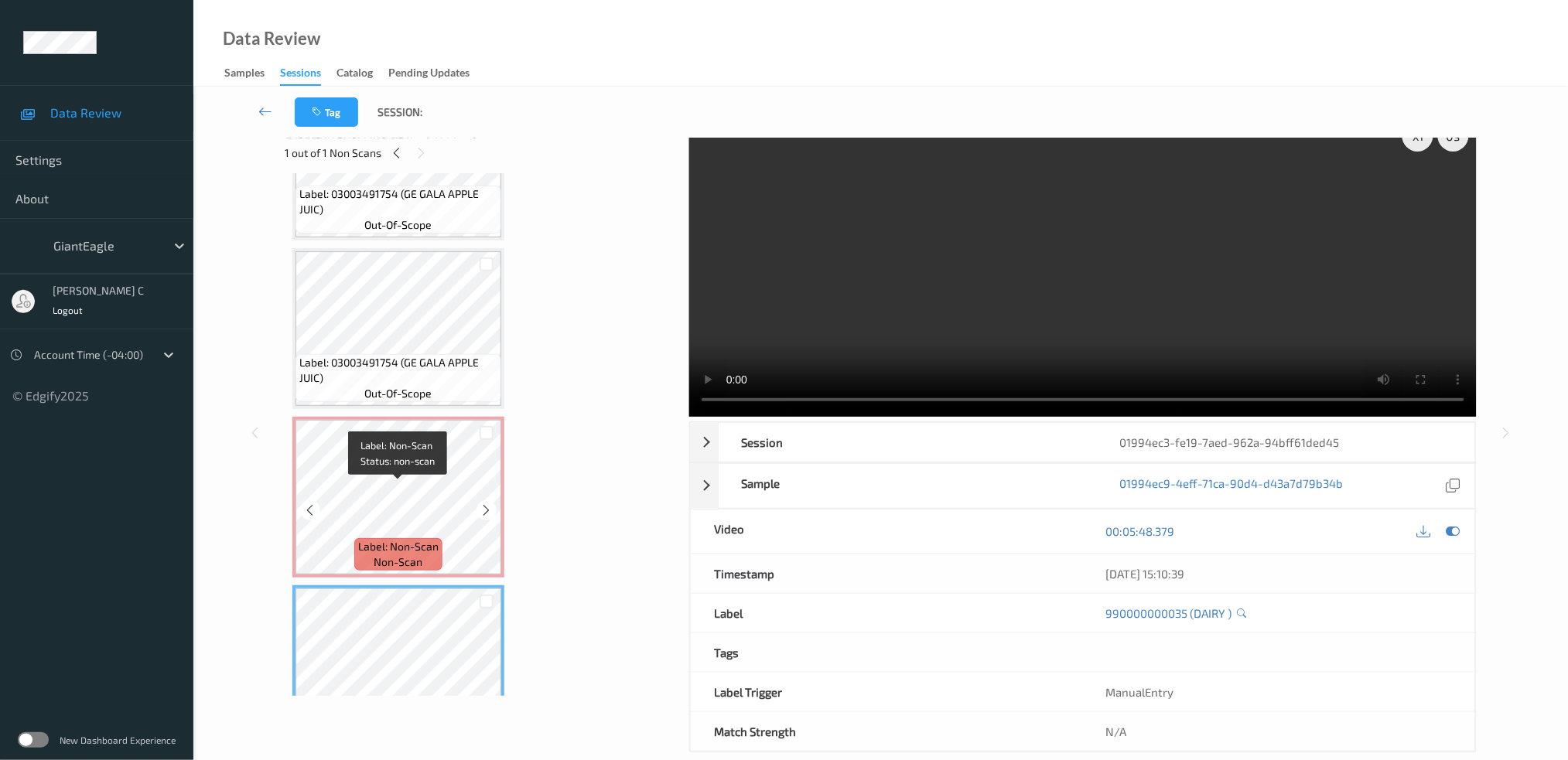
scroll to position [48, 0]
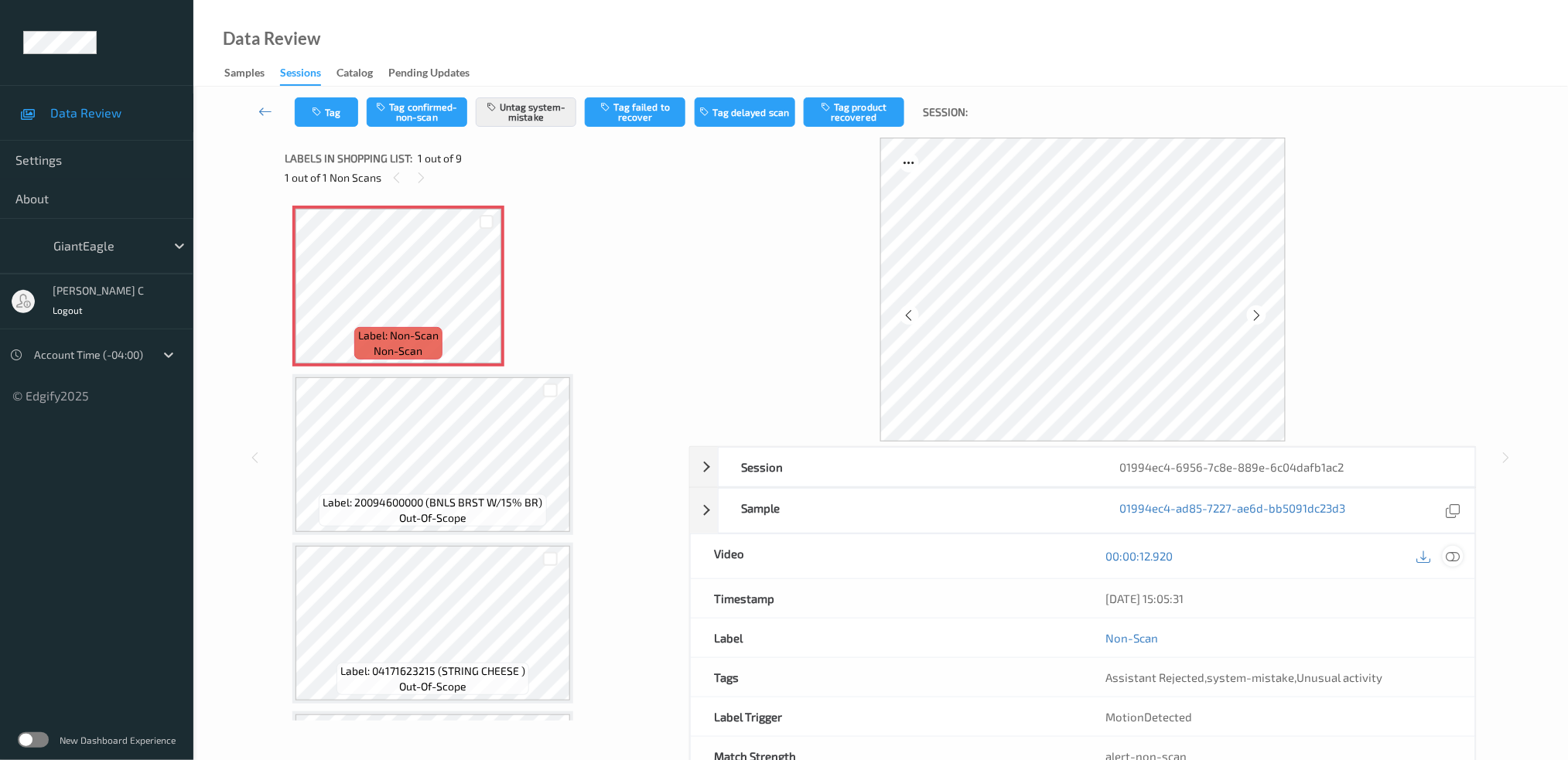
click at [1455, 556] on icon at bounding box center [1452, 555] width 14 height 14
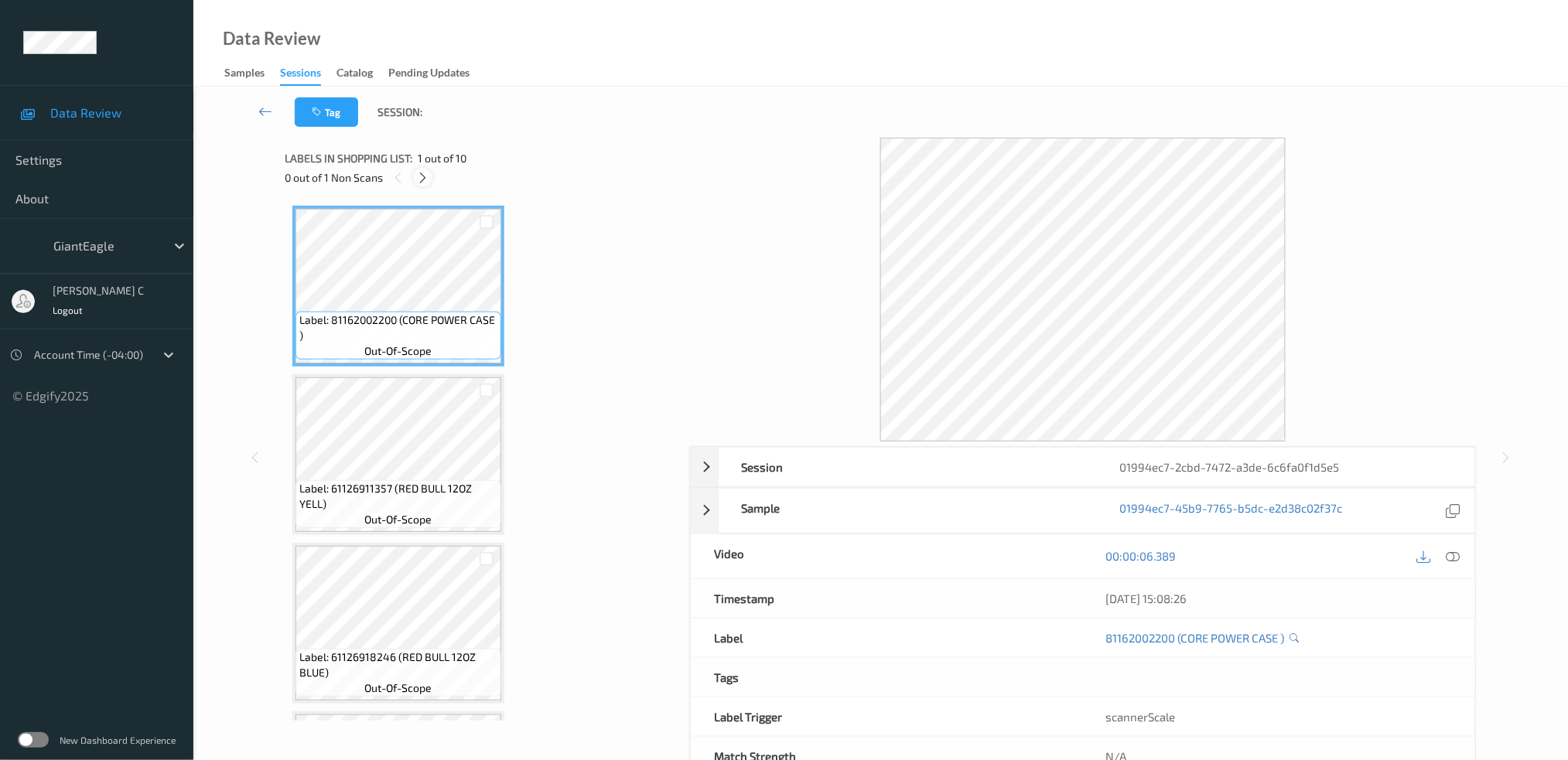
click at [425, 183] on icon at bounding box center [422, 178] width 13 height 14
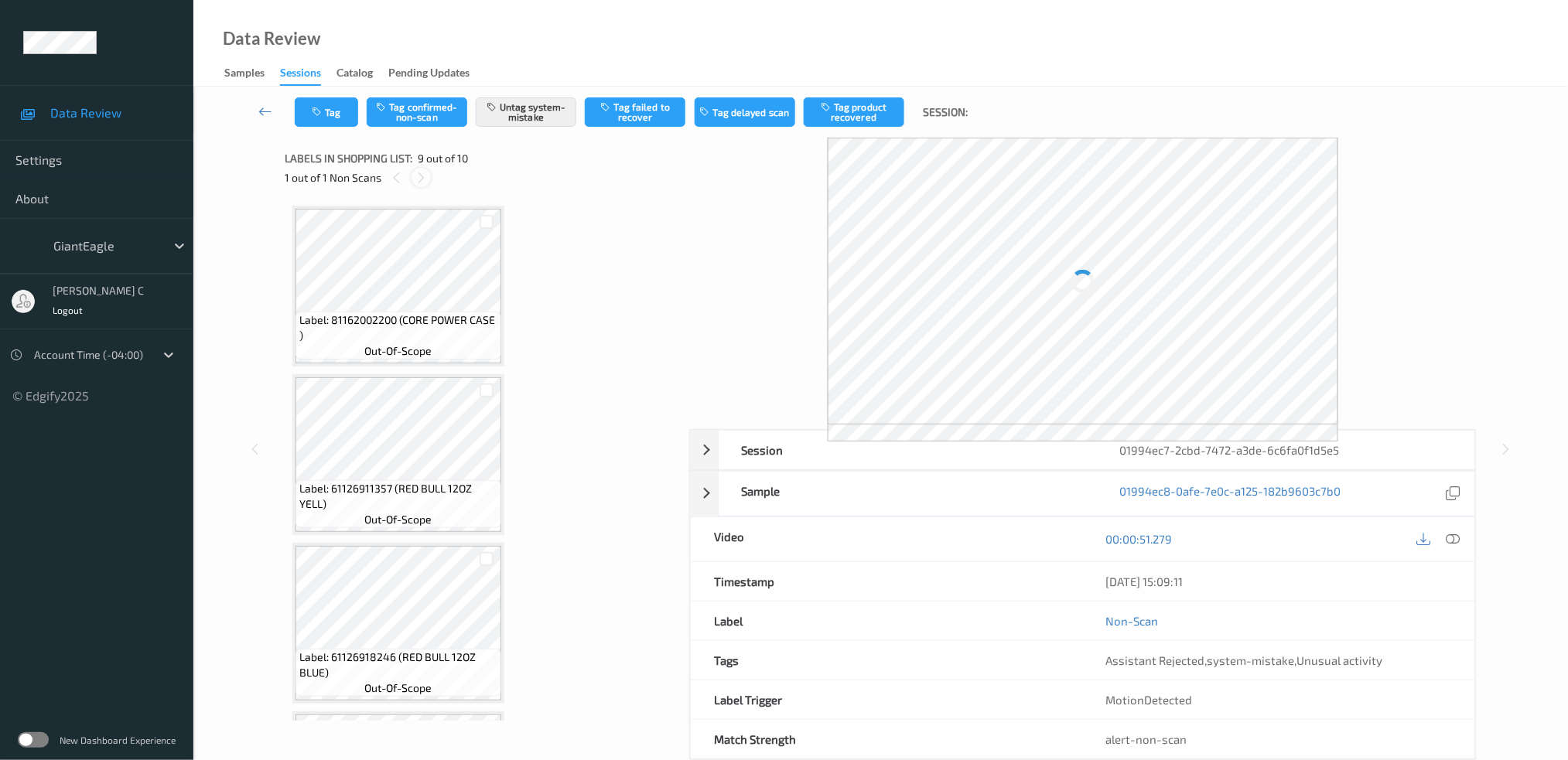
scroll to position [1158, 0]
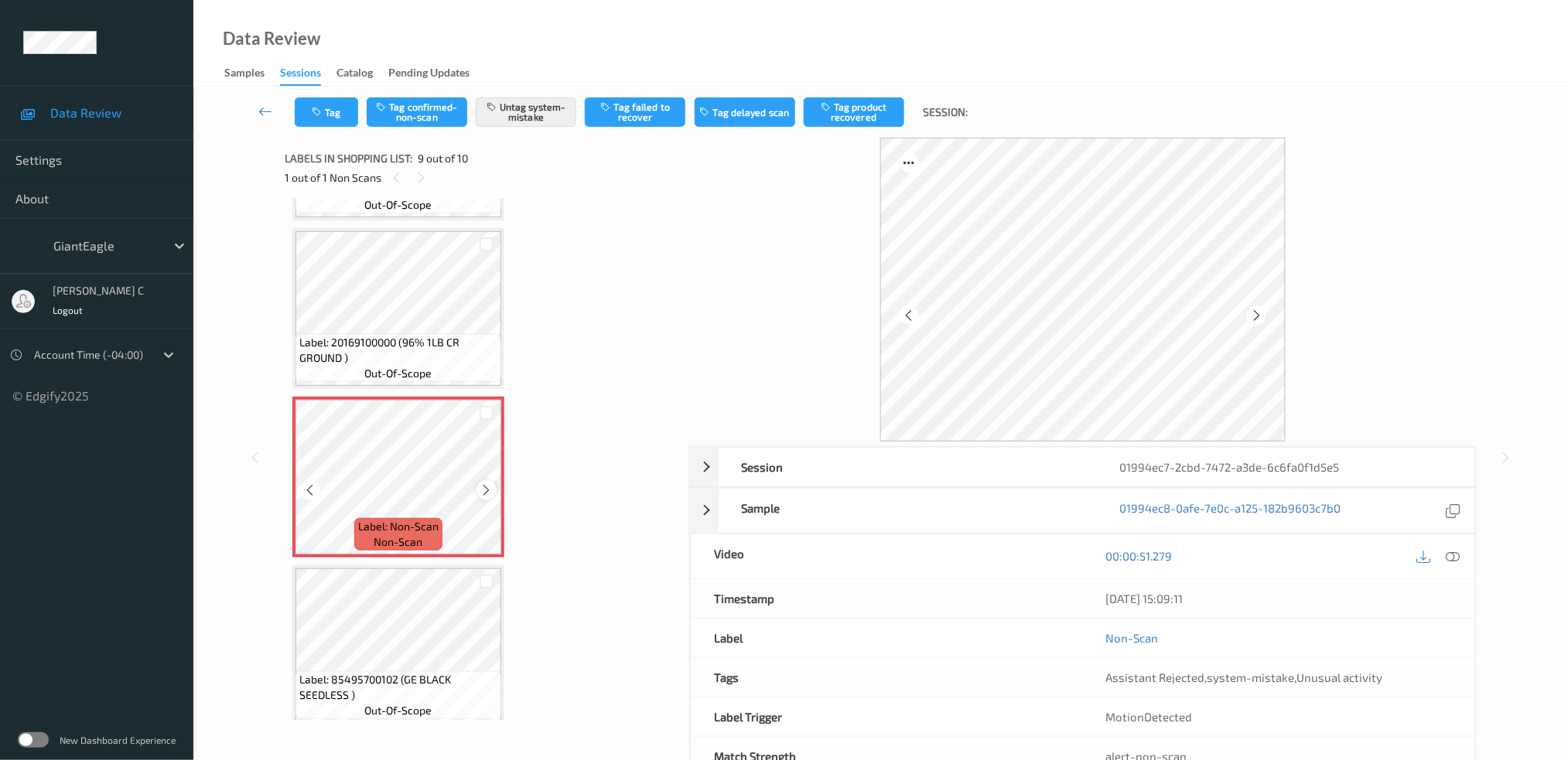
click at [486, 484] on icon at bounding box center [487, 490] width 13 height 14
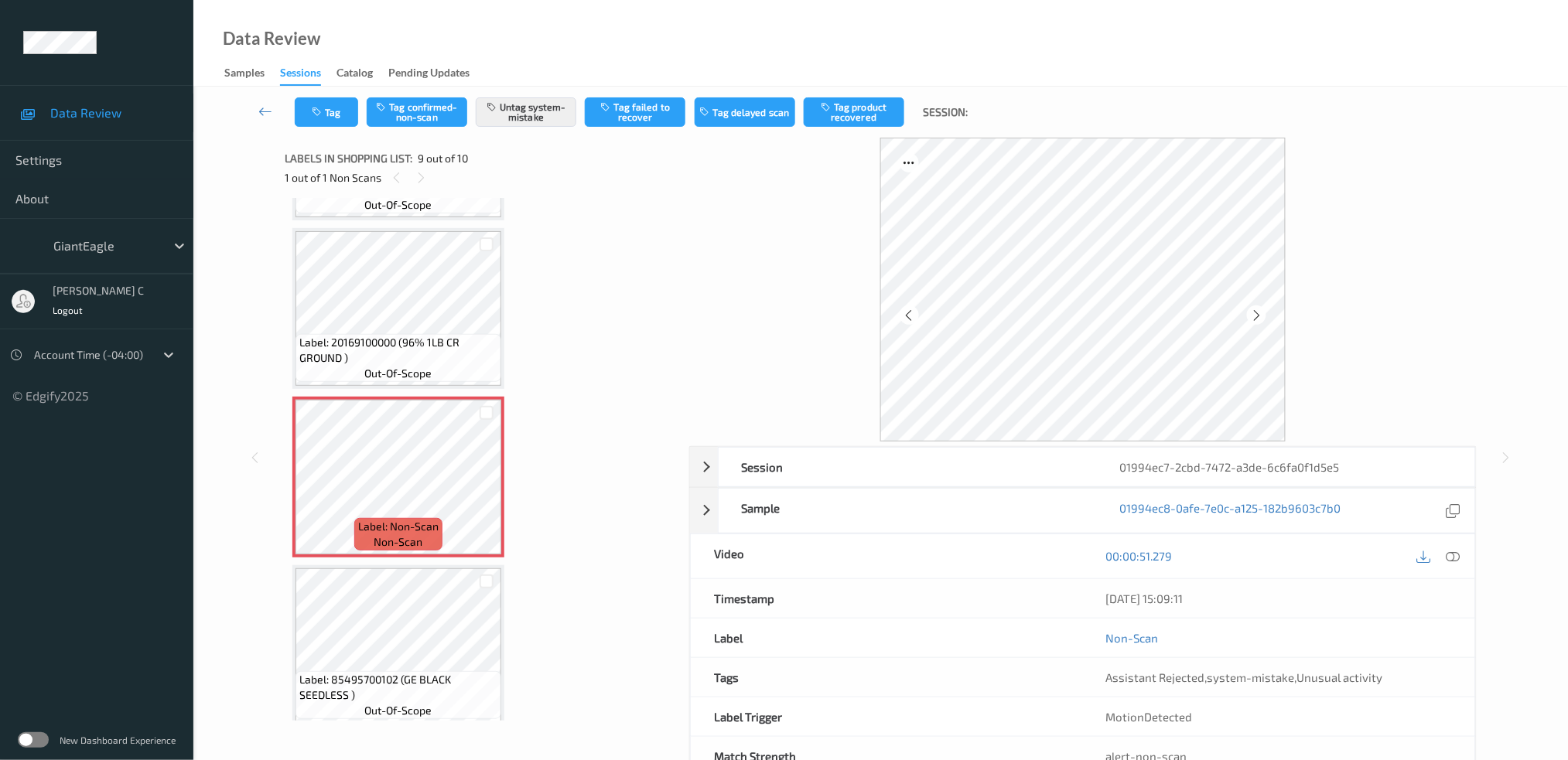
click at [412, 334] on div "Label: 20169100000 (96% 1LB CR GROUND ) out-of-scope" at bounding box center [398, 358] width 205 height 48
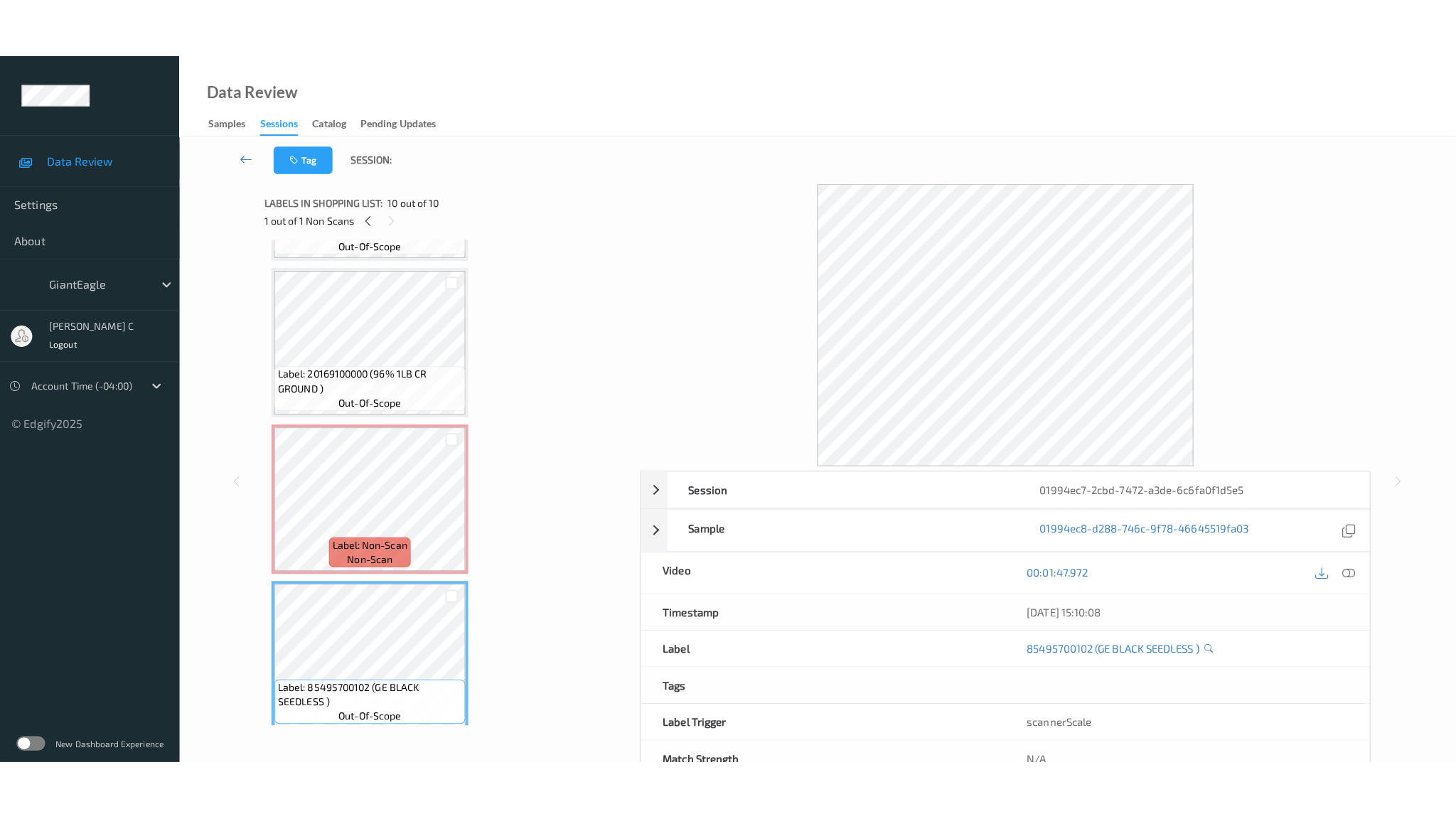
scroll to position [970, 0]
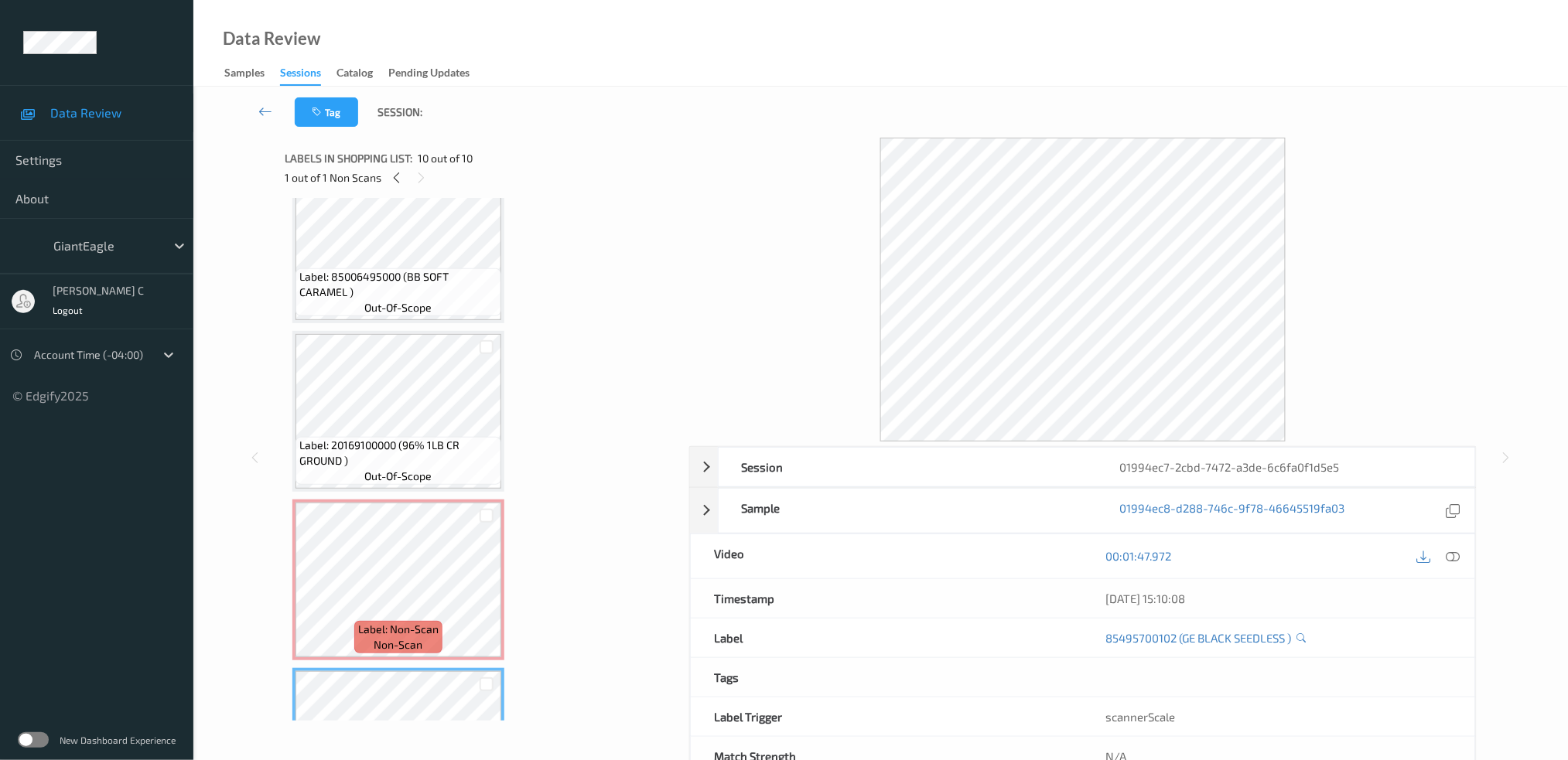
click at [379, 273] on span "Label: 85006495000 (BB SOFT CARAMEL )" at bounding box center [398, 285] width 198 height 31
click at [1455, 555] on icon at bounding box center [1452, 555] width 14 height 14
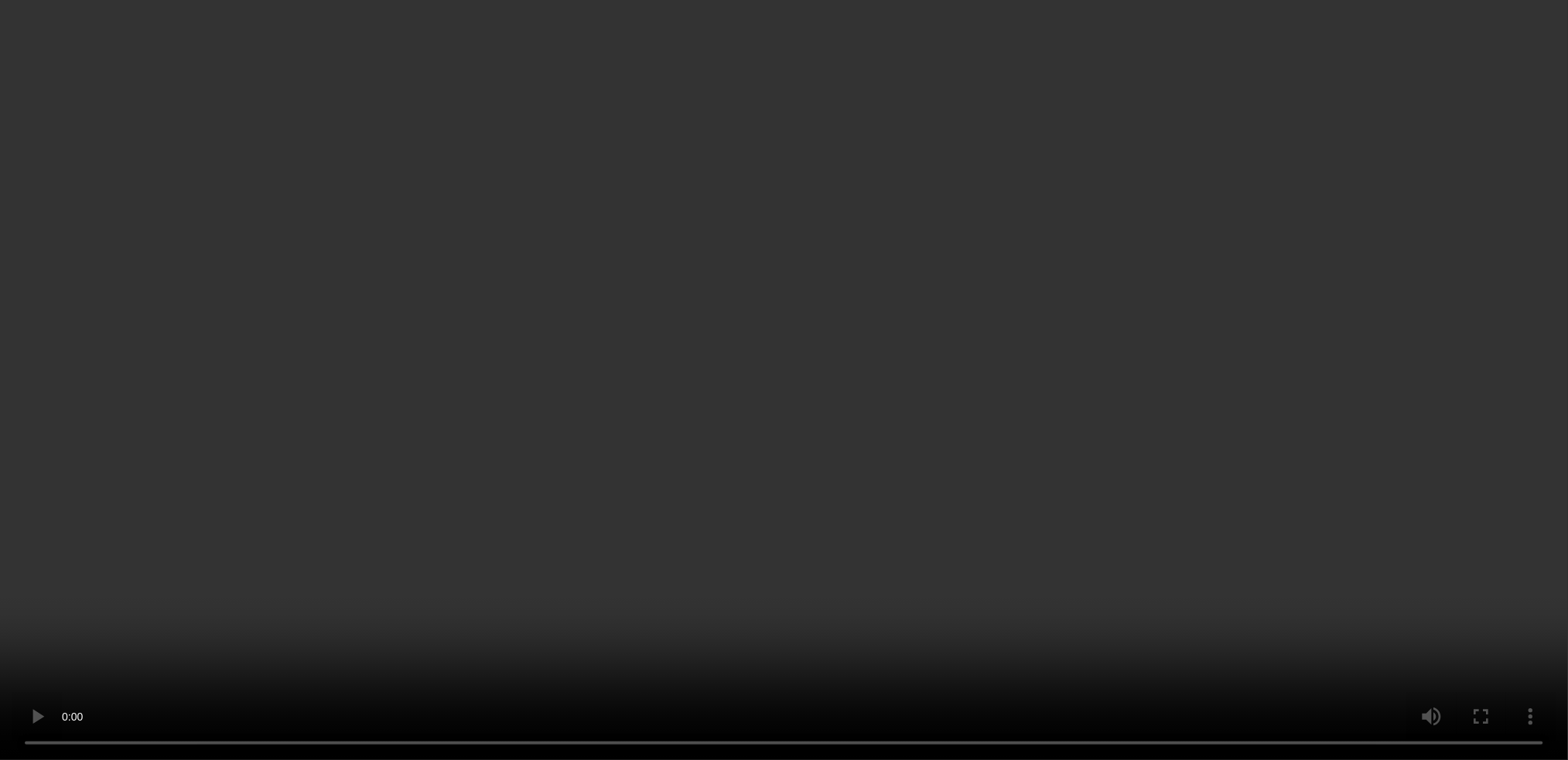
scroll to position [1157, 0]
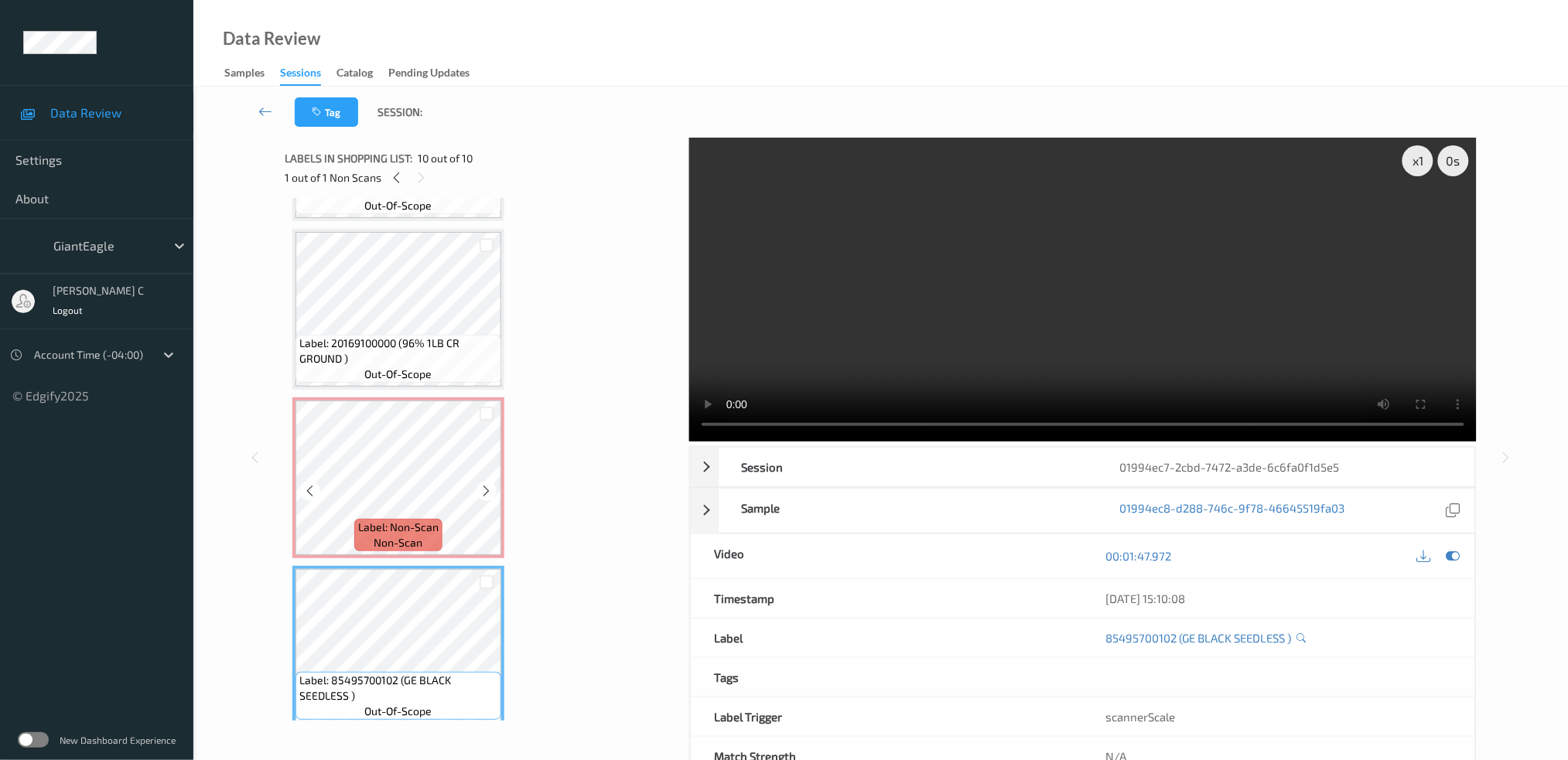
click at [391, 519] on span "Label: Non-Scan" at bounding box center [398, 527] width 81 height 15
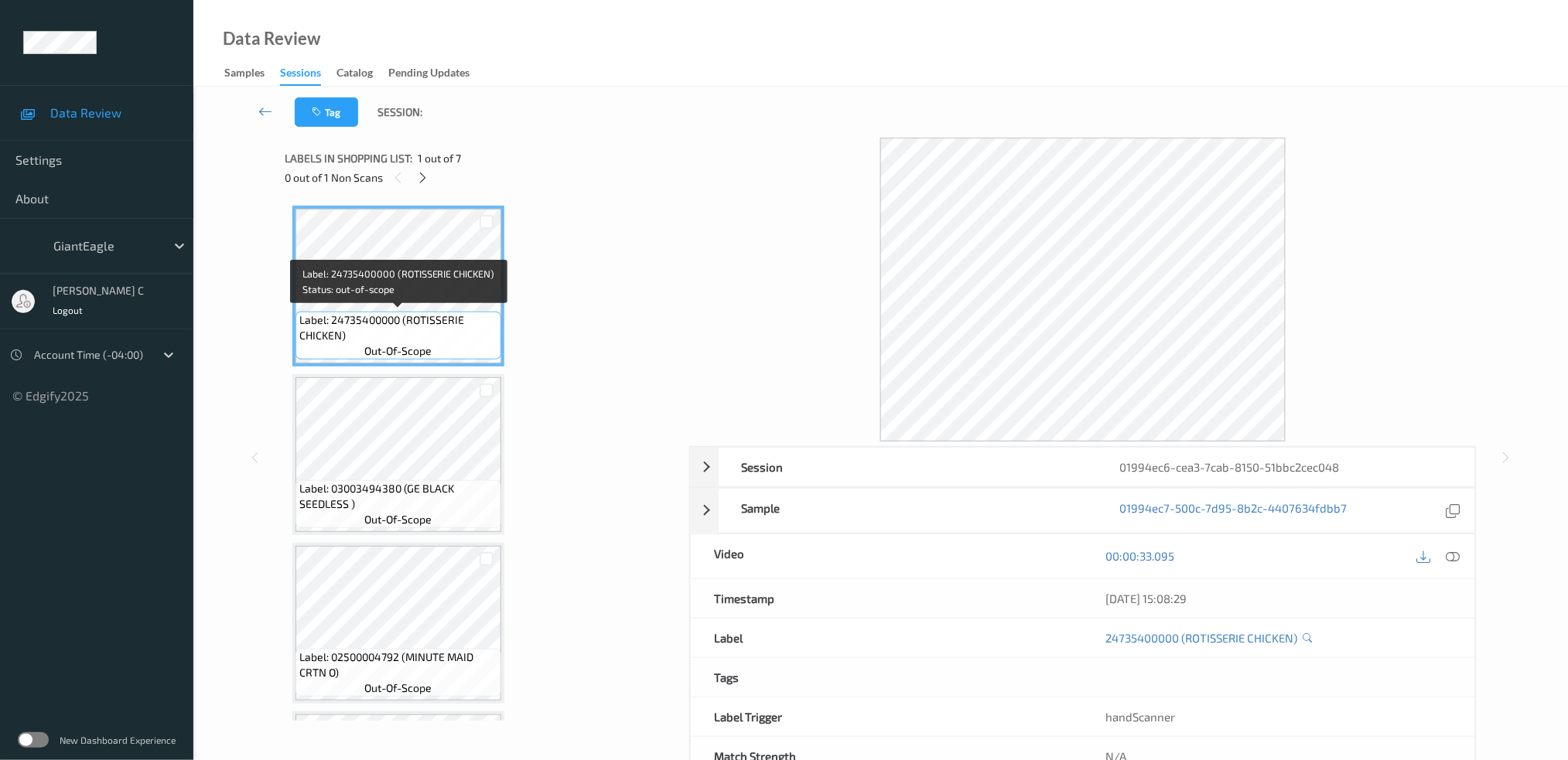
click at [317, 312] on span "Label: 24735400000 (ROTISSERIE CHICKEN)" at bounding box center [398, 328] width 198 height 31
click at [429, 173] on div at bounding box center [423, 178] width 20 height 20
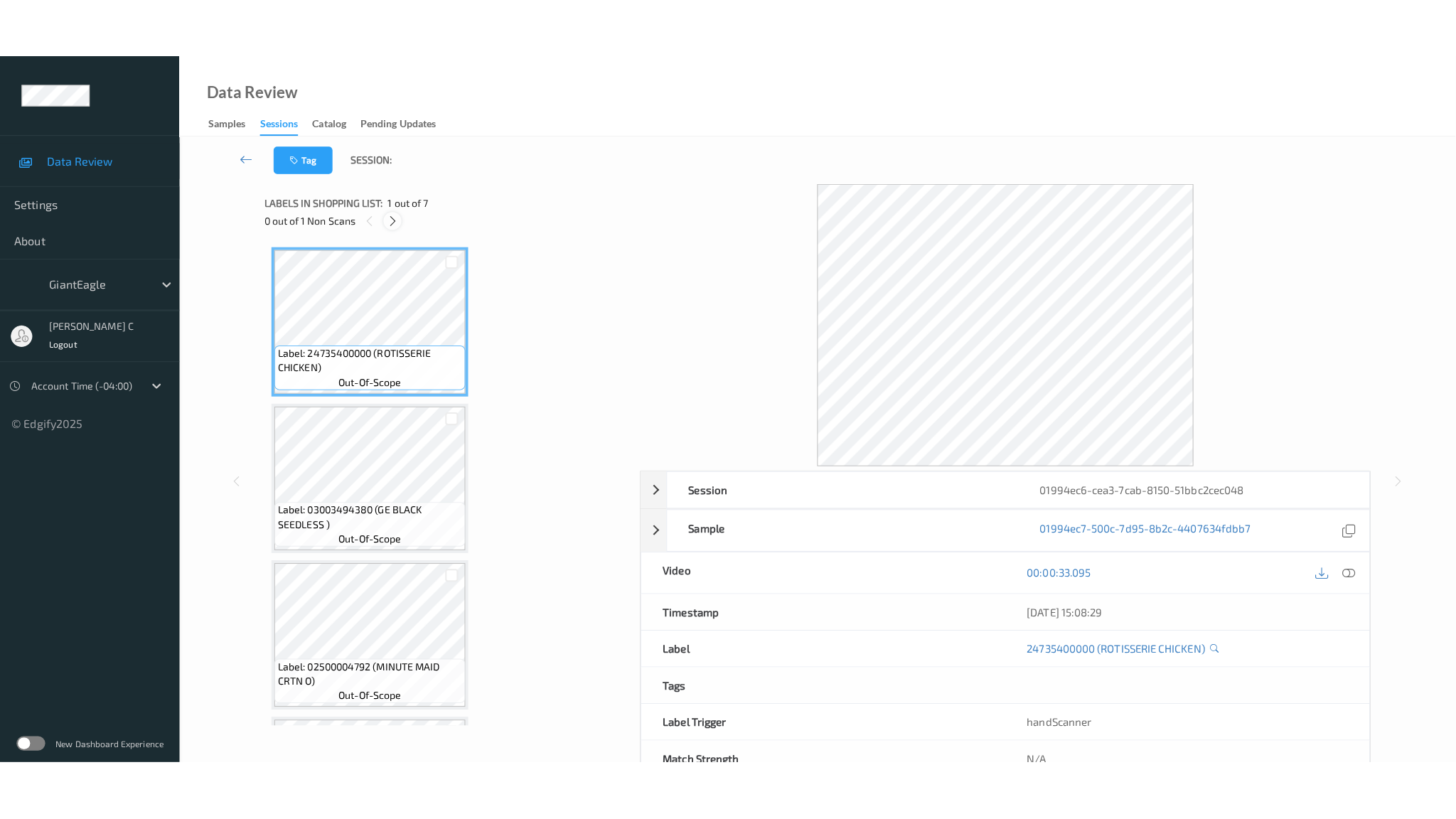
scroll to position [603, 0]
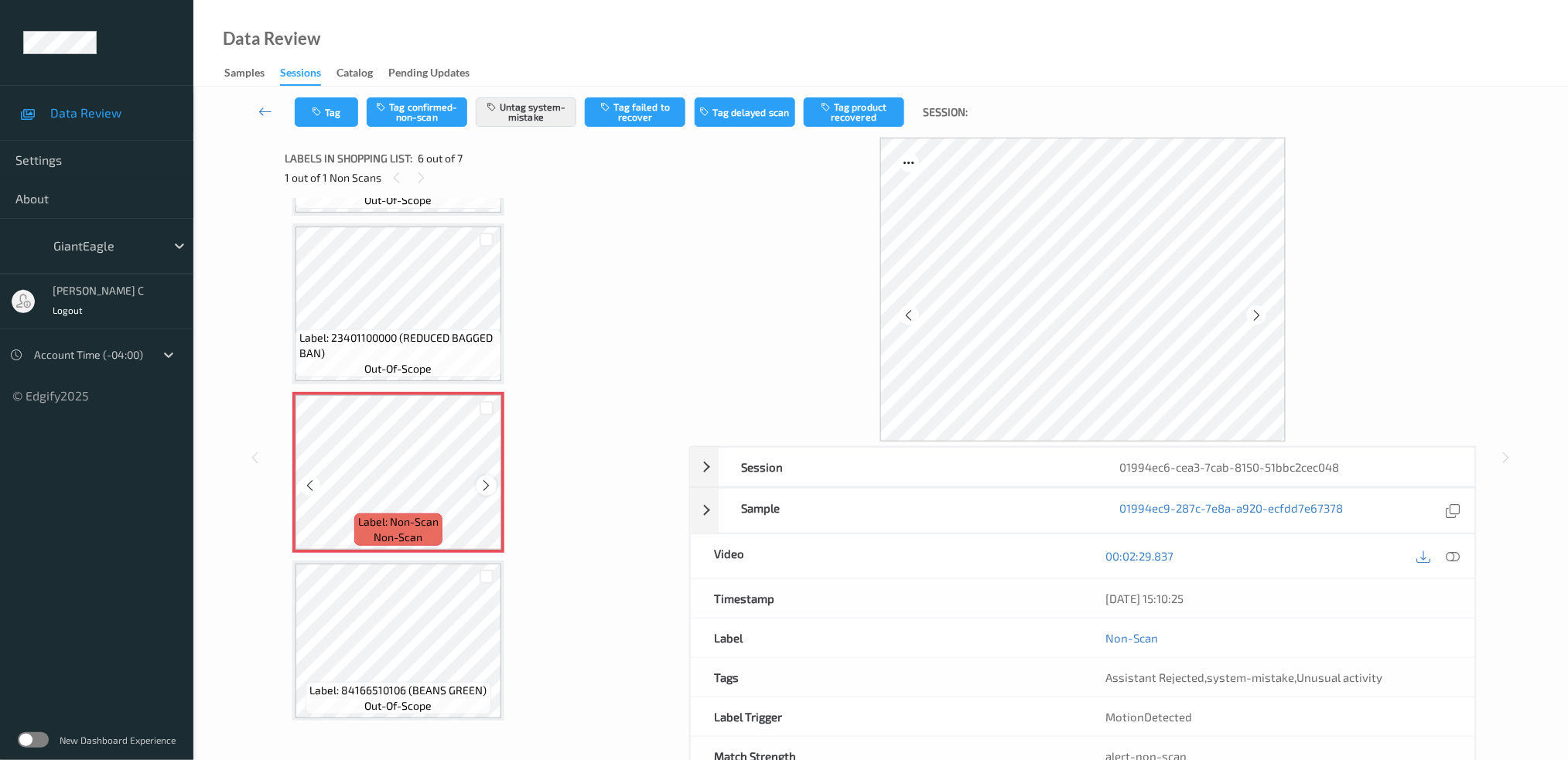
click at [481, 479] on icon at bounding box center [487, 485] width 13 height 14
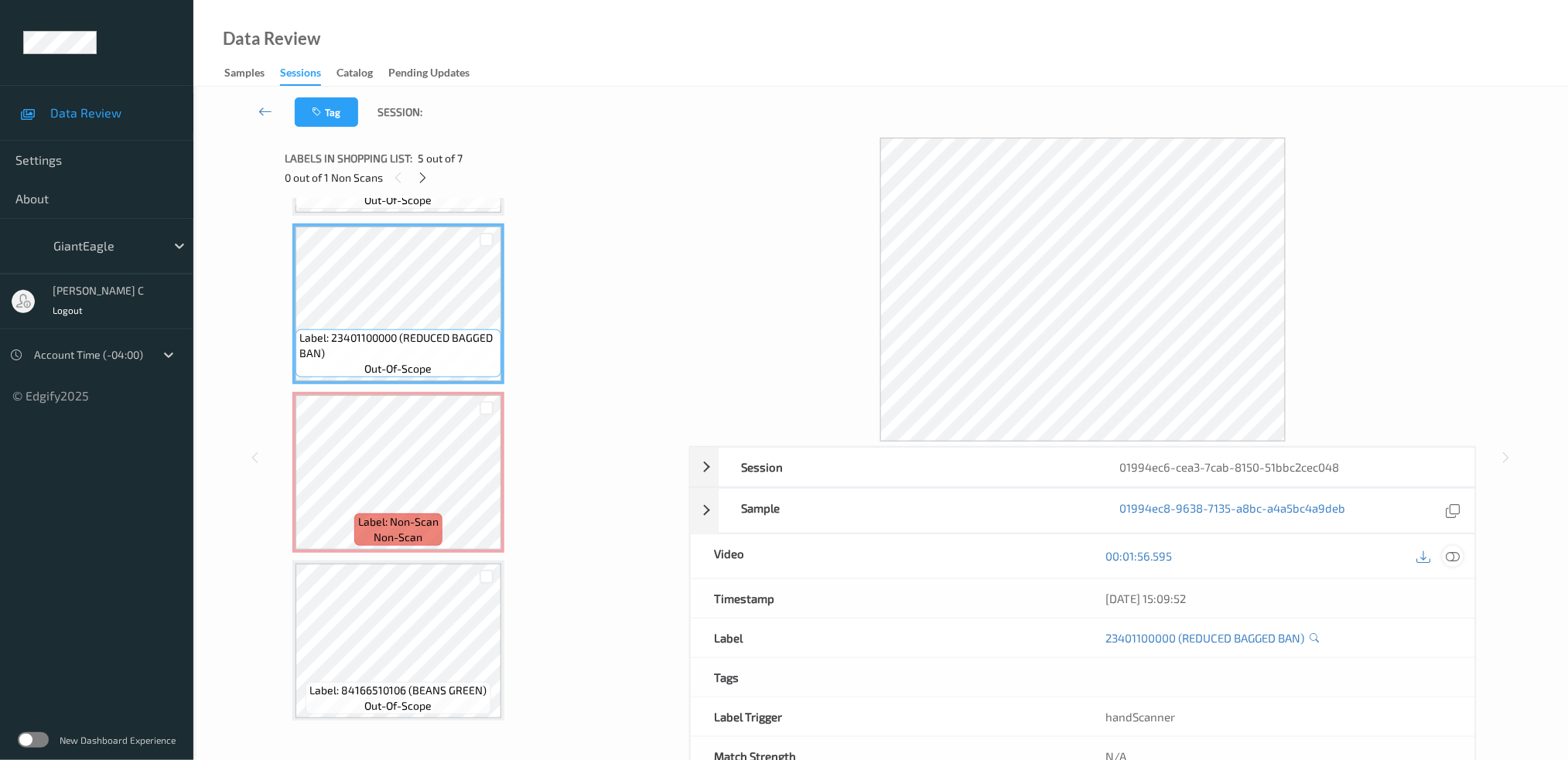
click at [1455, 559] on icon at bounding box center [1452, 555] width 14 height 14
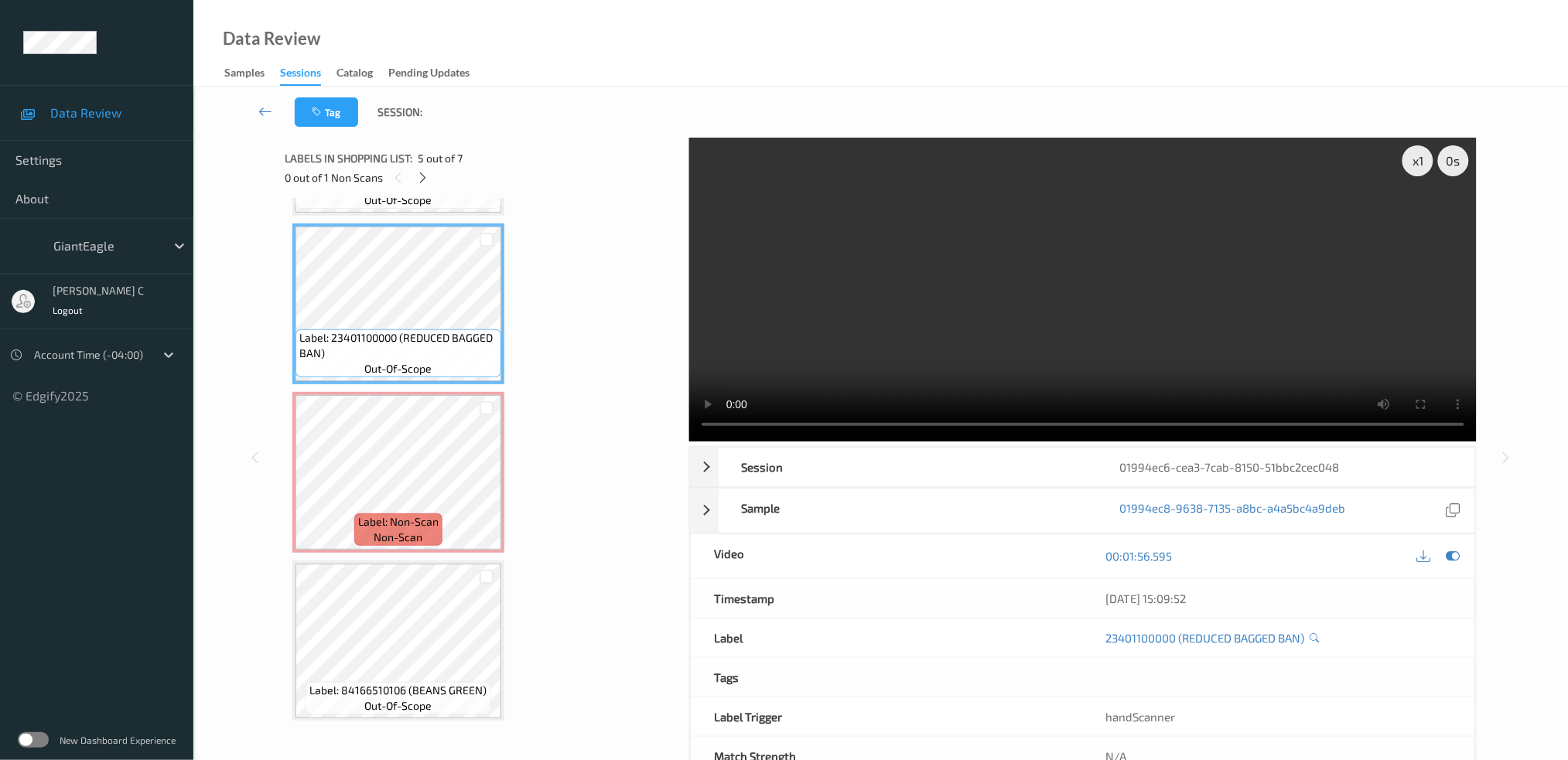
scroll to position [526, 0]
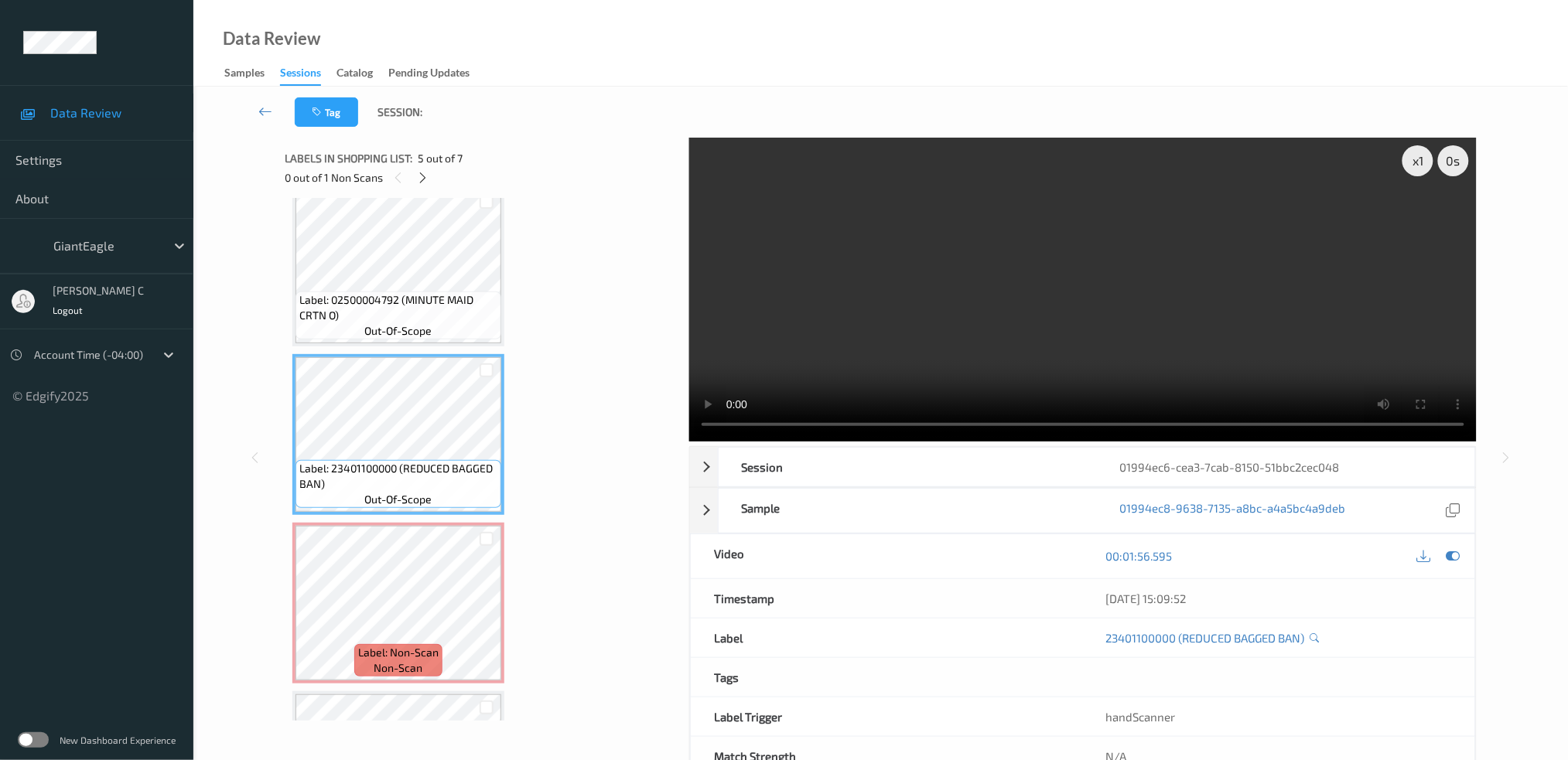
click at [403, 474] on span "Label: 23401100000 (REDUCED BAGGED BAN)" at bounding box center [398, 476] width 198 height 31
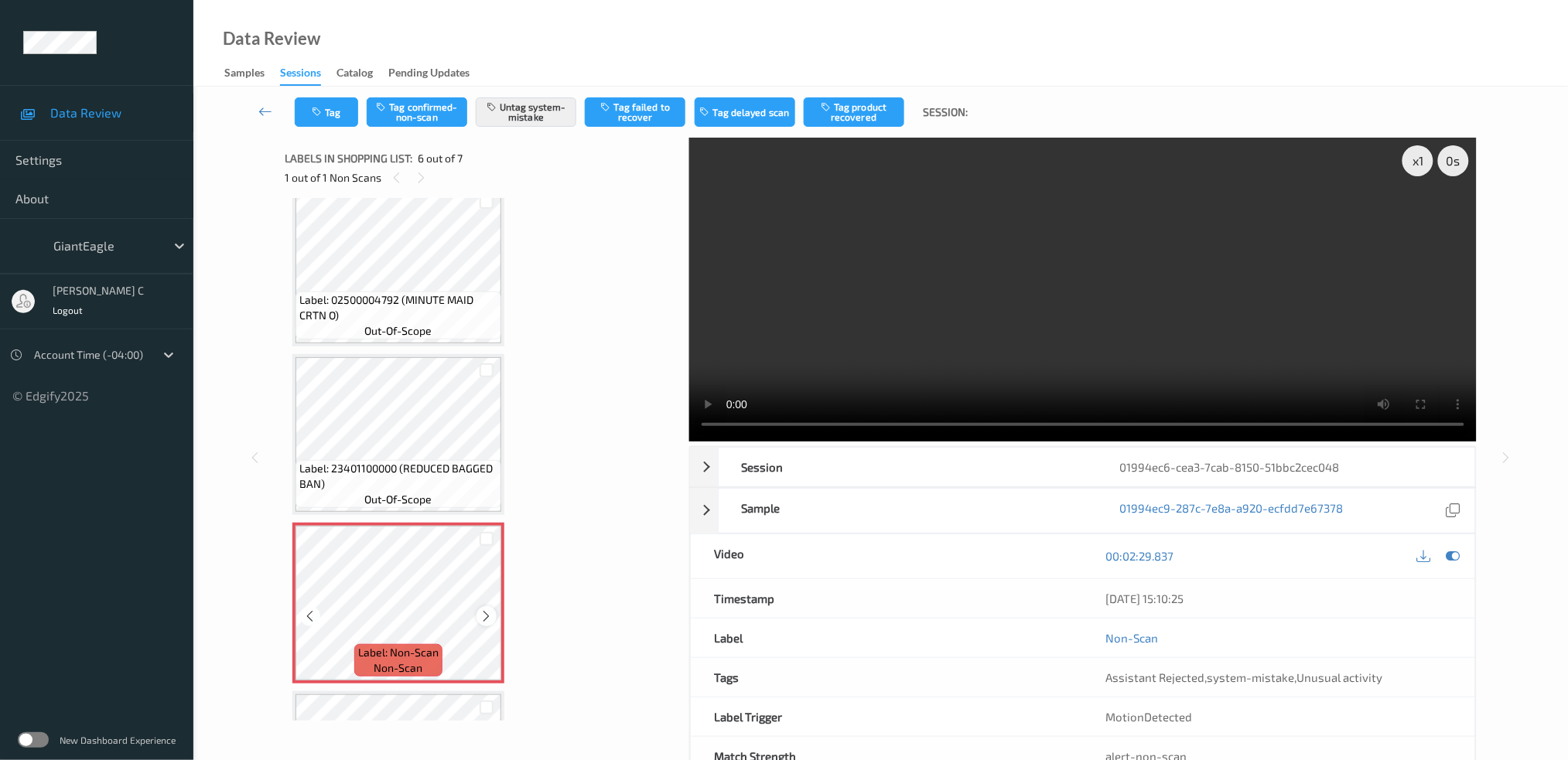
click at [490, 609] on icon at bounding box center [487, 616] width 13 height 14
click at [489, 609] on icon at bounding box center [487, 616] width 13 height 14
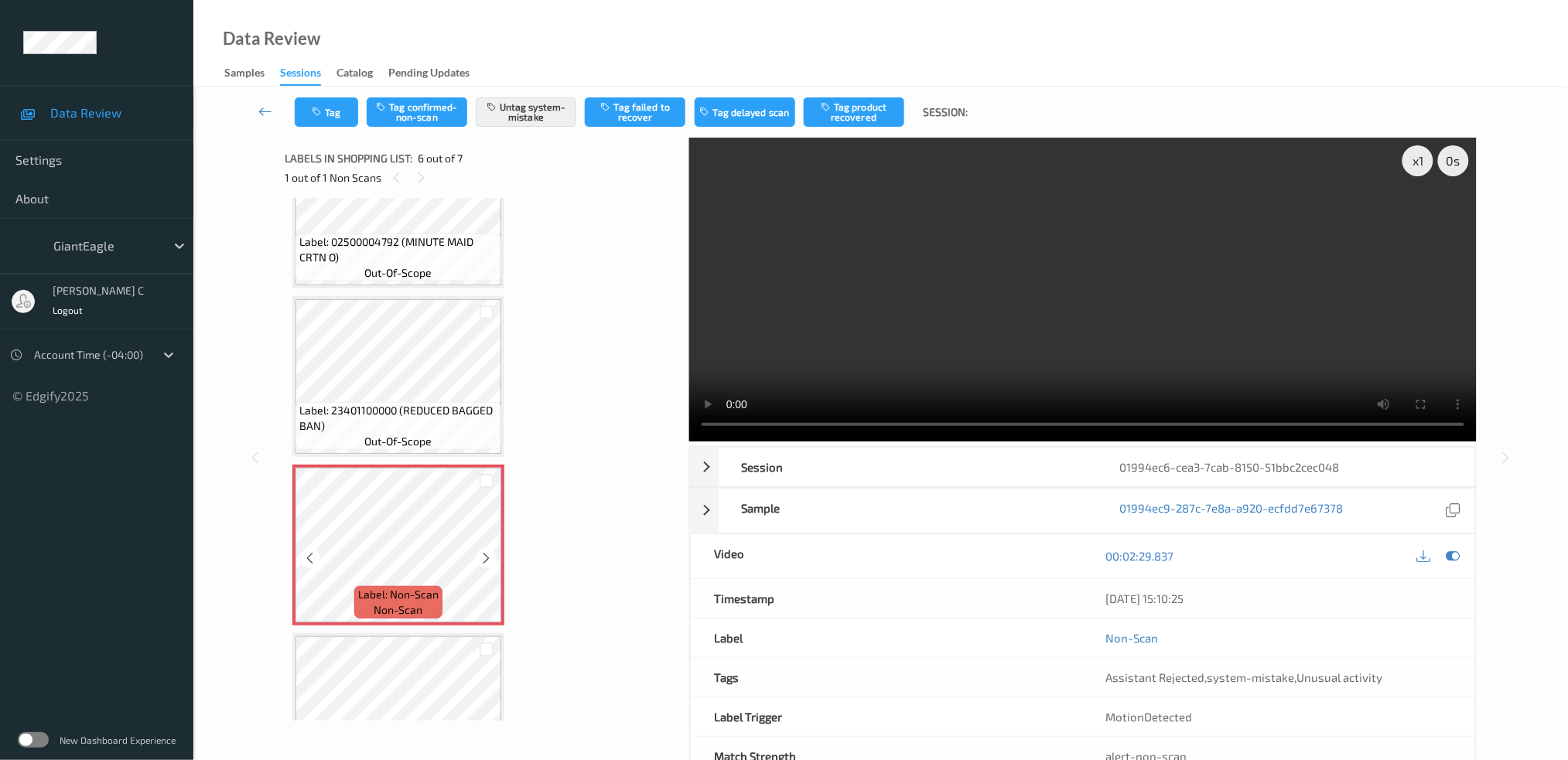
scroll to position [629, 0]
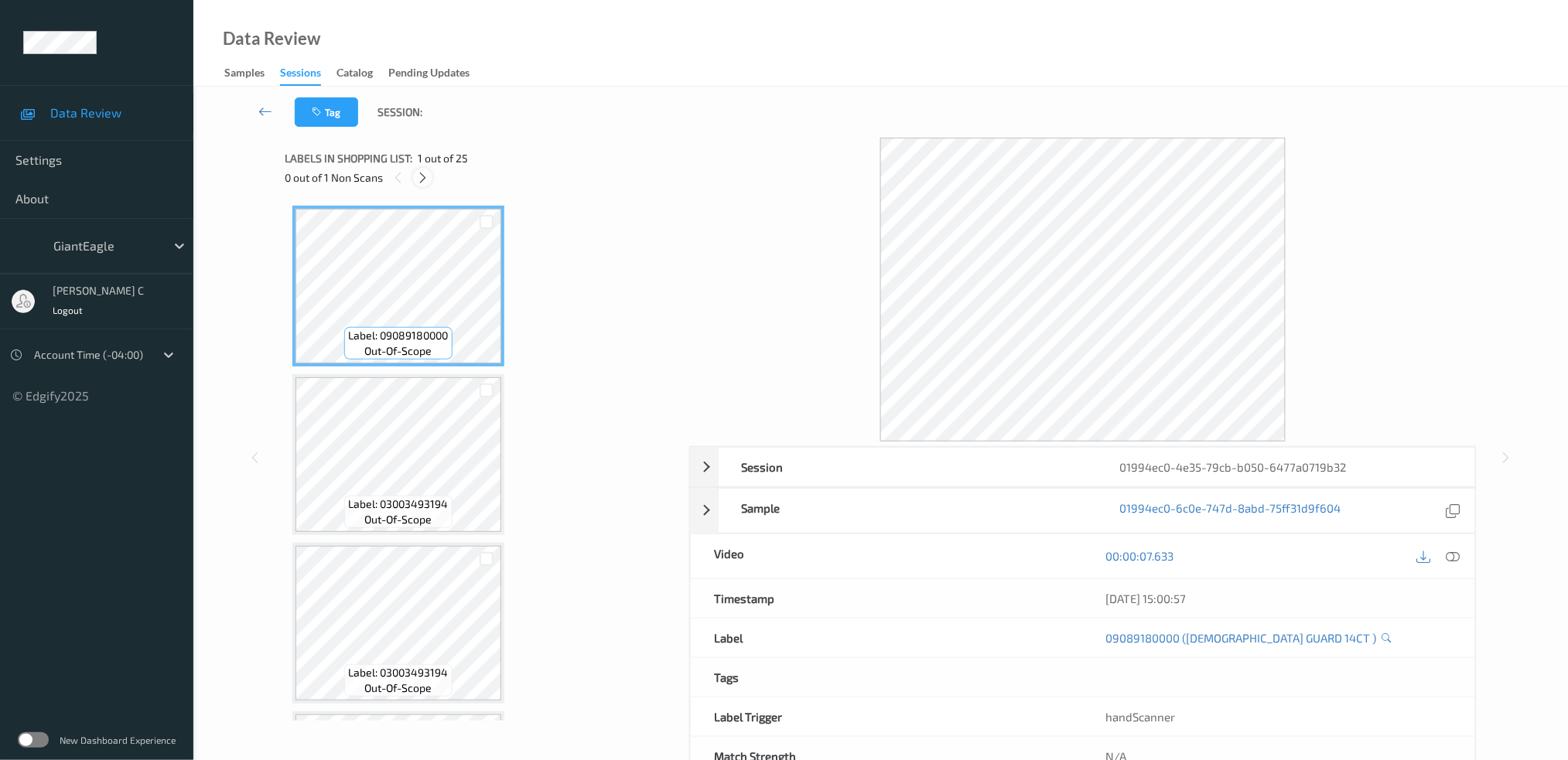
click at [415, 178] on div at bounding box center [423, 178] width 20 height 20
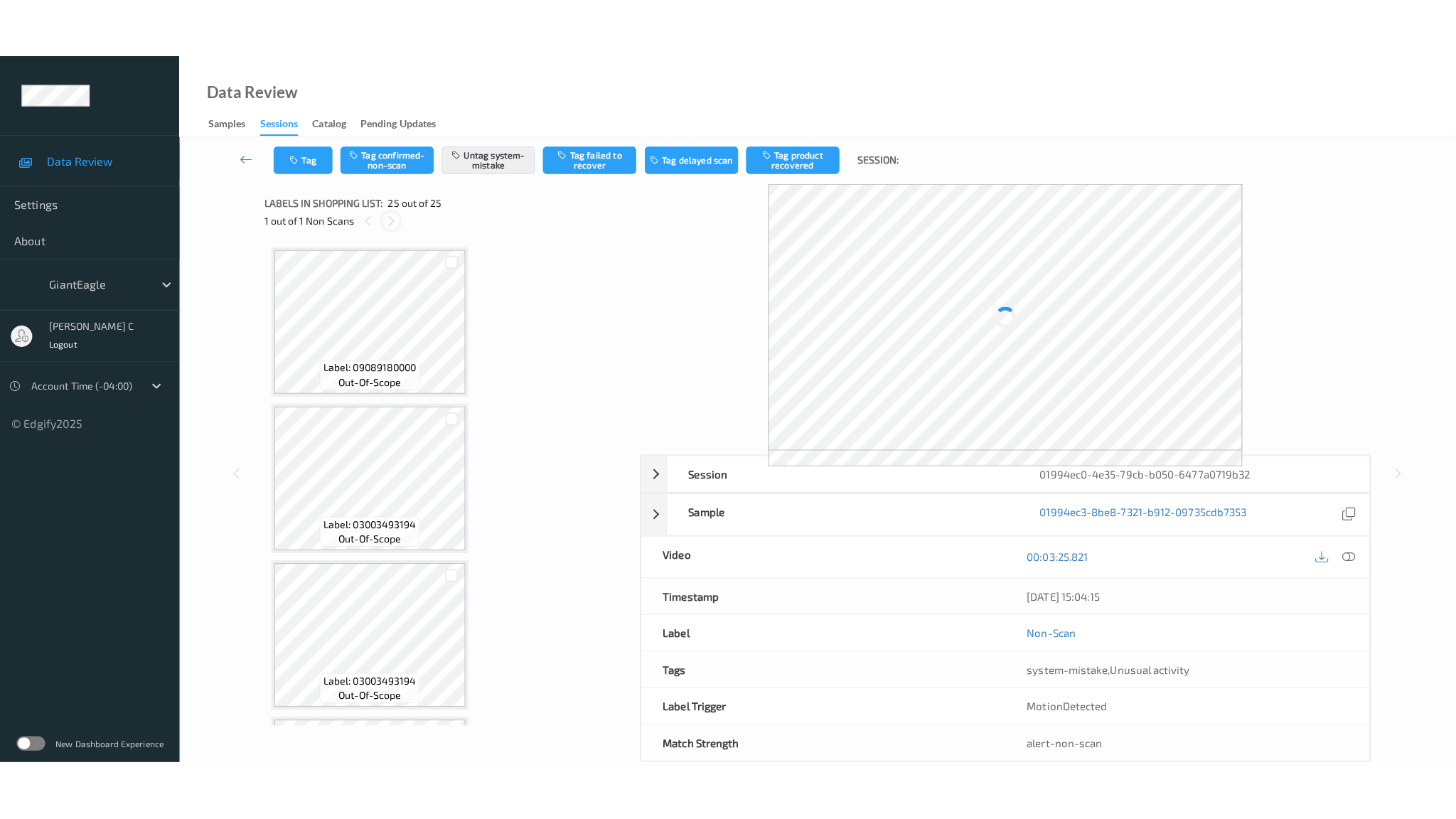
scroll to position [3371, 0]
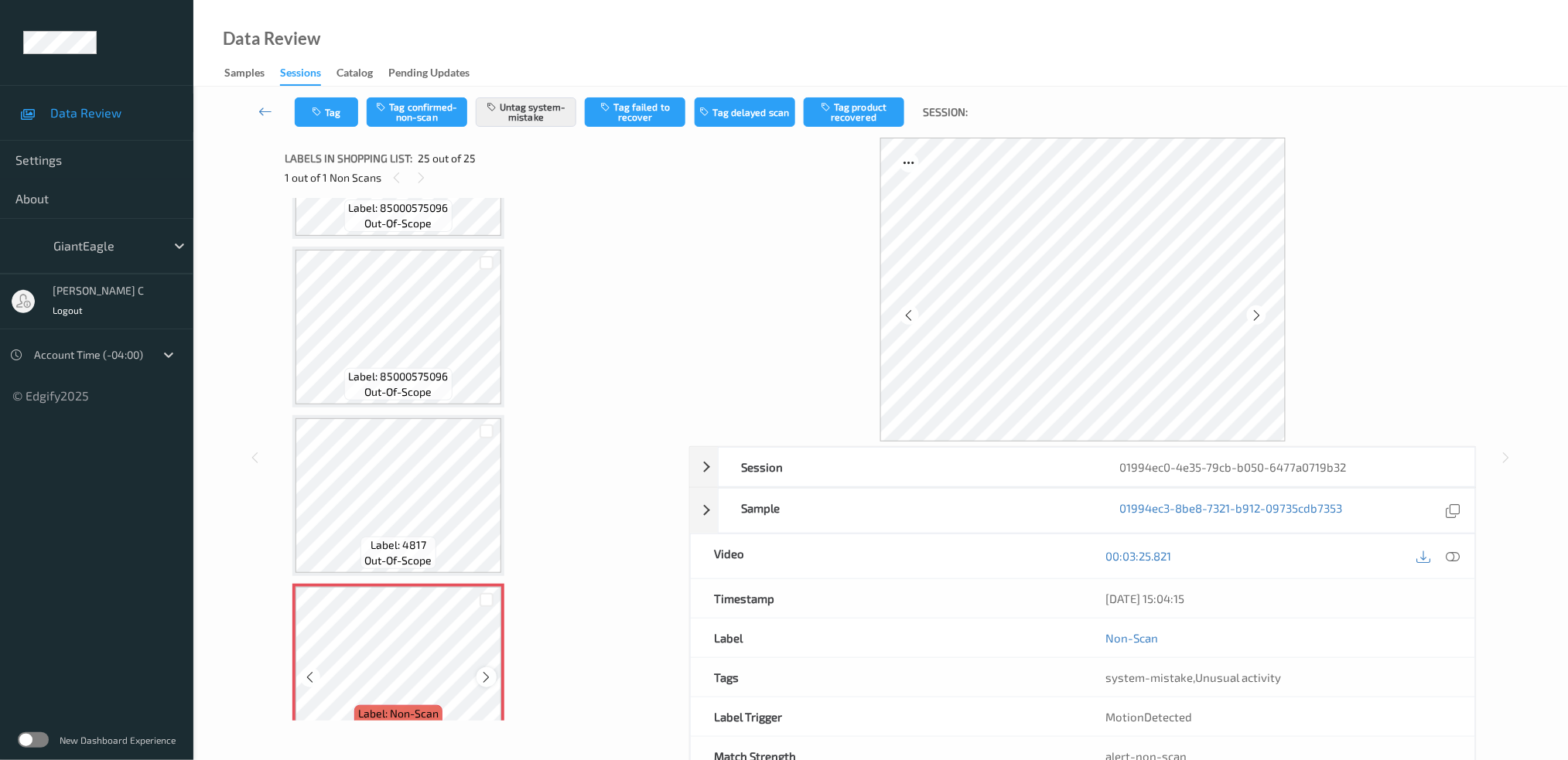
click at [484, 670] on icon at bounding box center [487, 677] width 13 height 14
click at [485, 670] on icon at bounding box center [487, 677] width 13 height 14
click at [435, 366] on div "Label: 85000575096 (PB WAFFLE CONE ) out-of-scope" at bounding box center [398, 377] width 205 height 48
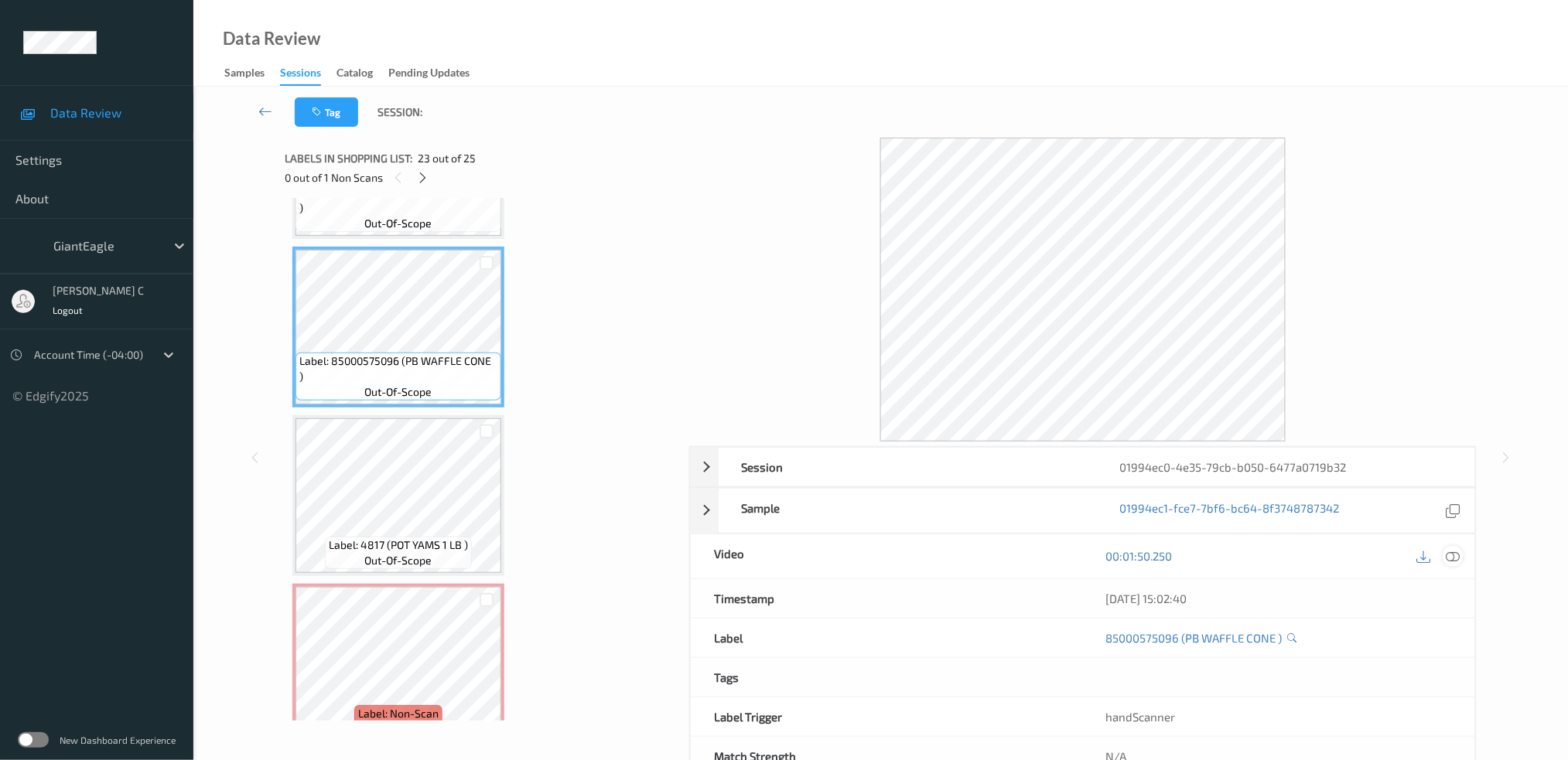
click at [1451, 547] on div at bounding box center [1453, 557] width 21 height 21
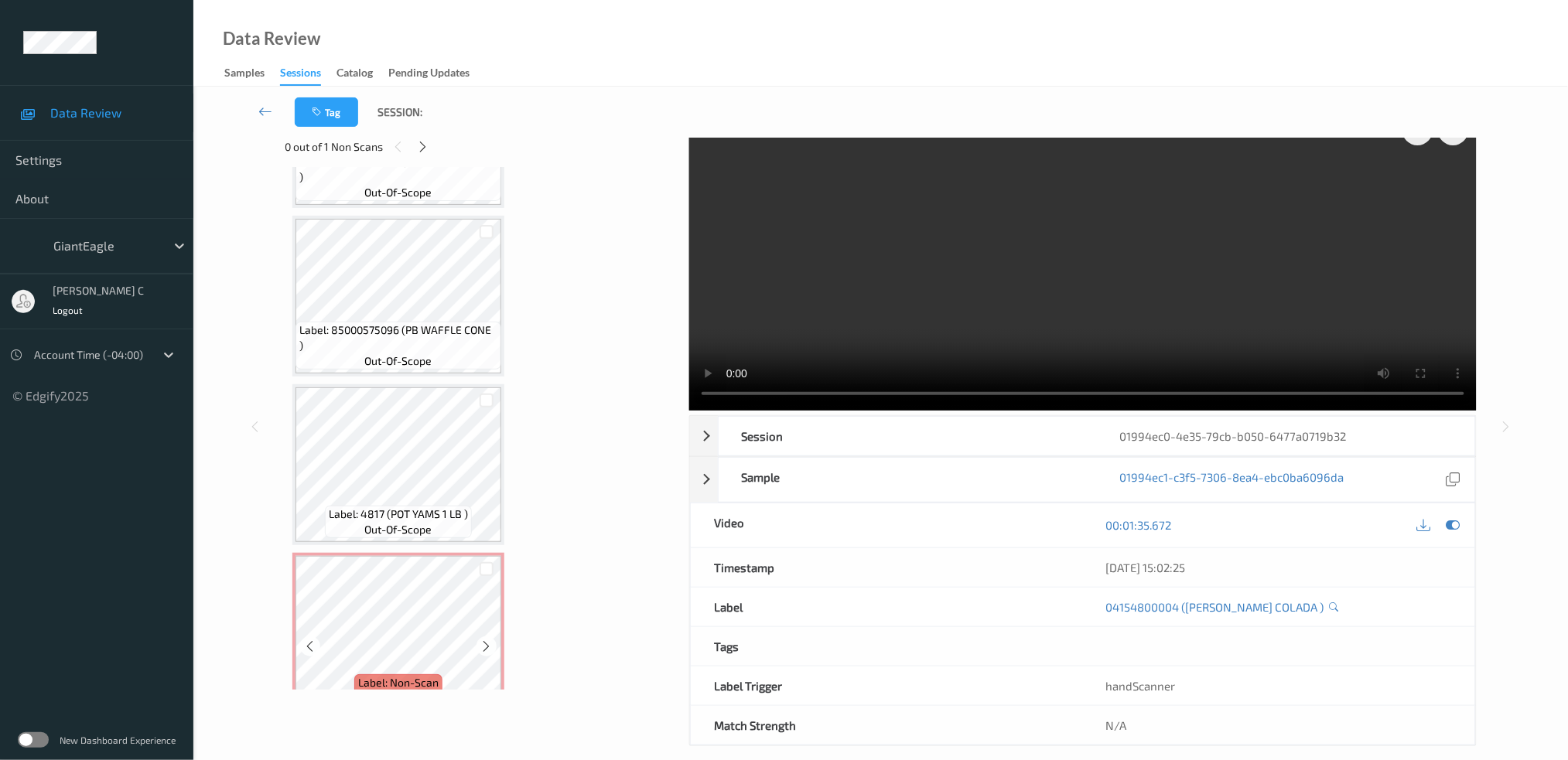
scroll to position [48, 0]
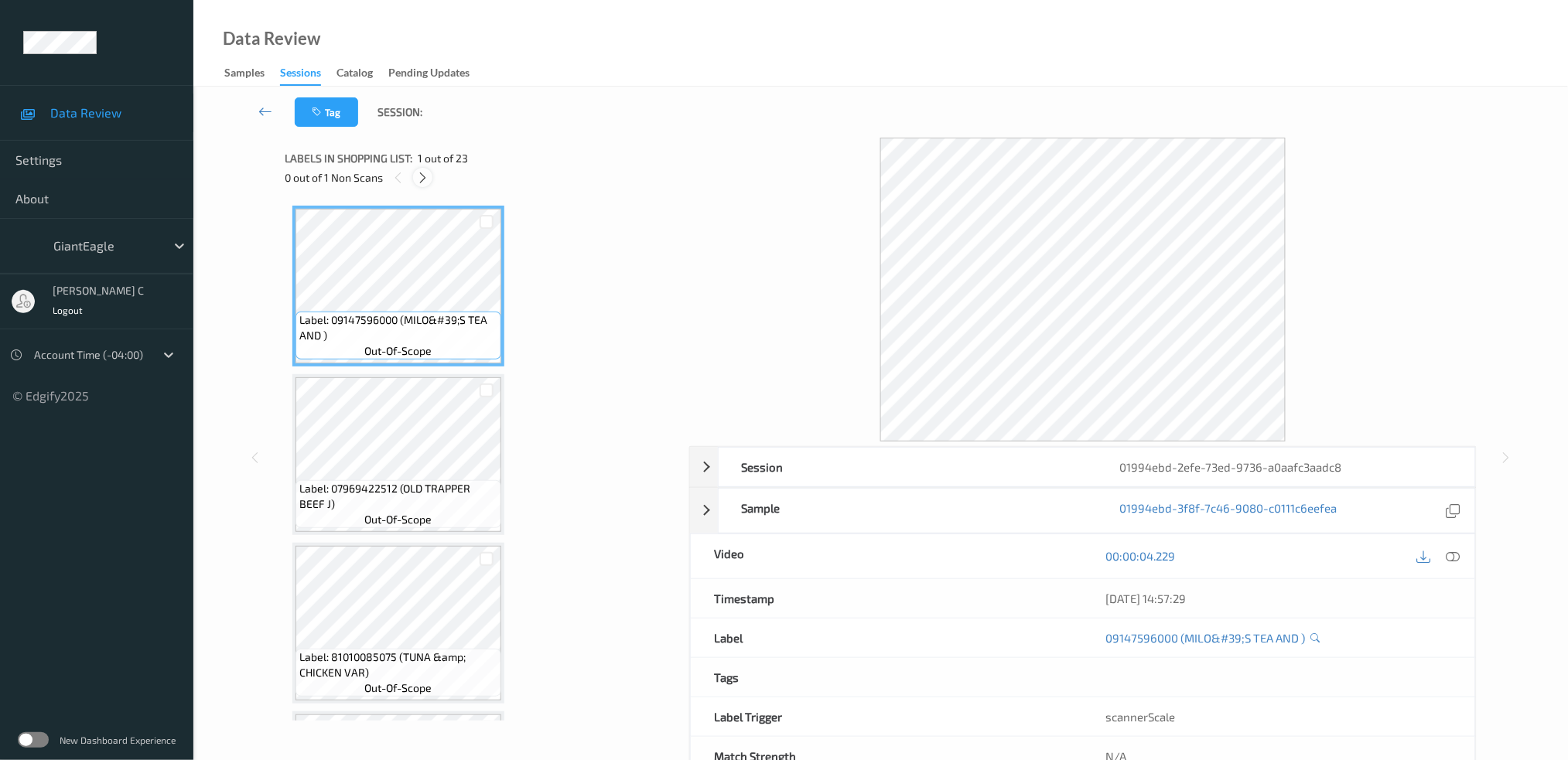
click at [422, 175] on icon at bounding box center [422, 178] width 13 height 14
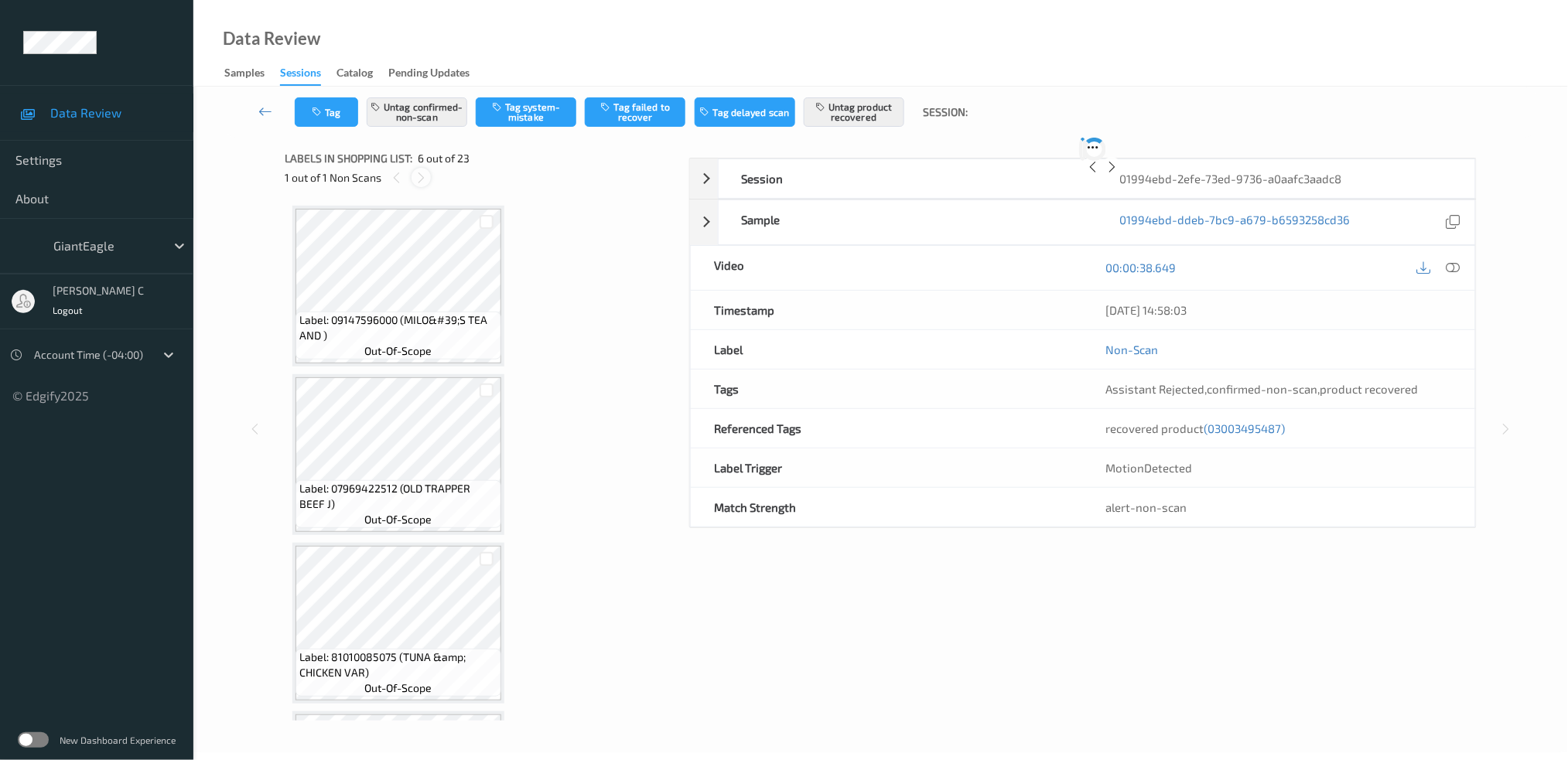
scroll to position [677, 0]
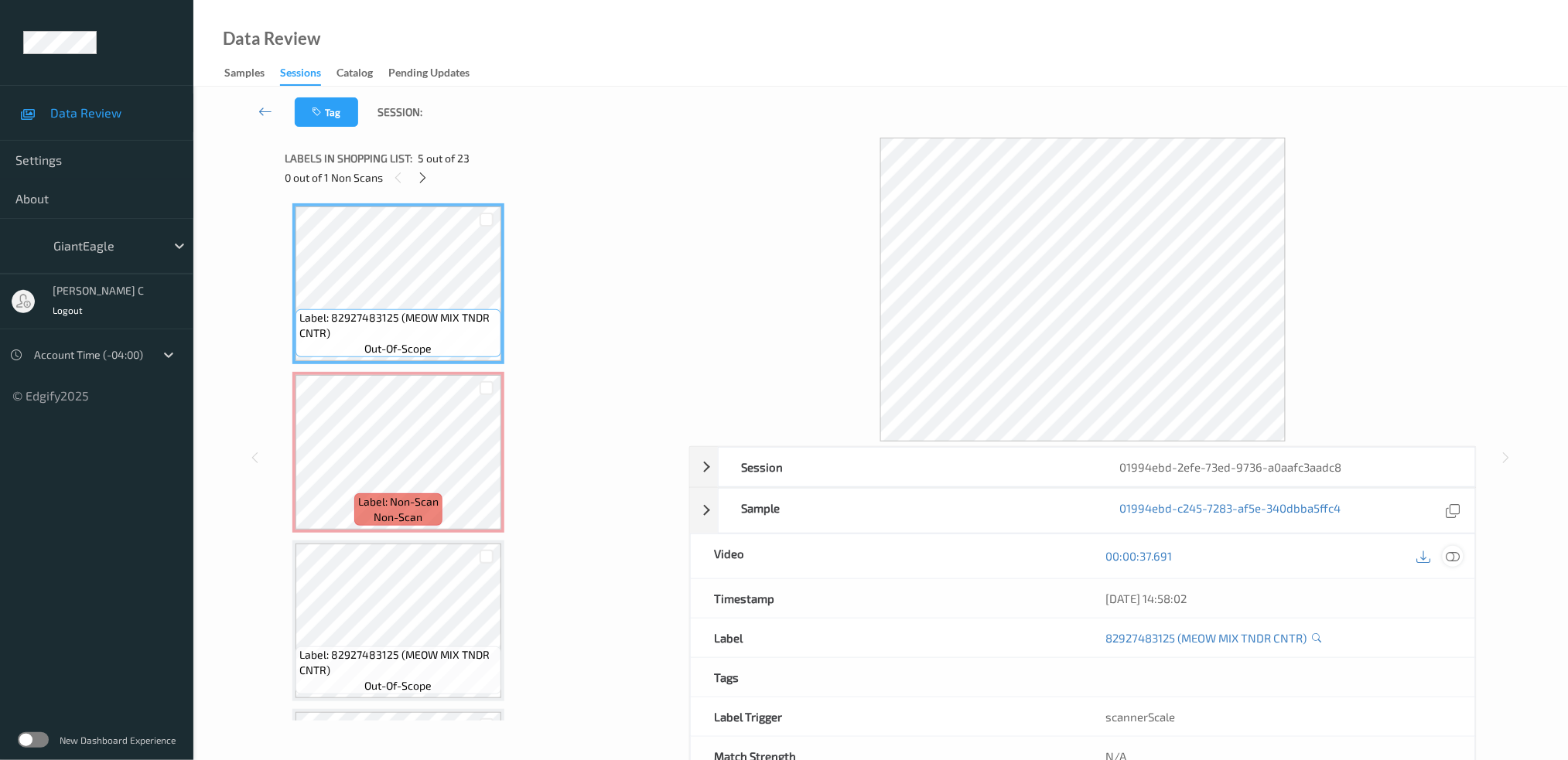
click at [1454, 558] on icon at bounding box center [1452, 555] width 14 height 14
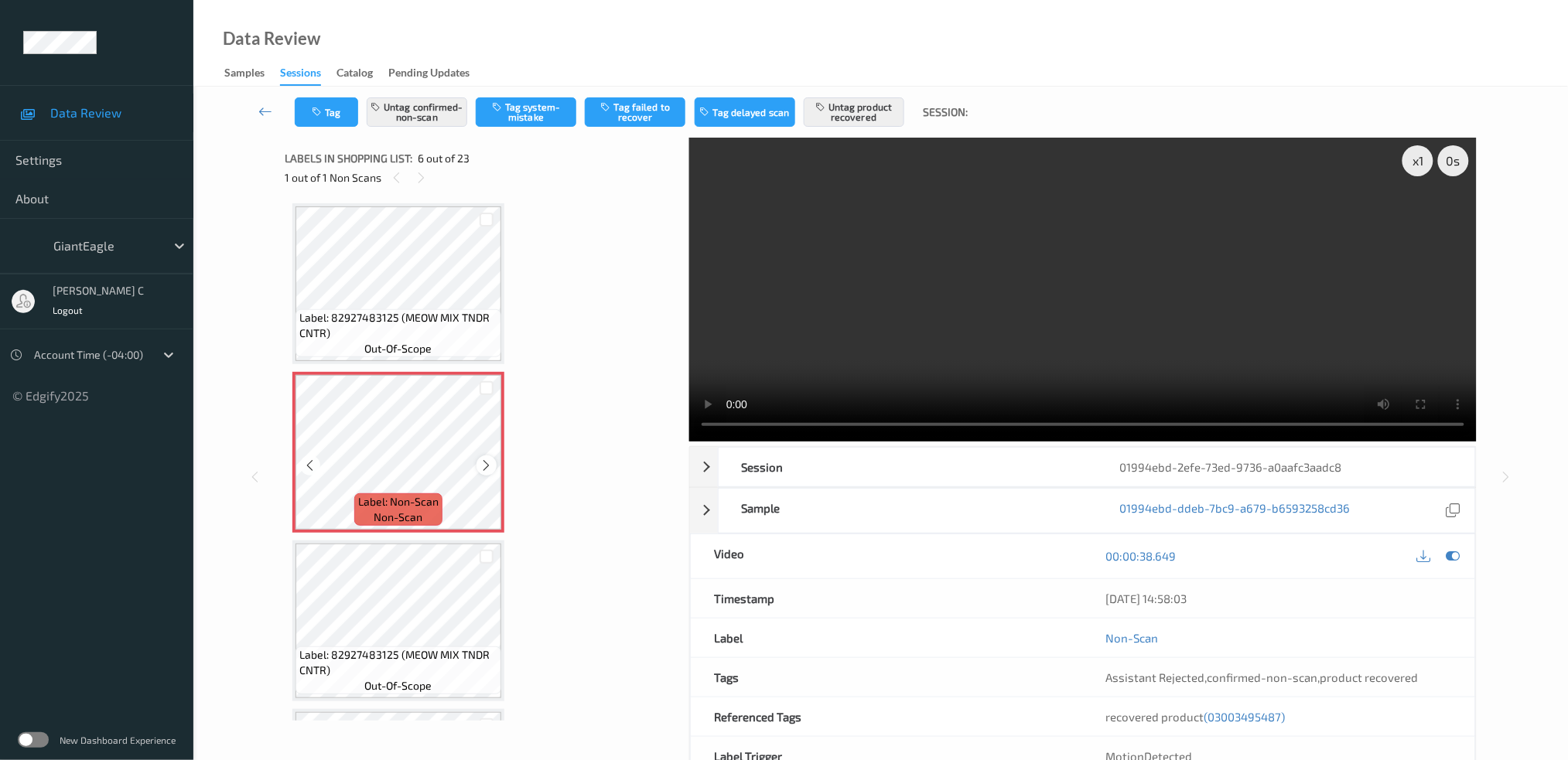
click at [480, 459] on icon at bounding box center [487, 466] width 13 height 14
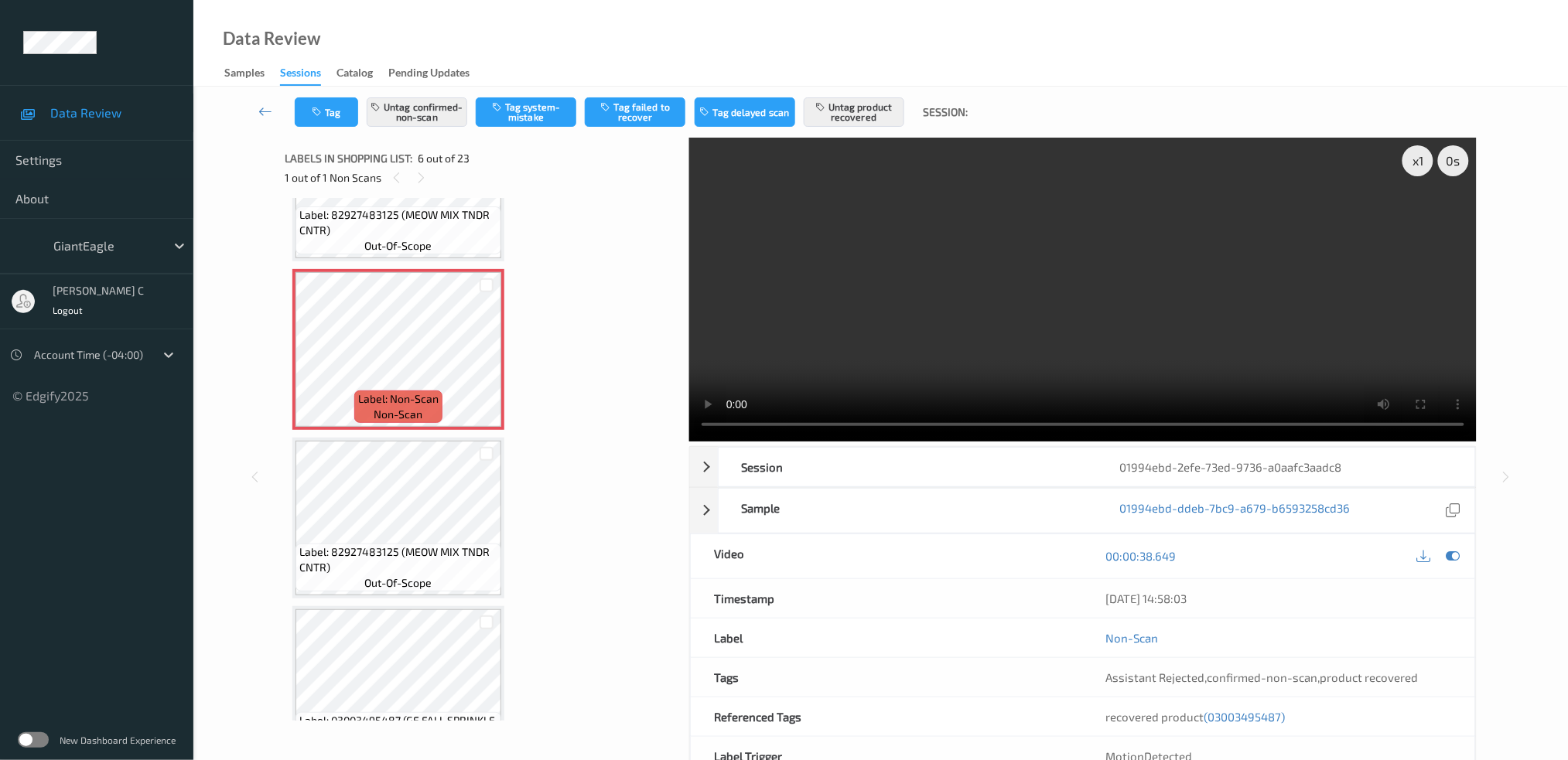
scroll to position [780, 0]
click at [489, 356] on icon at bounding box center [487, 361] width 13 height 14
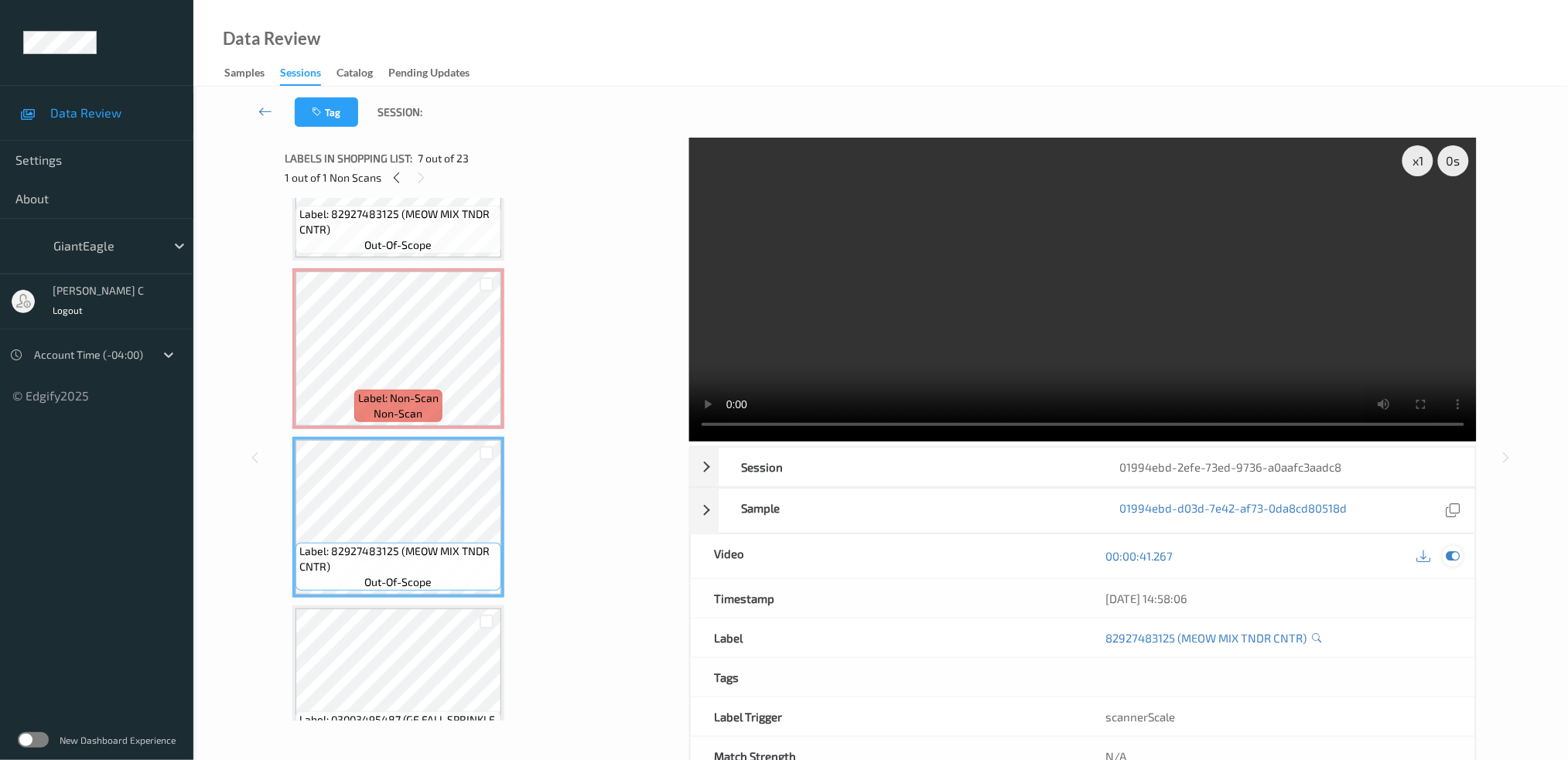
click at [1449, 564] on div at bounding box center [1453, 557] width 21 height 21
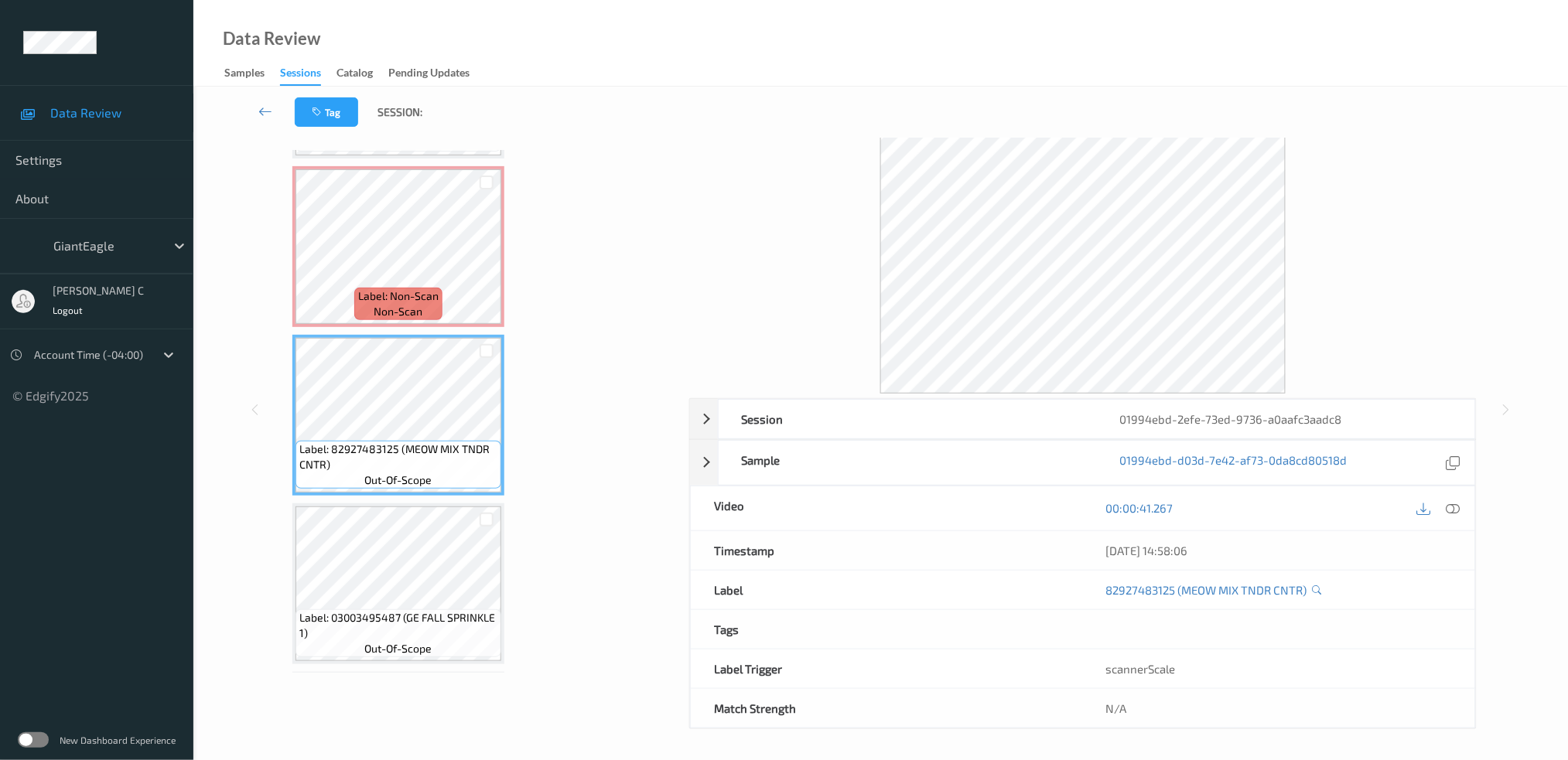
scroll to position [883, 0]
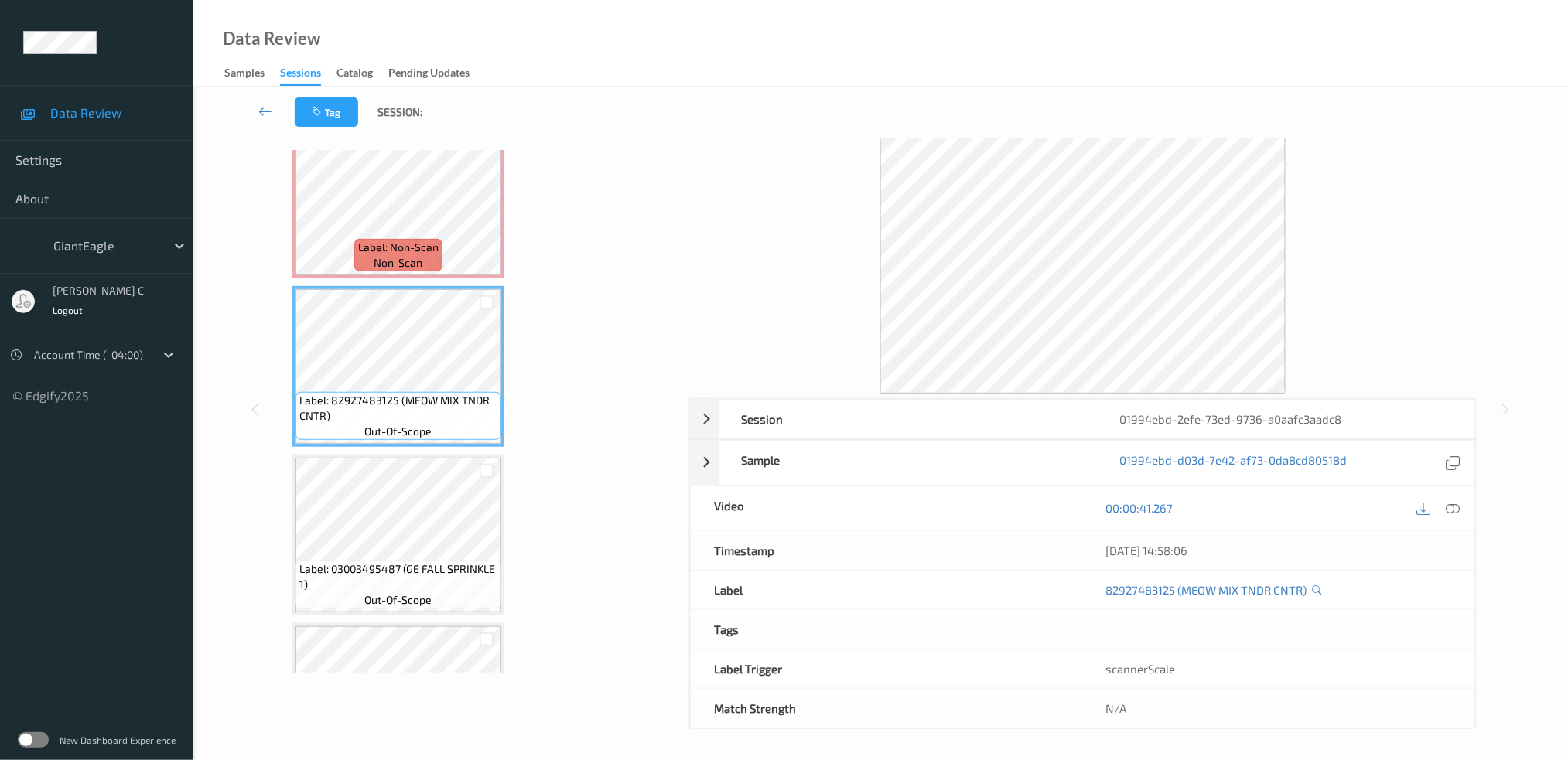
click at [472, 473] on div at bounding box center [487, 471] width 29 height 25
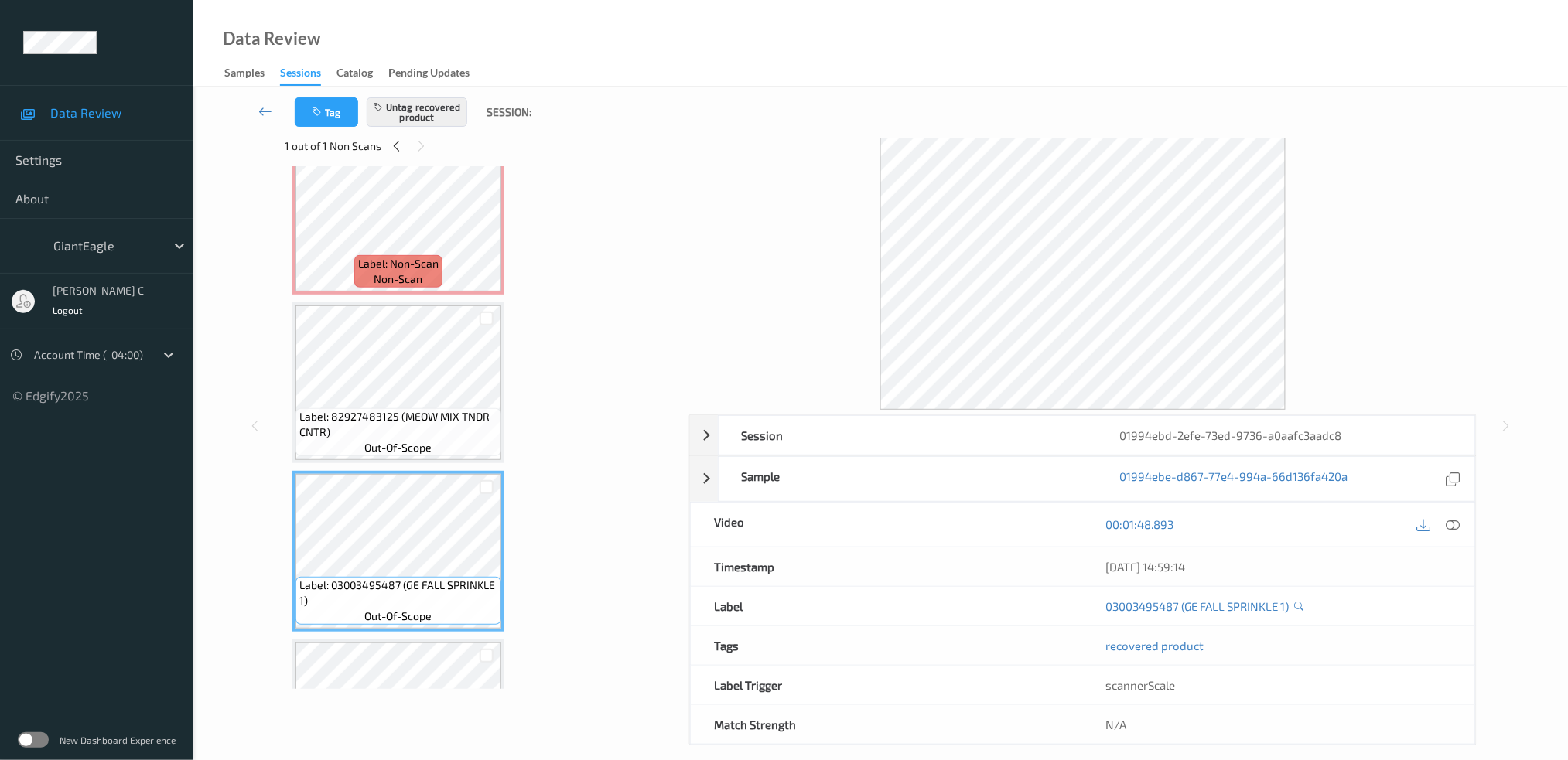
scroll to position [48, 0]
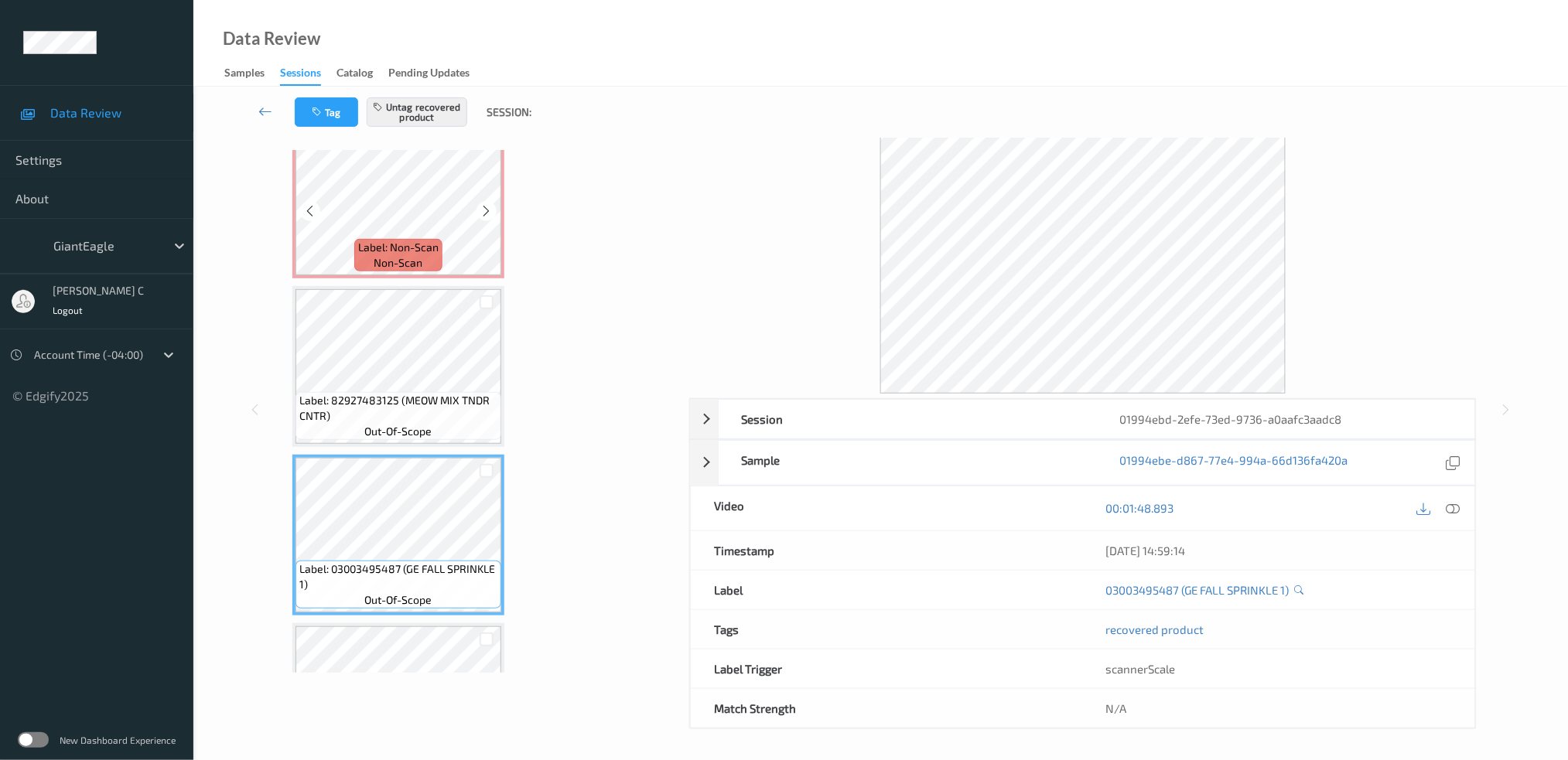
click at [399, 240] on span "Label: Non-Scan" at bounding box center [398, 247] width 81 height 15
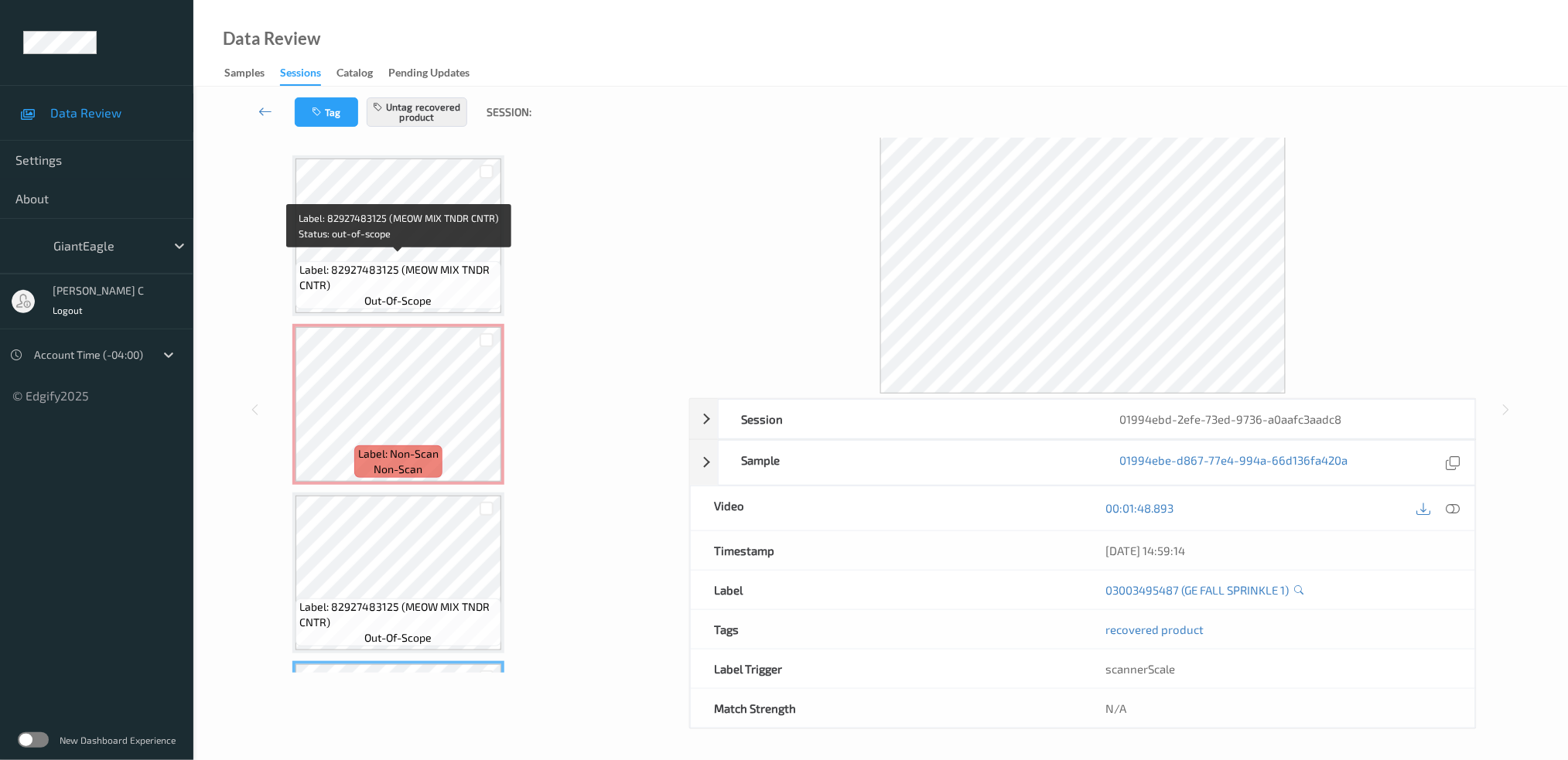
scroll to position [883, 0]
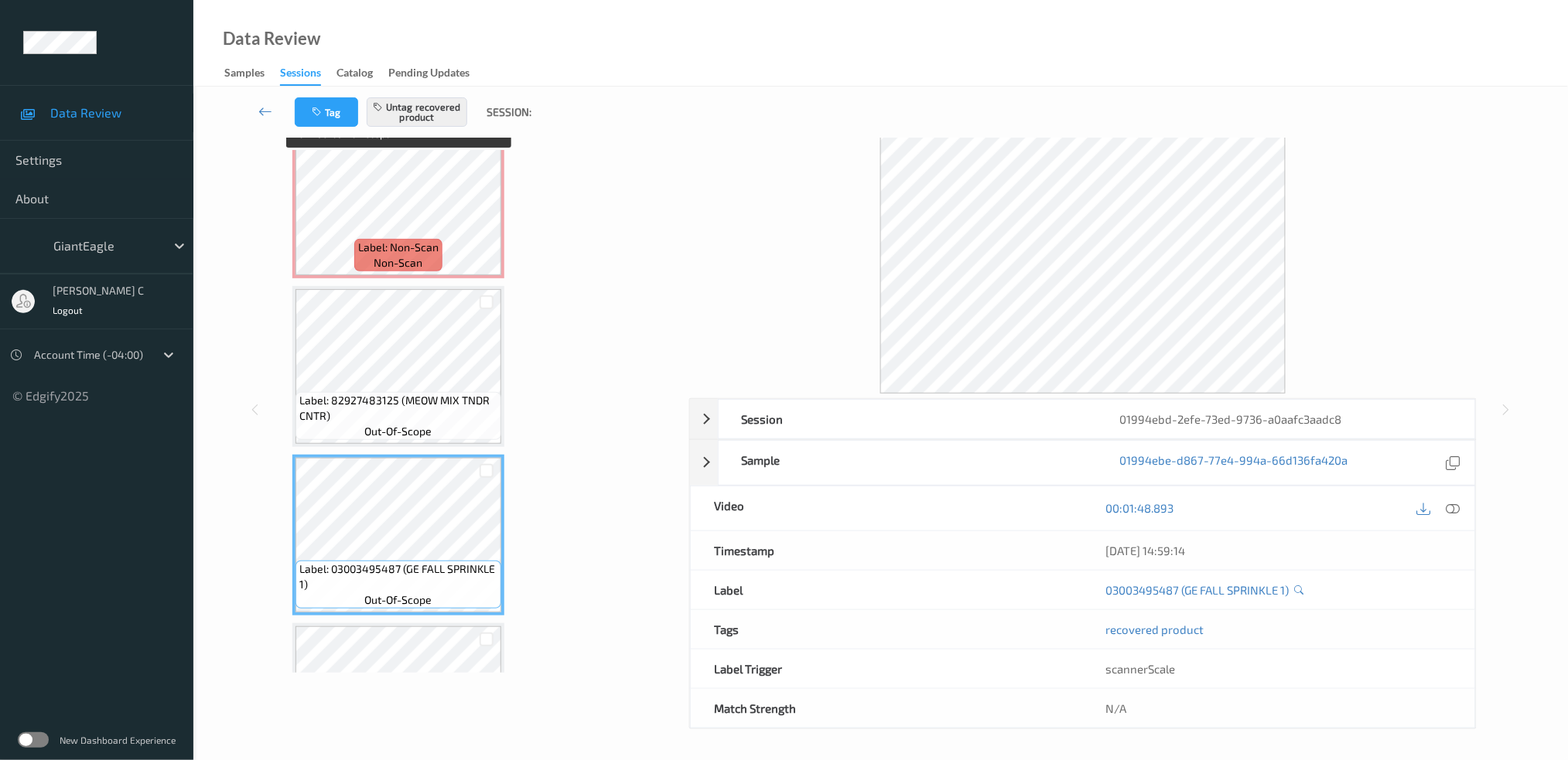
click at [428, 455] on div "Label: 03003495487 (GE FALL SPRINKLE 1) out-of-scope" at bounding box center [399, 535] width 212 height 161
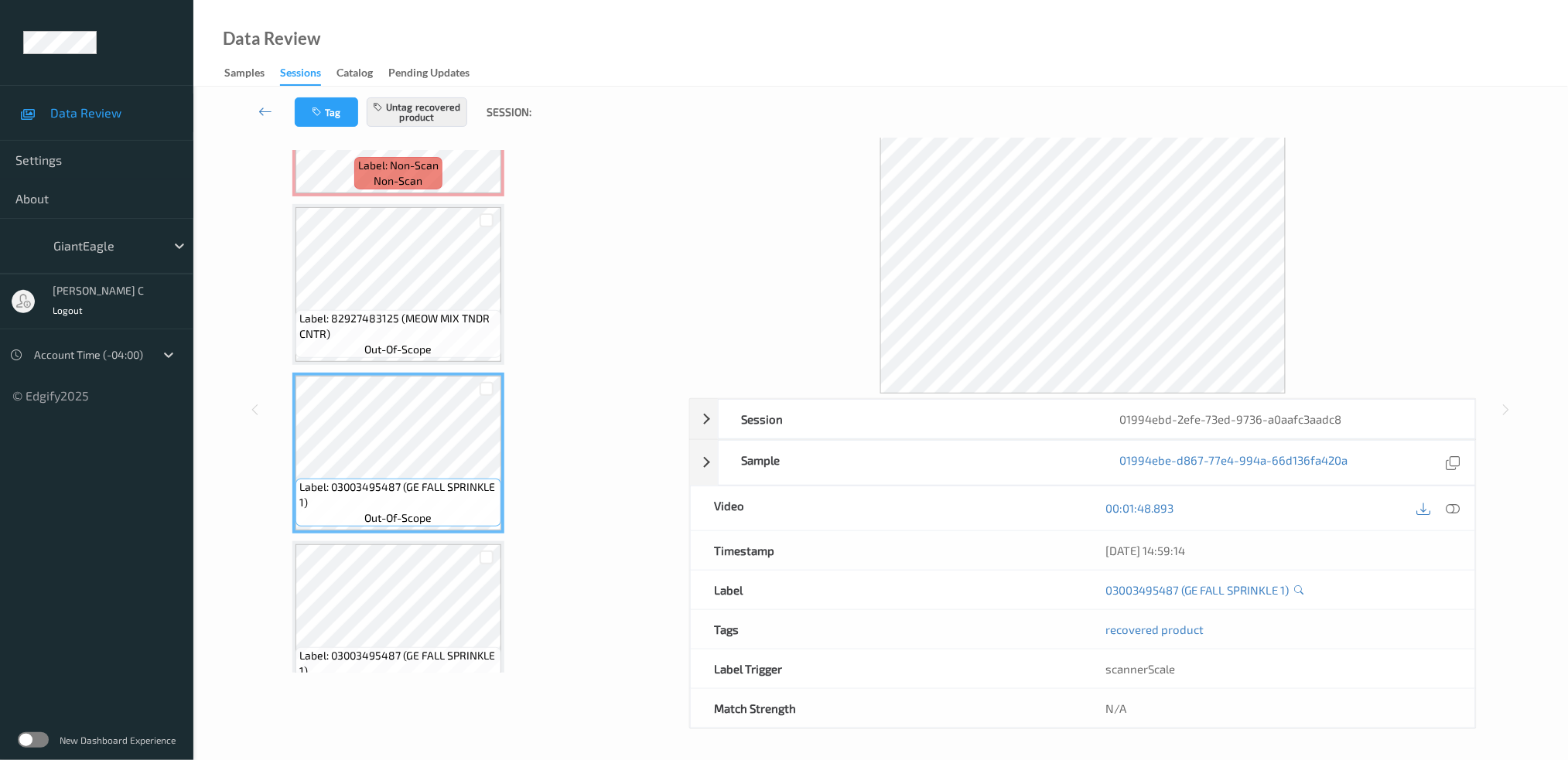
scroll to position [1090, 0]
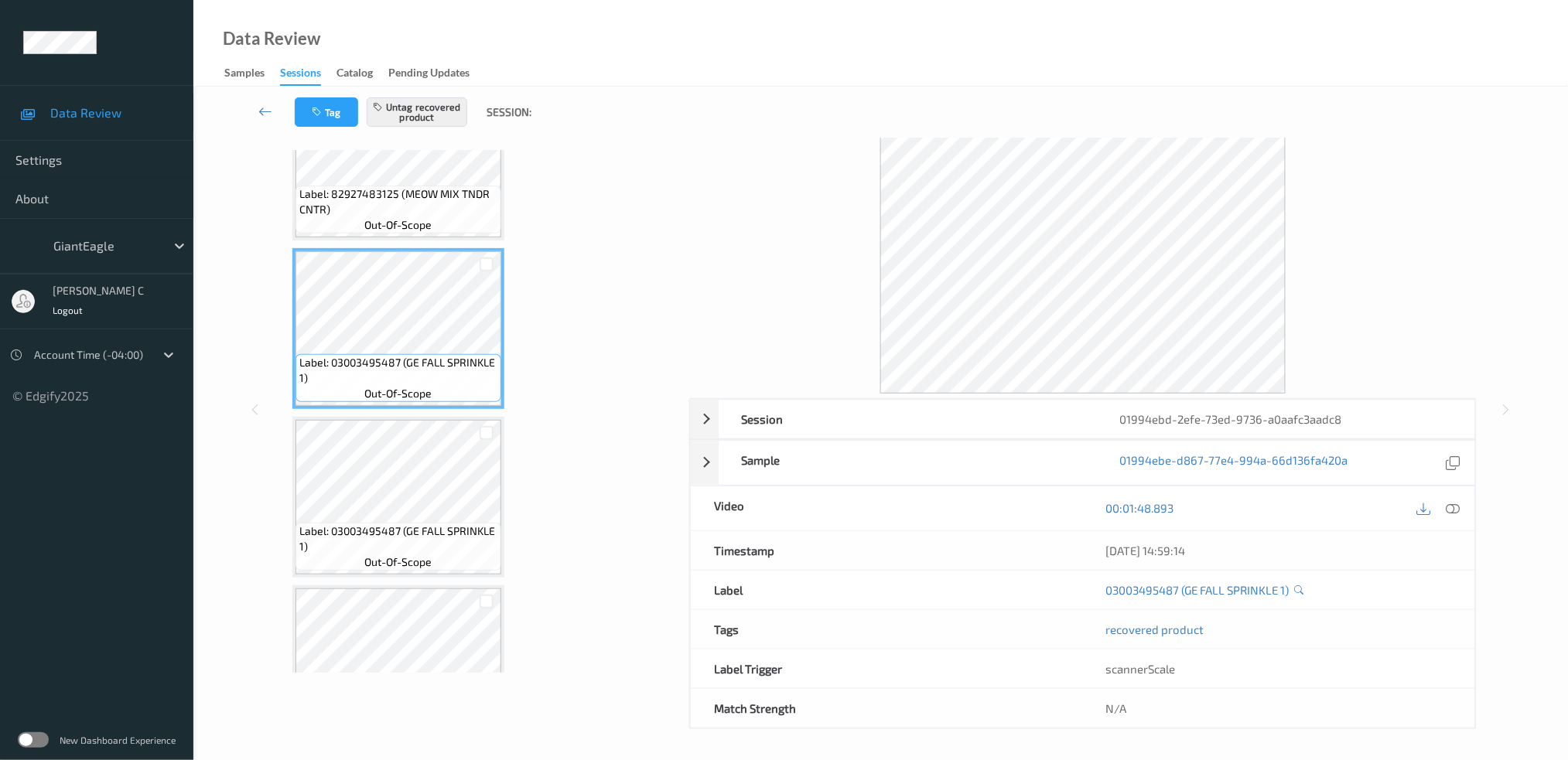
click at [422, 524] on span "Label: 03003495487 (GE FALL SPRINKLE 1)" at bounding box center [398, 539] width 198 height 31
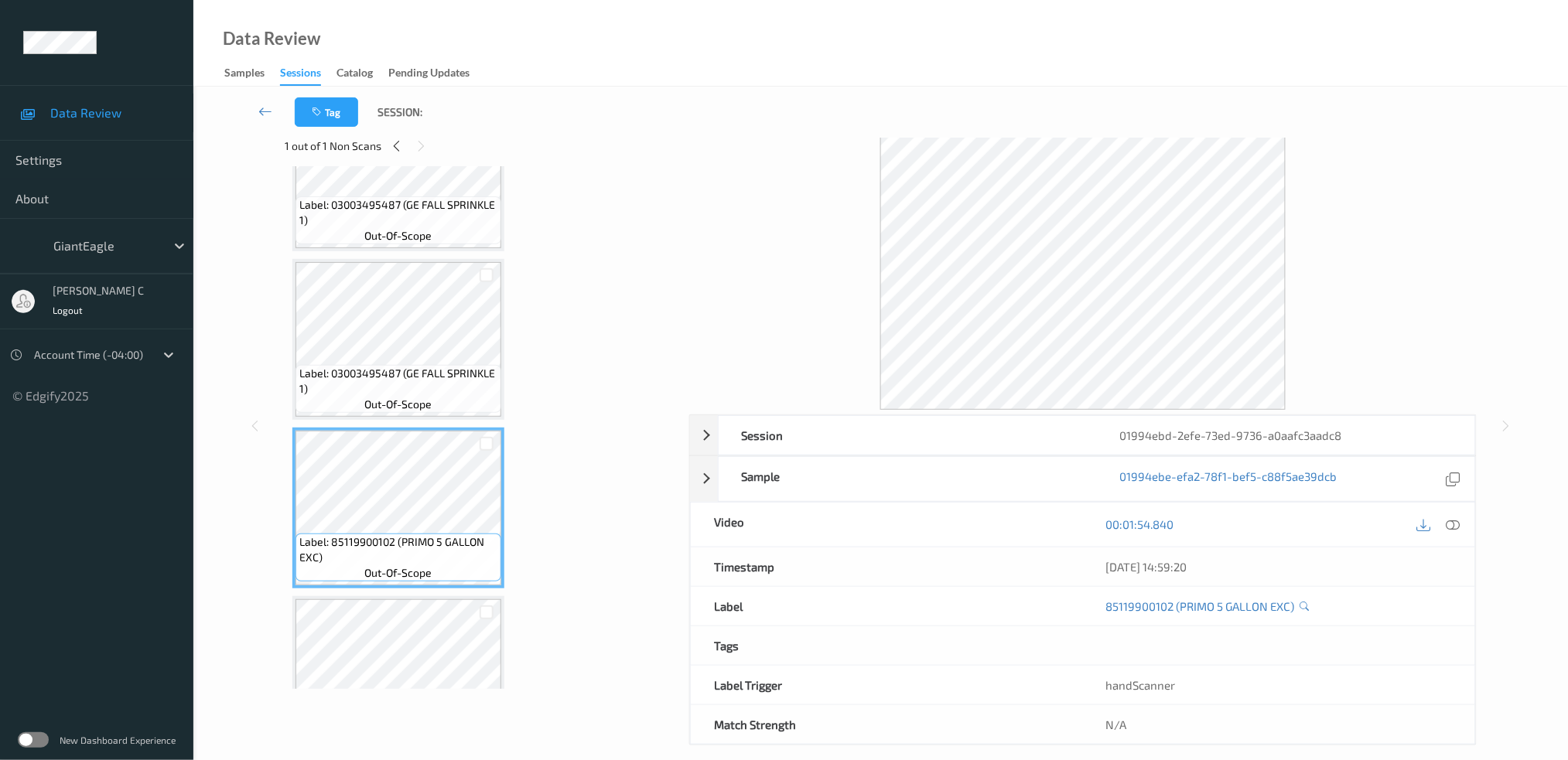
scroll to position [1296, 0]
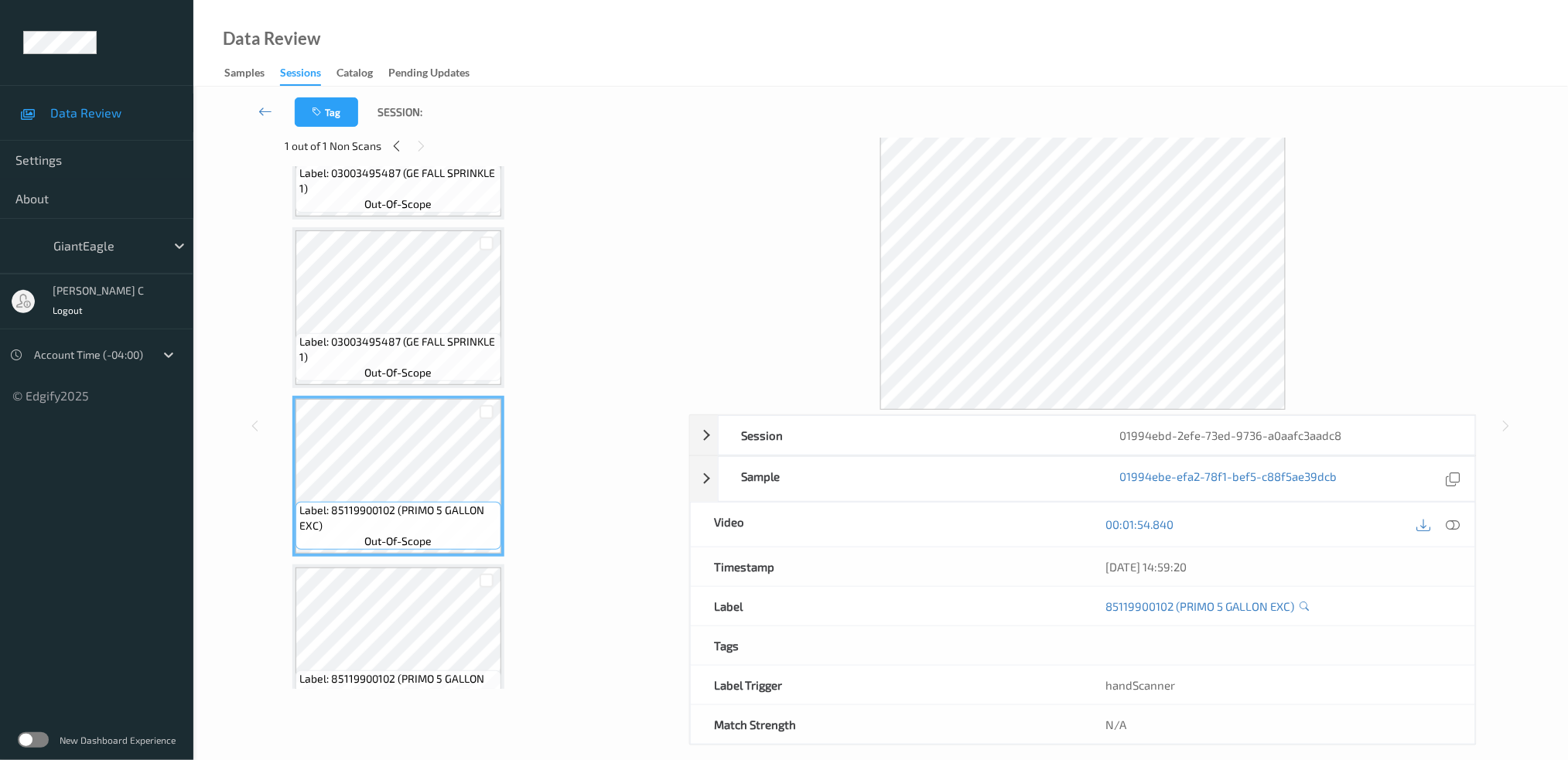
click at [449, 503] on span "Label: 85119900102 (PRIMO 5 GALLON EXC)" at bounding box center [398, 519] width 198 height 31
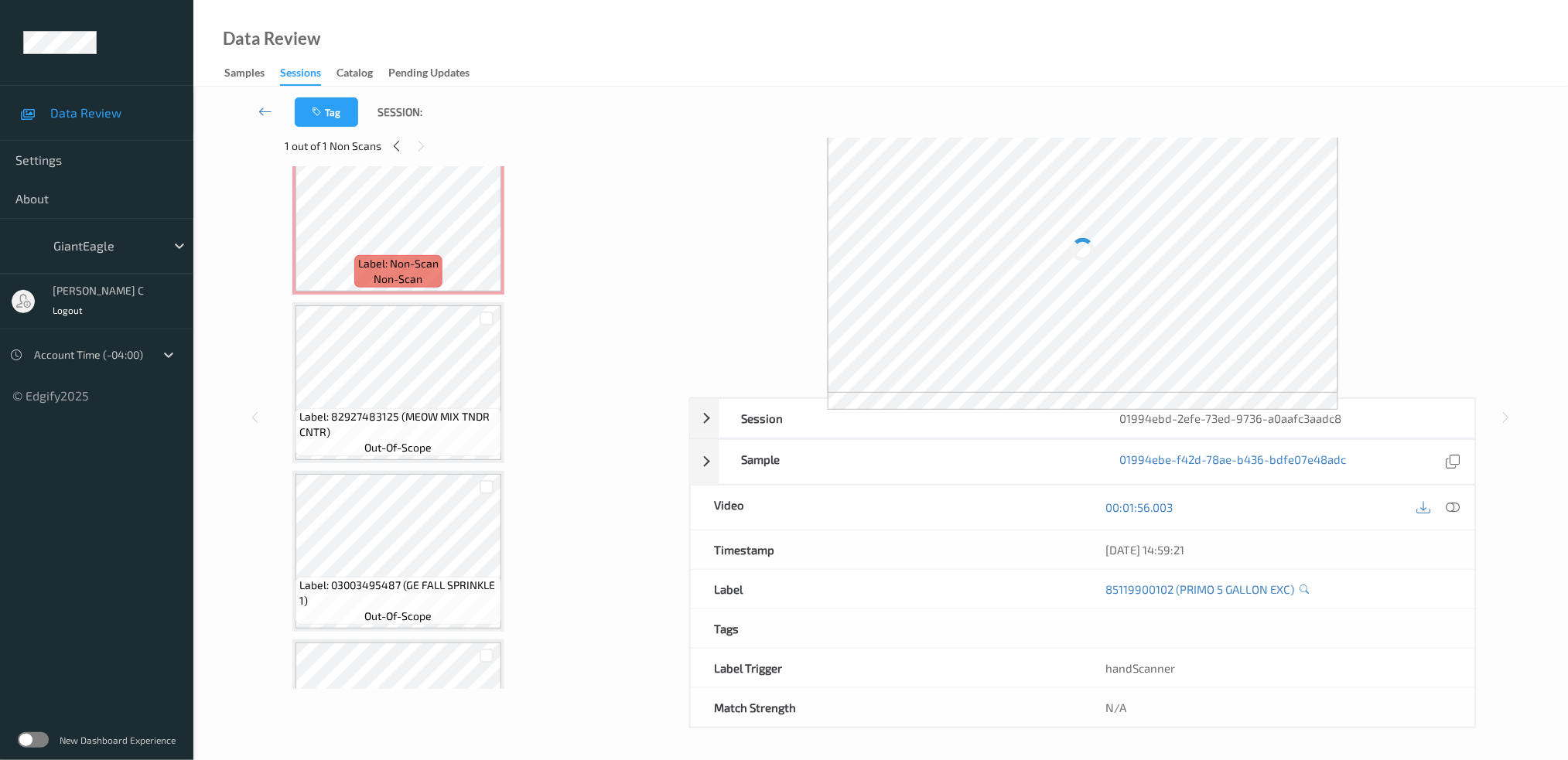
scroll to position [574, 0]
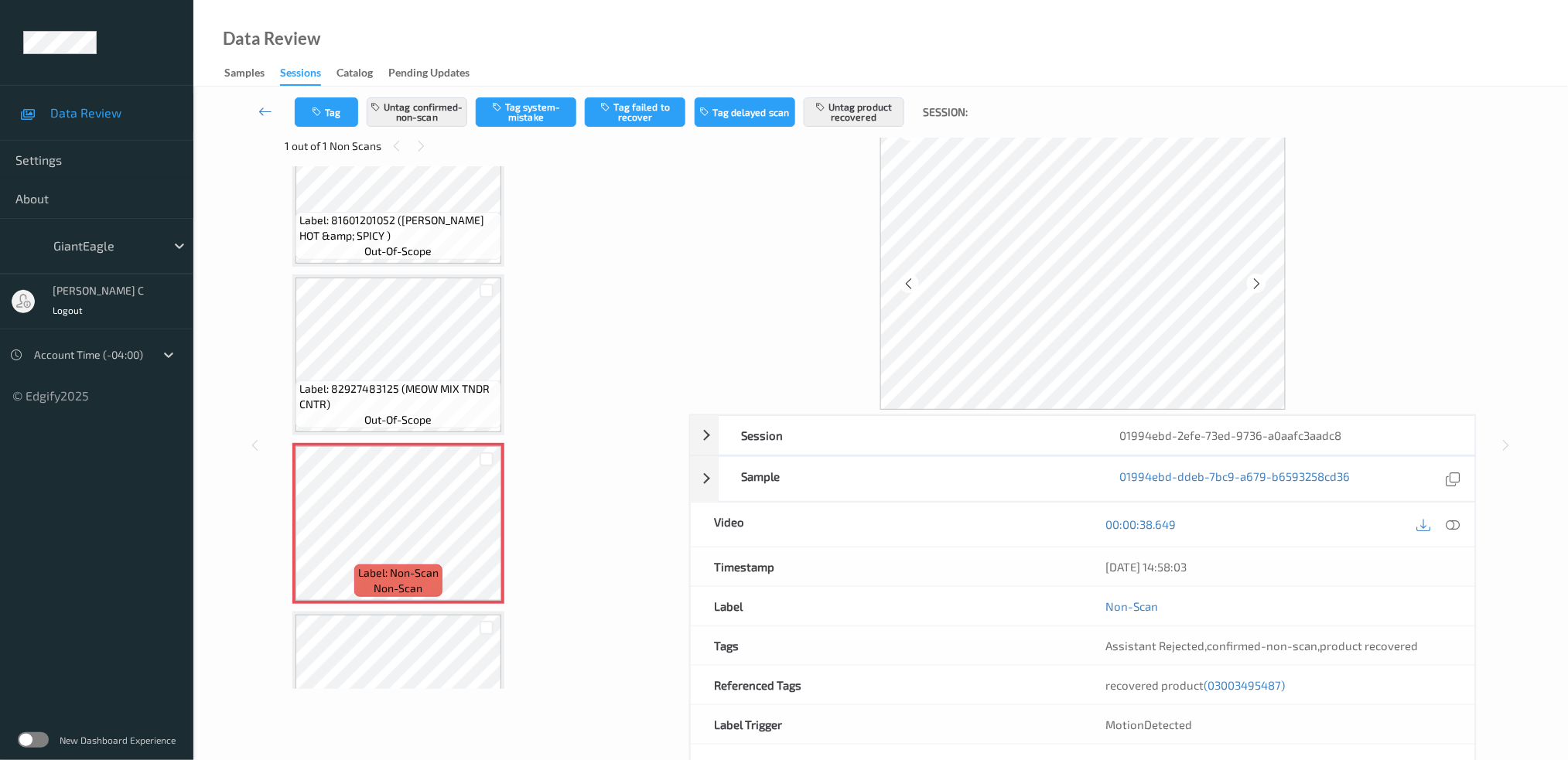
click at [1241, 679] on span "(03003495487)" at bounding box center [1245, 685] width 82 height 14
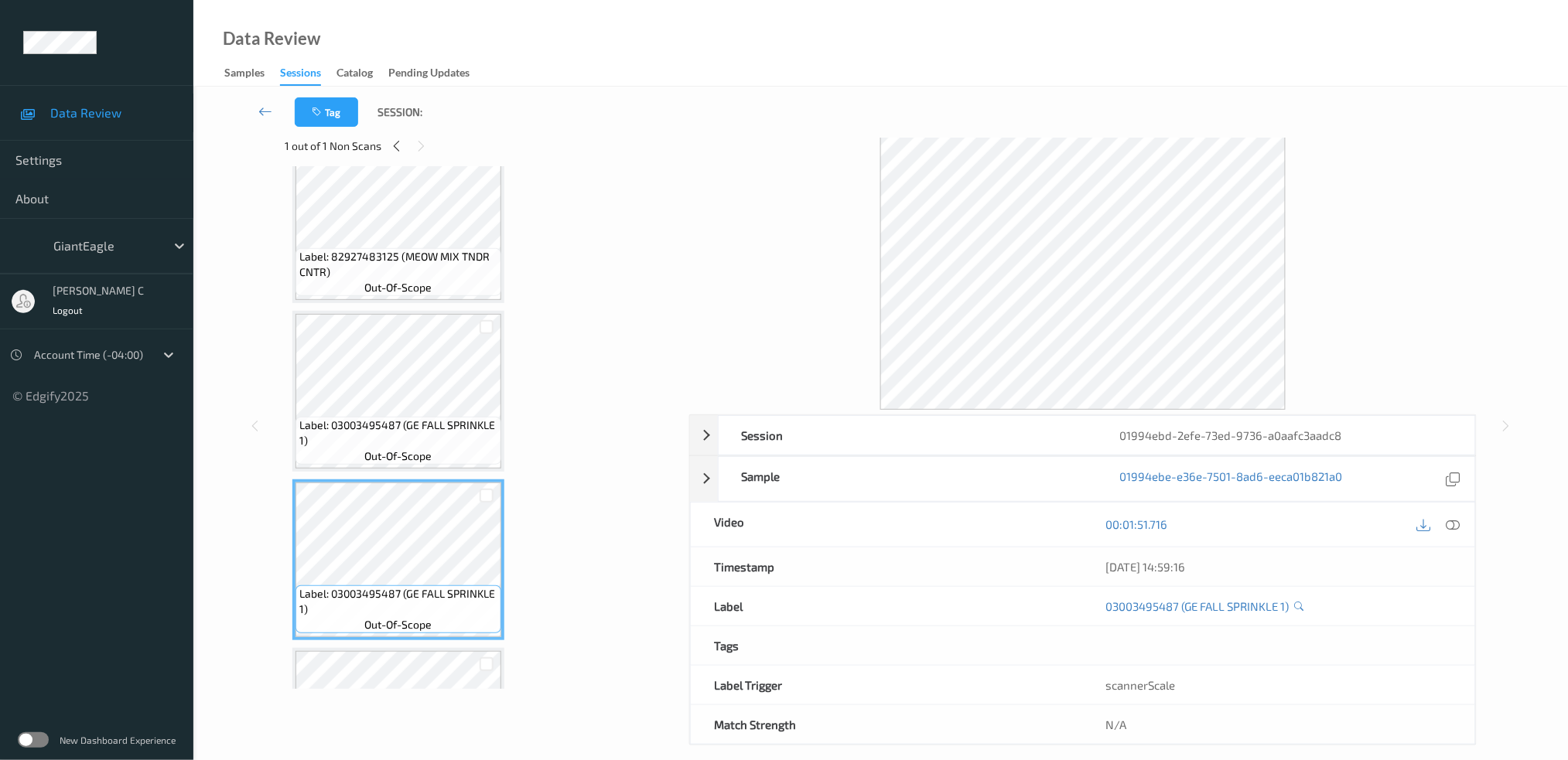
scroll to position [1011, 0]
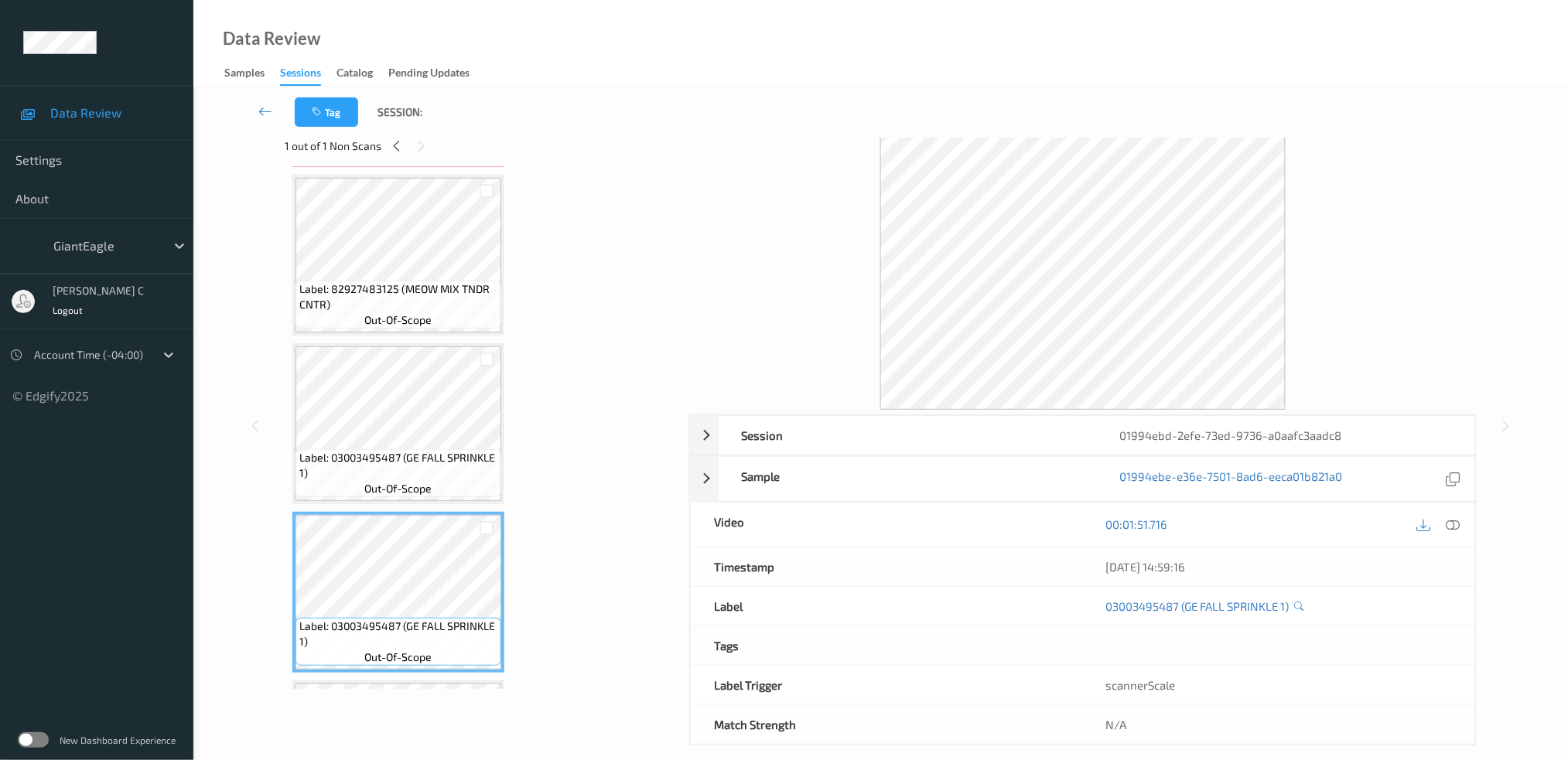
click at [452, 450] on span "Label: 03003495487 (GE FALL SPRINKLE 1)" at bounding box center [398, 466] width 198 height 31
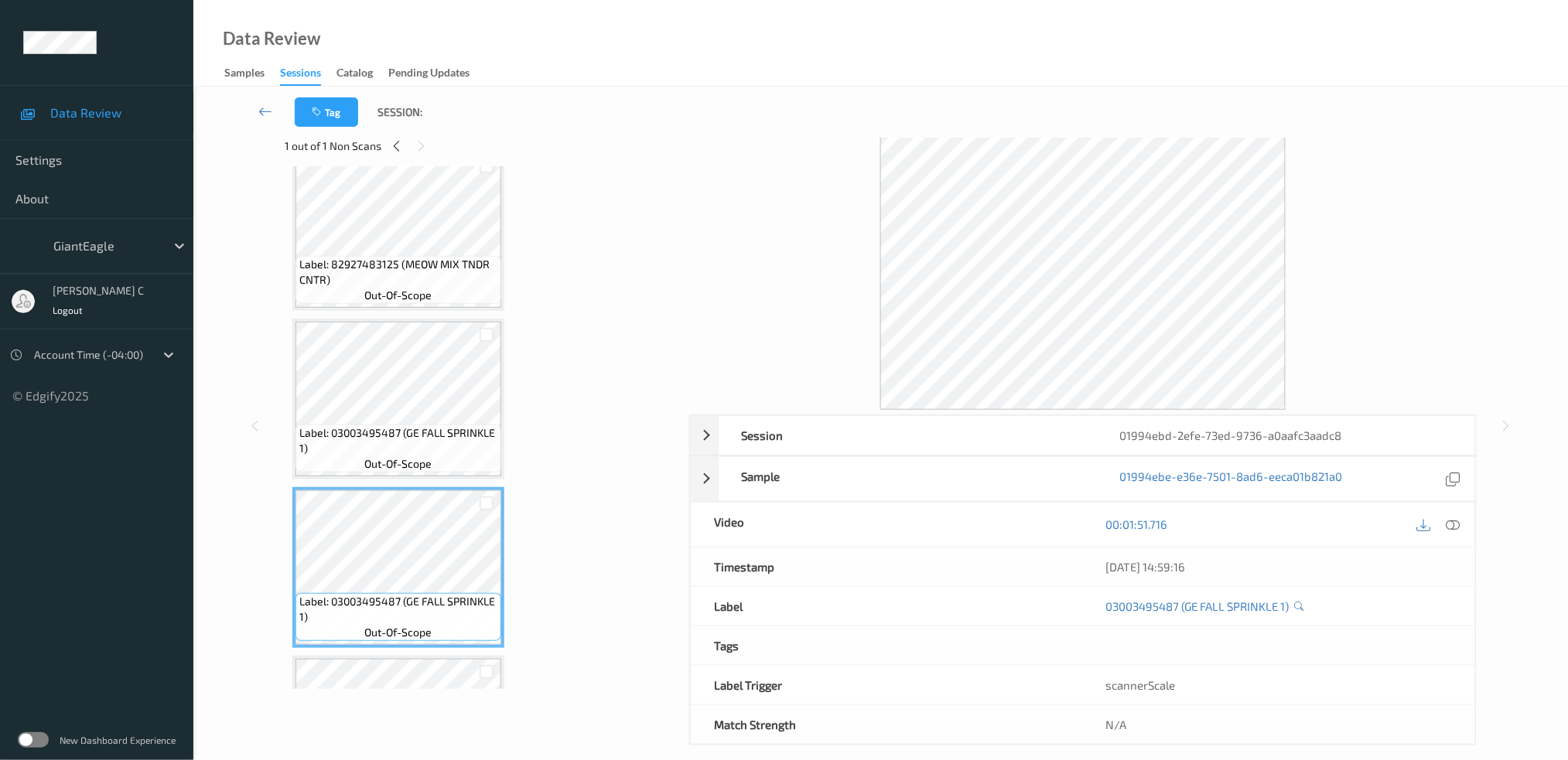
scroll to position [908, 0]
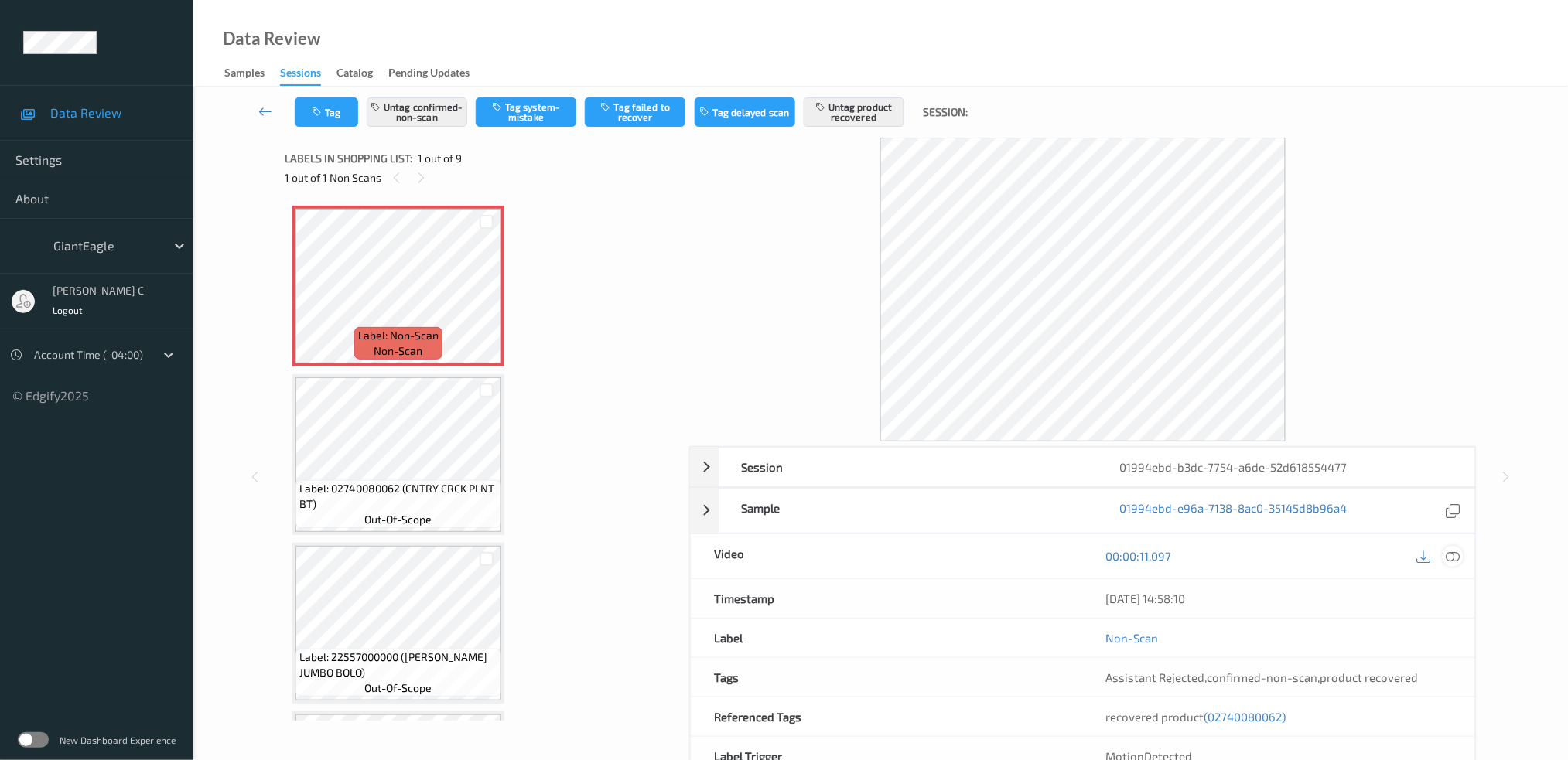
click at [1455, 548] on div at bounding box center [1453, 557] width 21 height 21
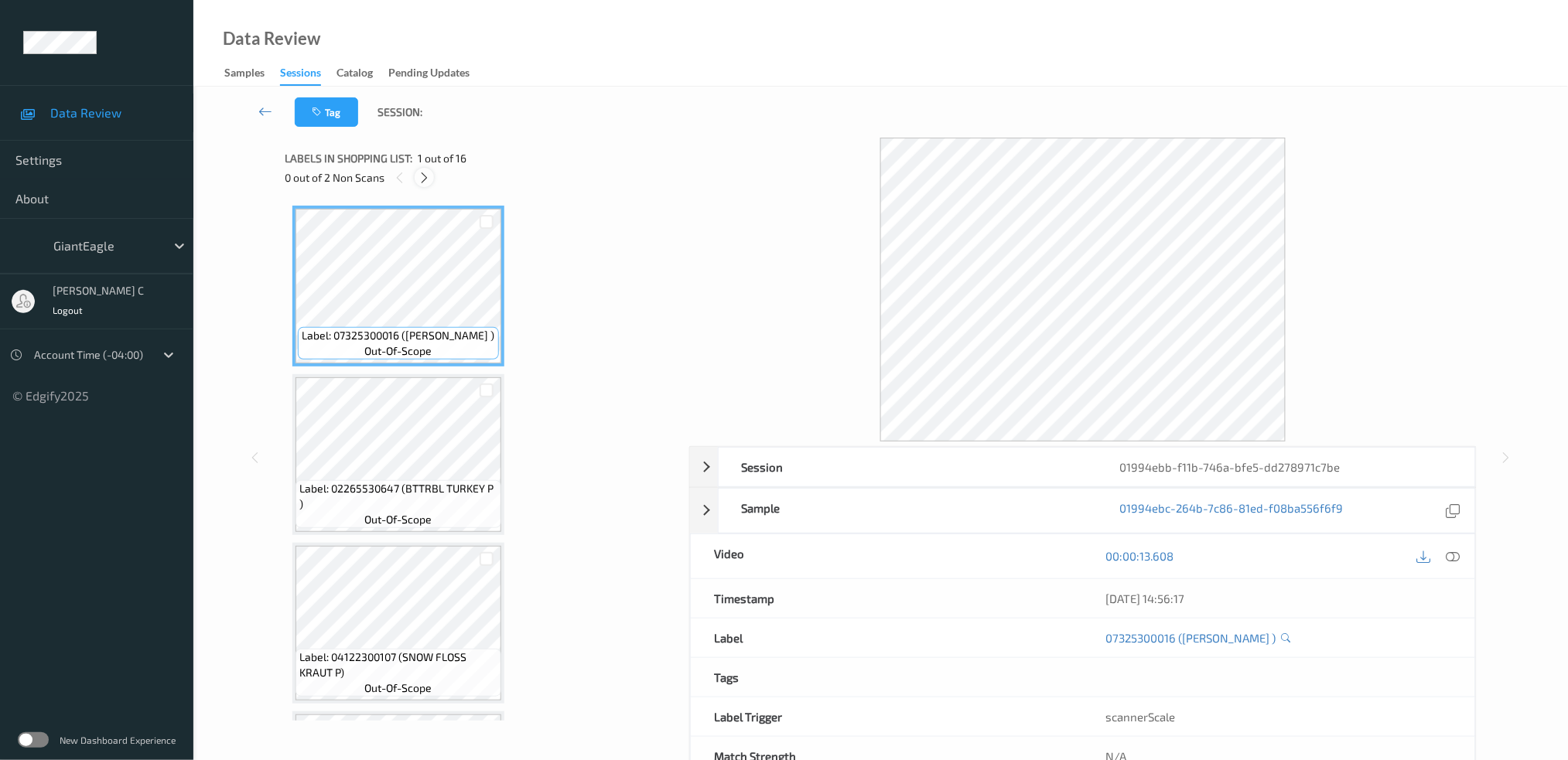
click at [429, 175] on icon at bounding box center [424, 178] width 13 height 14
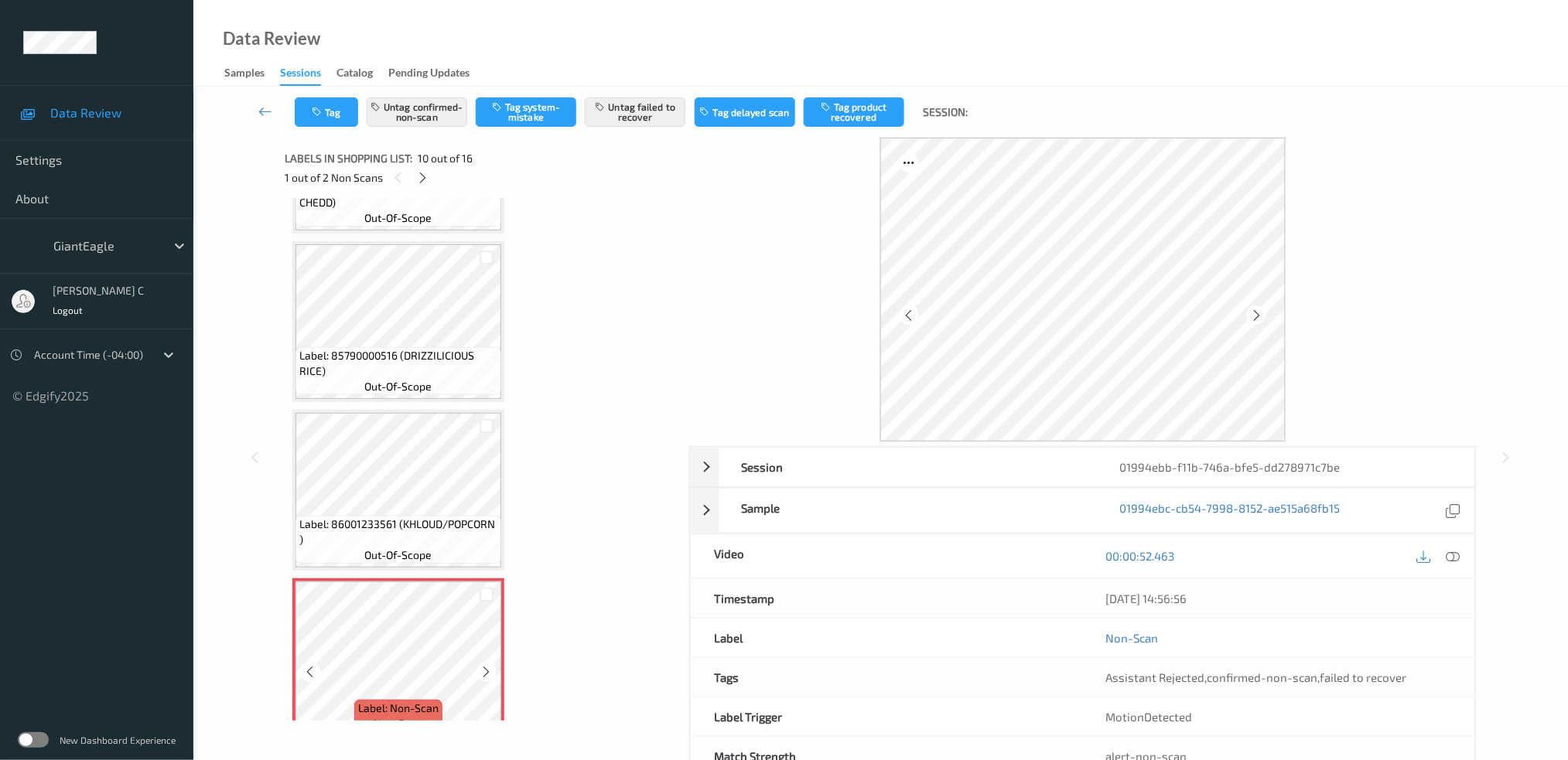
scroll to position [1140, 0]
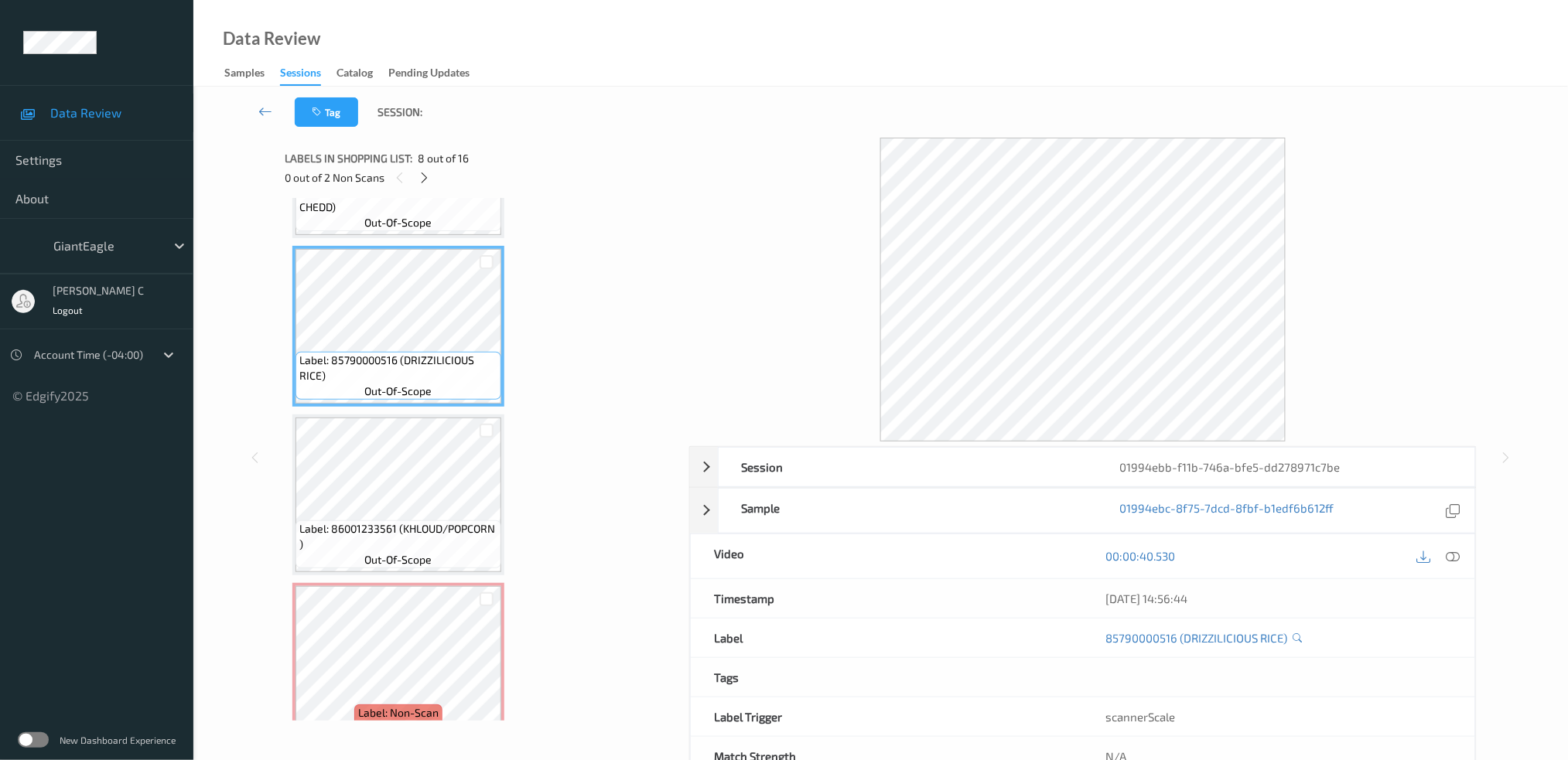
click at [1460, 572] on div "00:00:40.530" at bounding box center [1279, 556] width 392 height 44
click at [1453, 548] on div at bounding box center [1453, 557] width 21 height 21
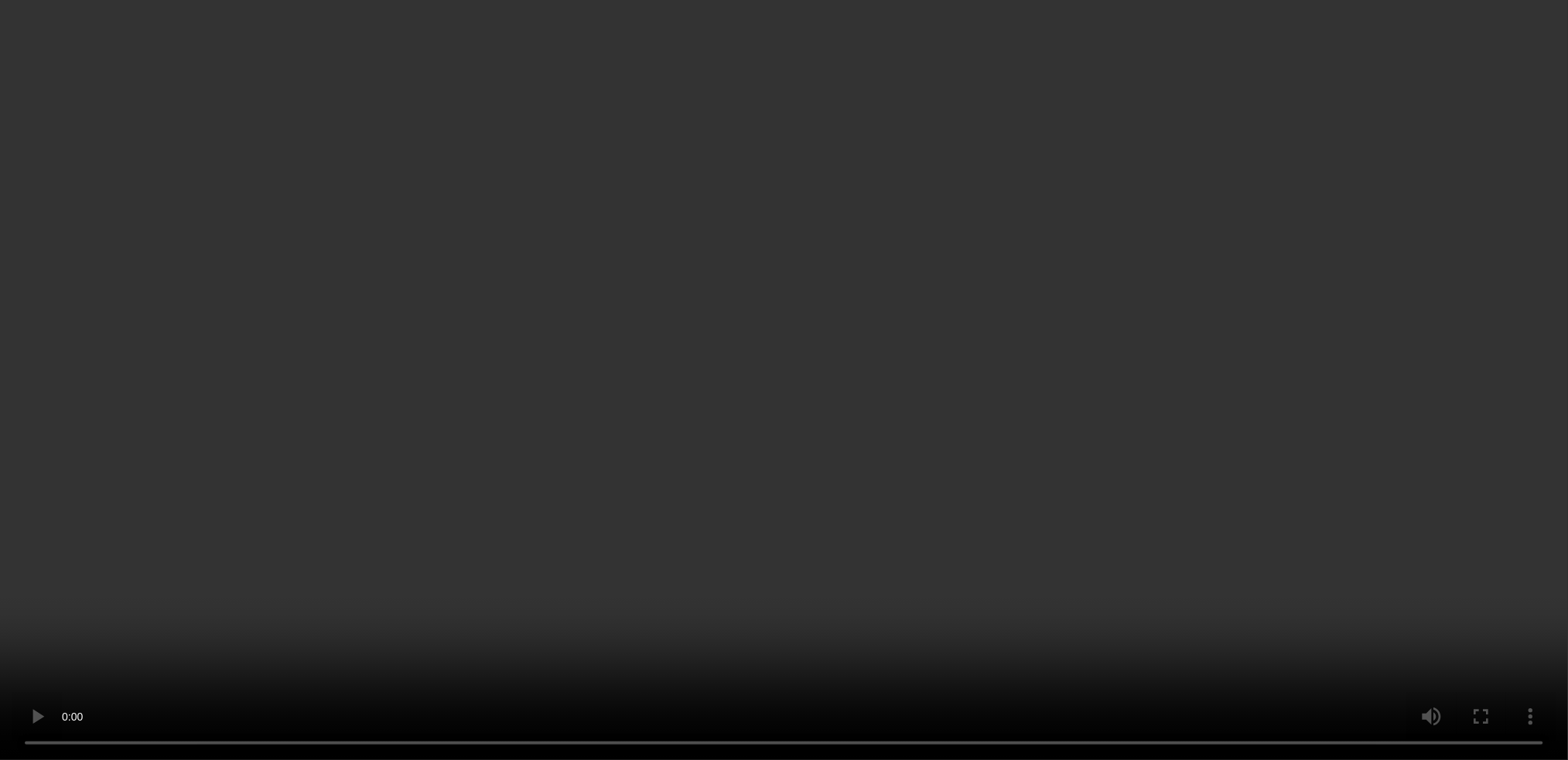
scroll to position [1450, 0]
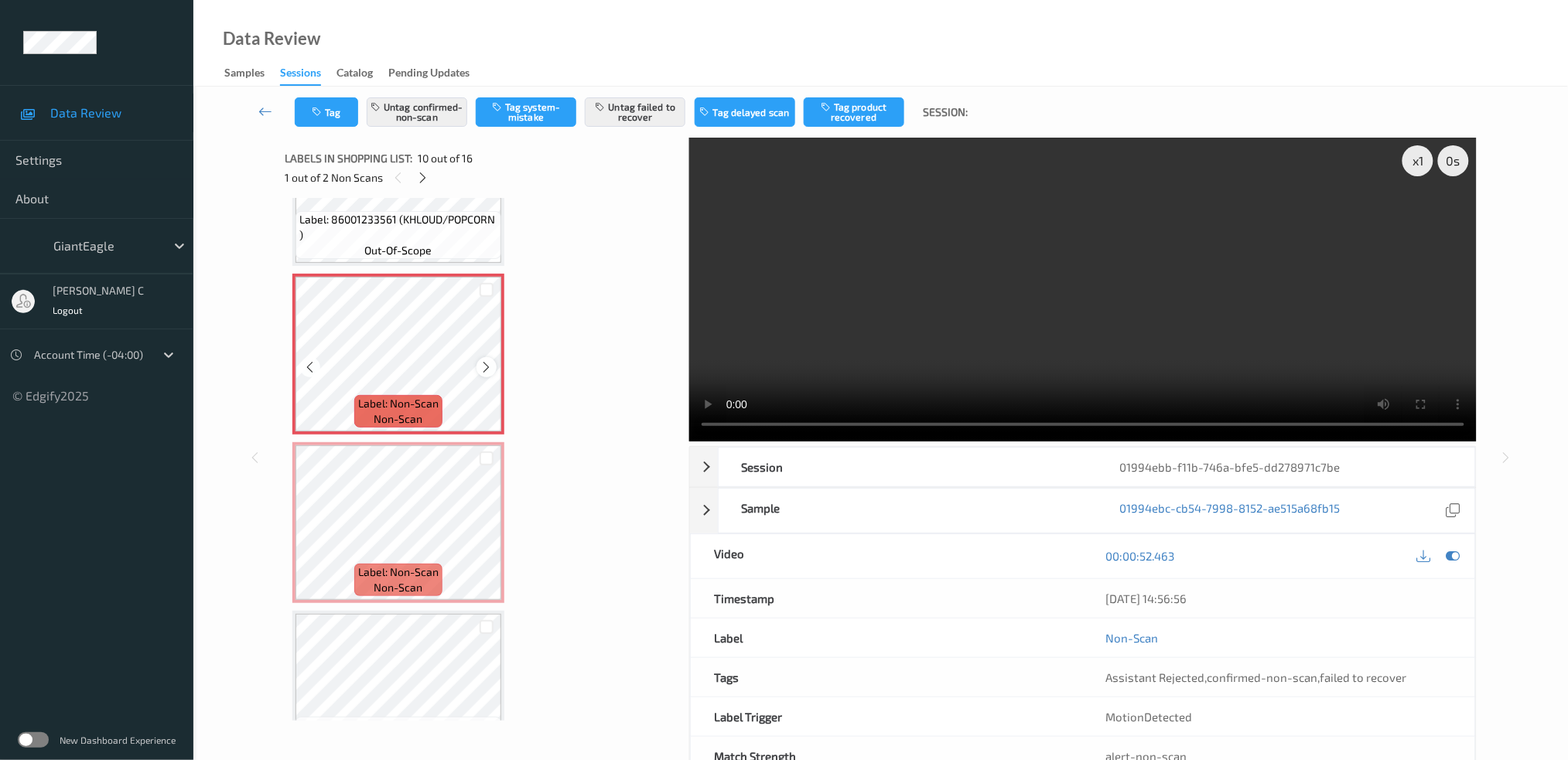
click at [487, 360] on icon at bounding box center [487, 367] width 13 height 14
click at [485, 360] on icon at bounding box center [487, 367] width 13 height 14
click at [484, 360] on icon at bounding box center [487, 367] width 13 height 14
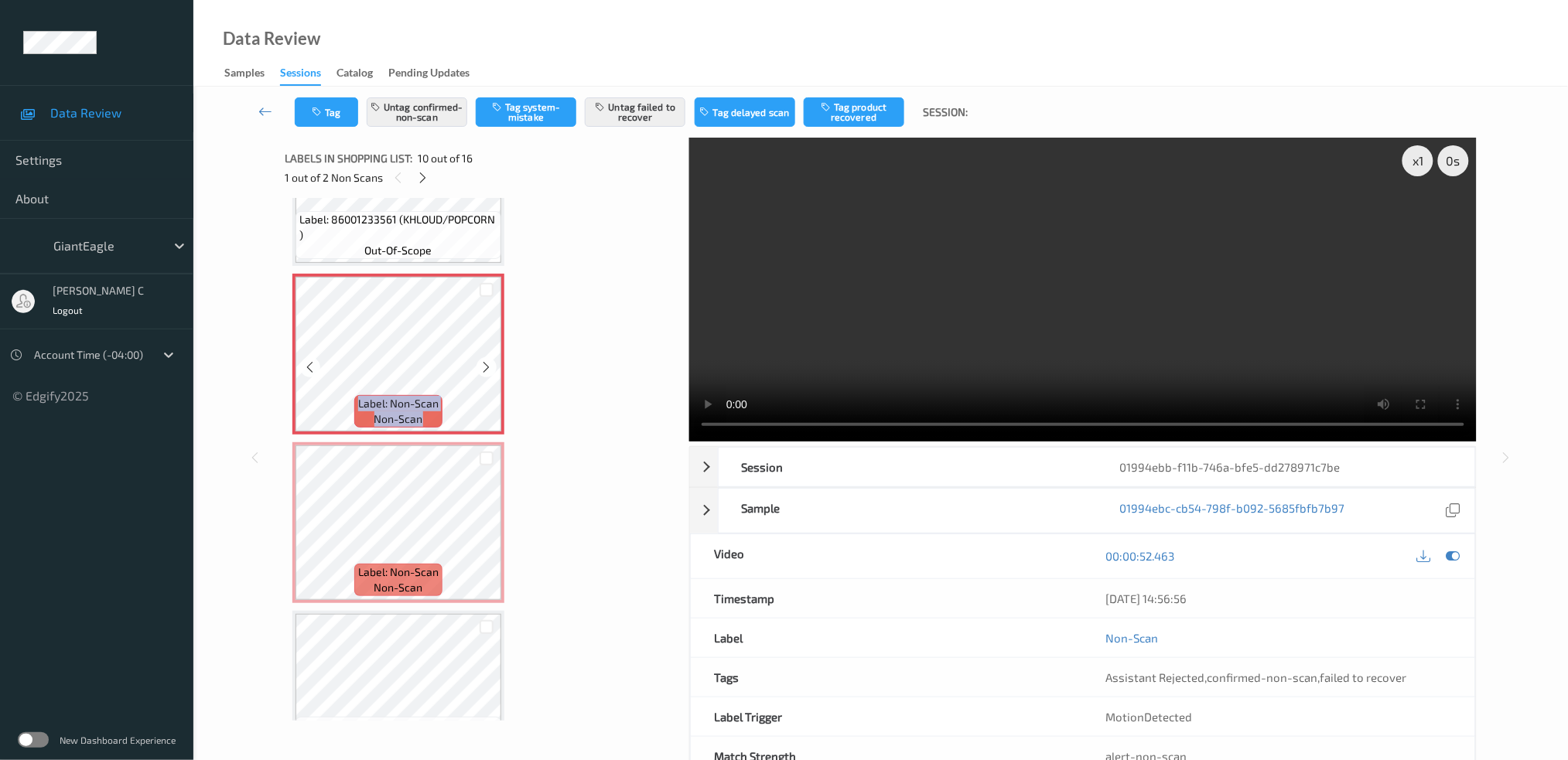
click at [484, 360] on icon at bounding box center [487, 367] width 13 height 14
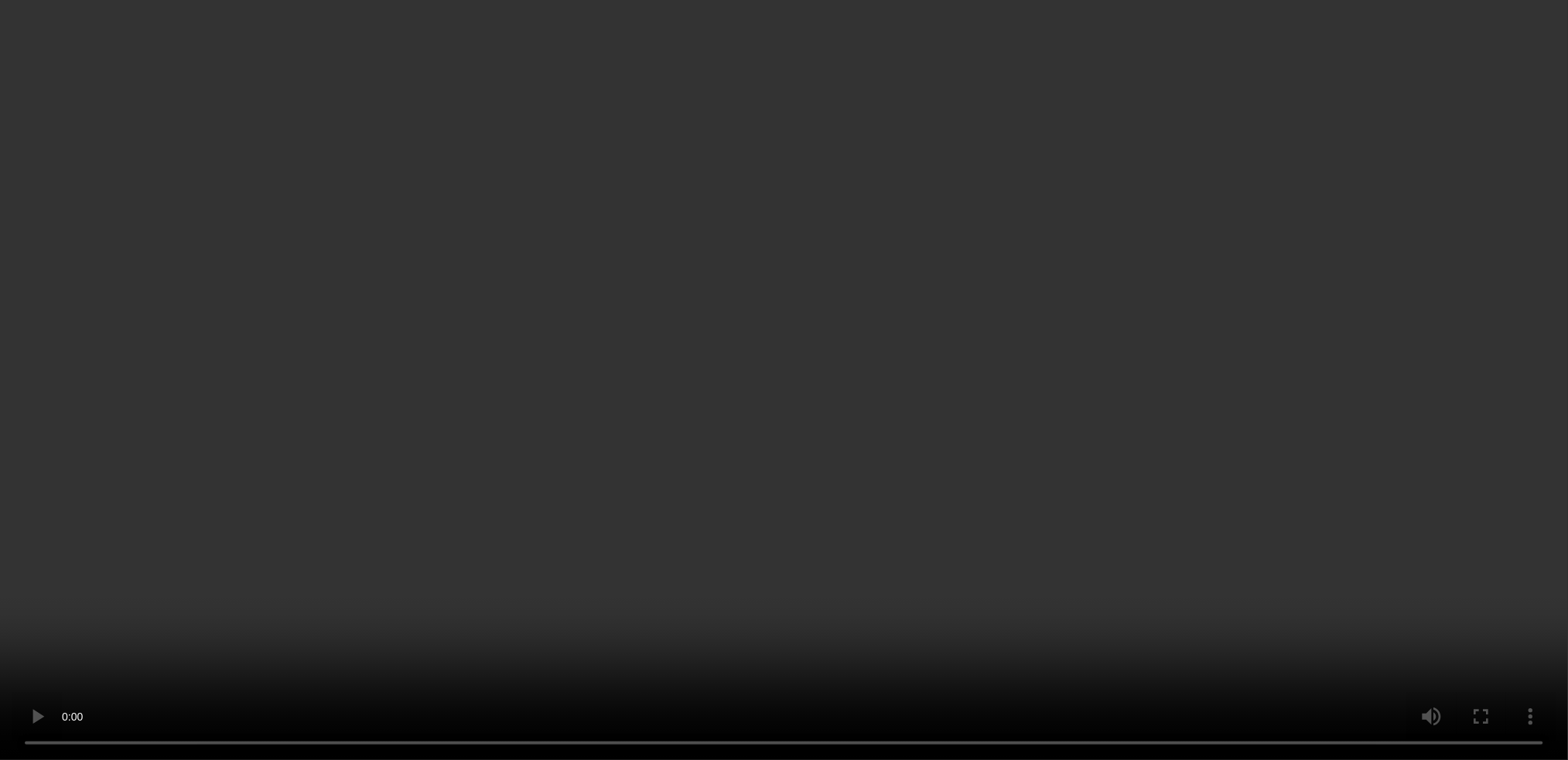
scroll to position [1346, 0]
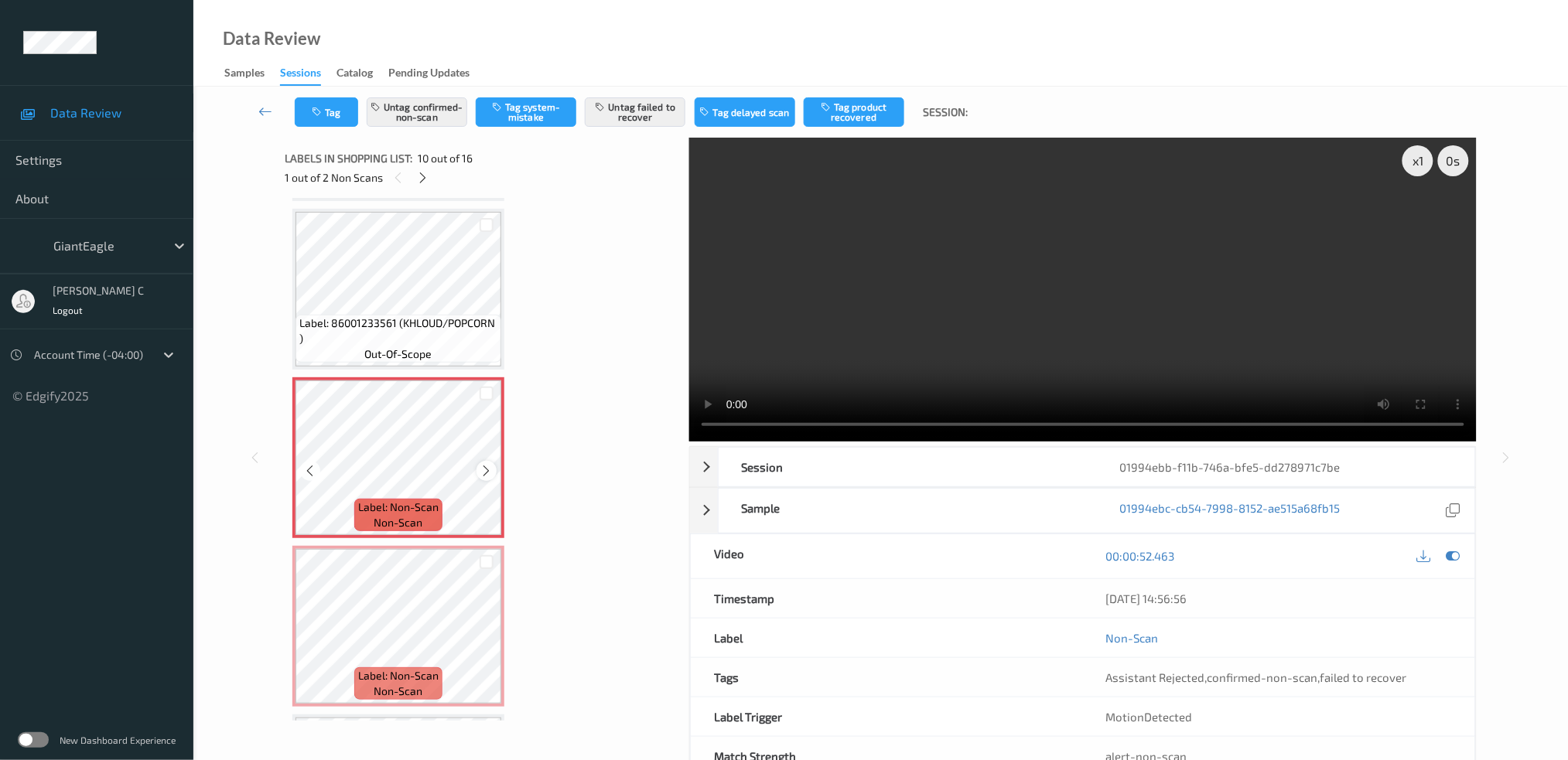
click at [484, 464] on icon at bounding box center [487, 471] width 13 height 14
click at [1456, 567] on div at bounding box center [1438, 557] width 51 height 21
click at [1446, 554] on icon at bounding box center [1452, 555] width 14 height 14
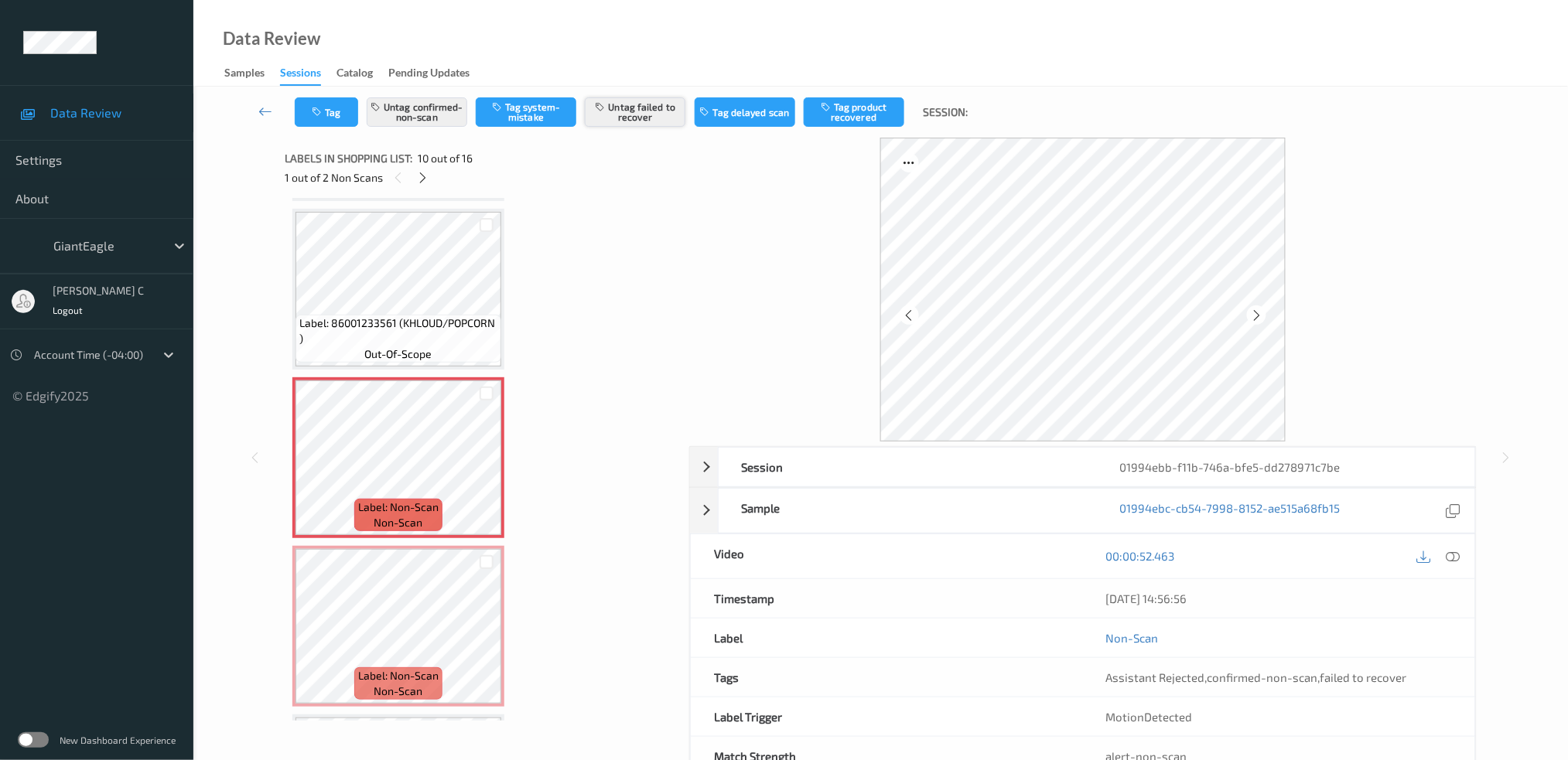
click at [634, 101] on button "Untag failed to recover" at bounding box center [634, 113] width 100 height 29
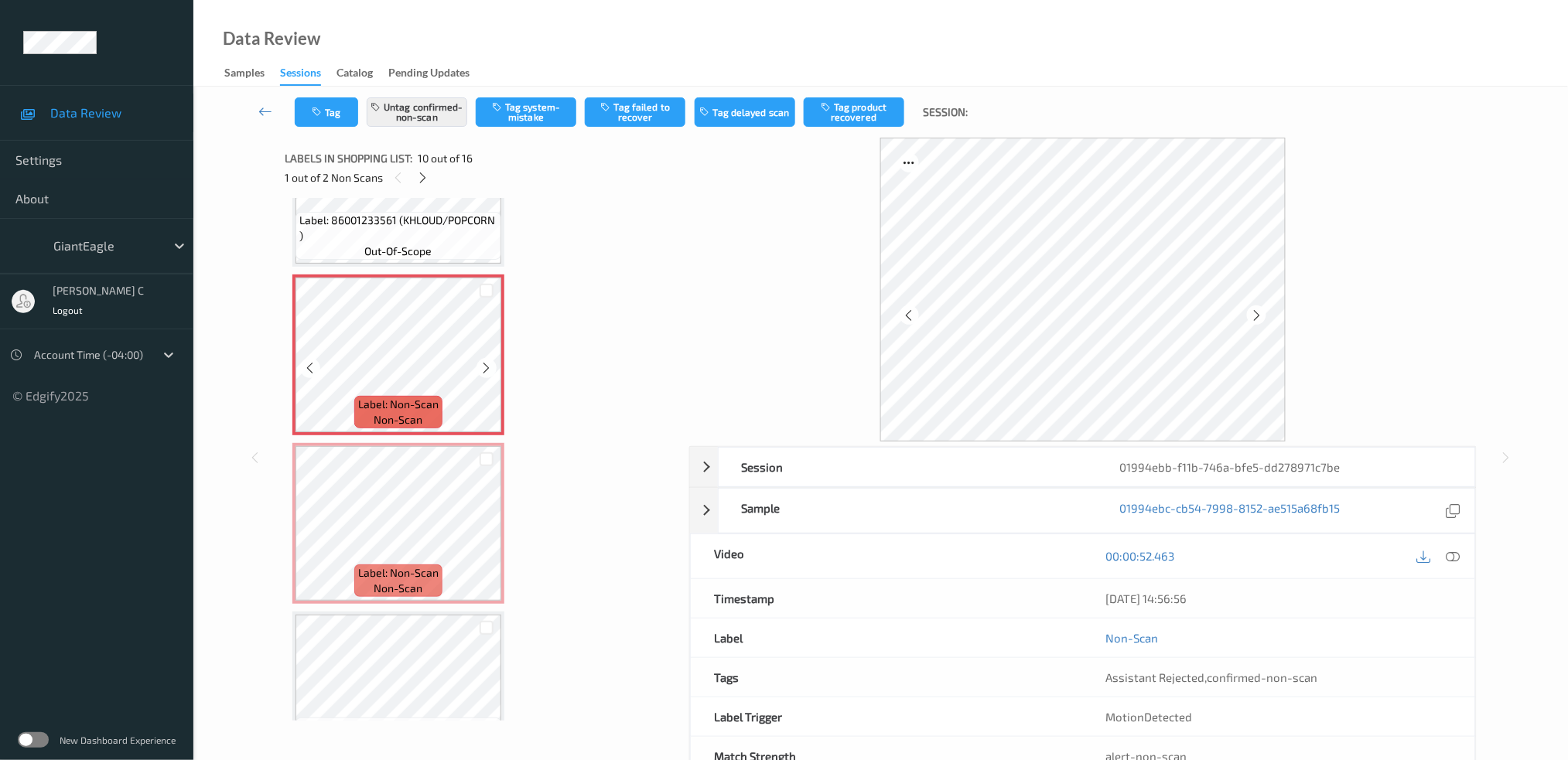
scroll to position [1450, 0]
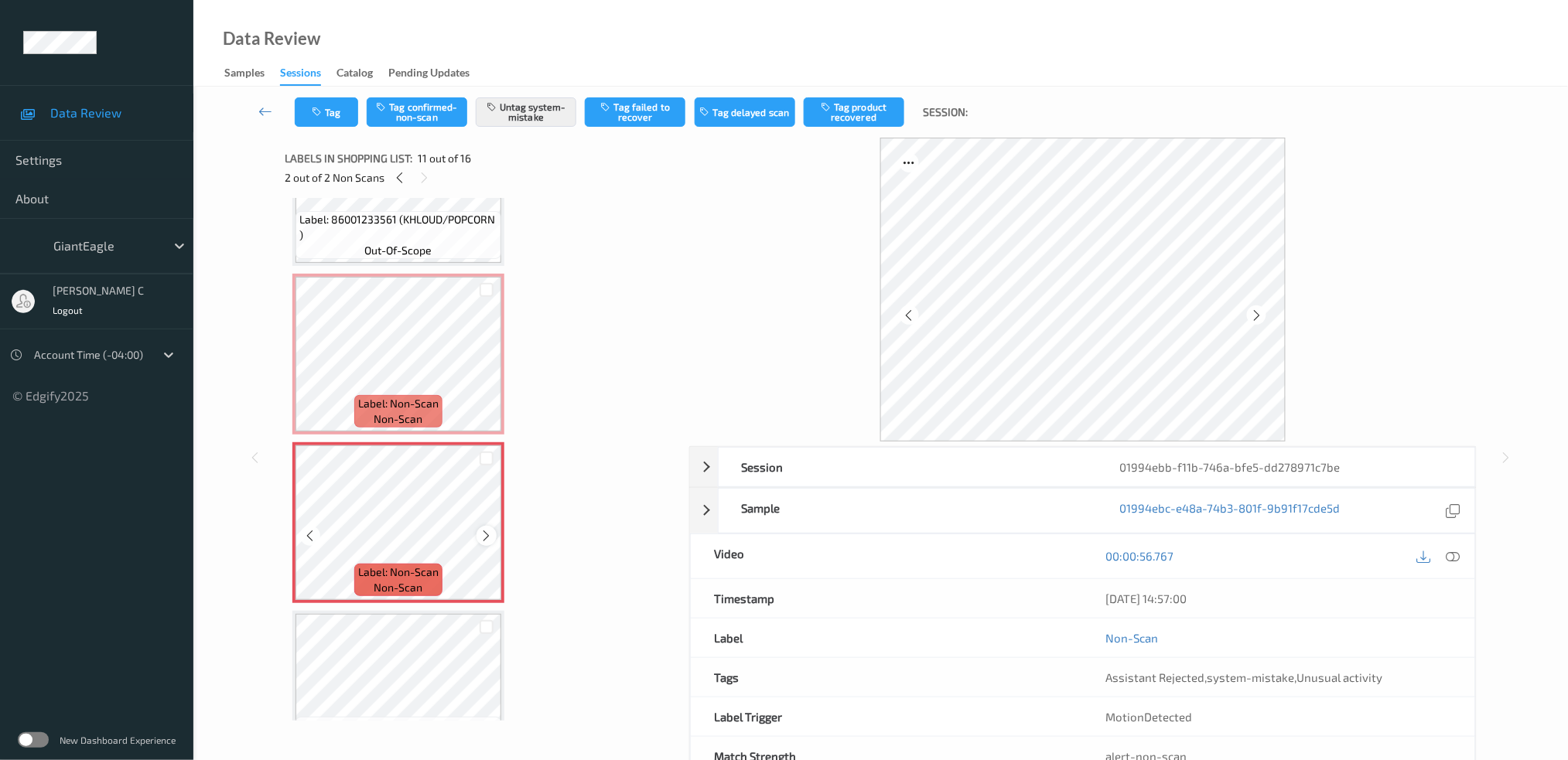
click at [480, 529] on icon at bounding box center [487, 536] width 13 height 14
click at [485, 529] on icon at bounding box center [487, 536] width 13 height 14
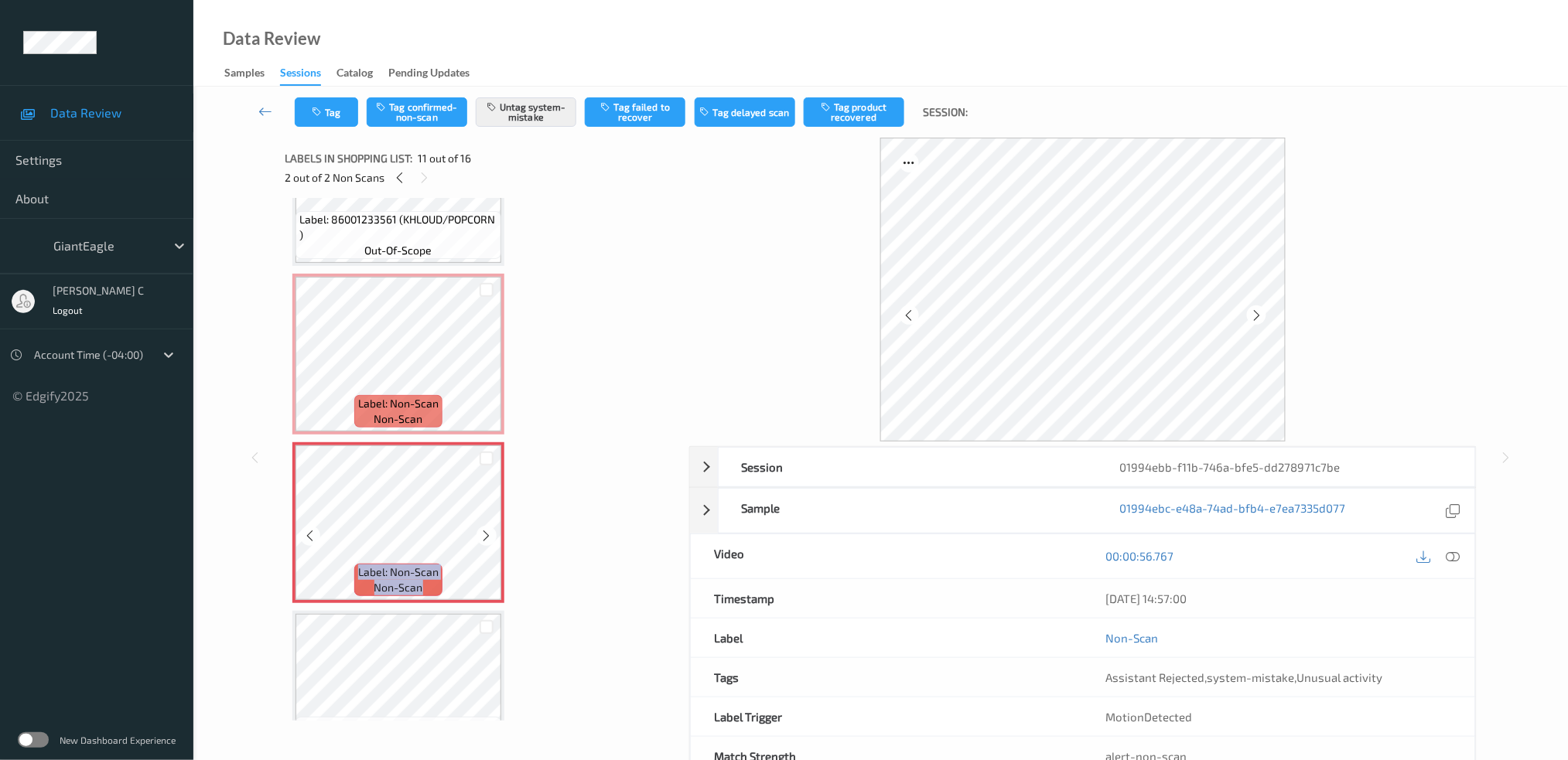
click at [485, 529] on icon at bounding box center [487, 536] width 13 height 14
click at [403, 396] on span "Label: Non-Scan" at bounding box center [398, 404] width 81 height 15
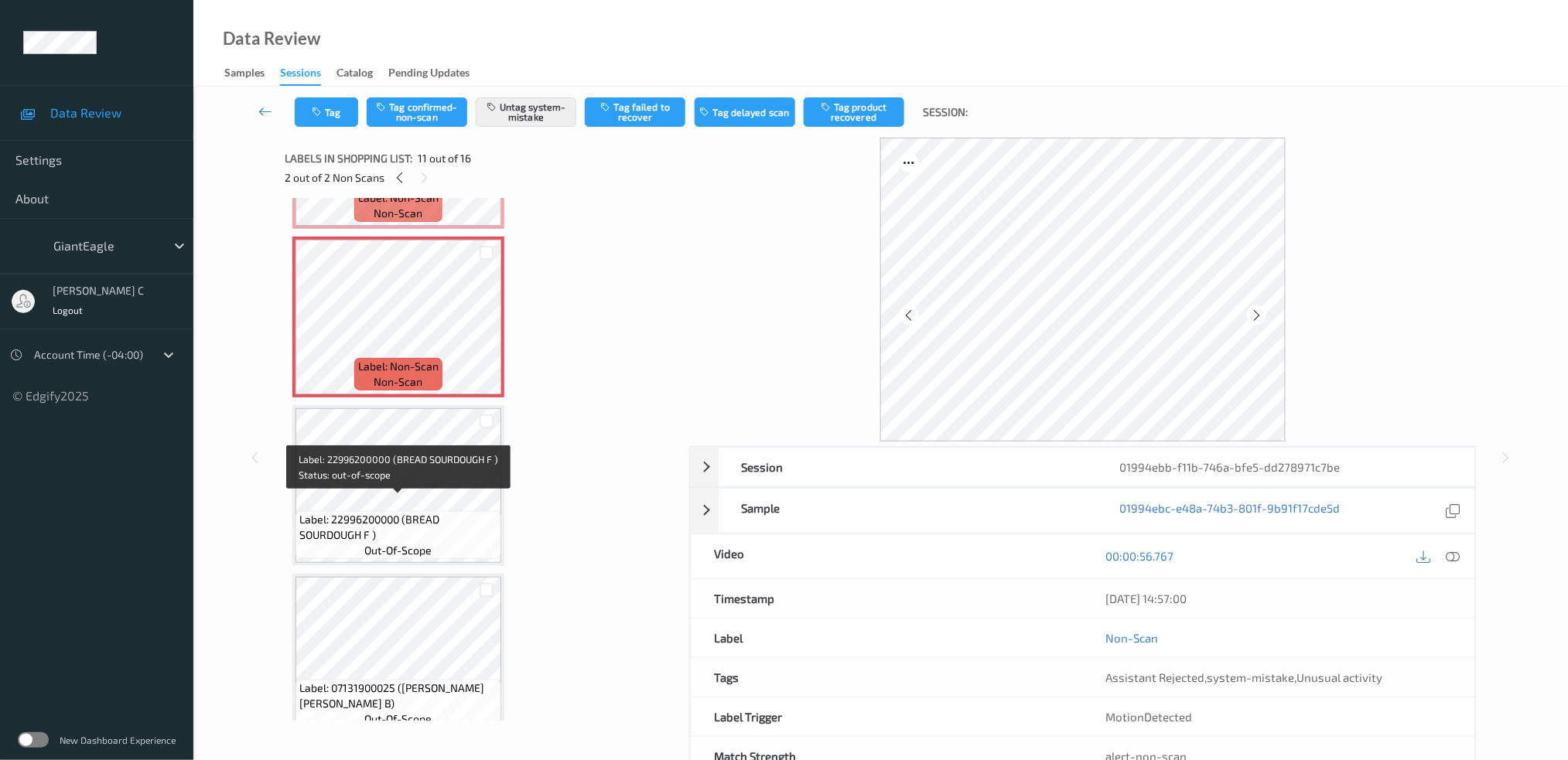
click at [399, 543] on span "out-of-scope" at bounding box center [399, 550] width 68 height 15
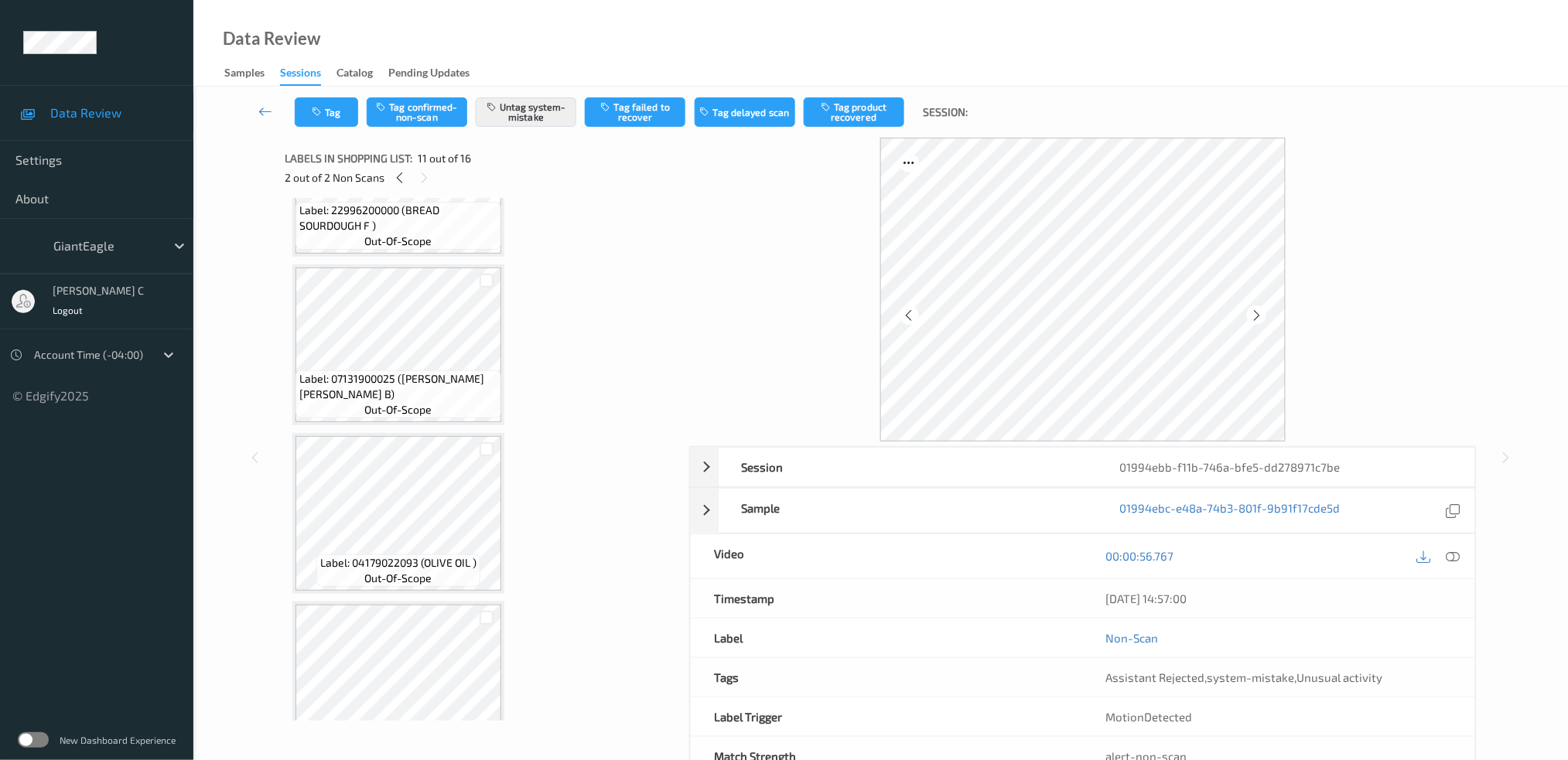
scroll to position [2162, 0]
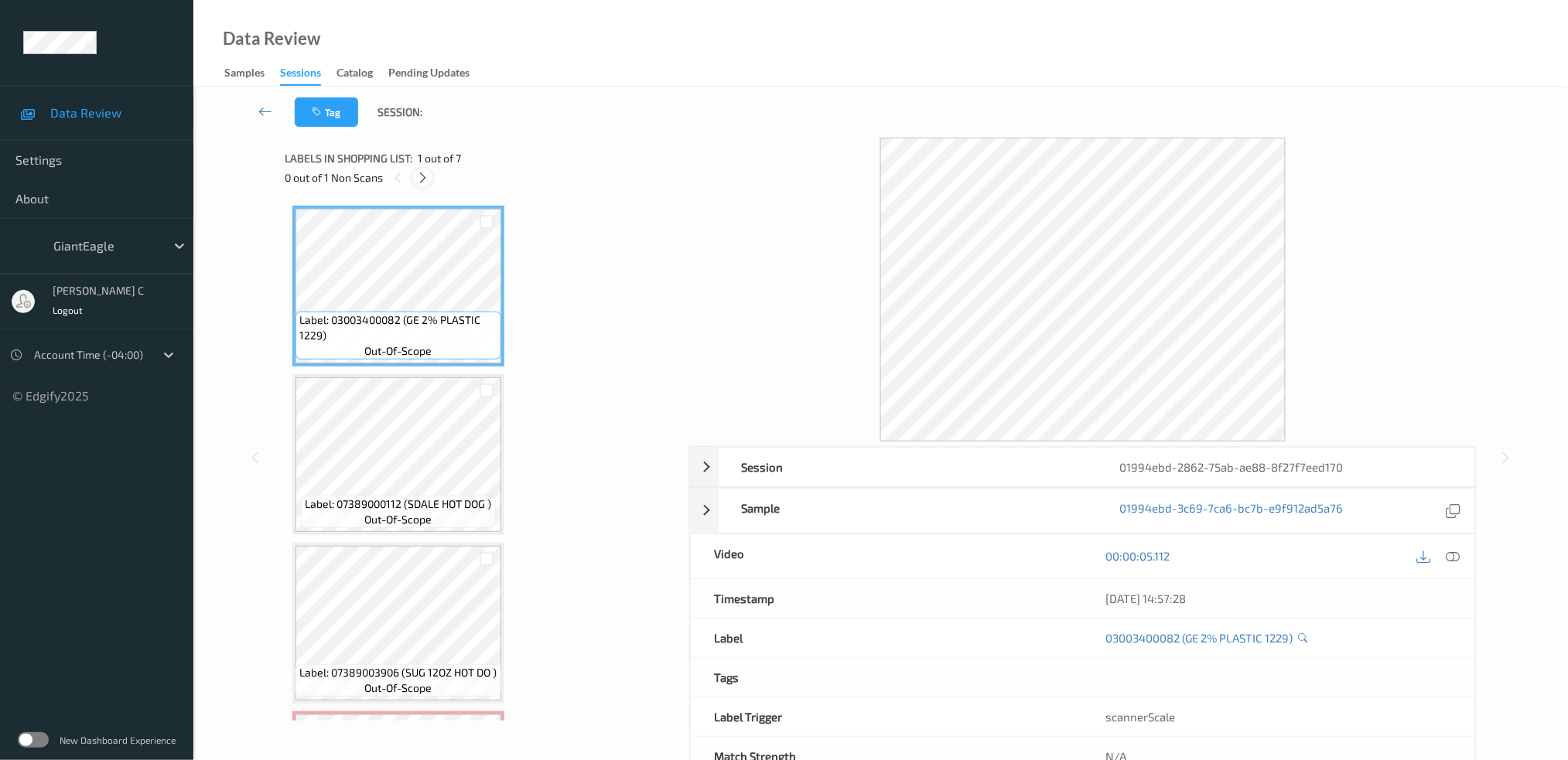
click at [413, 180] on div at bounding box center [423, 178] width 20 height 20
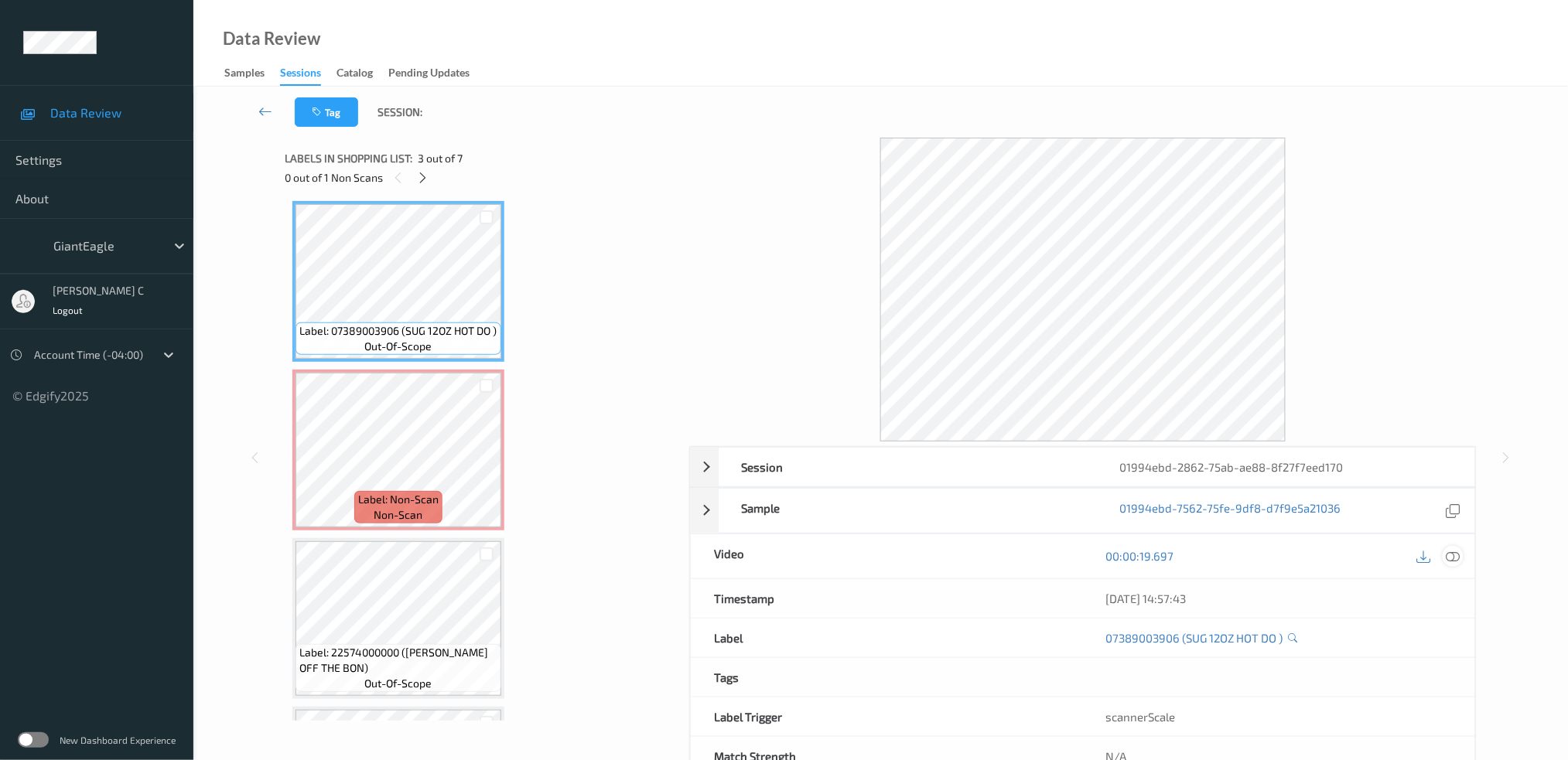
click at [1456, 559] on icon at bounding box center [1452, 555] width 14 height 14
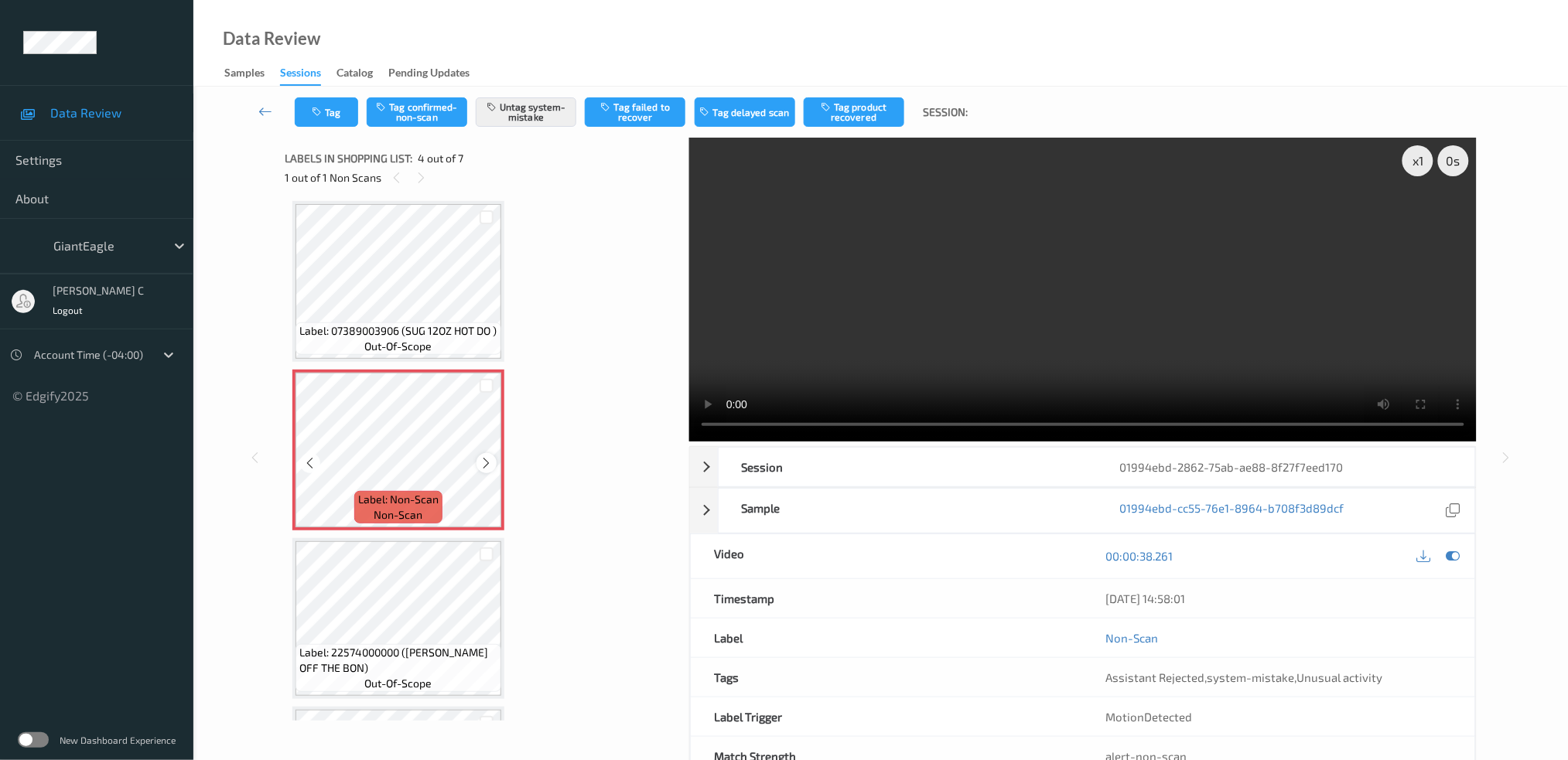
click at [480, 460] on icon at bounding box center [487, 463] width 13 height 14
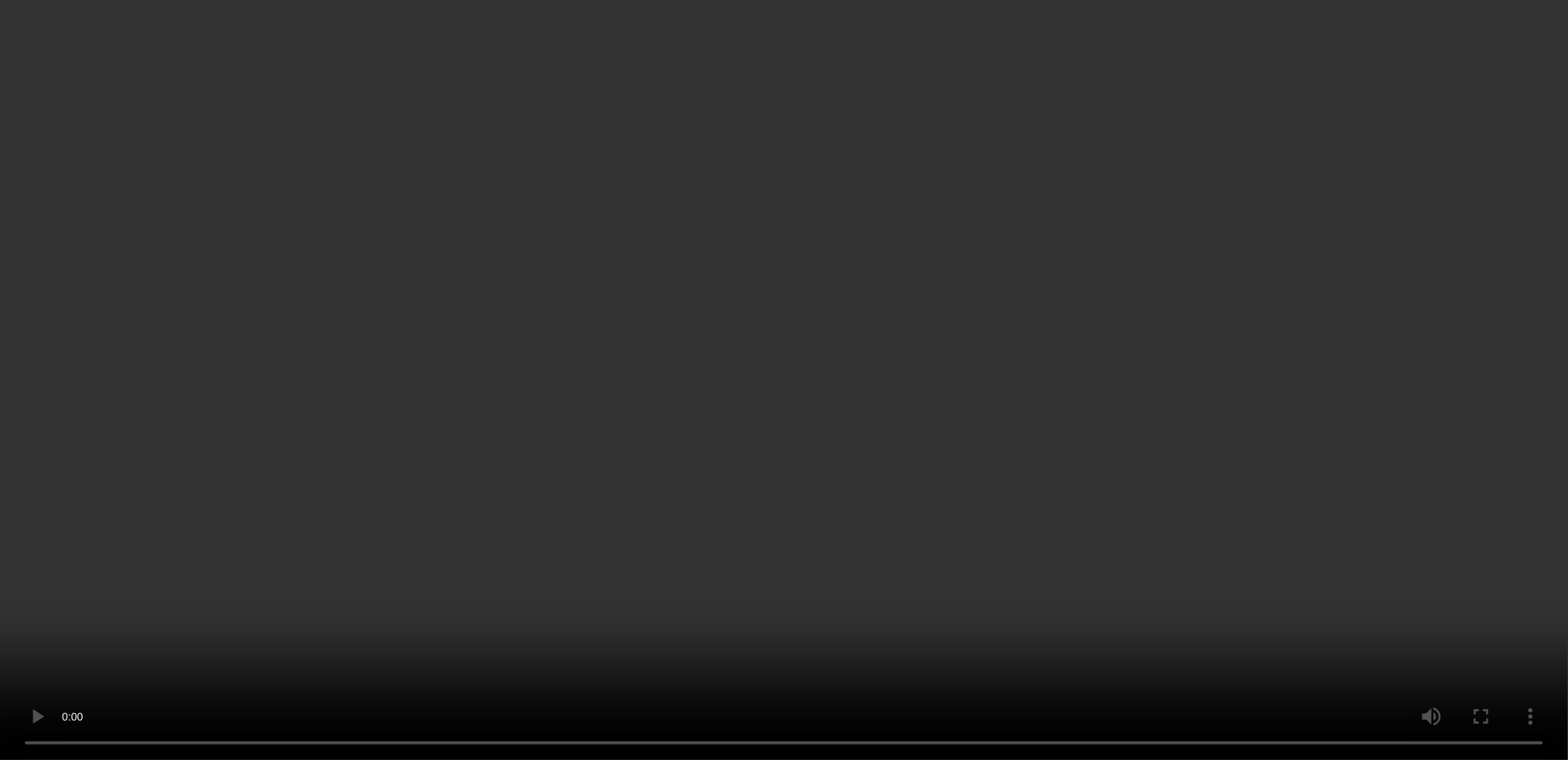
scroll to position [515, 0]
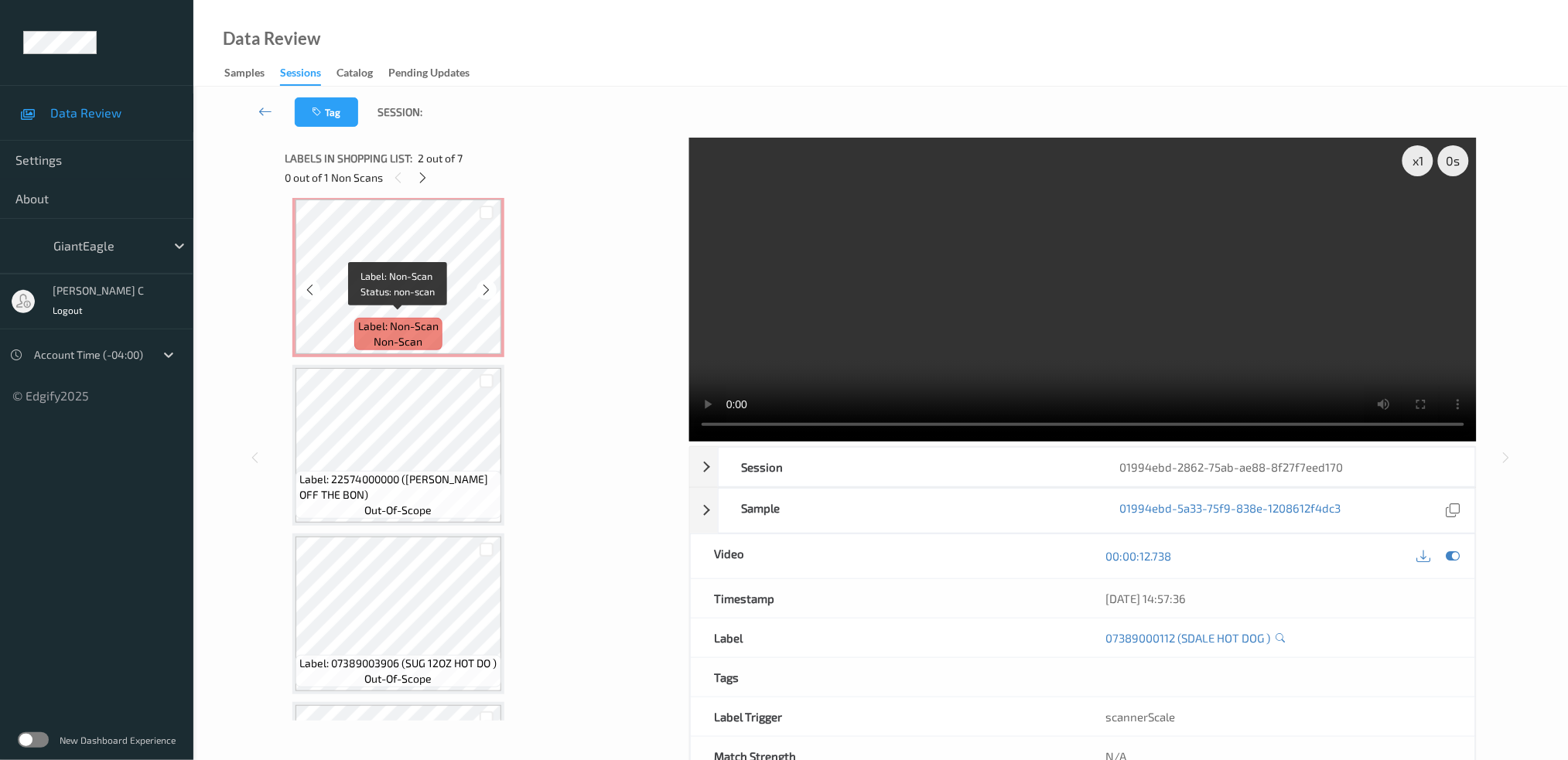
click at [435, 328] on span "Label: Non-Scan" at bounding box center [398, 326] width 81 height 15
